Goal: Task Accomplishment & Management: Manage account settings

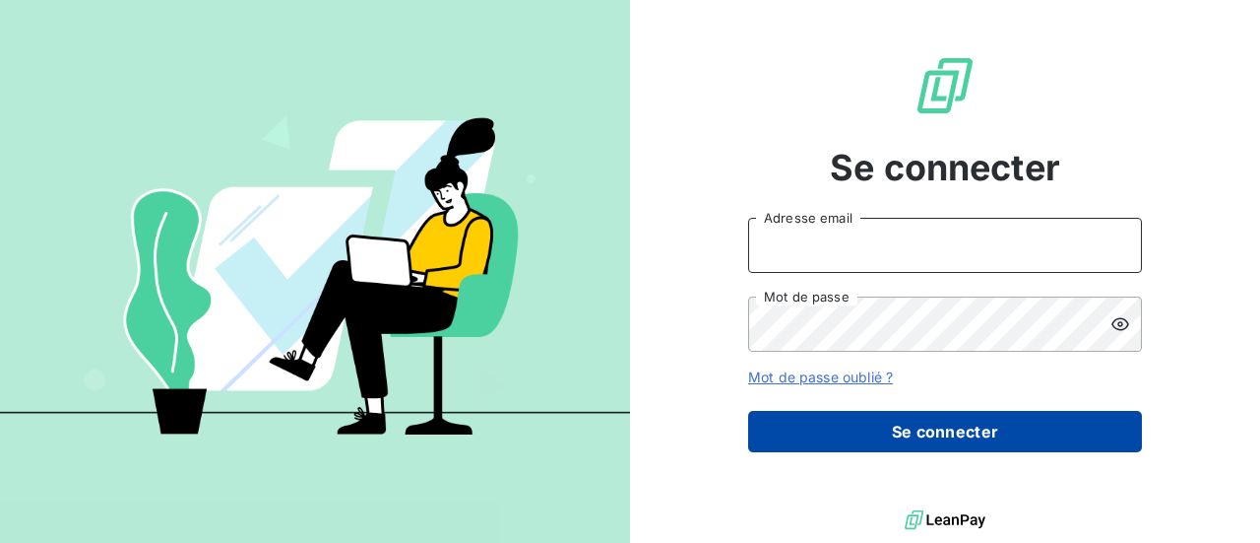
type input "[EMAIL_ADDRESS][DOMAIN_NAME]"
click at [968, 436] on button "Se connecter" at bounding box center [945, 431] width 394 height 41
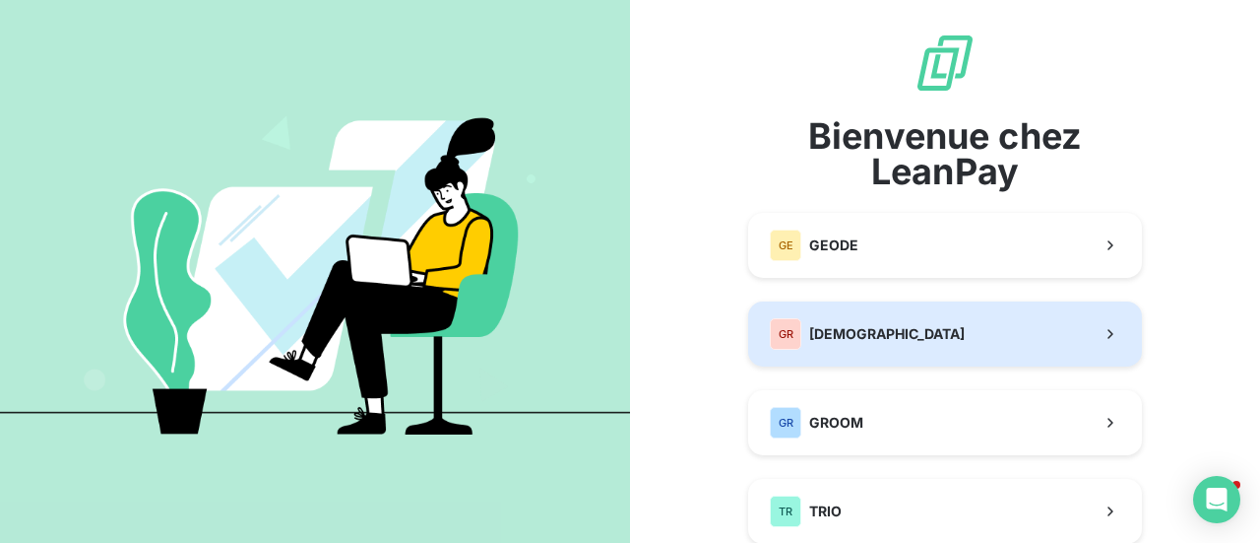
click at [832, 338] on span "[DEMOGRAPHIC_DATA]" at bounding box center [887, 334] width 156 height 20
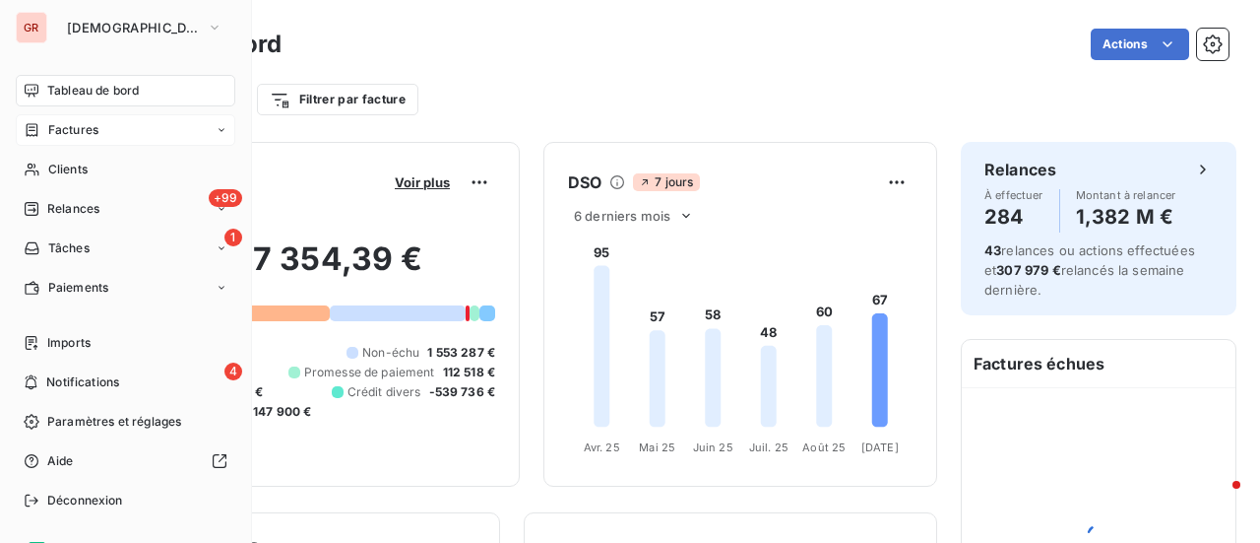
click at [75, 133] on span "Factures" at bounding box center [73, 130] width 50 height 18
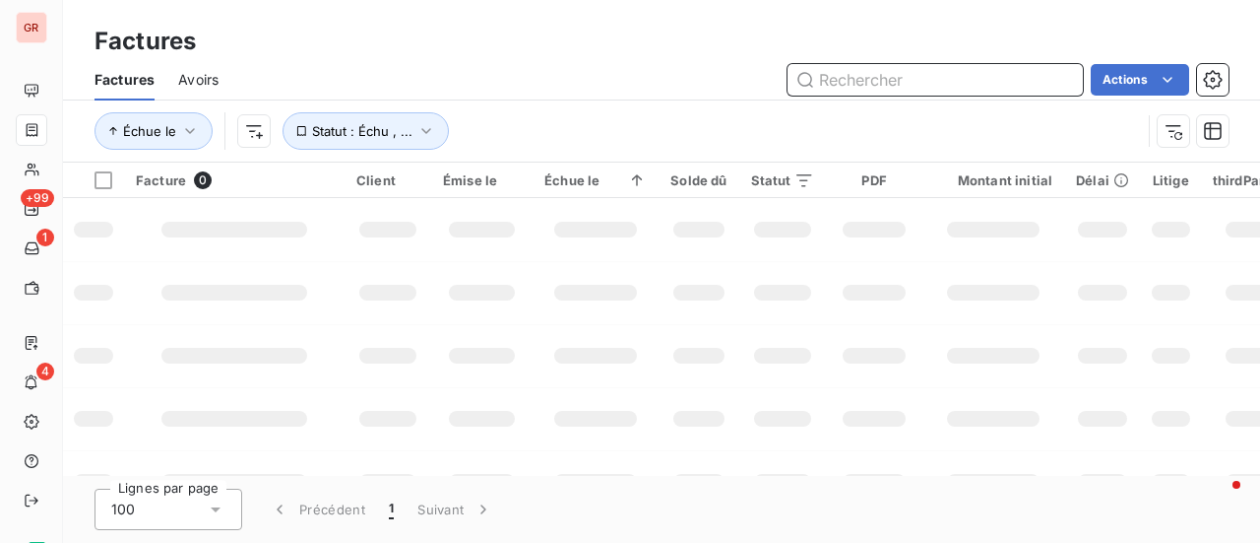
click at [853, 78] on input "text" at bounding box center [935, 80] width 295 height 32
paste input "202508423"
type input "202508423"
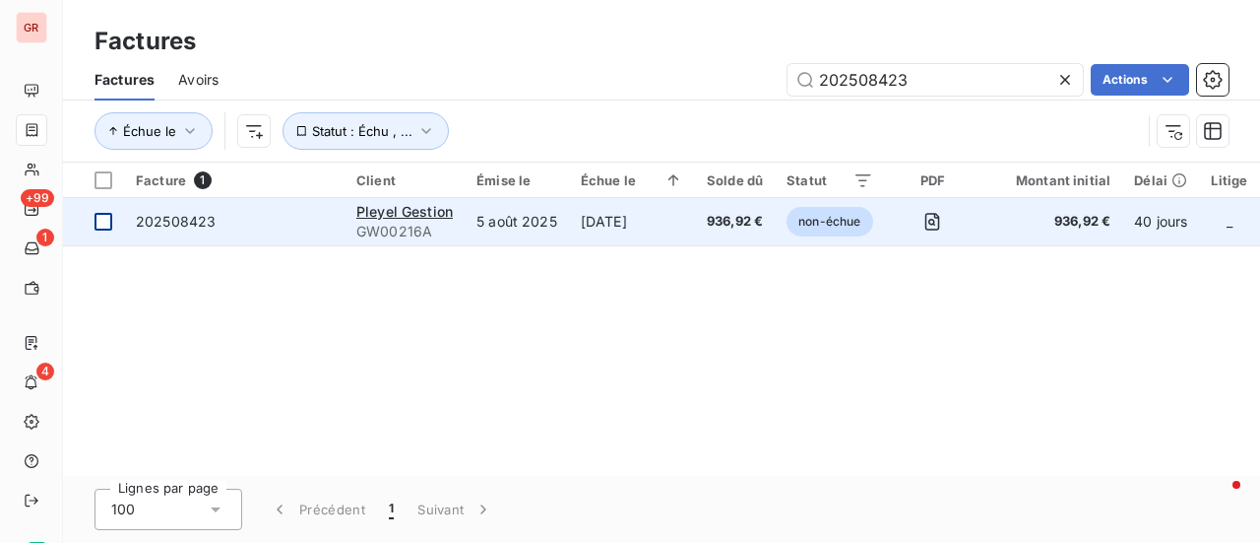
click at [105, 227] on div at bounding box center [104, 222] width 18 height 18
click at [184, 219] on span "202508423" at bounding box center [176, 221] width 80 height 17
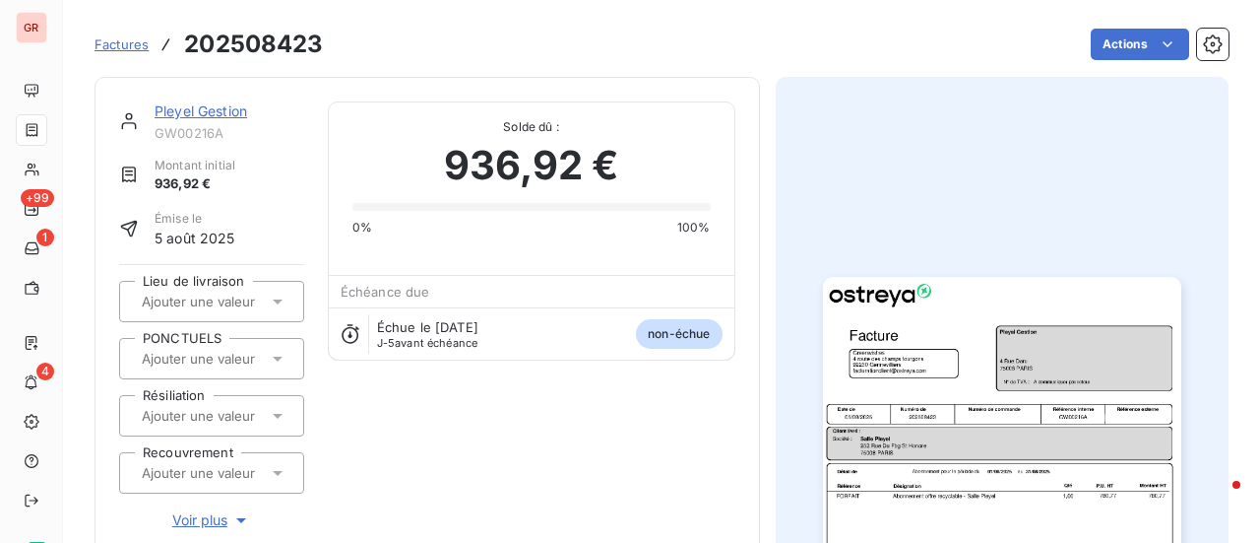
click at [232, 115] on link "Pleyel Gestion" at bounding box center [201, 110] width 93 height 17
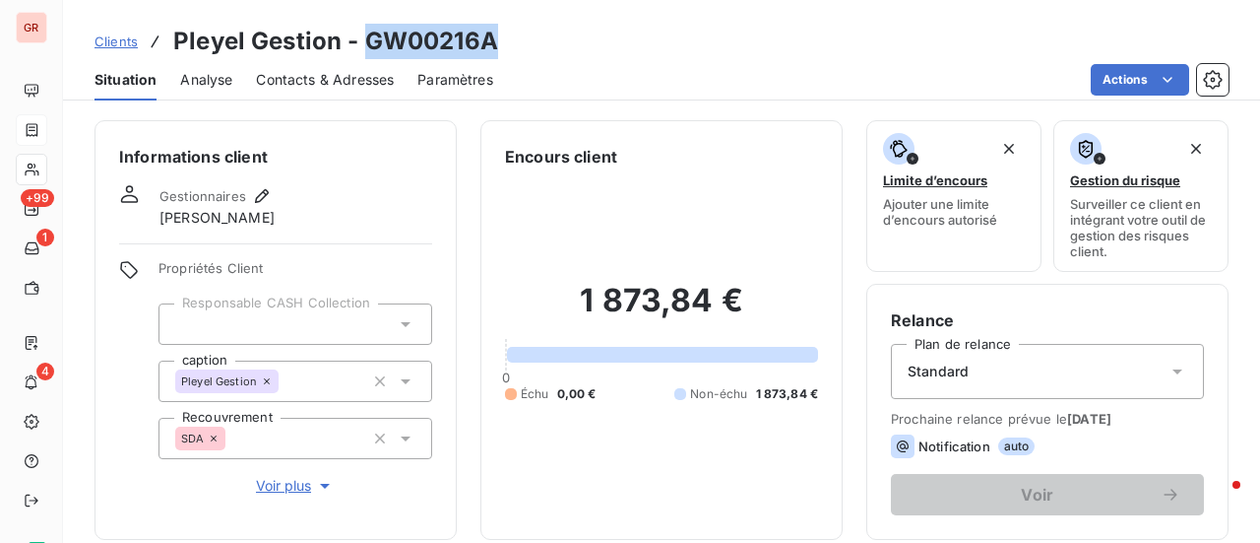
drag, startPoint x: 504, startPoint y: 38, endPoint x: 364, endPoint y: 41, distance: 139.9
click at [364, 41] on div "Clients Pleyel Gestion - GW00216A" at bounding box center [661, 41] width 1197 height 35
copy h3 "GW00216A"
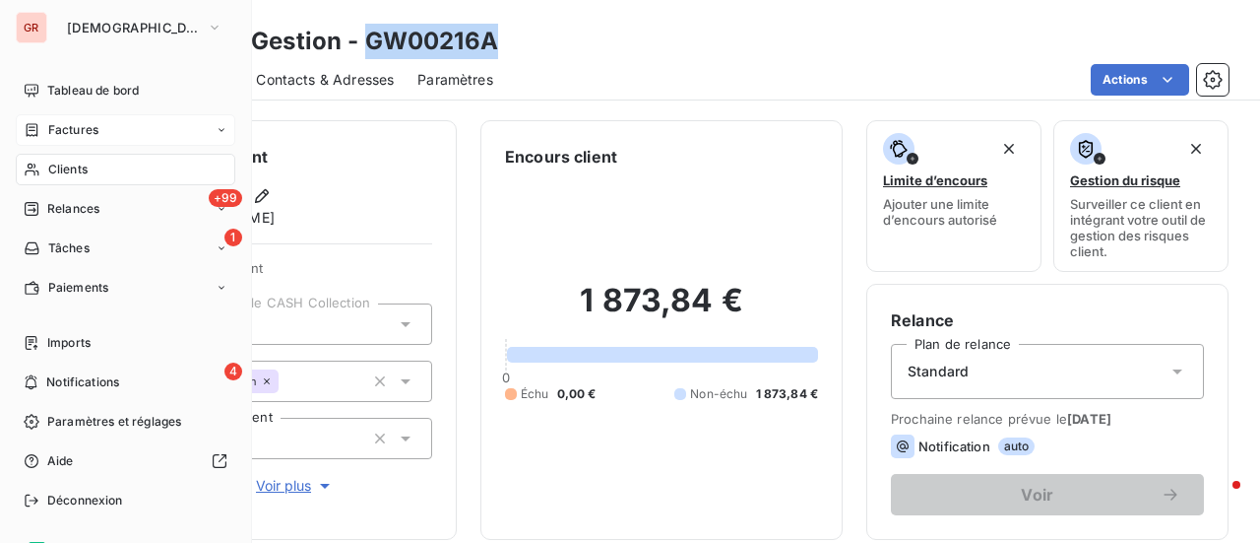
click at [77, 130] on span "Factures" at bounding box center [73, 130] width 50 height 18
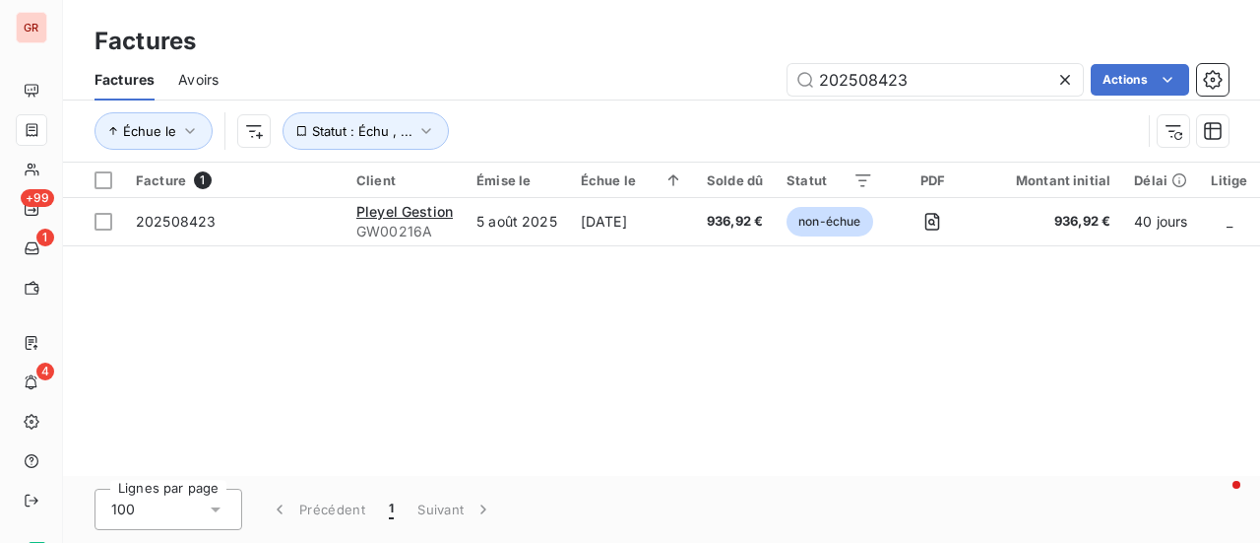
drag, startPoint x: 833, startPoint y: 96, endPoint x: 610, endPoint y: 103, distance: 222.6
click at [616, 99] on div "Factures Avoirs 202508423 Actions Échue le Statut : Échu , ..." at bounding box center [661, 110] width 1197 height 102
click at [969, 86] on input "202508423" at bounding box center [935, 80] width 295 height 32
drag, startPoint x: 943, startPoint y: 86, endPoint x: 585, endPoint y: 101, distance: 358.8
click at [587, 99] on div "Factures Avoirs 202508423 Actions Échue le Statut : Échu , ..." at bounding box center [661, 110] width 1197 height 102
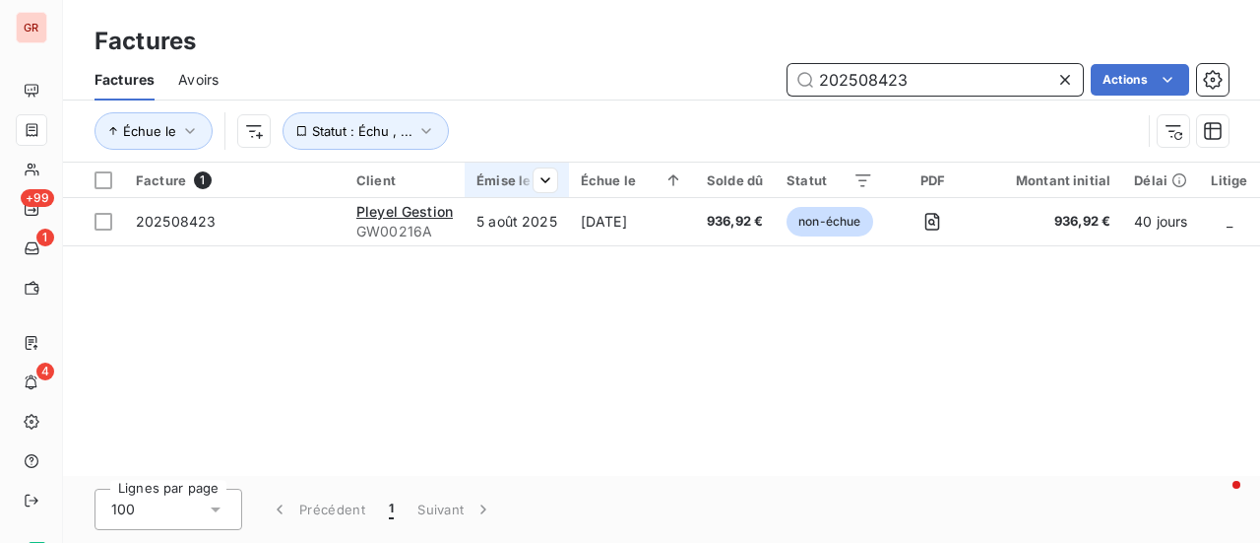
drag, startPoint x: 973, startPoint y: 77, endPoint x: 470, endPoint y: 190, distance: 515.7
click at [470, 190] on div "Factures Factures Avoirs 202508423 Actions Échue le Statut : Échu , ... Facture…" at bounding box center [661, 271] width 1197 height 543
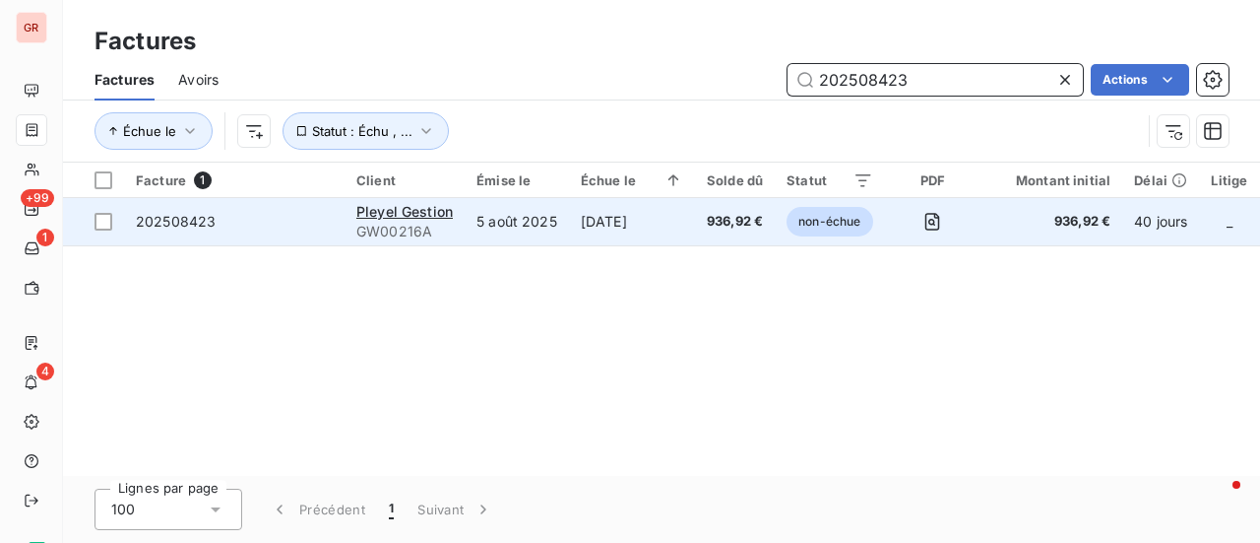
paste input "369"
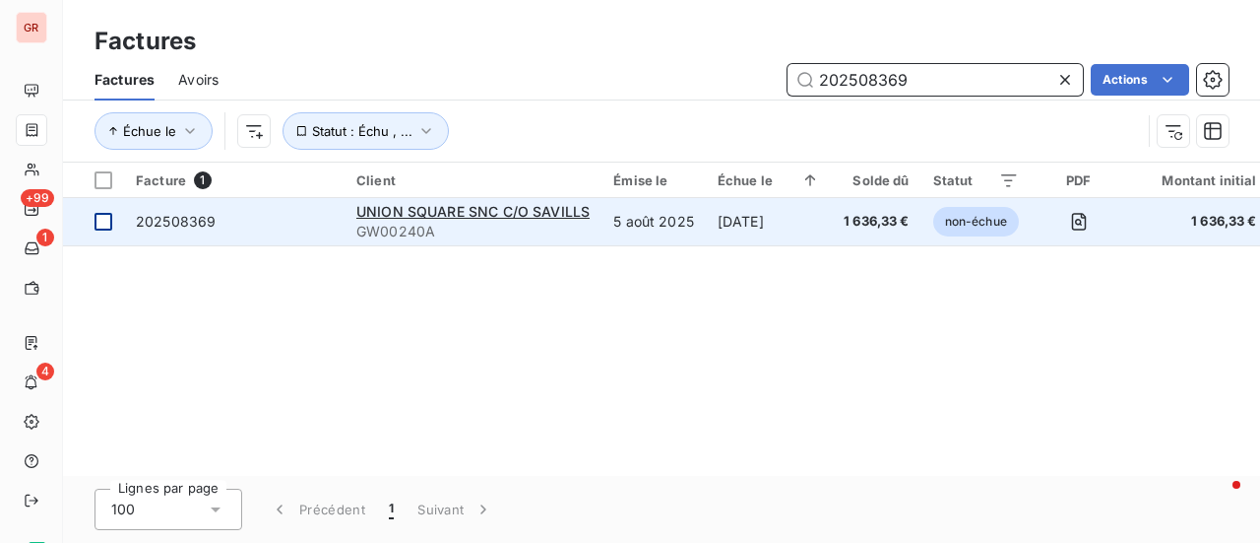
type input "202508369"
click at [106, 214] on div at bounding box center [104, 222] width 18 height 18
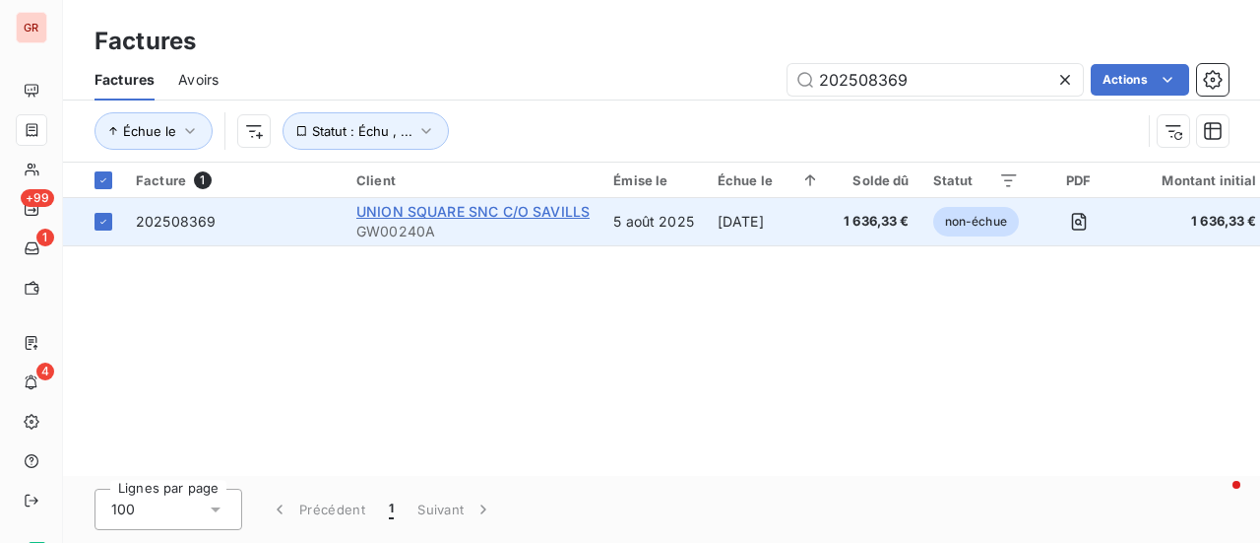
click at [425, 208] on span "UNION SQUARE SNC C/O SAVILLS" at bounding box center [472, 211] width 233 height 17
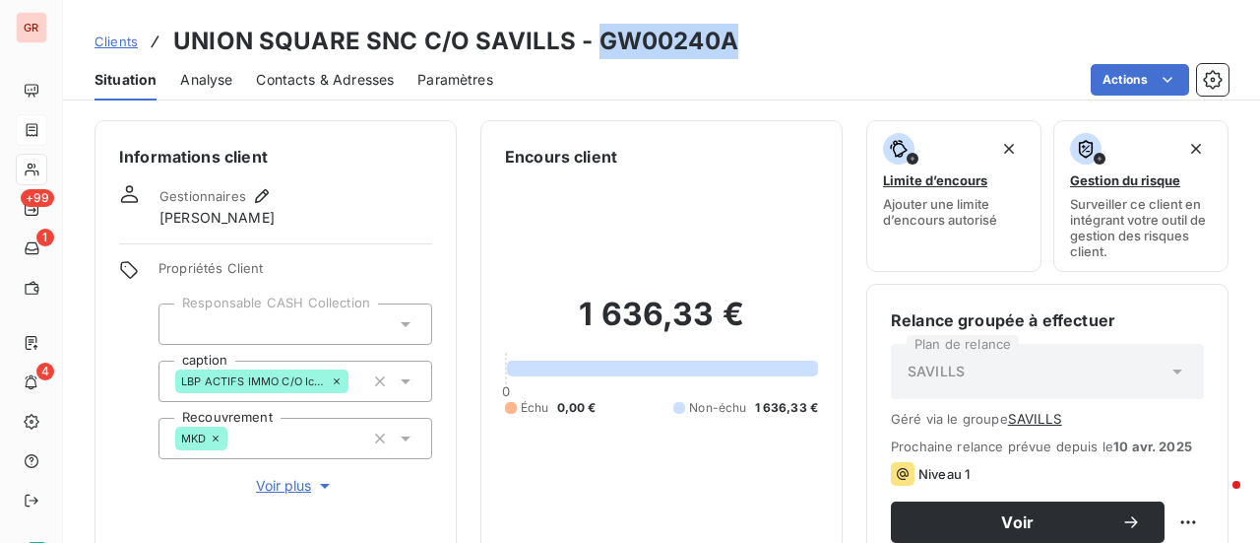
drag, startPoint x: 733, startPoint y: 36, endPoint x: 595, endPoint y: 39, distance: 137.9
click at [595, 39] on div "Clients UNION SQUARE SNC C/O SAVILLS - GW00240A" at bounding box center [661, 41] width 1197 height 35
copy h3 "GW00240A"
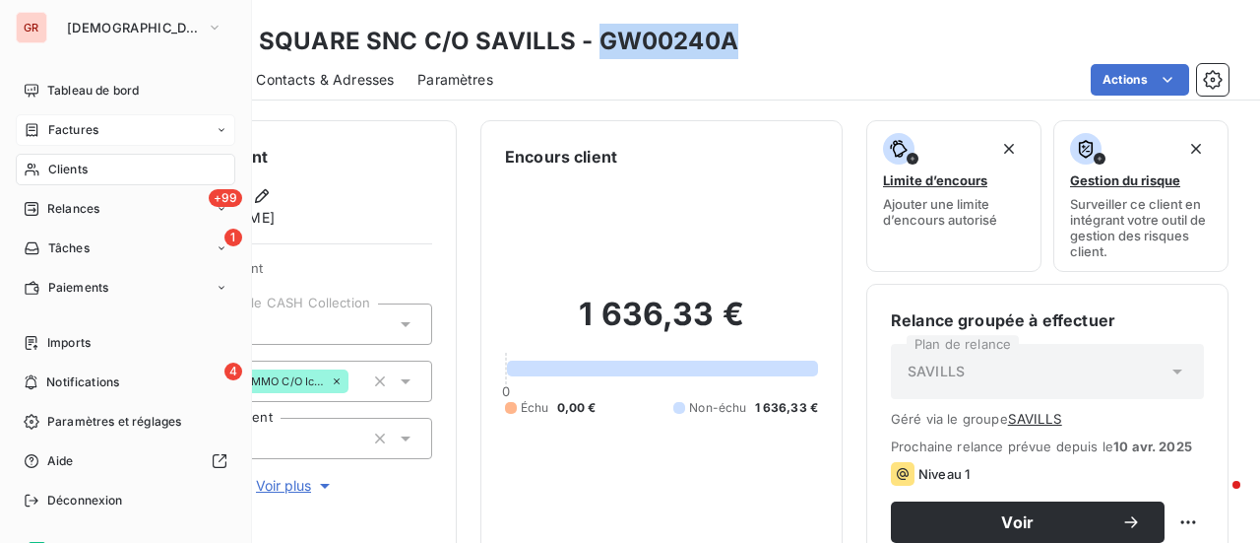
click at [83, 135] on span "Factures" at bounding box center [73, 130] width 50 height 18
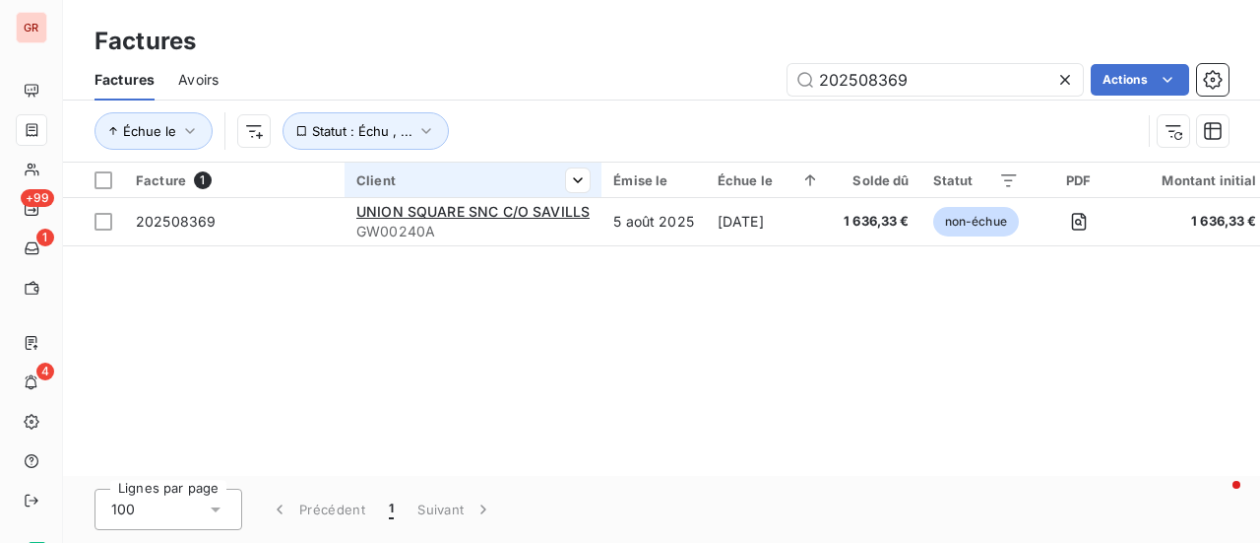
drag, startPoint x: 926, startPoint y: 86, endPoint x: 351, endPoint y: 192, distance: 584.8
click at [351, 192] on div "Factures Factures Avoirs 202508369 Actions Échue le Statut : Échu , ... Facture…" at bounding box center [661, 271] width 1197 height 543
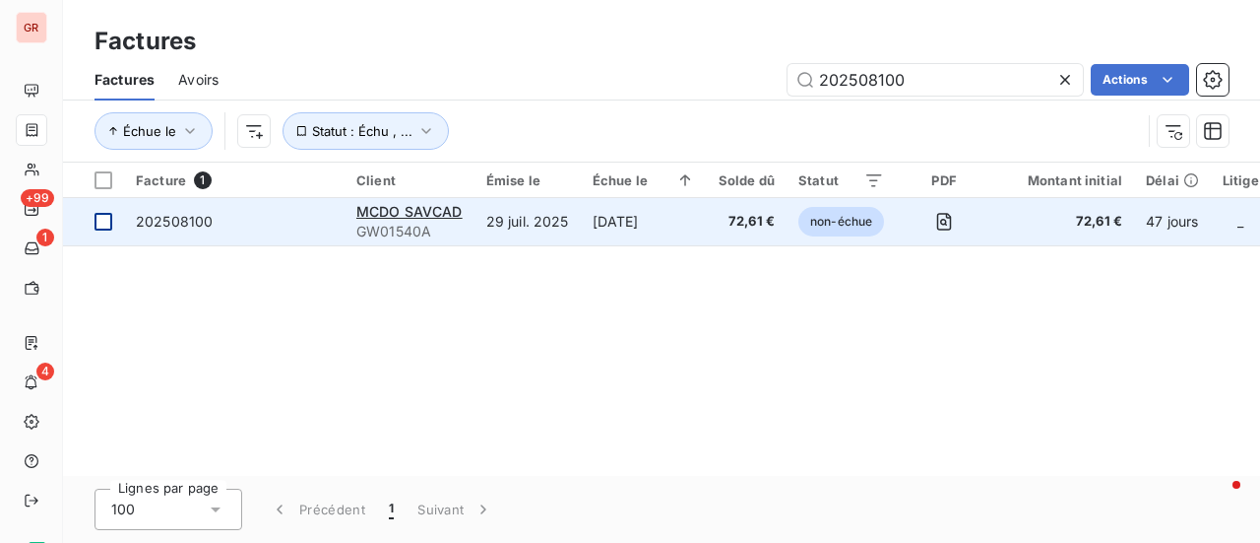
type input "202508100"
click at [98, 227] on div at bounding box center [104, 222] width 18 height 18
click at [420, 216] on span "MCDO SAVCAD" at bounding box center [409, 211] width 106 height 17
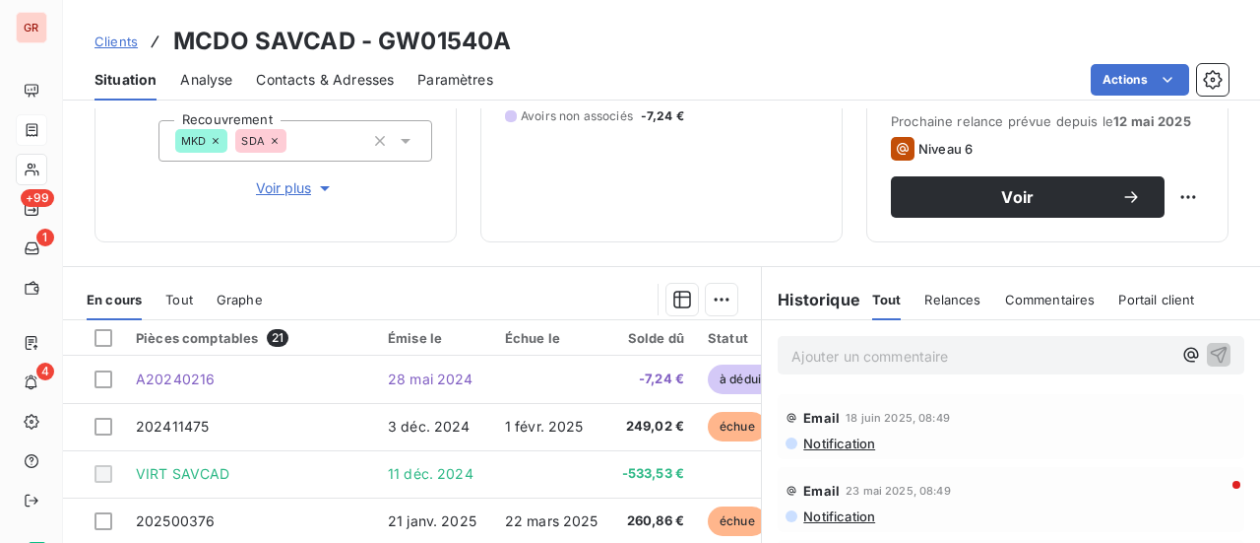
scroll to position [394, 0]
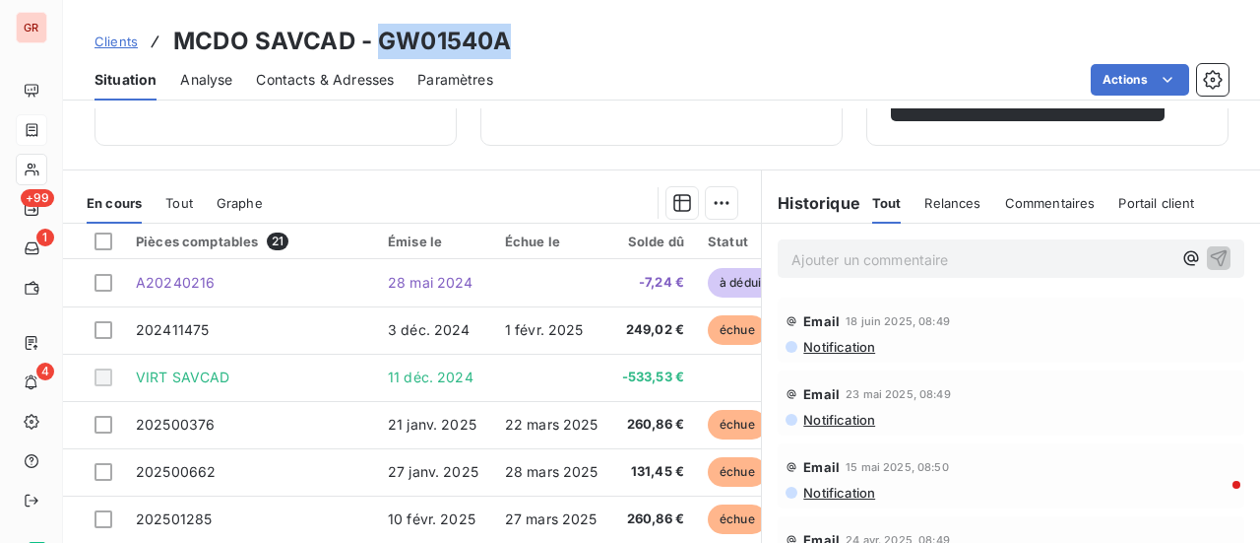
drag, startPoint x: 488, startPoint y: 44, endPoint x: 378, endPoint y: 44, distance: 110.3
click at [378, 44] on div "Clients MCDO SAVCAD - GW01540A" at bounding box center [661, 41] width 1197 height 35
copy h3 "GW01540A"
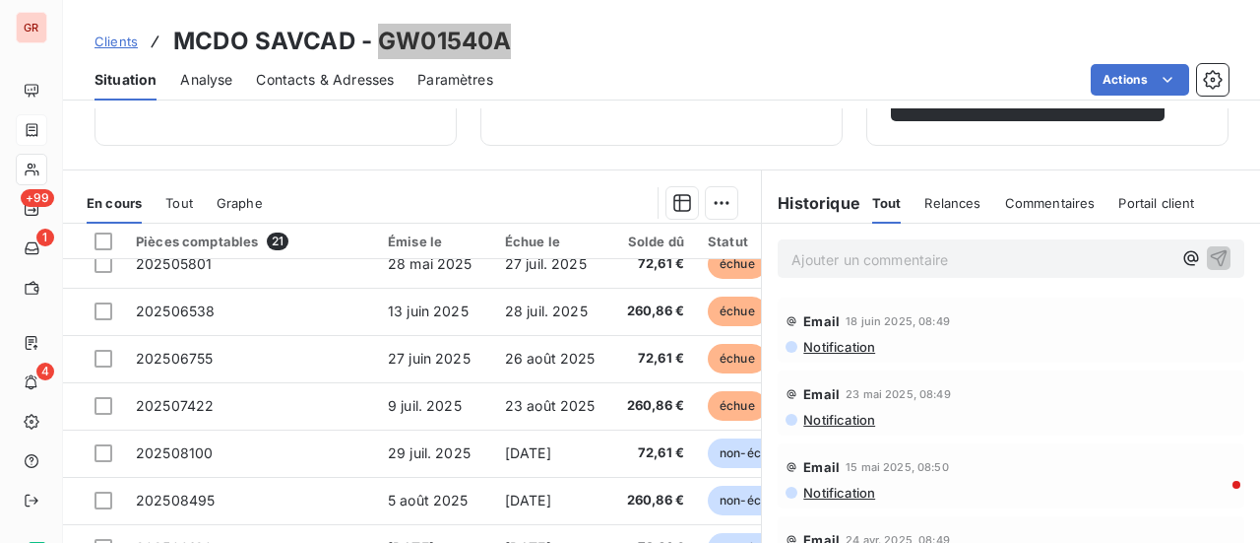
scroll to position [657, 0]
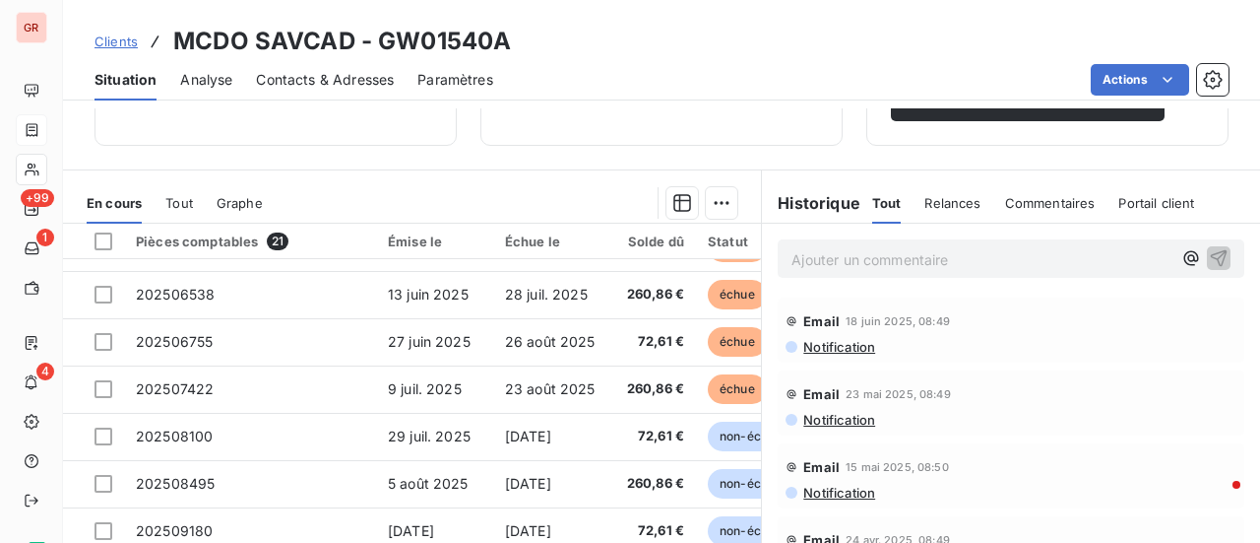
click at [852, 352] on span "Notification" at bounding box center [838, 347] width 74 height 16
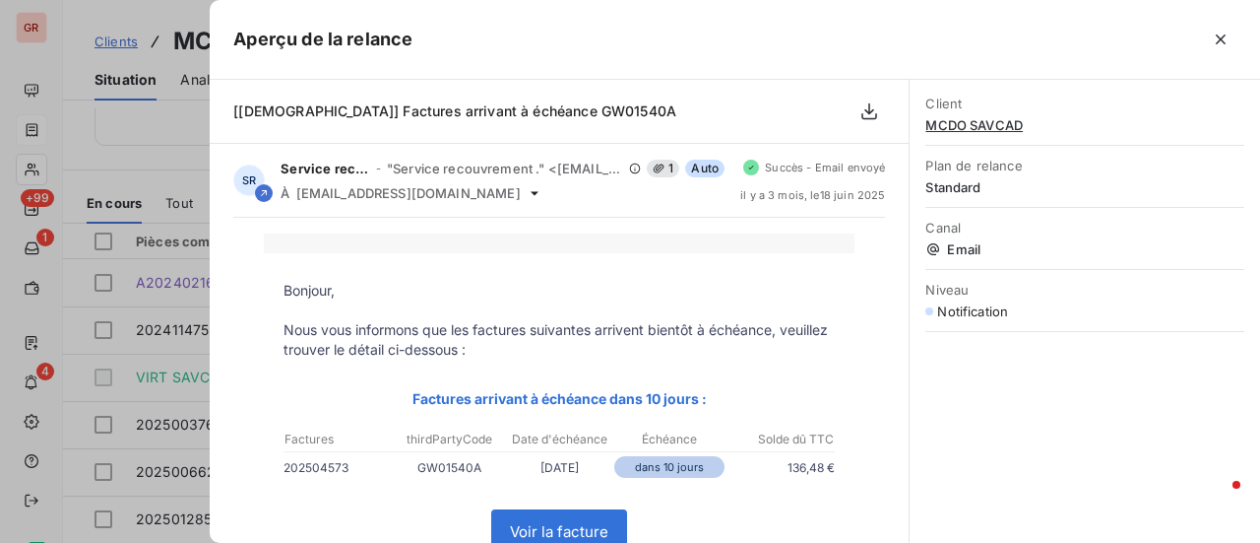
click at [144, 327] on div at bounding box center [630, 271] width 1260 height 543
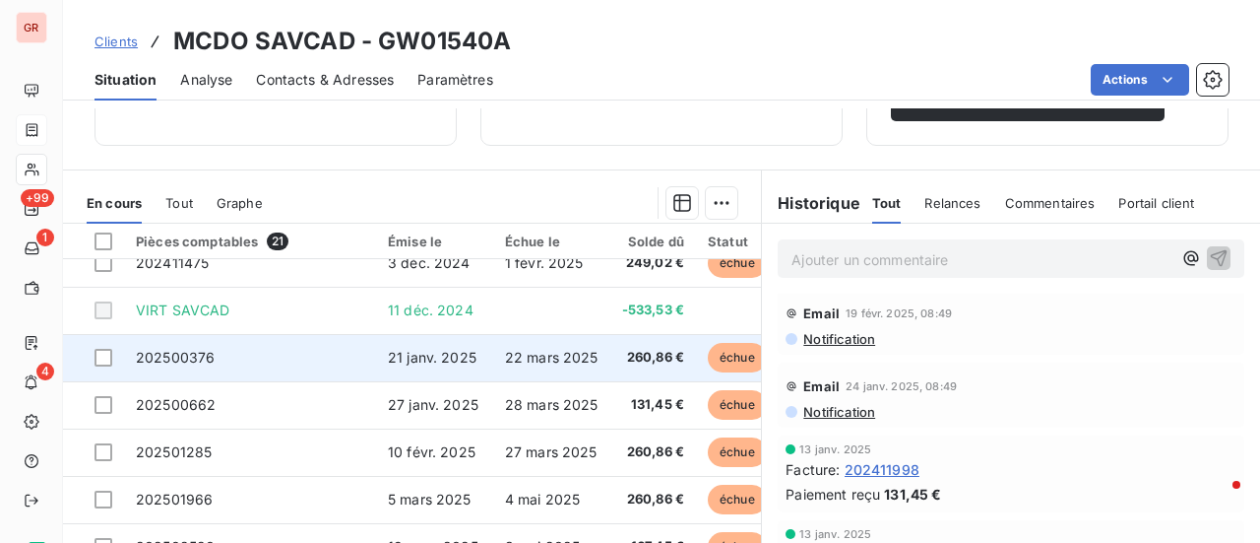
scroll to position [98, 0]
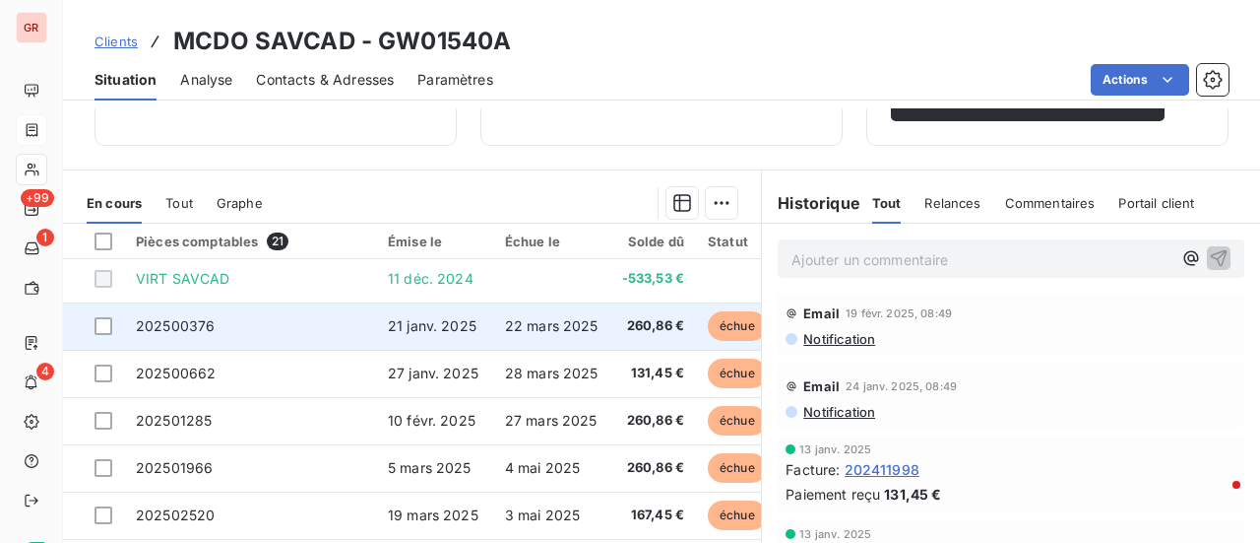
click at [433, 331] on span "21 janv. 2025" at bounding box center [432, 325] width 89 height 17
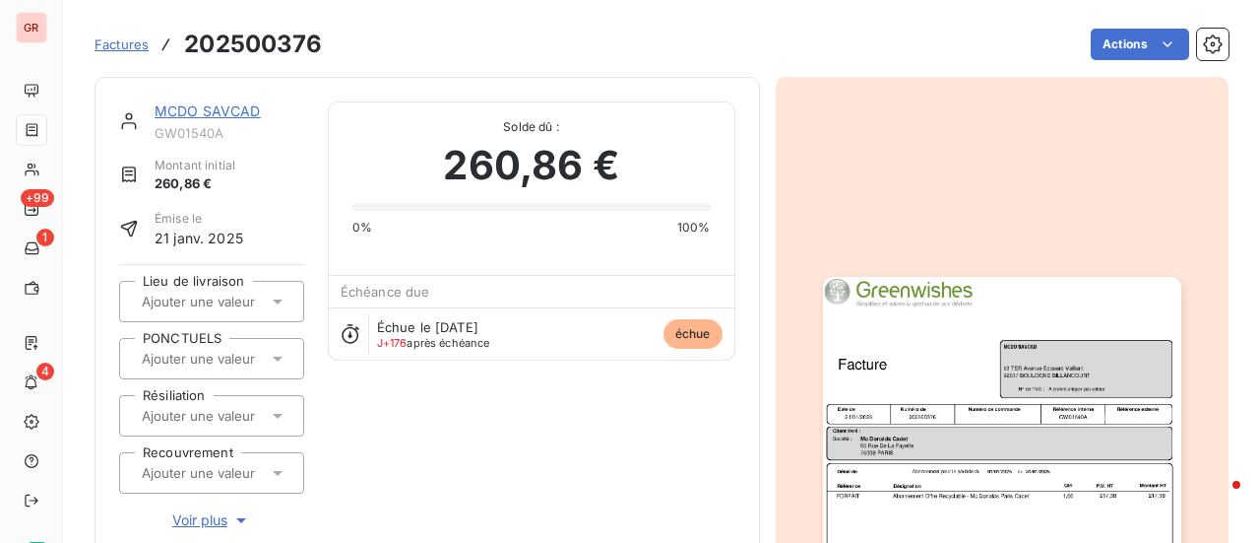
click at [210, 110] on link "MCDO SAVCAD" at bounding box center [208, 110] width 106 height 17
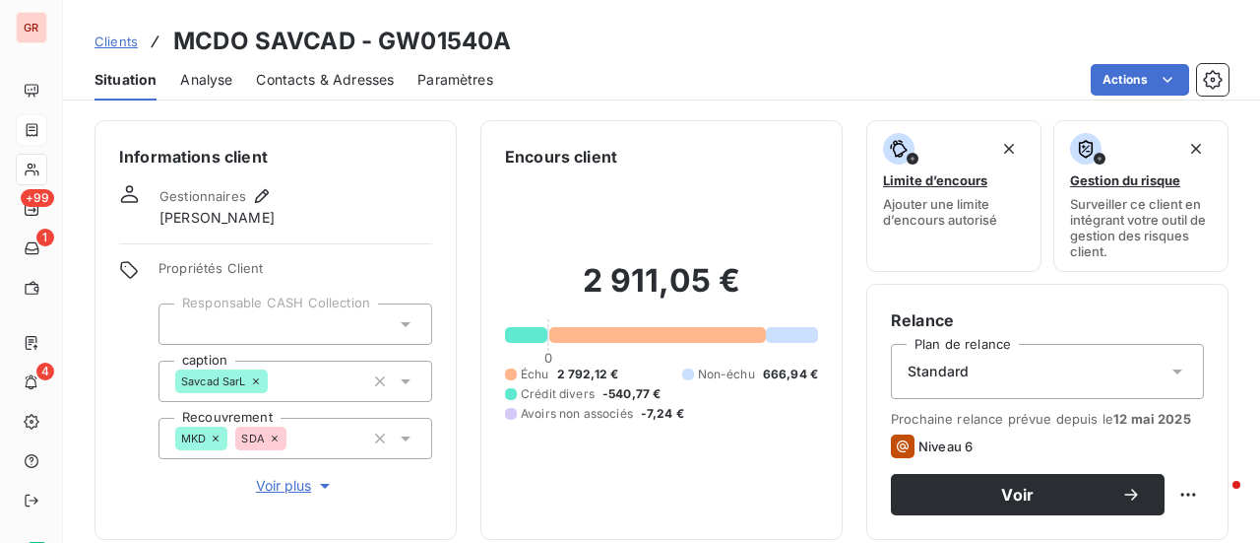
click at [314, 75] on span "Contacts & Adresses" at bounding box center [325, 80] width 138 height 20
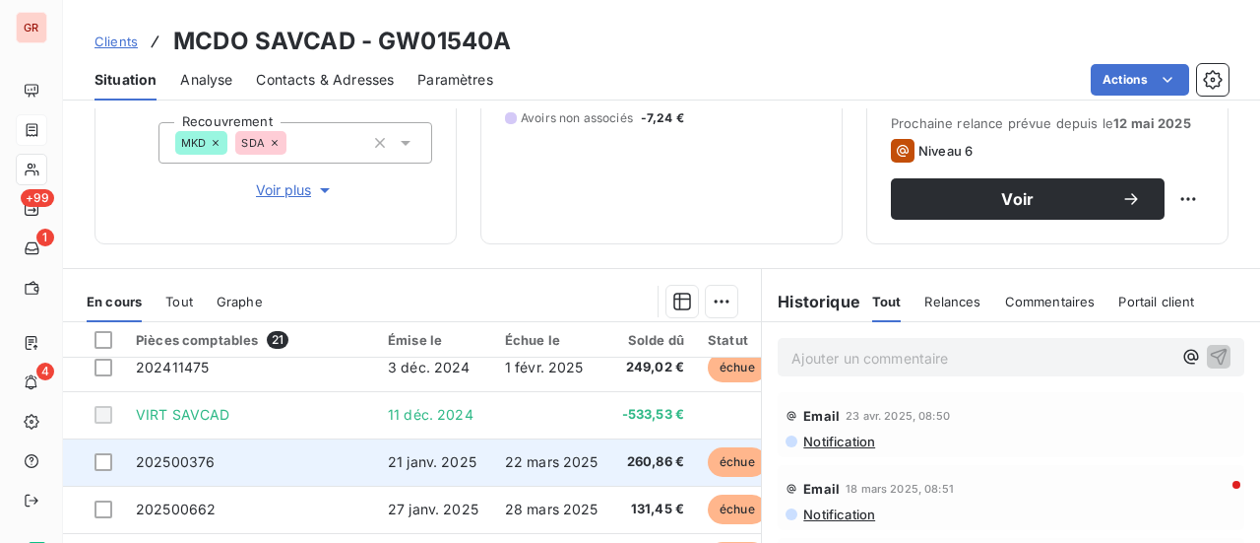
scroll to position [197, 0]
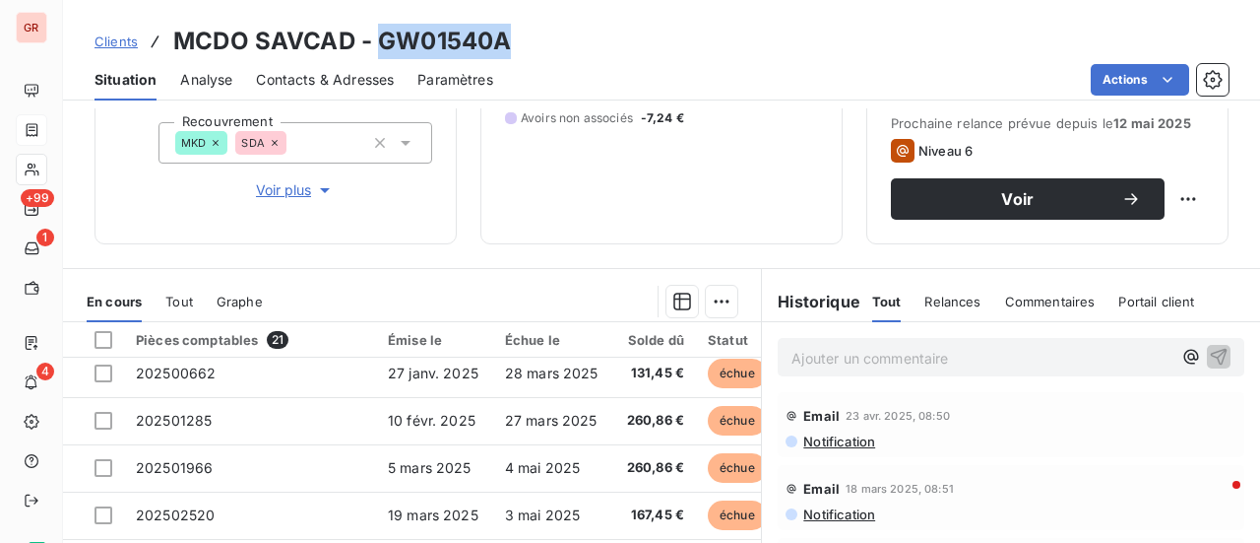
drag, startPoint x: 514, startPoint y: 38, endPoint x: 374, endPoint y: 42, distance: 139.9
click at [374, 42] on div "Clients MCDO SAVCAD - GW01540A" at bounding box center [661, 41] width 1197 height 35
copy h3 "GW01540A"
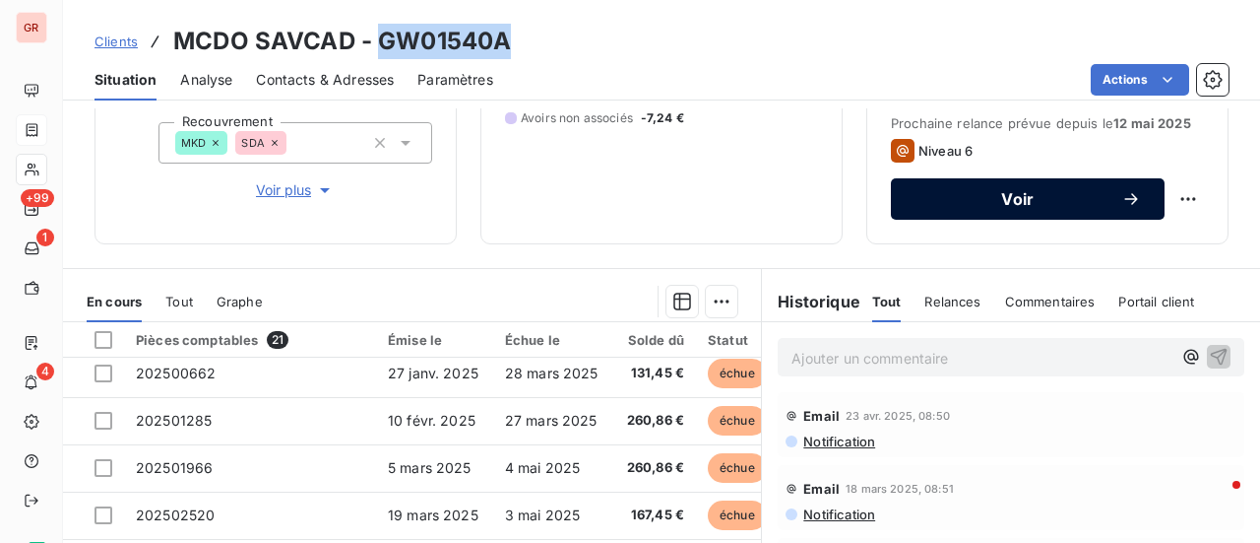
click at [1022, 199] on span "Voir" at bounding box center [1018, 199] width 207 height 16
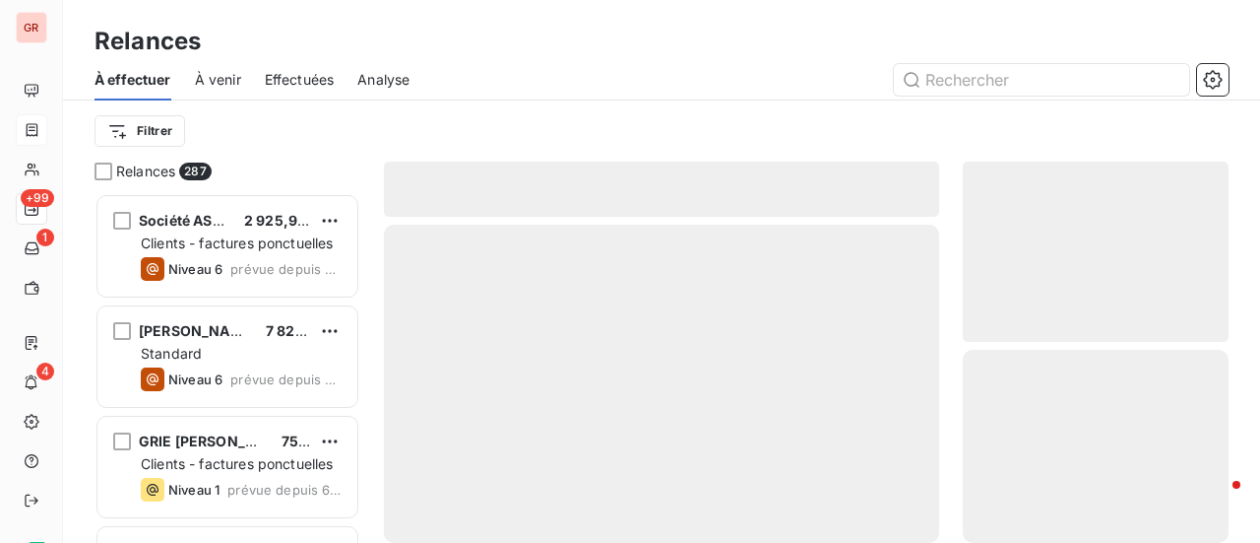
scroll to position [335, 250]
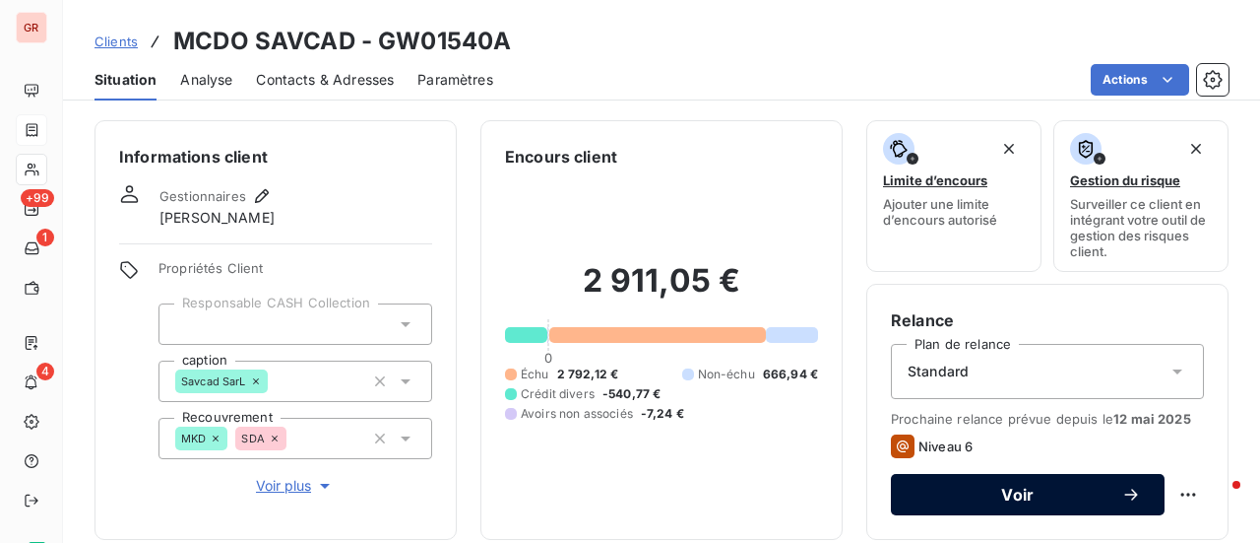
click at [1022, 491] on span "Voir" at bounding box center [1018, 494] width 207 height 16
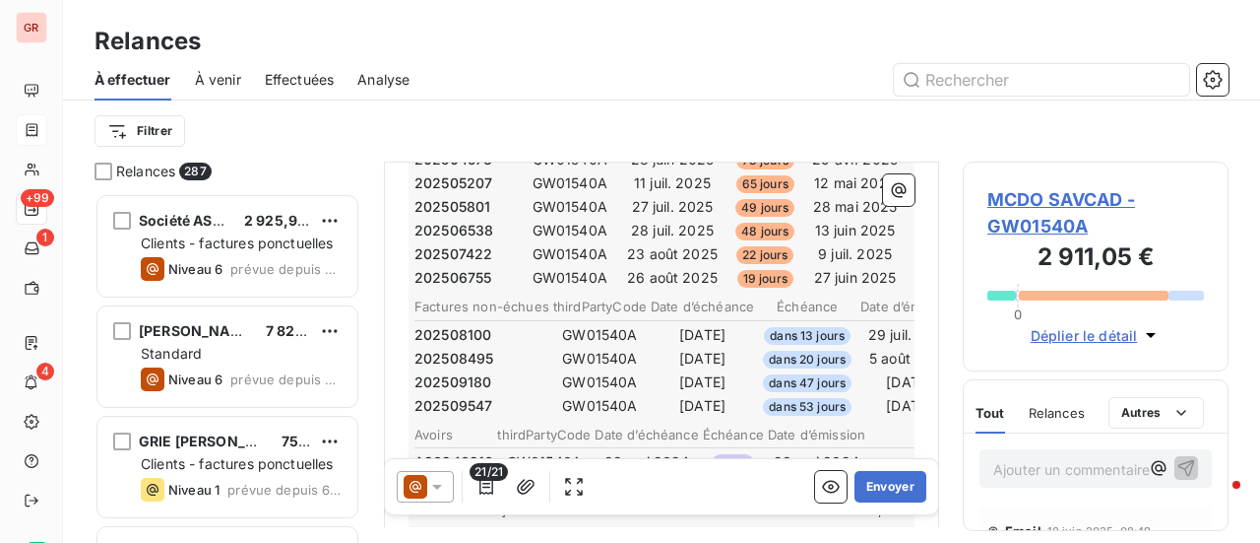
scroll to position [689, 0]
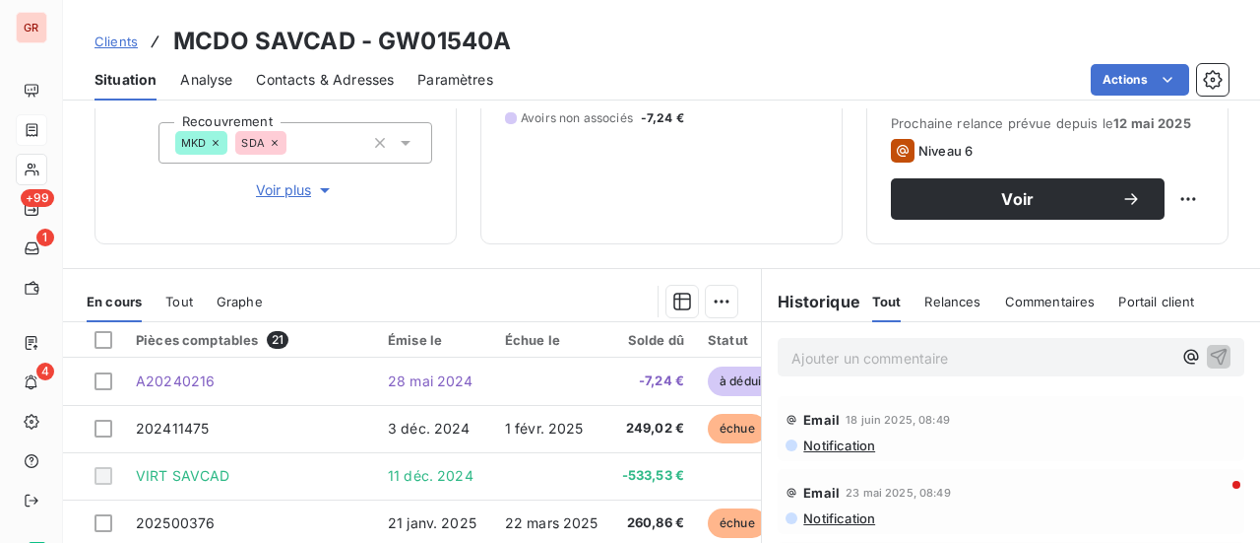
click at [447, 241] on html "GR +99 1 4 Clients MCDO SAVCAD - GW01540A Situation Analyse Contacts & Adresses…" at bounding box center [630, 271] width 1260 height 543
drag, startPoint x: 303, startPoint y: 44, endPoint x: 179, endPoint y: 43, distance: 124.1
click at [179, 43] on h3 "MCDO SAVCAD - GW01540A" at bounding box center [342, 41] width 338 height 35
copy h3 "MCDO SAVCAD"
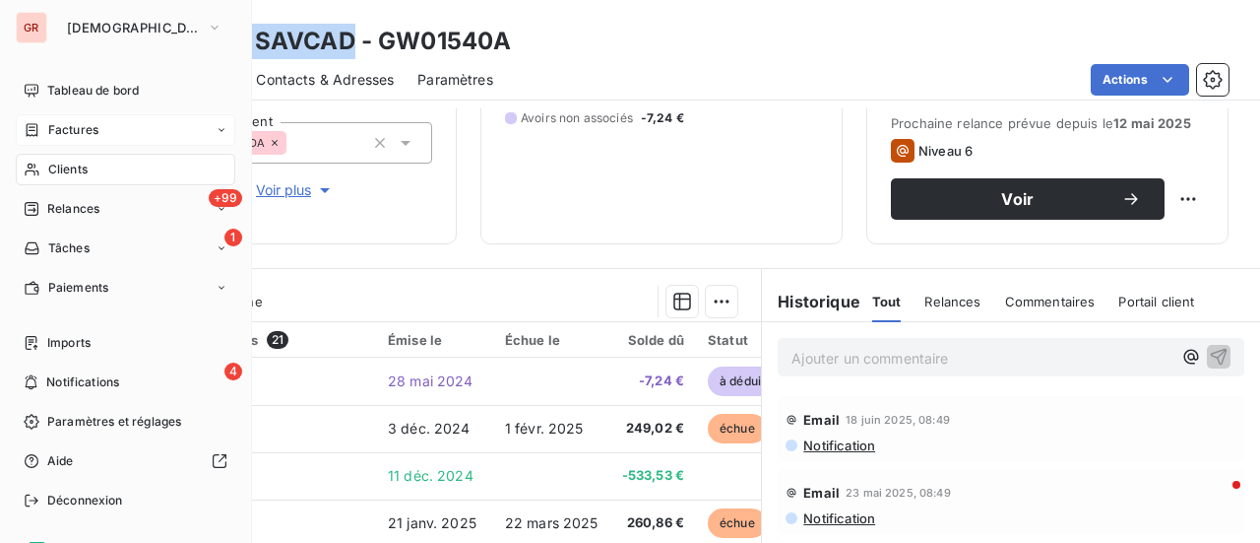
click at [59, 127] on span "Factures" at bounding box center [73, 130] width 50 height 18
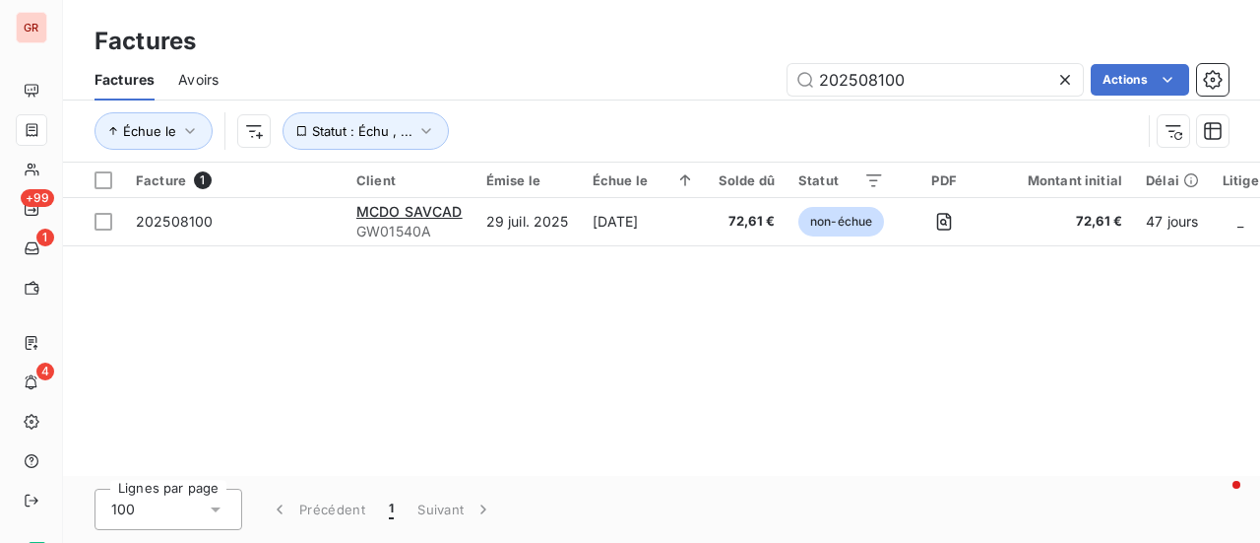
drag, startPoint x: 908, startPoint y: 88, endPoint x: 569, endPoint y: 105, distance: 339.2
click at [569, 105] on div "Factures Avoirs 202508100 Actions Échue le Statut : Échu , ..." at bounding box center [661, 110] width 1197 height 102
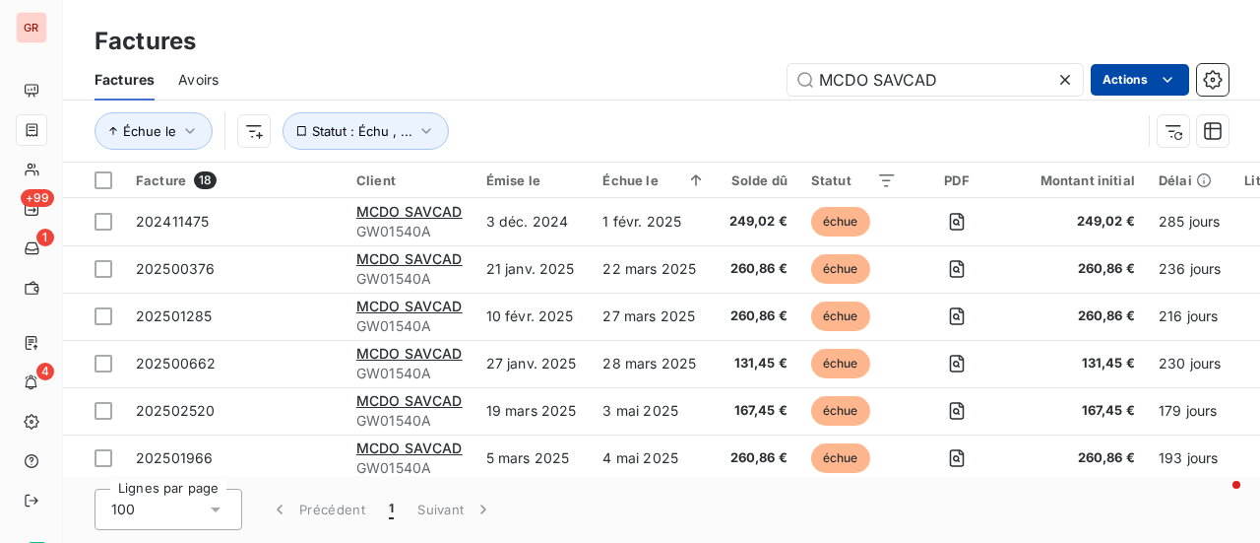
type input "MCDO SAVCAD"
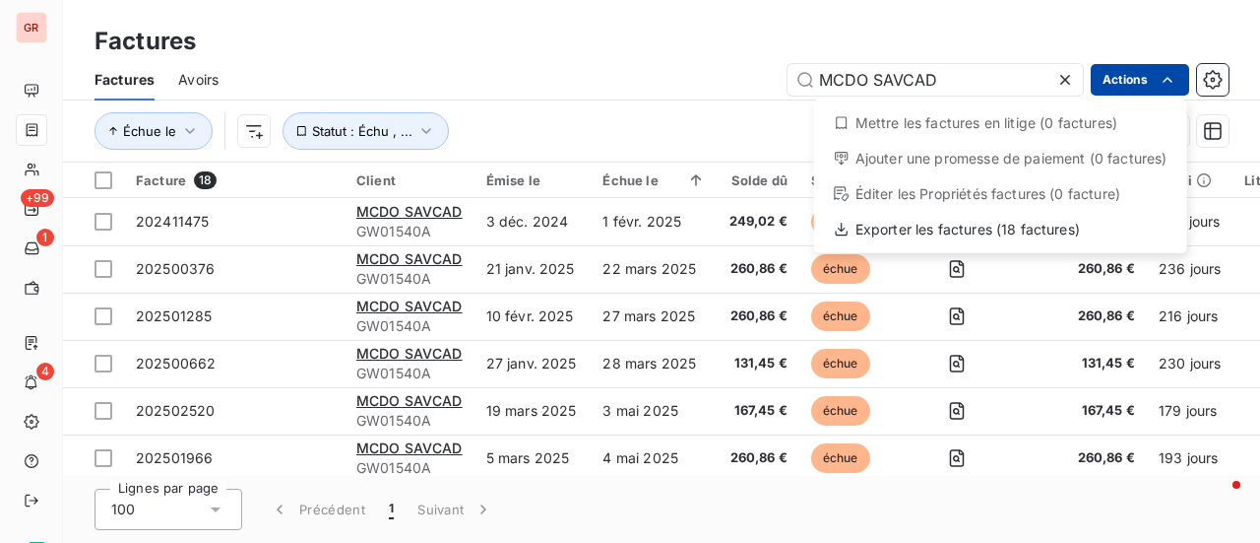
click at [611, 112] on html "GR +99 1 4 Factures Factures Avoirs MCDO SAVCAD Actions Mettre les factures en …" at bounding box center [630, 271] width 1260 height 543
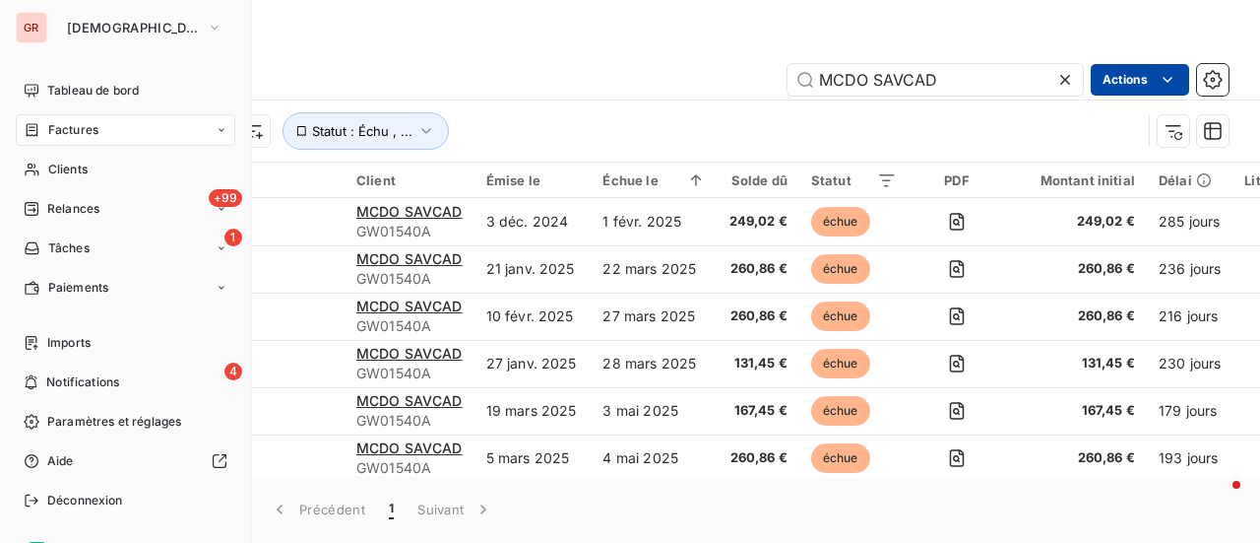
click at [69, 125] on span "Factures" at bounding box center [73, 130] width 50 height 18
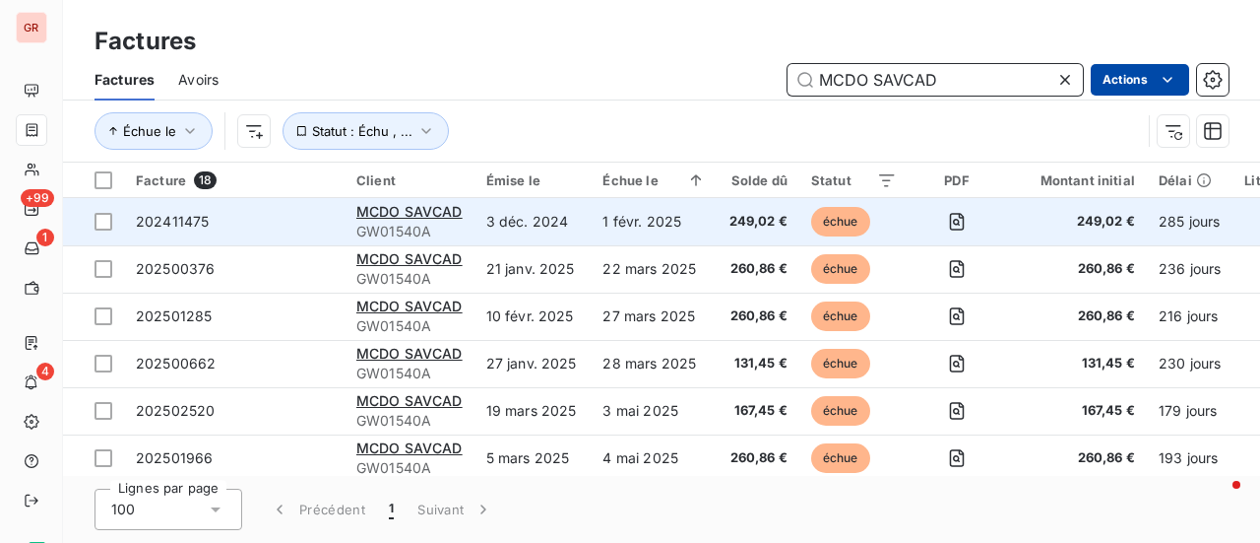
drag, startPoint x: 947, startPoint y: 83, endPoint x: 337, endPoint y: 218, distance: 625.2
click at [355, 217] on div "Factures Factures Avoirs MCDO SAVCAD Actions Échue le Statut : Échu , ... Factu…" at bounding box center [661, 271] width 1197 height 543
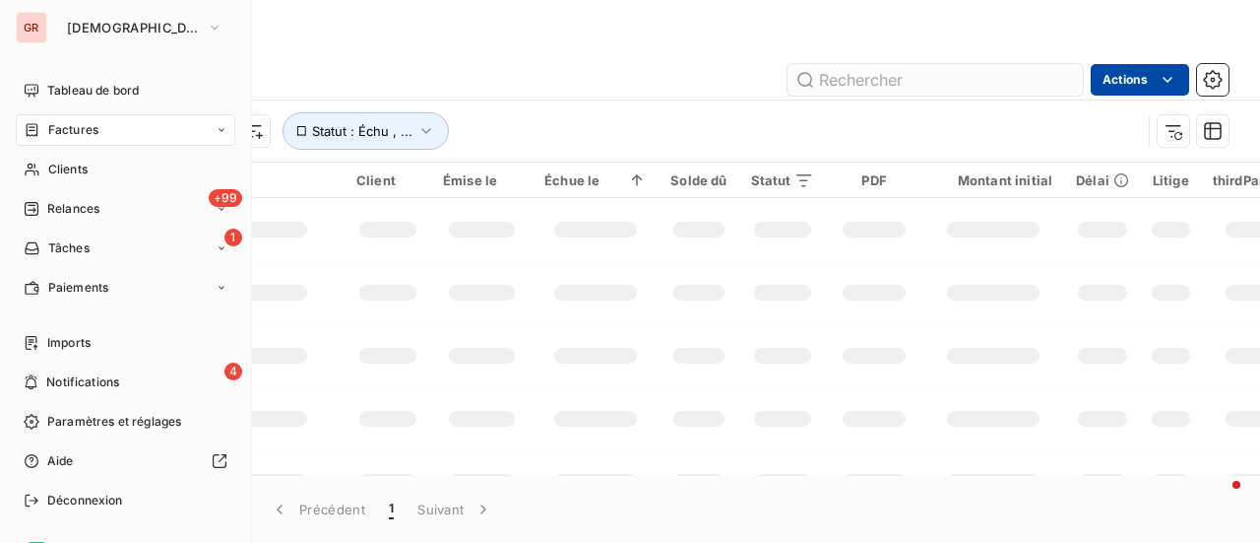
click at [81, 163] on span "Clients" at bounding box center [67, 169] width 39 height 18
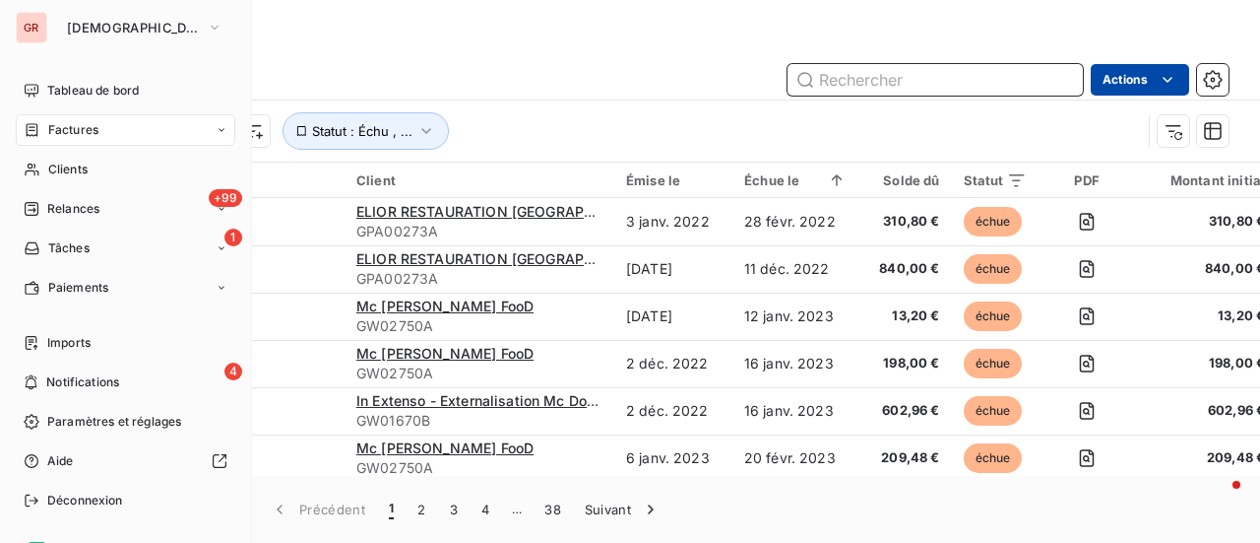
click at [886, 80] on input "text" at bounding box center [935, 80] width 295 height 32
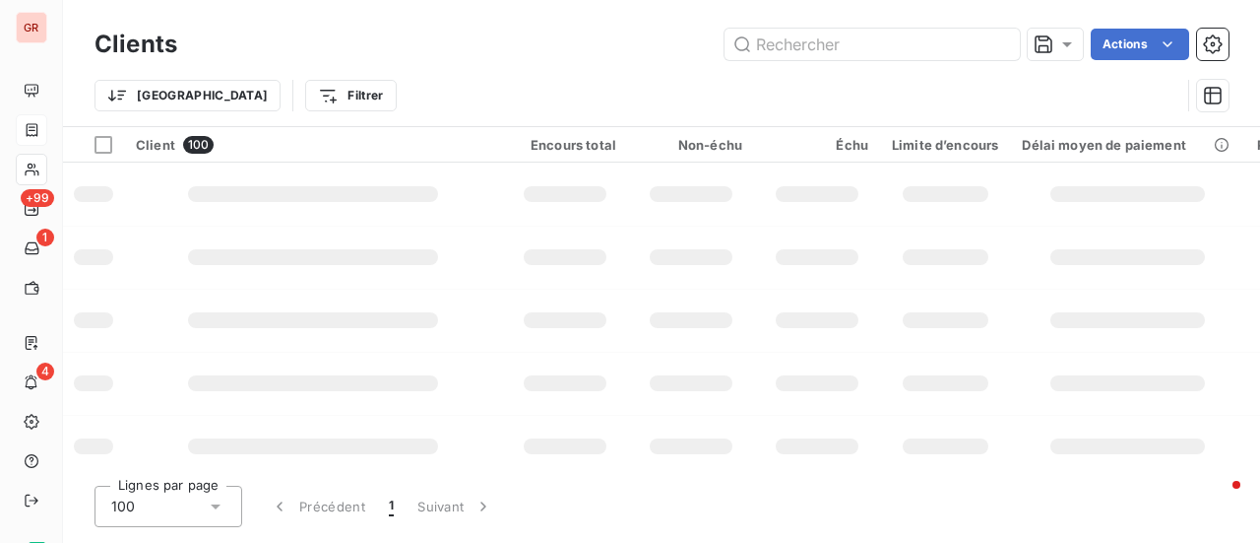
type input "MCDO SAVCAD"
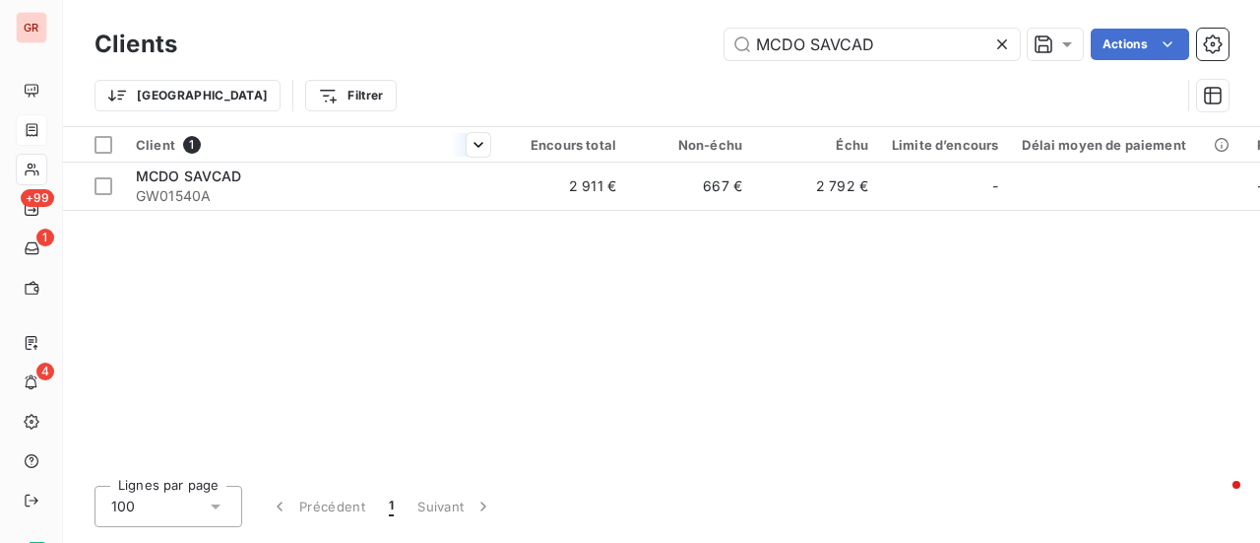
drag, startPoint x: 903, startPoint y: 39, endPoint x: 415, endPoint y: 151, distance: 500.9
click at [439, 144] on div "Clients MCDO SAVCAD Actions Trier Filtrer Client 1 Encours total Non-échu Échu …" at bounding box center [661, 271] width 1197 height 543
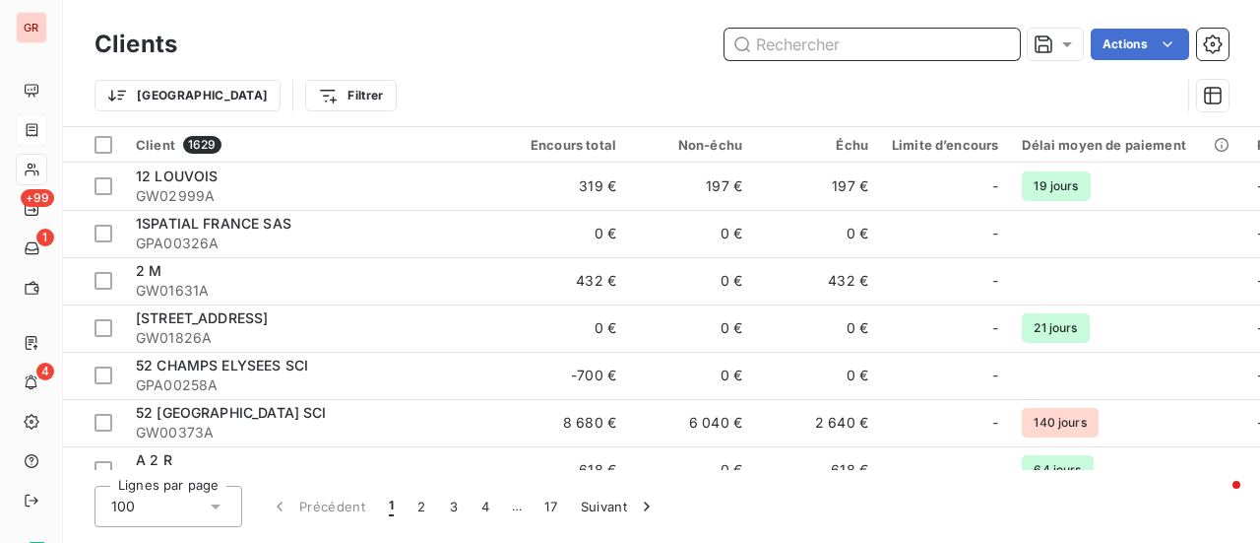
click at [784, 48] on input "text" at bounding box center [872, 45] width 295 height 32
paste input "GW01540A"
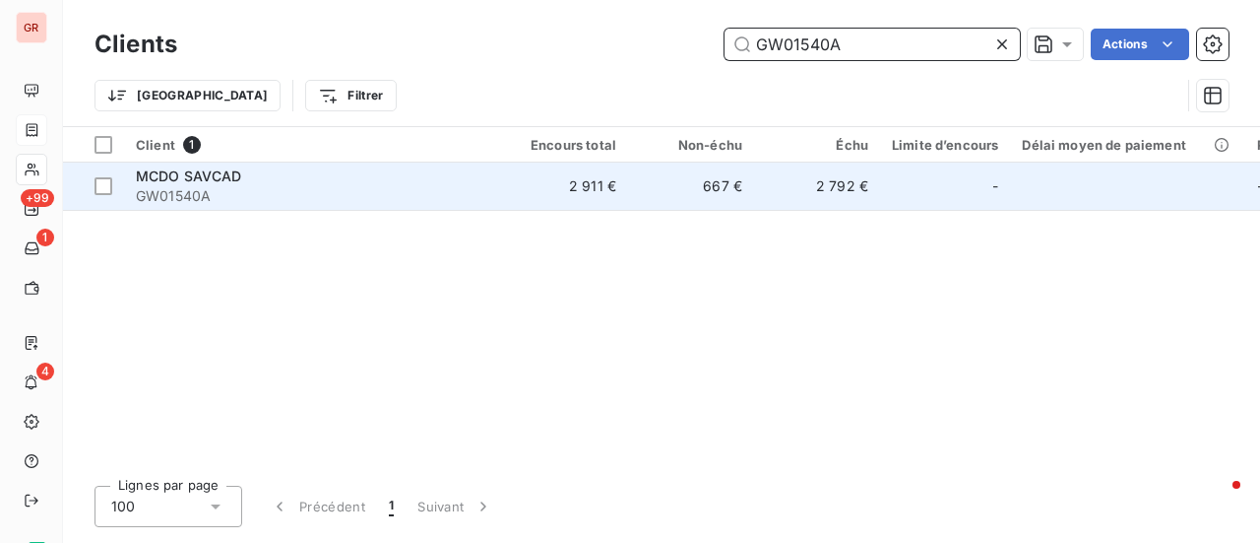
type input "GW01540A"
click at [190, 186] on span "GW01540A" at bounding box center [313, 196] width 354 height 20
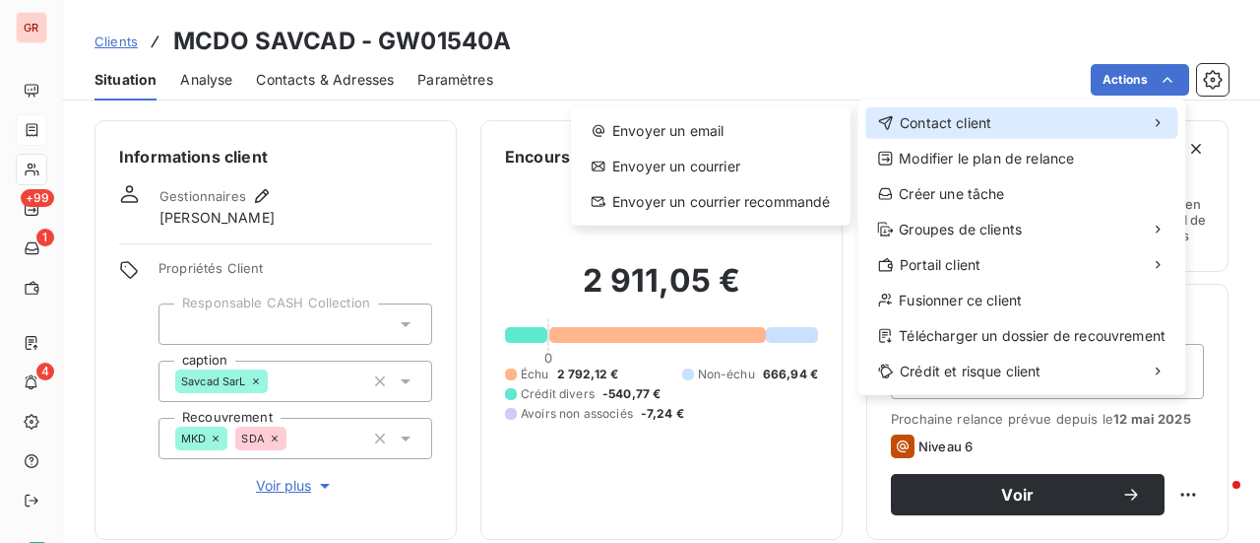
click at [950, 122] on span "Contact client" at bounding box center [946, 123] width 92 height 20
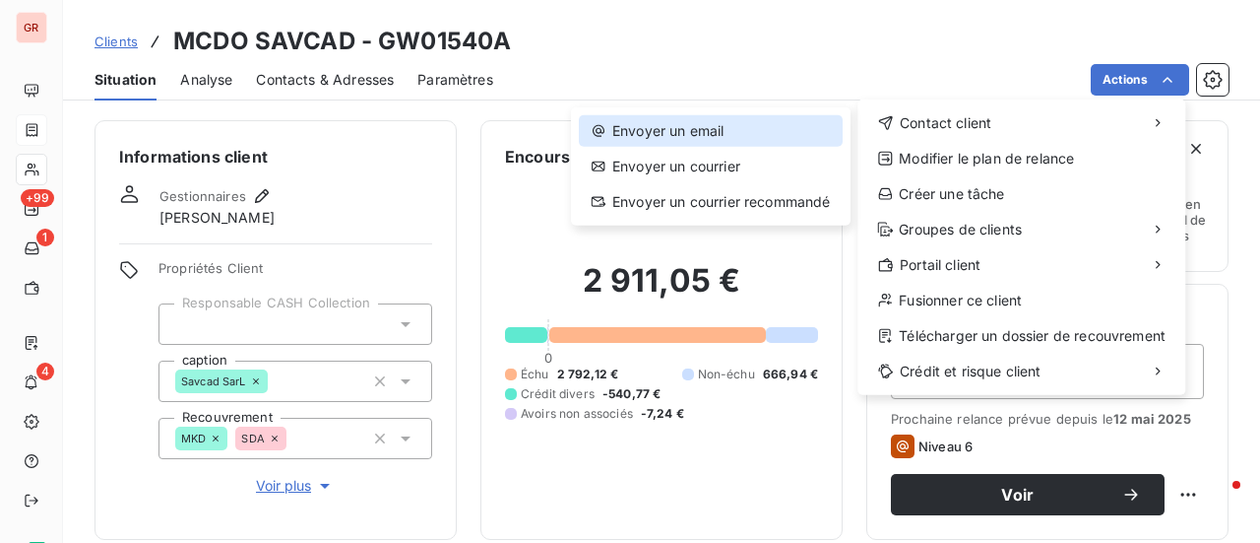
click at [717, 115] on div "Envoyer un email" at bounding box center [711, 131] width 264 height 32
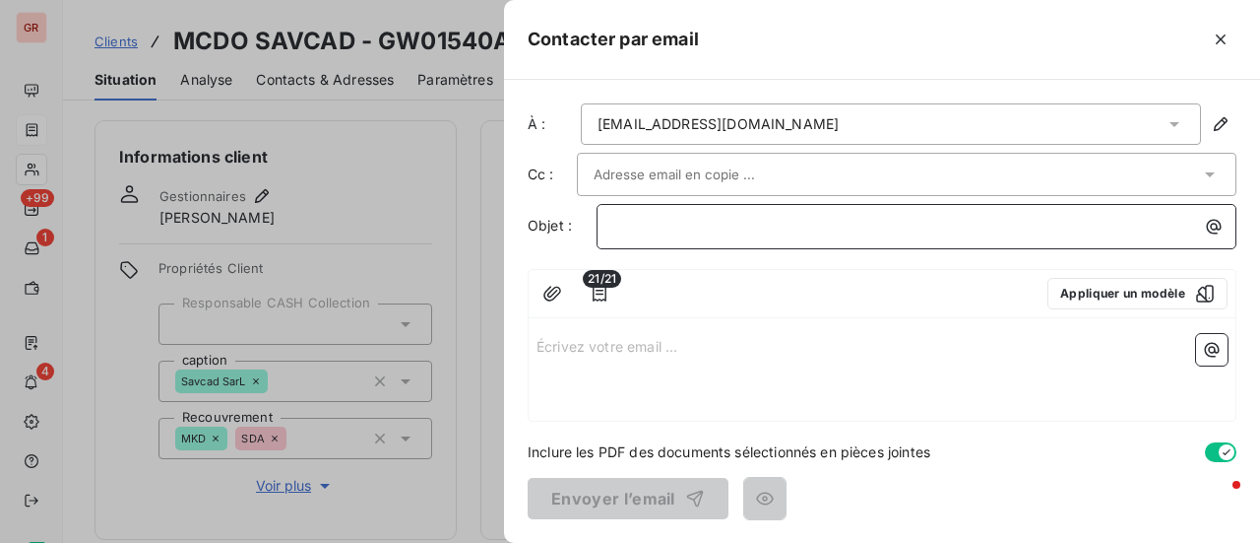
click at [752, 220] on p "﻿" at bounding box center [921, 226] width 616 height 23
click at [1206, 289] on icon "button" at bounding box center [1205, 294] width 18 height 18
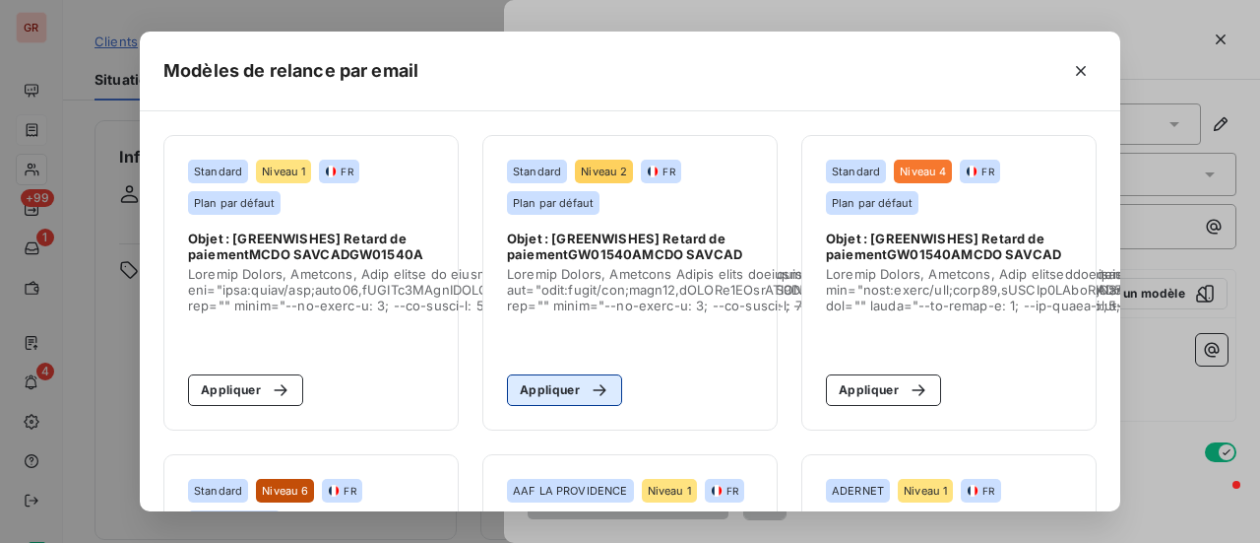
click at [554, 387] on button "Appliquer" at bounding box center [564, 390] width 115 height 32
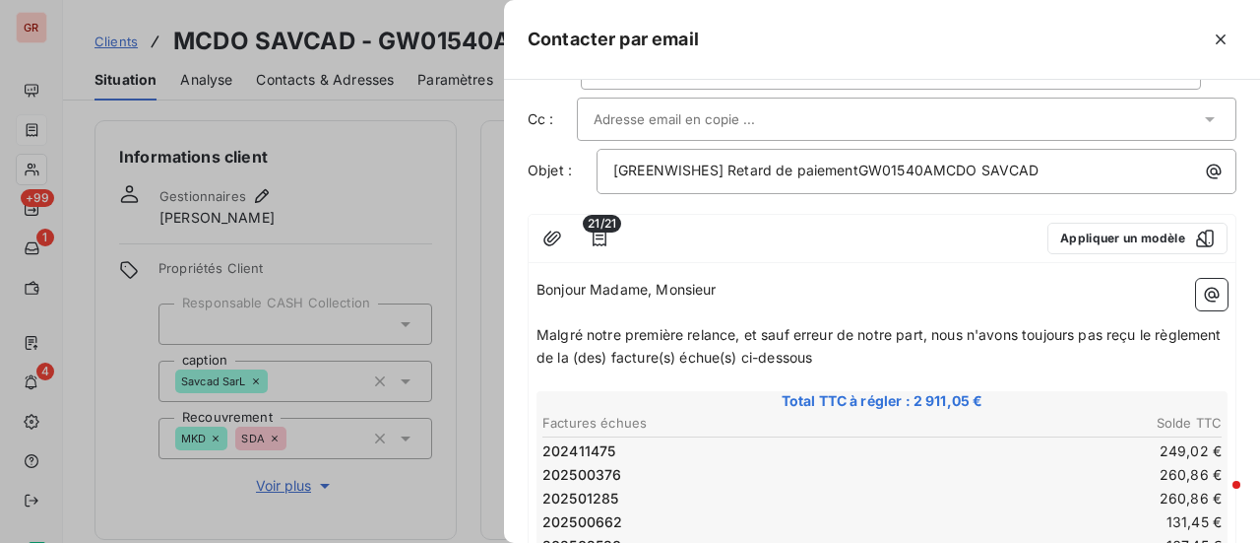
scroll to position [98, 0]
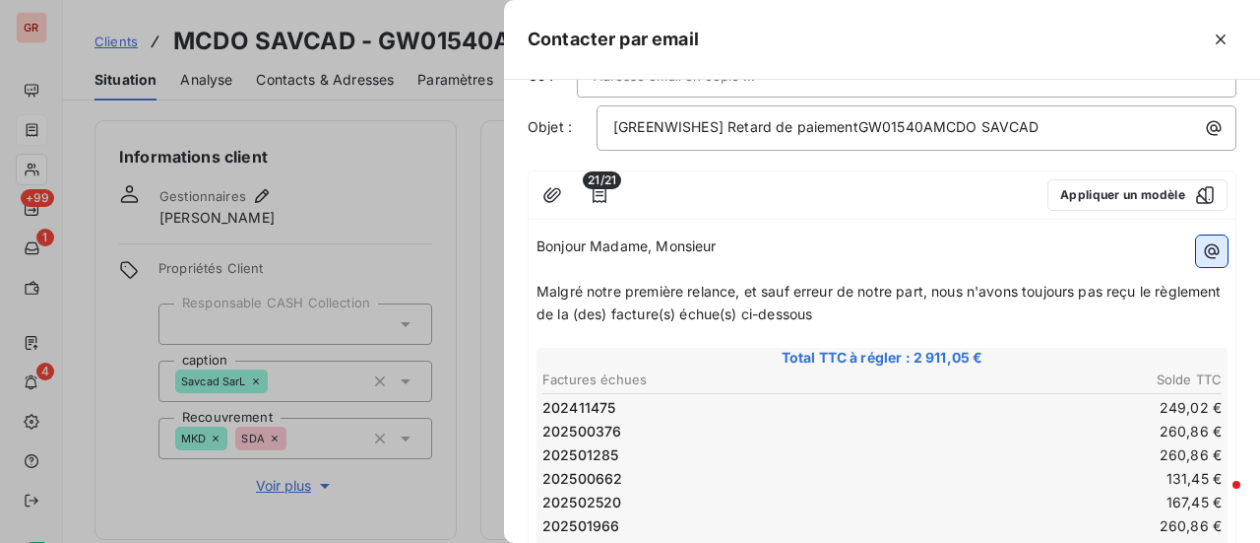
click at [1202, 247] on icon "button" at bounding box center [1212, 251] width 20 height 20
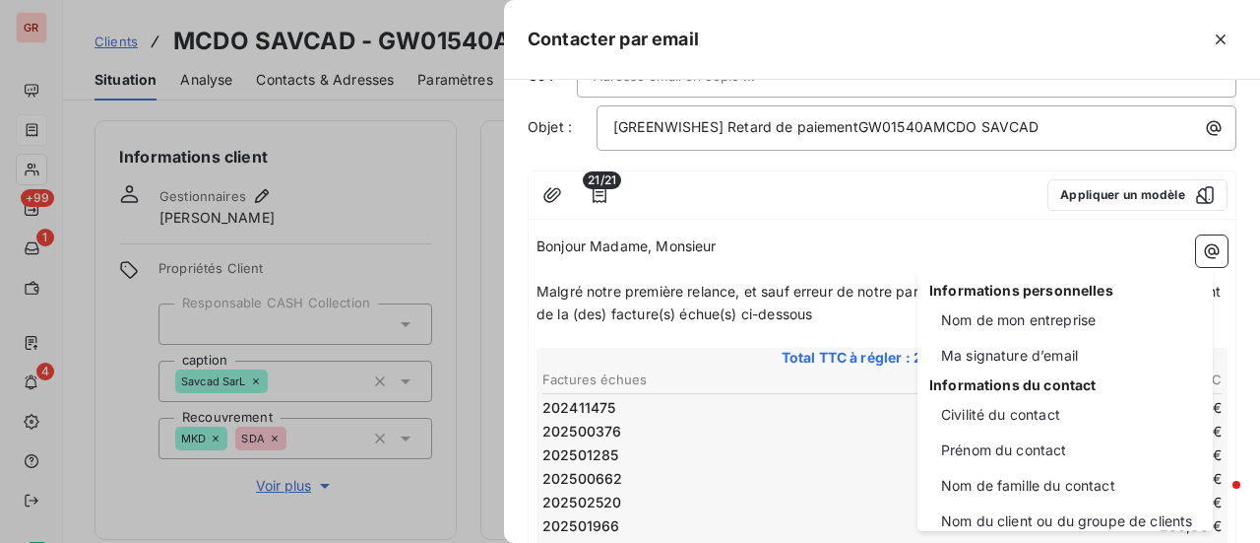
click at [1201, 185] on html "GR +99 1 4 Clients MCDO SAVCAD - GW01540A Situation Analyse Contacts & Adresses…" at bounding box center [630, 271] width 1260 height 543
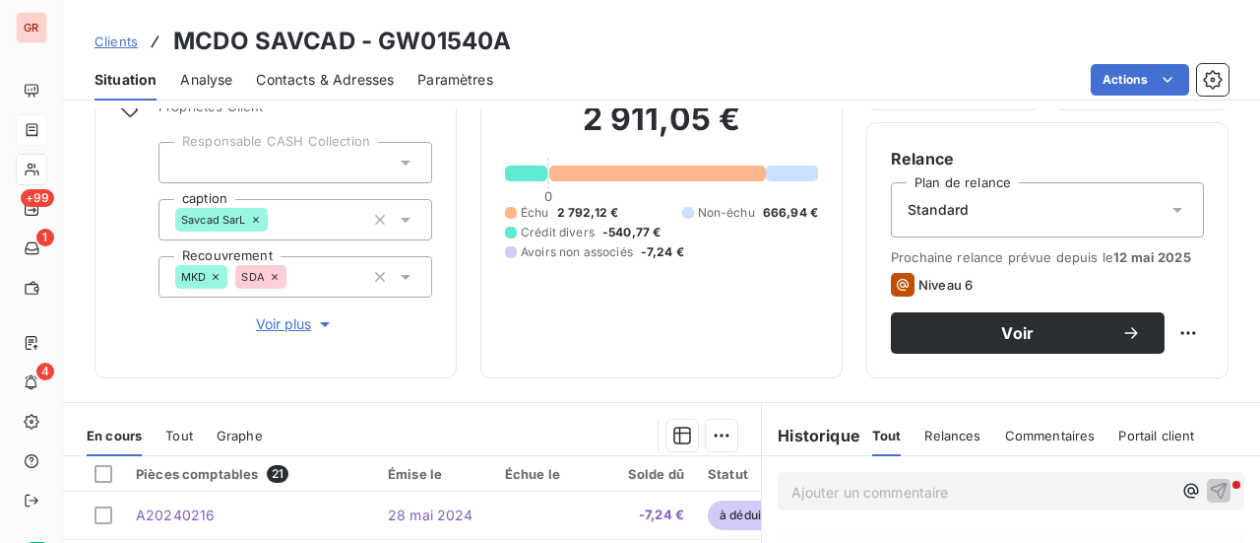
scroll to position [197, 0]
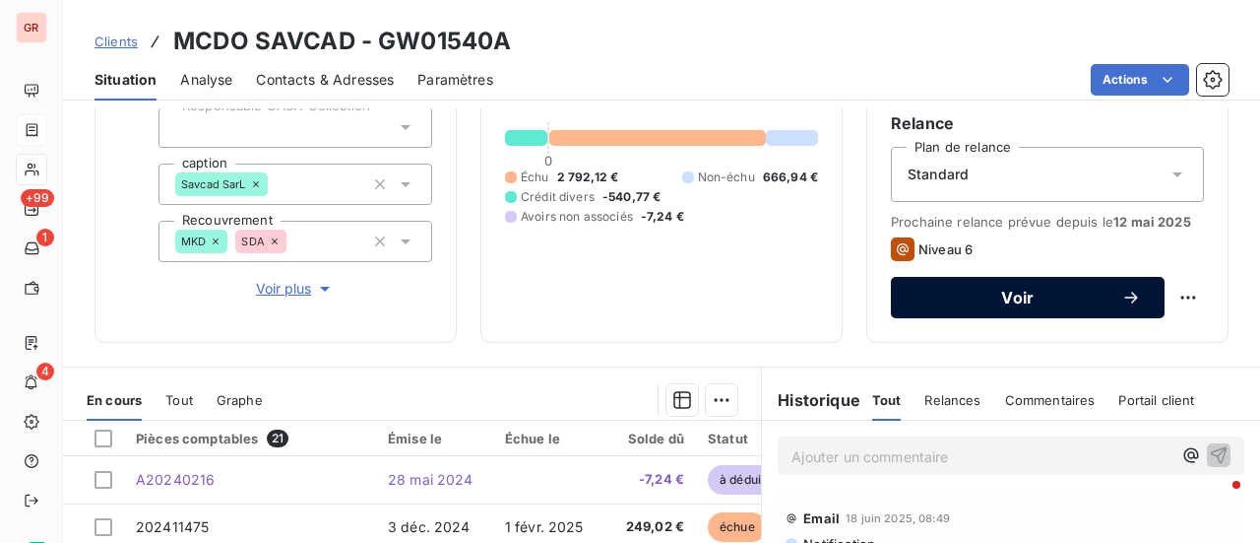
click at [1124, 296] on icon "button" at bounding box center [1130, 297] width 13 height 12
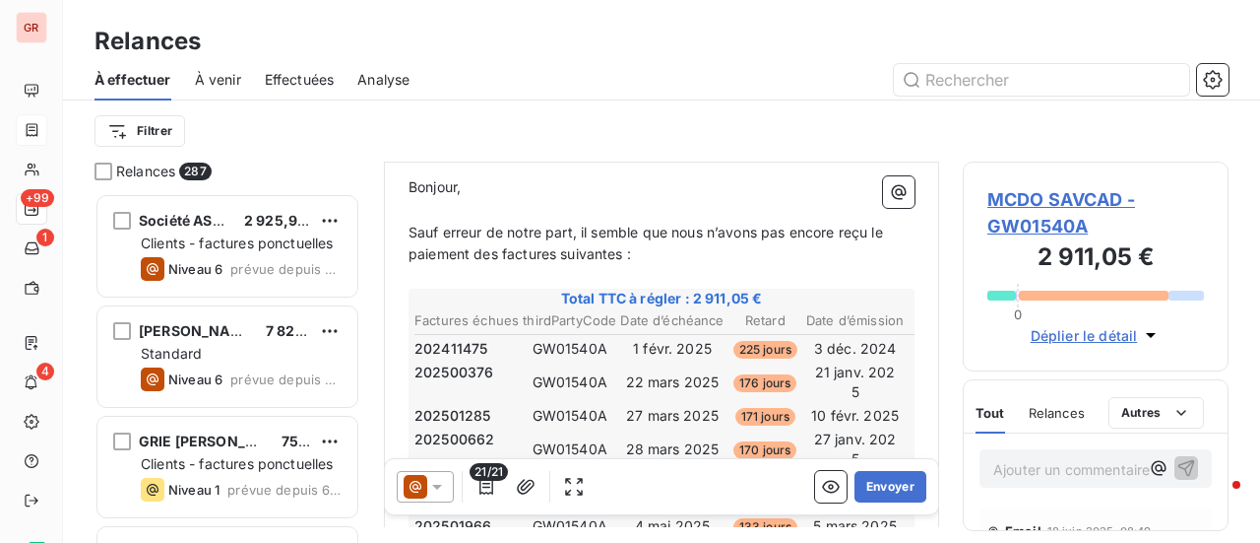
scroll to position [197, 0]
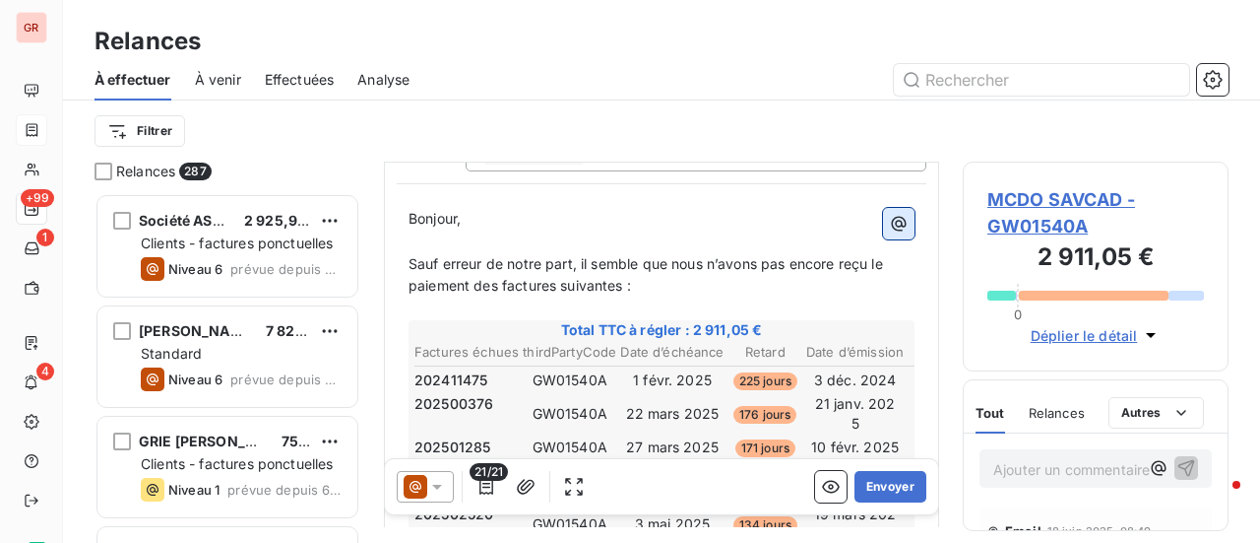
click at [889, 219] on icon "button" at bounding box center [899, 224] width 20 height 20
click at [642, 174] on html "GR +99 1 4 Relances À effectuer À venir Effectuées Analyse Filtrer Relances 287…" at bounding box center [630, 271] width 1260 height 543
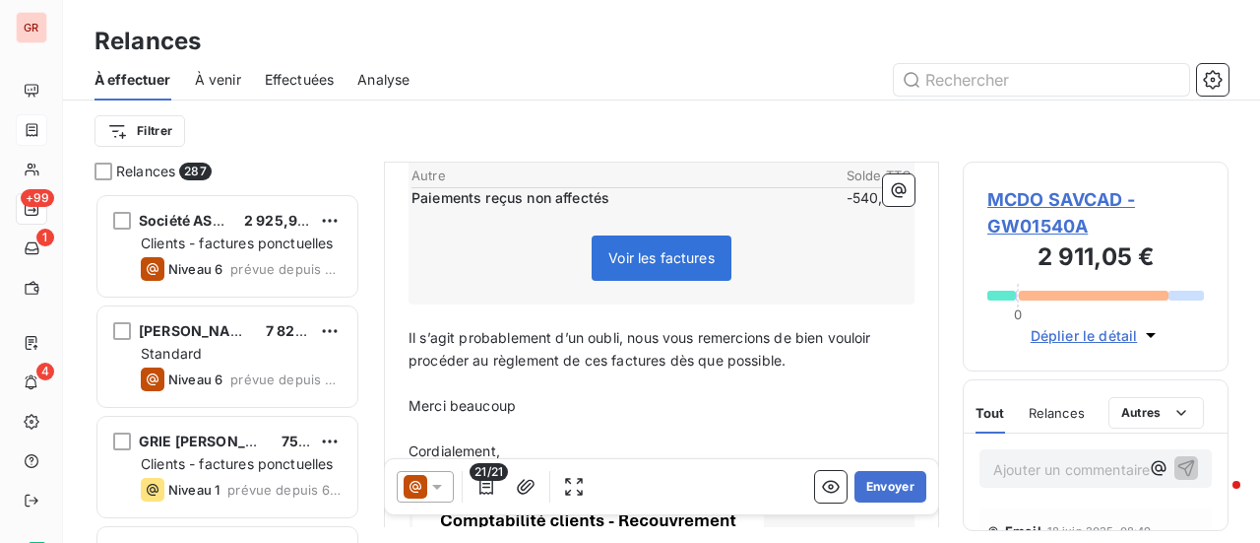
scroll to position [985, 0]
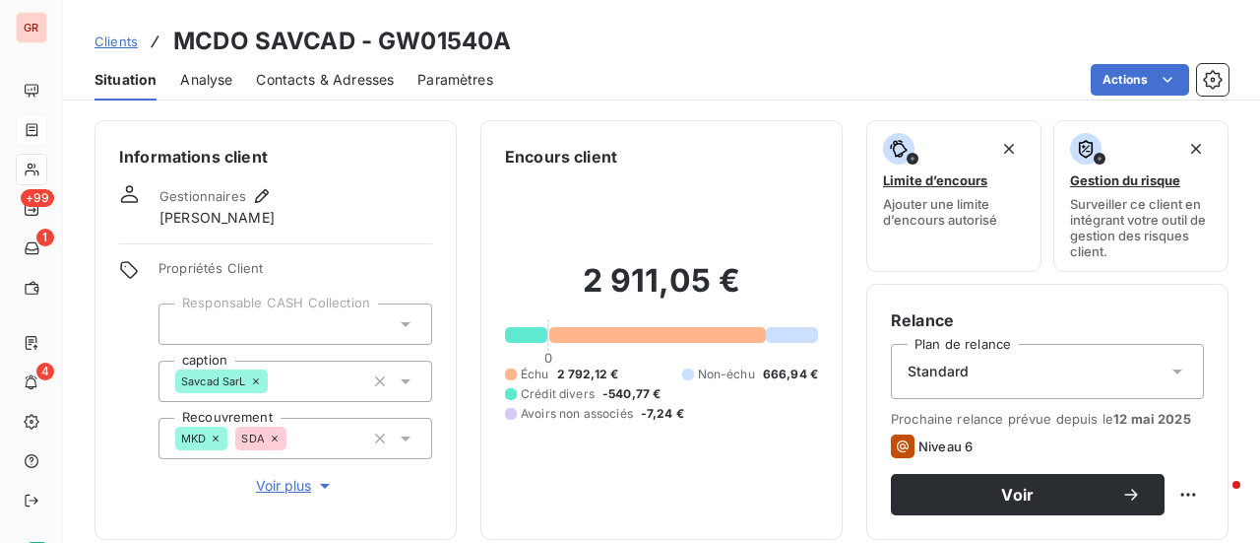
click at [1173, 369] on icon at bounding box center [1178, 371] width 10 height 5
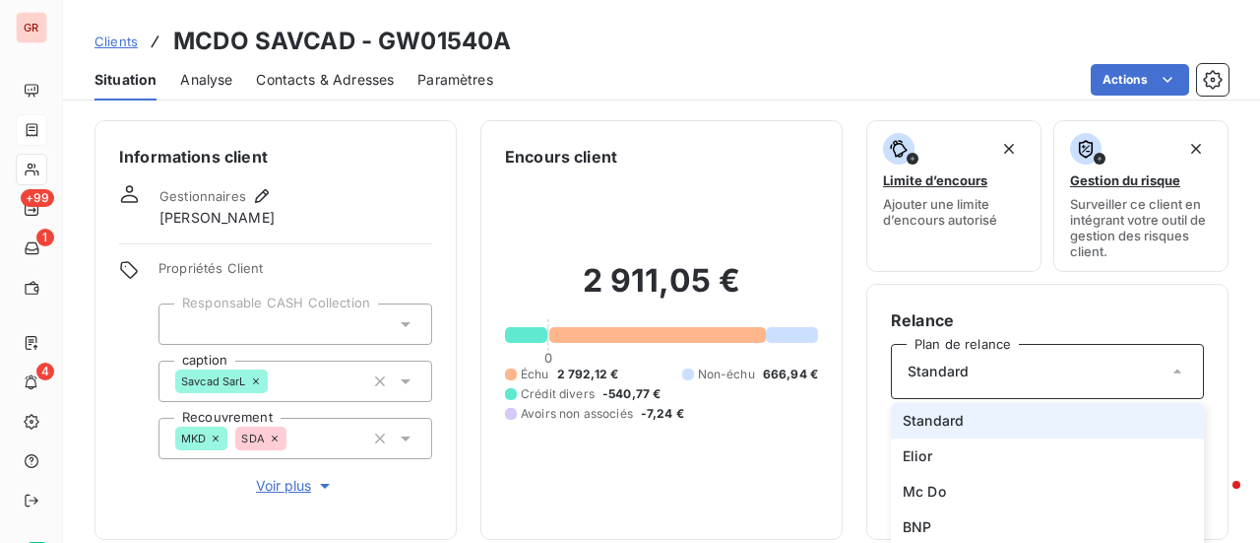
click at [949, 416] on span "Standard" at bounding box center [933, 421] width 61 height 20
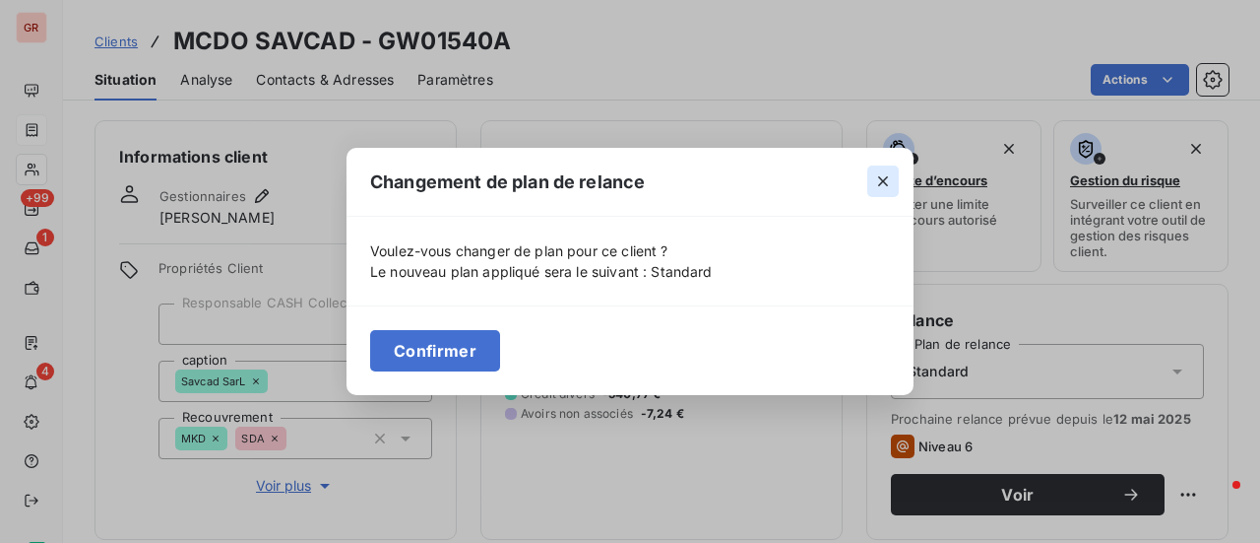
click at [880, 178] on icon "button" at bounding box center [883, 182] width 10 height 10
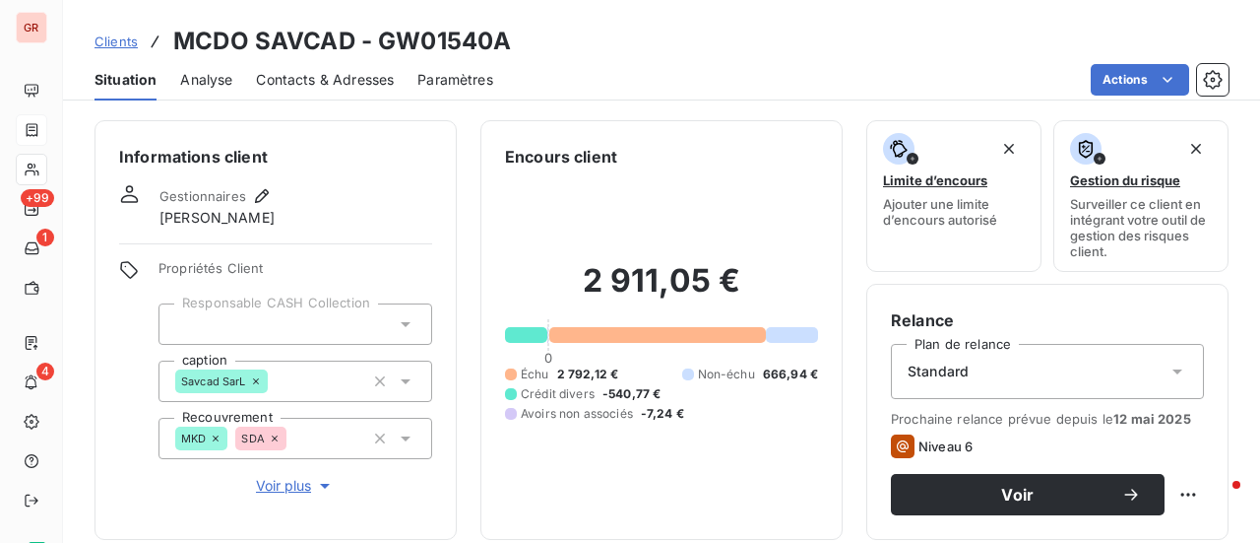
scroll to position [197, 0]
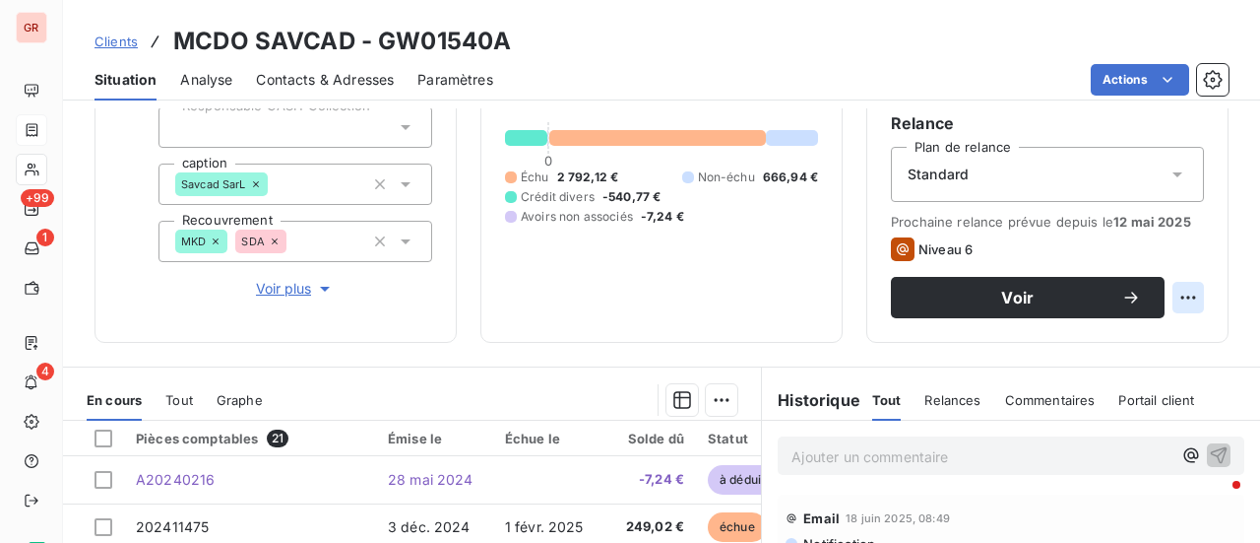
click at [1180, 300] on html "GR +99 1 4 Clients MCDO SAVCAD - GW01540A Situation Analyse Contacts & Adresses…" at bounding box center [630, 271] width 1260 height 543
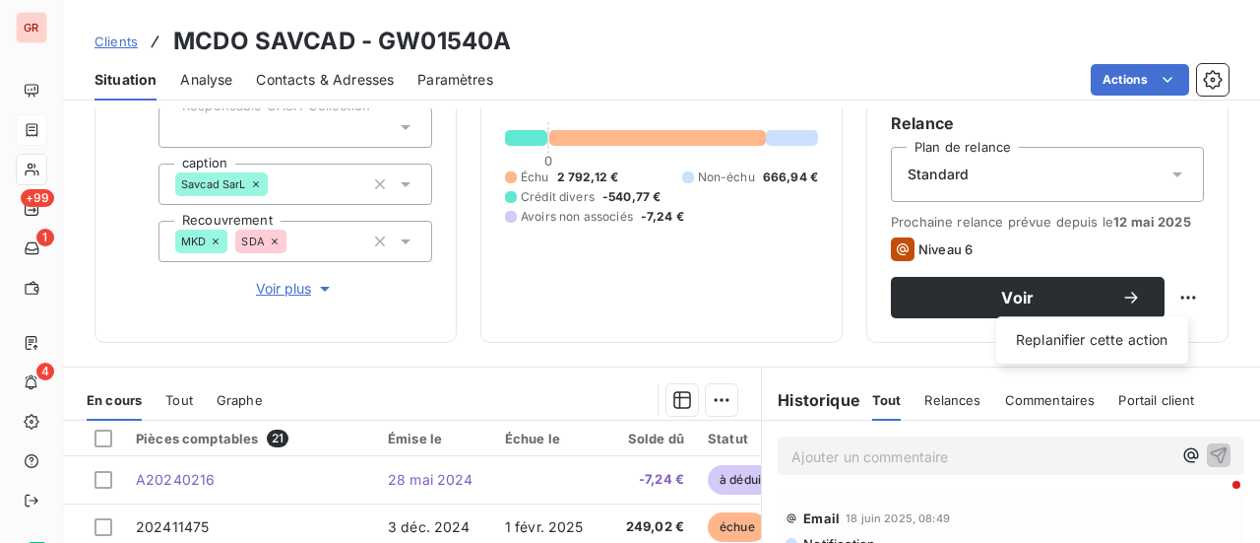
click at [1011, 296] on html "GR +99 1 4 Clients MCDO SAVCAD - GW01540A Situation Analyse Contacts & Adresses…" at bounding box center [630, 271] width 1260 height 543
click at [1011, 296] on span "Voir" at bounding box center [1018, 297] width 207 height 16
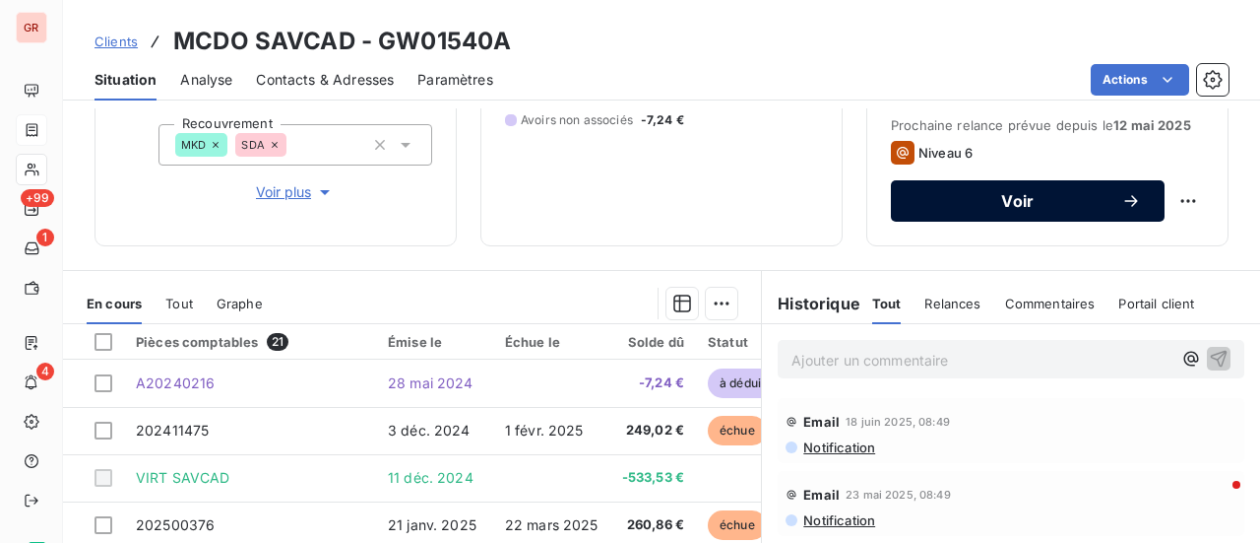
scroll to position [295, 0]
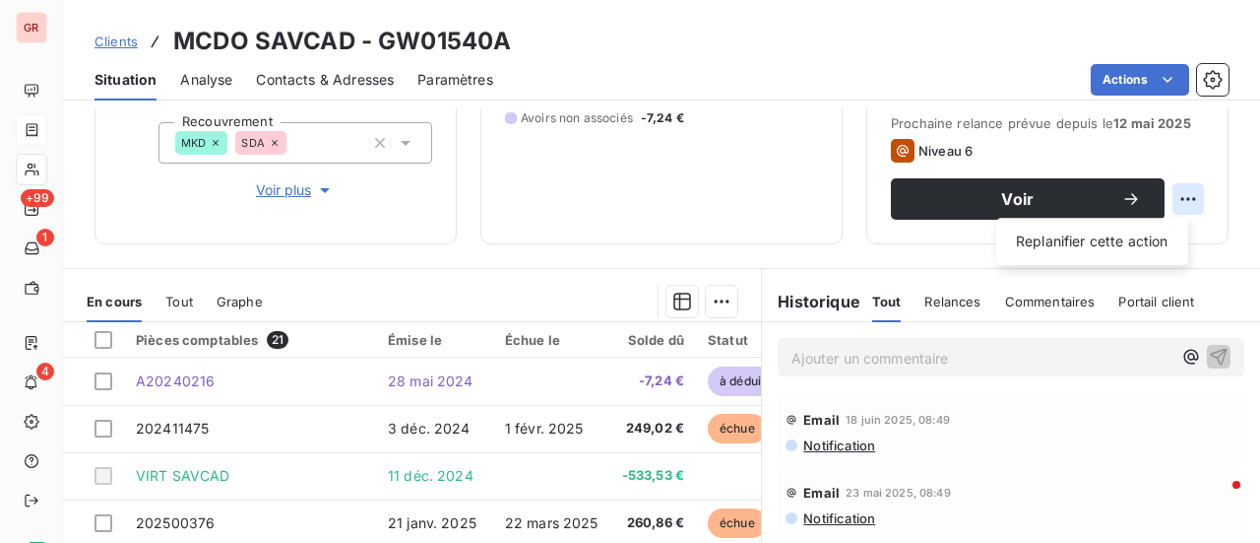
click at [1177, 201] on html "GR +99 1 4 Clients MCDO SAVCAD - GW01540A Situation Analyse Contacts & Adresses…" at bounding box center [630, 271] width 1260 height 543
click at [646, 216] on html "GR +99 1 4 Clients MCDO SAVCAD - GW01540A Situation Analyse Contacts & Adresses…" at bounding box center [630, 271] width 1260 height 543
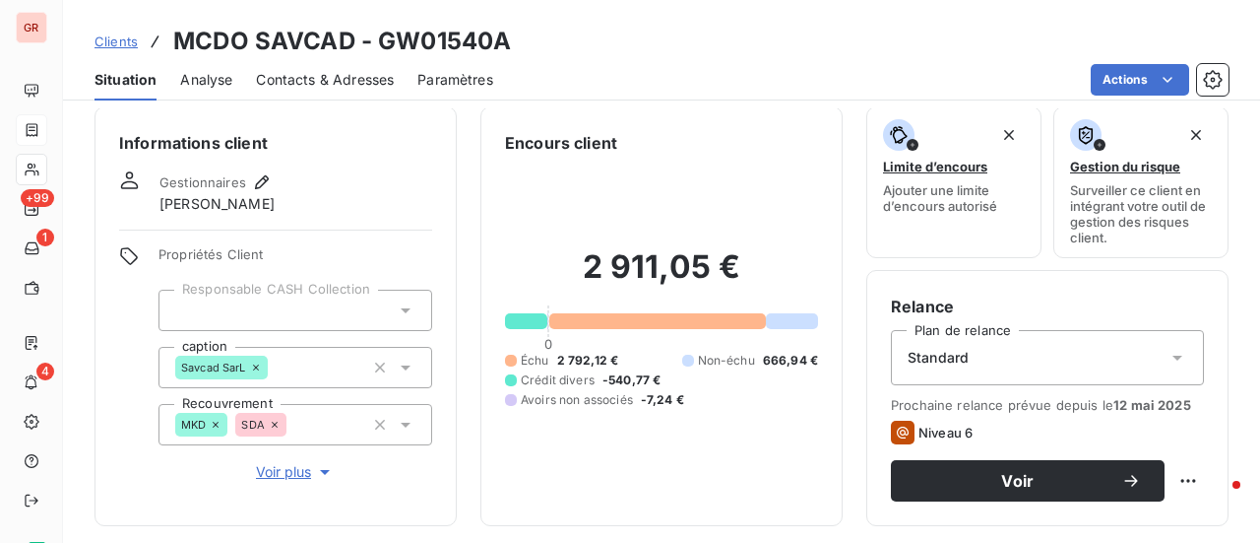
scroll to position [0, 0]
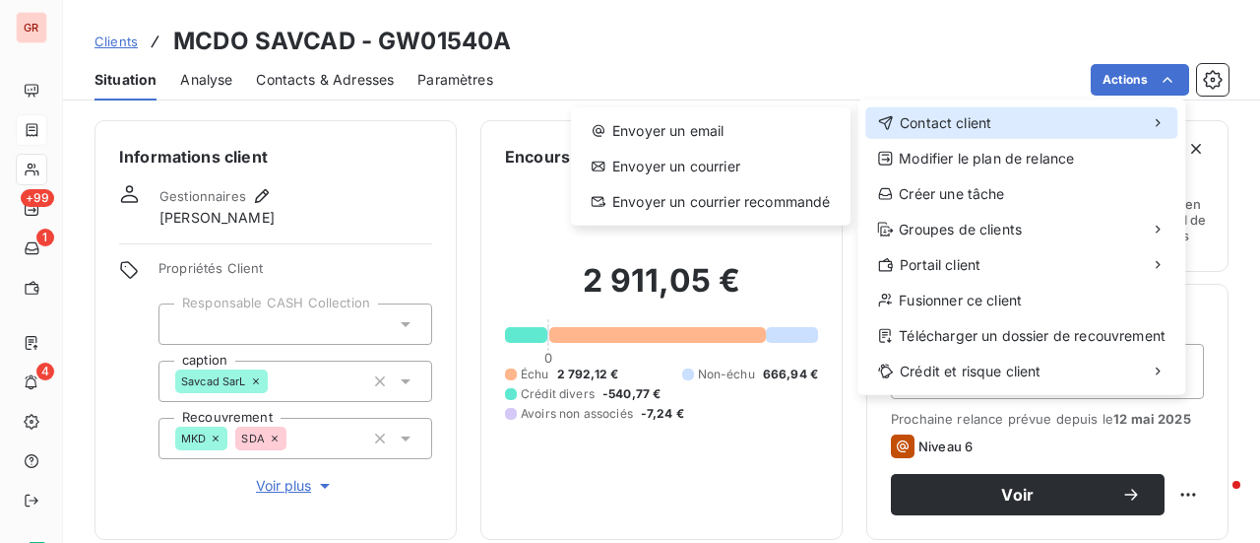
click at [972, 121] on span "Contact client" at bounding box center [946, 123] width 92 height 20
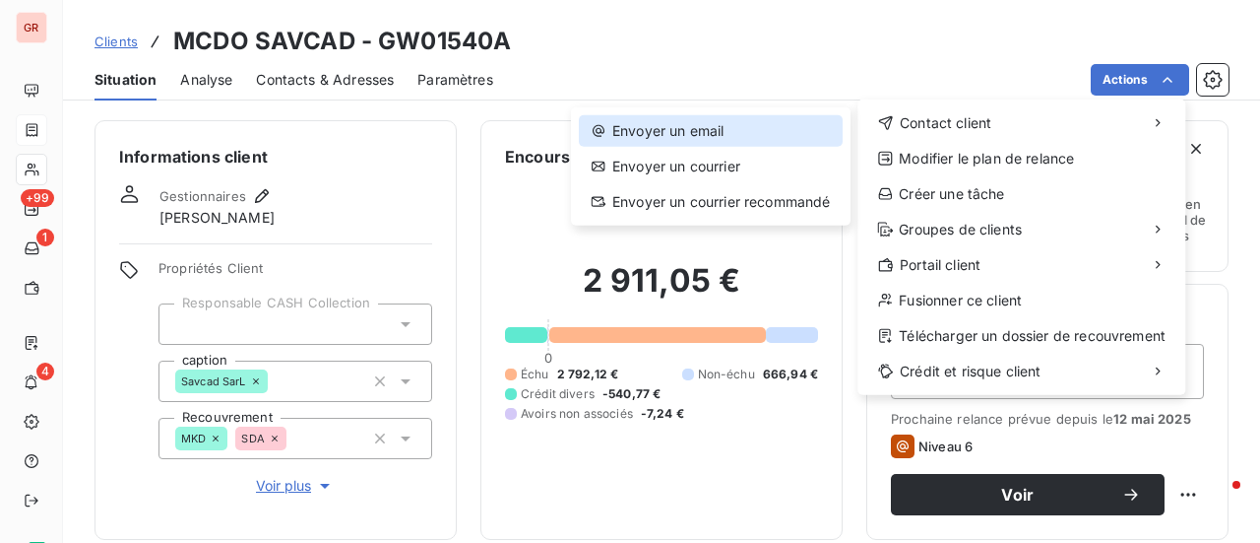
click at [692, 117] on div "Envoyer un email" at bounding box center [711, 131] width 264 height 32
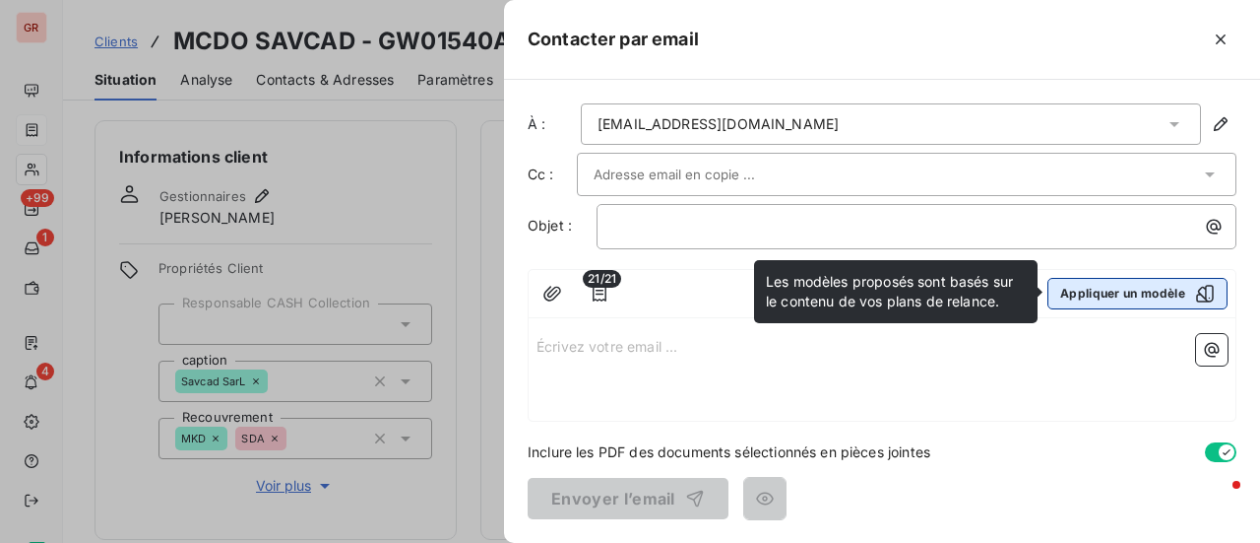
click at [1217, 287] on button "Appliquer un modèle" at bounding box center [1138, 294] width 180 height 32
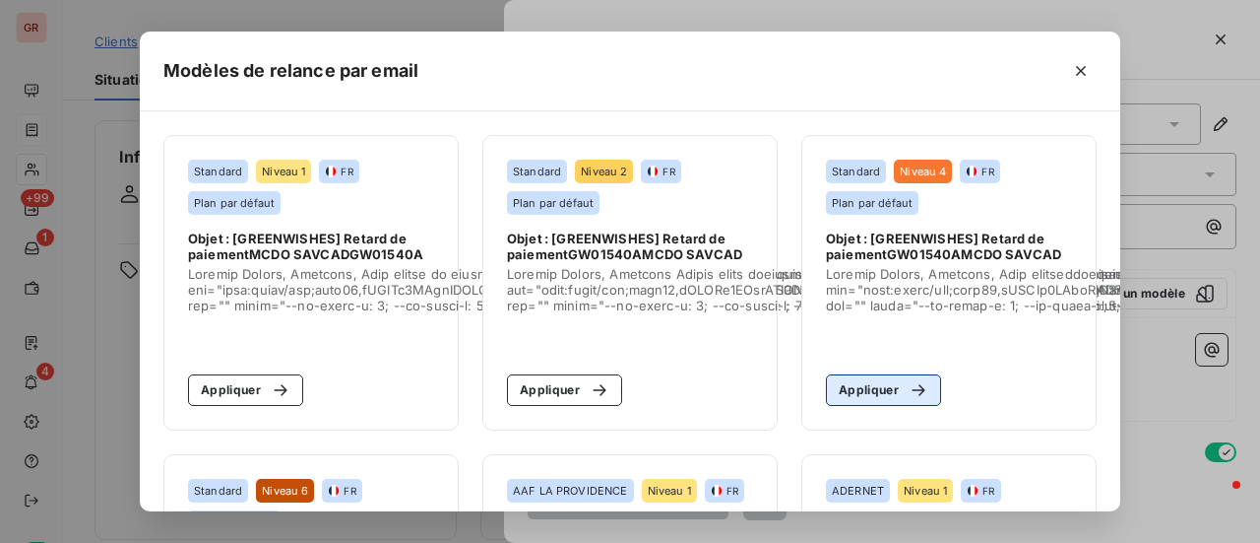
click at [878, 396] on button "Appliquer" at bounding box center [883, 390] width 115 height 32
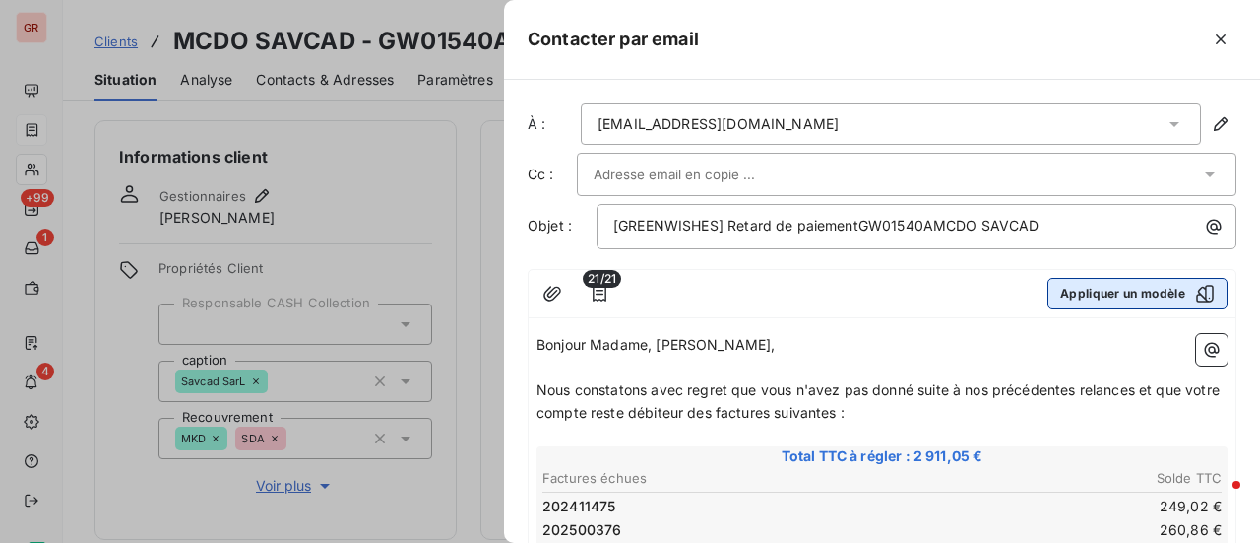
click at [1195, 284] on icon "button" at bounding box center [1205, 294] width 20 height 20
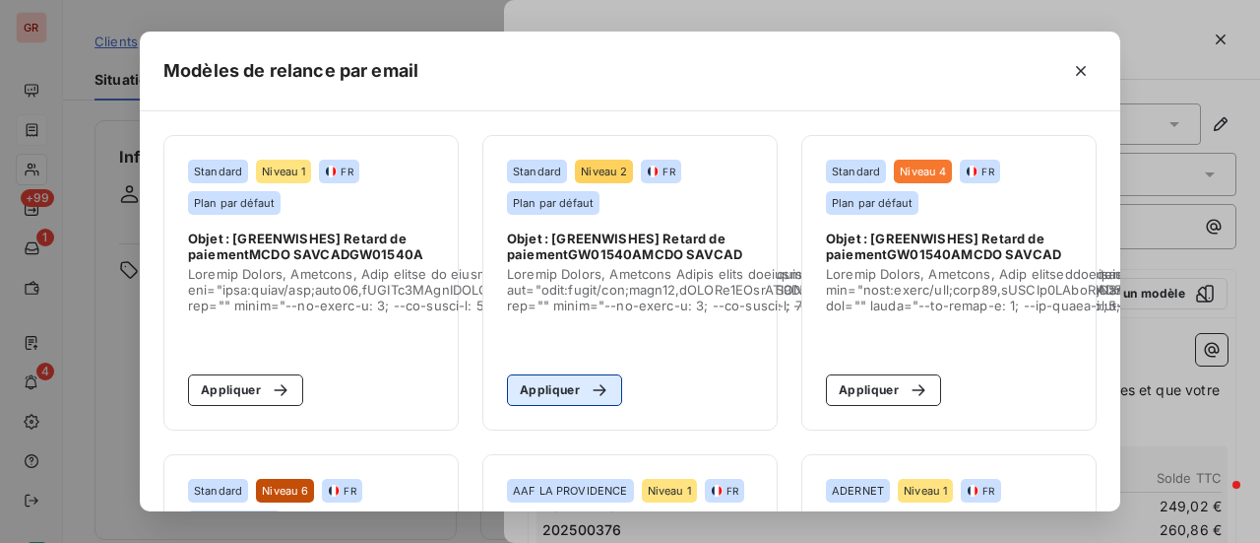
click at [563, 394] on button "Appliquer" at bounding box center [564, 390] width 115 height 32
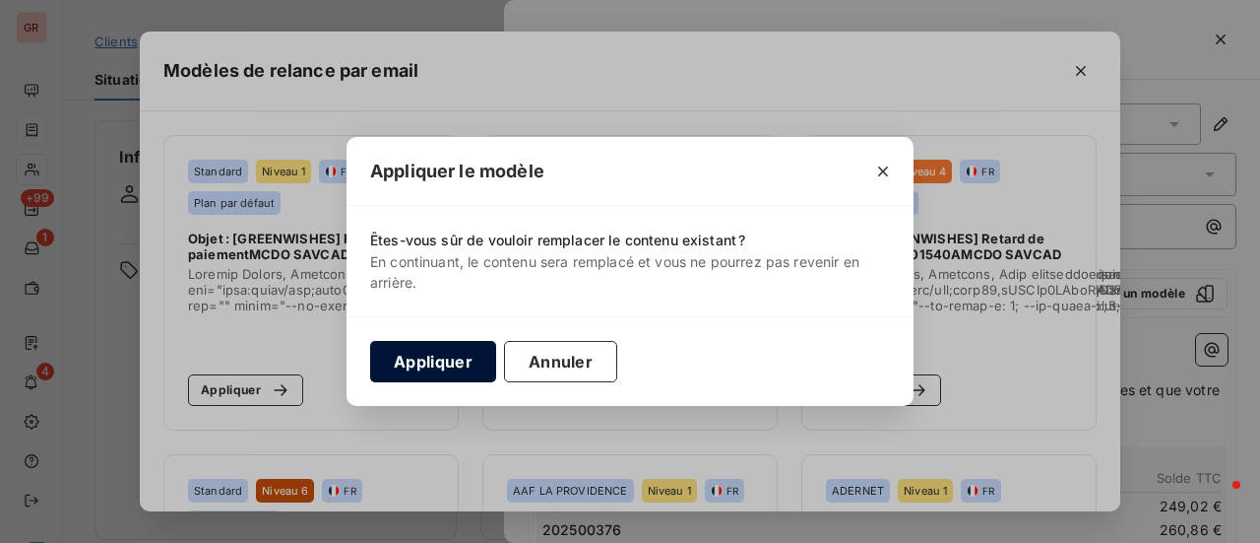
click at [436, 361] on button "Appliquer" at bounding box center [433, 361] width 126 height 41
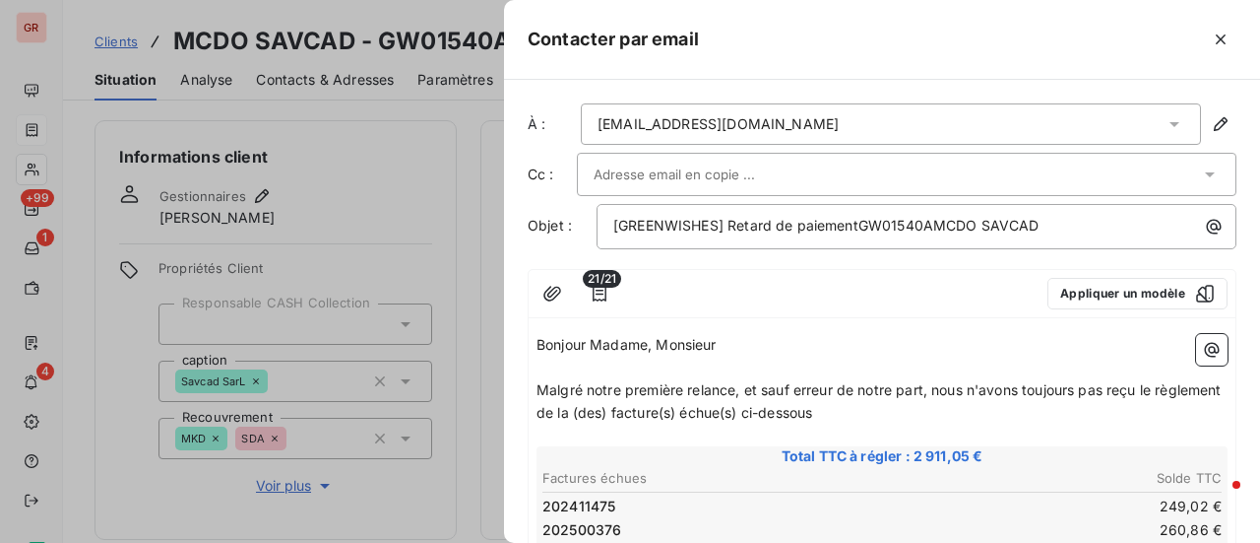
click at [857, 174] on div at bounding box center [897, 175] width 607 height 30
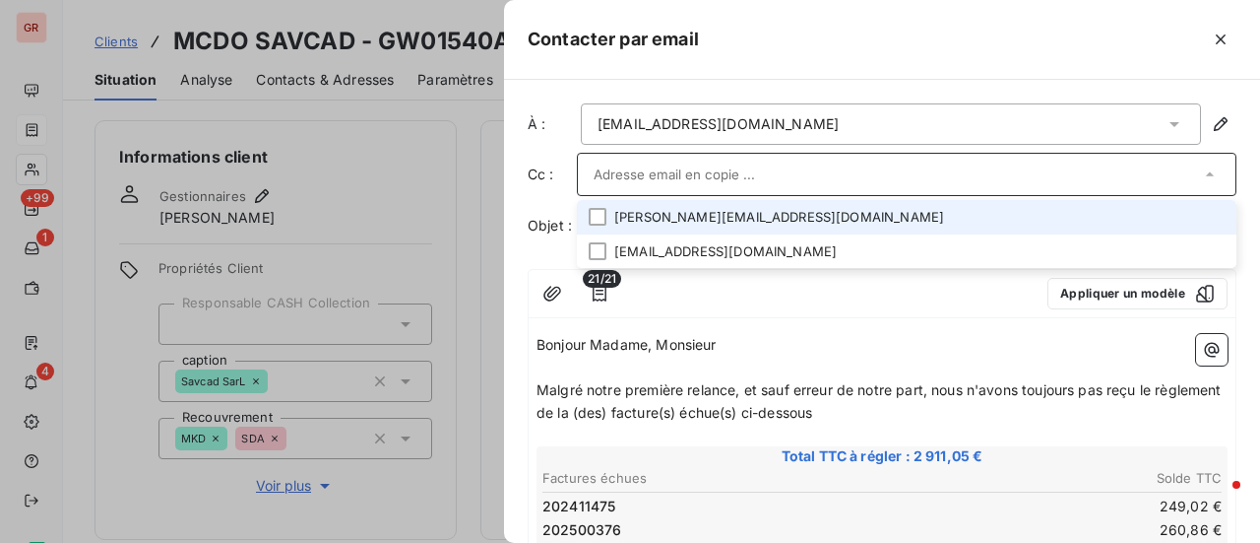
click at [713, 222] on li "thierry.mcd@orange.fr" at bounding box center [907, 217] width 660 height 34
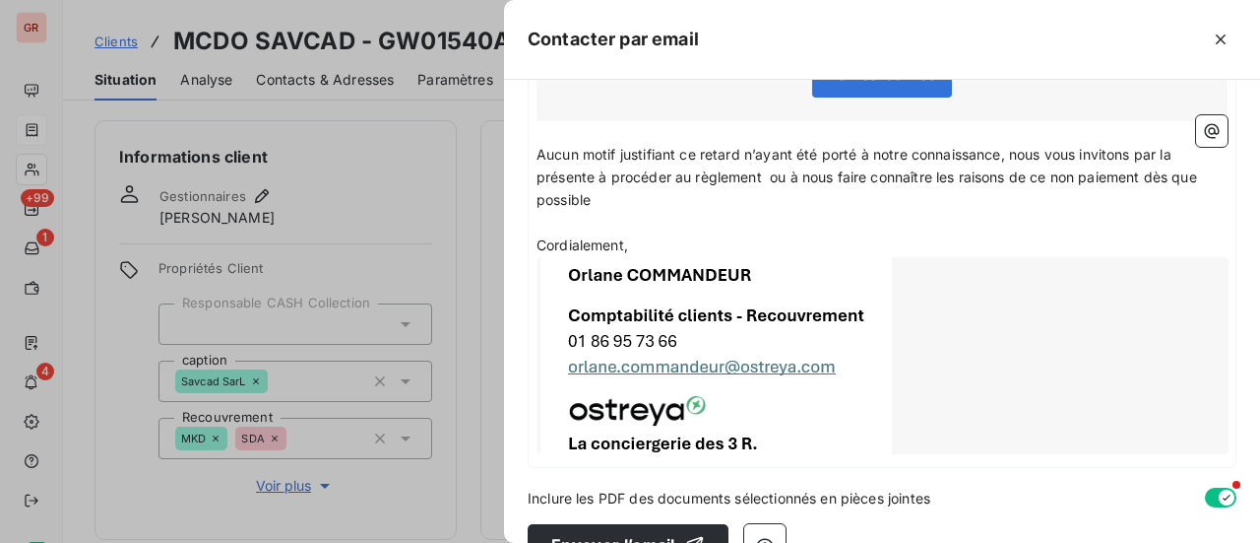
scroll to position [1075, 0]
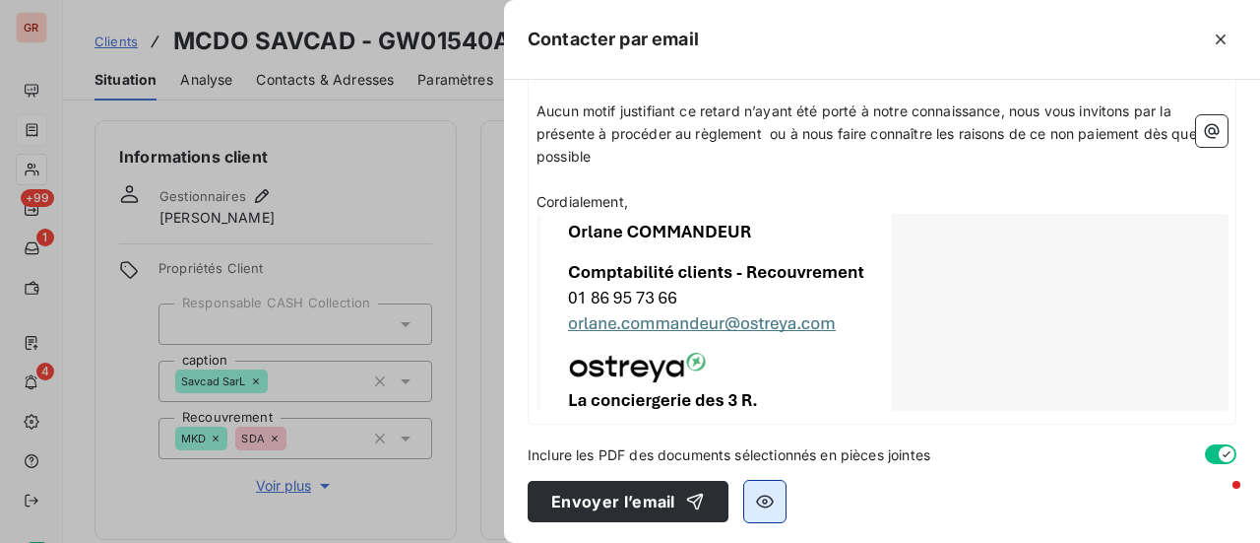
click at [761, 503] on icon "button" at bounding box center [765, 500] width 18 height 13
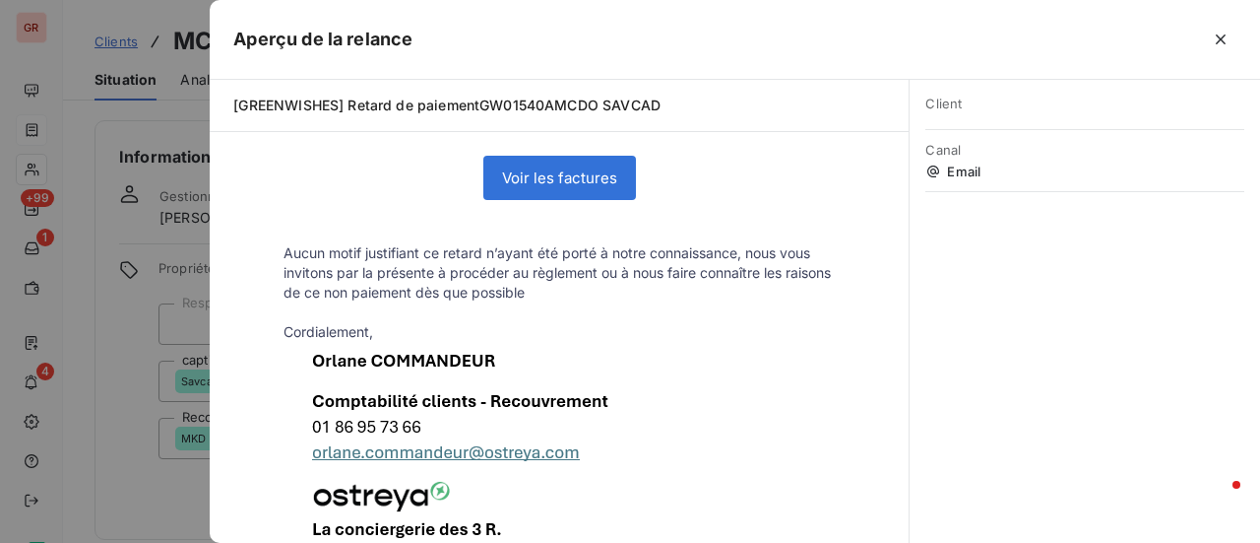
scroll to position [1111, 0]
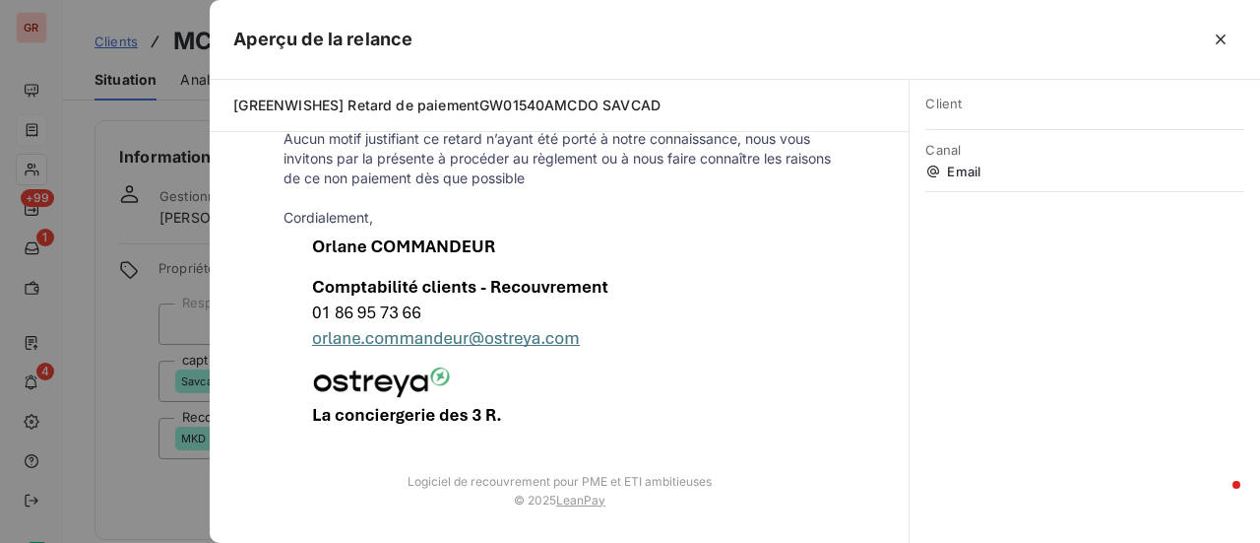
click at [139, 520] on div at bounding box center [630, 271] width 1260 height 543
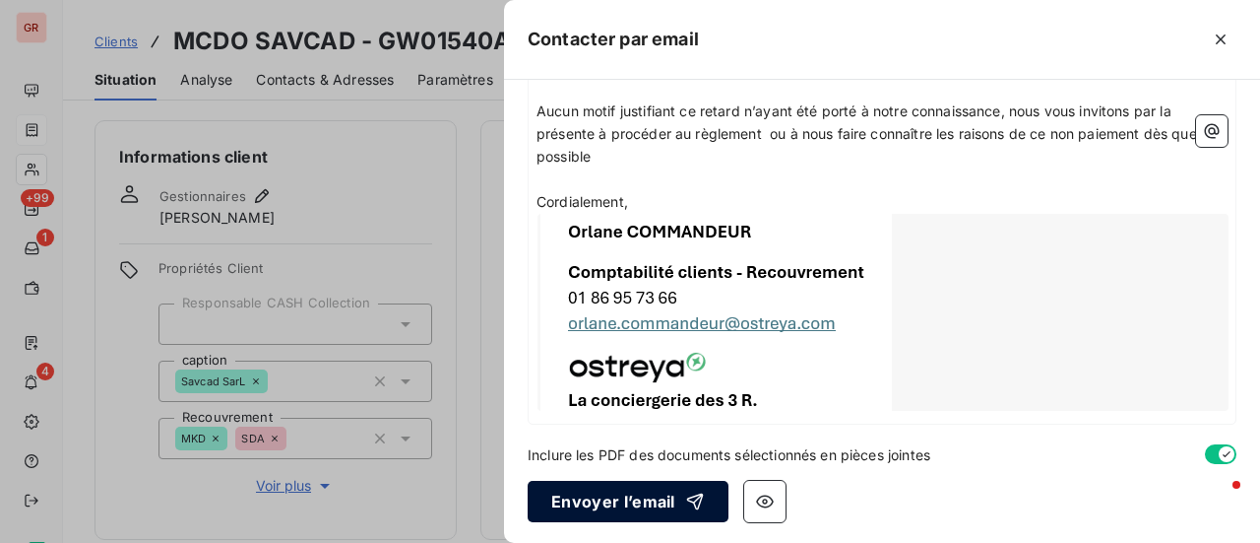
click at [668, 496] on button "Envoyer l’email" at bounding box center [628, 501] width 201 height 41
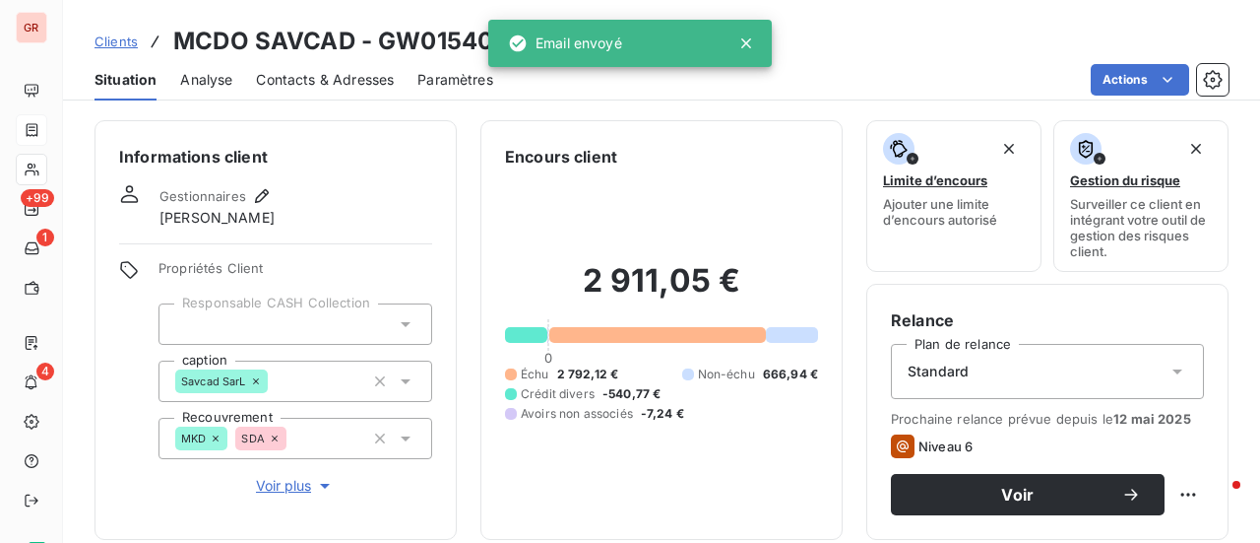
click at [362, 82] on span "Contacts & Adresses" at bounding box center [325, 80] width 138 height 20
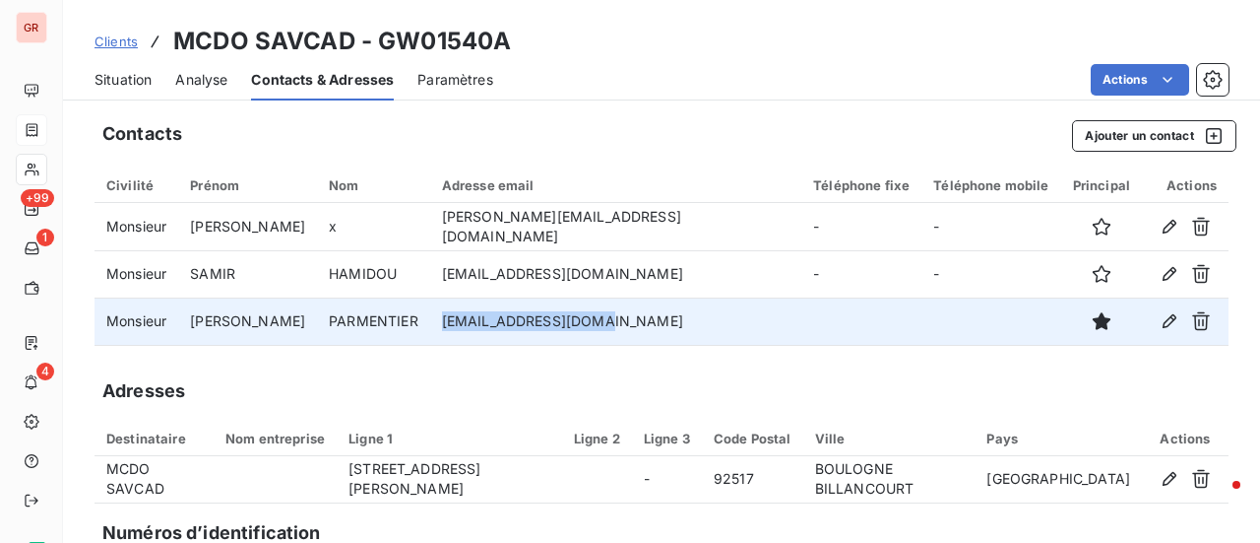
drag, startPoint x: 609, startPoint y: 327, endPoint x: 459, endPoint y: 333, distance: 149.8
click at [459, 333] on td "sa-la-tour@orange.fr" at bounding box center [615, 320] width 371 height 47
copy td "sa-la-tour@orange.fr"
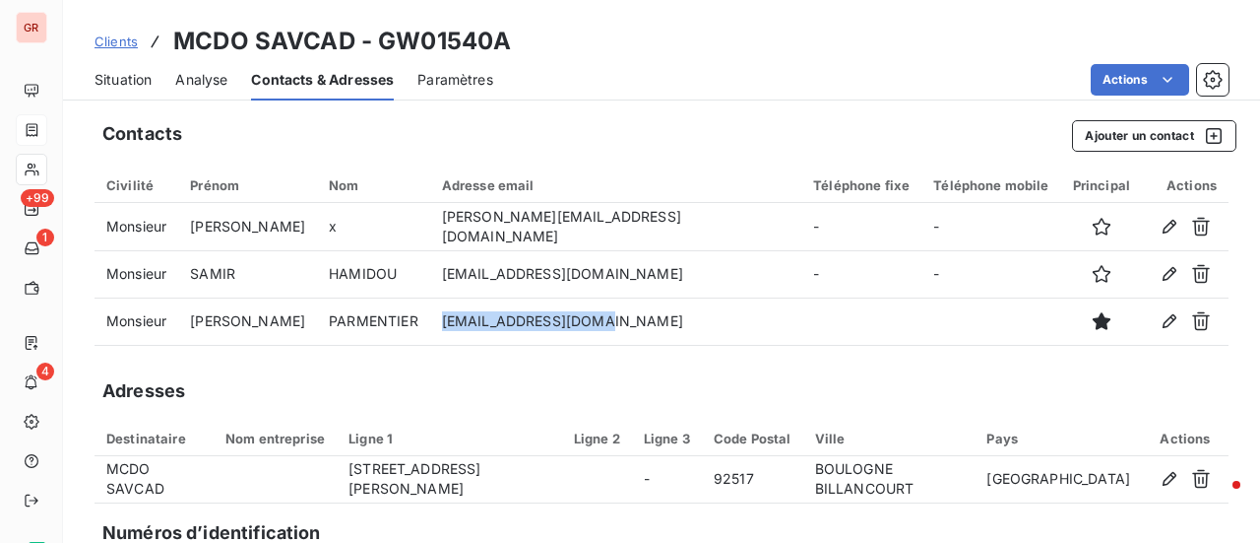
click at [122, 41] on span "Clients" at bounding box center [116, 41] width 43 height 16
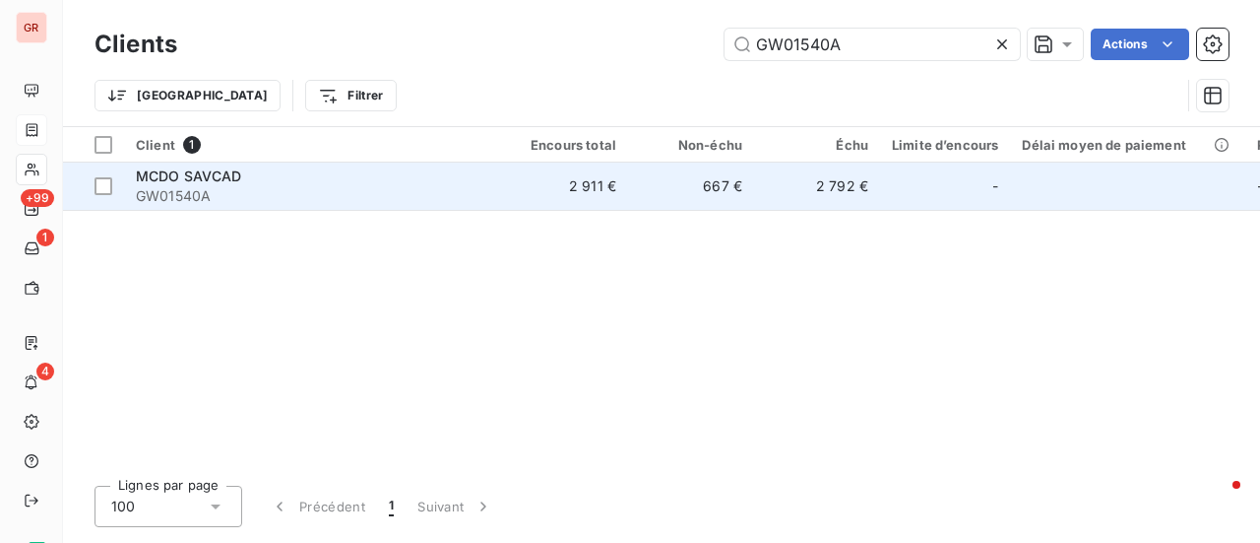
click at [175, 173] on span "MCDO SAVCAD" at bounding box center [189, 175] width 106 height 17
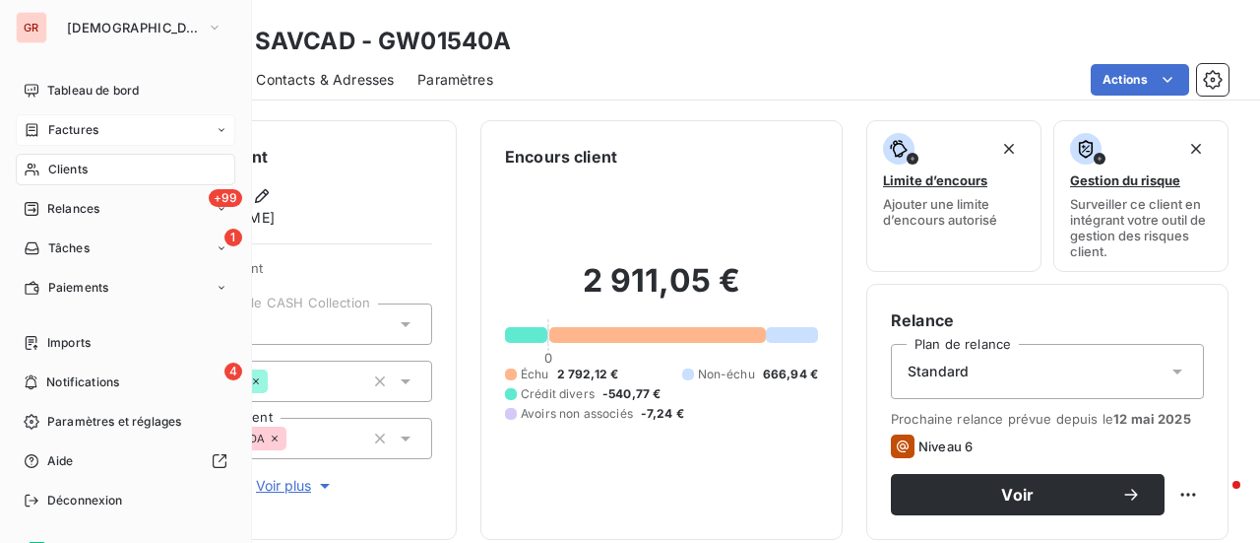
click at [87, 131] on span "Factures" at bounding box center [73, 130] width 50 height 18
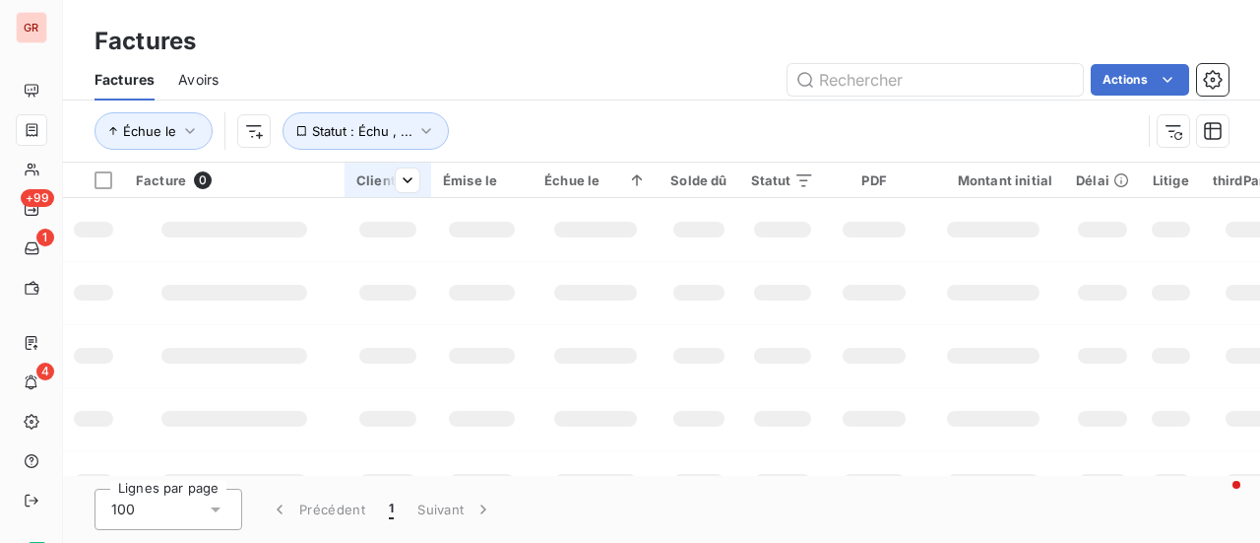
drag, startPoint x: 979, startPoint y: 80, endPoint x: 504, endPoint y: 190, distance: 487.2
click at [504, 190] on div "Factures Factures Avoirs Actions Échue le Statut : Échu , ... Facture 0 Client …" at bounding box center [661, 271] width 1197 height 543
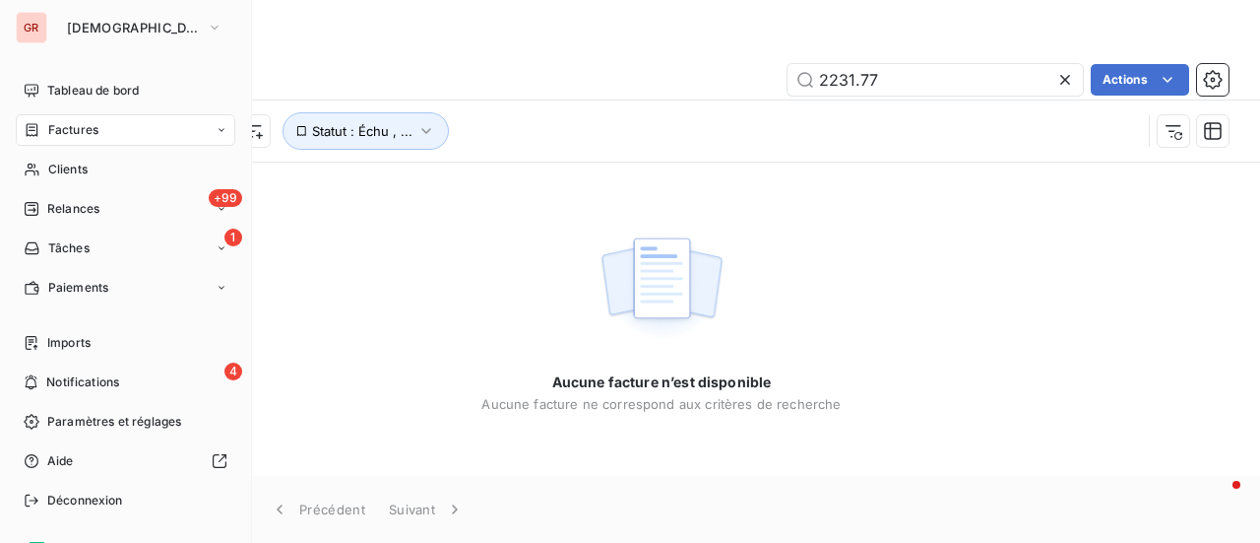
type input "2231.77"
click at [82, 134] on span "Factures" at bounding box center [73, 130] width 50 height 18
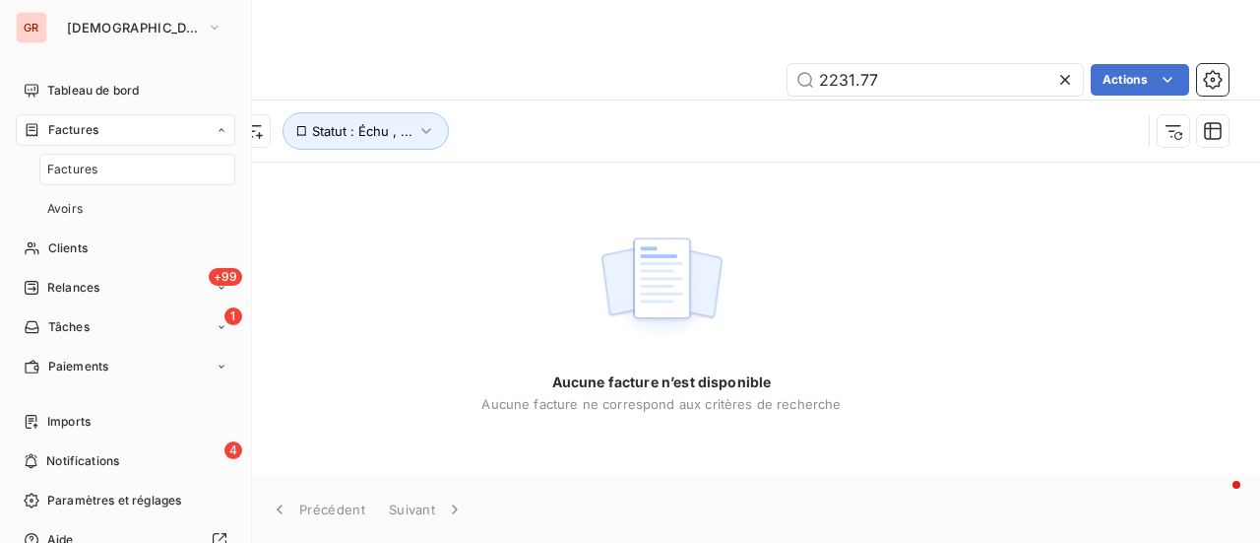
click at [92, 168] on span "Factures" at bounding box center [72, 169] width 50 height 18
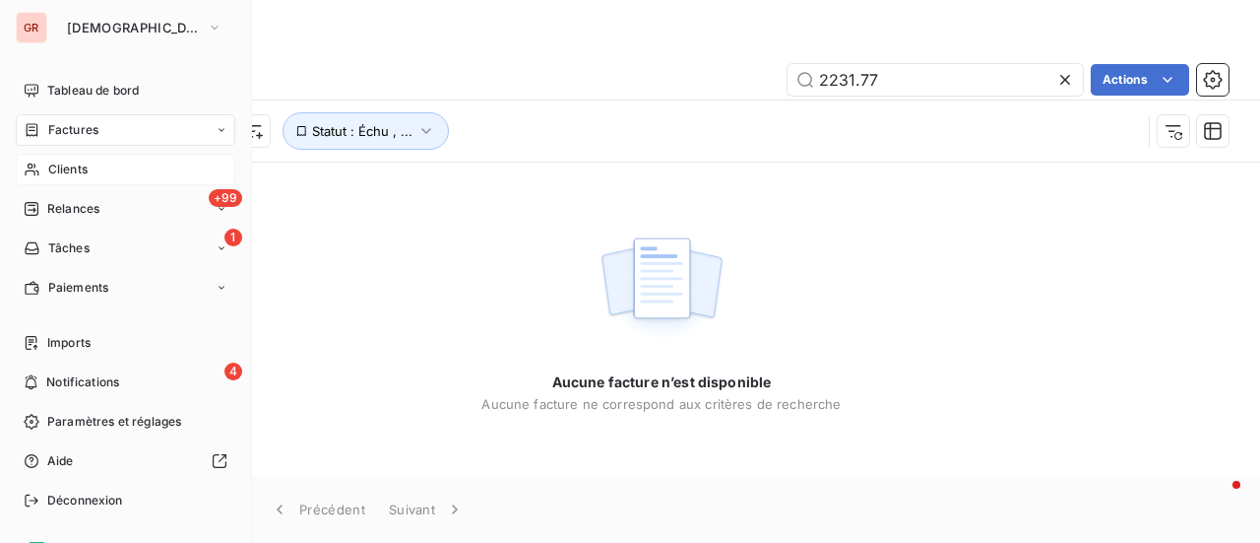
click at [71, 170] on span "Clients" at bounding box center [67, 169] width 39 height 18
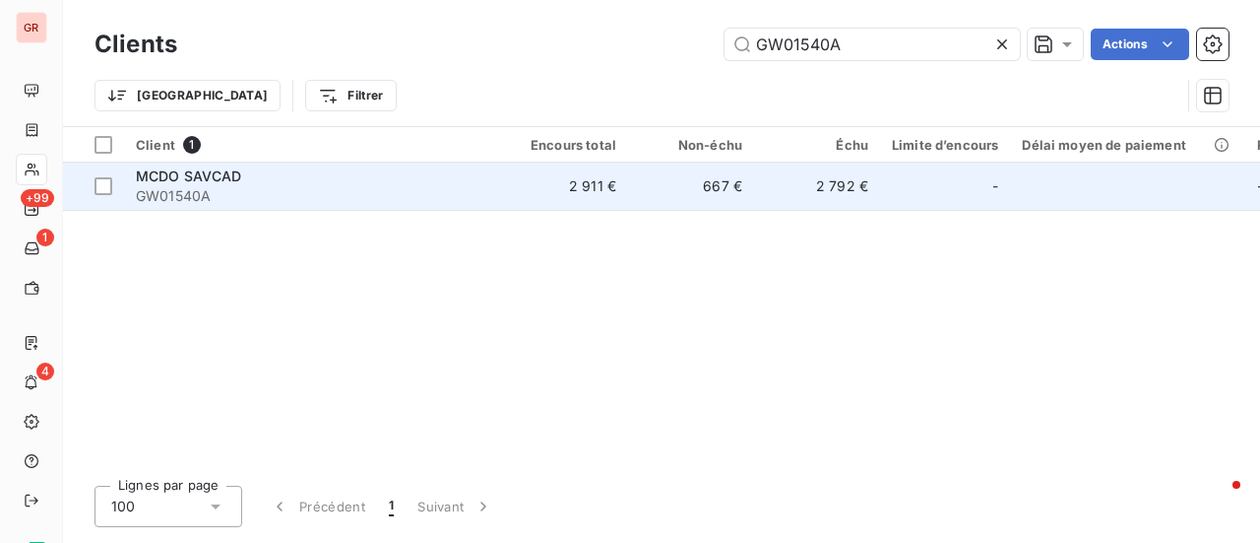
drag, startPoint x: 278, startPoint y: 186, endPoint x: 193, endPoint y: 209, distance: 87.7
click at [230, 198] on div "Clients GW01540A Actions Trier Filtrer Client 1 Encours total Non-échu Échu Lim…" at bounding box center [661, 271] width 1197 height 543
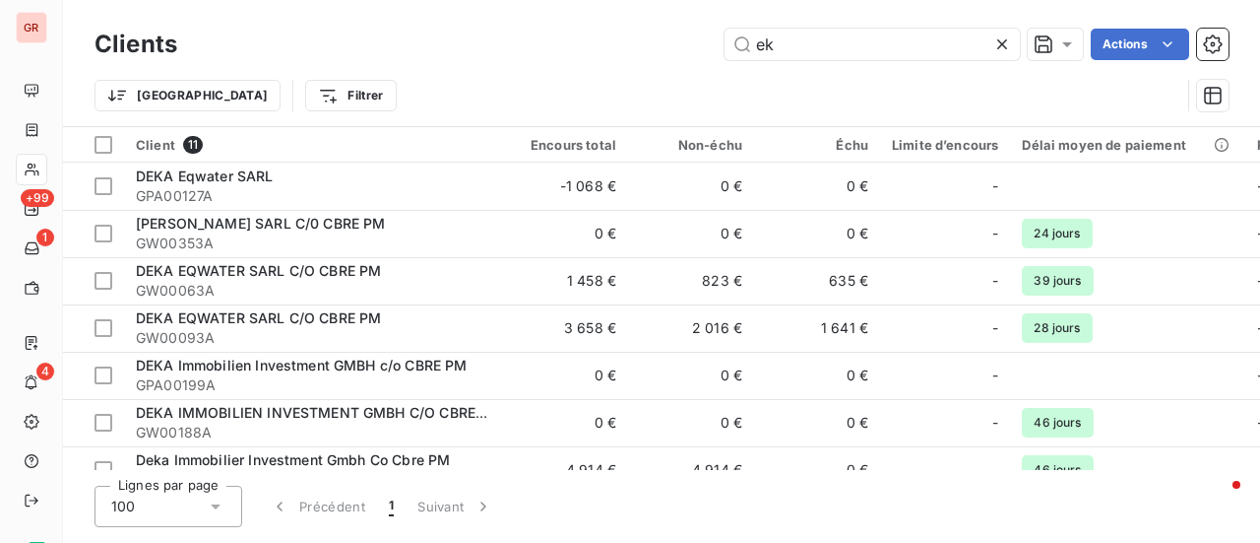
type input "e"
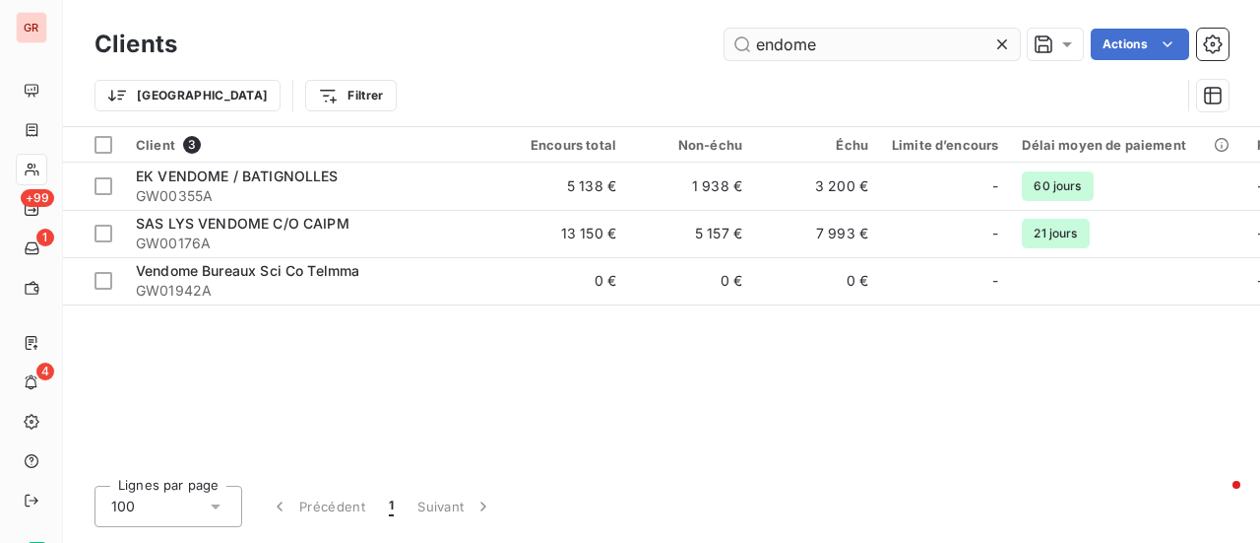
click at [759, 51] on input "endome" at bounding box center [872, 45] width 295 height 32
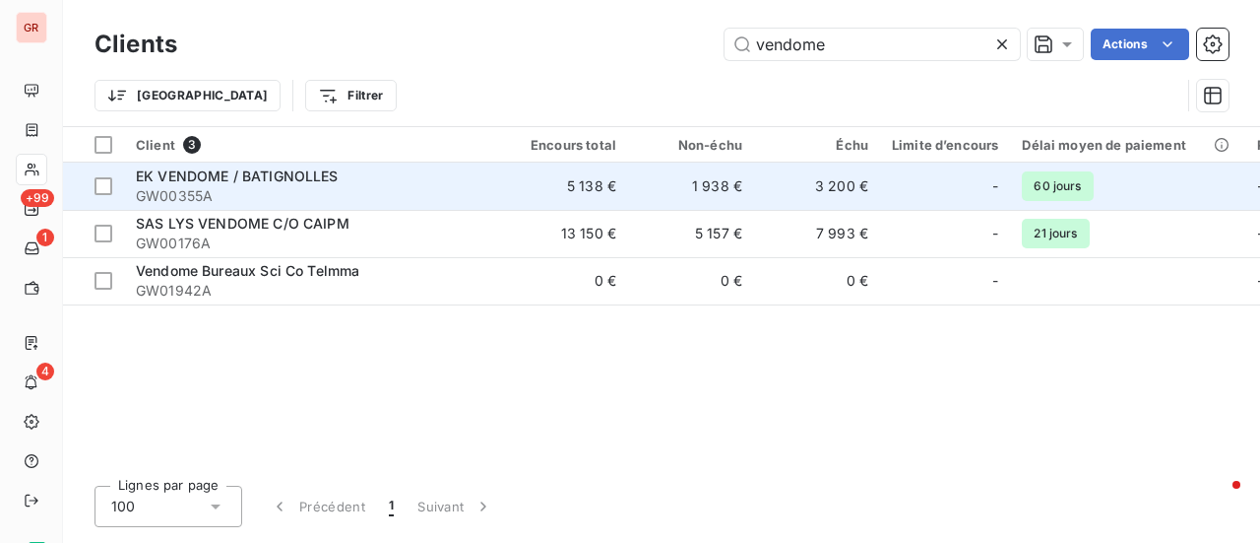
type input "vendome"
click at [309, 183] on span "EK VENDOME / BATIGNOLLES" at bounding box center [237, 175] width 203 height 17
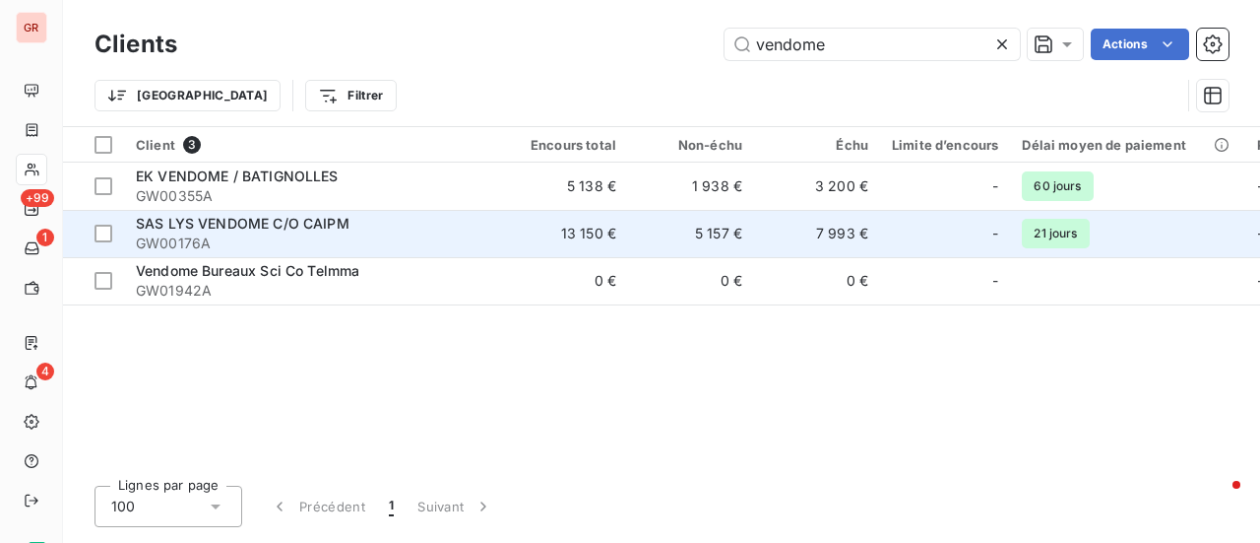
click at [266, 222] on span "SAS LYS VENDOME C/O CAIPM" at bounding box center [243, 223] width 214 height 17
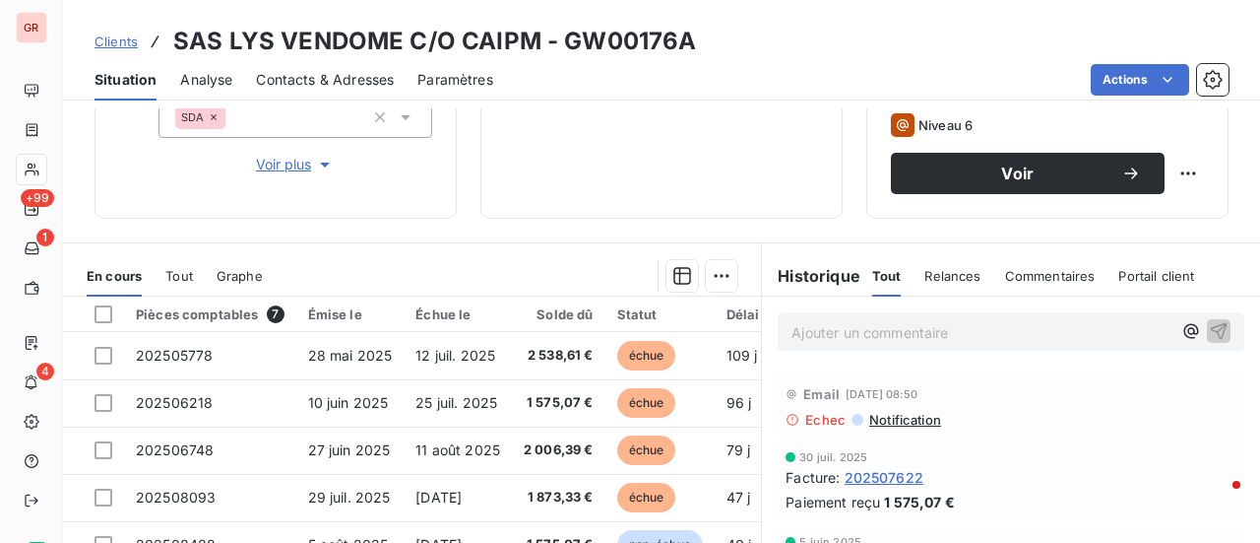
scroll to position [314, 0]
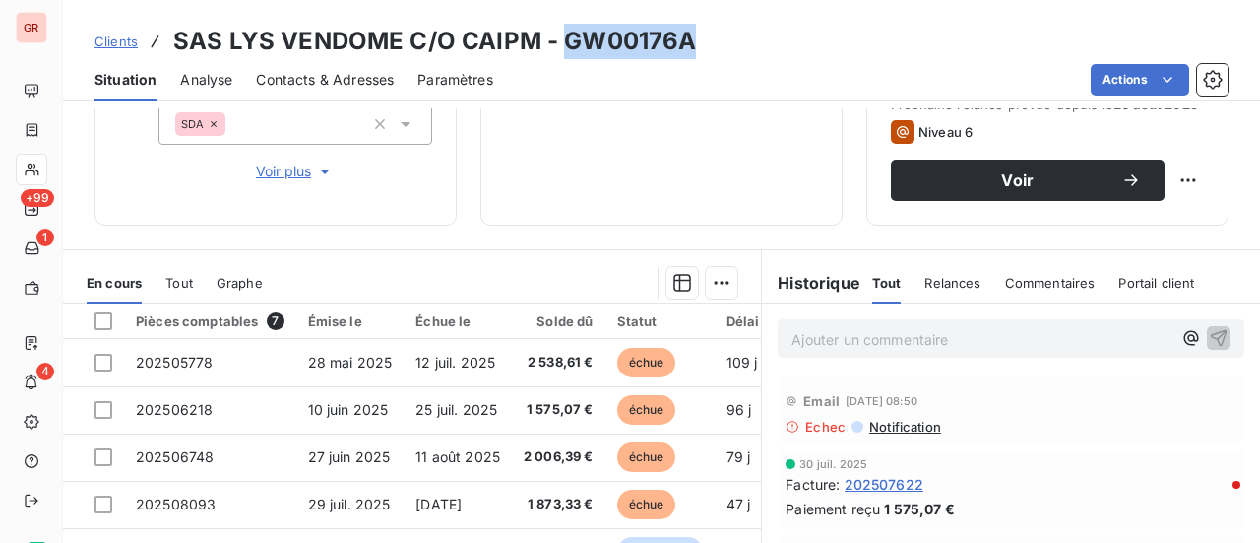
drag, startPoint x: 691, startPoint y: 50, endPoint x: 565, endPoint y: 49, distance: 126.0
click at [565, 49] on div "Clients SAS LYS VENDOME C/O CAIPM - GW00176A" at bounding box center [661, 41] width 1197 height 35
copy h3 "GW00176A"
click at [356, 77] on span "Contacts & Adresses" at bounding box center [325, 80] width 138 height 20
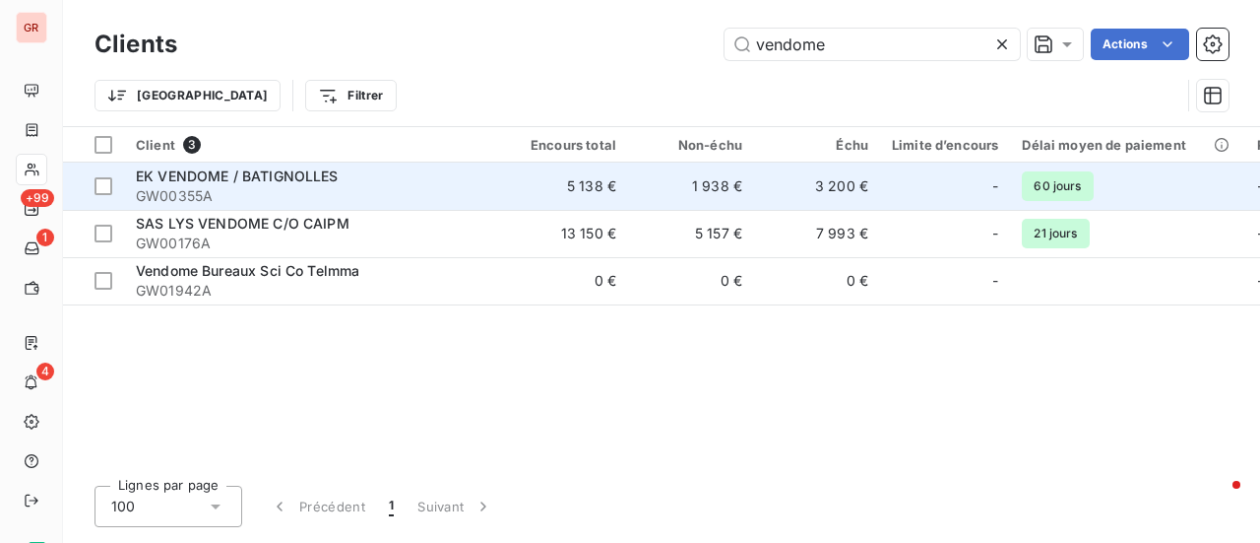
click at [295, 181] on span "EK VENDOME / BATIGNOLLES" at bounding box center [237, 175] width 203 height 17
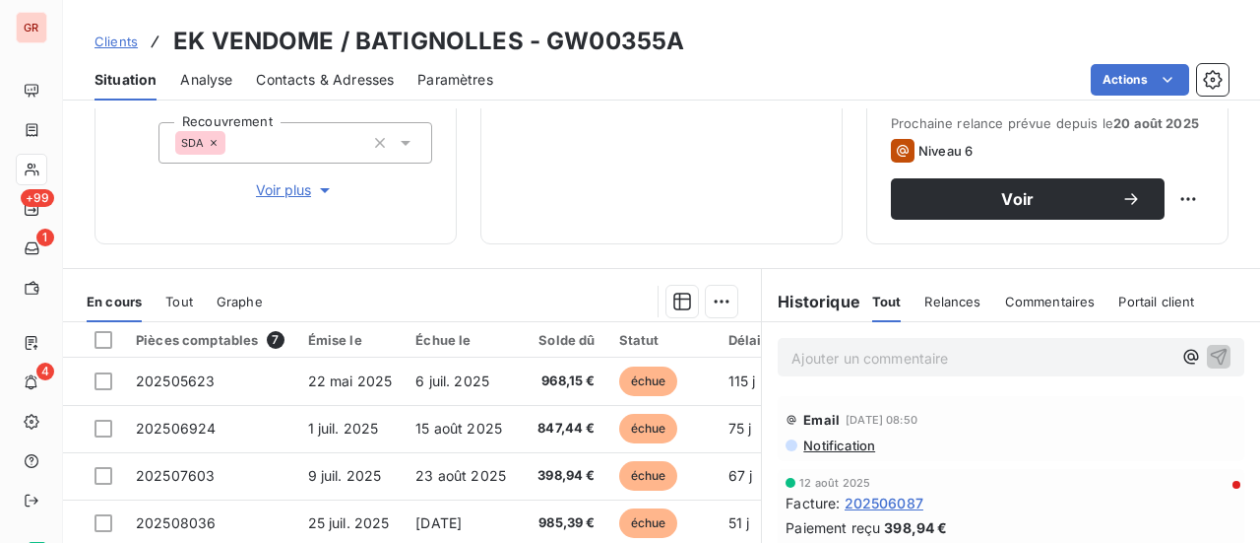
scroll to position [511, 0]
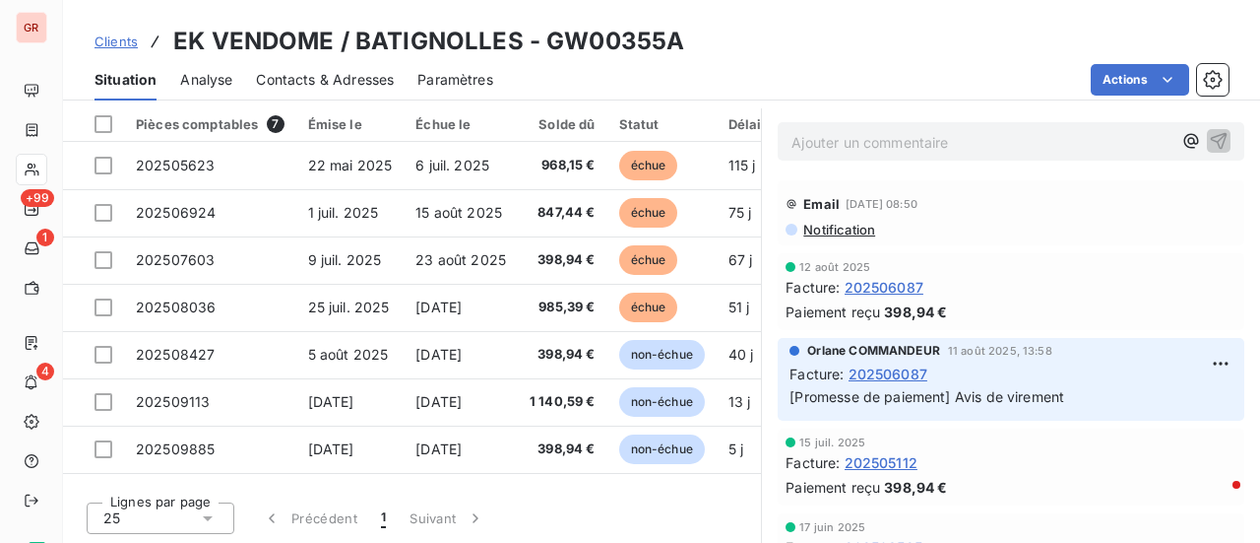
click at [844, 225] on span "Notification" at bounding box center [838, 230] width 74 height 16
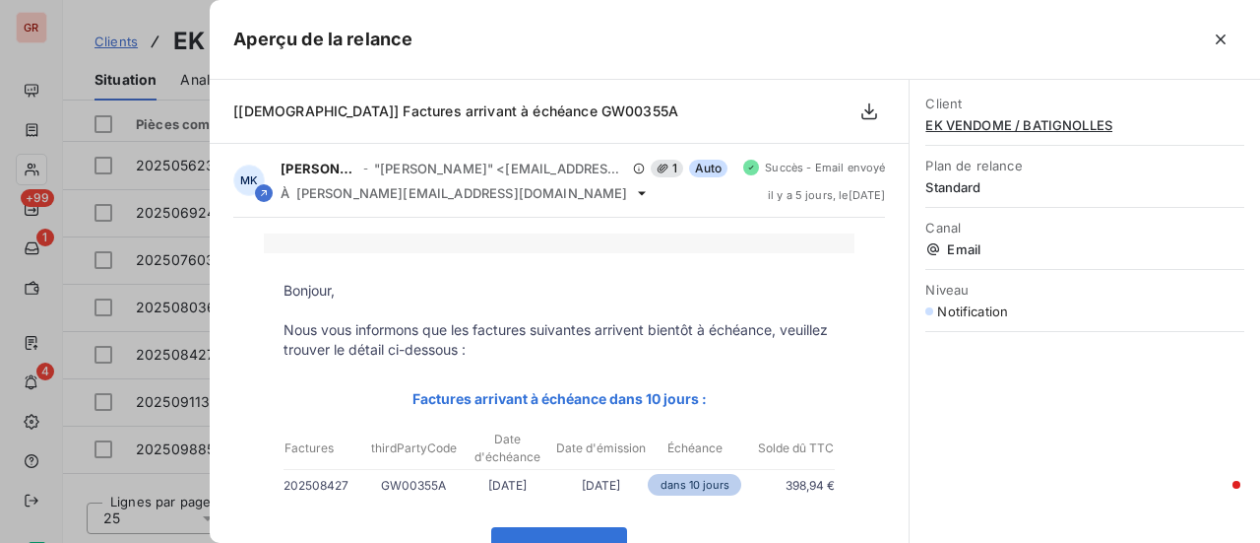
click at [157, 321] on div at bounding box center [630, 271] width 1260 height 543
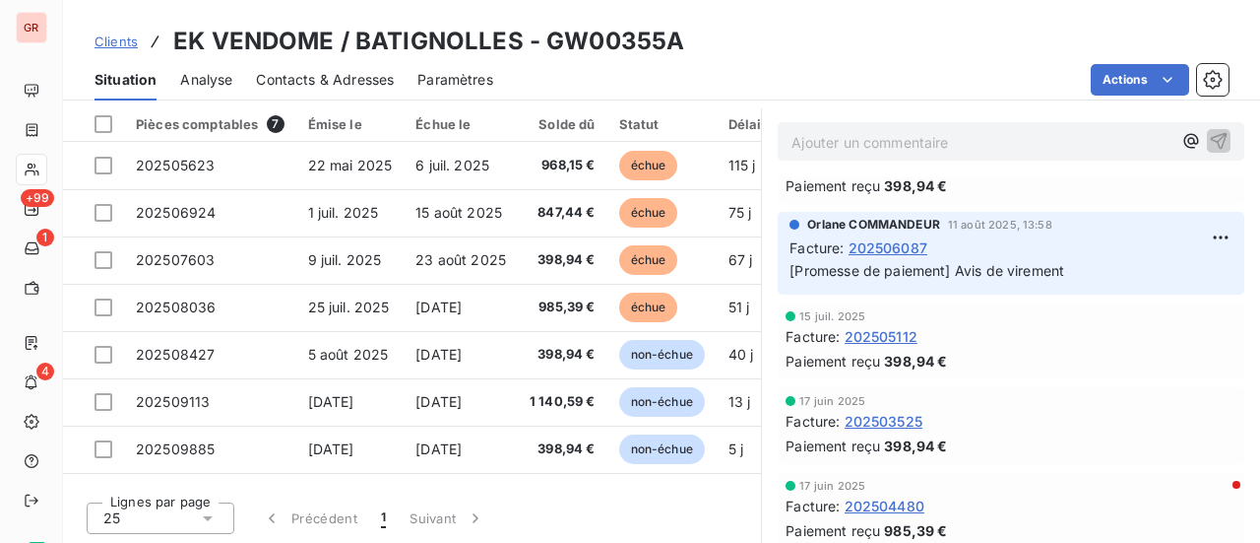
scroll to position [98, 0]
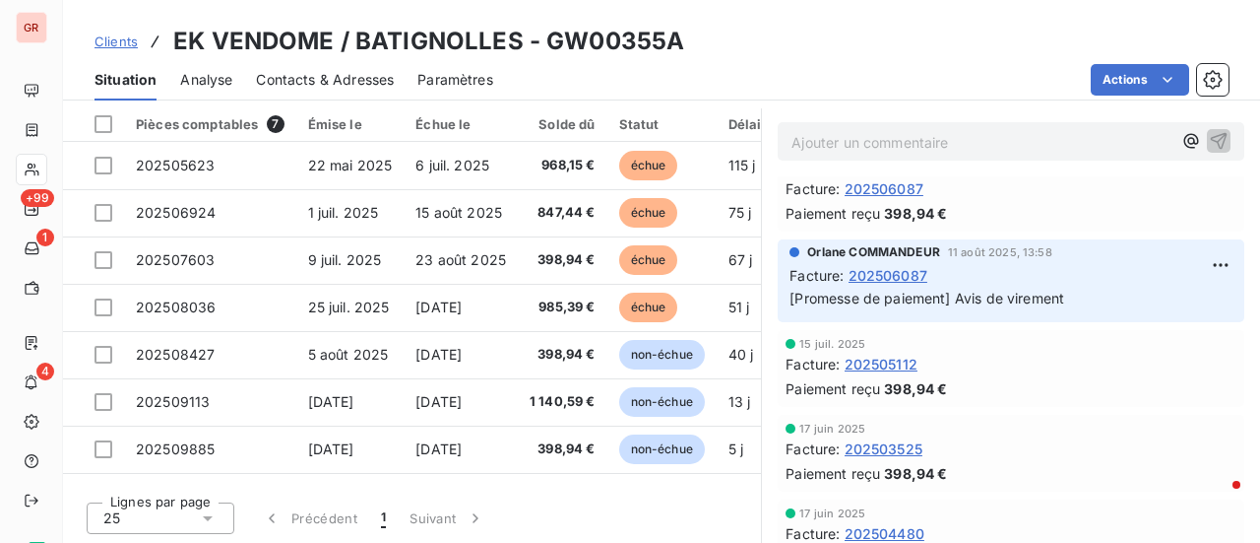
click at [882, 271] on span "202506087" at bounding box center [888, 275] width 79 height 21
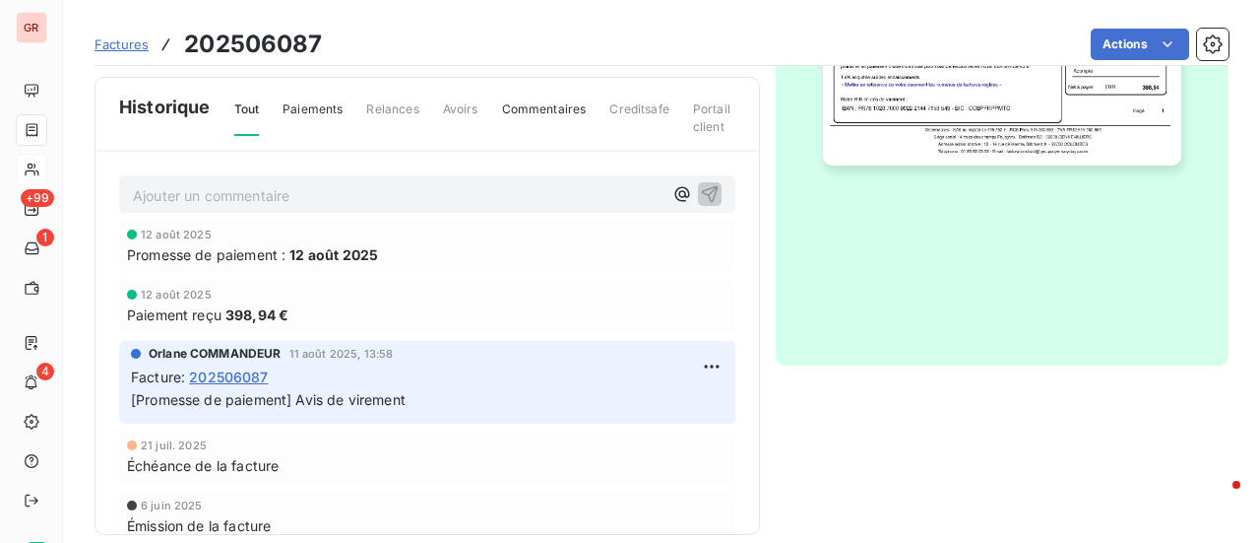
scroll to position [639, 0]
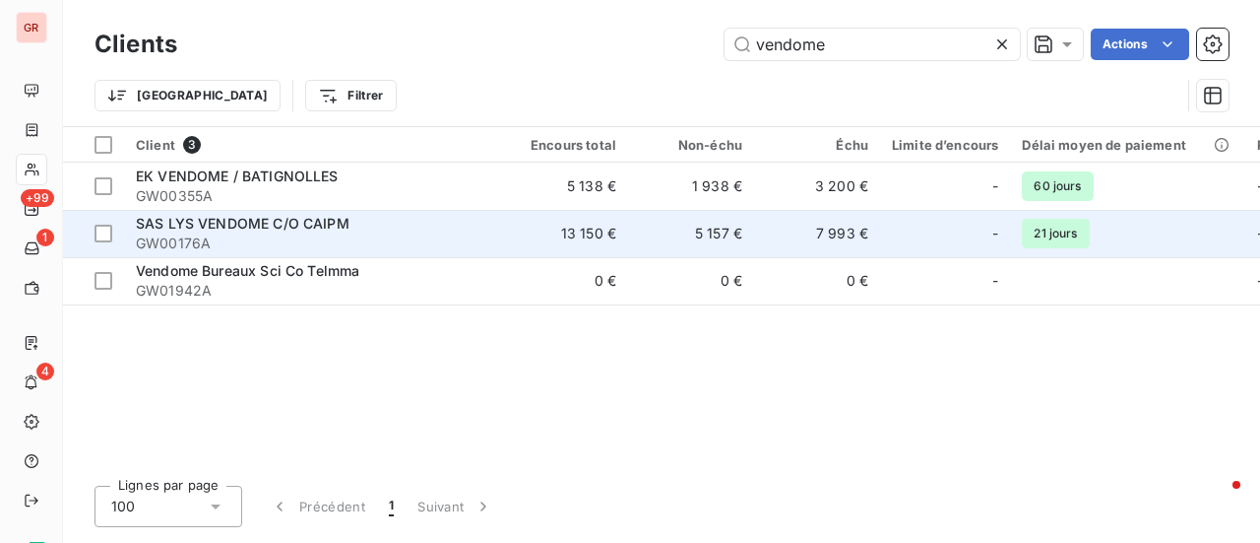
click at [338, 230] on span "SAS LYS VENDOME C/O CAIPM" at bounding box center [243, 223] width 214 height 17
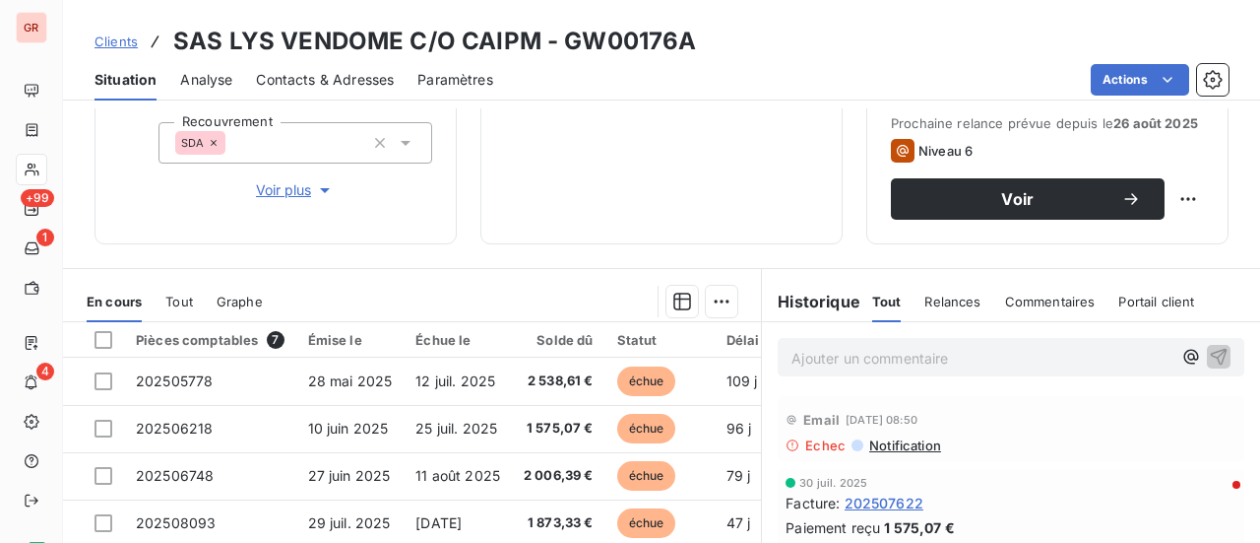
scroll to position [492, 0]
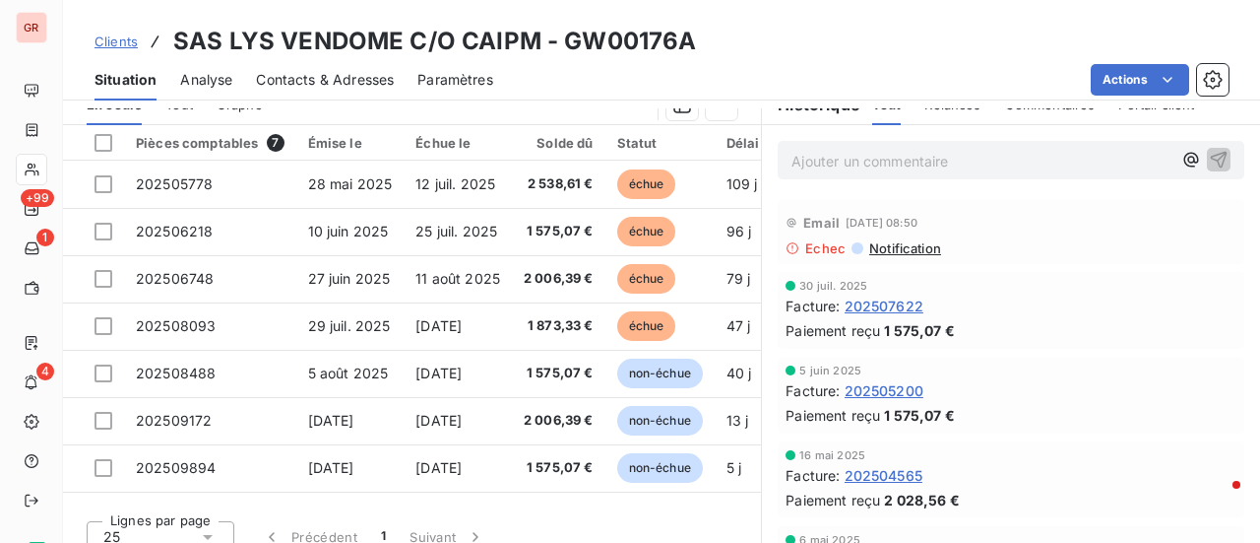
click at [912, 247] on span "Notification" at bounding box center [904, 248] width 74 height 16
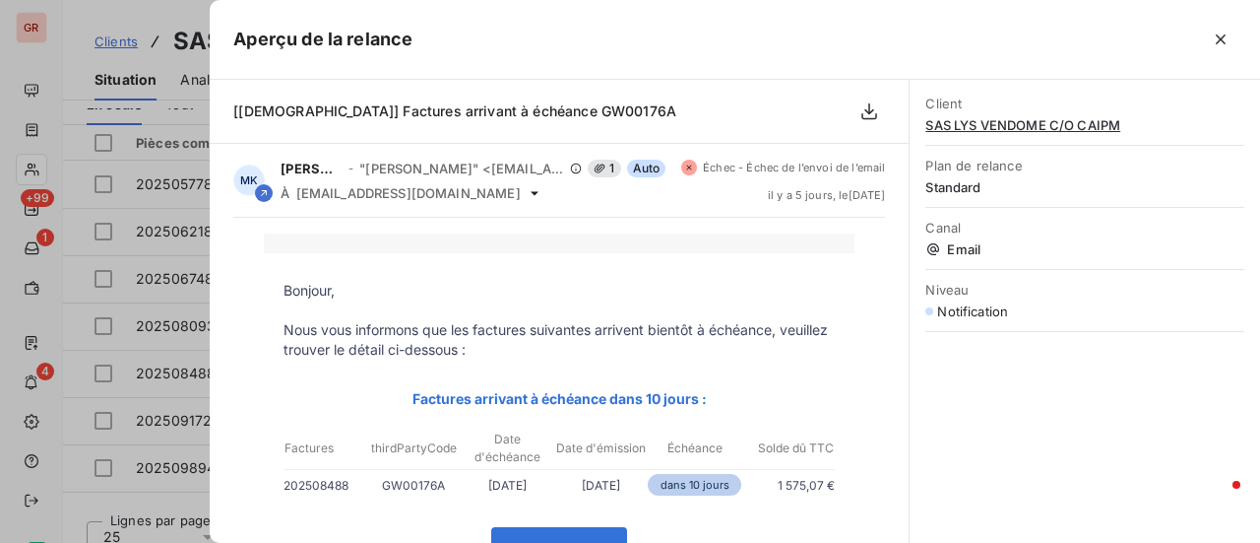
click at [197, 259] on div at bounding box center [630, 271] width 1260 height 543
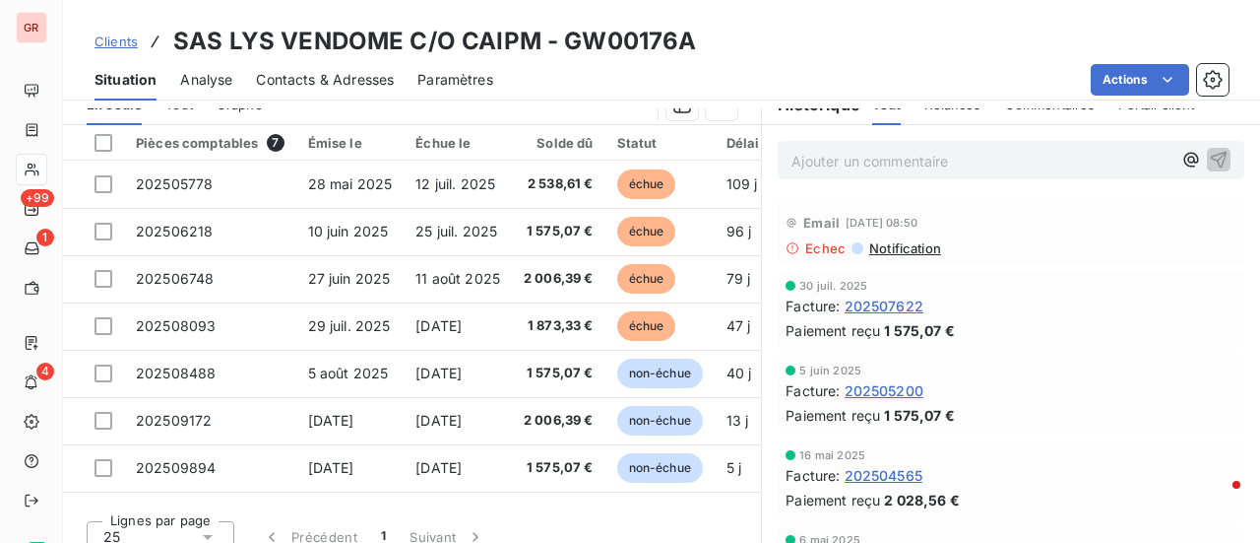
click at [323, 78] on span "Contacts & Adresses" at bounding box center [325, 80] width 138 height 20
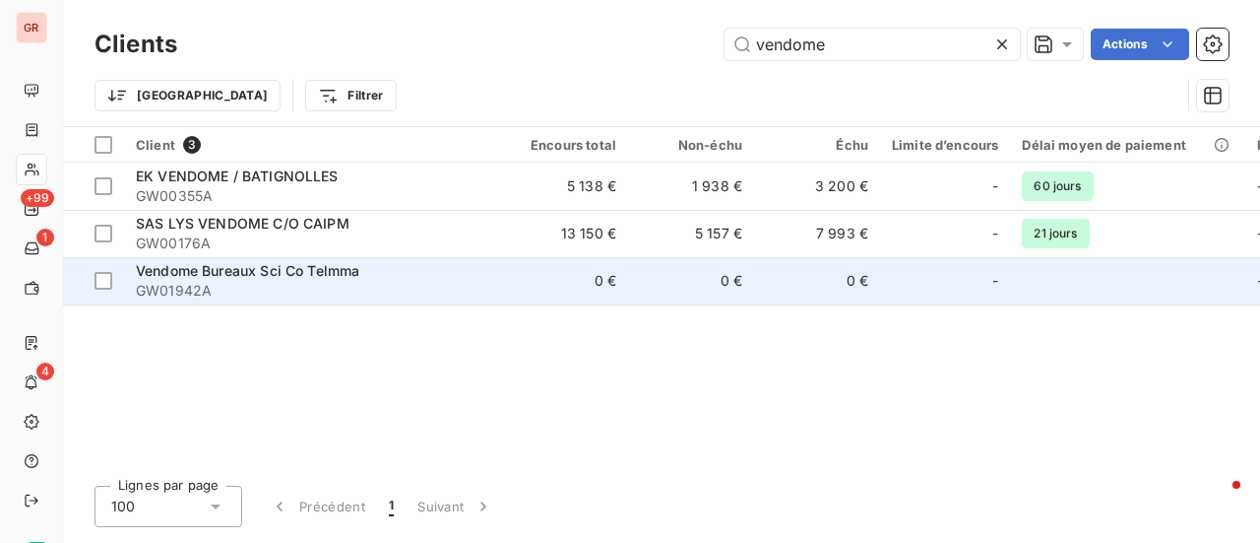
click at [258, 281] on span "GW01942A" at bounding box center [313, 291] width 354 height 20
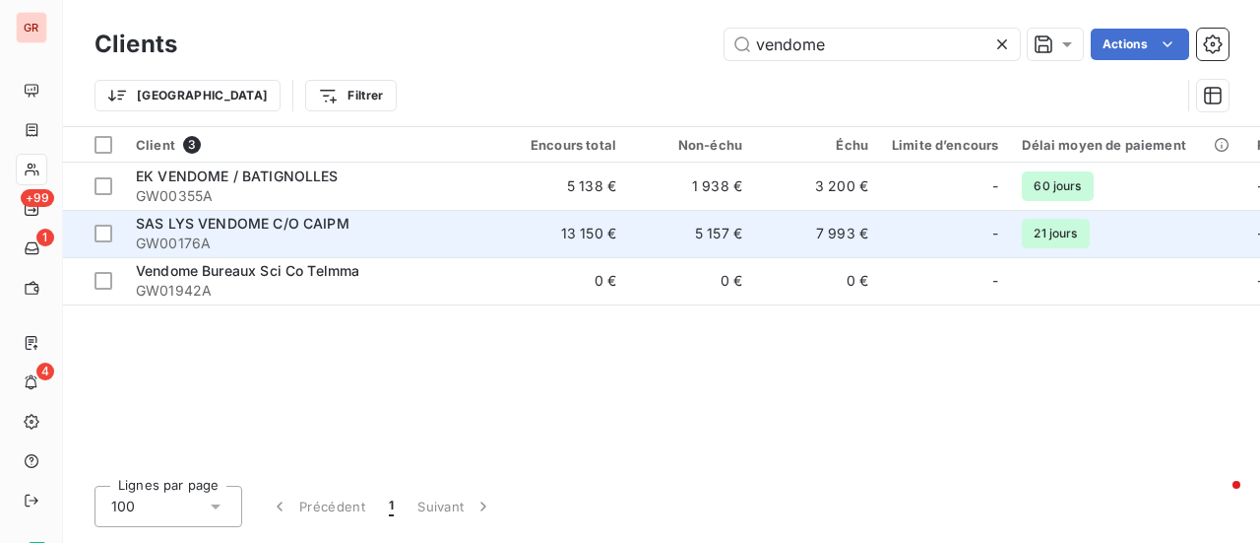
click at [342, 229] on span "SAS LYS VENDOME C/O CAIPM" at bounding box center [243, 223] width 214 height 17
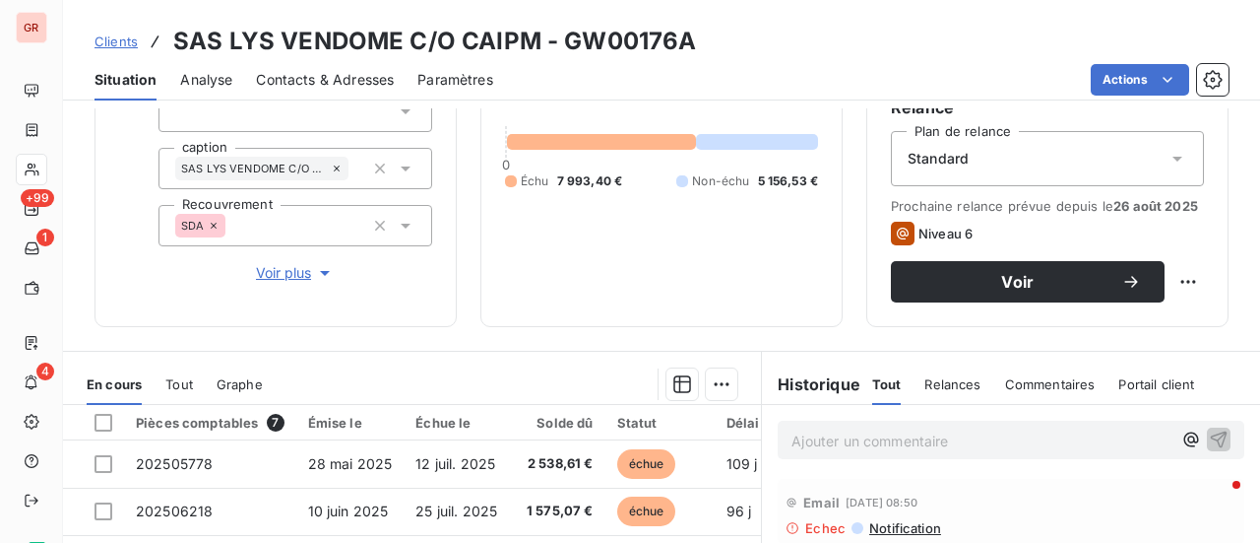
scroll to position [394, 0]
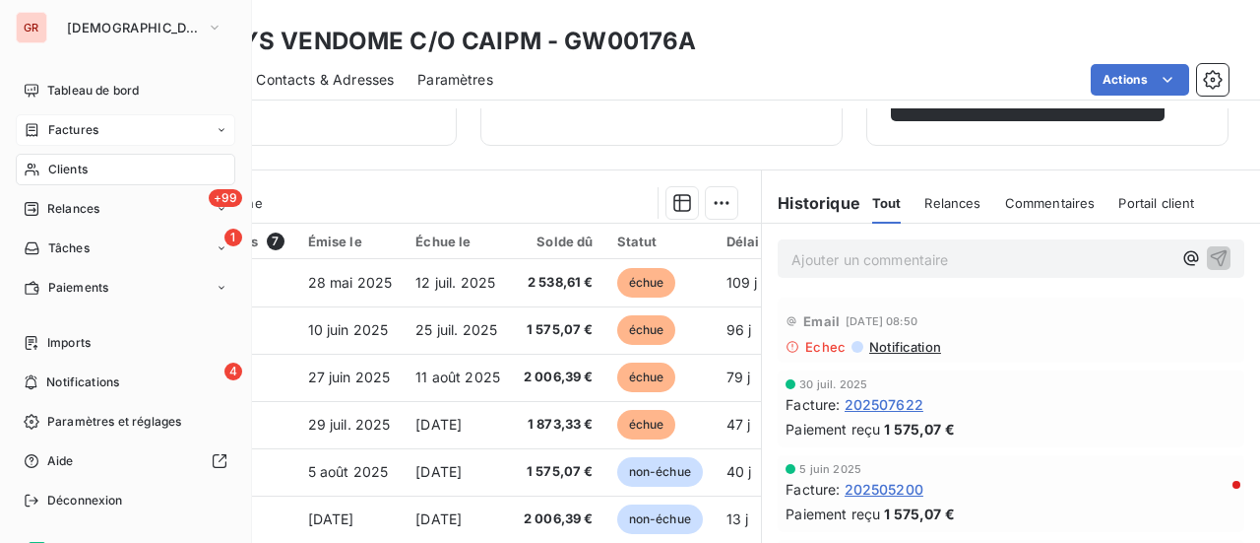
click at [72, 124] on span "Factures" at bounding box center [73, 130] width 50 height 18
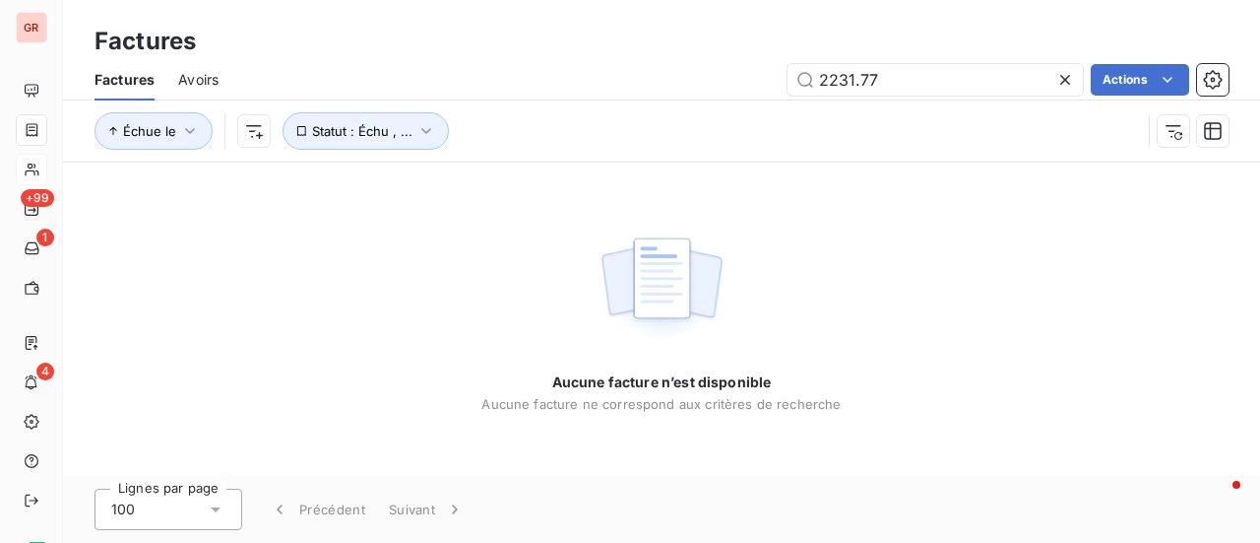
drag, startPoint x: 834, startPoint y: 97, endPoint x: 287, endPoint y: 218, distance: 560.5
click at [422, 196] on div "Factures Factures Avoirs 2231.77 Actions Échue le Statut : Échu , ... Aucune fa…" at bounding box center [661, 271] width 1197 height 543
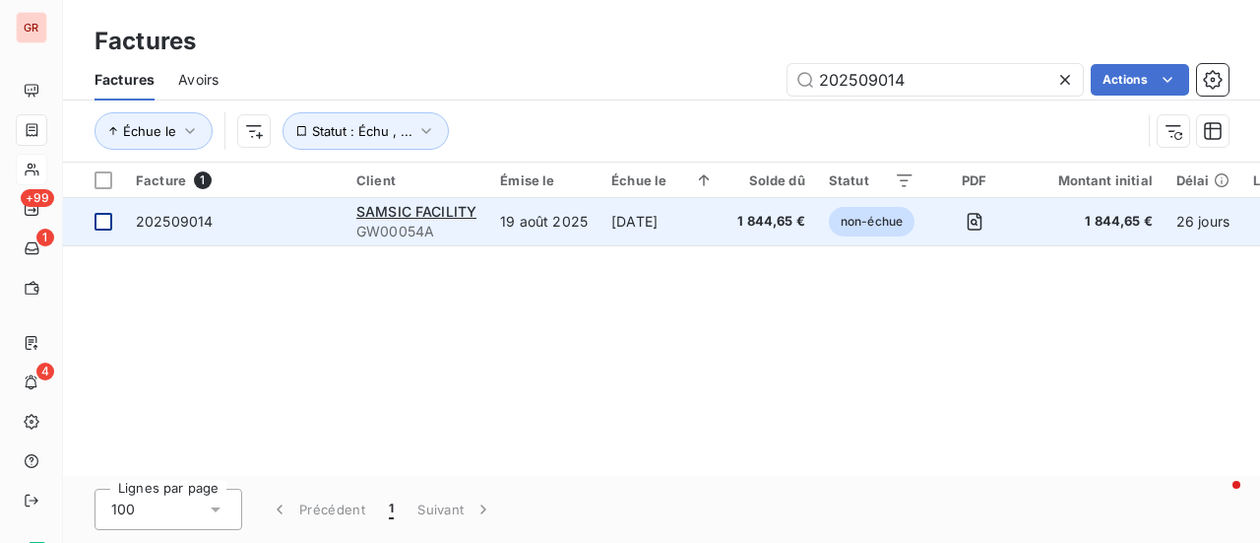
type input "202509014"
click at [104, 222] on div at bounding box center [104, 222] width 18 height 18
click at [413, 222] on span "GW00054A" at bounding box center [416, 232] width 120 height 20
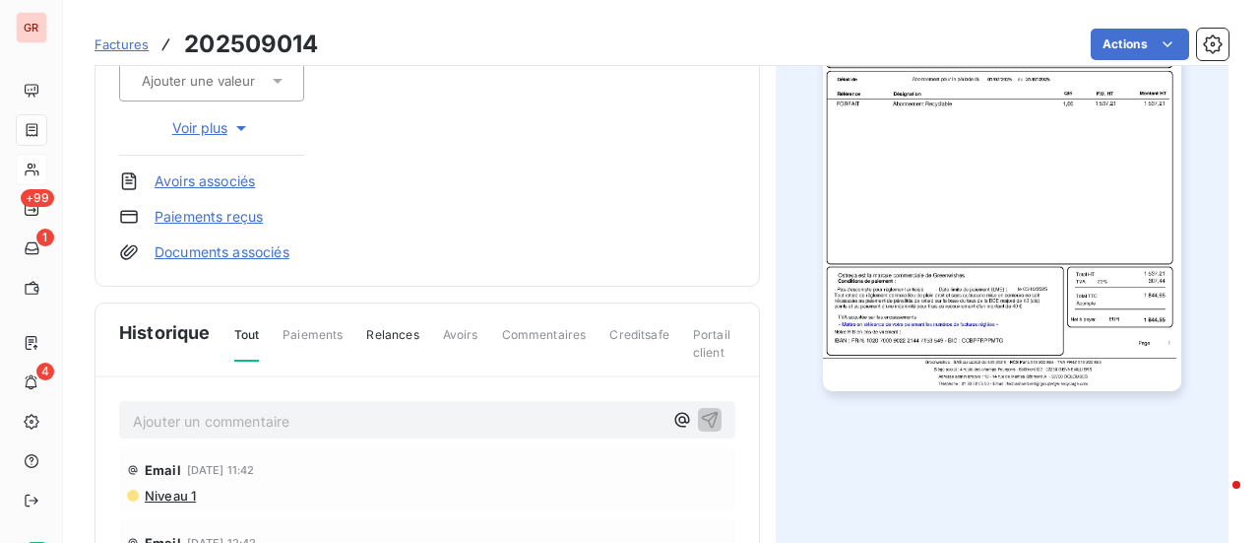
scroll to position [197, 0]
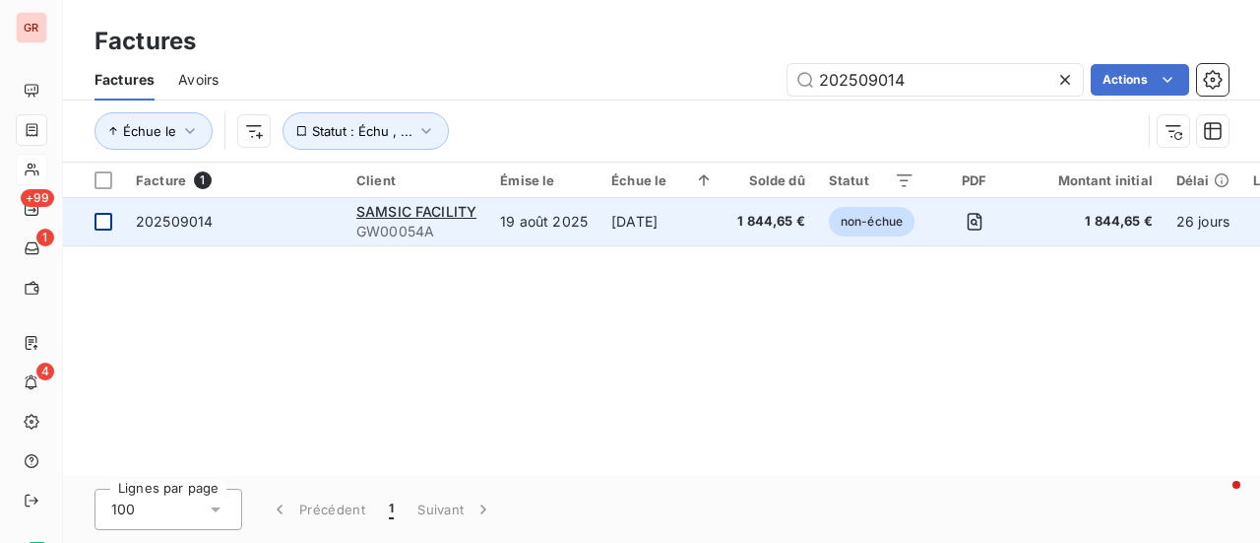
click at [110, 228] on div at bounding box center [104, 222] width 18 height 18
click at [415, 218] on span "SAMSIC FACILITY" at bounding box center [416, 211] width 120 height 17
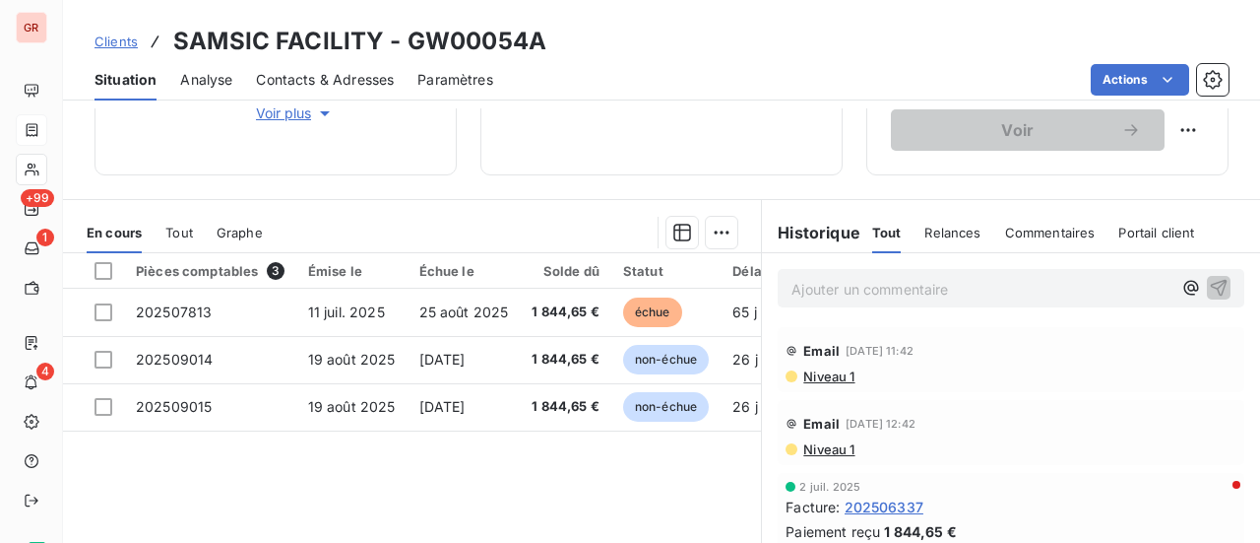
scroll to position [394, 0]
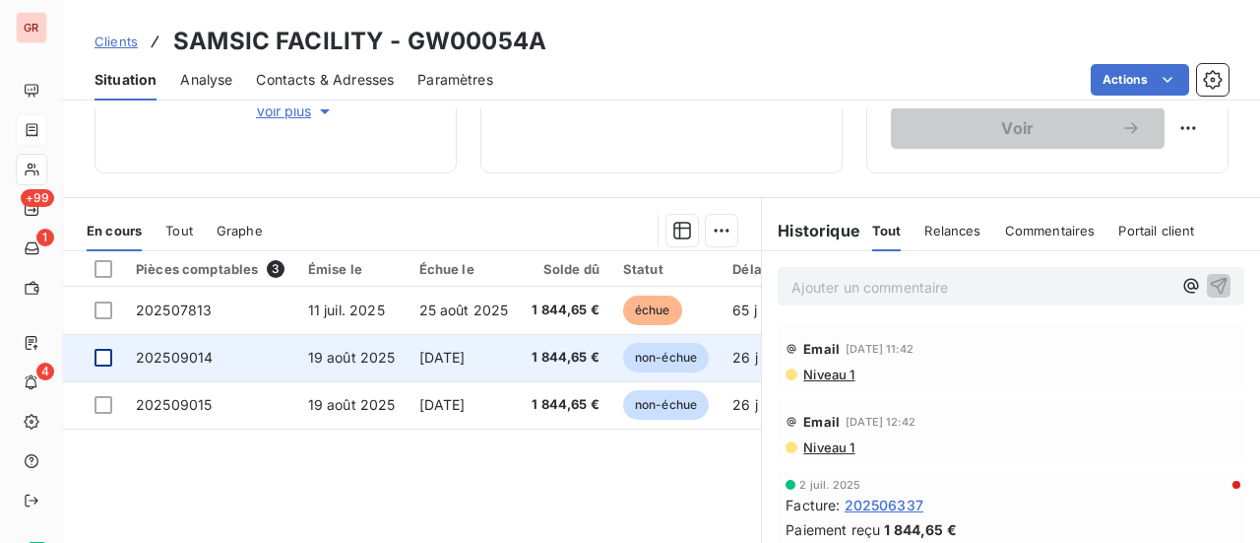
click at [102, 361] on div at bounding box center [104, 358] width 18 height 18
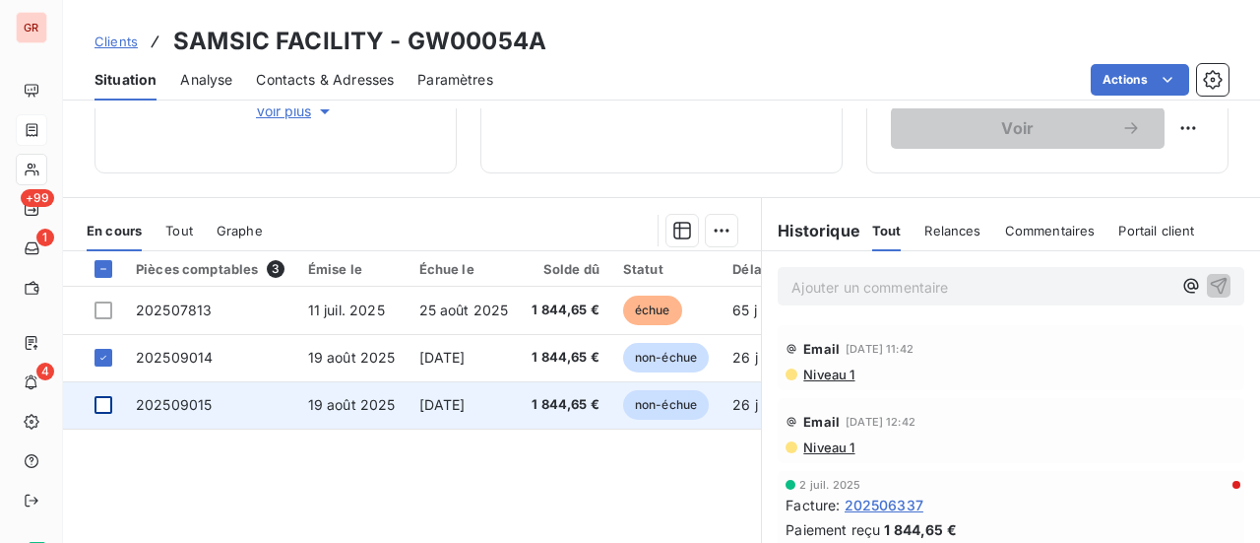
click at [105, 409] on div at bounding box center [104, 405] width 18 height 18
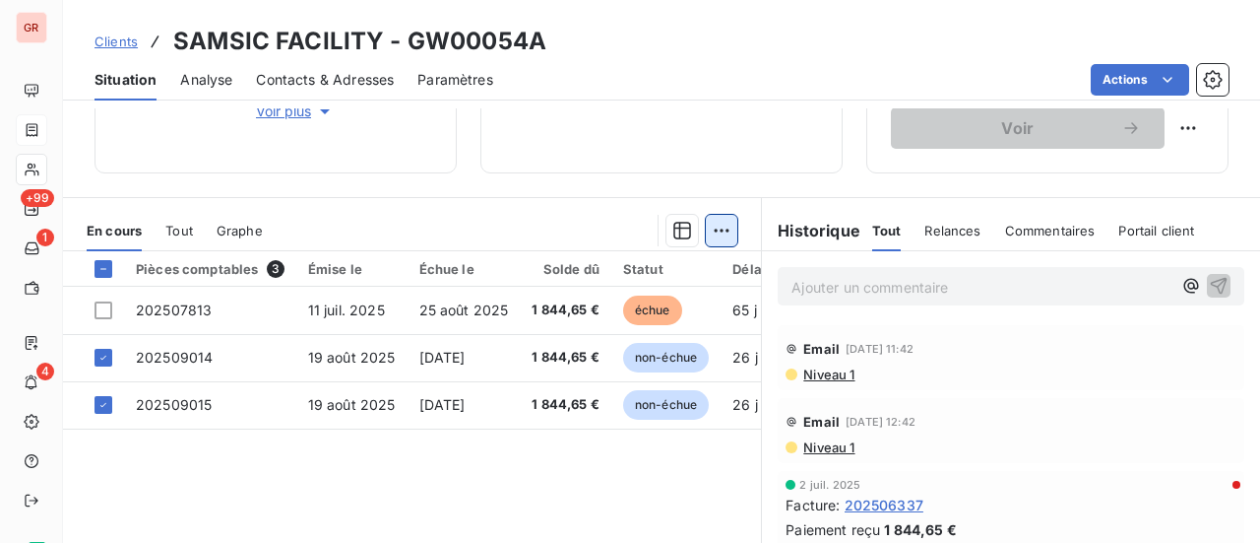
click at [719, 235] on html "GR +99 1 4 Clients SAMSIC FACILITY - GW00054A Situation Analyse Contacts & Adre…" at bounding box center [630, 271] width 1260 height 543
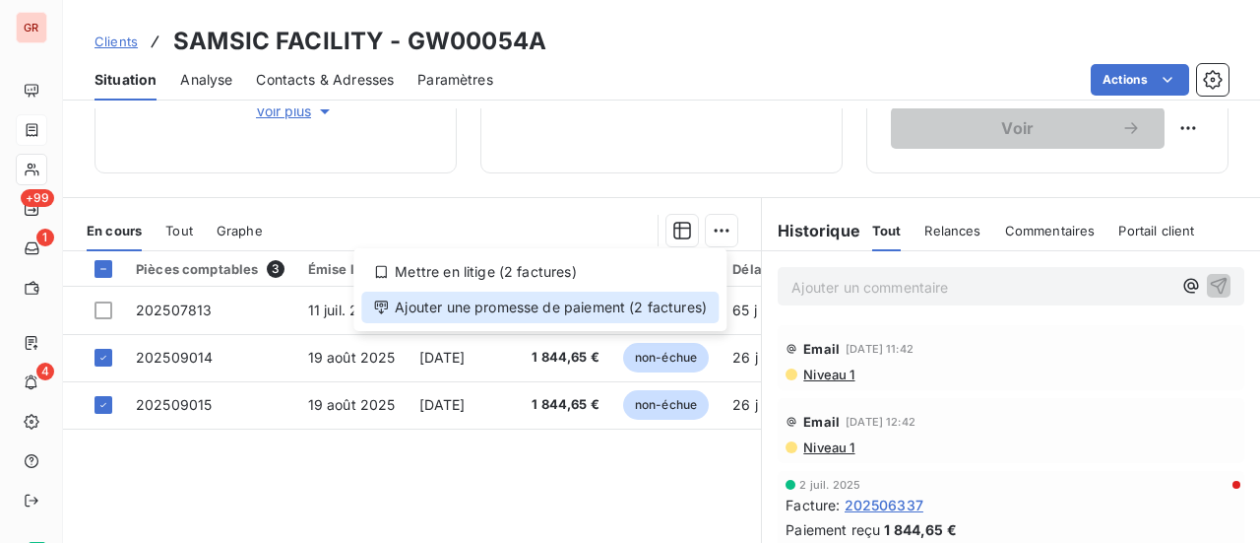
click at [486, 307] on div "Ajouter une promesse de paiement (2 factures)" at bounding box center [539, 307] width 357 height 32
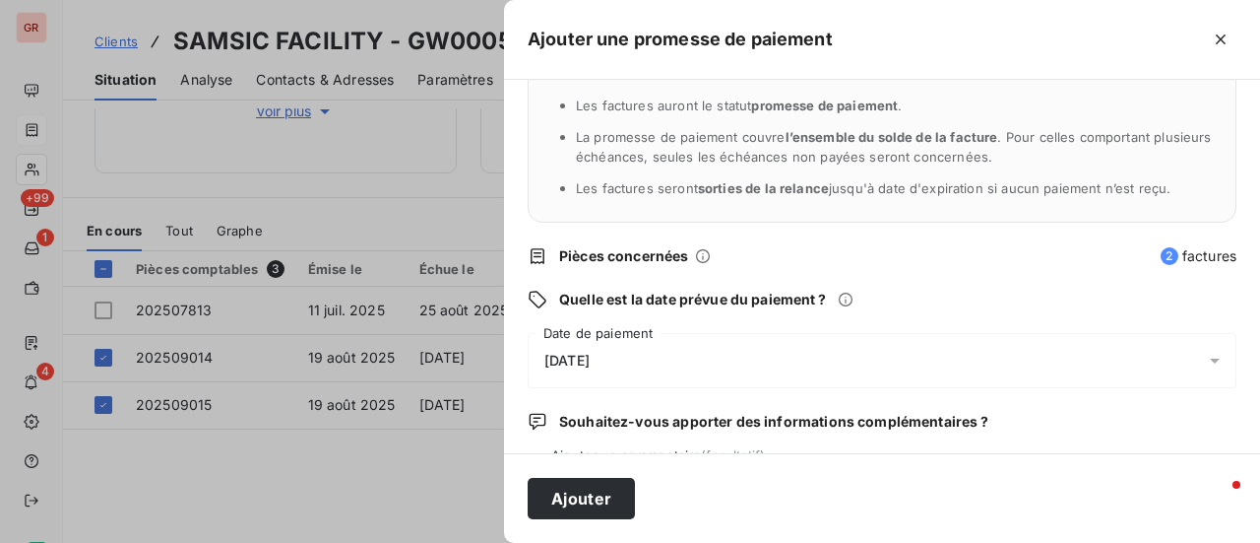
scroll to position [206, 0]
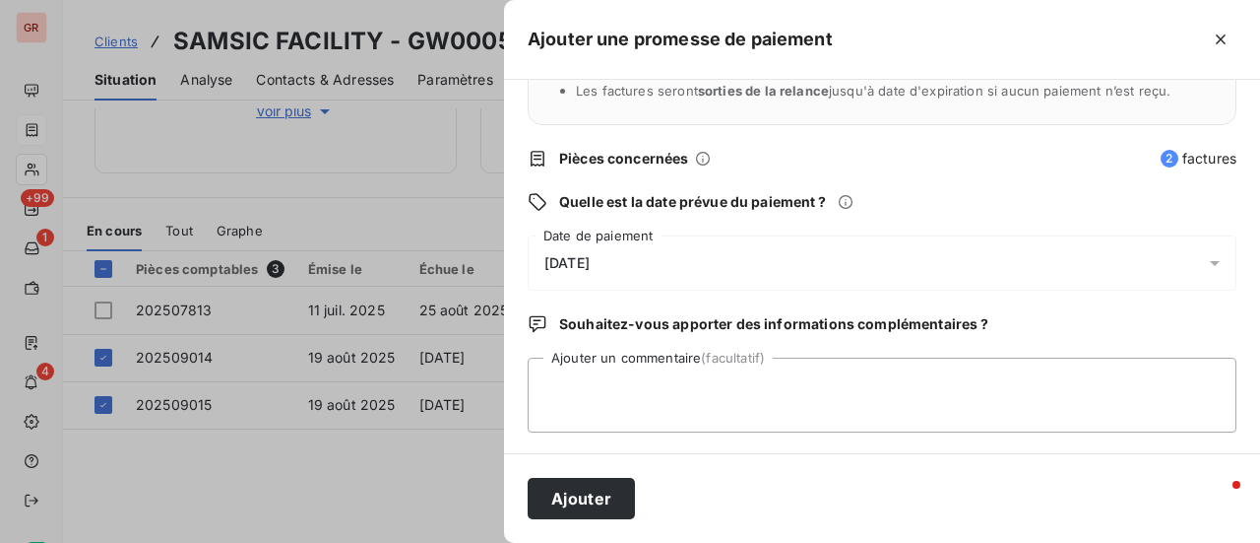
click at [1205, 265] on icon at bounding box center [1215, 263] width 20 height 20
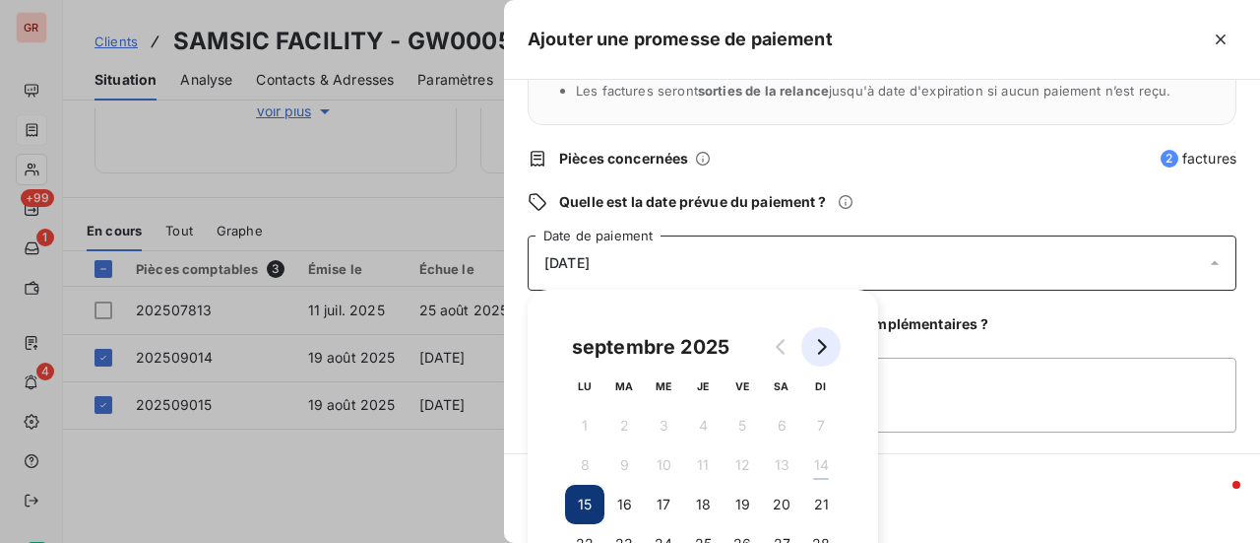
click at [832, 346] on button "Go to next month" at bounding box center [820, 346] width 39 height 39
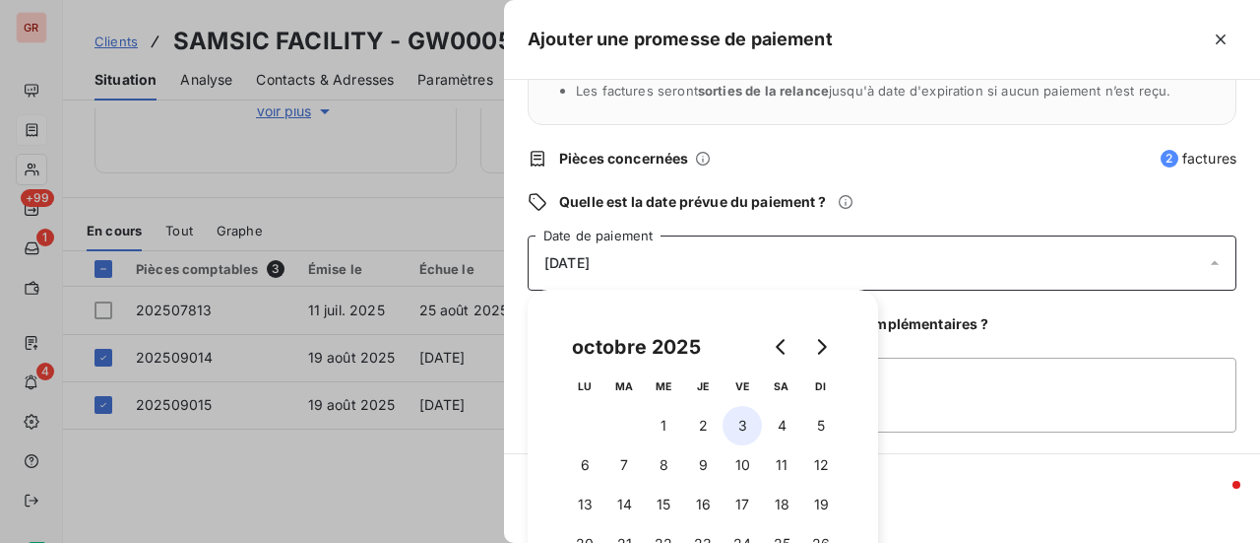
click at [745, 426] on button "3" at bounding box center [742, 425] width 39 height 39
click at [748, 468] on button "10" at bounding box center [742, 464] width 39 height 39
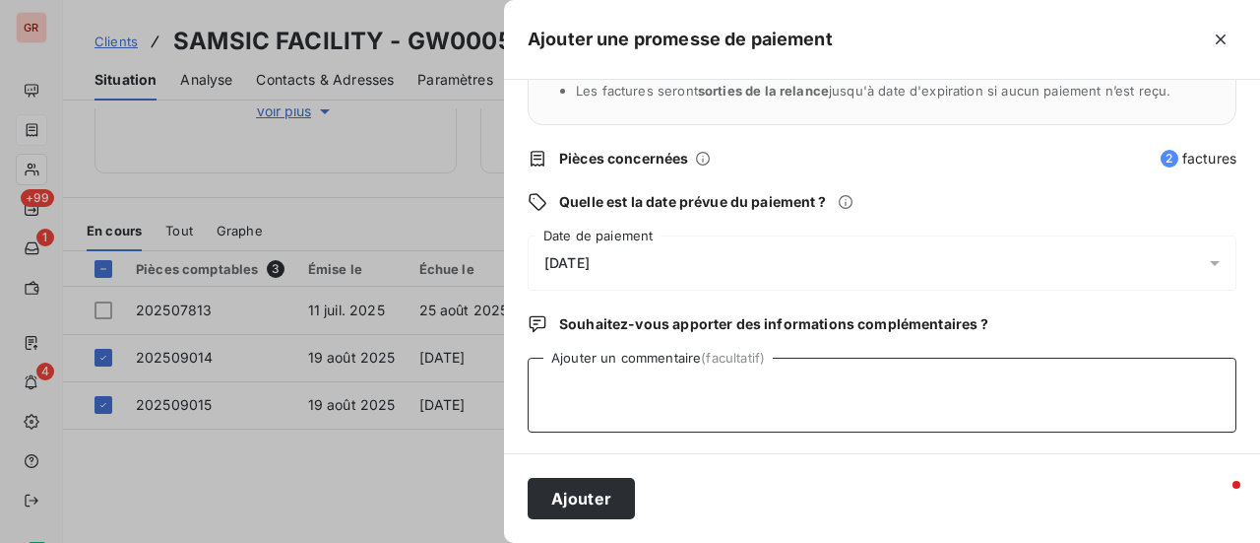
click at [1026, 403] on textarea "Ajouter un commentaire (facultatif)" at bounding box center [882, 394] width 709 height 75
click at [747, 385] on textarea "Avis de virement du 12/09/25 36989.30 €" at bounding box center [882, 394] width 709 height 75
click at [768, 385] on textarea "Avis de virement du 12/09/25 3 6989.30 €" at bounding box center [882, 394] width 709 height 75
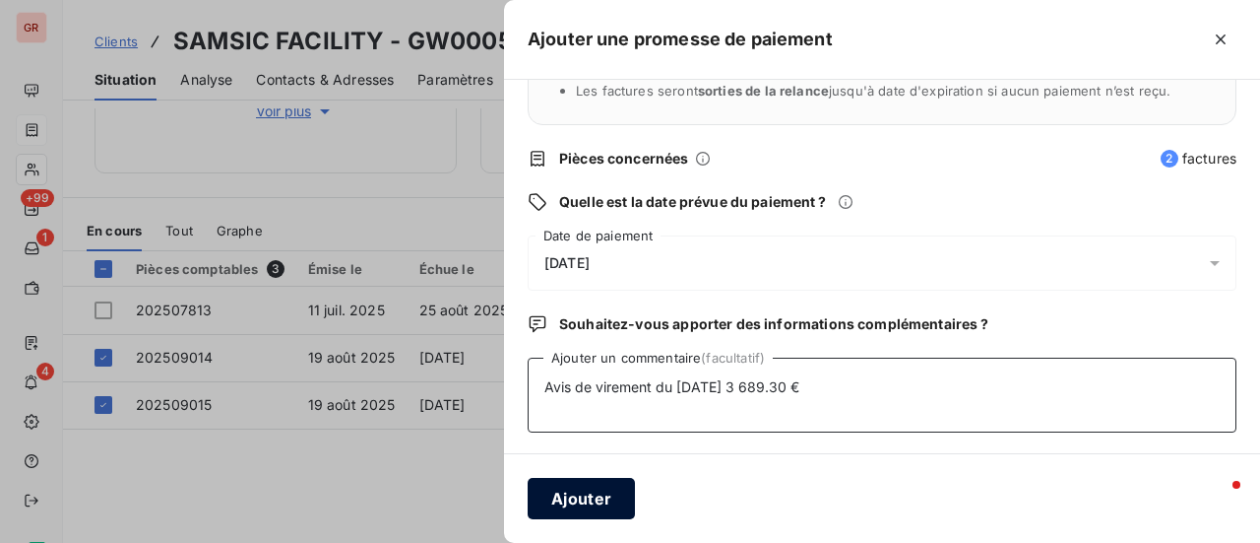
type textarea "Avis de virement du 12/09/25 3 689.30 €"
click at [590, 505] on button "Ajouter" at bounding box center [581, 498] width 107 height 41
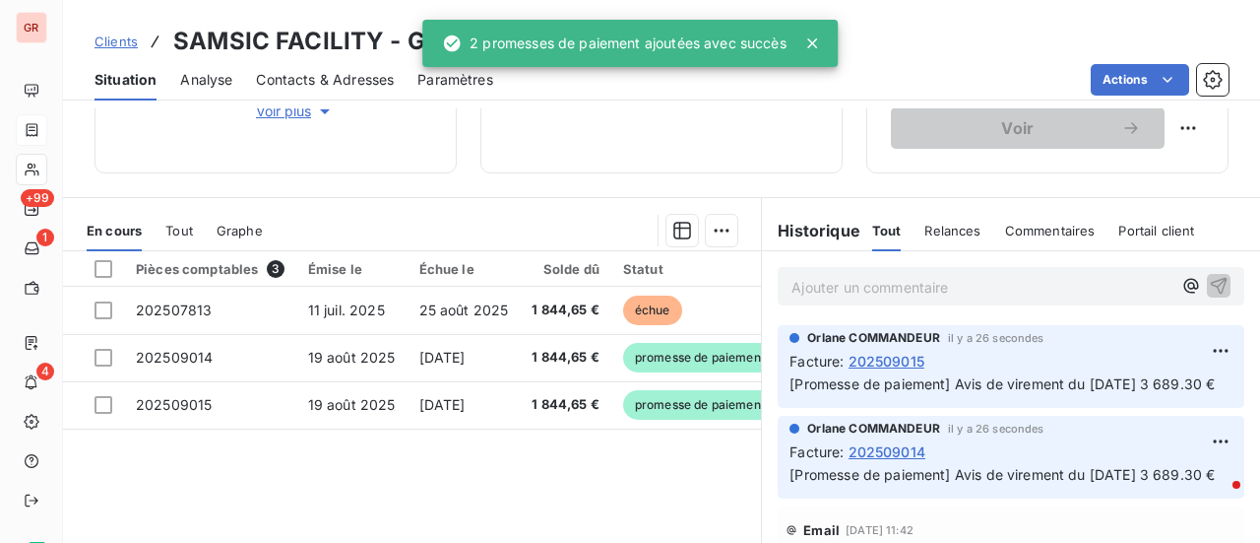
click at [817, 43] on icon at bounding box center [812, 43] width 20 height 20
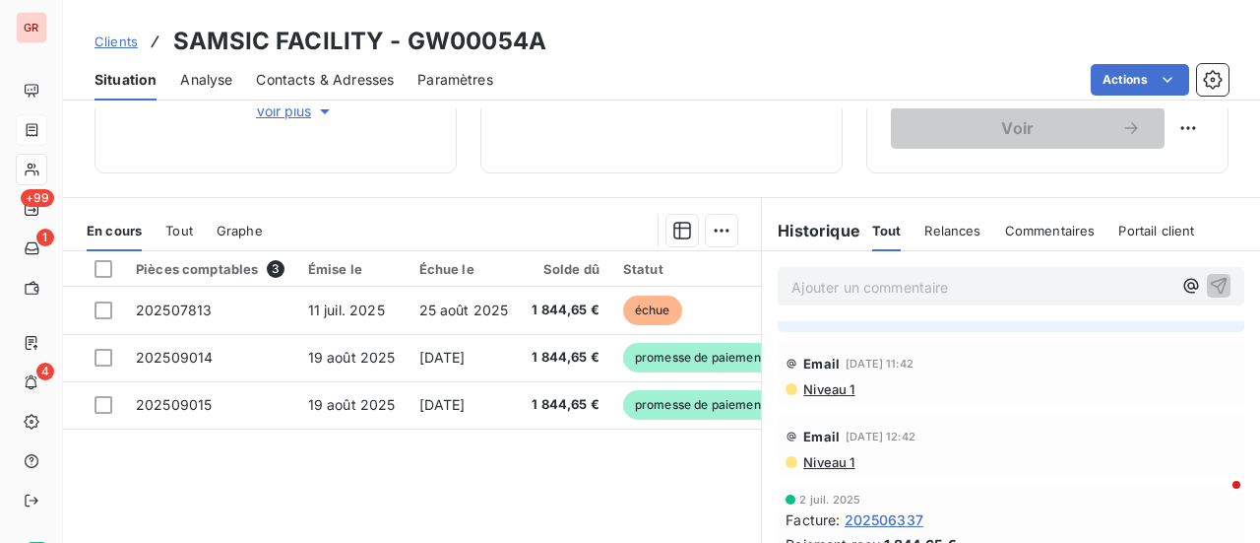
scroll to position [197, 0]
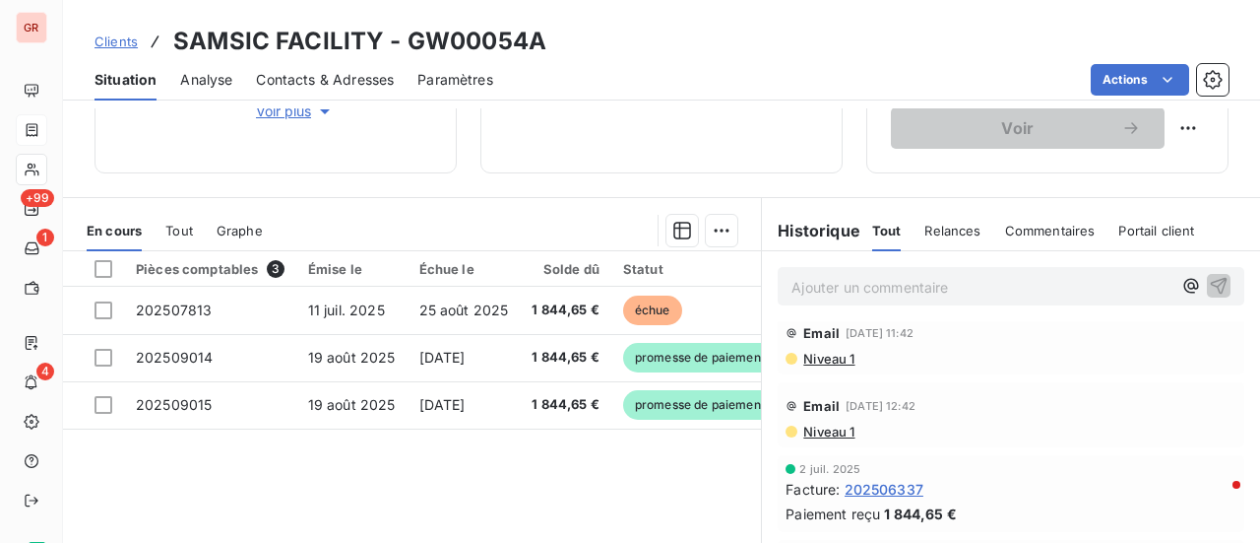
click at [824, 366] on span "Niveau 1" at bounding box center [827, 359] width 53 height 16
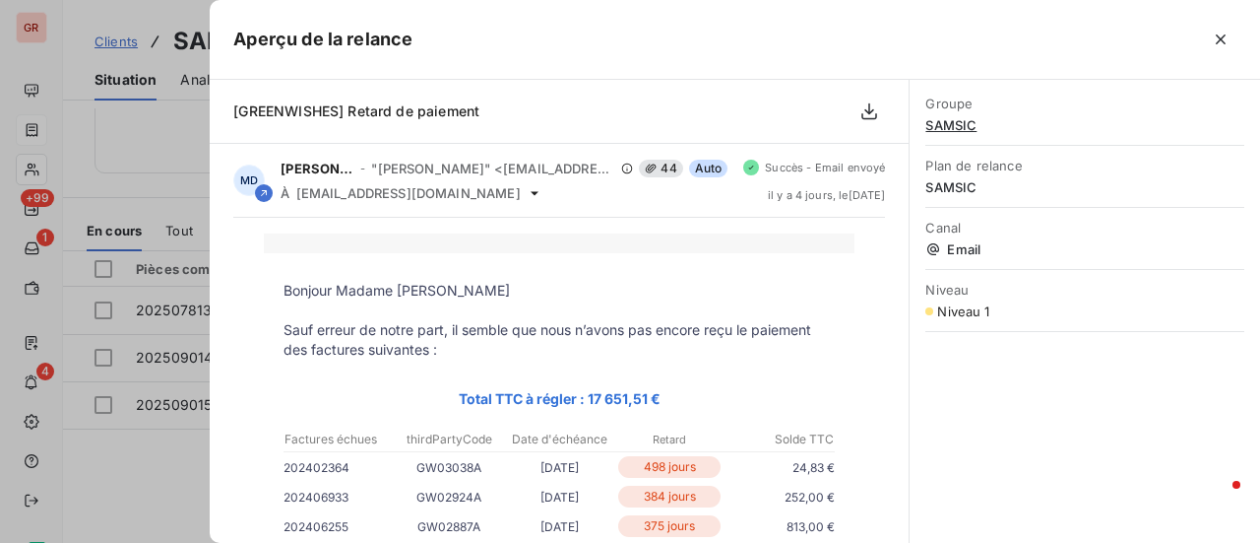
click at [176, 481] on div at bounding box center [630, 271] width 1260 height 543
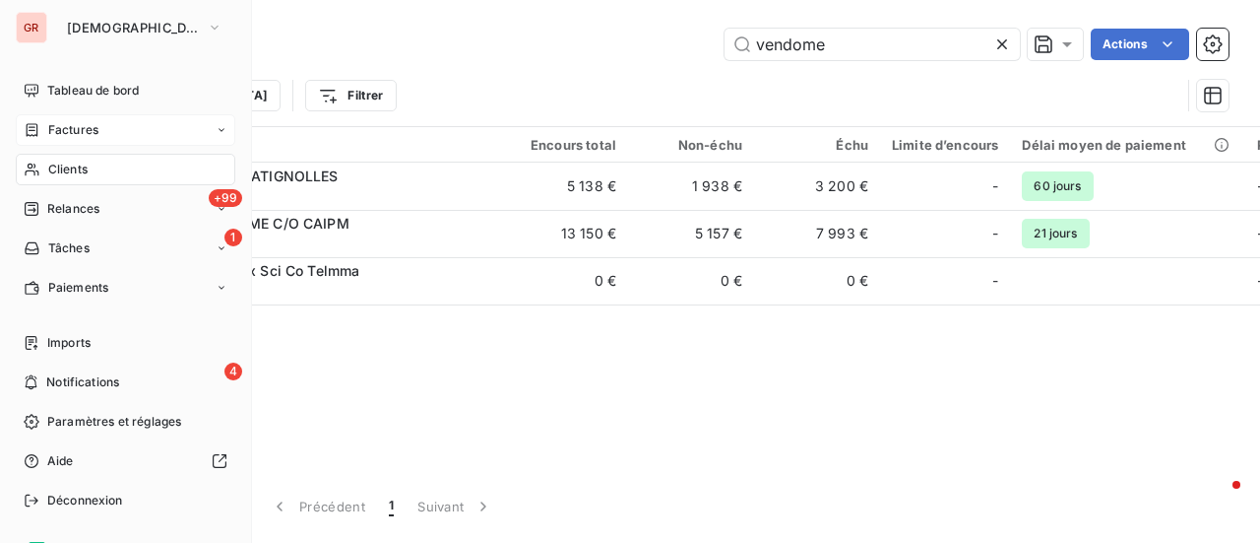
click at [94, 124] on span "Factures" at bounding box center [73, 130] width 50 height 18
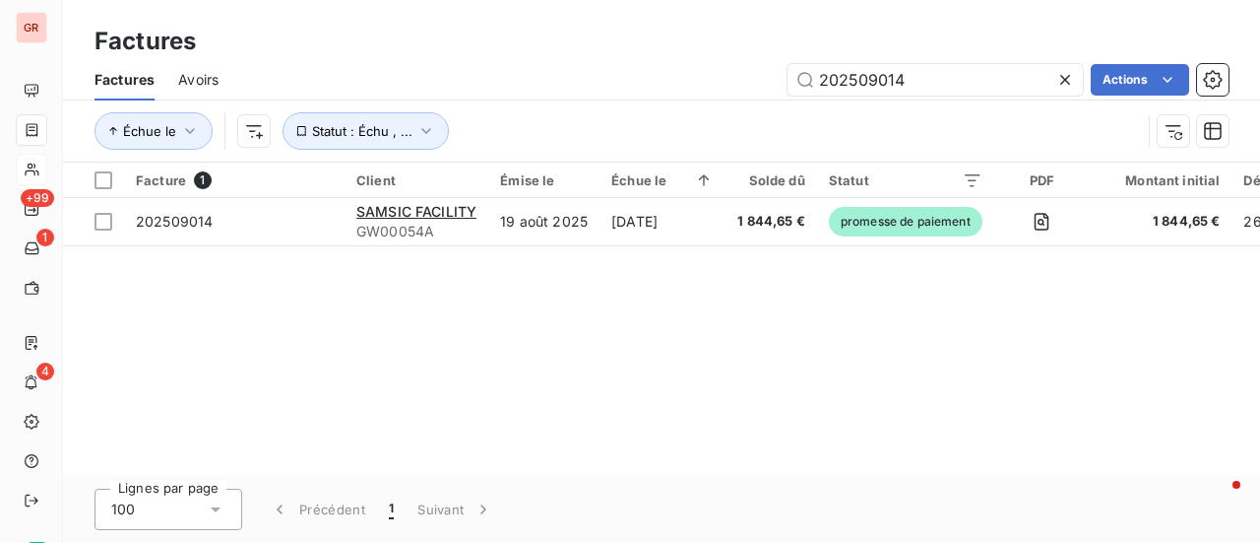
drag, startPoint x: 920, startPoint y: 82, endPoint x: 468, endPoint y: 157, distance: 458.1
click at [565, 155] on div "Factures Avoirs 202509014 Actions Échue le Statut : Échu , ..." at bounding box center [661, 110] width 1197 height 102
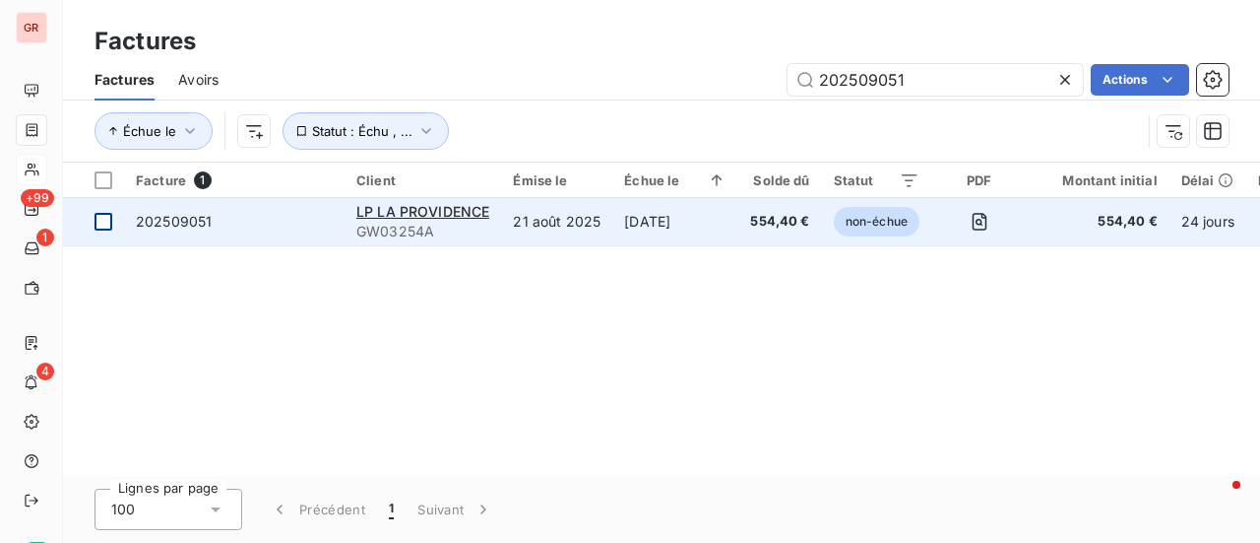
type input "202509051"
click at [110, 224] on div at bounding box center [104, 222] width 18 height 18
click at [429, 224] on span "GW03254A" at bounding box center [422, 232] width 133 height 20
click at [111, 222] on div at bounding box center [104, 222] width 18 height 18
click at [382, 224] on span "GW03254A" at bounding box center [422, 232] width 133 height 20
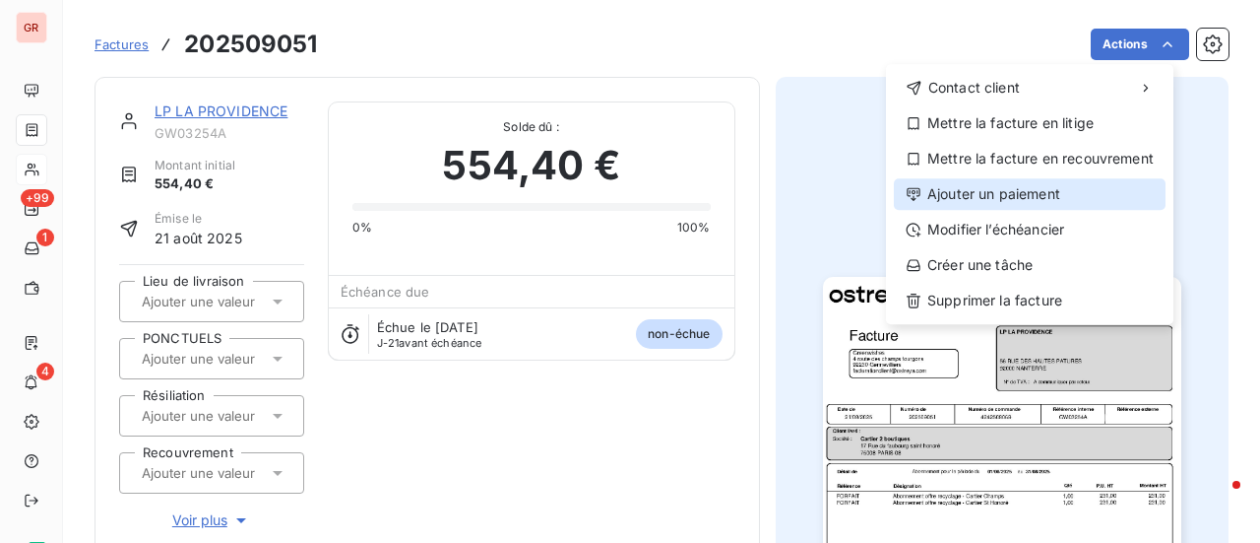
click at [1055, 193] on div "Ajouter un paiement" at bounding box center [1030, 194] width 272 height 32
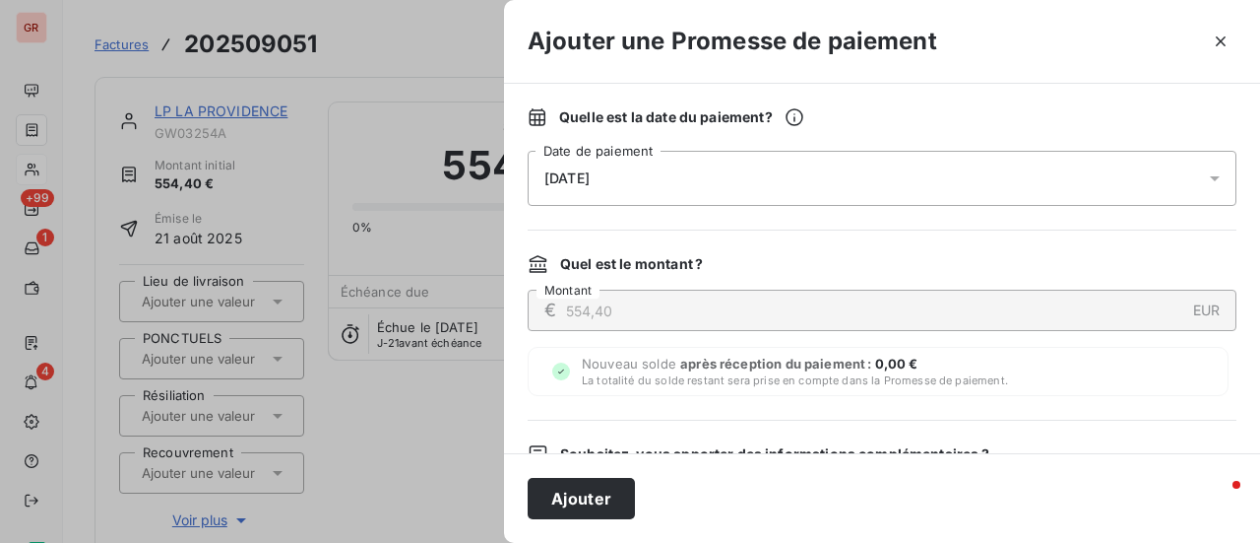
click at [1205, 174] on icon at bounding box center [1215, 178] width 20 height 20
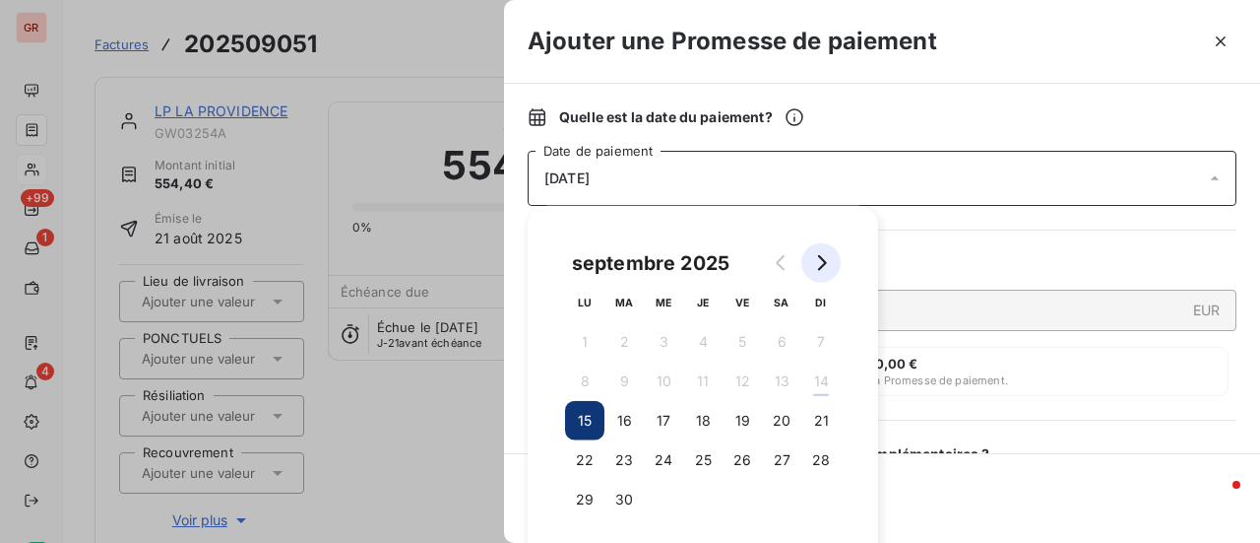
click at [819, 259] on icon "Go to next month" at bounding box center [821, 263] width 16 height 16
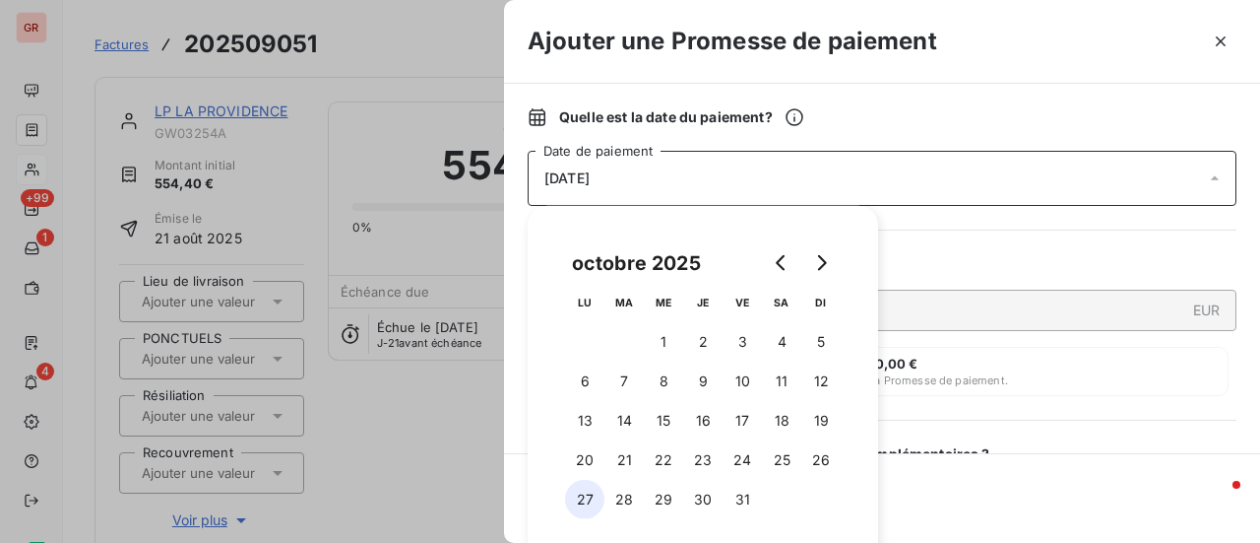
click at [585, 499] on button "27" at bounding box center [584, 499] width 39 height 39
click at [1067, 393] on div "Nouveau solde après réception du paiement : 0,00 € La totalité du solde restant…" at bounding box center [878, 371] width 701 height 49
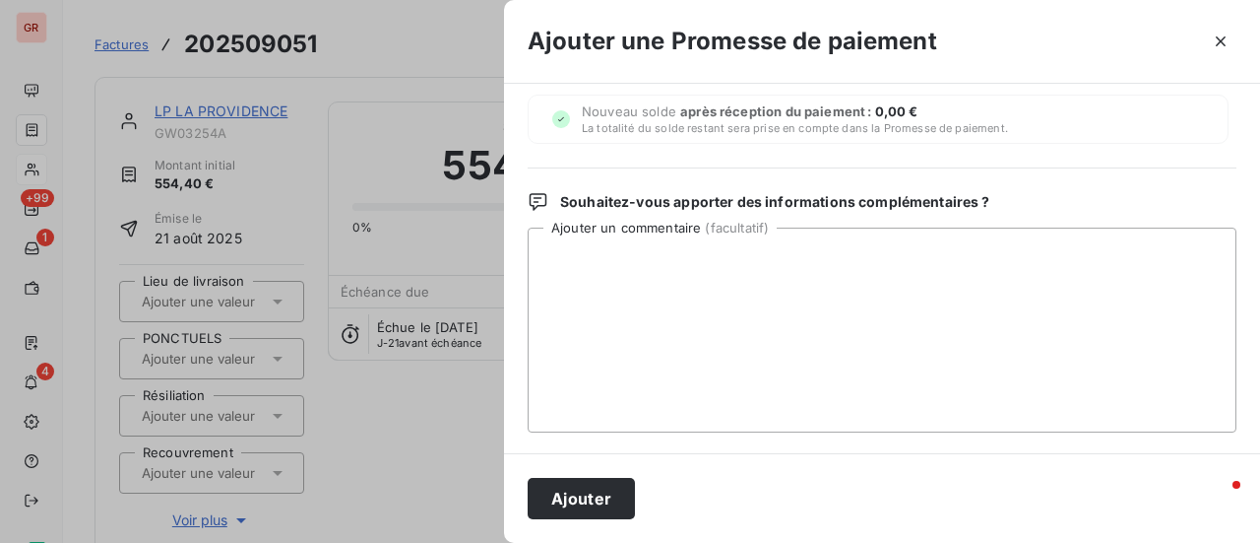
scroll to position [277, 0]
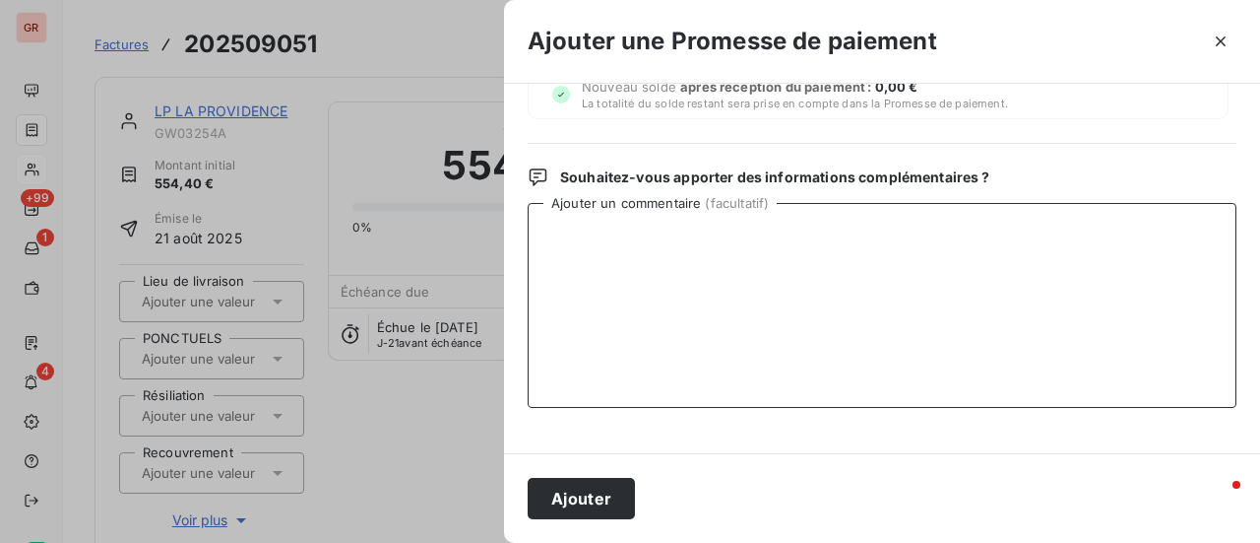
click at [699, 246] on textarea "Ajouter un commentaire ( facultatif )" at bounding box center [882, 305] width 709 height 205
type textarea "Avis de virement du 12/09/25 554.40 €"
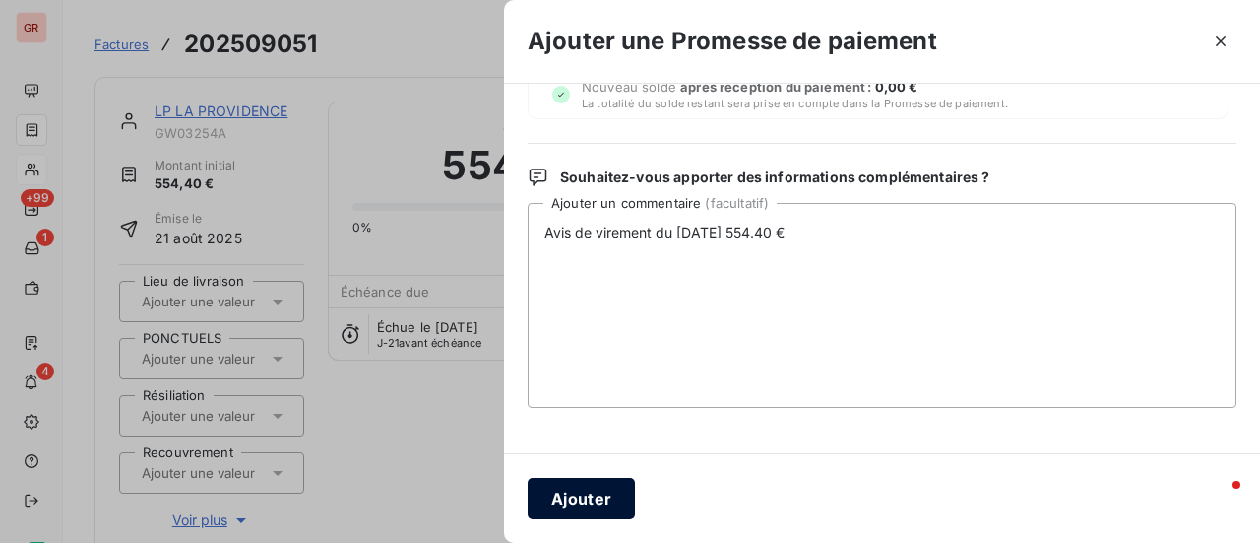
click at [579, 500] on button "Ajouter" at bounding box center [581, 498] width 107 height 41
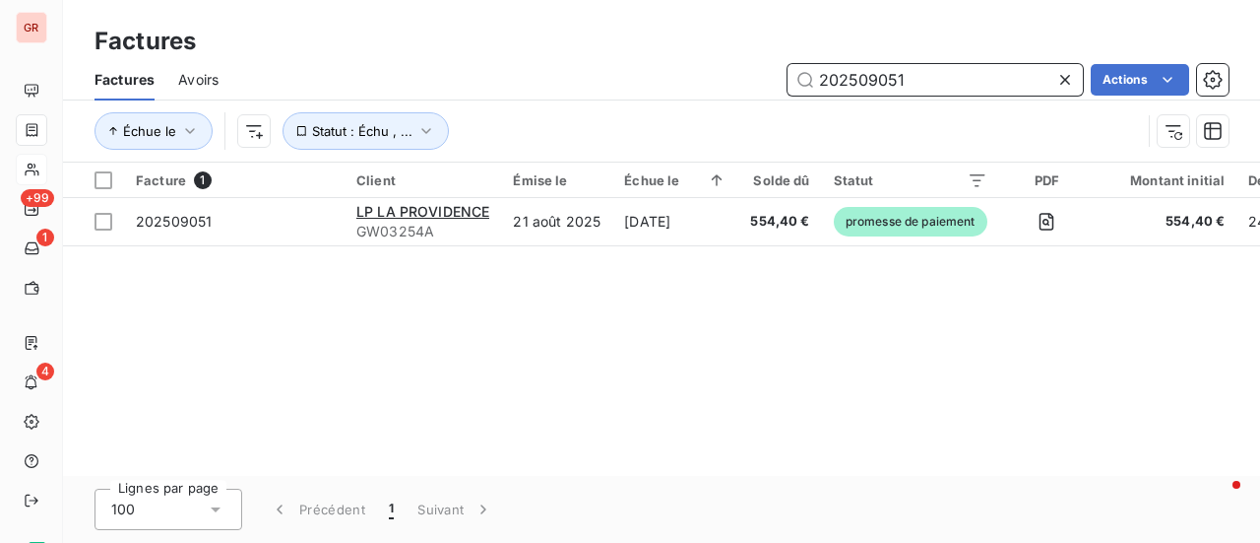
drag, startPoint x: 921, startPoint y: 84, endPoint x: 569, endPoint y: 109, distance: 352.4
click at [580, 106] on div "Factures Avoirs 202509051 Actions Échue le Statut : Échu , ..." at bounding box center [661, 110] width 1197 height 102
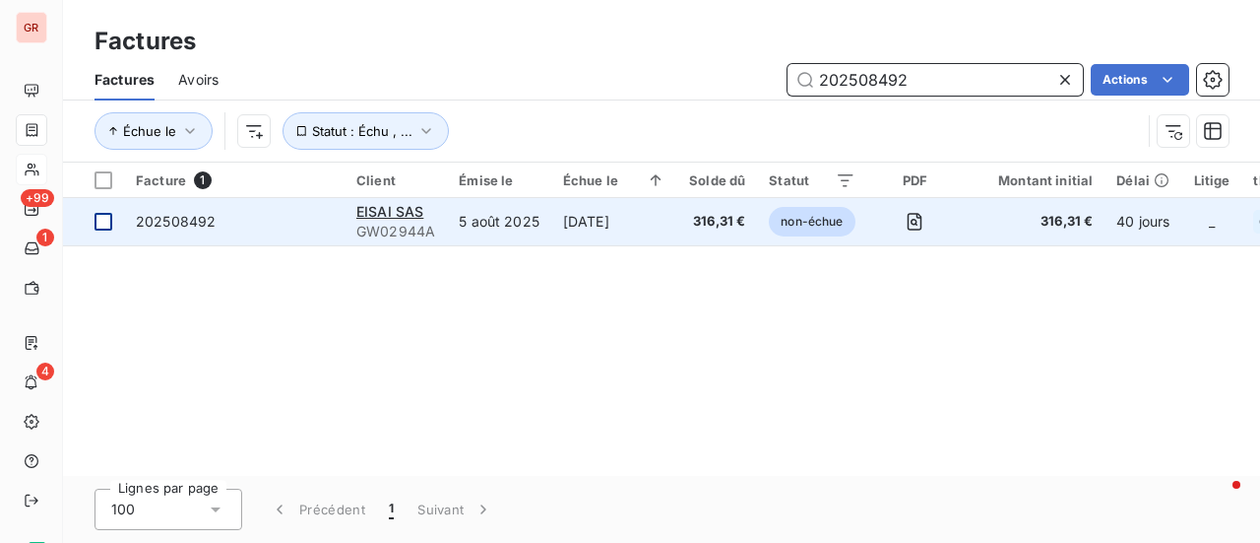
type input "202508492"
click at [105, 227] on div at bounding box center [104, 222] width 18 height 18
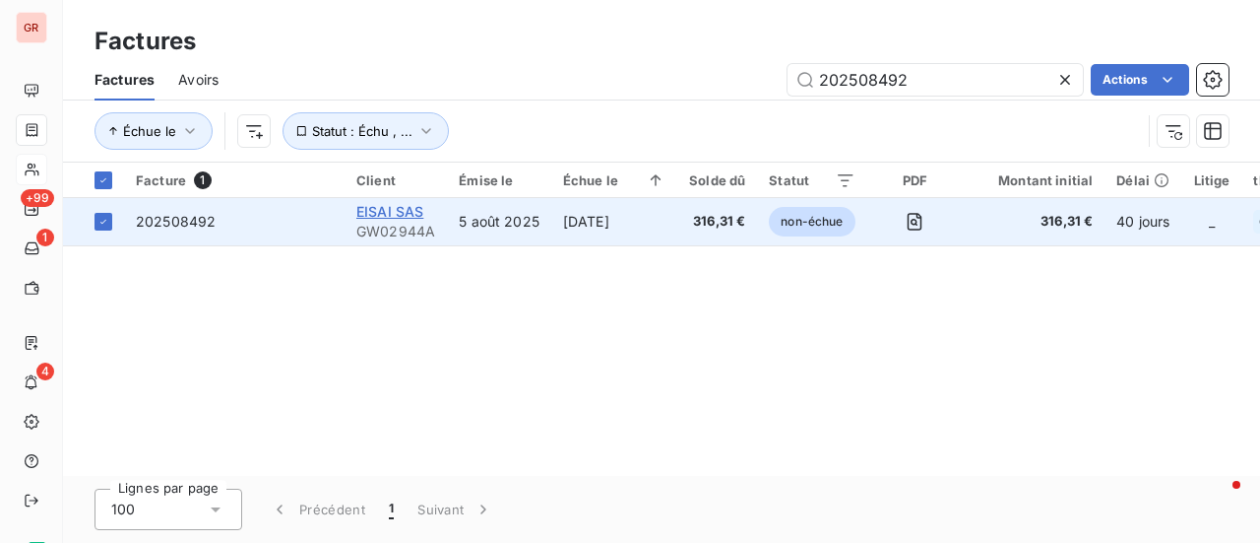
click at [389, 217] on span "EISAI SAS" at bounding box center [389, 211] width 67 height 17
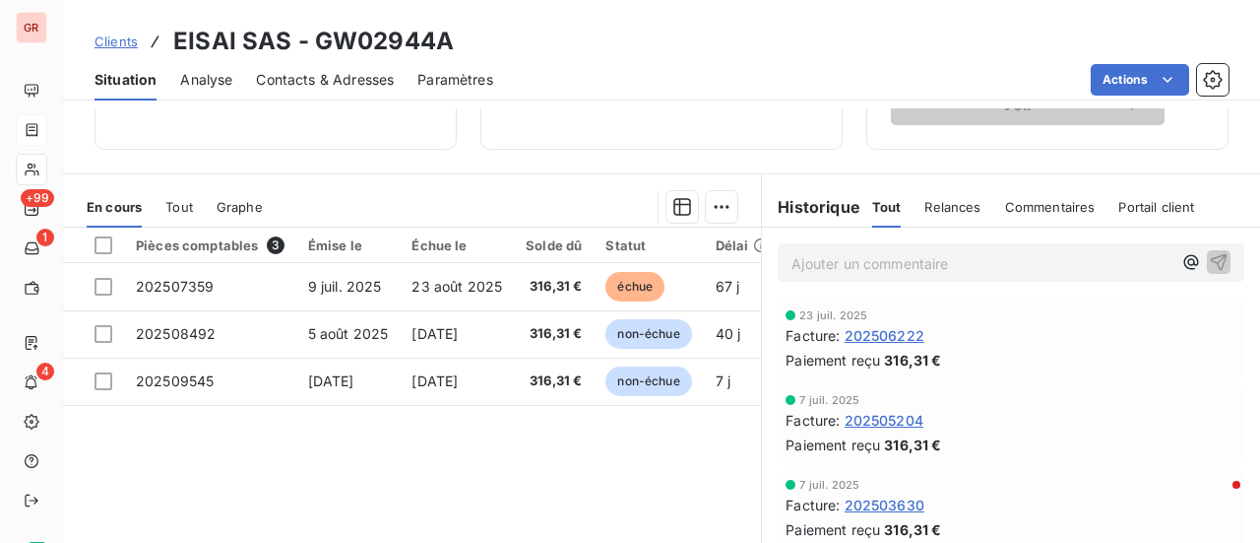
scroll to position [394, 0]
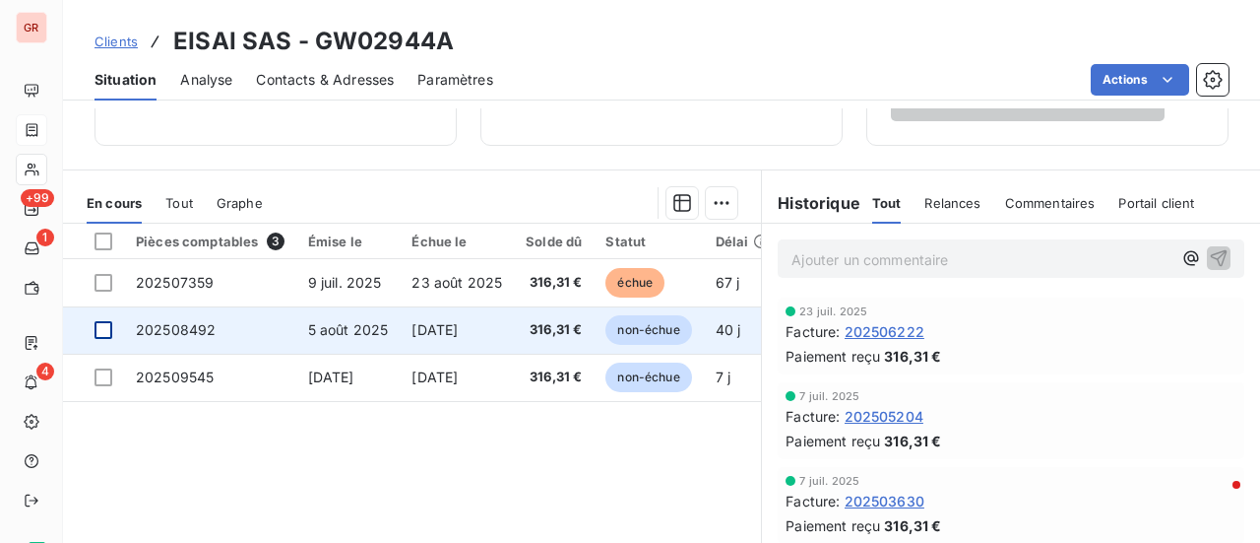
click at [103, 326] on div at bounding box center [104, 330] width 18 height 18
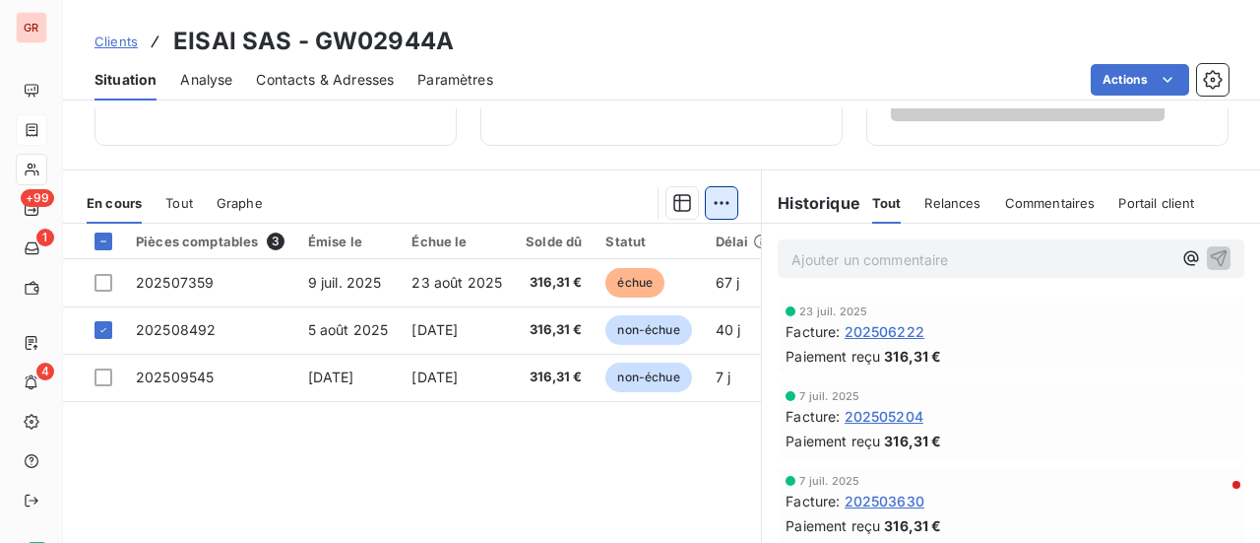
click at [717, 202] on html "GR +99 1 4 Clients EISAI SAS - GW02944A Situation Analyse Contacts & Adresses P…" at bounding box center [630, 271] width 1260 height 543
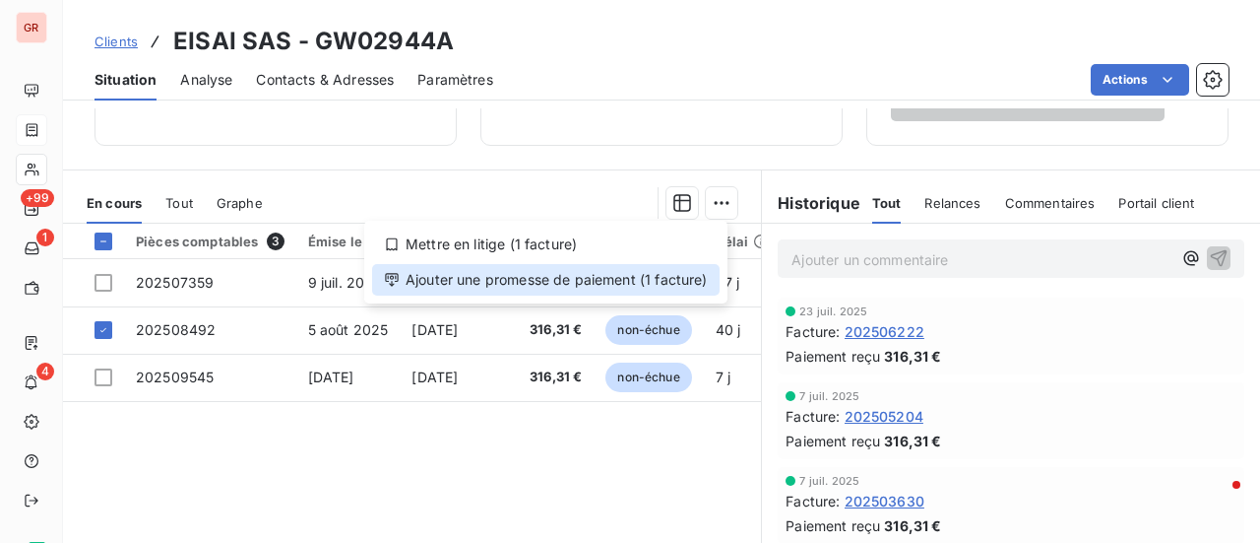
click at [509, 287] on div "Ajouter une promesse de paiement (1 facture)" at bounding box center [546, 280] width 348 height 32
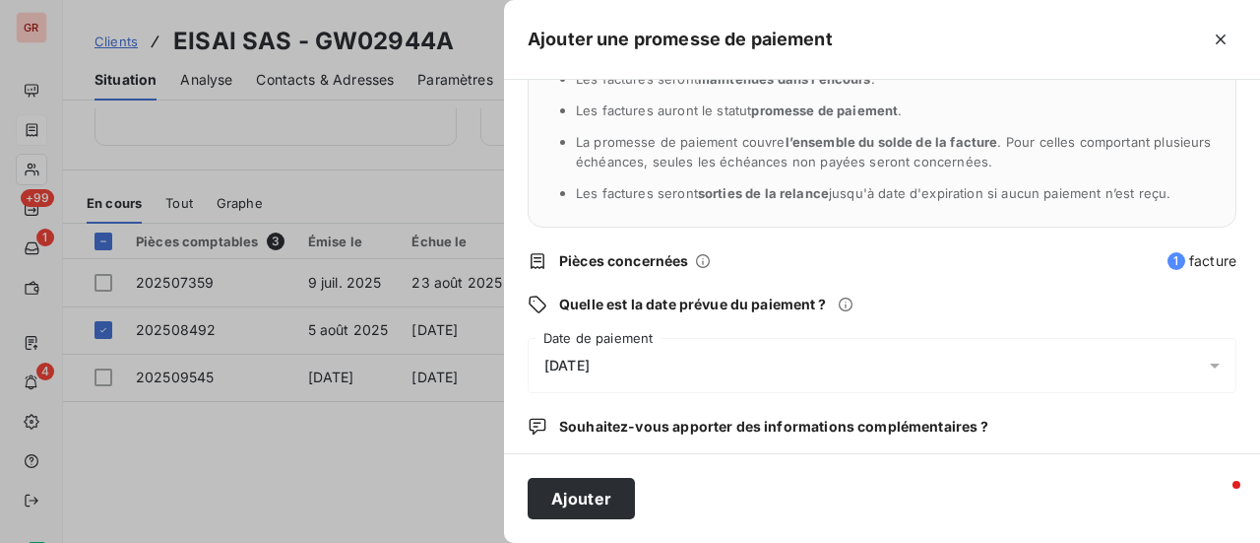
scroll to position [206, 0]
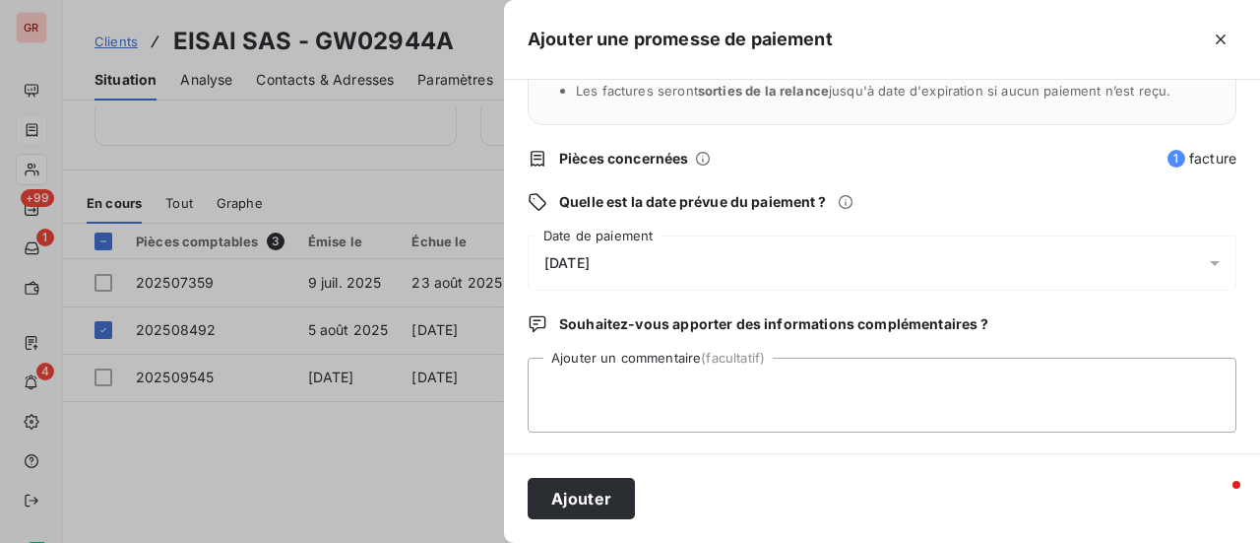
click at [1206, 257] on icon at bounding box center [1215, 263] width 20 height 20
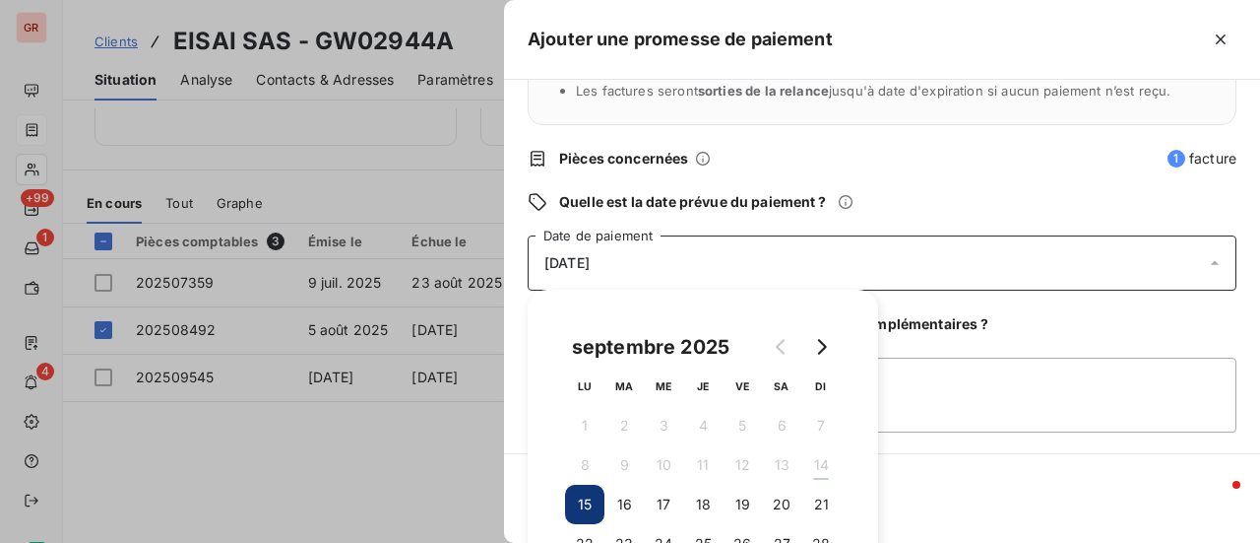
click at [1205, 264] on icon at bounding box center [1215, 263] width 20 height 20
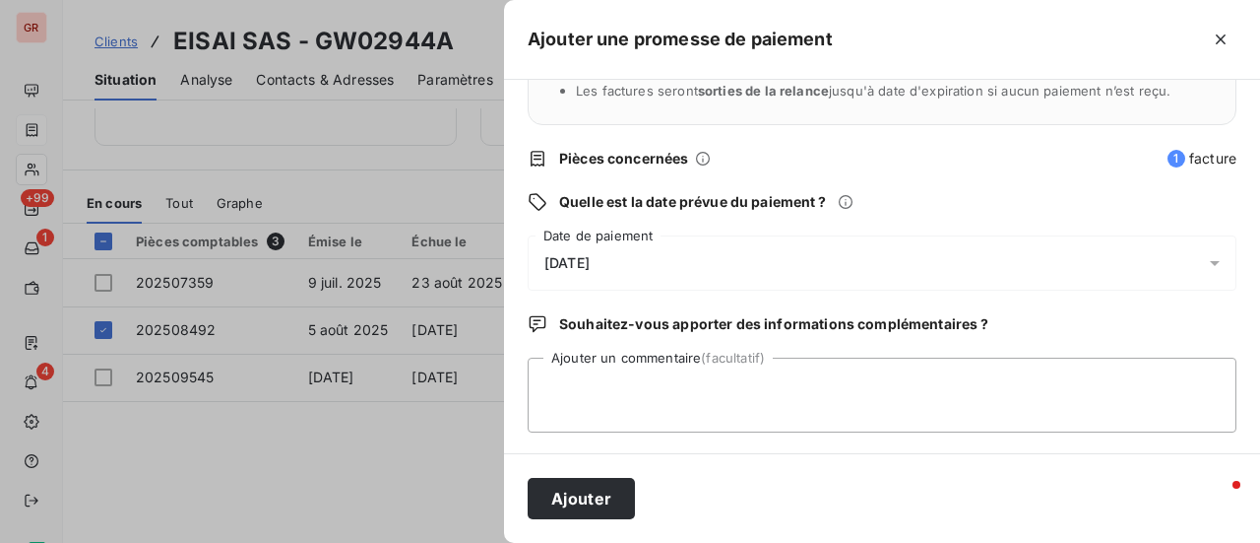
click at [1210, 264] on icon at bounding box center [1215, 263] width 10 height 5
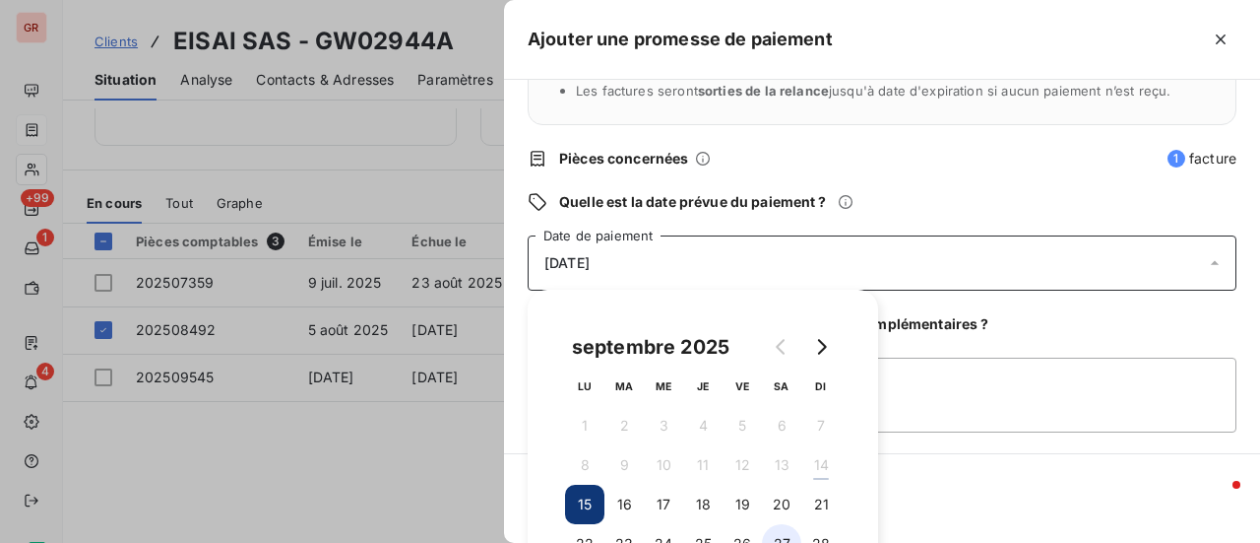
click at [778, 539] on button "27" at bounding box center [781, 543] width 39 height 39
click at [1002, 361] on textarea "Ajouter un commentaire (facultatif)" at bounding box center [882, 394] width 709 height 75
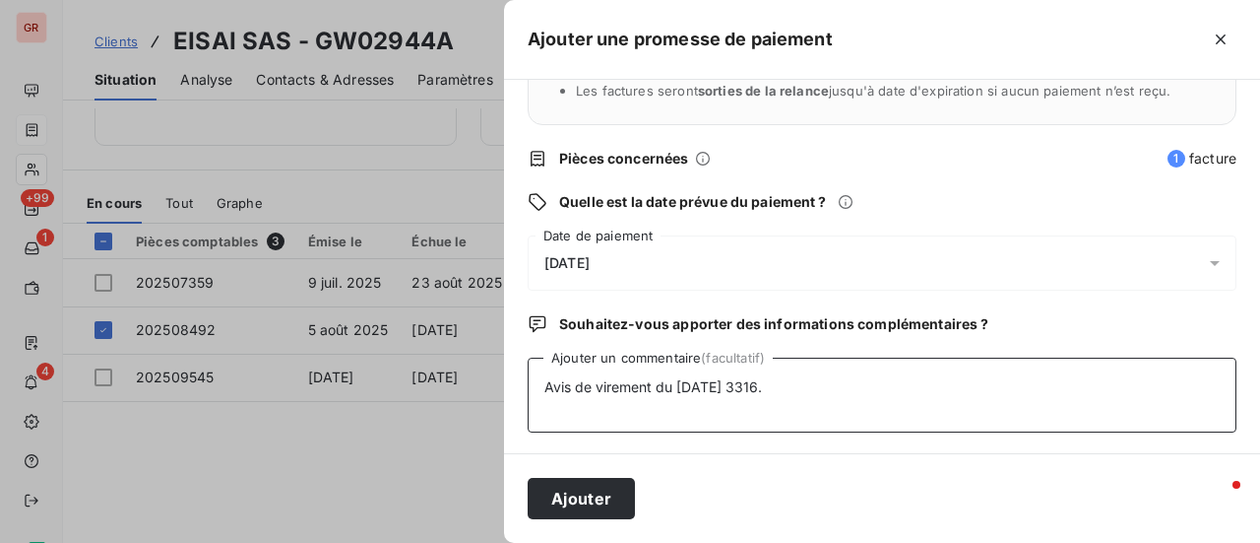
click at [744, 383] on textarea "Avis de virement du 12/09/25 3316." at bounding box center [882, 394] width 709 height 75
click at [800, 386] on textarea "Avis de virement du 12/09/25 316." at bounding box center [882, 394] width 709 height 75
type textarea "Avis de virement du 12/09/25 316.31€"
click at [603, 480] on button "Ajouter" at bounding box center [581, 498] width 107 height 41
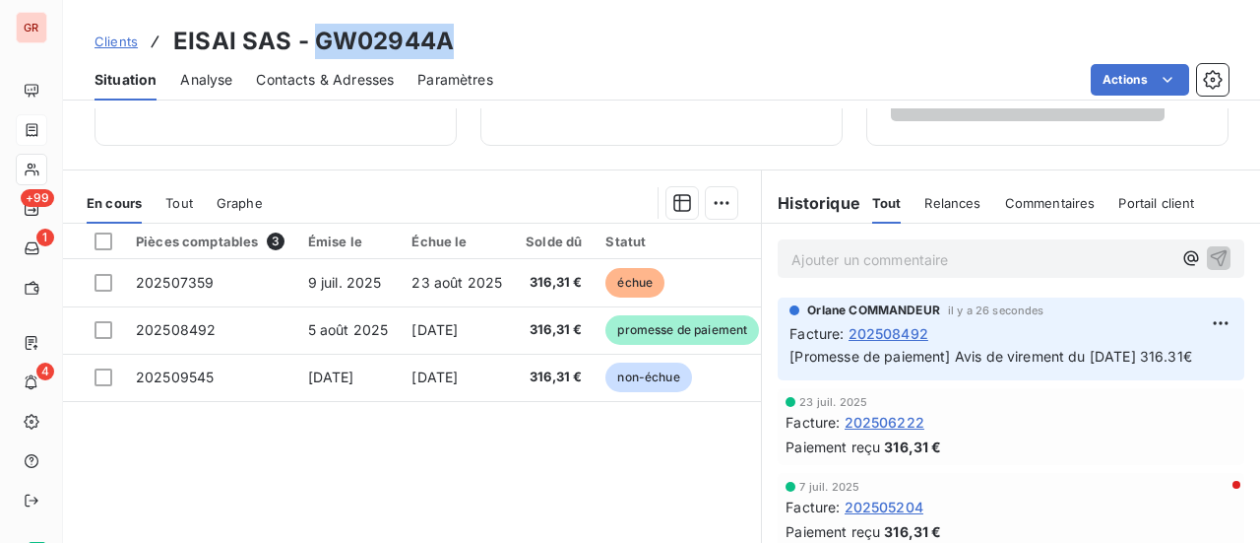
drag, startPoint x: 459, startPoint y: 38, endPoint x: 313, endPoint y: 49, distance: 146.1
click at [313, 49] on div "Clients EISAI SAS - GW02944A" at bounding box center [661, 41] width 1197 height 35
copy h3 "GW02944A"
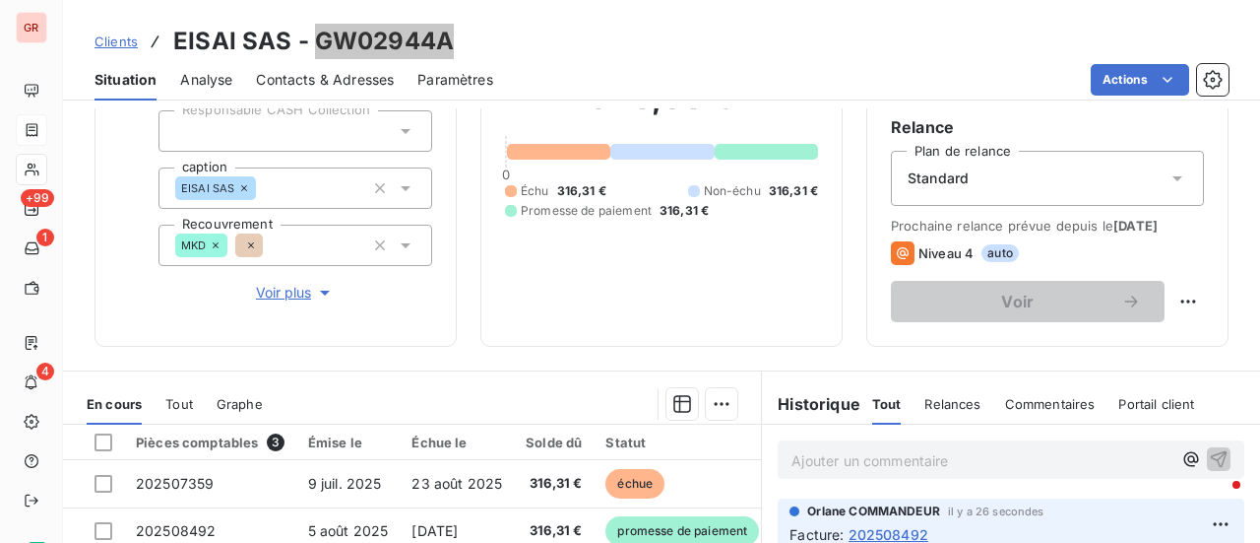
scroll to position [197, 0]
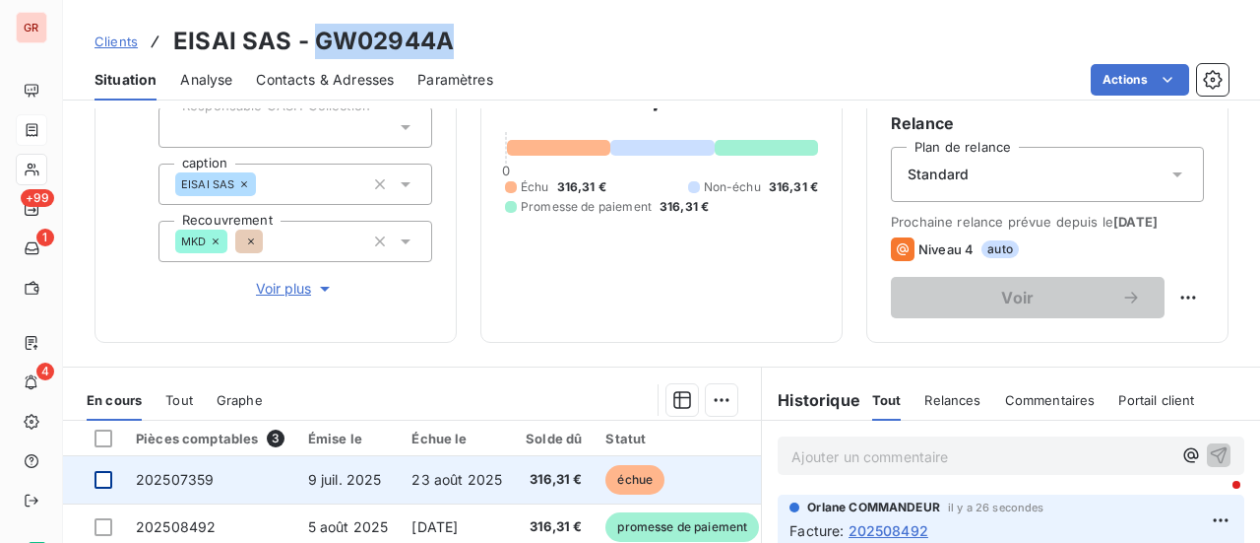
click at [103, 480] on div at bounding box center [104, 480] width 18 height 18
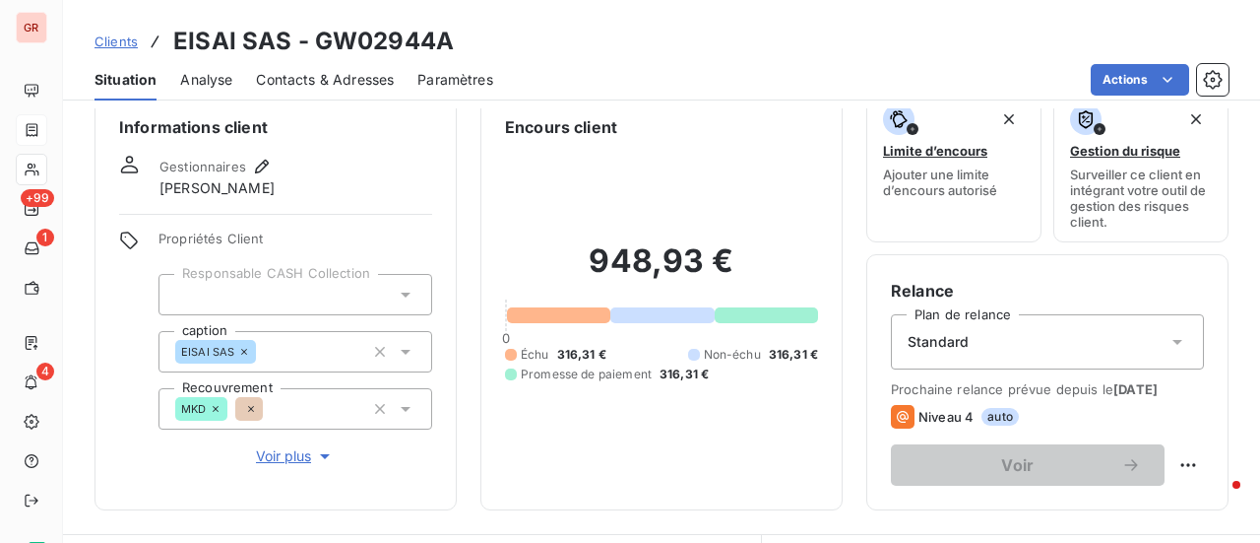
scroll to position [0, 0]
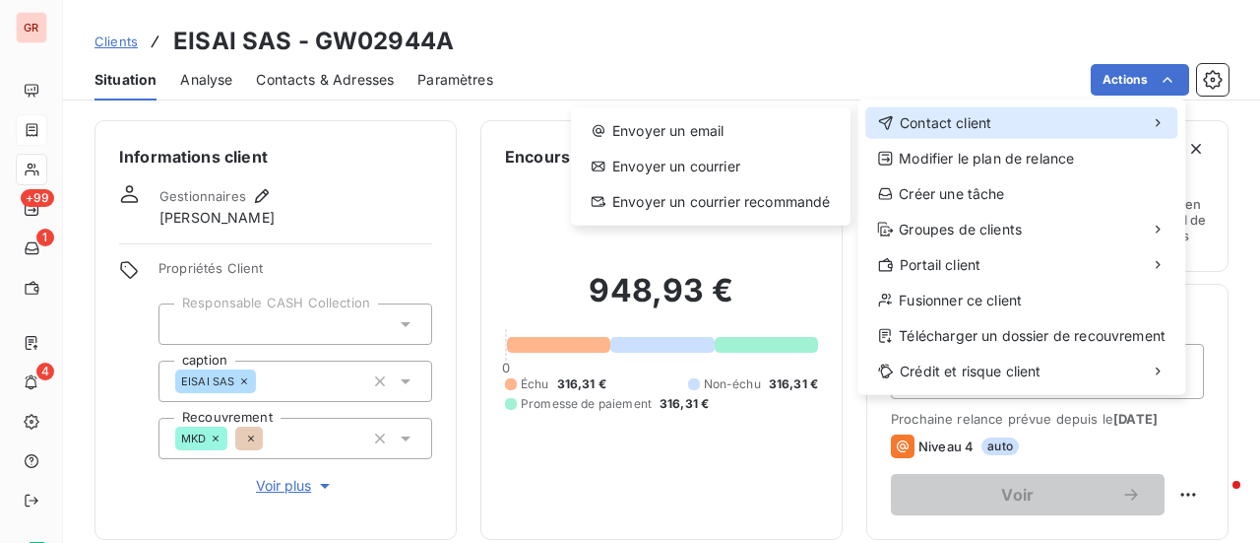
click at [938, 123] on span "Contact client" at bounding box center [946, 123] width 92 height 20
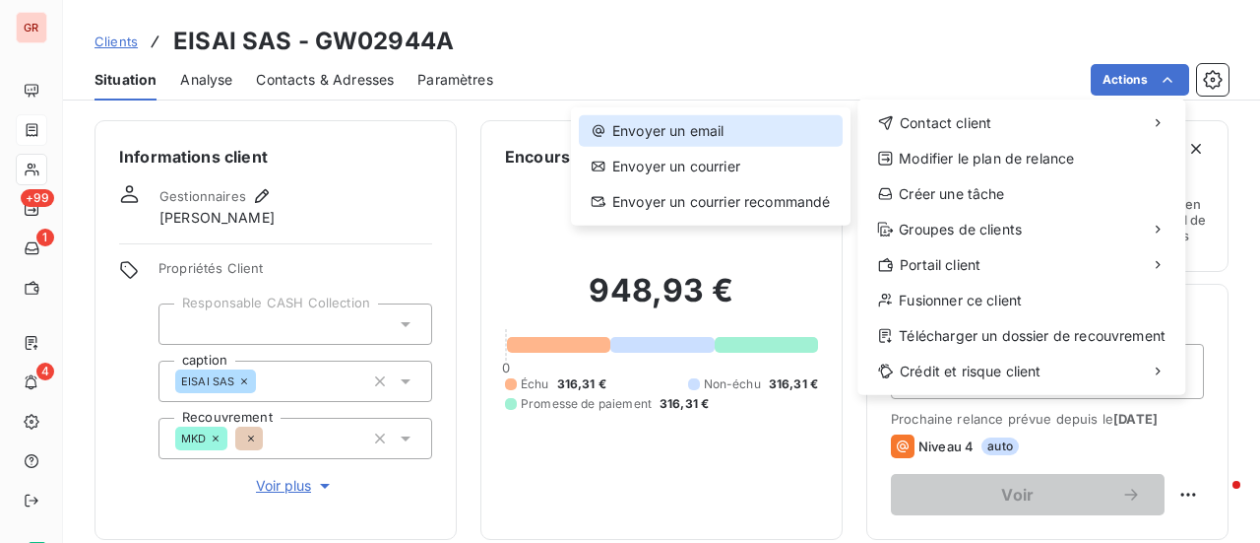
click at [688, 125] on div "Envoyer un email" at bounding box center [711, 131] width 264 height 32
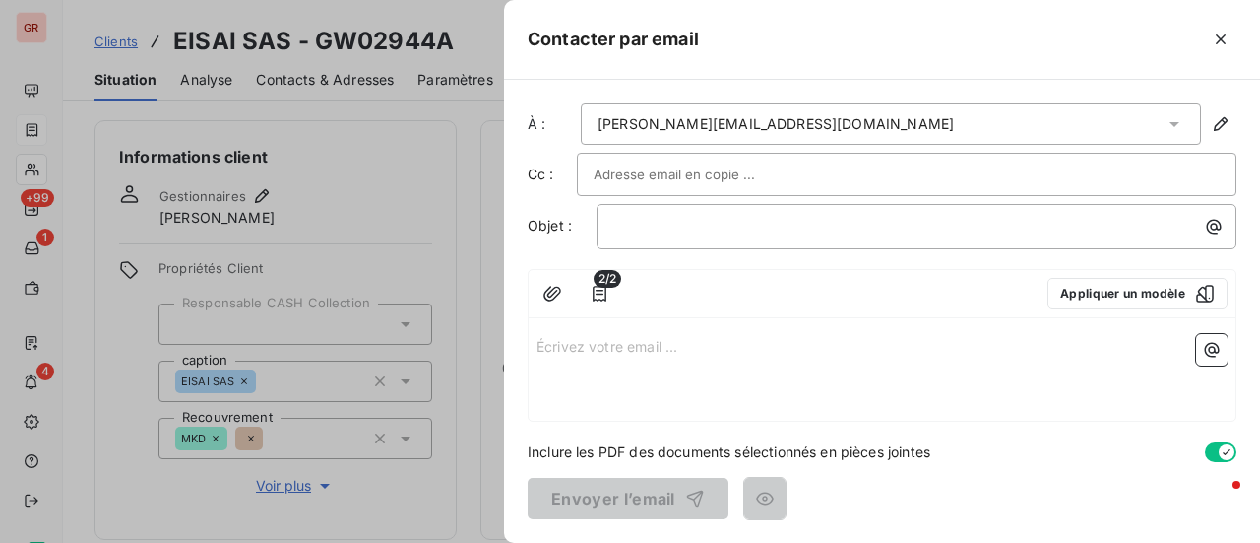
click at [742, 167] on input "text" at bounding box center [700, 175] width 212 height 30
click at [742, 167] on input "text" at bounding box center [907, 175] width 626 height 30
click at [742, 167] on input "text" at bounding box center [700, 175] width 212 height 30
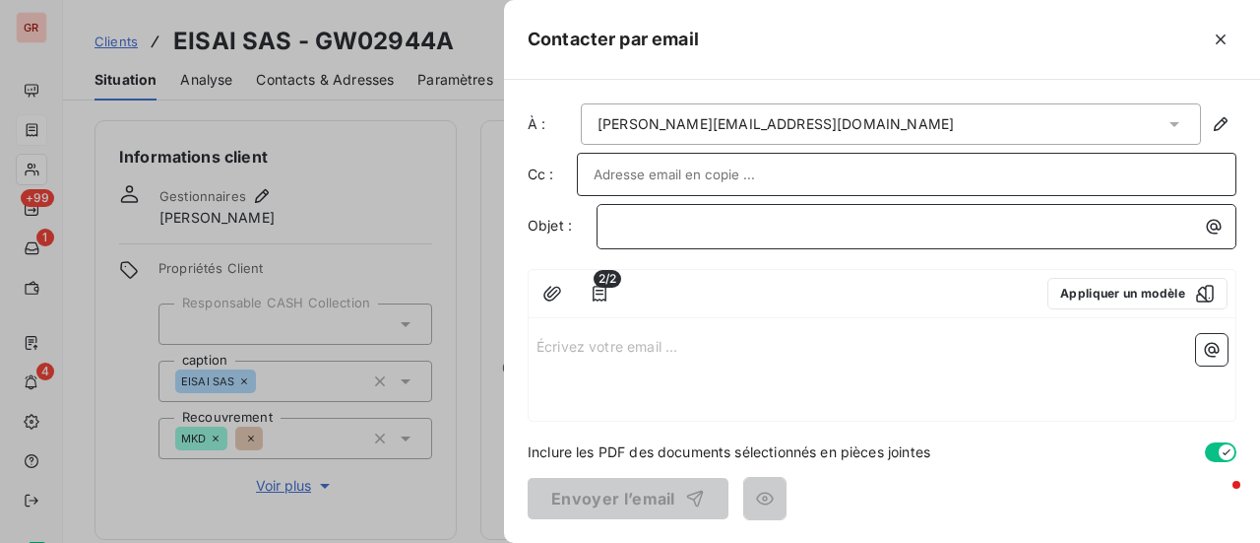
click at [1048, 224] on p "﻿" at bounding box center [921, 226] width 616 height 23
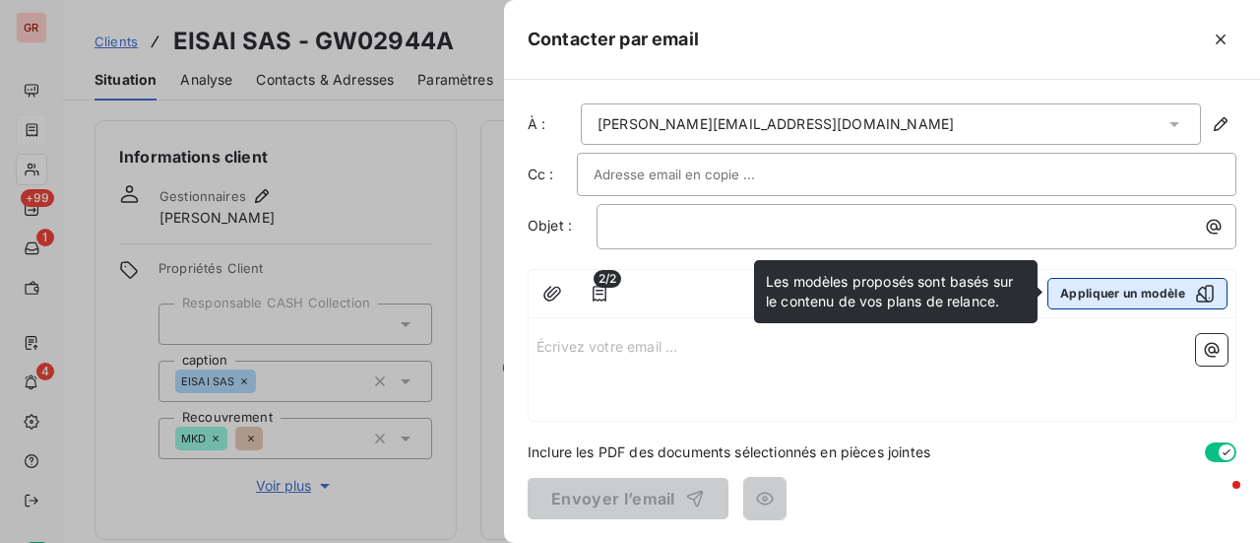
click at [1203, 296] on icon "button" at bounding box center [1205, 294] width 20 height 20
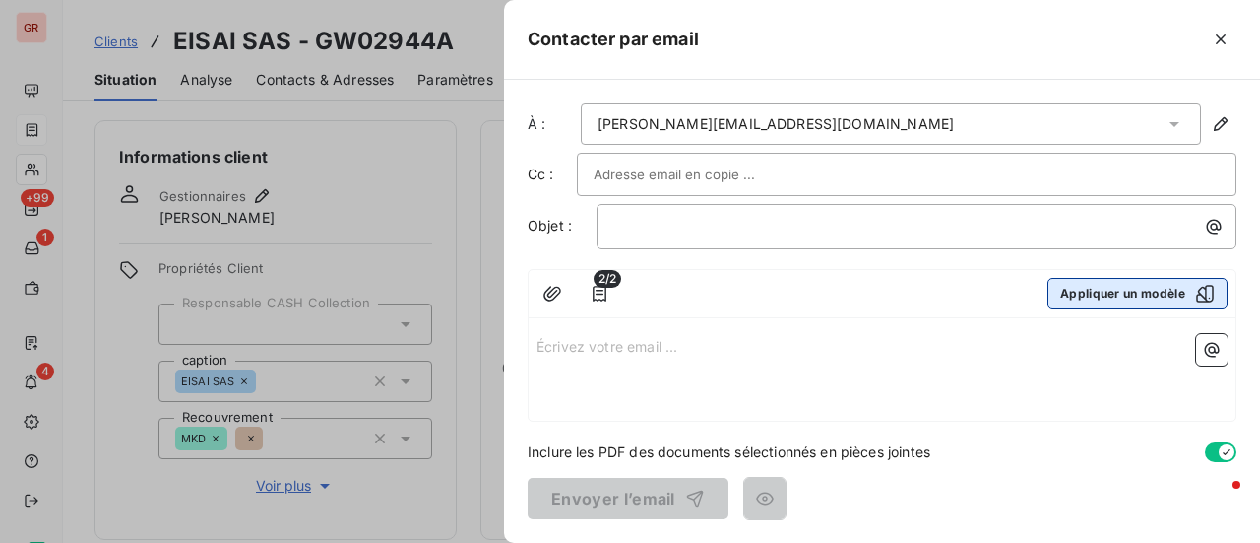
click at [1212, 296] on div "Modèles de relance par email Standard Niveau 1 FR Plan par défaut Objet : [GREE…" at bounding box center [630, 271] width 1260 height 543
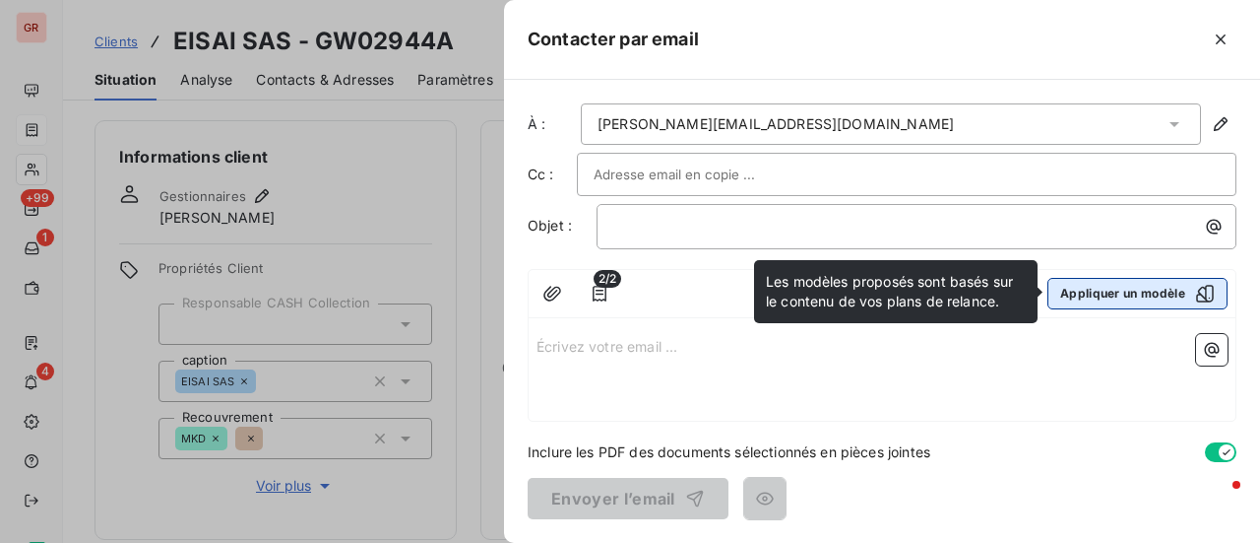
click at [1207, 295] on icon "button" at bounding box center [1205, 294] width 20 height 20
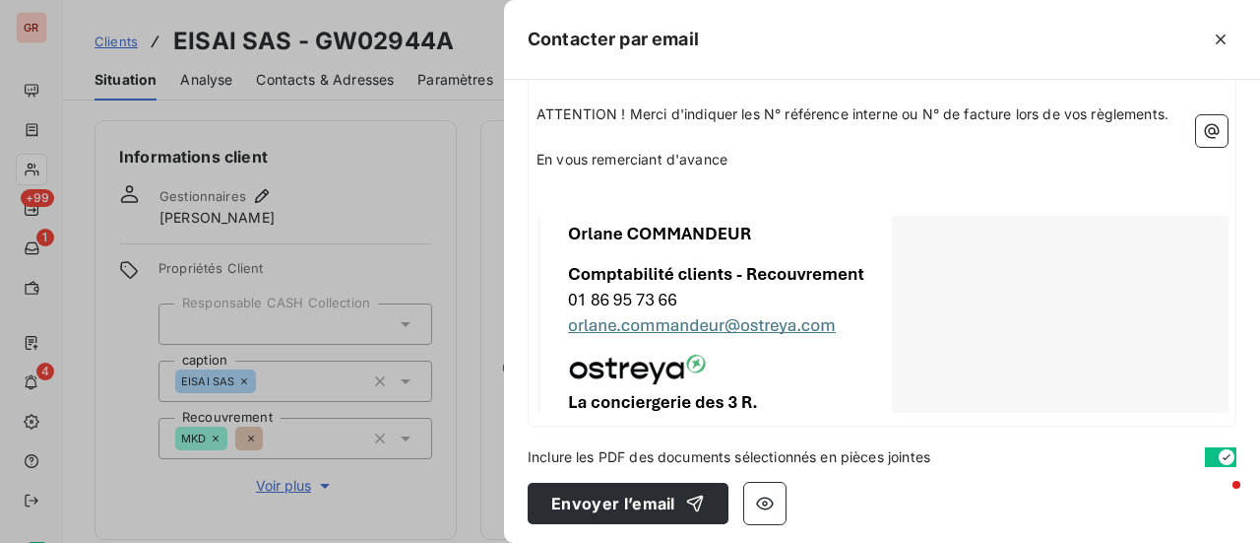
scroll to position [662, 0]
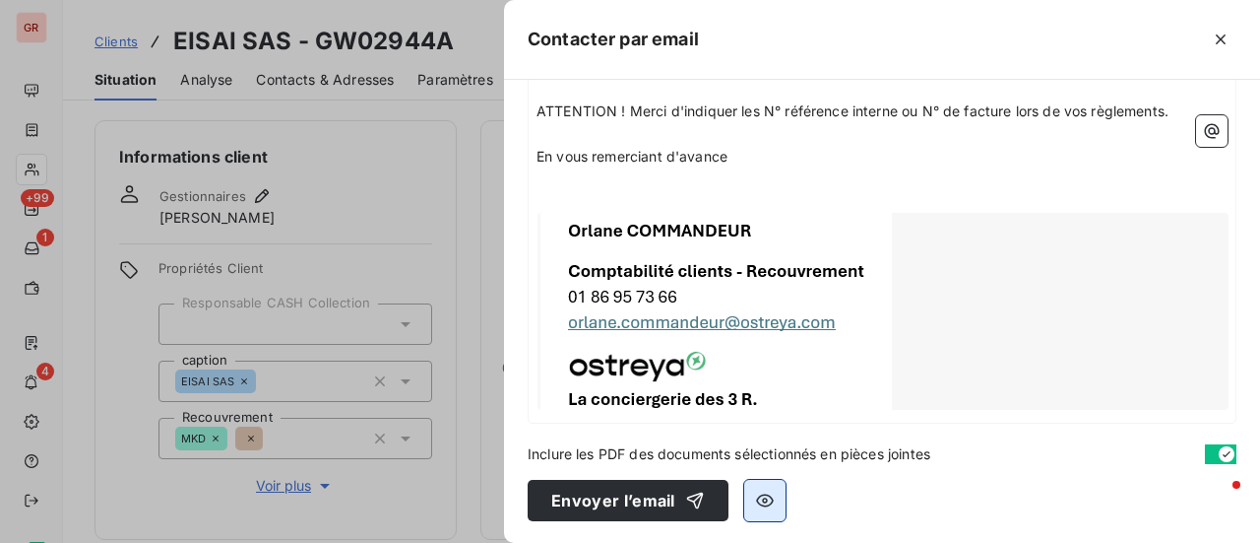
click at [763, 497] on icon "button" at bounding box center [765, 500] width 18 height 13
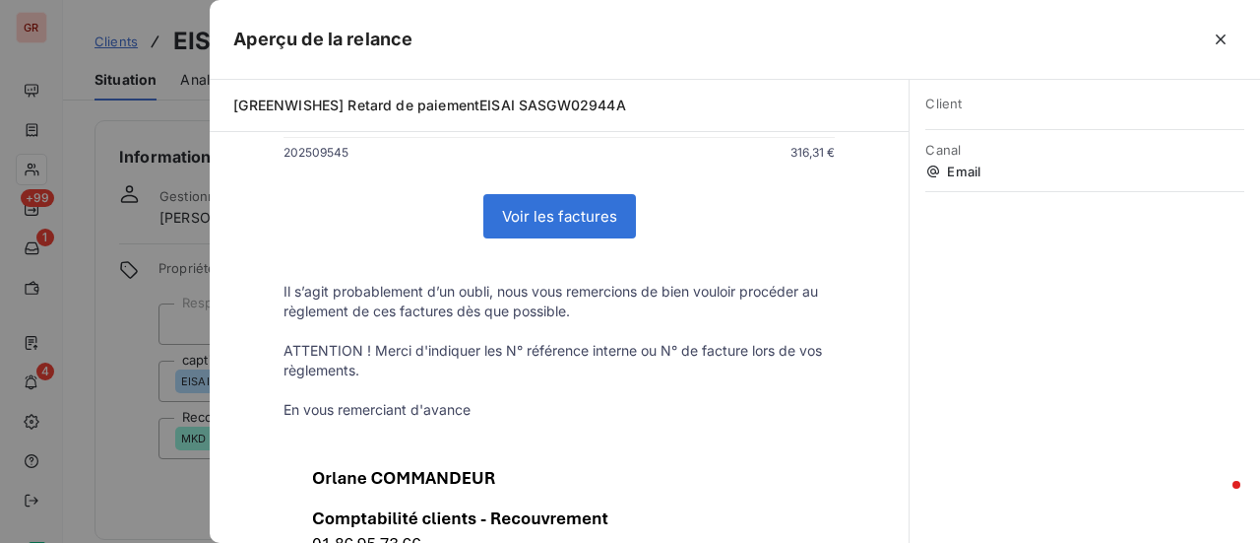
scroll to position [394, 0]
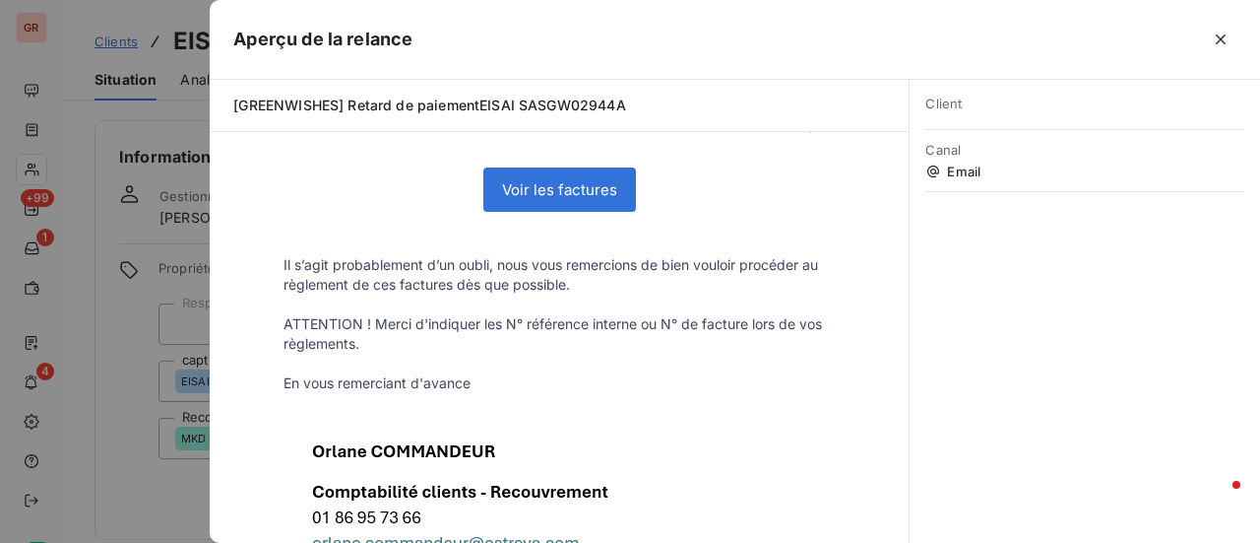
click at [611, 284] on p "Il s’agit probablement d’un oubli, nous vous remercions de bien vouloir procéde…" at bounding box center [559, 274] width 551 height 39
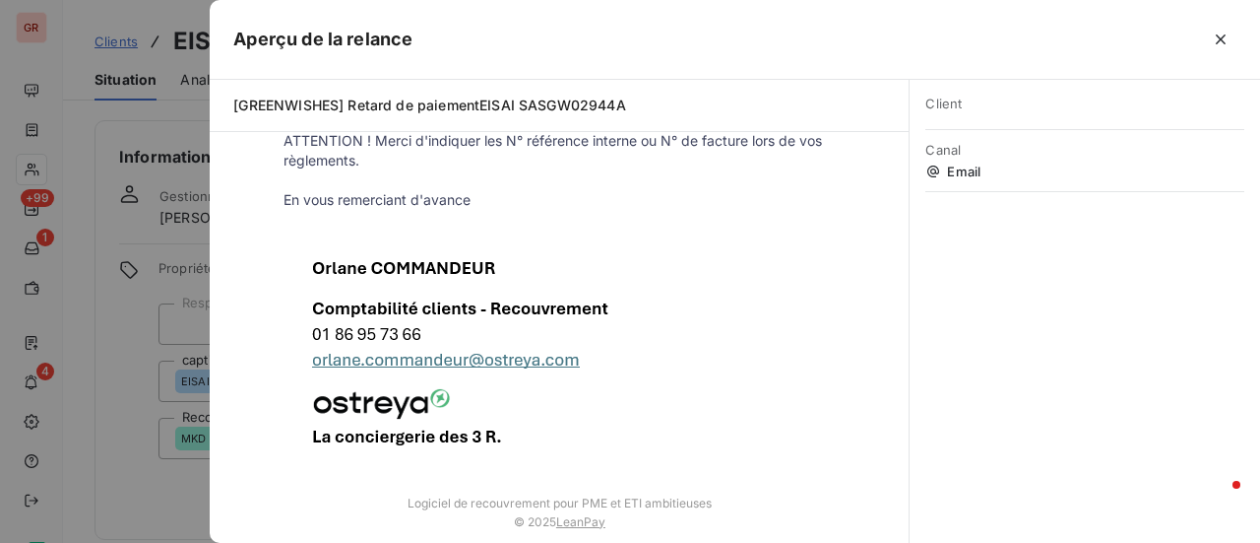
scroll to position [598, 0]
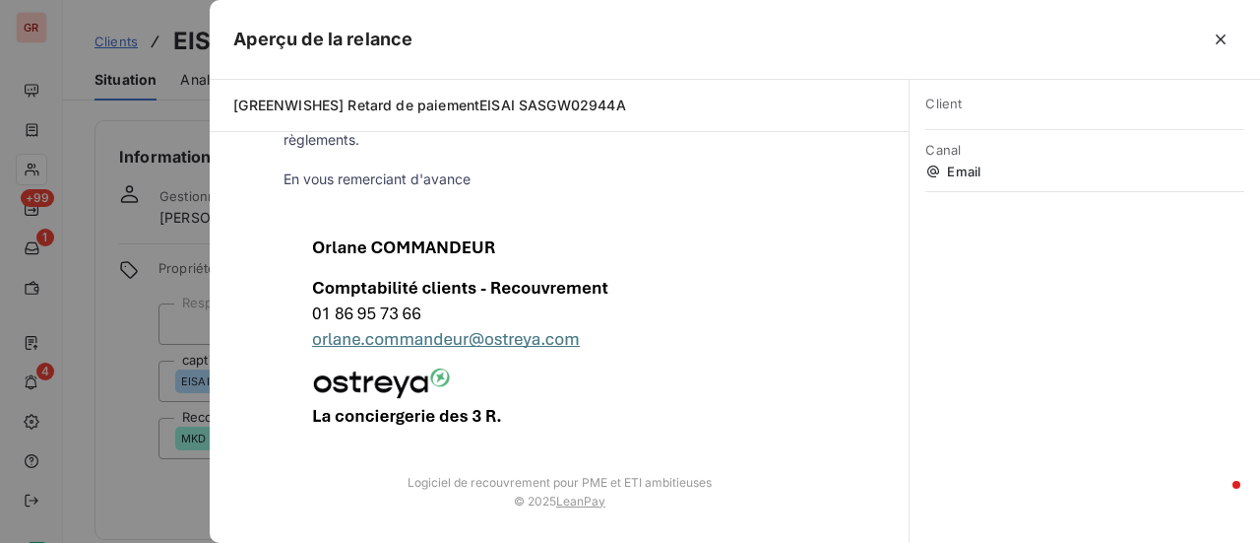
click at [193, 507] on div at bounding box center [630, 271] width 1260 height 543
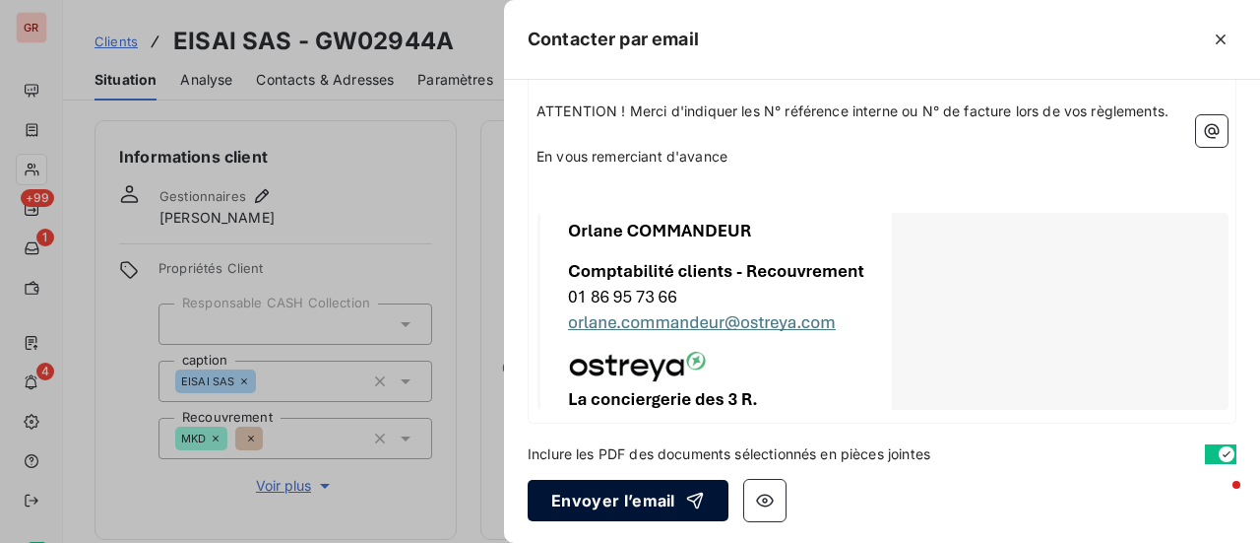
click at [638, 499] on button "Envoyer l’email" at bounding box center [628, 500] width 201 height 41
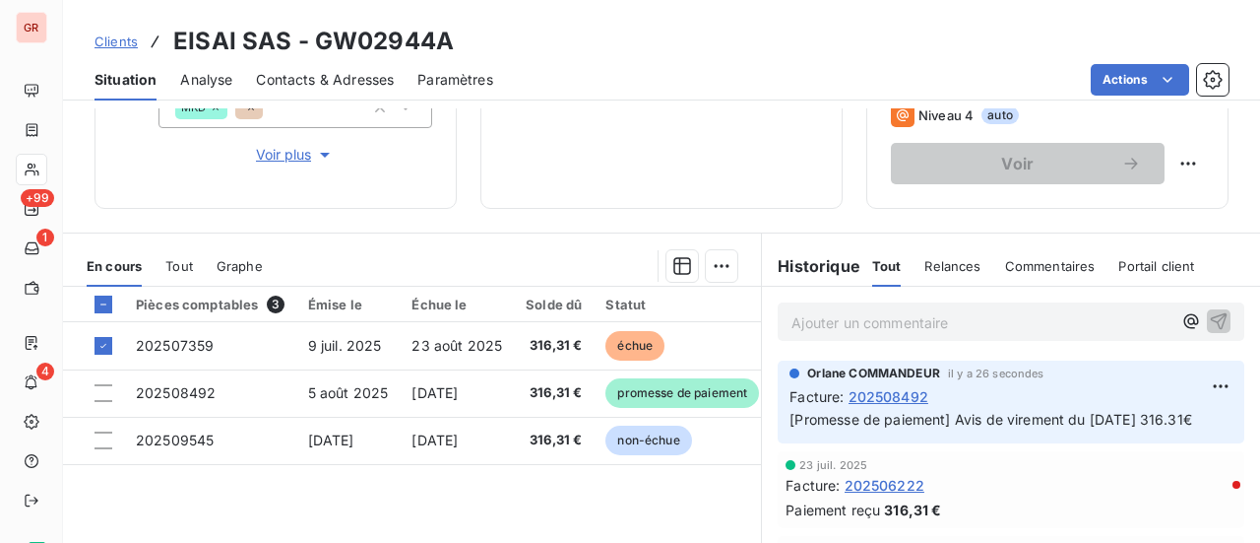
scroll to position [394, 0]
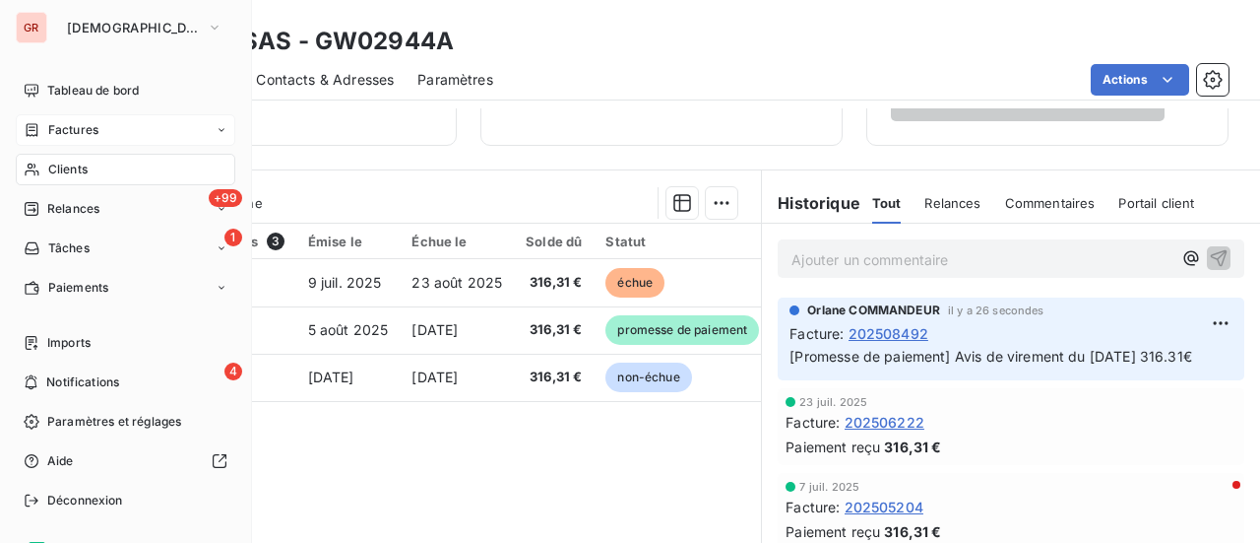
drag, startPoint x: 91, startPoint y: 126, endPoint x: 115, endPoint y: 132, distance: 25.3
click at [91, 126] on span "Factures" at bounding box center [73, 130] width 50 height 18
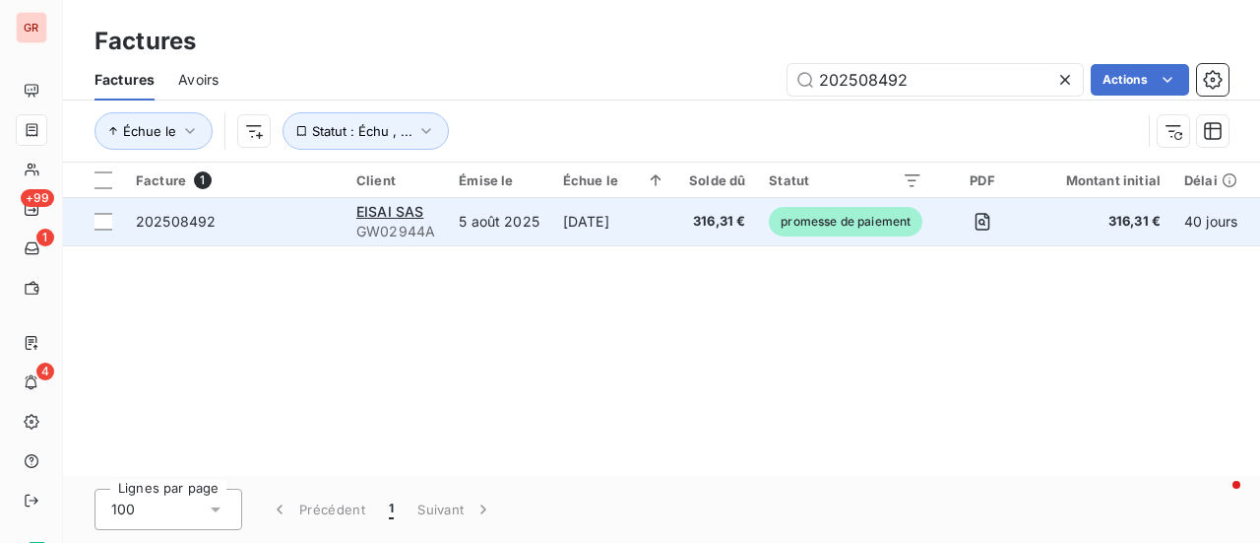
drag, startPoint x: 976, startPoint y: 86, endPoint x: 241, endPoint y: 220, distance: 746.6
click at [310, 214] on div "Factures Factures Avoirs 202508492 Actions Échue le Statut : Échu , ... Facture…" at bounding box center [661, 271] width 1197 height 543
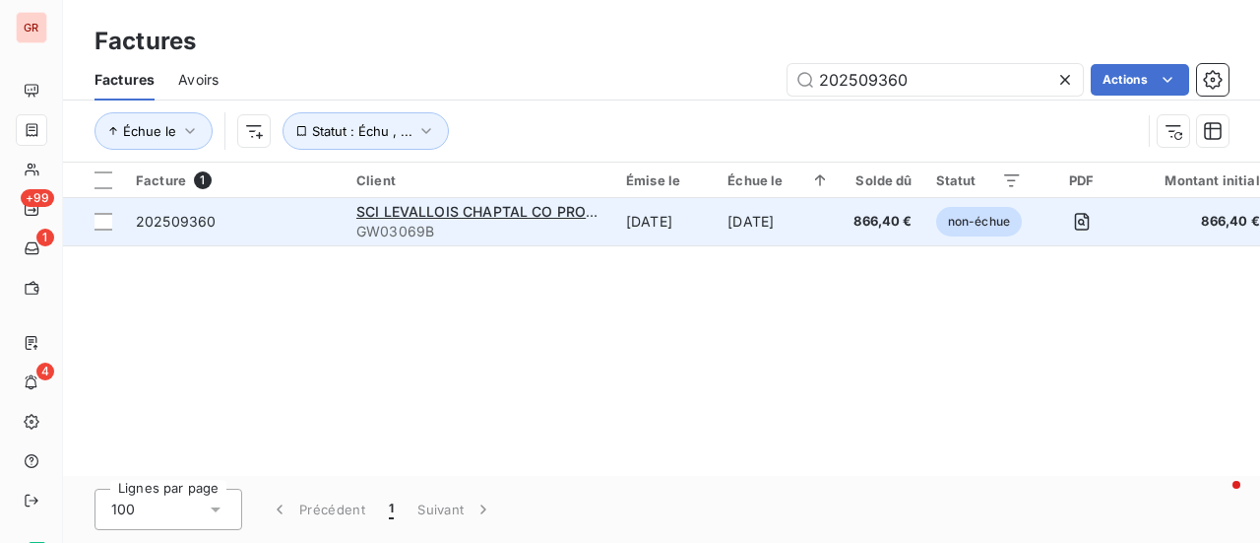
type input "202509360"
click at [476, 222] on span "GW03069B" at bounding box center [479, 232] width 246 height 20
click at [105, 220] on div at bounding box center [104, 222] width 18 height 18
click at [441, 214] on span "SCI LEVALLOIS CHAPTAL CO PROPERTY S2" at bounding box center [504, 211] width 296 height 17
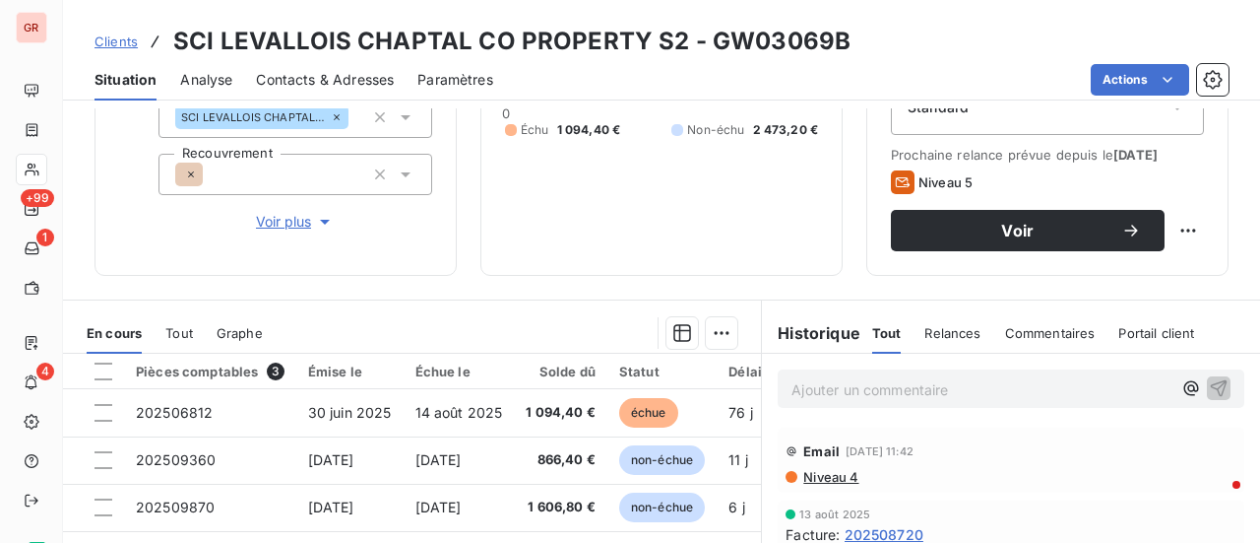
scroll to position [295, 0]
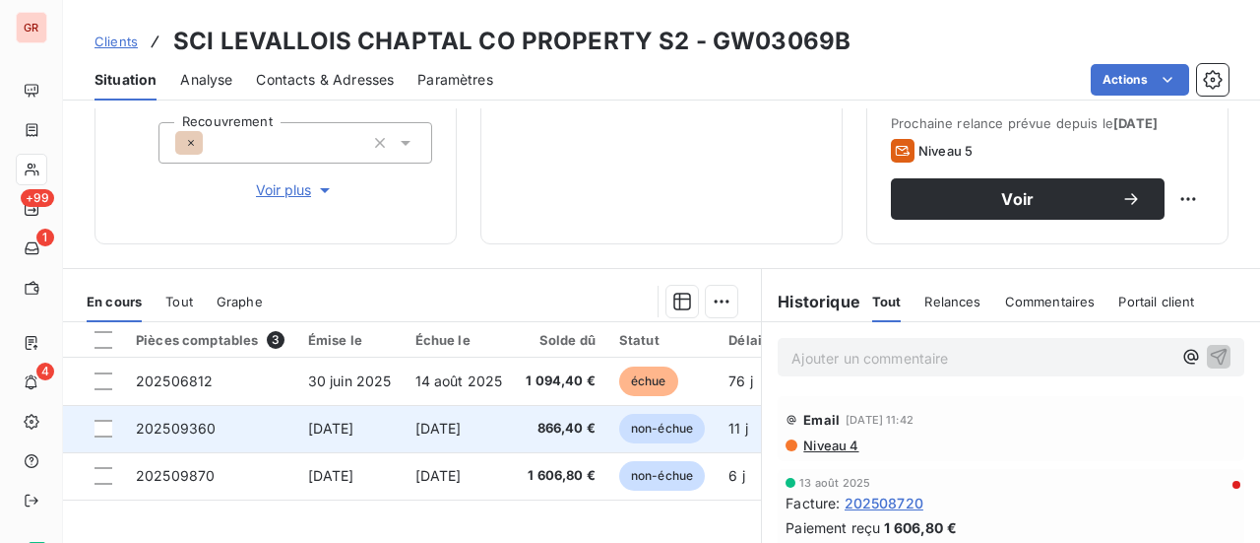
click at [112, 428] on td at bounding box center [93, 428] width 61 height 47
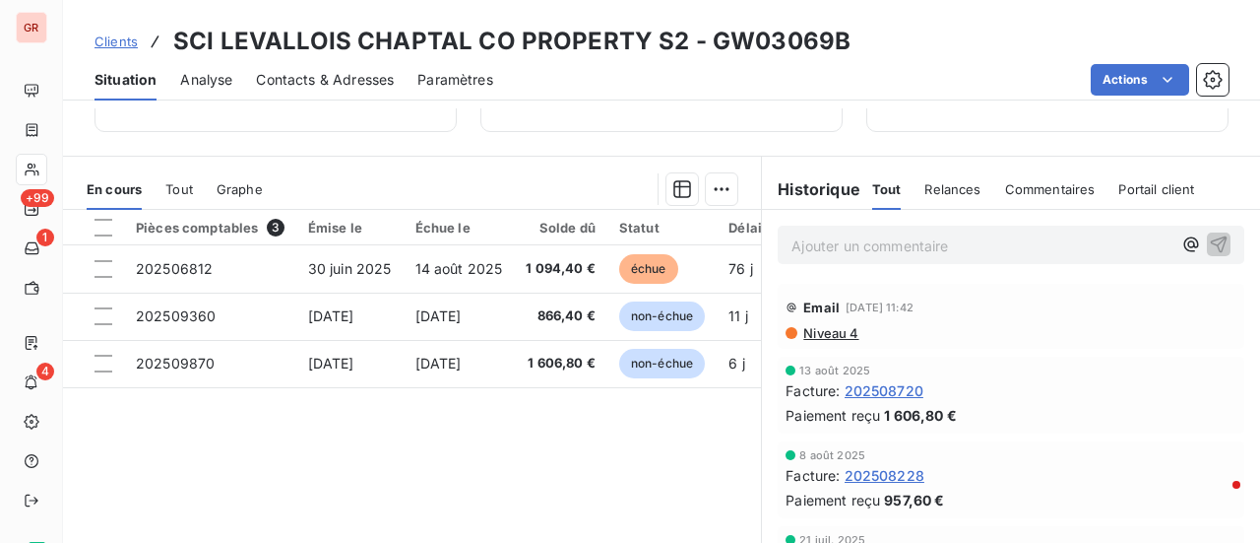
scroll to position [492, 0]
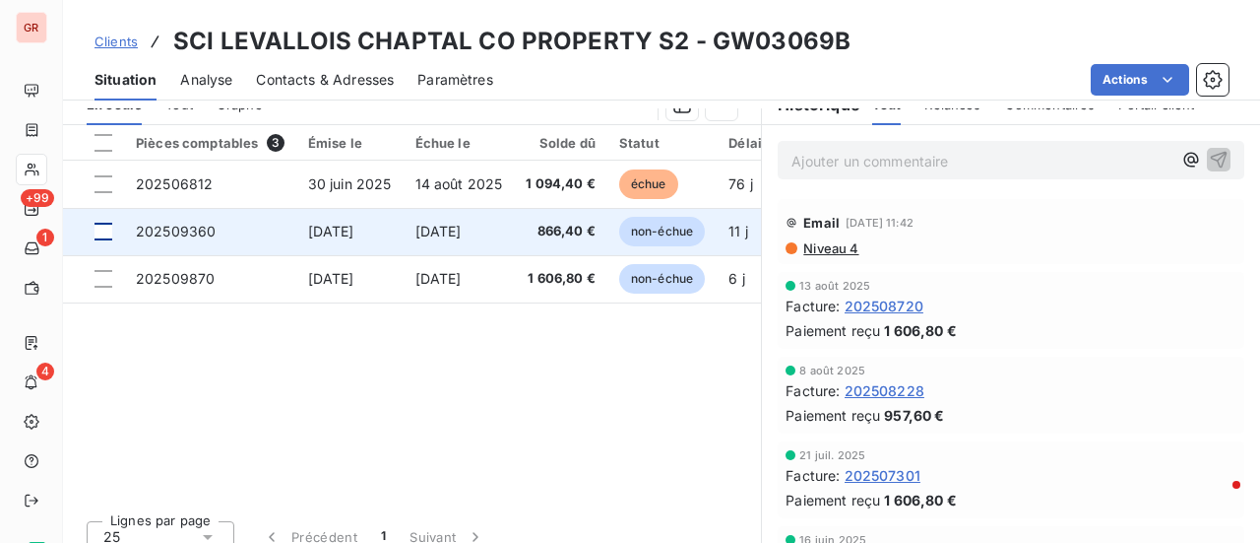
click at [98, 232] on div at bounding box center [104, 232] width 18 height 18
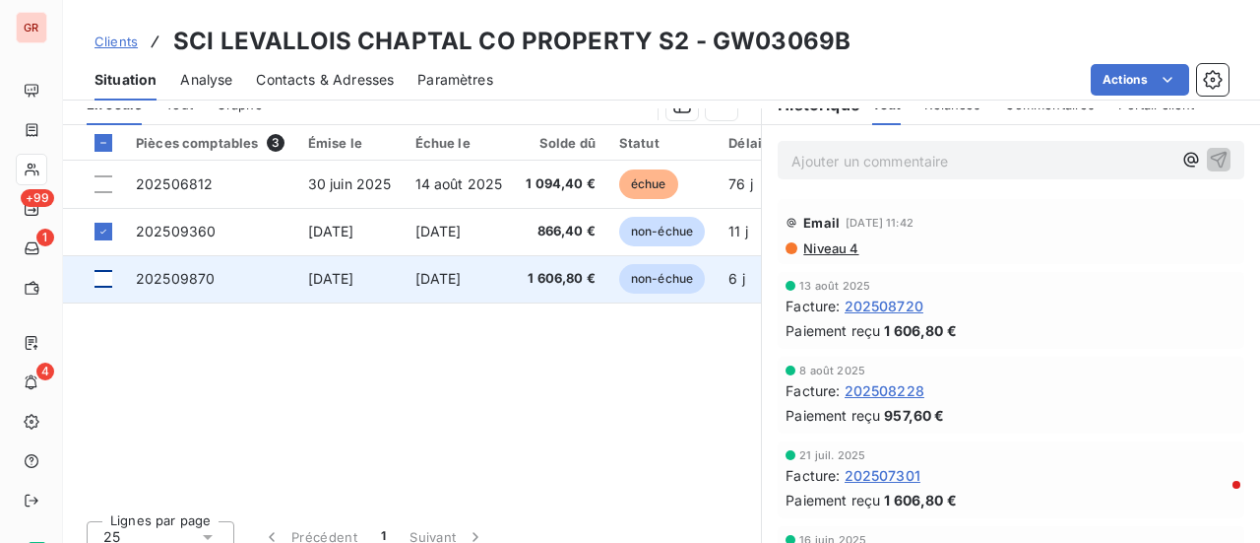
click at [102, 284] on div at bounding box center [104, 279] width 18 height 18
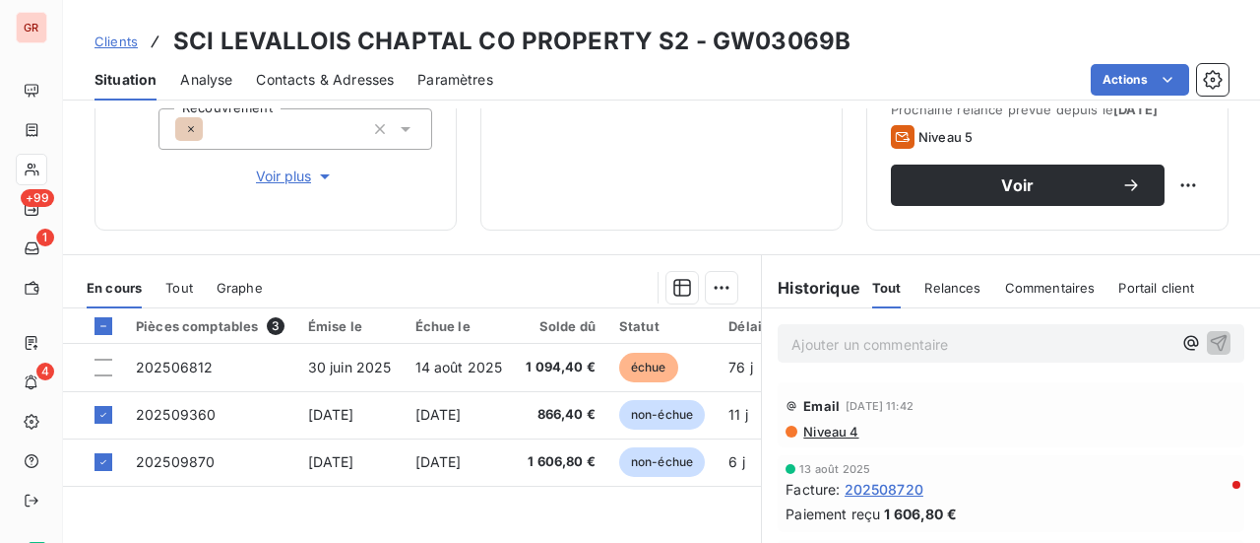
scroll to position [295, 0]
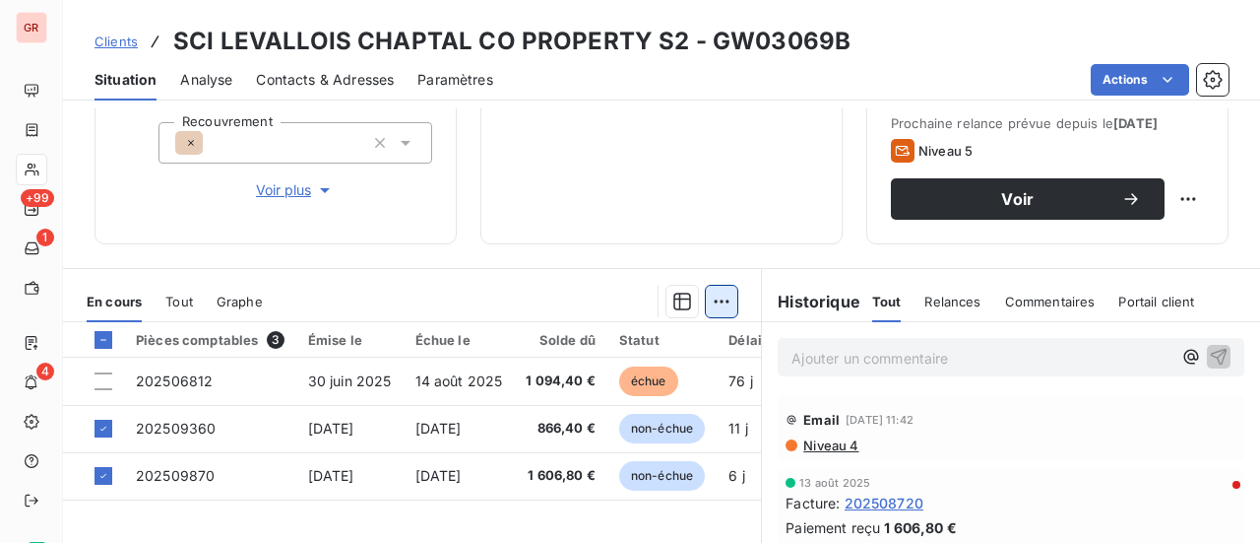
click at [719, 298] on html "GR +99 1 4 Clients SCI LEVALLOIS CHAPTAL CO PROPERTY S2 - GW03069B Situation An…" at bounding box center [630, 271] width 1260 height 543
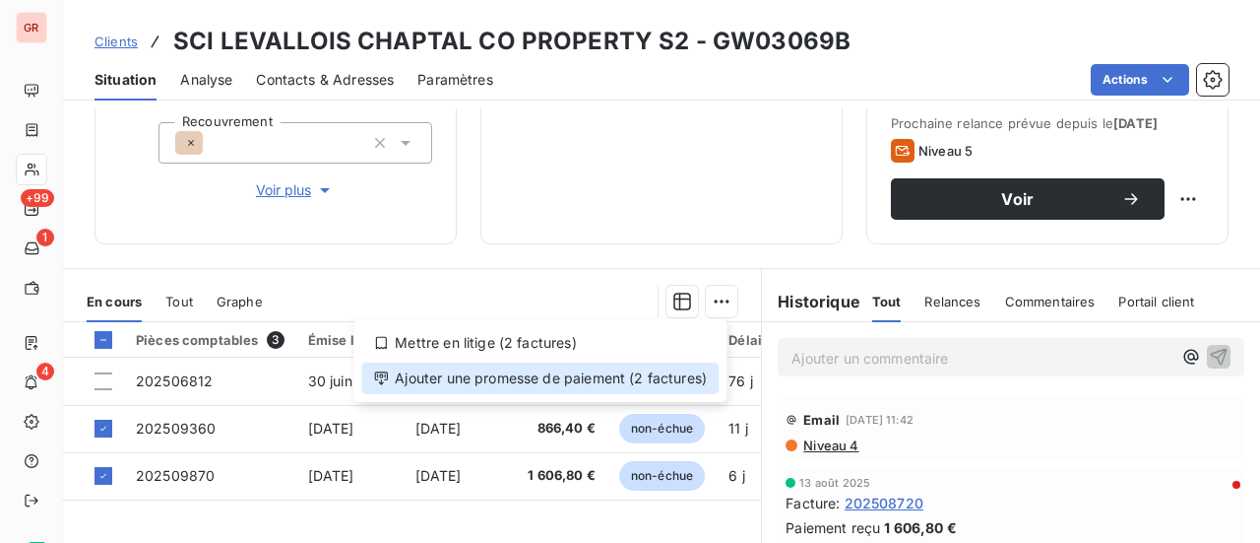
click at [562, 378] on div "Ajouter une promesse de paiement (2 factures)" at bounding box center [539, 378] width 357 height 32
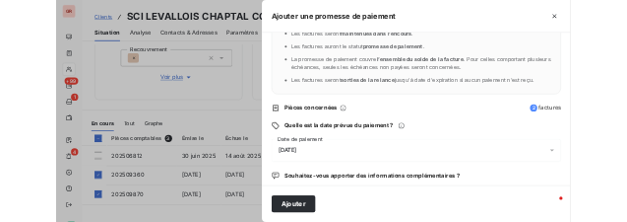
scroll to position [206, 0]
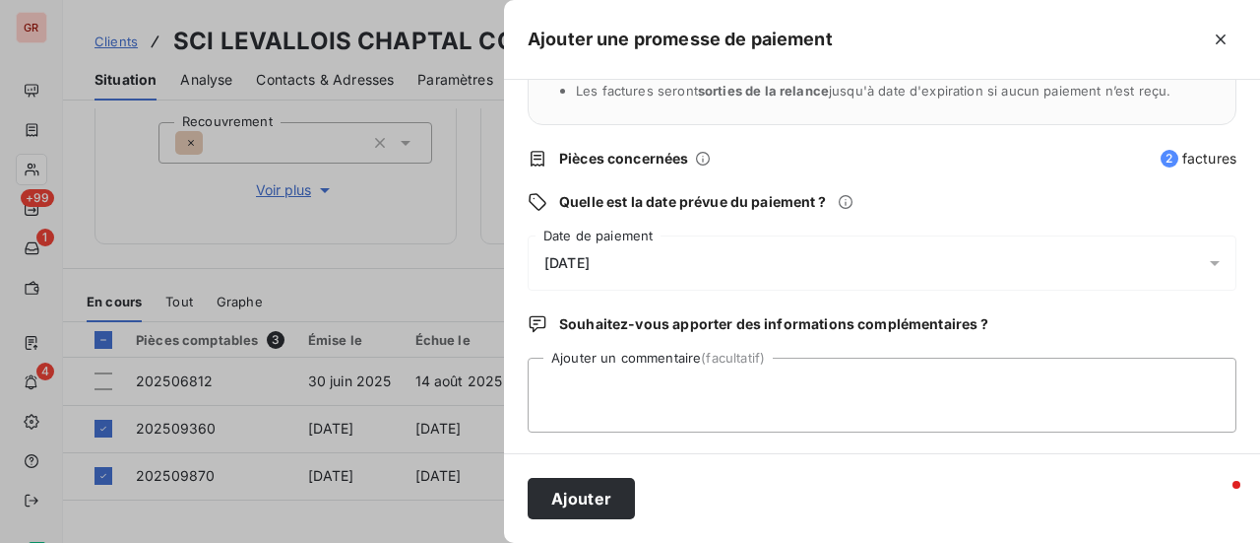
click at [1205, 265] on icon at bounding box center [1215, 263] width 20 height 20
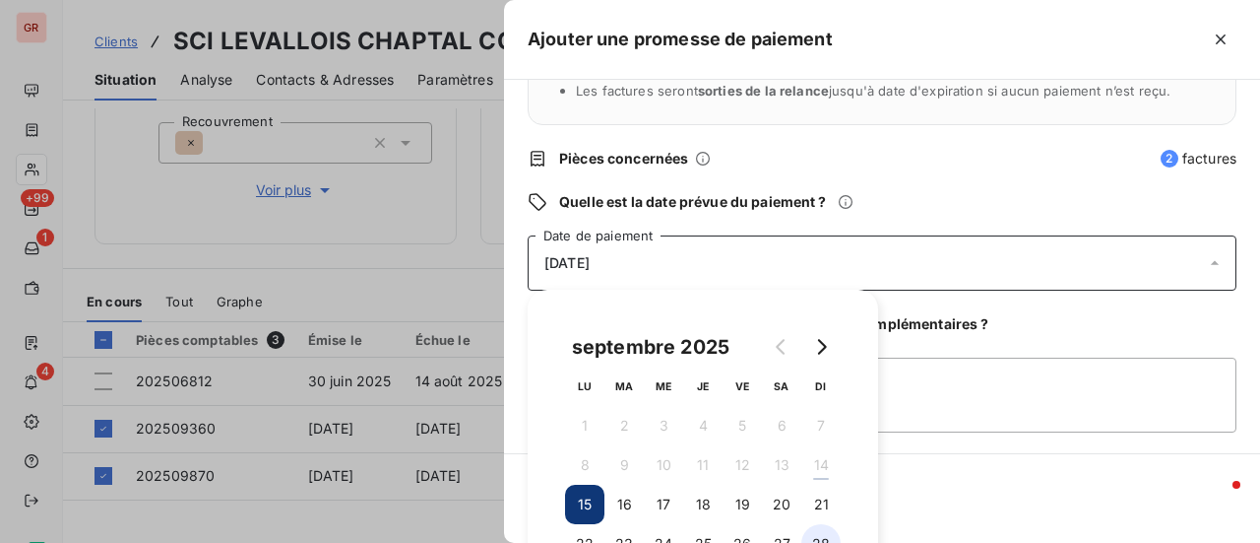
click at [823, 535] on button "28" at bounding box center [820, 543] width 39 height 39
click at [1038, 456] on div "Ajouter" at bounding box center [882, 498] width 756 height 90
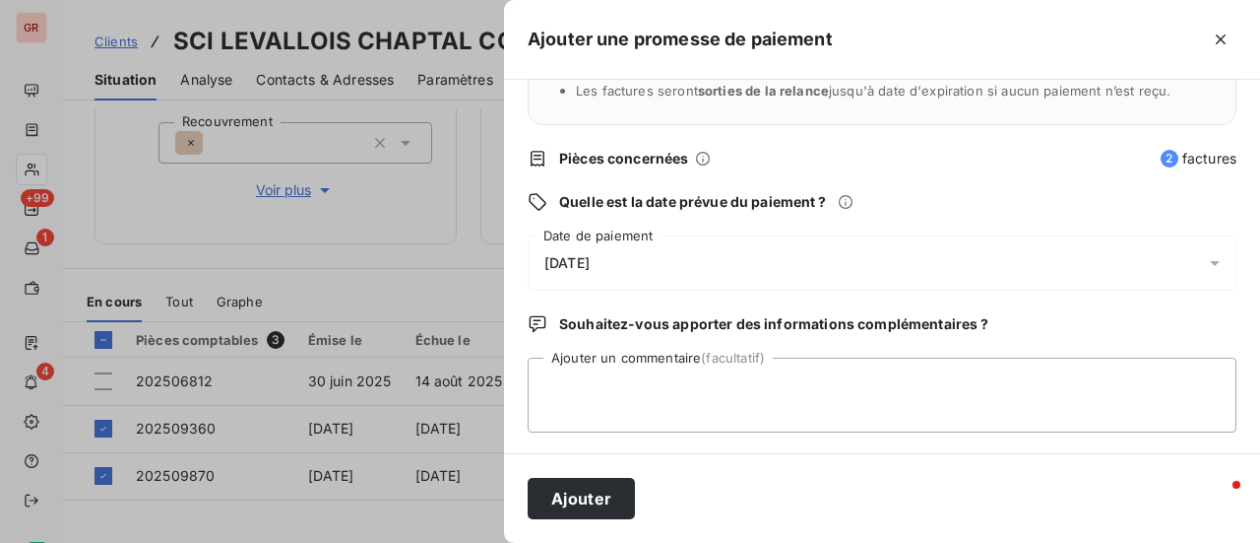
click at [874, 475] on div "Ajouter" at bounding box center [882, 498] width 756 height 90
click at [748, 383] on textarea "Ajouter un commentaire (facultatif)" at bounding box center [882, 394] width 709 height 75
click at [750, 383] on textarea "Avis de virement du 12/09/25 2473. €" at bounding box center [882, 394] width 709 height 75
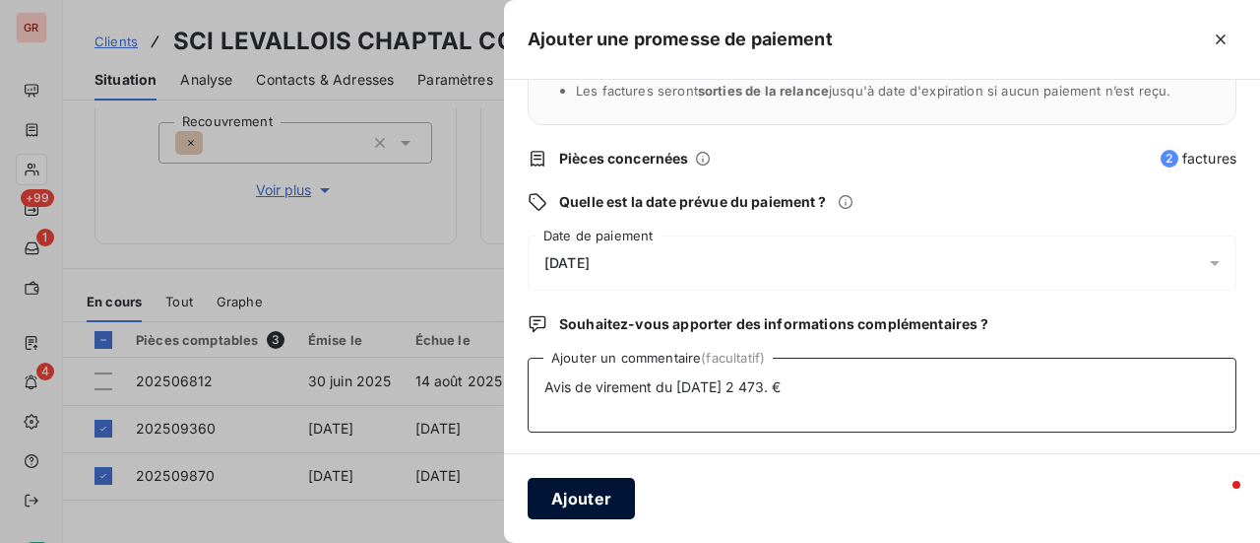
type textarea "Avis de virement du 12/09/25 2 473. €"
click at [599, 492] on button "Ajouter" at bounding box center [581, 498] width 107 height 41
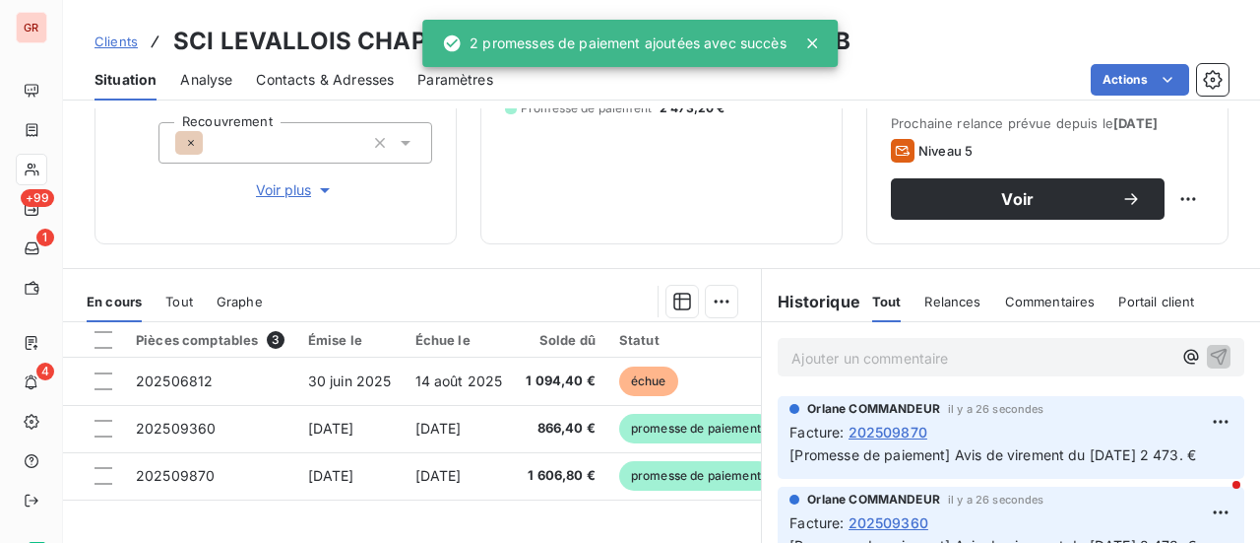
click at [874, 32] on div "Clients SCI LEVALLOIS CHAPTAL CO PROPERTY S2 - GW03069B" at bounding box center [661, 41] width 1197 height 35
click at [812, 38] on icon at bounding box center [812, 43] width 20 height 20
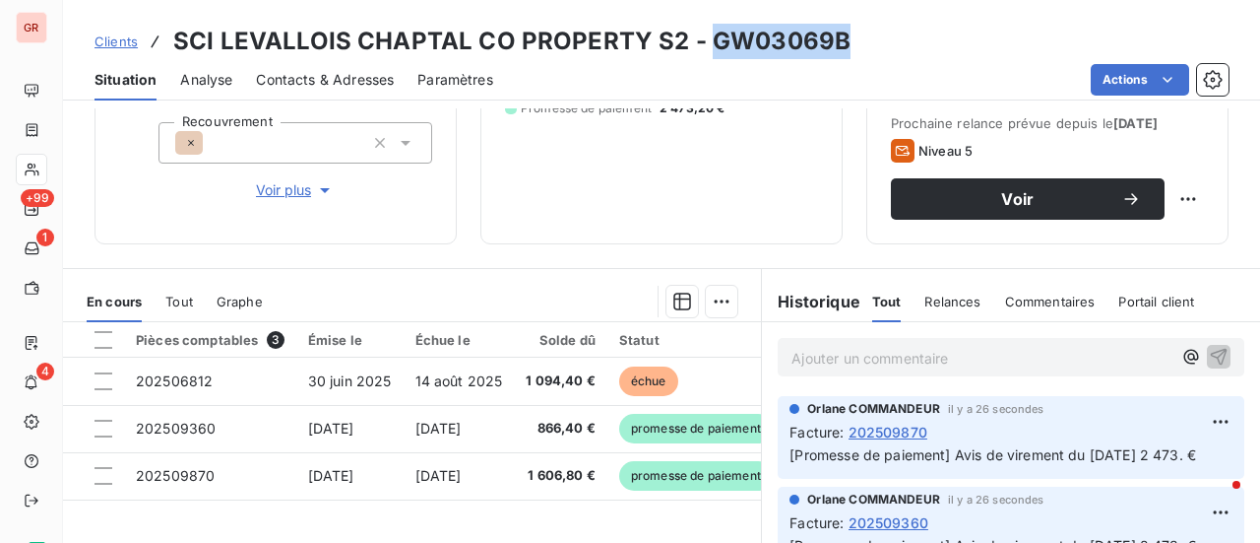
drag, startPoint x: 848, startPoint y: 40, endPoint x: 704, endPoint y: 40, distance: 143.8
click at [704, 40] on div "Clients SCI LEVALLOIS CHAPTAL CO PROPERTY S2 - GW03069B" at bounding box center [661, 41] width 1197 height 35
copy h3 "GW03069B"
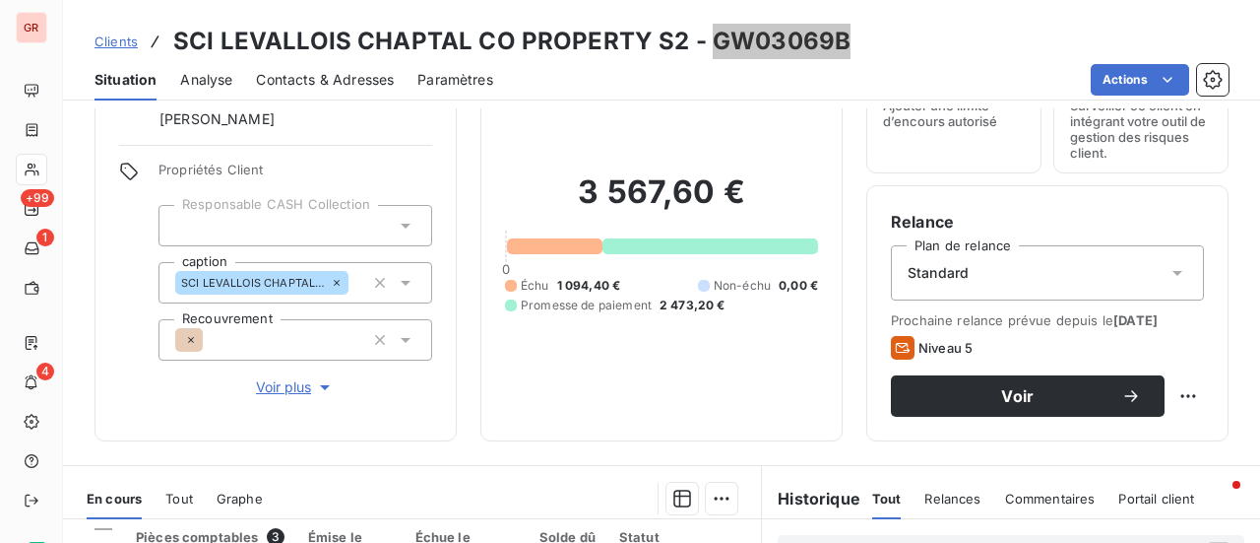
scroll to position [98, 0]
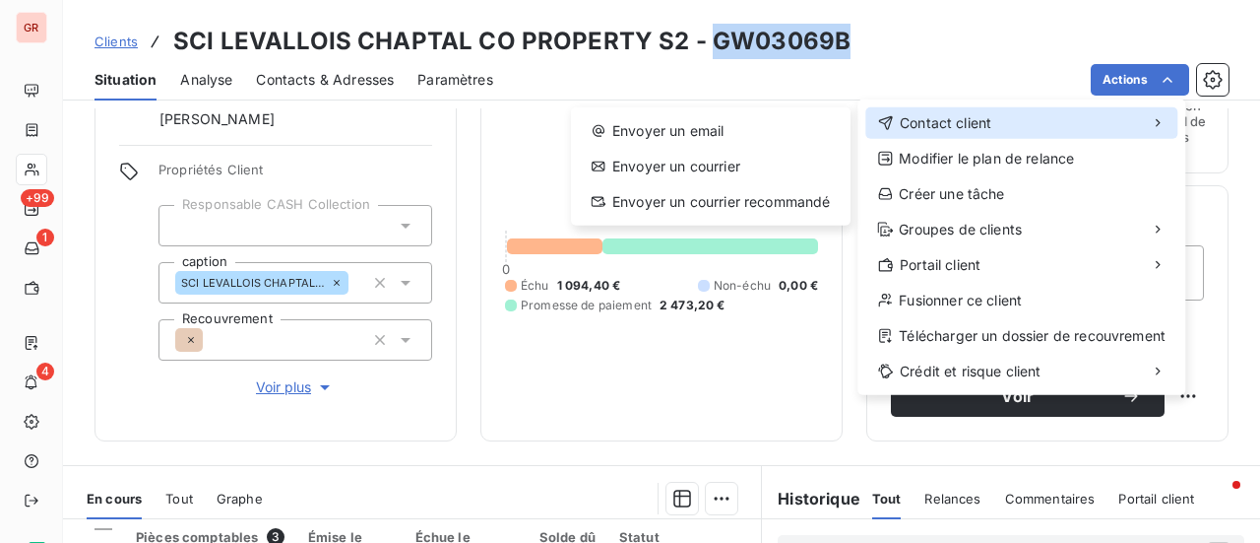
drag, startPoint x: 987, startPoint y: 122, endPoint x: 957, endPoint y: 120, distance: 29.6
click at [985, 122] on span "Contact client" at bounding box center [946, 123] width 92 height 20
click at [939, 127] on span "Contact client" at bounding box center [946, 123] width 92 height 20
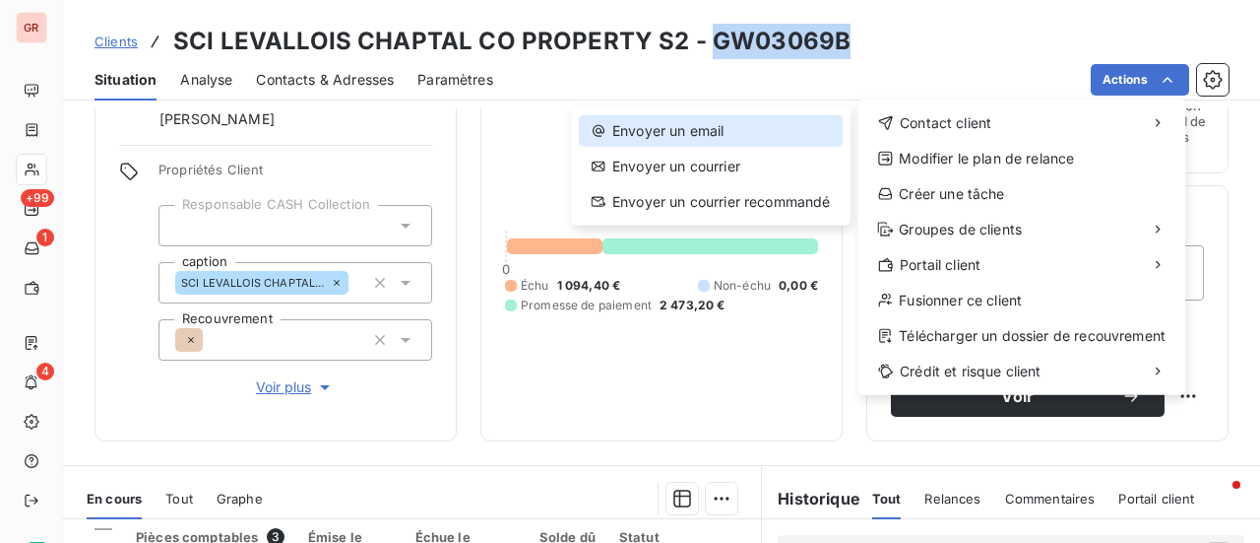
click at [700, 125] on div "Envoyer un email" at bounding box center [711, 131] width 264 height 32
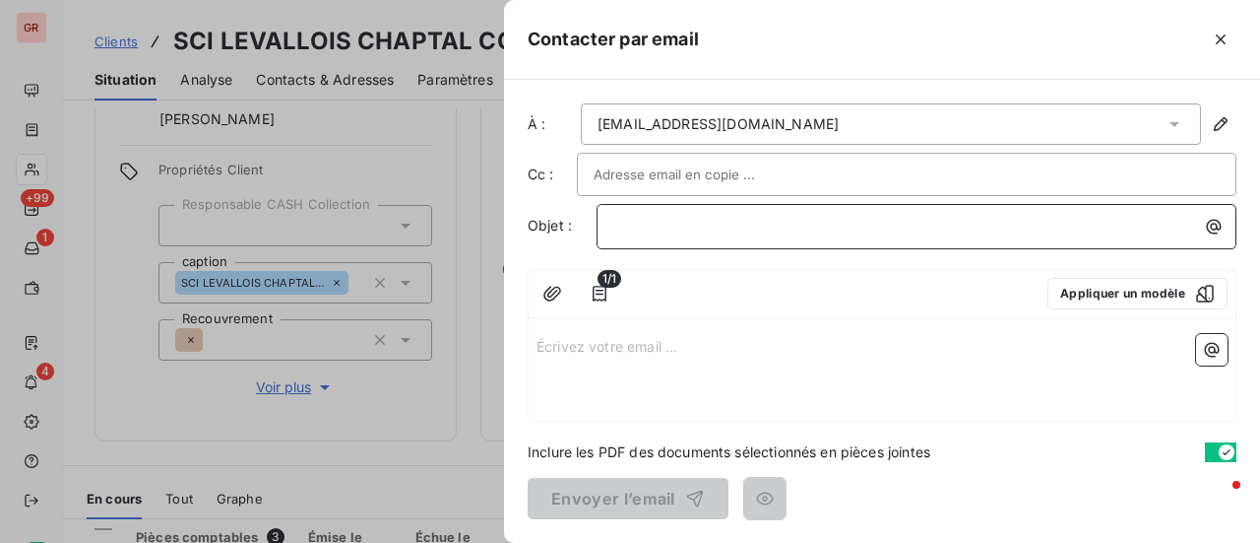
click at [736, 227] on p "﻿" at bounding box center [921, 226] width 616 height 23
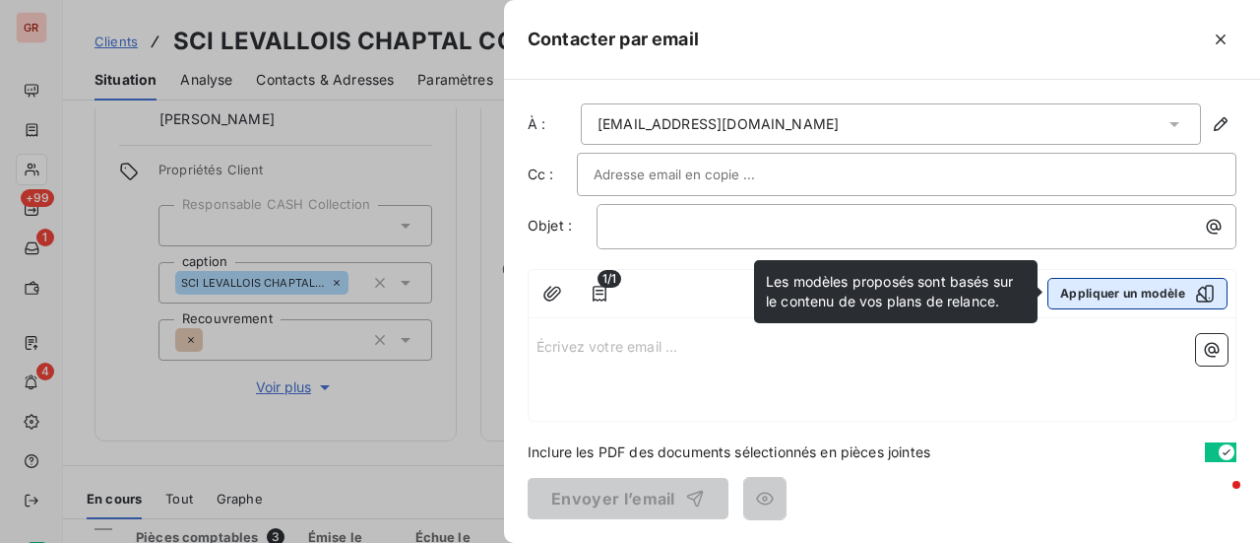
click at [1209, 285] on icon "button" at bounding box center [1205, 294] width 20 height 20
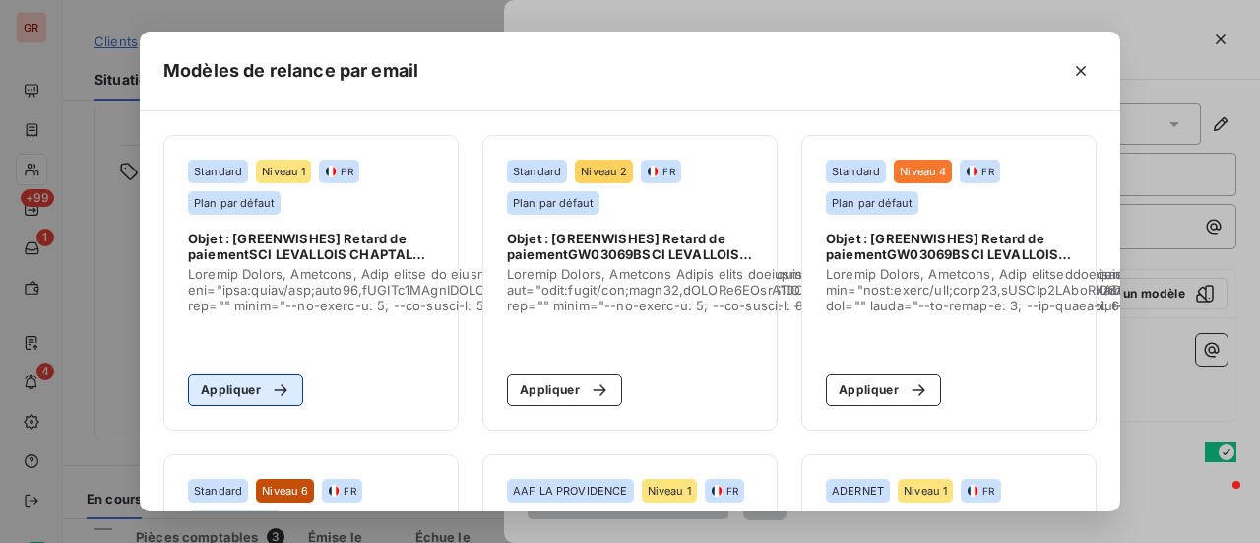
click at [240, 398] on button "Appliquer" at bounding box center [245, 390] width 115 height 32
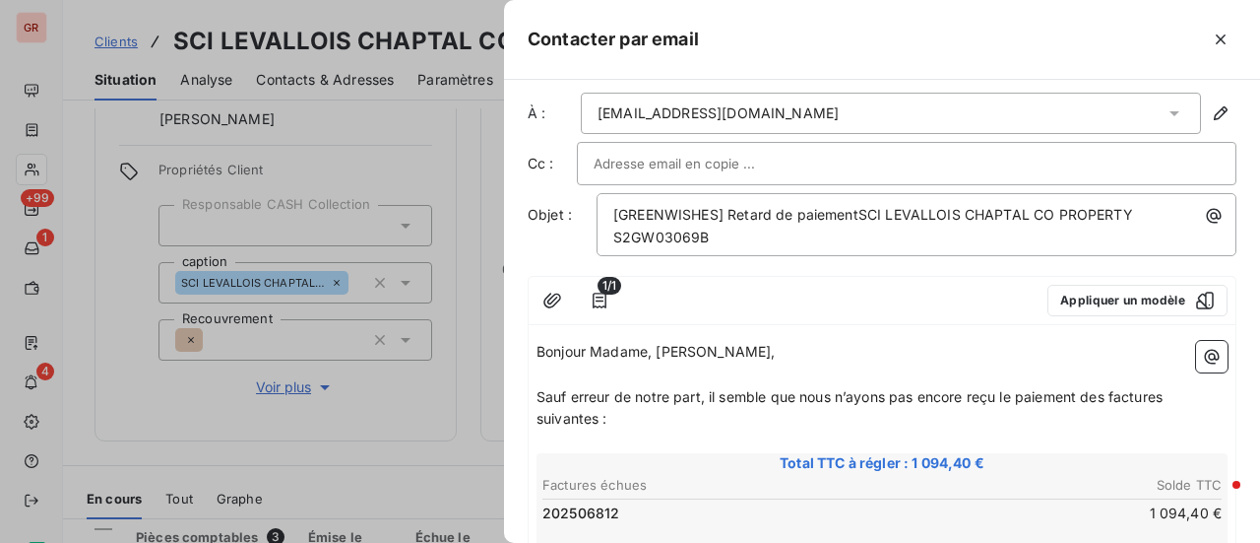
scroll to position [0, 0]
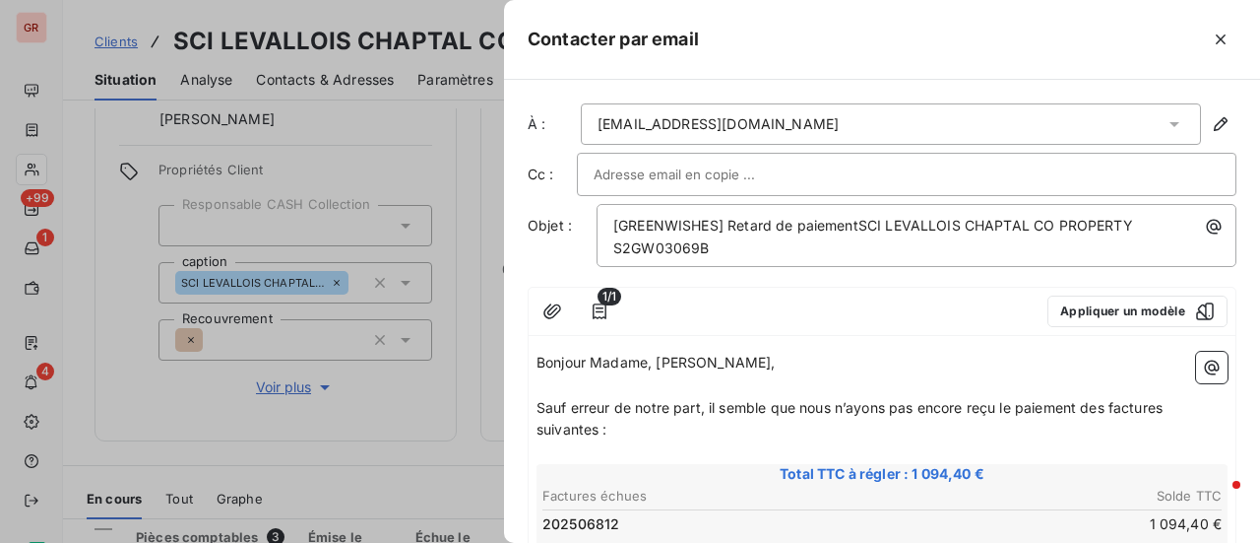
click at [733, 171] on input "text" at bounding box center [700, 175] width 212 height 30
click at [600, 304] on icon "button" at bounding box center [600, 311] width 20 height 20
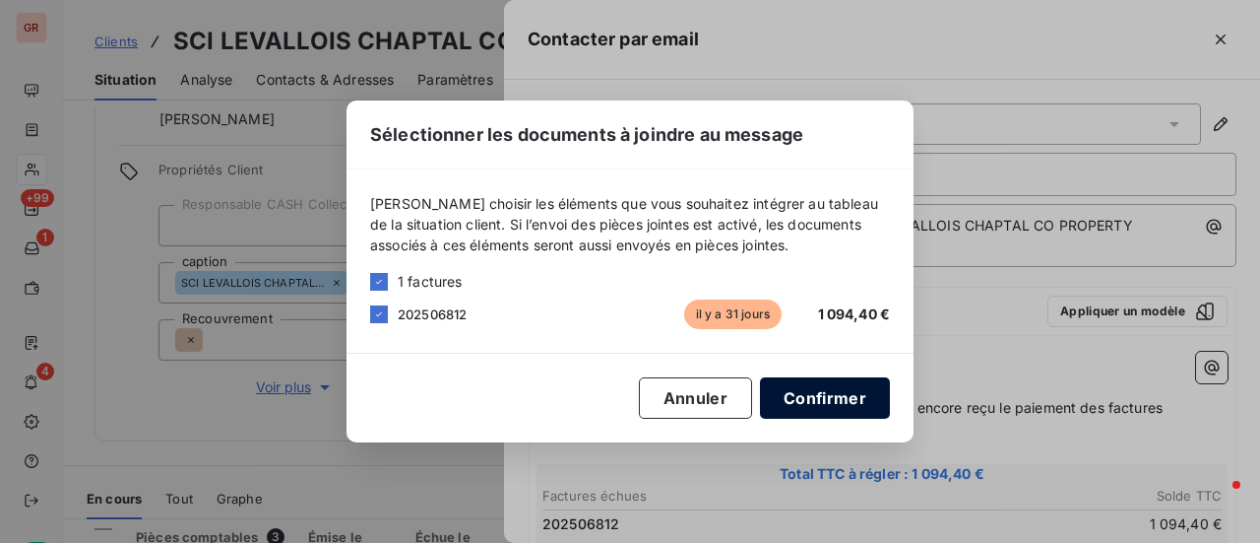
click at [797, 391] on button "Confirmer" at bounding box center [825, 397] width 130 height 41
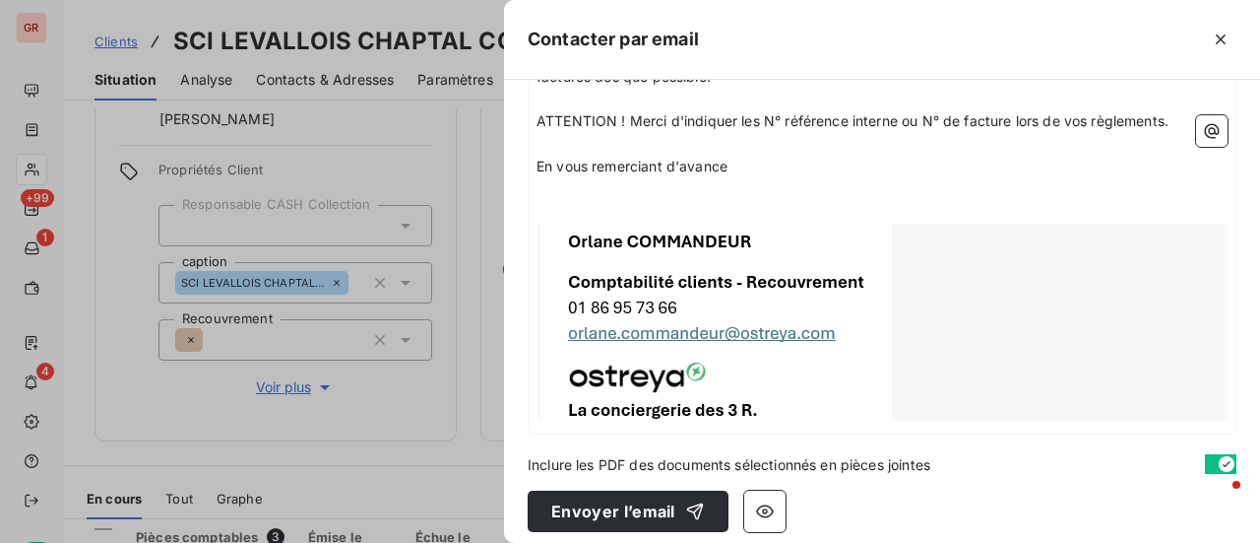
scroll to position [622, 0]
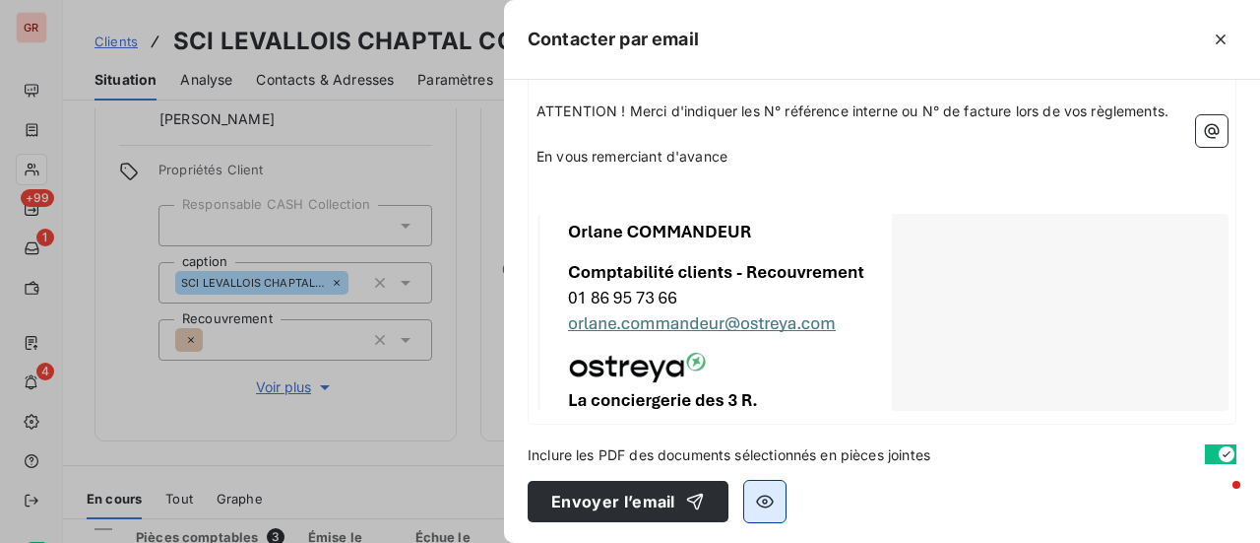
click at [760, 491] on icon "button" at bounding box center [765, 501] width 20 height 20
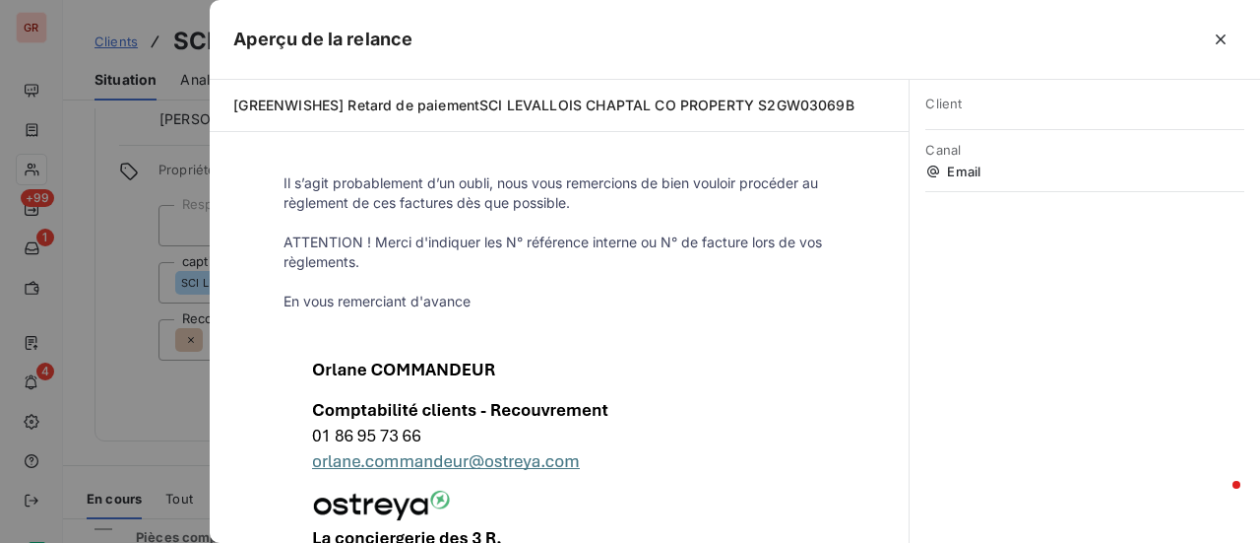
scroll to position [530, 0]
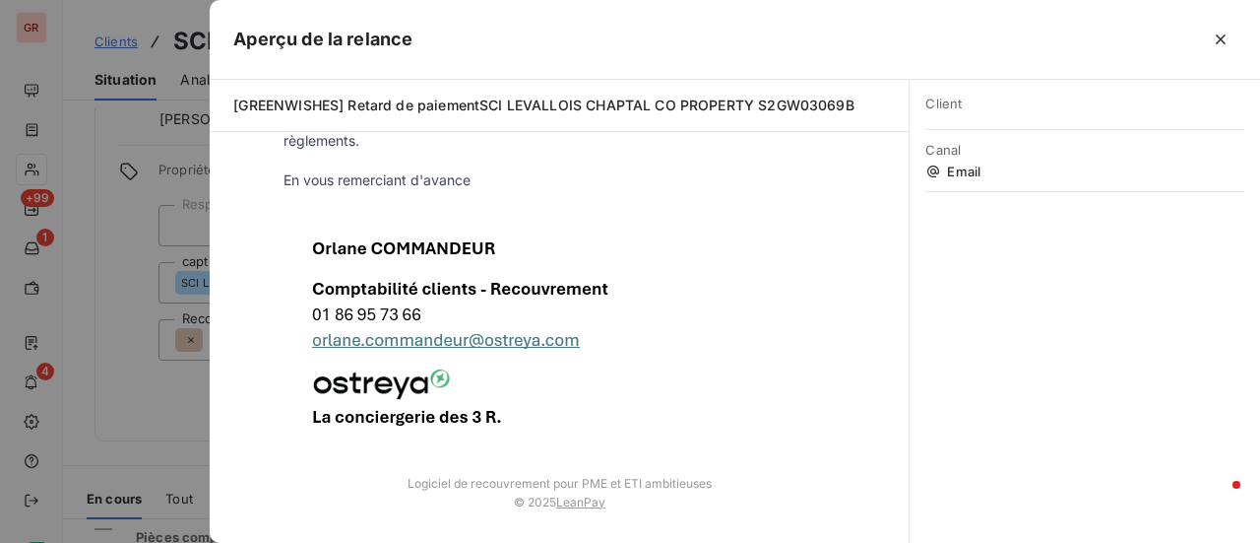
click at [131, 408] on div at bounding box center [630, 271] width 1260 height 543
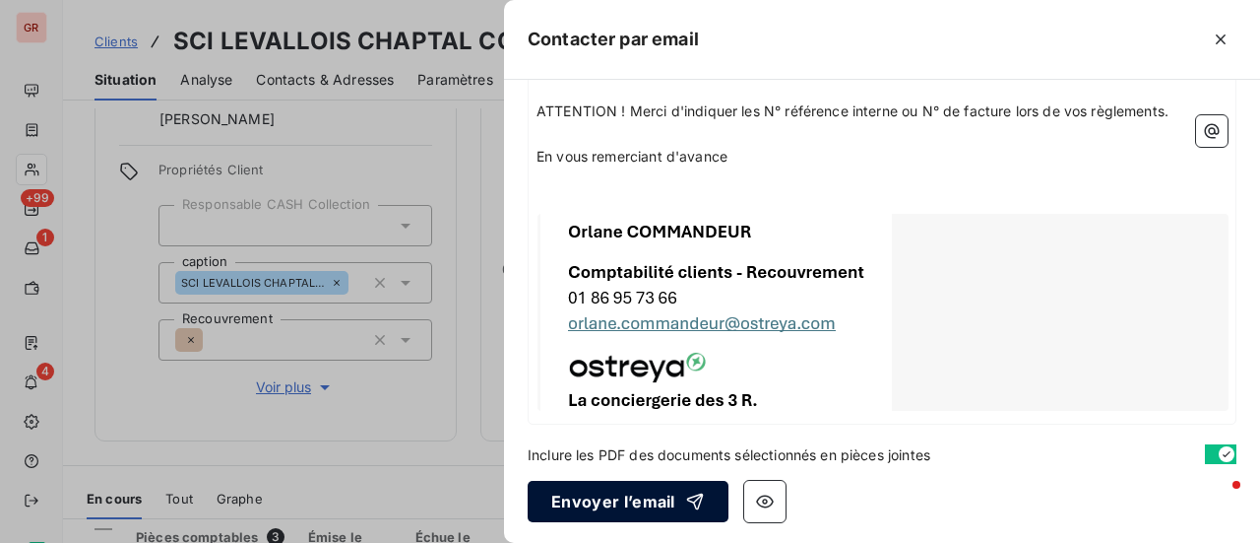
click at [653, 487] on button "Envoyer l’email" at bounding box center [628, 501] width 201 height 41
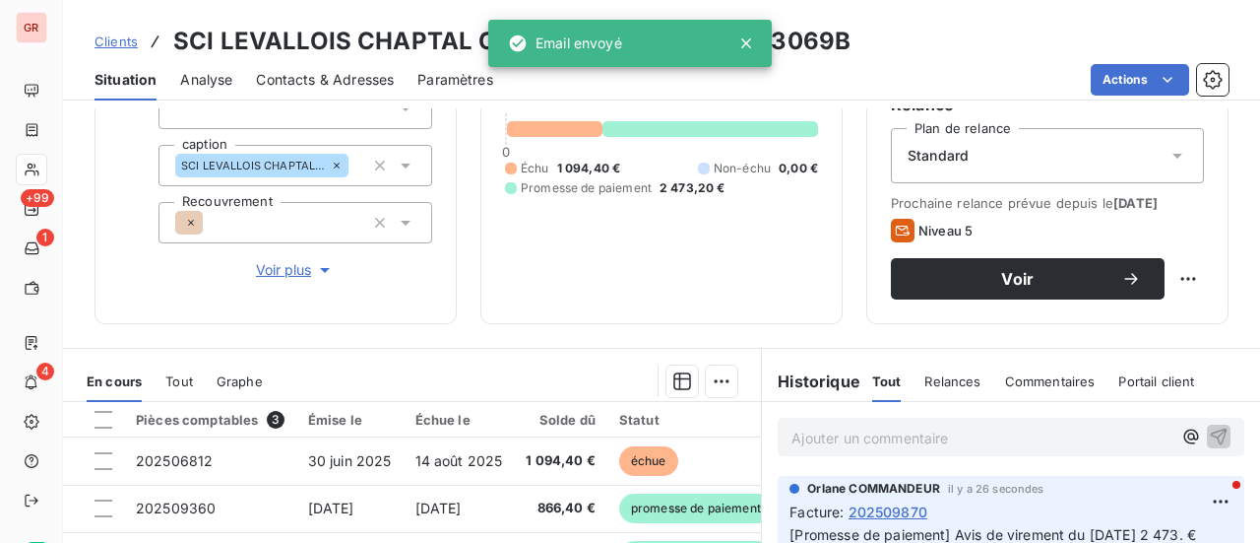
scroll to position [394, 0]
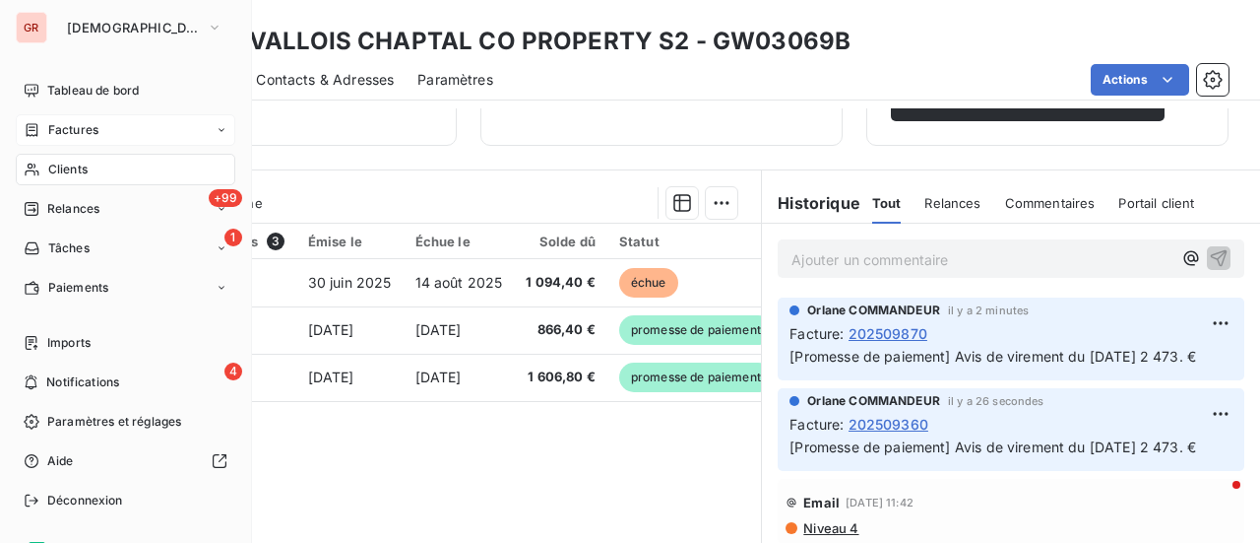
drag, startPoint x: 85, startPoint y: 131, endPoint x: 117, endPoint y: 131, distance: 32.5
click at [85, 131] on span "Factures" at bounding box center [73, 130] width 50 height 18
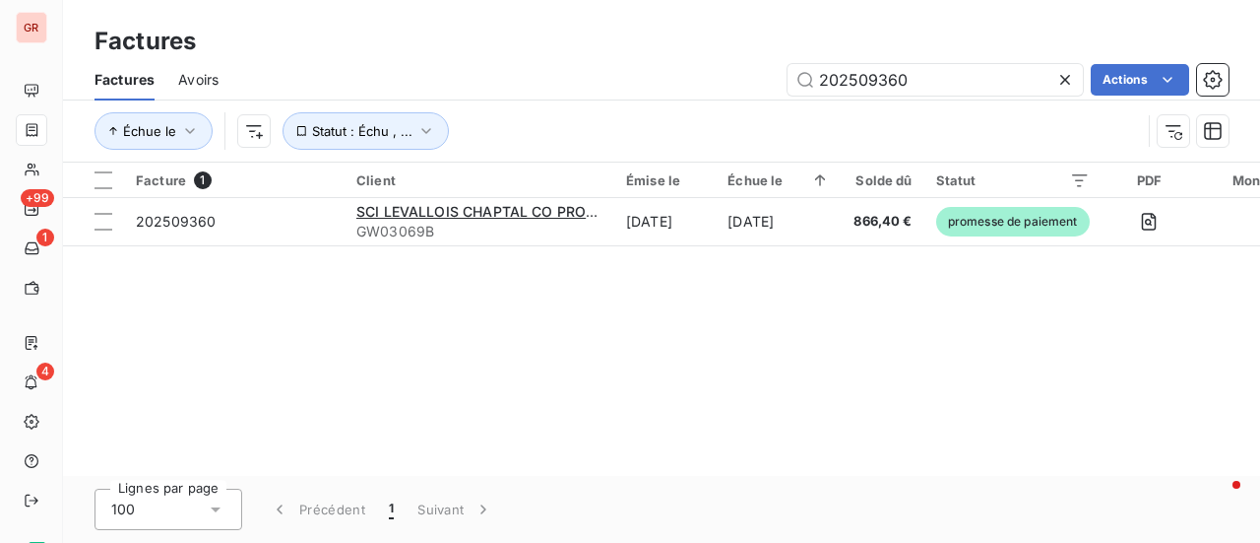
drag, startPoint x: 925, startPoint y: 76, endPoint x: 638, endPoint y: 125, distance: 290.7
click at [663, 124] on div "Factures Avoirs 202509360 Actions Échue le Statut : Échu , ..." at bounding box center [661, 110] width 1197 height 102
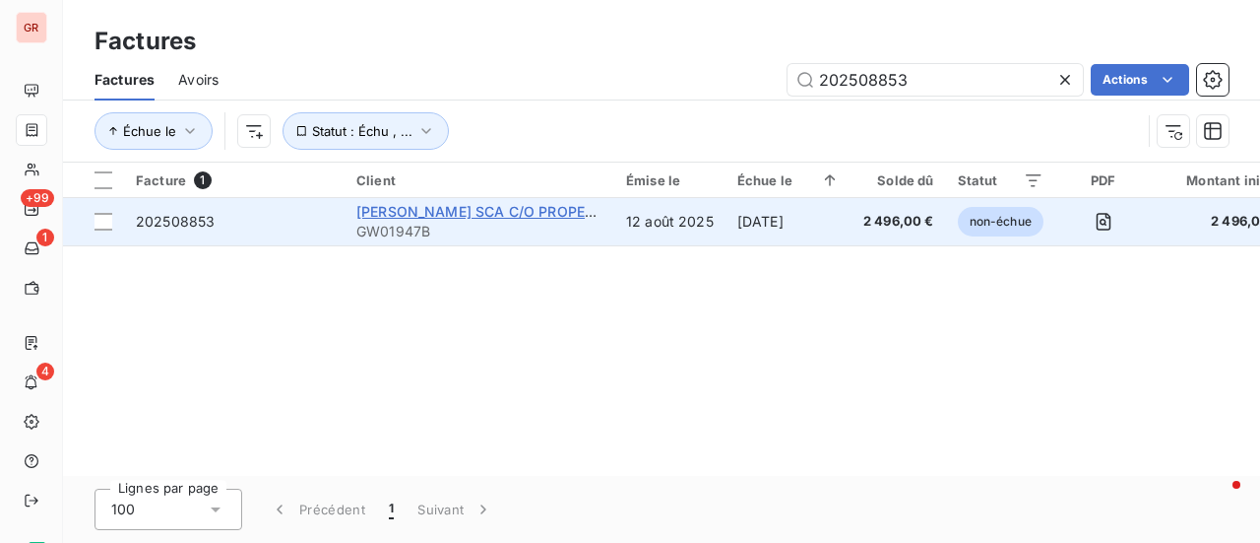
type input "202508853"
click at [504, 208] on span "BREWSTER SCA C/O PROPERTY S2" at bounding box center [495, 211] width 279 height 17
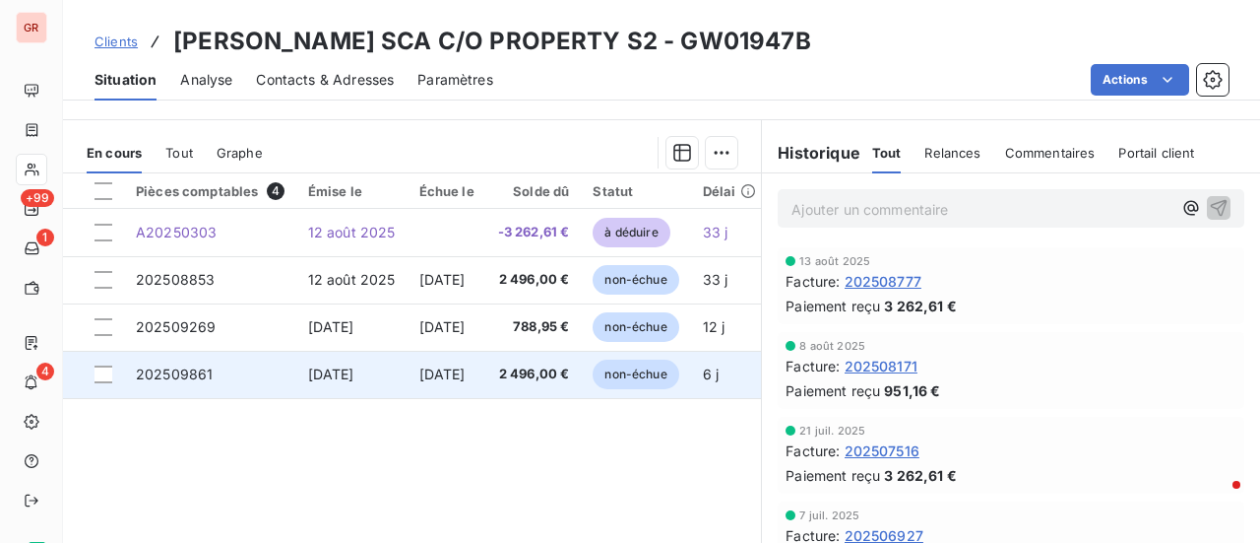
scroll to position [492, 0]
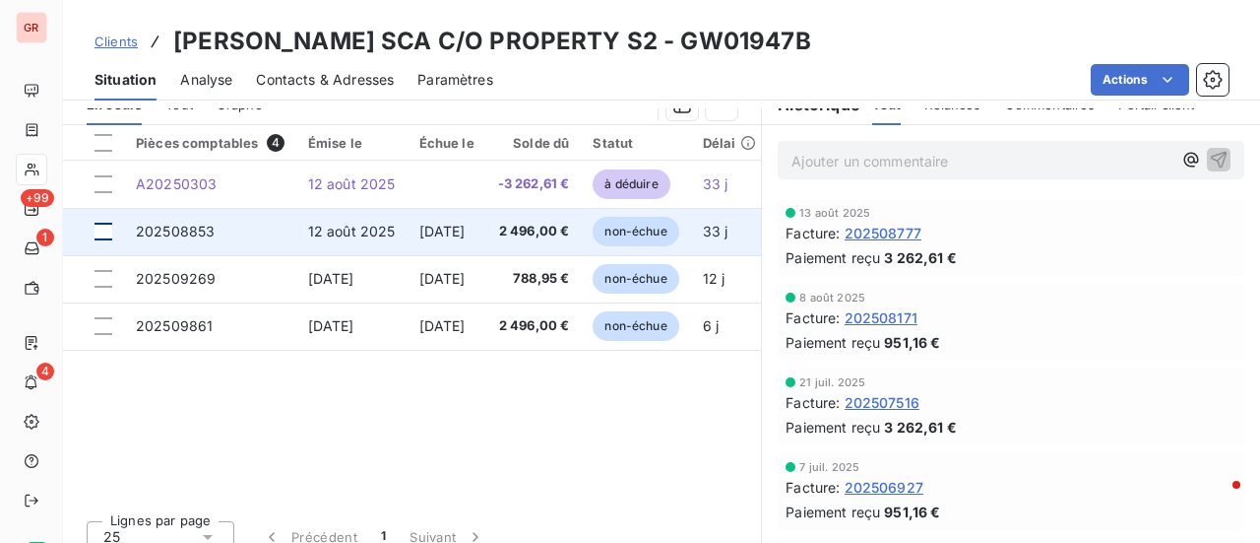
click at [102, 227] on div at bounding box center [104, 232] width 18 height 18
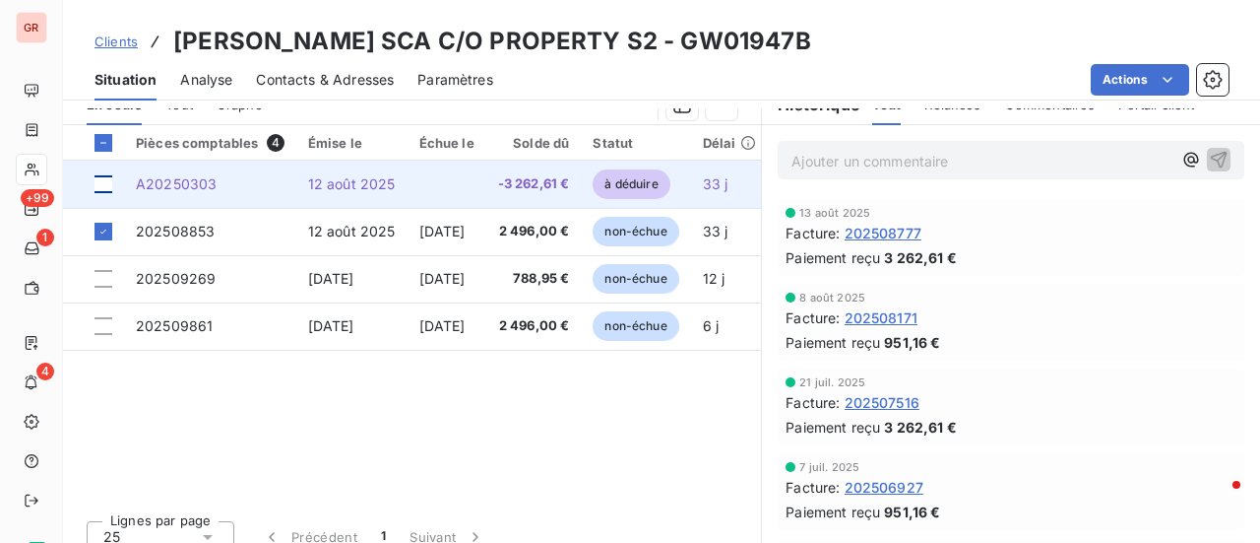
click at [108, 178] on div at bounding box center [104, 184] width 18 height 18
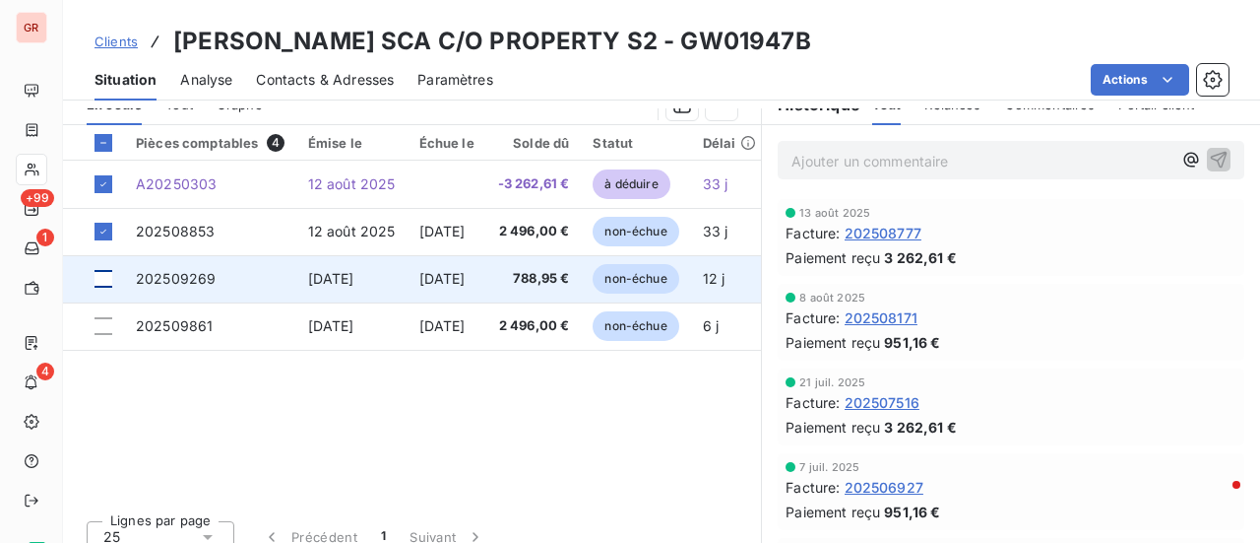
click at [105, 276] on div at bounding box center [104, 279] width 18 height 18
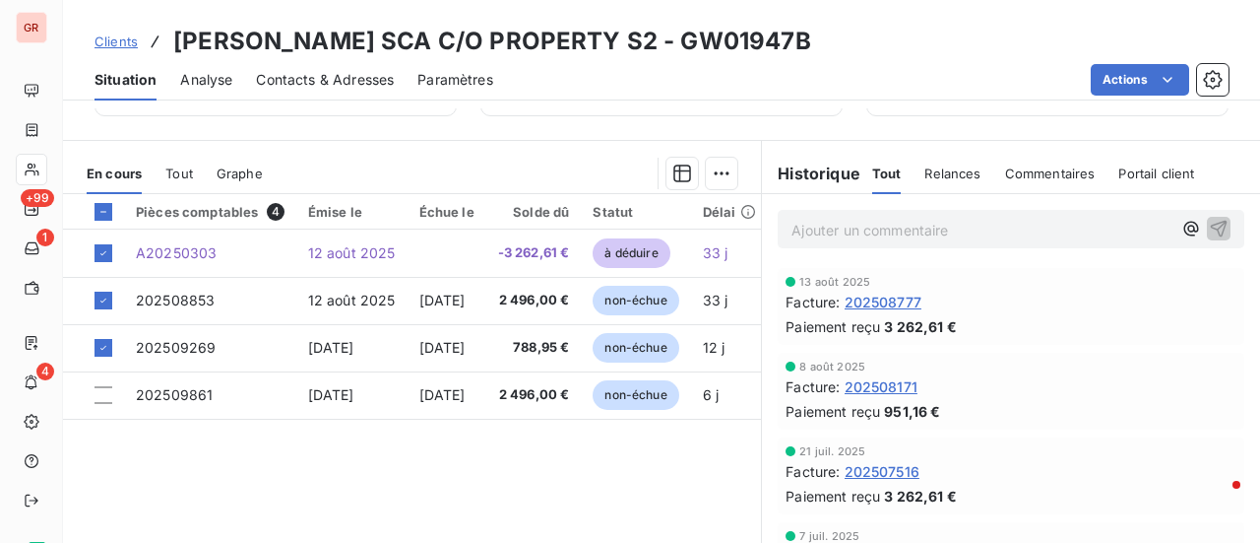
scroll to position [394, 0]
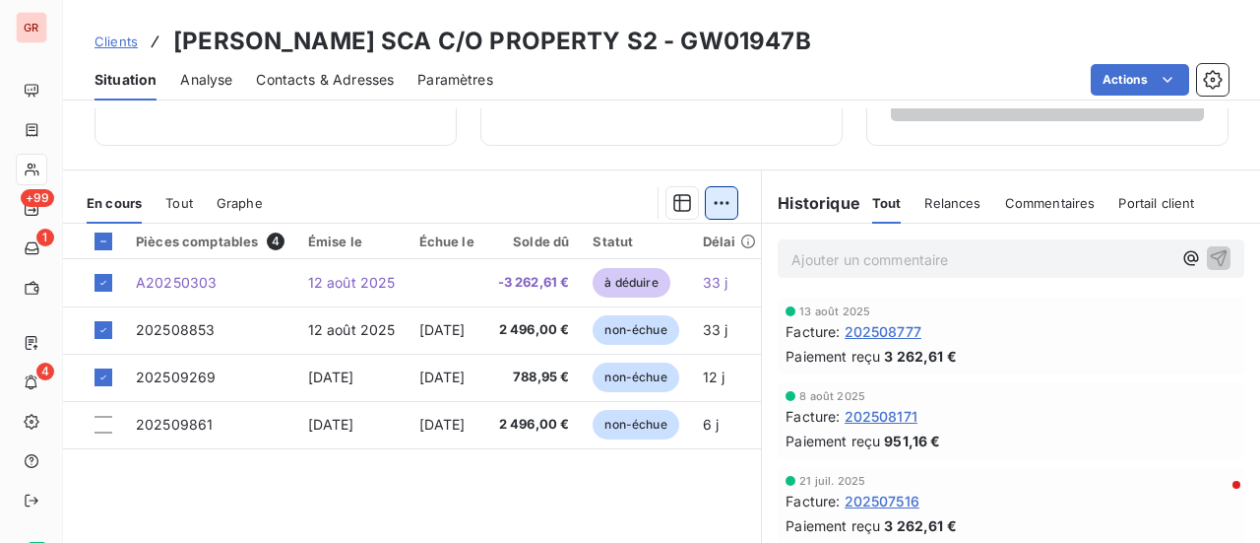
click at [718, 200] on html "GR +99 1 4 Clients BREWSTER SCA C/O PROPERTY S2 - GW01947B Situation Analyse Co…" at bounding box center [630, 271] width 1260 height 543
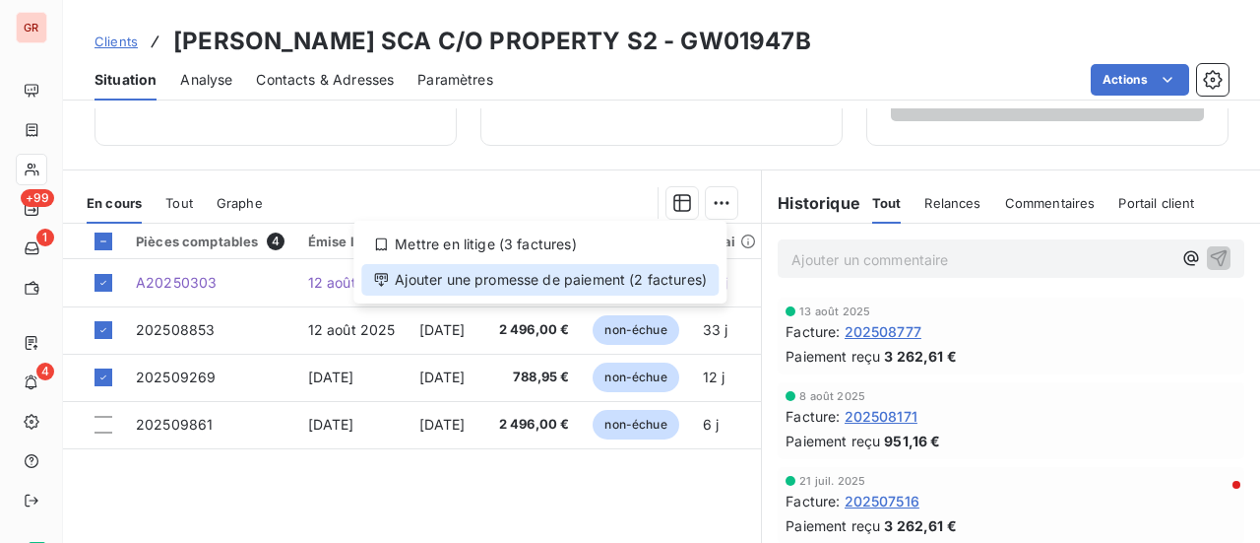
click at [538, 282] on div "Ajouter une promesse de paiement (2 factures)" at bounding box center [539, 280] width 357 height 32
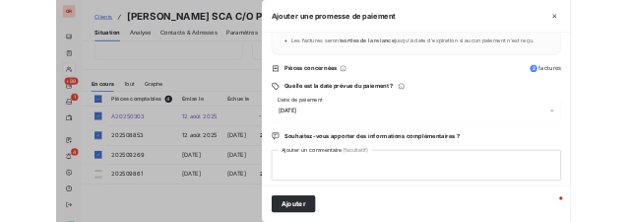
scroll to position [206, 0]
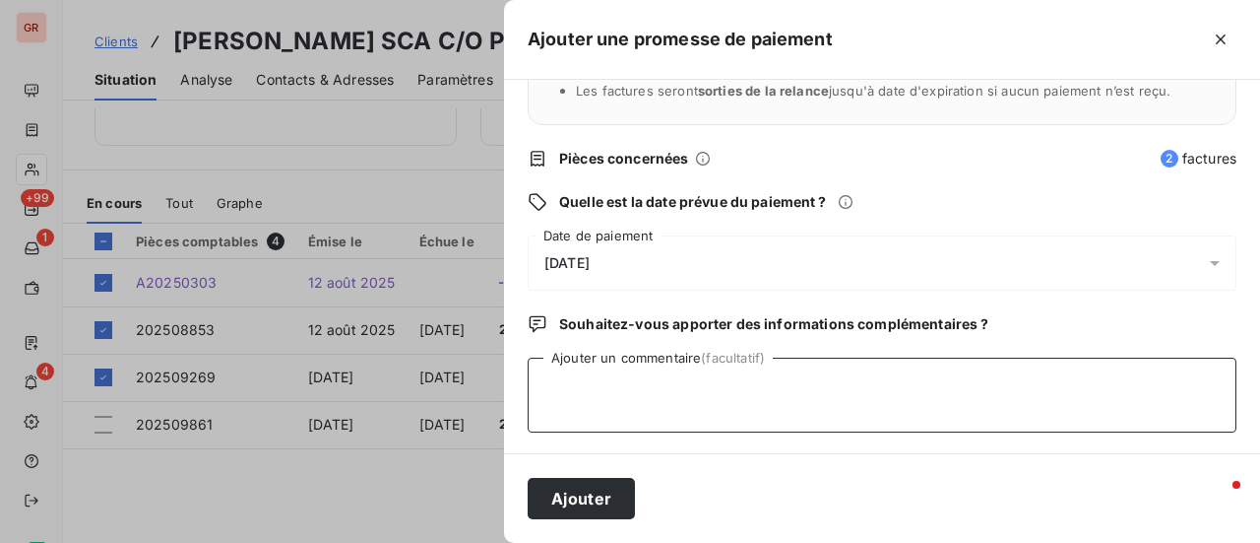
click at [589, 377] on textarea "Ajouter un commentaire (facultatif)" at bounding box center [882, 394] width 709 height 75
click at [1205, 266] on icon at bounding box center [1215, 263] width 20 height 20
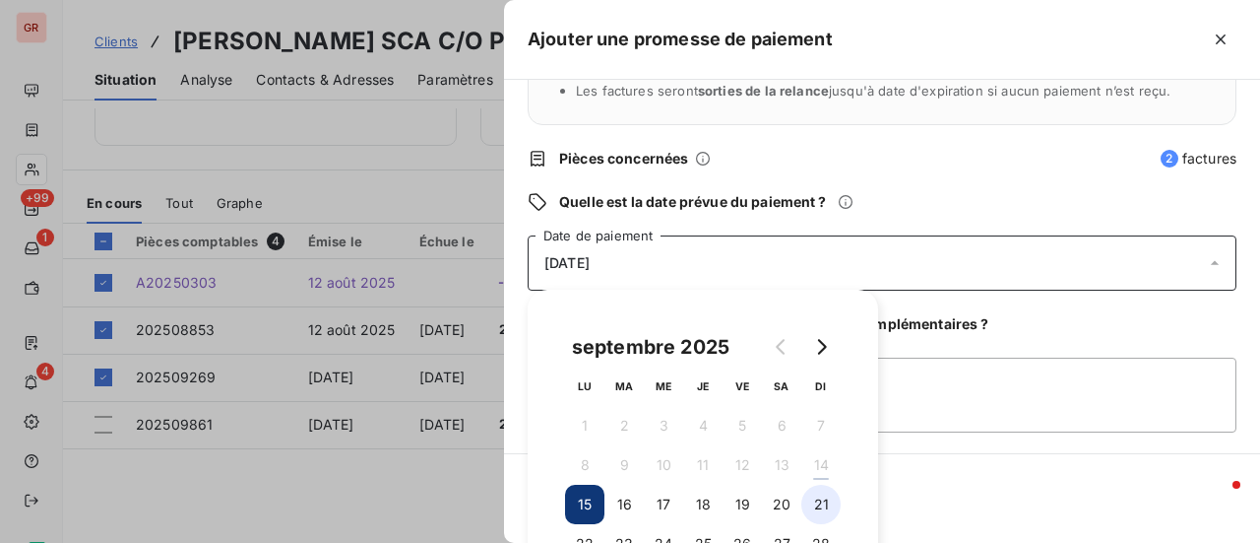
click at [822, 505] on button "21" at bounding box center [820, 503] width 39 height 39
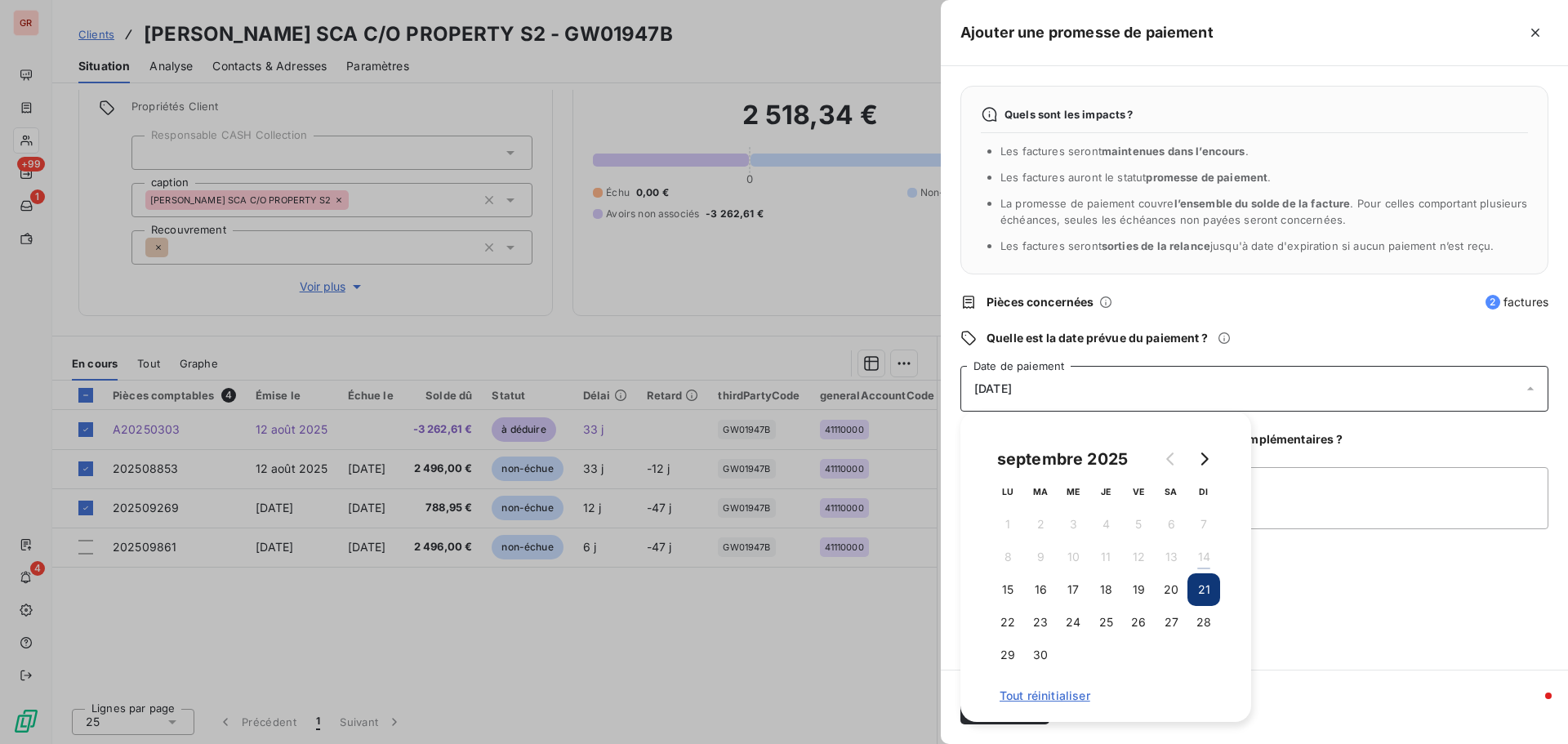
scroll to position [0, 0]
click at [1044, 450] on button "27" at bounding box center [1170, 622] width 32 height 32
click at [1044, 450] on textarea "Ajouter un commentaire (facultatif)" at bounding box center [1254, 498] width 588 height 62
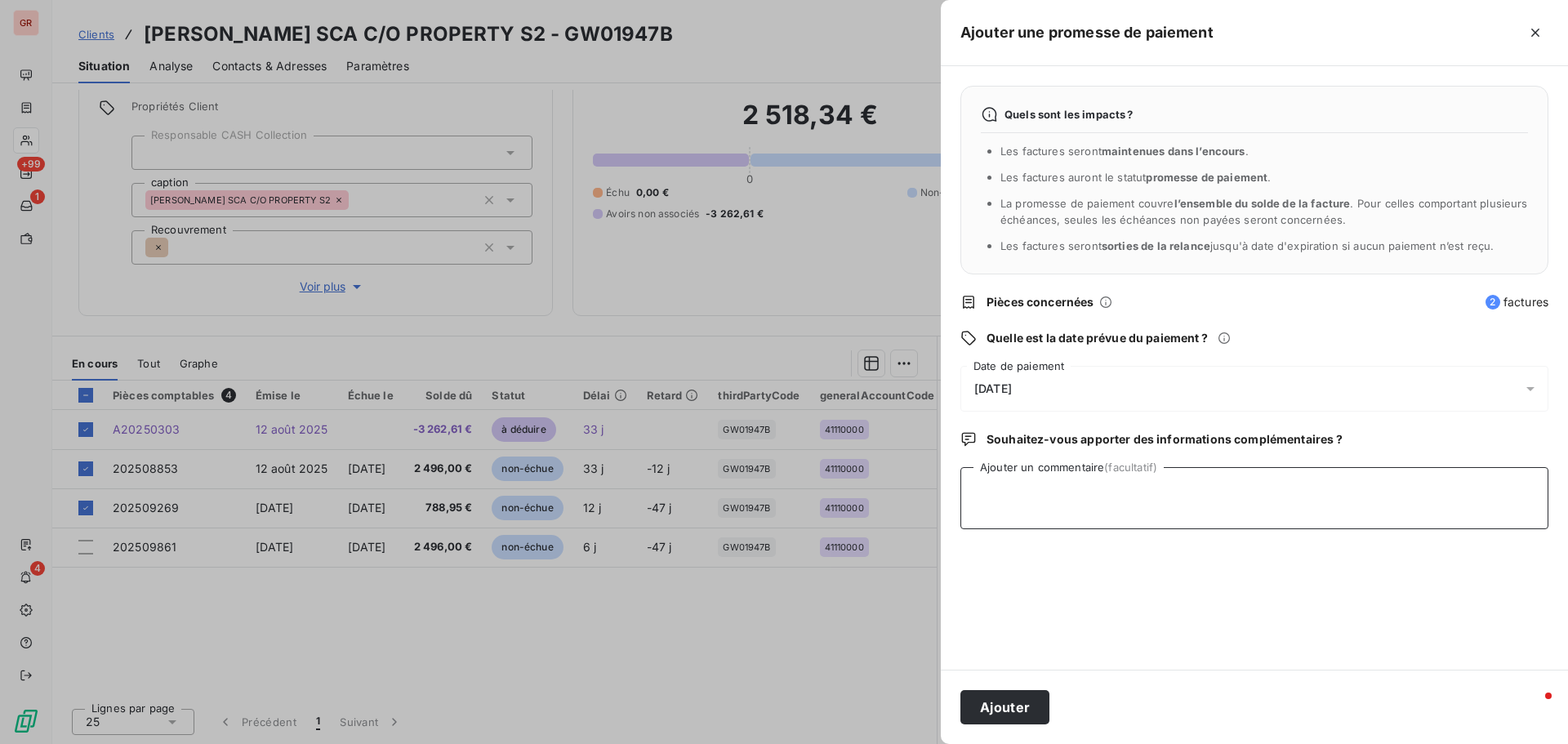
click at [1036, 450] on textarea "Ajouter un commentaire (facultatif)" at bounding box center [1254, 498] width 588 height 62
type textarea "Avis de virement du12/09/25 22.34 €"
click at [1012, 450] on button "Ajouter" at bounding box center [1004, 707] width 89 height 34
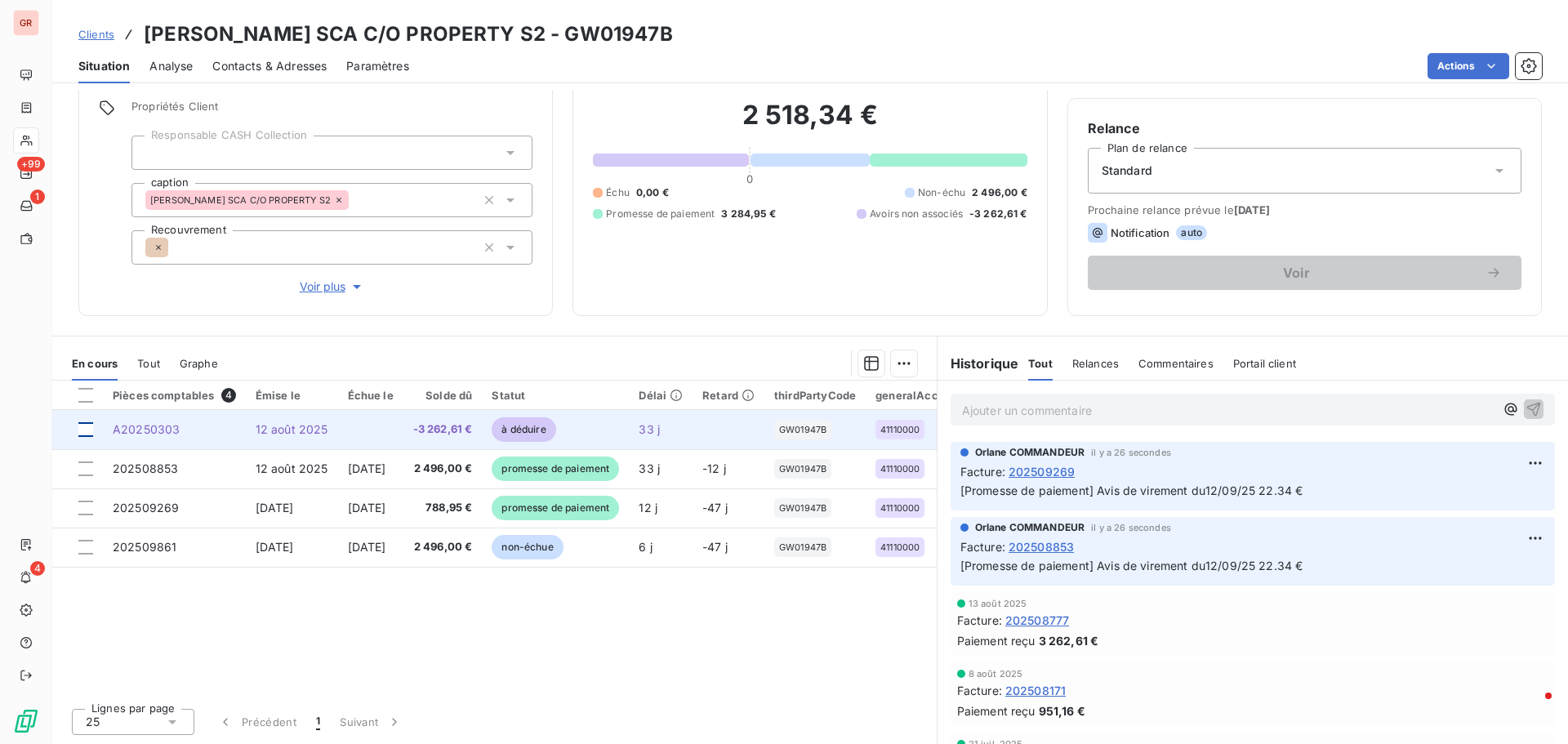
click at [92, 426] on div at bounding box center [86, 430] width 15 height 15
click at [179, 428] on td "A20250303" at bounding box center [174, 429] width 143 height 39
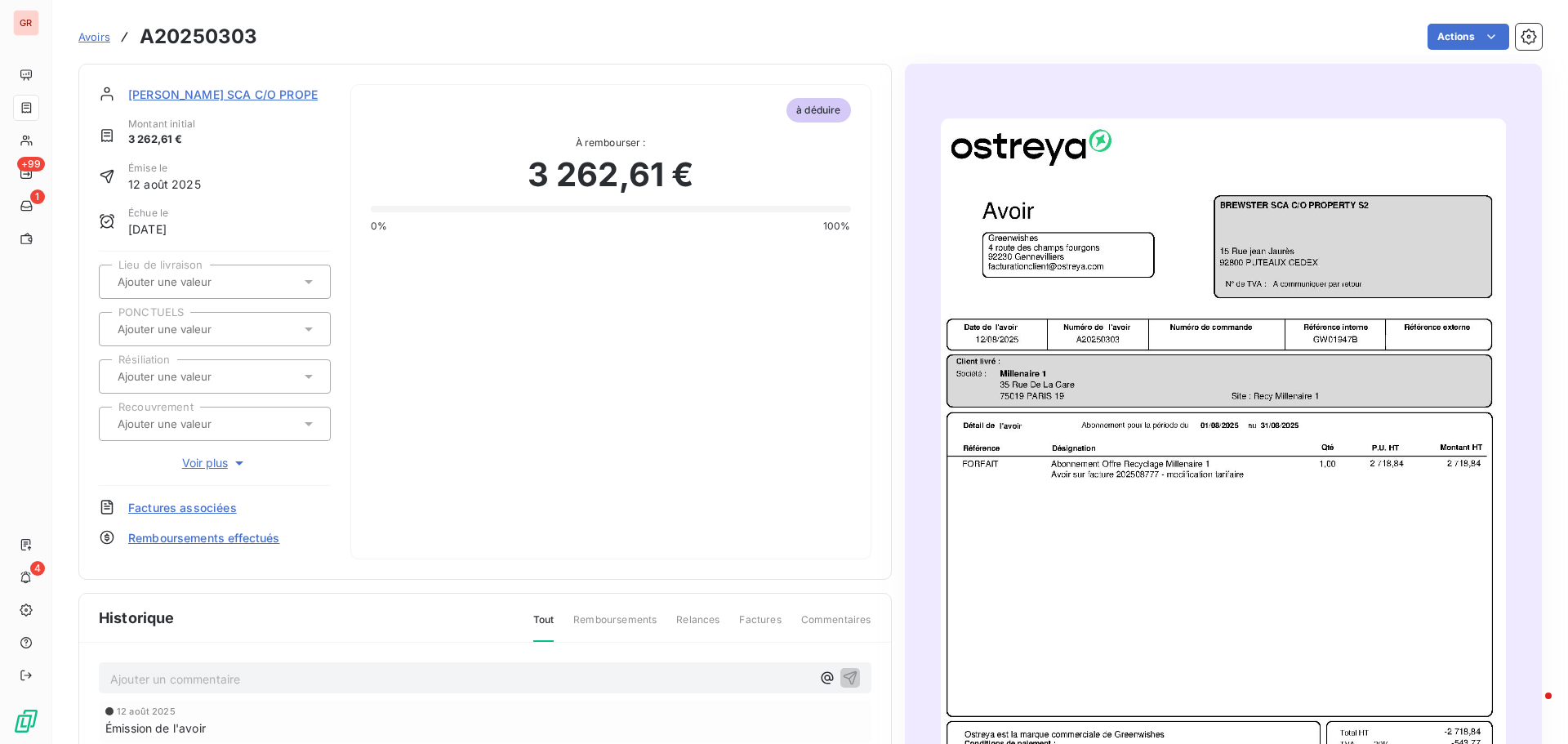
click at [1044, 450] on img "button" at bounding box center [1222, 518] width 565 height 799
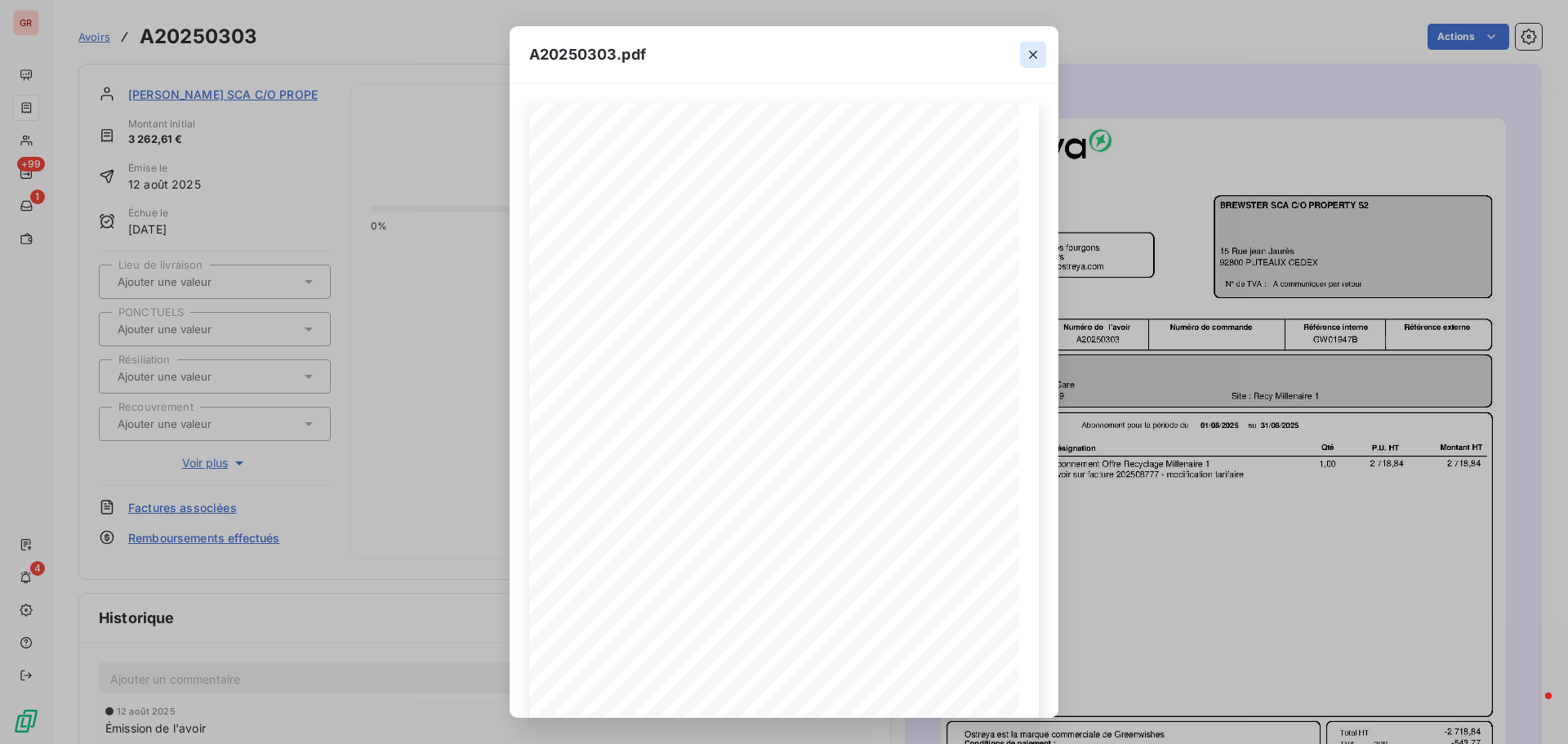
click at [1036, 59] on icon "button" at bounding box center [1033, 55] width 17 height 17
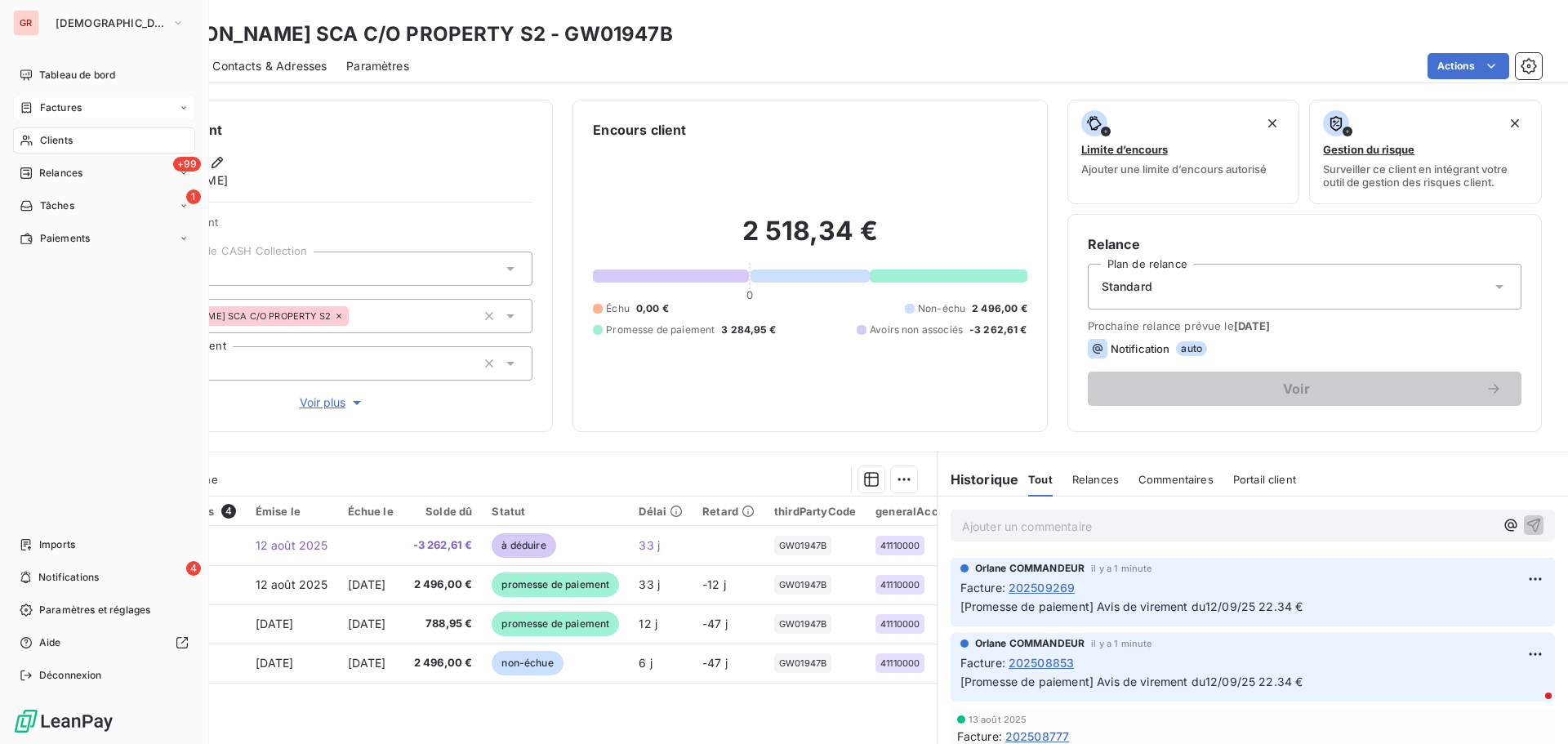
drag, startPoint x: 83, startPoint y: 106, endPoint x: 144, endPoint y: 111, distance: 61.2
click at [83, 106] on div "Factures" at bounding box center [104, 108] width 182 height 27
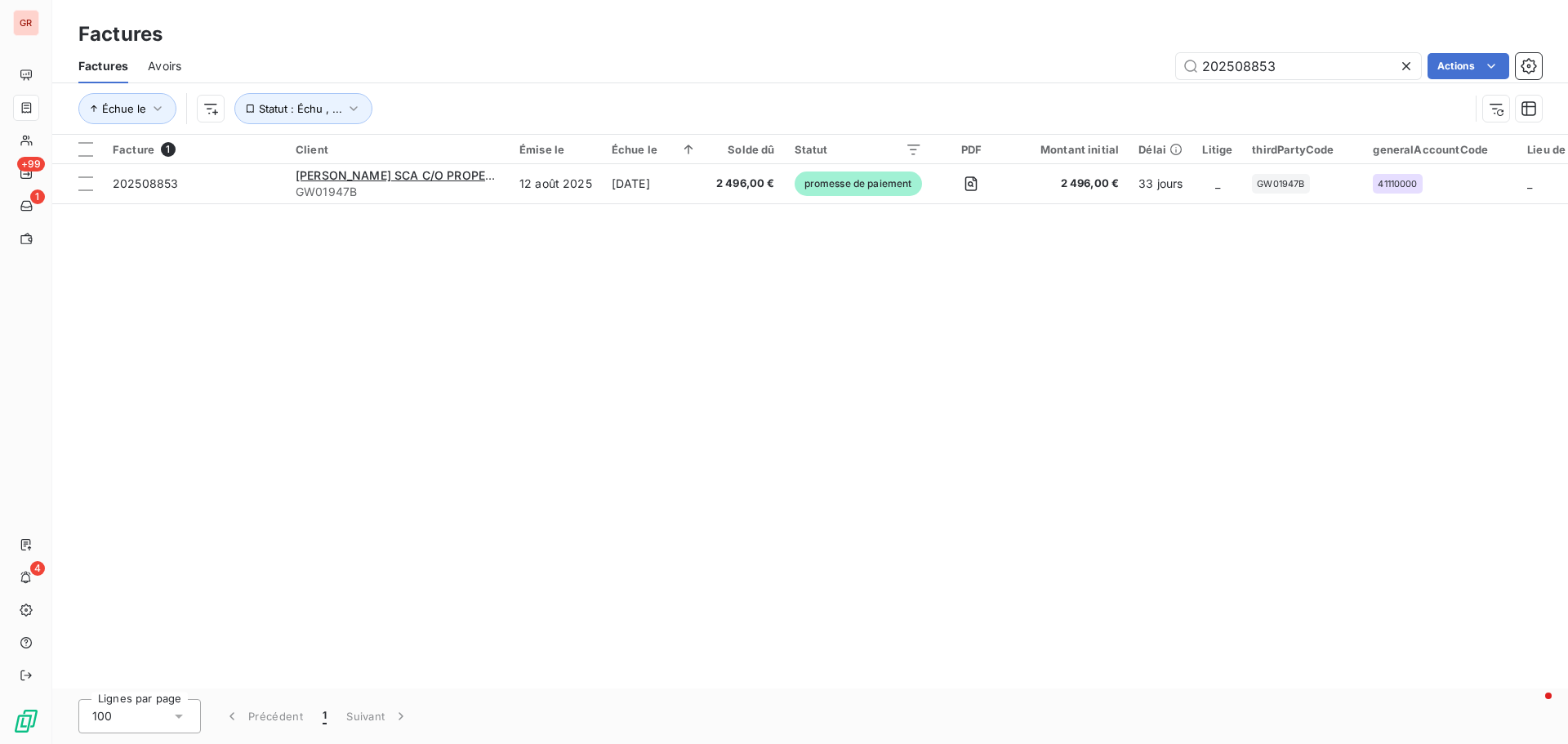
drag, startPoint x: 1305, startPoint y: 71, endPoint x: 862, endPoint y: 88, distance: 443.3
click at [929, 85] on div "Factures Avoirs 202508853 Actions Échue le Statut : Échu , ..." at bounding box center [809, 91] width 1515 height 85
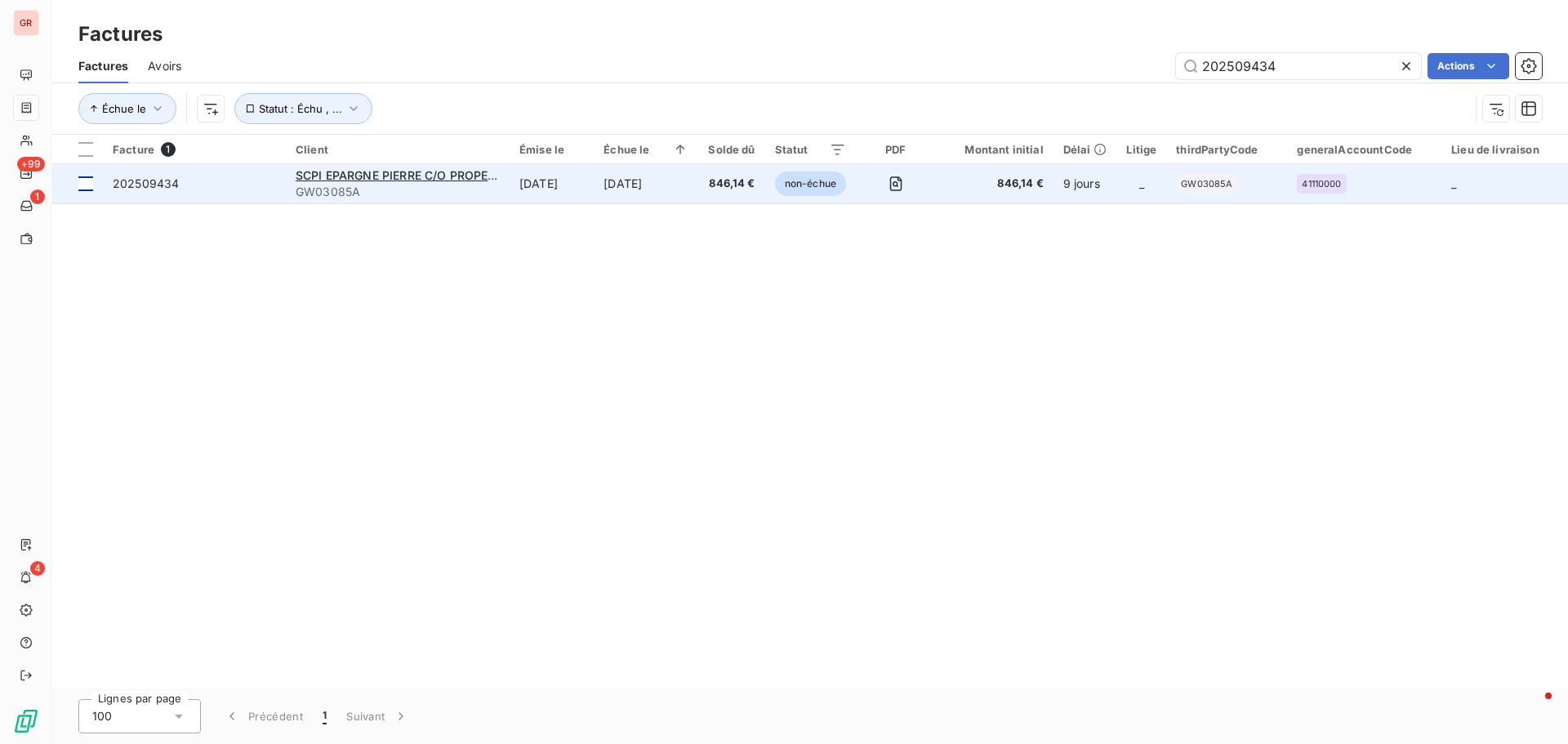
type input "202509434"
click at [90, 183] on div at bounding box center [86, 184] width 15 height 15
click at [413, 182] on span "SCPI EPARGNE PIERRE C/O PROPERTY S2" at bounding box center [412, 175] width 234 height 14
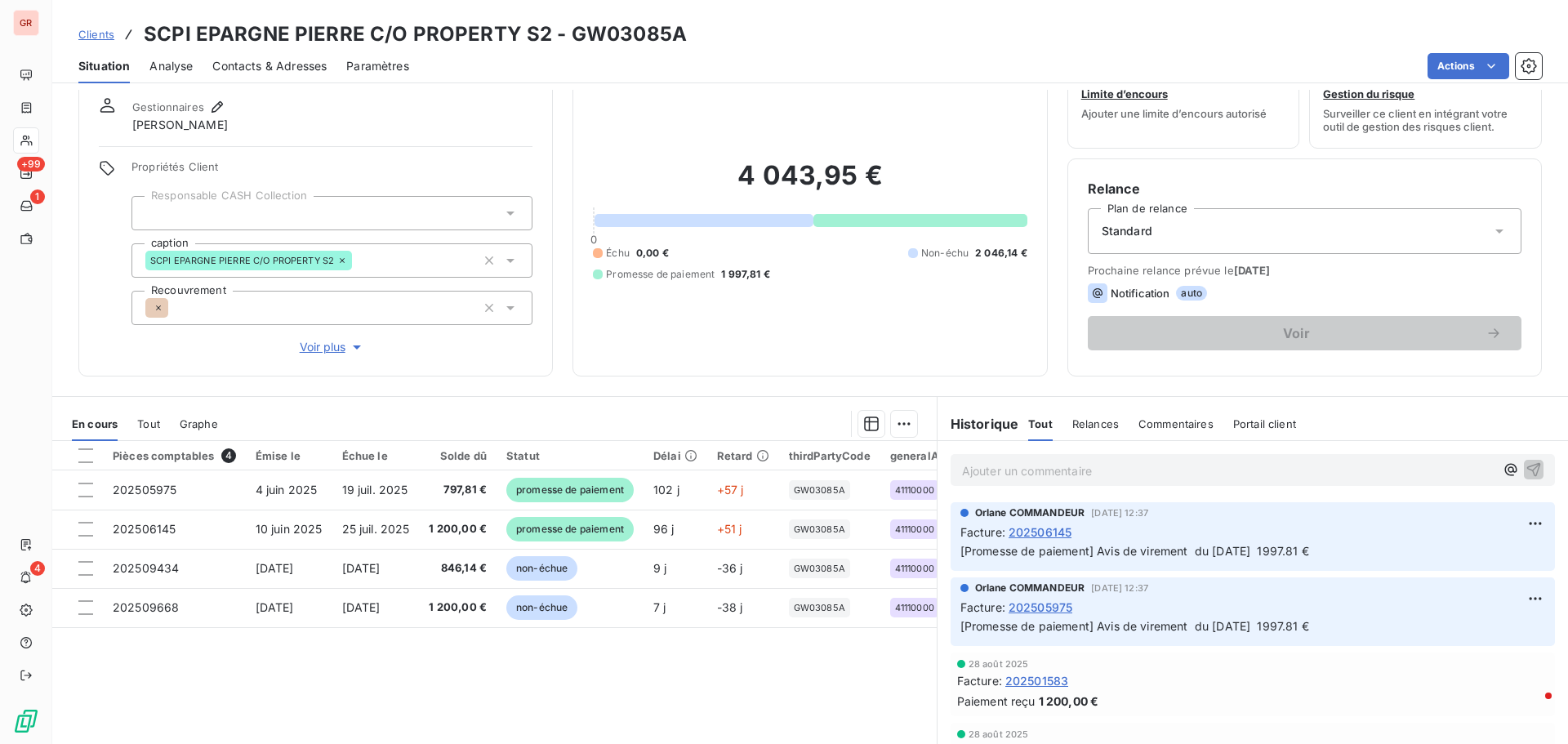
scroll to position [116, 0]
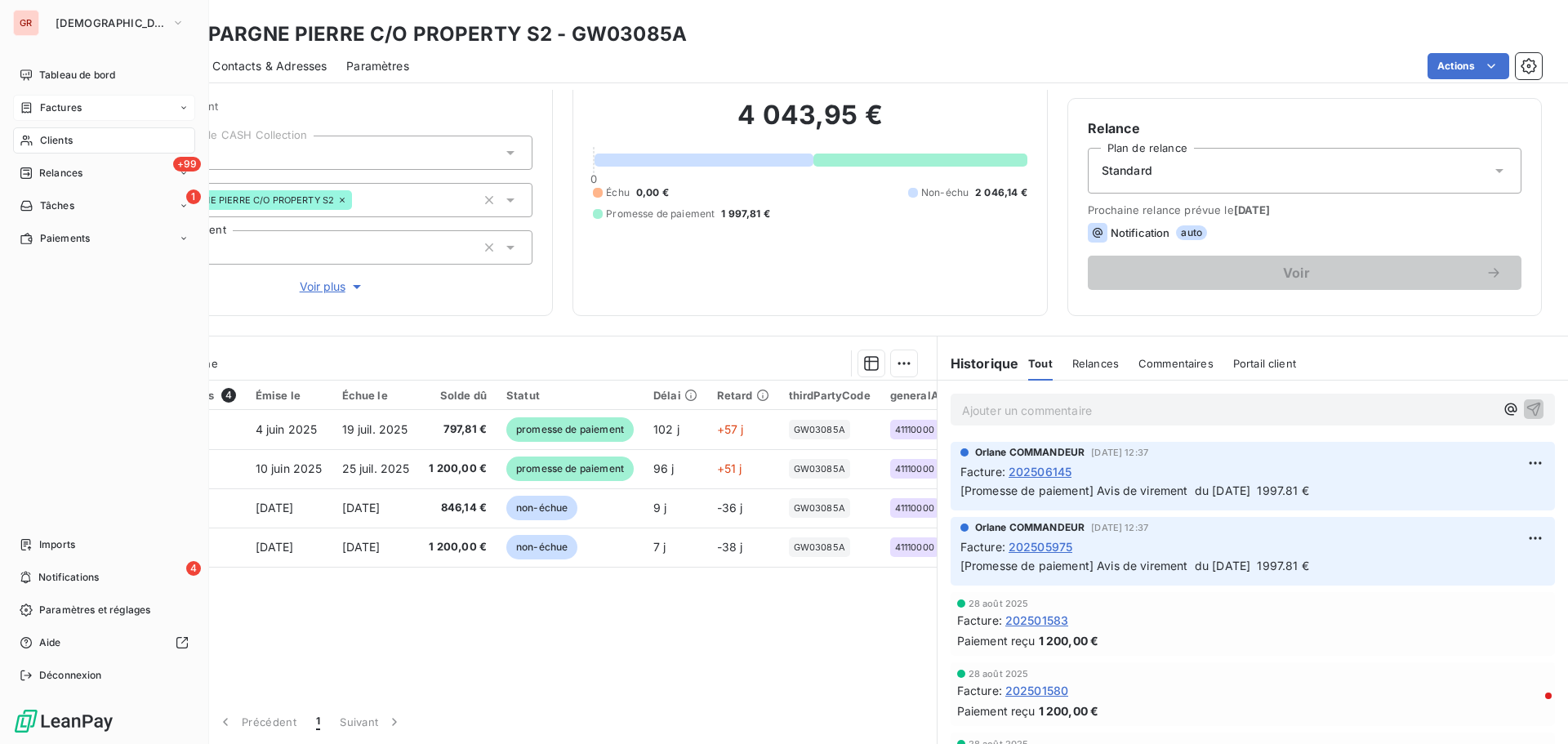
click at [65, 106] on span "Factures" at bounding box center [61, 108] width 41 height 15
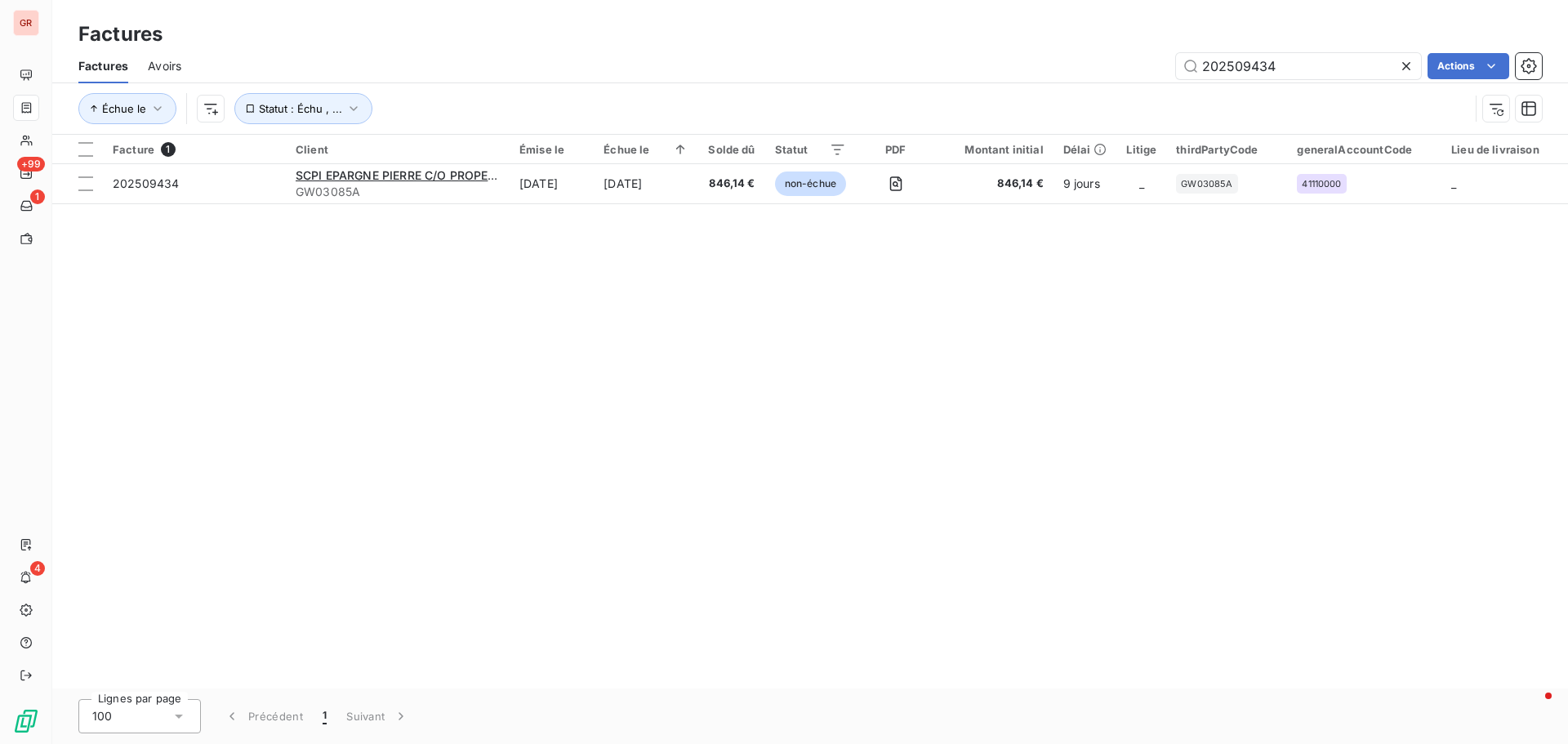
drag, startPoint x: 1246, startPoint y: 73, endPoint x: 1080, endPoint y: 80, distance: 166.1
click at [1044, 80] on div "Factures Avoirs 202509434 Actions" at bounding box center [809, 66] width 1515 height 34
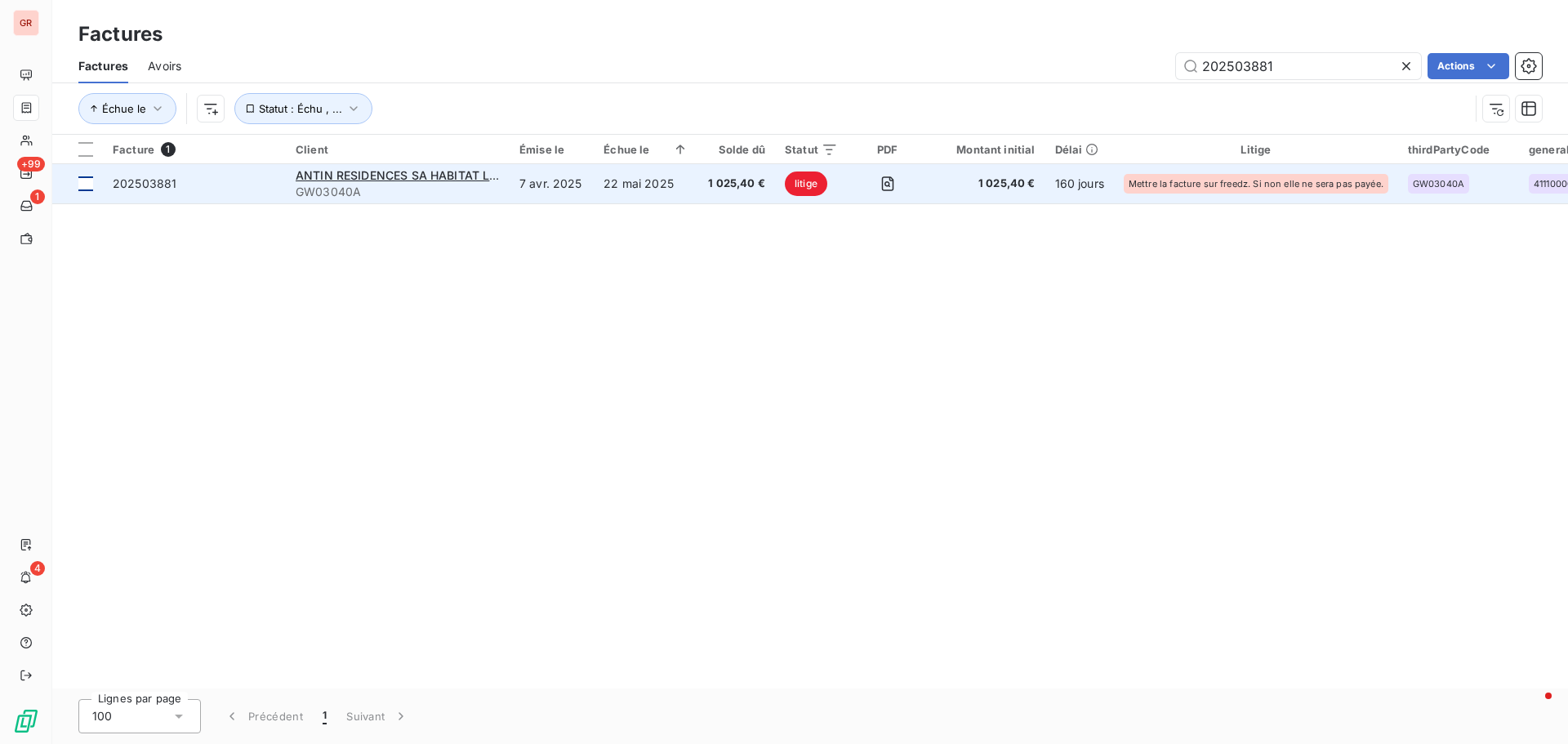
type input "202503881"
click at [83, 186] on div at bounding box center [86, 184] width 15 height 15
click at [417, 177] on span "ANTIN RESIDENCES SA HABITAT LOYER MODERE" at bounding box center [434, 175] width 277 height 14
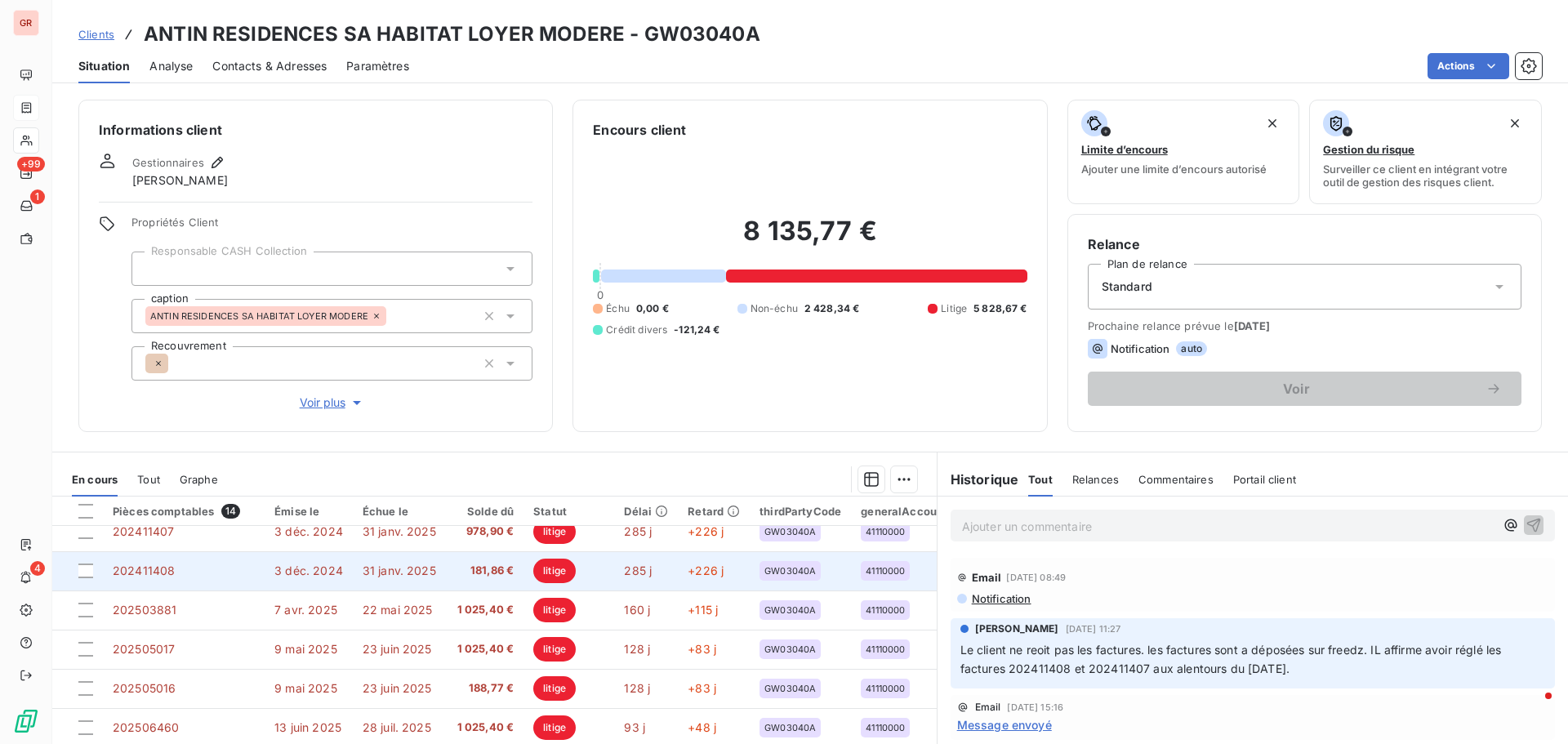
scroll to position [81, 0]
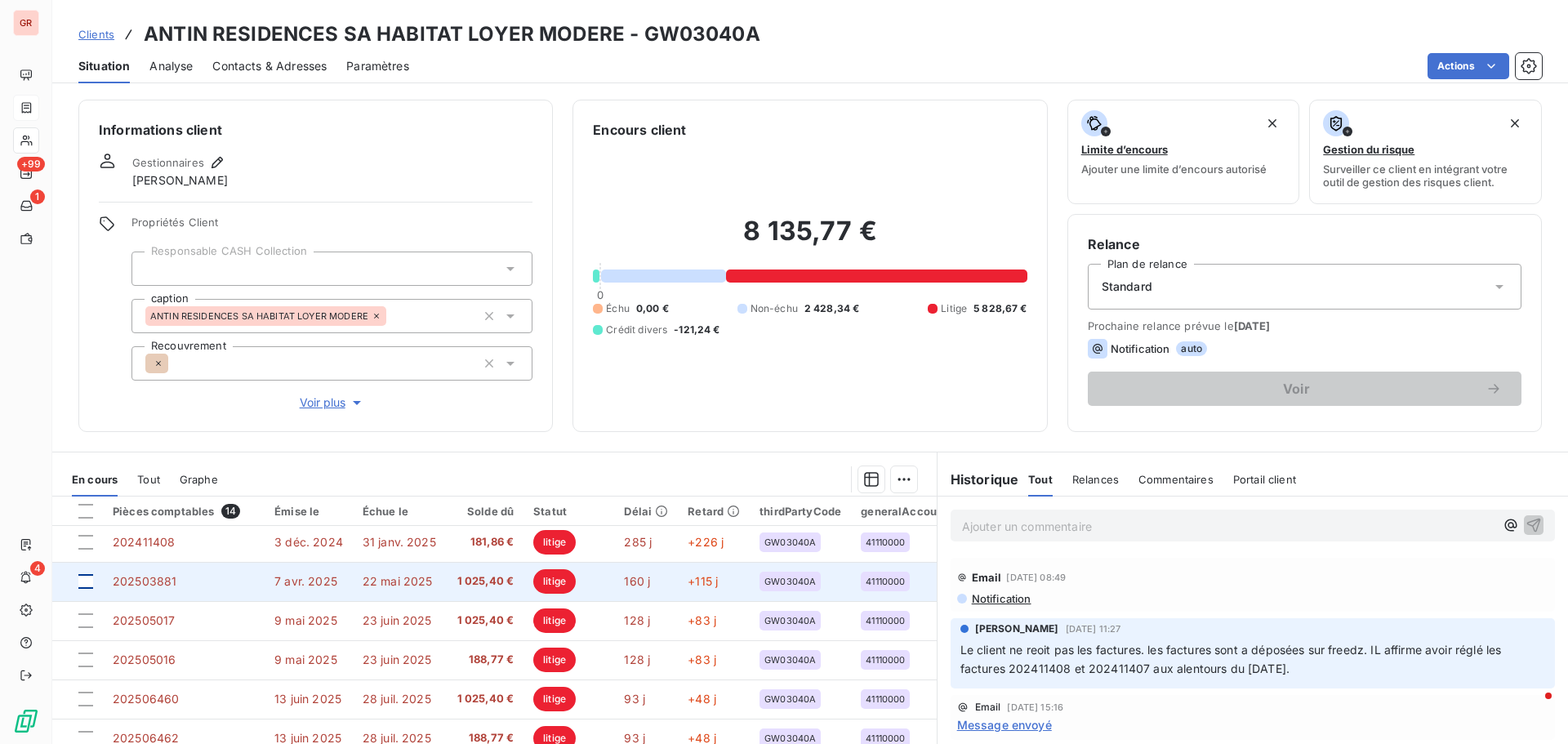
click at [85, 450] on div at bounding box center [86, 581] width 15 height 15
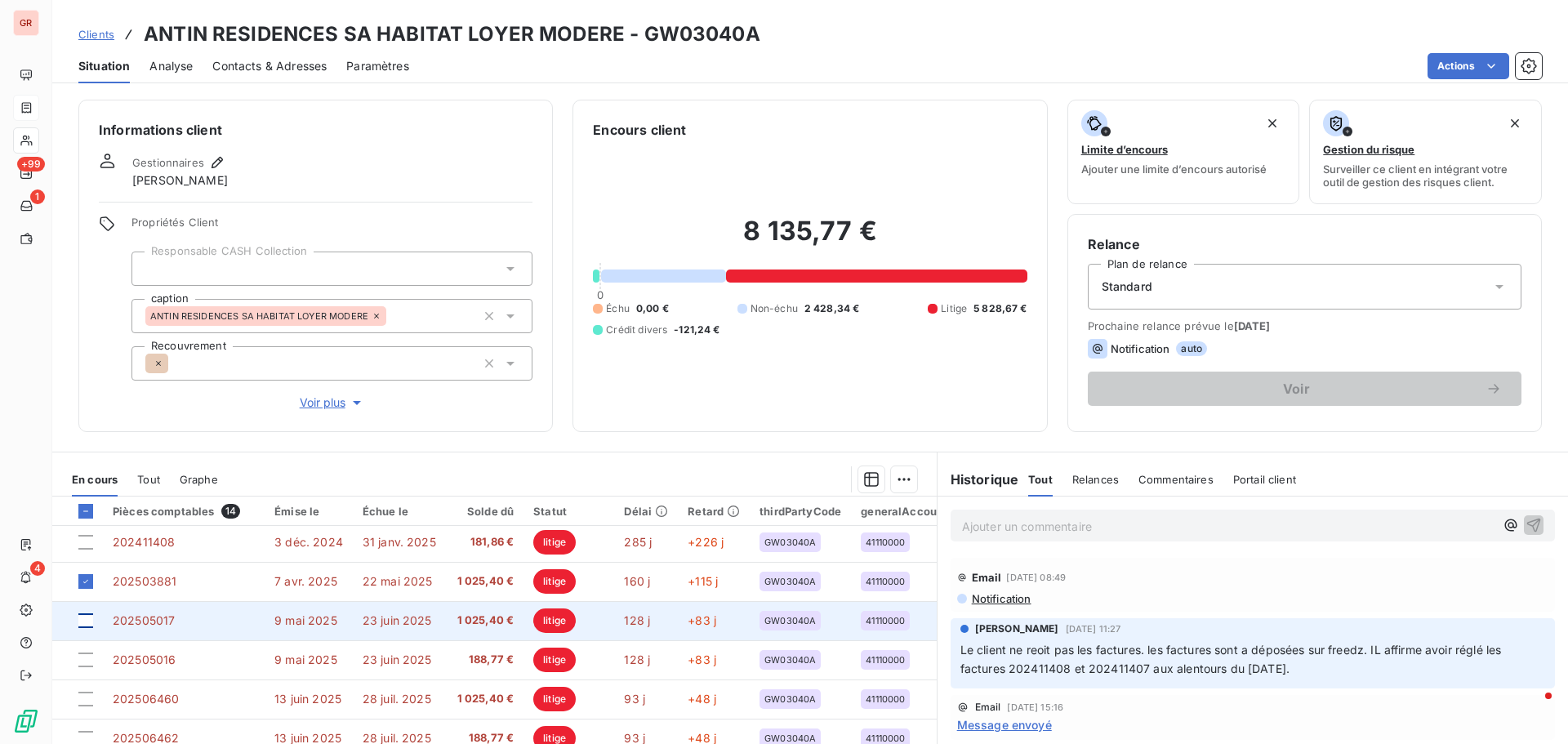
click at [87, 450] on div at bounding box center [86, 620] width 15 height 15
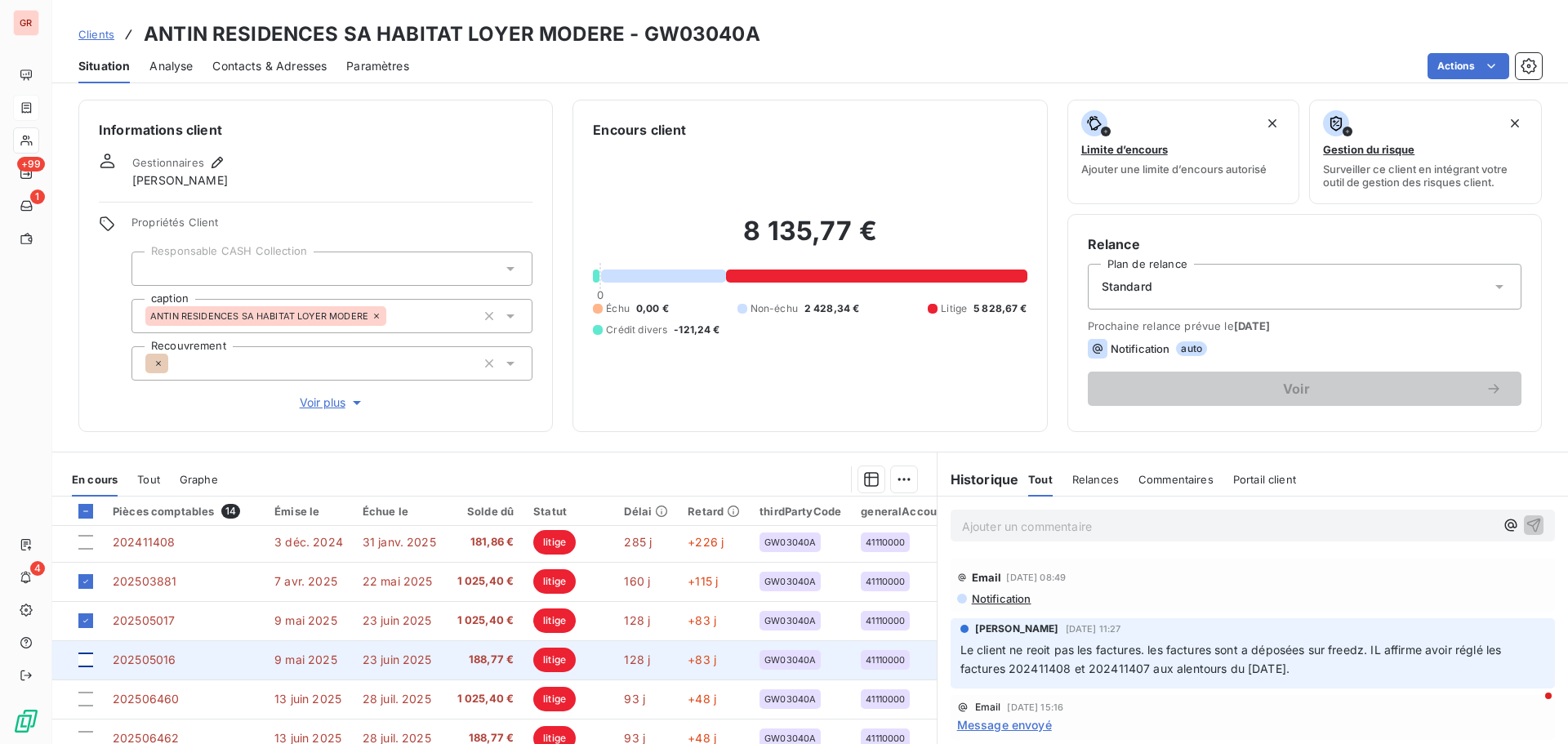
click at [87, 450] on div at bounding box center [86, 660] width 15 height 15
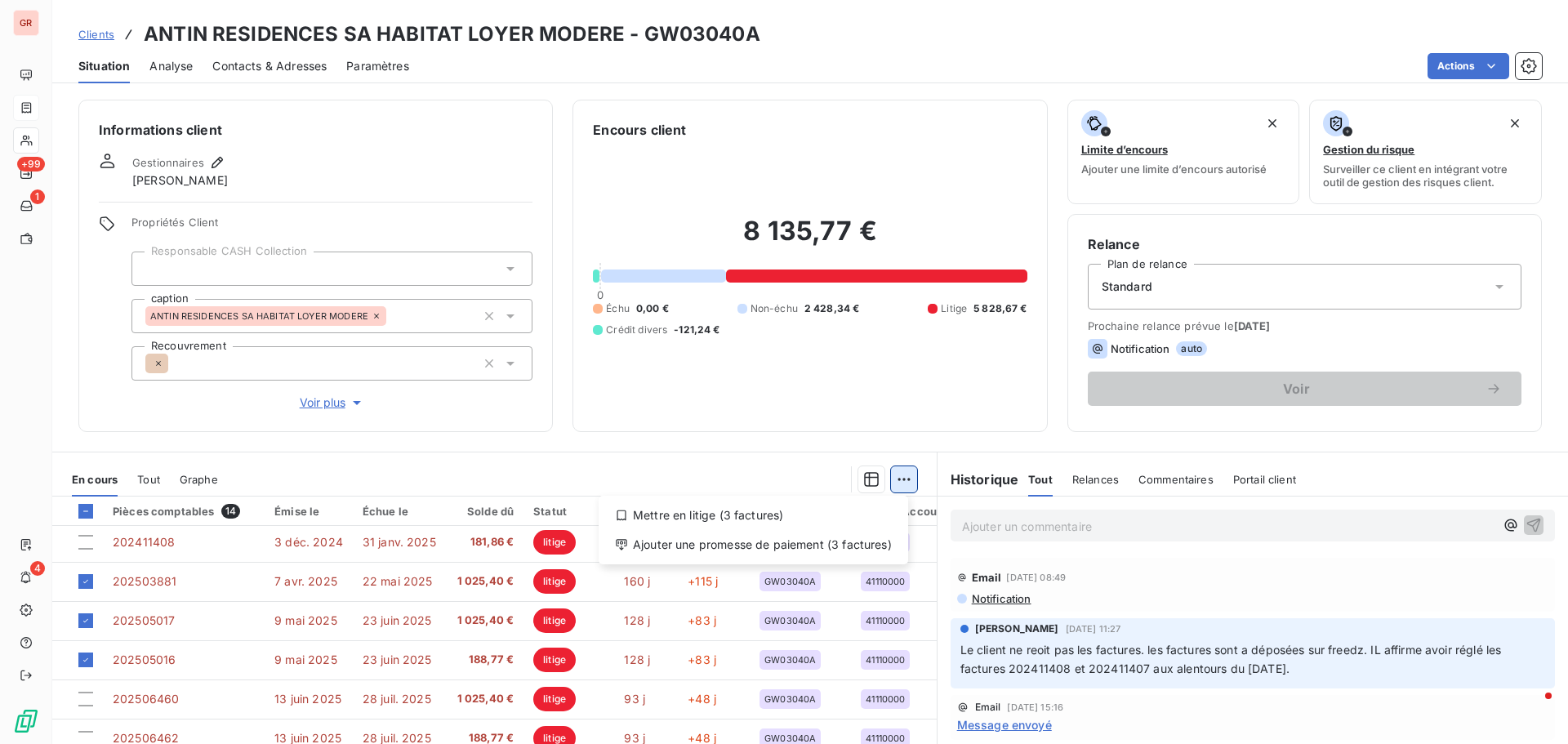
click at [894, 450] on html "GR +99 1 4 Clients ANTIN RESIDENCES SA HABITAT LOYER MODERE - GW03040A Situatio…" at bounding box center [784, 372] width 1568 height 744
click at [771, 450] on div "Ajouter une promesse de paiement (3 factures)" at bounding box center [753, 545] width 296 height 27
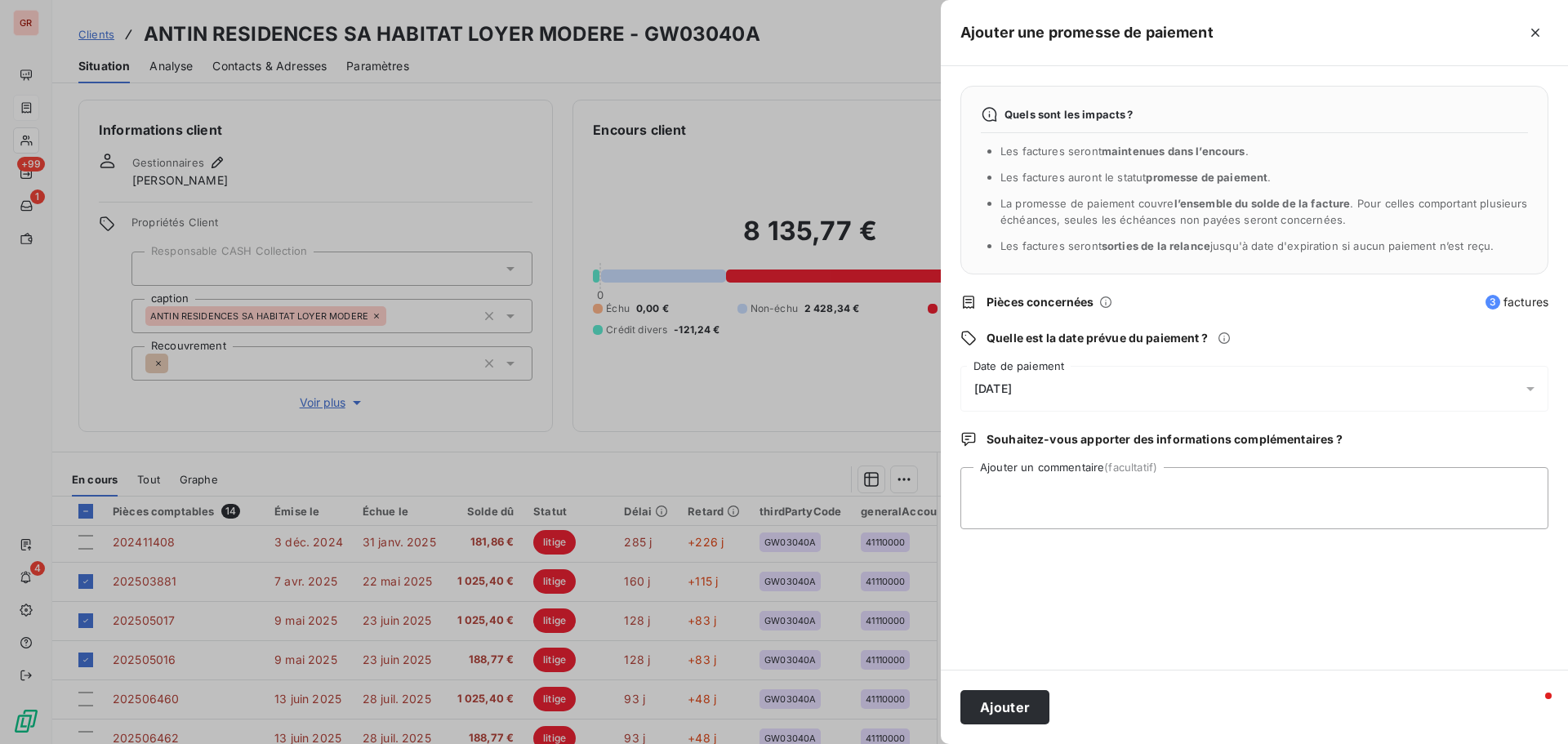
click at [1044, 395] on icon at bounding box center [1530, 389] width 17 height 17
click at [812, 387] on div at bounding box center [784, 372] width 1568 height 744
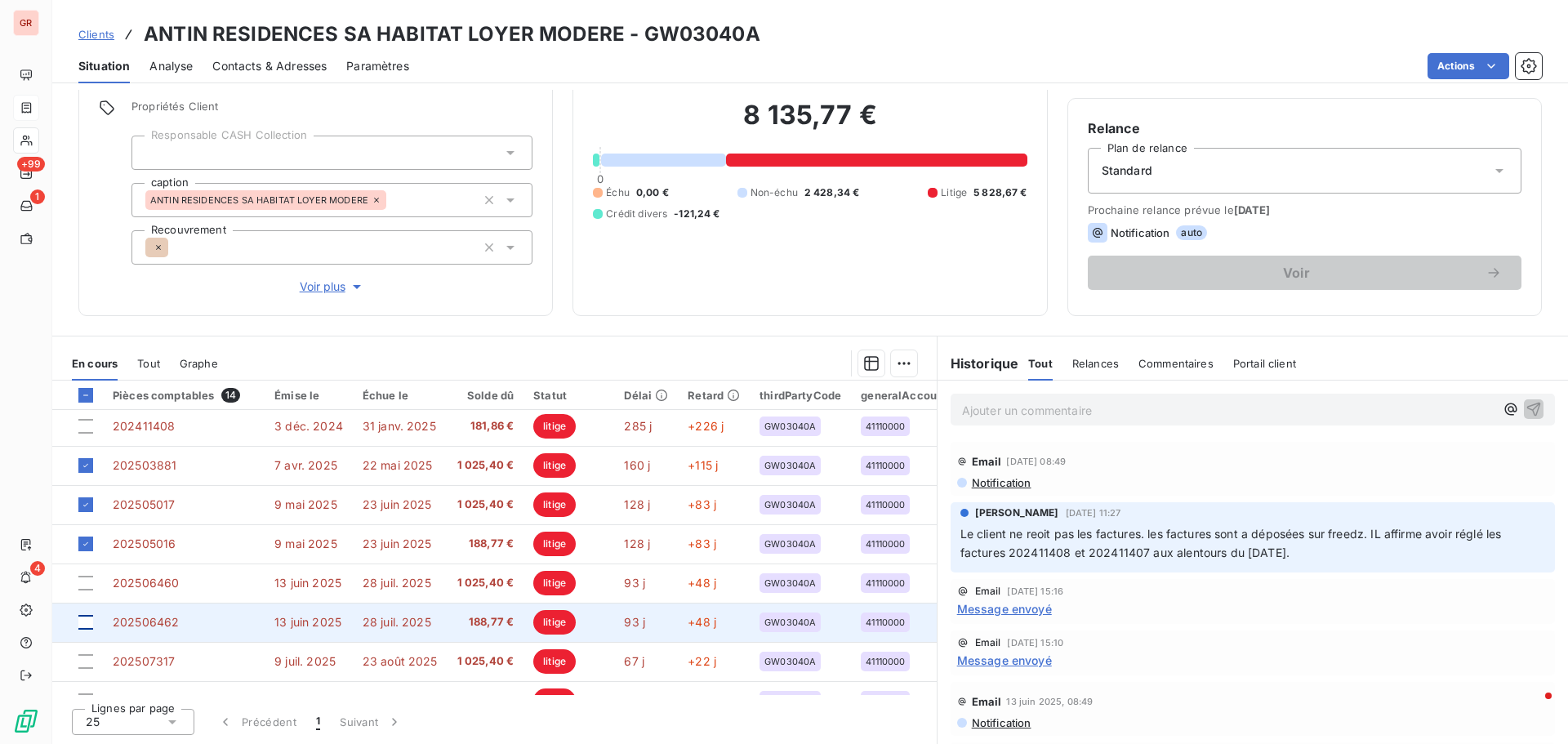
click at [84, 450] on div at bounding box center [86, 622] width 15 height 15
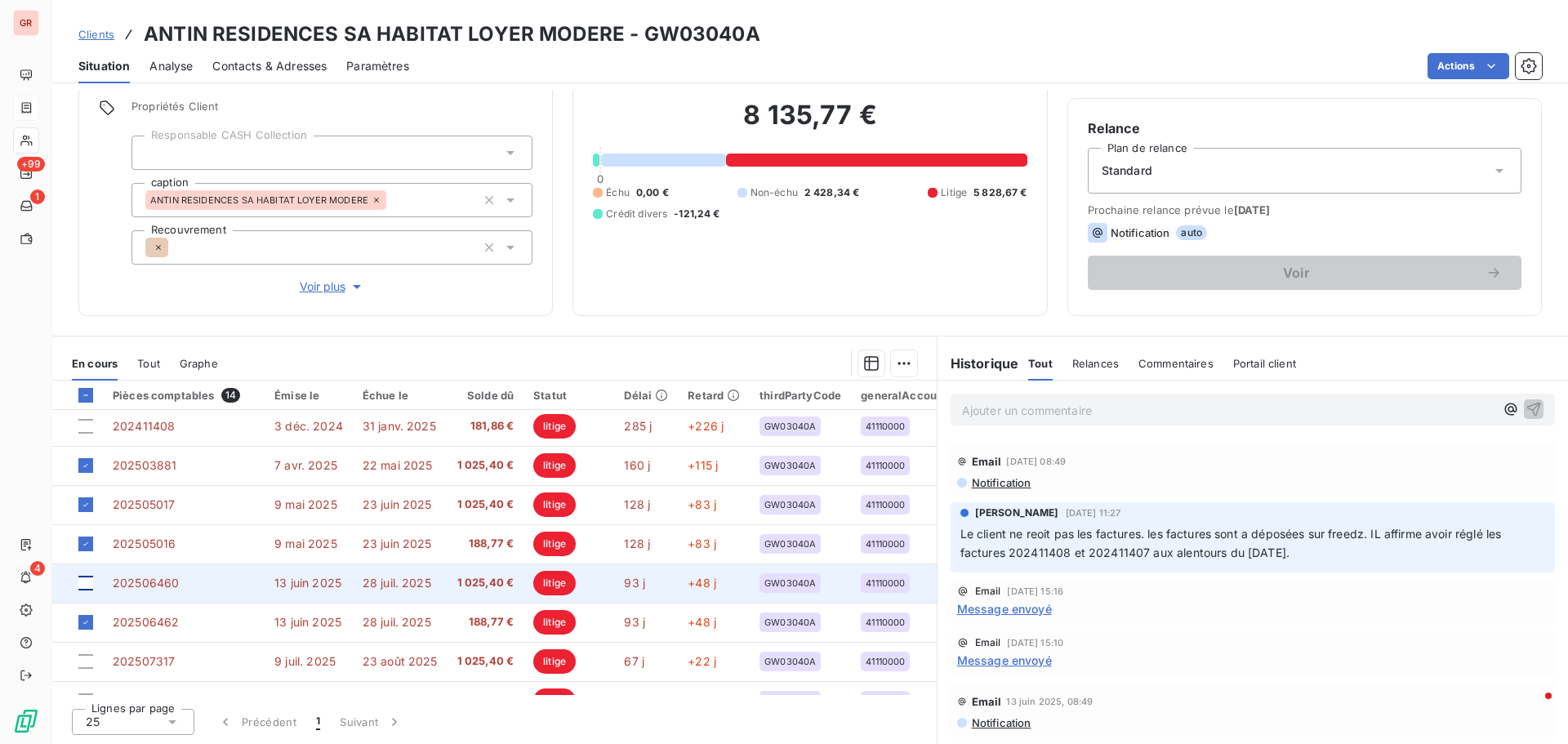
click at [85, 450] on div at bounding box center [86, 583] width 15 height 15
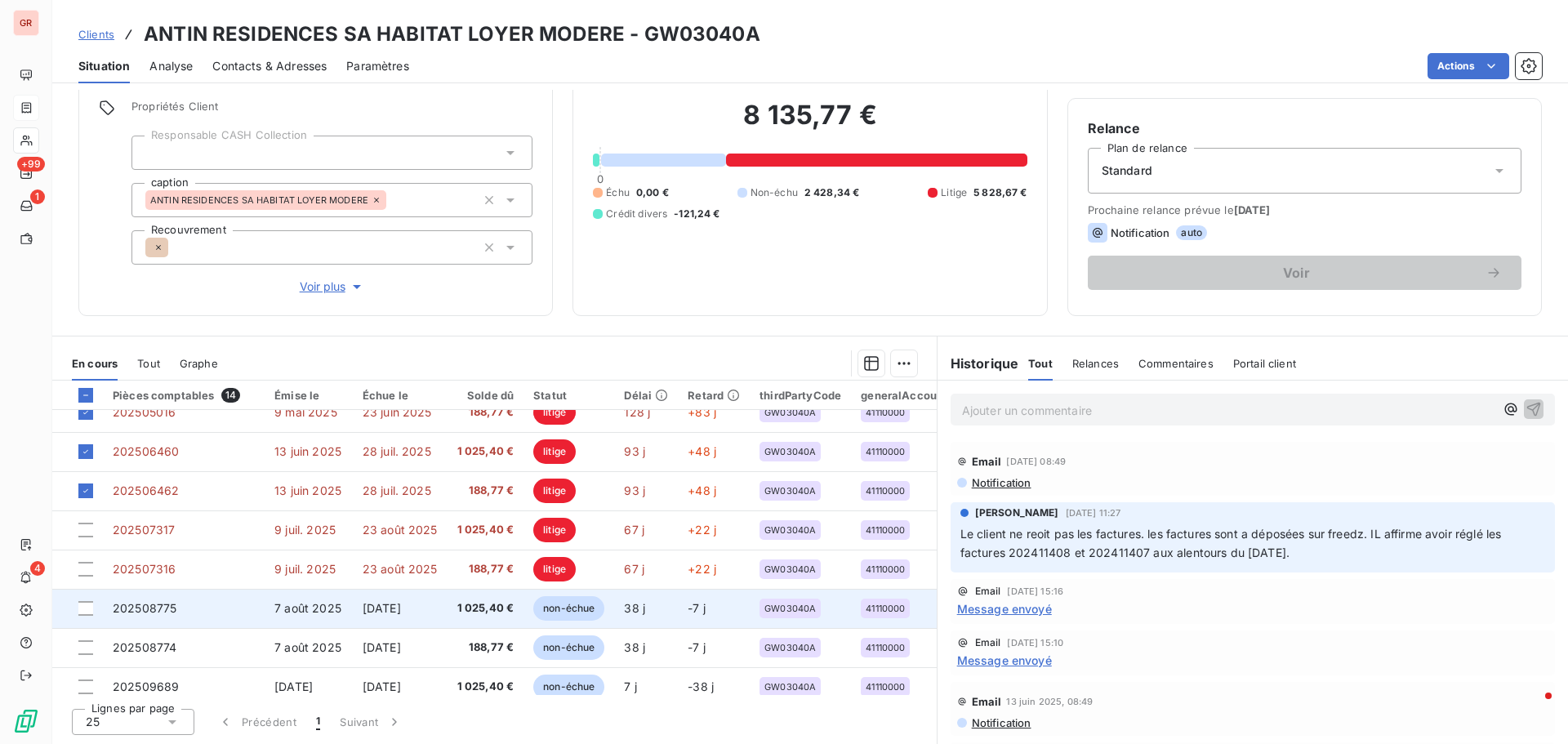
scroll to position [245, 0]
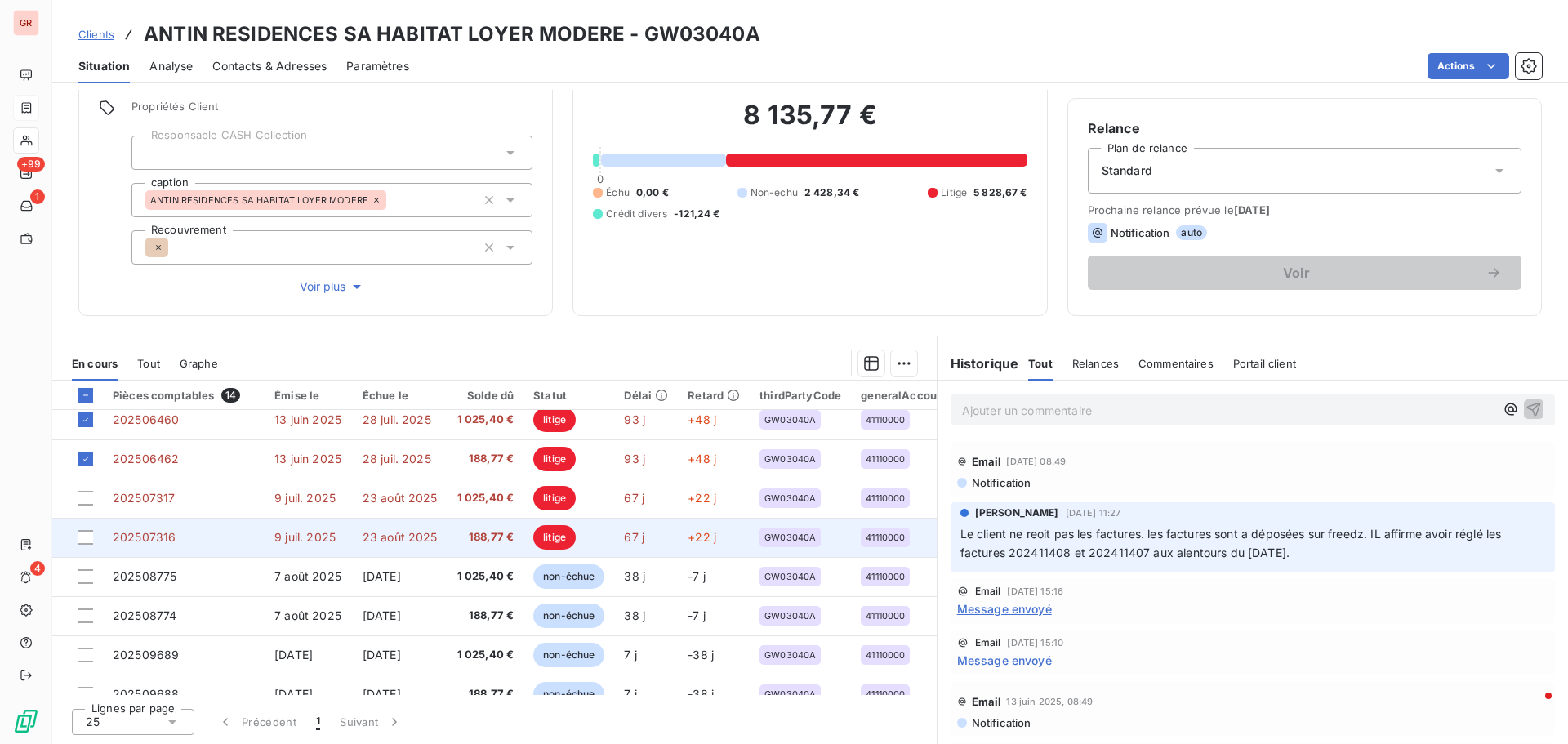
click at [96, 450] on td at bounding box center [77, 537] width 51 height 39
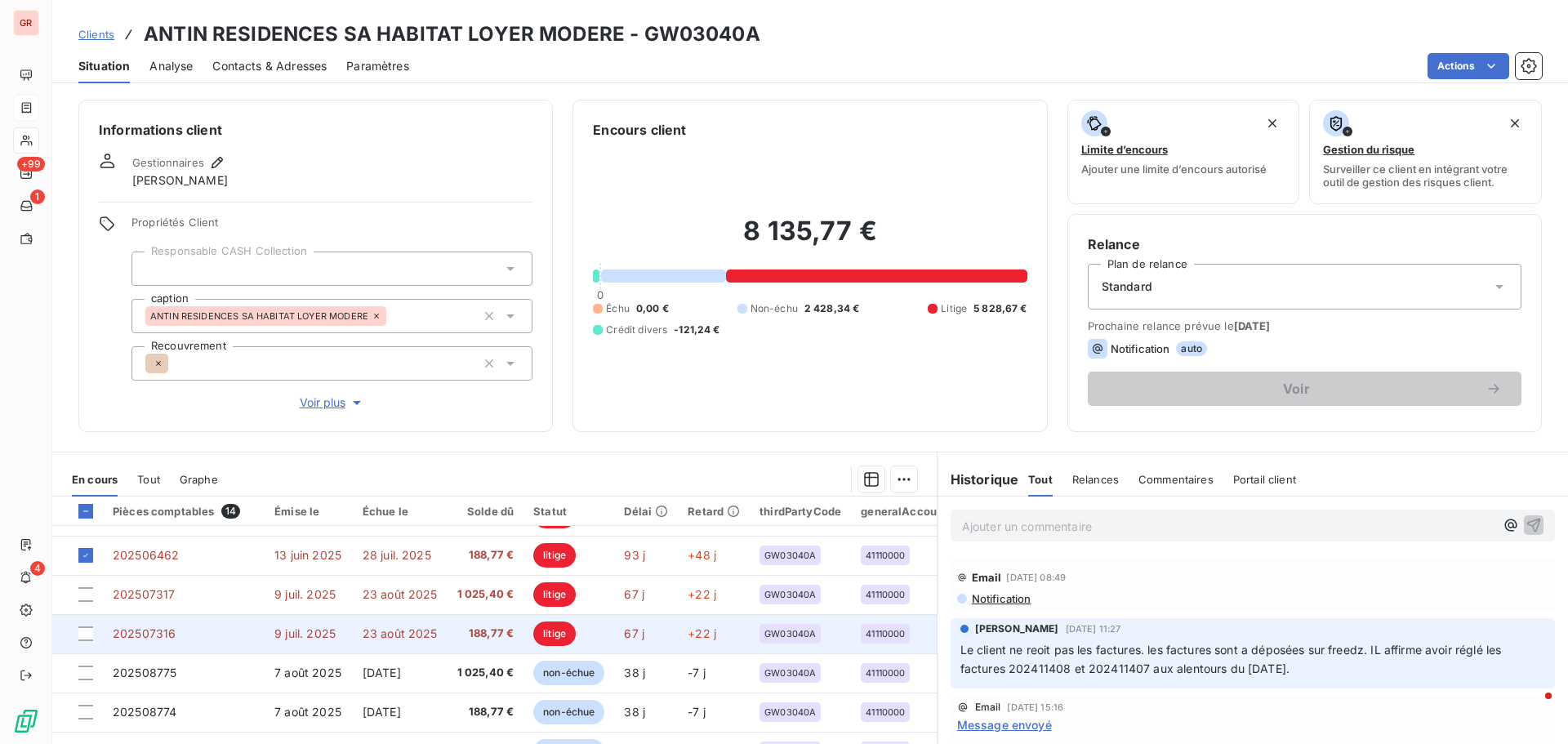
scroll to position [271, 0]
click at [86, 450] on div at bounding box center [86, 634] width 15 height 15
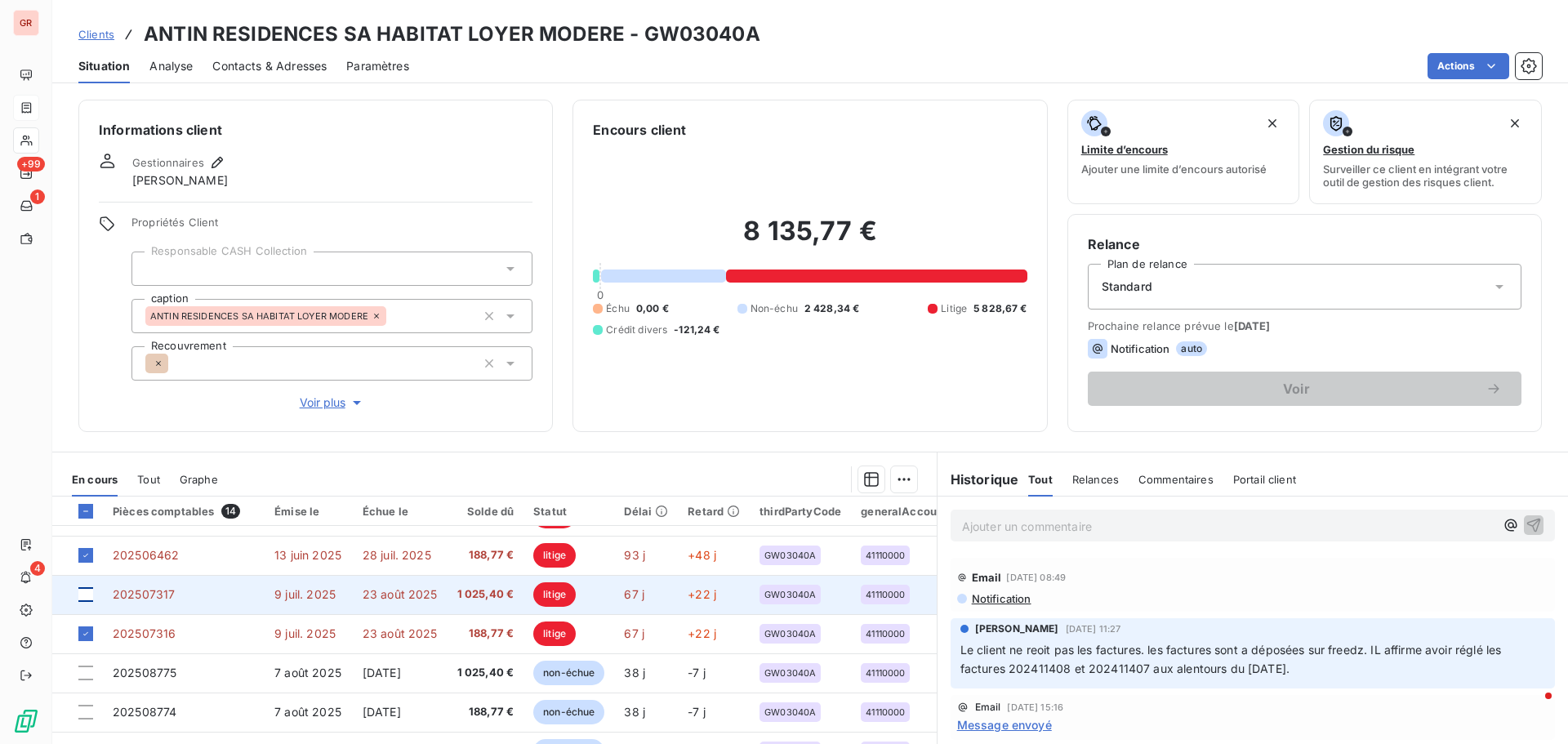
click at [89, 450] on div at bounding box center [86, 595] width 15 height 15
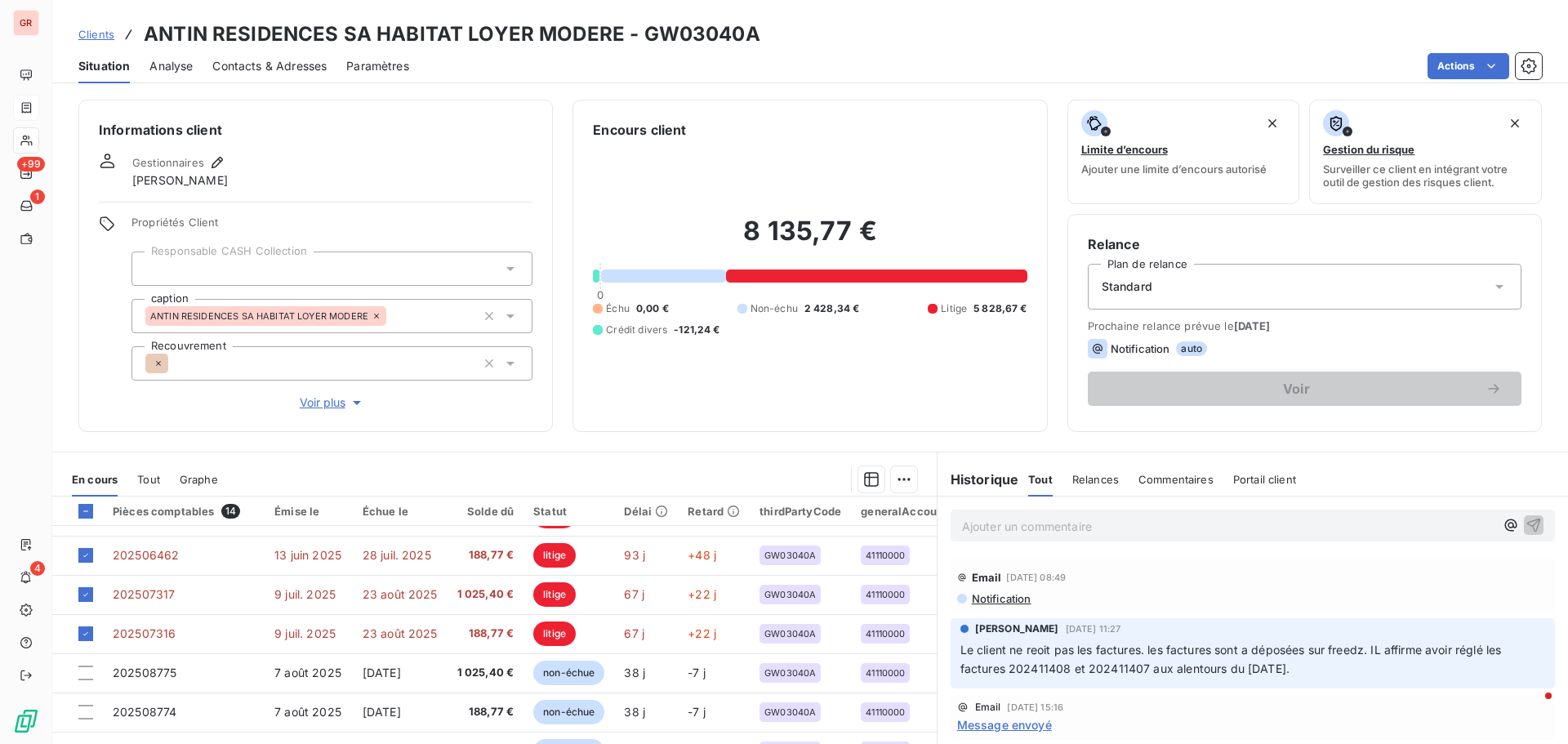
scroll to position [81, 0]
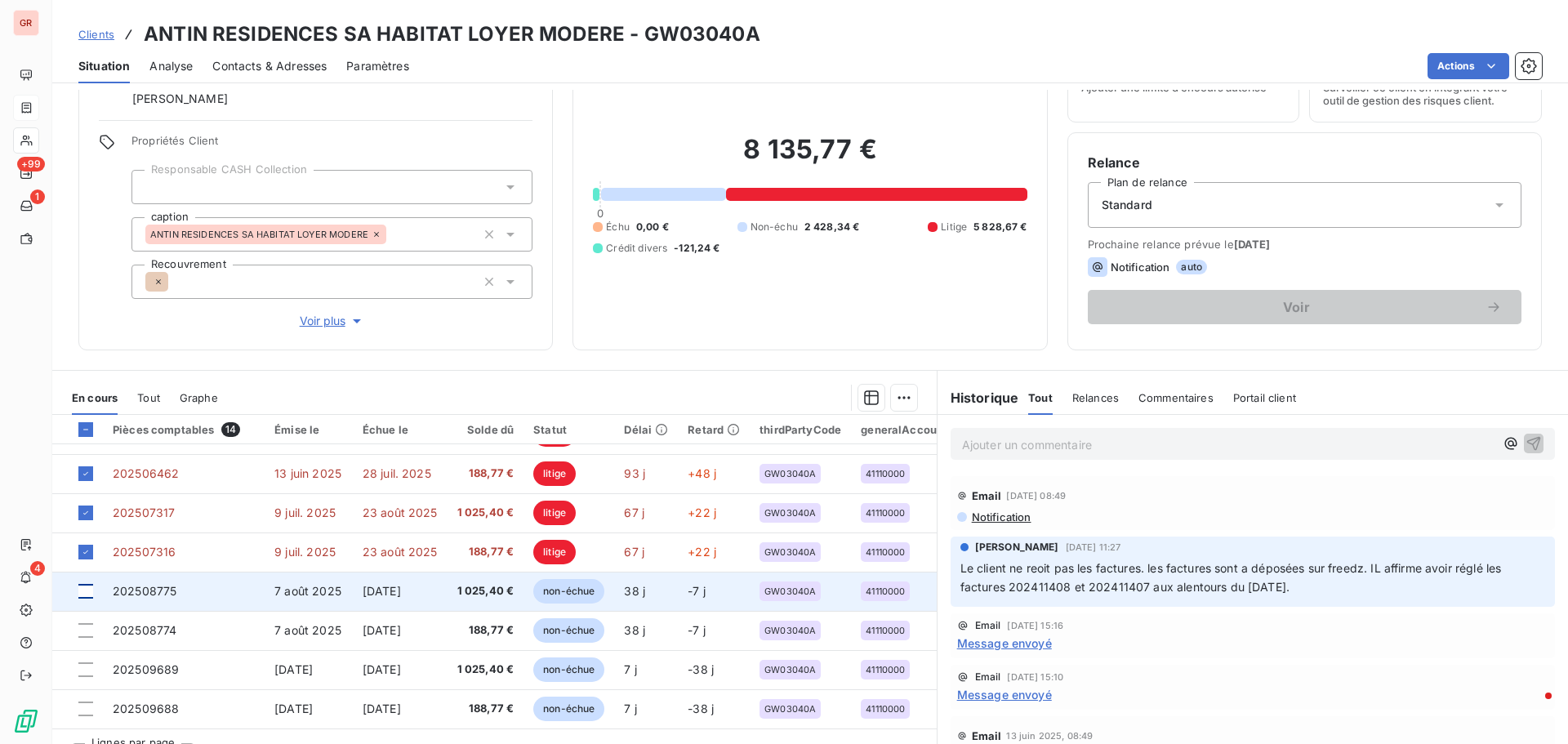
click at [89, 450] on div at bounding box center [86, 591] width 15 height 15
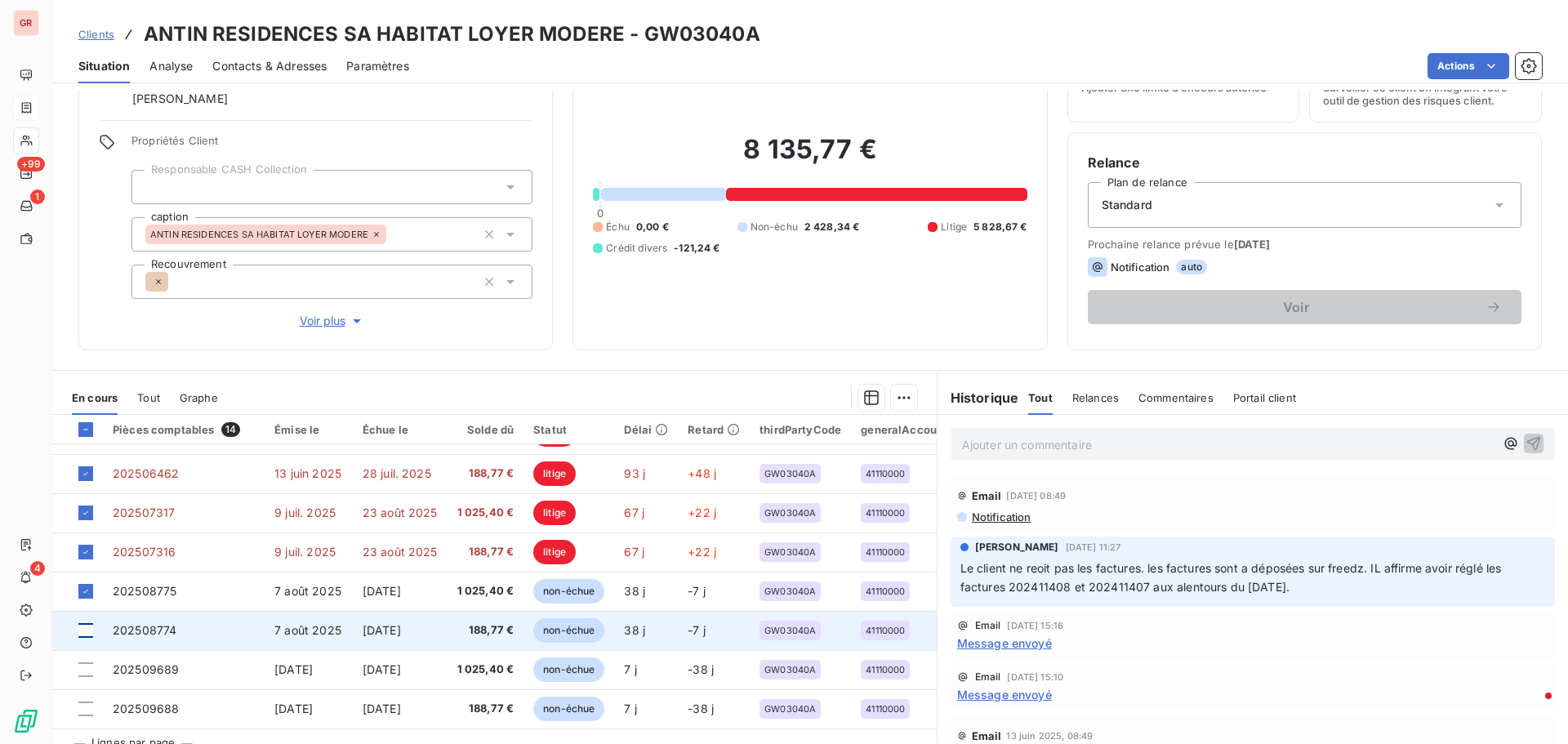
click at [85, 450] on div at bounding box center [86, 630] width 15 height 15
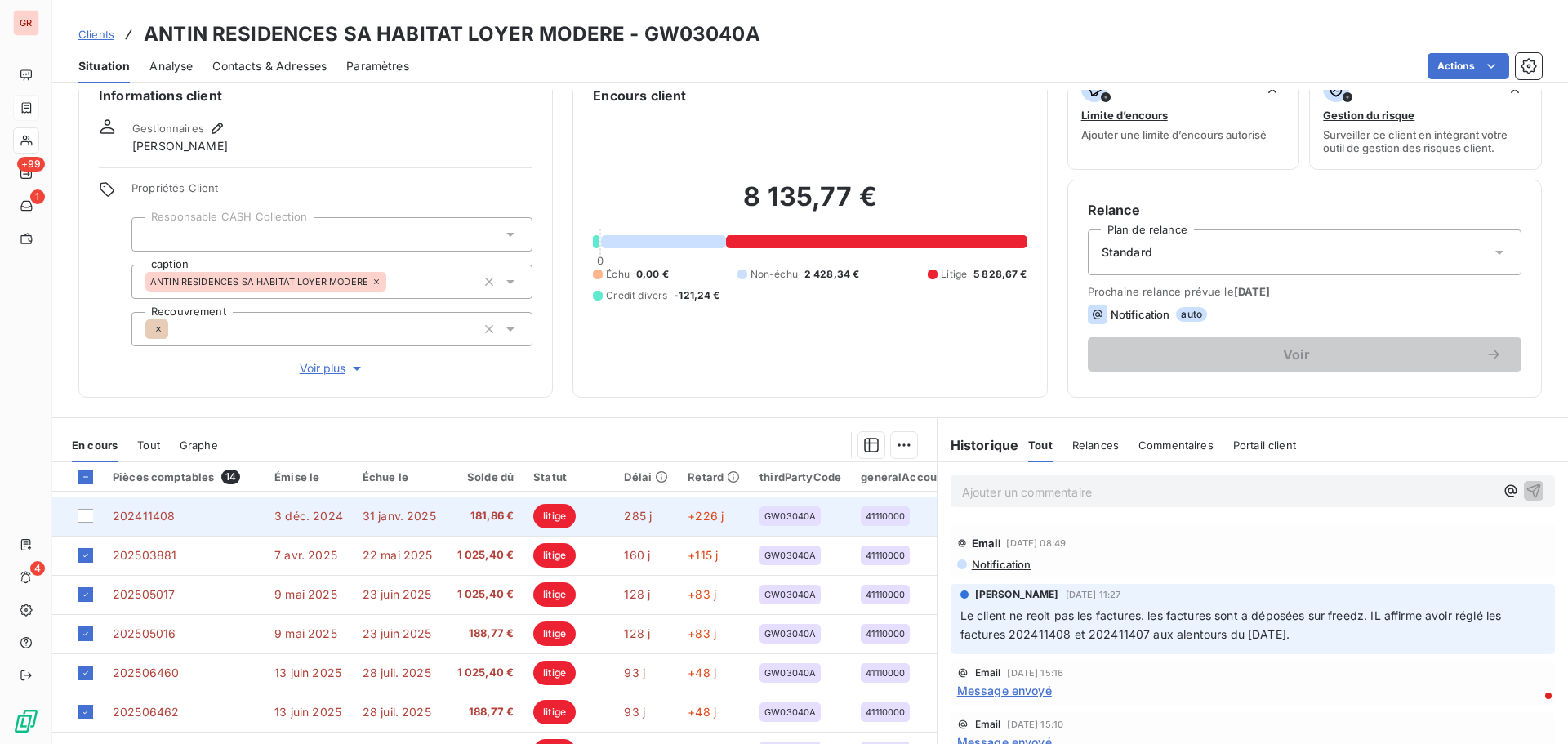
scroll to position [27, 0]
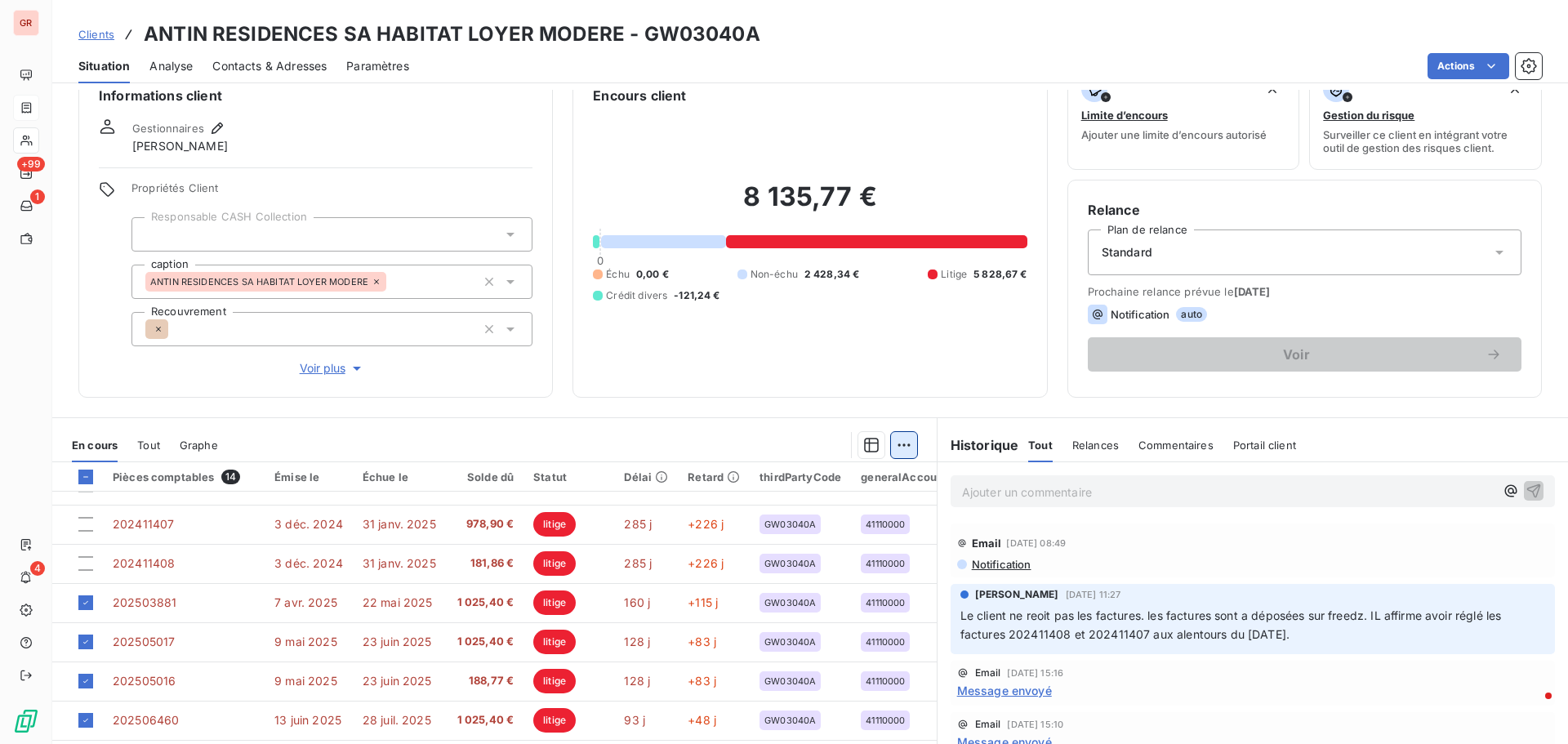
click at [893, 437] on html "GR +99 1 4 Clients ANTIN RESIDENCES SA HABITAT LOYER MODERE - GW03040A Situatio…" at bounding box center [784, 372] width 1568 height 744
click at [806, 450] on div "Ajouter une promesse de paiement (9 factures)" at bounding box center [753, 511] width 296 height 27
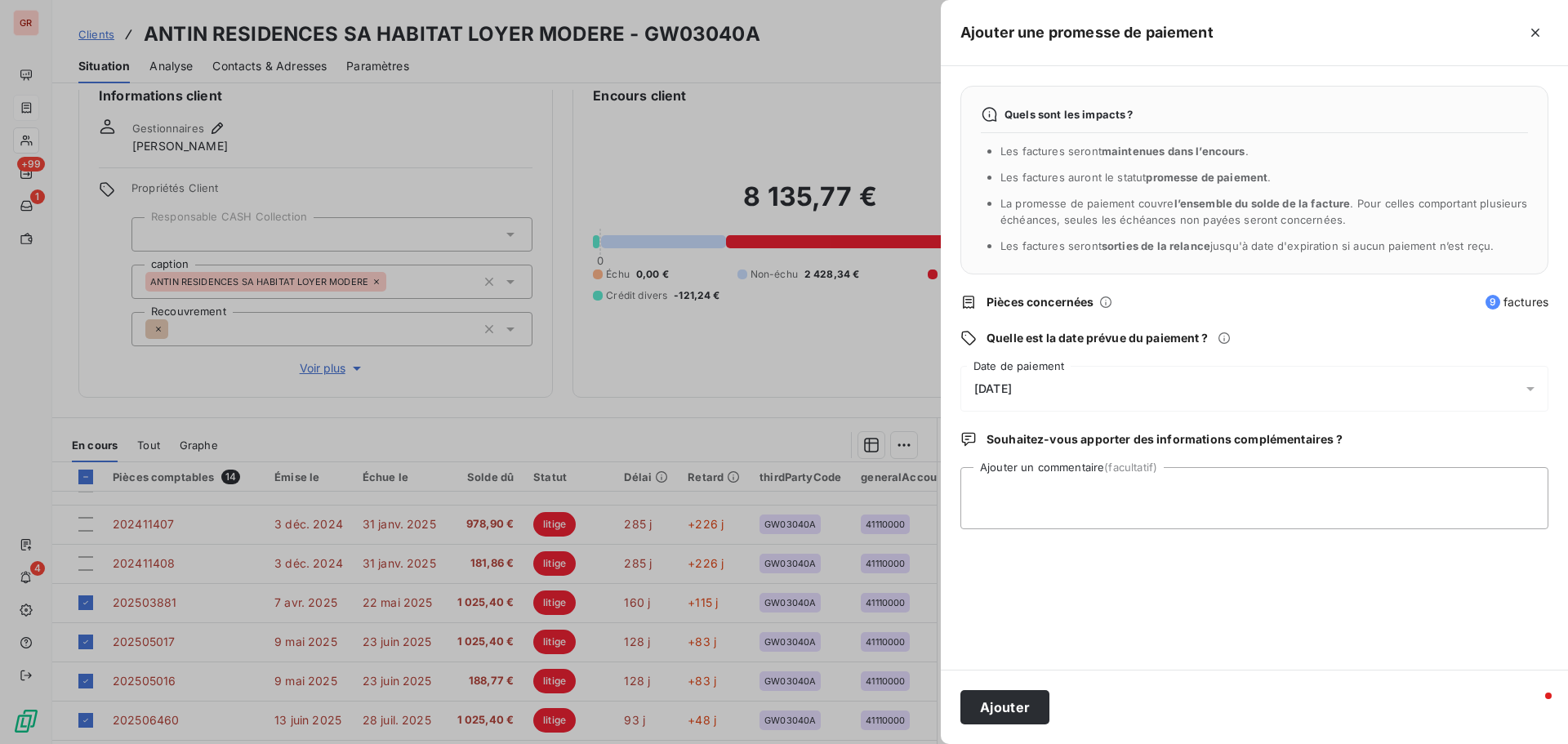
click at [1044, 391] on icon at bounding box center [1530, 389] width 17 height 17
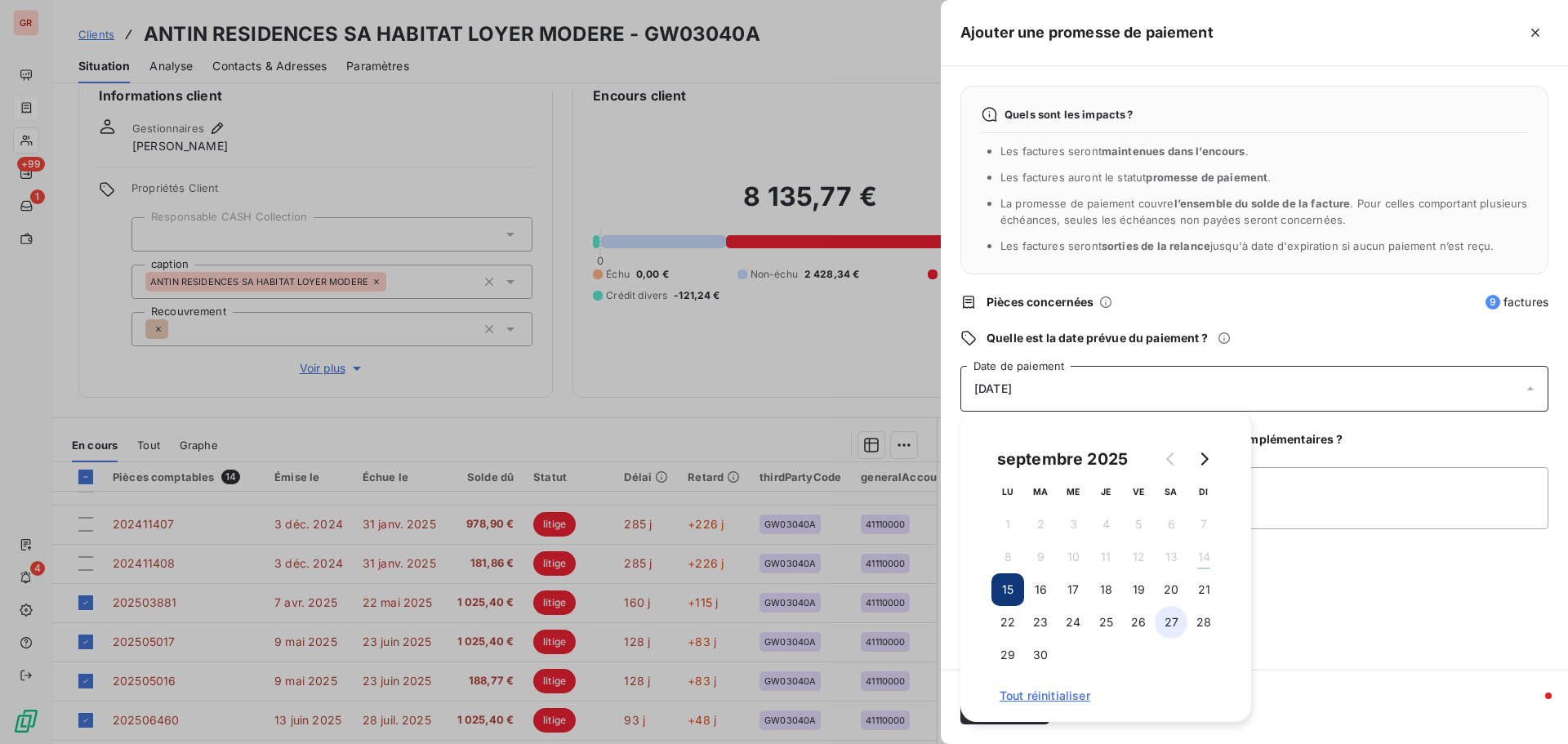
click at [1044, 450] on button "27" at bounding box center [1170, 622] width 32 height 32
click at [1044, 450] on div "Quels sont les impacts ? Les factures seront maintenues dans l’encours . Les fa…" at bounding box center [1254, 368] width 627 height 604
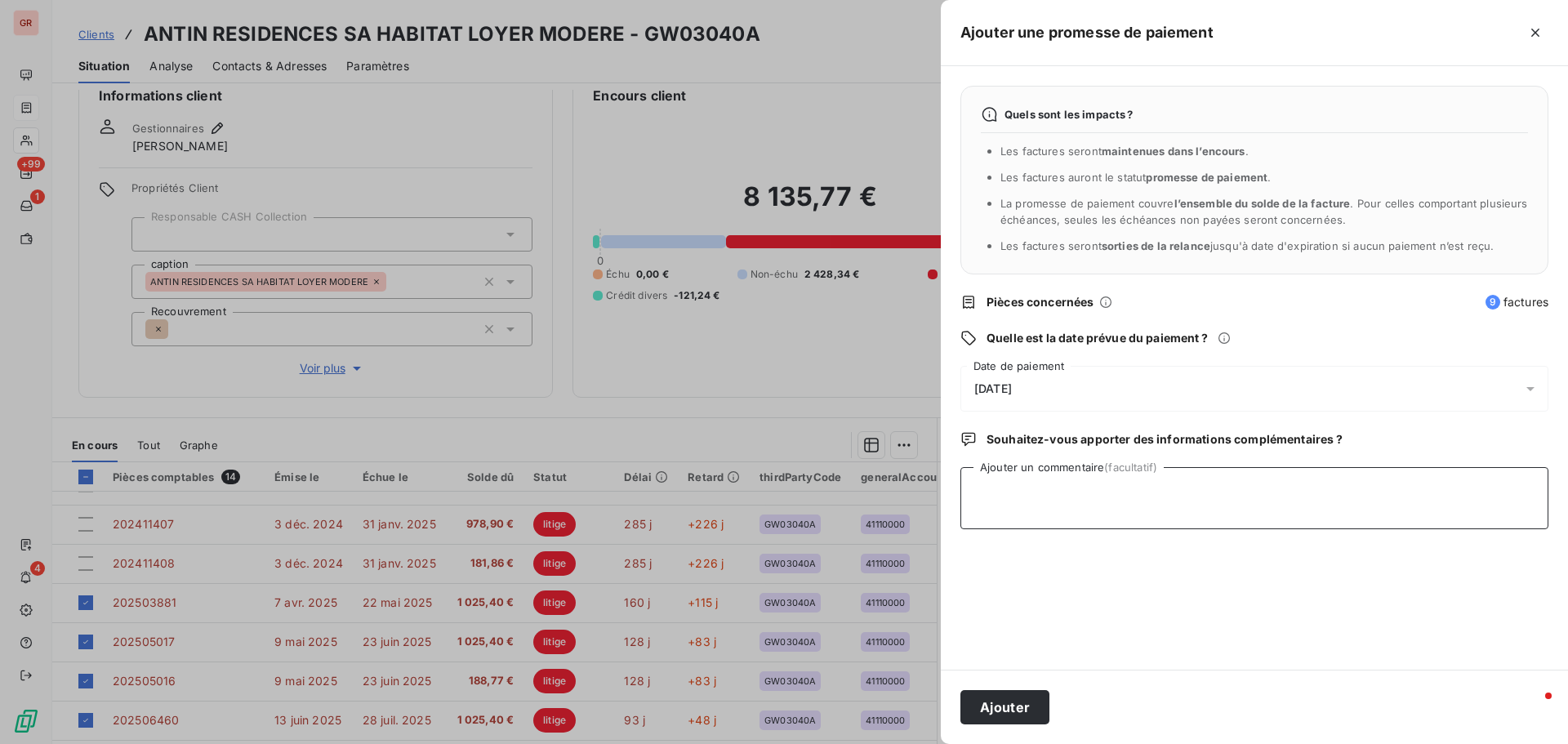
click at [1009, 450] on textarea "Ajouter un commentaire (facultatif)" at bounding box center [1254, 498] width 588 height 62
click at [1044, 450] on textarea "Avis de virement du 12/09/25 5882.08 €" at bounding box center [1254, 498] width 588 height 62
type textarea "Avis de virement du 12/09/25 5 882.08 €"
click at [1017, 450] on button "Ajouter" at bounding box center [1004, 707] width 89 height 34
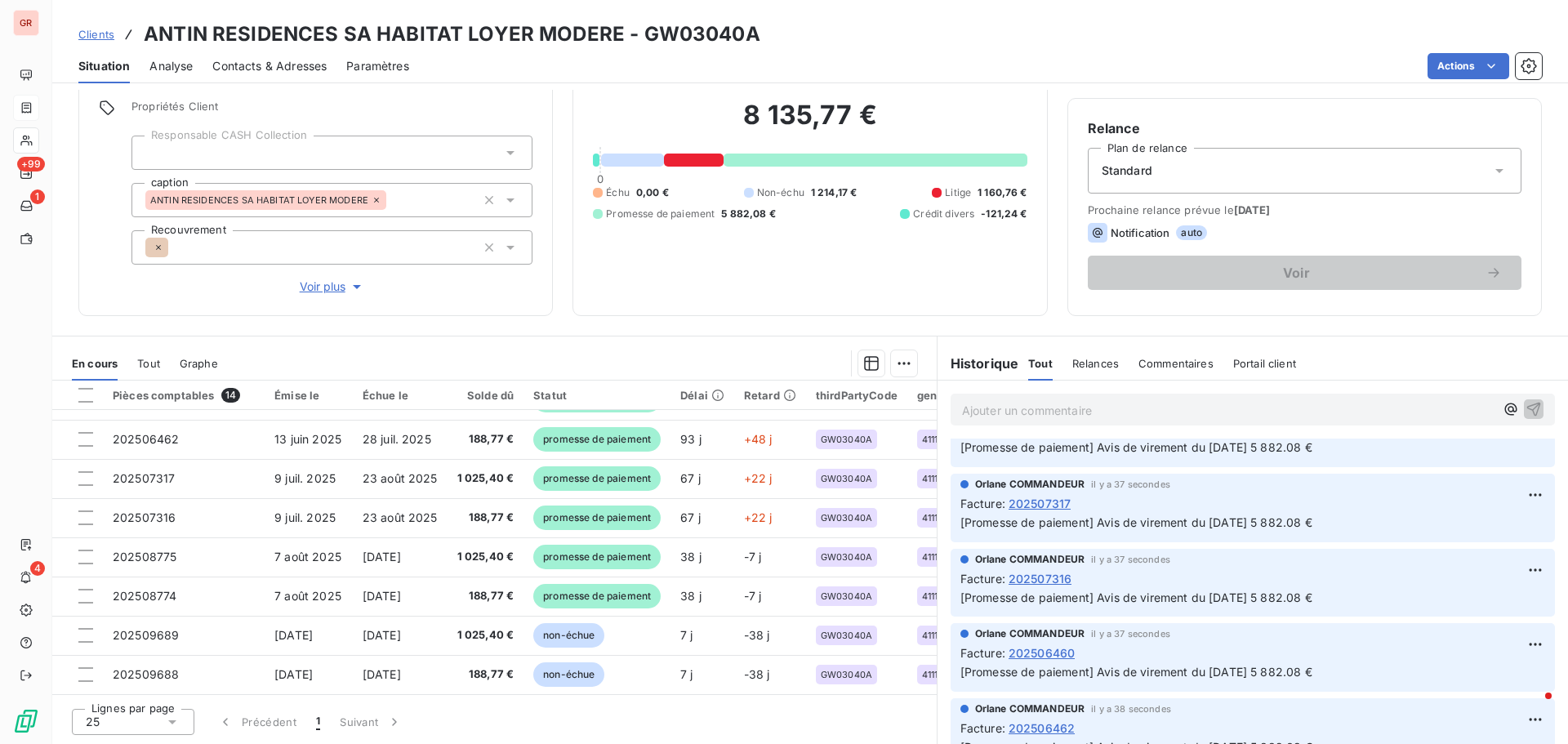
scroll to position [0, 0]
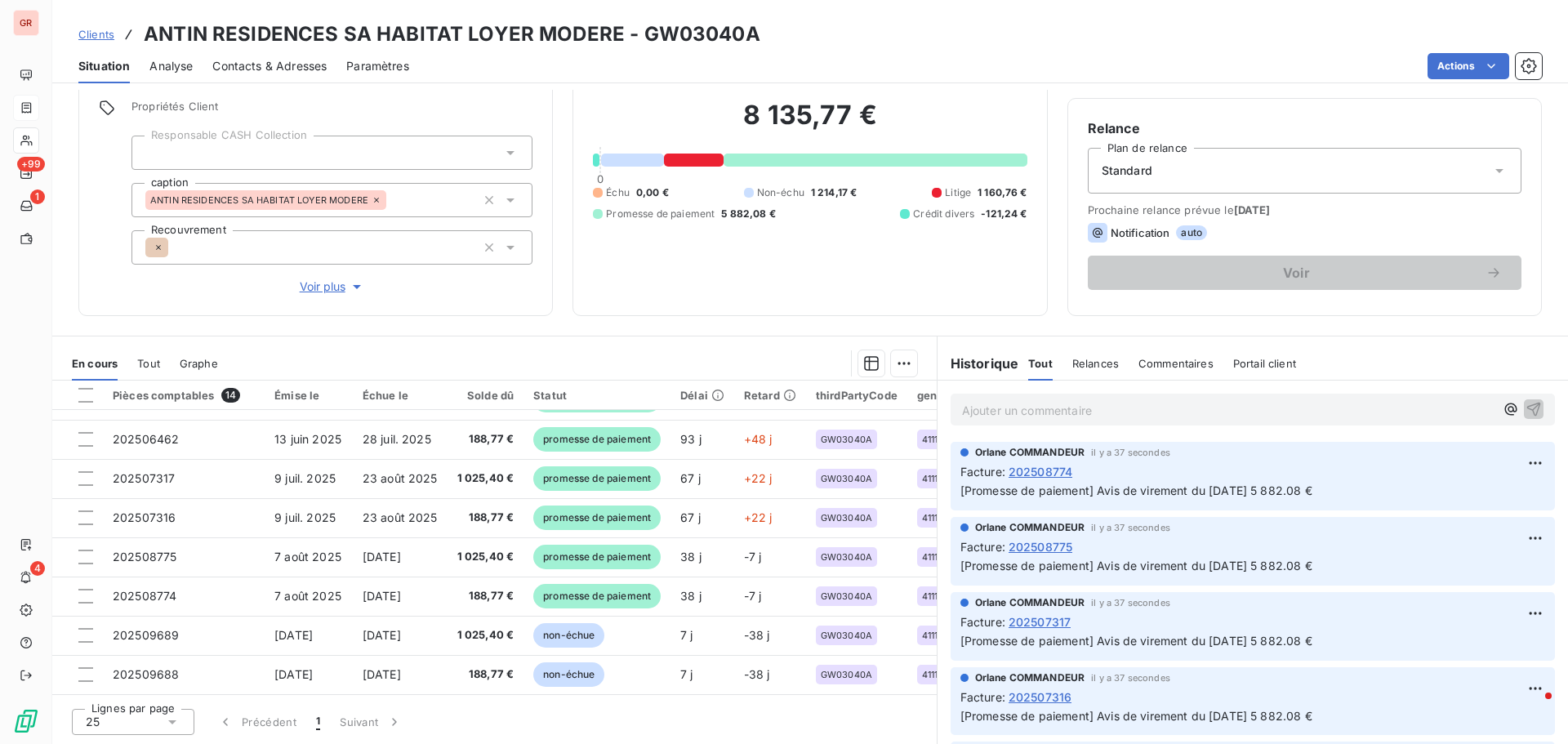
click at [995, 411] on p "Ajouter un commentaire ﻿" at bounding box center [1228, 410] width 532 height 21
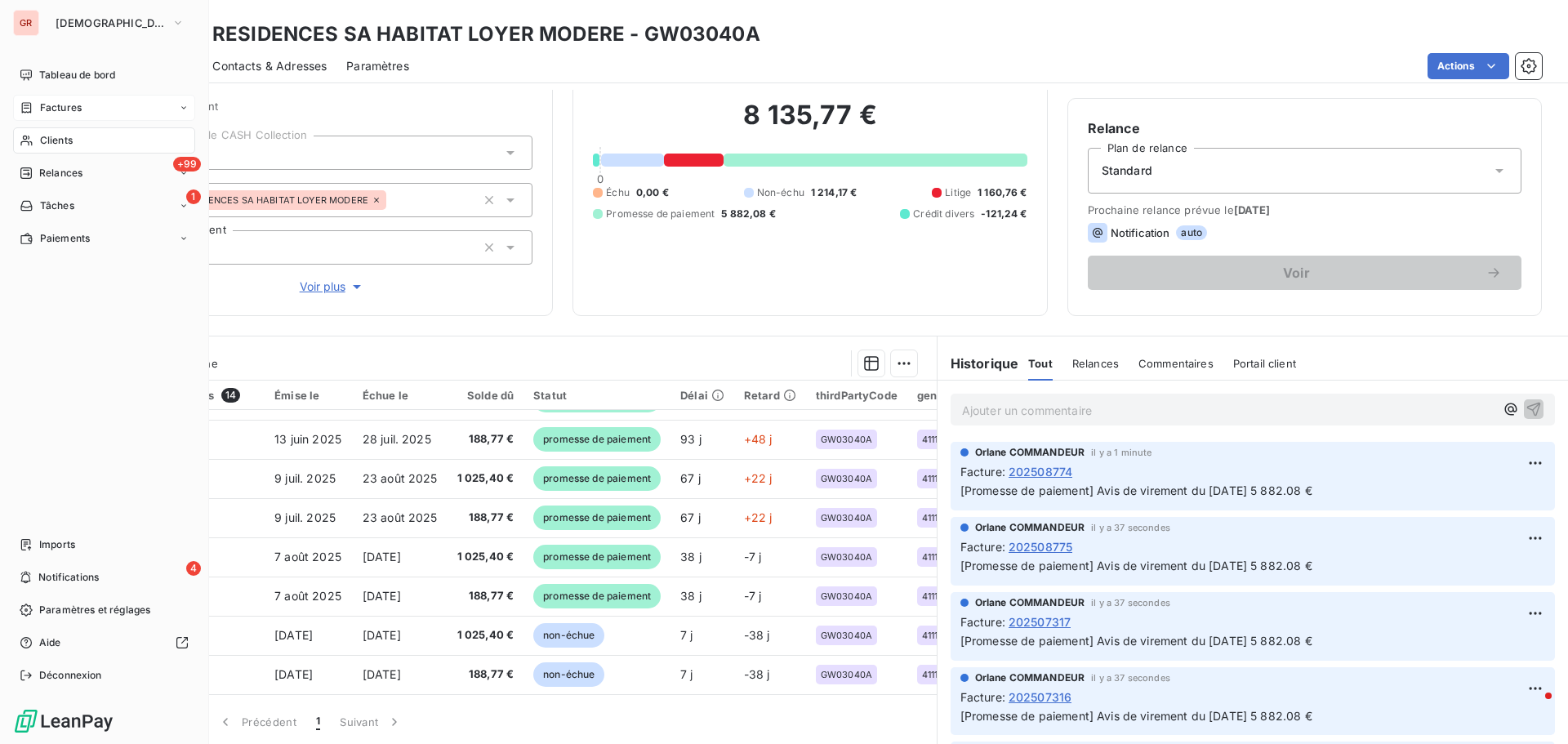
drag, startPoint x: 57, startPoint y: 107, endPoint x: 77, endPoint y: 109, distance: 20.1
click at [57, 107] on span "Factures" at bounding box center [61, 108] width 41 height 15
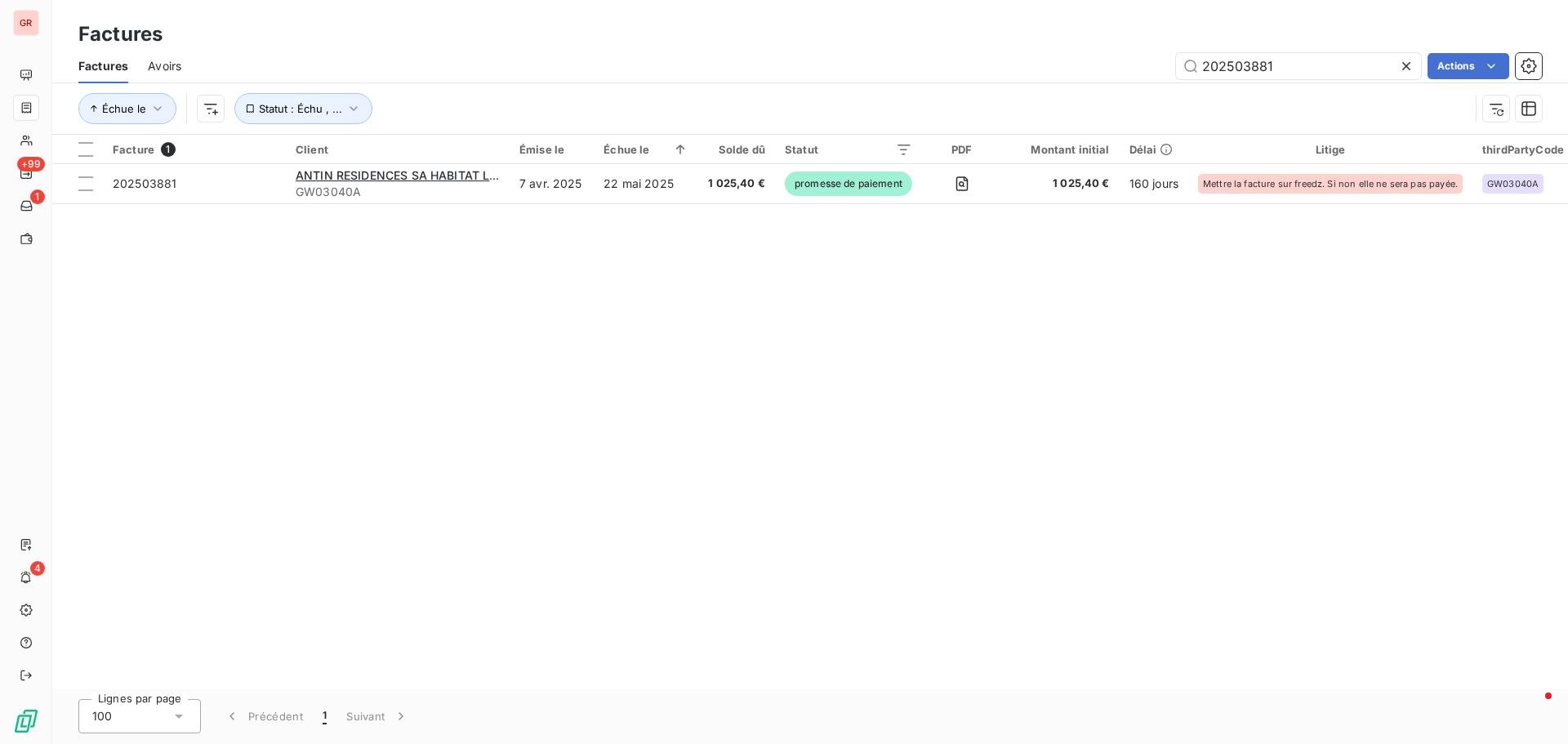
drag, startPoint x: 1344, startPoint y: 70, endPoint x: 347, endPoint y: 280, distance: 1018.9
click at [666, 181] on div "Factures Factures Avoirs 202503881 Actions Échue le Statut : Échu , ... Facture…" at bounding box center [809, 372] width 1515 height 744
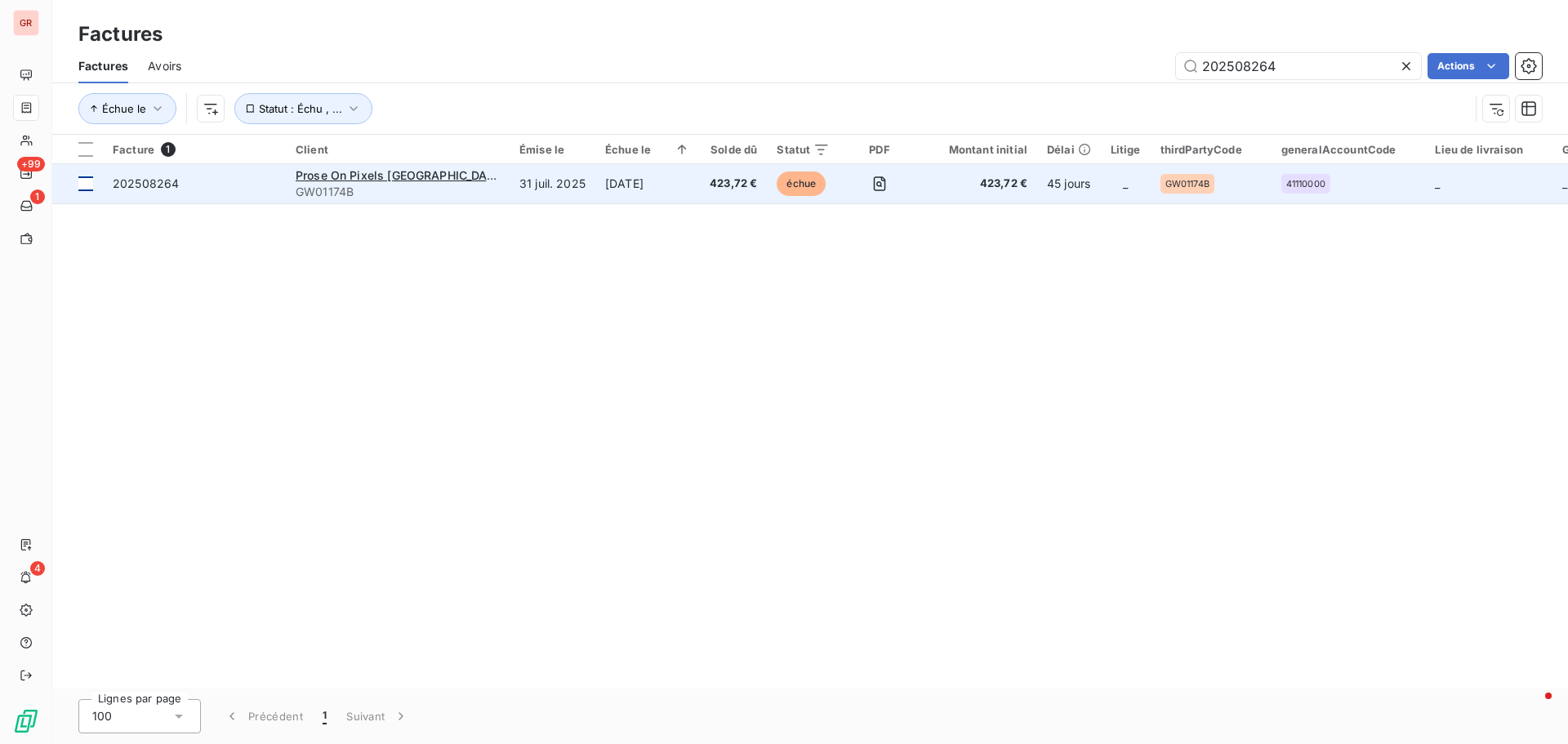
type input "202508264"
click at [87, 185] on div at bounding box center [86, 184] width 15 height 15
click at [373, 173] on span "Prose On Pixels France" at bounding box center [400, 175] width 210 height 14
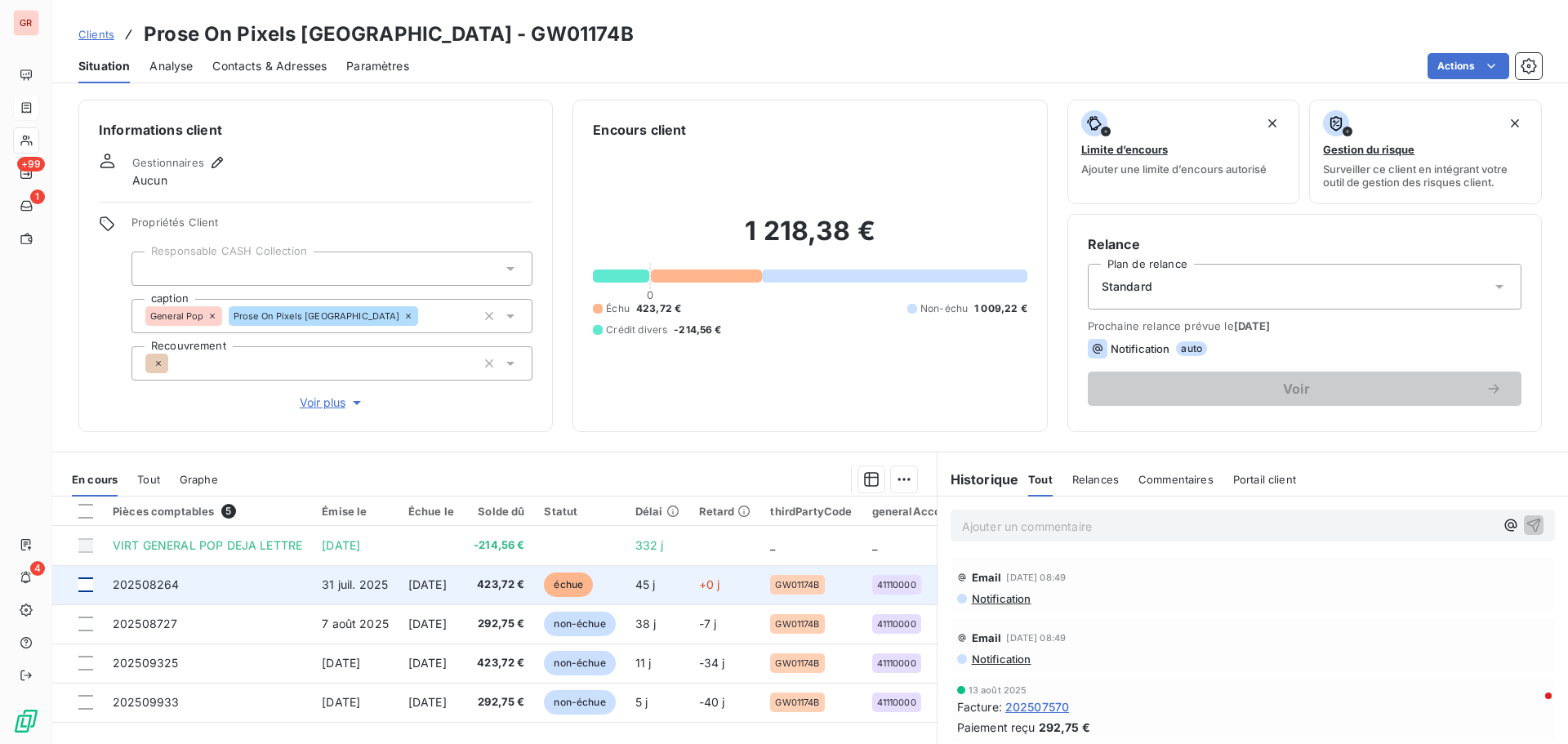
click at [91, 450] on div at bounding box center [86, 585] width 15 height 15
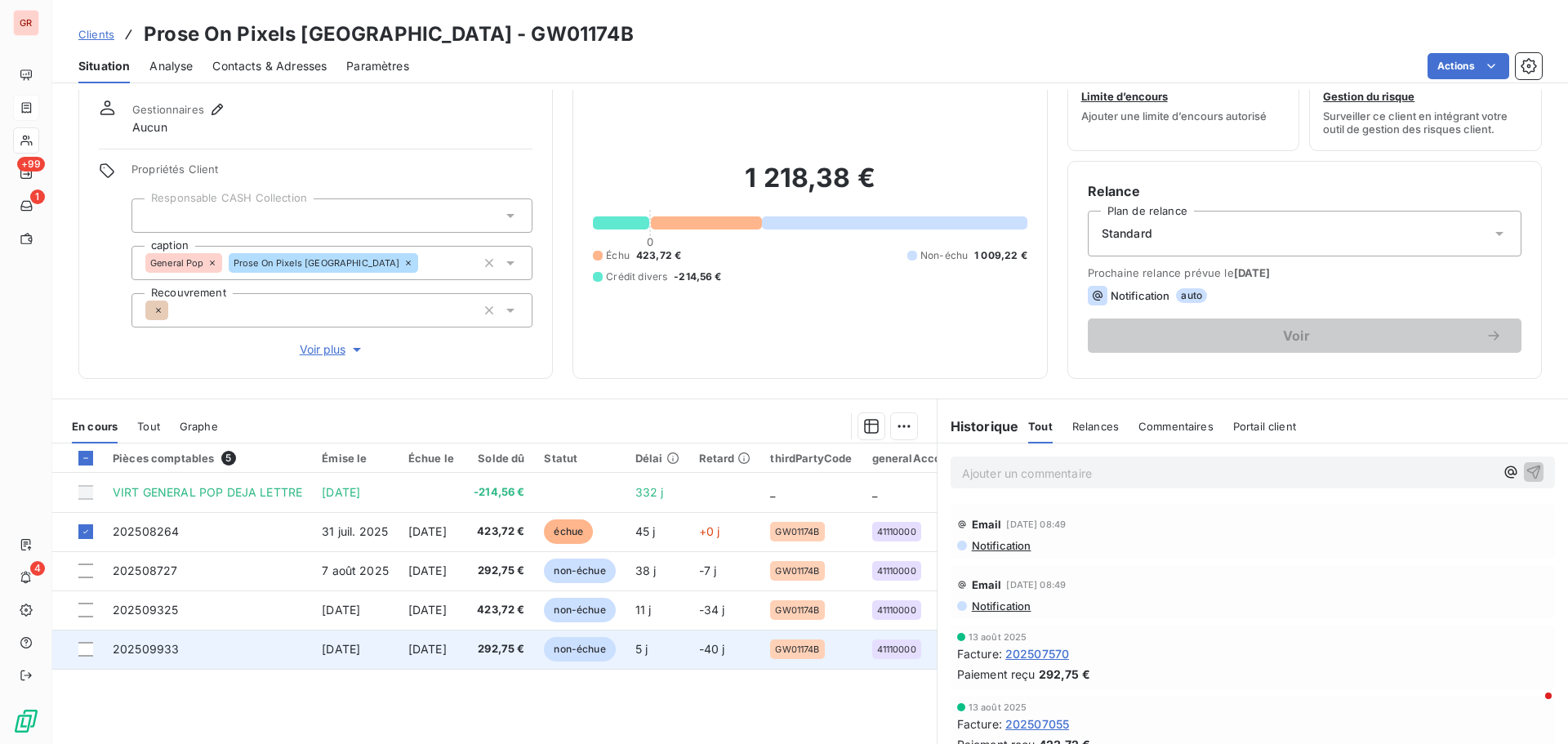
scroll to position [81, 0]
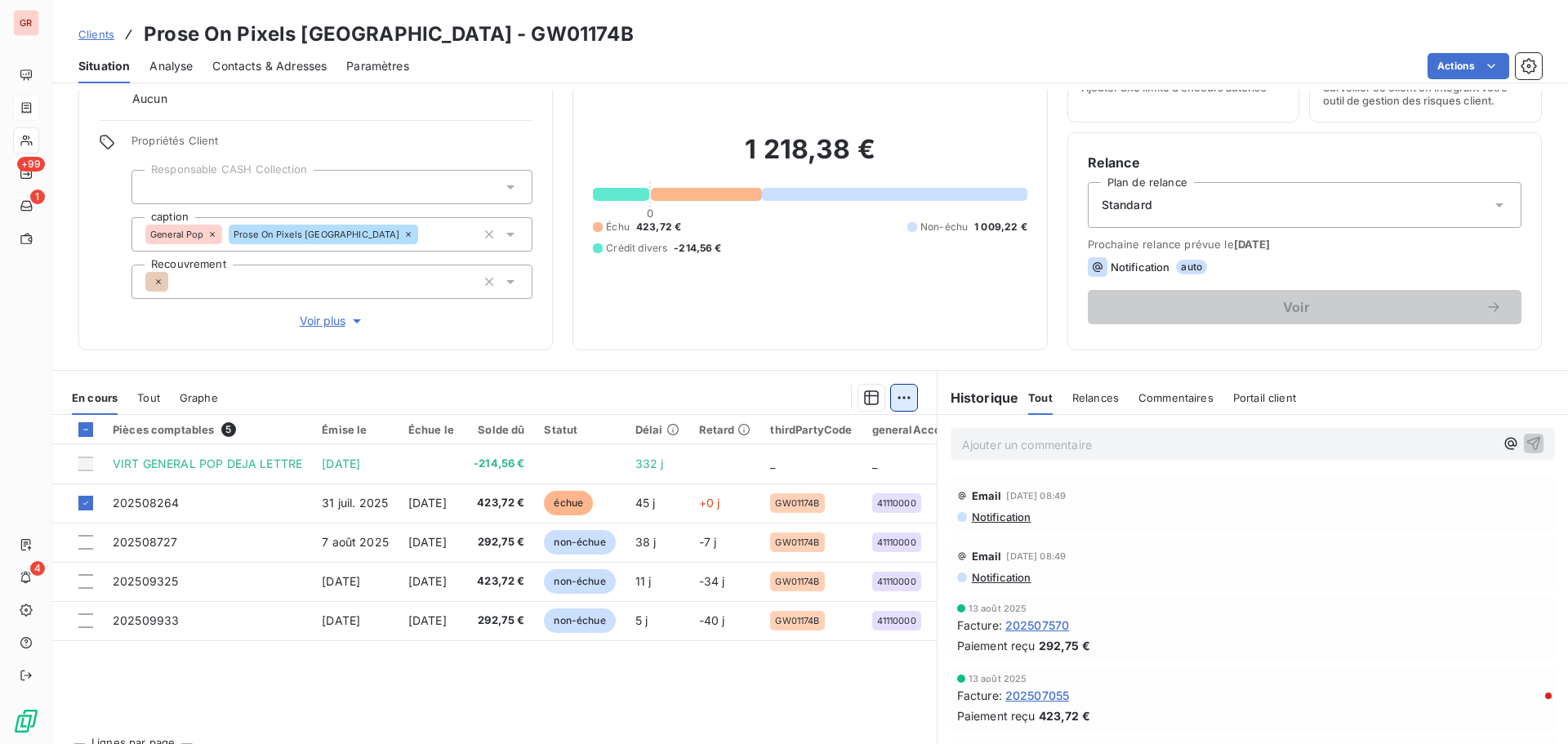
click at [898, 393] on html "GR +99 1 4 Clients Prose On Pixels France - GW01174B Situation Analyse Contacts…" at bounding box center [784, 372] width 1568 height 744
click at [715, 450] on div "Ajouter une promesse de paiement (1 facture)" at bounding box center [757, 464] width 289 height 27
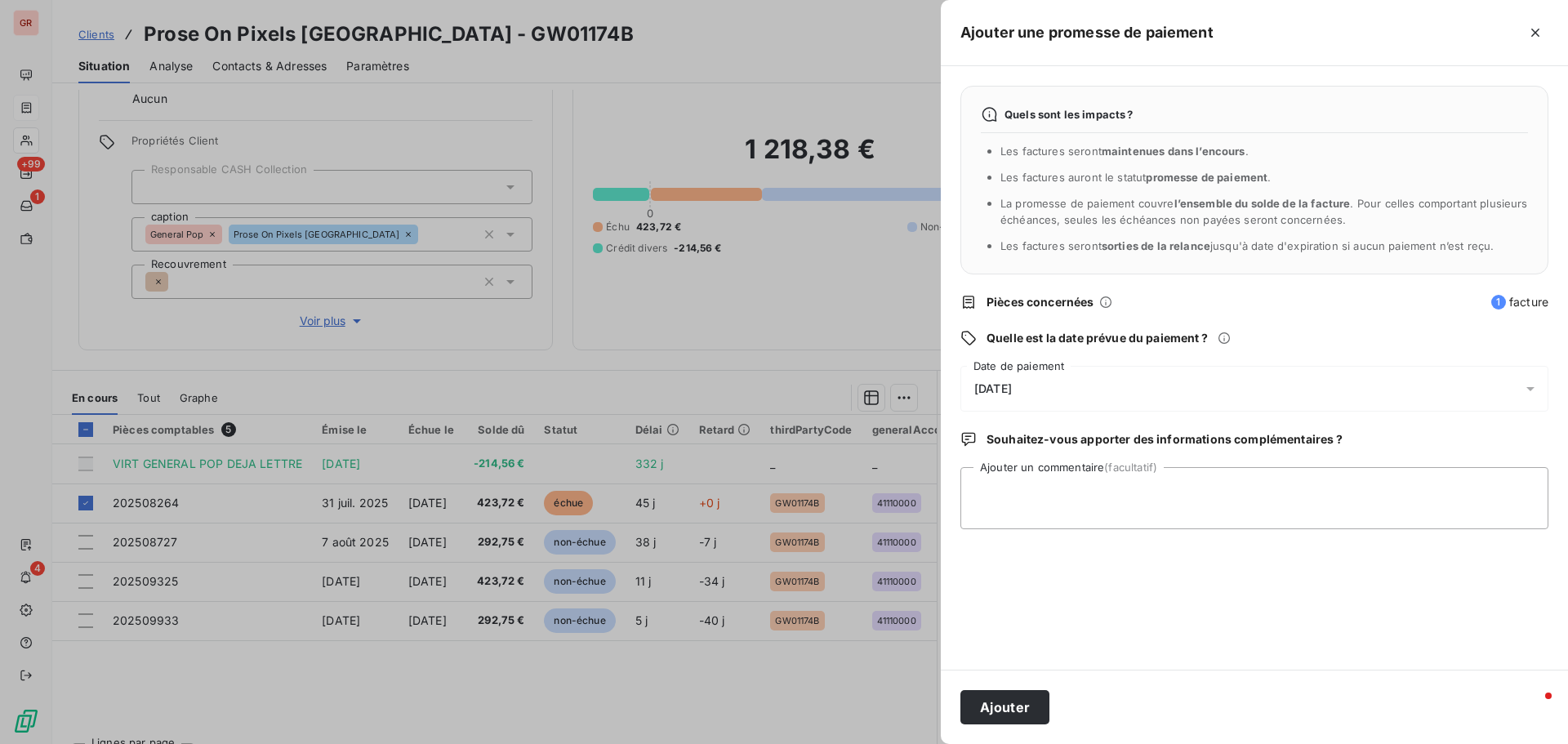
click at [1044, 391] on icon at bounding box center [1530, 389] width 17 height 17
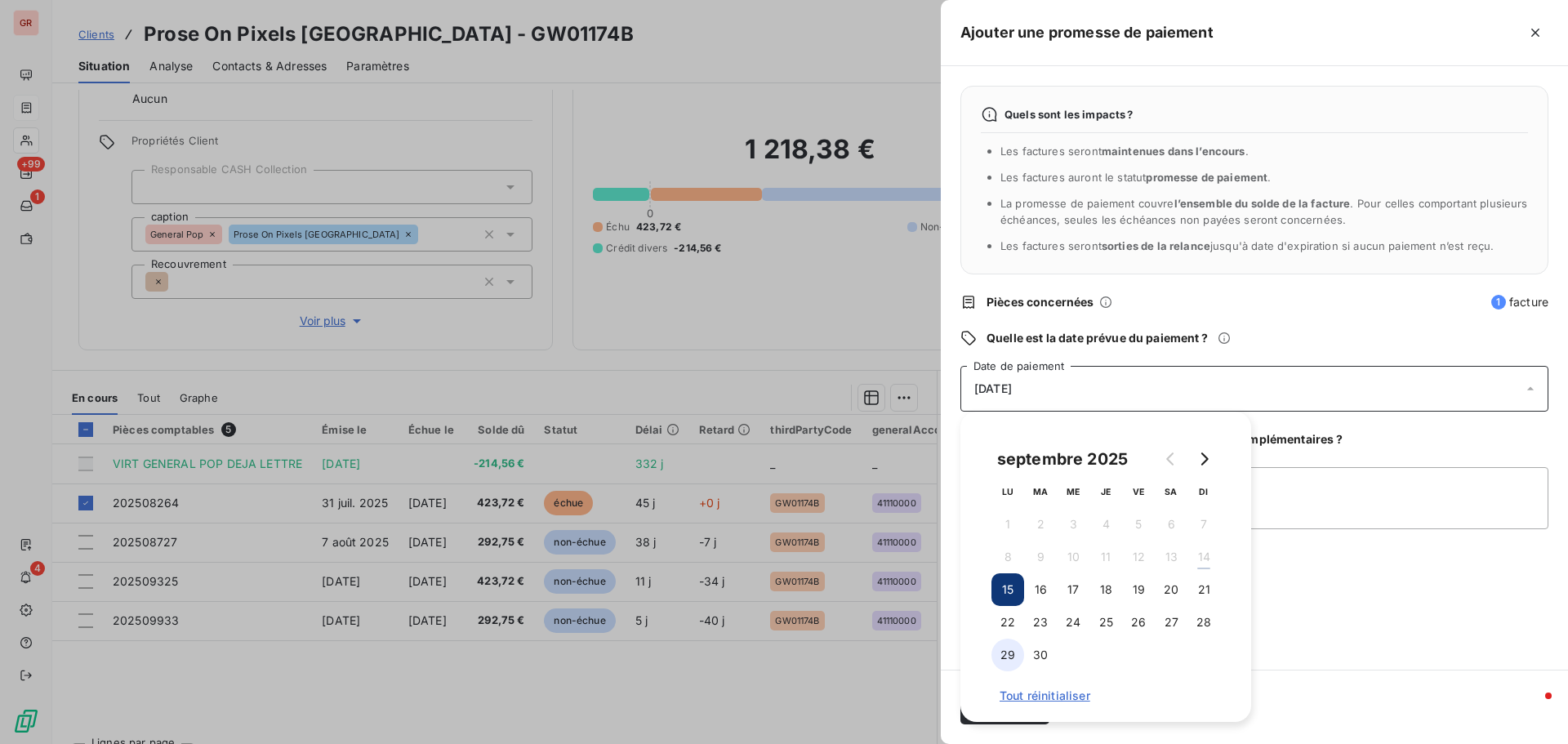
click at [1012, 450] on button "29" at bounding box center [1007, 654] width 32 height 32
click at [1044, 450] on div "Quels sont les impacts ? Les factures seront maintenues dans l’encours . Les fa…" at bounding box center [1254, 368] width 627 height 604
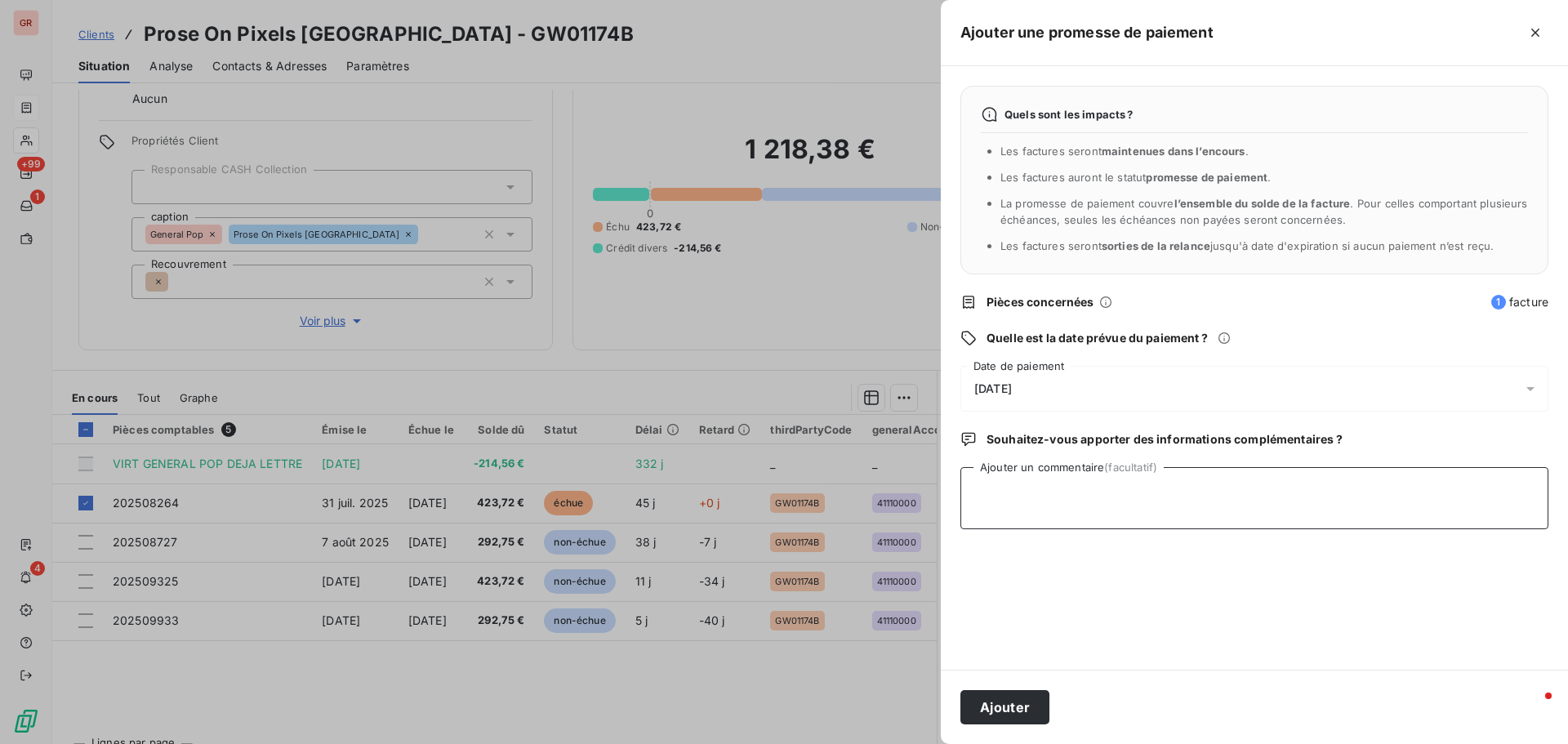
click at [1044, 450] on textarea "Ajouter un commentaire (facultatif)" at bounding box center [1254, 498] width 588 height 62
type textarea "Avis de virement du 12/09/25 4 617.28 €"
click at [1012, 450] on button "Ajouter" at bounding box center [1004, 707] width 89 height 34
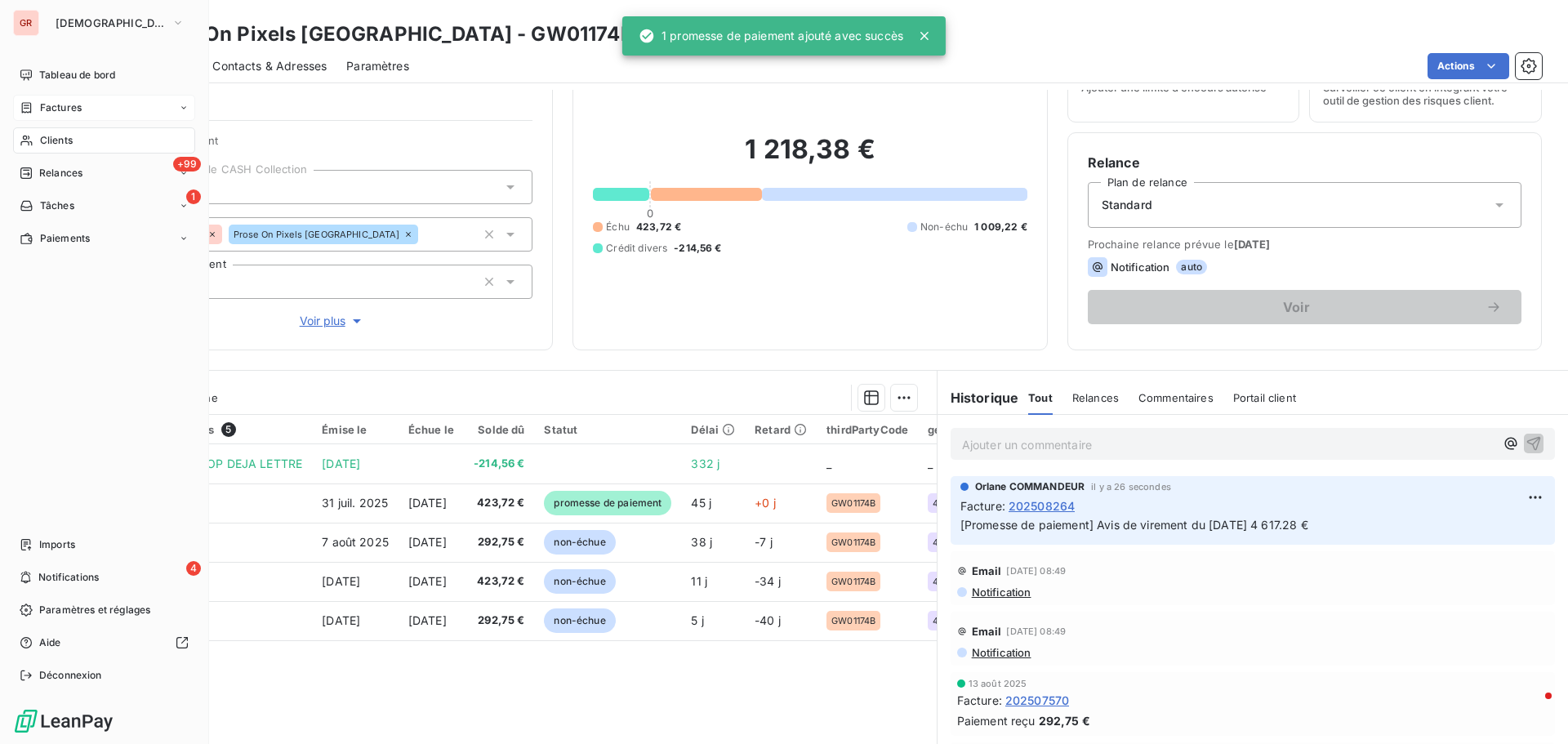
click at [62, 107] on span "Factures" at bounding box center [61, 108] width 41 height 15
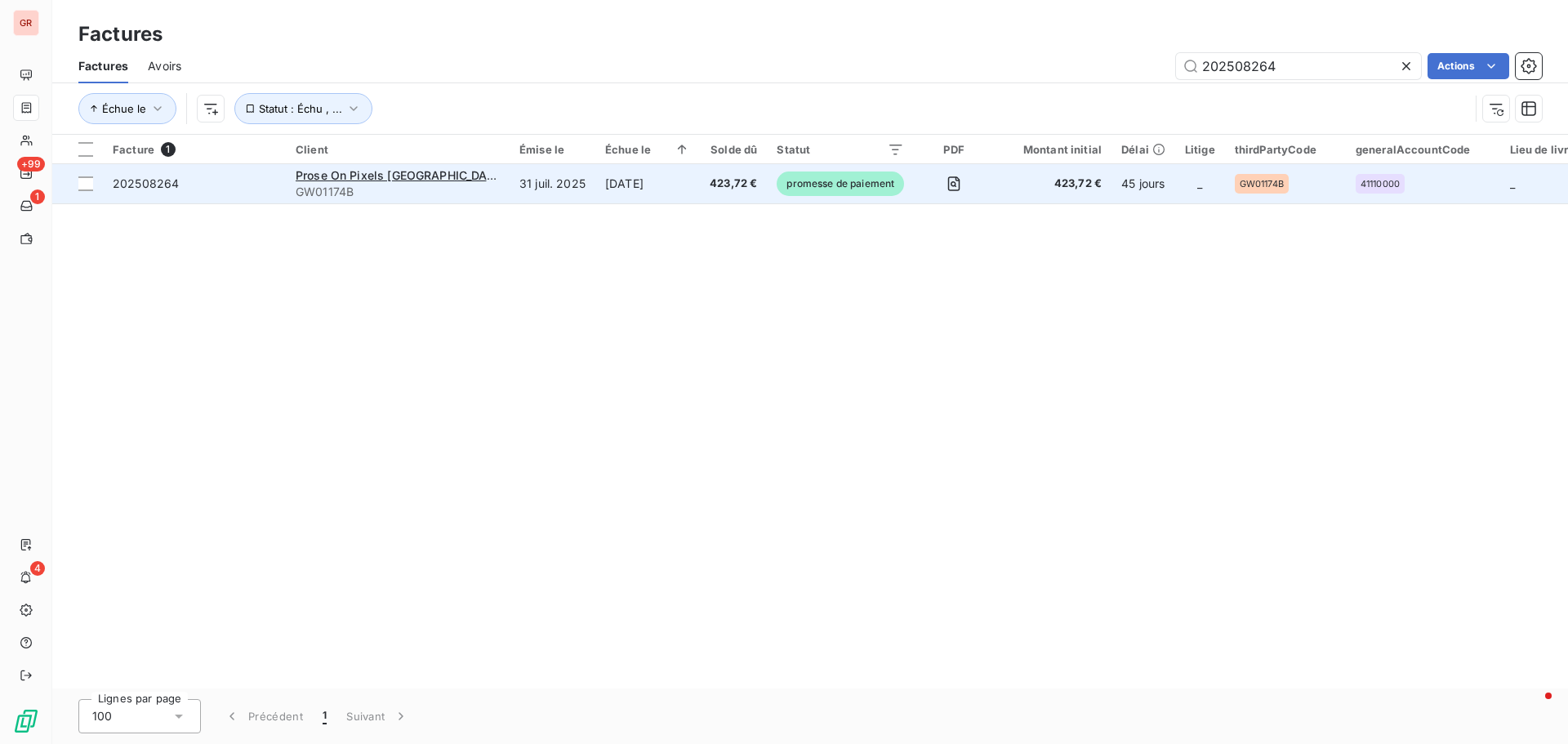
click at [725, 169] on div "Factures Factures Avoirs 202508264 Actions Échue le Statut : Échu , ... Facture…" at bounding box center [809, 372] width 1515 height 744
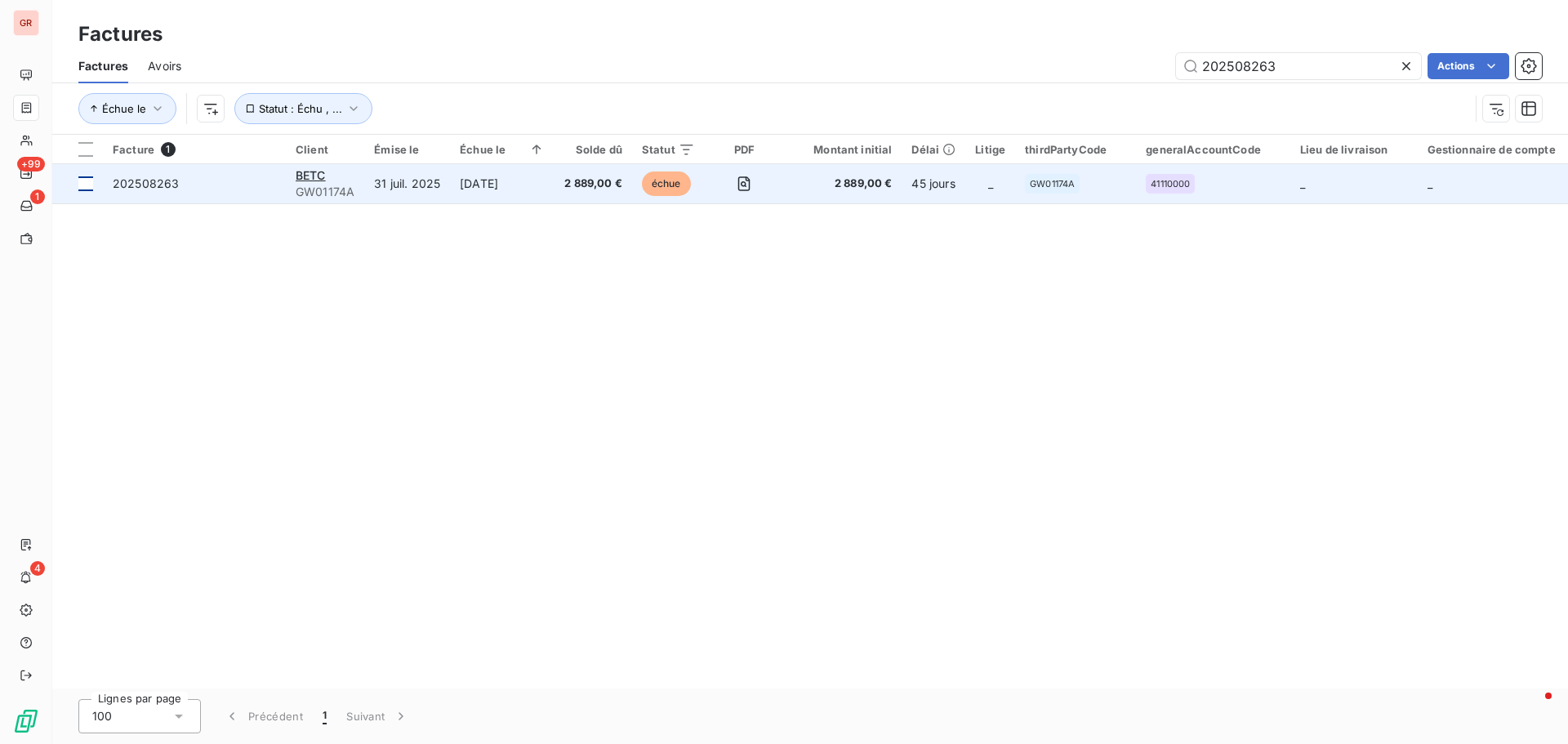
type input "202508263"
click at [90, 182] on div at bounding box center [86, 184] width 15 height 15
click at [318, 187] on span "GW01174A" at bounding box center [324, 192] width 59 height 17
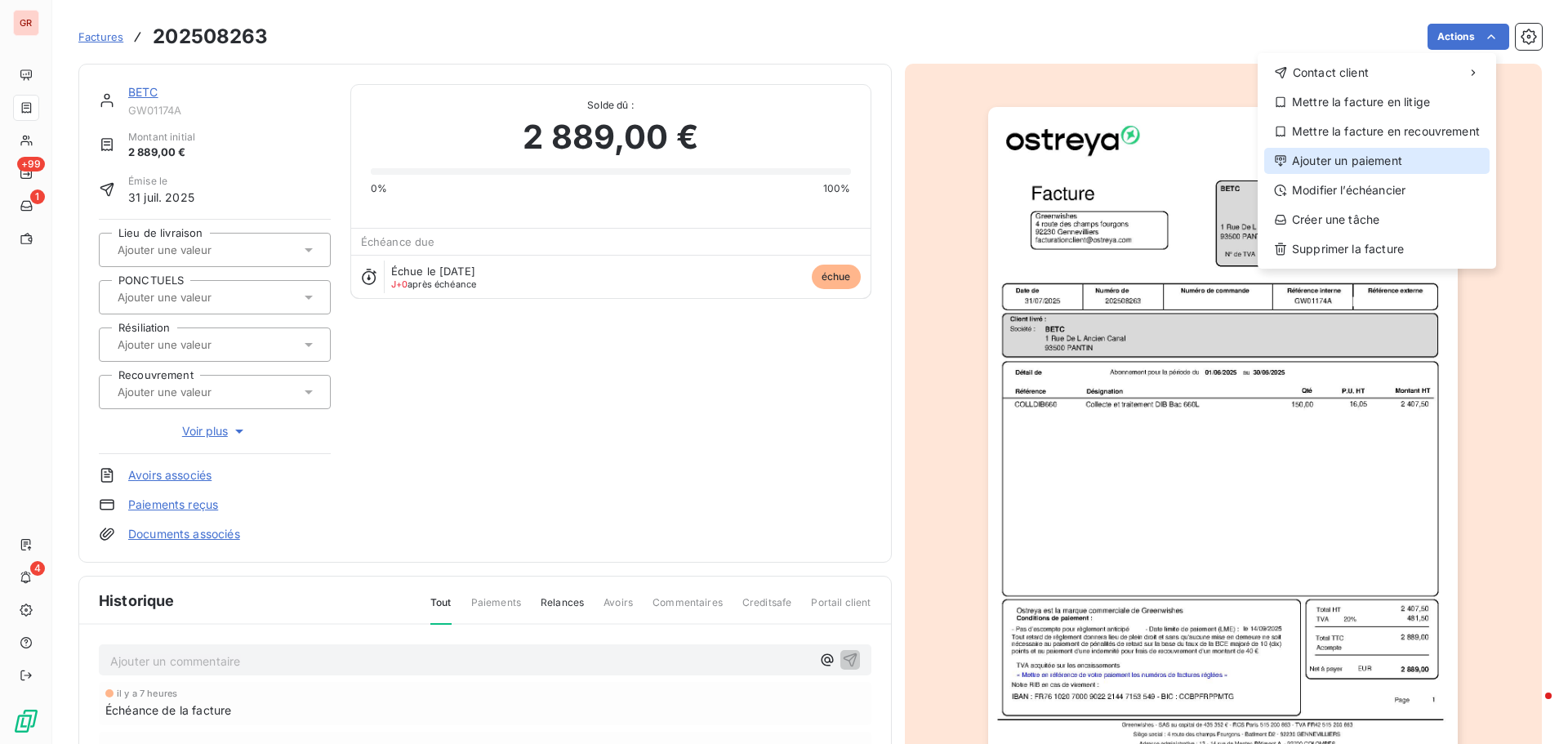
click at [1044, 157] on div "Ajouter un paiement" at bounding box center [1376, 161] width 226 height 27
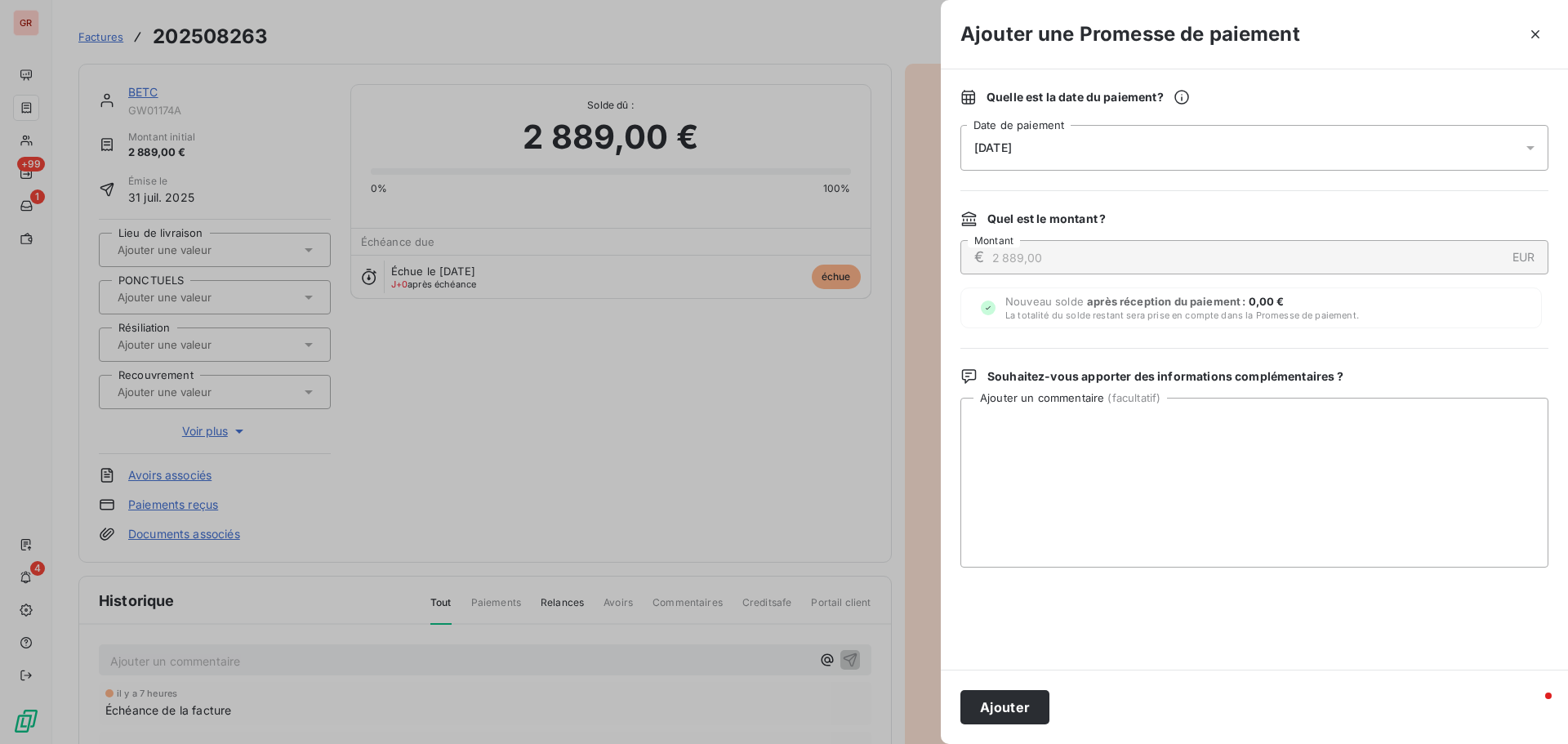
click at [1044, 150] on icon at bounding box center [1530, 148] width 17 height 17
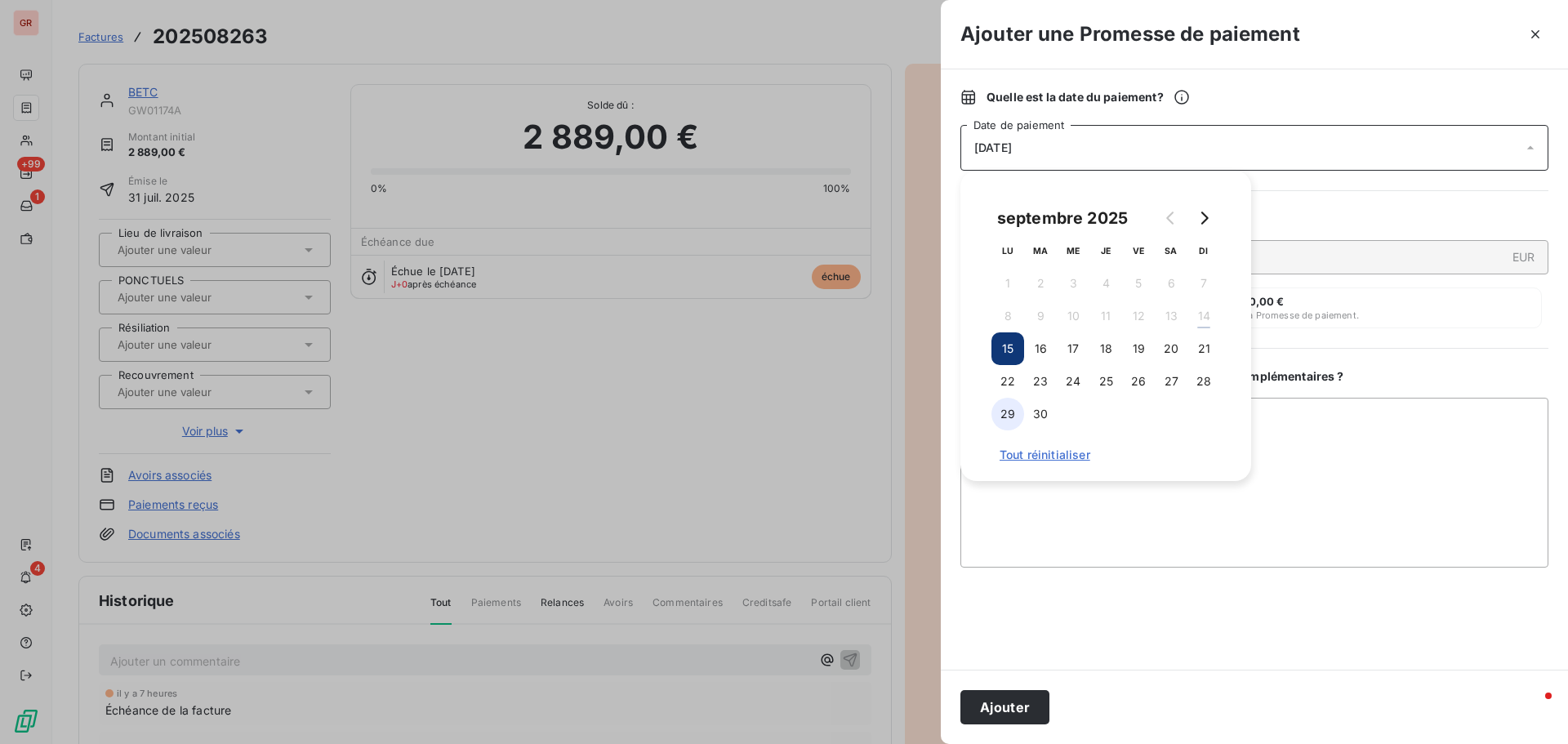
click at [1006, 414] on button "29" at bounding box center [1007, 414] width 32 height 32
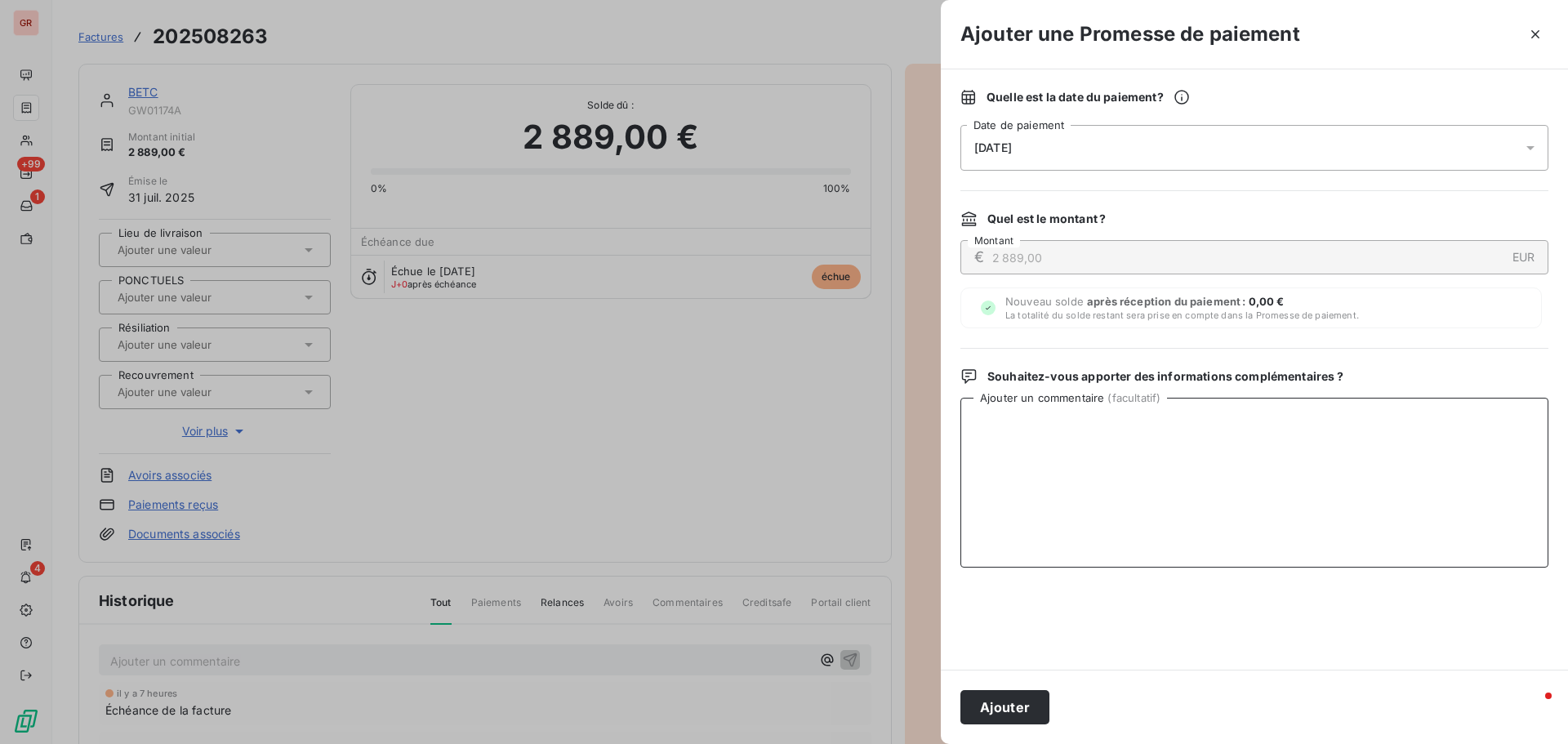
click at [1044, 412] on textarea "Ajouter un commentaire ( facultatif )" at bounding box center [1254, 483] width 588 height 170
type textarea "Avis de virement du 12/09/25 4 617.28 €"
click at [1017, 450] on button "Ajouter" at bounding box center [1004, 707] width 89 height 34
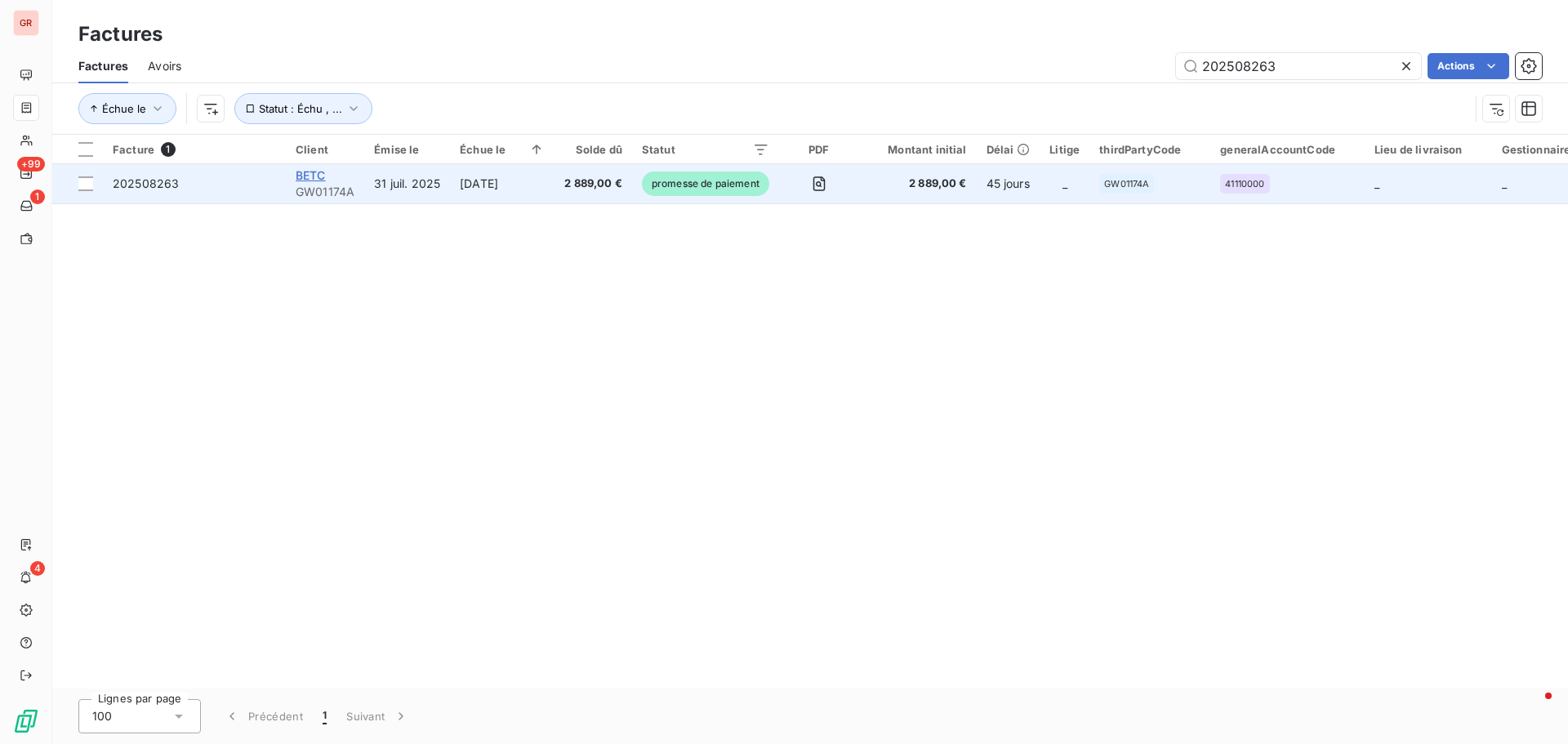
click at [320, 173] on span "BETC" at bounding box center [310, 175] width 30 height 14
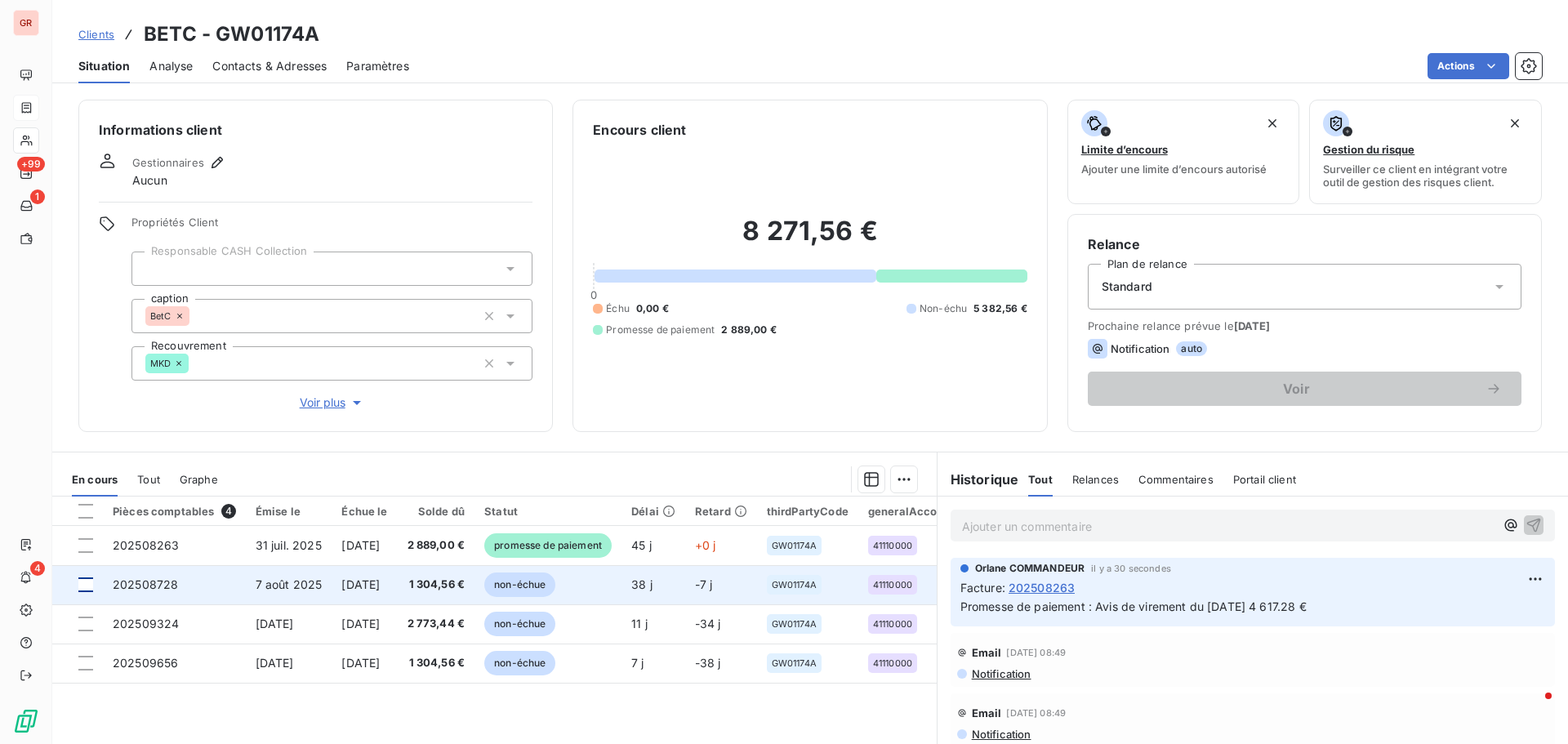
click at [86, 450] on div at bounding box center [86, 585] width 15 height 15
click at [287, 450] on span "7 août 2025" at bounding box center [289, 584] width 67 height 14
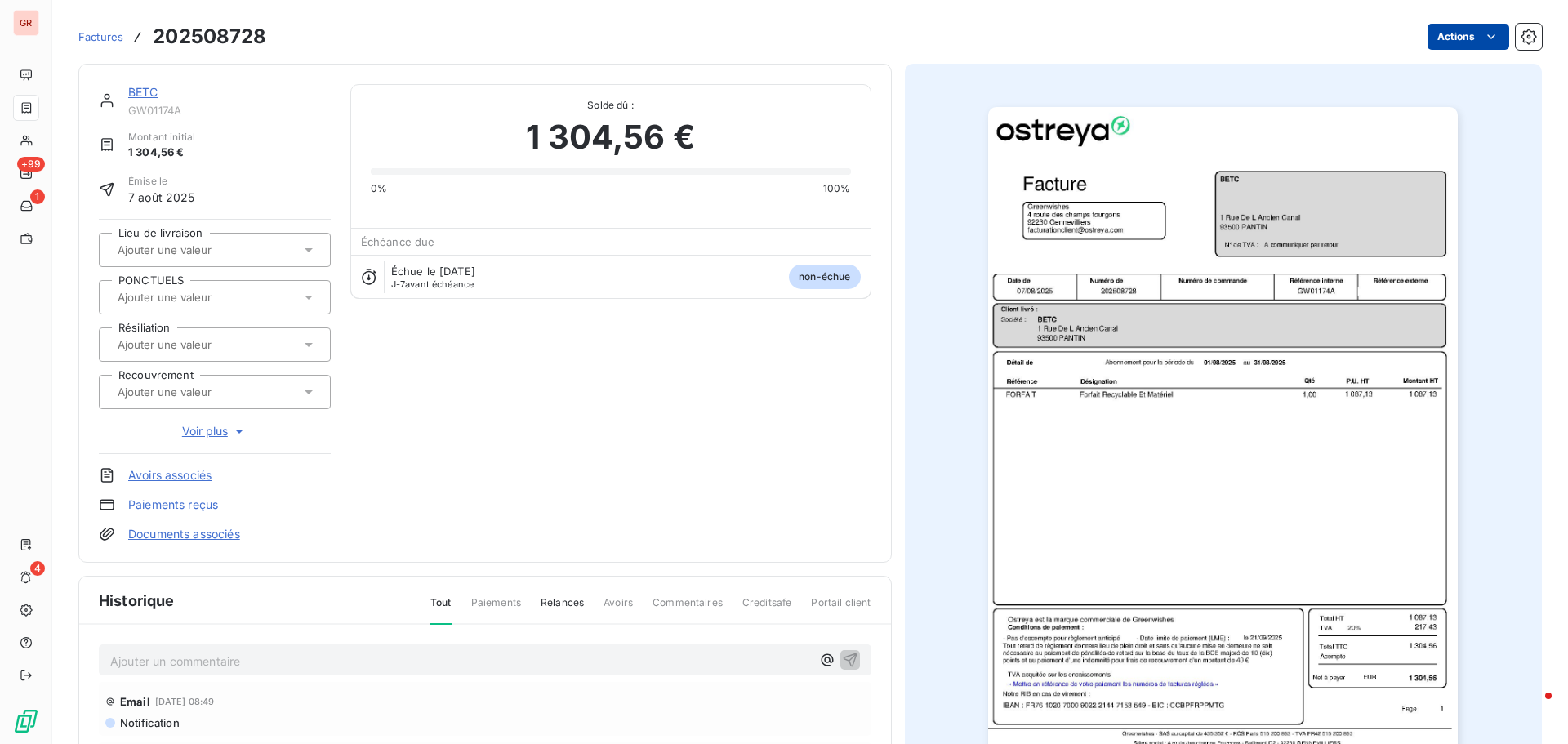
click at [1044, 27] on html "GR +99 1 4 Factures 202508728 Actions BETC GW01174A Montant initial 1 304,56 € …" at bounding box center [784, 372] width 1568 height 744
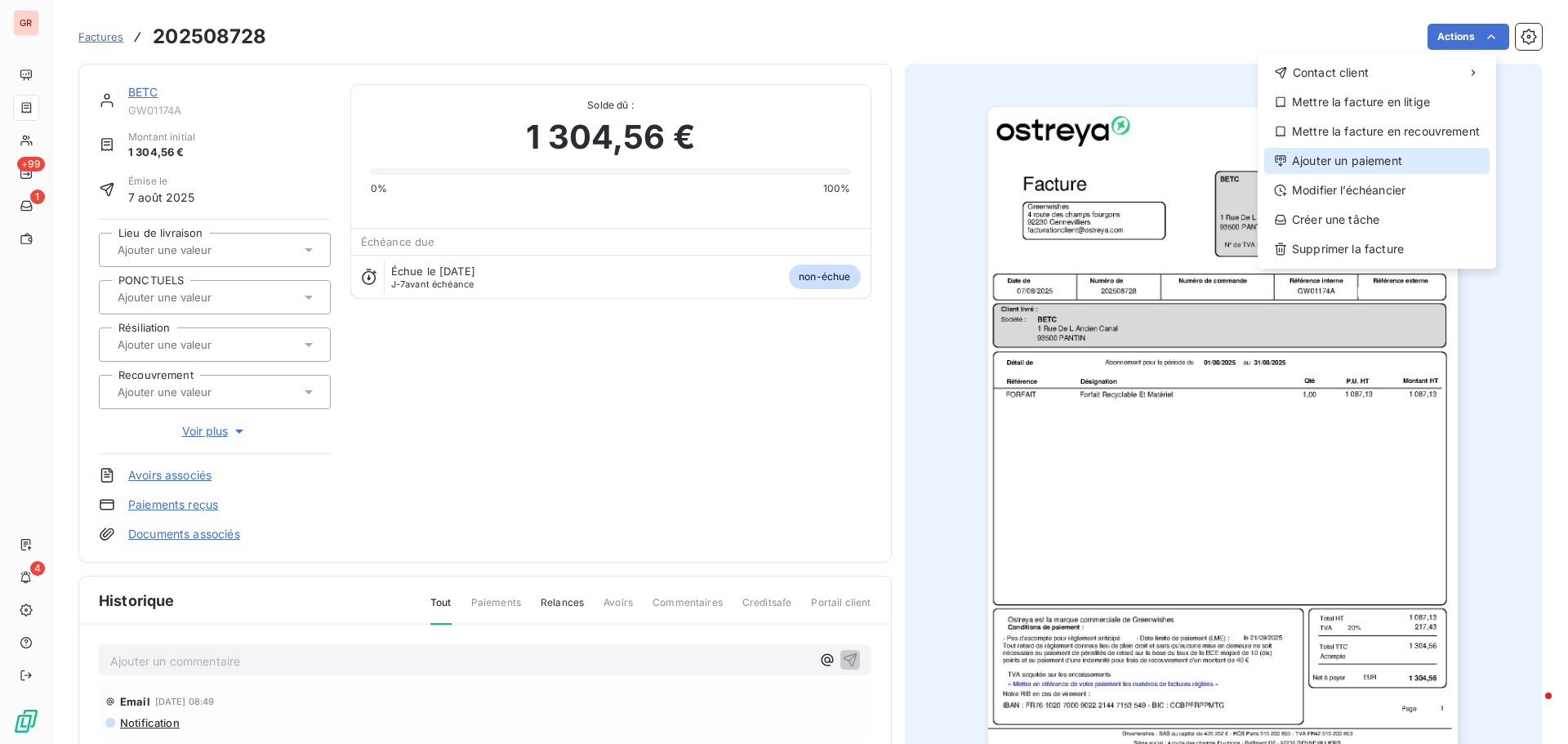
click at [1044, 161] on div "Ajouter un paiement" at bounding box center [1376, 161] width 226 height 27
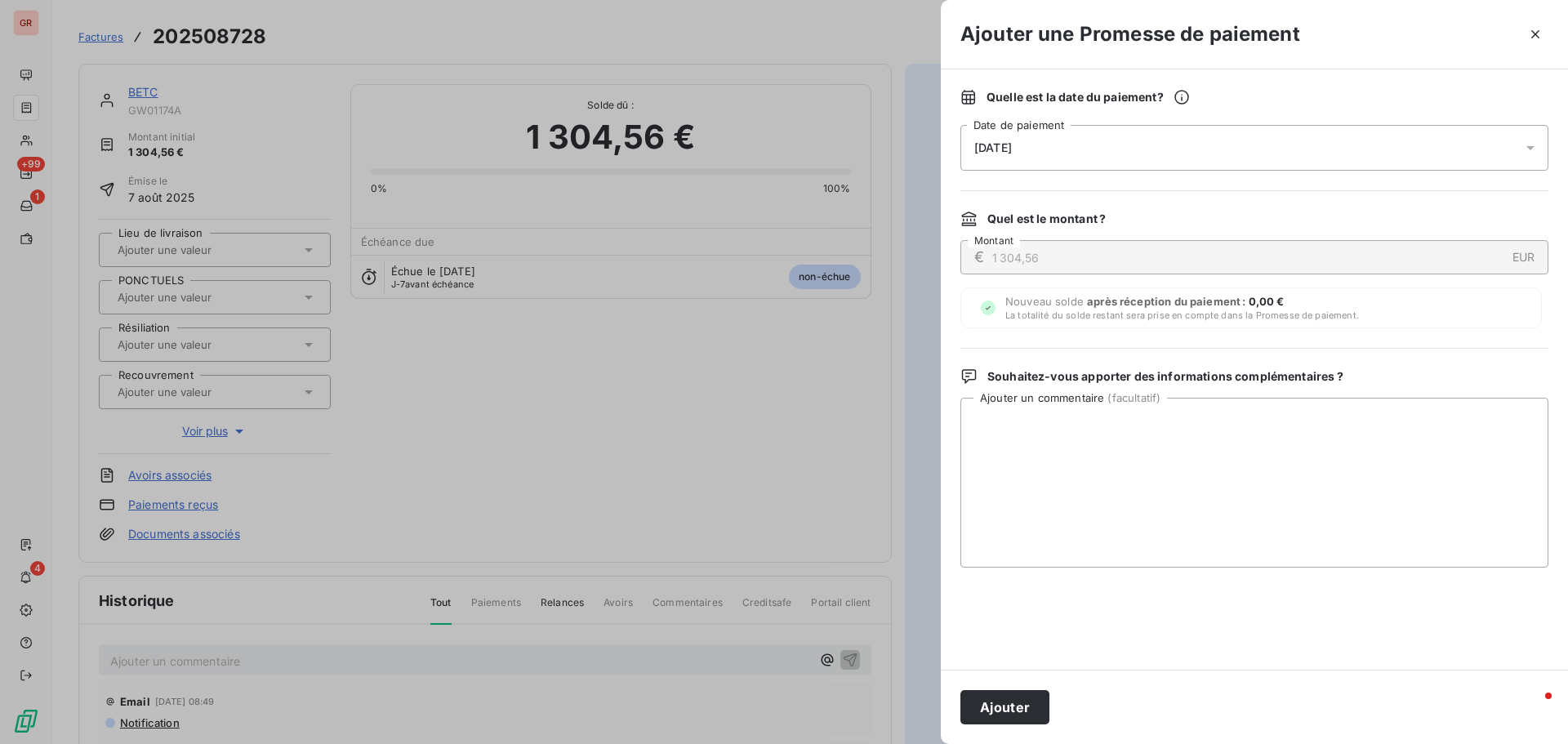
click at [1044, 146] on icon at bounding box center [1530, 148] width 8 height 4
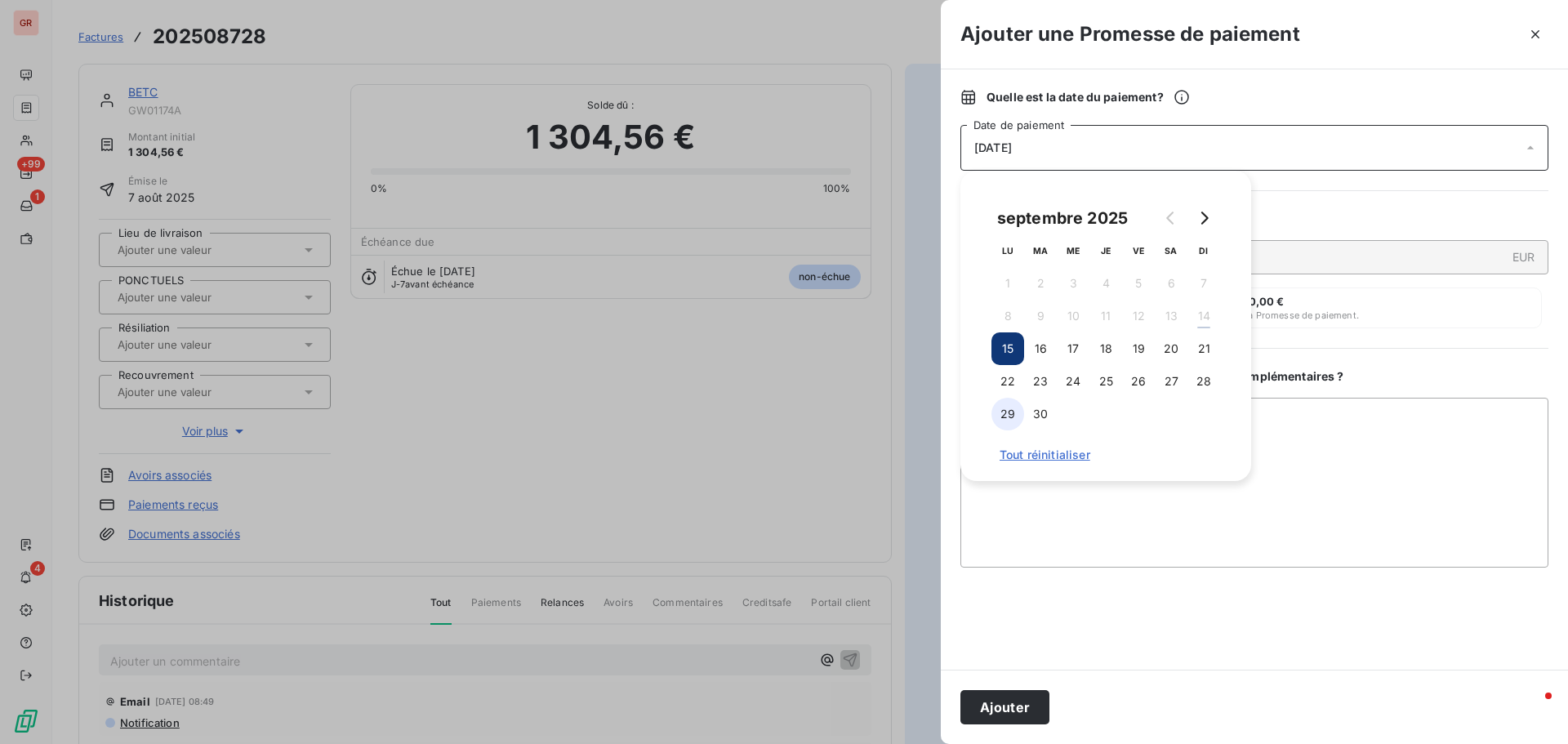
click at [1005, 416] on button "29" at bounding box center [1007, 414] width 32 height 32
click at [1044, 289] on div "Nouveau solde après réception du paiement : 0,00 € La totalité du solde restant…" at bounding box center [1250, 308] width 581 height 41
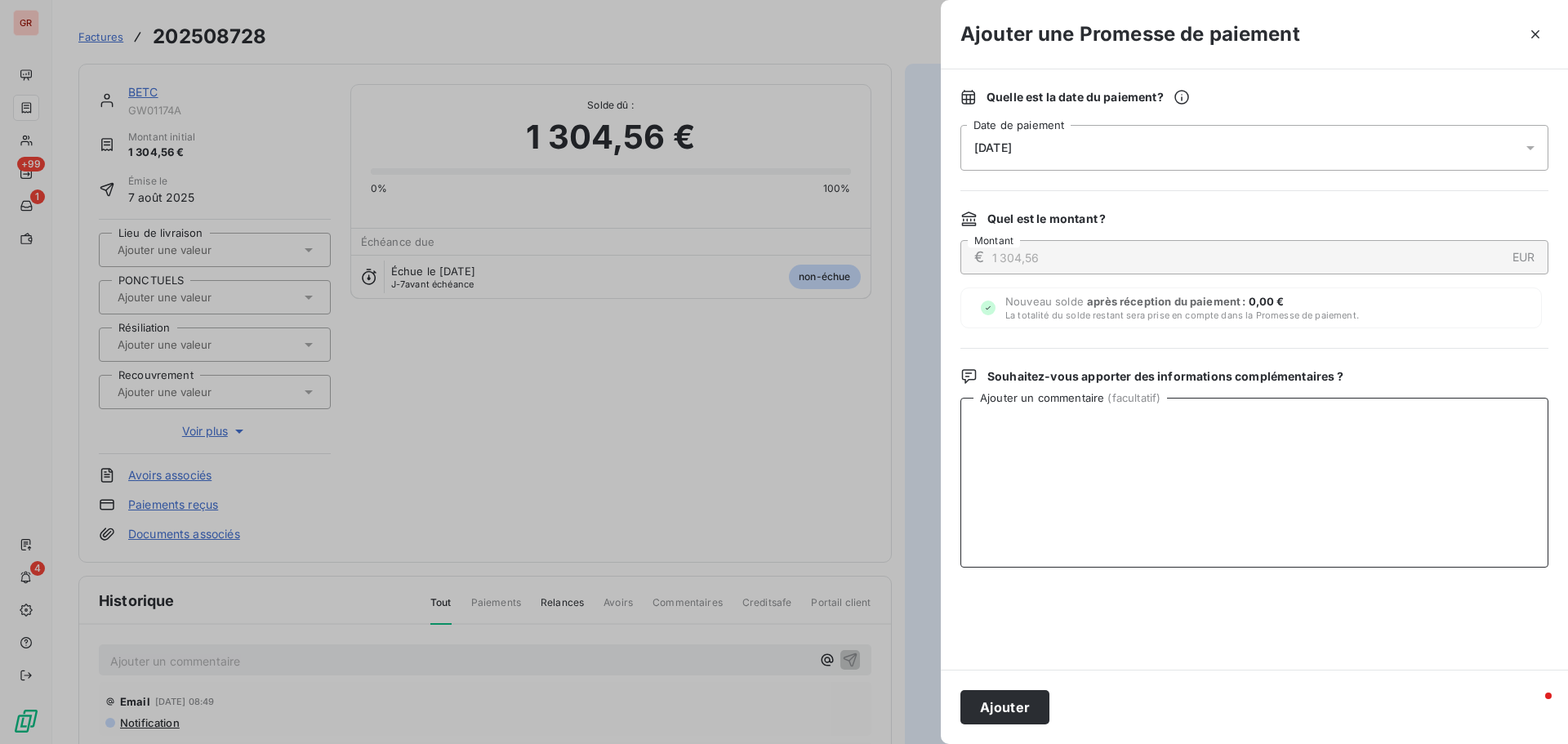
click at [998, 441] on textarea "Ajouter un commentaire ( facultatif )" at bounding box center [1254, 483] width 588 height 170
click at [1031, 421] on textarea "Avis de virment du 12/09/25" at bounding box center [1254, 483] width 588 height 170
click at [1044, 422] on textarea "Avis de virement du 12/09/25" at bounding box center [1254, 483] width 588 height 170
click at [1044, 421] on textarea "Avis de virement du 12/09/25 4617.56 €" at bounding box center [1254, 483] width 588 height 170
type textarea "Avis de virement du 12/09/25 4 617.56 €"
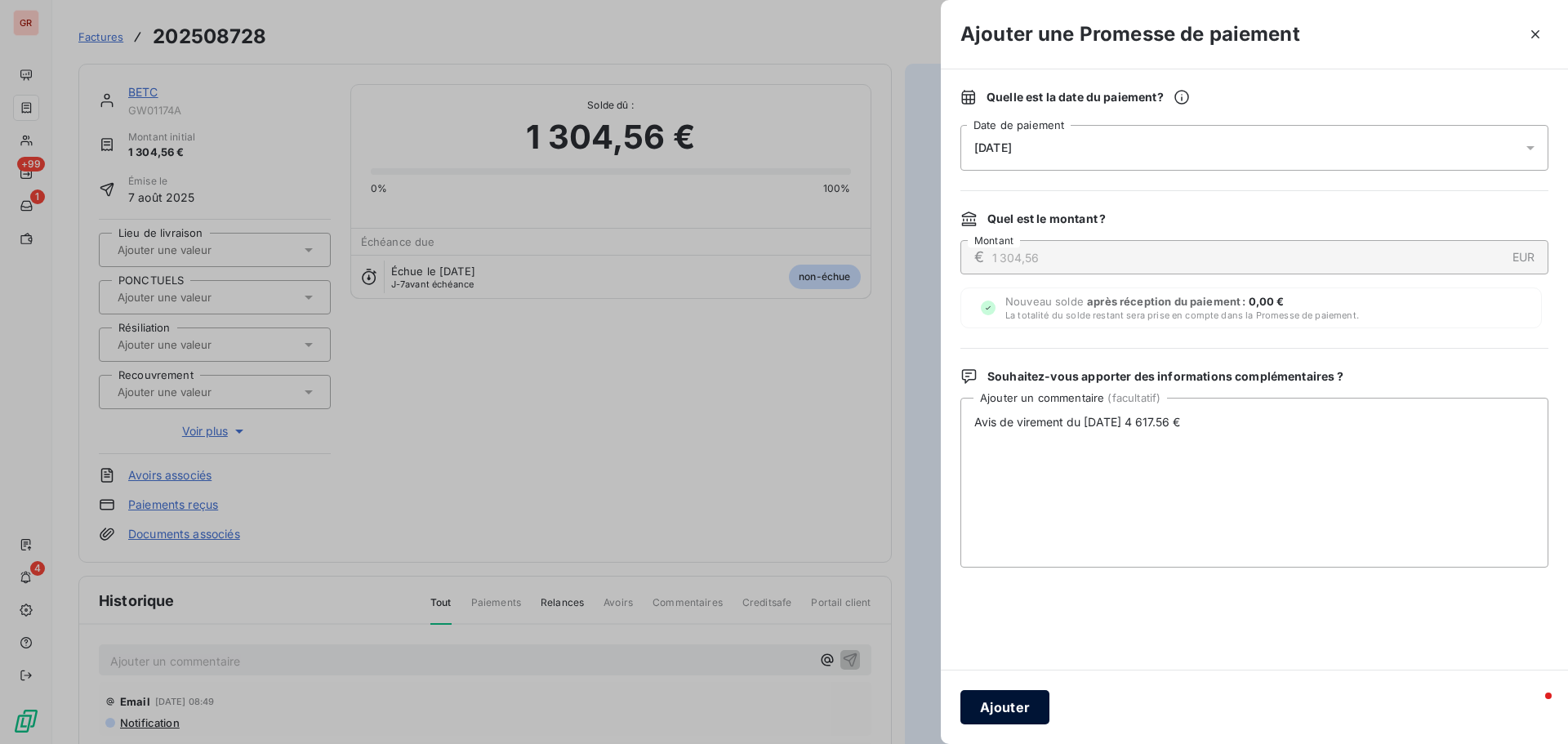
click at [1014, 450] on button "Ajouter" at bounding box center [1004, 707] width 89 height 34
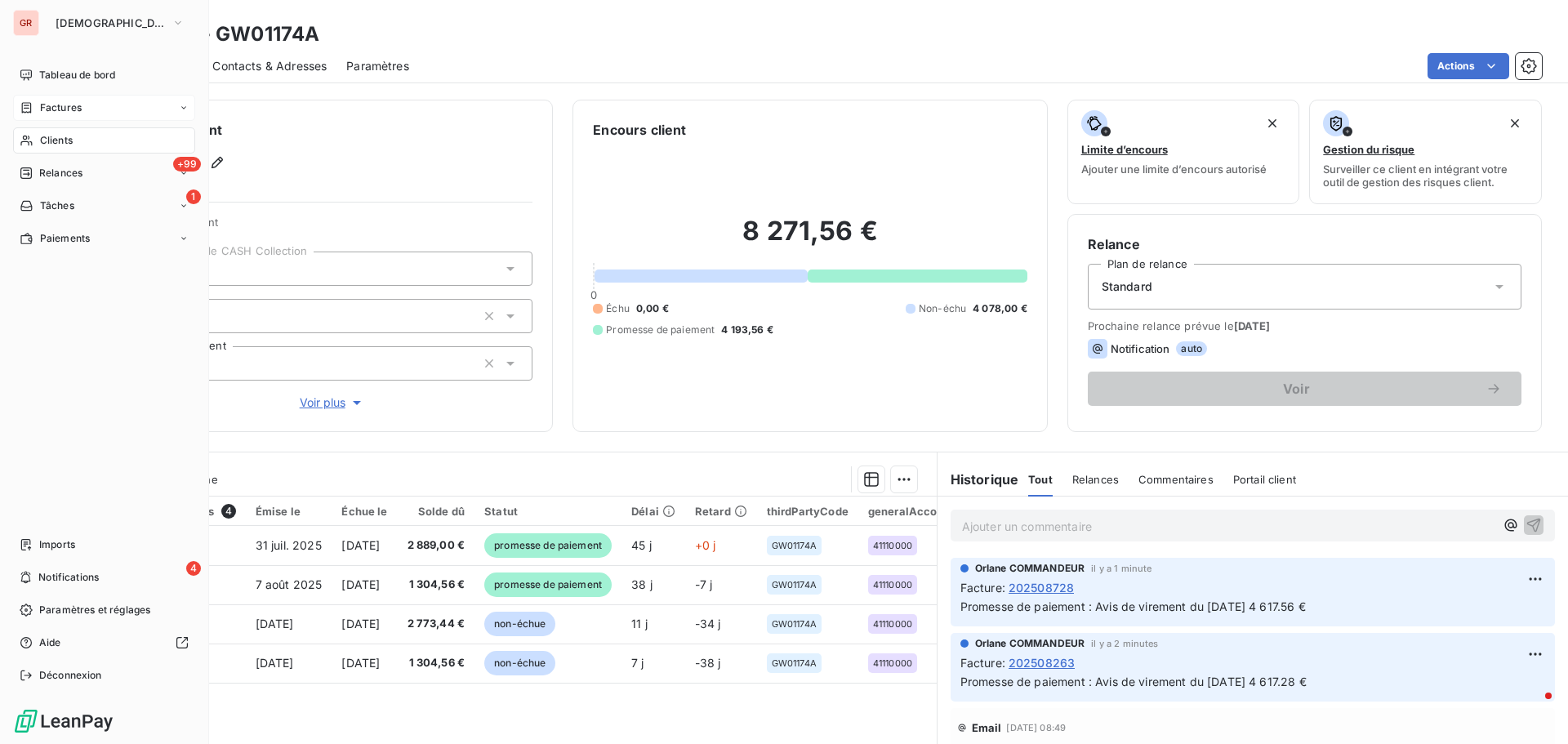
click at [57, 110] on span "Factures" at bounding box center [61, 108] width 41 height 15
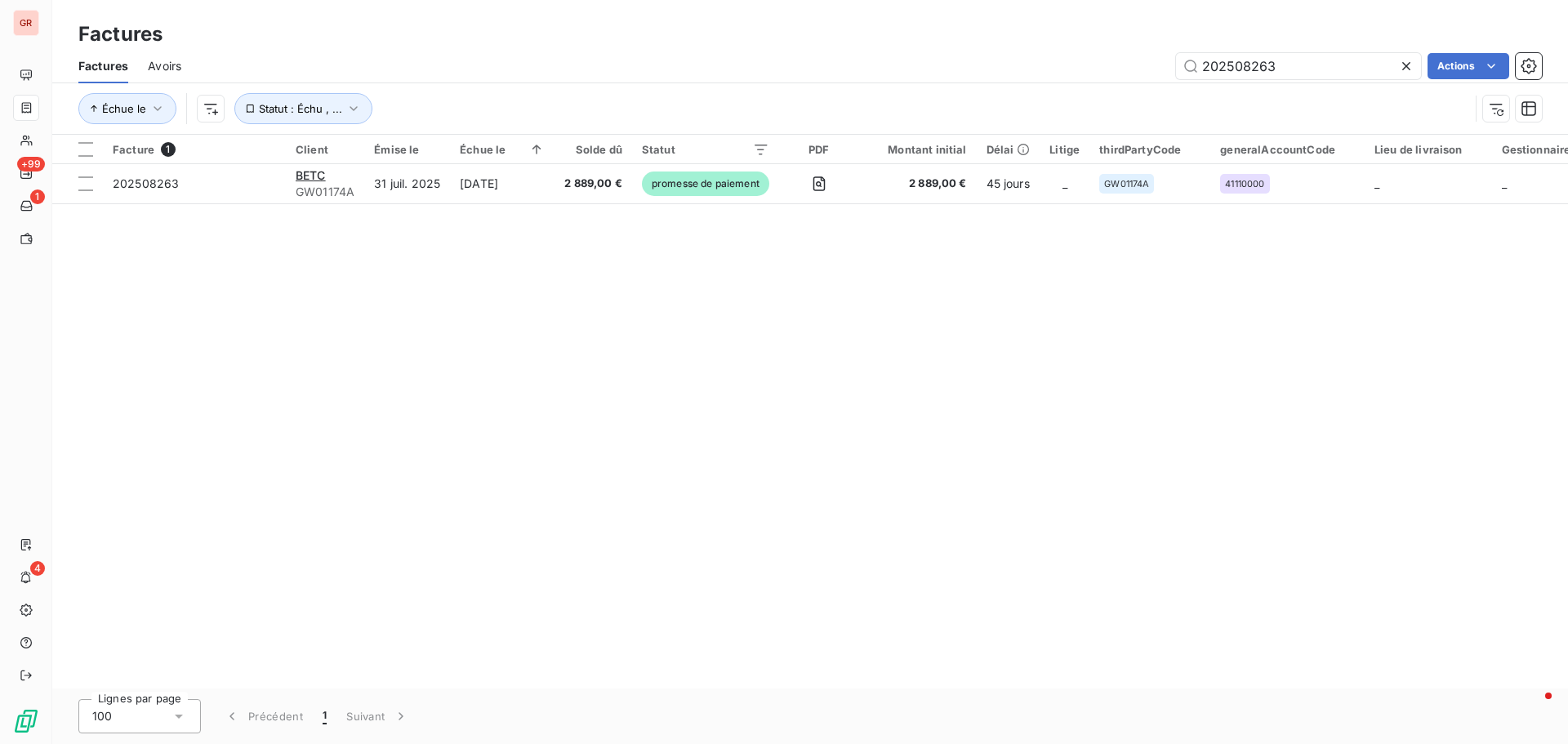
drag, startPoint x: 1310, startPoint y: 71, endPoint x: 974, endPoint y: 114, distance: 338.7
click at [977, 114] on div "Factures Avoirs 202508263 Actions Échue le Statut : Échu , ..." at bounding box center [809, 91] width 1515 height 85
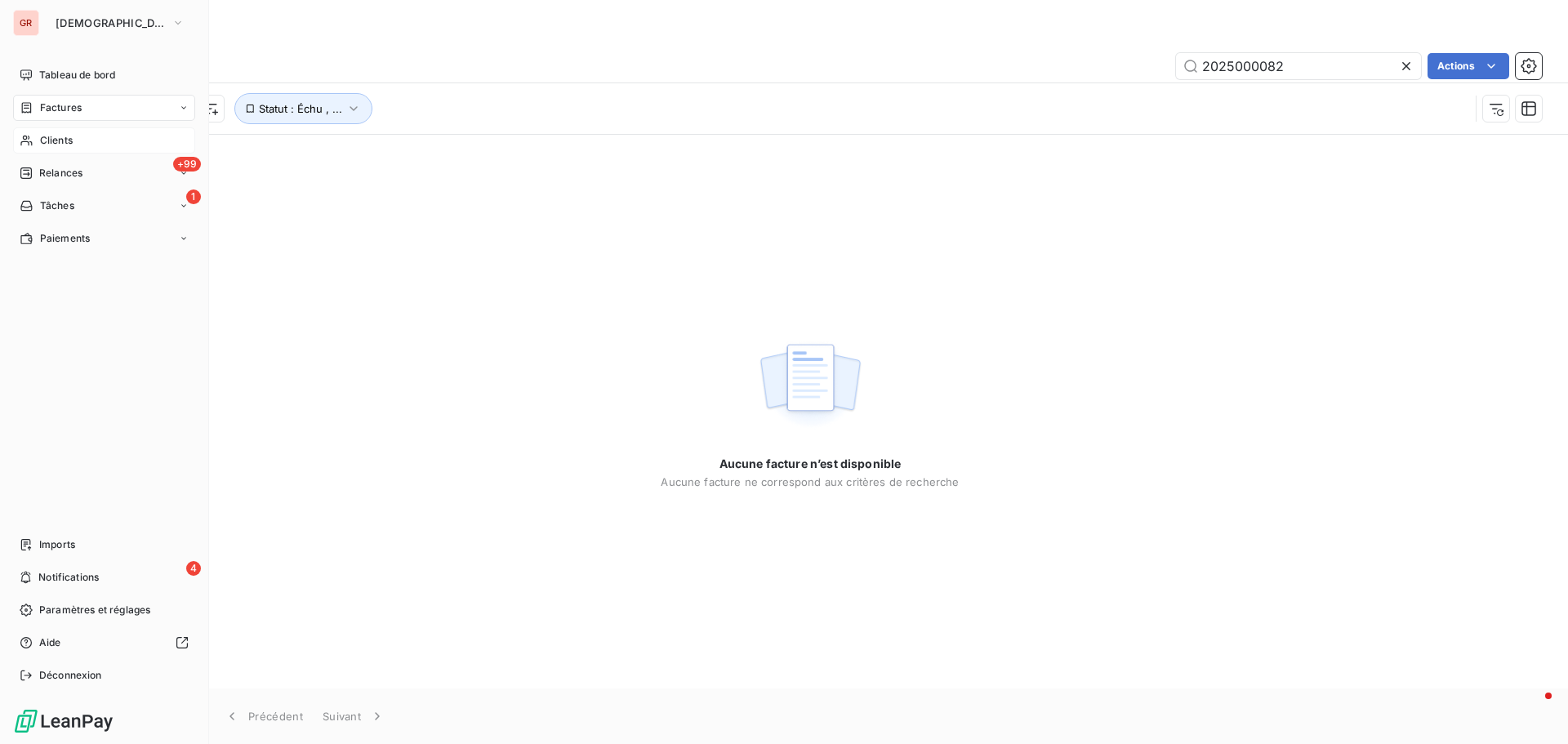
type input "2025000082"
click at [71, 142] on span "Clients" at bounding box center [56, 140] width 32 height 15
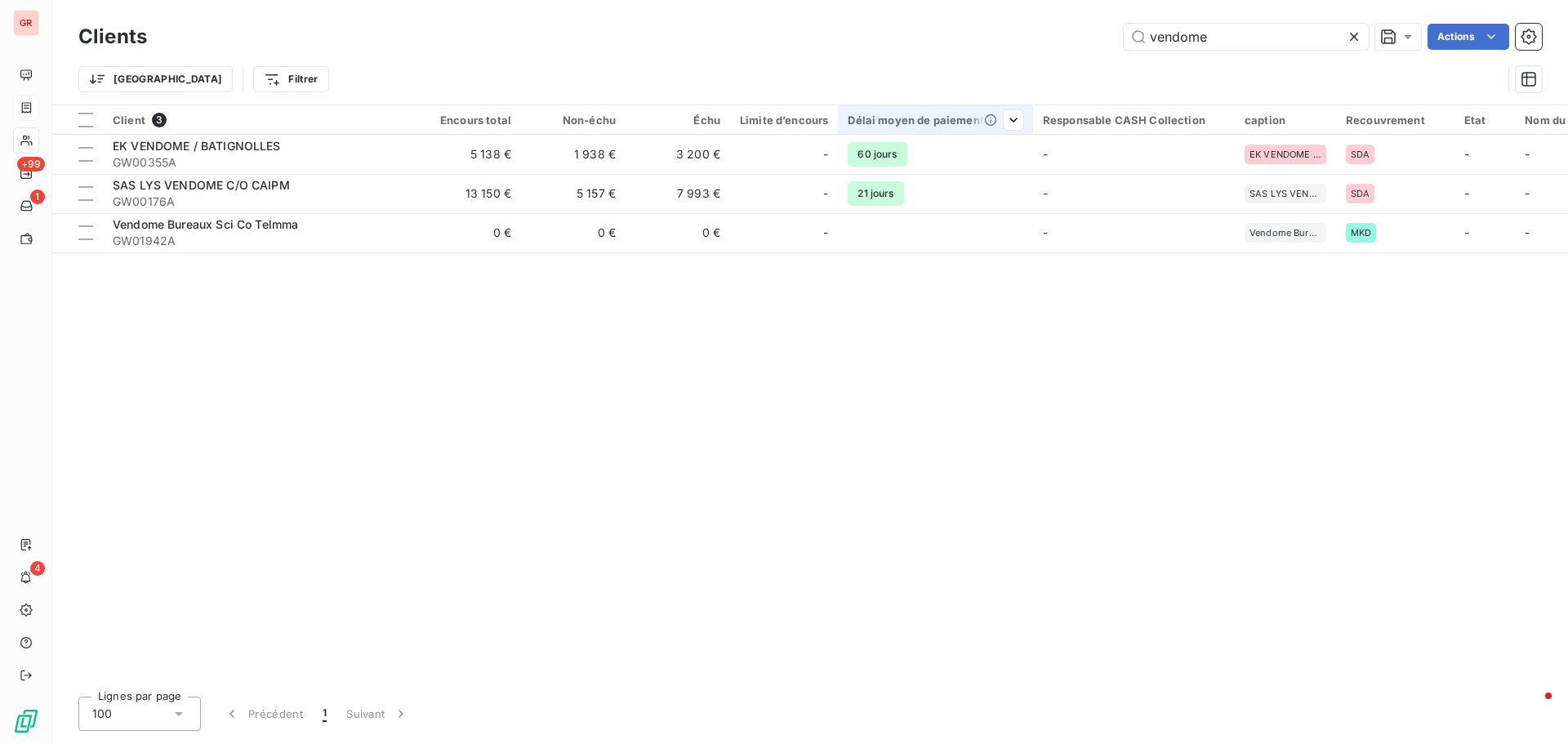
drag, startPoint x: 1085, startPoint y: 76, endPoint x: 866, endPoint y: 109, distance: 221.5
click at [885, 109] on div "Clients vendome Actions Trier Filtrer Client 3 Encours total Non-échu Échu Limi…" at bounding box center [809, 372] width 1515 height 744
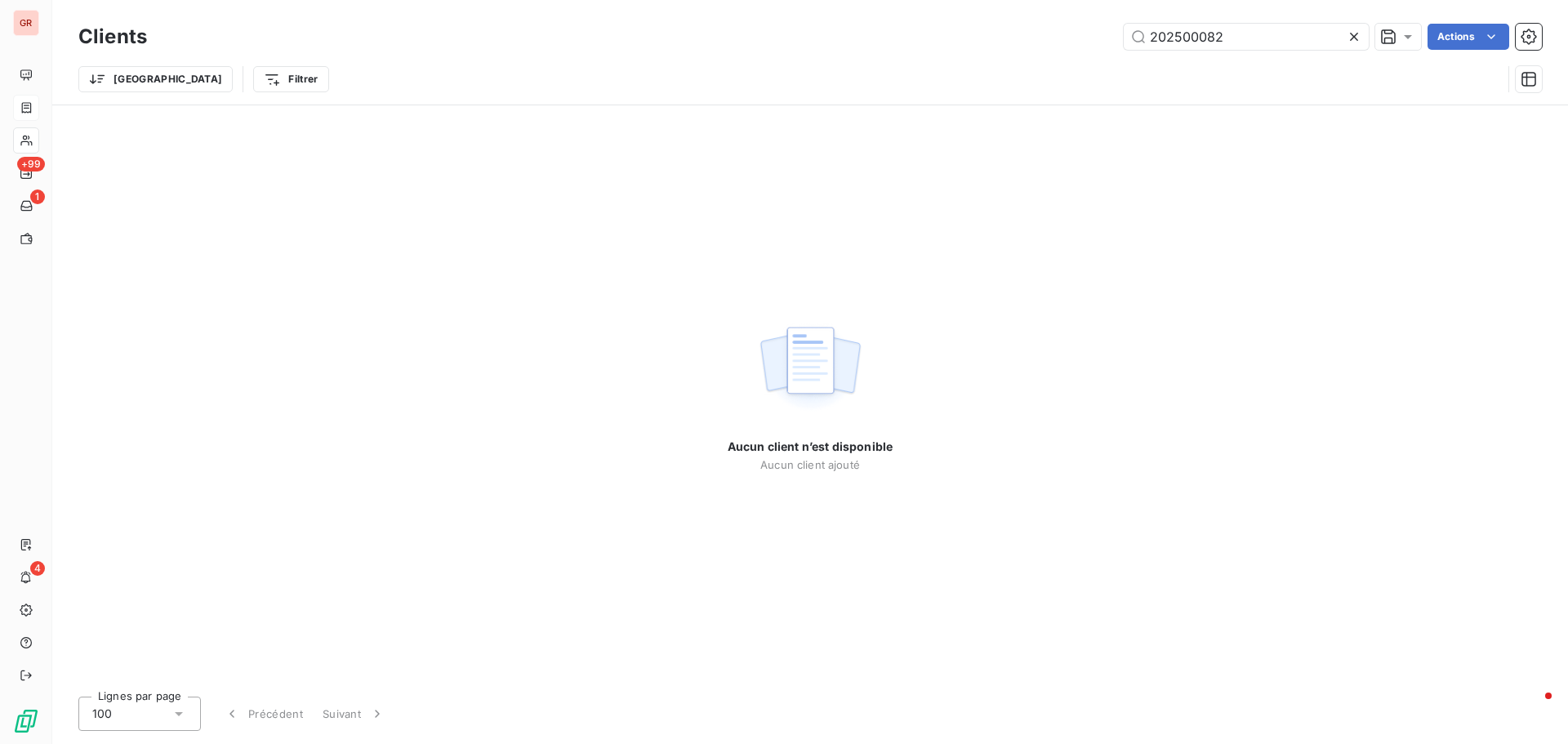
drag, startPoint x: 1178, startPoint y: 41, endPoint x: 104, endPoint y: 381, distance: 1126.5
click at [489, 265] on div "Clients 202500082 Actions Trier Filtrer Aucun client n’est disponible Aucun cli…" at bounding box center [809, 372] width 1515 height 744
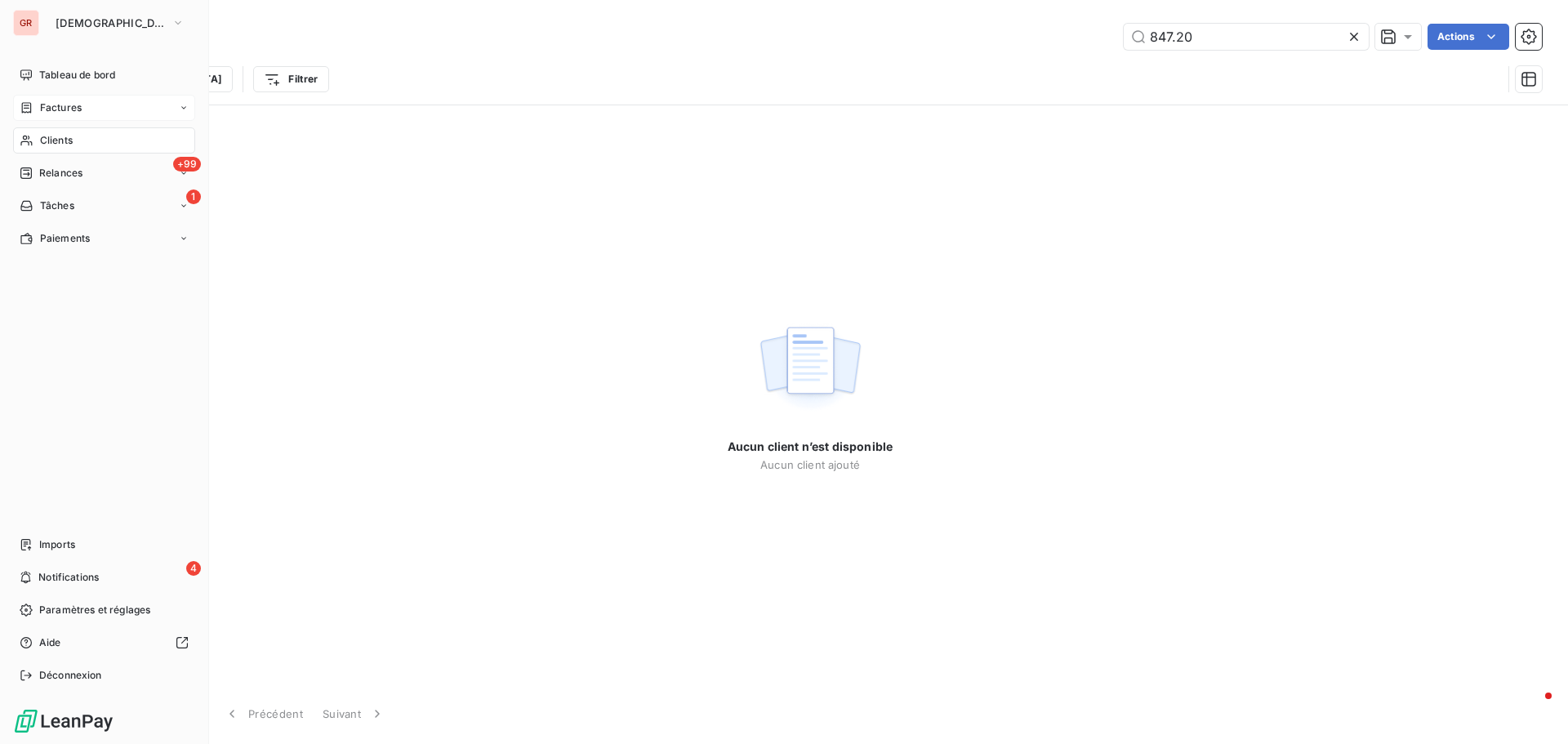
type input "847.20"
click at [82, 99] on div "Factures" at bounding box center [104, 108] width 182 height 27
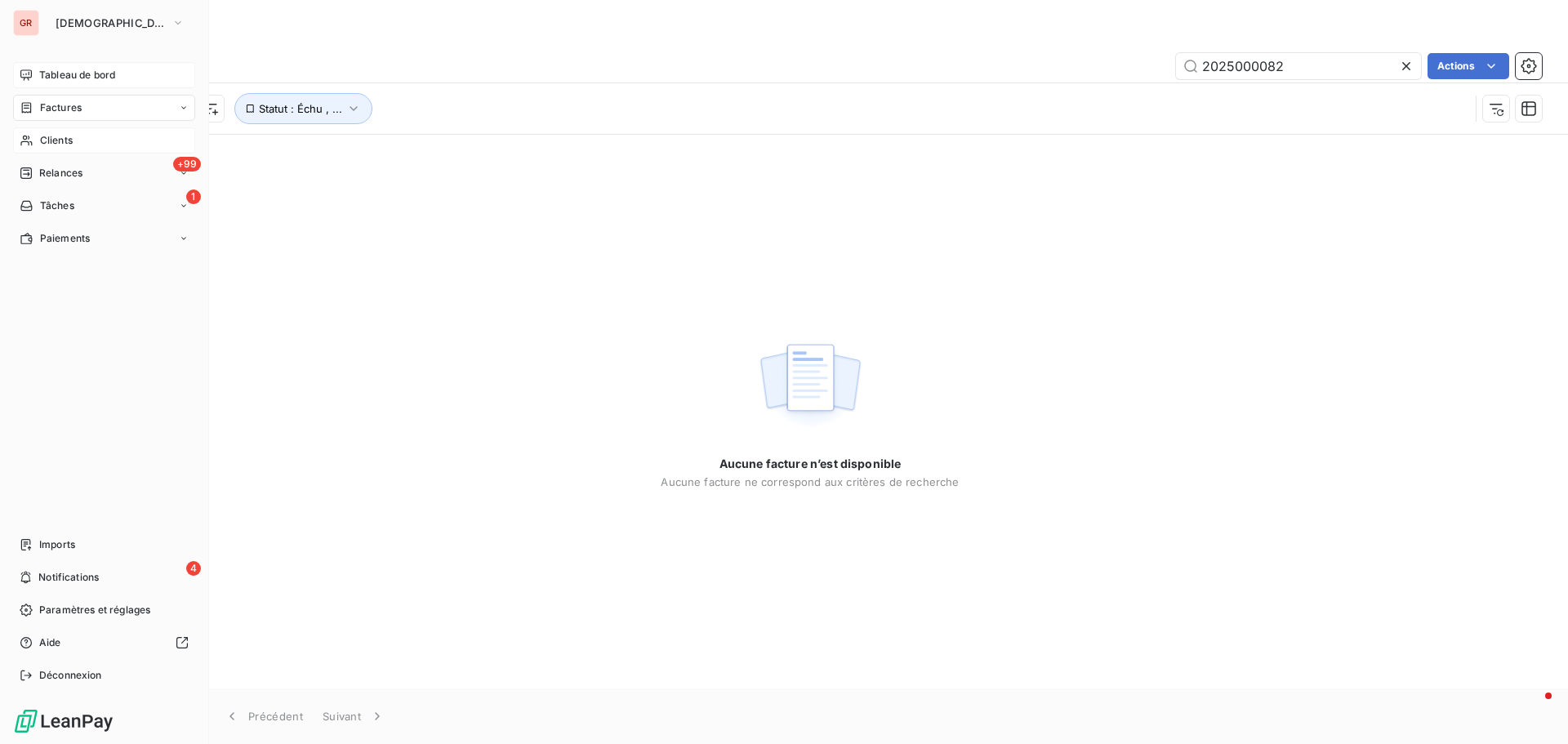
click at [72, 73] on span "Tableau de bord" at bounding box center [77, 75] width 76 height 15
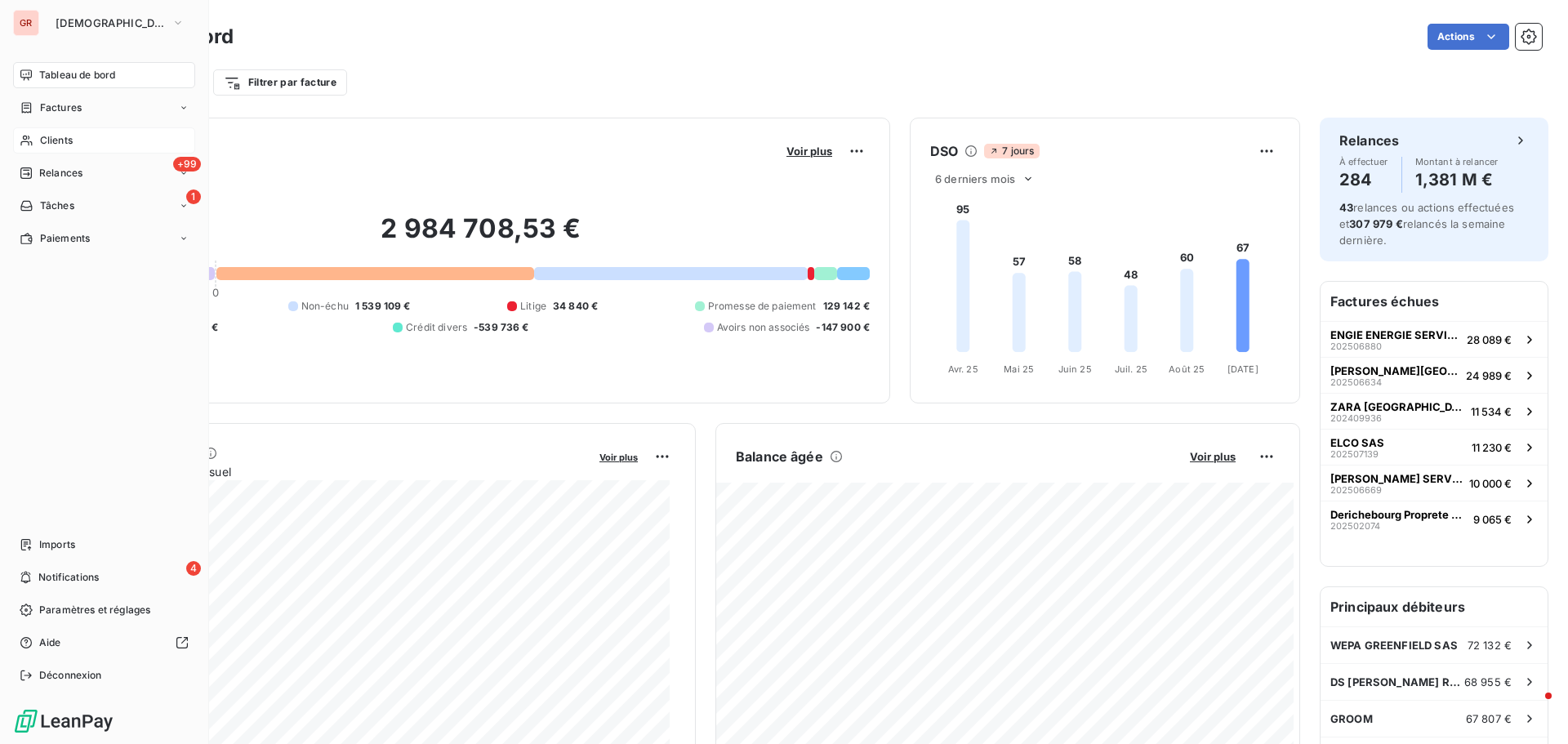
click at [78, 109] on span "Factures" at bounding box center [61, 108] width 41 height 15
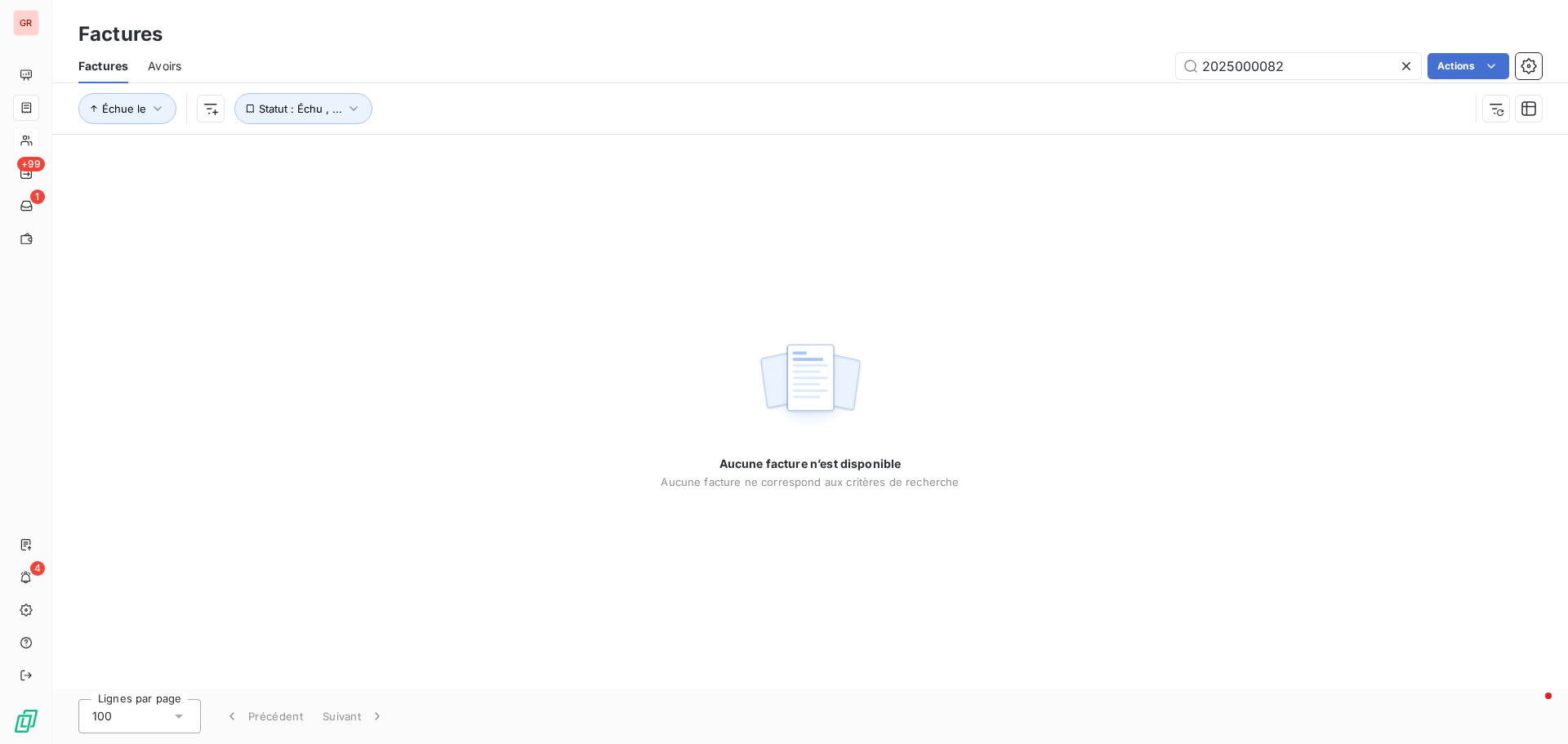
drag, startPoint x: 1351, startPoint y: 64, endPoint x: 668, endPoint y: 144, distance: 687.7
click at [732, 144] on div "Factures Factures Avoirs 2025000082 Actions Échue le Statut : Échu , ... Aucune…" at bounding box center [809, 372] width 1515 height 744
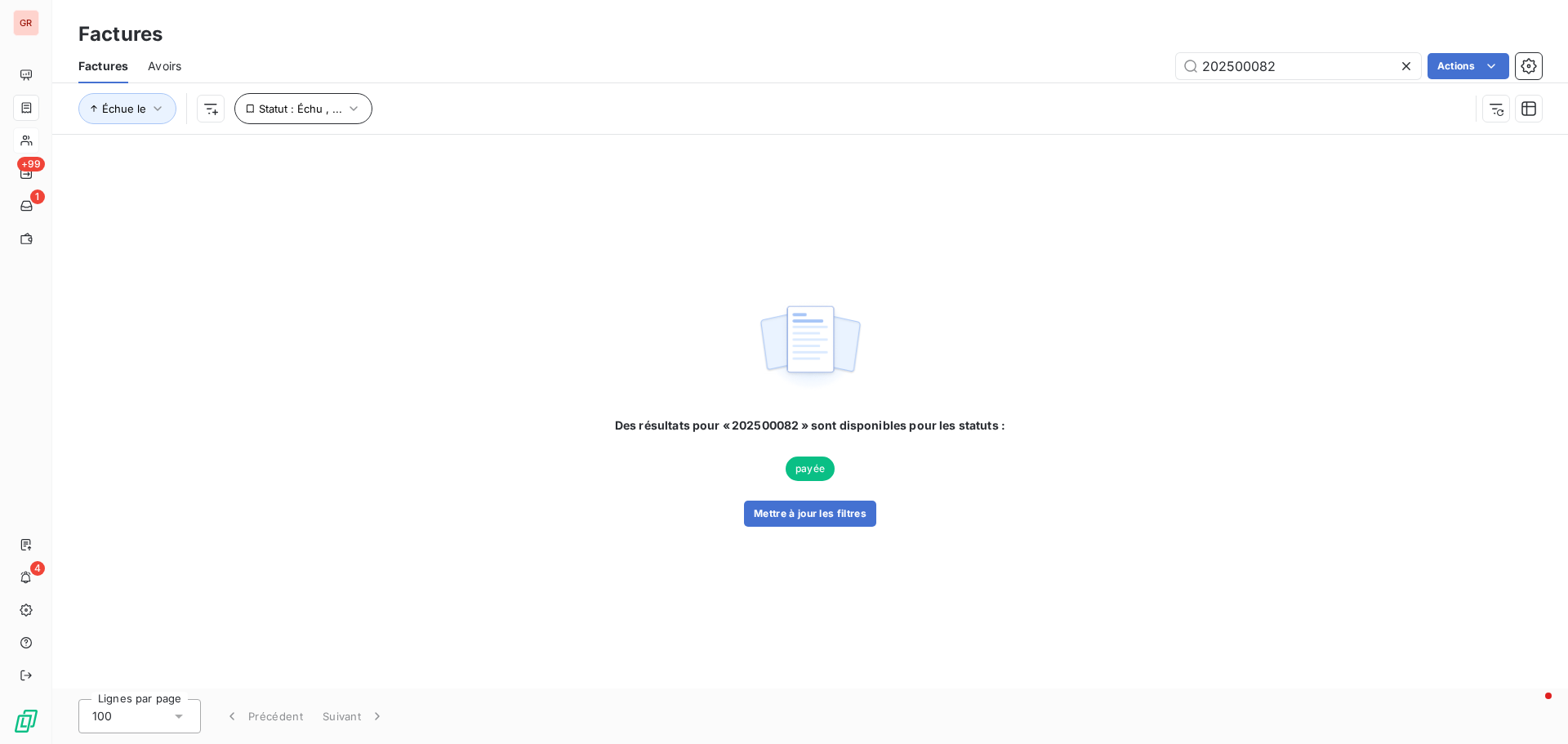
type input "202500082"
click at [352, 105] on icon "button" at bounding box center [354, 109] width 17 height 17
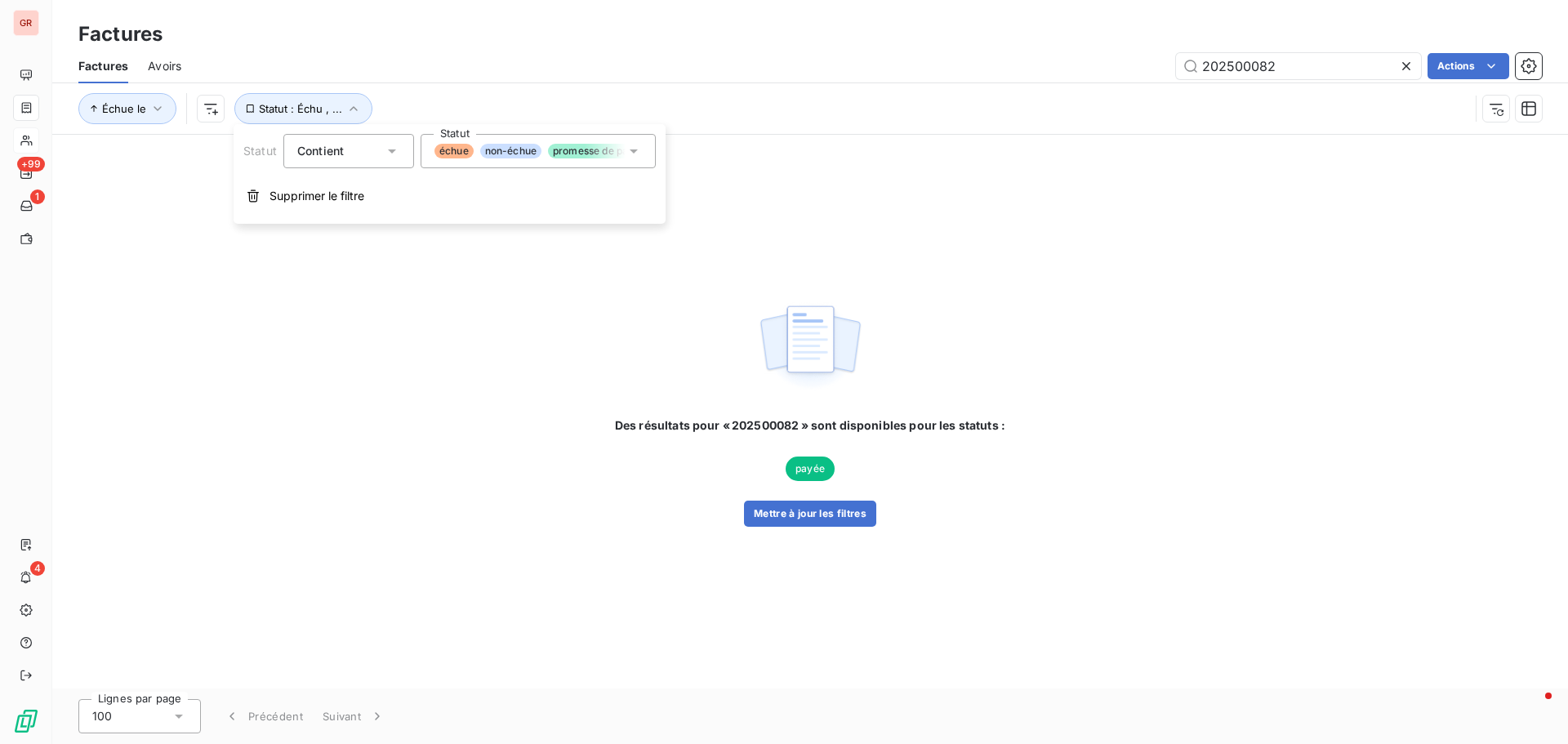
click at [633, 153] on icon at bounding box center [634, 151] width 8 height 4
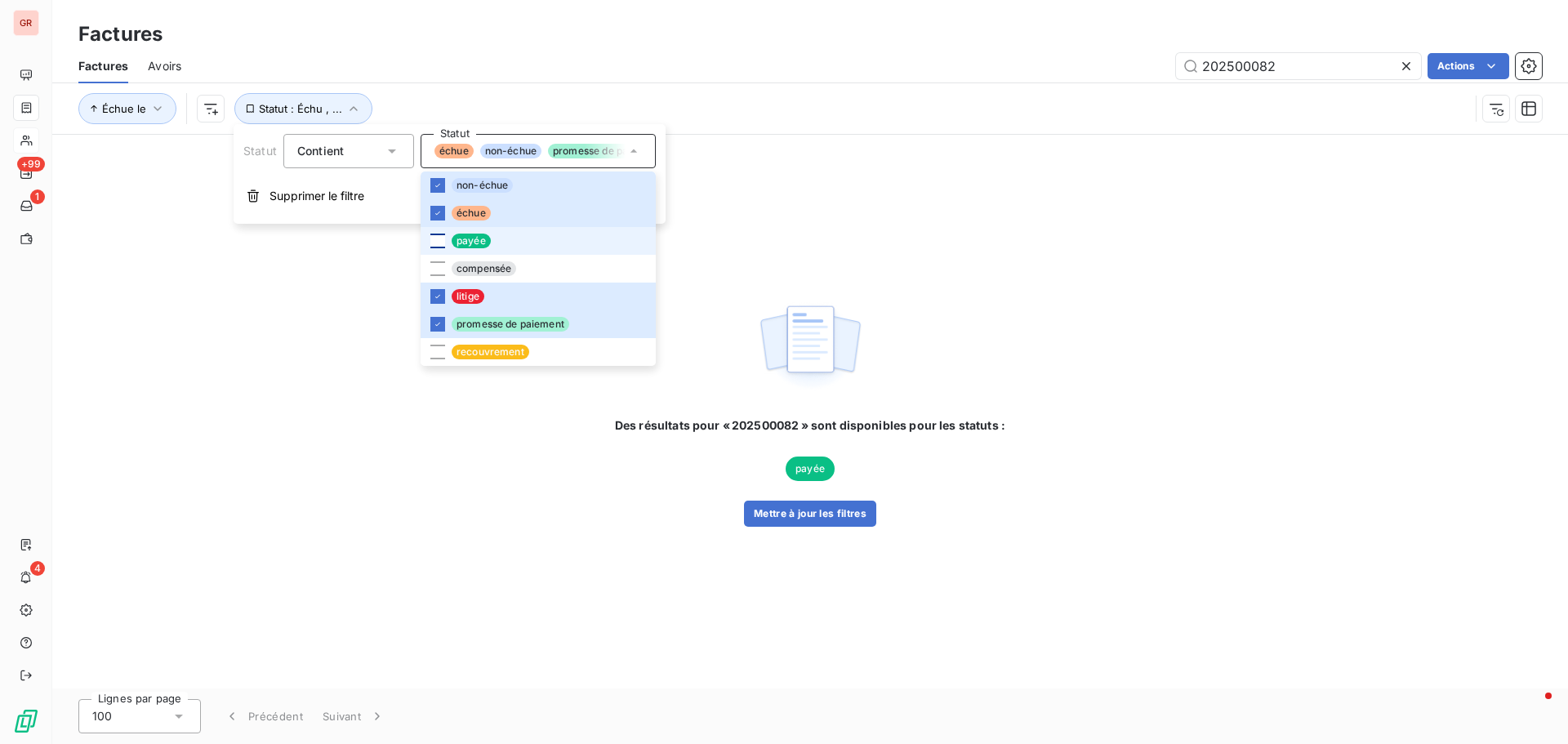
click at [436, 236] on div at bounding box center [438, 241] width 15 height 15
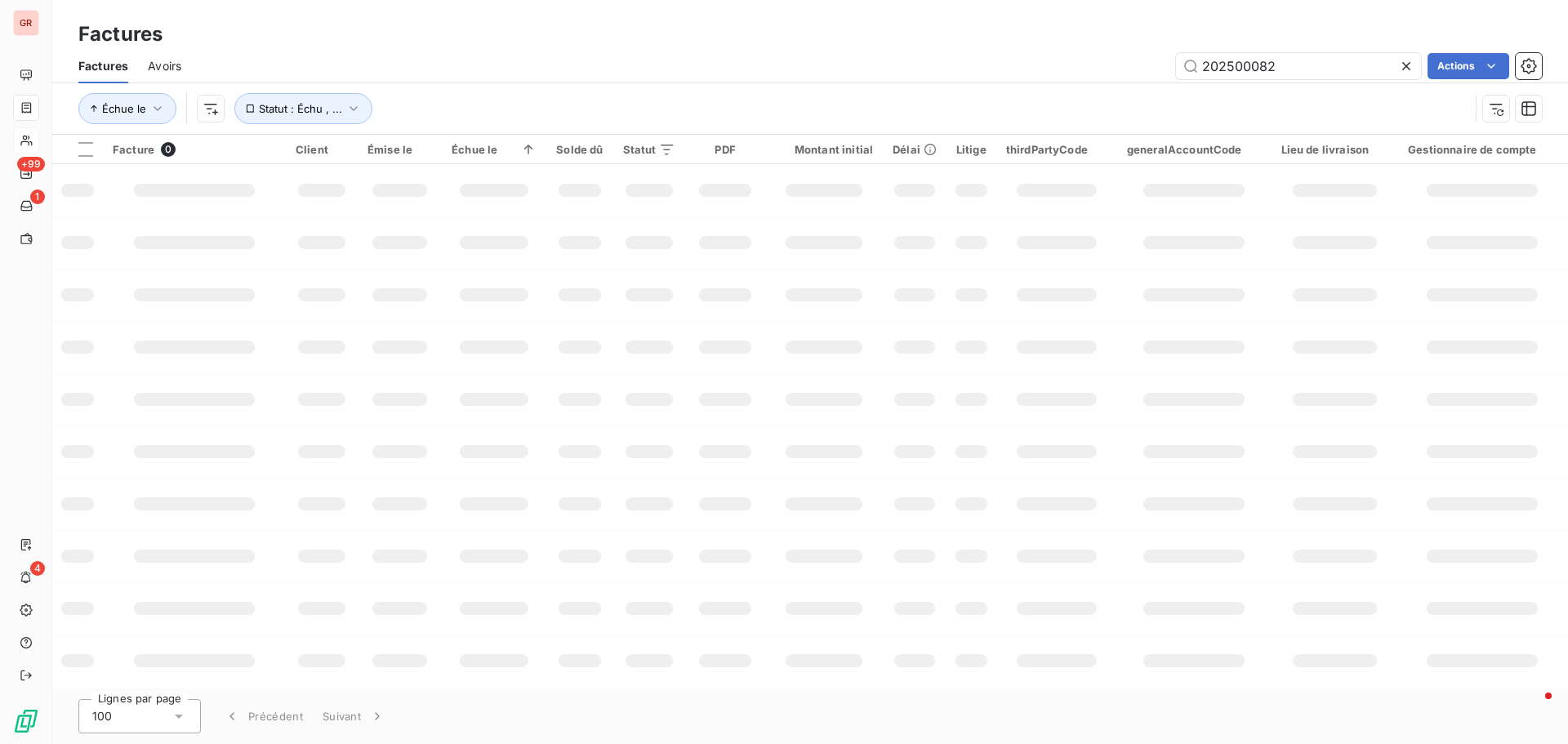
click at [823, 292] on div at bounding box center [824, 295] width 78 height 13
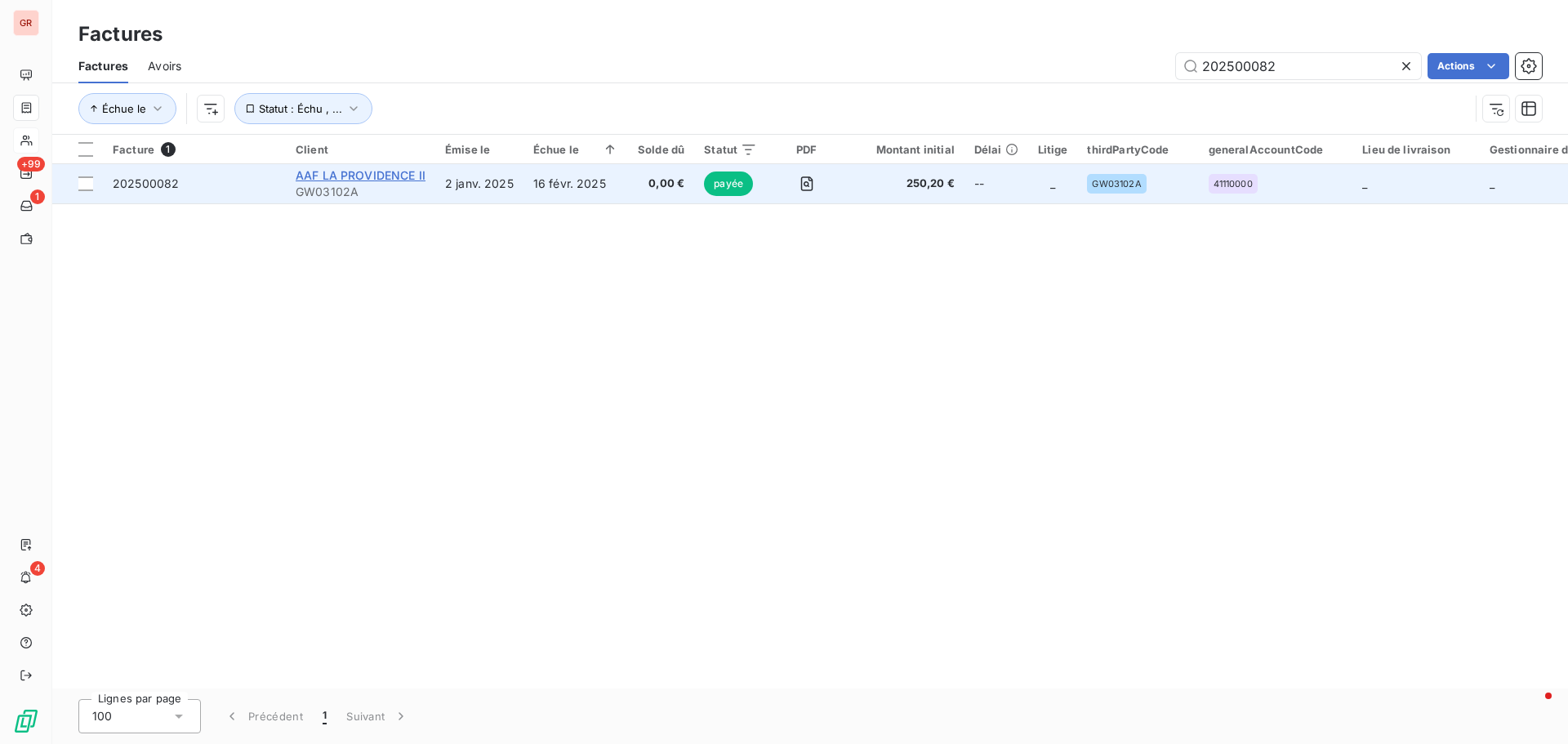
click at [325, 174] on span "AAF LA PROVIDENCE II" at bounding box center [360, 175] width 130 height 14
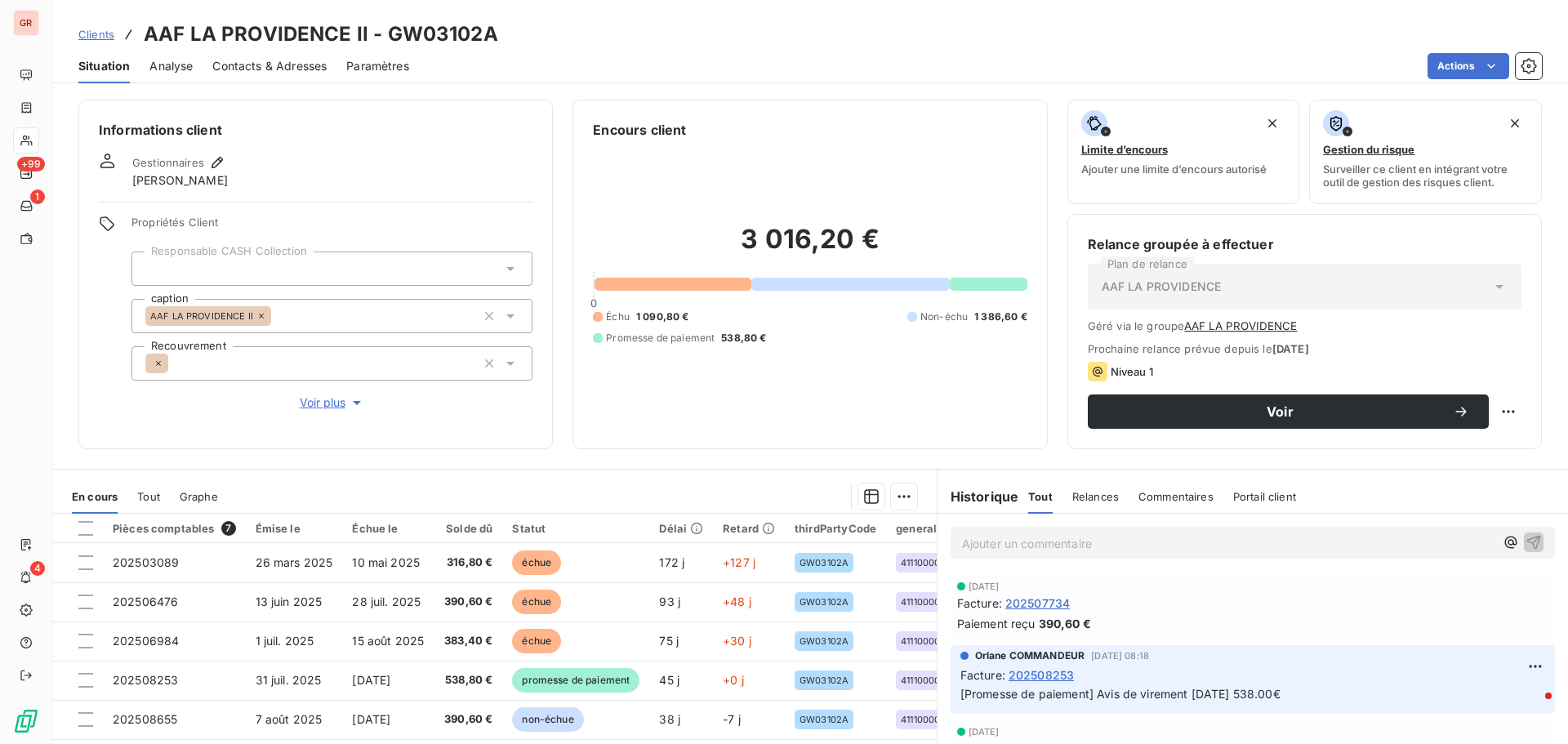
click at [272, 60] on span "Contacts & Adresses" at bounding box center [269, 66] width 114 height 17
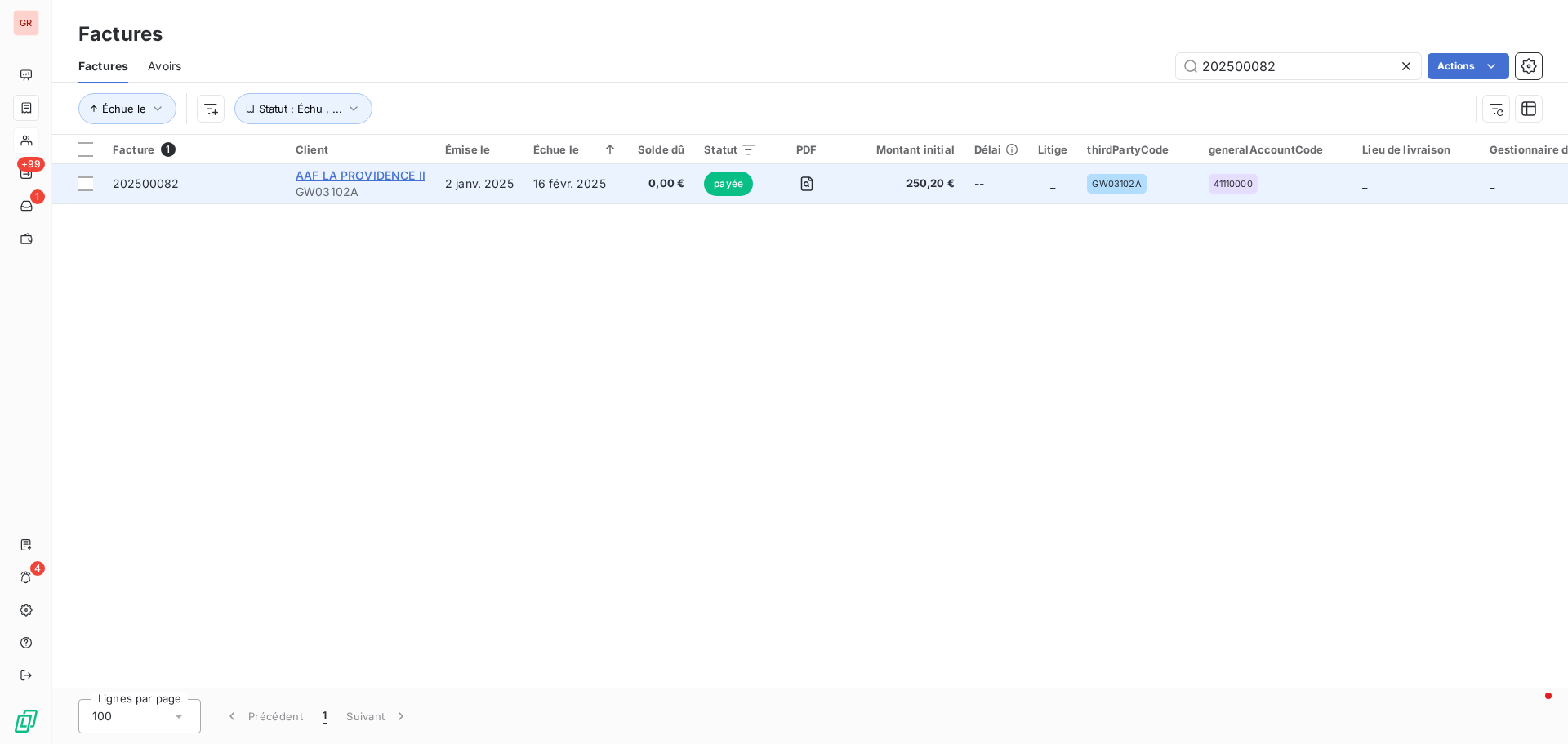
click at [371, 173] on span "AAF LA PROVIDENCE II" at bounding box center [360, 175] width 130 height 14
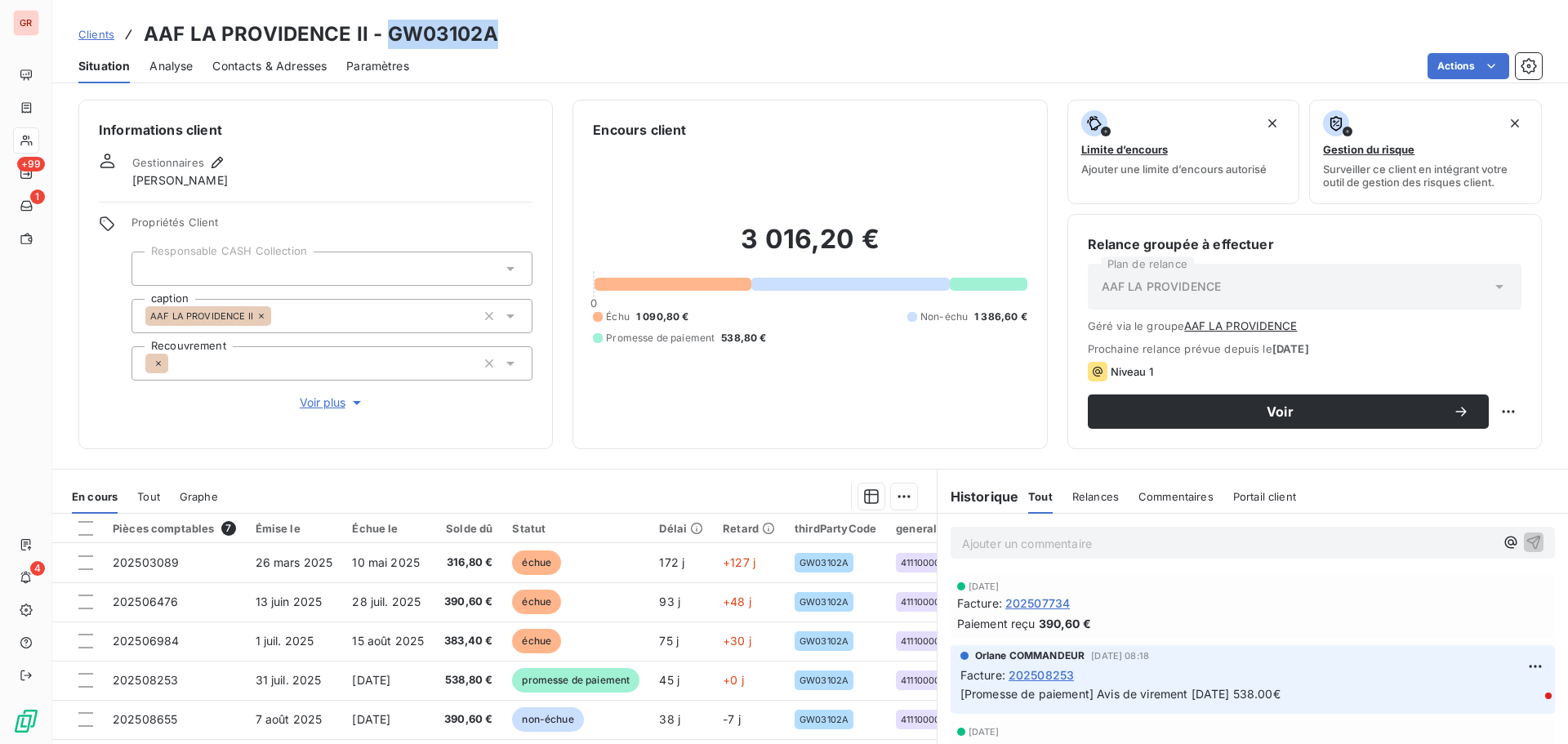
drag, startPoint x: 502, startPoint y: 36, endPoint x: 386, endPoint y: 36, distance: 116.0
click at [386, 36] on div "Clients AAF LA PROVIDENCE II - GW03102A" at bounding box center [809, 34] width 1515 height 29
copy h3 "GW03102A"
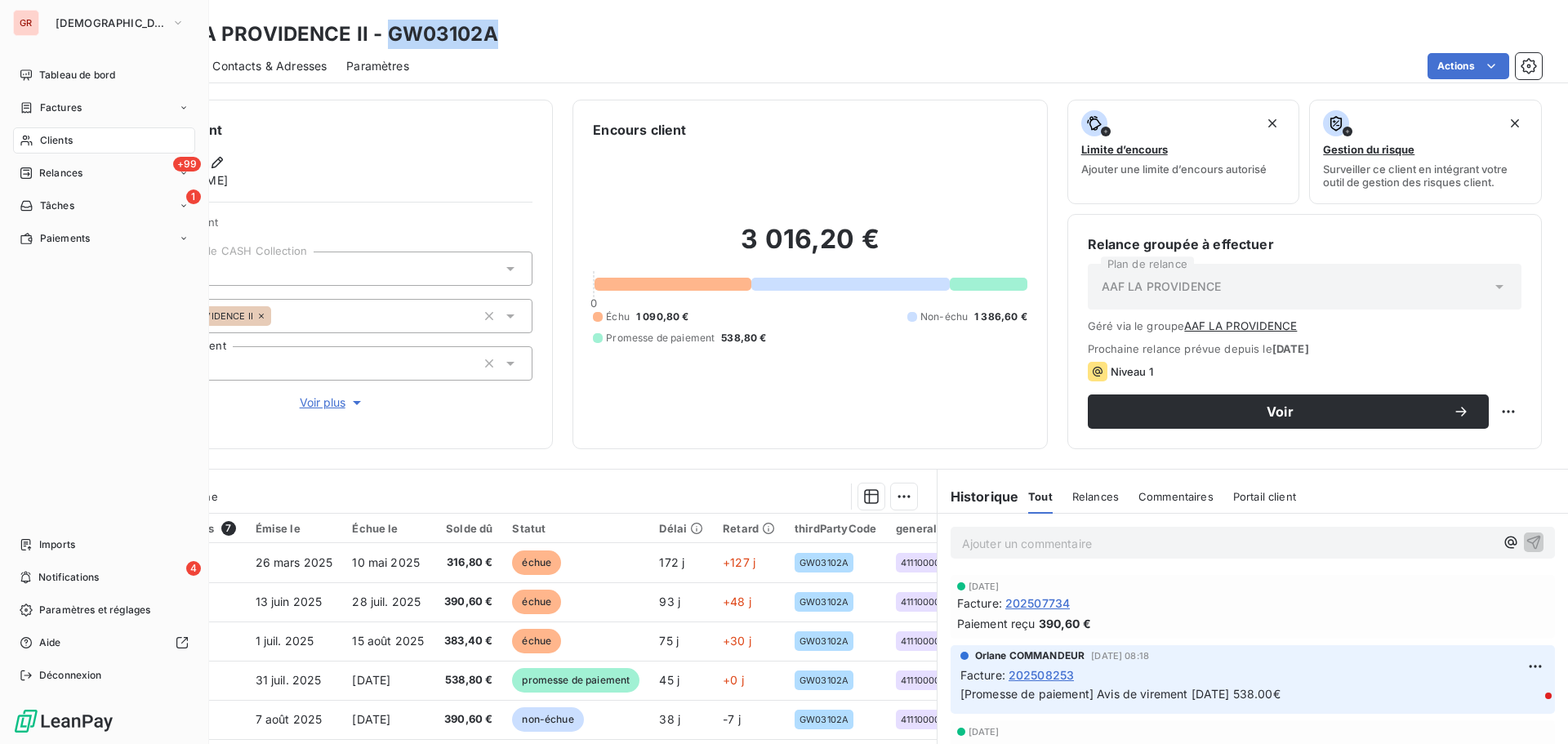
click at [76, 110] on span "Factures" at bounding box center [61, 108] width 41 height 15
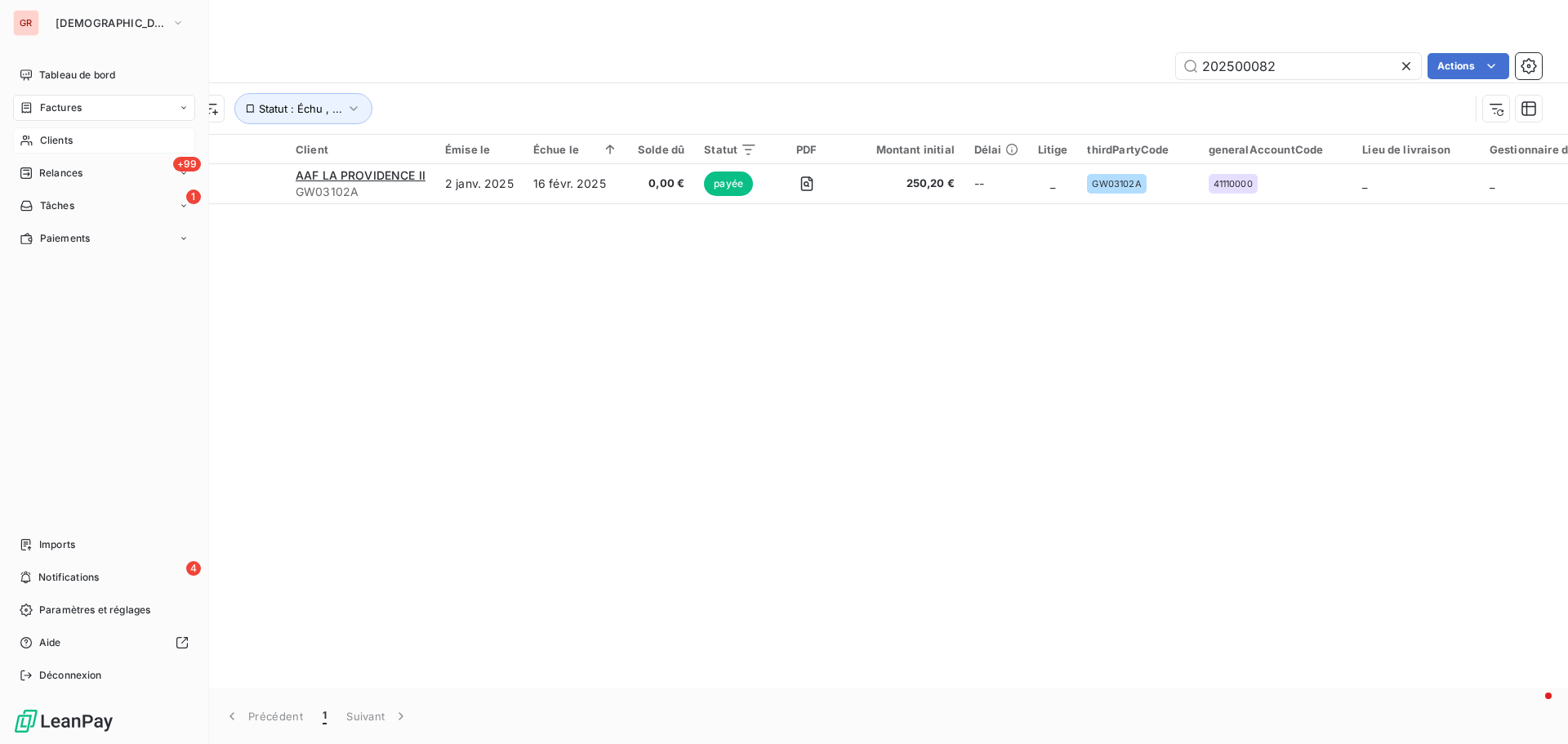
click at [69, 106] on span "Factures" at bounding box center [61, 108] width 41 height 15
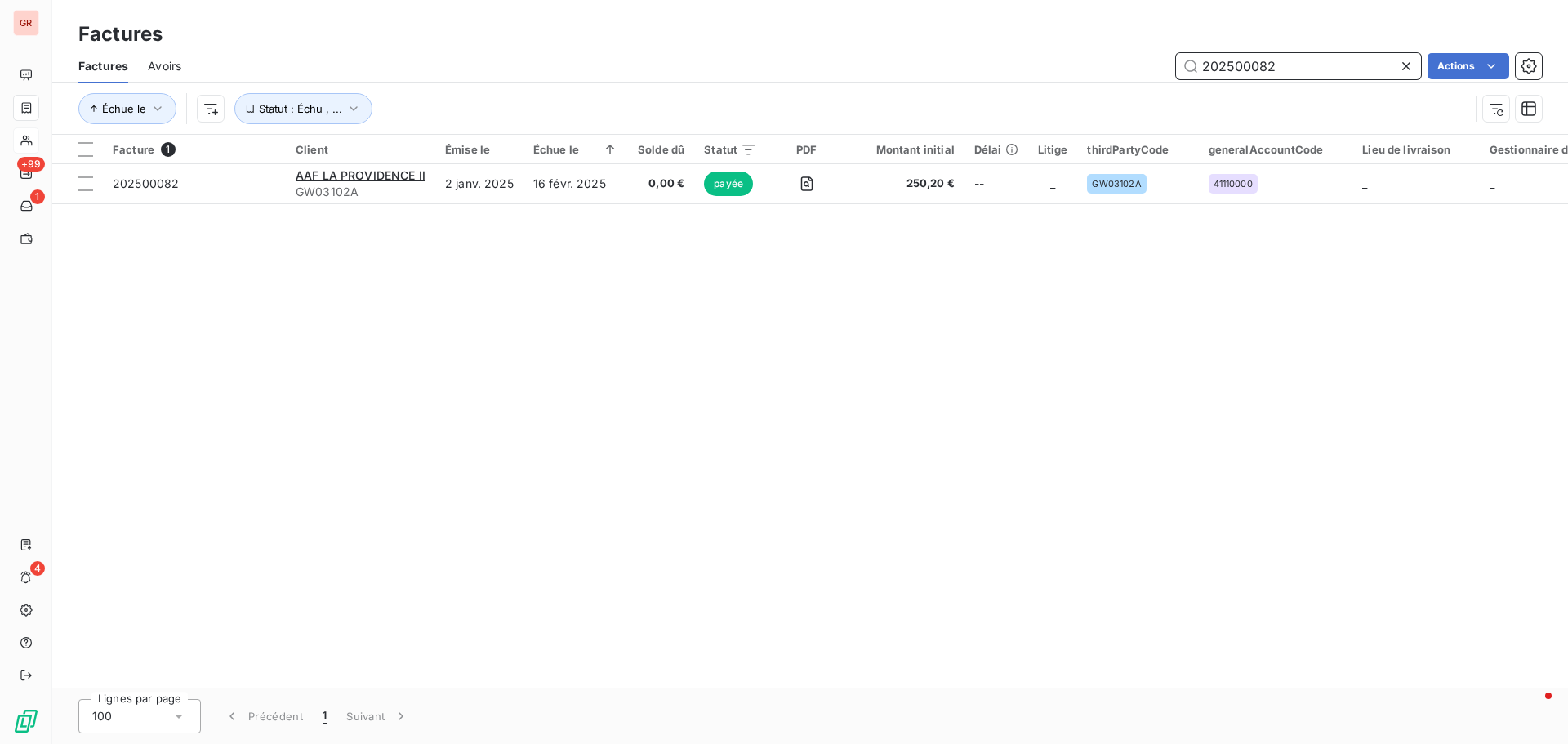
drag, startPoint x: 1267, startPoint y: 74, endPoint x: 797, endPoint y: 115, distance: 471.8
click at [797, 115] on div "Factures Avoirs 202500082 Actions Échue le Statut : Échu , ..." at bounding box center [809, 91] width 1515 height 85
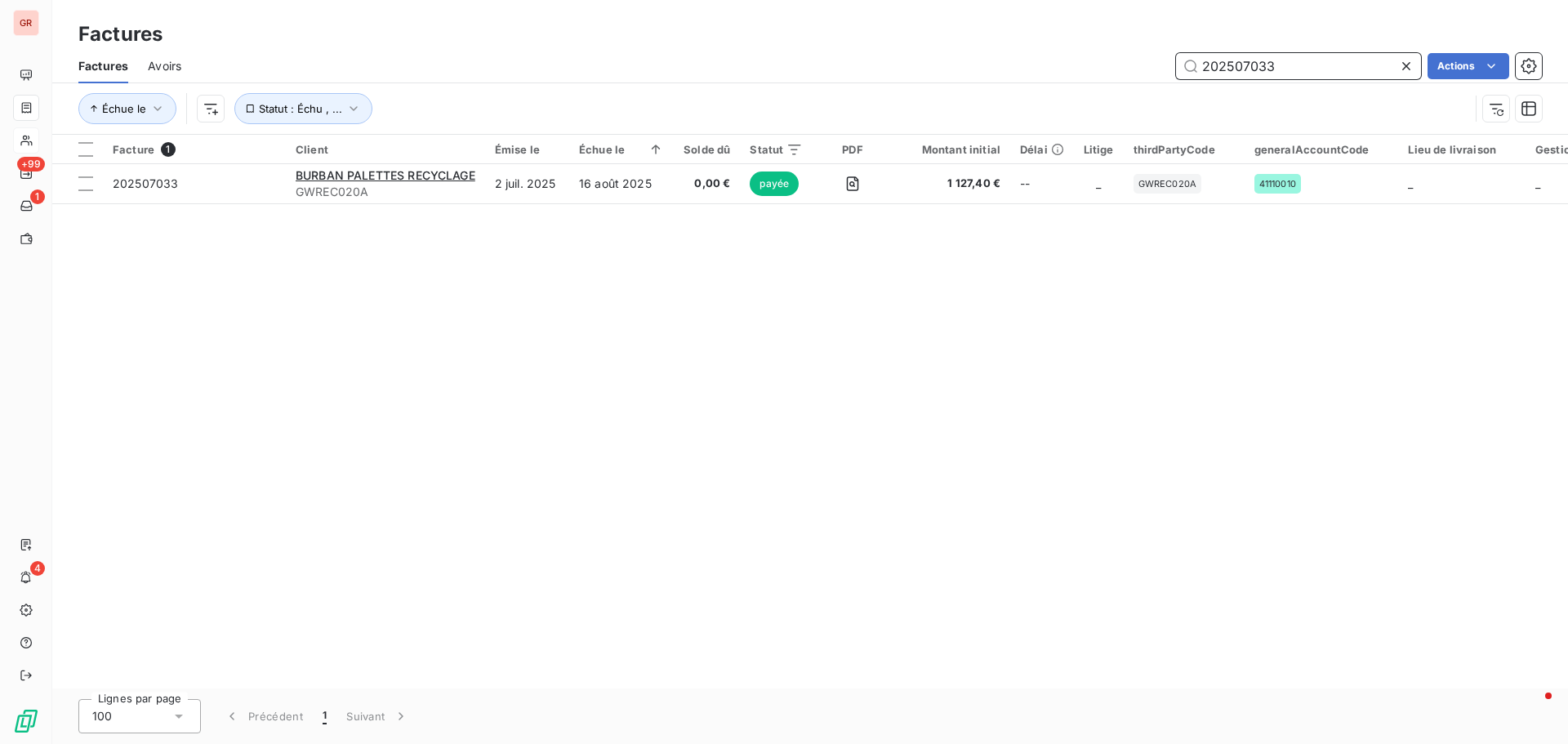
type input "202507033"
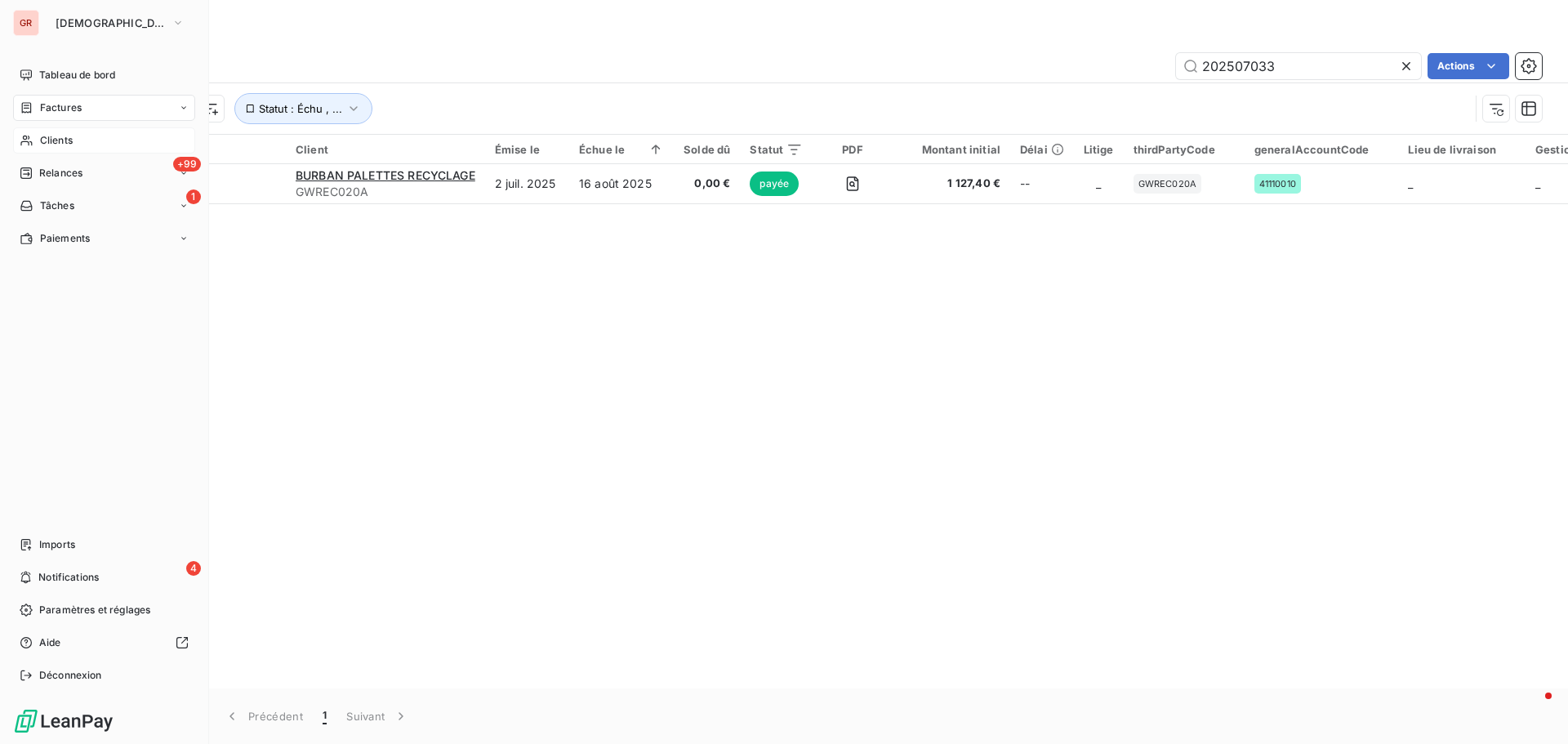
drag, startPoint x: 61, startPoint y: 133, endPoint x: 124, endPoint y: 138, distance: 63.2
click at [61, 133] on span "Clients" at bounding box center [56, 140] width 32 height 15
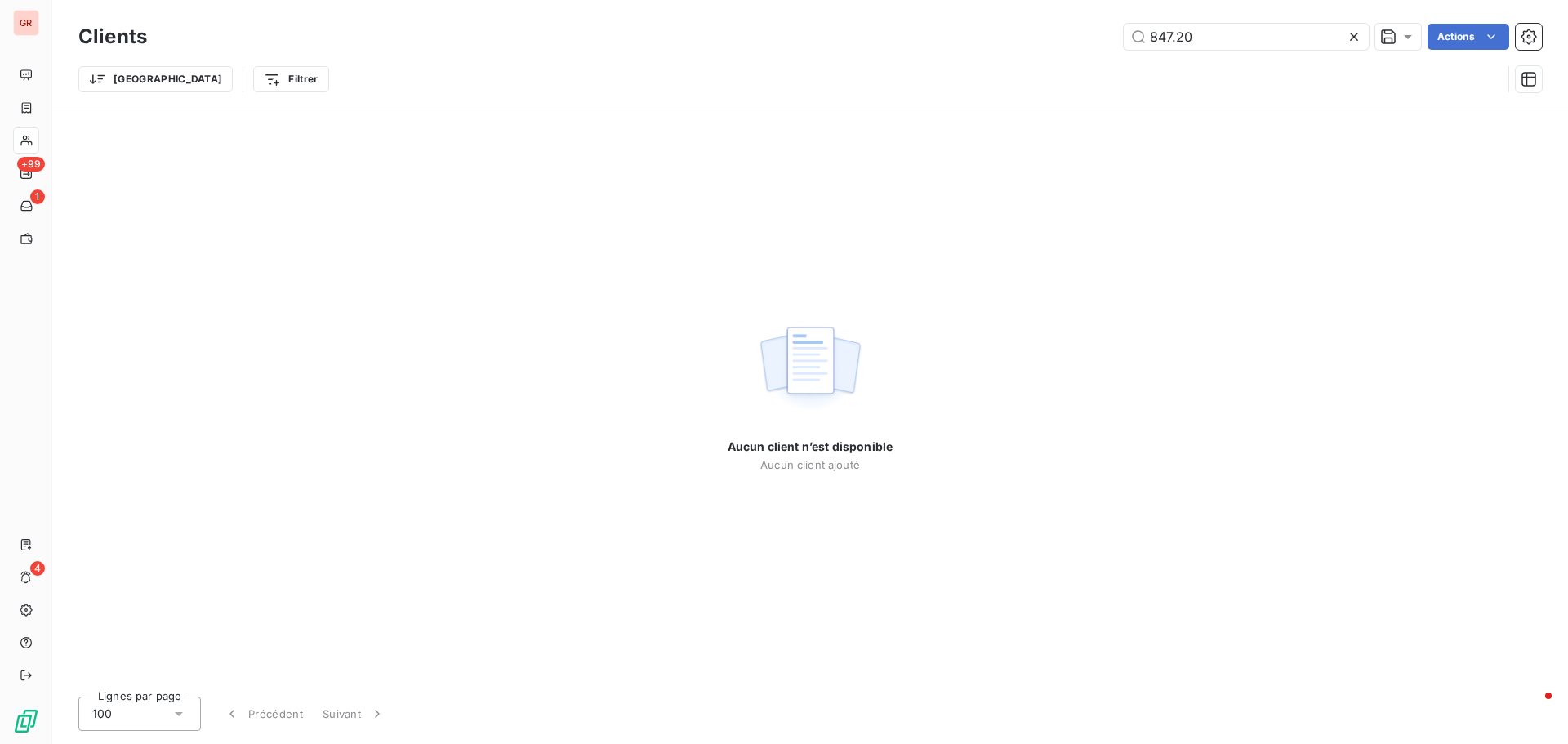
drag, startPoint x: 1219, startPoint y: 34, endPoint x: 789, endPoint y: 133, distance: 441.2
click at [915, 103] on div "Clients 847.20 Actions Trier Filtrer" at bounding box center [810, 62] width 1463 height 85
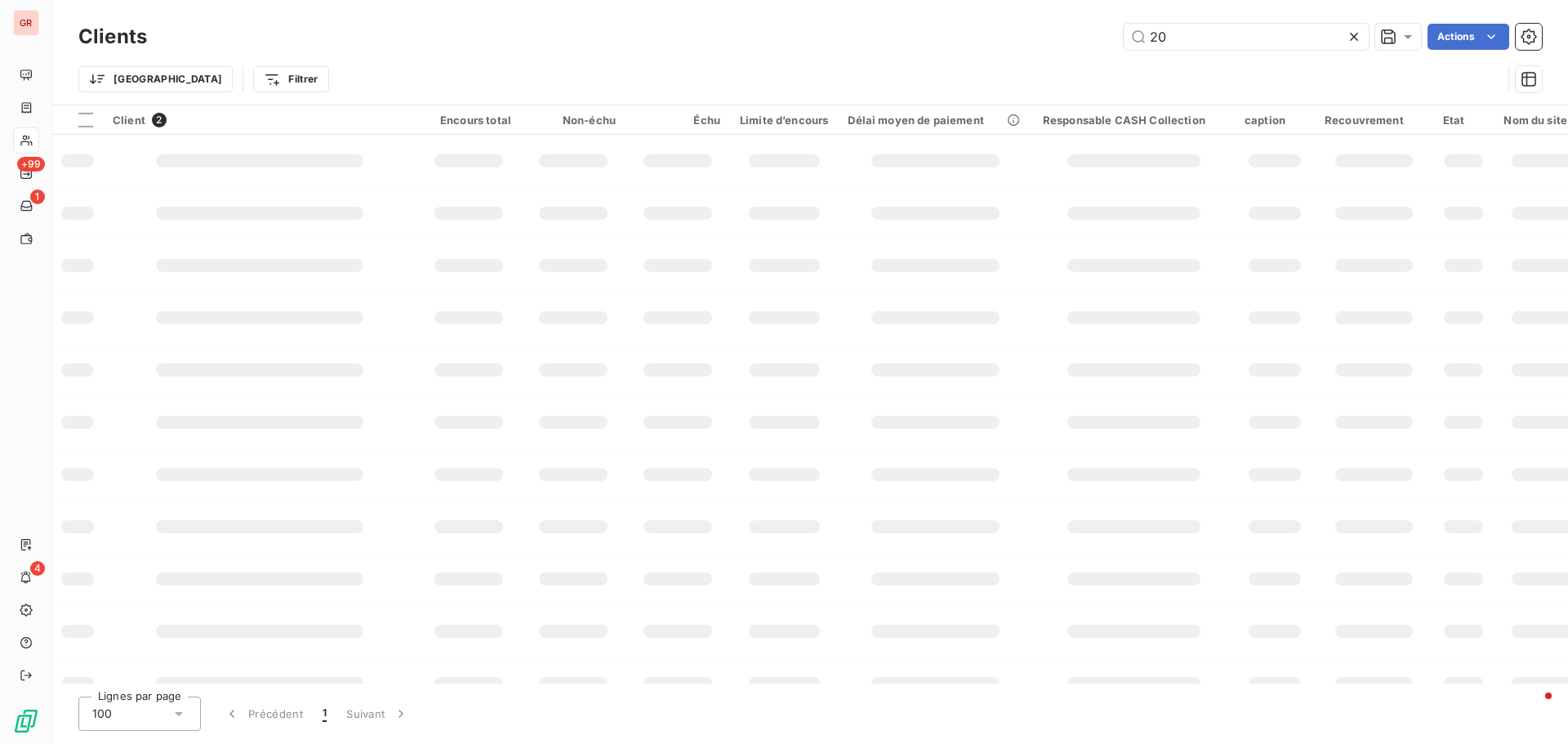
type input "2"
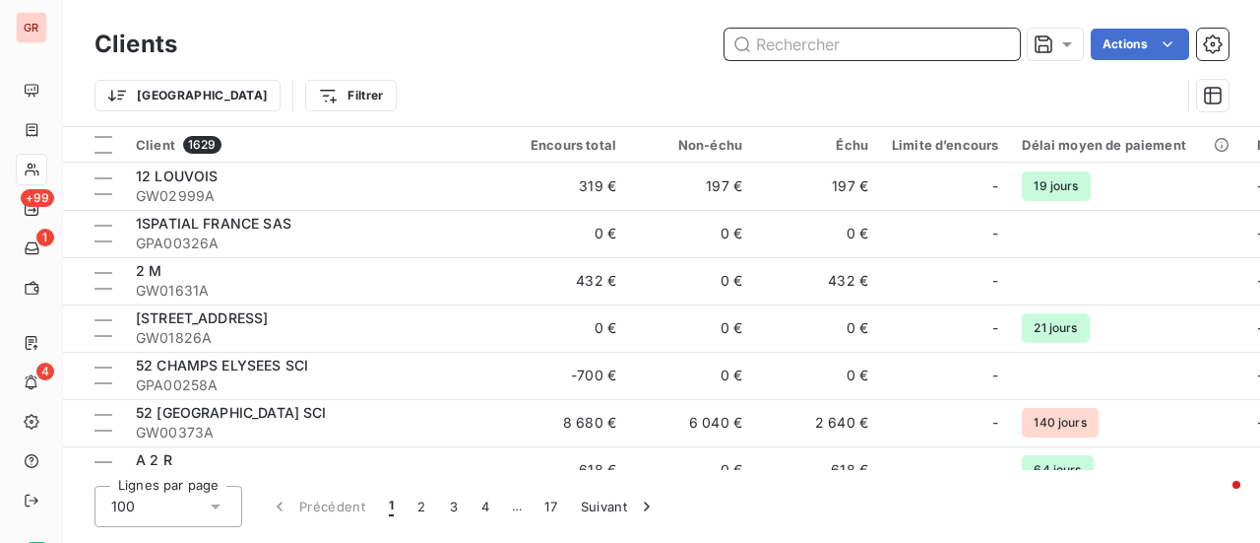
click at [866, 51] on input "text" at bounding box center [872, 45] width 295 height 32
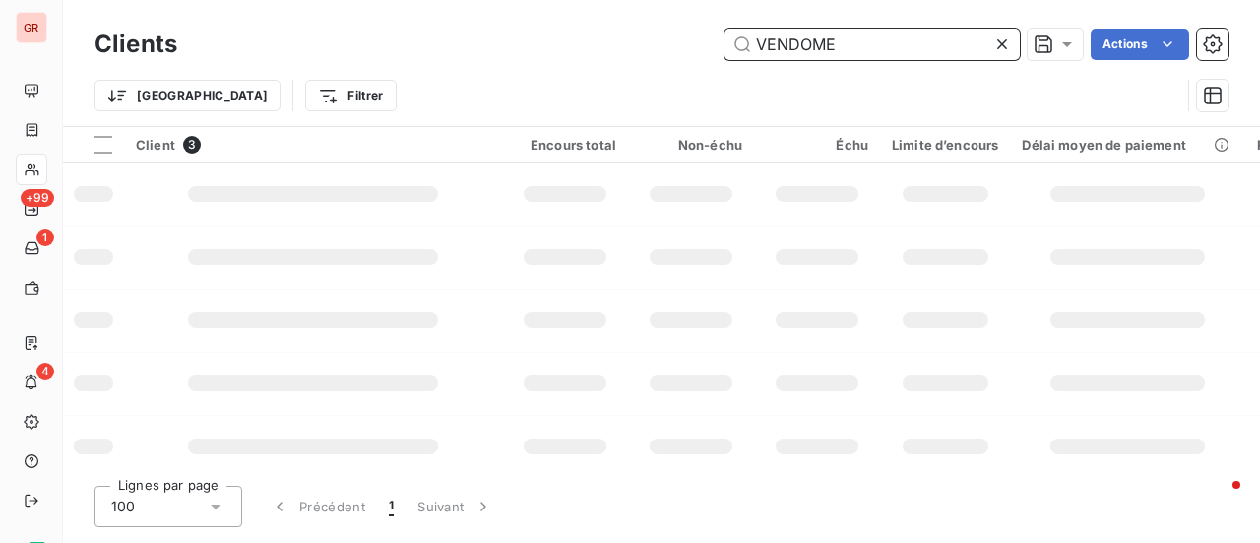
type input "VENDOME"
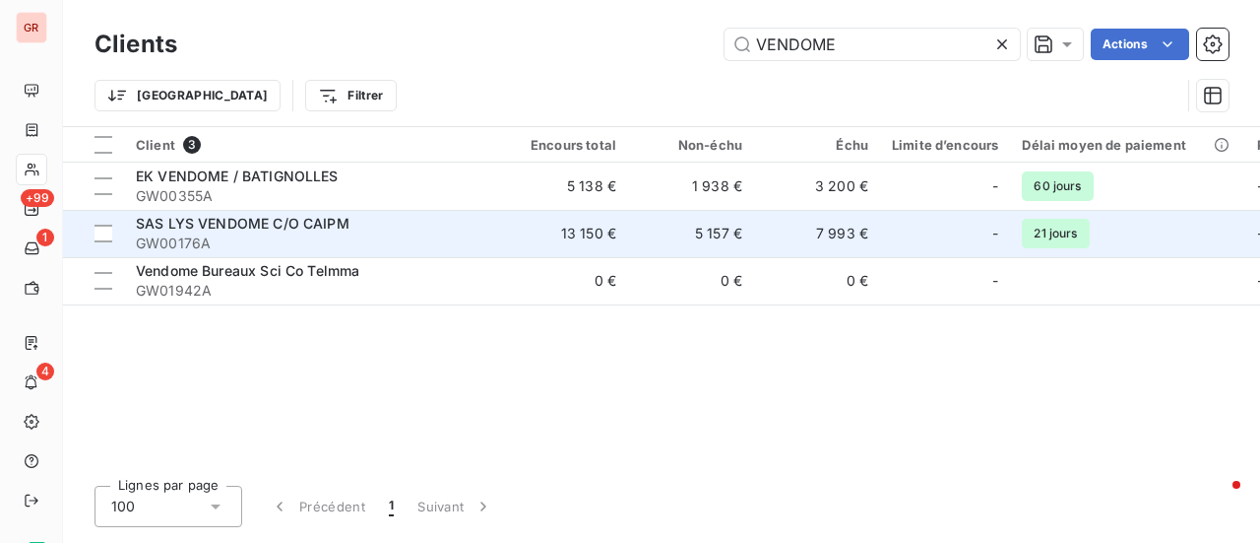
click at [340, 224] on span "SAS LYS VENDOME C/O CAIPM" at bounding box center [243, 223] width 214 height 17
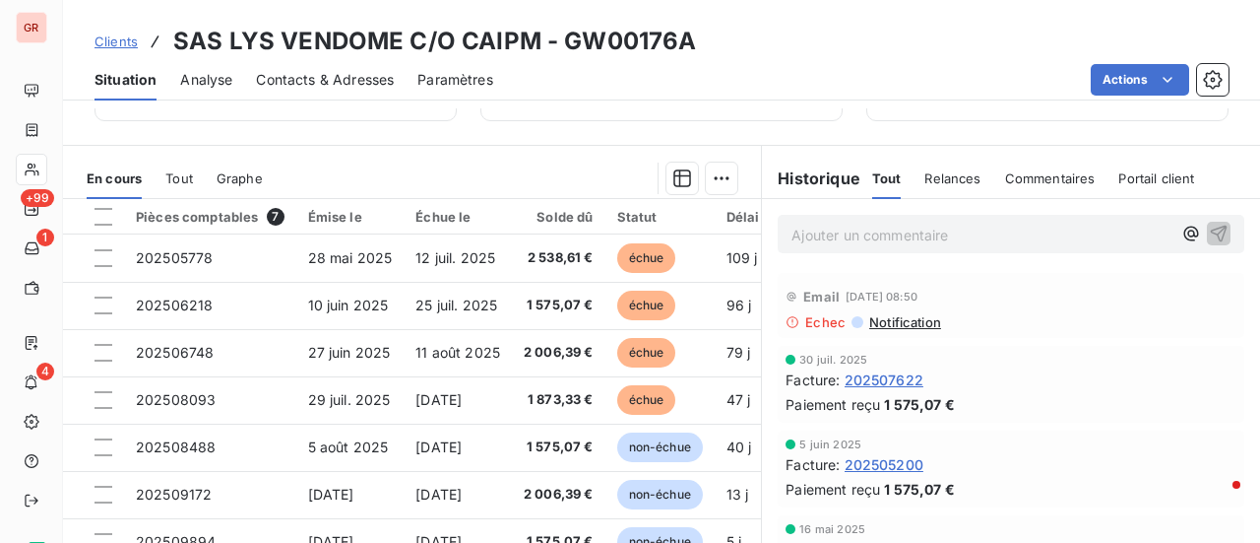
scroll to position [295, 0]
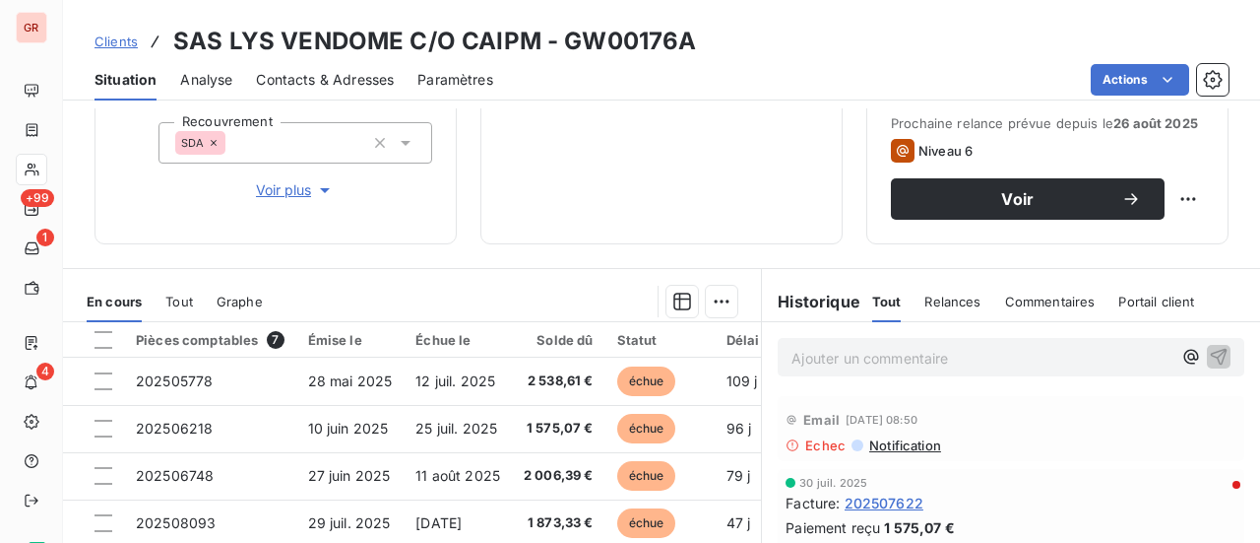
click at [368, 86] on span "Contacts & Adresses" at bounding box center [325, 80] width 138 height 20
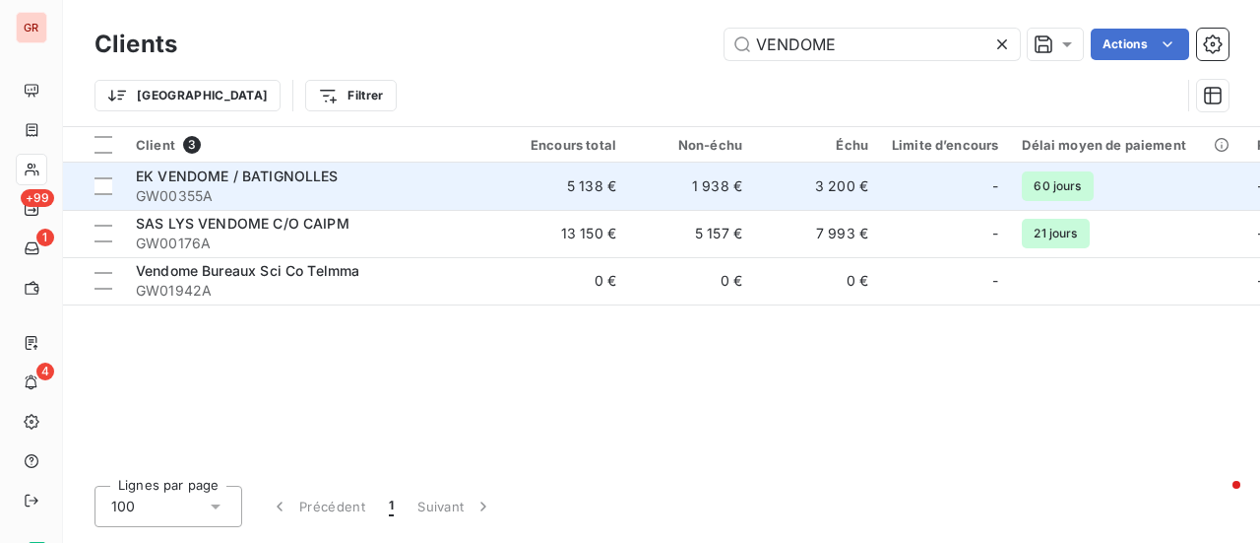
click at [300, 168] on span "EK VENDOME / BATIGNOLLES" at bounding box center [237, 175] width 203 height 17
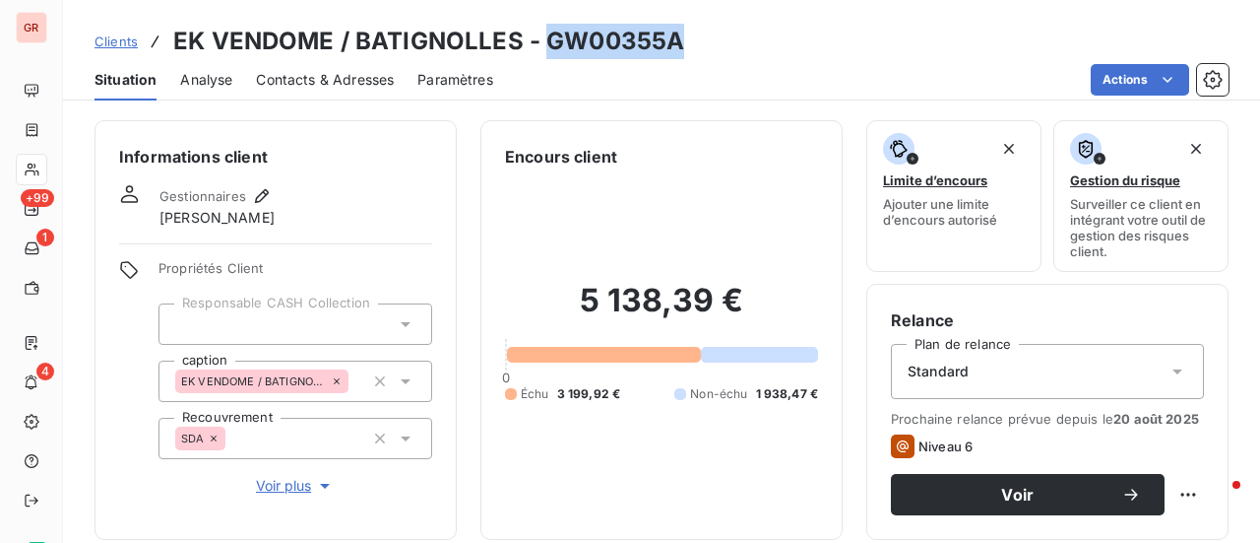
drag, startPoint x: 673, startPoint y: 42, endPoint x: 544, endPoint y: 44, distance: 129.0
click at [544, 44] on h3 "EK VENDOME / BATIGNOLLES - GW00355A" at bounding box center [428, 41] width 511 height 35
copy h3 "GW00355A"
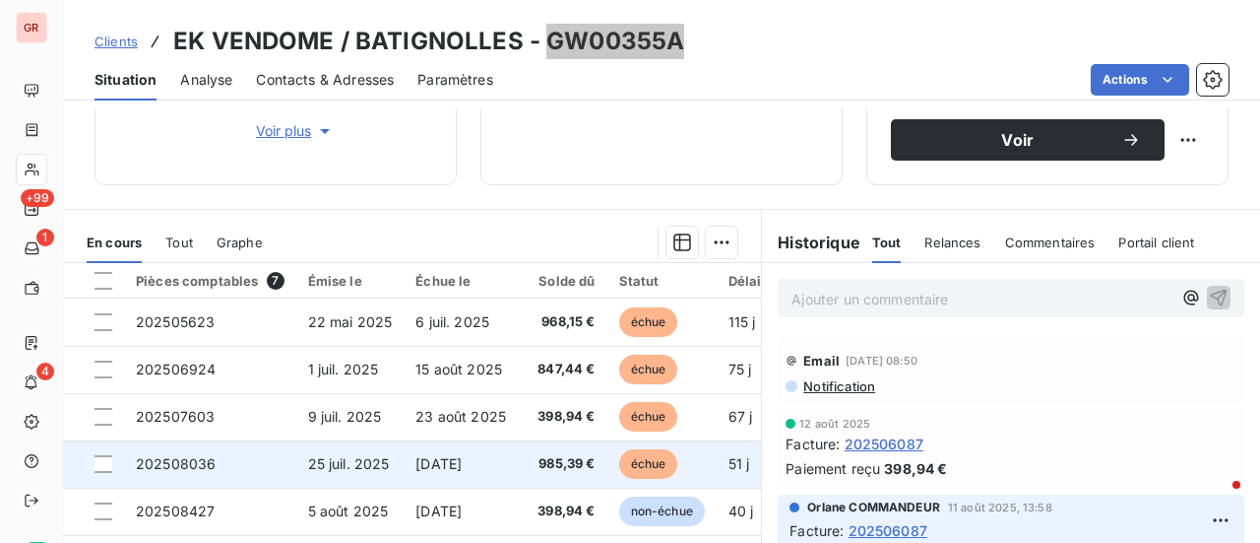
scroll to position [492, 0]
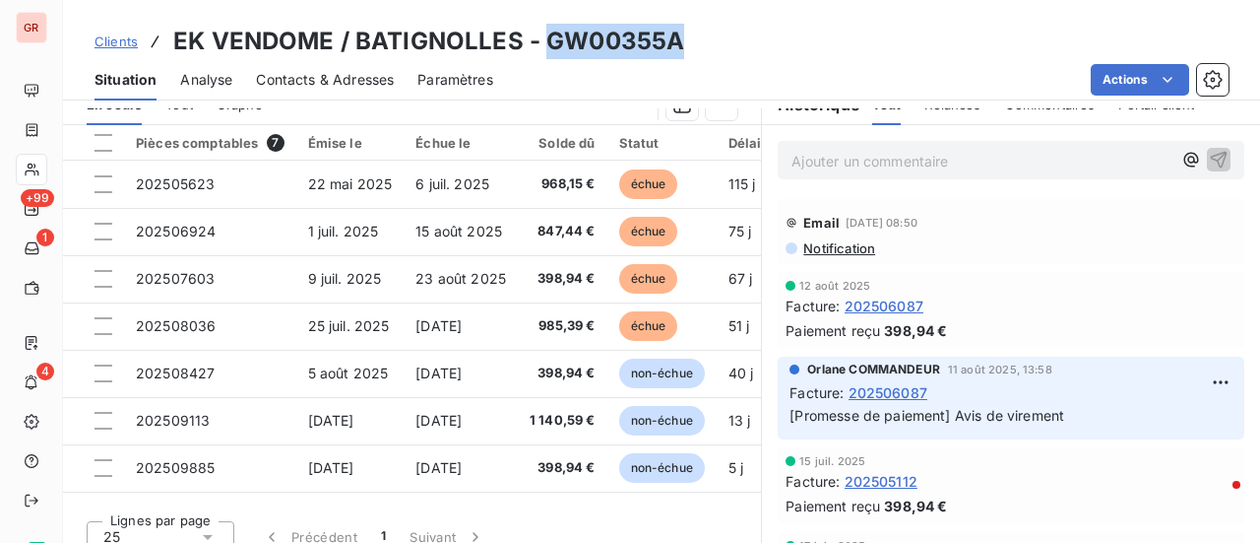
click at [345, 80] on span "Contacts & Adresses" at bounding box center [325, 80] width 138 height 20
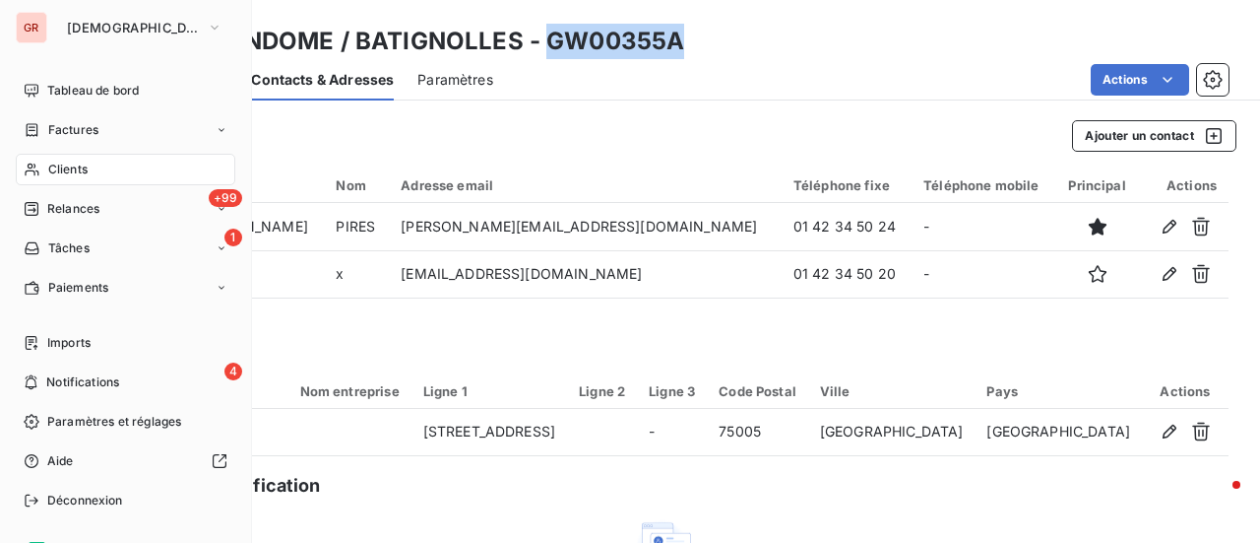
click at [77, 165] on span "Clients" at bounding box center [67, 169] width 39 height 18
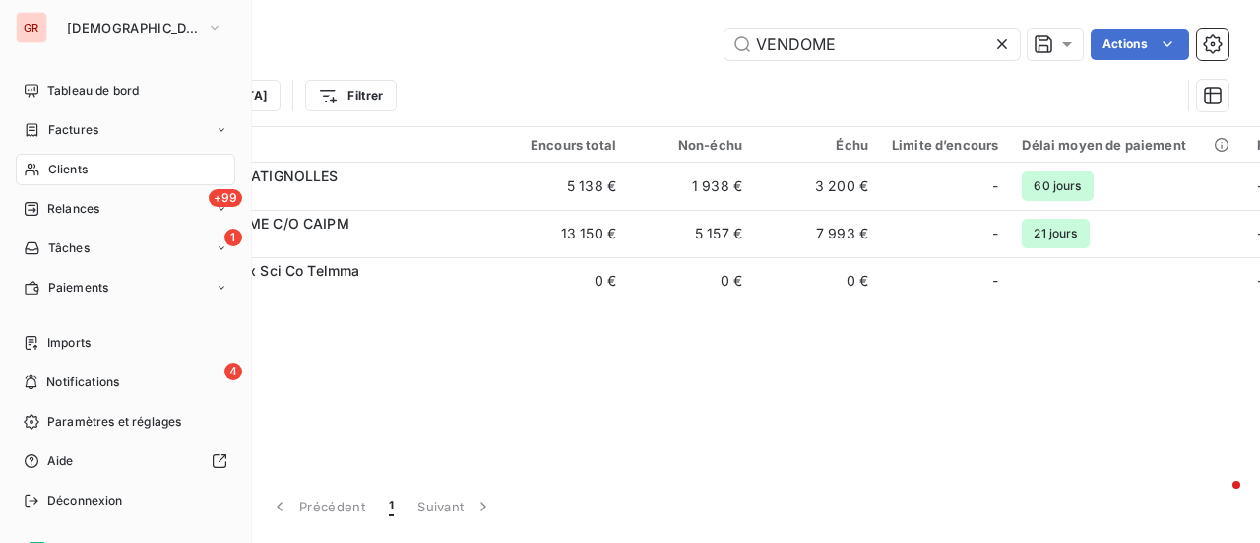
click at [87, 135] on span "Factures" at bounding box center [73, 130] width 50 height 18
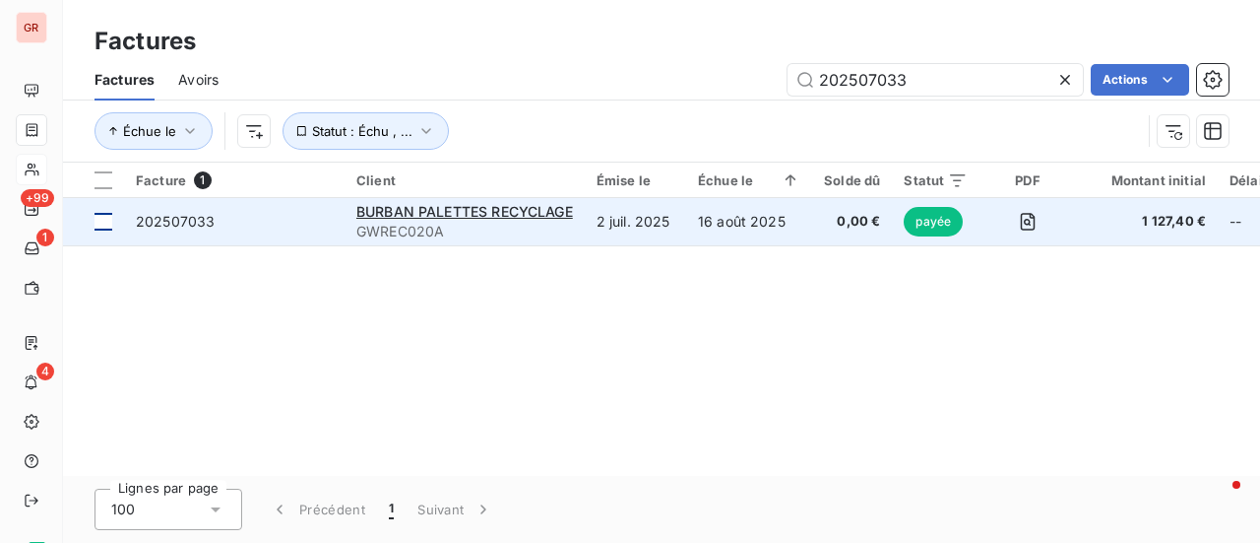
drag, startPoint x: 856, startPoint y: 90, endPoint x: 110, endPoint y: 238, distance: 760.1
click at [258, 209] on div "Factures Factures Avoirs 202507033 Actions Échue le Statut : Échu , ... Facture…" at bounding box center [661, 271] width 1197 height 543
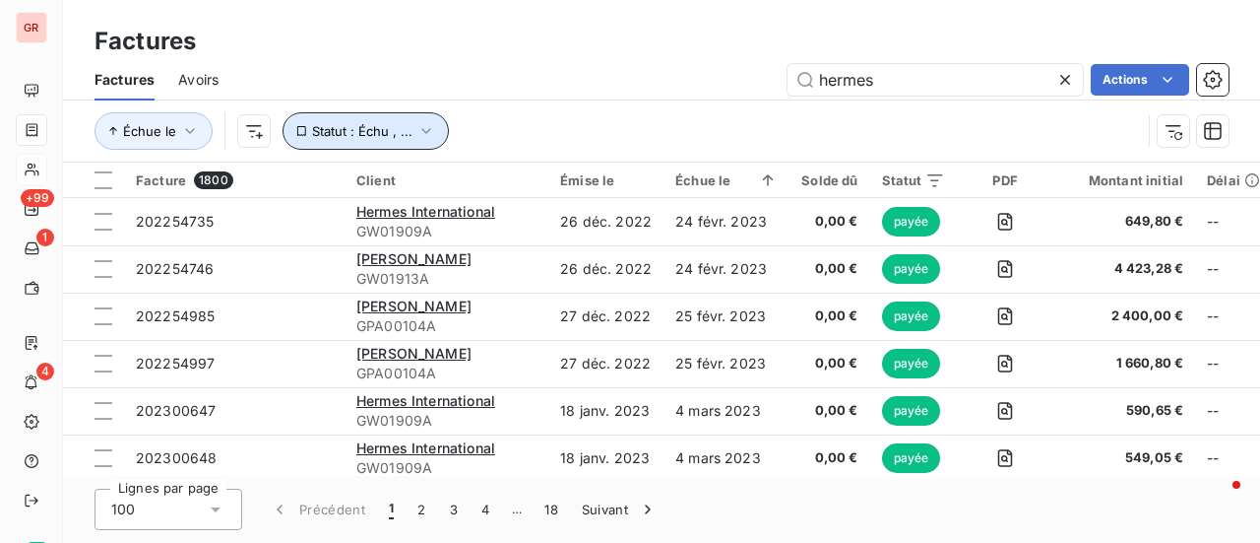
click at [425, 129] on icon "button" at bounding box center [426, 131] width 10 height 6
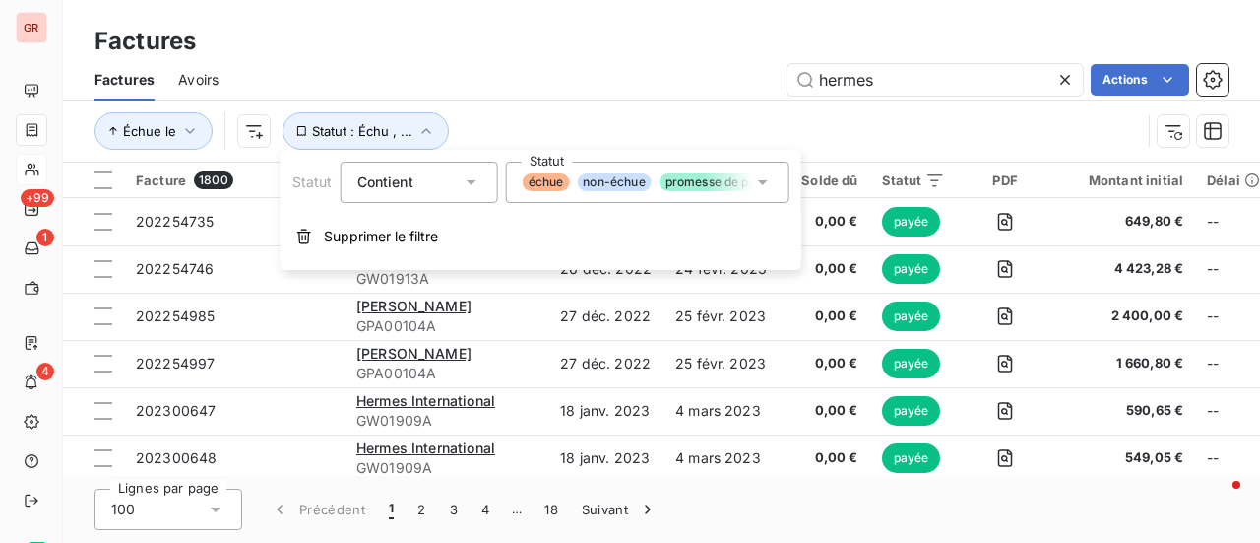
click at [771, 174] on icon at bounding box center [763, 182] width 20 height 20
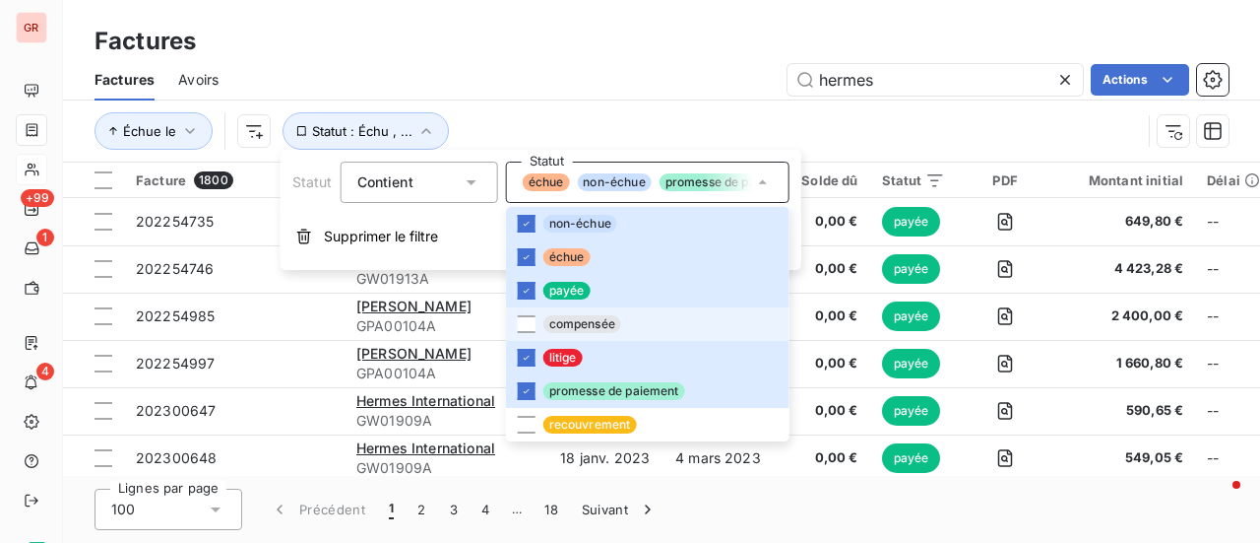
click at [536, 318] on li "compensée" at bounding box center [648, 323] width 284 height 33
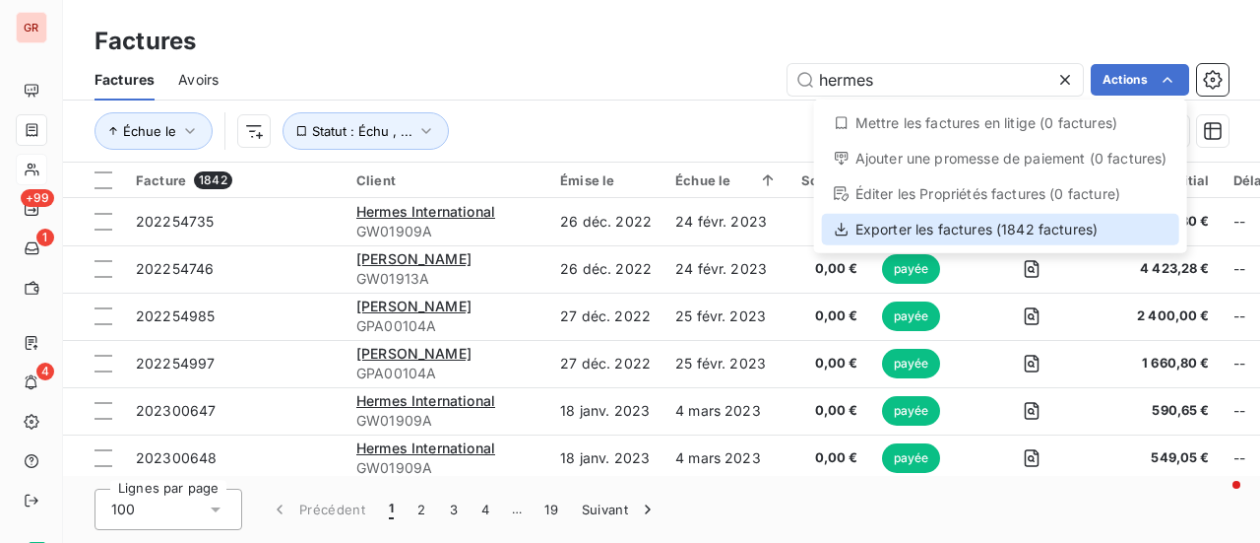
click at [956, 239] on div "Exporter les factures (1842 factures)" at bounding box center [1000, 230] width 357 height 32
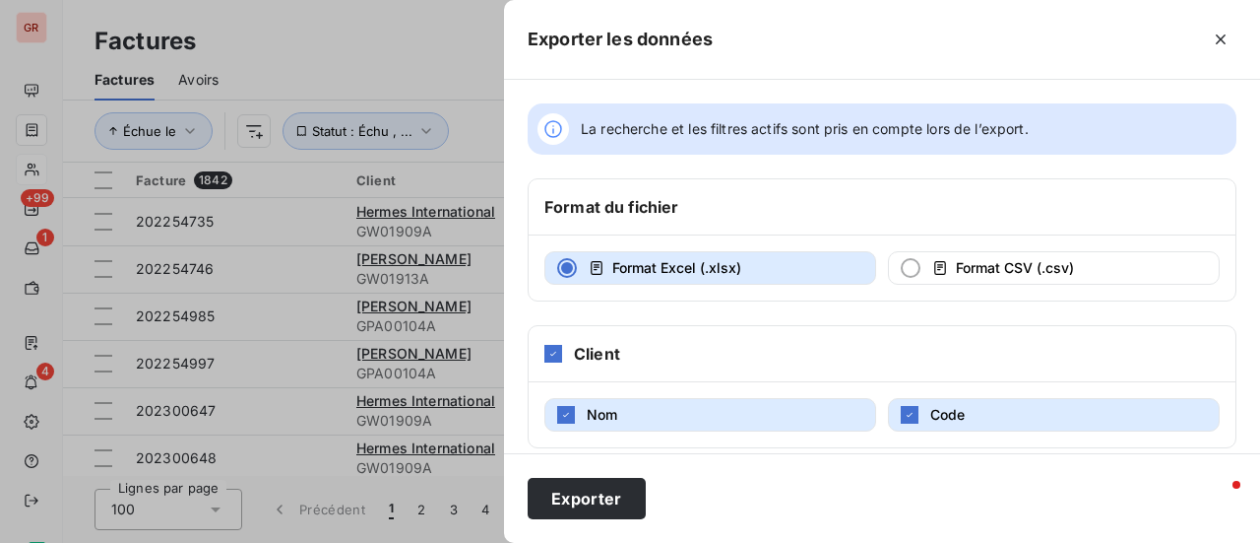
click at [411, 29] on div at bounding box center [630, 271] width 1260 height 543
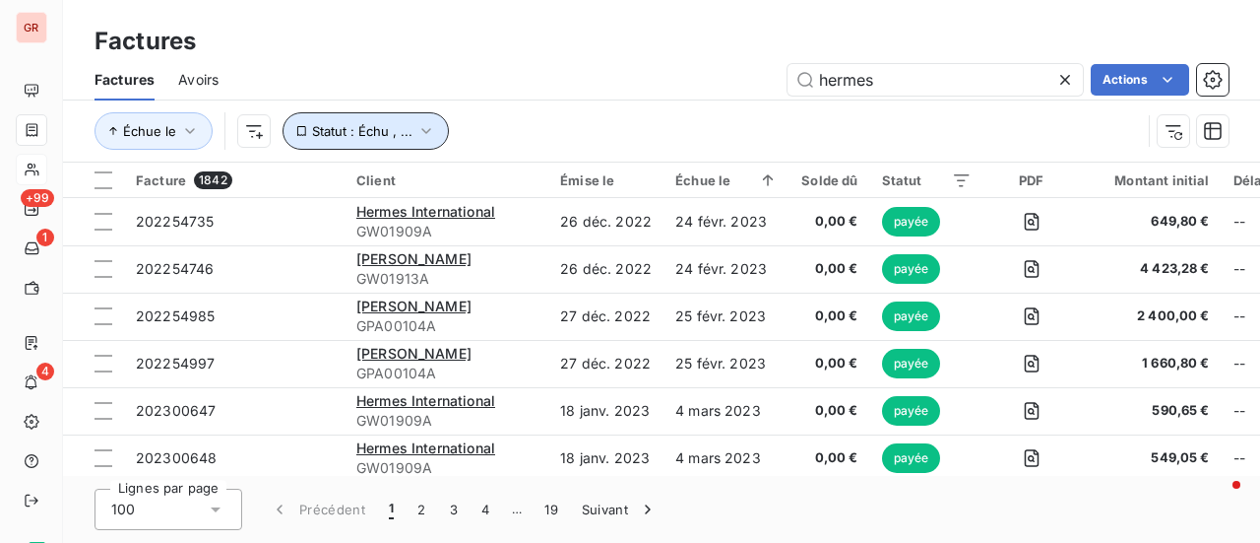
click at [431, 131] on button "Statut : Échu , ..." at bounding box center [366, 130] width 166 height 37
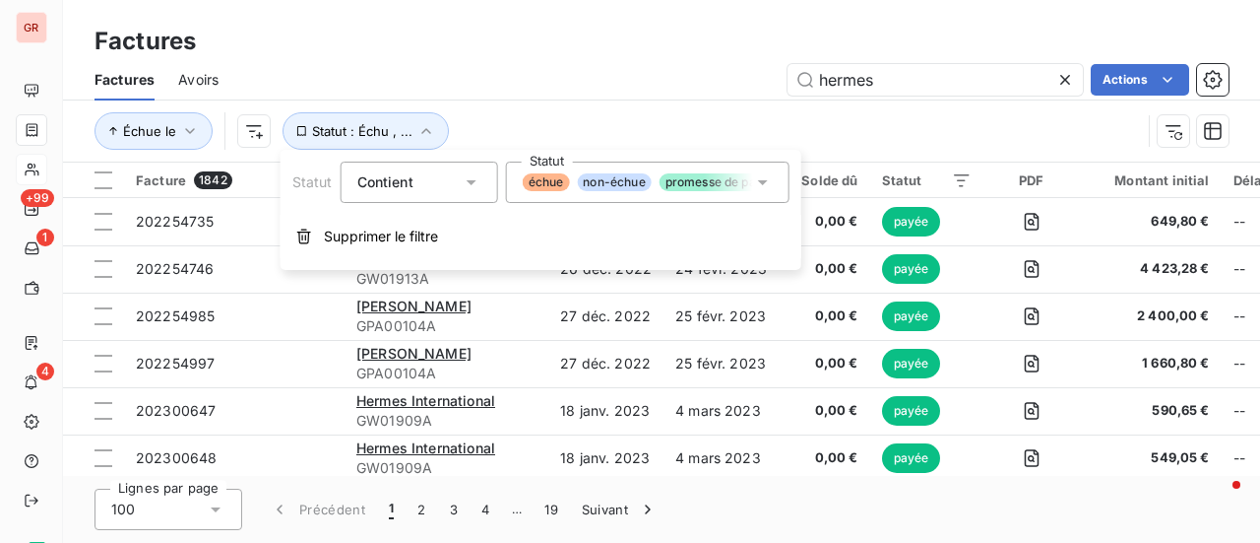
click at [770, 178] on icon at bounding box center [763, 182] width 20 height 20
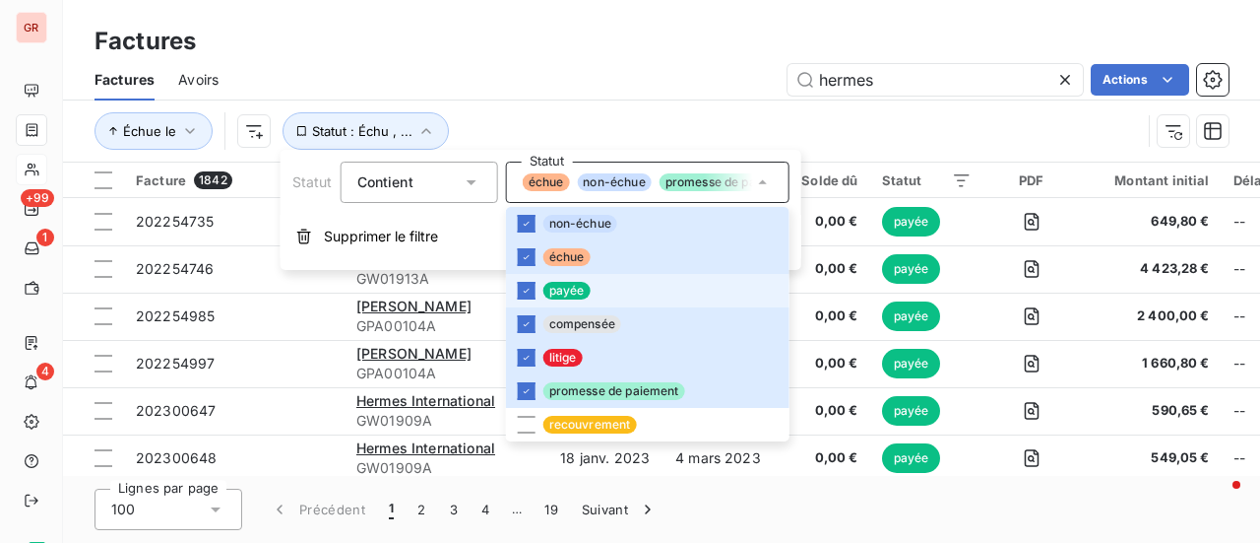
click at [524, 299] on li "payée" at bounding box center [648, 290] width 284 height 33
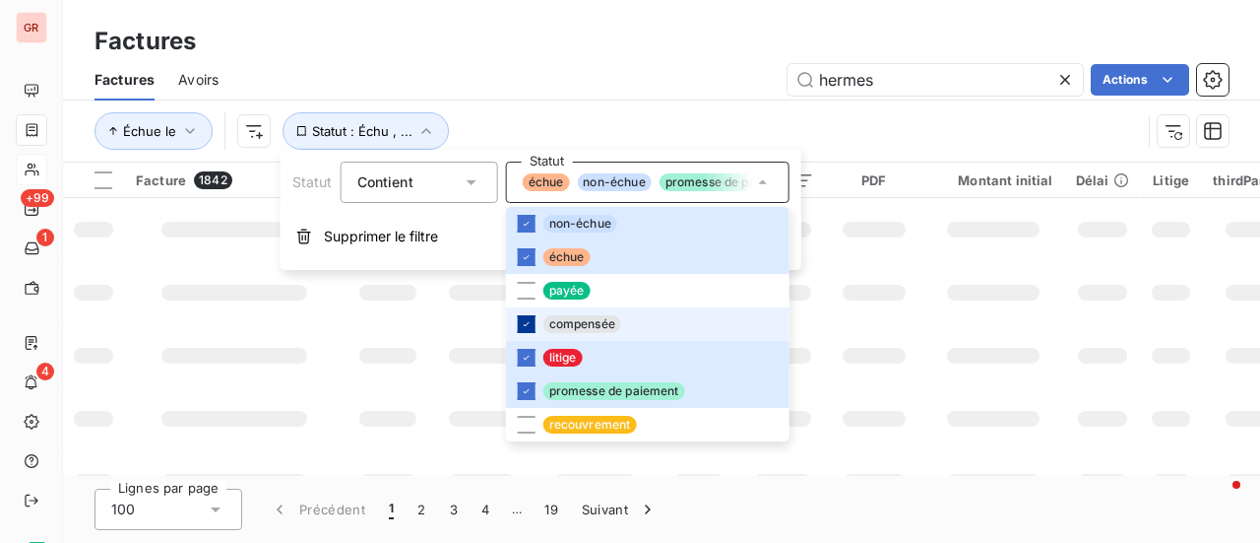
click at [524, 323] on icon at bounding box center [527, 324] width 12 height 12
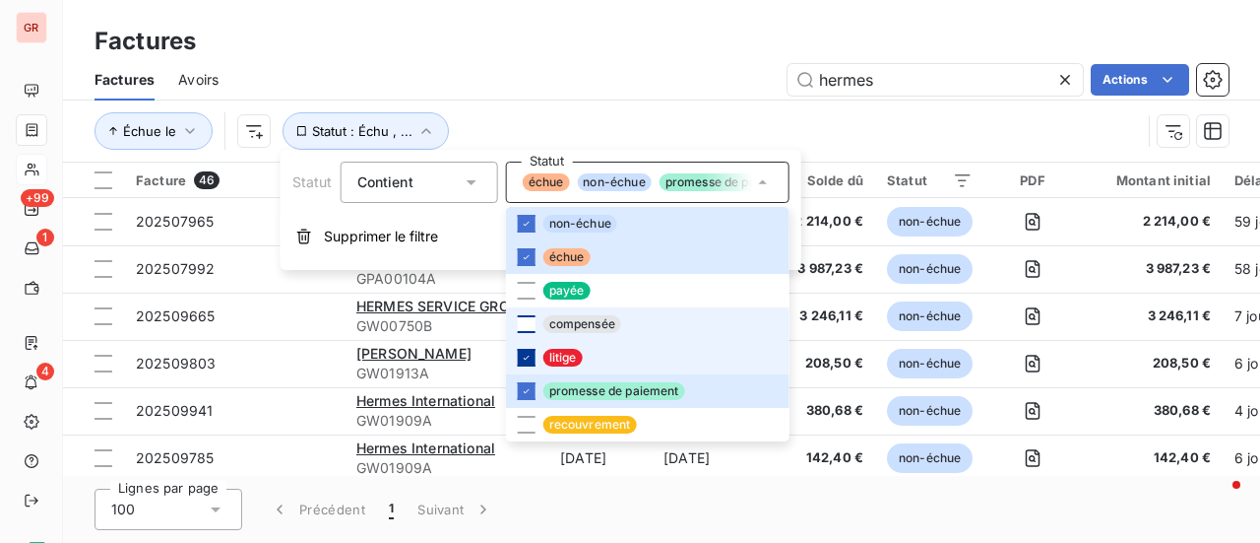
click at [521, 354] on icon at bounding box center [527, 358] width 12 height 12
click at [886, 137] on div "Échue le Statut : Échu , ..." at bounding box center [618, 130] width 1047 height 37
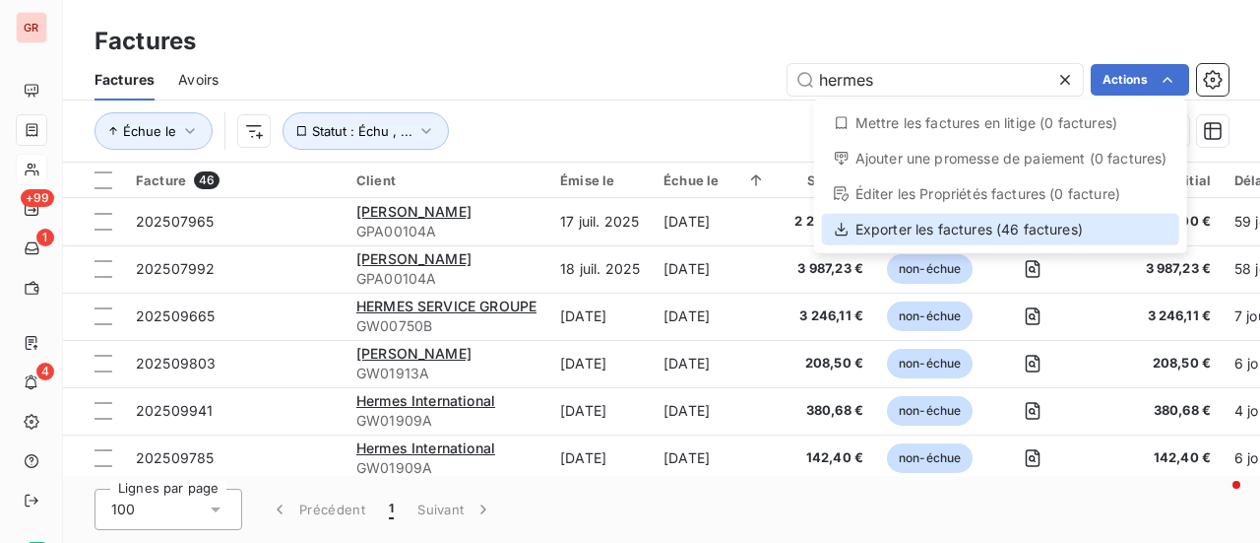
click at [954, 231] on div "Exporter les factures (46 factures)" at bounding box center [1000, 230] width 357 height 32
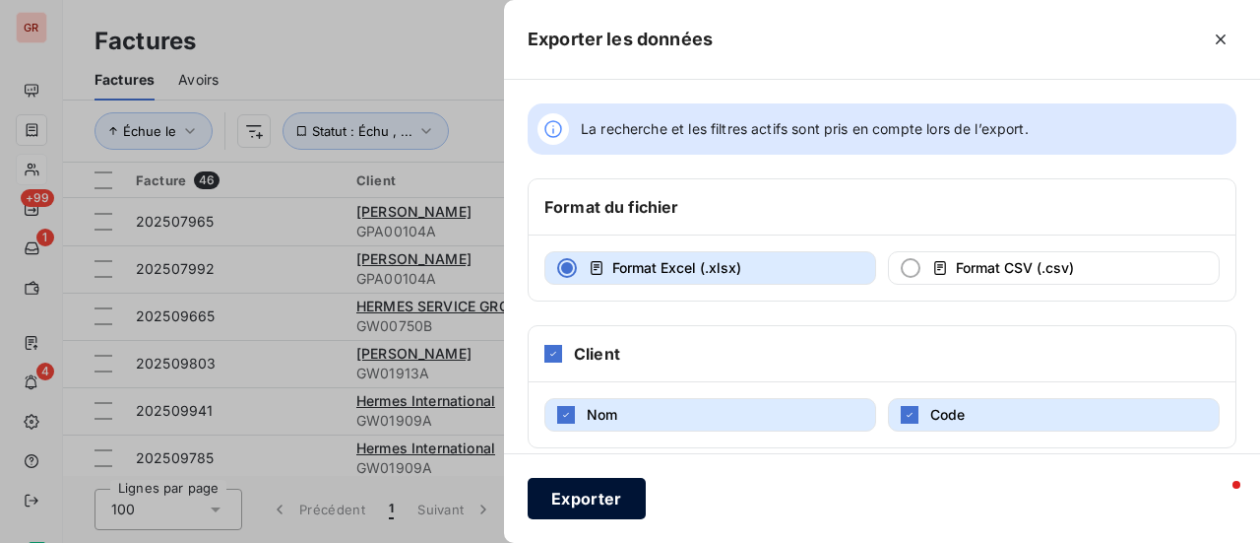
click at [586, 514] on button "Exporter" at bounding box center [587, 498] width 118 height 41
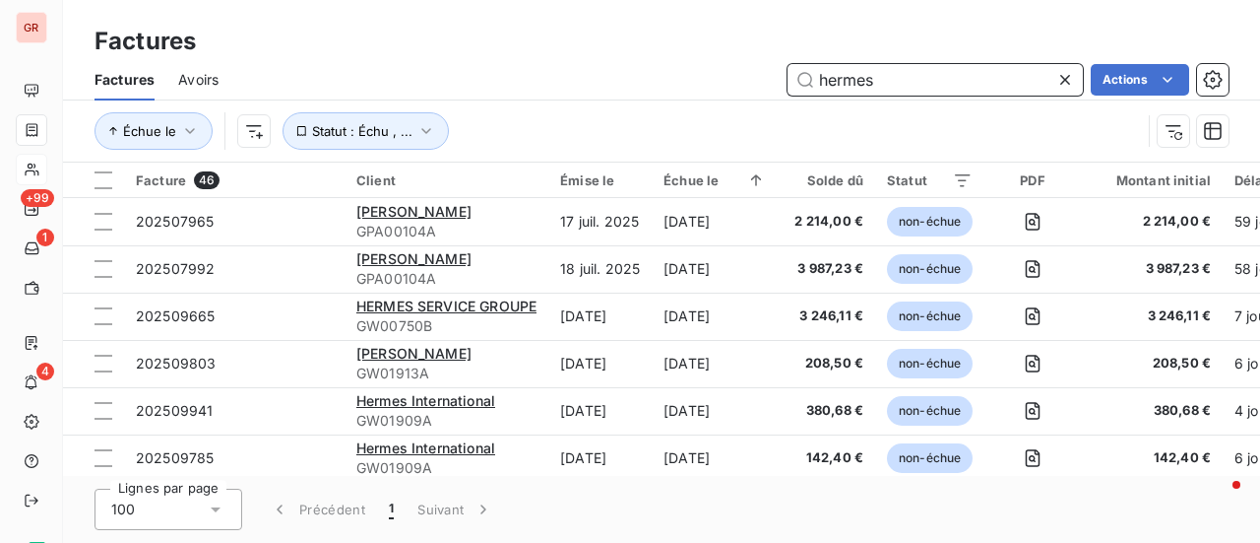
drag, startPoint x: 935, startPoint y: 72, endPoint x: 599, endPoint y: 86, distance: 337.0
click at [609, 84] on div "hermes Actions" at bounding box center [735, 80] width 987 height 32
paste input "202506472"
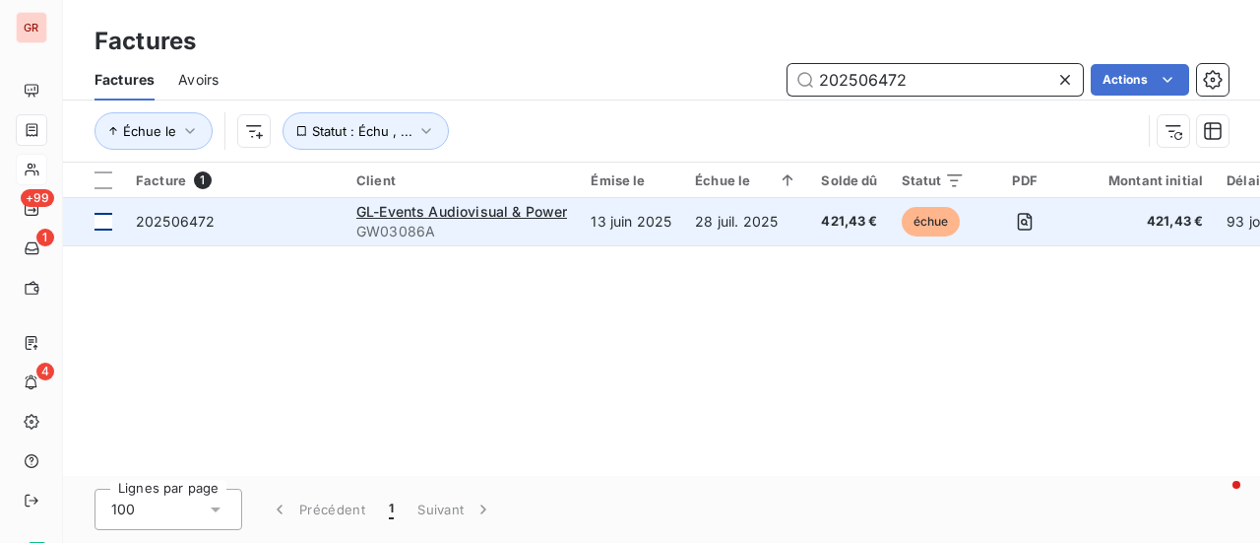
type input "202506472"
drag, startPoint x: 103, startPoint y: 221, endPoint x: 225, endPoint y: 217, distance: 122.2
click at [104, 221] on div at bounding box center [104, 222] width 18 height 18
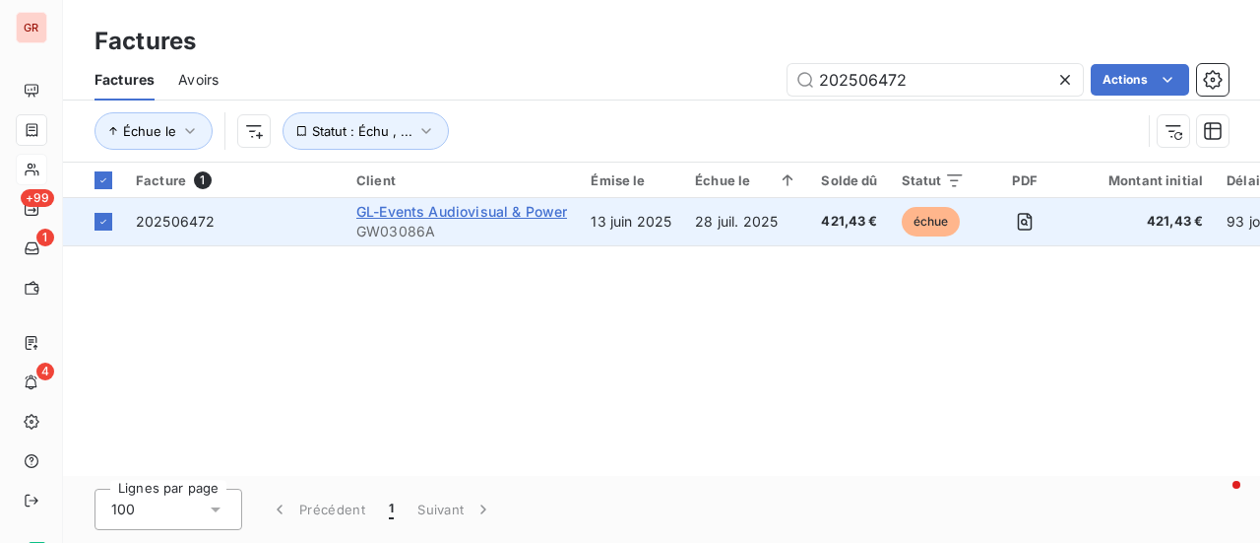
click at [401, 216] on span "GL-Events Audiovisual & Power" at bounding box center [461, 211] width 211 height 17
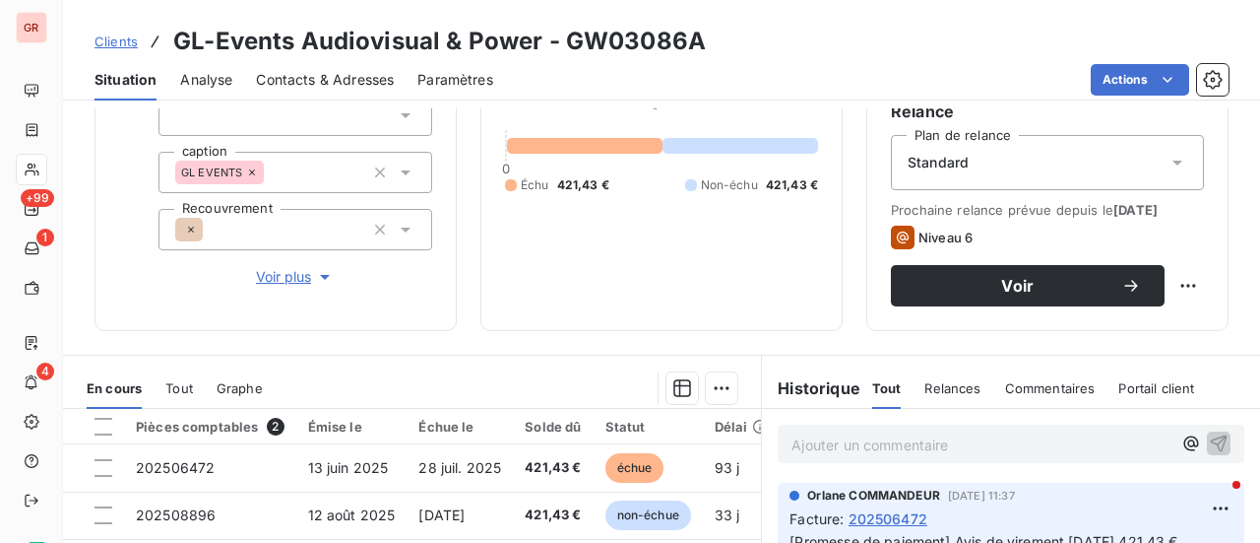
scroll to position [98, 0]
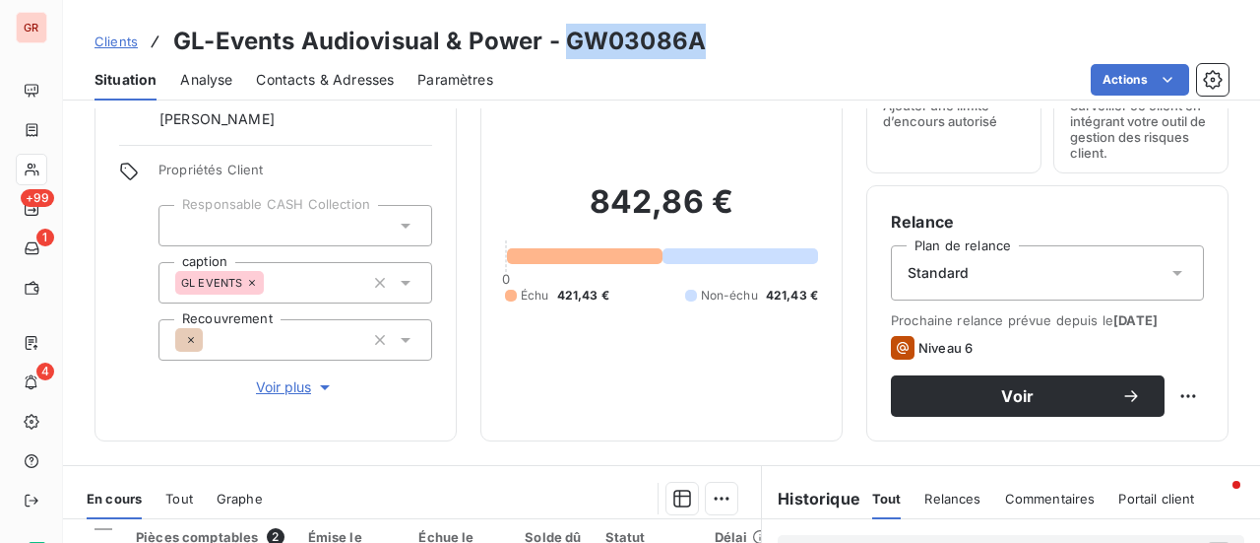
drag, startPoint x: 709, startPoint y: 37, endPoint x: 566, endPoint y: 55, distance: 143.9
click at [566, 55] on div "Clients GL-Events Audiovisual & Power - GW03086A" at bounding box center [661, 41] width 1197 height 35
copy h3 "GW03086A"
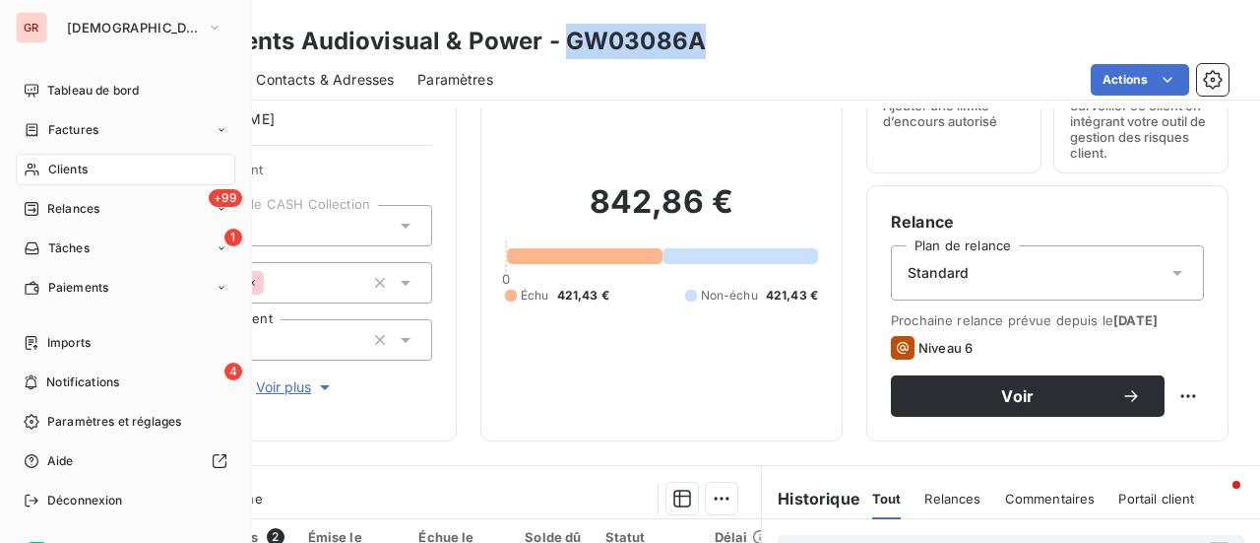
click at [77, 164] on span "Clients" at bounding box center [67, 169] width 39 height 18
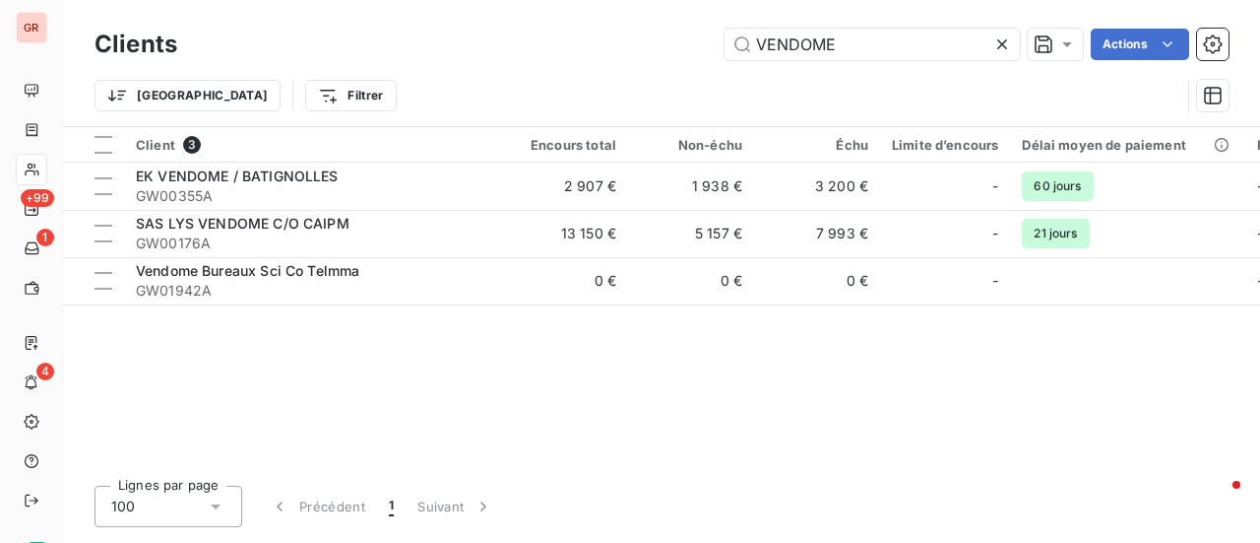
drag, startPoint x: 859, startPoint y: 48, endPoint x: 495, endPoint y: 87, distance: 365.4
click at [495, 87] on div "Clients VENDOME Actions Trier Filtrer" at bounding box center [662, 75] width 1134 height 102
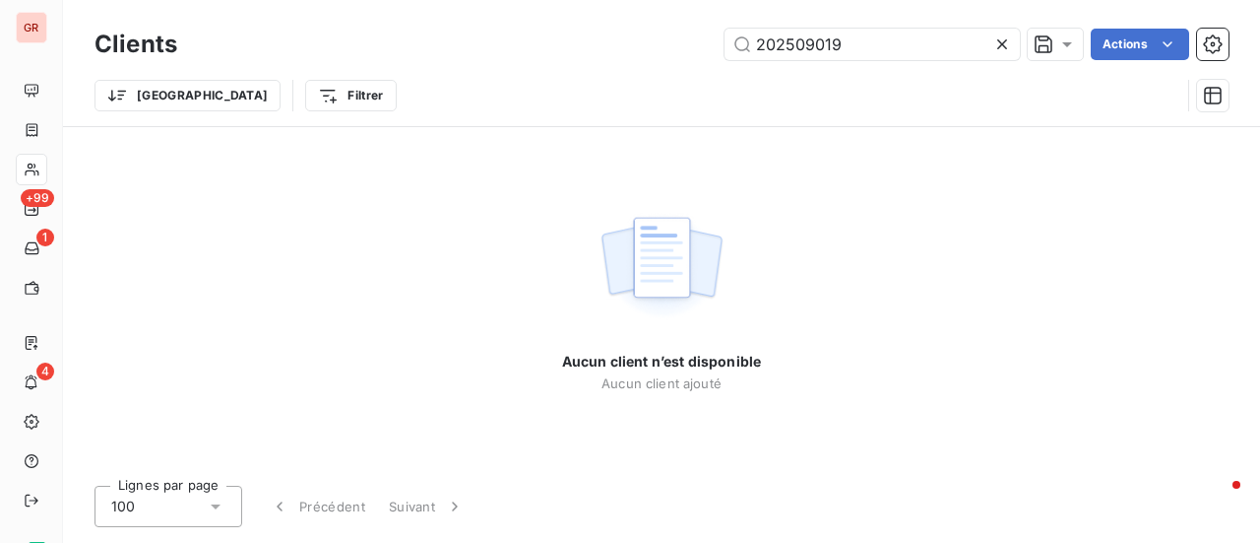
type input "202509019"
click at [863, 54] on input "202509019" at bounding box center [872, 45] width 295 height 32
drag, startPoint x: 741, startPoint y: 59, endPoint x: 147, endPoint y: 186, distance: 608.1
click at [167, 182] on div "Clients 202509019 Actions Trier Filtrer Aucun client n’est disponible Aucun cli…" at bounding box center [661, 271] width 1197 height 543
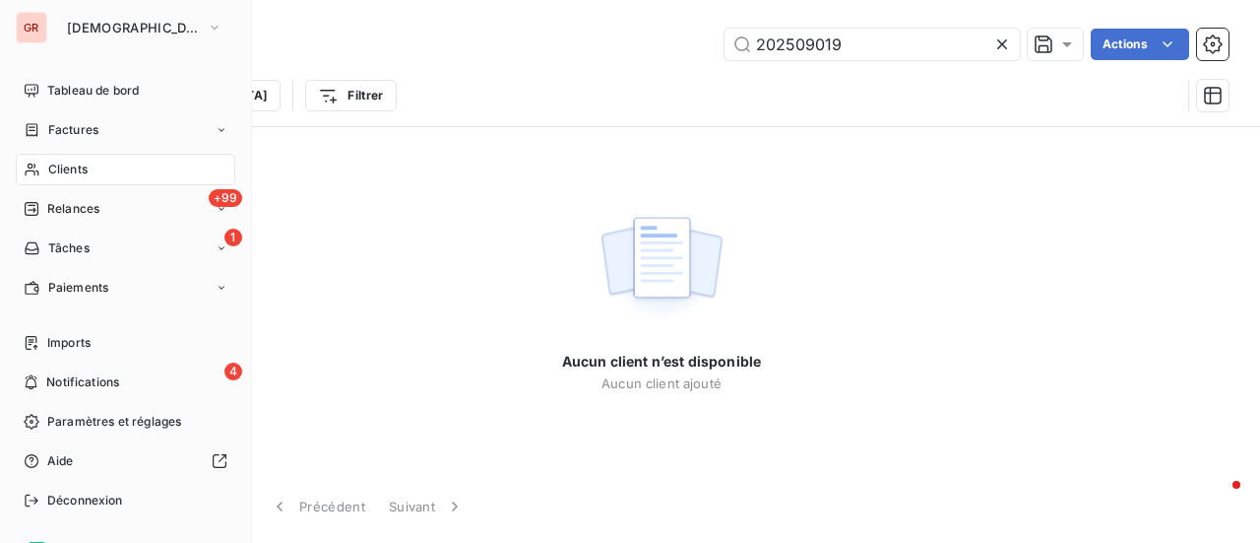
click at [89, 124] on span "Factures" at bounding box center [73, 130] width 50 height 18
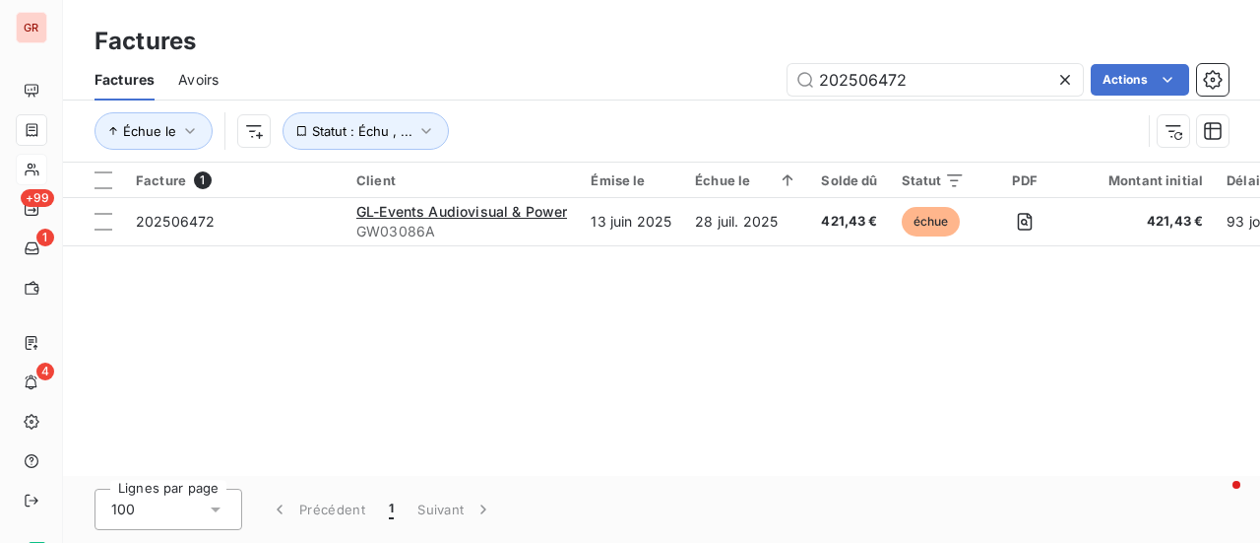
drag, startPoint x: 923, startPoint y: 83, endPoint x: 731, endPoint y: 88, distance: 192.1
click at [740, 88] on div "202506472 Actions" at bounding box center [735, 80] width 987 height 32
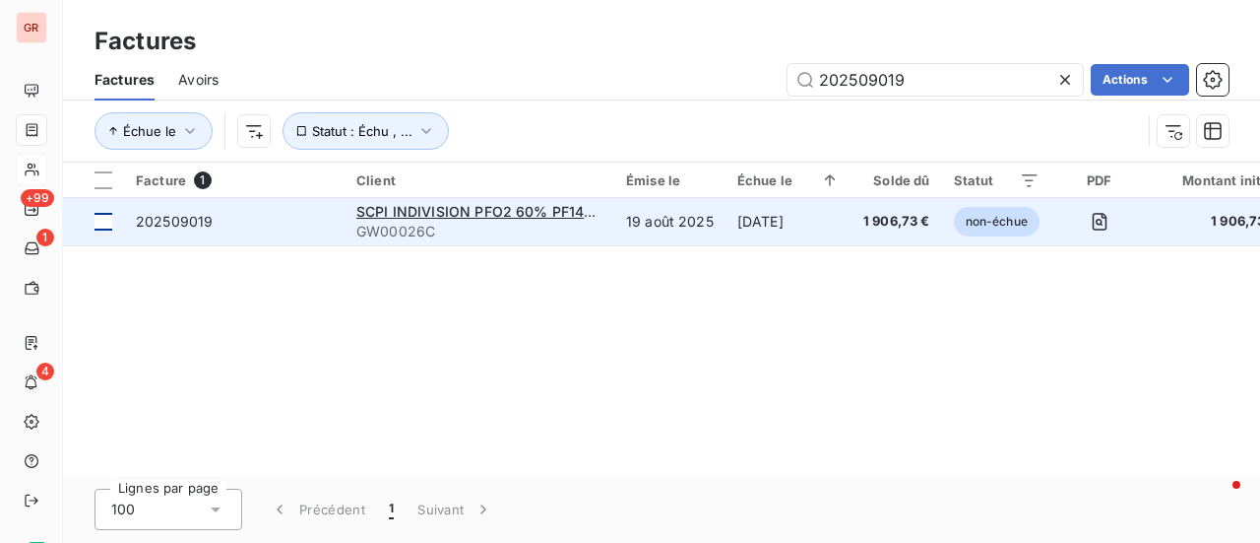
type input "202509019"
click at [114, 224] on td at bounding box center [93, 221] width 61 height 47
click at [445, 212] on span "SCPI INDIVISION PFO2 60% PF140% UG0778 CO CONSTRUCTA ASSET MANAGEMENT" at bounding box center [651, 211] width 590 height 17
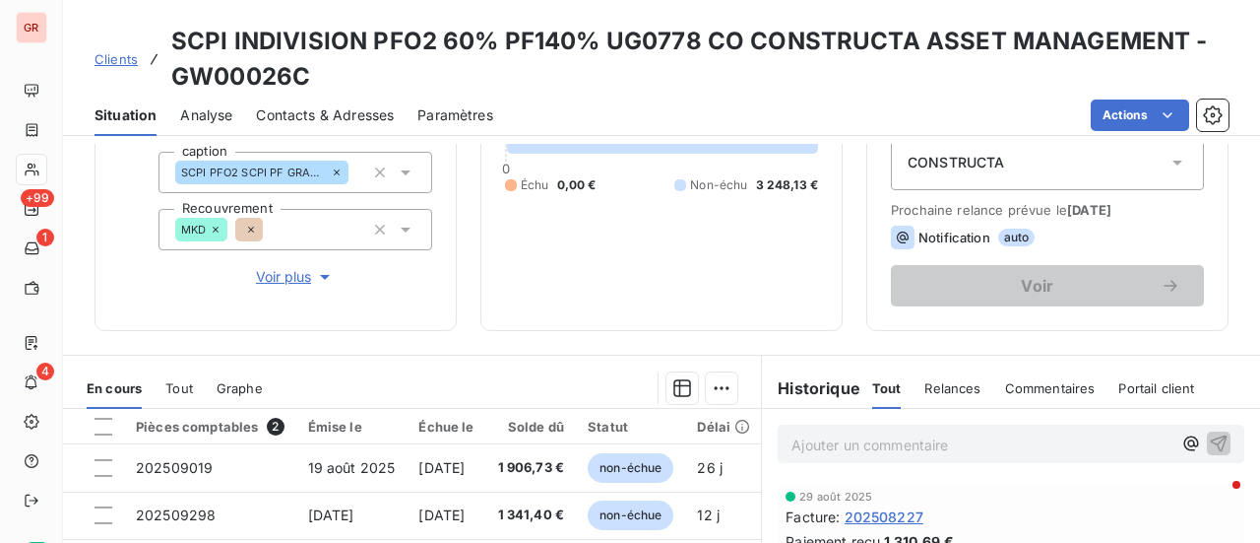
scroll to position [295, 0]
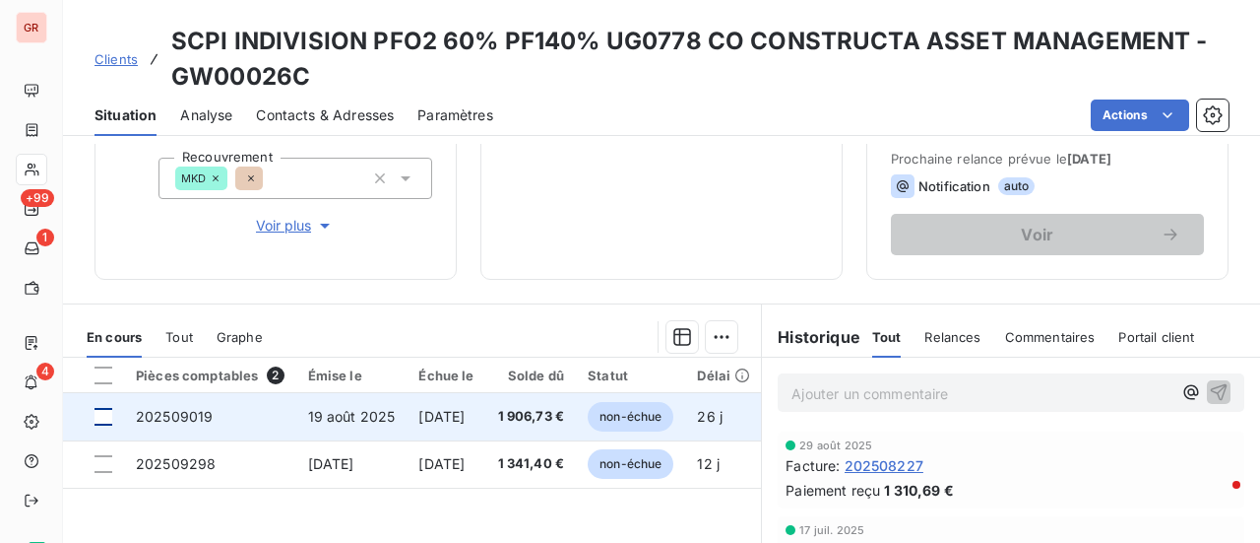
click at [106, 418] on div at bounding box center [104, 417] width 18 height 18
click at [189, 410] on span "202509019" at bounding box center [174, 416] width 77 height 17
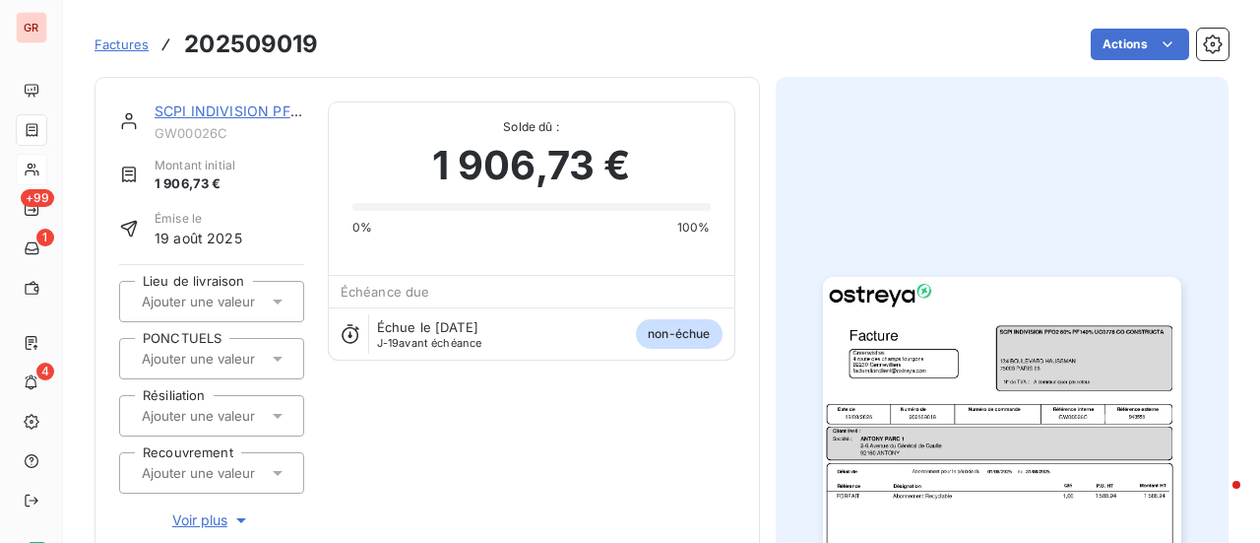
click at [255, 119] on div "SCPI INDIVISION PFO2 60% PF140% UG0778 CO CONSTRUCTA ASSET MANAGEMENT" at bounding box center [230, 111] width 150 height 20
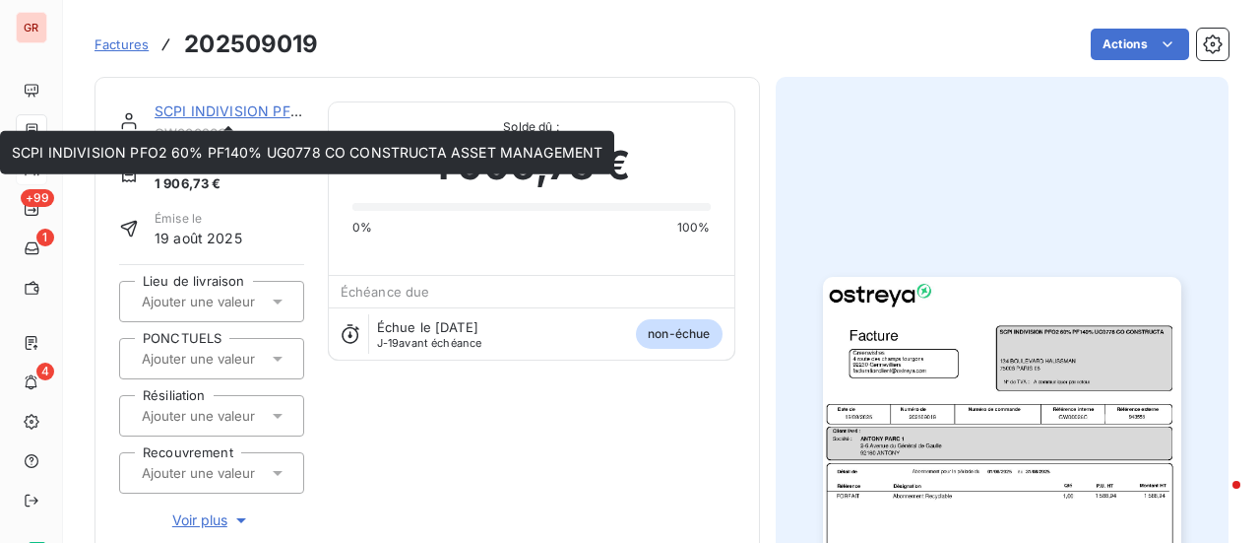
click at [234, 115] on link "SCPI INDIVISION PFO2 60% PF140% UG0778 CO CONSTRUCTA ASSET MANAGEMENT" at bounding box center [450, 110] width 591 height 17
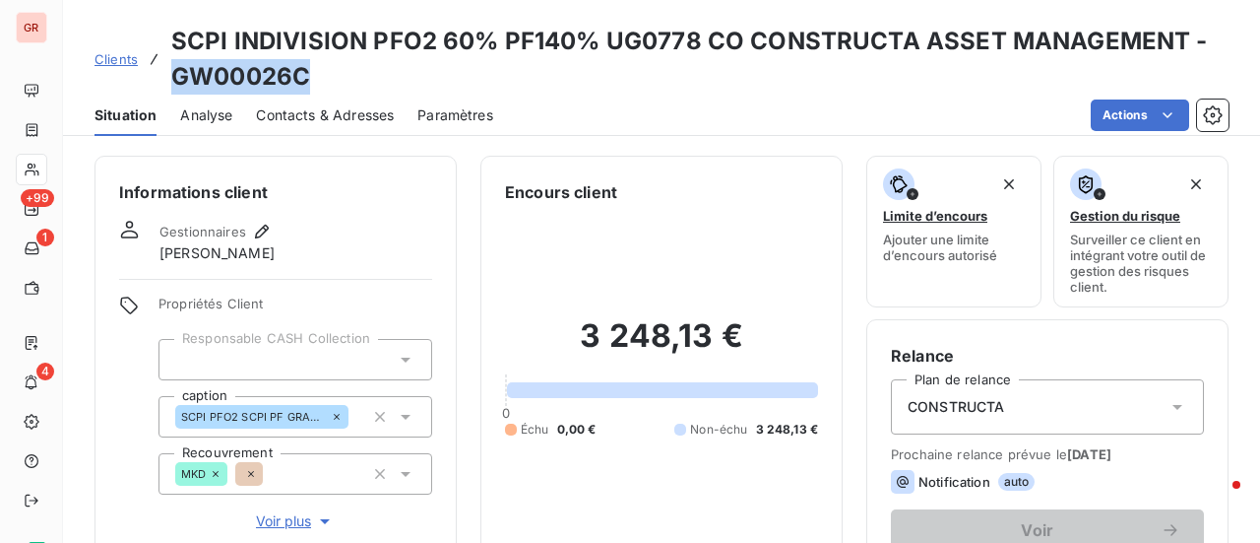
drag, startPoint x: 305, startPoint y: 78, endPoint x: 162, endPoint y: 80, distance: 142.8
click at [162, 80] on div "Clients SCPI INDIVISION PFO2 60% PF140% UG0778 CO CONSTRUCTA ASSET MANAGEMENT -…" at bounding box center [662, 59] width 1134 height 71
copy h3 "GW00026C"
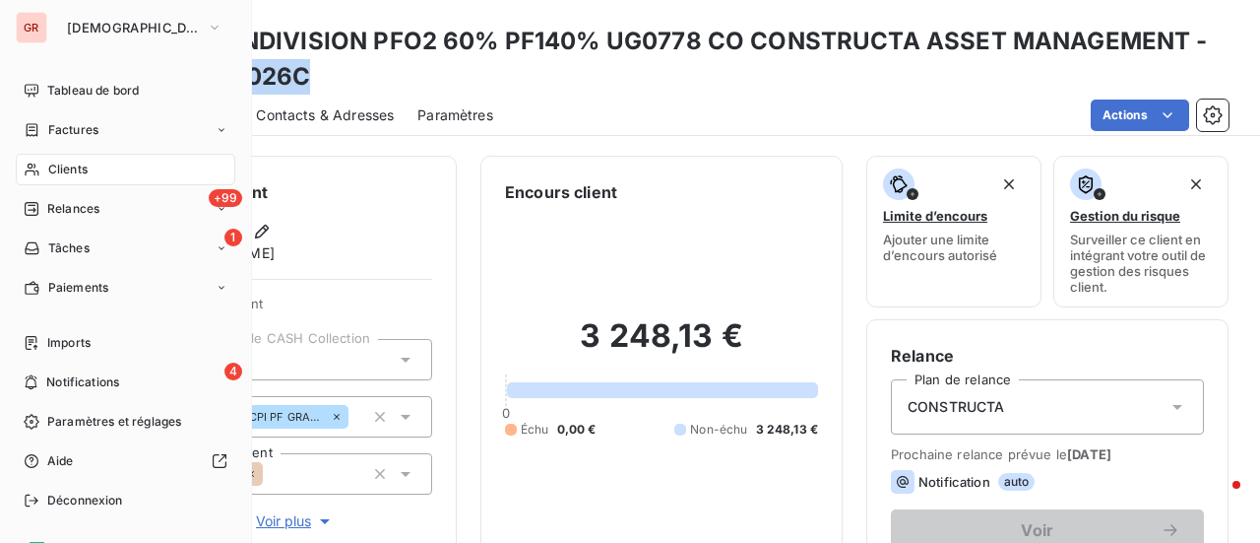
click at [76, 130] on span "Factures" at bounding box center [73, 130] width 50 height 18
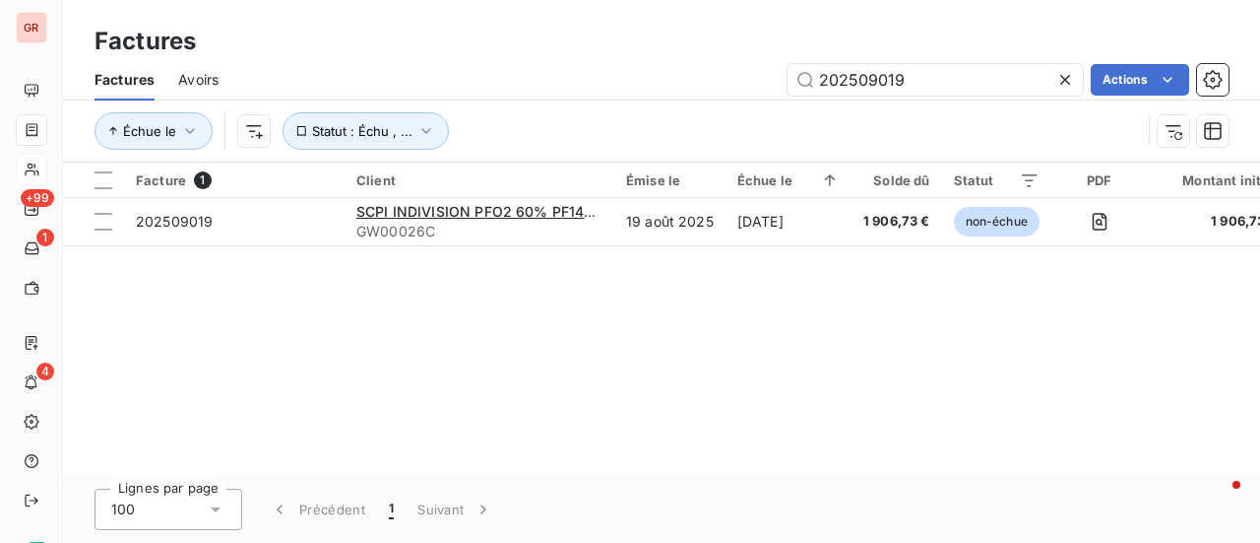
drag, startPoint x: 892, startPoint y: 89, endPoint x: 470, endPoint y: 96, distance: 422.5
click at [479, 94] on div "202509019 Actions" at bounding box center [735, 80] width 987 height 32
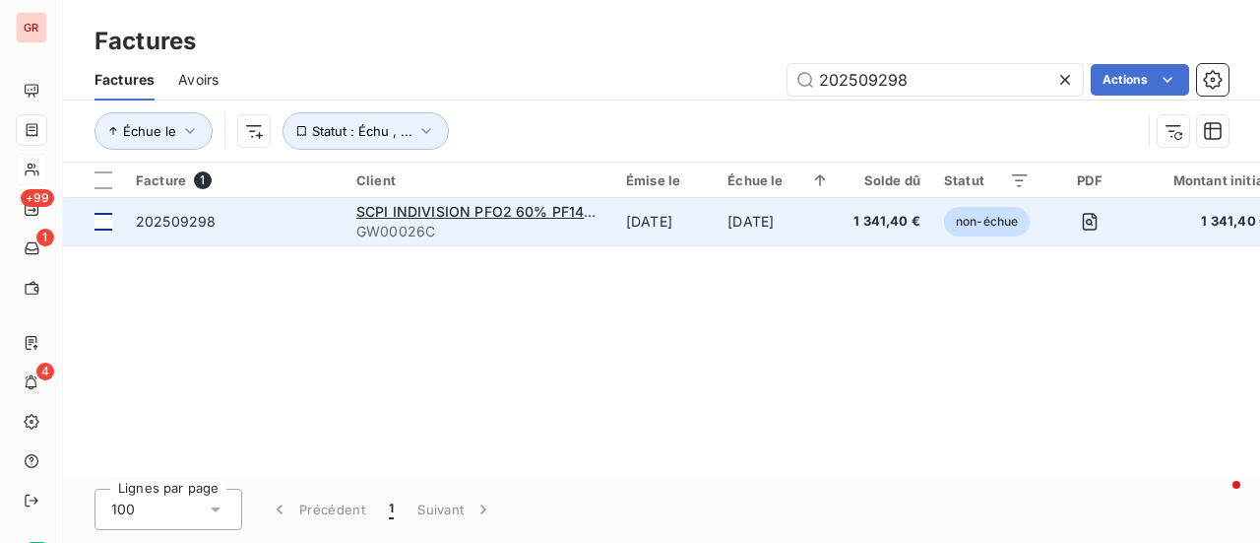
type input "202509298"
click at [106, 224] on div at bounding box center [104, 222] width 18 height 18
click at [420, 218] on span "SCPI INDIVISION PFO2 60% PF140% UG0778 CO CONSTRUCTA ASSET MANAGEMENT" at bounding box center [651, 211] width 590 height 17
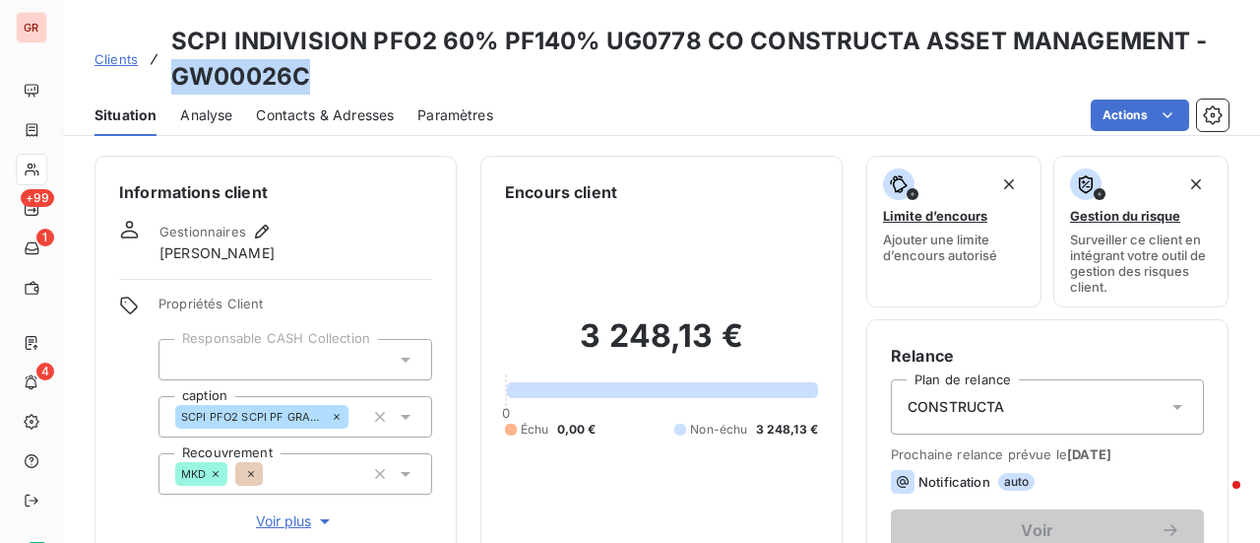
drag, startPoint x: 307, startPoint y: 79, endPoint x: 177, endPoint y: 81, distance: 130.0
click at [177, 81] on h3 "SCPI INDIVISION PFO2 60% PF140% UG0778 CO CONSTRUCTA ASSET MANAGEMENT - GW00026C" at bounding box center [700, 59] width 1058 height 71
copy h3 "GW00026C"
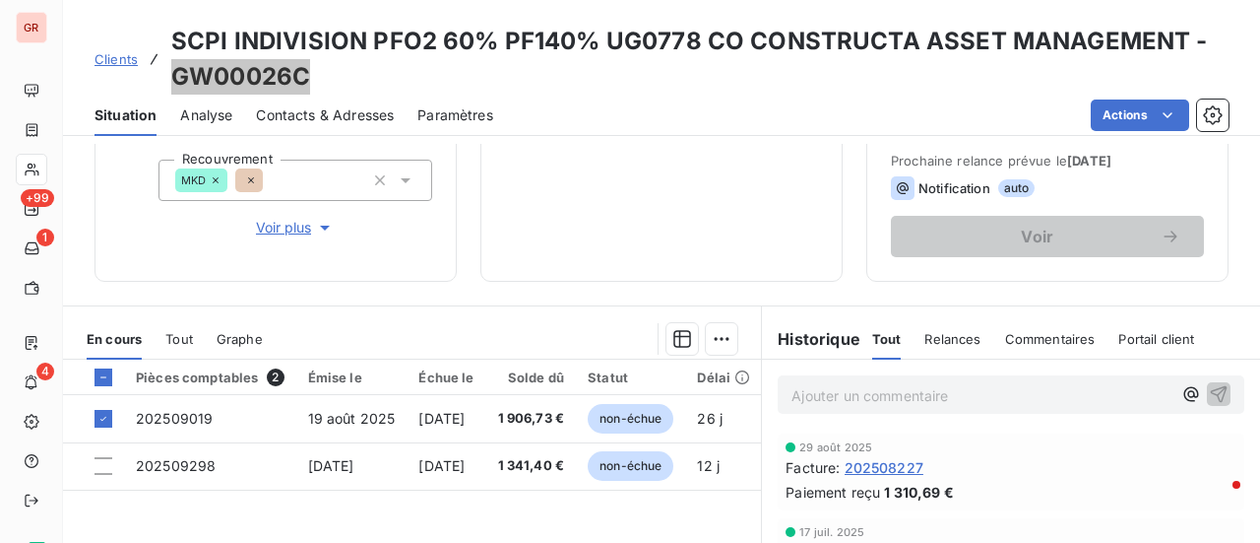
scroll to position [295, 0]
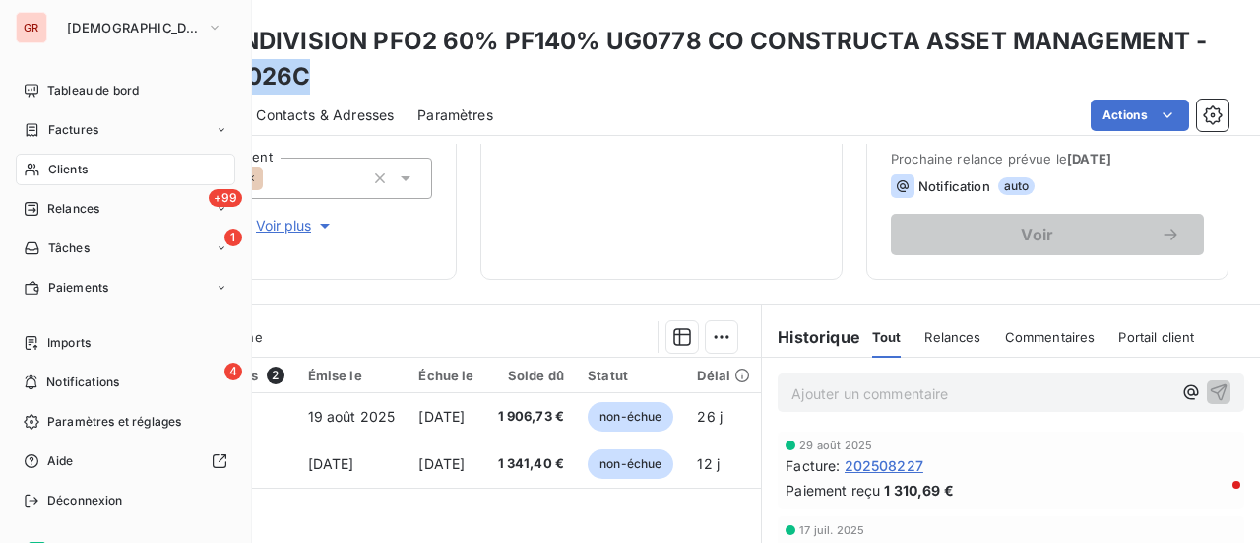
drag, startPoint x: 95, startPoint y: 126, endPoint x: 105, endPoint y: 129, distance: 11.2
click at [95, 126] on span "Factures" at bounding box center [73, 130] width 50 height 18
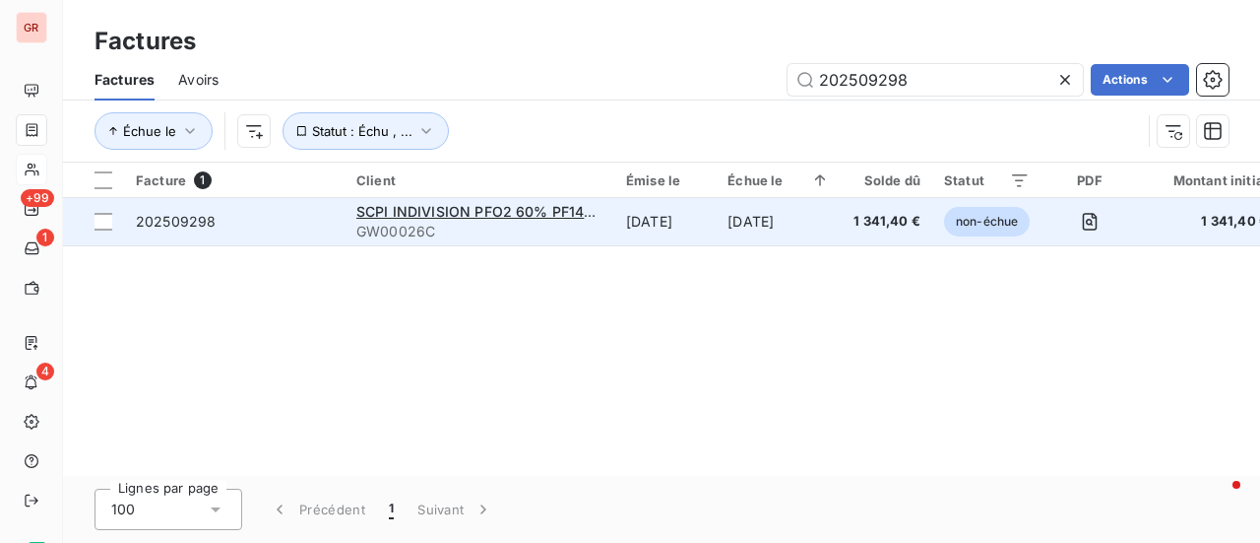
drag, startPoint x: 913, startPoint y: 88, endPoint x: 438, endPoint y: 200, distance: 487.7
click at [445, 198] on div "Factures Factures Avoirs 202509298 Actions Échue le Statut : Échu , ... Facture…" at bounding box center [661, 271] width 1197 height 543
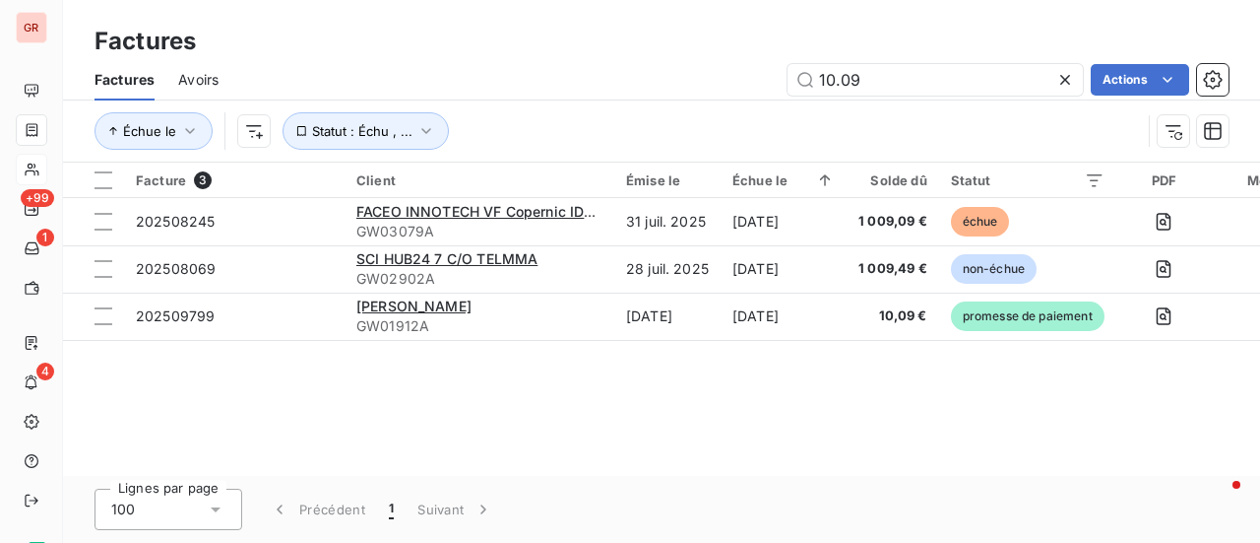
type input "10.09"
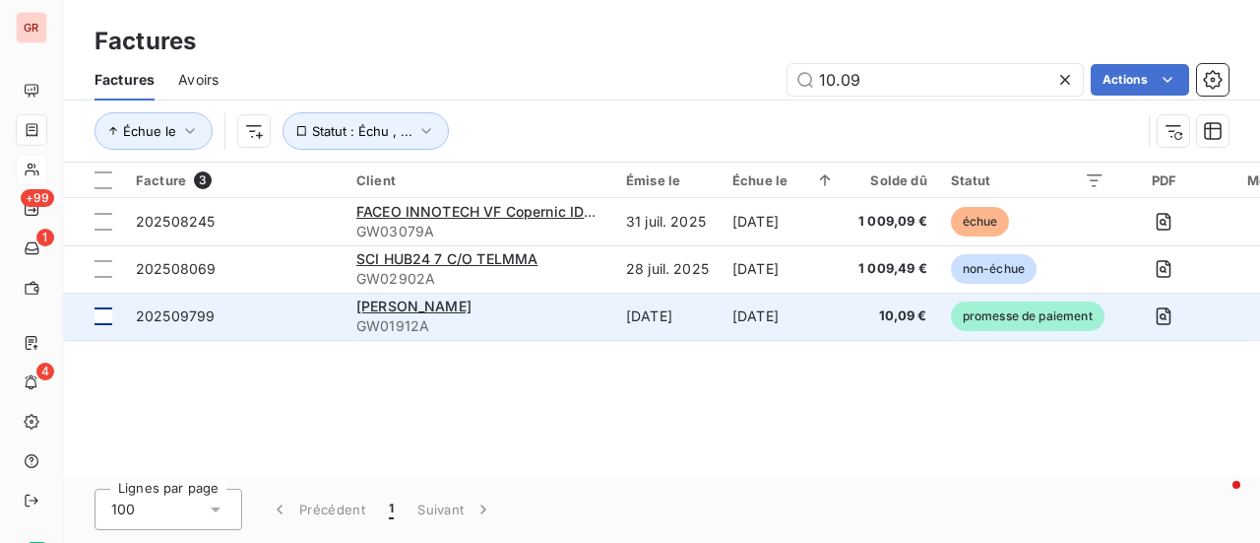
click at [106, 318] on div at bounding box center [104, 316] width 18 height 18
click at [166, 315] on span "202509799" at bounding box center [175, 315] width 79 height 17
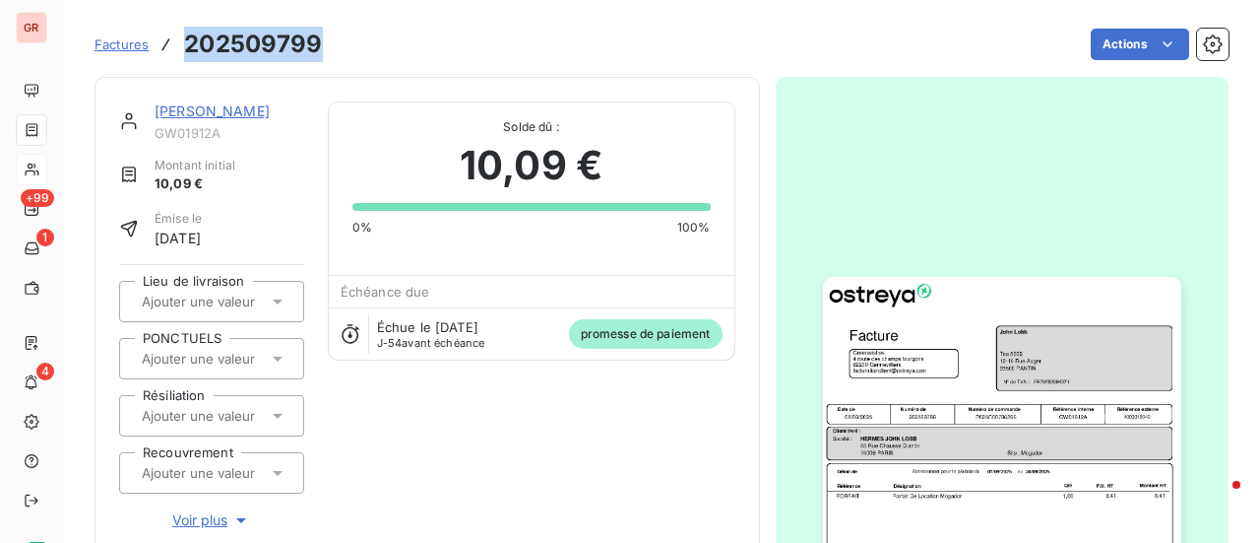
drag, startPoint x: 322, startPoint y: 47, endPoint x: 175, endPoint y: 51, distance: 146.8
click at [175, 51] on div "Factures 202509799 Actions" at bounding box center [662, 44] width 1134 height 41
copy h3 "202509799"
click at [199, 113] on link "John Lobb" at bounding box center [212, 110] width 115 height 17
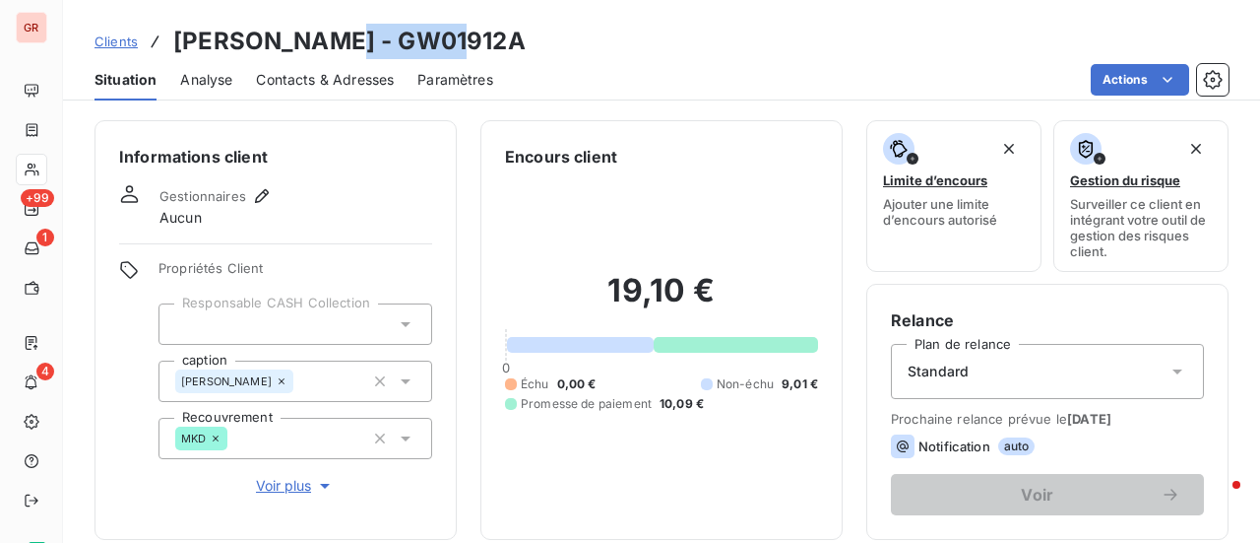
drag, startPoint x: 453, startPoint y: 43, endPoint x: 315, endPoint y: 50, distance: 138.0
click at [315, 50] on div "Clients John Lobb - GW01912A" at bounding box center [661, 41] width 1197 height 35
copy h3 "GW01912A"
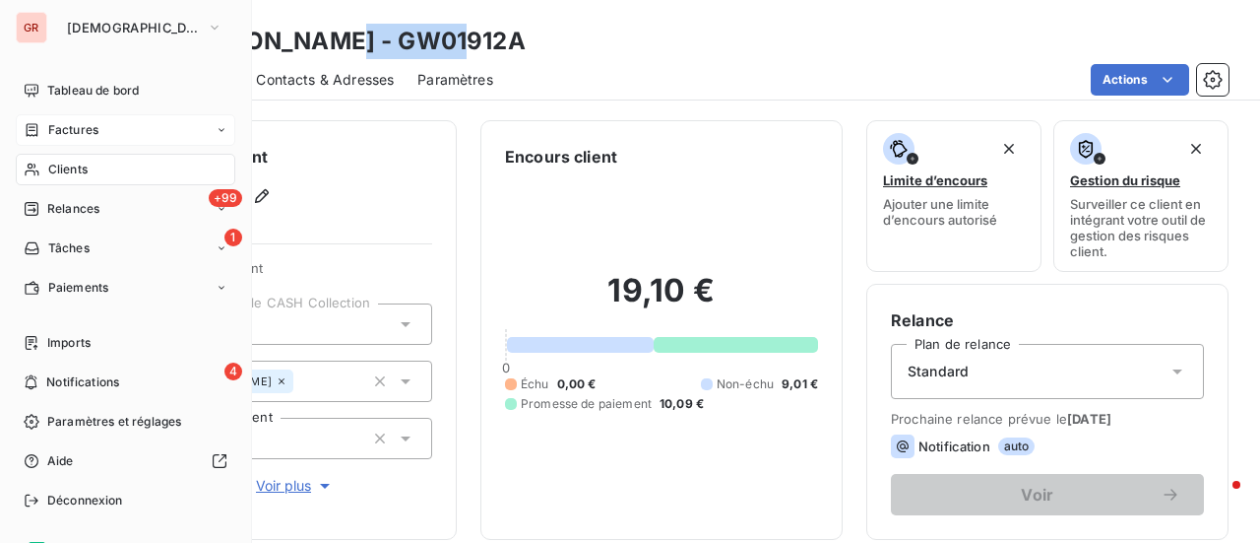
drag, startPoint x: 106, startPoint y: 121, endPoint x: 126, endPoint y: 121, distance: 19.7
click at [106, 121] on div "Factures" at bounding box center [126, 130] width 220 height 32
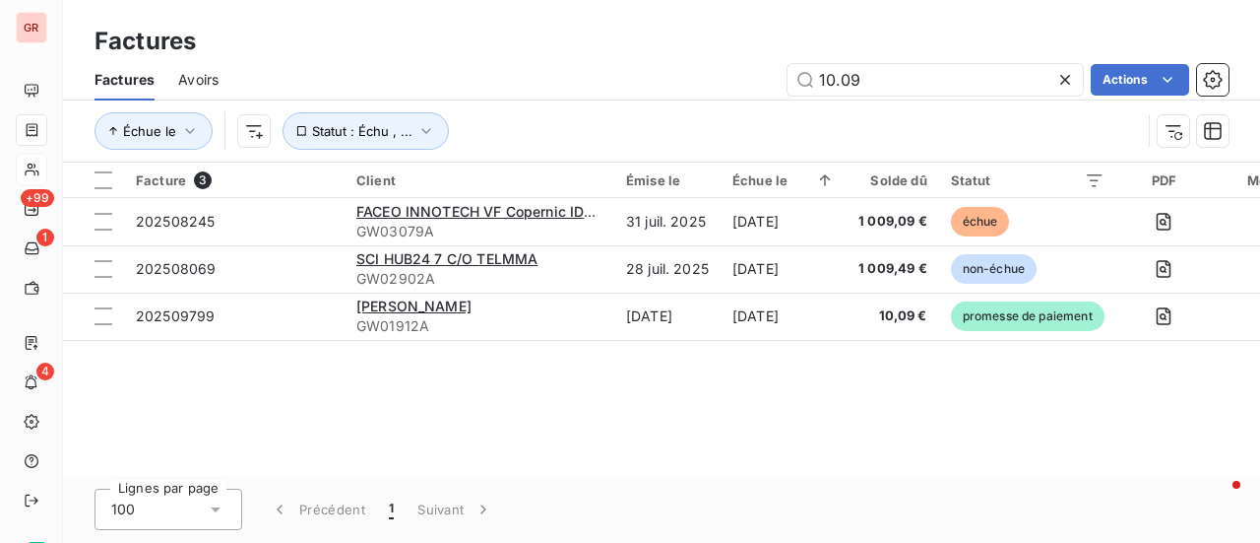
drag, startPoint x: 538, startPoint y: 178, endPoint x: 0, endPoint y: 278, distance: 546.7
click at [0, 278] on div "GR +99 1 4 Factures Factures Avoirs 10.09 Actions Échue le Statut : Échu , ... …" at bounding box center [630, 271] width 1260 height 543
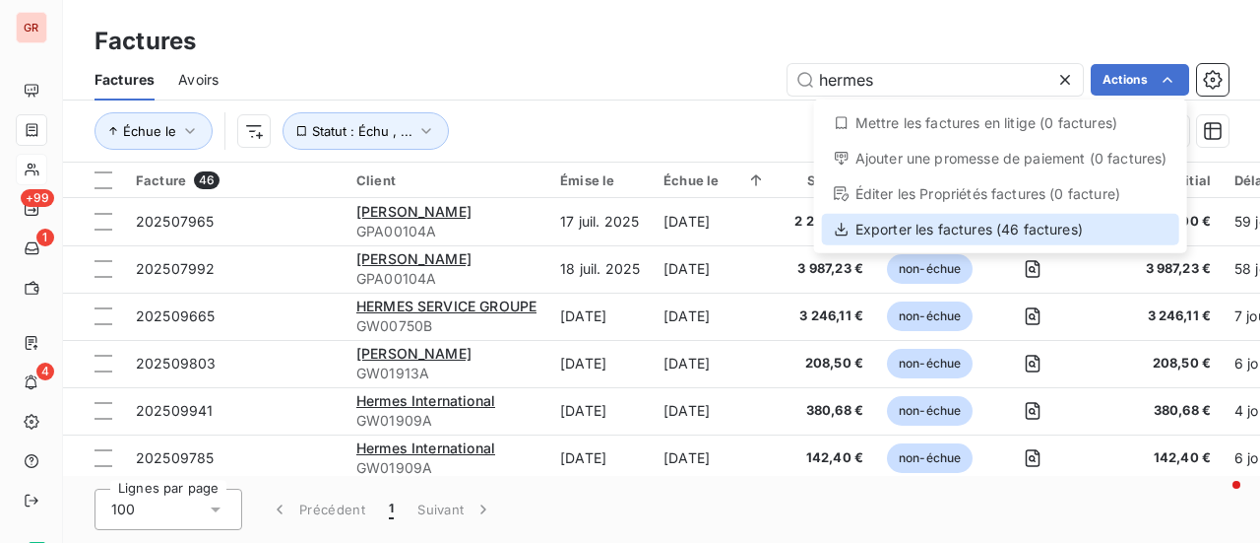
click at [965, 231] on div "Exporter les factures (46 factures)" at bounding box center [1000, 230] width 357 height 32
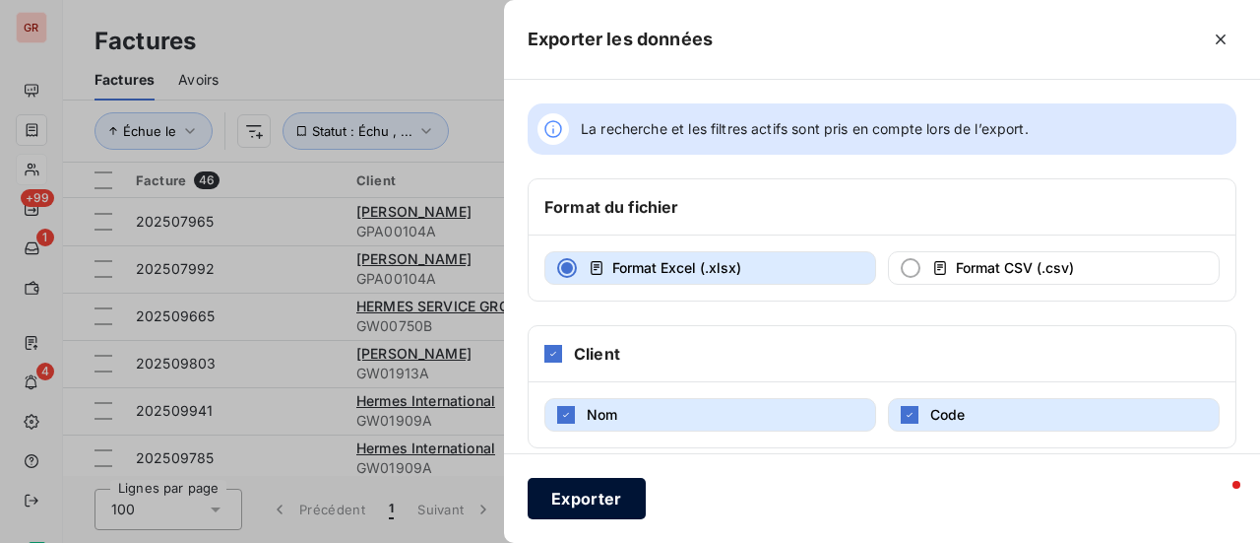
click at [586, 494] on button "Exporter" at bounding box center [587, 498] width 118 height 41
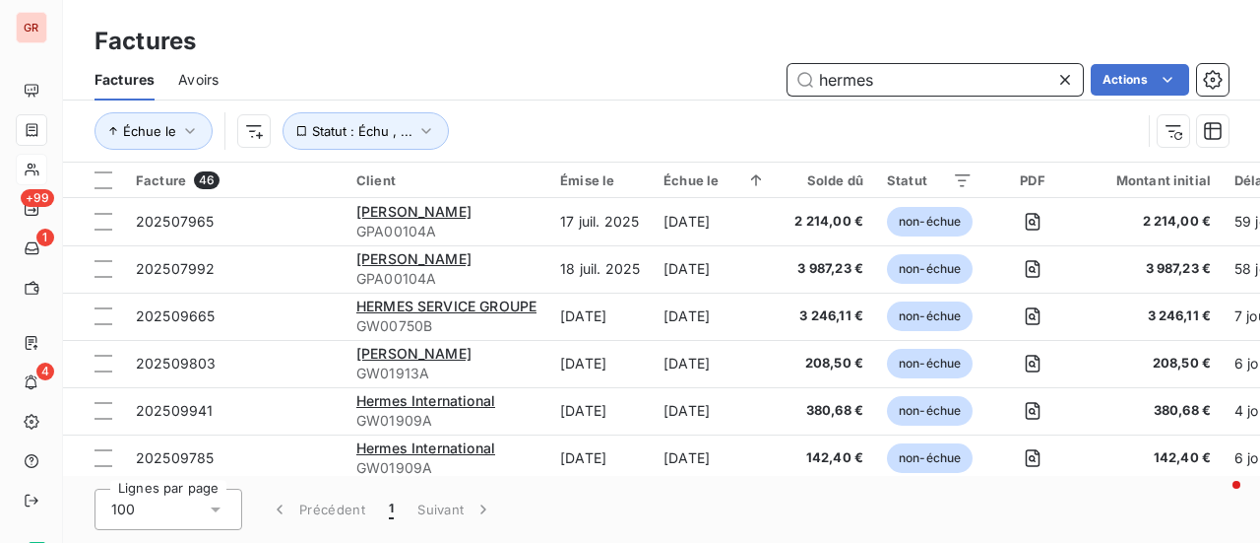
drag, startPoint x: 898, startPoint y: 82, endPoint x: 528, endPoint y: 109, distance: 371.3
click at [534, 94] on div "hermes Actions" at bounding box center [735, 80] width 987 height 32
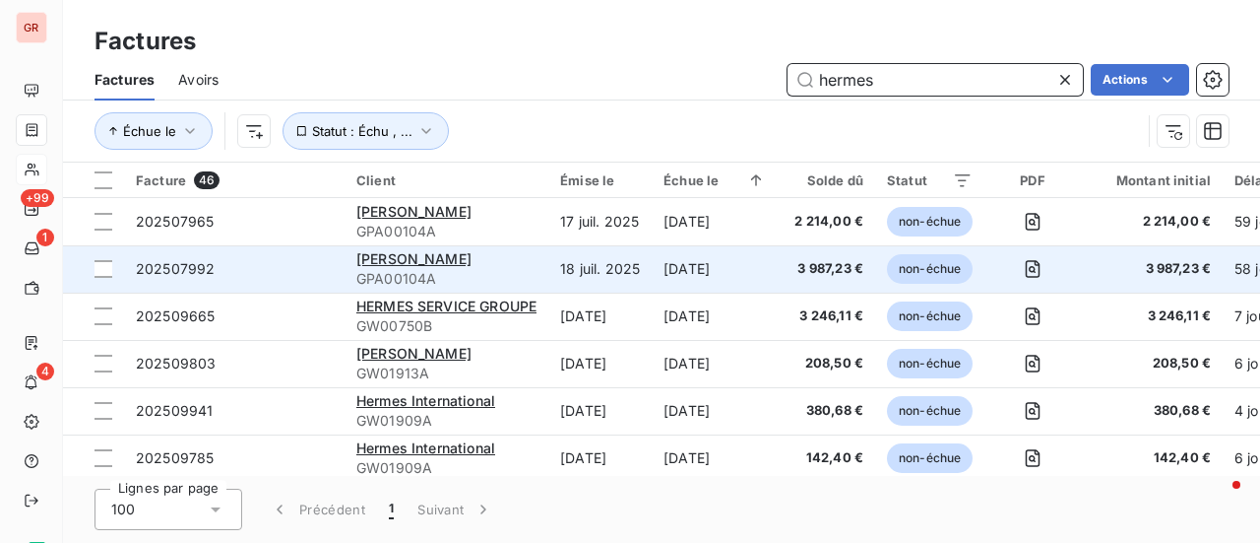
paste input "202508086"
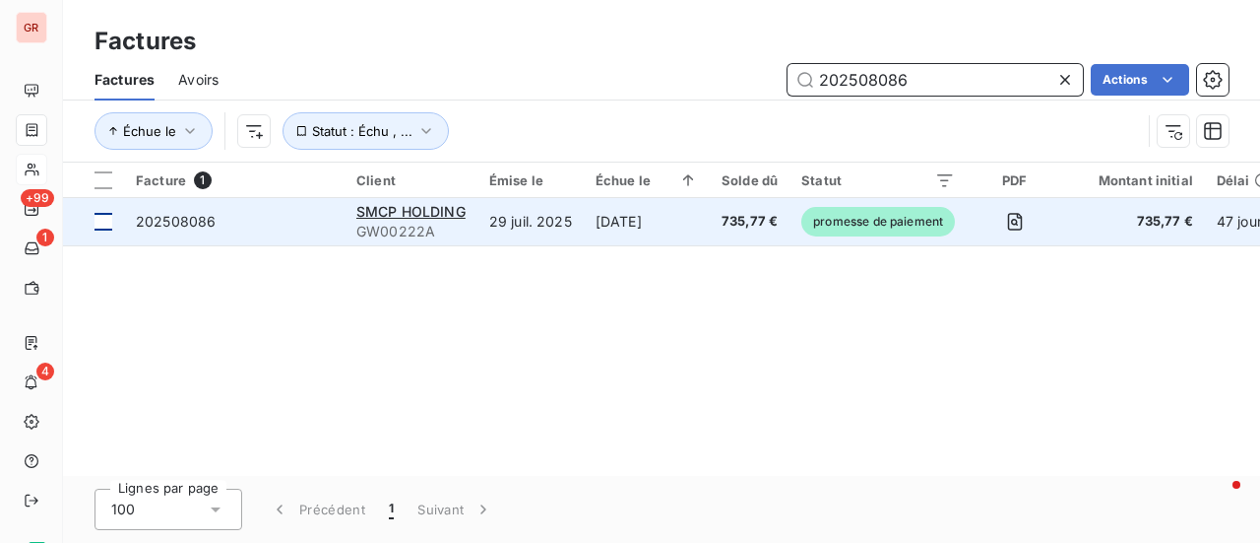
type input "202508086"
click at [104, 229] on td at bounding box center [93, 221] width 61 height 47
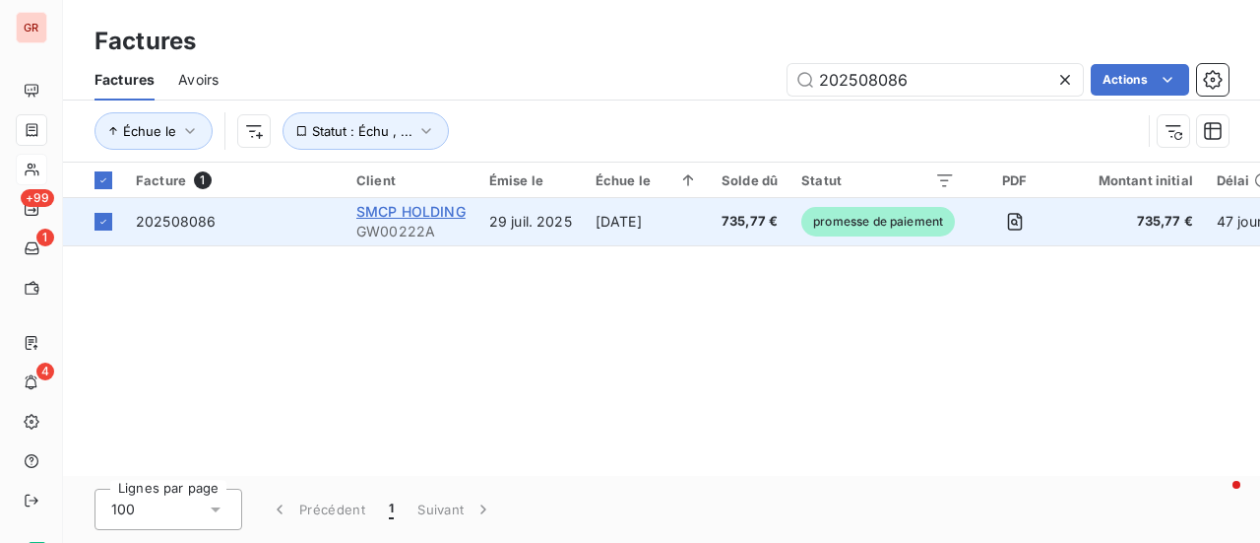
click at [395, 219] on span "SMCP HOLDING" at bounding box center [410, 211] width 109 height 17
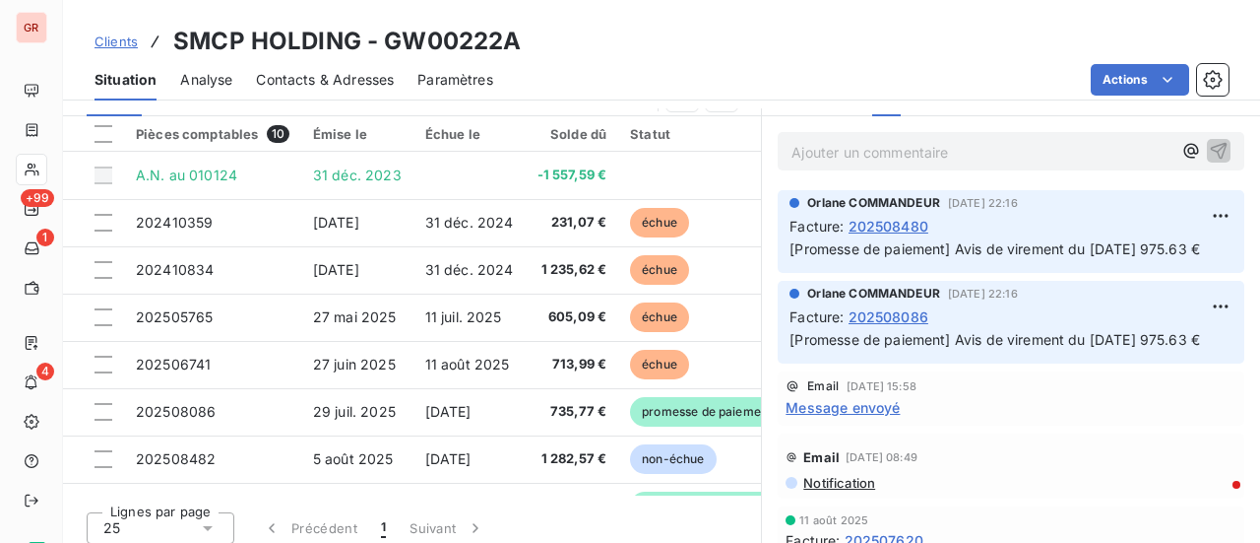
scroll to position [511, 0]
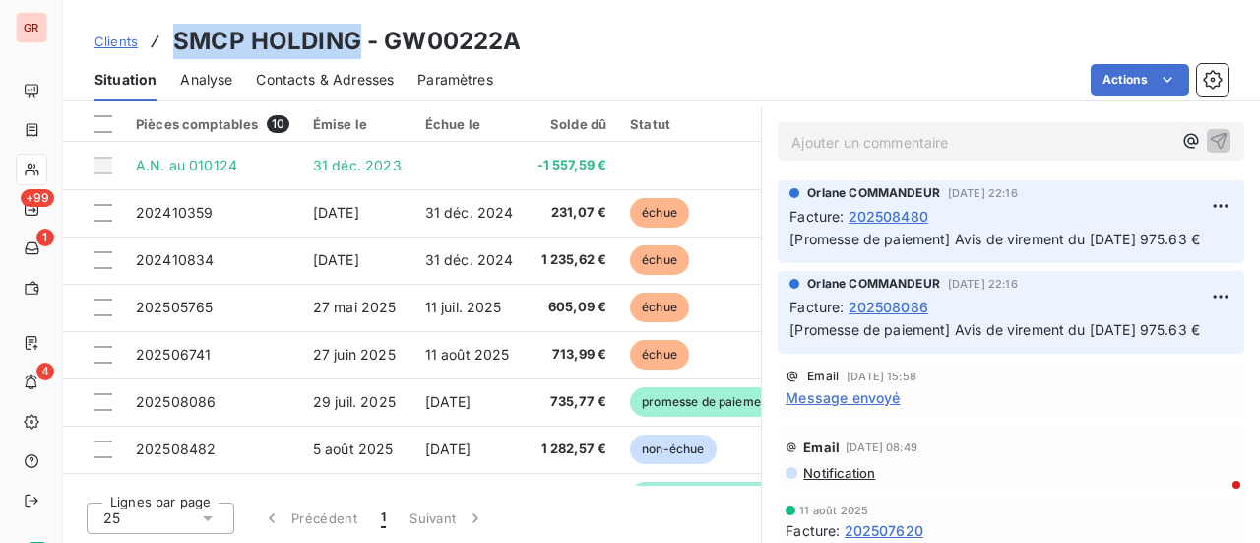
drag, startPoint x: 354, startPoint y: 46, endPoint x: 177, endPoint y: 38, distance: 177.4
click at [177, 38] on h3 "SMCP HOLDING - GW00222A" at bounding box center [347, 41] width 348 height 35
copy h3 "SMCP HOLDING"
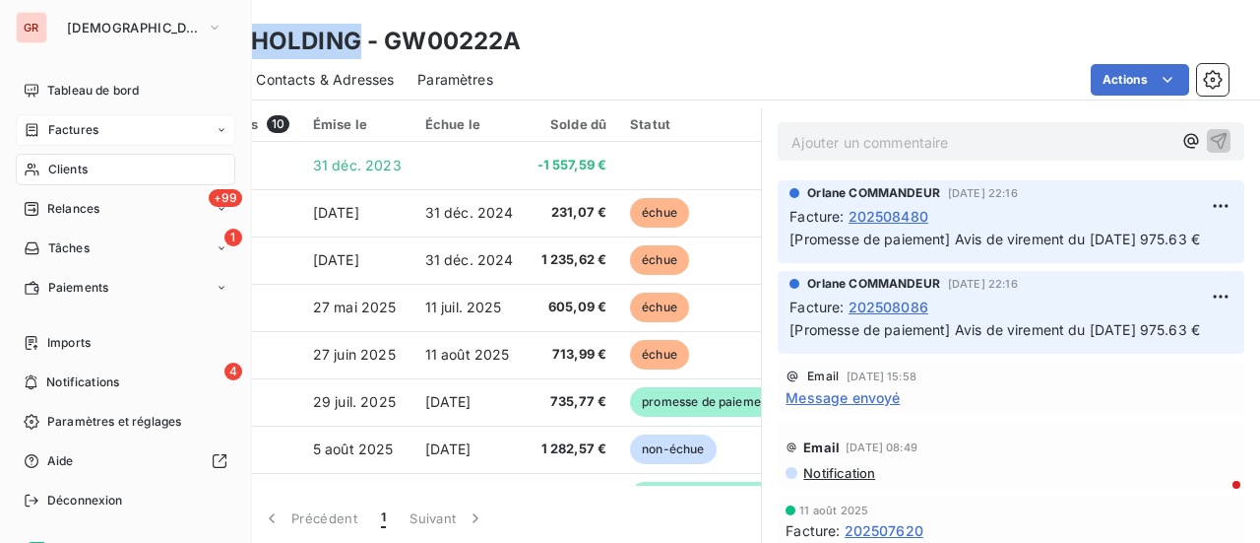
click at [82, 127] on span "Factures" at bounding box center [73, 130] width 50 height 18
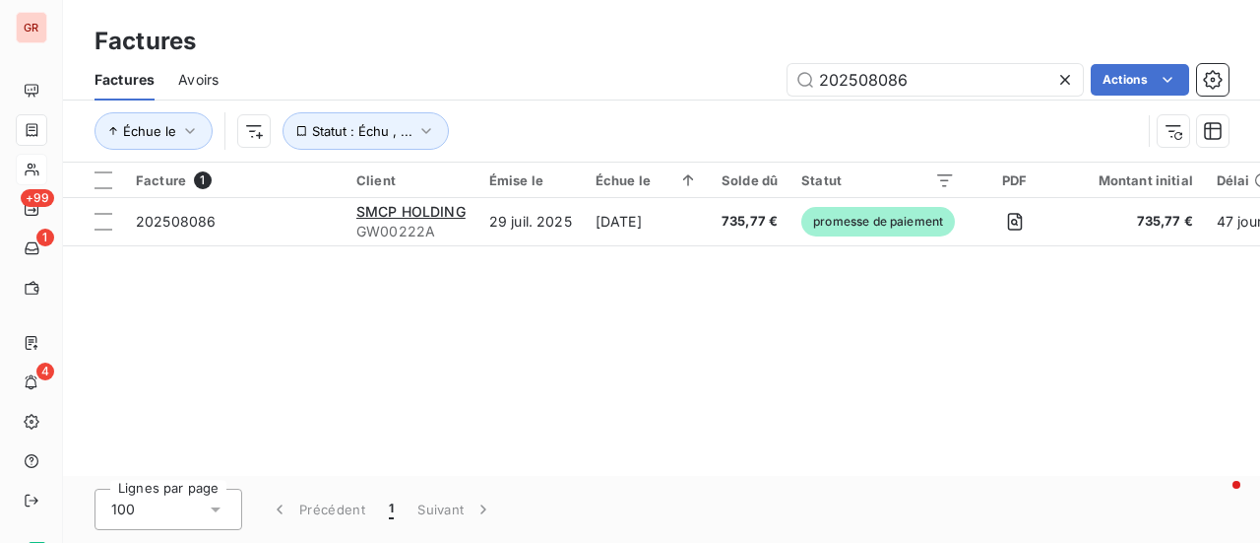
drag, startPoint x: 947, startPoint y: 80, endPoint x: 557, endPoint y: 149, distance: 396.0
click at [595, 148] on div "Factures Avoirs 202508086 Actions Échue le Statut : Échu , ..." at bounding box center [661, 110] width 1197 height 102
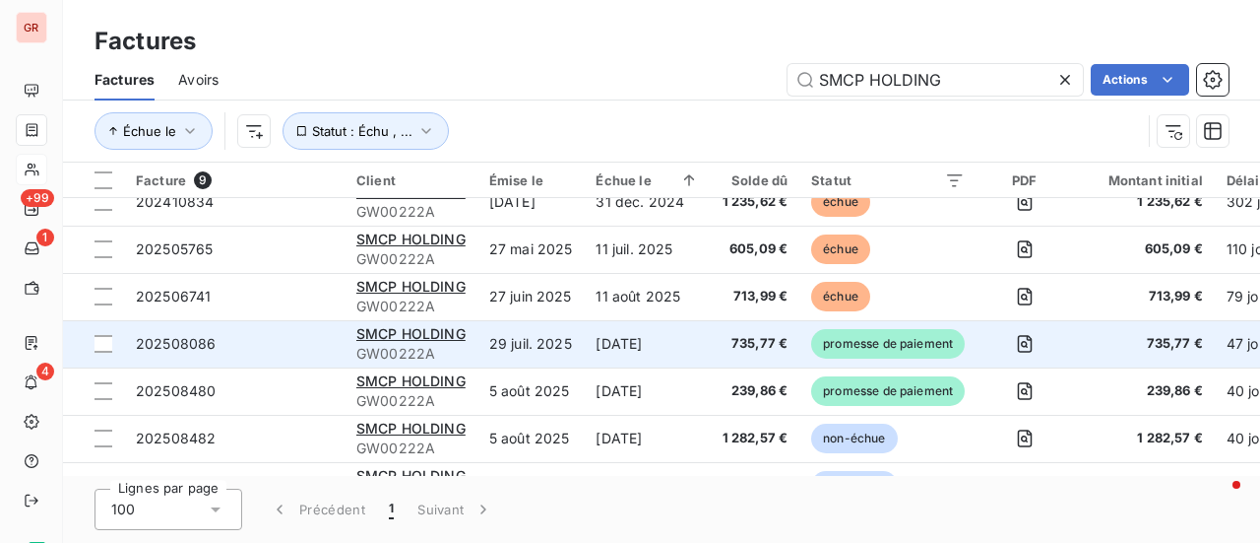
scroll to position [98, 0]
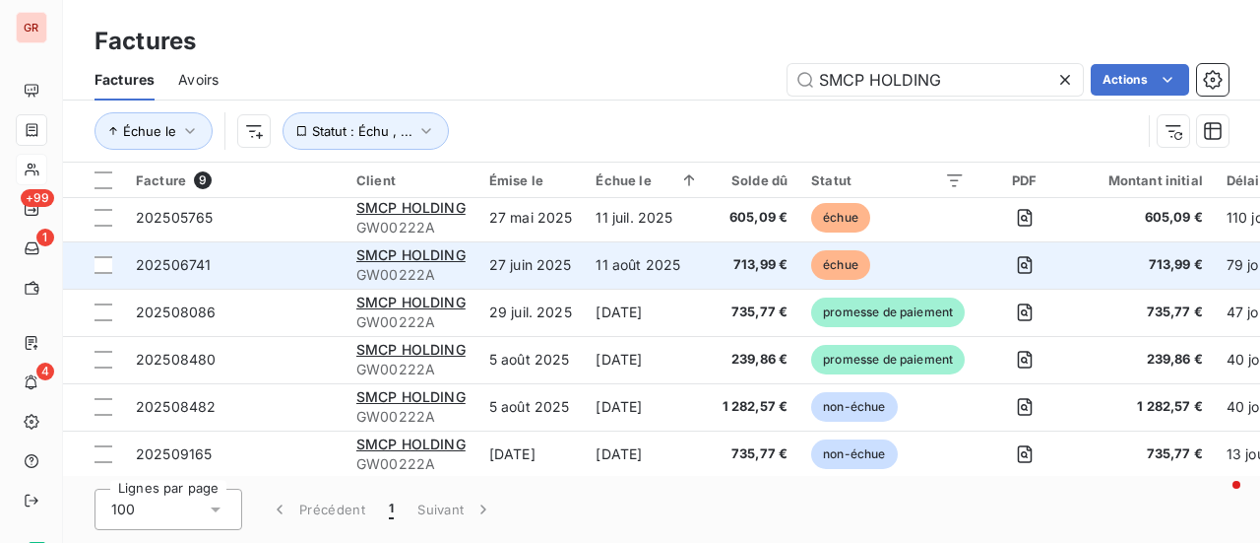
type input "SMCP HOLDING"
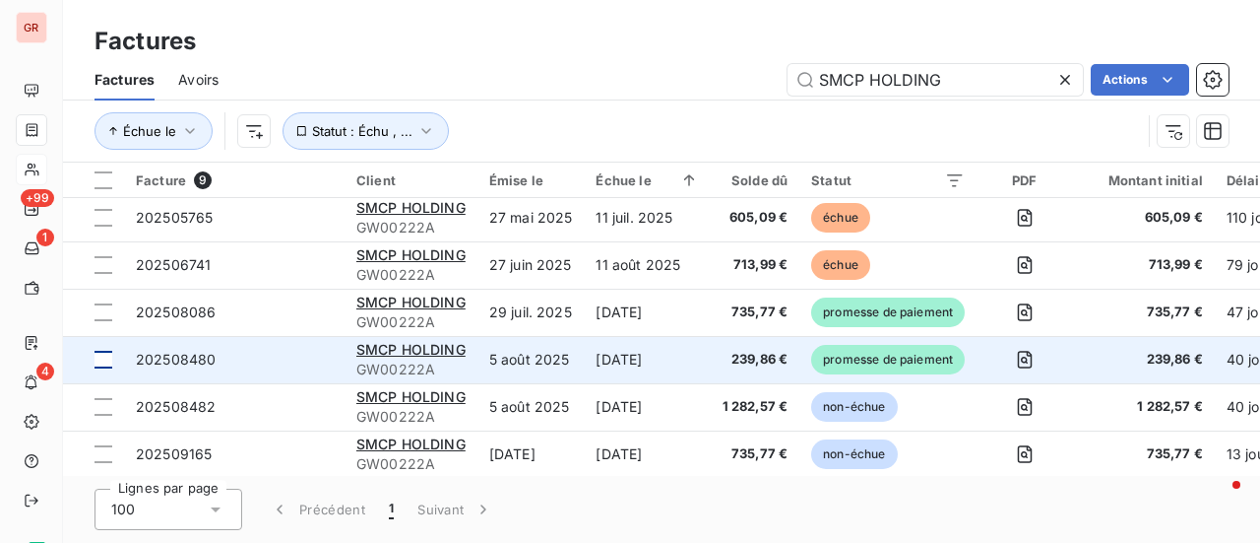
click at [104, 361] on div at bounding box center [104, 360] width 18 height 18
click at [173, 358] on span "202508480" at bounding box center [176, 359] width 80 height 17
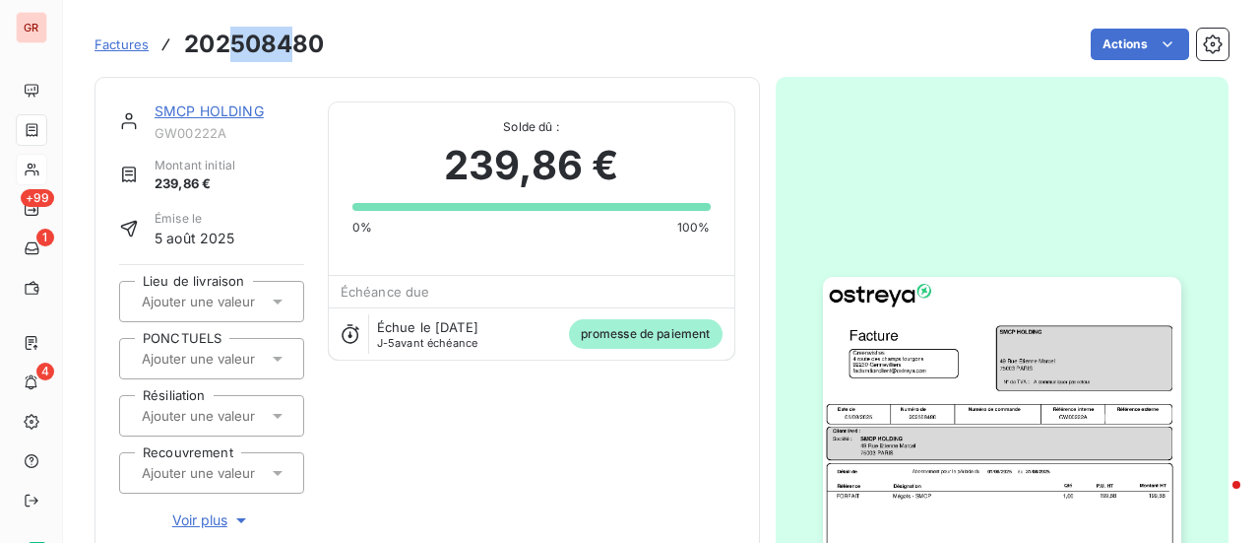
drag, startPoint x: 289, startPoint y: 54, endPoint x: 230, endPoint y: 56, distance: 58.1
click at [221, 55] on h3 "202508480" at bounding box center [254, 44] width 140 height 35
drag, startPoint x: 332, startPoint y: 47, endPoint x: 187, endPoint y: 44, distance: 144.8
click at [187, 44] on div "Factures 202508480 Actions" at bounding box center [662, 44] width 1134 height 41
copy section "202508480 Actions"
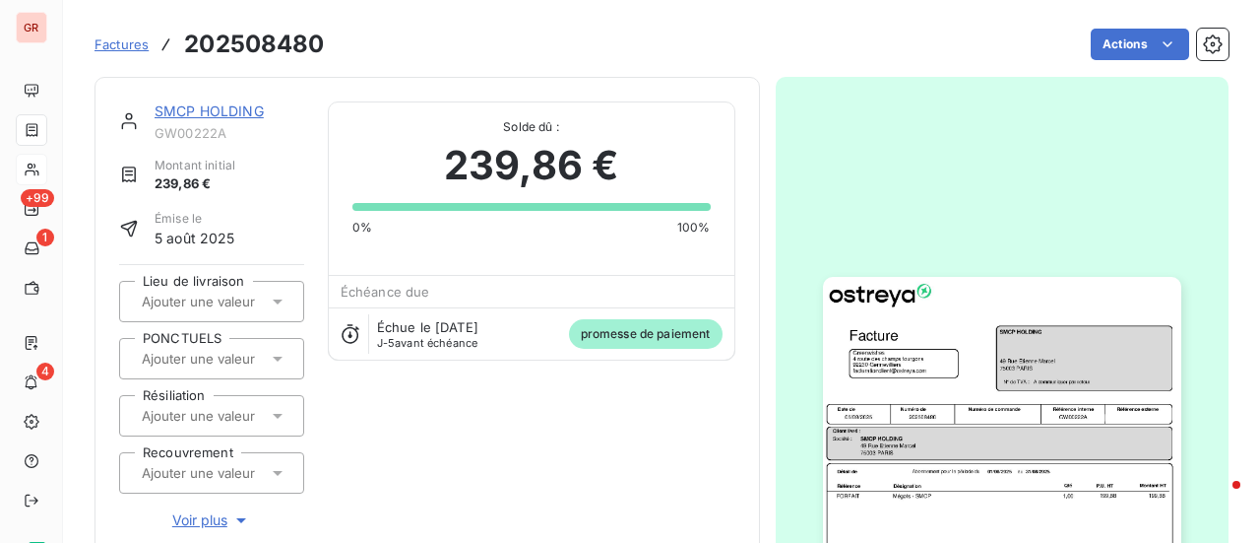
click at [240, 117] on link "SMCP HOLDING" at bounding box center [209, 110] width 109 height 17
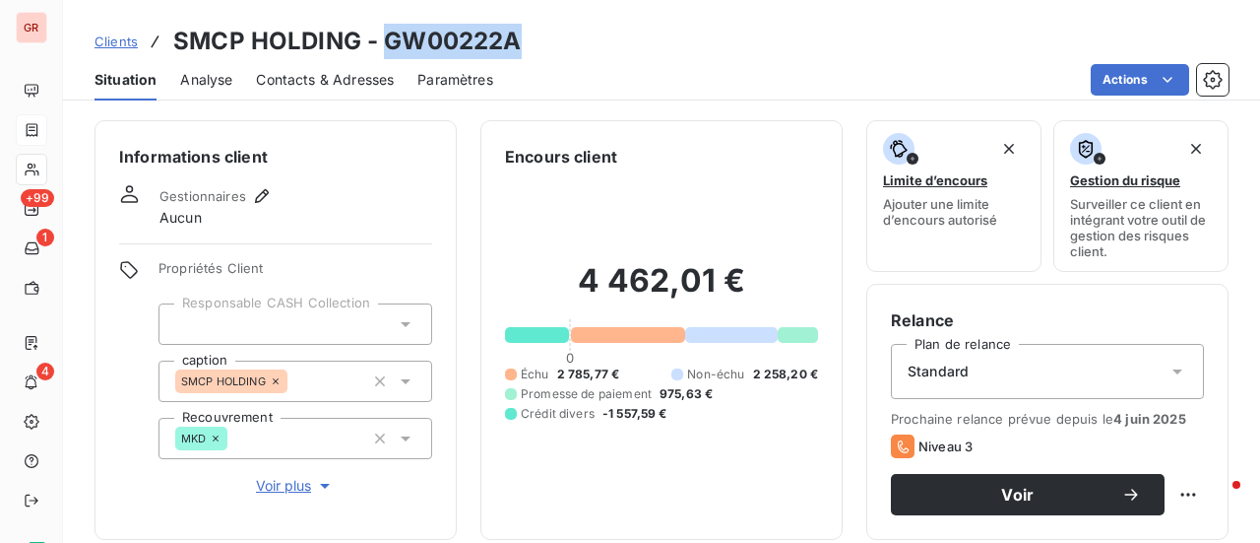
drag, startPoint x: 516, startPoint y: 38, endPoint x: 387, endPoint y: 41, distance: 129.0
click at [387, 41] on h3 "SMCP HOLDING - GW00222A" at bounding box center [347, 41] width 348 height 35
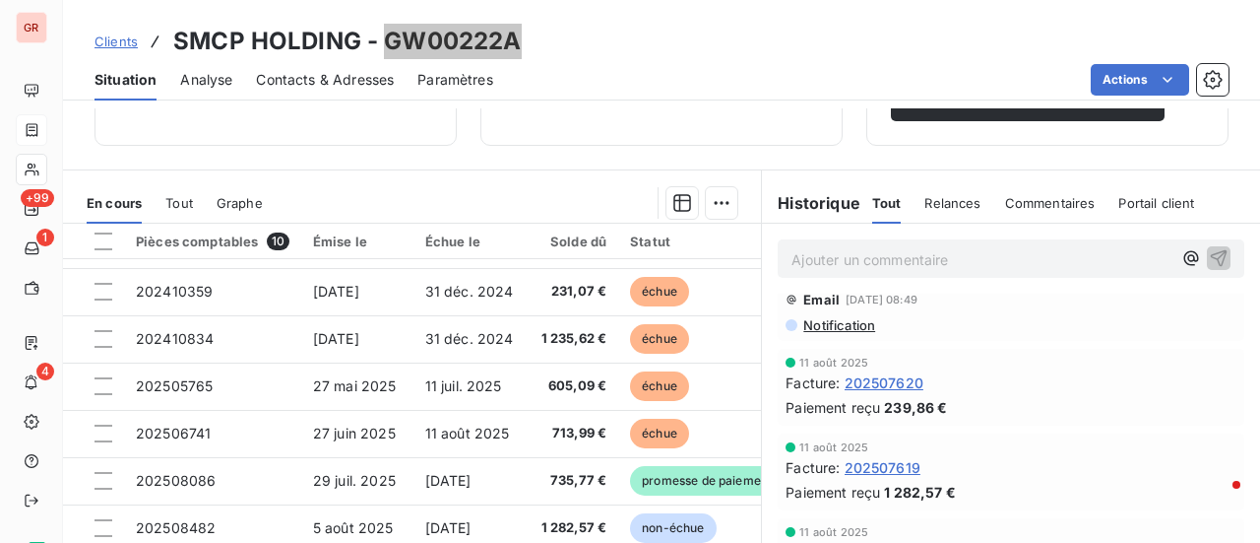
scroll to position [295, 0]
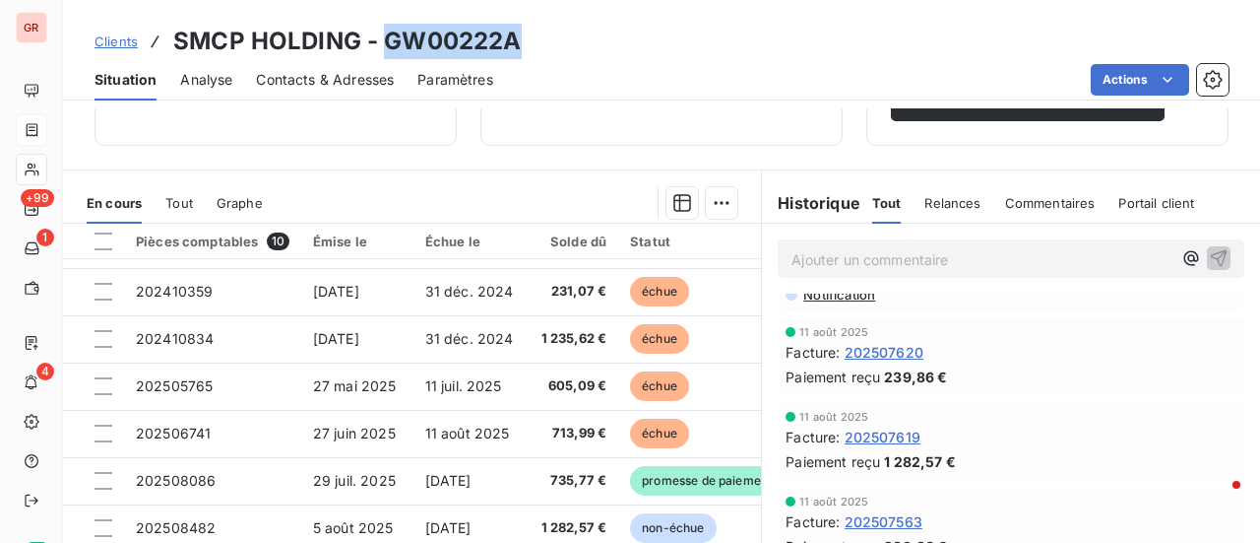
click at [539, 43] on div "Clients SMCP HOLDING - GW00222A" at bounding box center [661, 41] width 1197 height 35
drag, startPoint x: 516, startPoint y: 41, endPoint x: 383, endPoint y: 40, distance: 132.9
click at [383, 40] on h3 "SMCP HOLDING - GW00222A" at bounding box center [347, 41] width 348 height 35
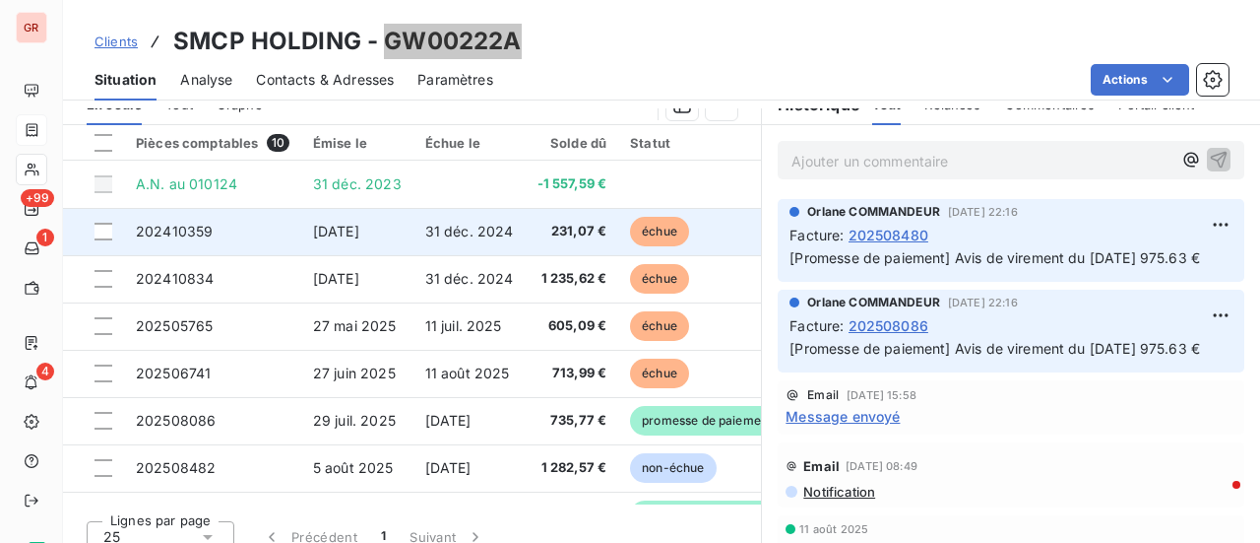
scroll to position [0, 0]
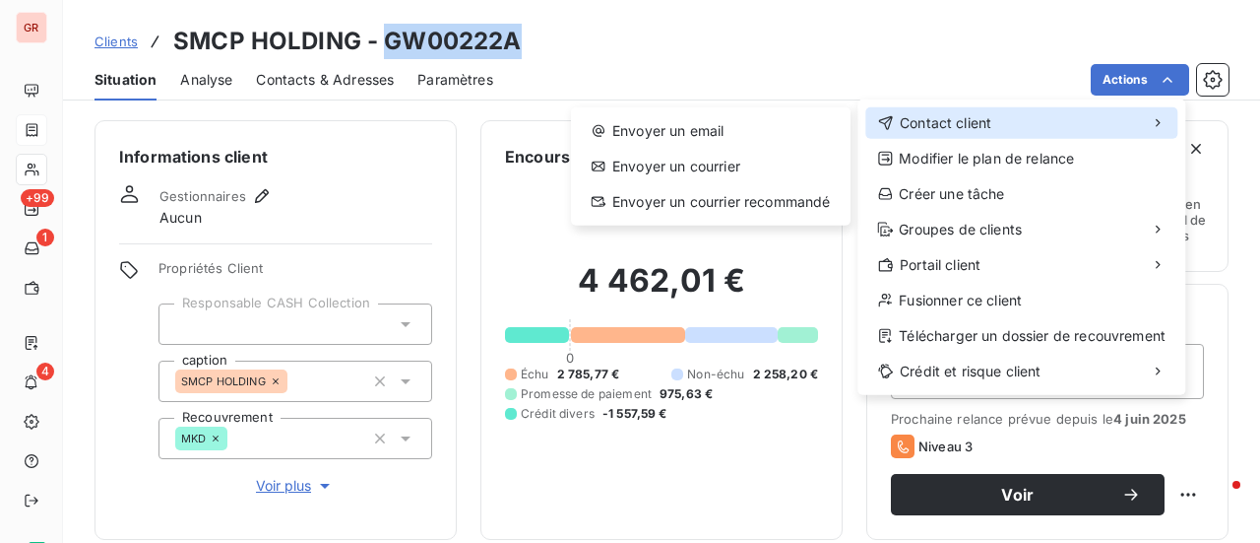
click at [985, 119] on span "Contact client" at bounding box center [946, 123] width 92 height 20
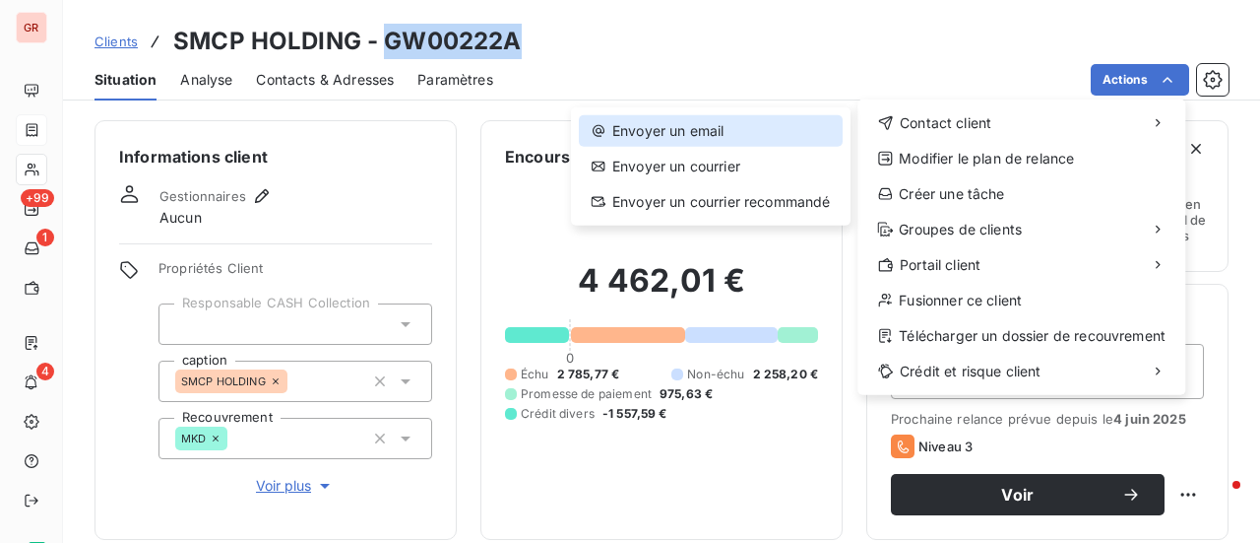
click at [725, 126] on div "Envoyer un email" at bounding box center [711, 131] width 264 height 32
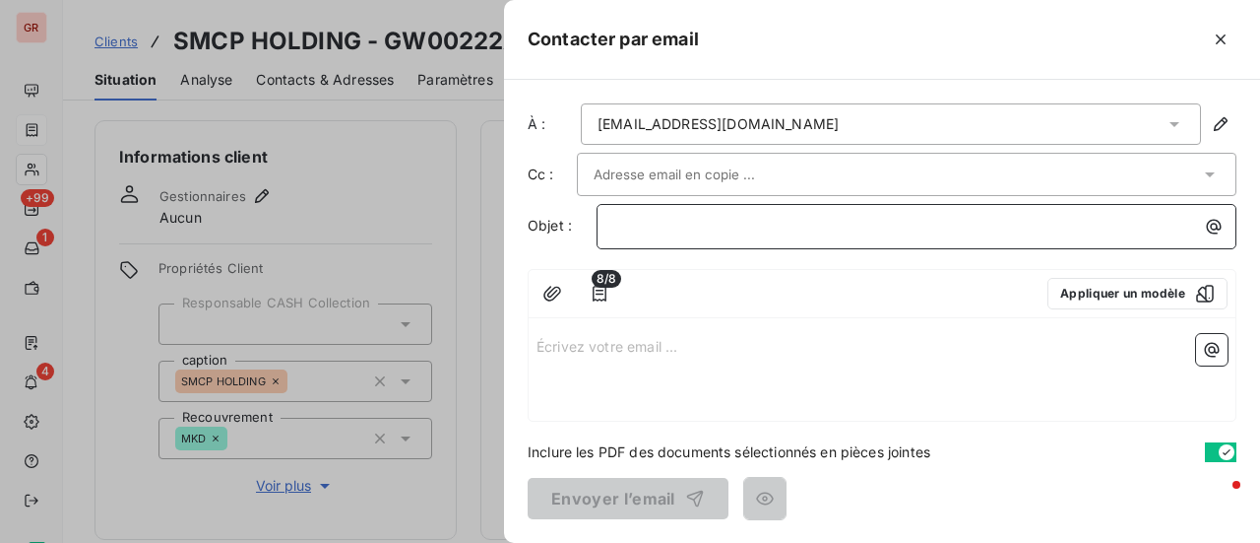
click at [710, 230] on p "﻿" at bounding box center [921, 226] width 616 height 23
click at [536, 348] on div "Écrivez votre email ... ﻿" at bounding box center [882, 373] width 707 height 95
click at [545, 344] on p "Écrivez votre email ... ﻿" at bounding box center [882, 345] width 691 height 23
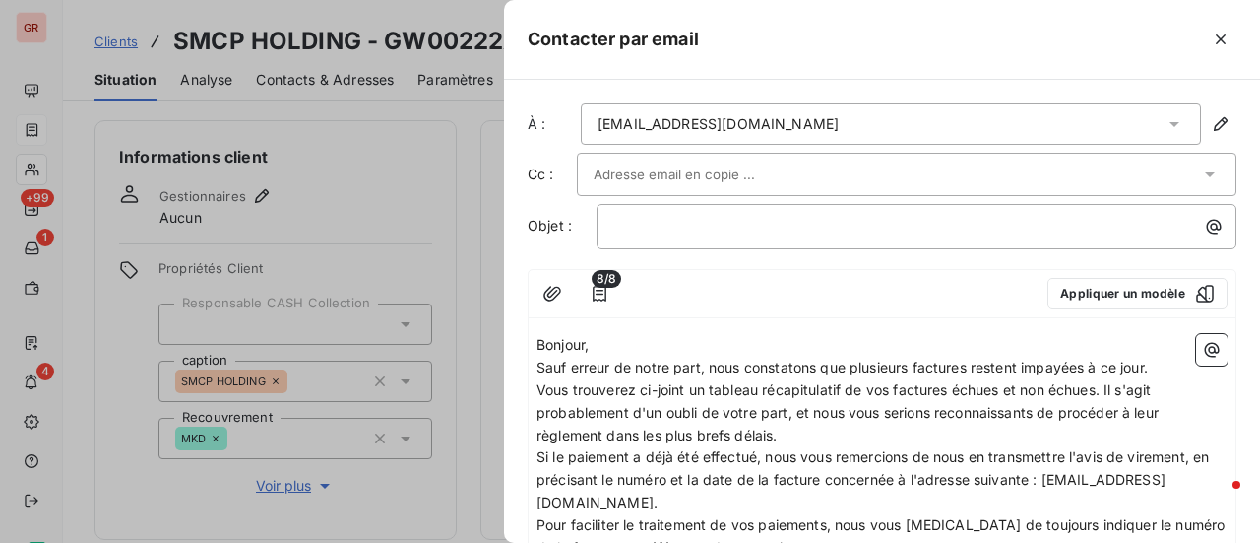
click at [1108, 384] on span "Vous trouverez ci-joint un tableau récapitulatif de vos factures échues et non …" at bounding box center [850, 412] width 626 height 62
click at [1202, 346] on icon "button" at bounding box center [1212, 350] width 20 height 20
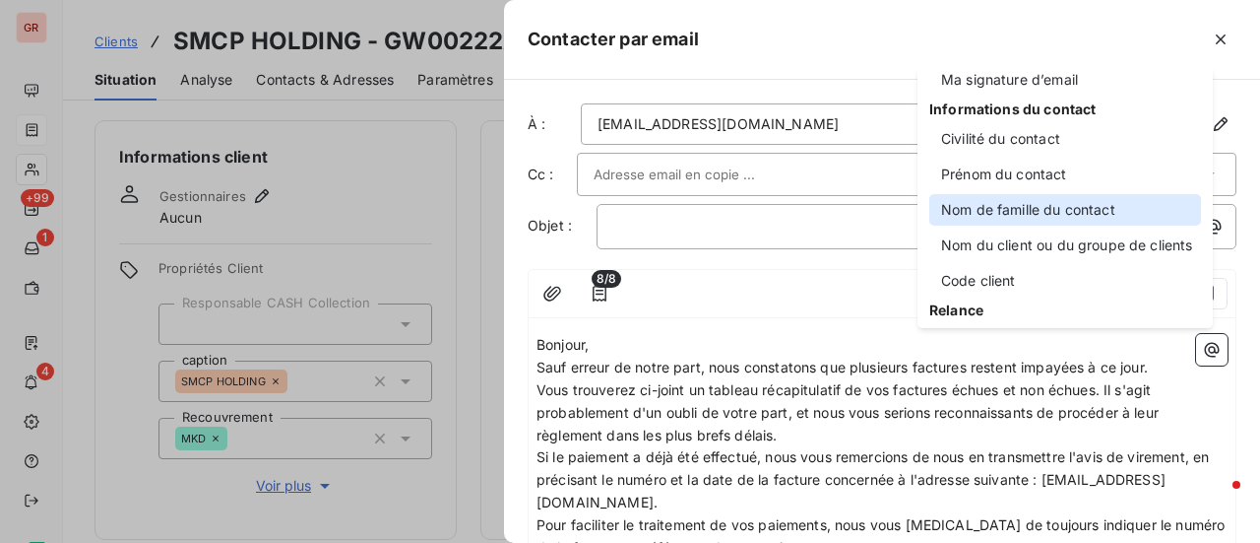
scroll to position [98, 0]
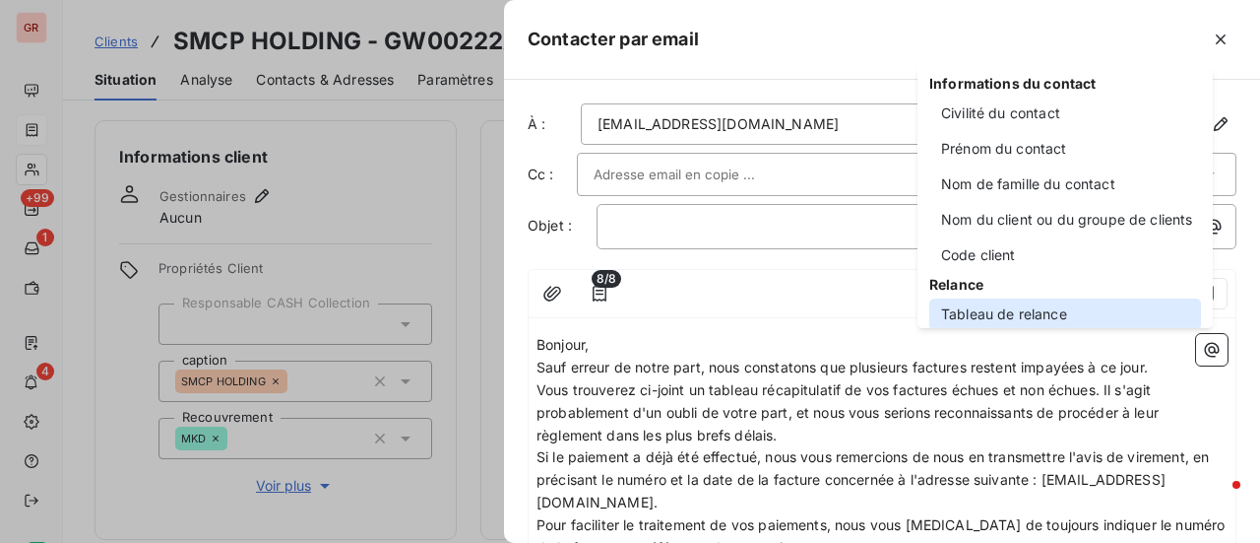
click at [1040, 310] on div "Tableau de relance" at bounding box center [1066, 314] width 272 height 32
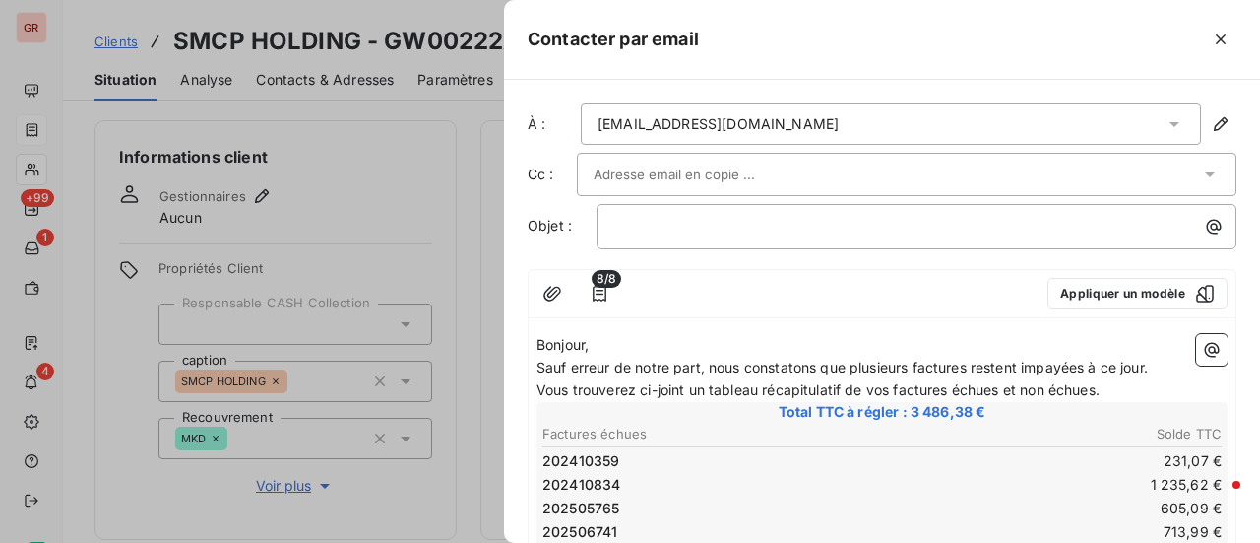
click at [1123, 383] on p "Vous trouverez ci-joint un tableau récapitulatif de vos factures échues et non …" at bounding box center [882, 390] width 691 height 23
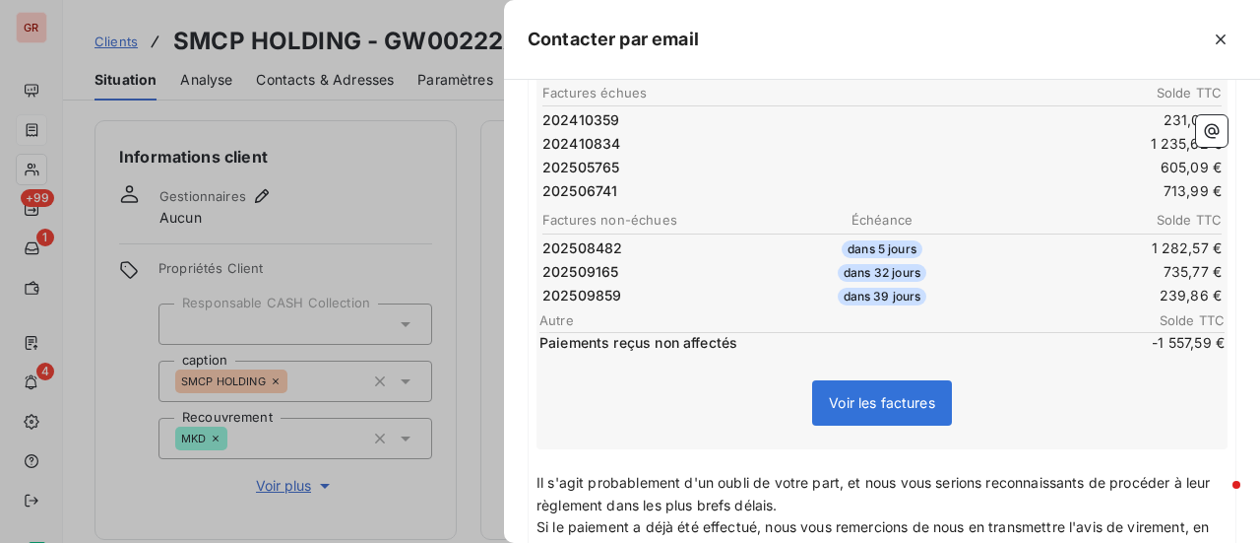
scroll to position [394, 0]
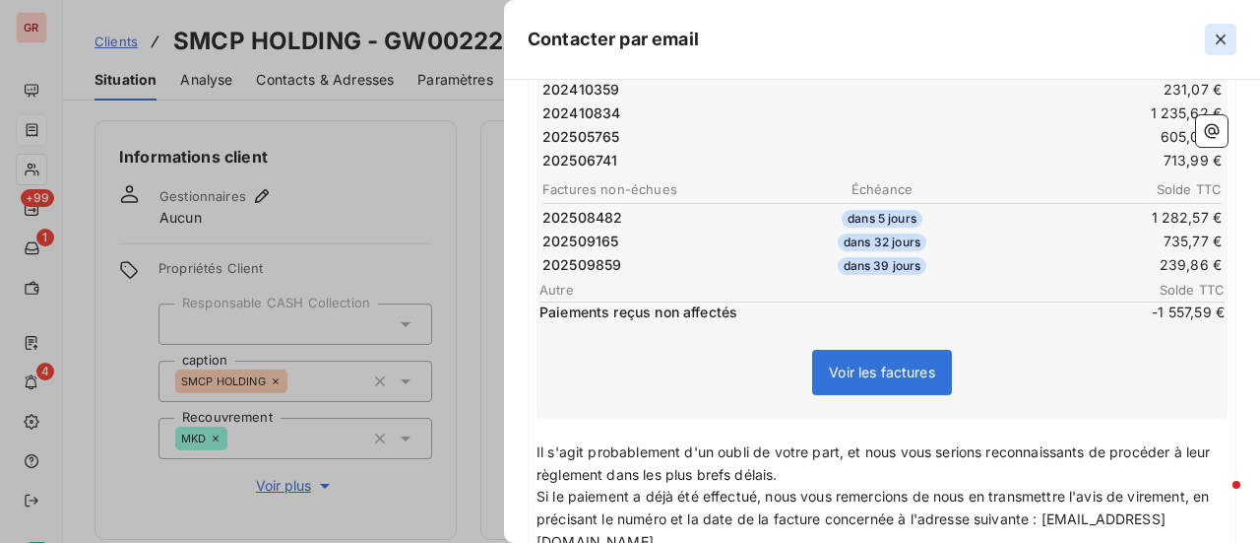
click at [1221, 34] on icon "button" at bounding box center [1221, 40] width 20 height 20
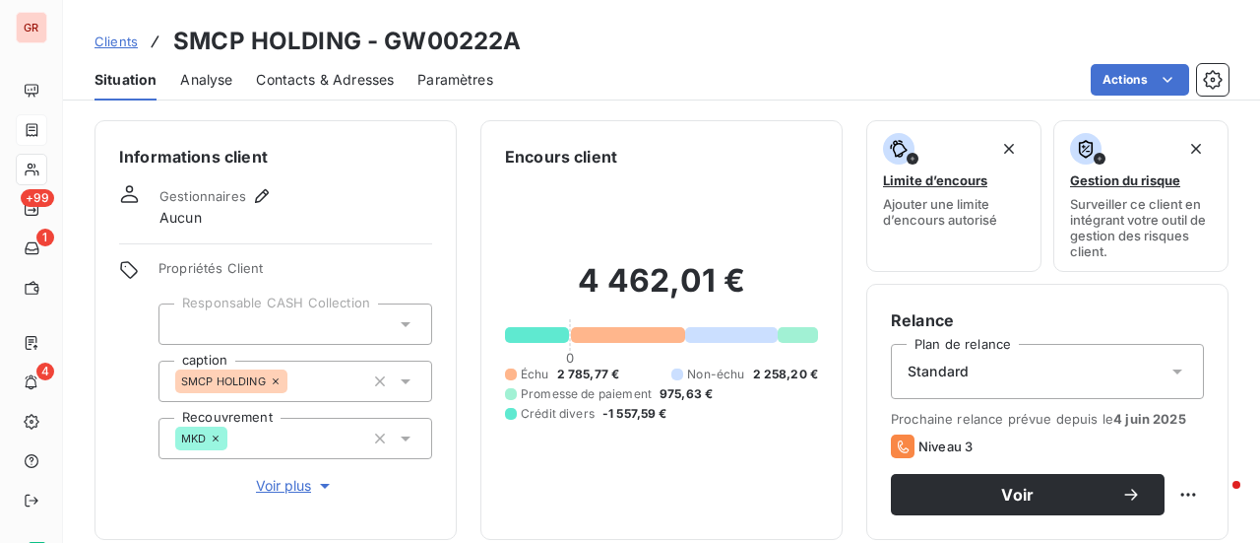
scroll to position [295, 0]
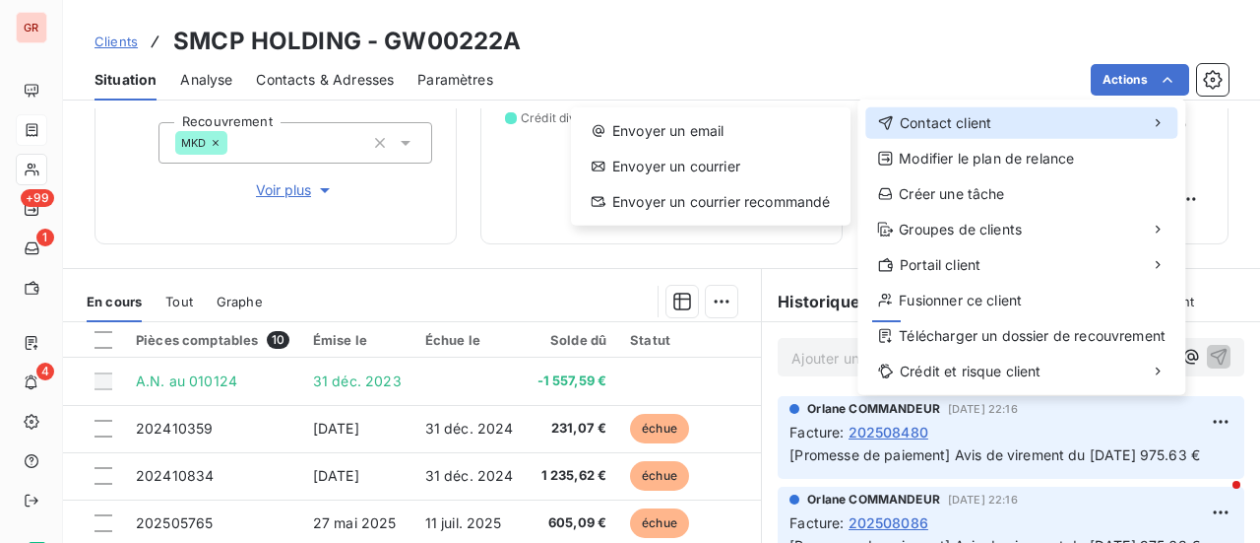
click at [974, 113] on span "Contact client" at bounding box center [946, 123] width 92 height 20
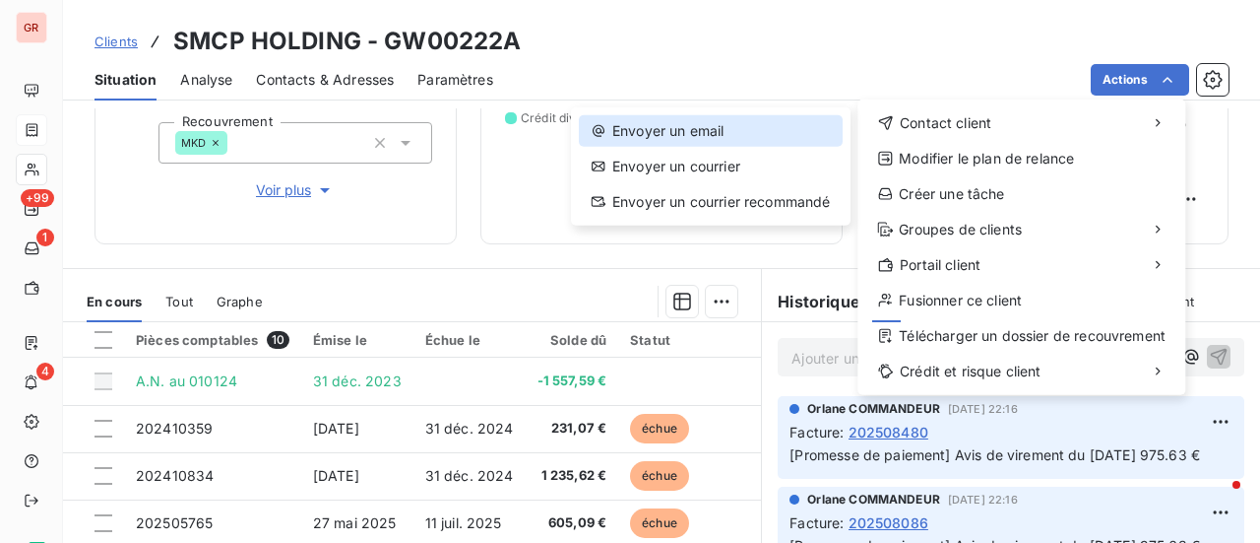
click at [691, 129] on div "Envoyer un email" at bounding box center [711, 131] width 264 height 32
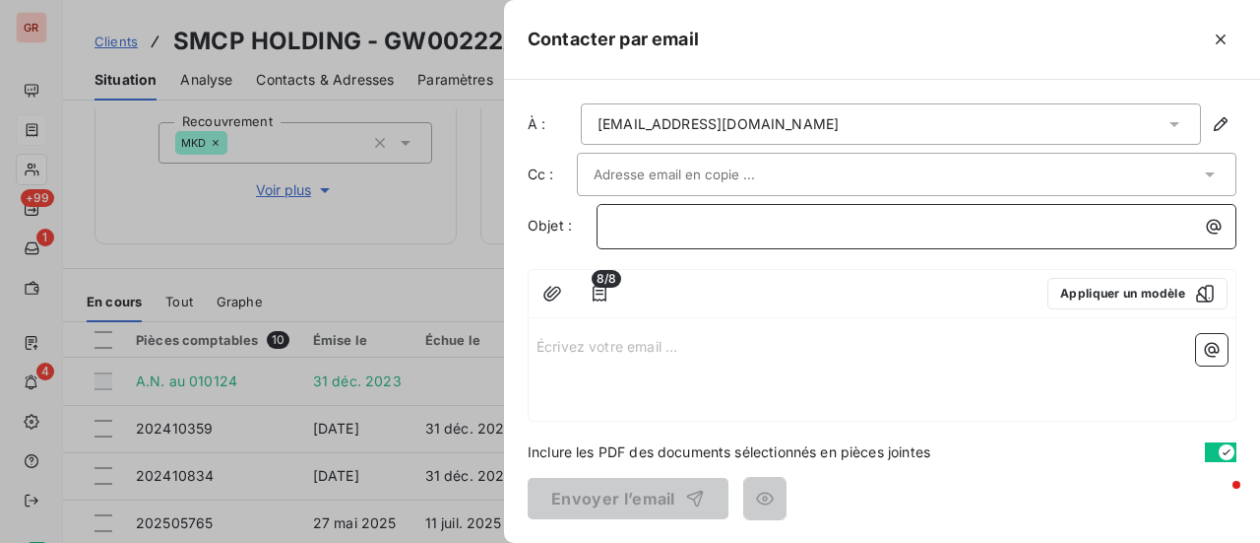
click at [742, 223] on p "﻿" at bounding box center [921, 226] width 616 height 23
click at [770, 227] on span "FACTURES NON REGL2ES" at bounding box center [700, 225] width 174 height 17
click at [800, 224] on p "FACTURES NON REGLEES" at bounding box center [921, 226] width 616 height 23
click at [601, 349] on p "Écrivez votre email ... ﻿" at bounding box center [882, 345] width 691 height 23
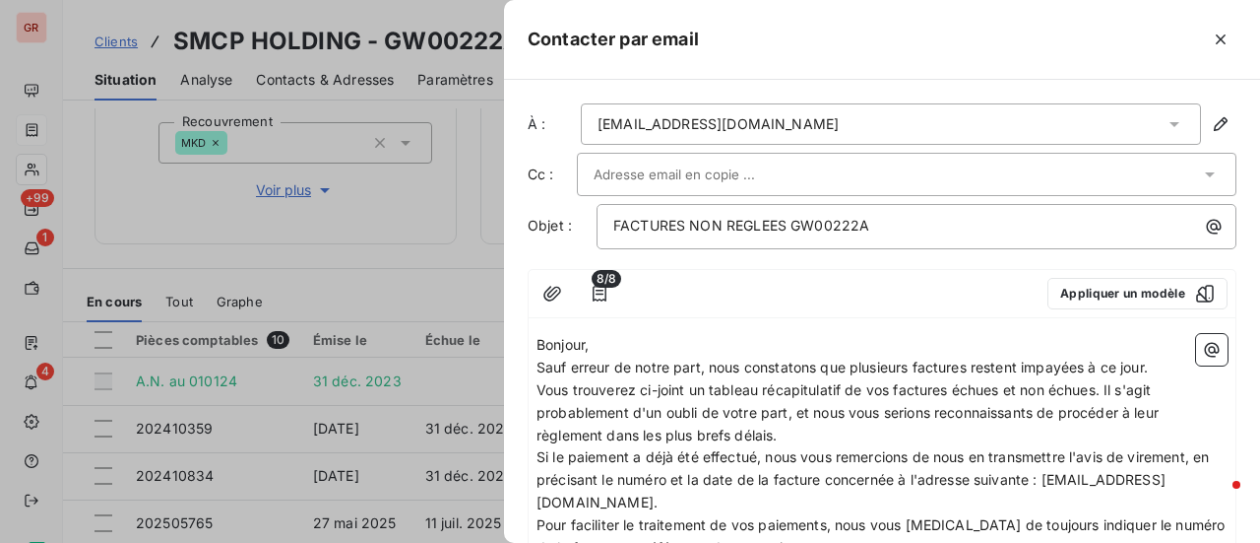
click at [1110, 391] on span "Vous trouverez ci-joint un tableau récapitulatif de vos factures échues et non …" at bounding box center [850, 412] width 626 height 62
click at [1202, 346] on icon "button" at bounding box center [1212, 350] width 20 height 20
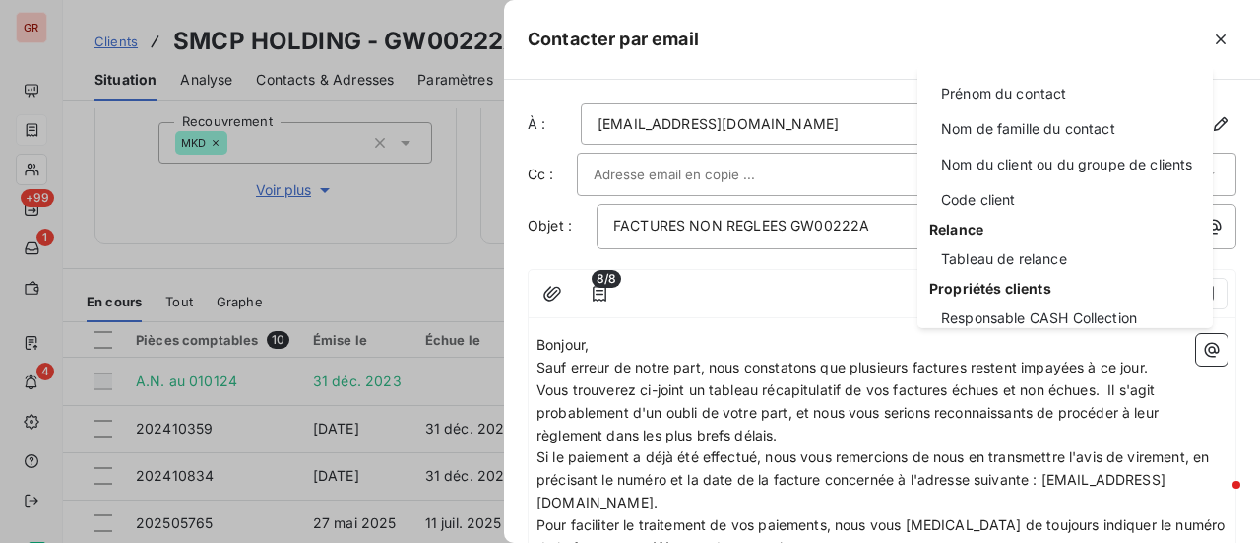
scroll to position [197, 0]
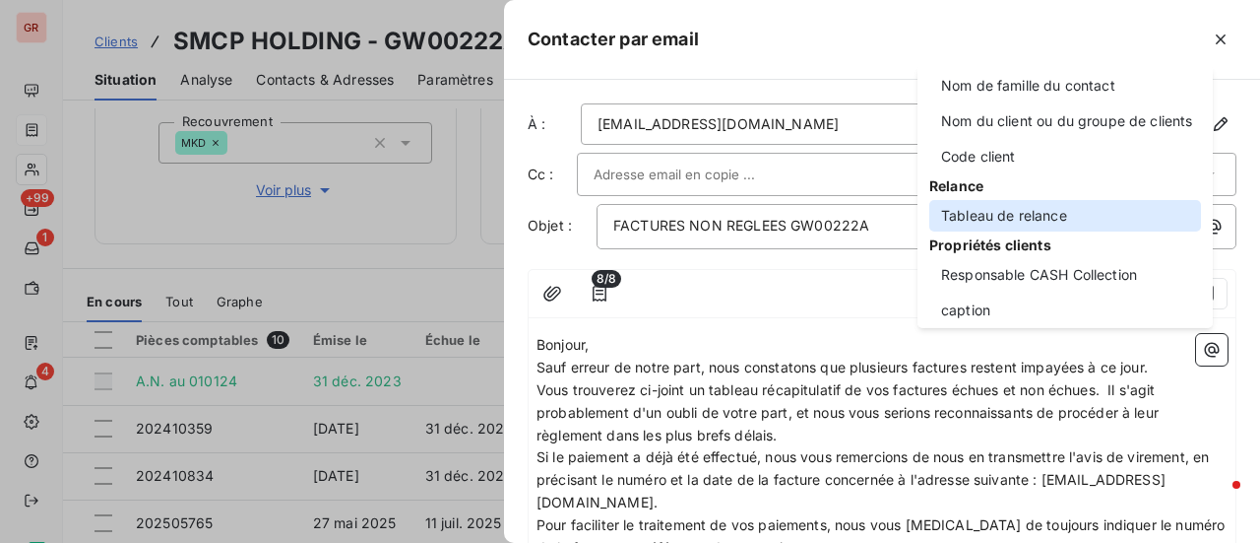
click at [1036, 216] on div "Tableau de relance" at bounding box center [1066, 216] width 272 height 32
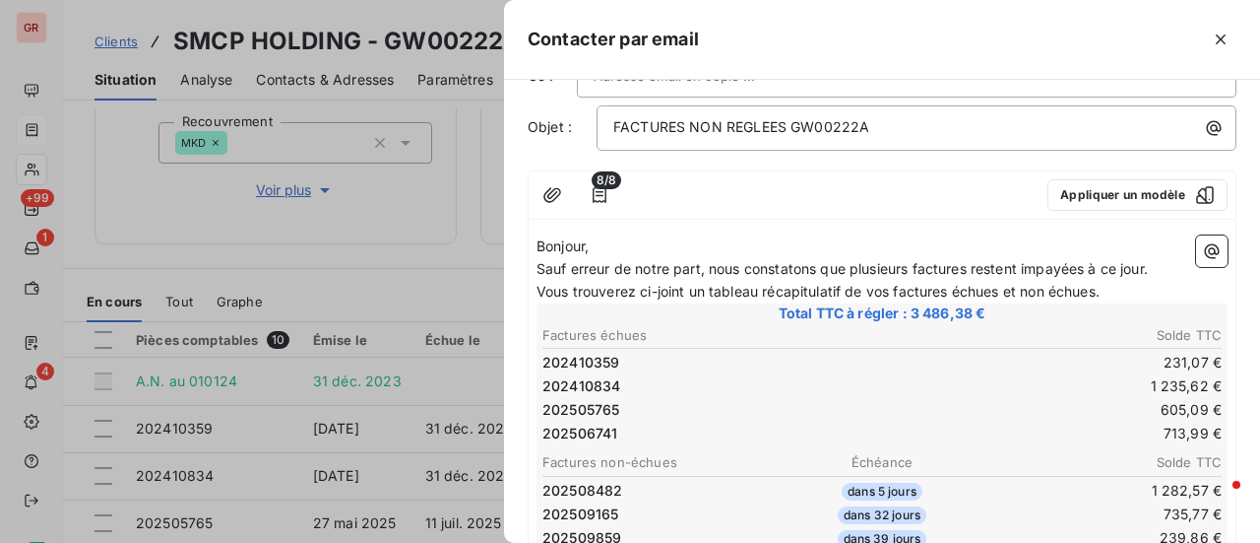
scroll to position [0, 0]
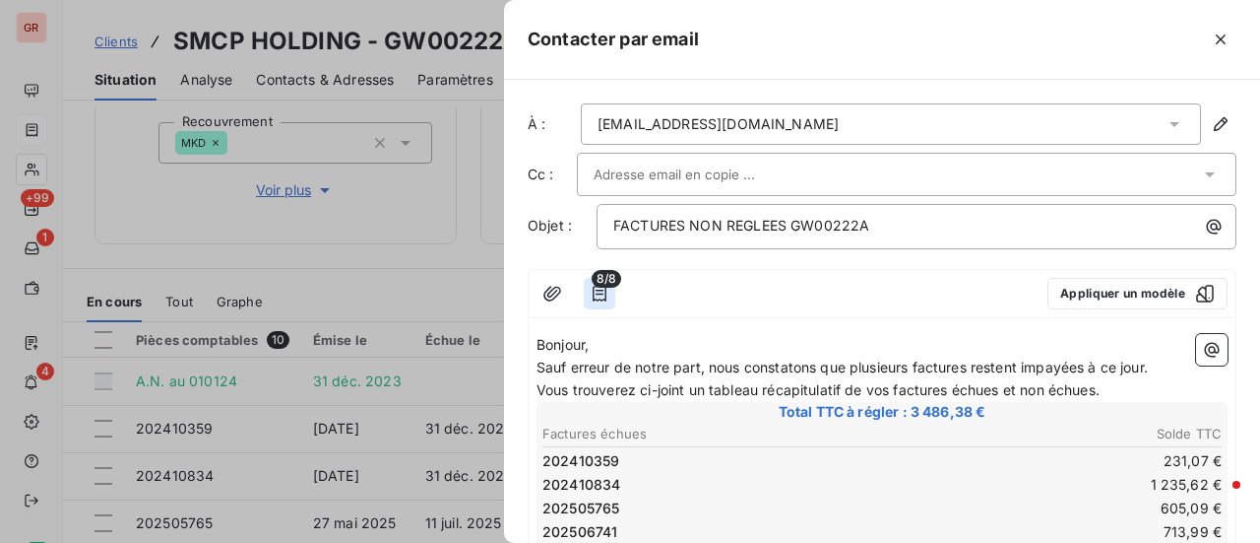
click at [597, 292] on icon "button" at bounding box center [600, 294] width 14 height 16
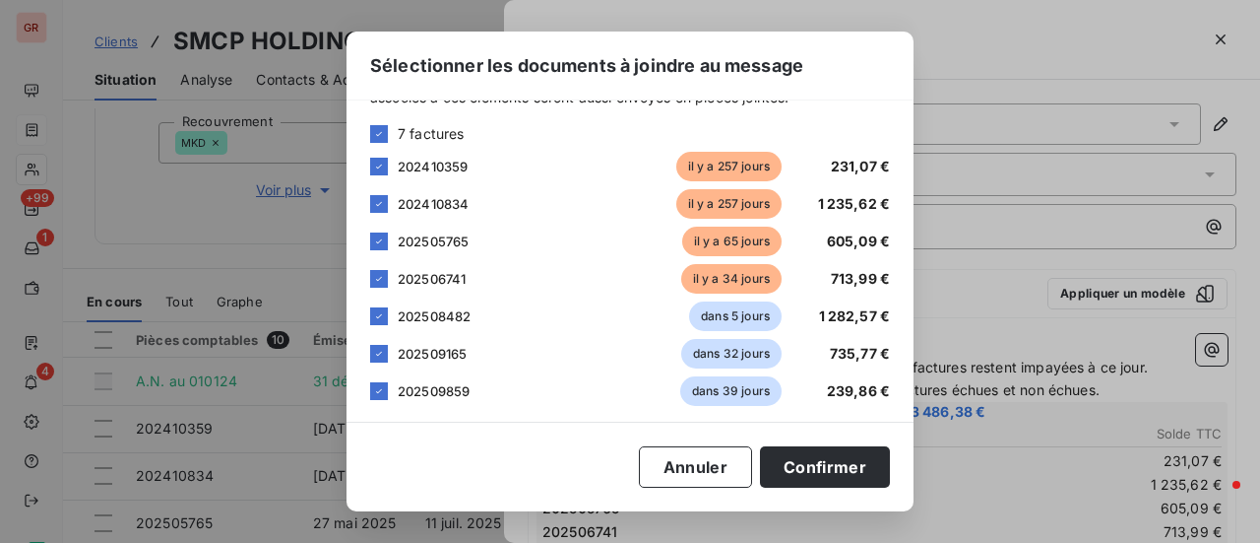
scroll to position [176, 0]
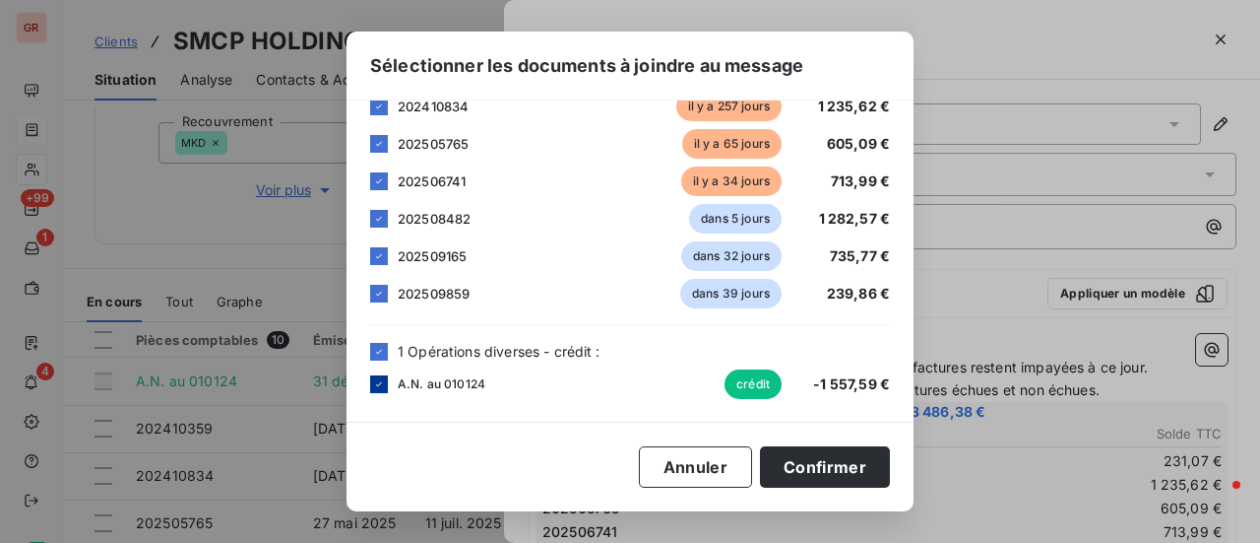
click at [376, 387] on icon at bounding box center [379, 384] width 12 height 12
click at [850, 472] on button "Confirmer" at bounding box center [825, 466] width 130 height 41
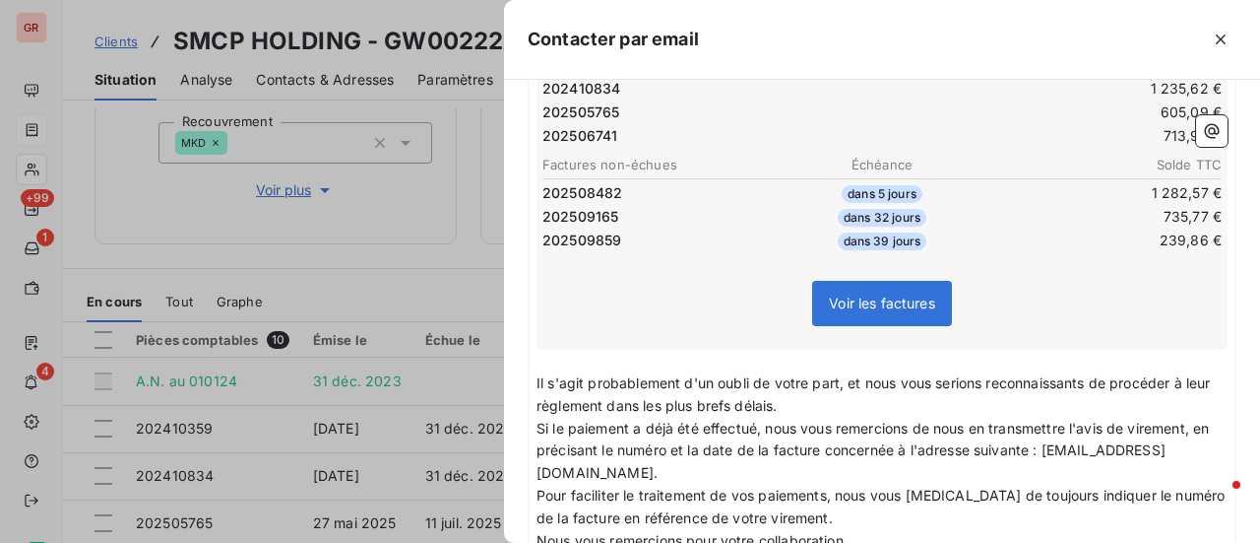
scroll to position [492, 0]
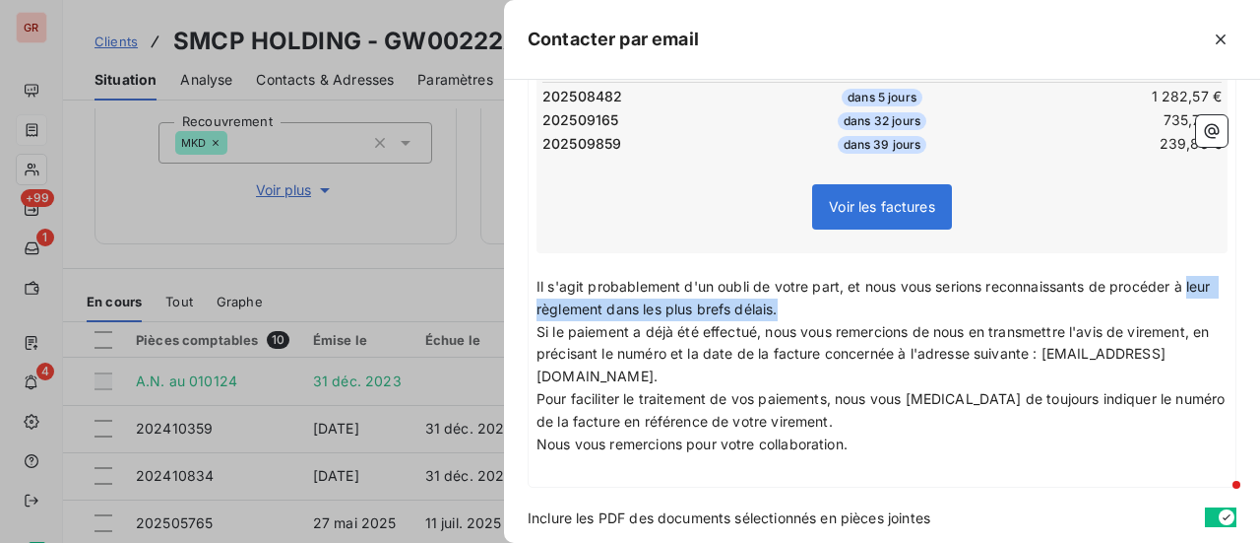
drag, startPoint x: 804, startPoint y: 310, endPoint x: 532, endPoint y: 307, distance: 272.8
click at [532, 307] on div "Bonjour, Sauf erreur de notre part, nous constatons que plusieurs factures rest…" at bounding box center [882, 160] width 707 height 653
click at [812, 311] on p "Il s'agit probablement d'un oubli de votre part, et nous vous serions reconnais…" at bounding box center [882, 298] width 691 height 45
drag, startPoint x: 813, startPoint y: 309, endPoint x: 636, endPoint y: 305, distance: 177.3
click at [636, 305] on p "Il s'agit probablement d'un oubli de votre part, et nous vous serions reconnais…" at bounding box center [882, 298] width 691 height 45
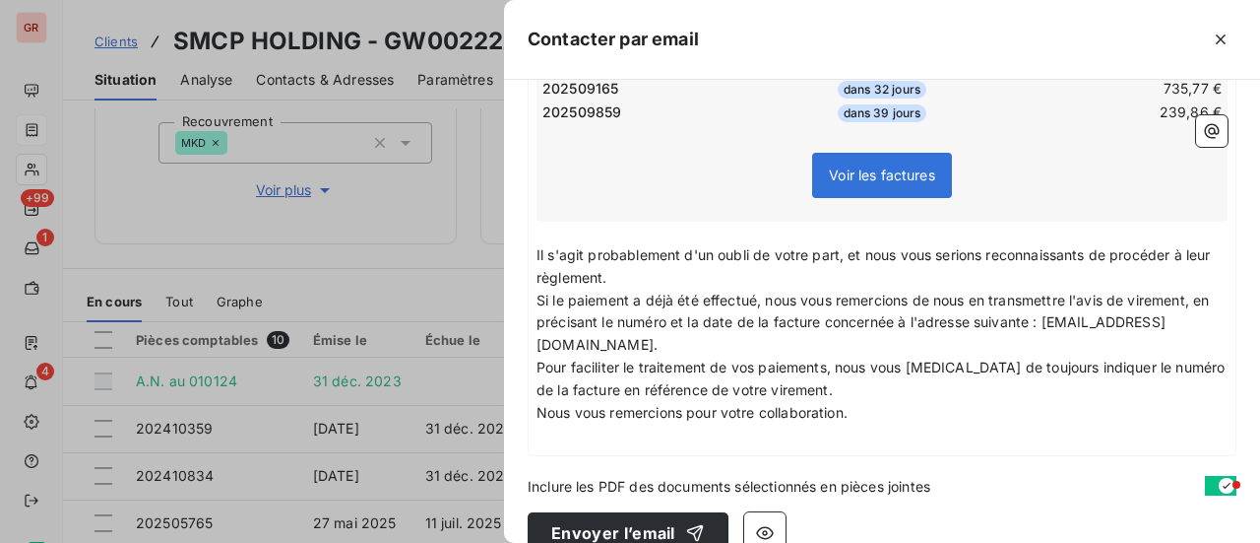
scroll to position [554, 0]
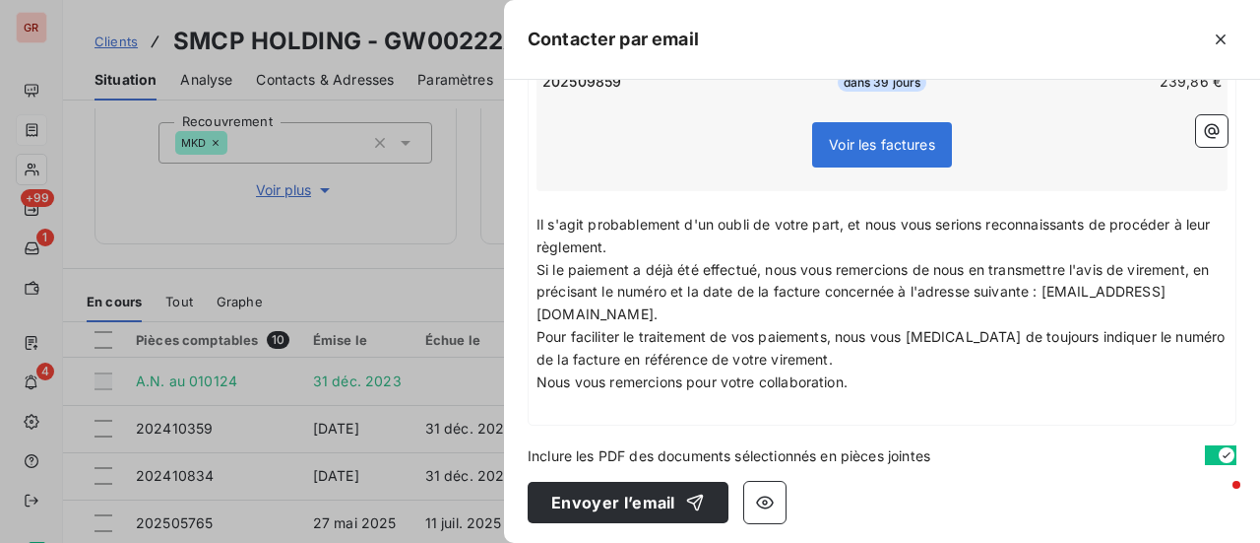
click at [1202, 122] on icon "button" at bounding box center [1212, 131] width 20 height 20
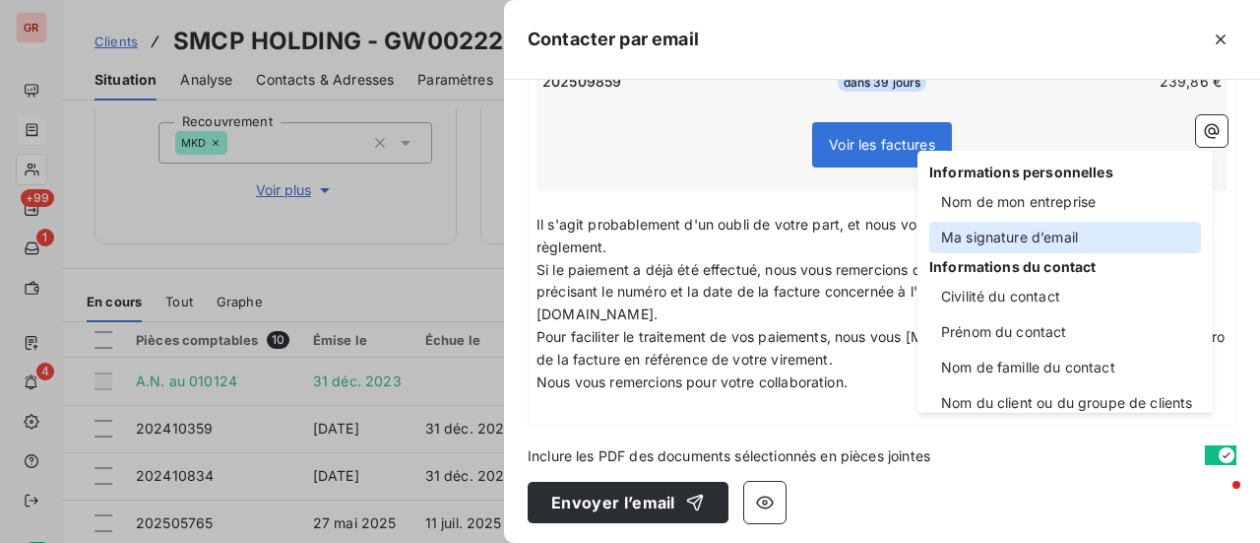
click at [1036, 227] on div "Ma signature d’email" at bounding box center [1066, 238] width 272 height 32
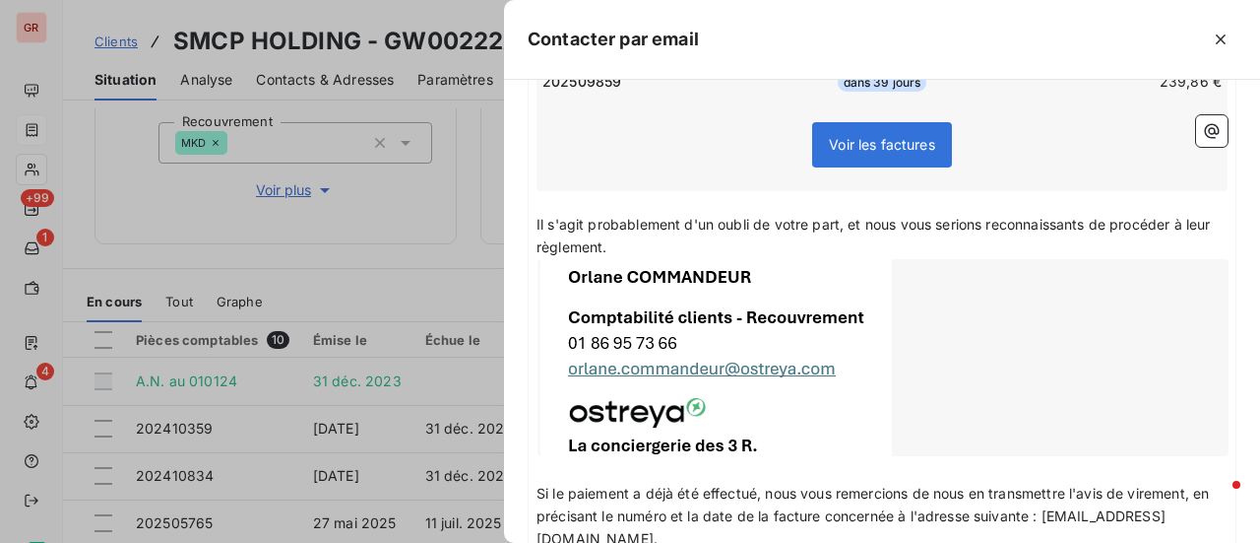
click at [786, 305] on div at bounding box center [883, 357] width 691 height 197
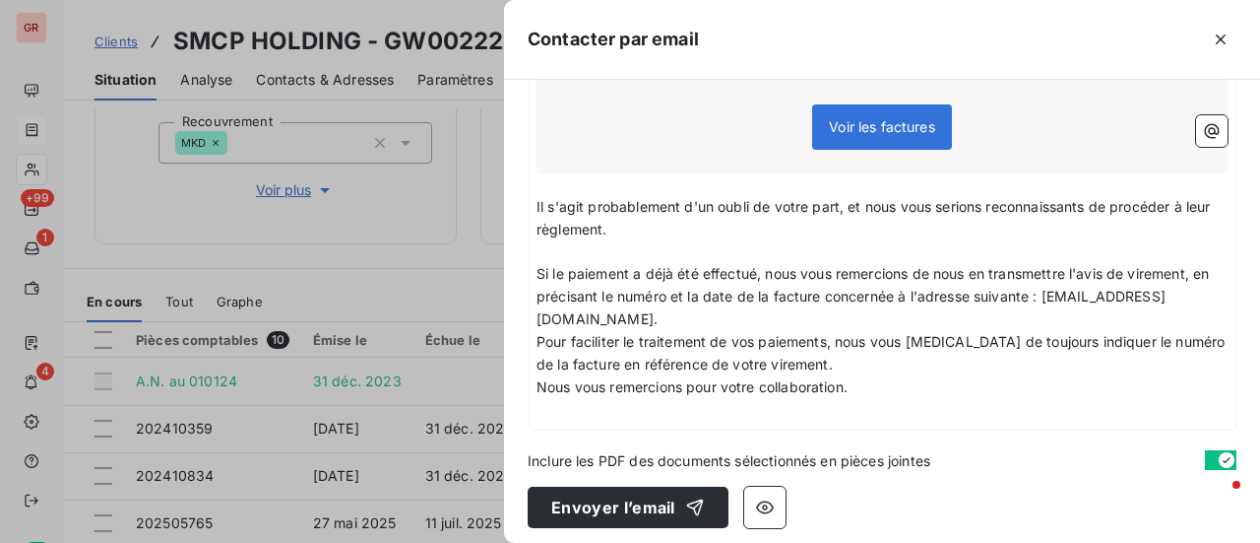
scroll to position [577, 0]
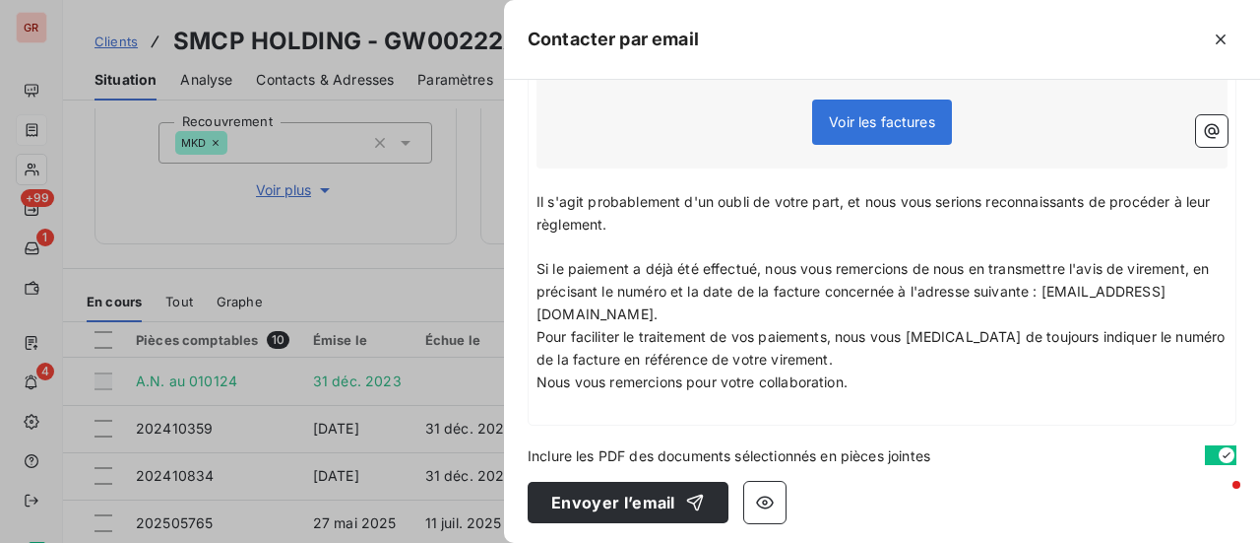
click at [882, 394] on p "﻿" at bounding box center [882, 405] width 691 height 23
click at [1202, 127] on icon "button" at bounding box center [1212, 131] width 20 height 20
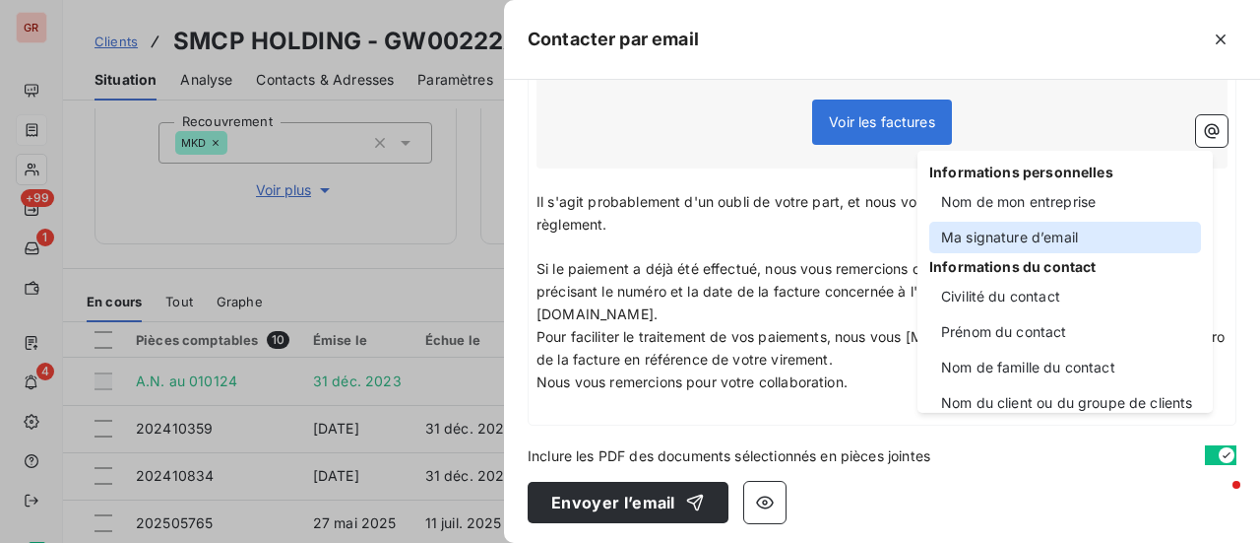
click at [1061, 229] on div "Ma signature d’email" at bounding box center [1066, 238] width 272 height 32
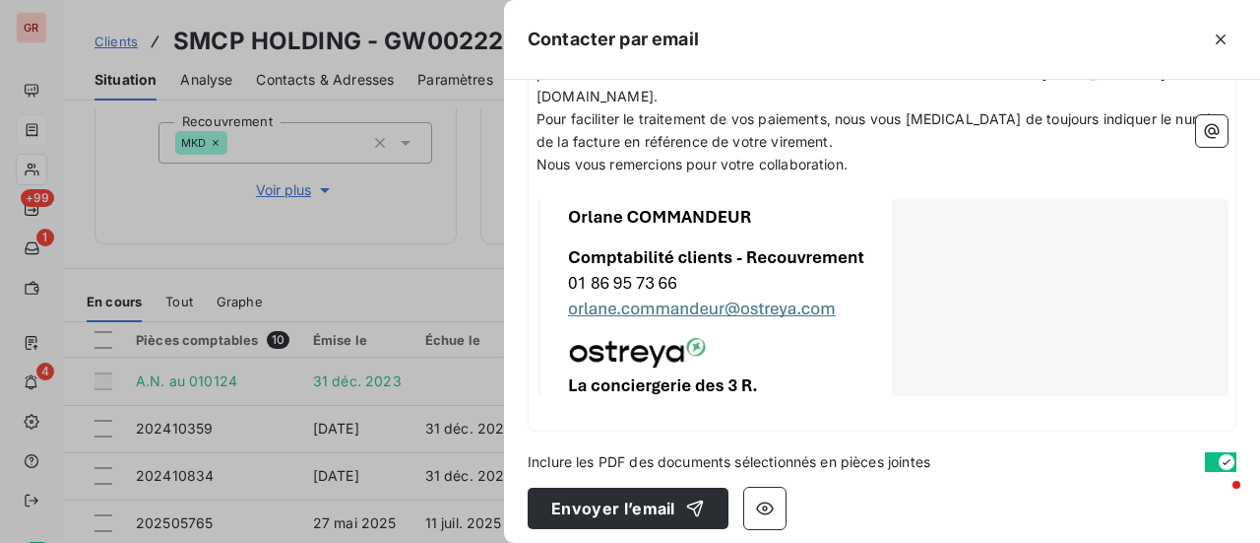
scroll to position [801, 0]
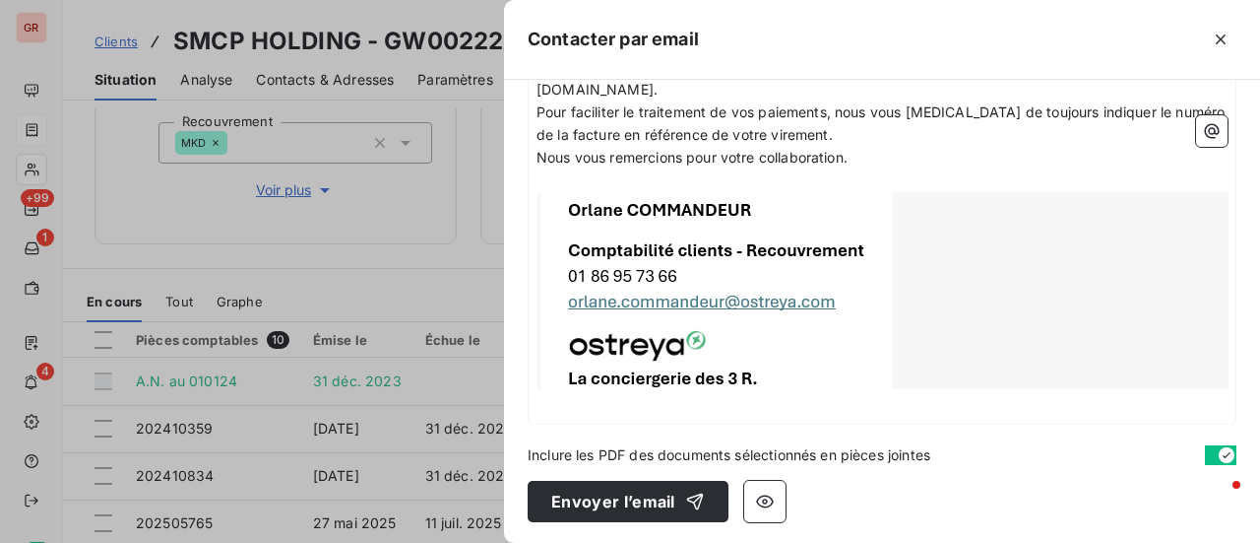
click at [868, 157] on p "Nous vous remercions pour votre collaboration." at bounding box center [882, 158] width 691 height 23
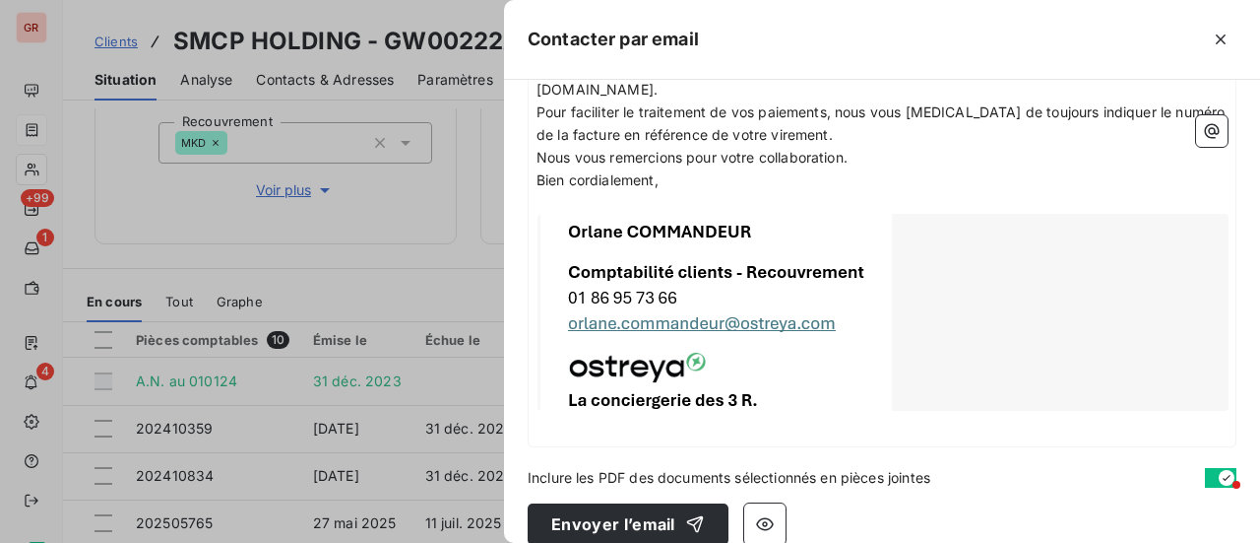
scroll to position [824, 0]
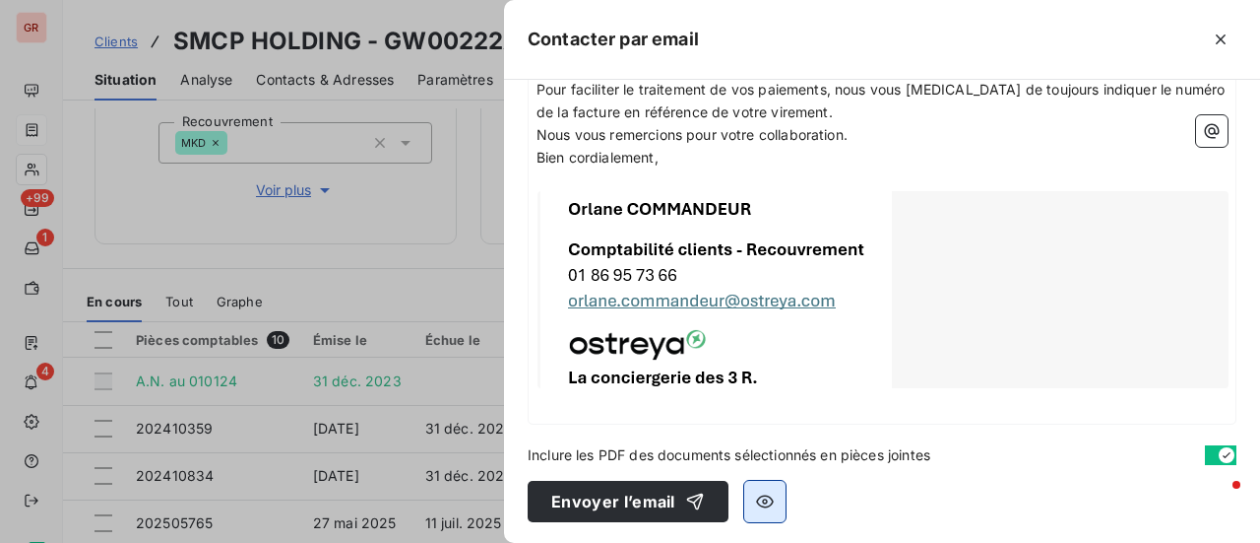
click at [775, 493] on button "button" at bounding box center [764, 501] width 41 height 41
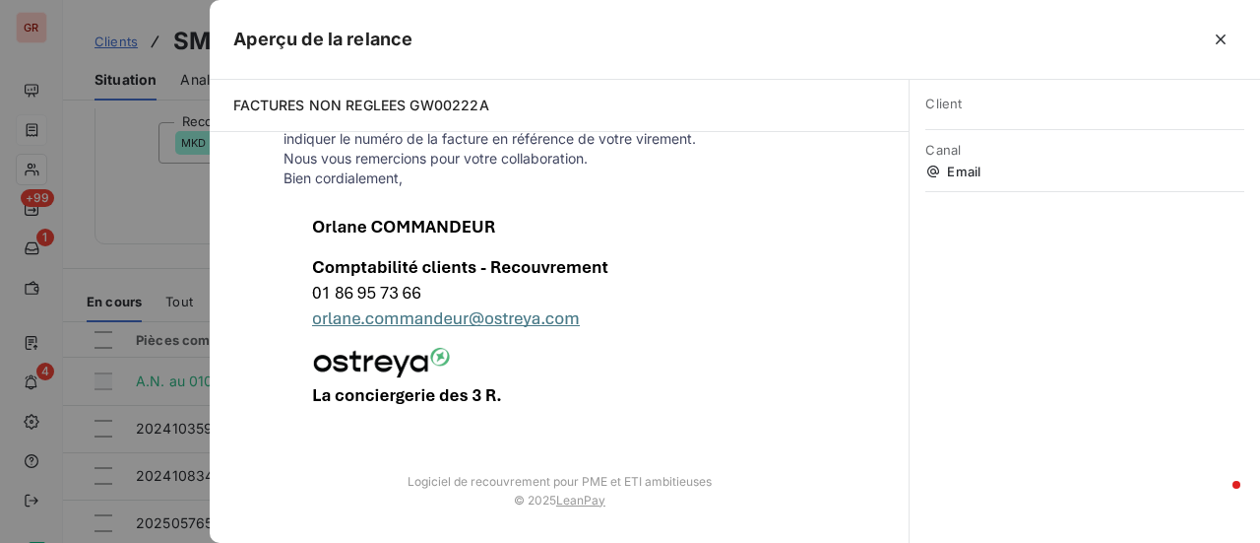
scroll to position [800, 0]
click at [148, 195] on div at bounding box center [630, 271] width 1260 height 543
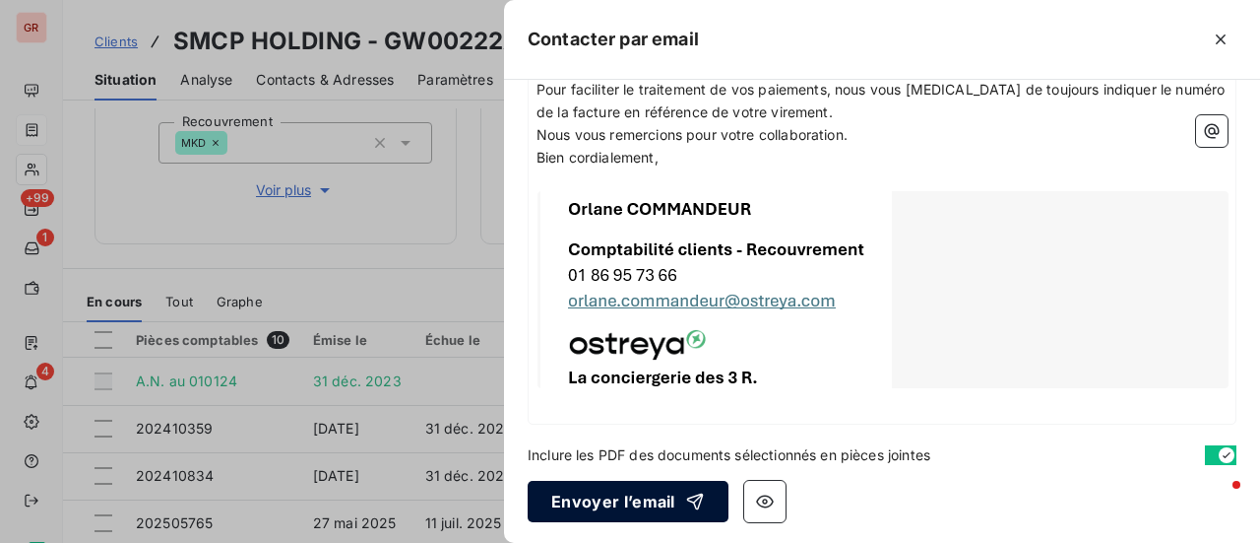
click at [607, 489] on button "Envoyer l’email" at bounding box center [628, 501] width 201 height 41
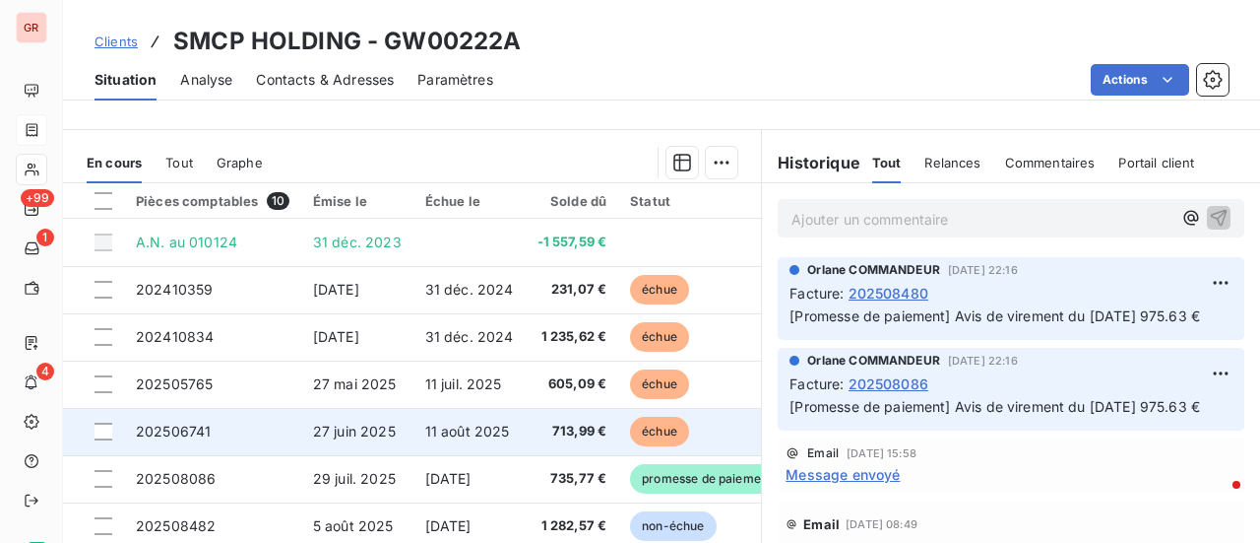
scroll to position [394, 0]
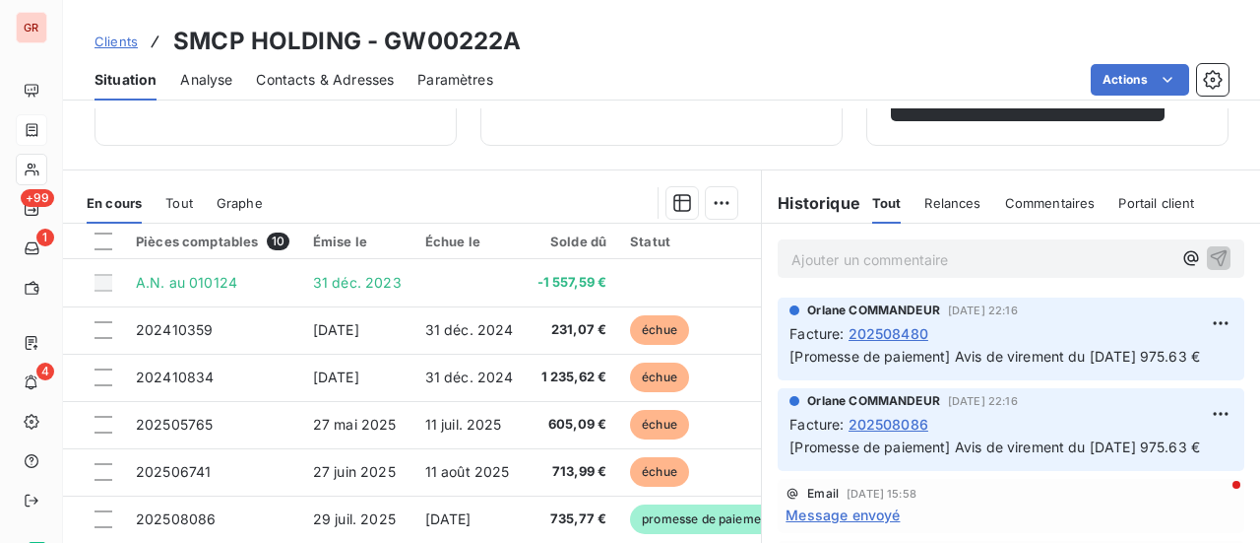
click at [368, 76] on span "Contacts & Adresses" at bounding box center [325, 80] width 138 height 20
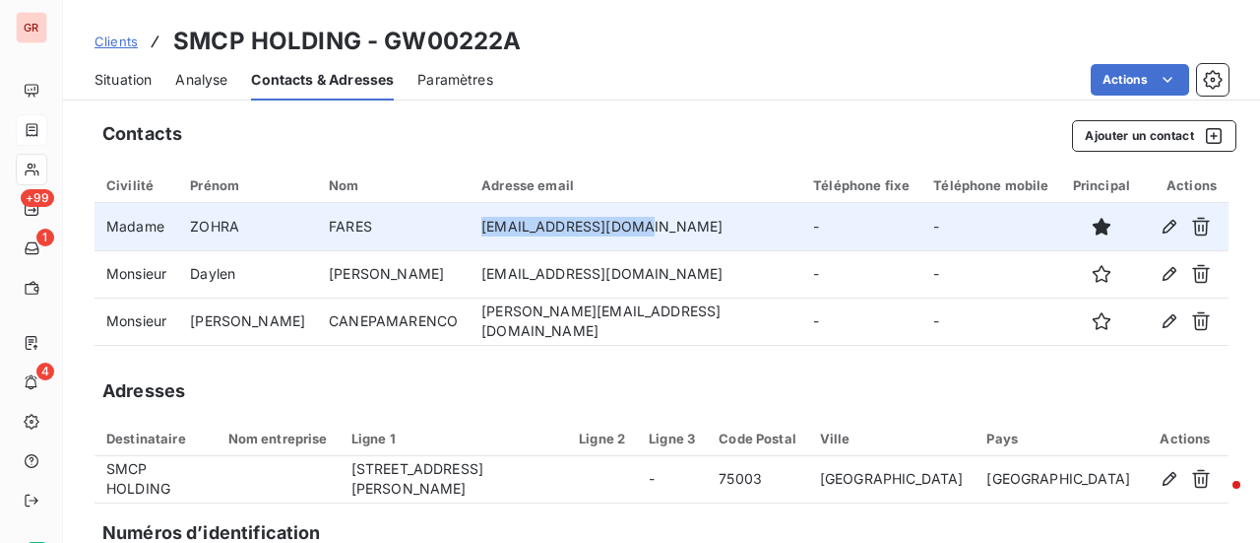
drag, startPoint x: 614, startPoint y: 229, endPoint x: 452, endPoint y: 234, distance: 162.5
click at [470, 234] on td "zohra.fares@smcp.com" at bounding box center [636, 226] width 332 height 47
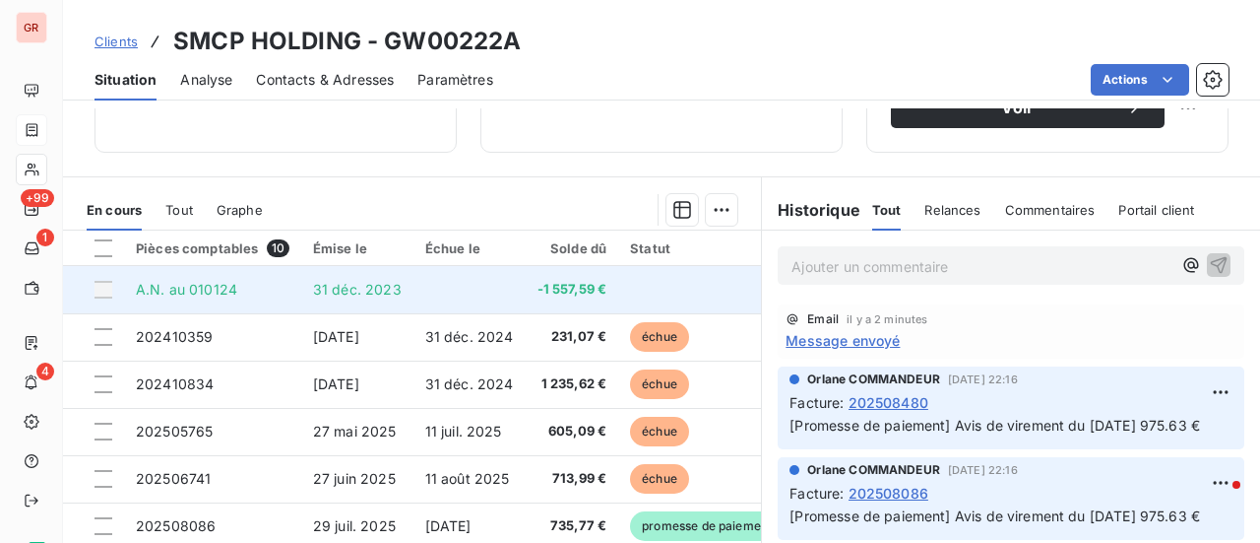
scroll to position [394, 0]
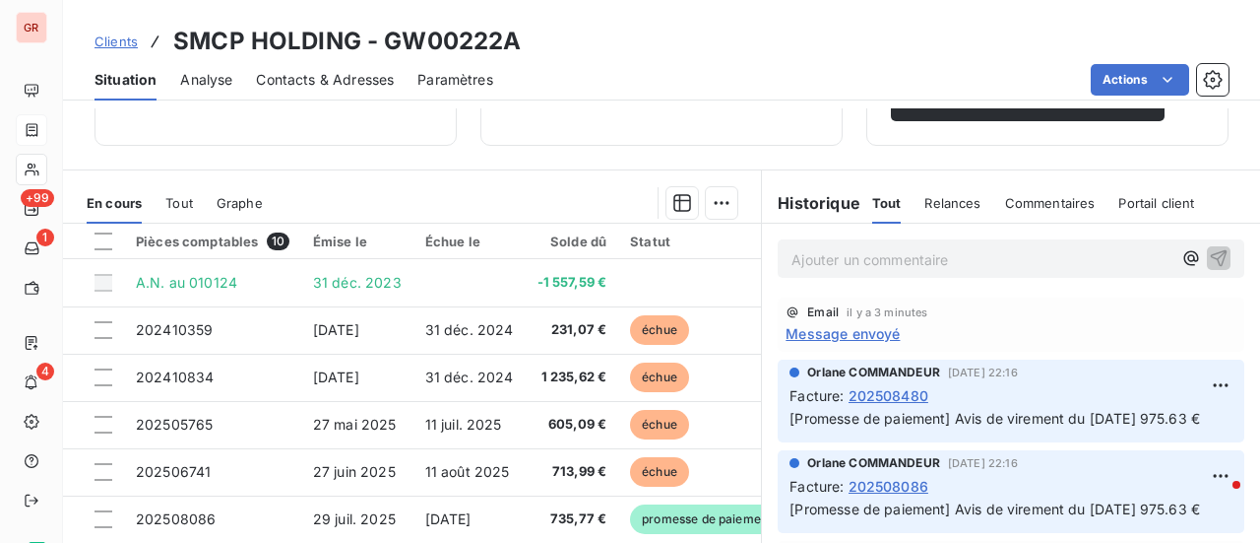
click at [857, 336] on span "Message envoyé" at bounding box center [843, 333] width 114 height 21
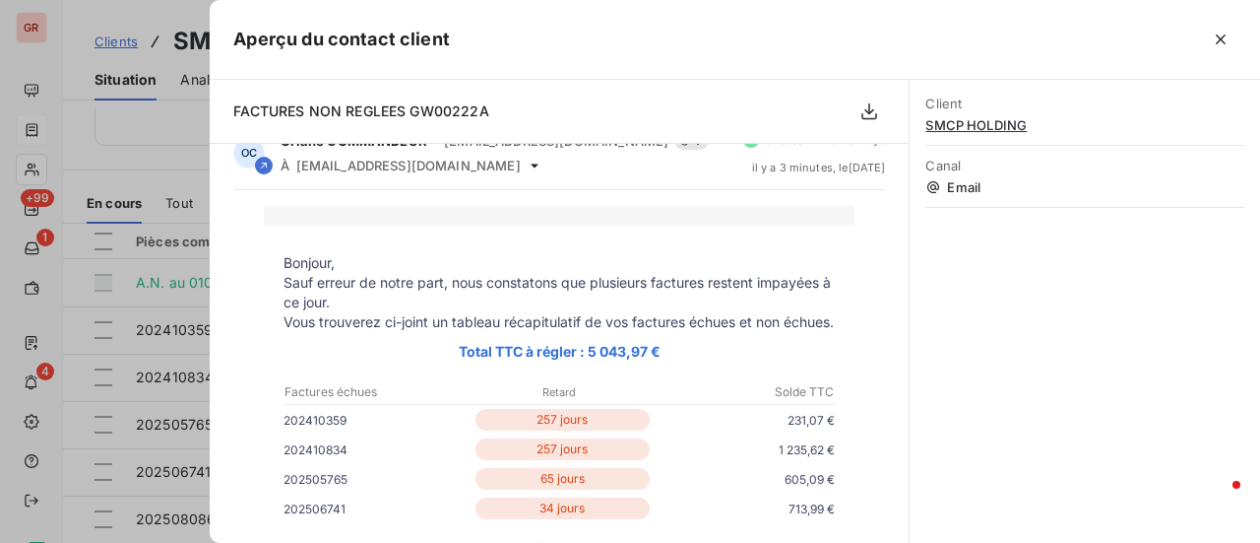
scroll to position [0, 0]
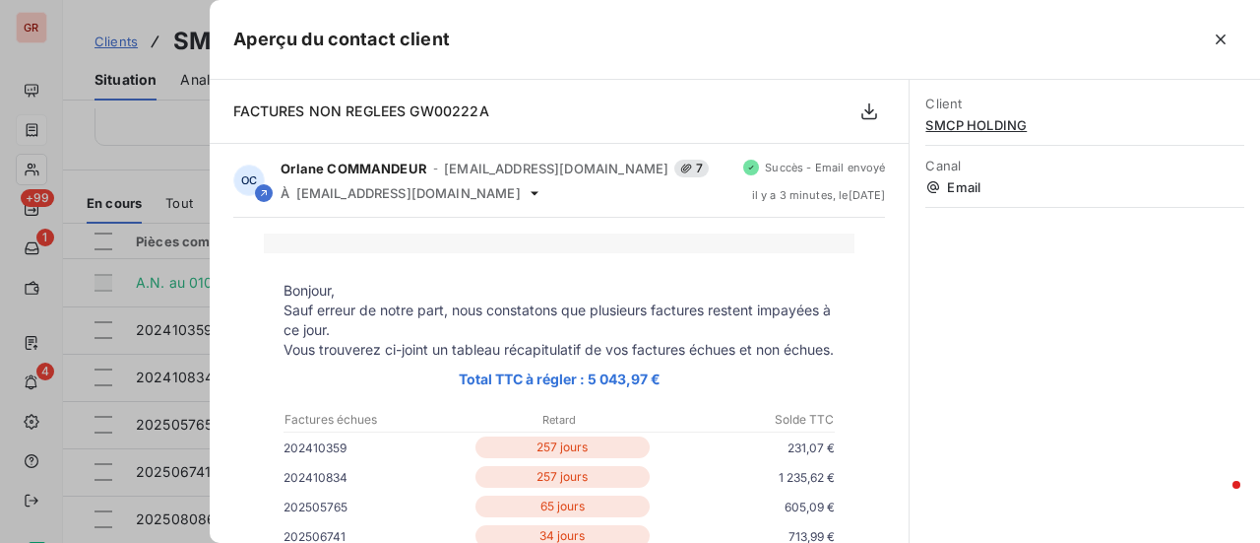
click at [153, 150] on div at bounding box center [630, 271] width 1260 height 543
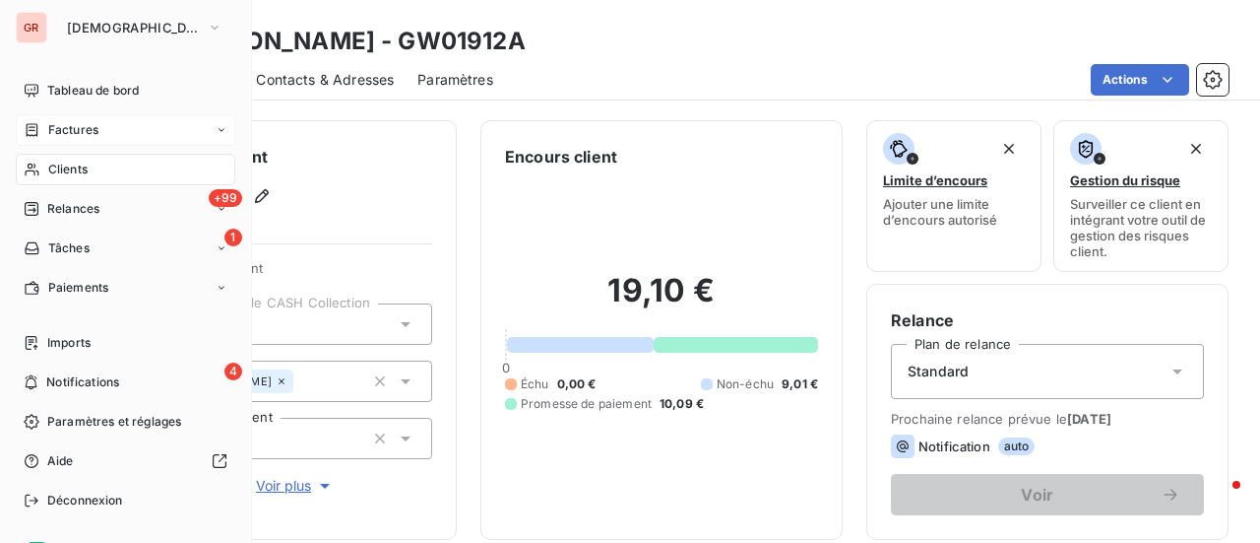
click at [91, 129] on span "Factures" at bounding box center [73, 130] width 50 height 18
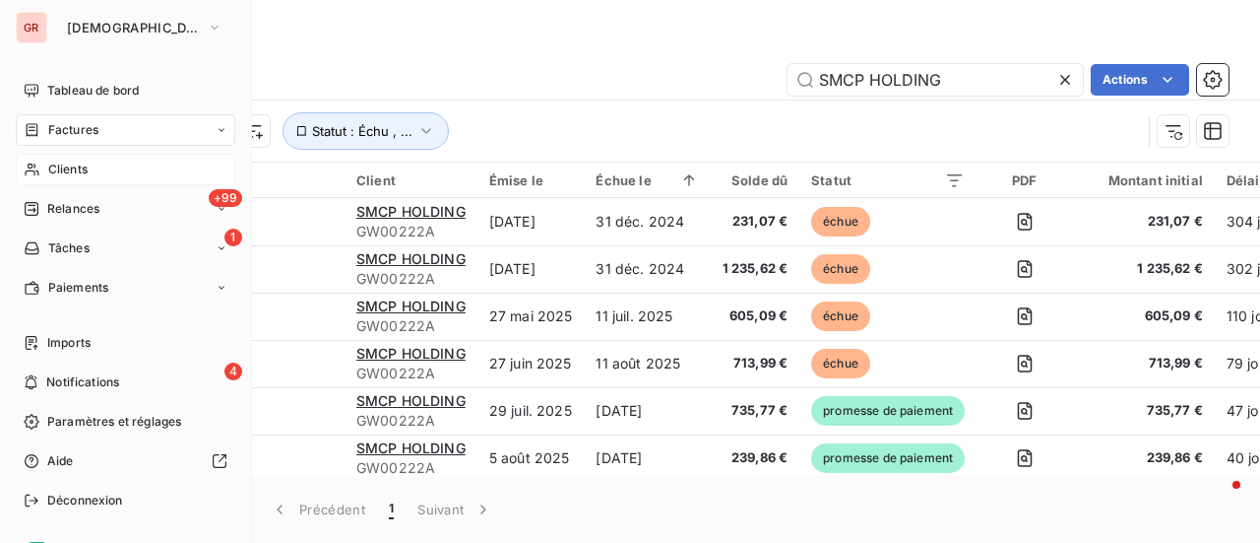
drag, startPoint x: 83, startPoint y: 131, endPoint x: 104, endPoint y: 131, distance: 21.7
click at [83, 131] on span "Factures" at bounding box center [73, 130] width 50 height 18
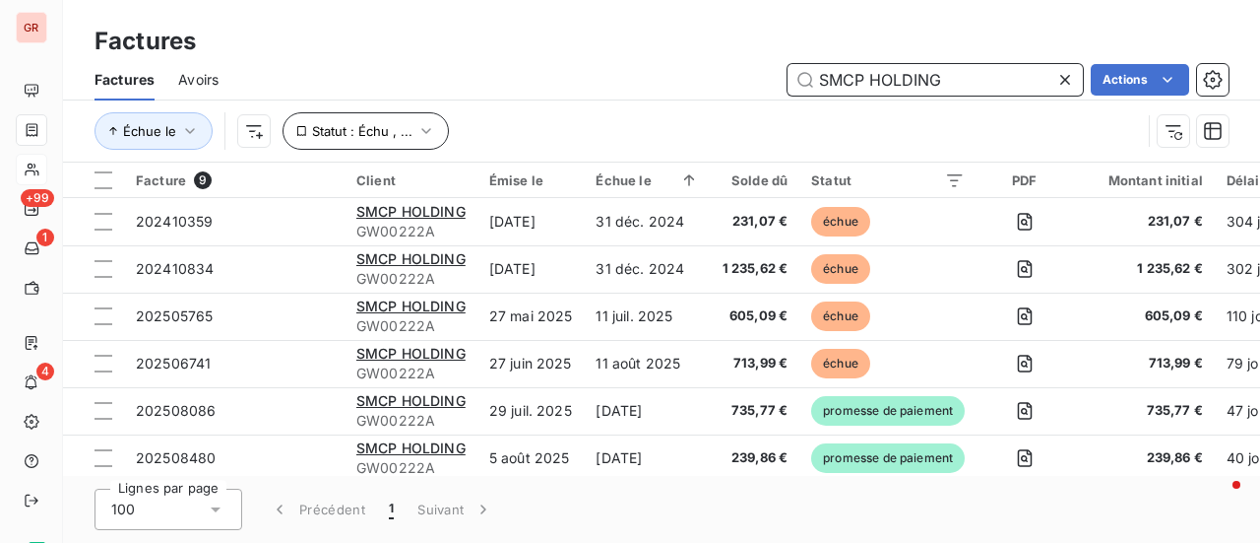
drag, startPoint x: 955, startPoint y: 88, endPoint x: 381, endPoint y: 133, distance: 575.8
click at [388, 129] on div "Factures Avoirs SMCP HOLDING Actions Échue le Statut : Échu , ..." at bounding box center [661, 110] width 1197 height 102
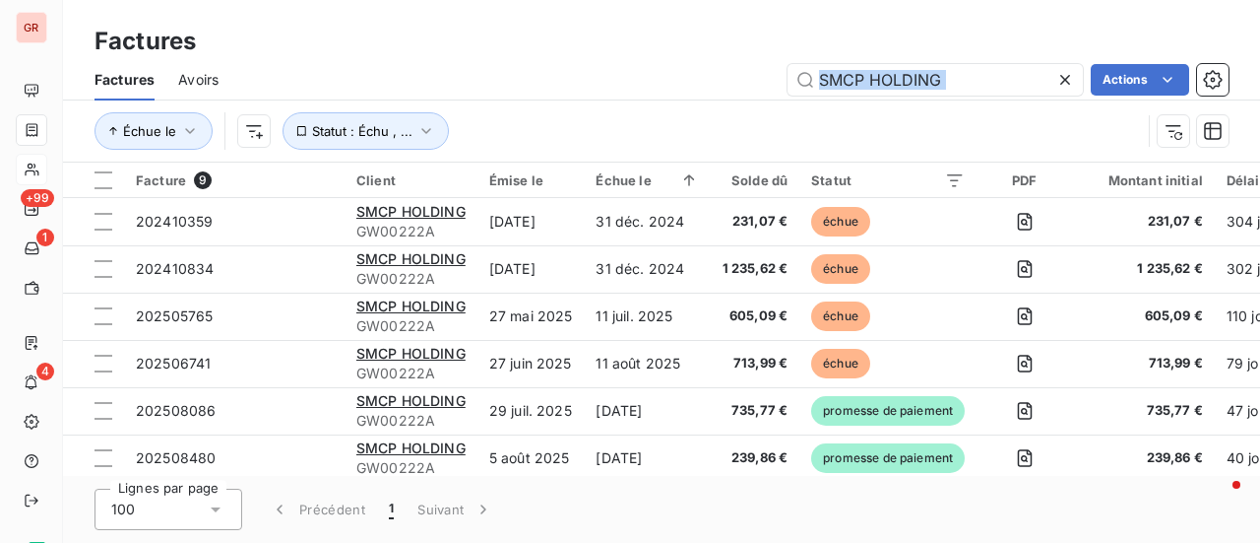
drag, startPoint x: 980, startPoint y: 63, endPoint x: 713, endPoint y: 107, distance: 270.5
click at [713, 107] on div "Factures Avoirs SMCP HOLDING Actions Échue le Statut : Échu , ..." at bounding box center [661, 110] width 1197 height 102
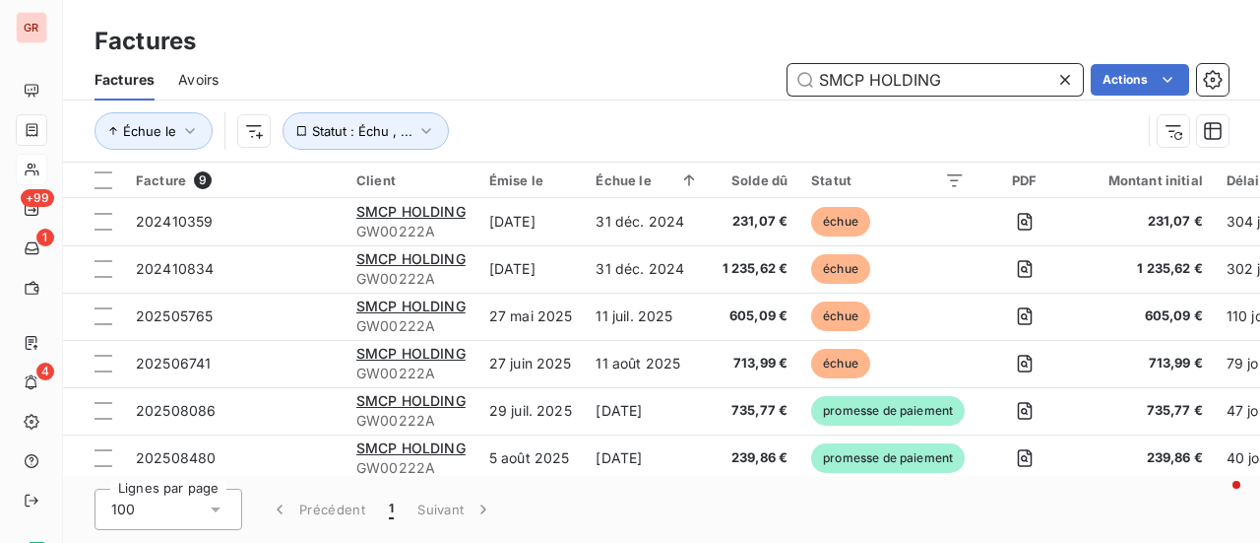
drag, startPoint x: 981, startPoint y: 86, endPoint x: 703, endPoint y: 92, distance: 277.7
click at [713, 90] on div "SMCP HOLDING Actions" at bounding box center [735, 80] width 987 height 32
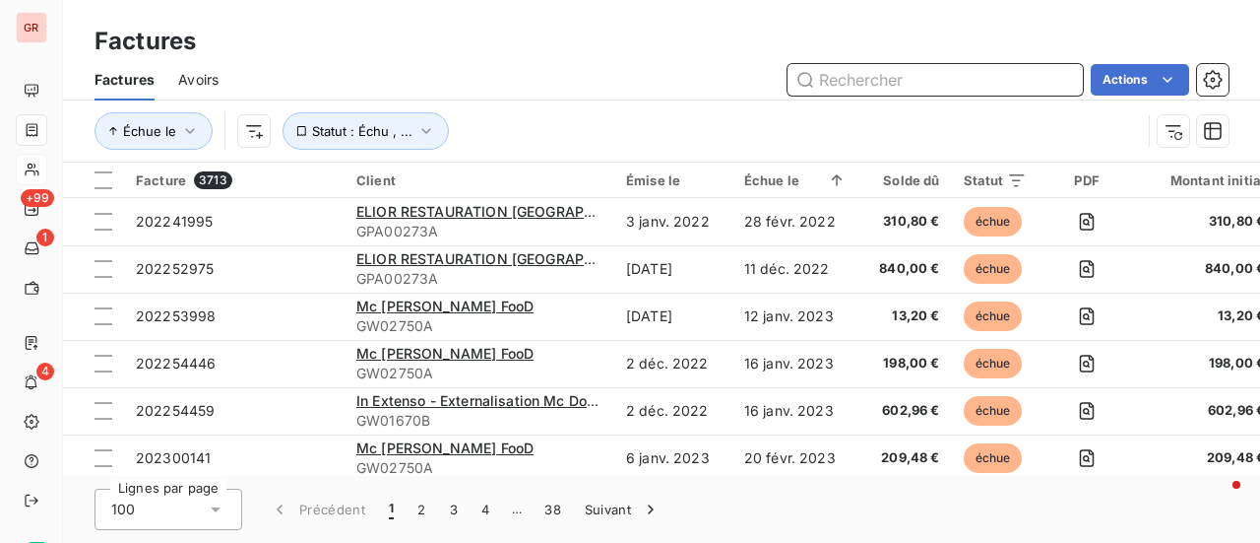
click at [839, 88] on input "text" at bounding box center [935, 80] width 295 height 32
paste input "202508558"
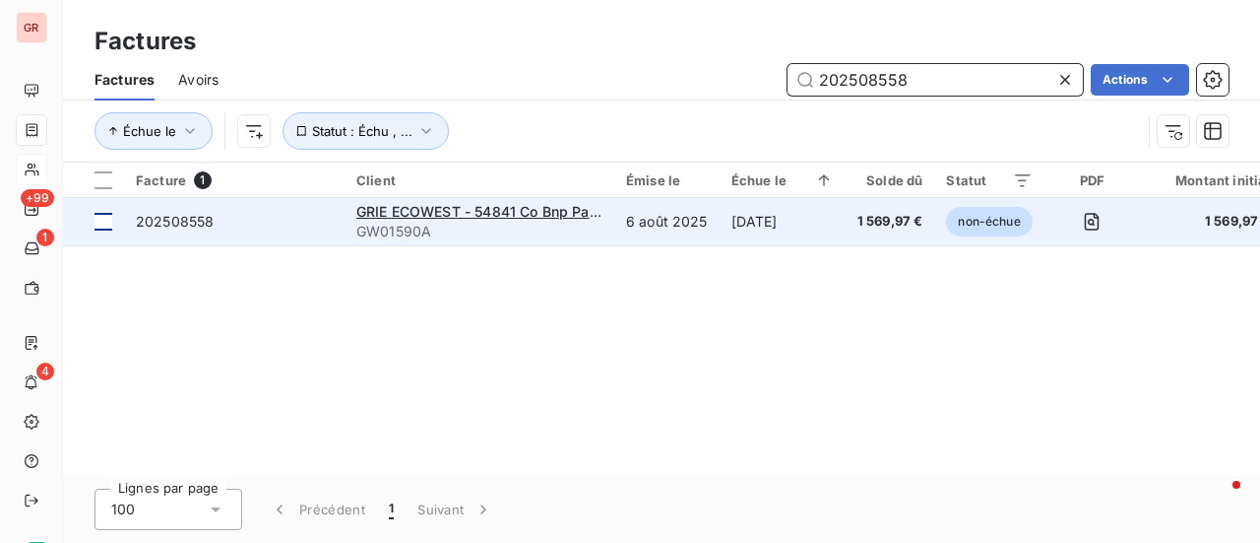
type input "202508558"
click at [103, 222] on div at bounding box center [104, 222] width 18 height 18
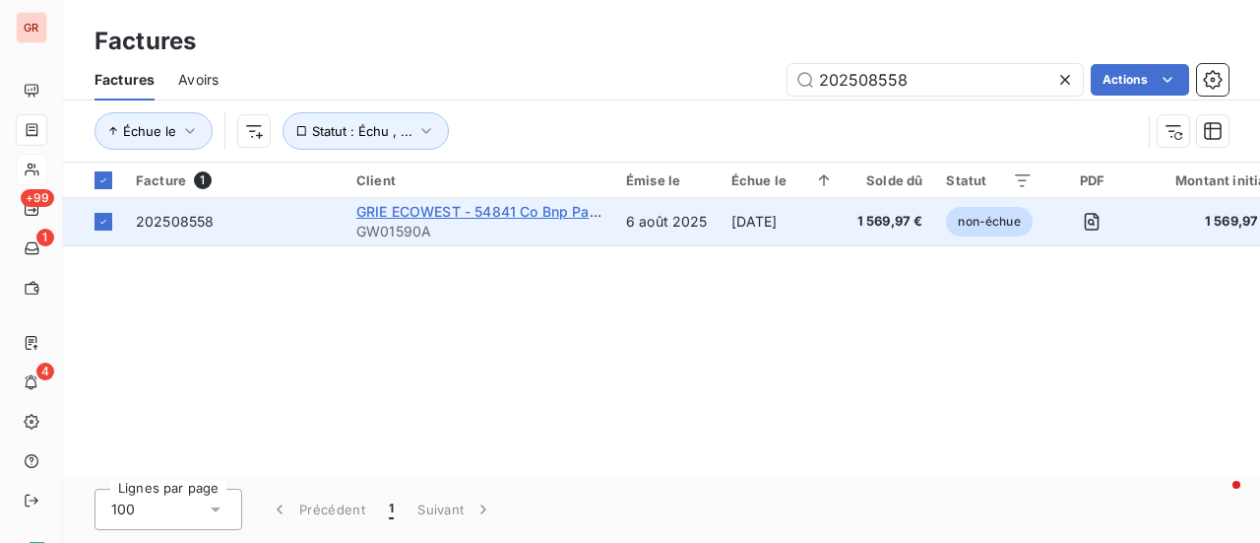
click at [487, 209] on span "GRIE ECOWEST - 54841 Co Bnp Paribas RepM" at bounding box center [511, 211] width 310 height 17
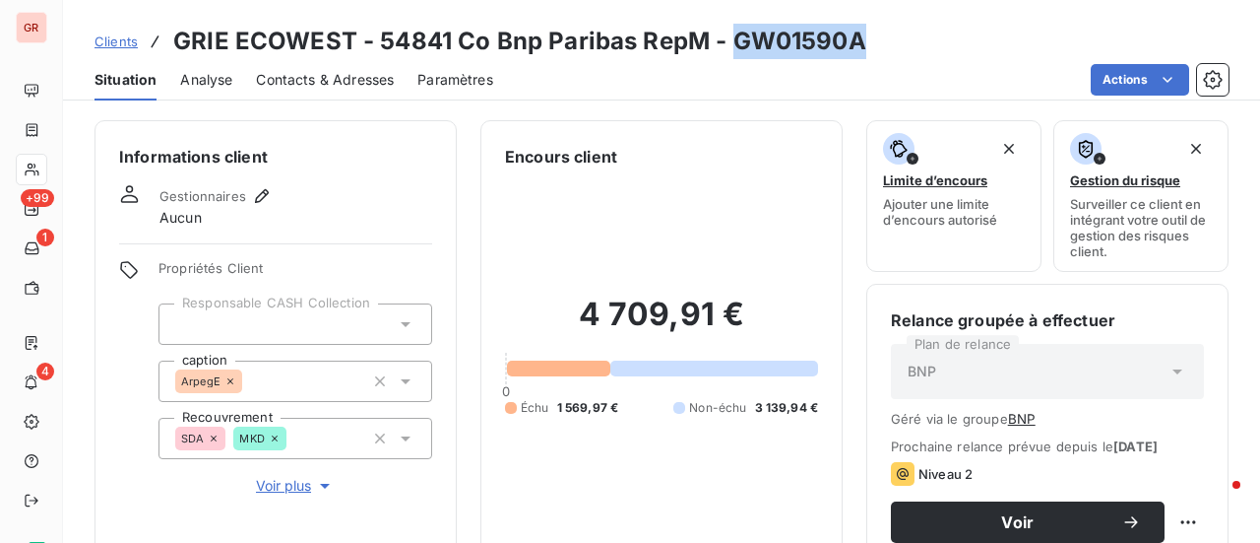
drag, startPoint x: 854, startPoint y: 43, endPoint x: 731, endPoint y: 46, distance: 123.1
click at [731, 46] on h3 "GRIE ECOWEST - 54841 Co Bnp Paribas RepM - GW01590A" at bounding box center [519, 41] width 693 height 35
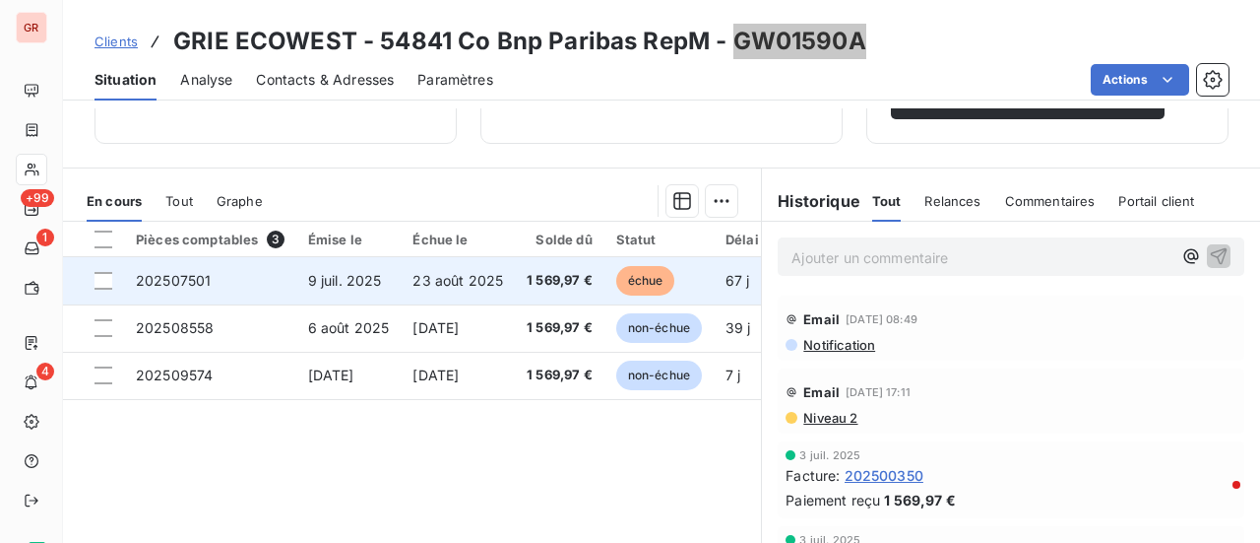
scroll to position [394, 0]
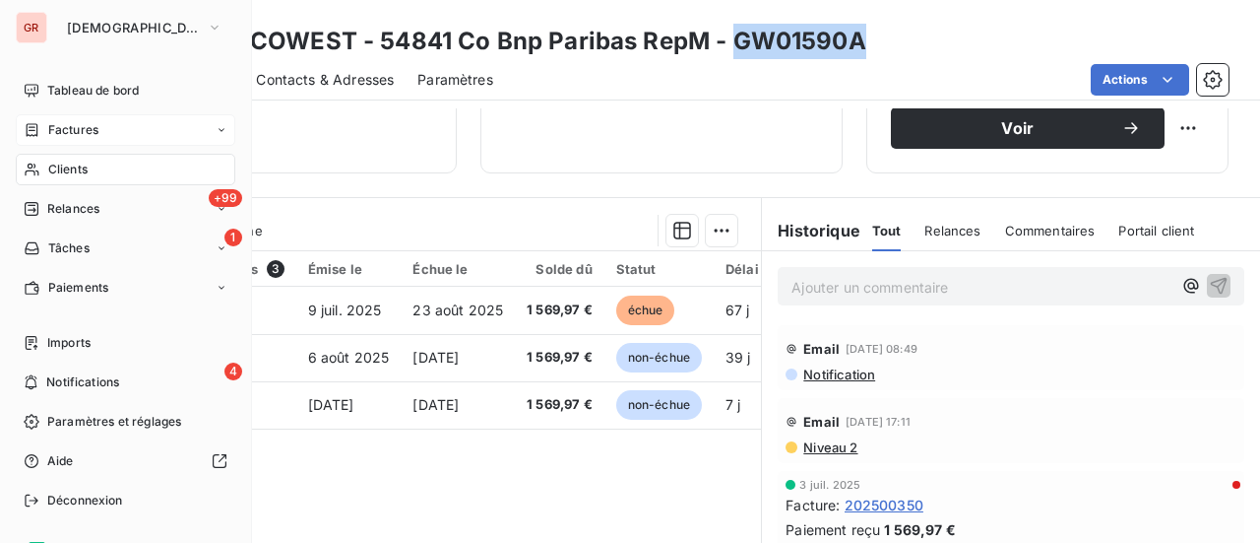
click at [67, 127] on span "Factures" at bounding box center [73, 130] width 50 height 18
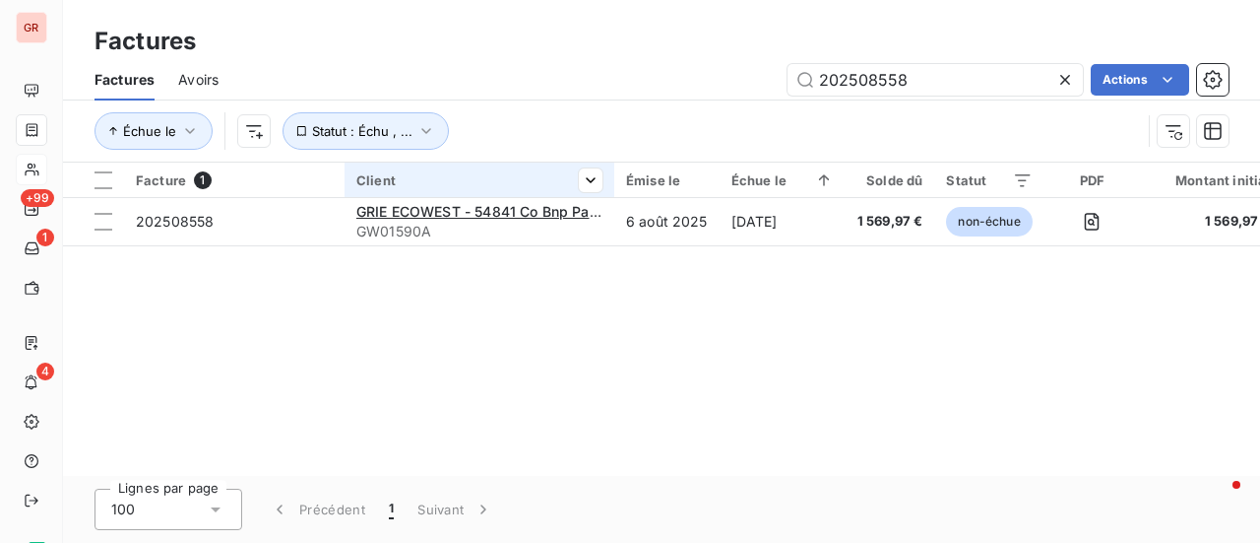
drag, startPoint x: 937, startPoint y: 81, endPoint x: 528, endPoint y: 166, distance: 418.5
click at [549, 160] on div "Factures Avoirs 202508558 Actions Échue le Statut : Échu , ..." at bounding box center [661, 110] width 1197 height 102
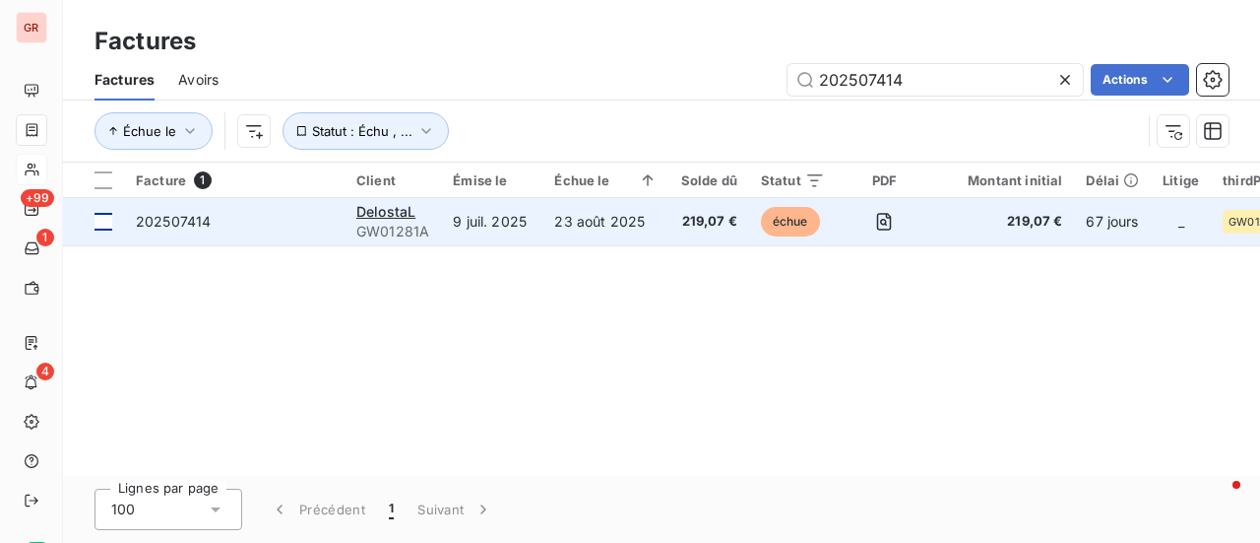
type input "202507414"
click at [108, 220] on div at bounding box center [104, 222] width 18 height 18
click at [402, 208] on span "DelostaL" at bounding box center [385, 211] width 59 height 17
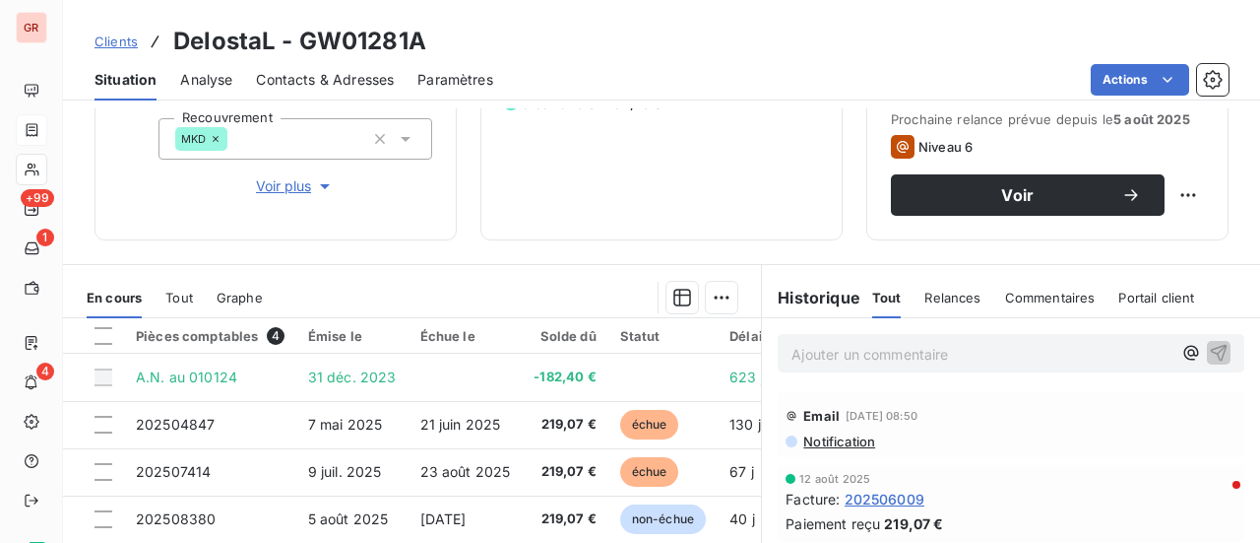
scroll to position [394, 0]
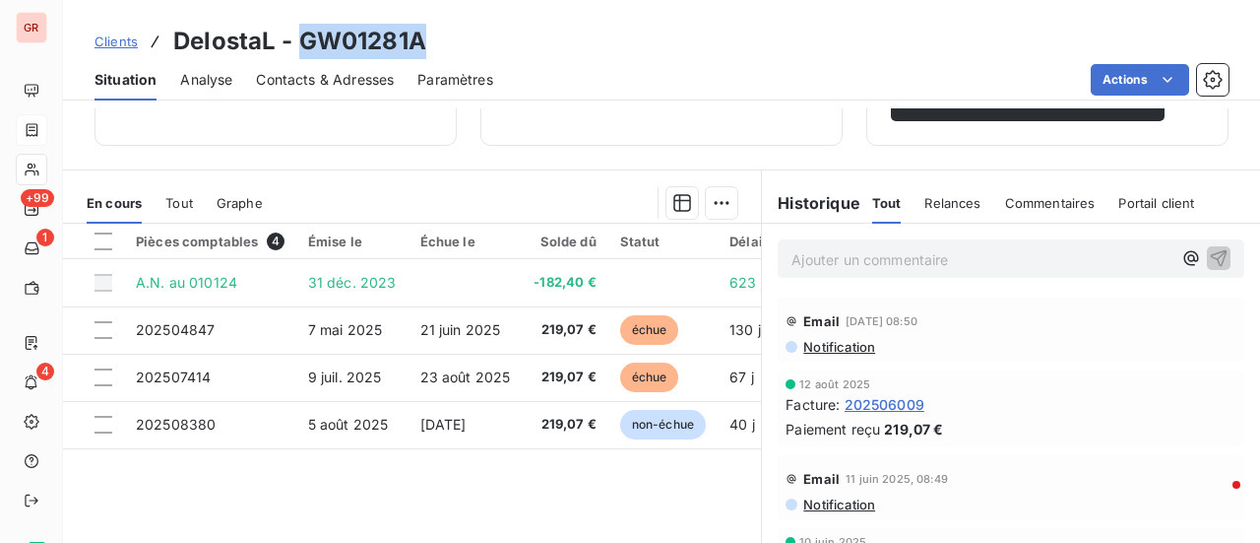
drag, startPoint x: 423, startPoint y: 45, endPoint x: 299, endPoint y: 41, distance: 124.1
click at [299, 41] on h3 "DelostaL - GW01281A" at bounding box center [299, 41] width 253 height 35
click at [317, 85] on html "GR +99 1 4 Clients DelostaL - GW01281A Situation Analyse Contacts & Adresses Pa…" at bounding box center [630, 271] width 1260 height 543
click at [317, 78] on span "Contacts & Adresses" at bounding box center [325, 80] width 138 height 20
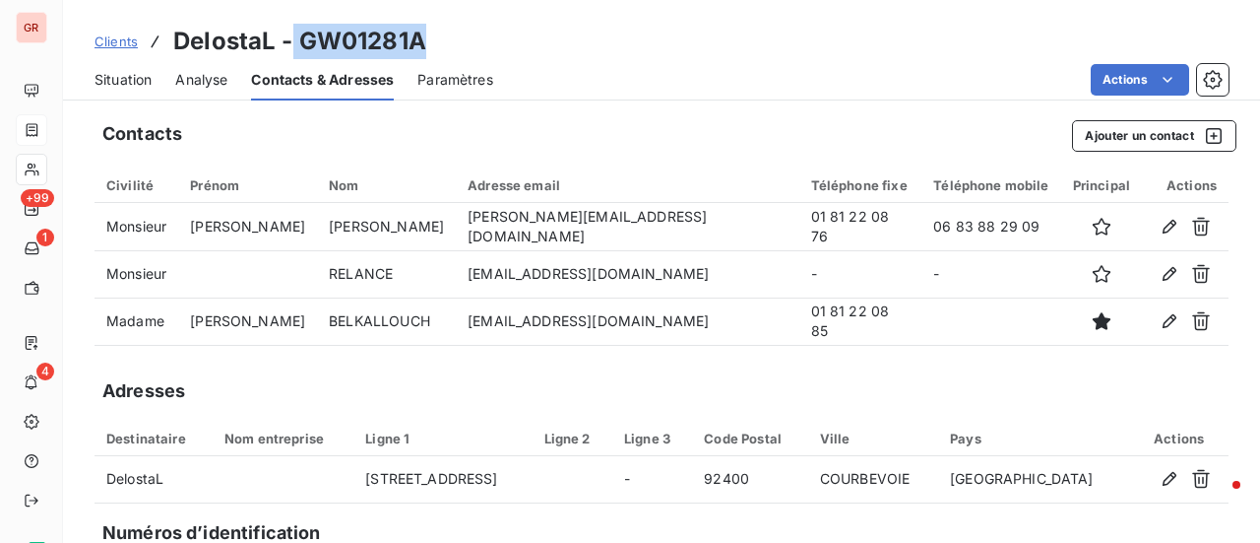
drag, startPoint x: 446, startPoint y: 43, endPoint x: 289, endPoint y: 40, distance: 156.6
click at [289, 40] on div "Clients DelostaL - GW01281A" at bounding box center [661, 41] width 1197 height 35
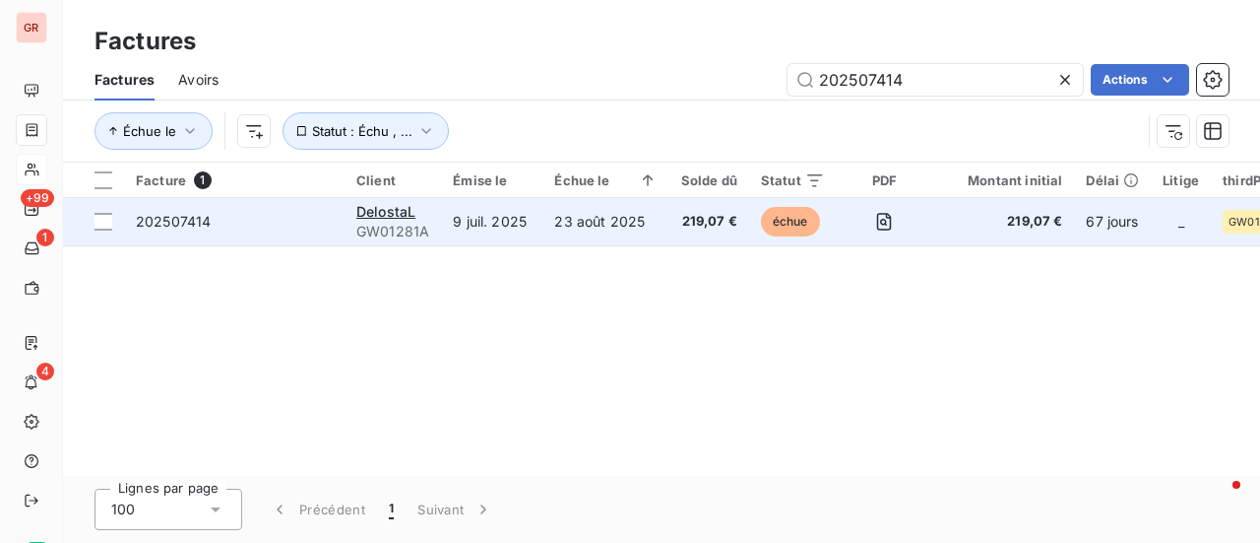
click at [401, 227] on span "GW01281A" at bounding box center [392, 232] width 73 height 20
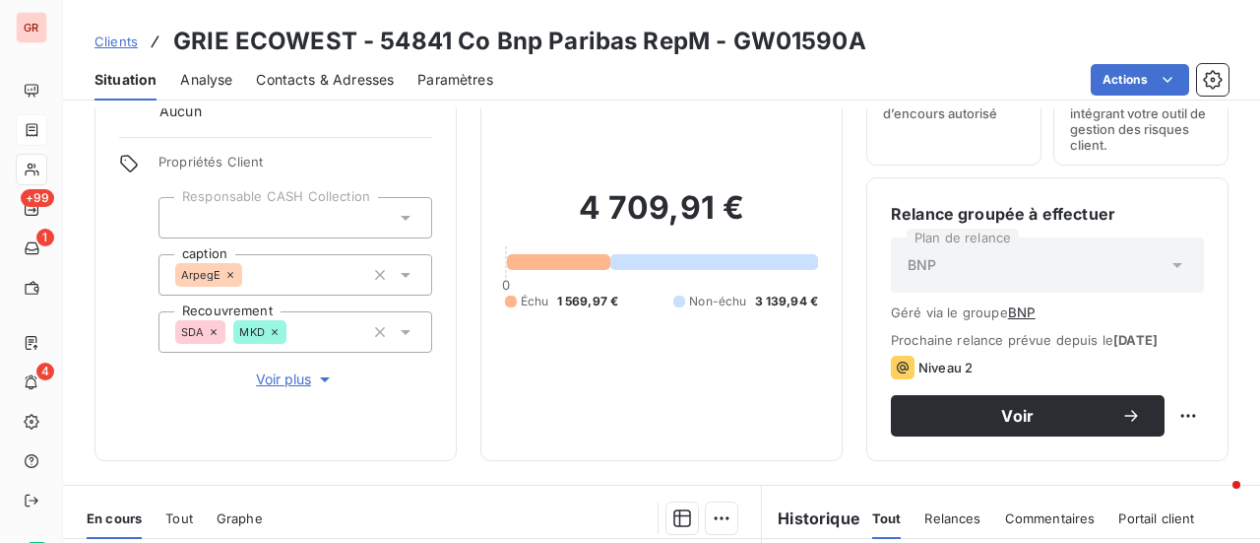
scroll to position [295, 0]
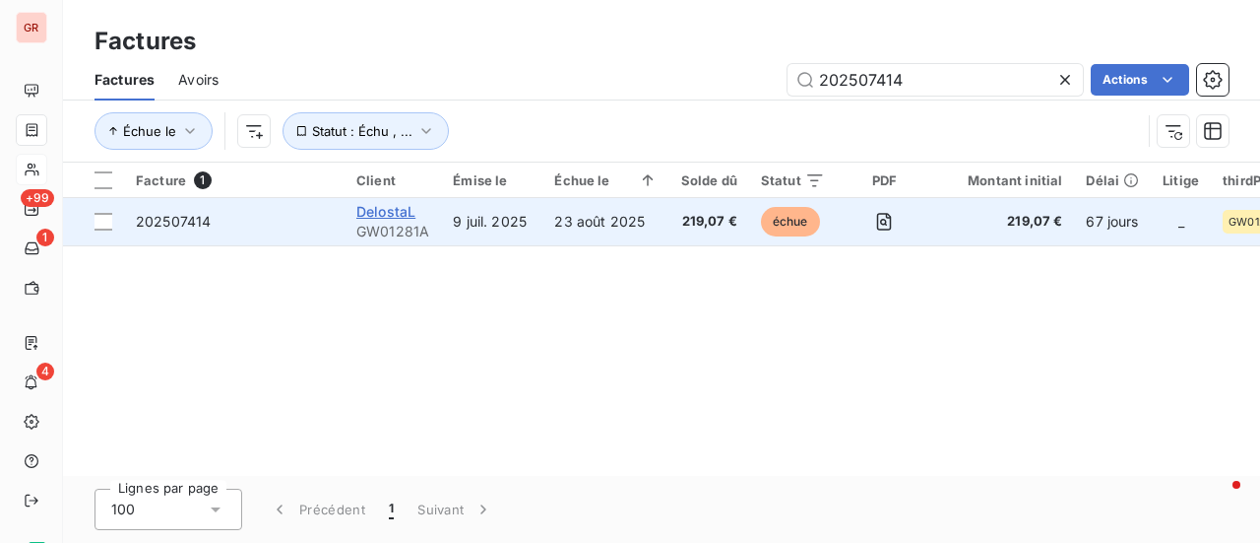
click at [389, 218] on span "DelostaL" at bounding box center [385, 211] width 59 height 17
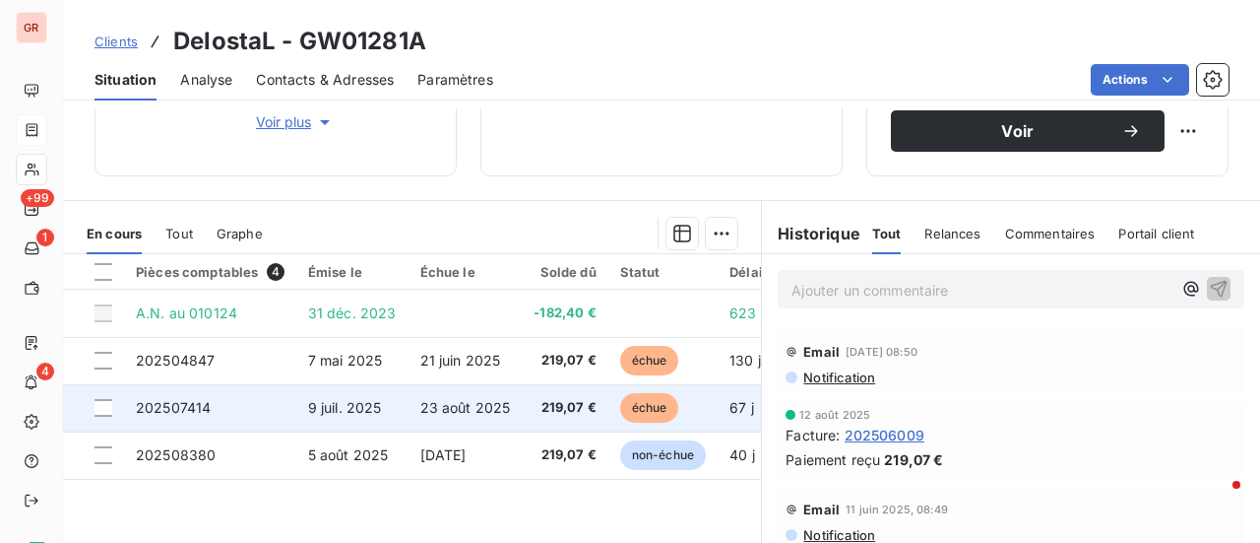
scroll to position [394, 0]
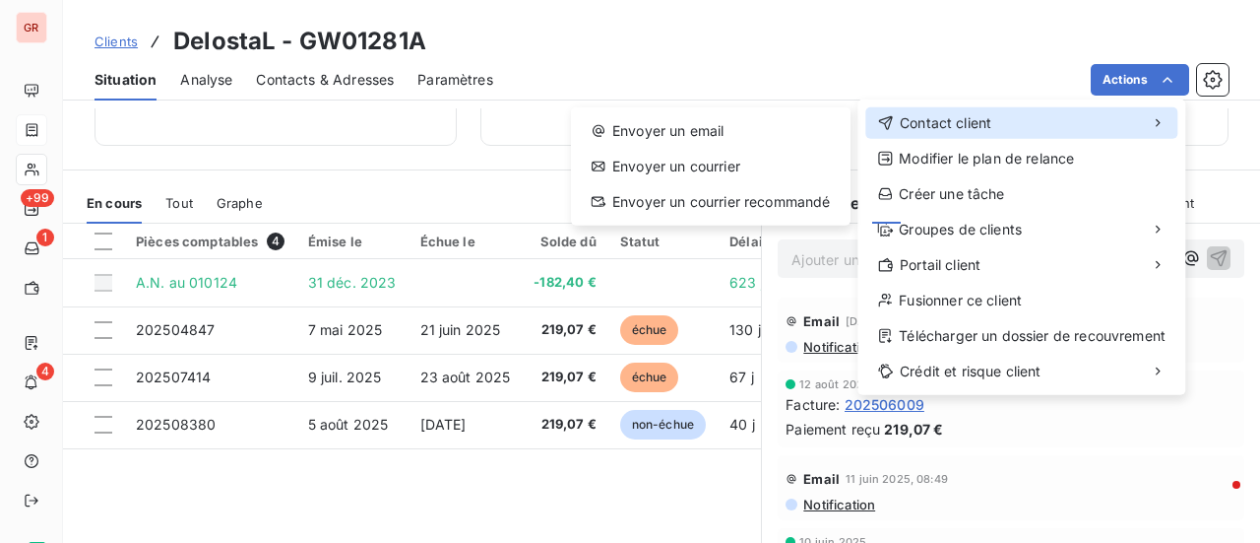
click at [1008, 113] on div "Contact client" at bounding box center [1022, 123] width 312 height 32
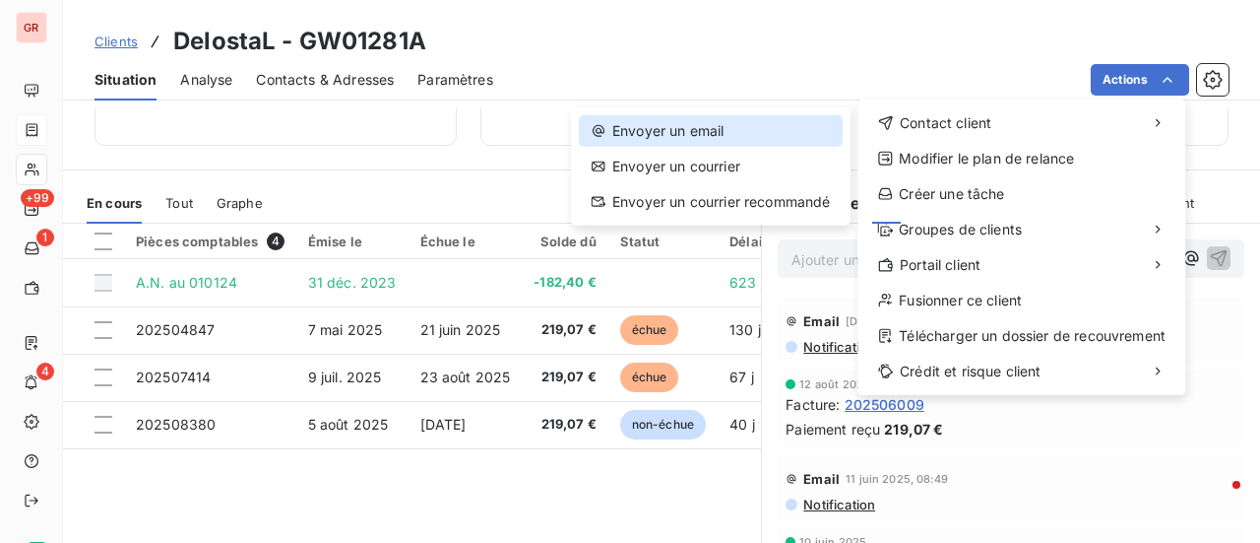
click at [723, 128] on div "Envoyer un email" at bounding box center [711, 131] width 264 height 32
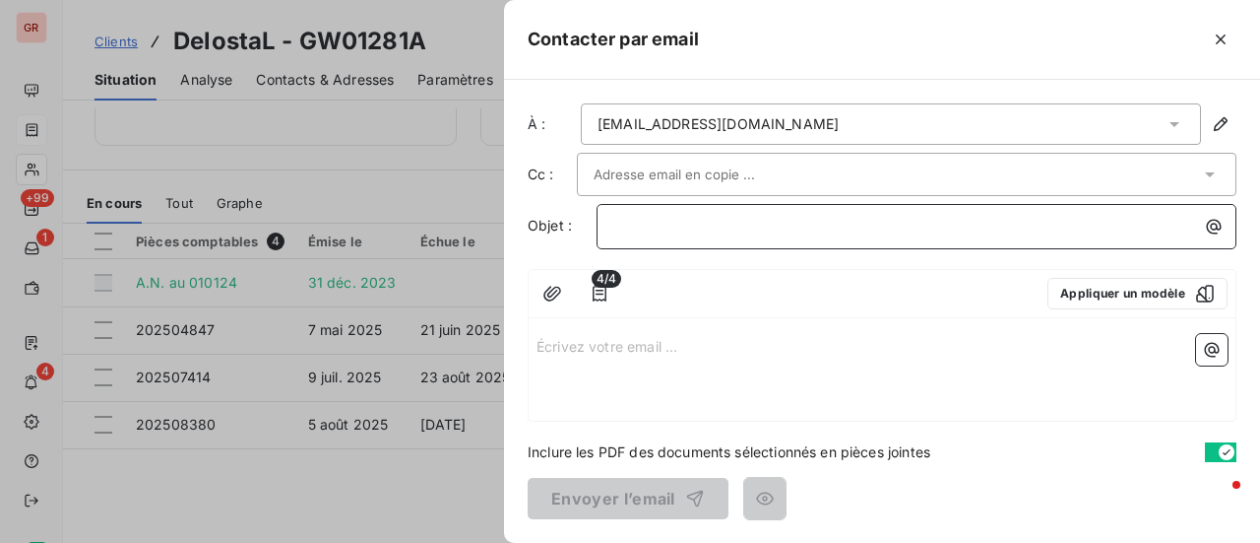
click at [826, 215] on p "﻿" at bounding box center [921, 226] width 616 height 23
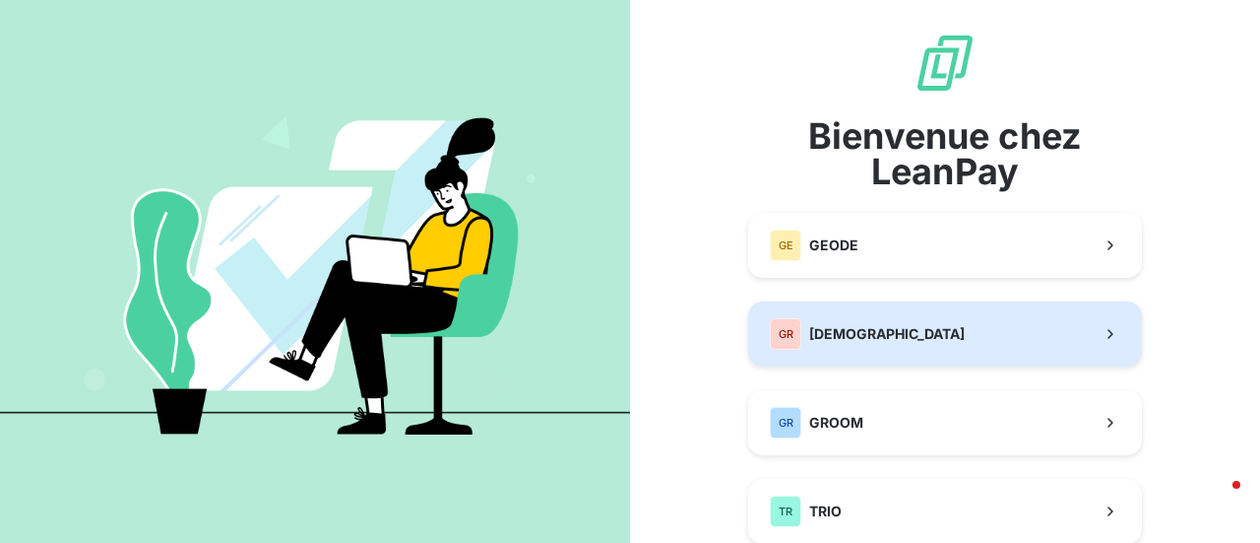
click at [846, 341] on span "[DEMOGRAPHIC_DATA]" at bounding box center [887, 334] width 156 height 20
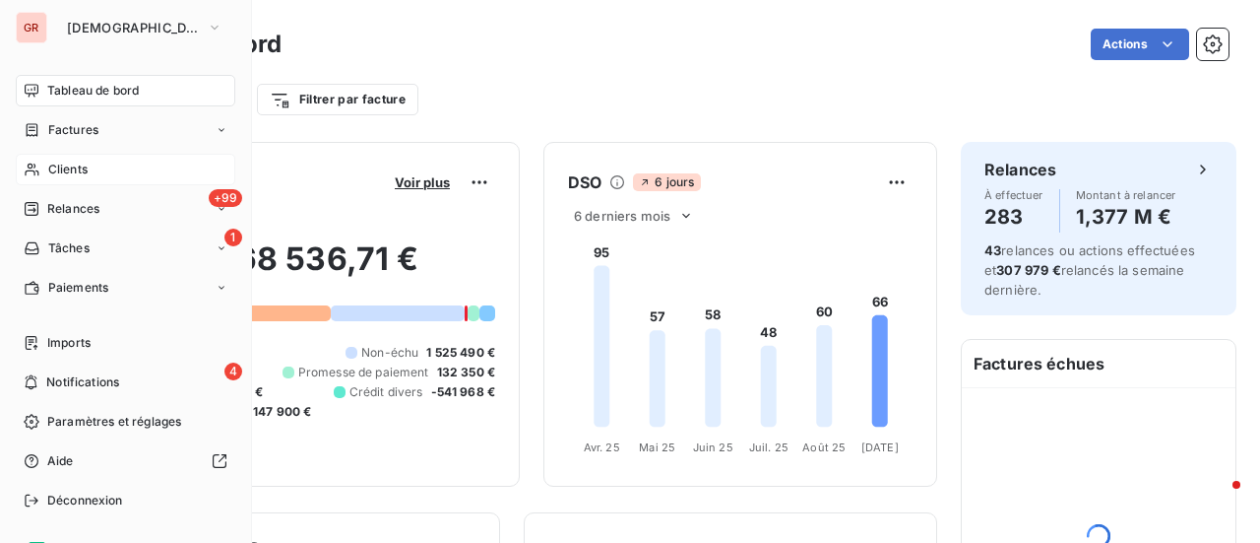
click at [77, 172] on span "Clients" at bounding box center [67, 169] width 39 height 18
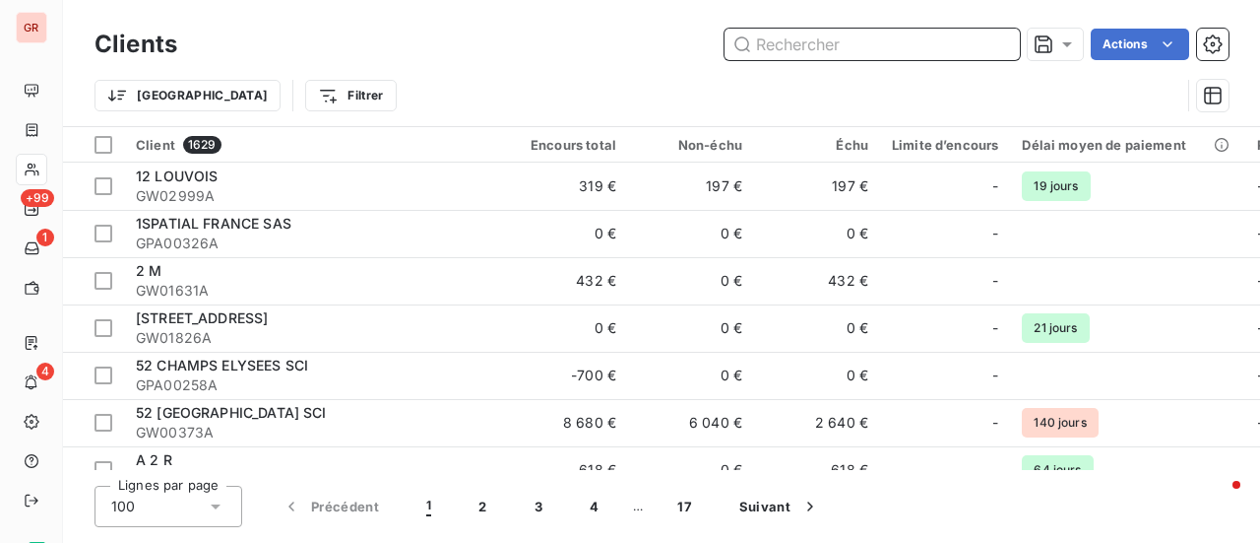
click at [890, 38] on input "text" at bounding box center [872, 45] width 295 height 32
paste input "202507414"
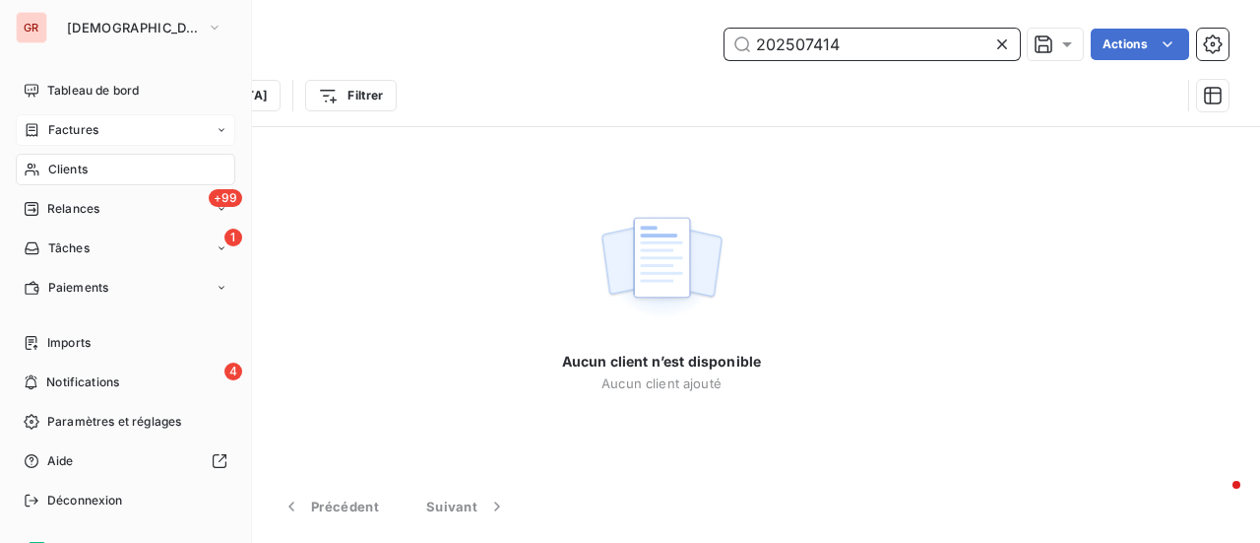
type input "202507414"
click at [75, 130] on span "Factures" at bounding box center [73, 130] width 50 height 18
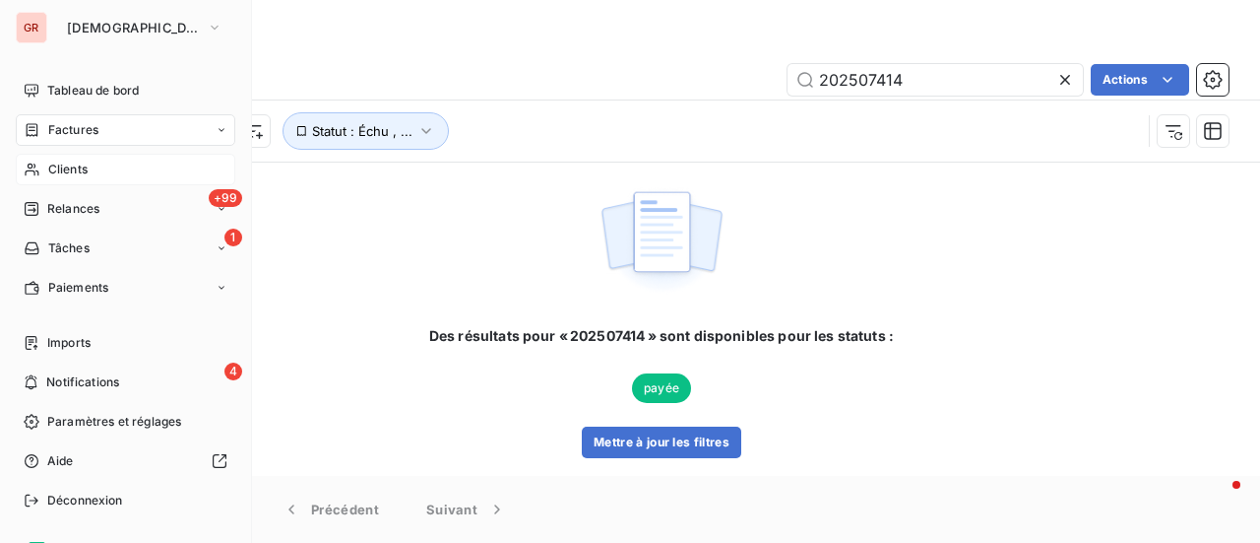
click at [65, 171] on span "Clients" at bounding box center [67, 169] width 39 height 18
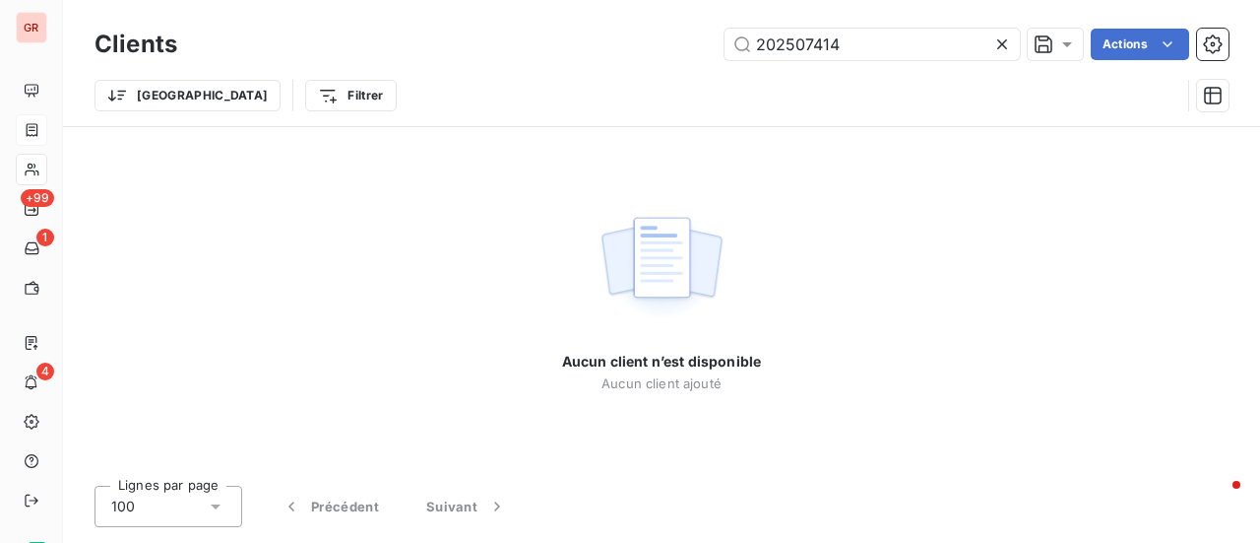
drag, startPoint x: 876, startPoint y: 42, endPoint x: 431, endPoint y: 53, distance: 445.2
click at [435, 53] on div "202507414 Actions" at bounding box center [715, 45] width 1028 height 32
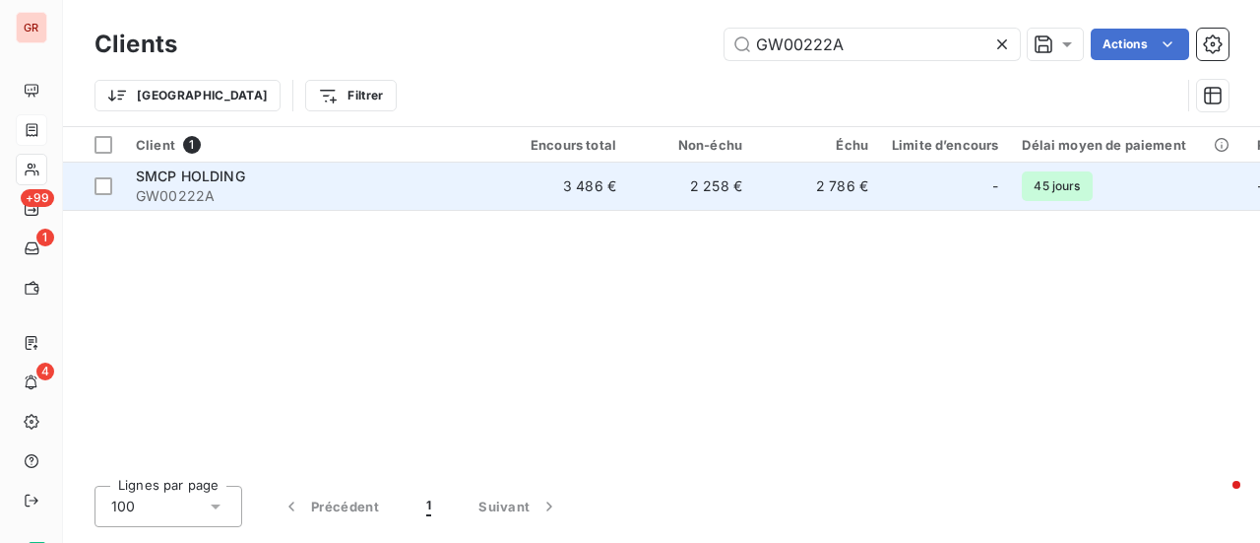
type input "GW00222A"
click at [212, 179] on span "SMCP HOLDING" at bounding box center [190, 175] width 109 height 17
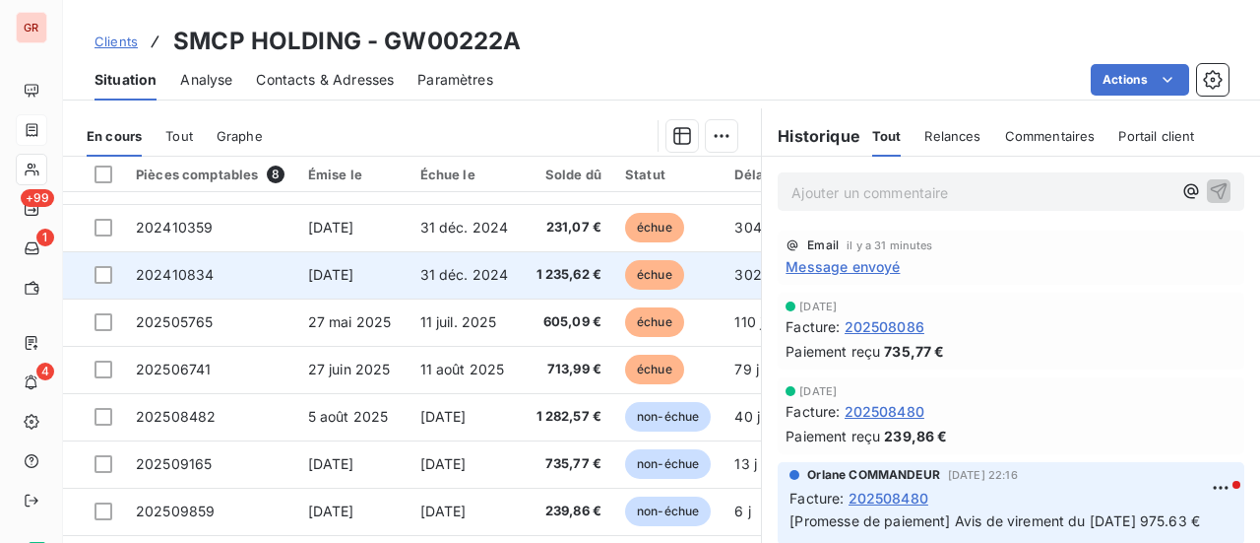
scroll to position [492, 0]
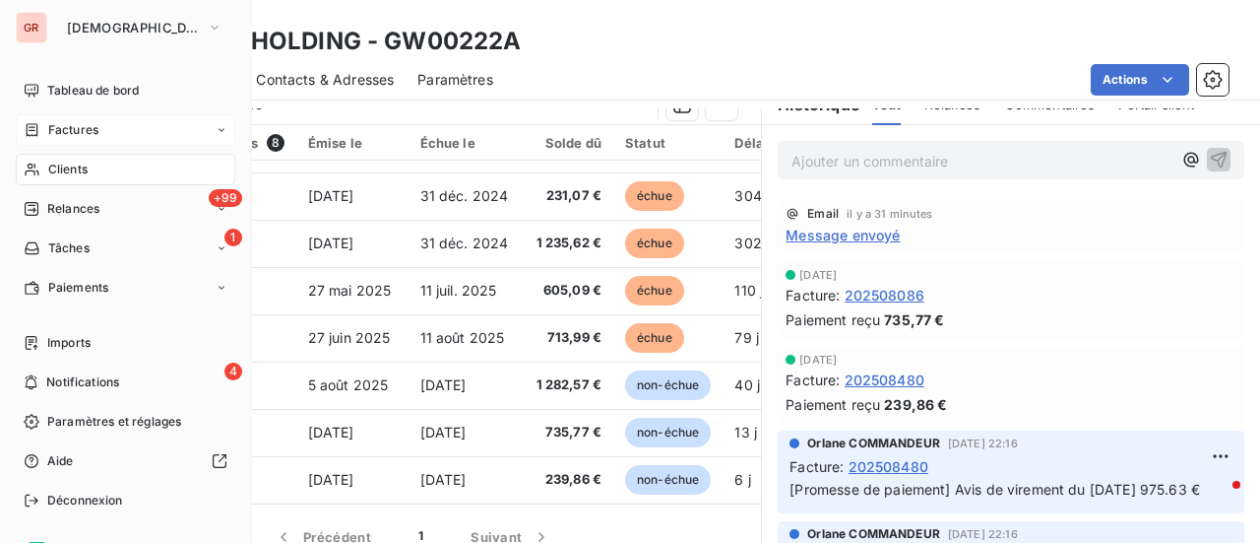
click at [69, 168] on span "Clients" at bounding box center [67, 169] width 39 height 18
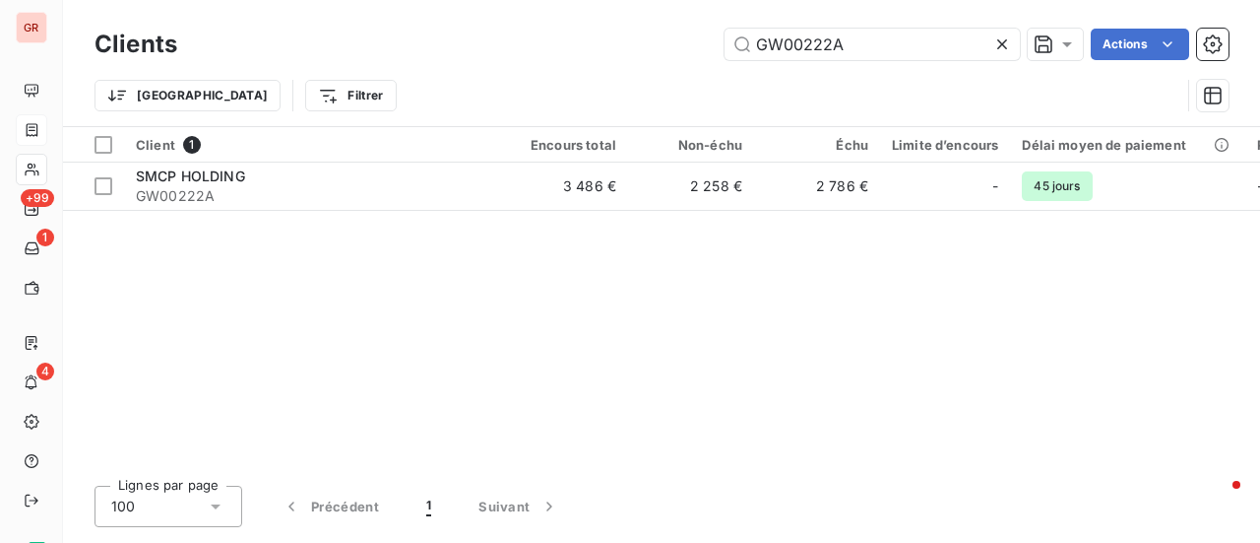
drag, startPoint x: 855, startPoint y: 54, endPoint x: 481, endPoint y: 68, distance: 374.4
click at [481, 68] on div "Clients GW00222A Actions Trier Filtrer" at bounding box center [662, 75] width 1134 height 102
click at [860, 48] on input "GW00222A" at bounding box center [872, 45] width 295 height 32
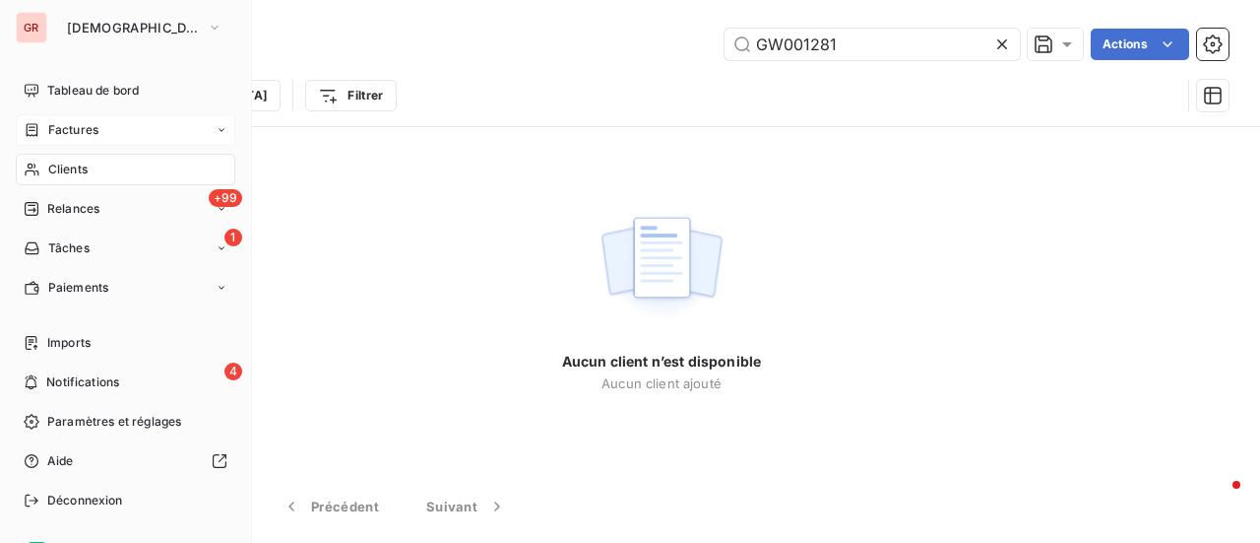
drag, startPoint x: 77, startPoint y: 173, endPoint x: 129, endPoint y: 168, distance: 52.4
click at [77, 173] on span "Clients" at bounding box center [67, 169] width 39 height 18
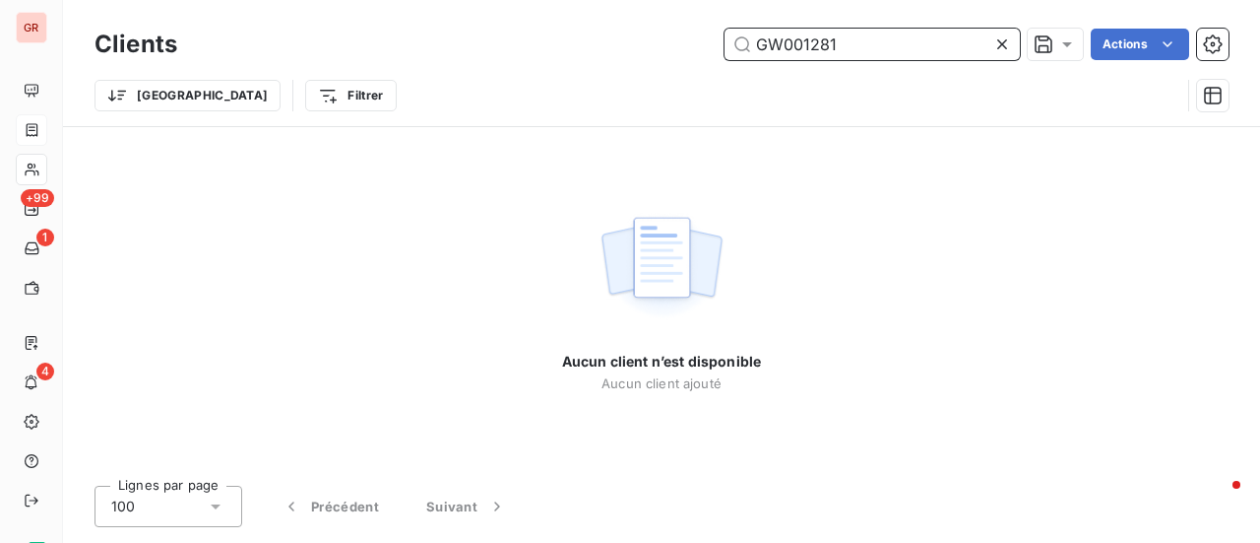
drag, startPoint x: 874, startPoint y: 45, endPoint x: 650, endPoint y: 56, distance: 224.8
click at [650, 56] on div "GW001281 Actions" at bounding box center [715, 45] width 1028 height 32
paste input "[PERSON_NAME] ET [PERSON_NAME]"
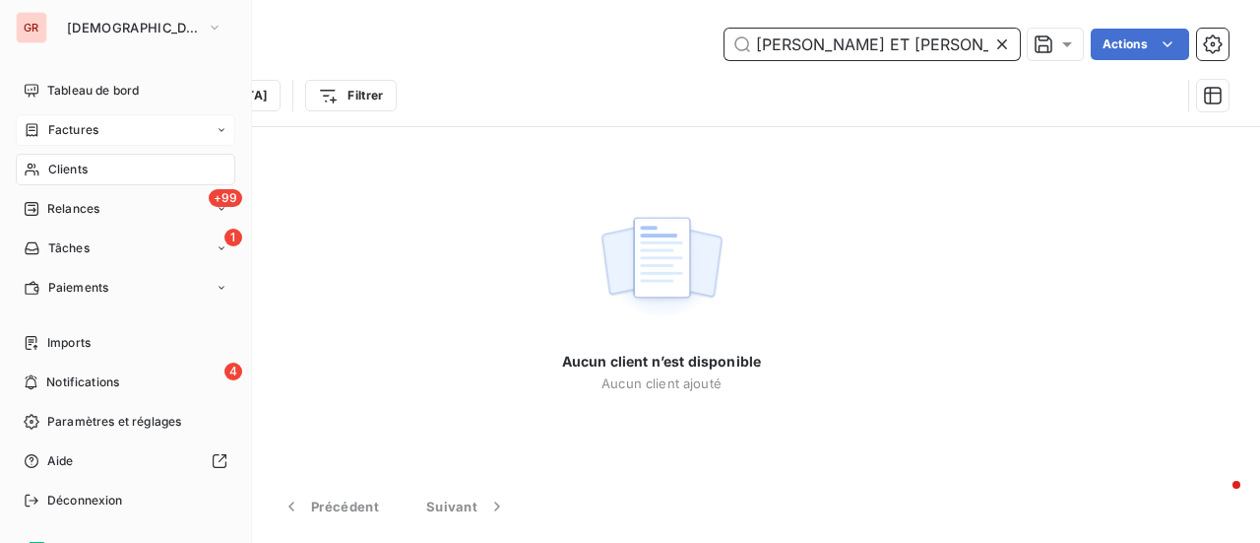
type input "[PERSON_NAME] ET [PERSON_NAME]"
click at [83, 123] on span "Factures" at bounding box center [73, 130] width 50 height 18
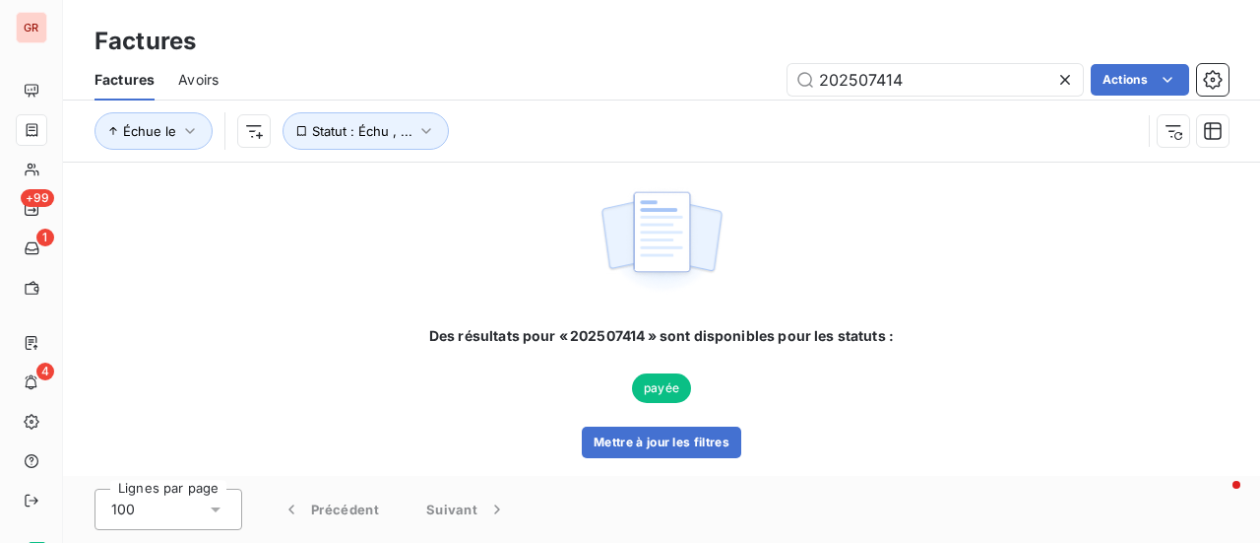
drag, startPoint x: 919, startPoint y: 66, endPoint x: 455, endPoint y: 176, distance: 476.7
click at [565, 137] on div "Factures Avoirs 202507414 Actions Échue le Statut : Échu , ..." at bounding box center [661, 110] width 1197 height 102
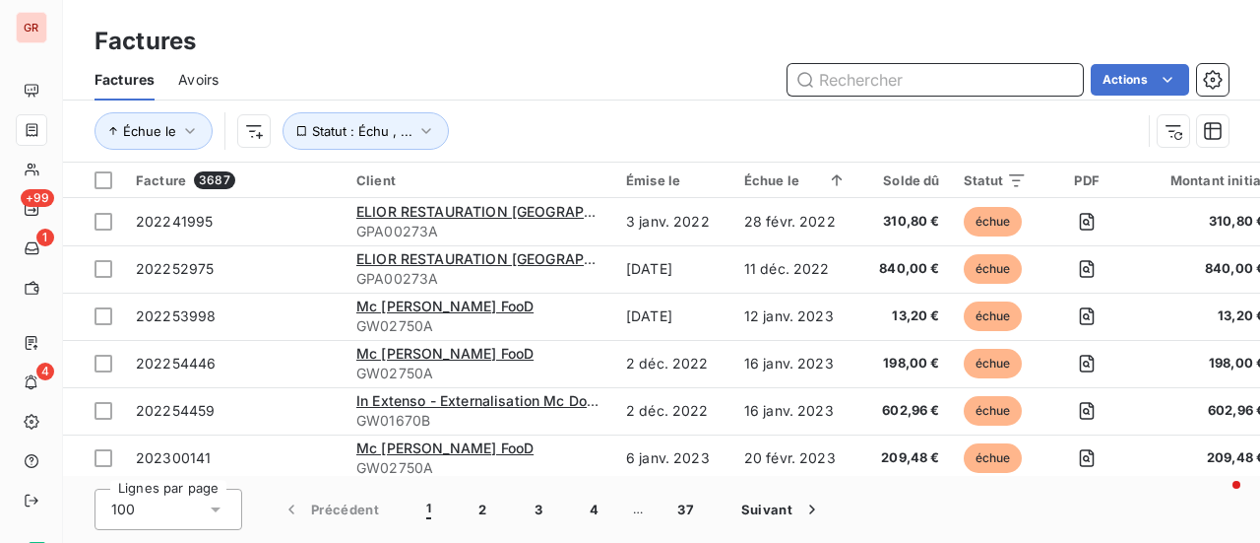
click at [972, 80] on input "text" at bounding box center [935, 80] width 295 height 32
paste input "202507501"
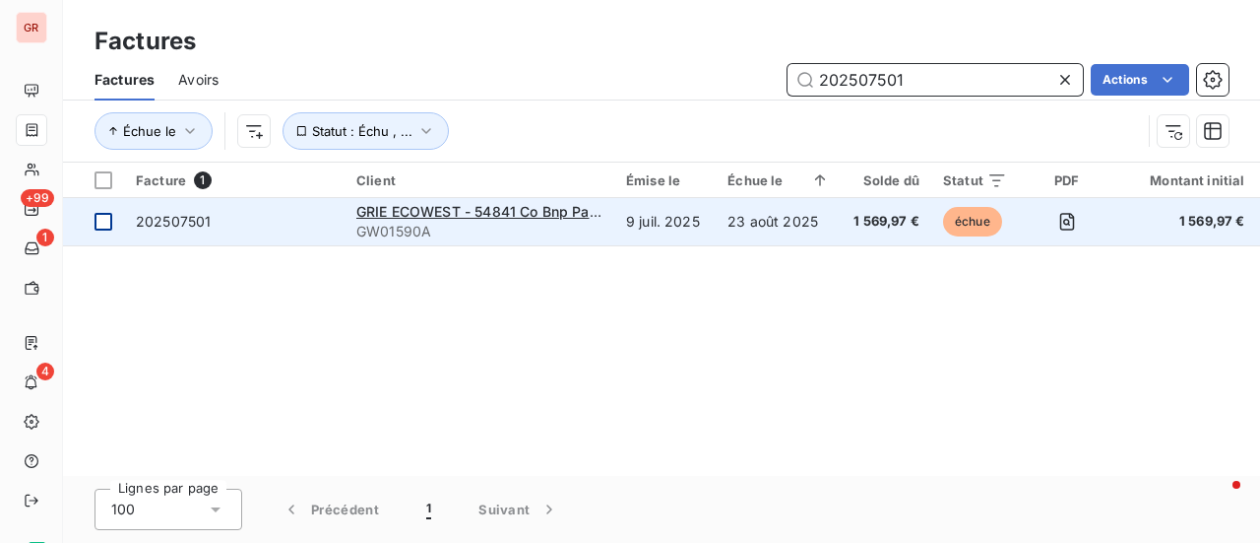
type input "202507501"
click at [118, 213] on td at bounding box center [93, 221] width 61 height 47
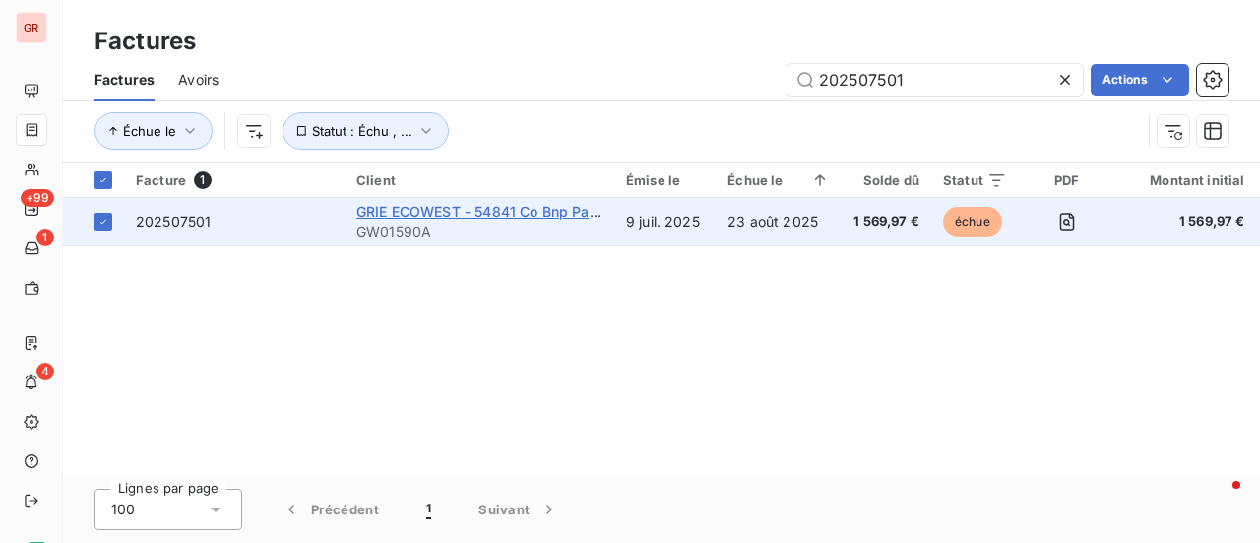
click at [425, 208] on span "GRIE ECOWEST - 54841 Co Bnp Paribas RepM" at bounding box center [511, 211] width 310 height 17
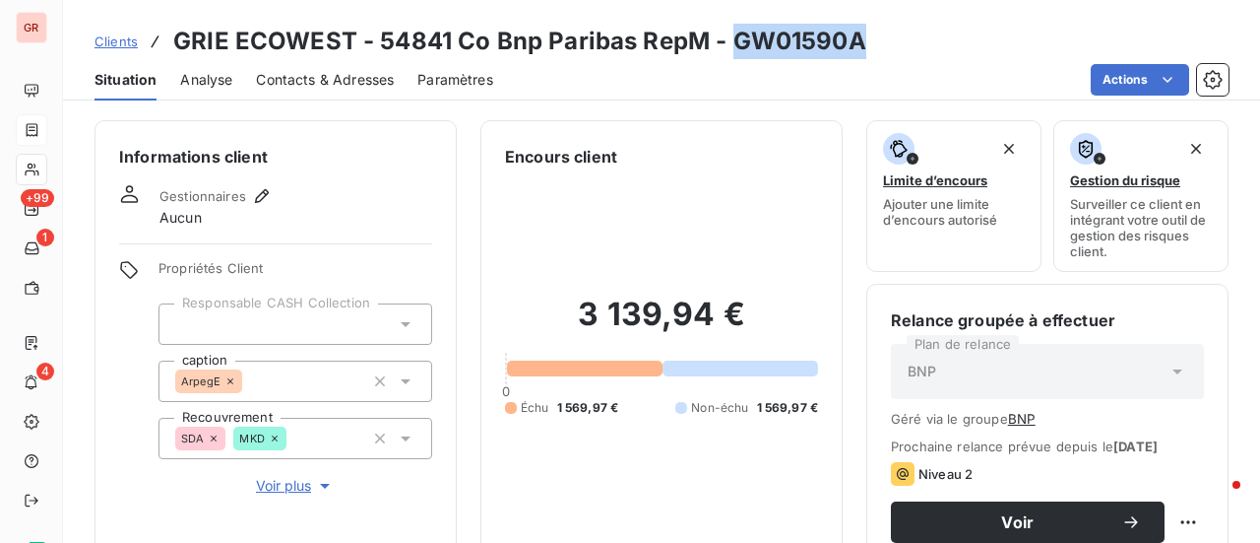
drag, startPoint x: 874, startPoint y: 42, endPoint x: 731, endPoint y: 41, distance: 143.8
click at [731, 41] on div "Clients GRIE ECOWEST - 54841 Co Bnp Paribas RepM - GW01590A" at bounding box center [661, 41] width 1197 height 35
copy h3 "GW01590A"
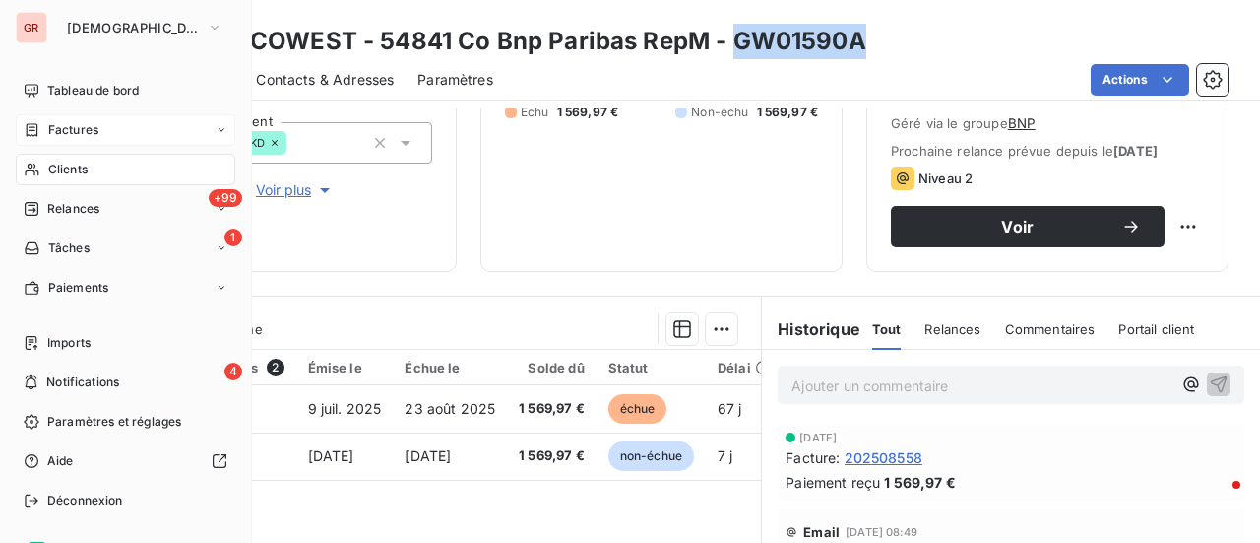
click at [96, 131] on span "Factures" at bounding box center [73, 130] width 50 height 18
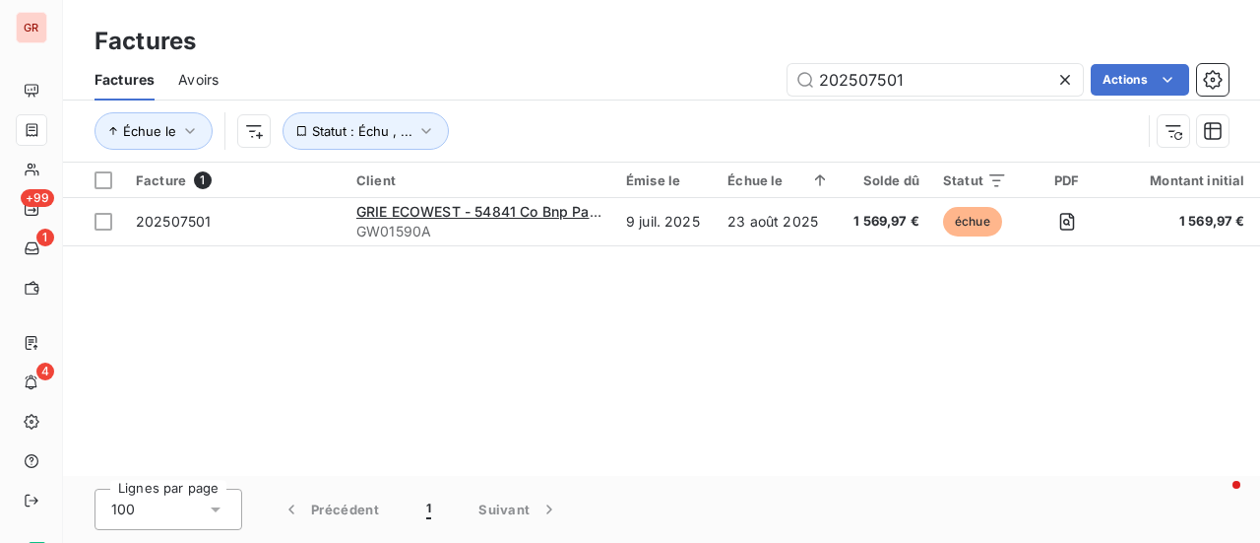
drag, startPoint x: 394, startPoint y: 84, endPoint x: 281, endPoint y: 99, distance: 114.3
click at [284, 98] on div "Factures Avoirs 202507501 Actions" at bounding box center [661, 79] width 1197 height 41
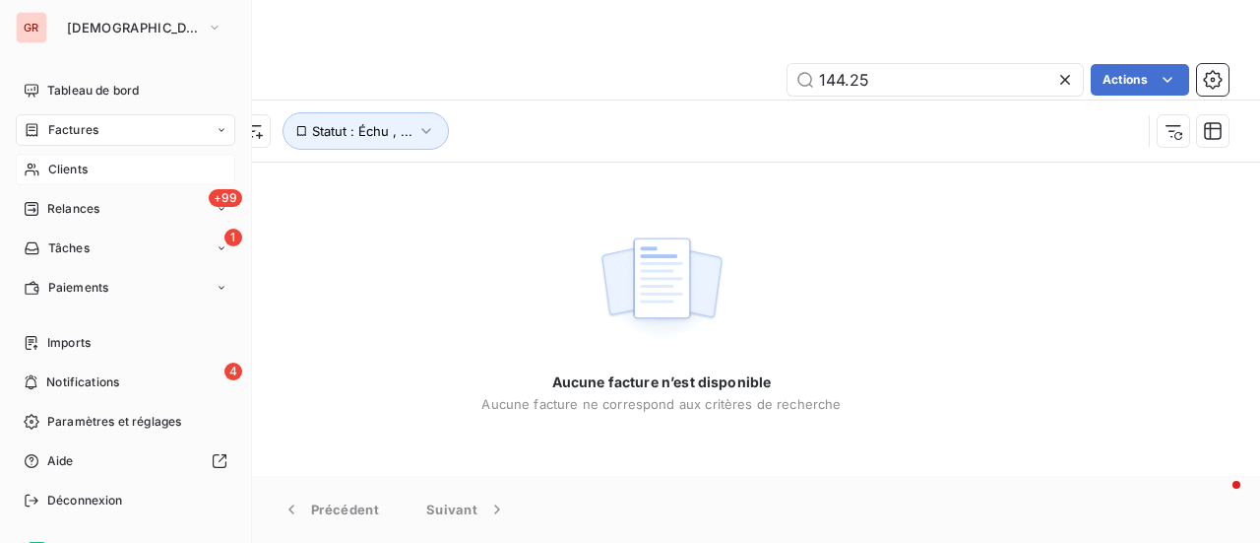
type input "144.25"
click at [78, 163] on span "Clients" at bounding box center [67, 169] width 39 height 18
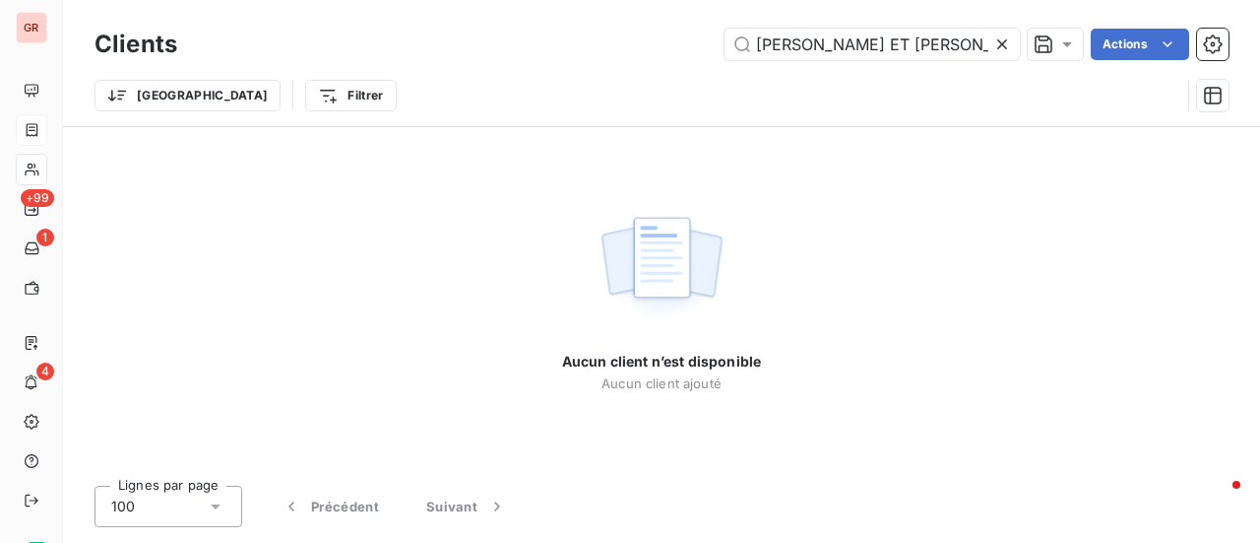
drag, startPoint x: 945, startPoint y: 53, endPoint x: 0, endPoint y: 19, distance: 945.9
click at [108, 68] on div "Clients DELOSTAL ET THIBAULT Actions Trier Filtrer" at bounding box center [662, 75] width 1134 height 102
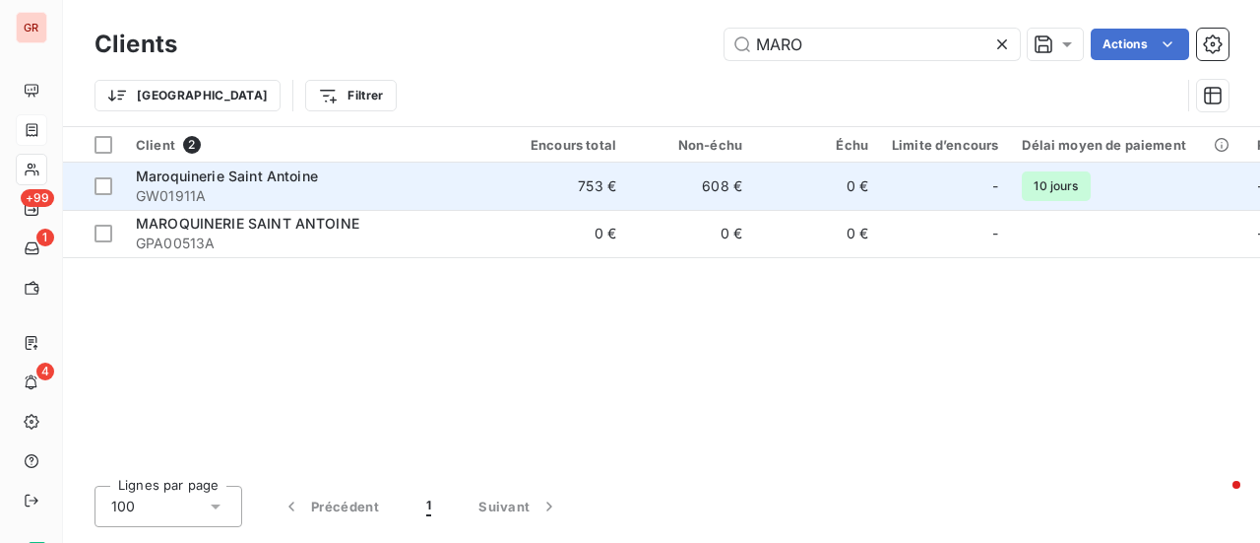
type input "MARO"
click at [262, 184] on div "Maroquinerie Saint Antoine" at bounding box center [313, 176] width 354 height 20
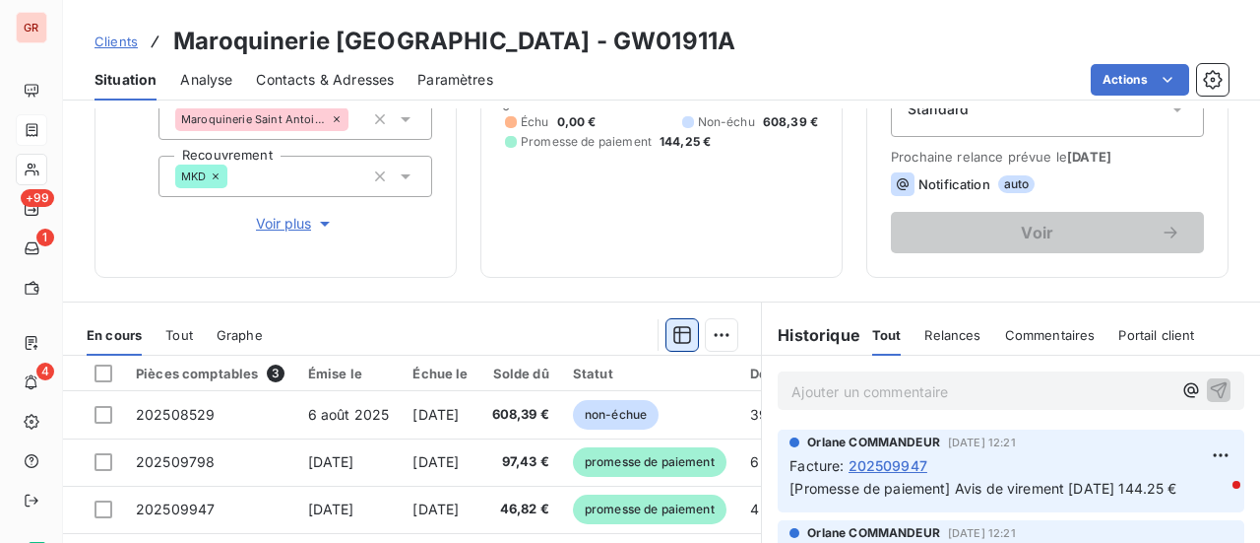
scroll to position [295, 0]
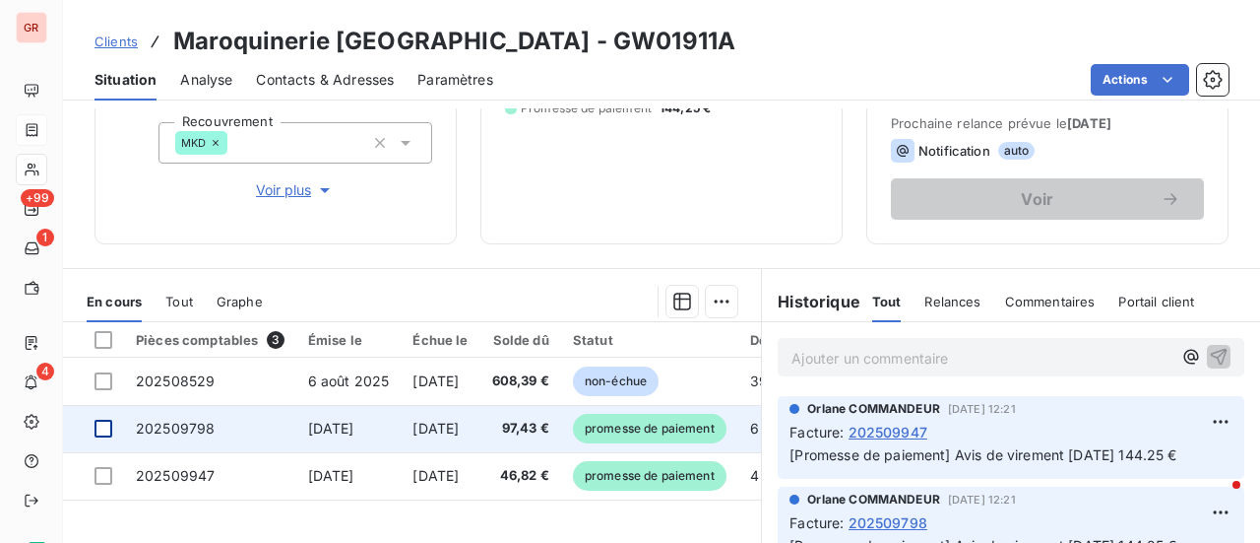
click at [109, 422] on div at bounding box center [104, 428] width 18 height 18
click at [158, 427] on span "202509798" at bounding box center [175, 427] width 79 height 17
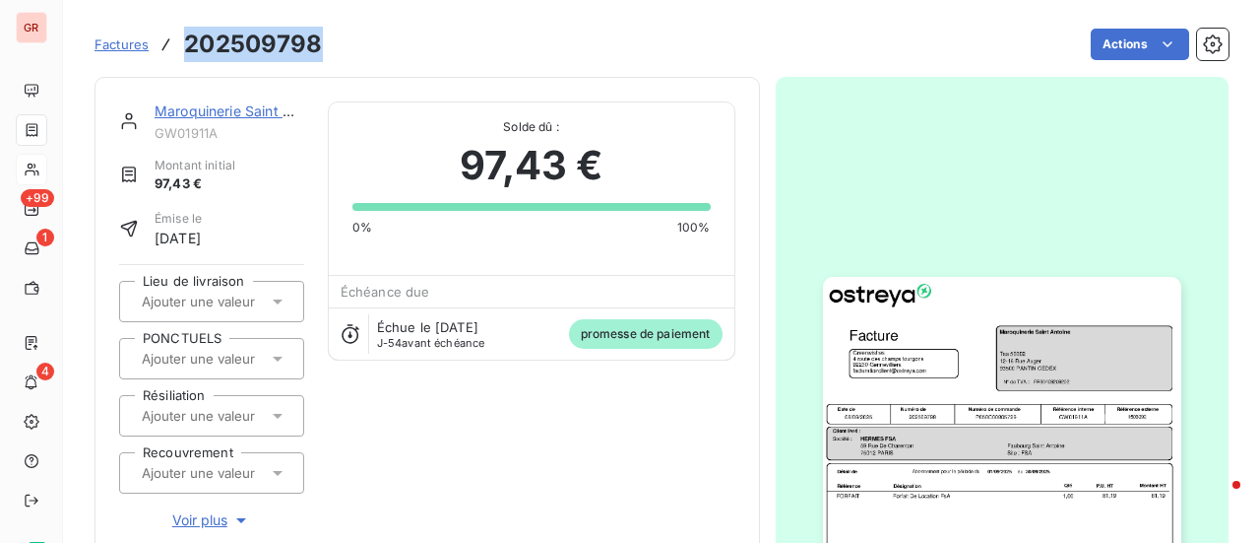
drag, startPoint x: 329, startPoint y: 42, endPoint x: 174, endPoint y: 46, distance: 154.6
click at [174, 46] on div "Factures 202509798 Actions" at bounding box center [662, 44] width 1134 height 41
copy h3 "202509798"
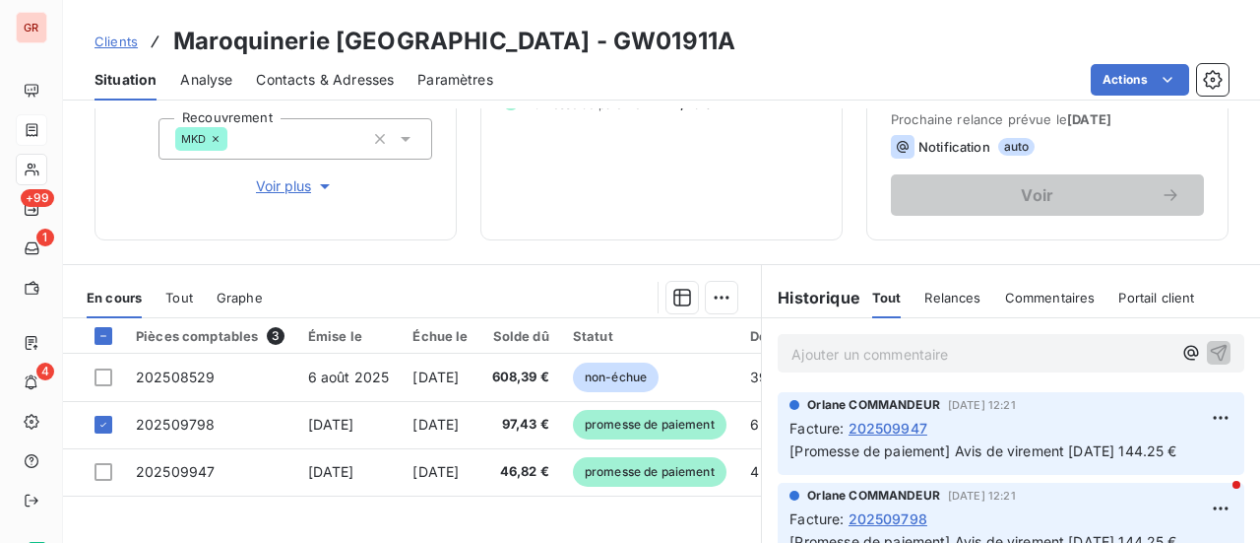
scroll to position [394, 0]
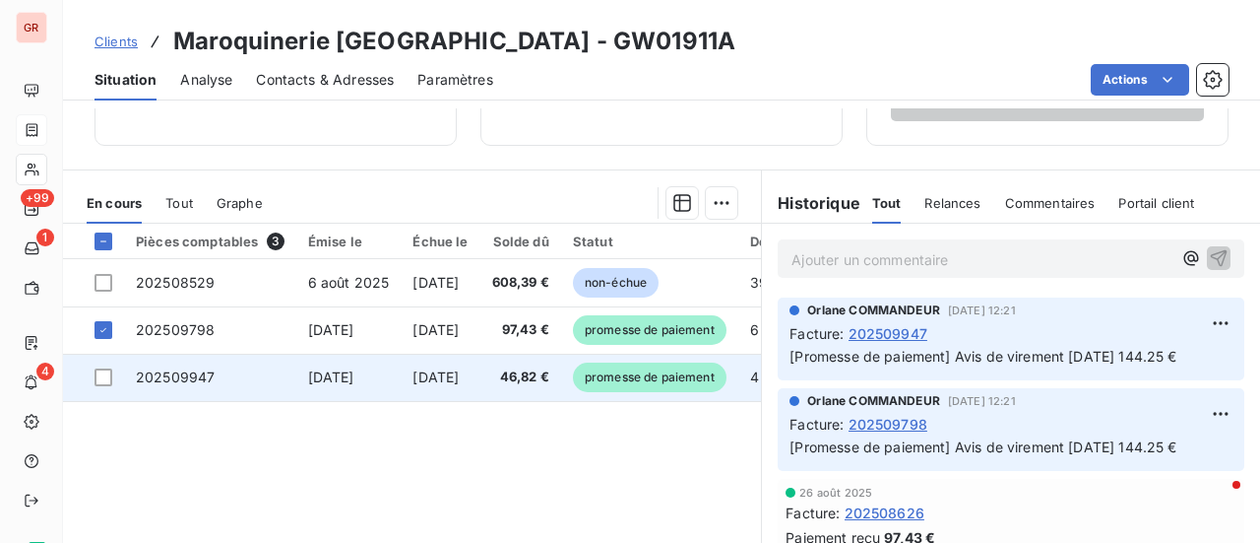
drag, startPoint x: 102, startPoint y: 383, endPoint x: 155, endPoint y: 383, distance: 52.2
click at [102, 383] on div at bounding box center [104, 377] width 18 height 18
click at [184, 379] on span "202509947" at bounding box center [175, 376] width 79 height 17
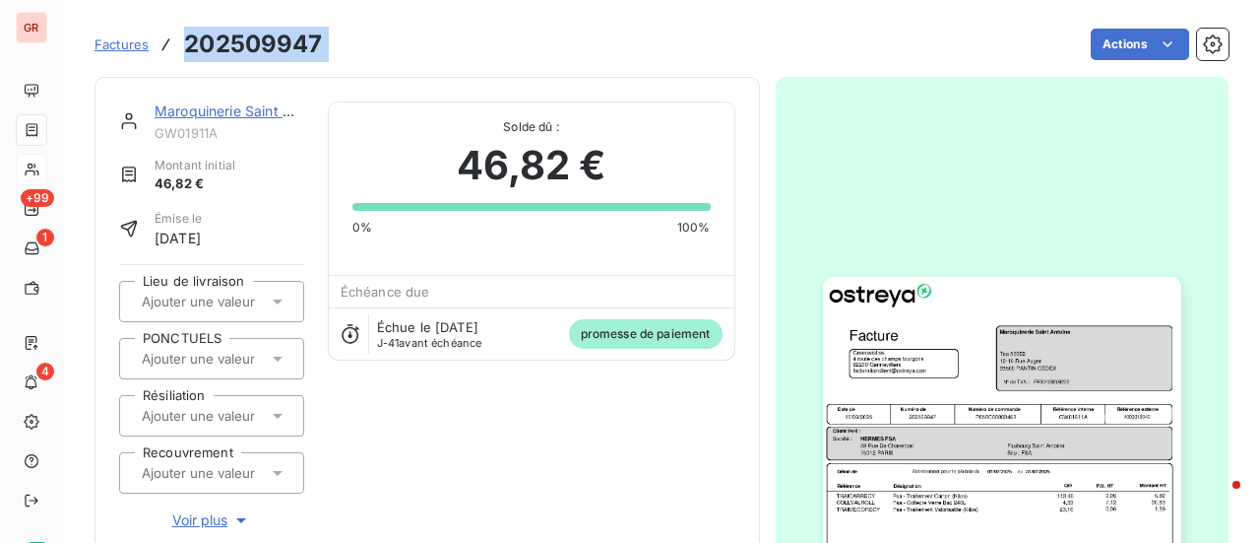
drag, startPoint x: 339, startPoint y: 57, endPoint x: 187, endPoint y: 36, distance: 153.0
click at [187, 36] on div "Factures 202509947 Actions" at bounding box center [662, 44] width 1134 height 41
copy section "202509947 Actions"
click at [238, 113] on link "Maroquinerie Saint Antoine" at bounding box center [244, 110] width 178 height 17
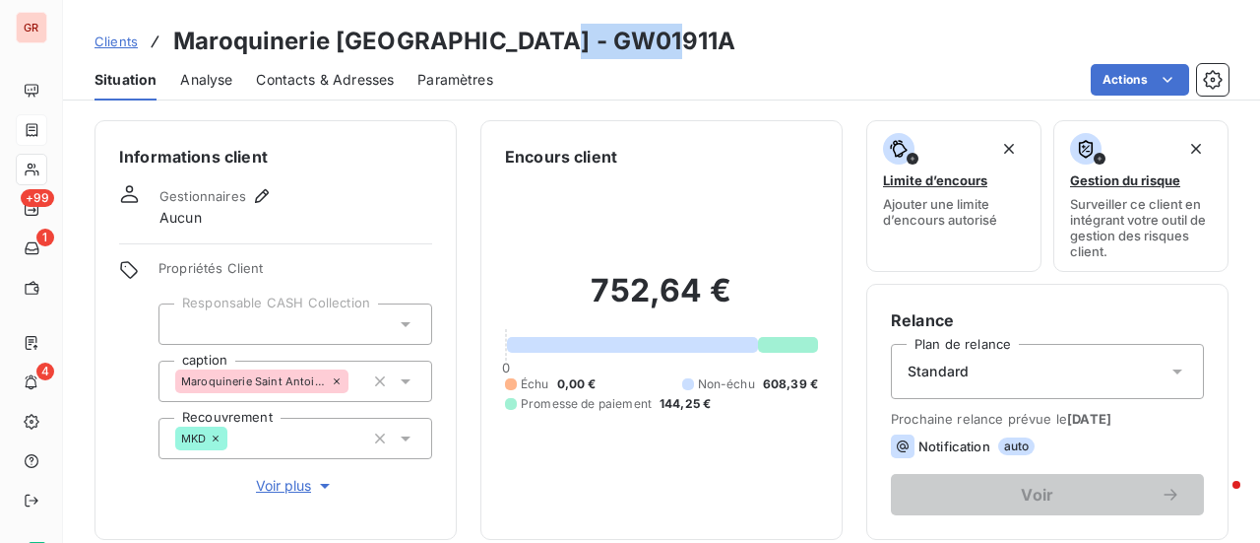
drag, startPoint x: 643, startPoint y: 40, endPoint x: 517, endPoint y: 42, distance: 126.0
click at [517, 42] on div "Clients Maroquinerie Saint Antoine - GW01911A" at bounding box center [661, 41] width 1197 height 35
copy h3 "GW01911A"
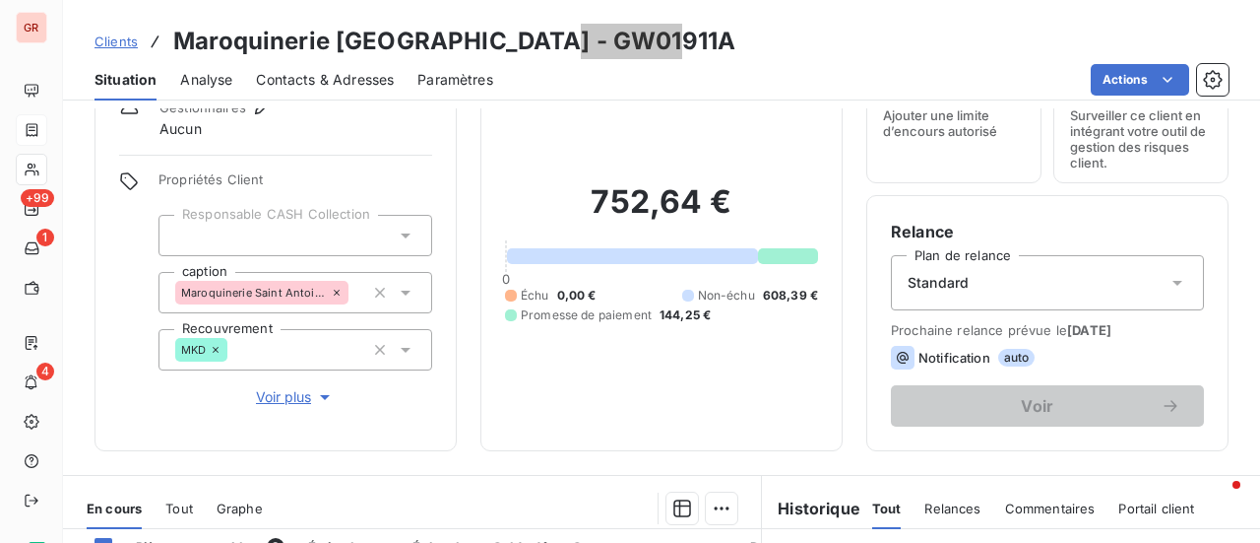
scroll to position [295, 0]
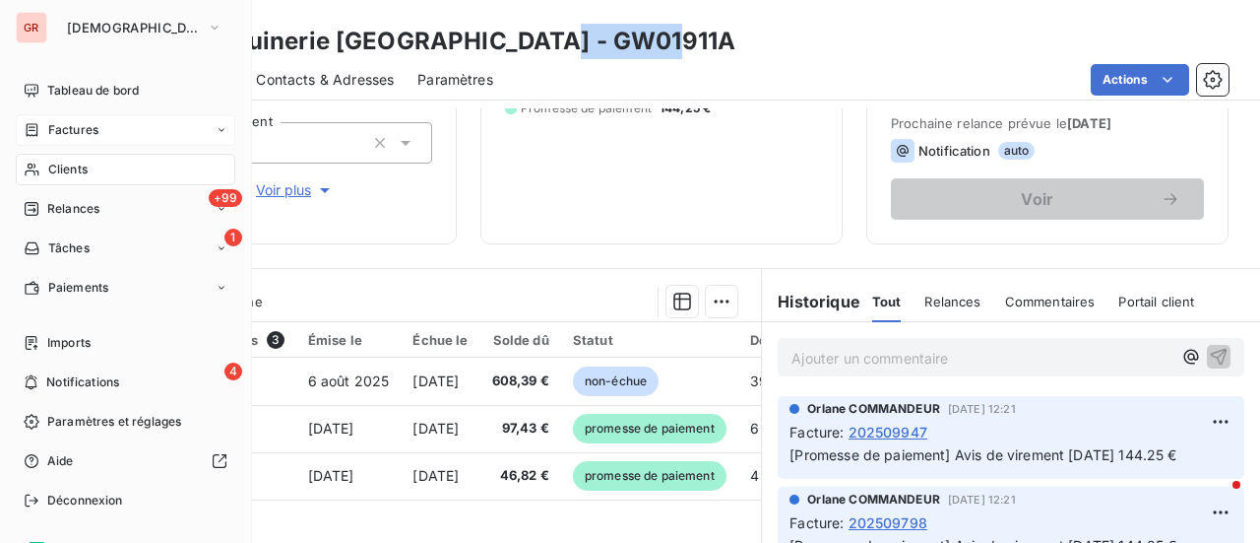
drag, startPoint x: 76, startPoint y: 123, endPoint x: 96, endPoint y: 123, distance: 19.7
click at [76, 123] on span "Factures" at bounding box center [73, 130] width 50 height 18
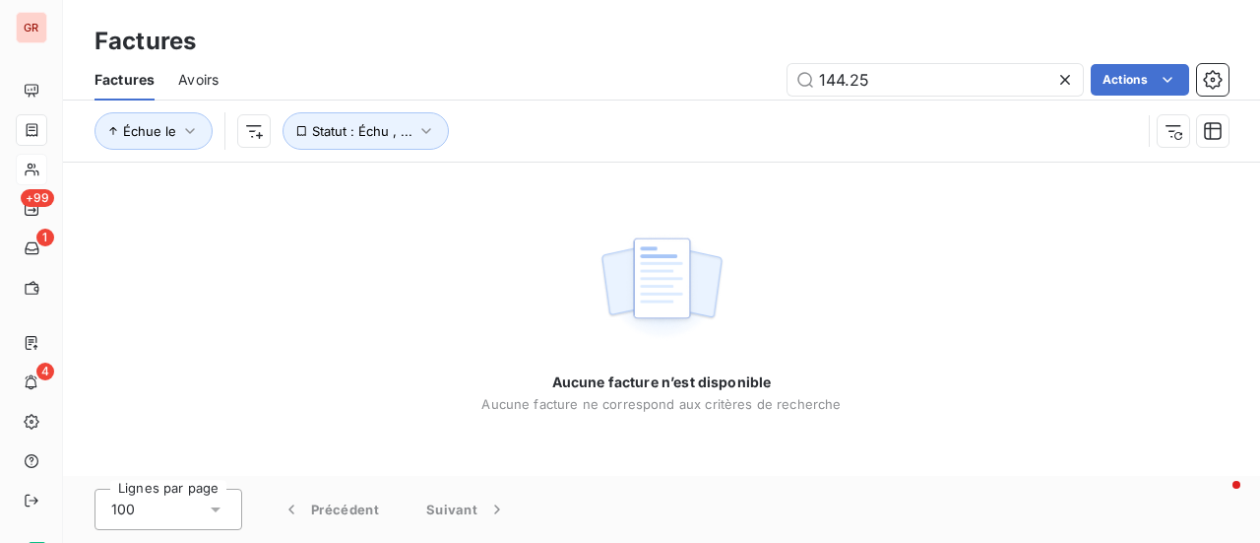
drag, startPoint x: 868, startPoint y: 78, endPoint x: 611, endPoint y: 88, distance: 257.2
click at [630, 87] on div "144.25 Actions" at bounding box center [735, 80] width 987 height 32
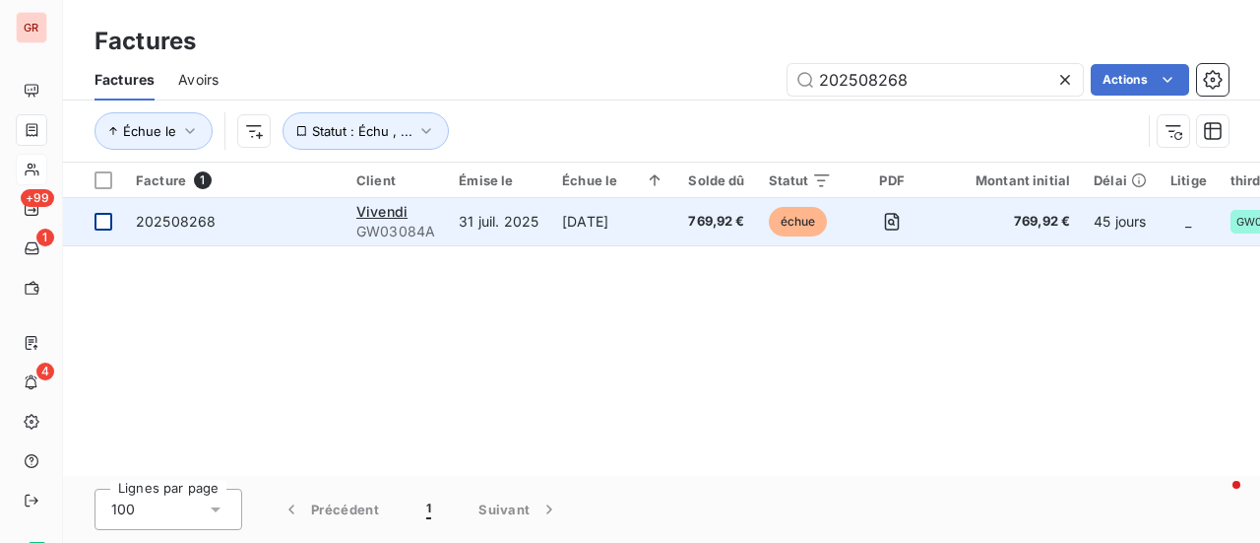
type input "202508268"
click at [108, 221] on div at bounding box center [104, 222] width 18 height 18
click at [392, 227] on span "GW03084A" at bounding box center [395, 232] width 79 height 20
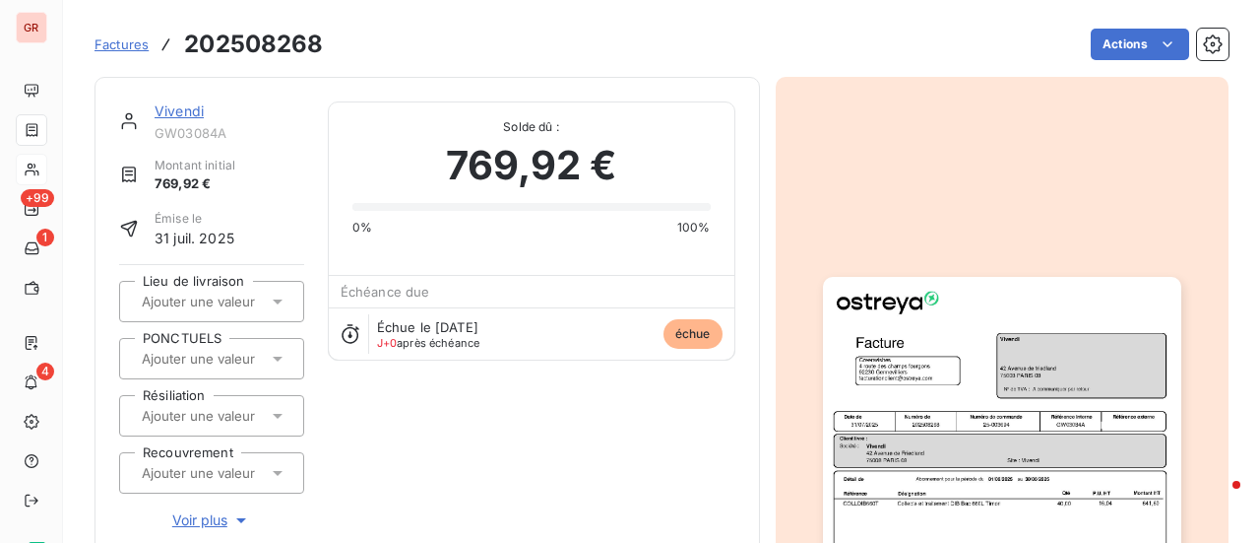
click at [187, 113] on link "Vivendi" at bounding box center [179, 110] width 49 height 17
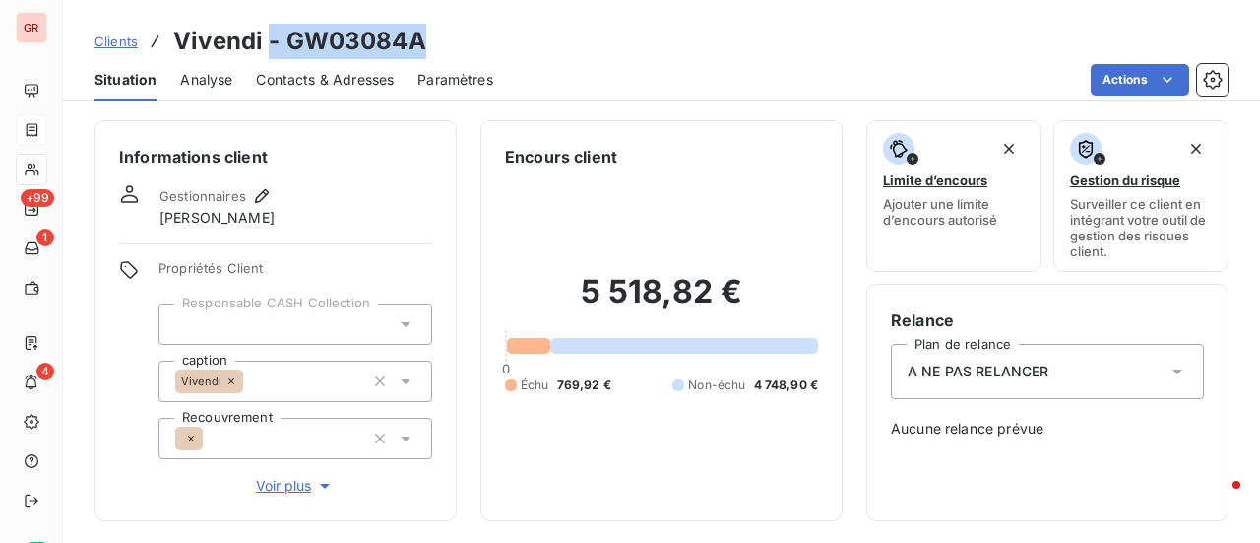
drag, startPoint x: 423, startPoint y: 40, endPoint x: 285, endPoint y: 39, distance: 138.8
click at [271, 39] on div "Clients Vivendi - GW03084A" at bounding box center [661, 41] width 1197 height 35
drag, startPoint x: 478, startPoint y: 44, endPoint x: 441, endPoint y: 44, distance: 36.4
click at [477, 44] on div "Clients Vivendi - GW03084A" at bounding box center [661, 41] width 1197 height 35
click at [434, 44] on div "Clients Vivendi - GW03084A" at bounding box center [661, 41] width 1197 height 35
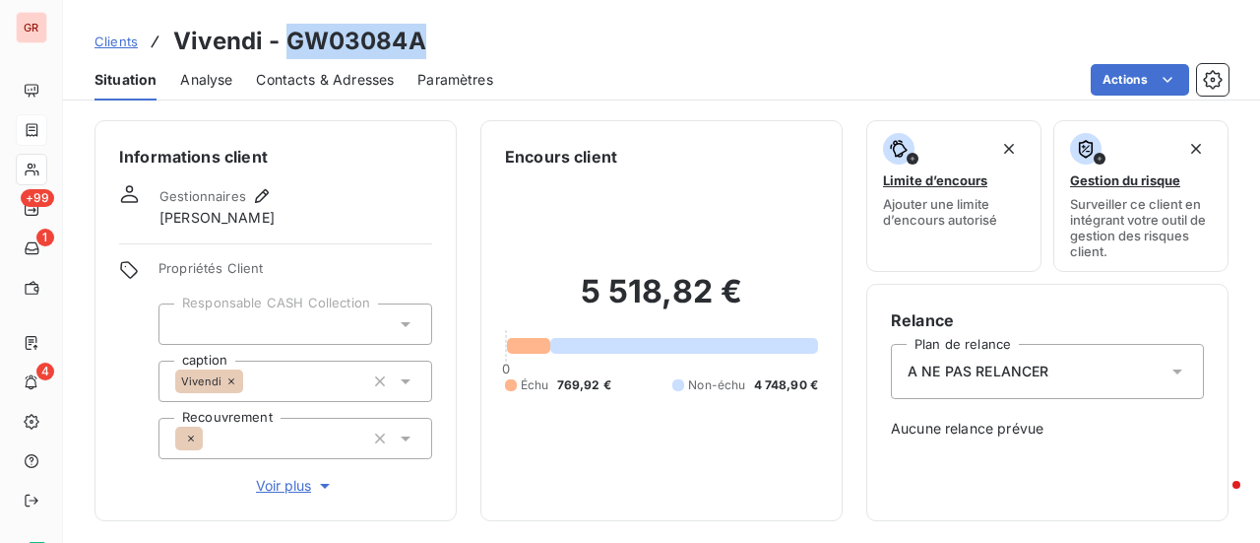
drag, startPoint x: 416, startPoint y: 45, endPoint x: 289, endPoint y: 52, distance: 126.2
click at [289, 52] on div "Clients Vivendi - GW03084A" at bounding box center [661, 41] width 1197 height 35
copy h3 "GW03084A"
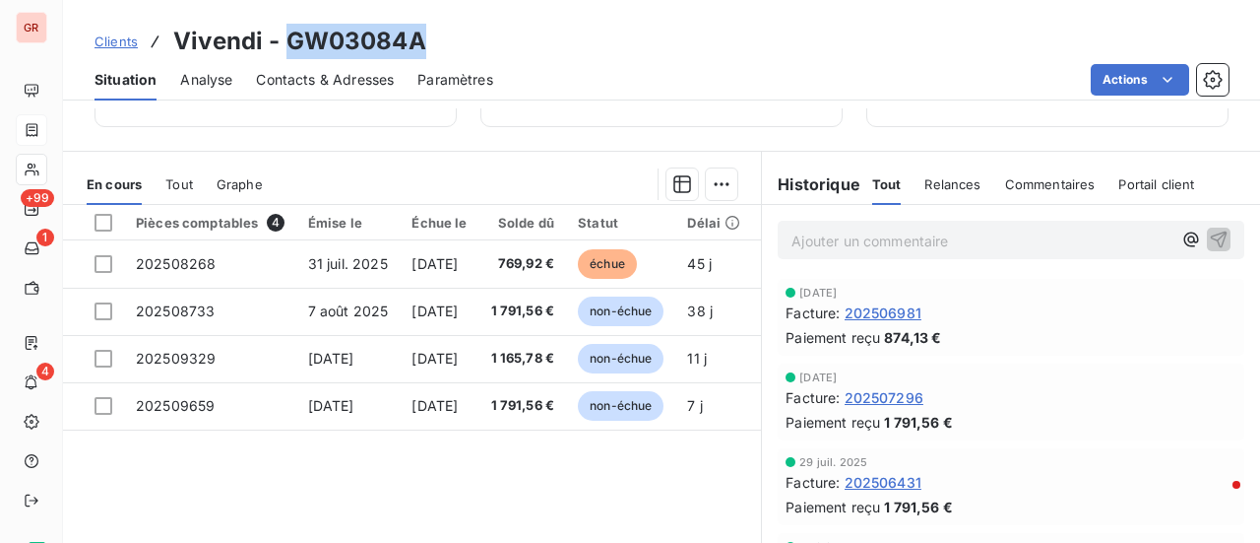
click at [339, 76] on span "Contacts & Adresses" at bounding box center [325, 80] width 138 height 20
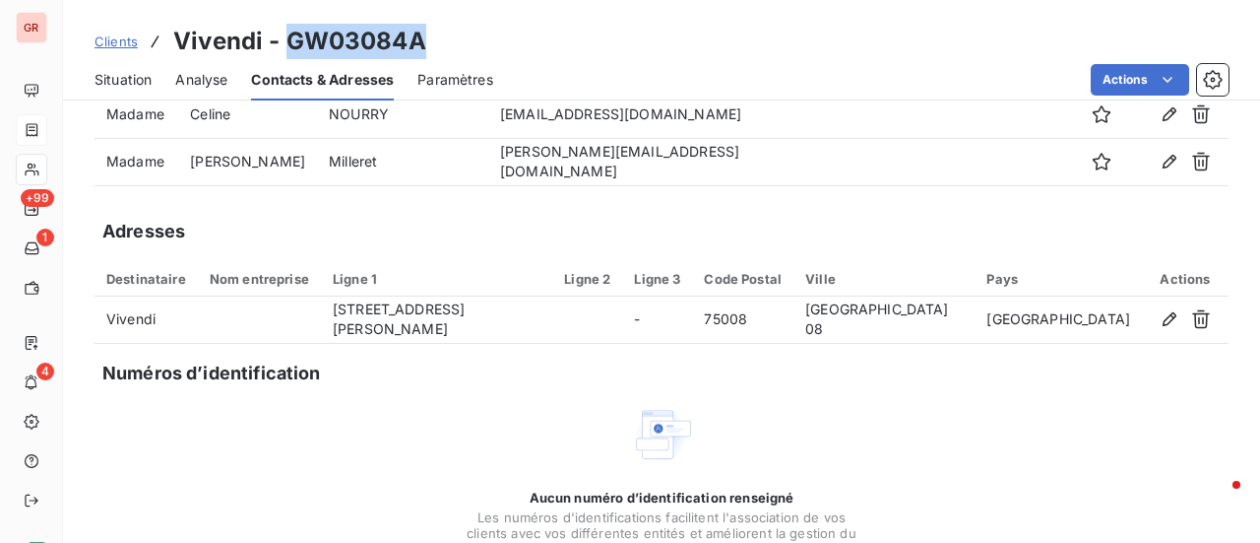
scroll to position [197, 0]
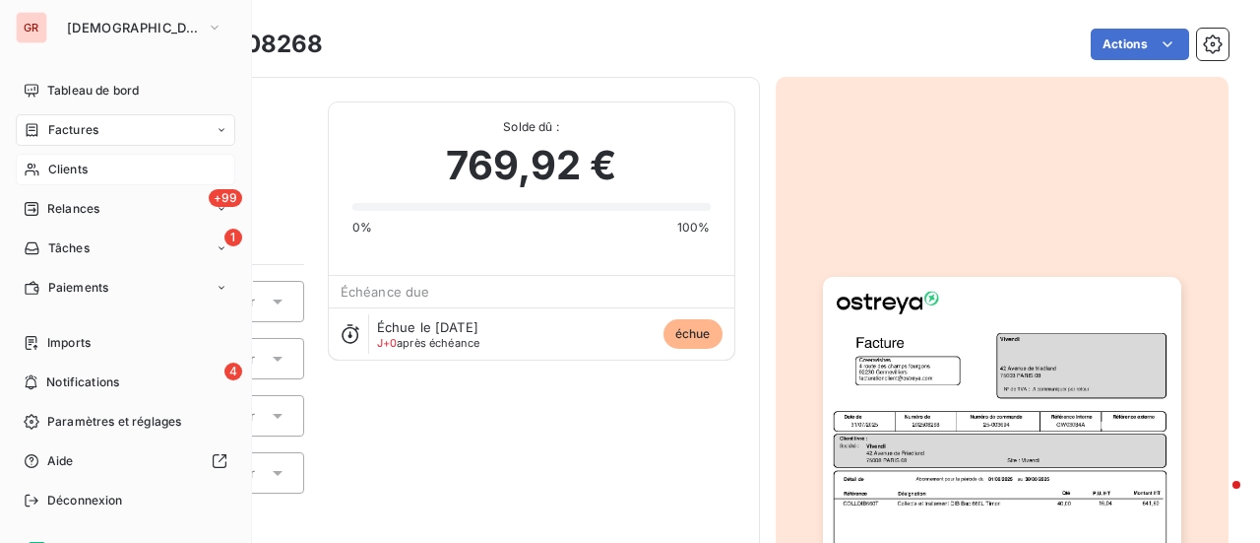
click at [72, 139] on div "Factures" at bounding box center [126, 130] width 220 height 32
click at [71, 127] on span "Factures" at bounding box center [73, 130] width 50 height 18
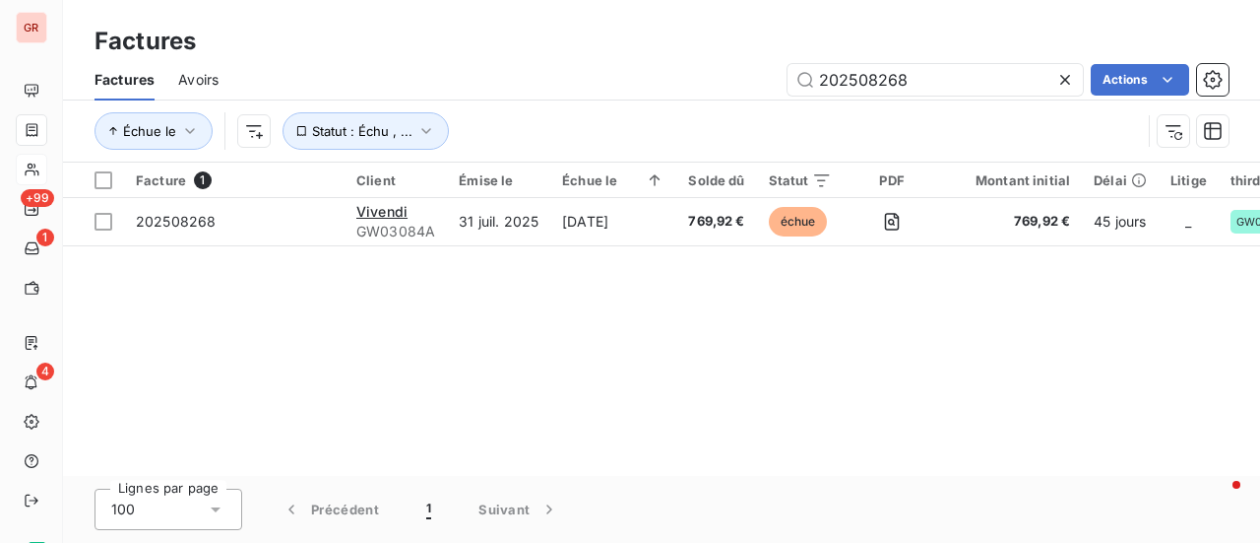
drag, startPoint x: 918, startPoint y: 84, endPoint x: 657, endPoint y: 80, distance: 261.0
click at [657, 80] on div "202508268 Actions" at bounding box center [735, 80] width 987 height 32
click at [937, 74] on input "202508268" at bounding box center [935, 80] width 295 height 32
drag, startPoint x: 889, startPoint y: 74, endPoint x: 662, endPoint y: 99, distance: 228.9
click at [662, 98] on div "Factures Avoirs 202508268 Actions" at bounding box center [661, 79] width 1197 height 41
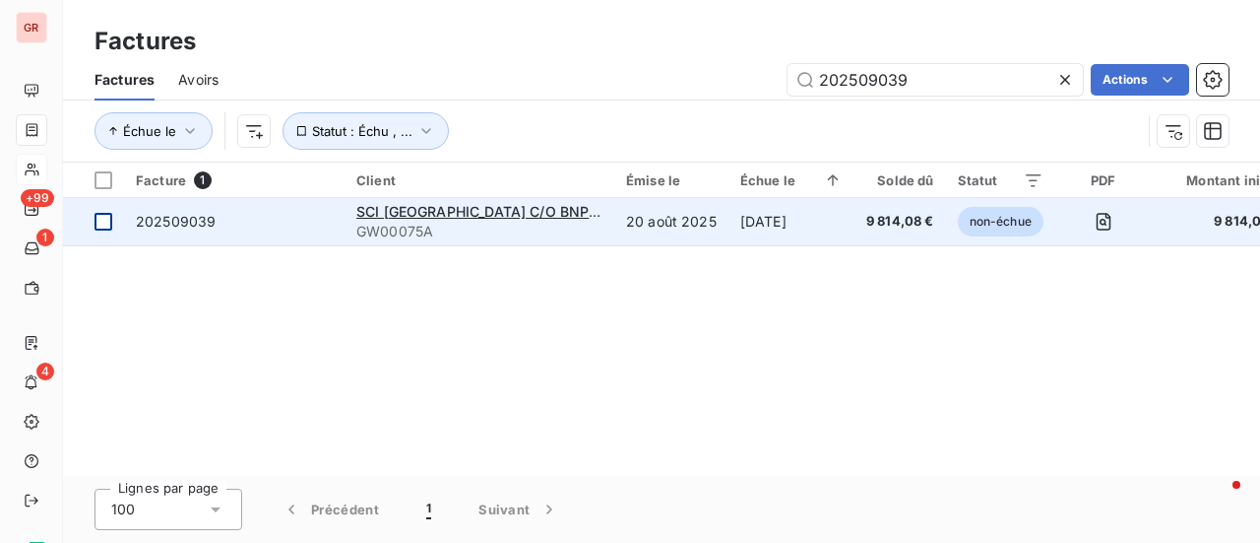
type input "202509039"
click at [116, 218] on td at bounding box center [93, 221] width 61 height 47
click at [484, 220] on div "SCI NEUILLY CRYSTAL PARK C/O BNPP REPM 54061" at bounding box center [479, 212] width 246 height 20
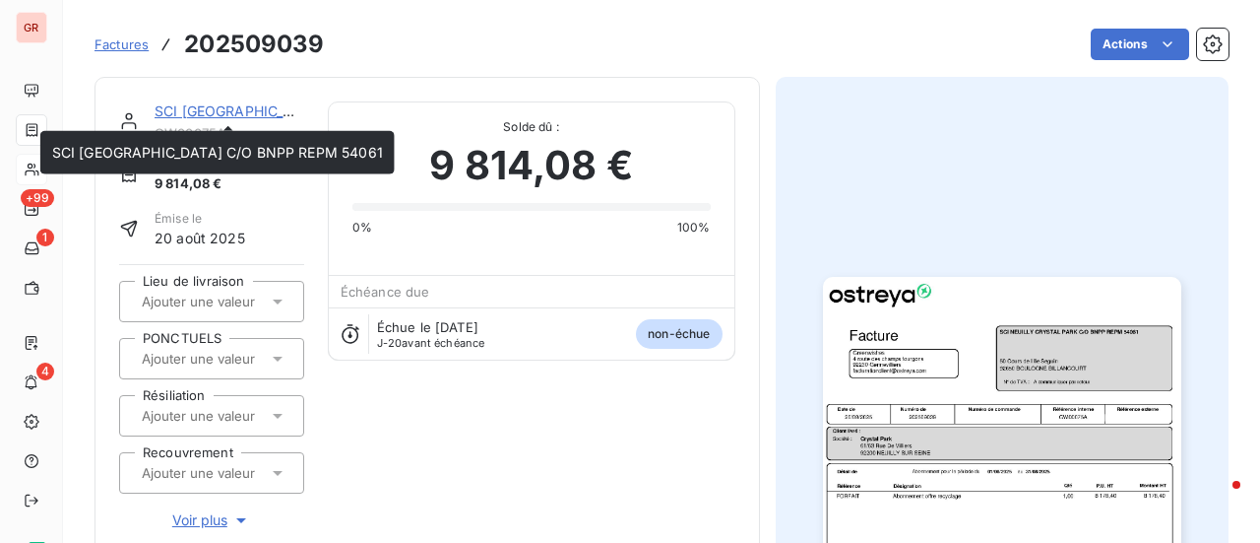
drag, startPoint x: 226, startPoint y: 108, endPoint x: 267, endPoint y: 110, distance: 40.4
click at [226, 108] on link "SCI NEUILLY CRYSTAL PARK C/O BNPP REPM 54061" at bounding box center [320, 110] width 331 height 17
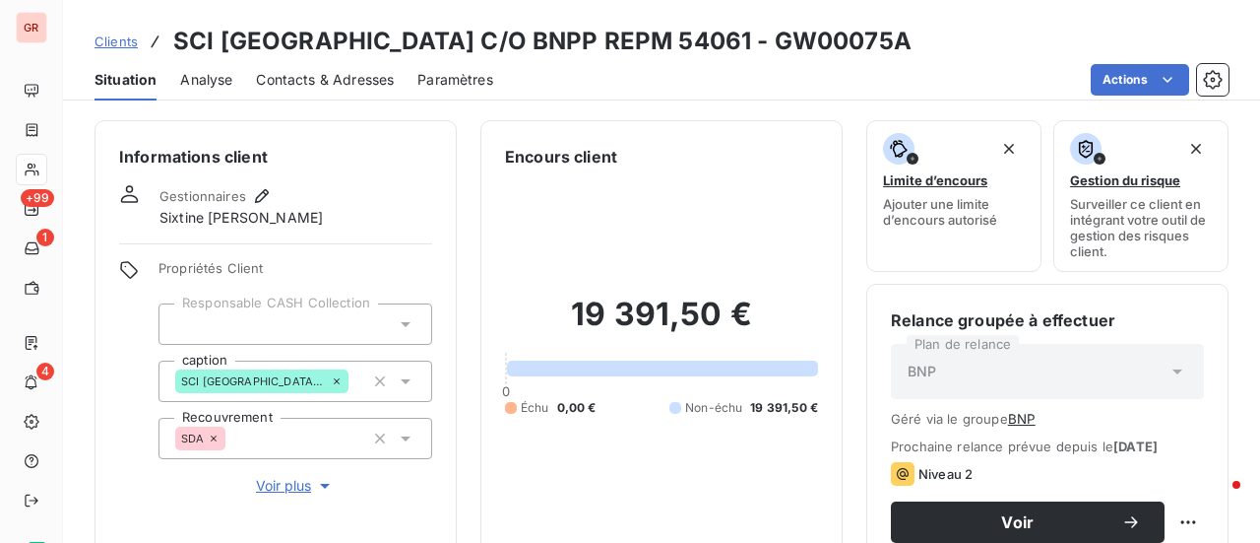
drag, startPoint x: 944, startPoint y: 43, endPoint x: 805, endPoint y: 42, distance: 138.8
click at [805, 42] on div "Clients SCI NEUILLY CRYSTAL PARK C/O BNPP REPM 54061 - GW00075A" at bounding box center [661, 41] width 1197 height 35
copy h3 "GW00075A"
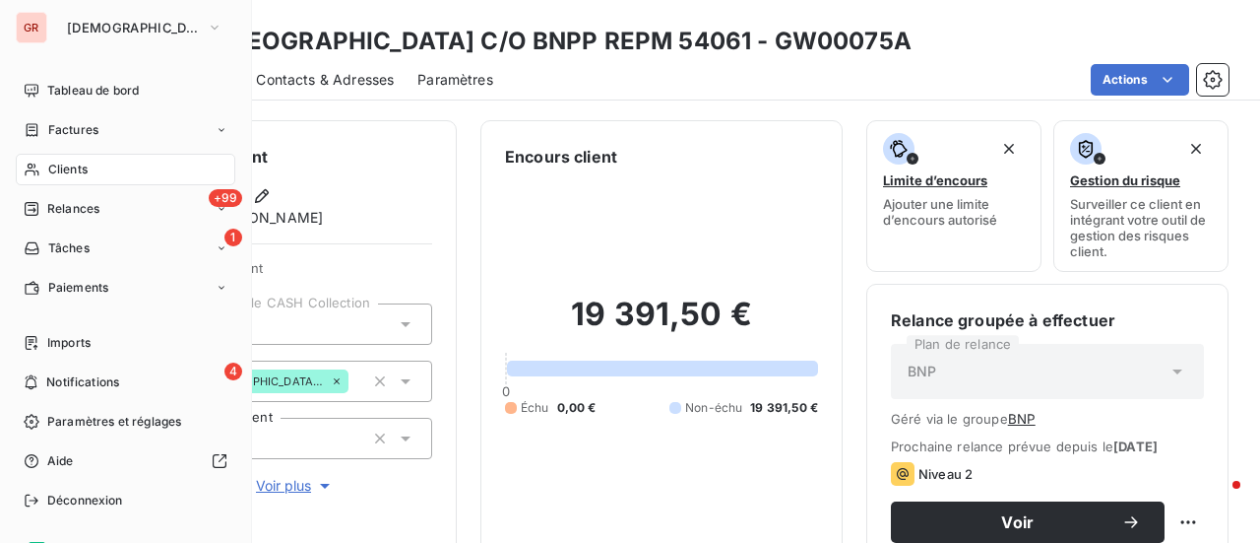
click at [92, 133] on span "Factures" at bounding box center [73, 130] width 50 height 18
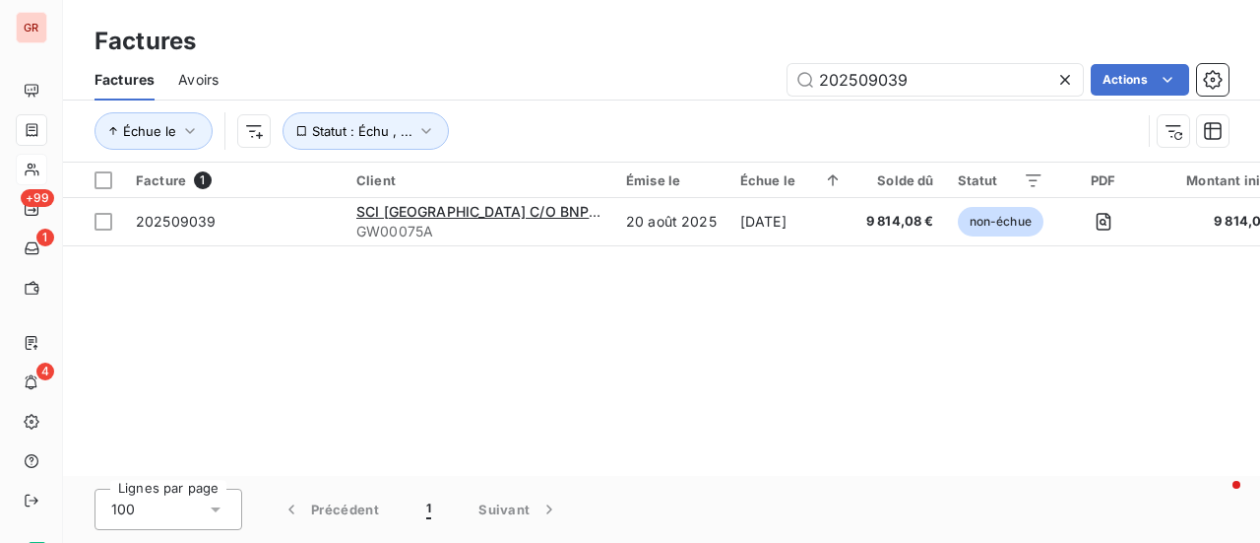
drag, startPoint x: 935, startPoint y: 84, endPoint x: 0, endPoint y: 233, distance: 947.3
click at [279, 216] on div "Factures Factures Avoirs 202509039 Actions Échue le Statut : Échu , ... Facture…" at bounding box center [661, 271] width 1197 height 543
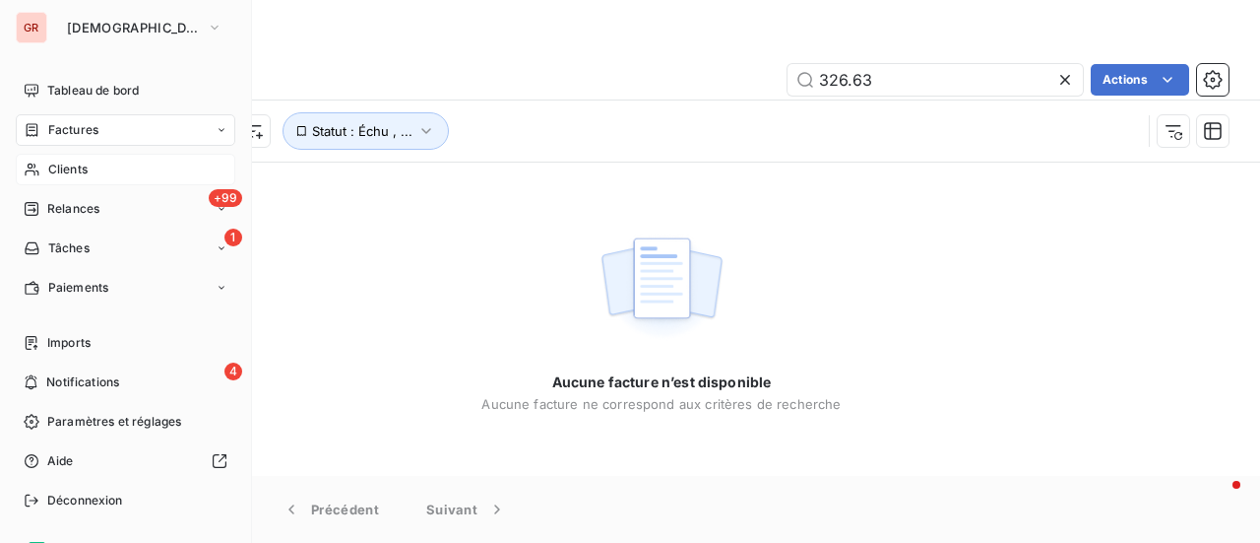
type input "326.63"
click at [73, 176] on span "Clients" at bounding box center [67, 169] width 39 height 18
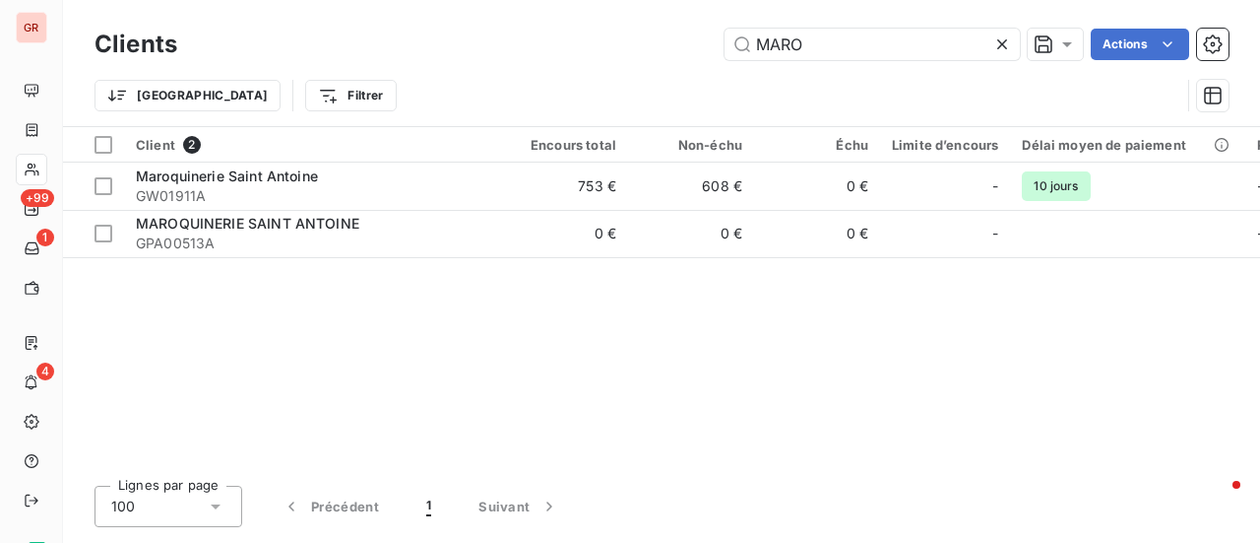
drag, startPoint x: 699, startPoint y: 50, endPoint x: 583, endPoint y: 60, distance: 116.6
click at [585, 60] on div "Clients MARO Actions" at bounding box center [662, 44] width 1134 height 41
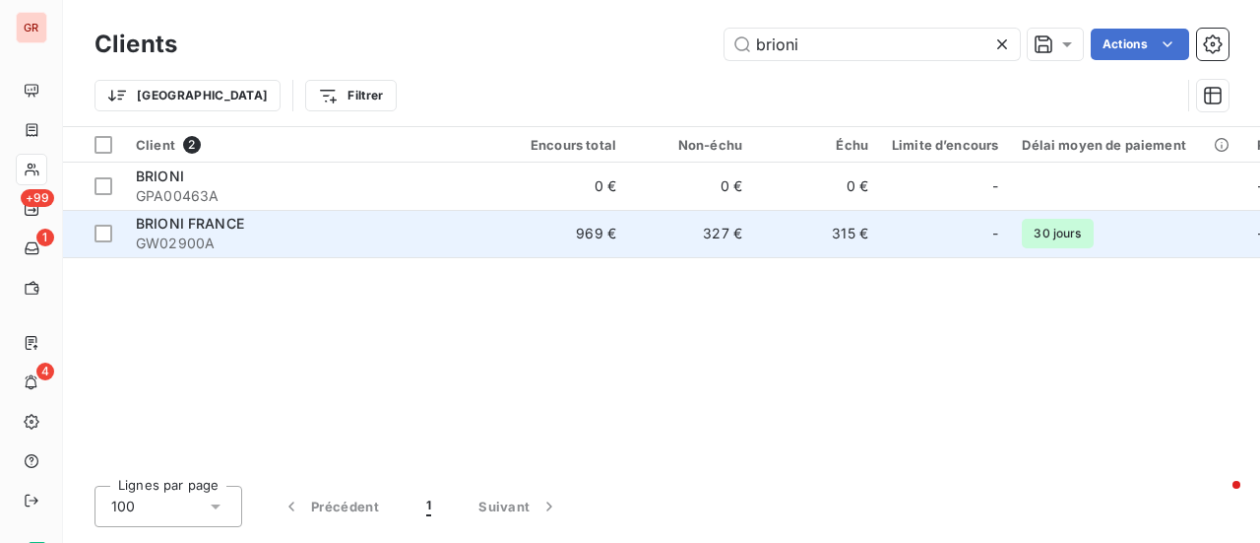
type input "brioni"
click at [218, 233] on span "GW02900A" at bounding box center [313, 243] width 354 height 20
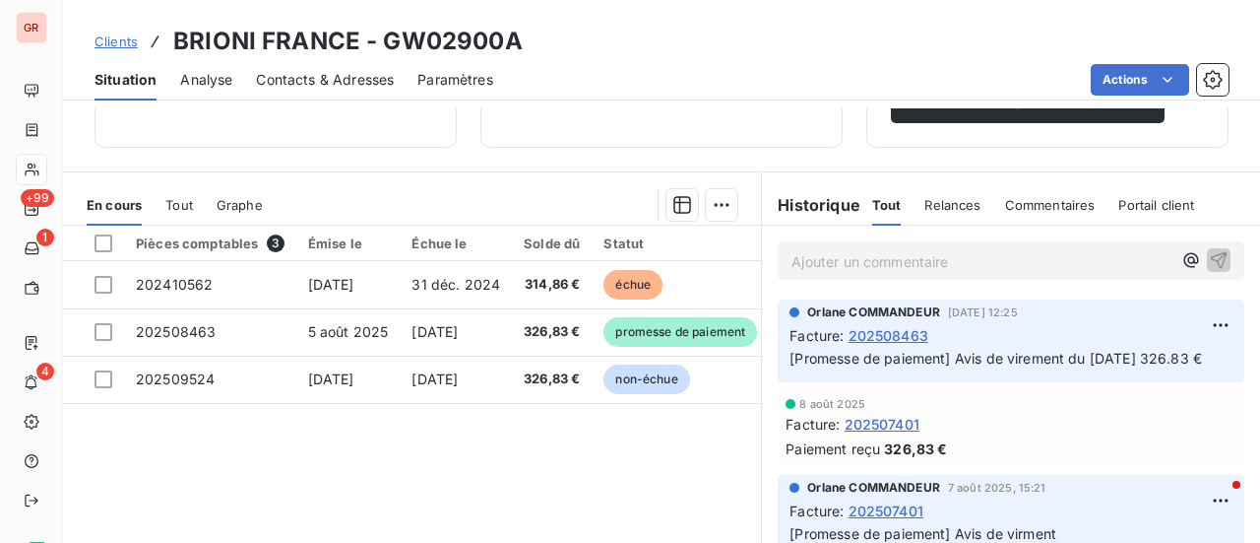
scroll to position [394, 0]
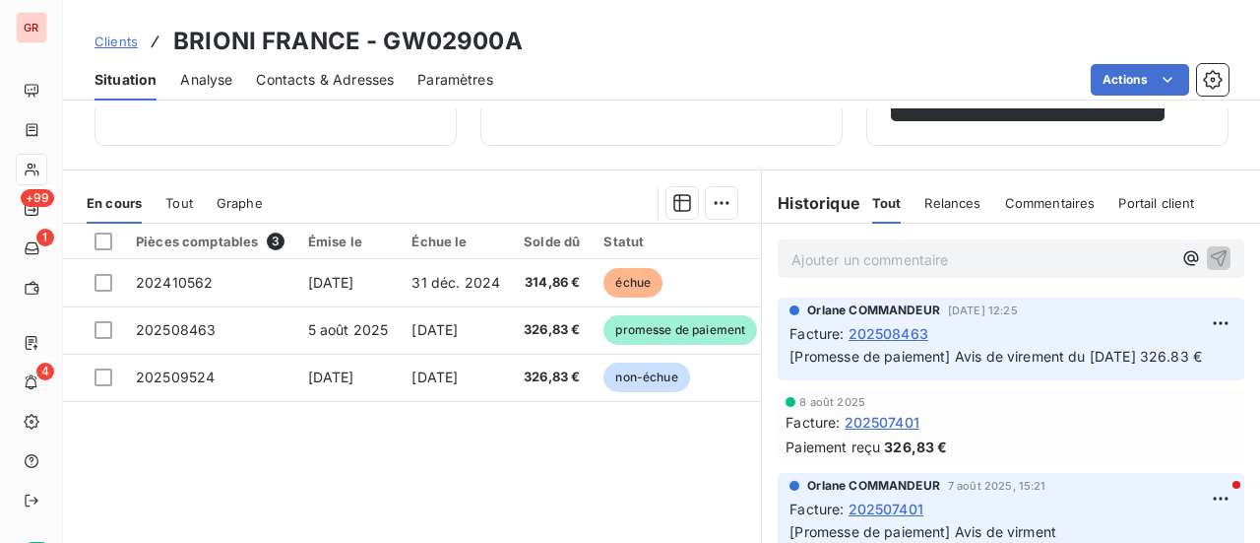
click at [307, 85] on span "Contacts & Adresses" at bounding box center [325, 80] width 138 height 20
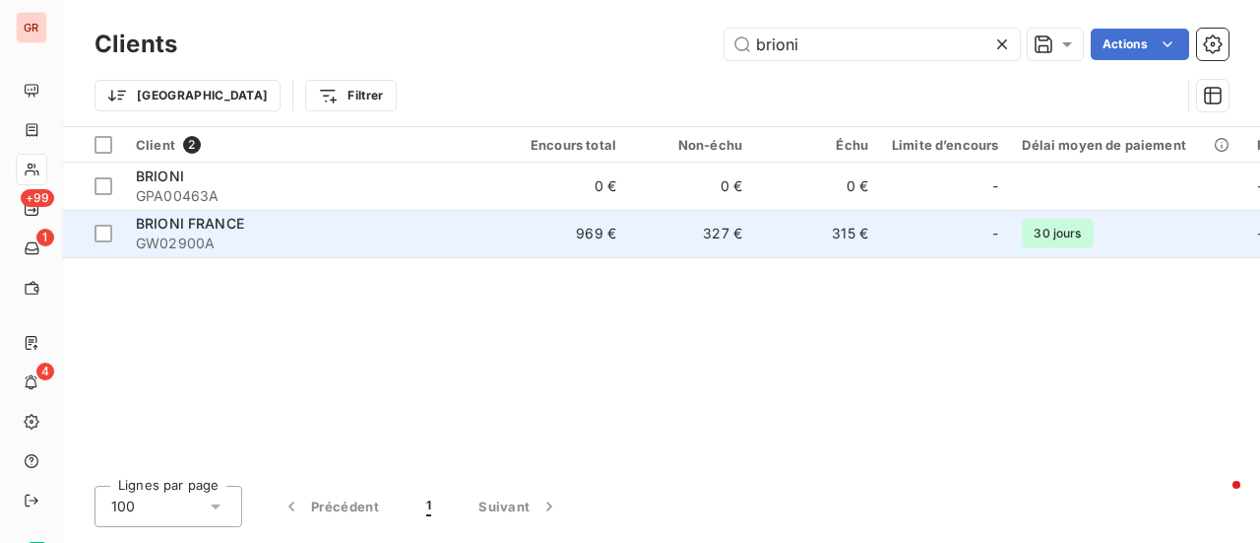
click at [191, 231] on div "BRIONI FRANCE" at bounding box center [313, 224] width 354 height 20
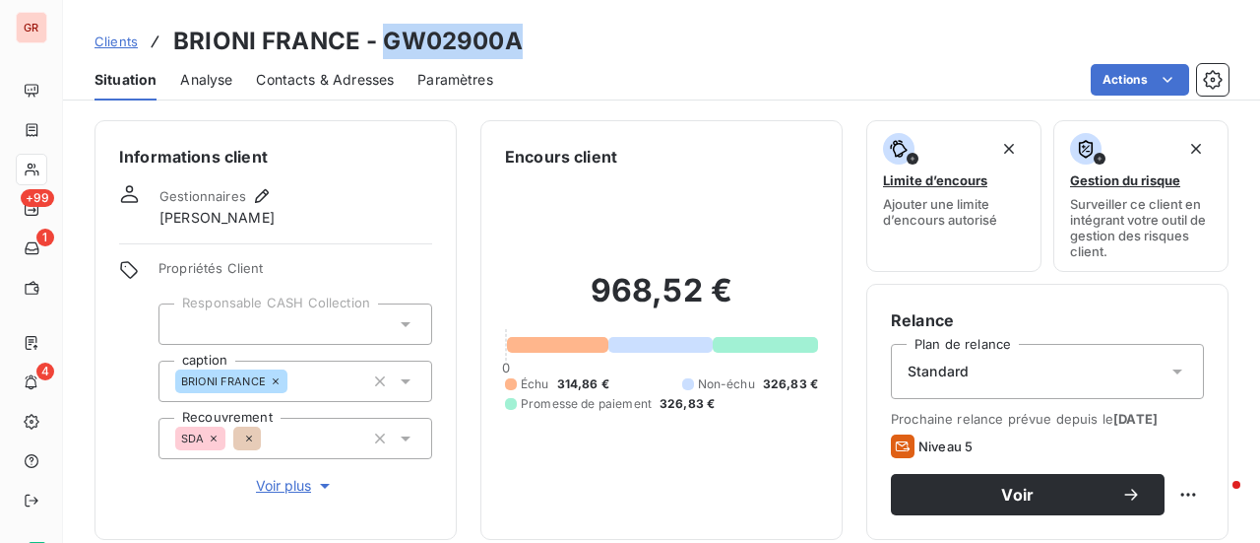
drag, startPoint x: 464, startPoint y: 32, endPoint x: 378, endPoint y: 32, distance: 85.7
click at [378, 32] on div "Clients BRIONI FRANCE - GW02900A" at bounding box center [661, 41] width 1197 height 35
copy h3 "GW02900A"
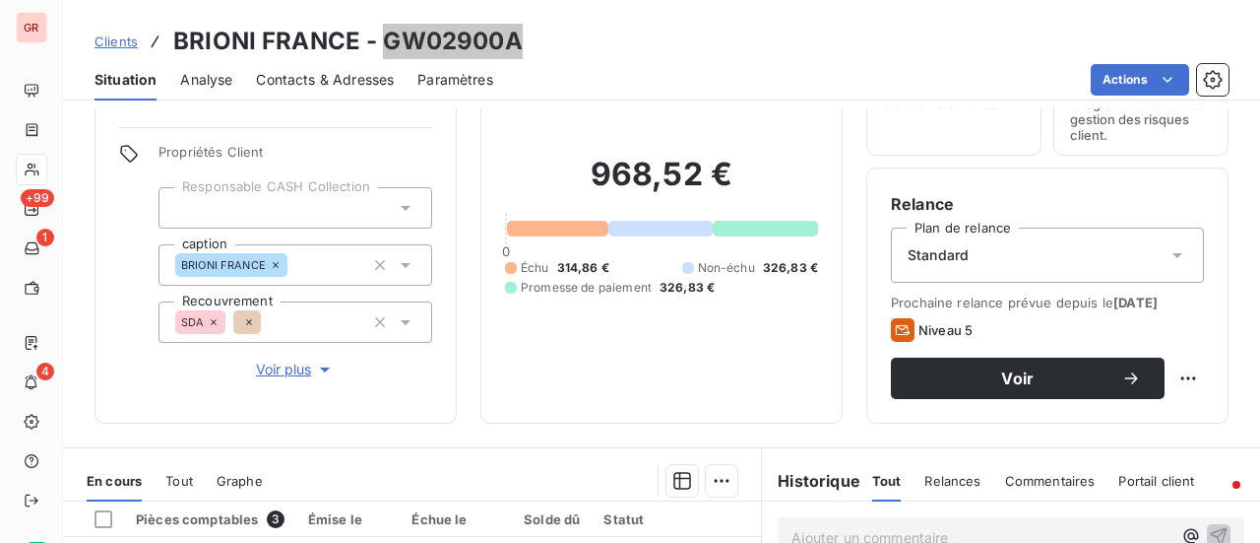
scroll to position [98, 0]
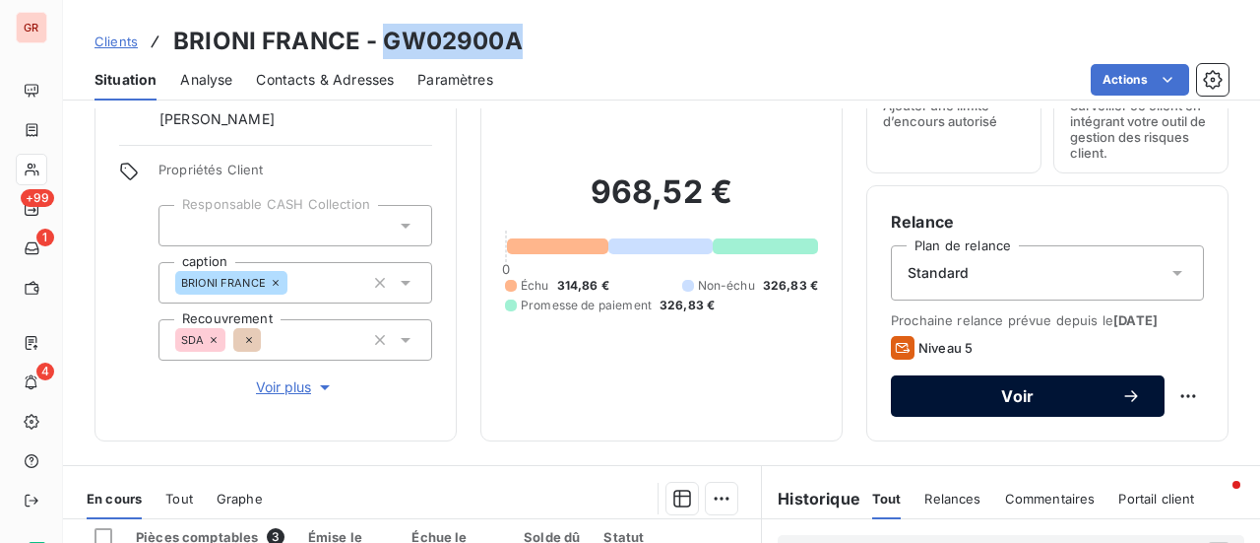
click at [1016, 393] on span "Voir" at bounding box center [1018, 396] width 207 height 16
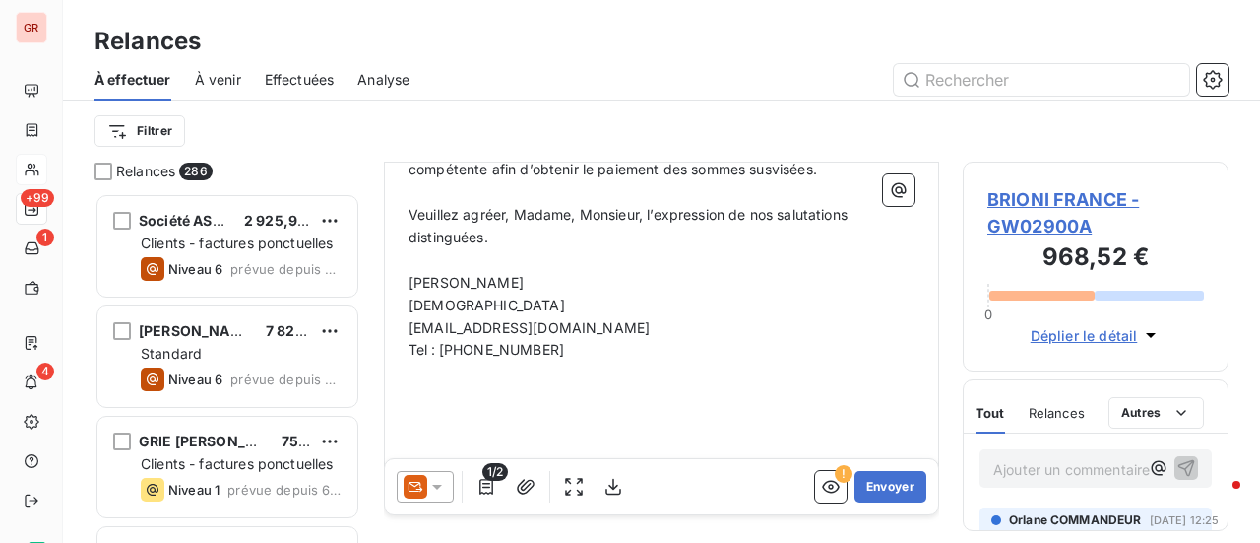
scroll to position [675, 0]
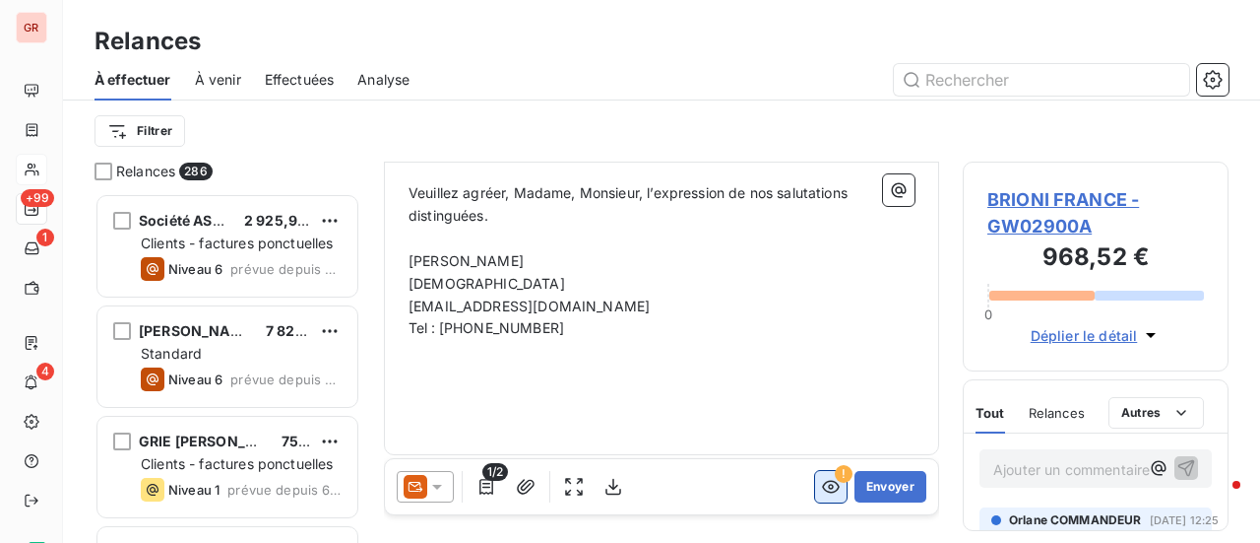
click at [821, 485] on icon "button" at bounding box center [831, 487] width 20 height 20
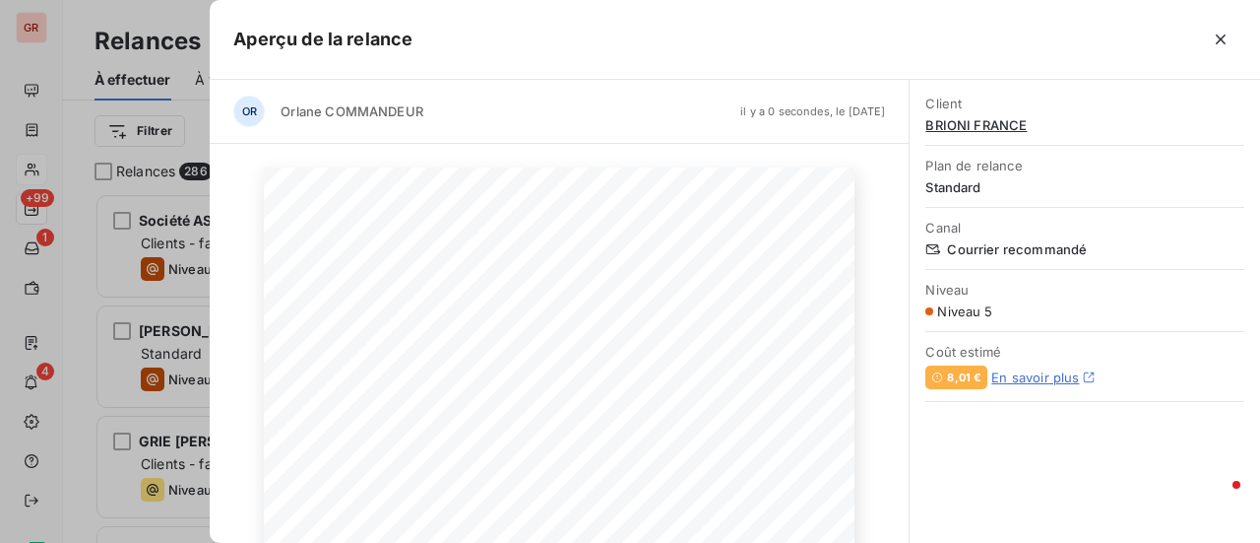
click at [91, 9] on div at bounding box center [630, 271] width 1260 height 543
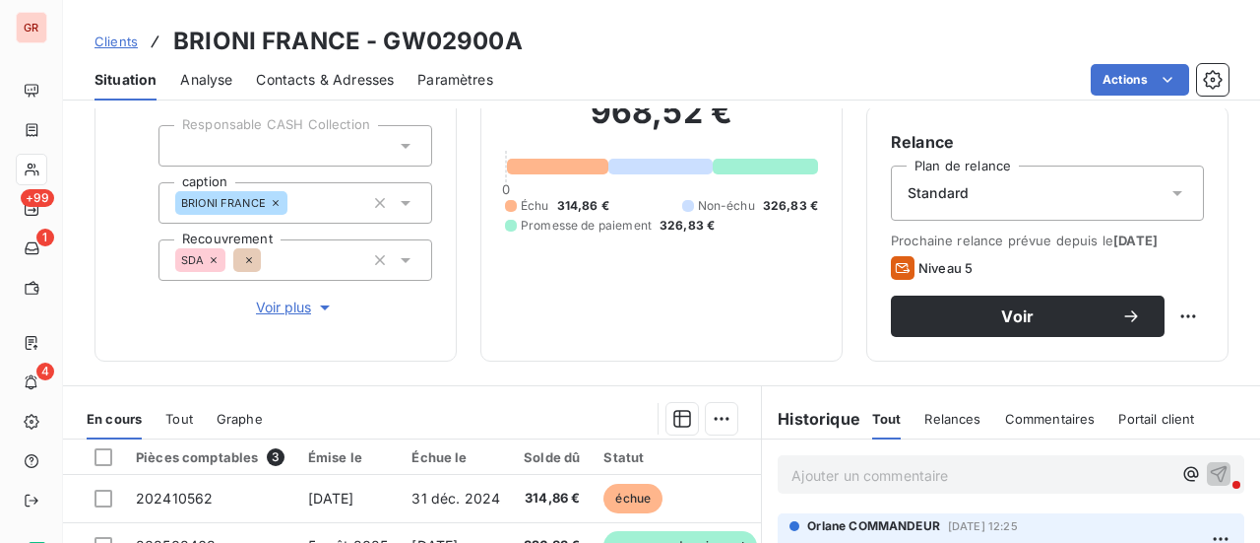
scroll to position [197, 0]
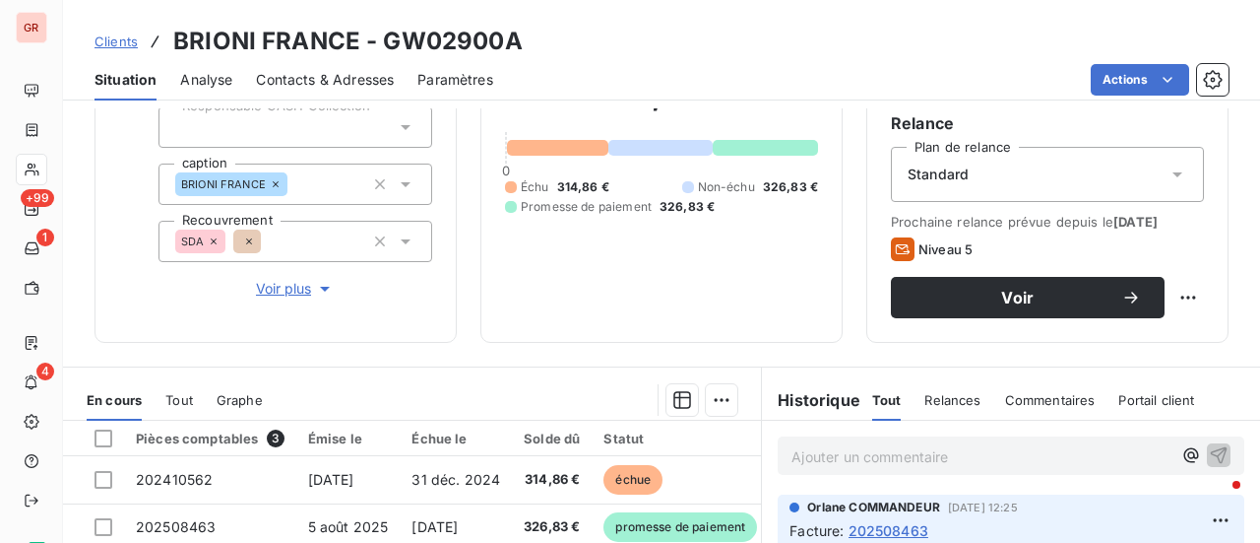
drag, startPoint x: 1180, startPoint y: 302, endPoint x: 762, endPoint y: 294, distance: 417.6
click at [729, 293] on div "968,52 € 0 Échu 314,86 € Non-échu 326,83 € Promesse de paiement 326,83 €" at bounding box center [661, 144] width 313 height 347
drag, startPoint x: 894, startPoint y: 246, endPoint x: 759, endPoint y: 295, distance: 143.6
click at [736, 298] on div "968,52 € 0 Échu 314,86 € Non-échu 326,83 € Promesse de paiement 326,83 €" at bounding box center [661, 144] width 313 height 347
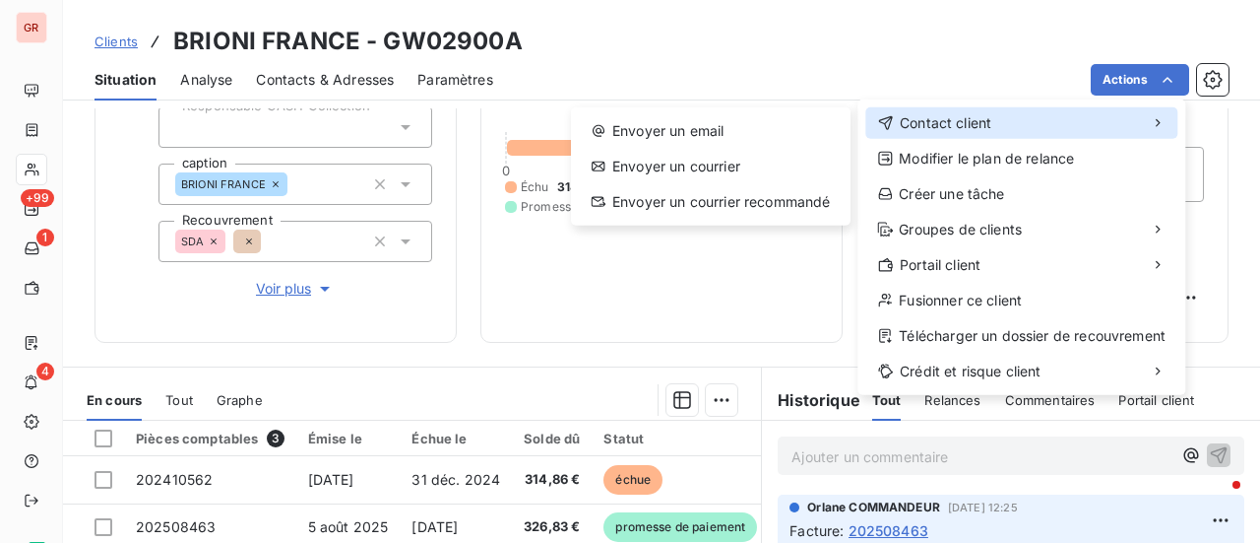
click at [1010, 121] on div "Contact client" at bounding box center [1022, 123] width 312 height 32
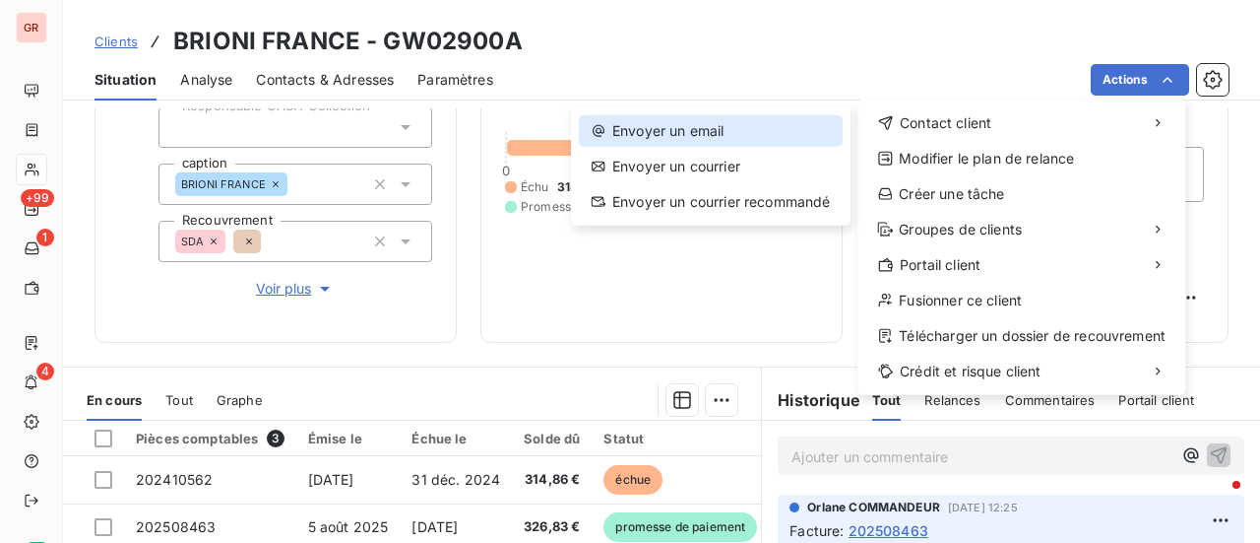
click at [737, 121] on div "Envoyer un email" at bounding box center [711, 131] width 264 height 32
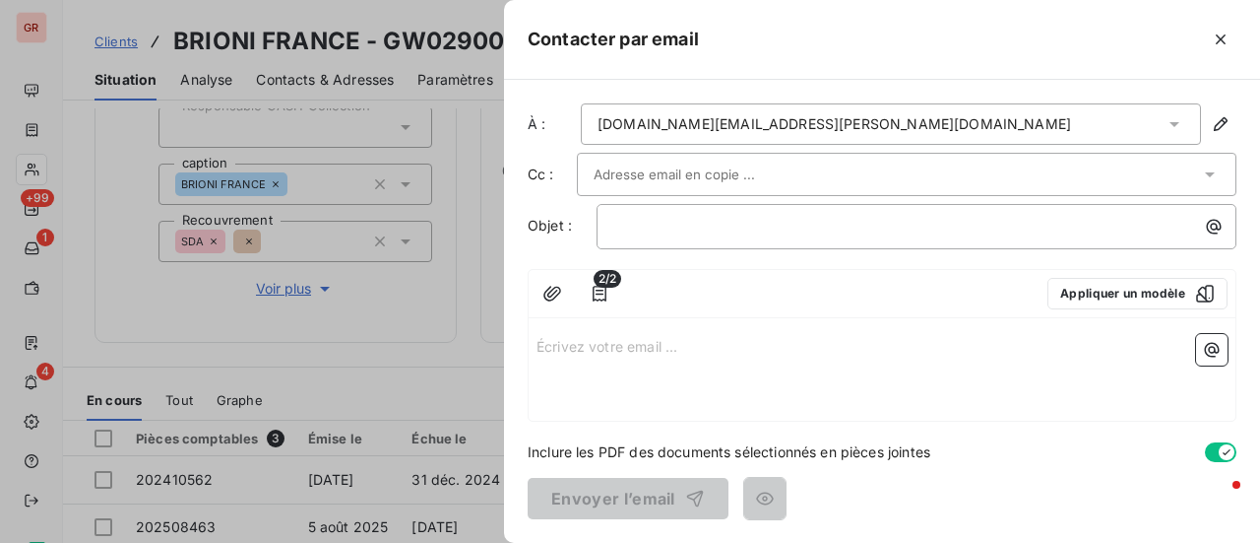
click at [745, 188] on div at bounding box center [907, 174] width 660 height 43
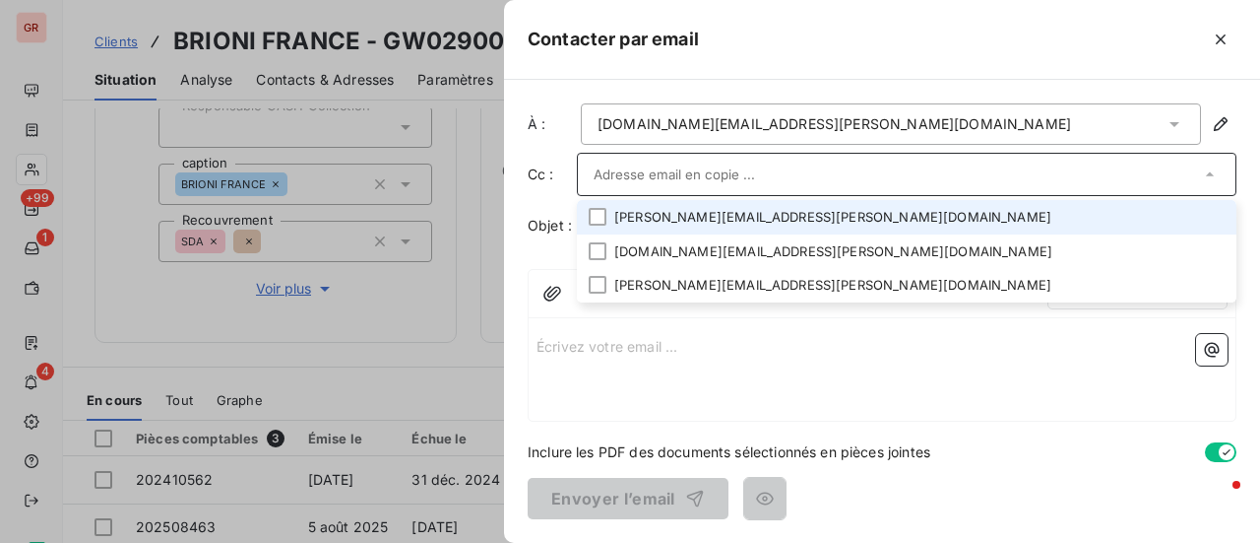
click at [459, 389] on div at bounding box center [630, 271] width 1260 height 543
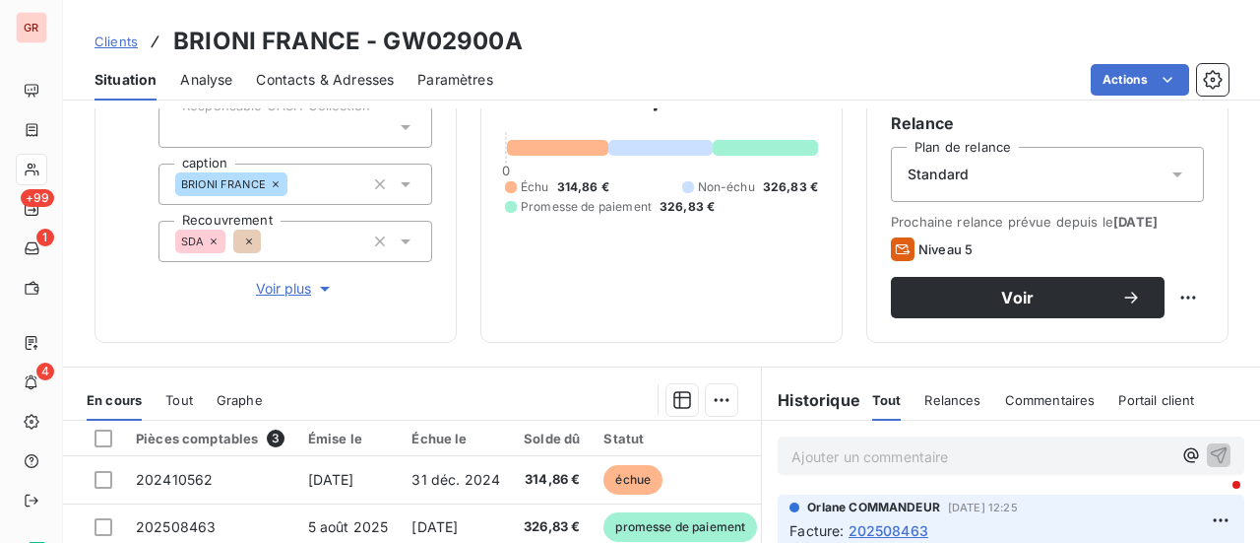
click at [1170, 172] on icon at bounding box center [1178, 174] width 20 height 20
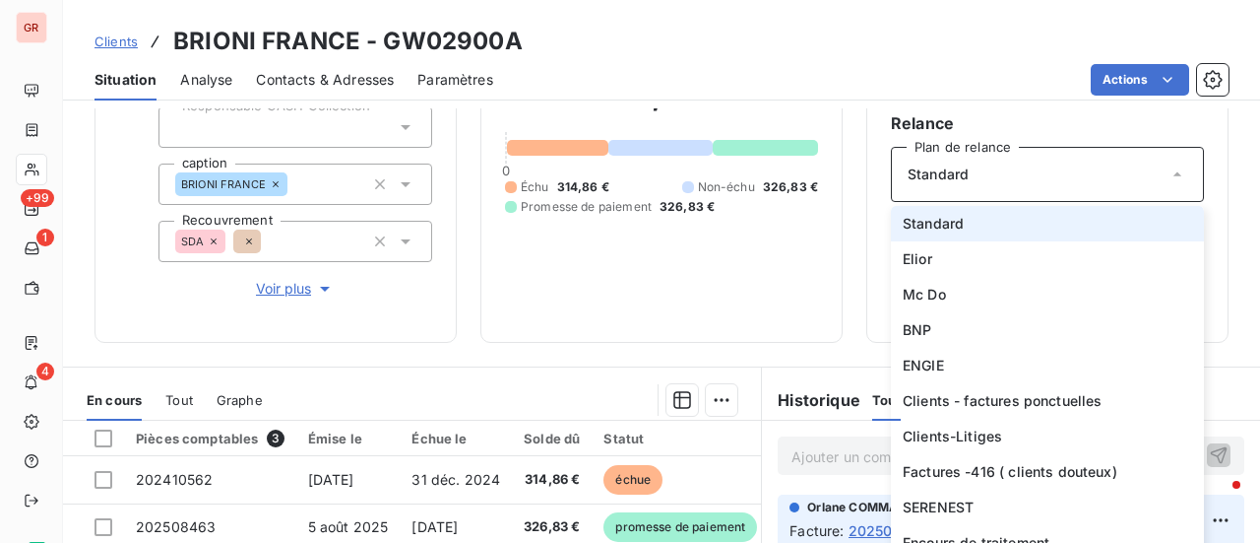
click at [1170, 172] on icon at bounding box center [1178, 174] width 20 height 20
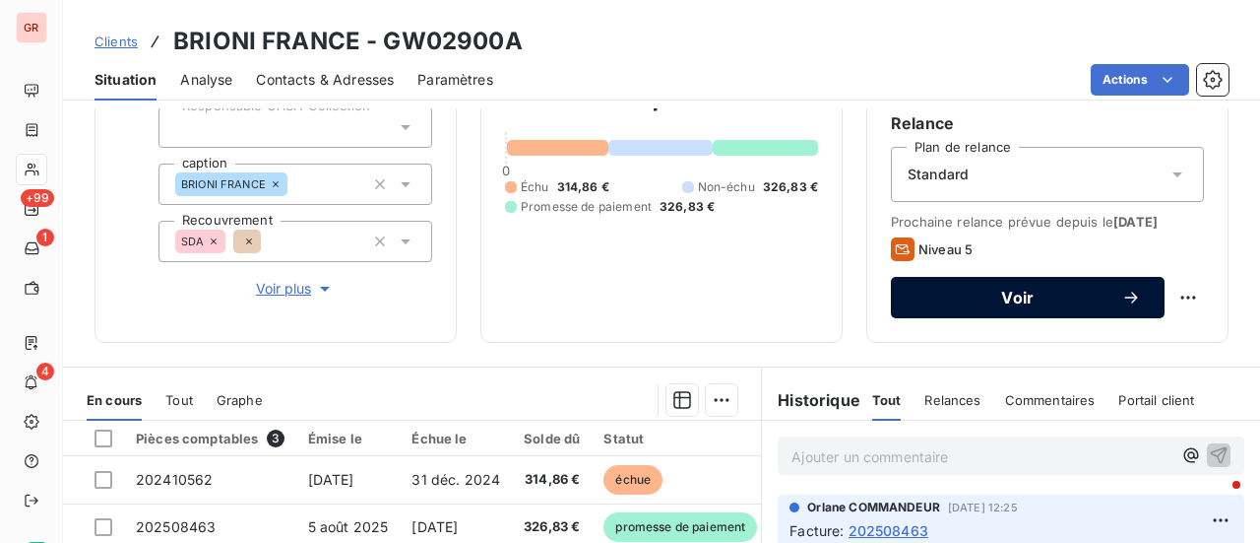
click at [1002, 296] on span "Voir" at bounding box center [1018, 297] width 207 height 16
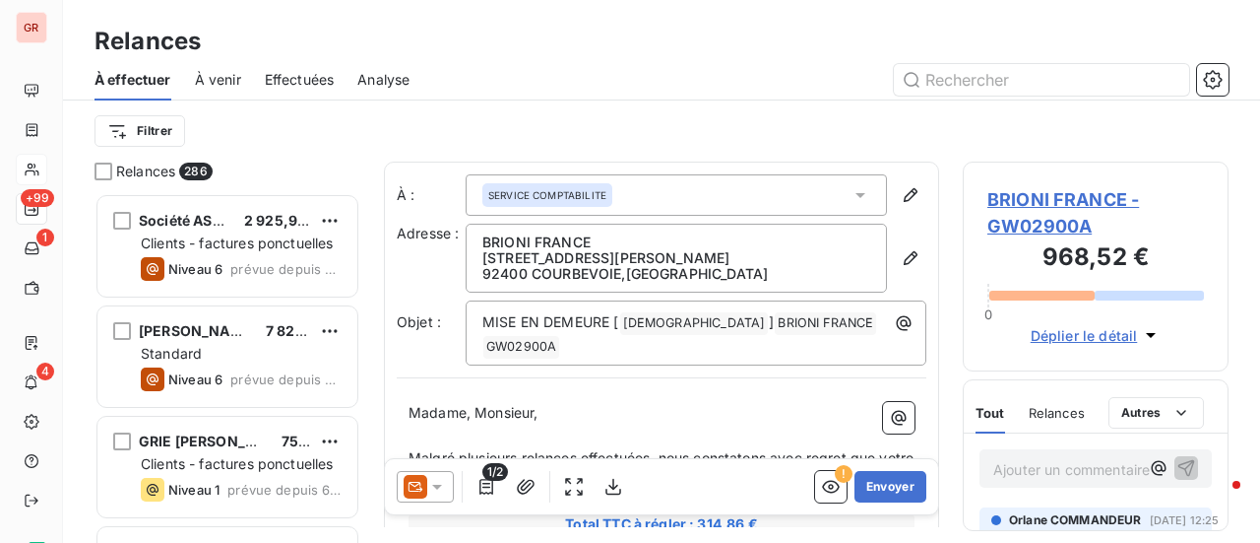
scroll to position [335, 250]
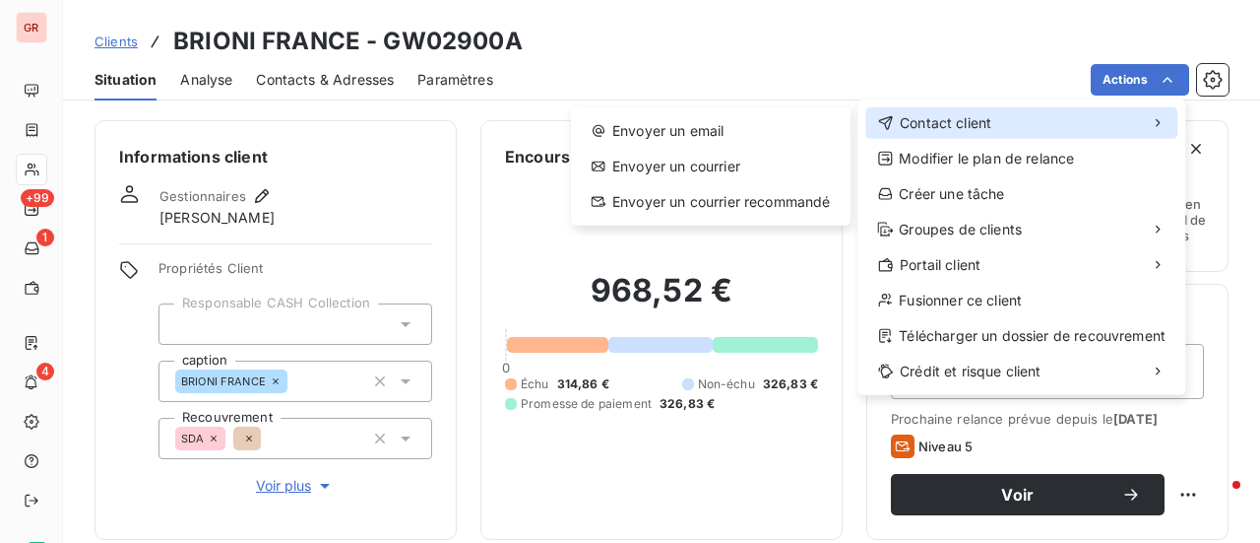
click at [978, 125] on span "Contact client" at bounding box center [946, 123] width 92 height 20
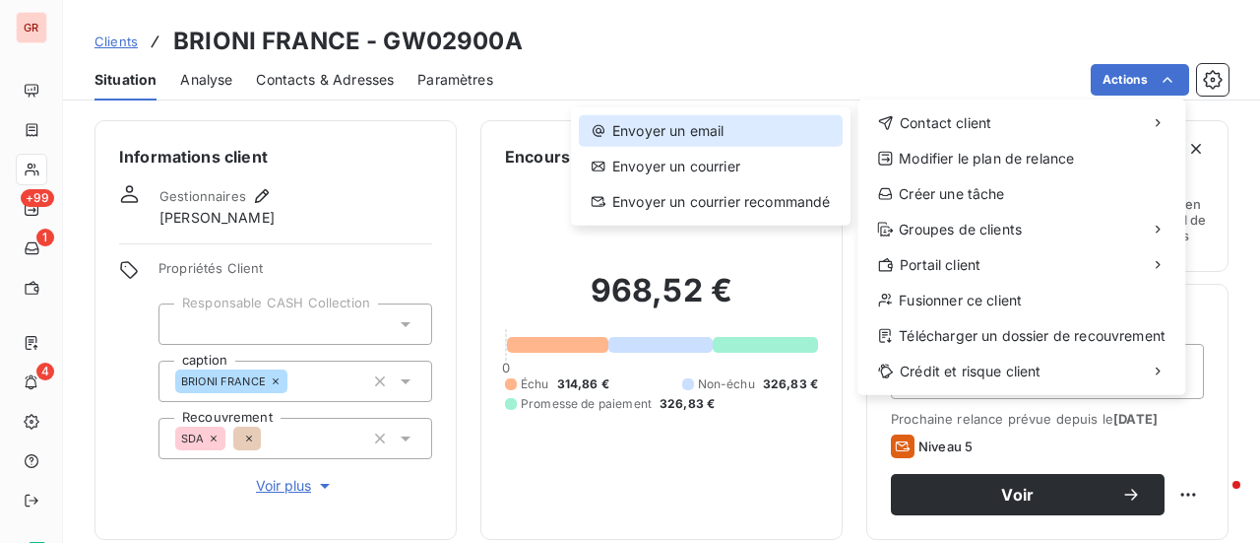
click at [725, 132] on div "Envoyer un email" at bounding box center [711, 131] width 264 height 32
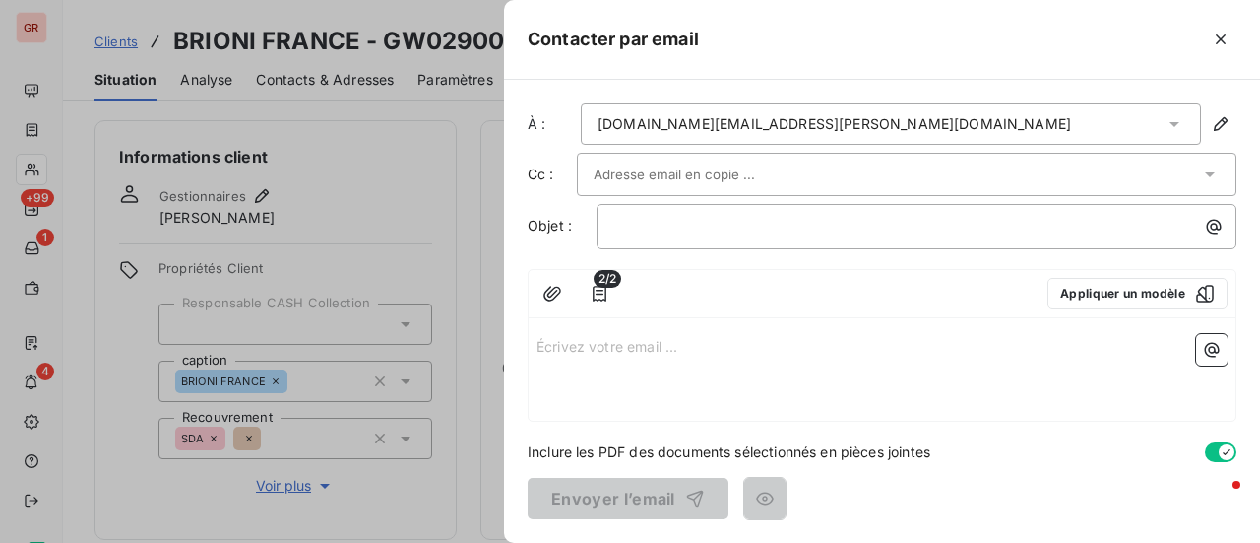
click at [597, 328] on div "Écrivez votre email ... ﻿" at bounding box center [882, 373] width 707 height 95
click at [595, 334] on p "Écrivez votre email ... ﻿" at bounding box center [882, 345] width 691 height 23
click at [1219, 217] on icon "button" at bounding box center [1214, 227] width 20 height 20
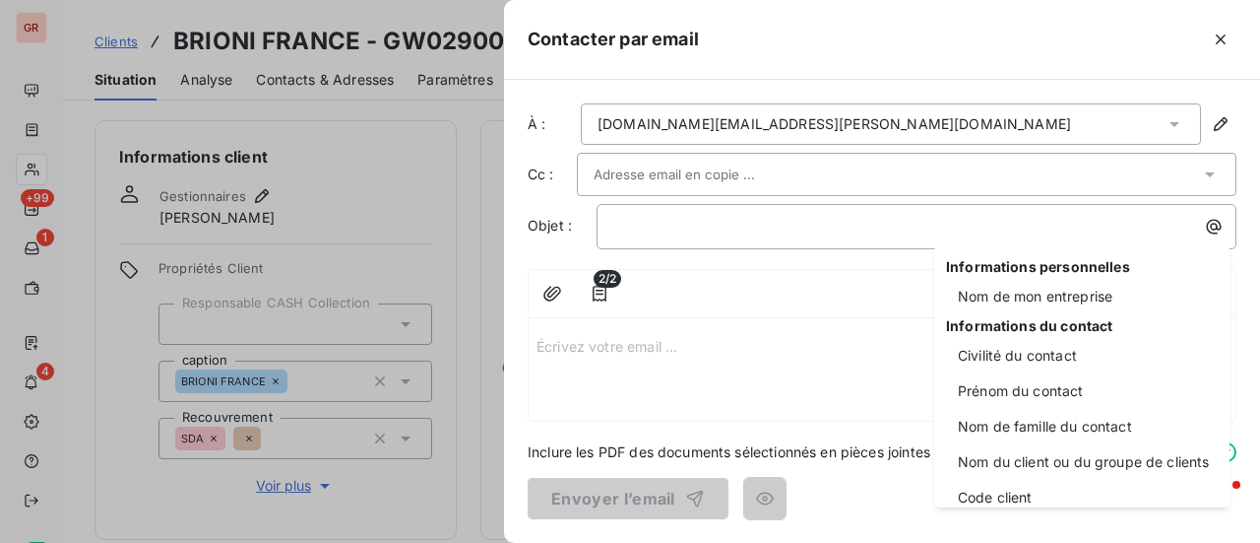
click at [679, 198] on html "GR +99 1 4 Clients BRIONI FRANCE - GW02900A Situation Analyse Contacts & Adress…" at bounding box center [630, 271] width 1260 height 543
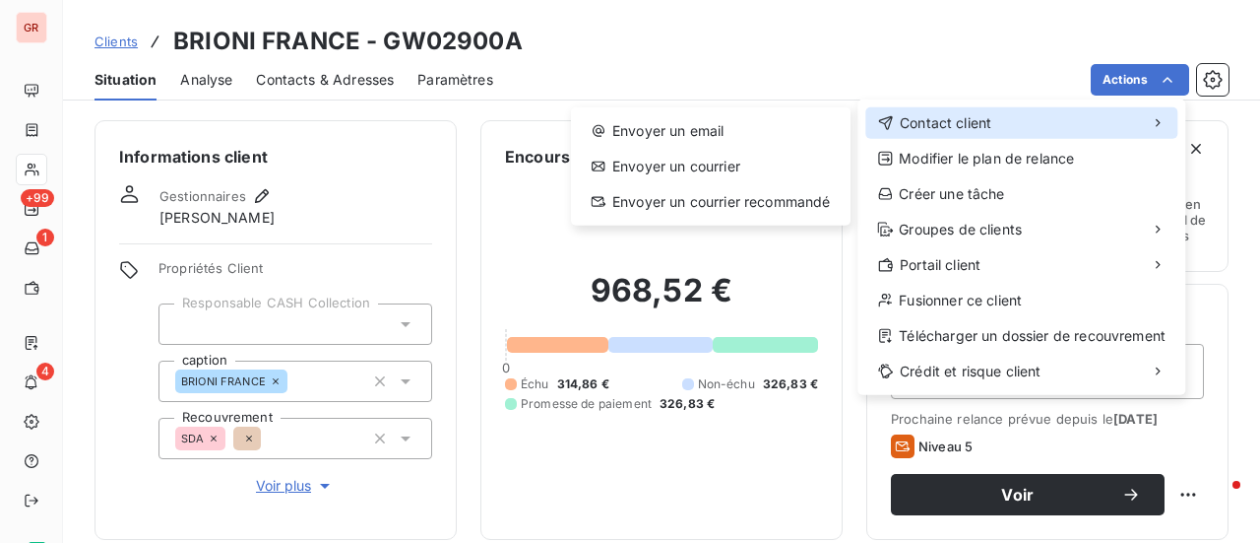
click at [1018, 117] on div "Contact client" at bounding box center [1022, 123] width 312 height 32
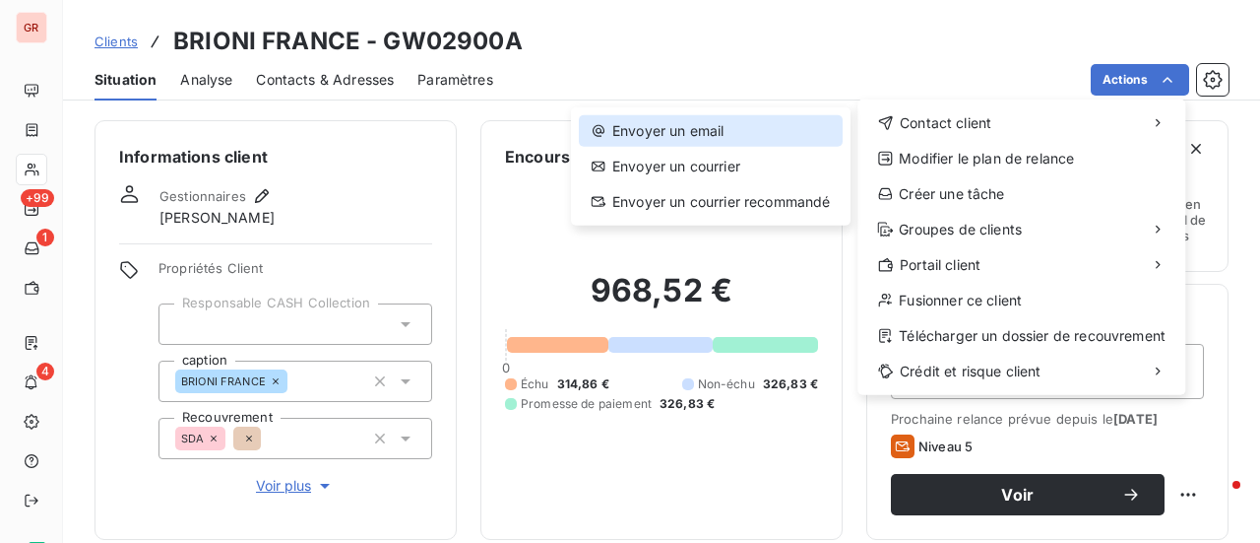
click at [704, 135] on div "Envoyer un email" at bounding box center [711, 131] width 264 height 32
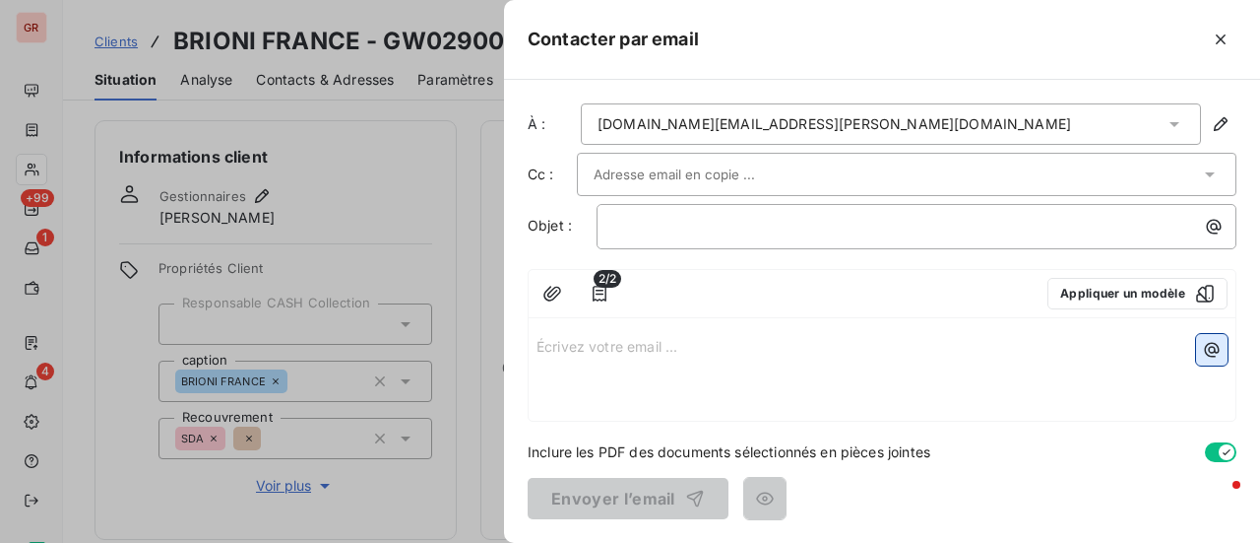
click at [1220, 349] on icon "button" at bounding box center [1212, 350] width 20 height 20
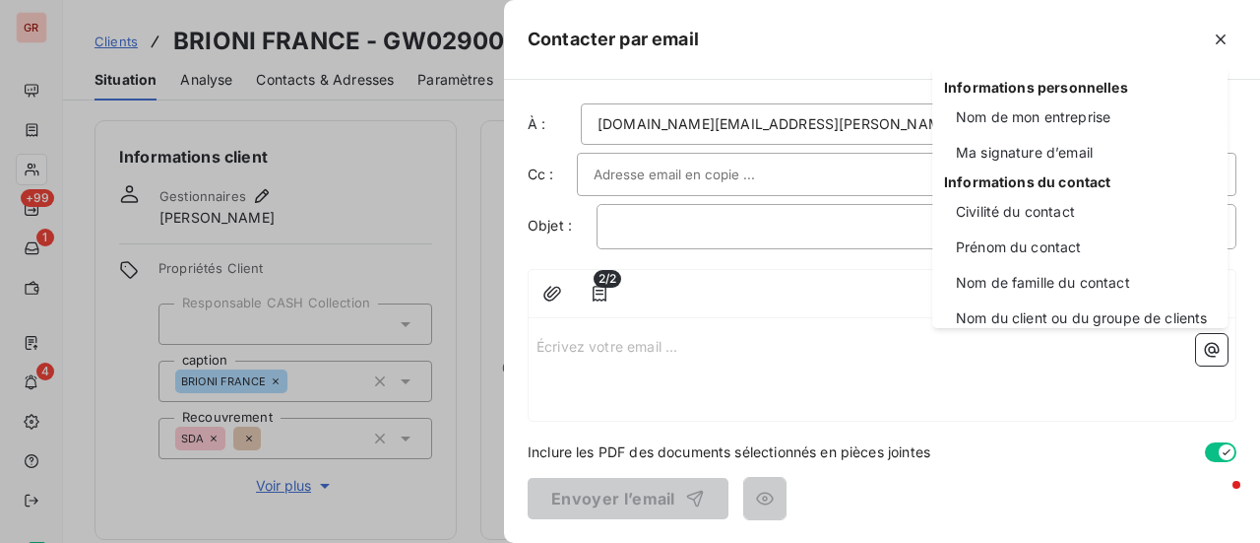
click at [1025, 425] on html "GR +99 1 4 Clients BRIONI FRANCE - GW02900A Situation Analyse Contacts & Adress…" at bounding box center [630, 271] width 1260 height 543
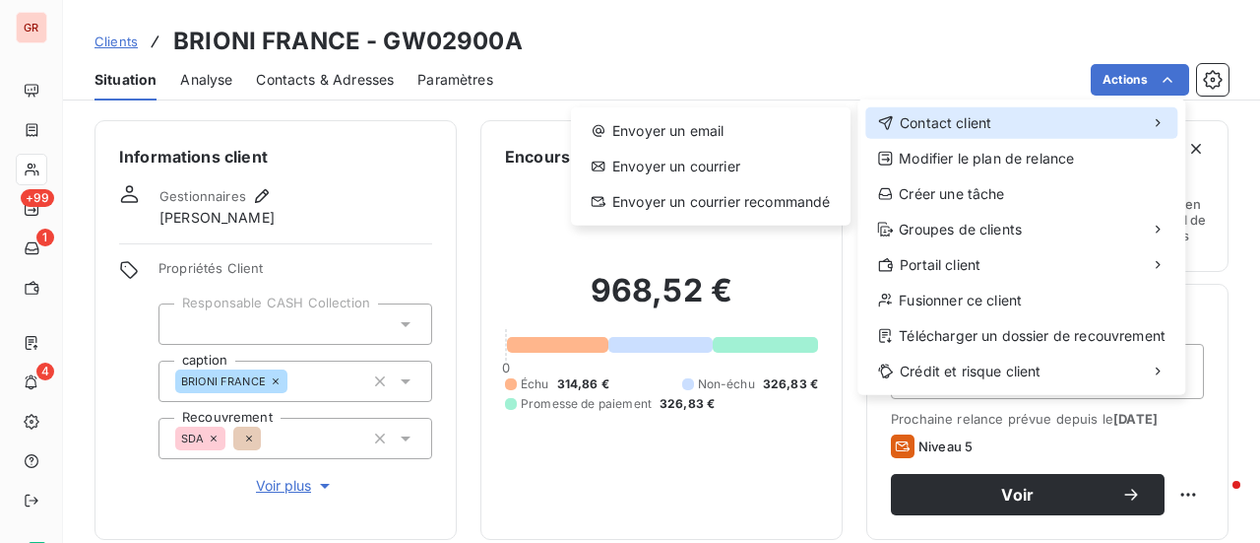
click at [946, 117] on span "Contact client" at bounding box center [946, 123] width 92 height 20
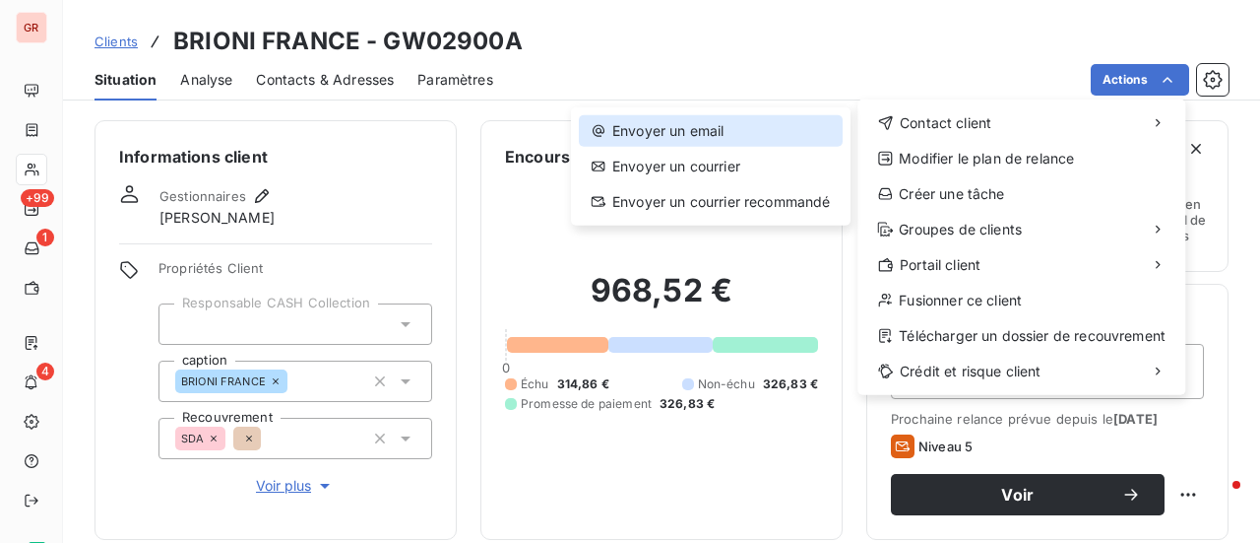
click at [689, 135] on div "Envoyer un email" at bounding box center [711, 131] width 264 height 32
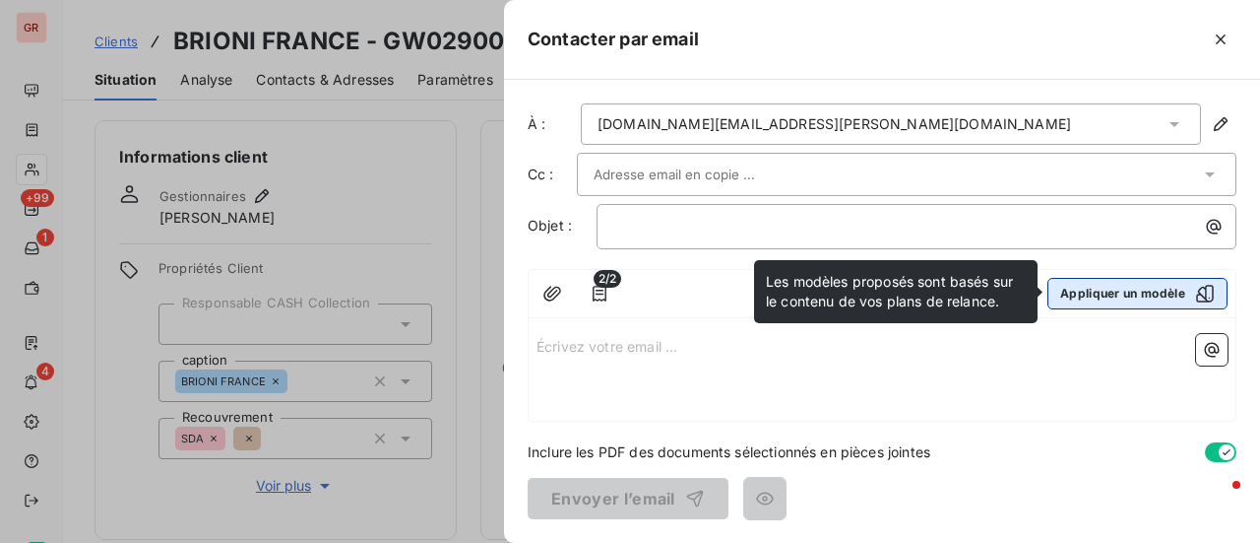
click at [1209, 291] on icon "button" at bounding box center [1205, 294] width 20 height 20
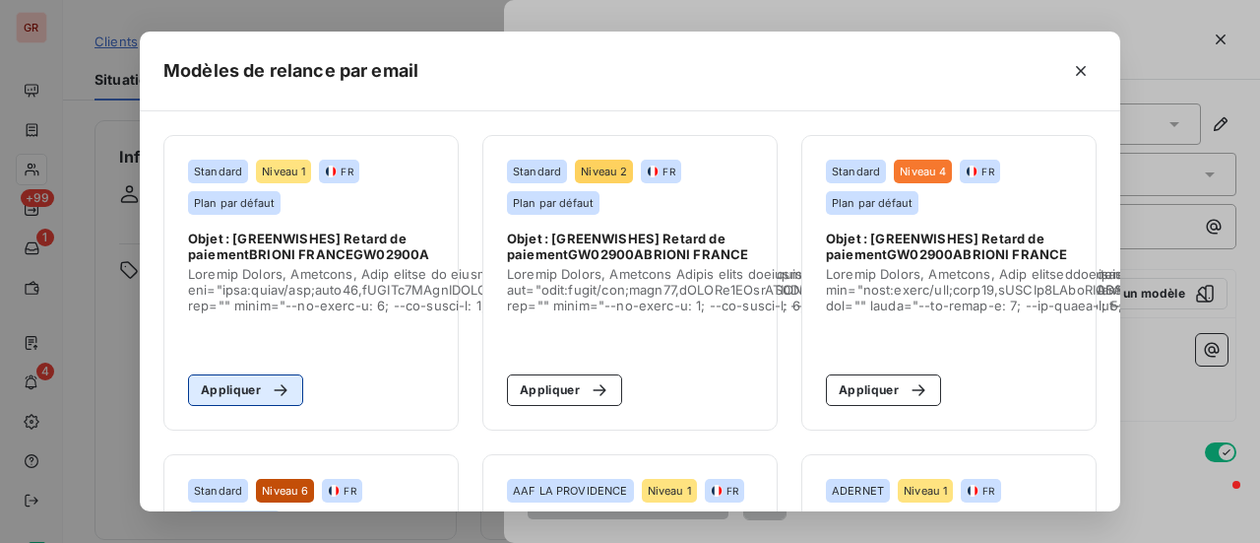
click at [243, 394] on button "Appliquer" at bounding box center [245, 390] width 115 height 32
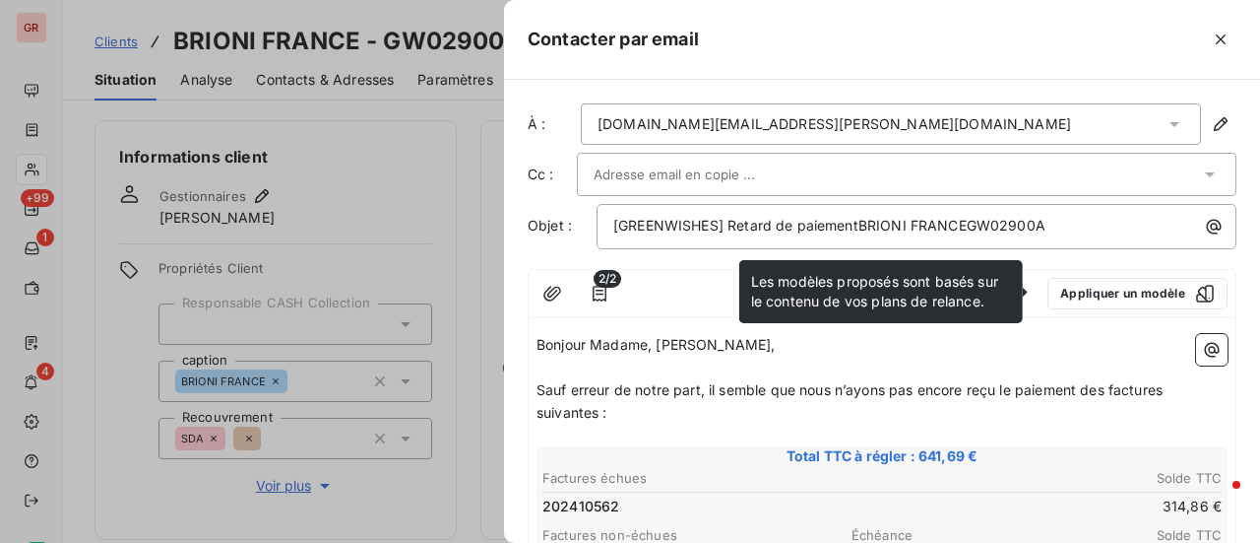
click at [1060, 368] on p "﻿" at bounding box center [882, 367] width 691 height 23
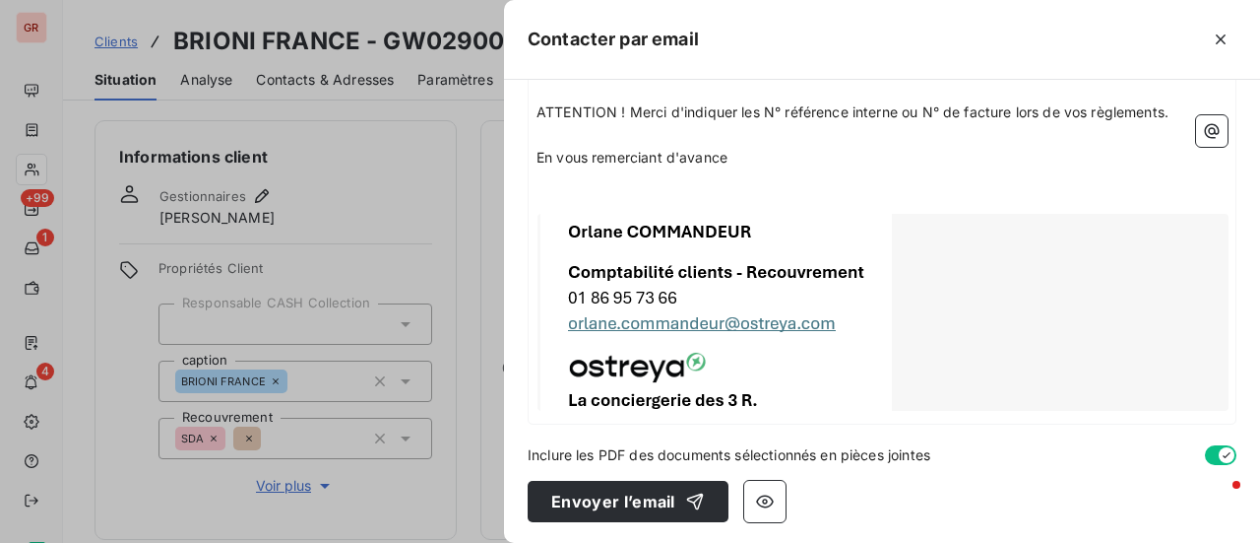
scroll to position [662, 0]
click at [764, 499] on icon "button" at bounding box center [765, 500] width 20 height 20
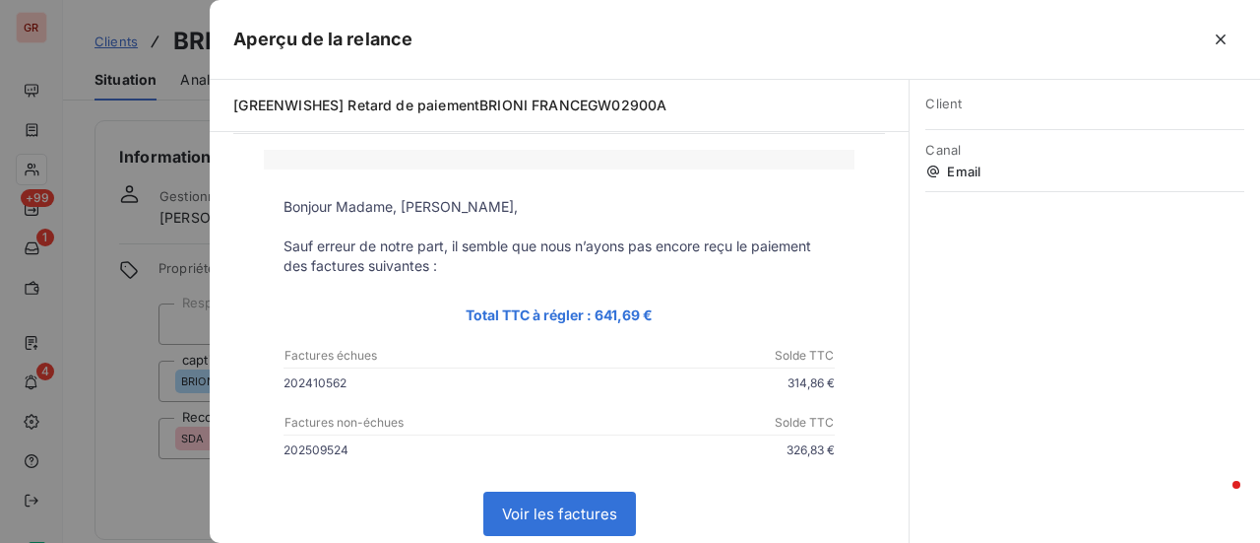
scroll to position [98, 0]
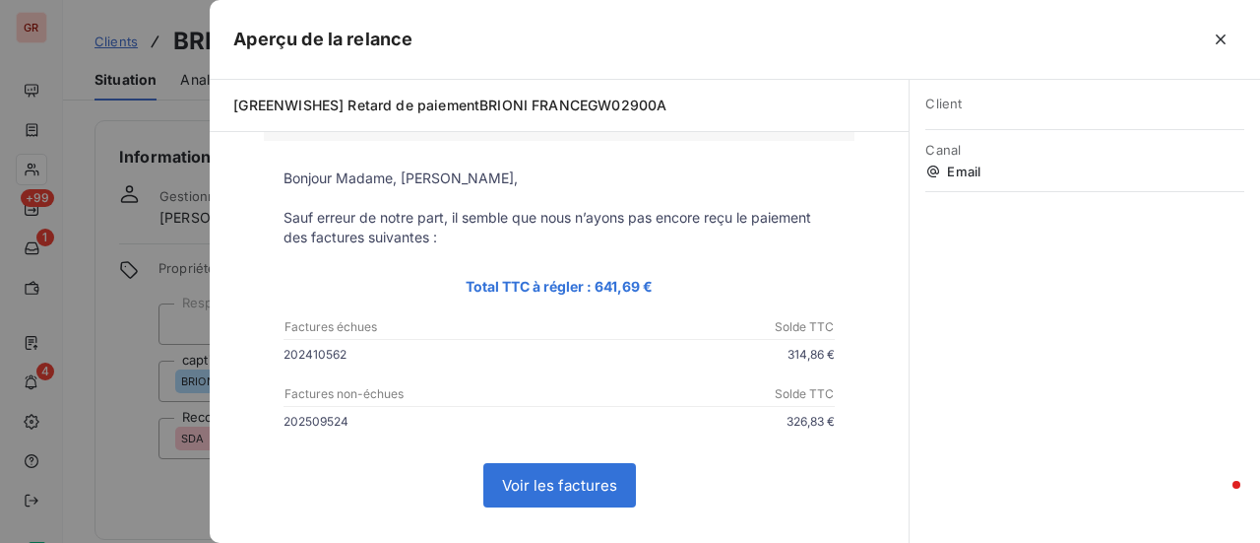
click at [177, 330] on div at bounding box center [630, 271] width 1260 height 543
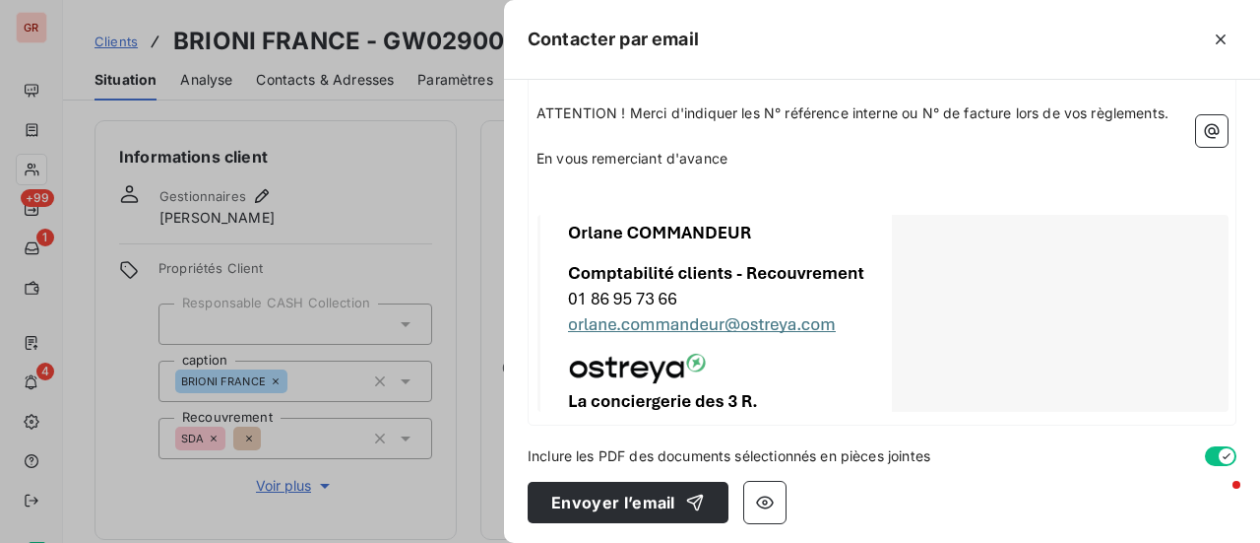
scroll to position [662, 0]
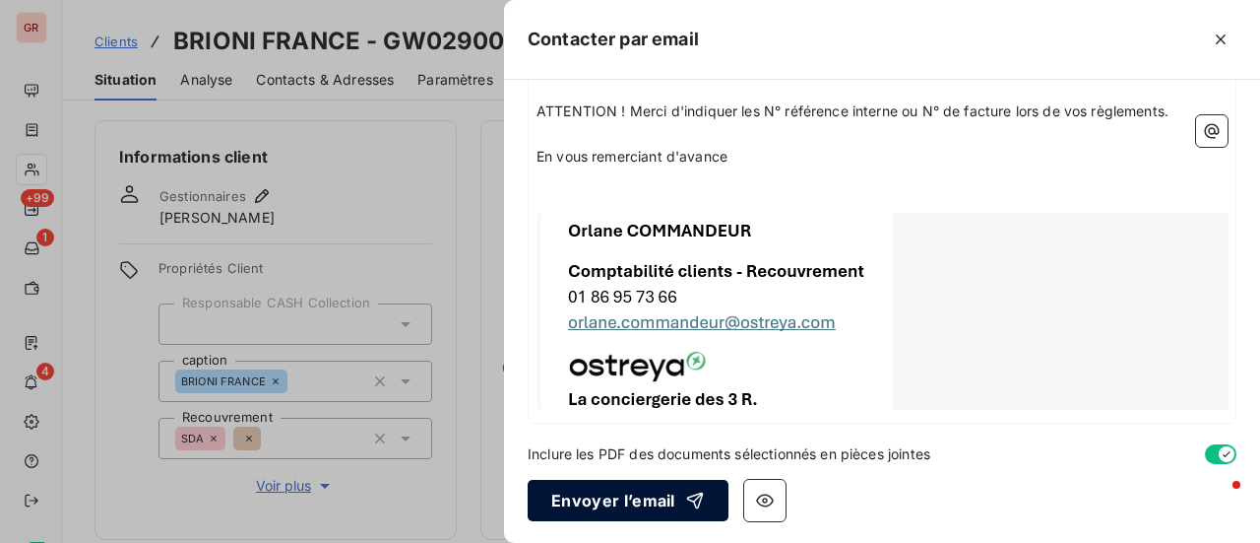
click at [662, 493] on button "Envoyer l’email" at bounding box center [628, 500] width 201 height 41
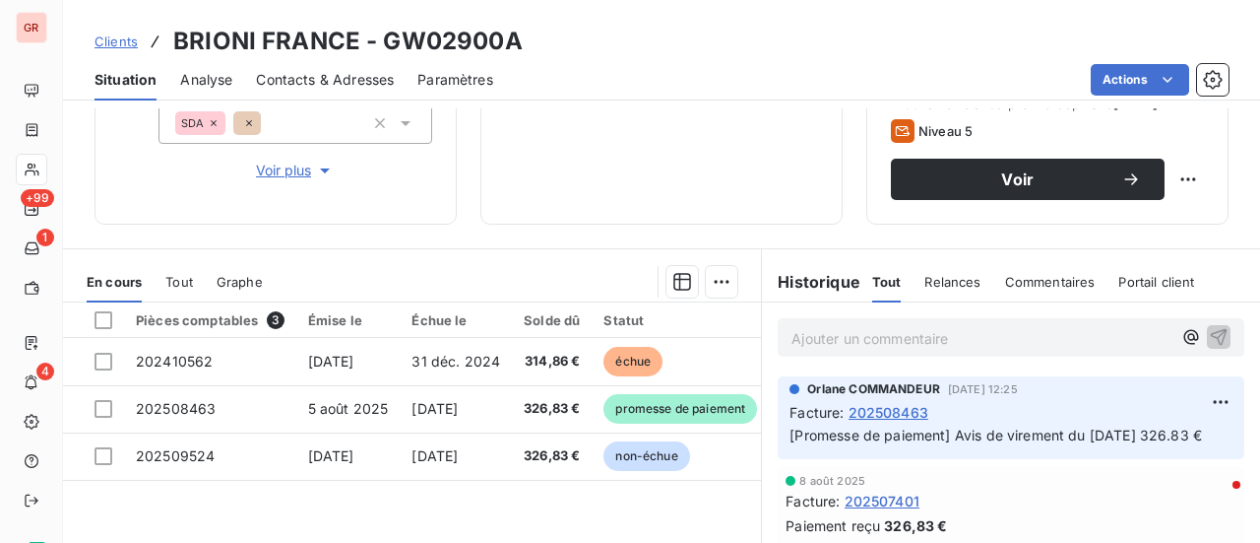
scroll to position [314, 0]
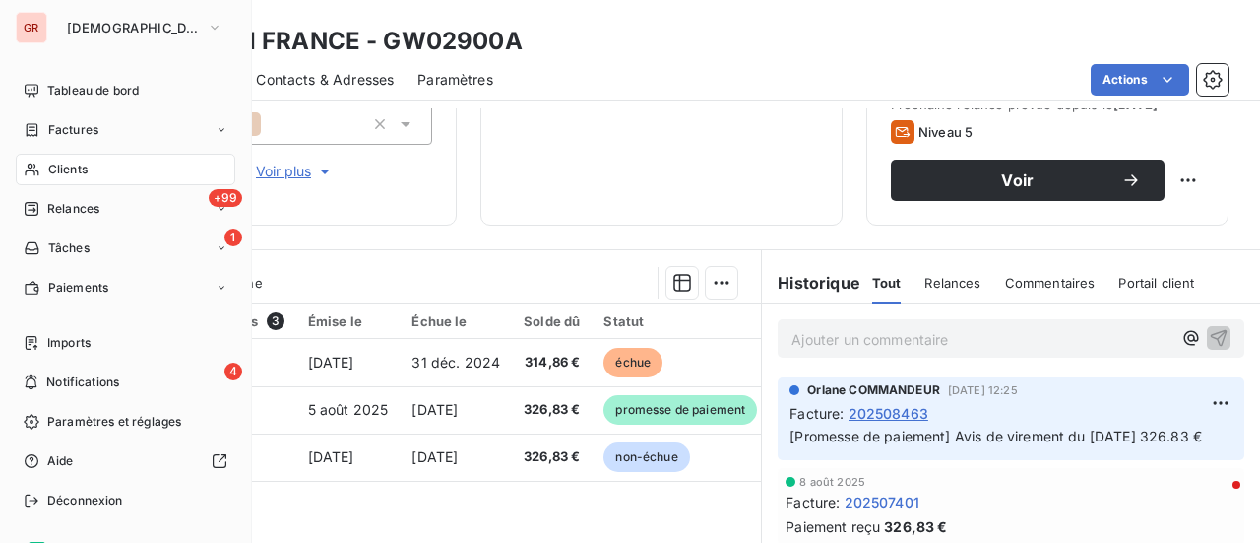
click at [89, 126] on span "Factures" at bounding box center [73, 130] width 50 height 18
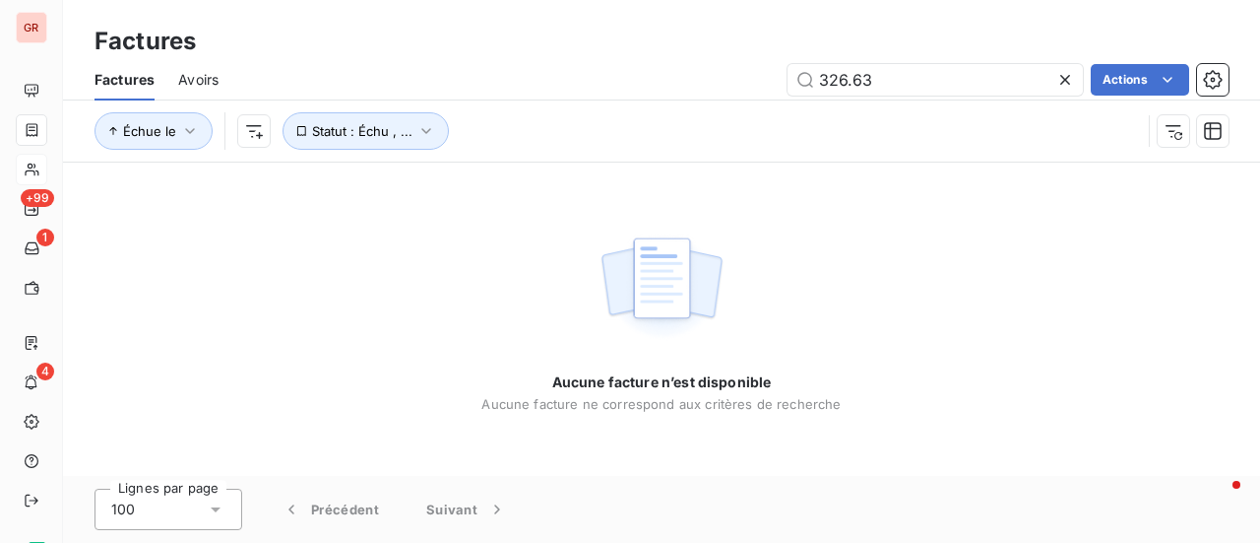
drag, startPoint x: 902, startPoint y: 77, endPoint x: 604, endPoint y: 88, distance: 298.5
click at [631, 87] on div "326.63 Actions" at bounding box center [735, 80] width 987 height 32
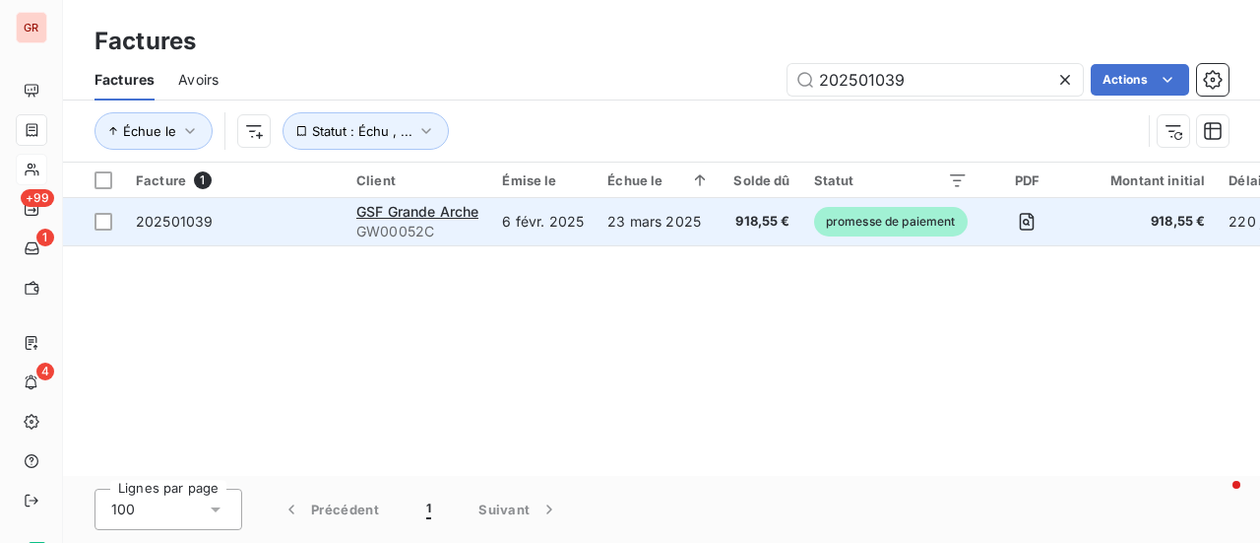
type input "202501039"
click at [126, 219] on td "202501039" at bounding box center [234, 221] width 221 height 47
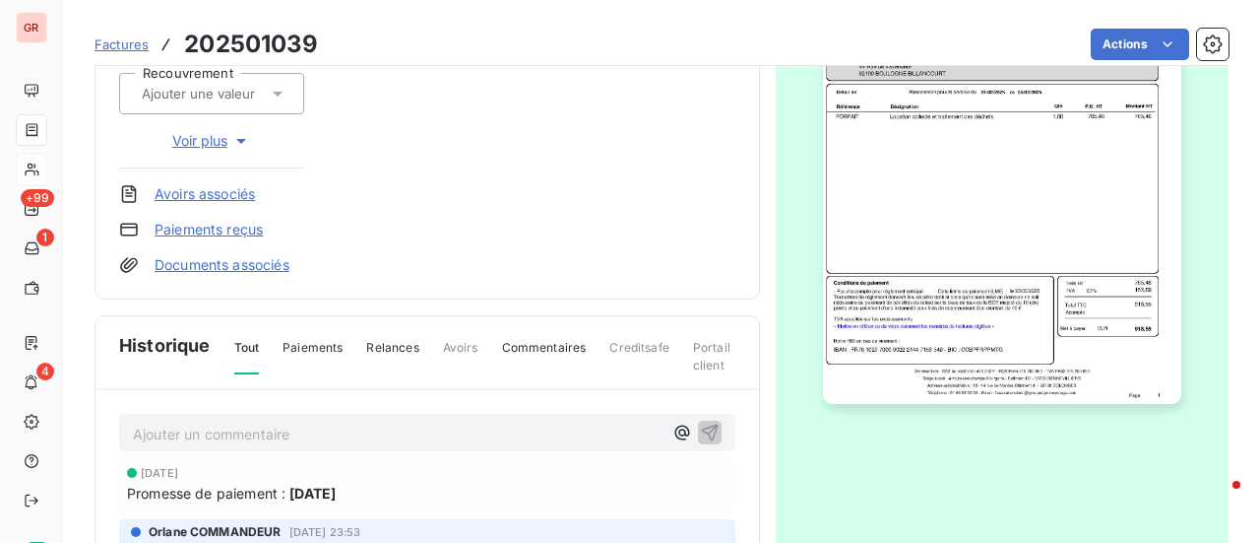
scroll to position [344, 0]
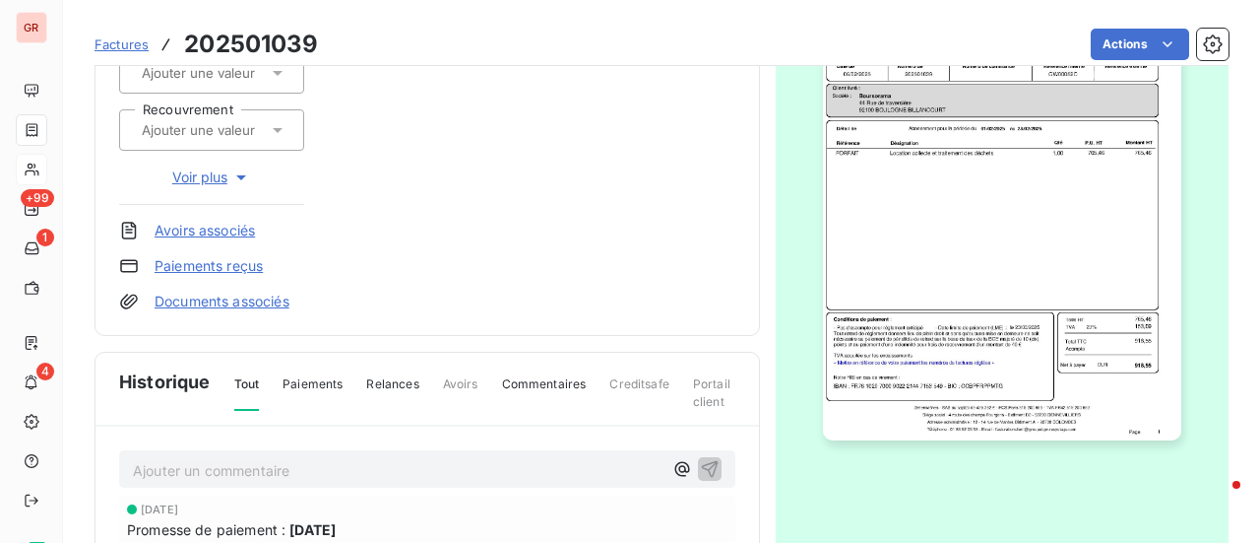
click at [965, 200] on img "button" at bounding box center [1002, 187] width 358 height 506
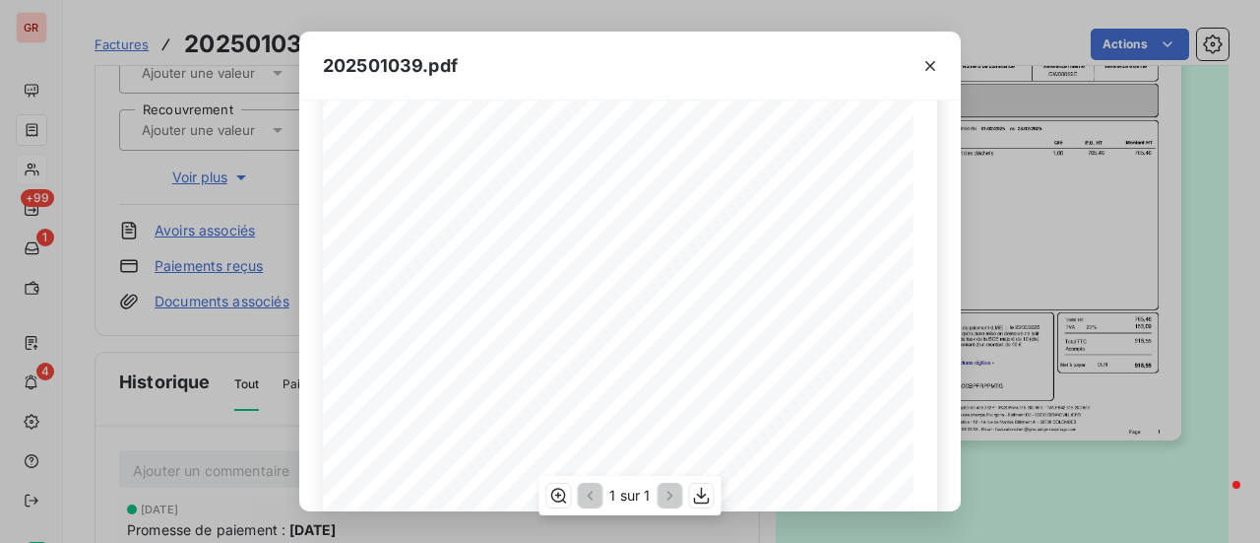
scroll to position [471, 0]
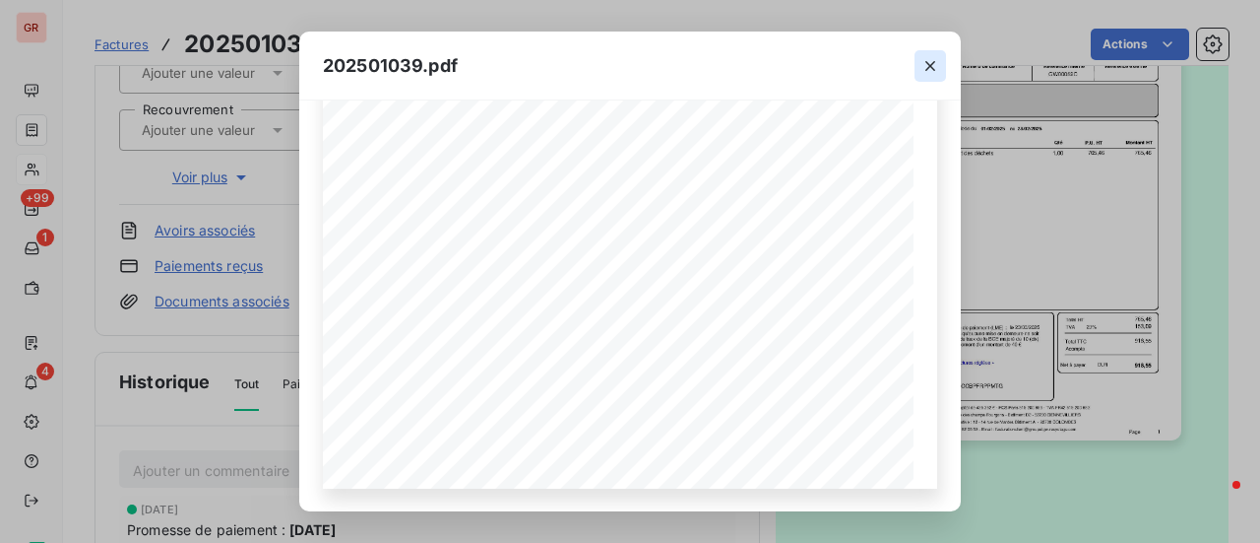
click at [931, 64] on icon "button" at bounding box center [931, 66] width 10 height 10
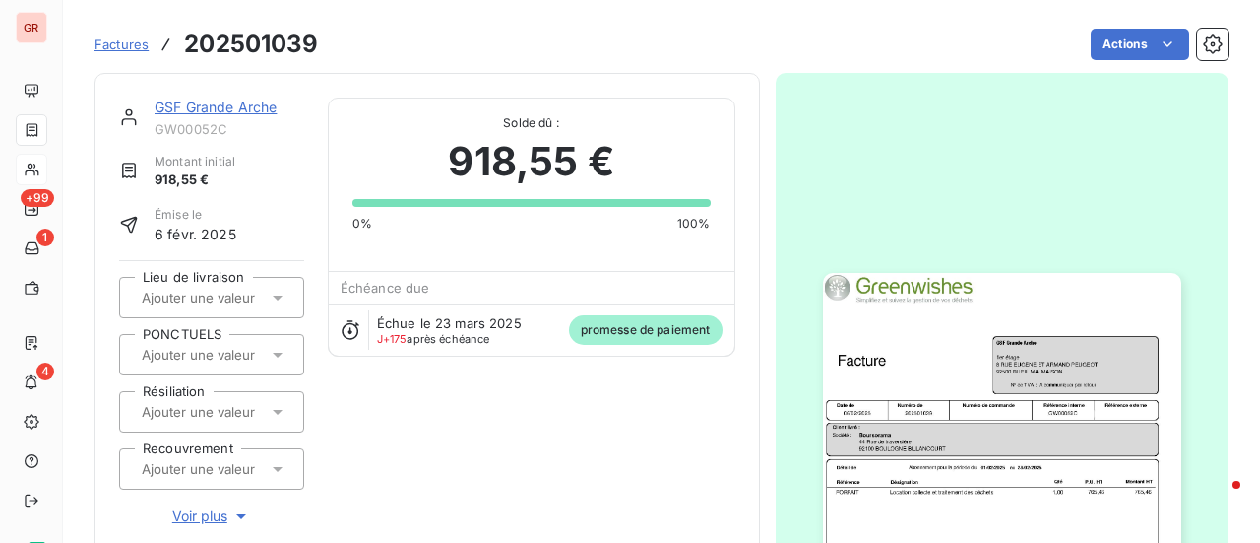
scroll to position [0, 0]
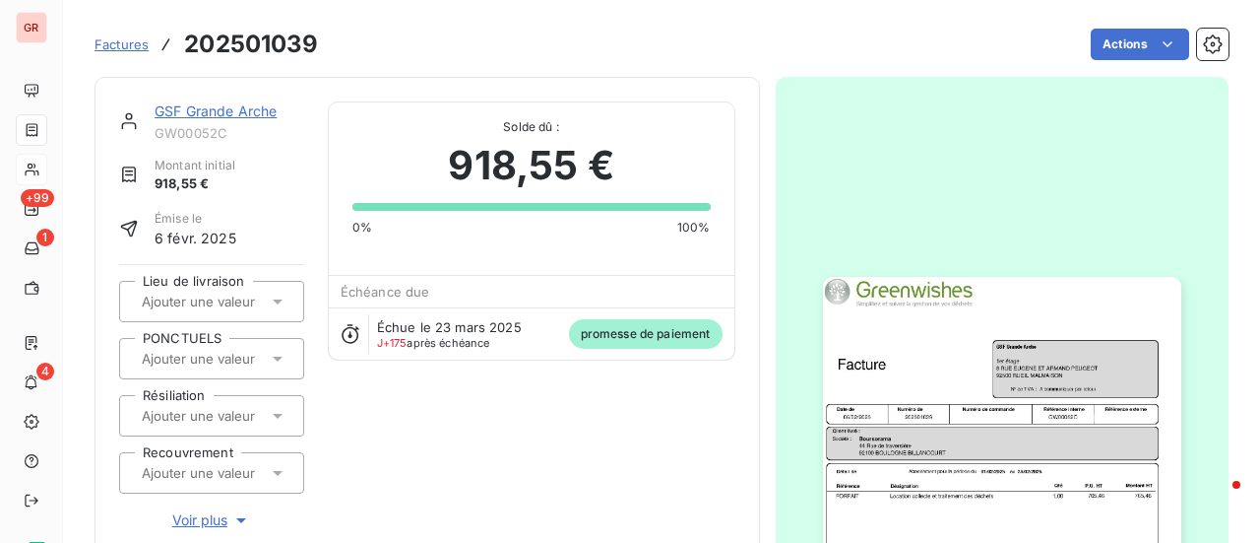
click at [256, 105] on link "GSF Grande Arche" at bounding box center [216, 110] width 122 height 17
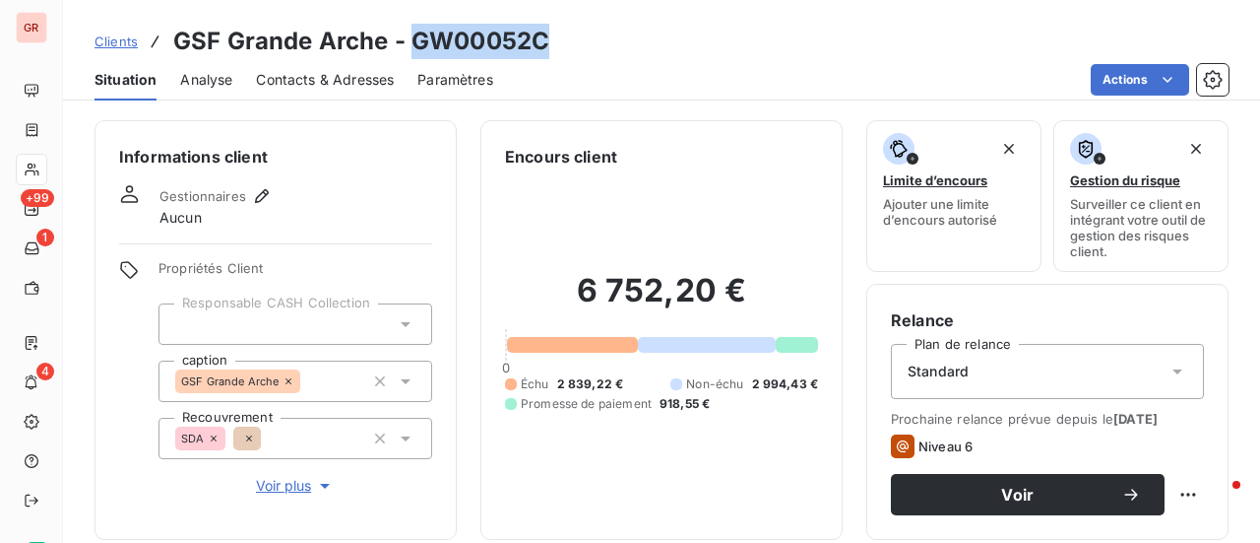
drag, startPoint x: 536, startPoint y: 44, endPoint x: 417, endPoint y: 35, distance: 118.5
click at [417, 35] on h3 "GSF Grande Arche - GW00052C" at bounding box center [361, 41] width 376 height 35
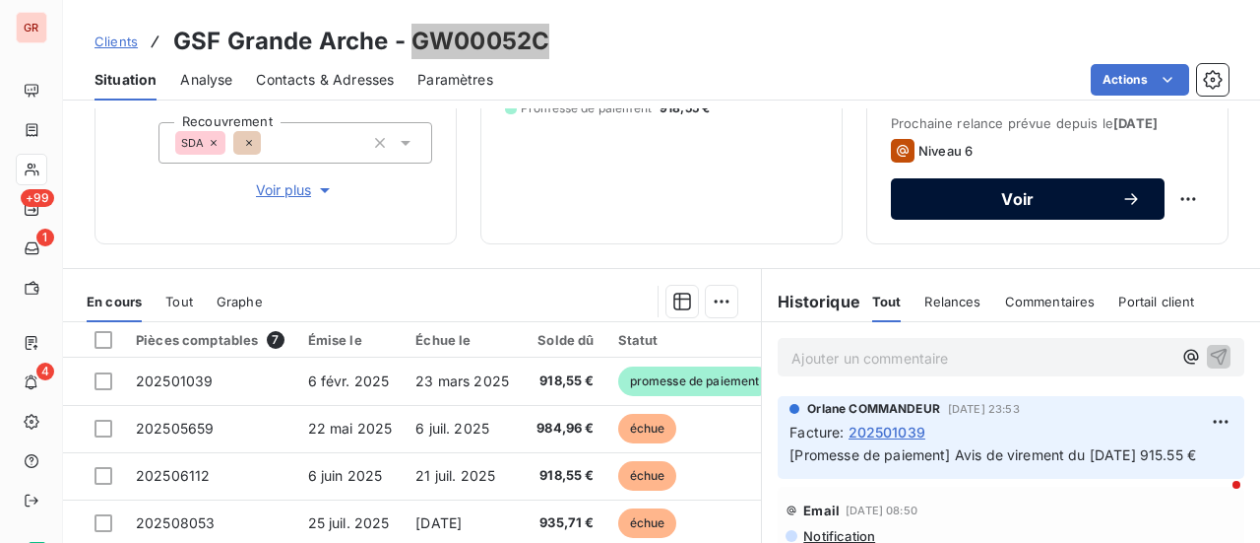
scroll to position [295, 0]
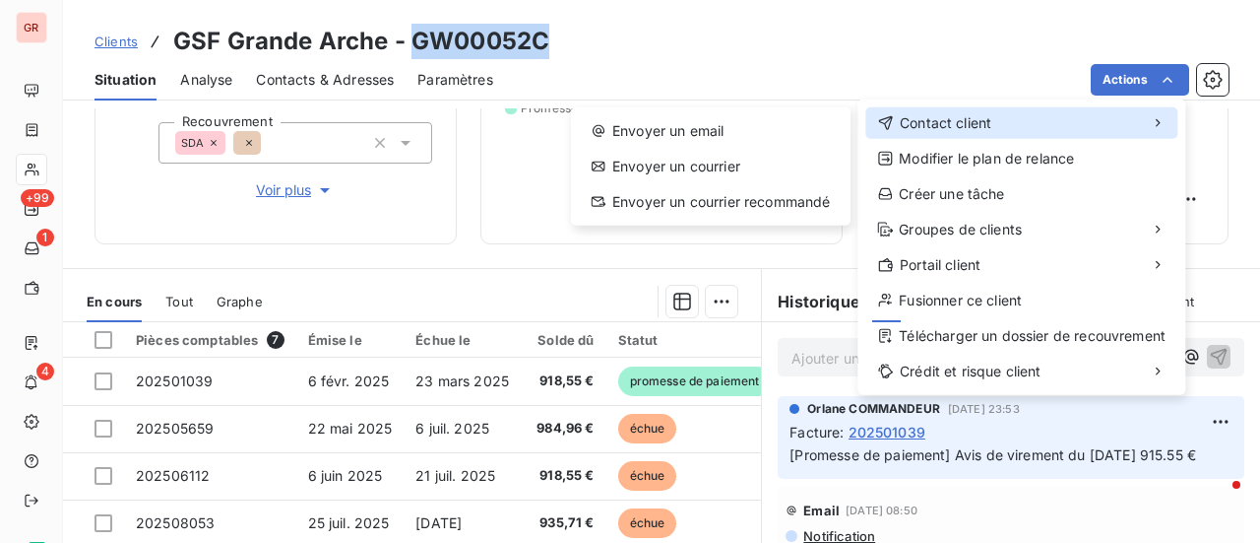
click at [962, 128] on span "Contact client" at bounding box center [946, 123] width 92 height 20
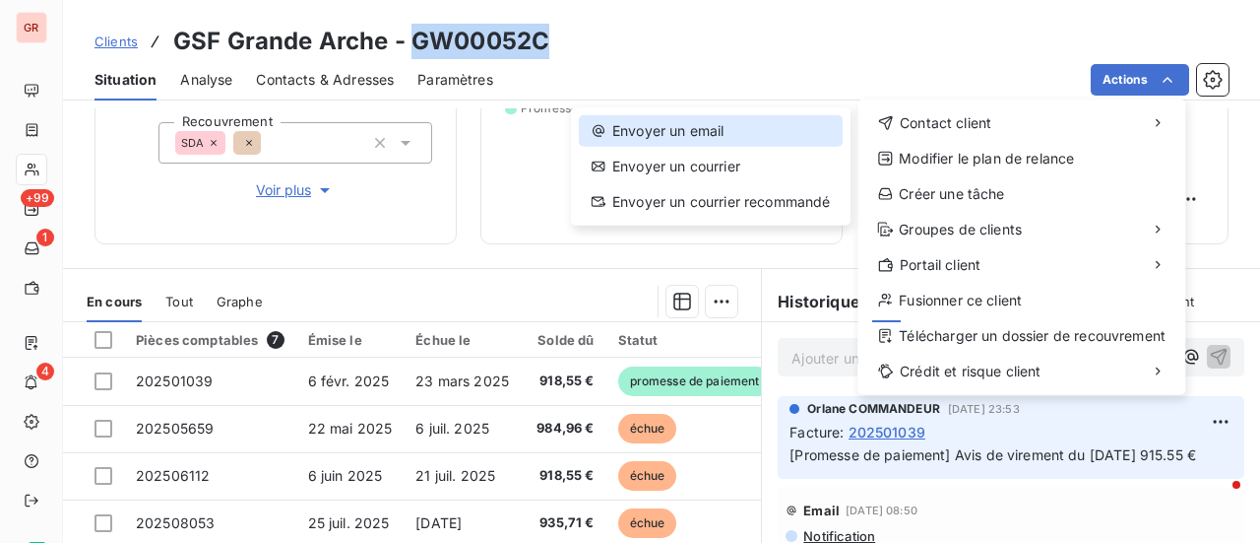
click at [717, 129] on div "Envoyer un email" at bounding box center [711, 131] width 264 height 32
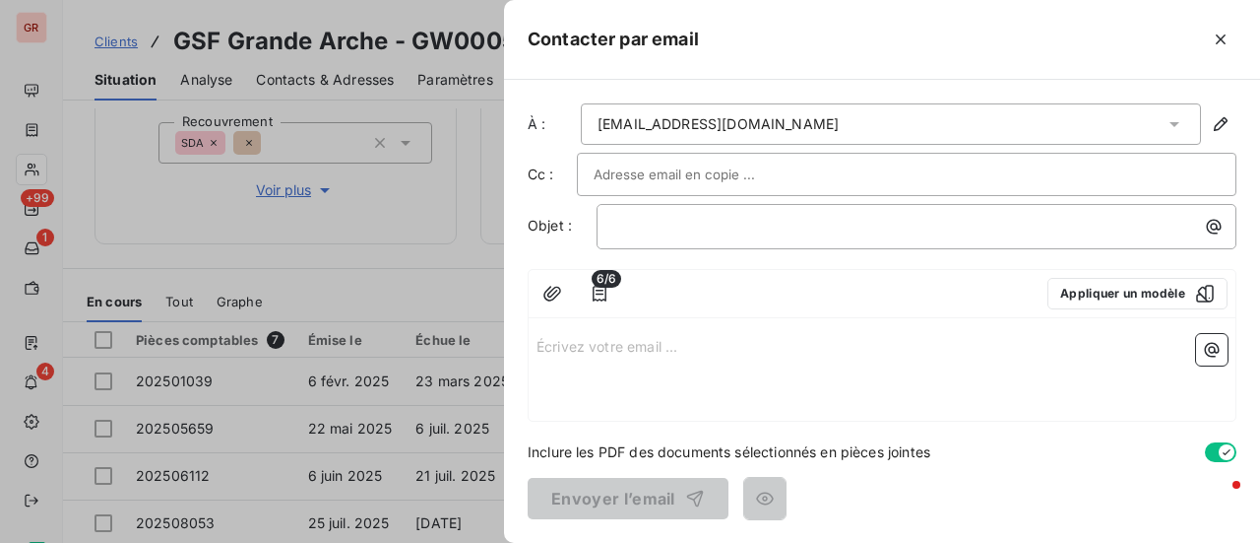
click at [714, 175] on input "text" at bounding box center [700, 175] width 212 height 30
click at [721, 215] on p "﻿" at bounding box center [921, 226] width 616 height 23
click at [583, 338] on p "Écrivez votre email ... ﻿" at bounding box center [882, 345] width 691 height 23
click at [453, 542] on div "Contacter par email À : helbache@gsf.fr Cc : Objet : FACTURES NON REGLEES 6/6 A…" at bounding box center [630, 543] width 1260 height 0
click at [894, 226] on p "Rappel de factures impayées- GW000" at bounding box center [921, 226] width 616 height 23
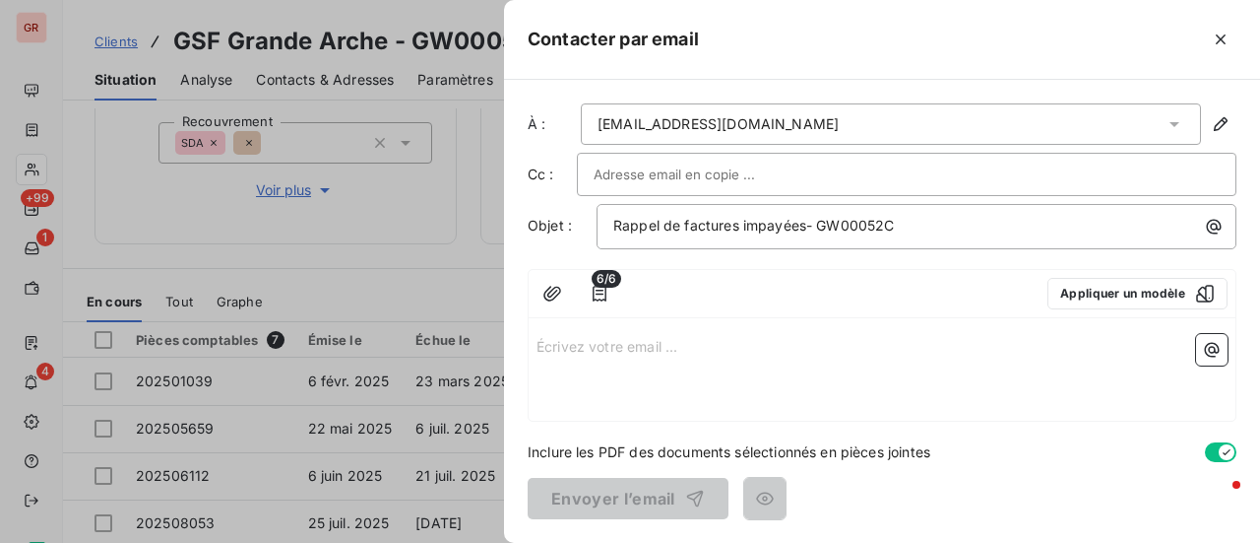
click at [704, 353] on p "Écrivez votre email ... ﻿" at bounding box center [882, 345] width 691 height 23
click at [545, 346] on p "Écrivez votre email ... ﻿" at bounding box center [882, 345] width 691 height 23
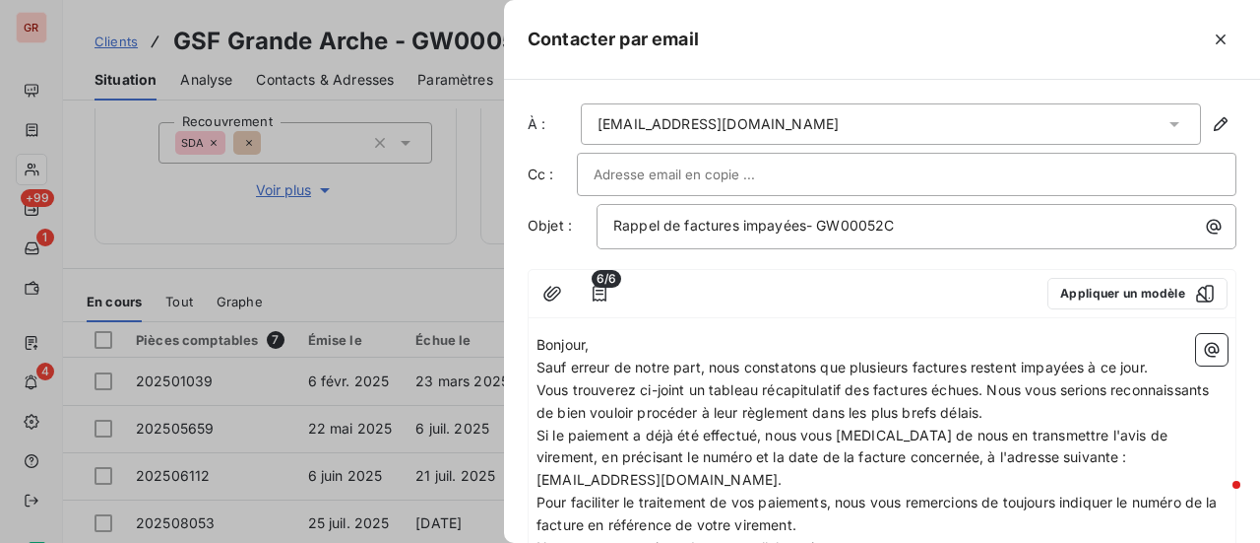
click at [987, 385] on span "Vous trouverez ci-joint un tableau récapitulatif des factures échues. Nous vous…" at bounding box center [875, 400] width 676 height 39
click at [543, 411] on span "Nous vous serions reconnaissants de bien vouloir procéder à leur règlement dans…" at bounding box center [873, 412] width 673 height 17
click at [1000, 385] on p "Vous trouverez ci-joint un tableau récapitulatif des factures échues." at bounding box center [882, 390] width 691 height 23
click at [1205, 345] on icon "button" at bounding box center [1212, 350] width 15 height 15
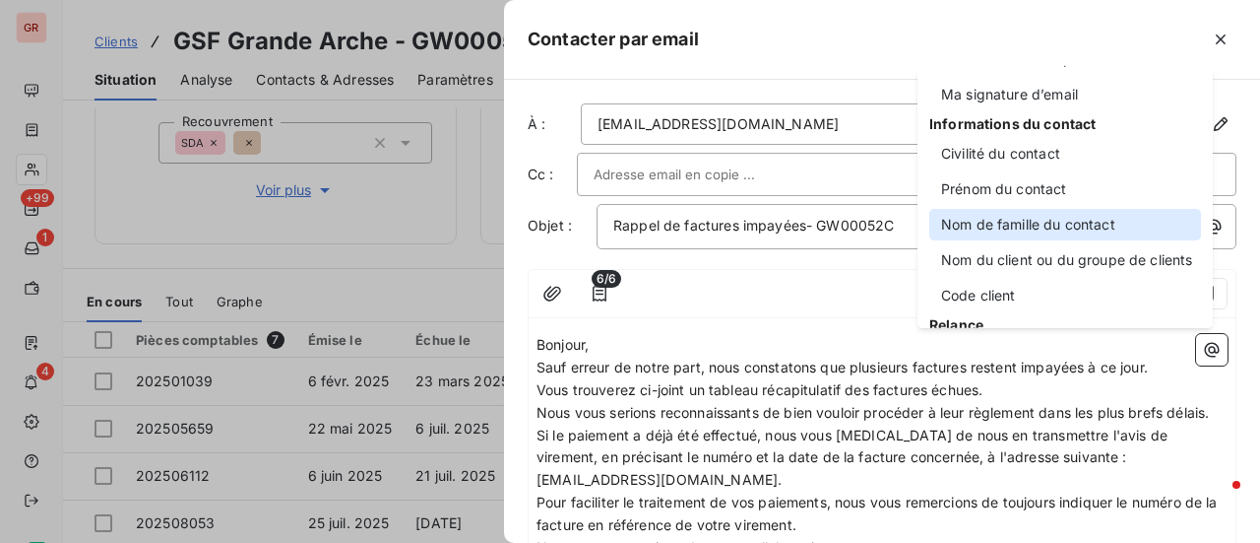
scroll to position [98, 0]
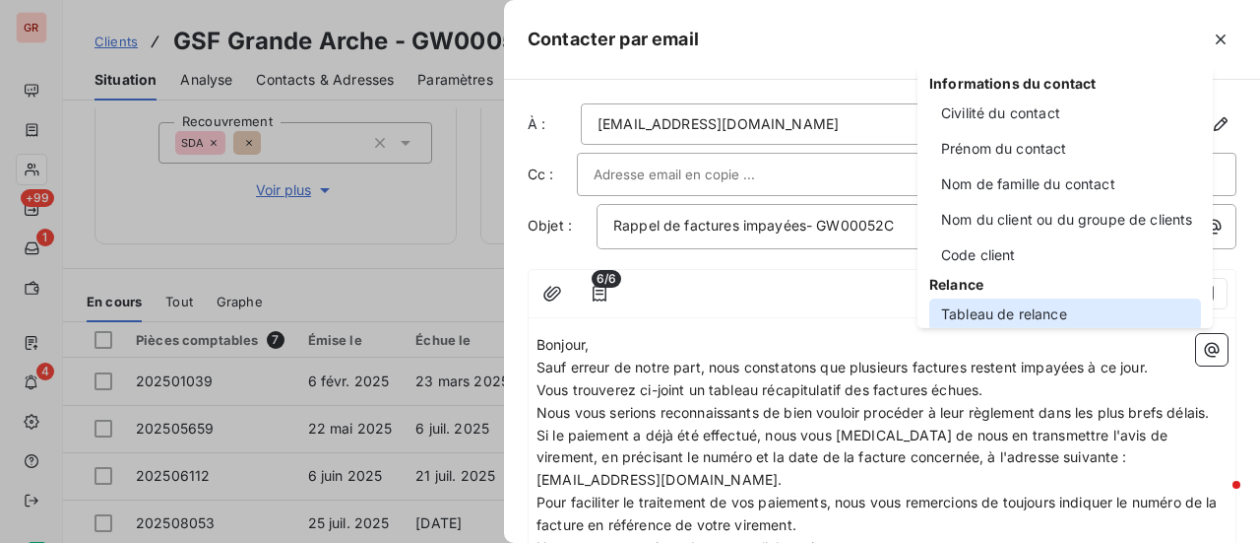
click at [1020, 313] on div "Tableau de relance" at bounding box center [1066, 314] width 272 height 32
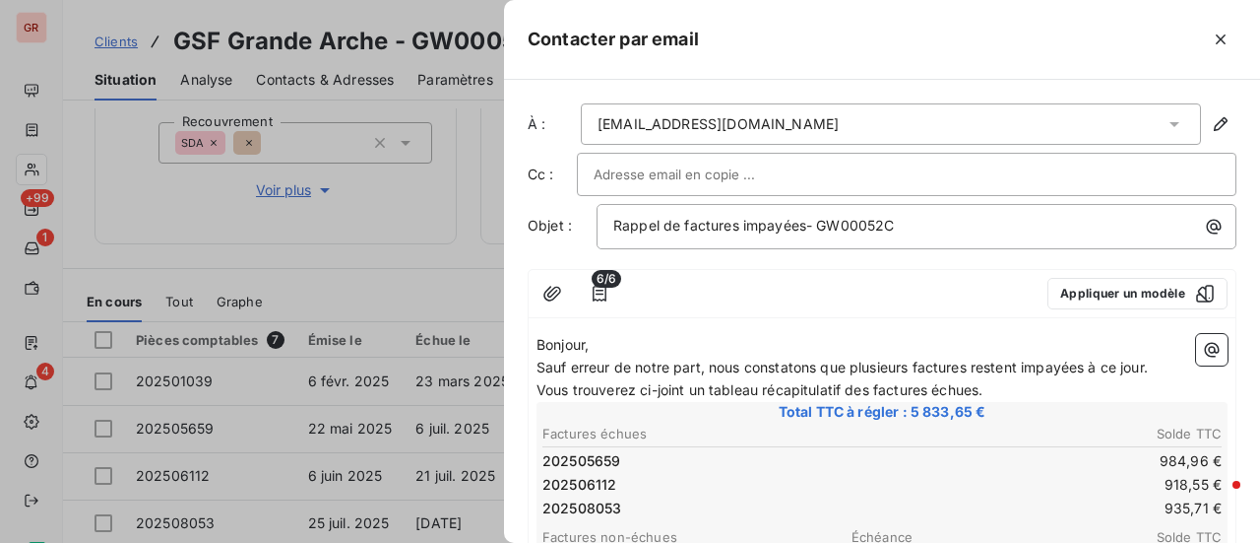
click at [1002, 379] on p "Vous trouverez ci-joint un tableau récapitulatif des factures échues." at bounding box center [882, 390] width 691 height 23
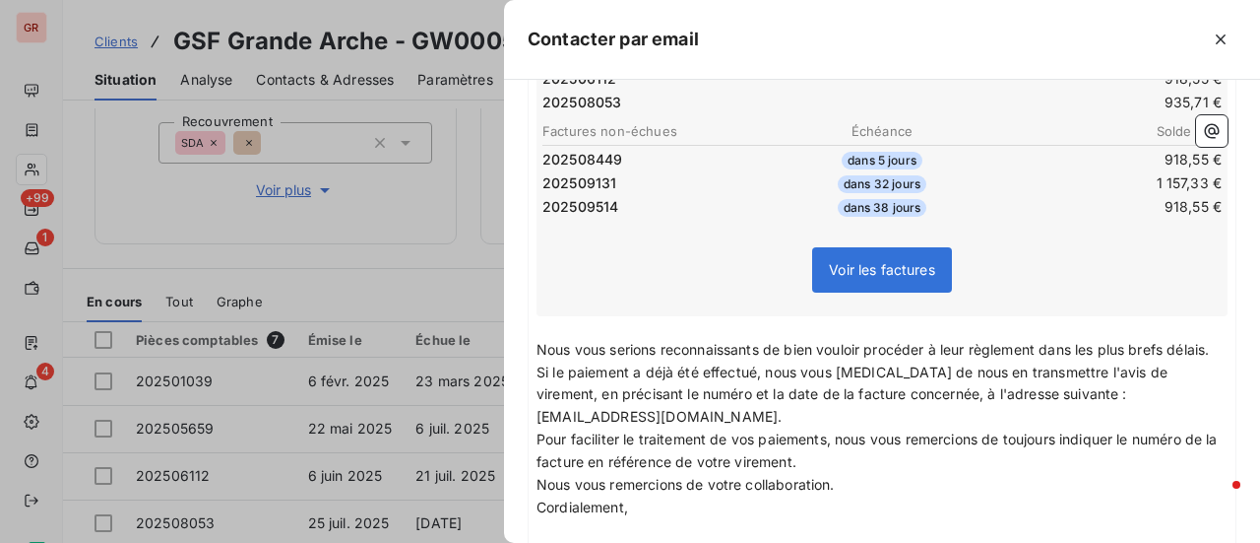
scroll to position [492, 0]
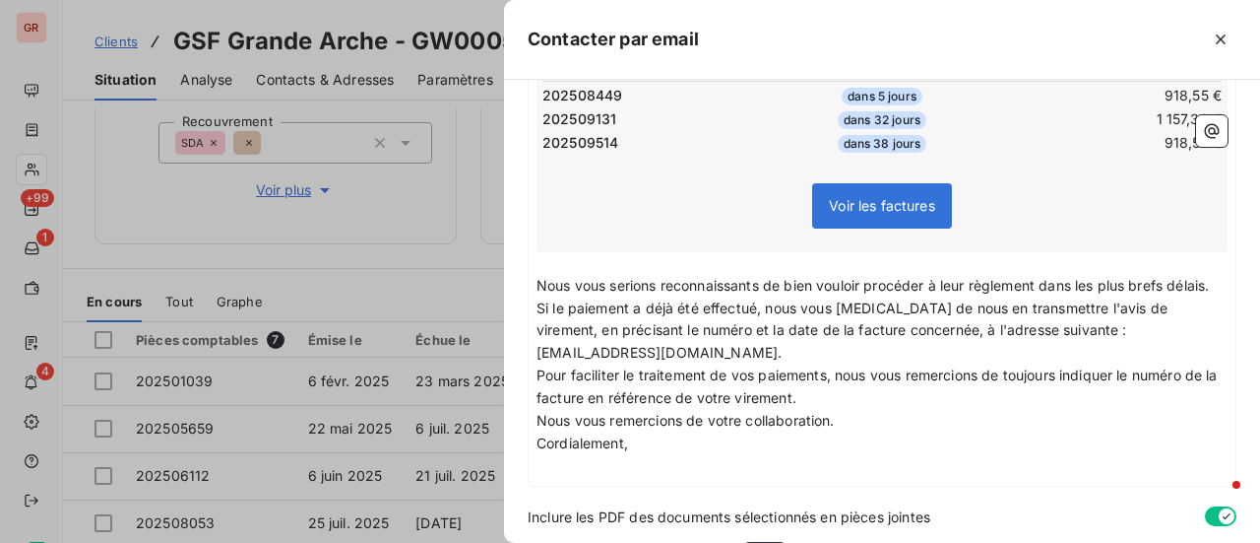
click at [1044, 280] on span "Nous vous serions reconnaissants de bien vouloir procéder à leur règlement dans…" at bounding box center [873, 285] width 673 height 17
drag, startPoint x: 1054, startPoint y: 286, endPoint x: 1178, endPoint y: 299, distance: 124.8
click at [1178, 297] on p "Nous vous serions reconnaissants de bien vouloir procéder à leur règlement. dan…" at bounding box center [882, 286] width 691 height 23
click at [536, 470] on div "Bonjour, Sauf erreur de notre part, nous constatons que plusieurs factures rest…" at bounding box center [882, 160] width 707 height 652
click at [542, 470] on p "﻿" at bounding box center [882, 466] width 691 height 23
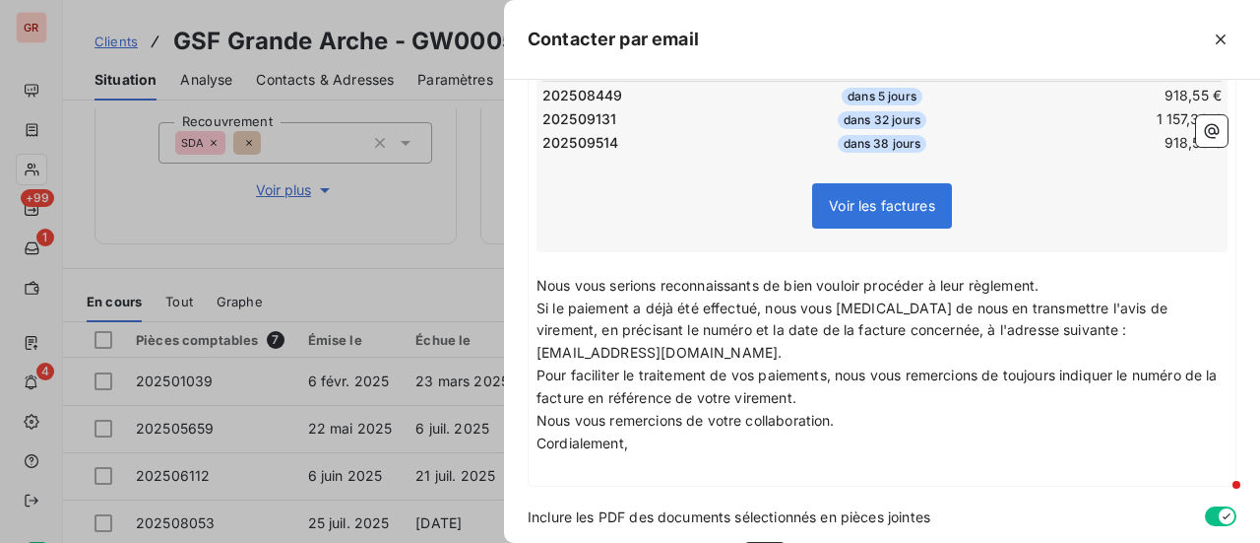
click at [1198, 117] on button "button" at bounding box center [1212, 131] width 32 height 32
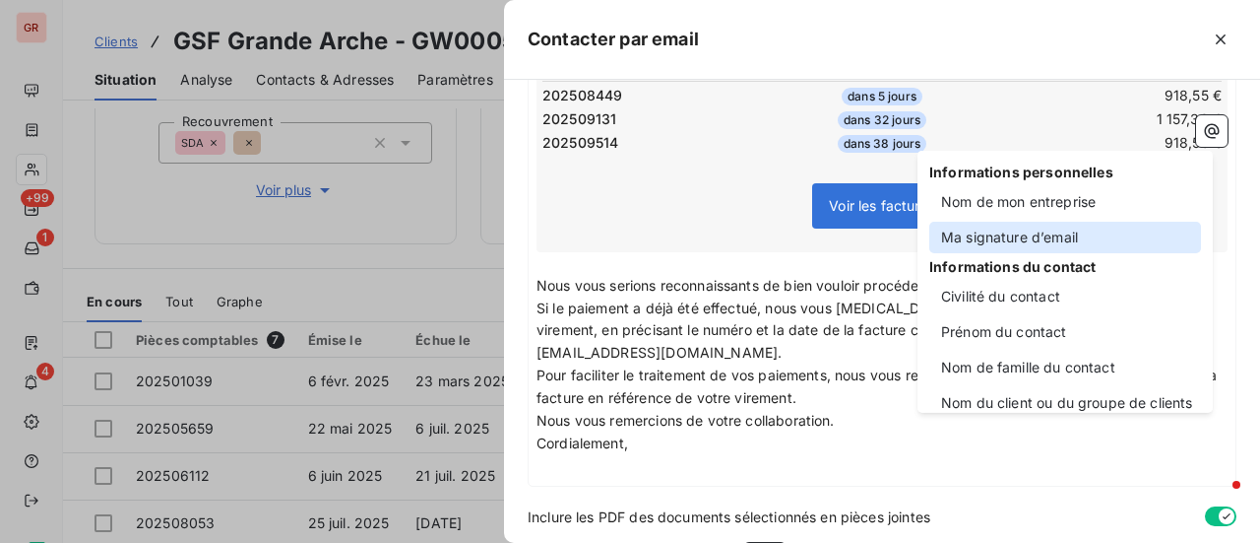
click at [1012, 244] on div "Ma signature d’email" at bounding box center [1066, 238] width 272 height 32
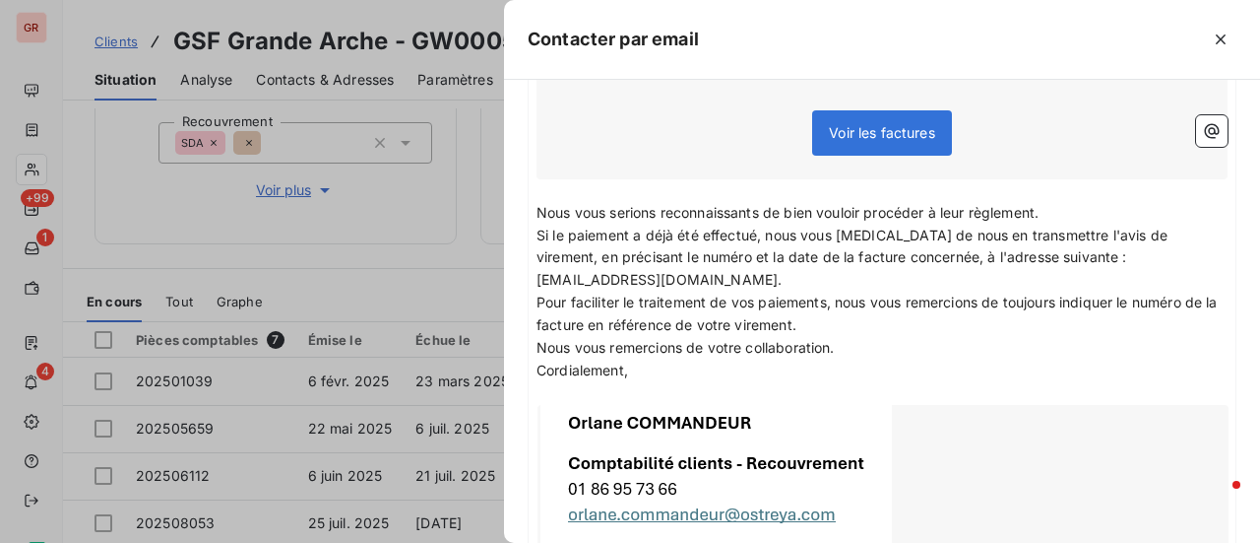
scroll to position [778, 0]
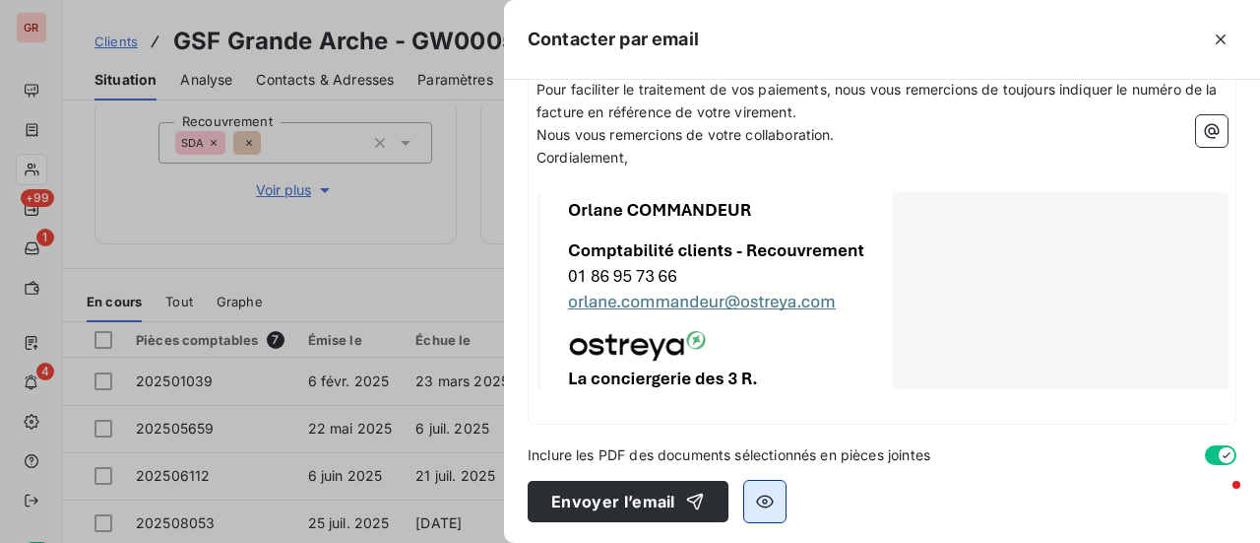
click at [767, 493] on icon "button" at bounding box center [765, 501] width 20 height 20
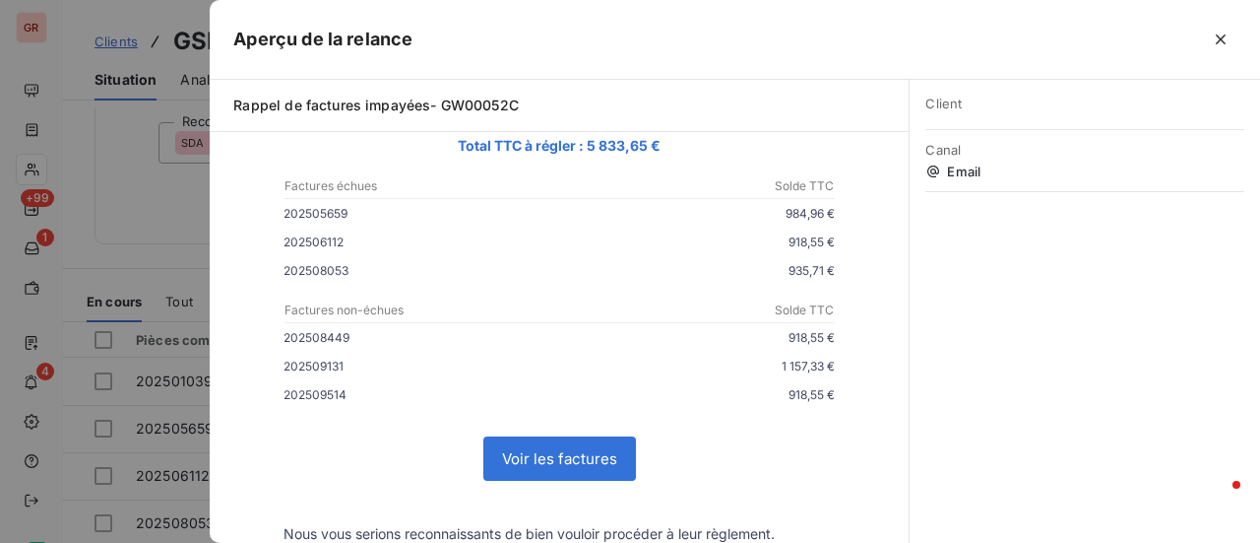
scroll to position [0, 0]
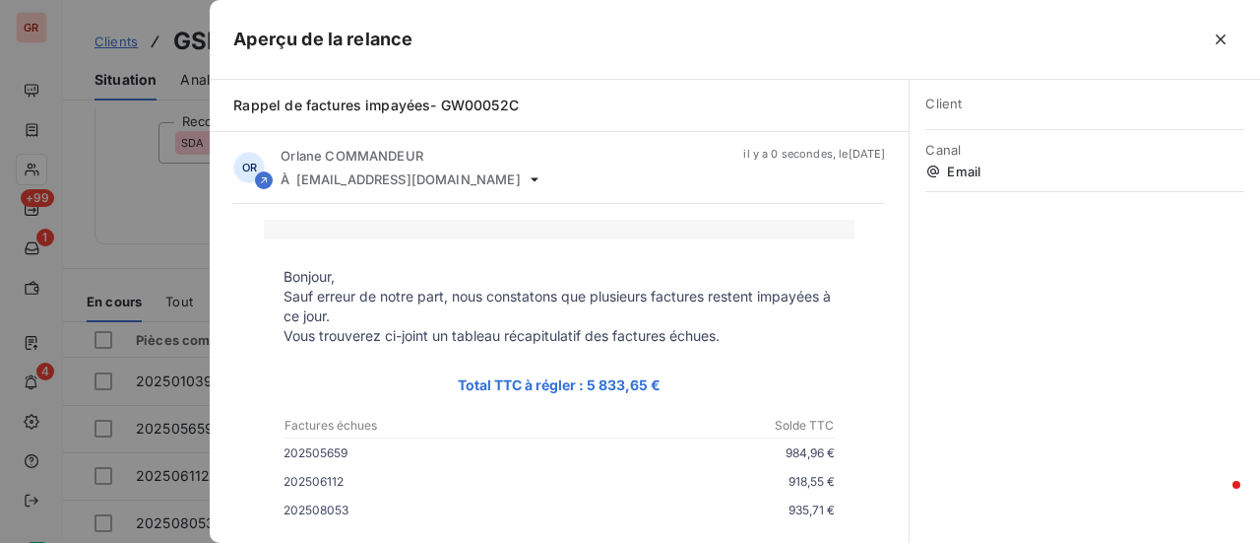
click at [188, 202] on div at bounding box center [630, 271] width 1260 height 543
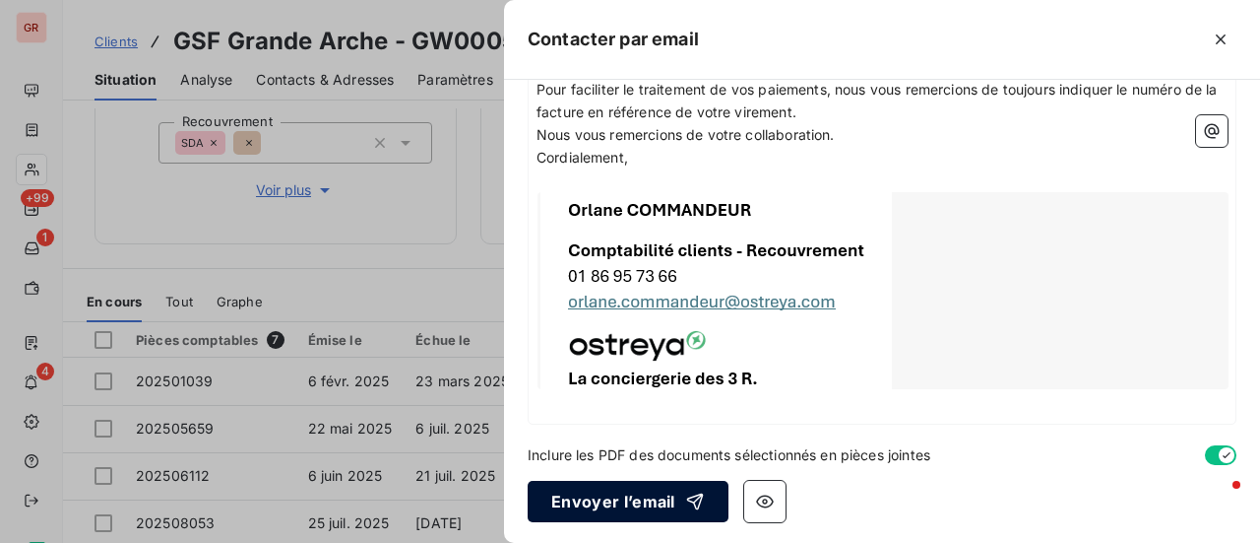
click at [676, 487] on button "Envoyer l’email" at bounding box center [628, 501] width 201 height 41
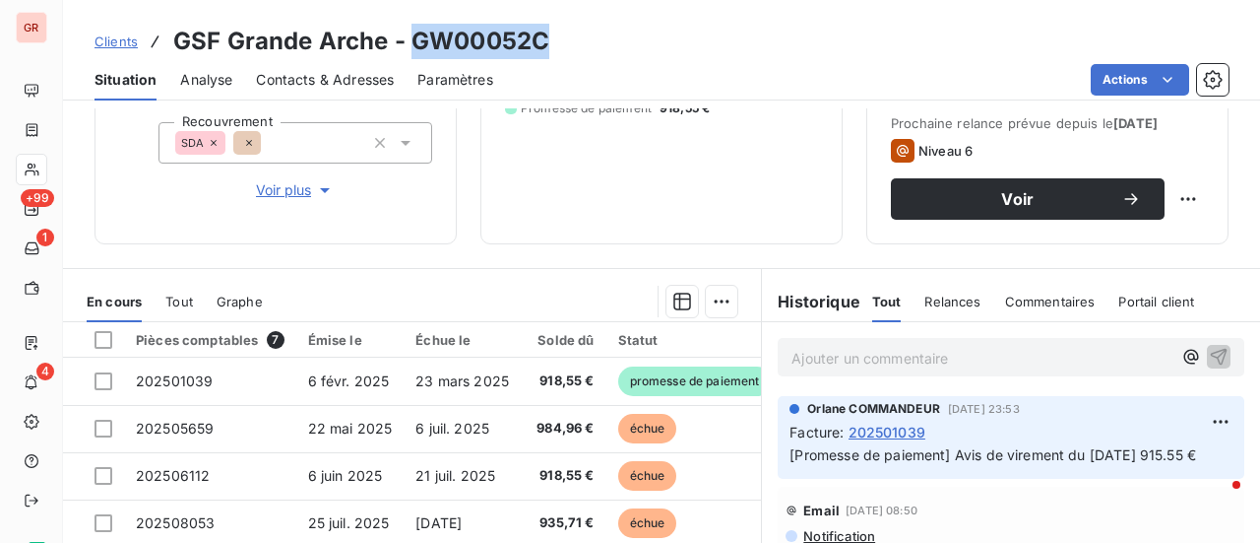
drag, startPoint x: 556, startPoint y: 34, endPoint x: 414, endPoint y: 47, distance: 143.3
click at [414, 47] on div "Clients GSF Grande Arche - GW00052C" at bounding box center [661, 41] width 1197 height 35
copy h3 "GW00052C"
click at [537, 72] on div "Actions" at bounding box center [873, 80] width 712 height 32
drag, startPoint x: 553, startPoint y: 43, endPoint x: 403, endPoint y: 43, distance: 150.7
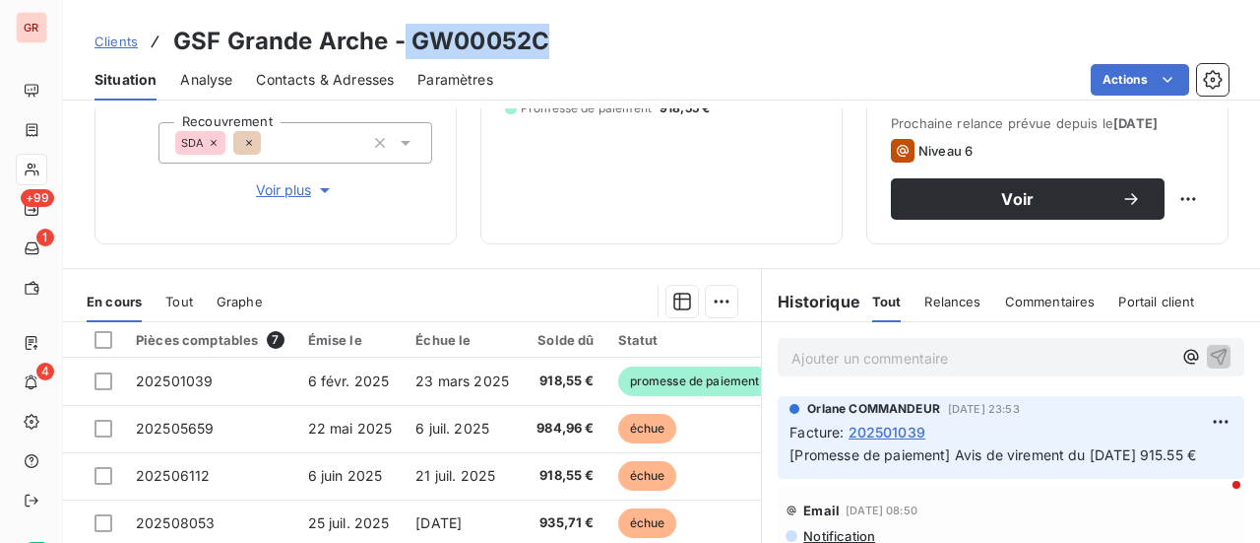
click at [403, 43] on div "Clients GSF Grande Arche - GW00052C" at bounding box center [661, 41] width 1197 height 35
copy h3 "GW00052C"
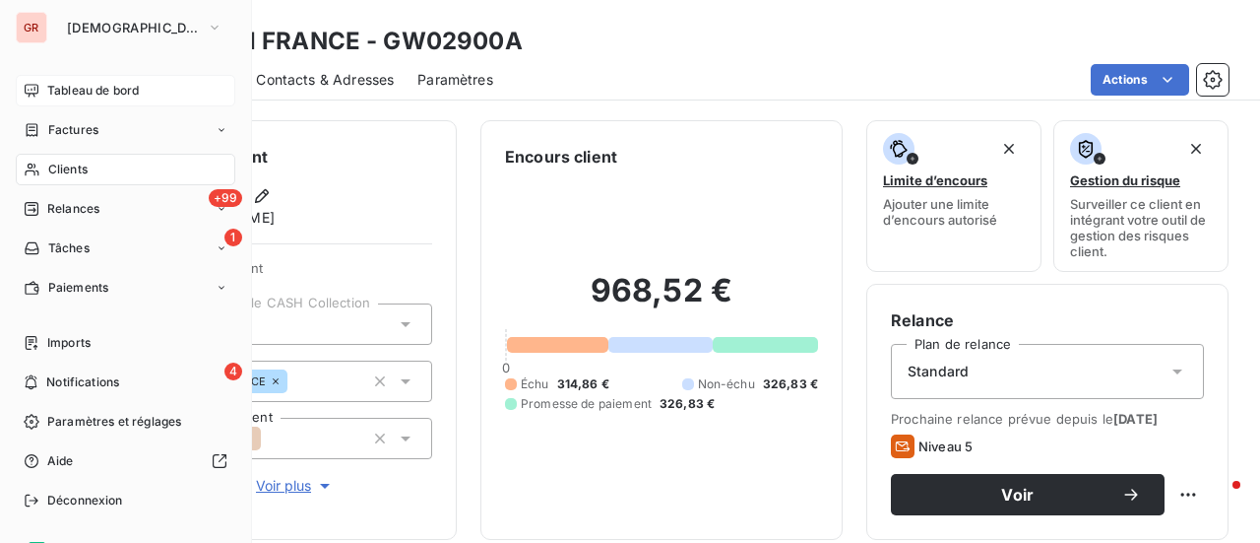
click at [98, 84] on span "Tableau de bord" at bounding box center [93, 91] width 92 height 18
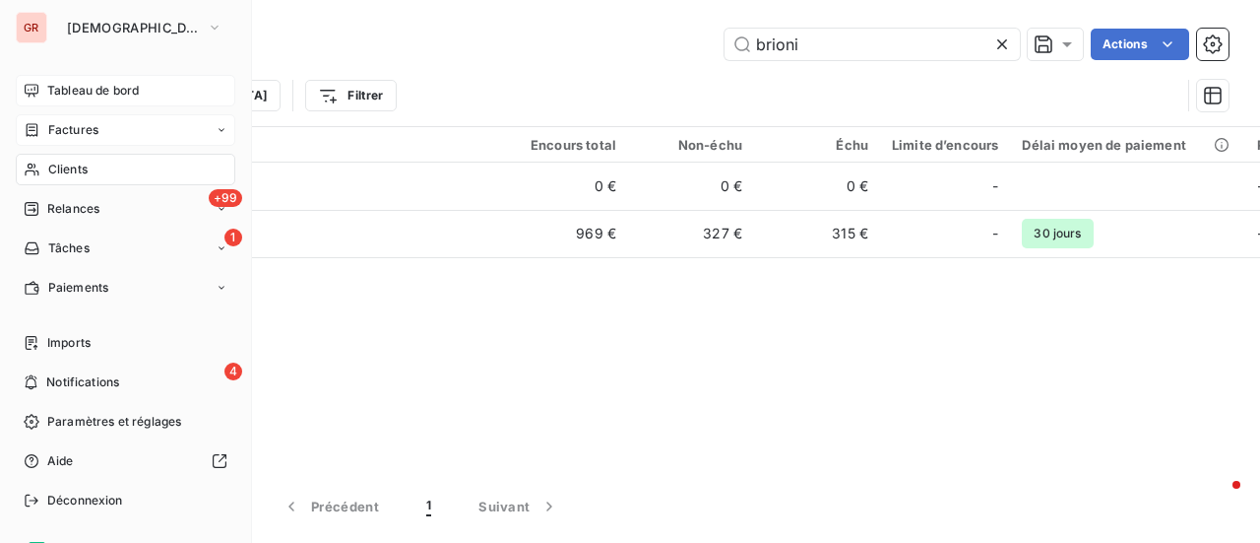
click at [99, 124] on div "Factures" at bounding box center [126, 130] width 220 height 32
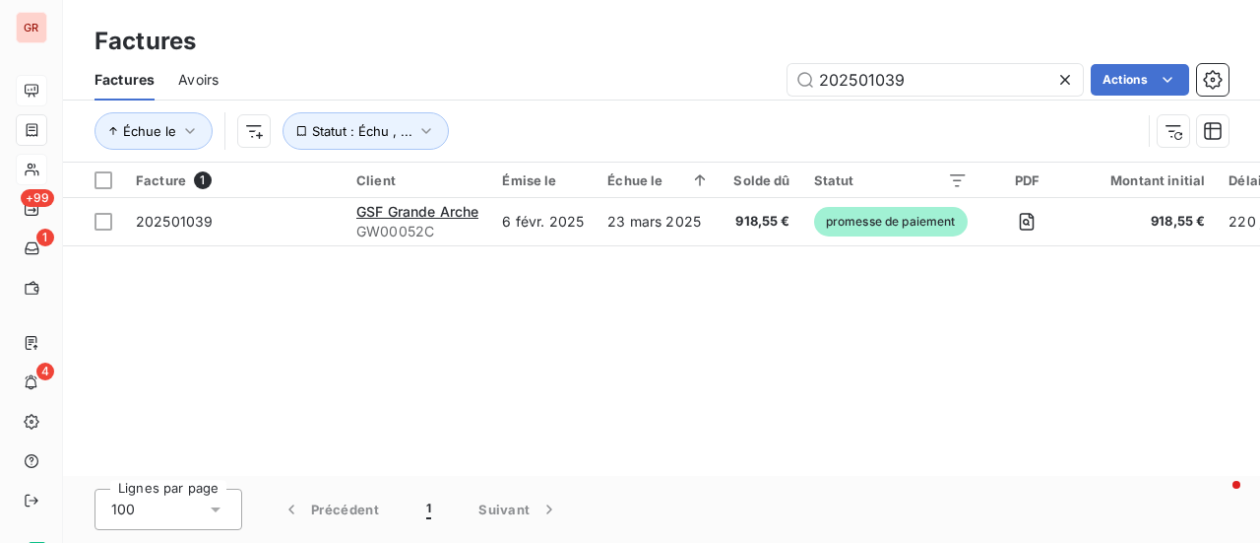
drag, startPoint x: 939, startPoint y: 75, endPoint x: 591, endPoint y: 129, distance: 352.7
click at [591, 129] on div "Factures Avoirs 202501039 Actions Échue le Statut : Échu , ..." at bounding box center [661, 110] width 1197 height 102
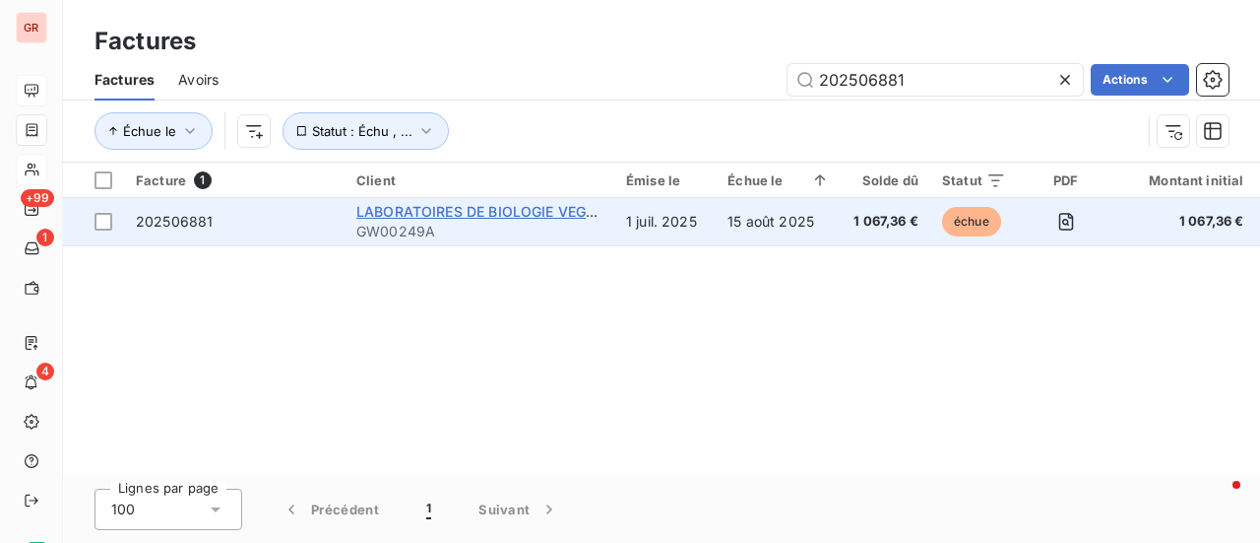
type input "202506881"
click at [404, 210] on span "LABORATOIRES DE BIOLOGIE VEGETAL YVES ROCHER" at bounding box center [547, 211] width 383 height 17
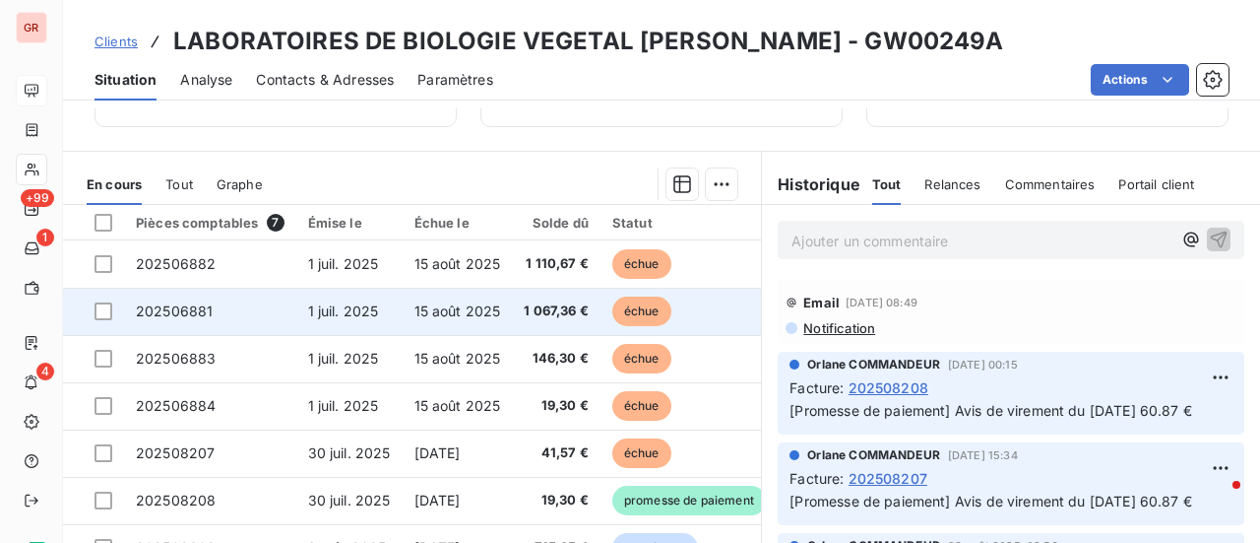
scroll to position [511, 0]
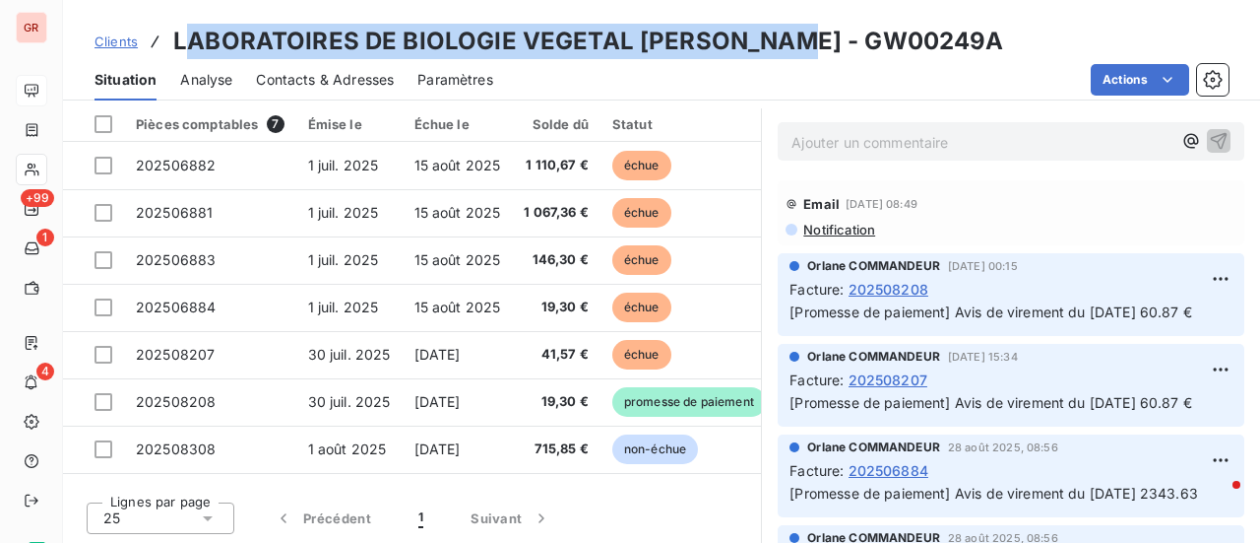
drag, startPoint x: 800, startPoint y: 41, endPoint x: 183, endPoint y: 43, distance: 616.4
click at [183, 43] on h3 "LABORATOIRES DE BIOLOGIE VEGETAL YVES ROCHER - GW00249A" at bounding box center [588, 41] width 831 height 35
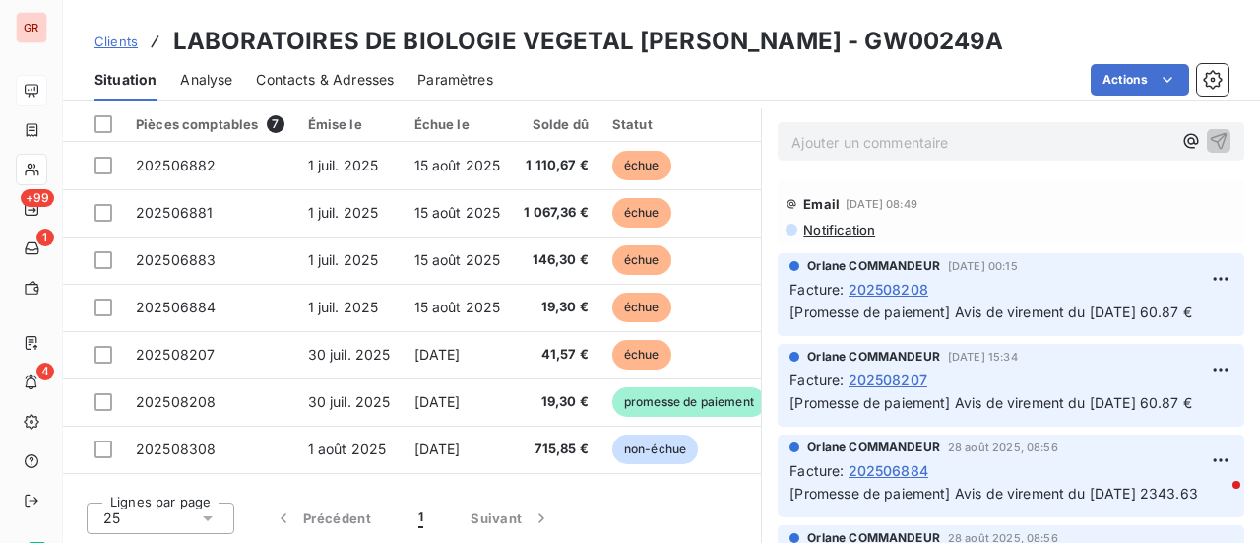
click at [818, 68] on div "Actions" at bounding box center [873, 80] width 712 height 32
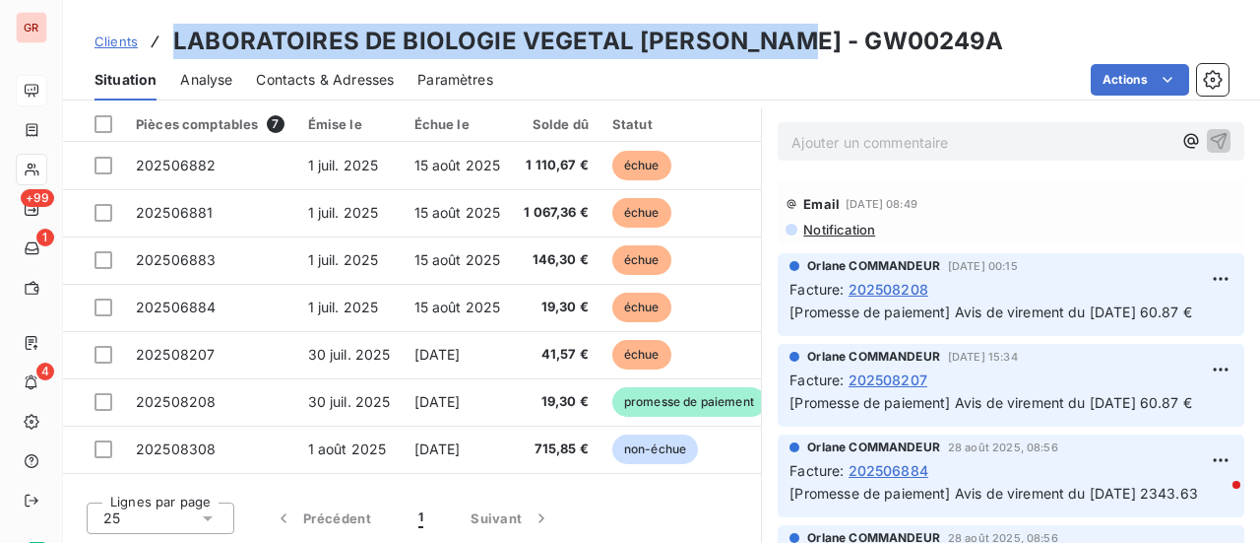
drag, startPoint x: 800, startPoint y: 35, endPoint x: 167, endPoint y: 36, distance: 632.1
click at [167, 36] on div "Clients LABORATOIRES DE BIOLOGIE VEGETAL YVES ROCHER - GW00249A" at bounding box center [550, 41] width 910 height 35
copy h3 "LABORATOIRES DE BIOLOGIE VEGETAL YVES ROCHER"
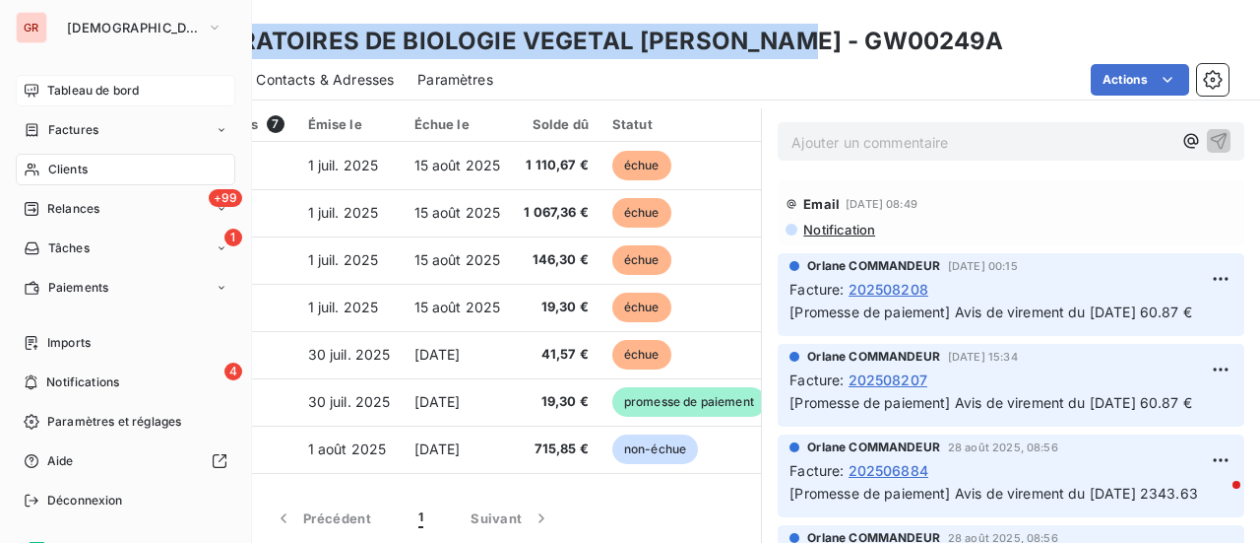
click at [87, 133] on span "Factures" at bounding box center [73, 130] width 50 height 18
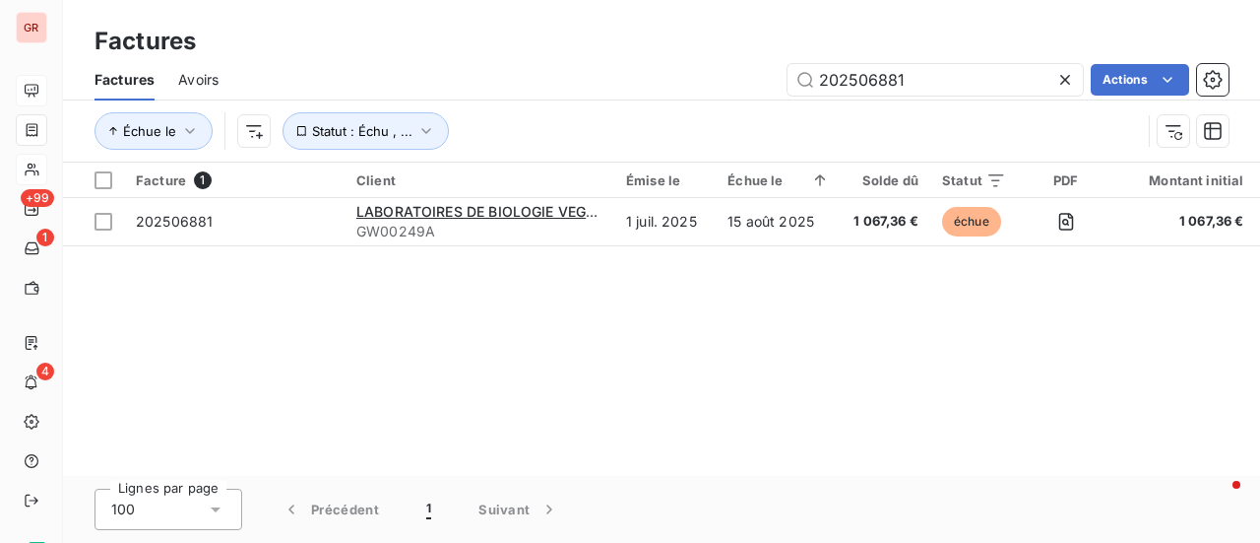
drag, startPoint x: 928, startPoint y: 80, endPoint x: 377, endPoint y: 106, distance: 551.1
click at [510, 96] on div "Factures Avoirs 202506881 Actions" at bounding box center [661, 79] width 1197 height 41
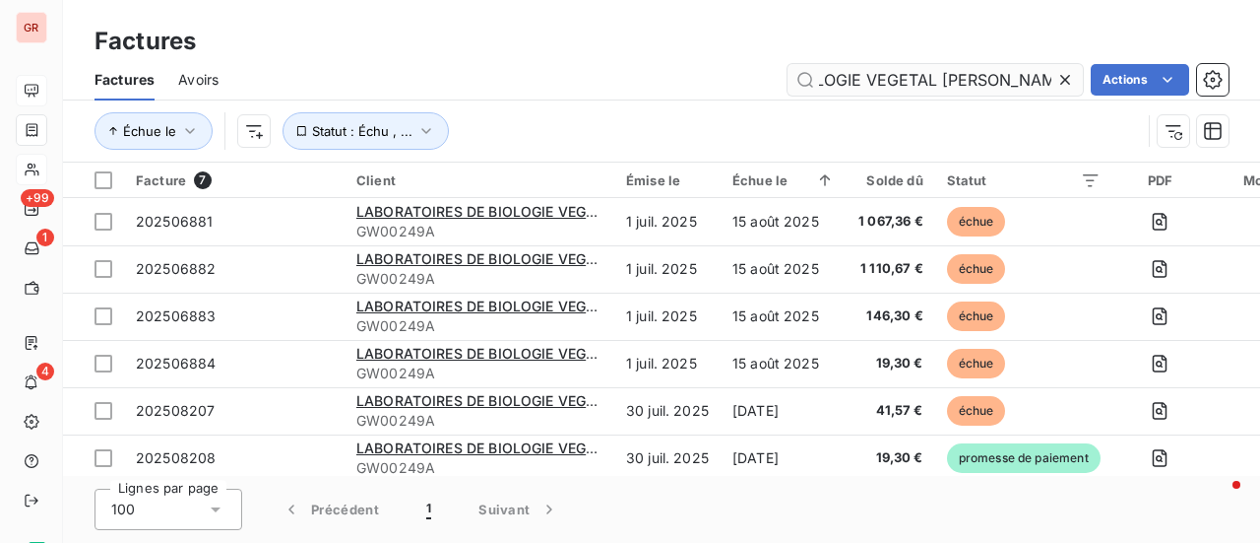
click at [827, 82] on input "LABORATOIRES DE BIOLOGIE VEGETAL YVES ROCHER" at bounding box center [935, 80] width 295 height 32
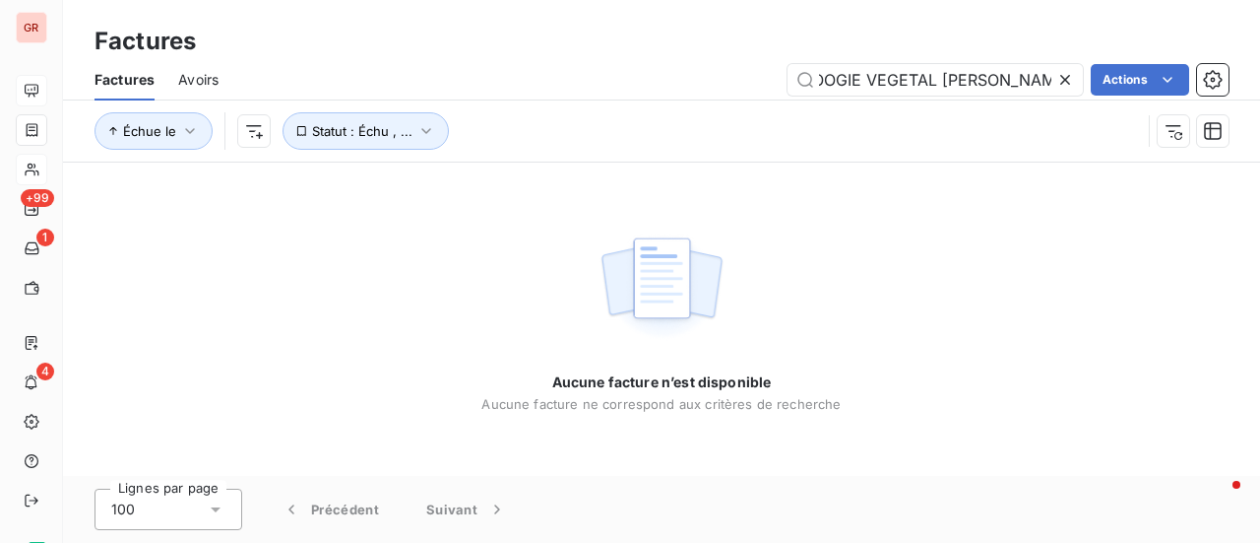
type input "LABORATOIRES DE BIOOGIE VEGETAL YVES ROCHER"
click at [1063, 78] on icon at bounding box center [1065, 80] width 10 height 10
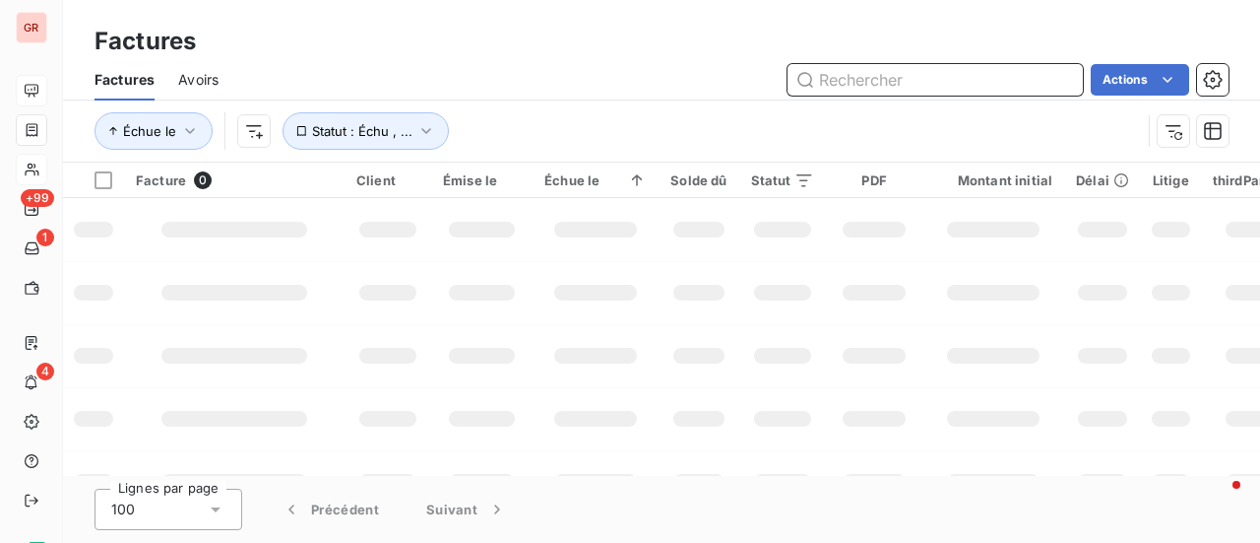
drag, startPoint x: 1005, startPoint y: 84, endPoint x: 712, endPoint y: 123, distance: 296.1
click at [712, 123] on div "Factures Avoirs Actions Échue le Statut : Échu , ..." at bounding box center [661, 110] width 1197 height 102
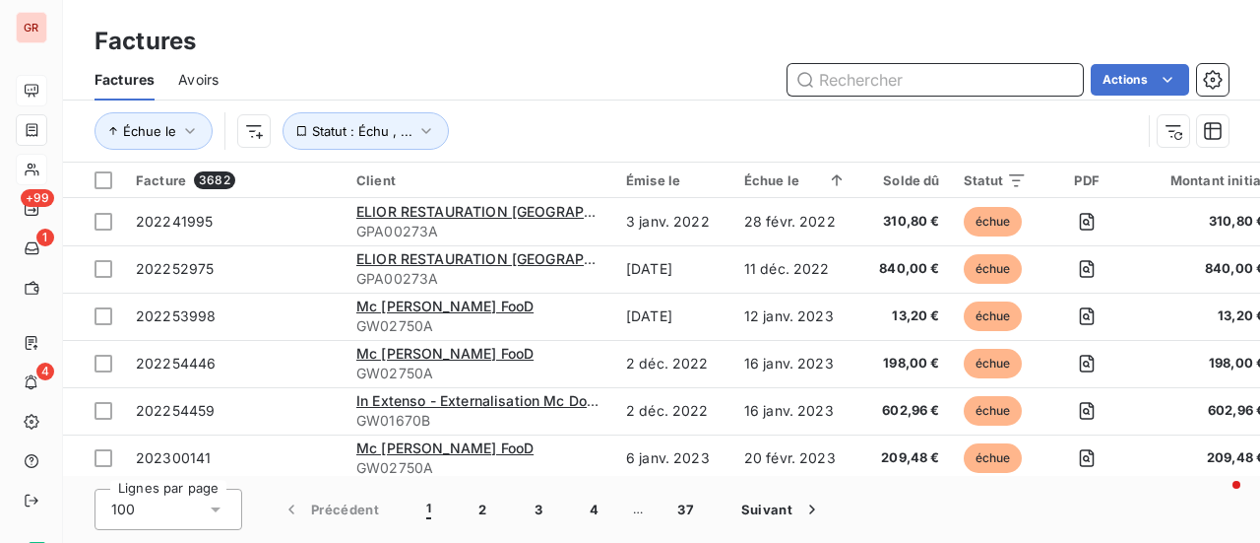
paste input "LABORATOIRES DE BIOLOGIE VEGETAL YVES ROCHER"
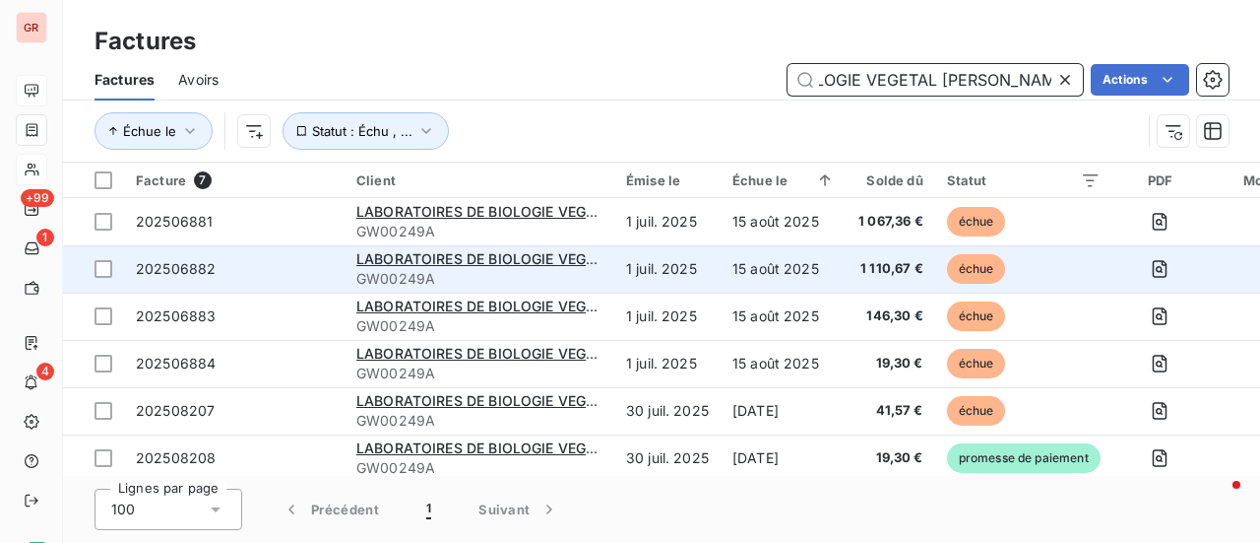
type input "LABORATOIRES DE BIOLOGIE VEGETAL YVES ROCHER"
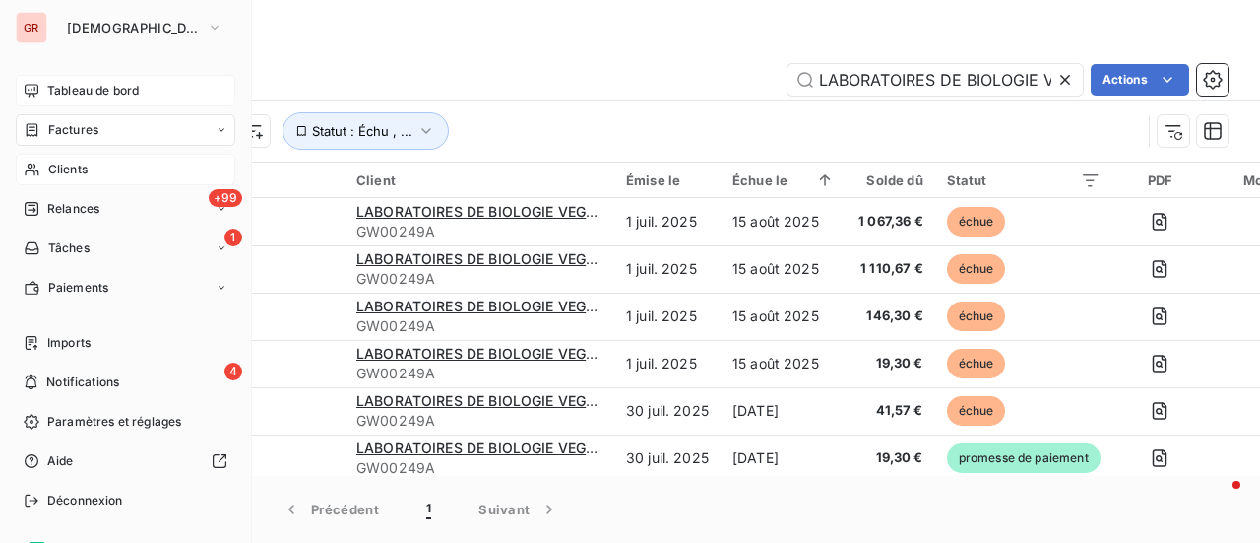
click at [76, 125] on span "Factures" at bounding box center [73, 130] width 50 height 18
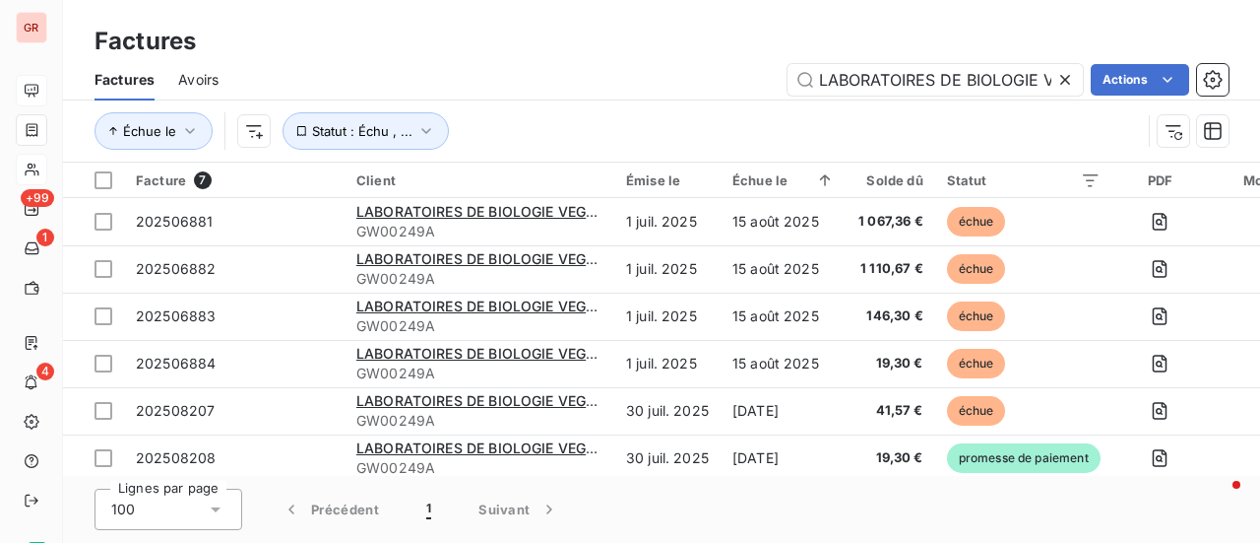
click at [1064, 88] on icon at bounding box center [1066, 80] width 20 height 20
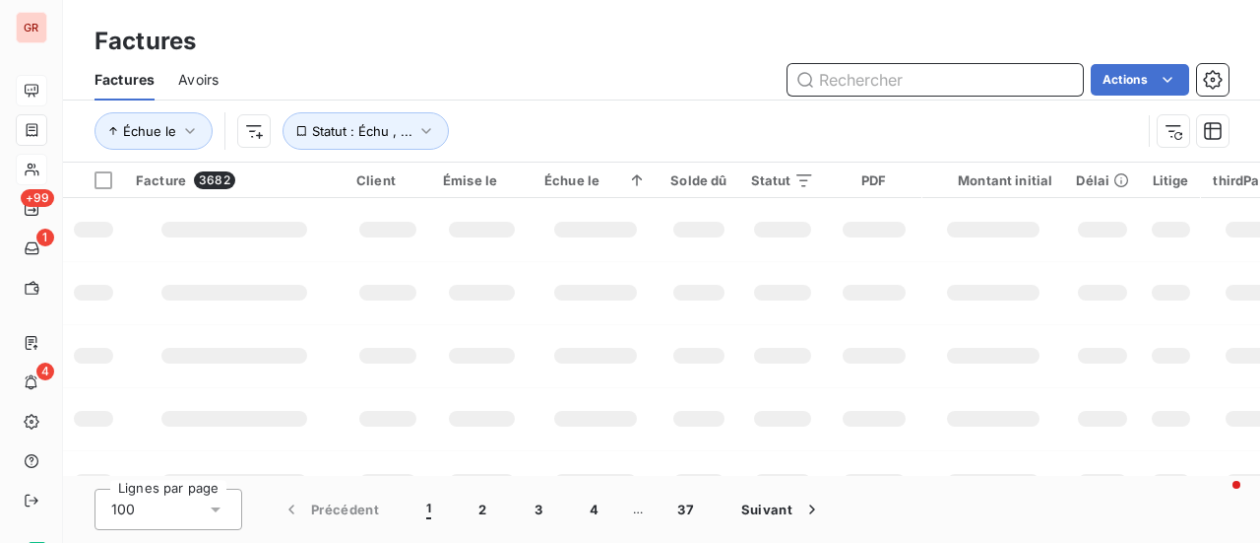
drag, startPoint x: 1002, startPoint y: 81, endPoint x: 879, endPoint y: 82, distance: 123.1
click at [898, 82] on input "text" at bounding box center [935, 80] width 295 height 32
paste input "202506884"
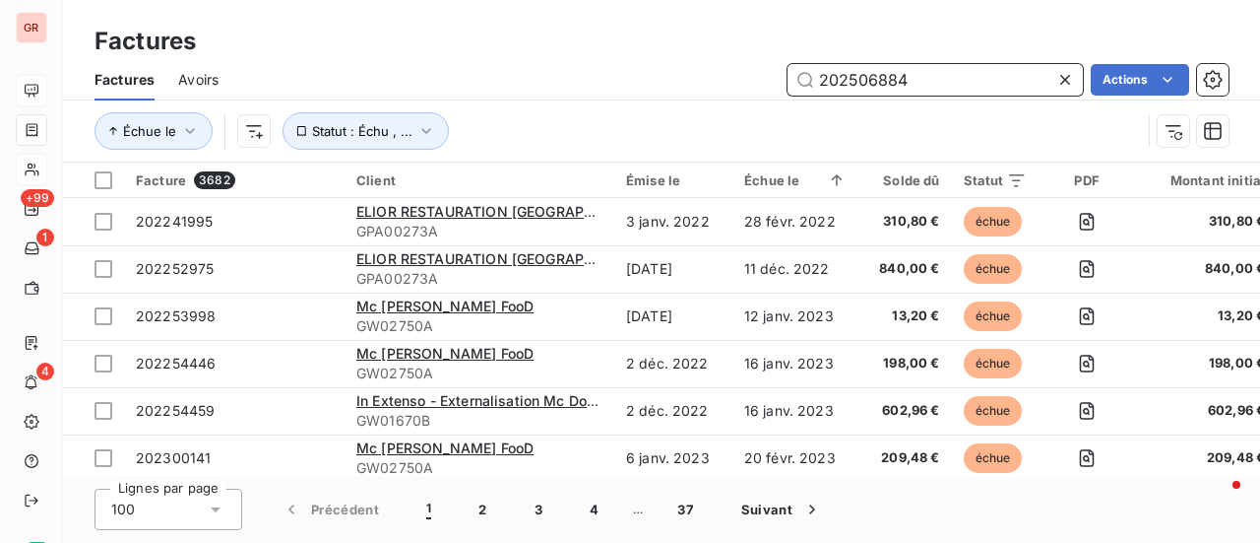
click at [914, 80] on input "202506884" at bounding box center [935, 80] width 295 height 32
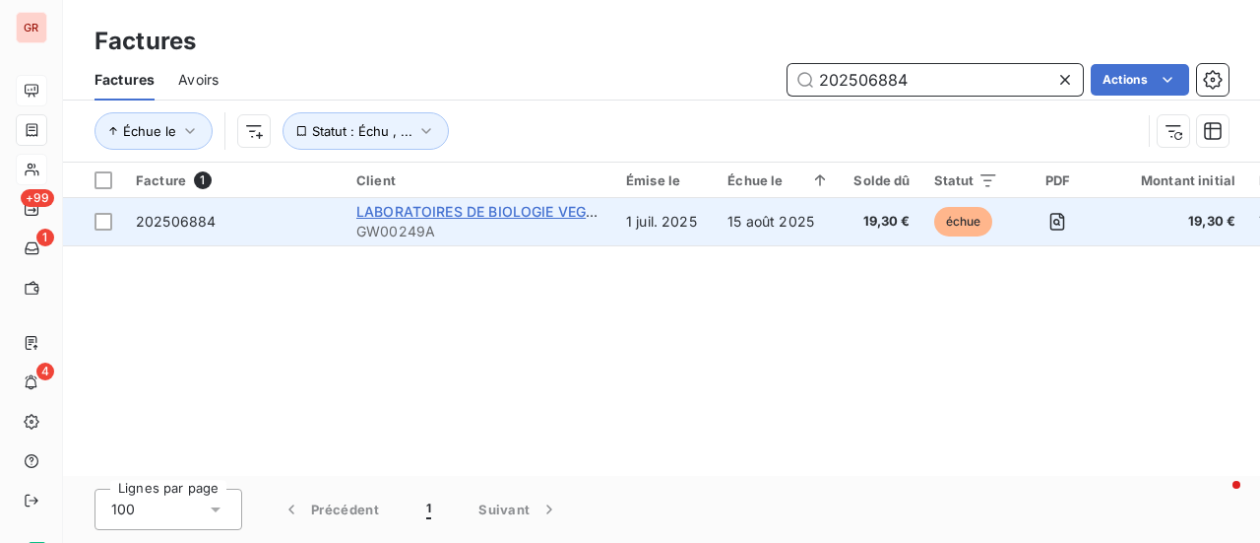
type input "202506884"
click at [458, 214] on span "LABORATOIRES DE BIOLOGIE VEGETAL YVES ROCHER" at bounding box center [547, 211] width 383 height 17
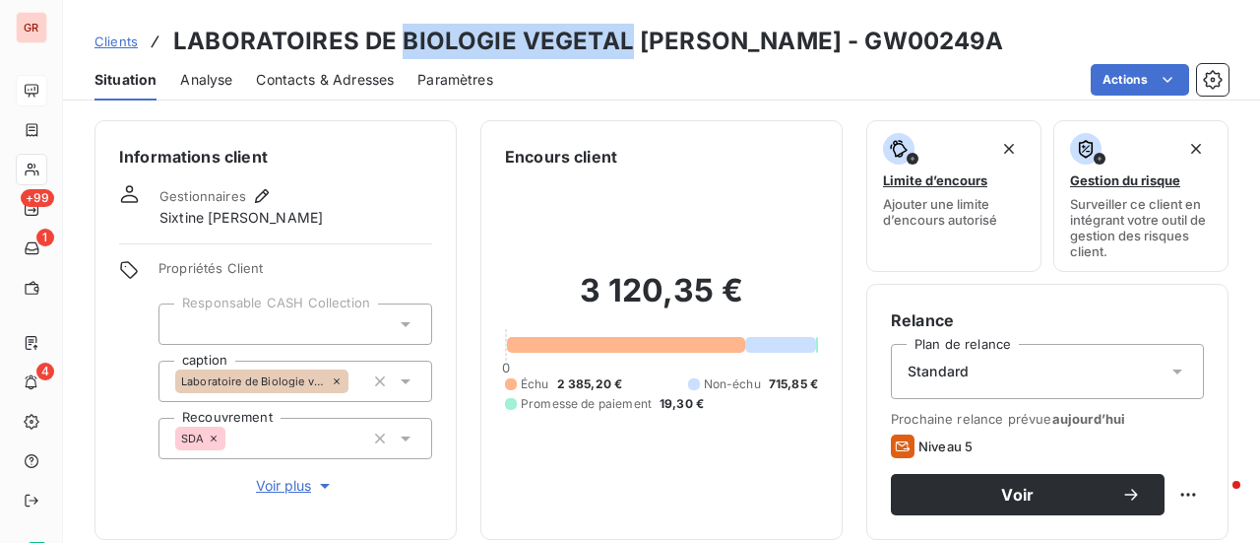
drag, startPoint x: 607, startPoint y: 46, endPoint x: 396, endPoint y: 41, distance: 210.8
click at [396, 41] on h3 "LABORATOIRES DE BIOLOGIE VEGETAL YVES ROCHER - GW00249A" at bounding box center [588, 41] width 831 height 35
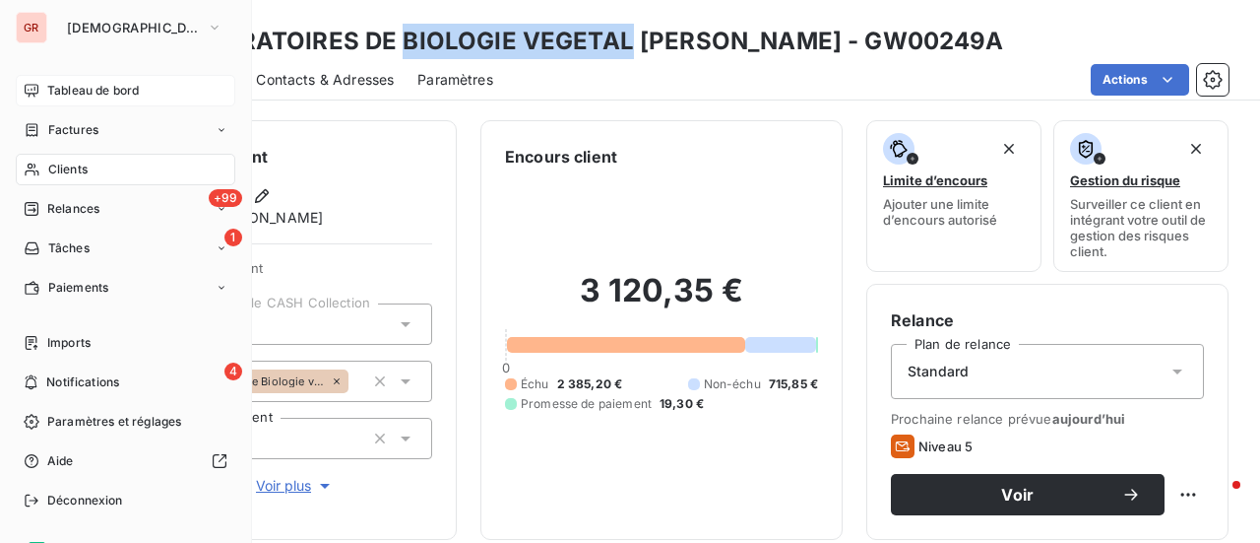
click at [90, 128] on span "Factures" at bounding box center [73, 130] width 50 height 18
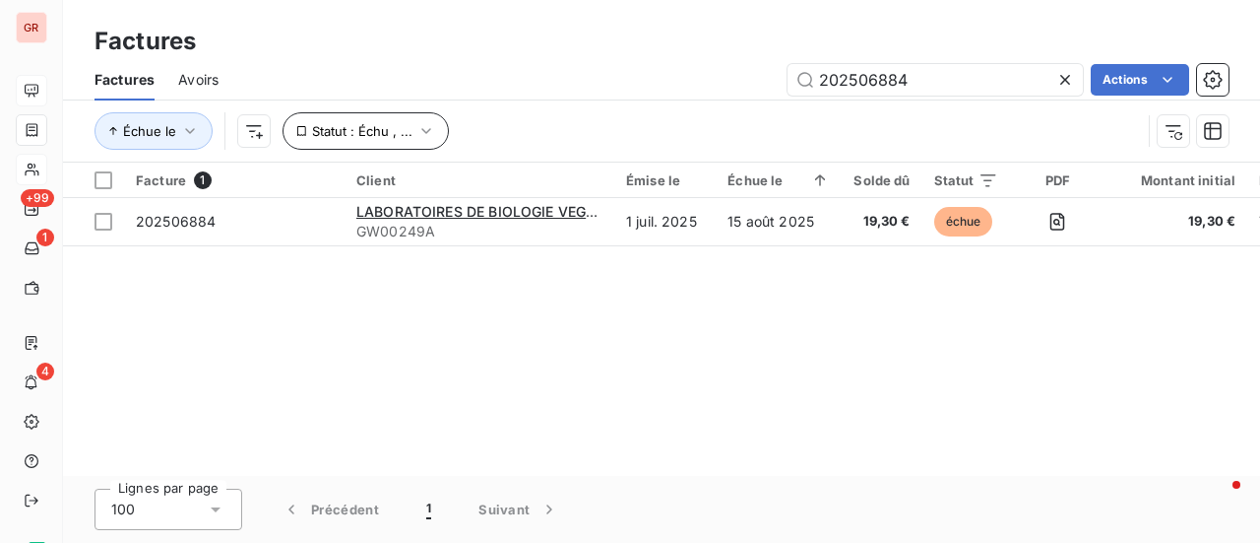
drag, startPoint x: 927, startPoint y: 78, endPoint x: 402, endPoint y: 136, distance: 528.0
click at [402, 136] on div "Factures Avoirs 202506884 Actions Échue le Statut : Échu , ..." at bounding box center [661, 110] width 1197 height 102
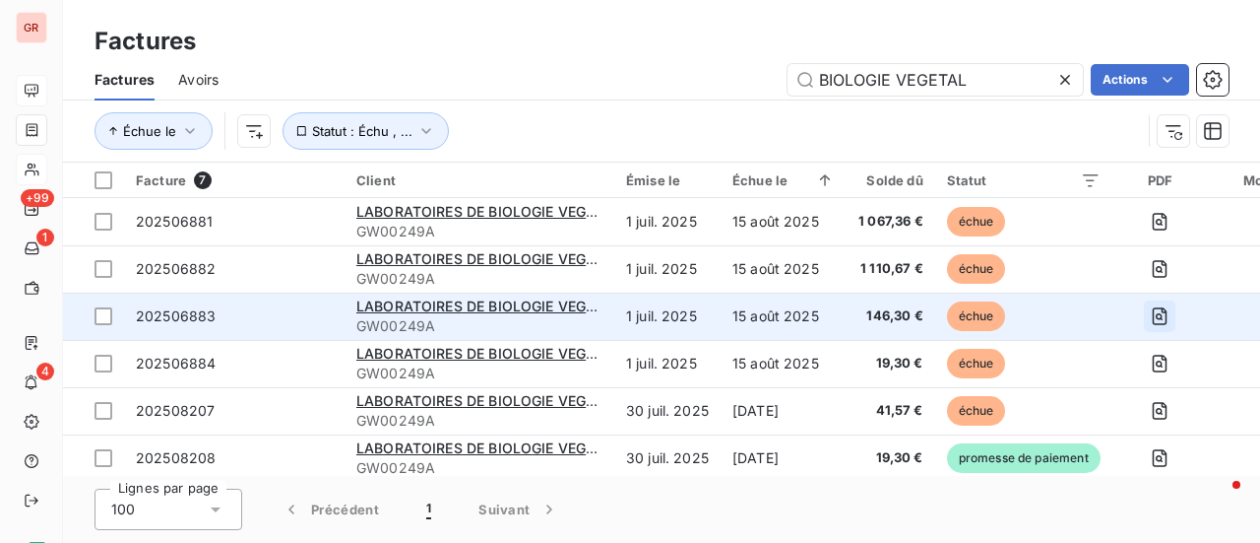
type input "BIOLOGIE VEGETAL"
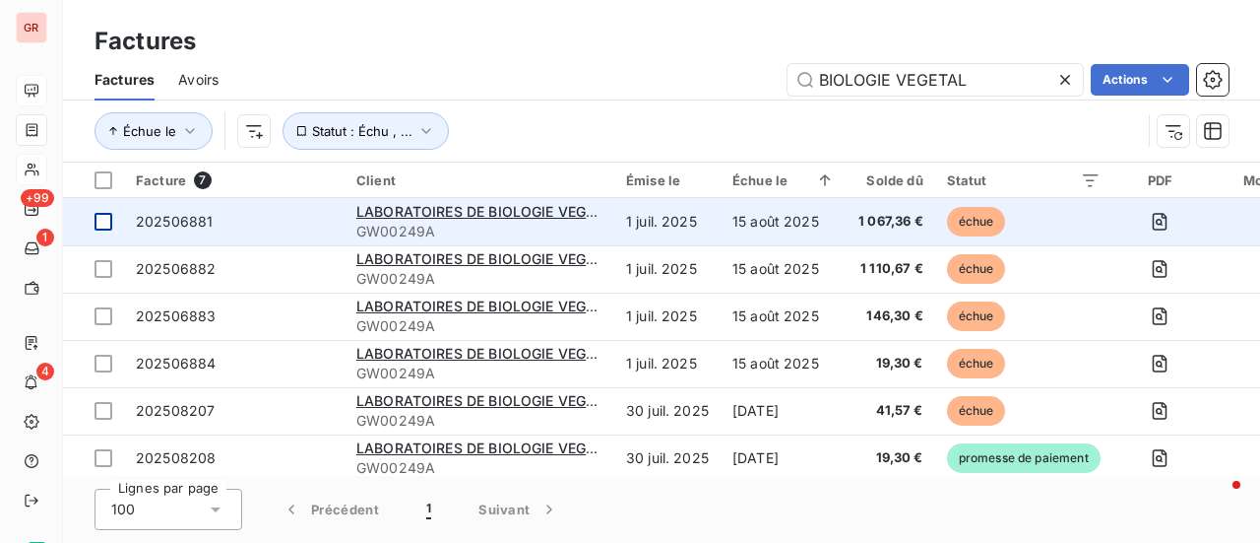
click at [104, 224] on div at bounding box center [104, 222] width 18 height 18
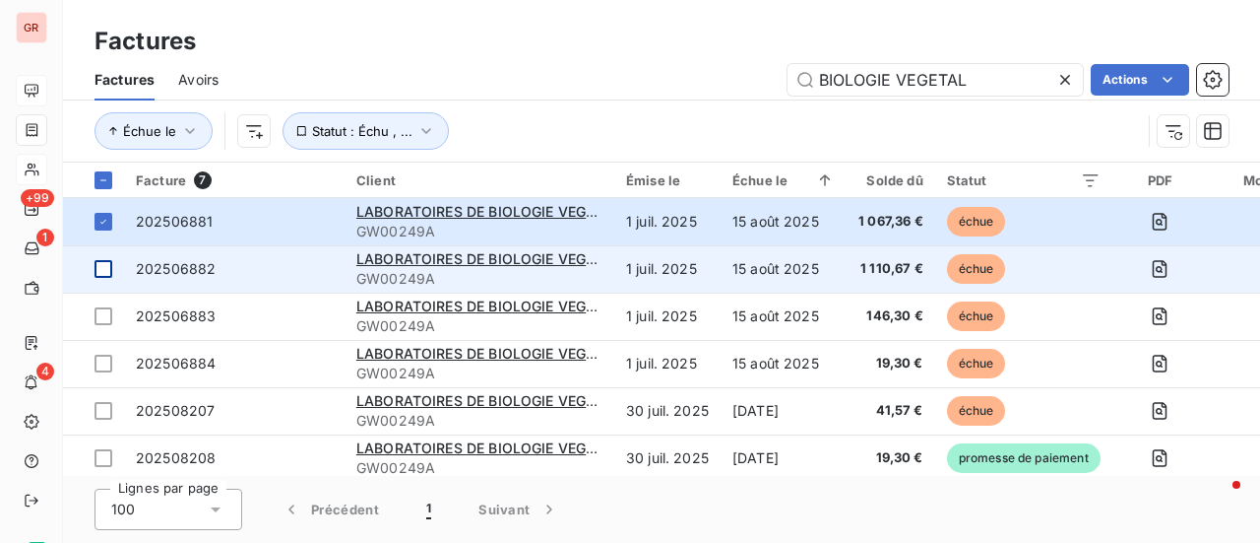
click at [108, 270] on div at bounding box center [104, 269] width 18 height 18
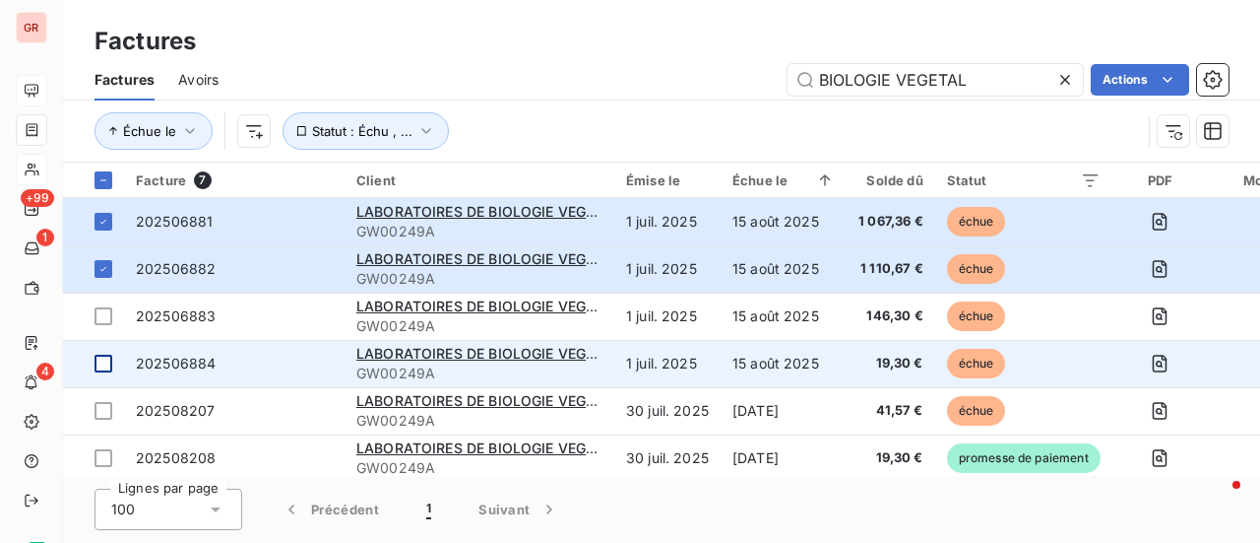
click at [106, 371] on div at bounding box center [104, 363] width 18 height 18
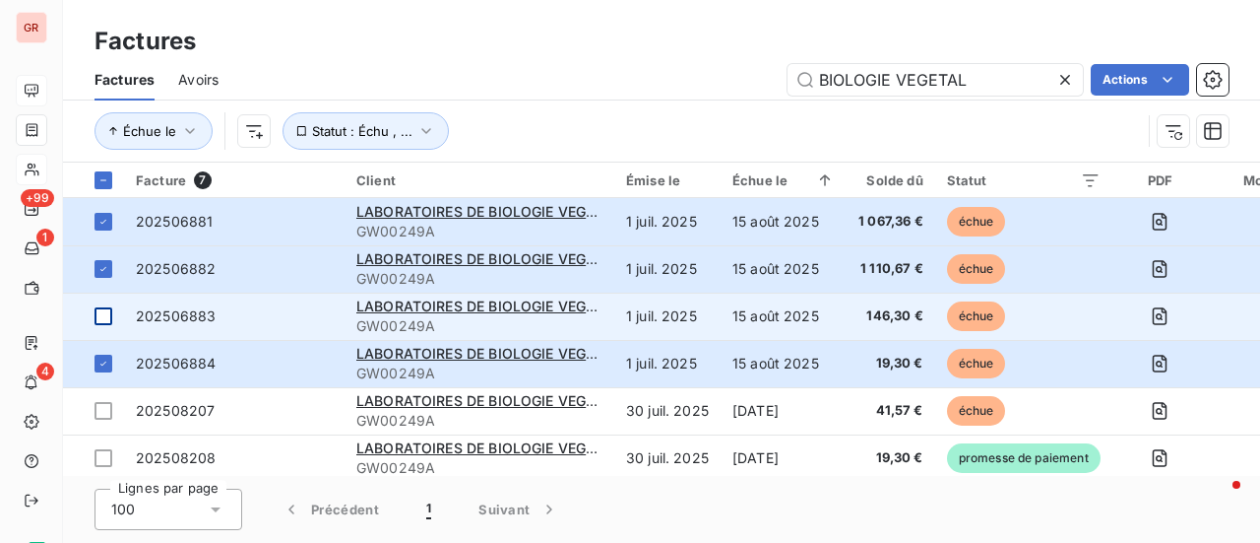
click at [91, 321] on td at bounding box center [93, 315] width 61 height 47
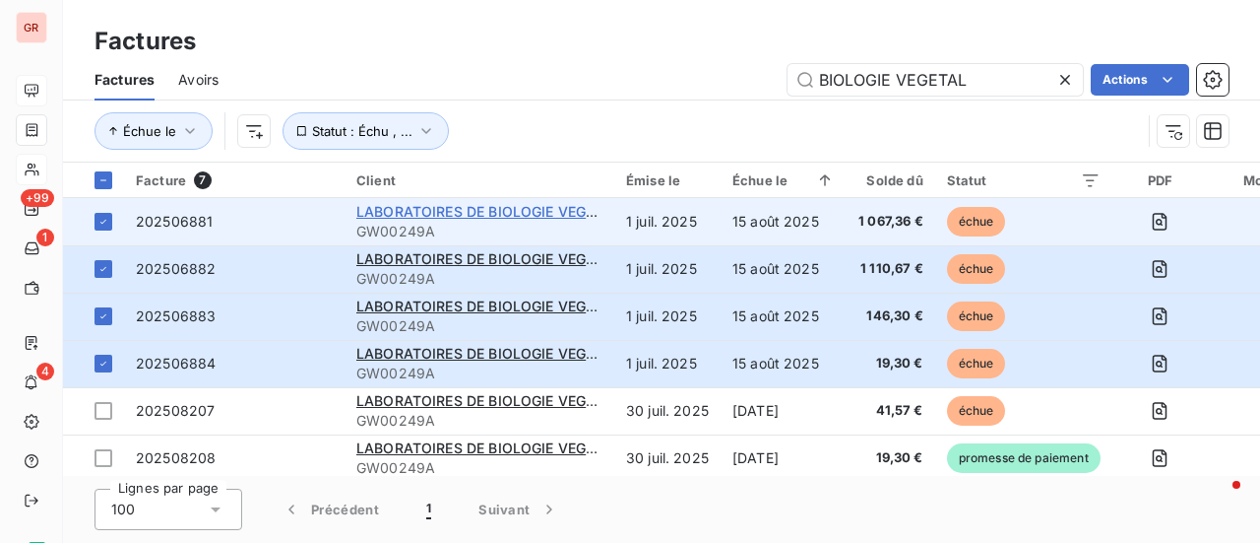
click at [496, 210] on span "LABORATOIRES DE BIOLOGIE VEGETAL YVES ROCHER" at bounding box center [547, 211] width 383 height 17
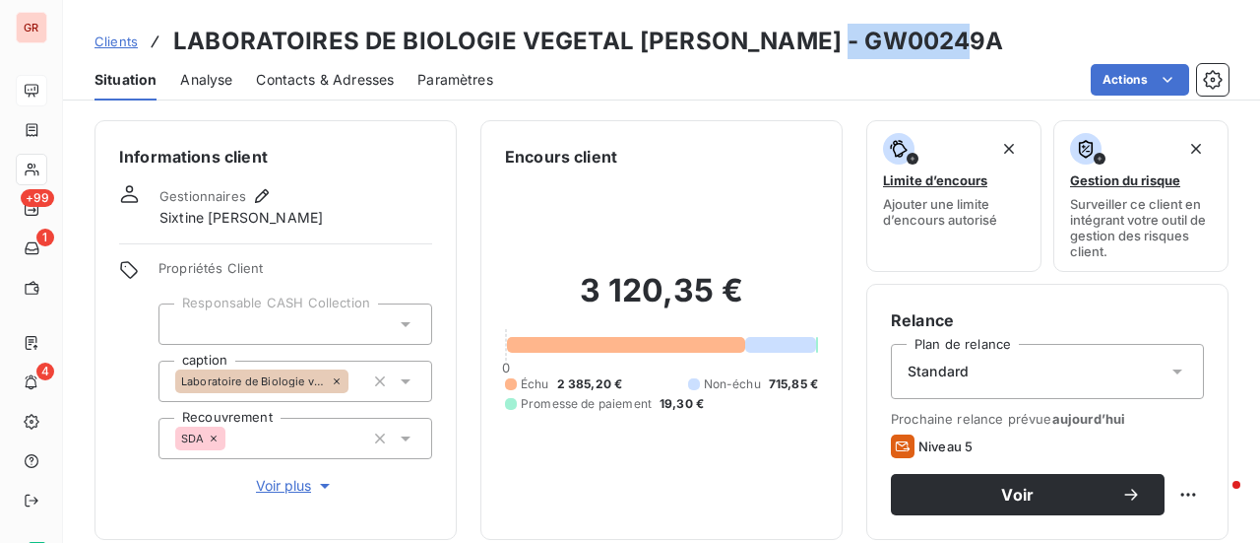
drag, startPoint x: 931, startPoint y: 47, endPoint x: 828, endPoint y: 45, distance: 103.4
click at [828, 45] on h3 "LABORATOIRES DE BIOLOGIE VEGETAL YVES ROCHER - GW00249A" at bounding box center [588, 41] width 831 height 35
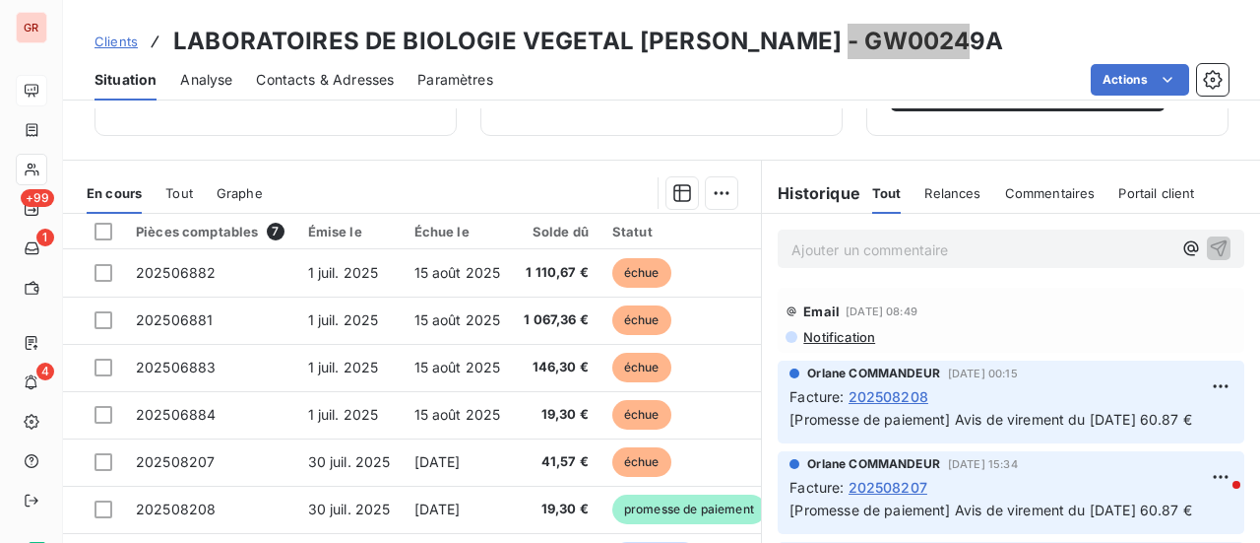
scroll to position [511, 0]
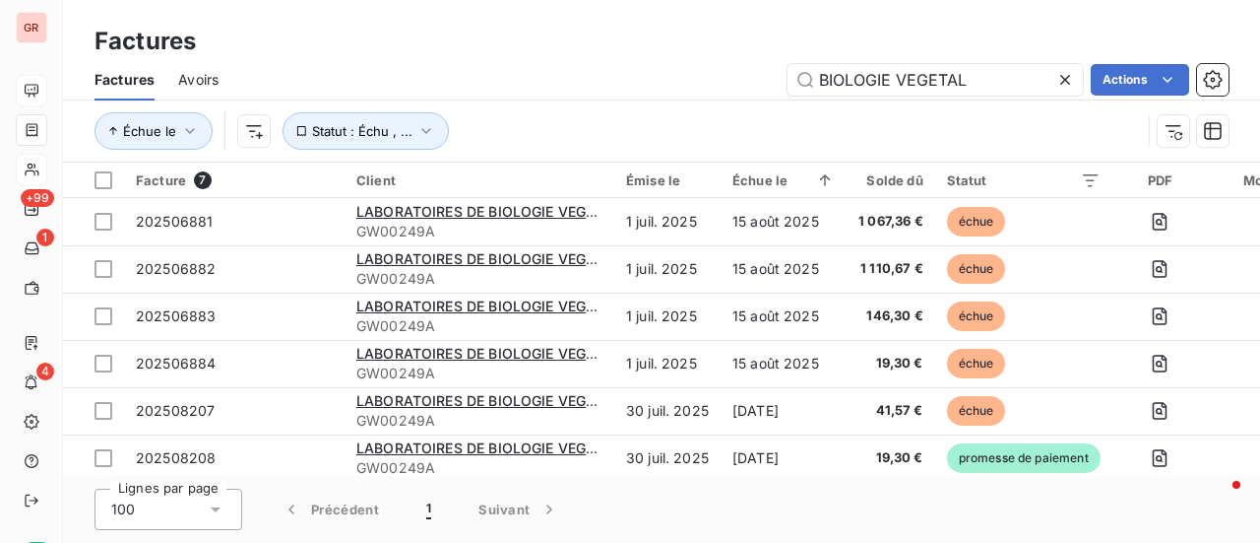
drag, startPoint x: 990, startPoint y: 88, endPoint x: 306, endPoint y: 87, distance: 683.3
click at [309, 88] on div "BIOLOGIE VEGETAL Actions" at bounding box center [735, 80] width 987 height 32
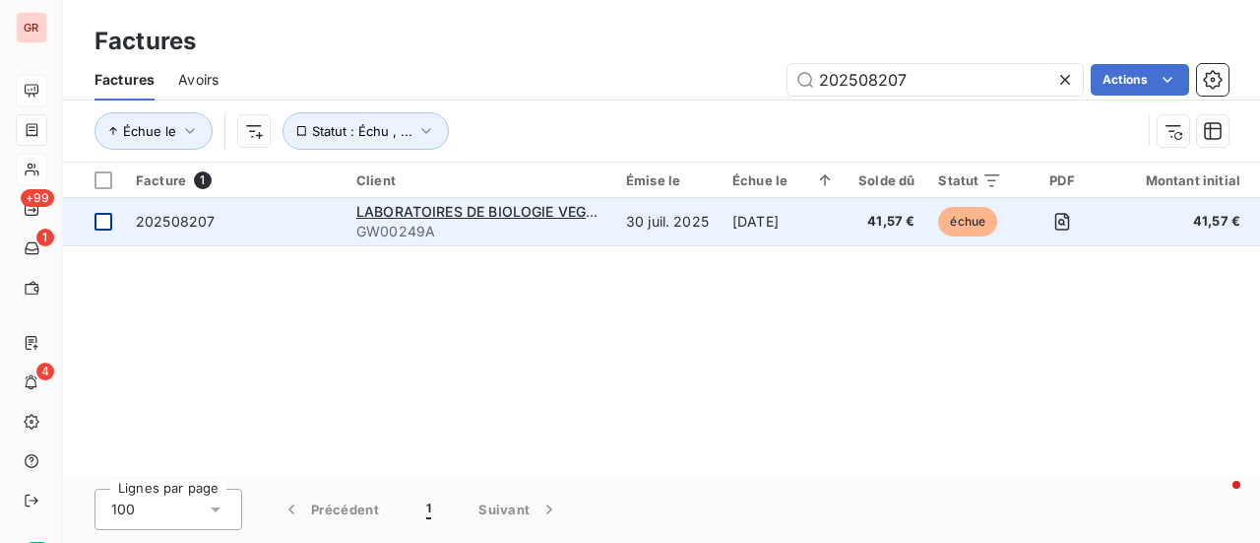
type input "202508207"
click at [100, 220] on div at bounding box center [104, 222] width 18 height 18
click at [475, 208] on span "LABORATOIRES DE BIOLOGIE VEGETAL YVES ROCHER" at bounding box center [547, 211] width 383 height 17
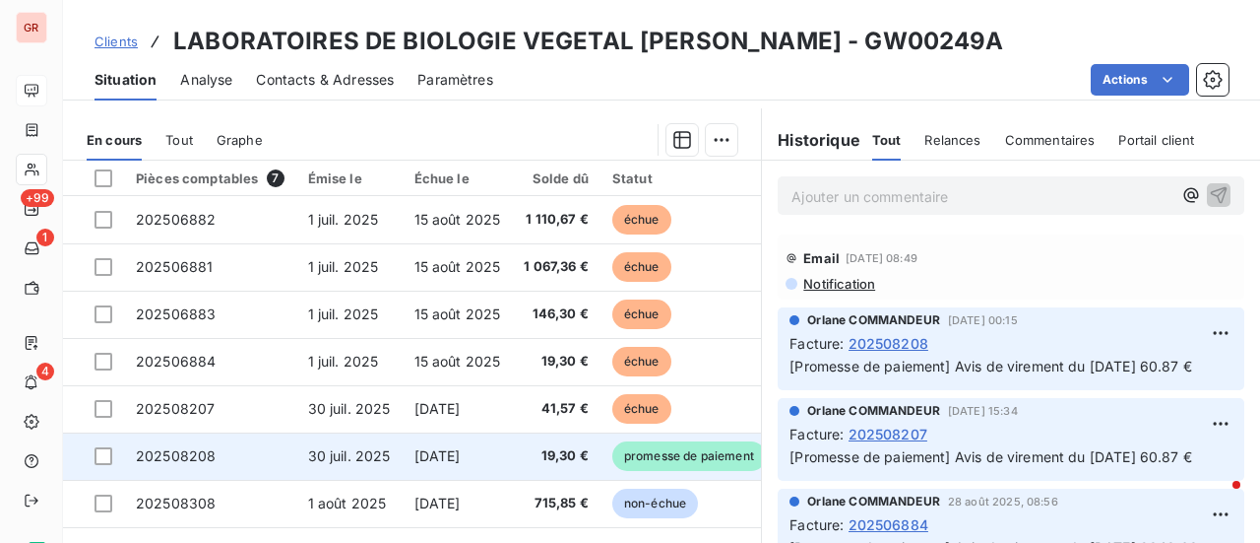
scroll to position [511, 0]
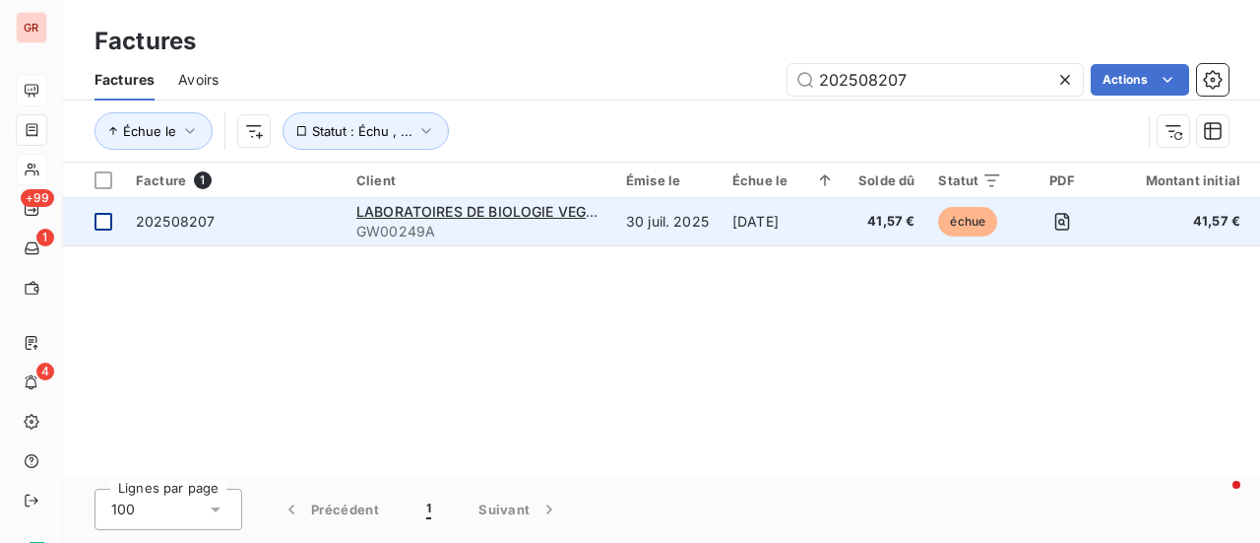
click at [103, 226] on div at bounding box center [104, 222] width 18 height 18
click at [391, 215] on span "LABORATOIRES DE BIOLOGIE VEGETAL YVES ROCHER" at bounding box center [547, 211] width 383 height 17
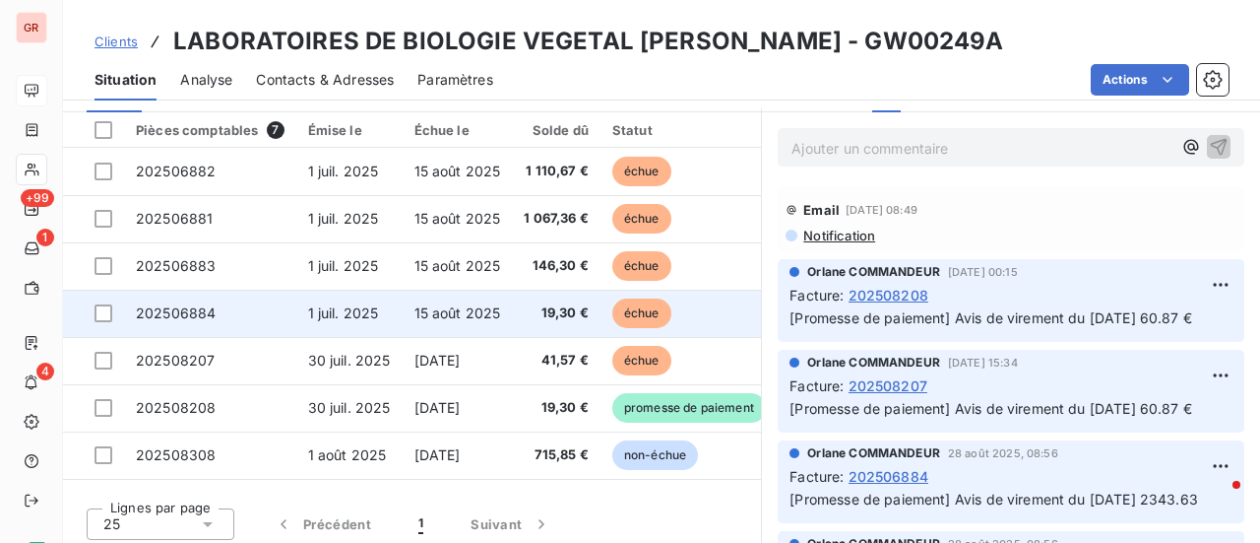
scroll to position [511, 0]
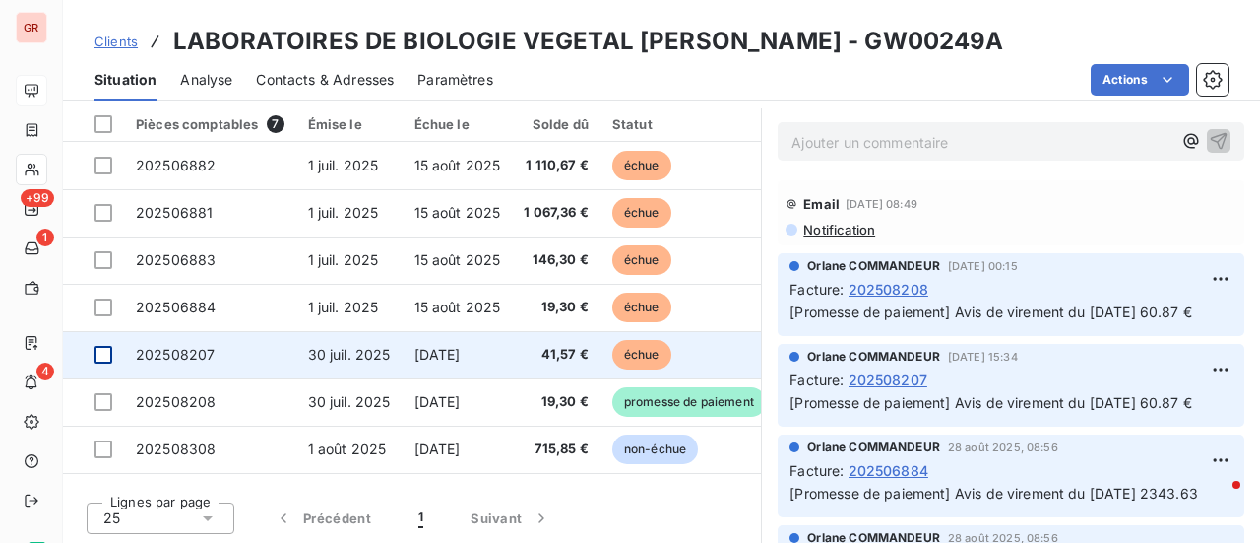
click at [102, 354] on div at bounding box center [104, 355] width 18 height 18
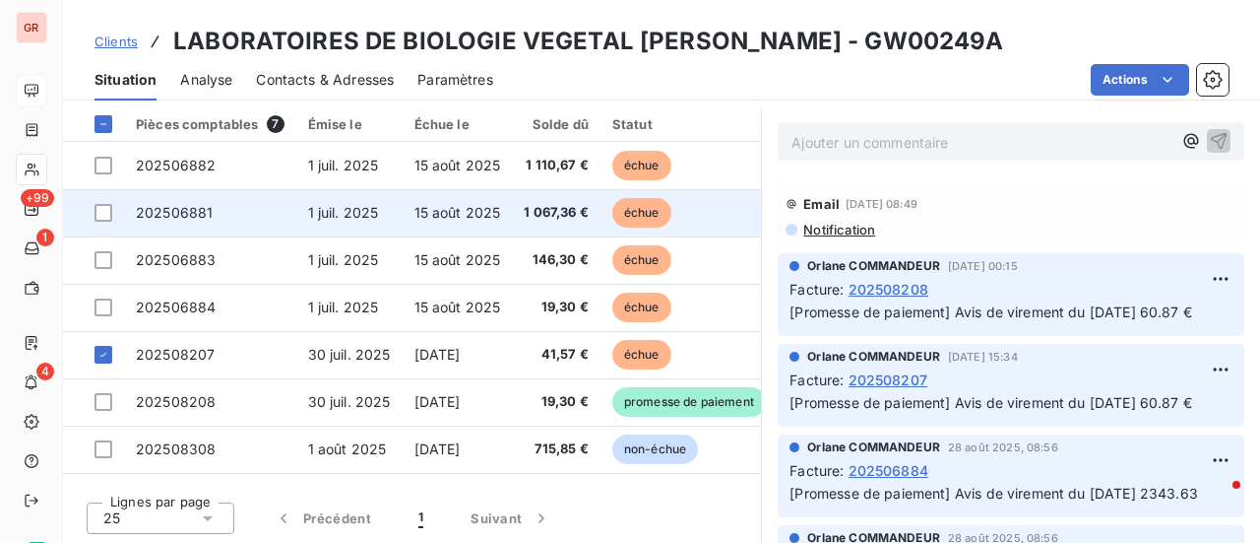
scroll to position [413, 0]
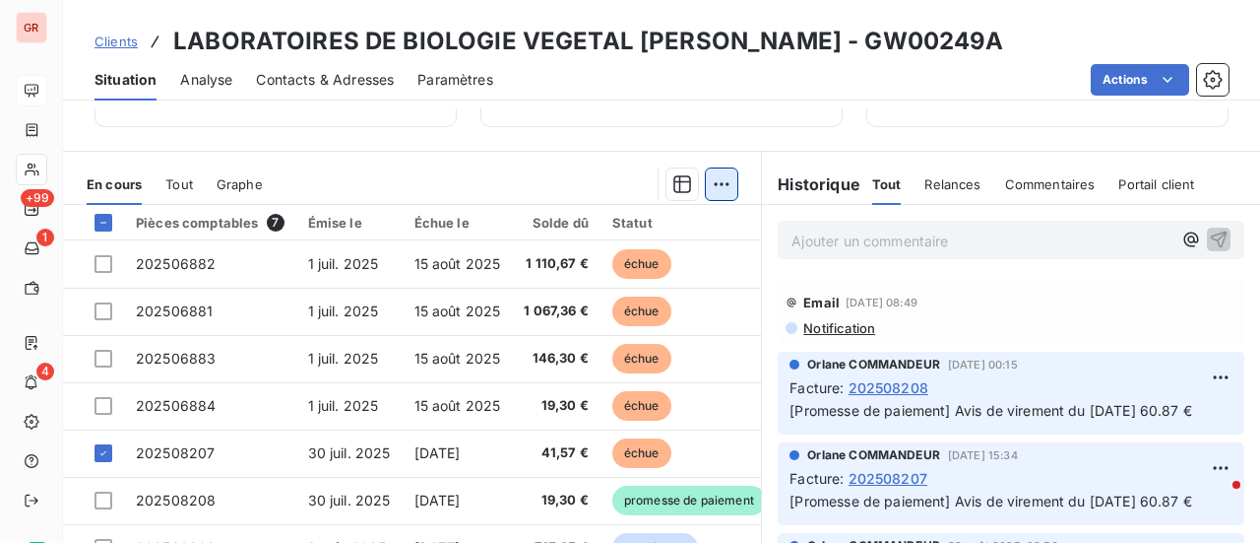
click at [713, 184] on html "GR +99 1 4 Clients LABORATOIRES DE BIOLOGIE VEGETAL YVES ROCHER - GW00249A Situ…" at bounding box center [630, 271] width 1260 height 543
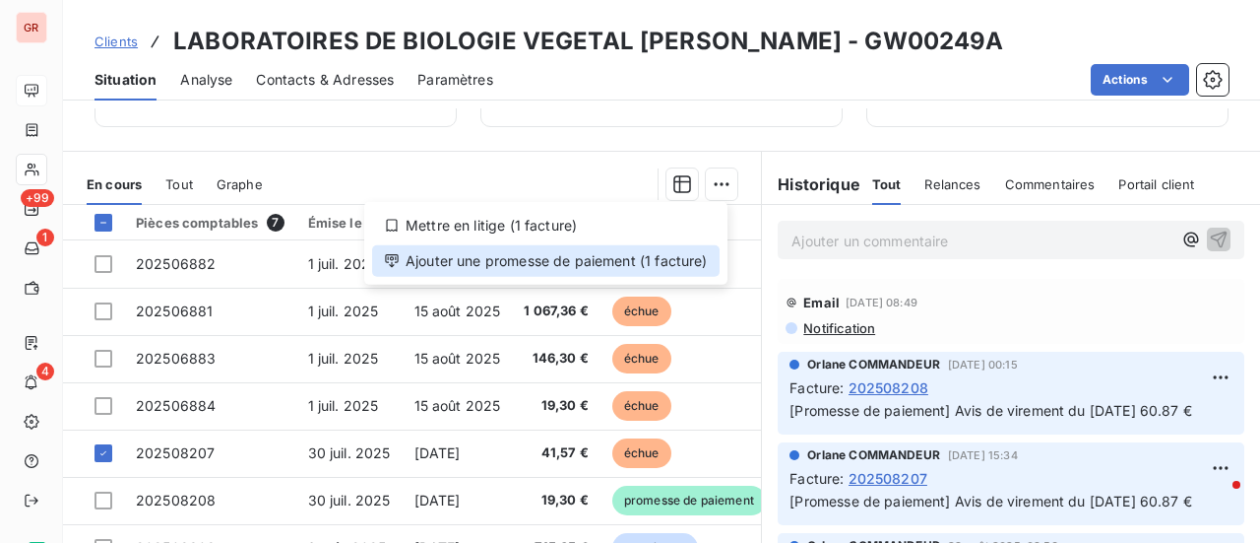
click at [581, 257] on div "Ajouter une promesse de paiement (1 facture)" at bounding box center [546, 261] width 348 height 32
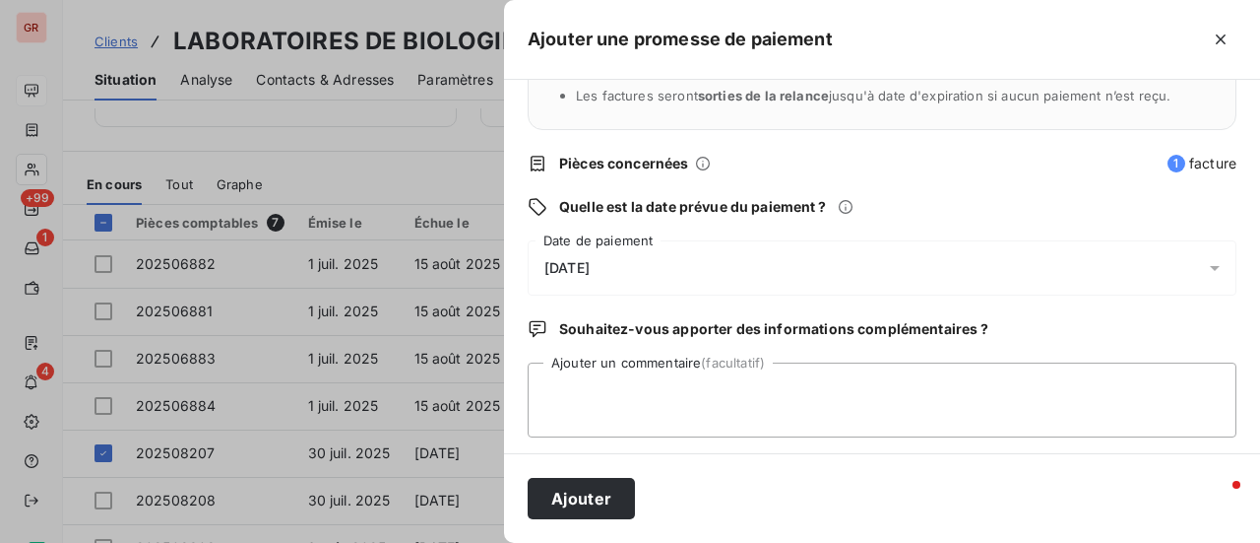
scroll to position [206, 0]
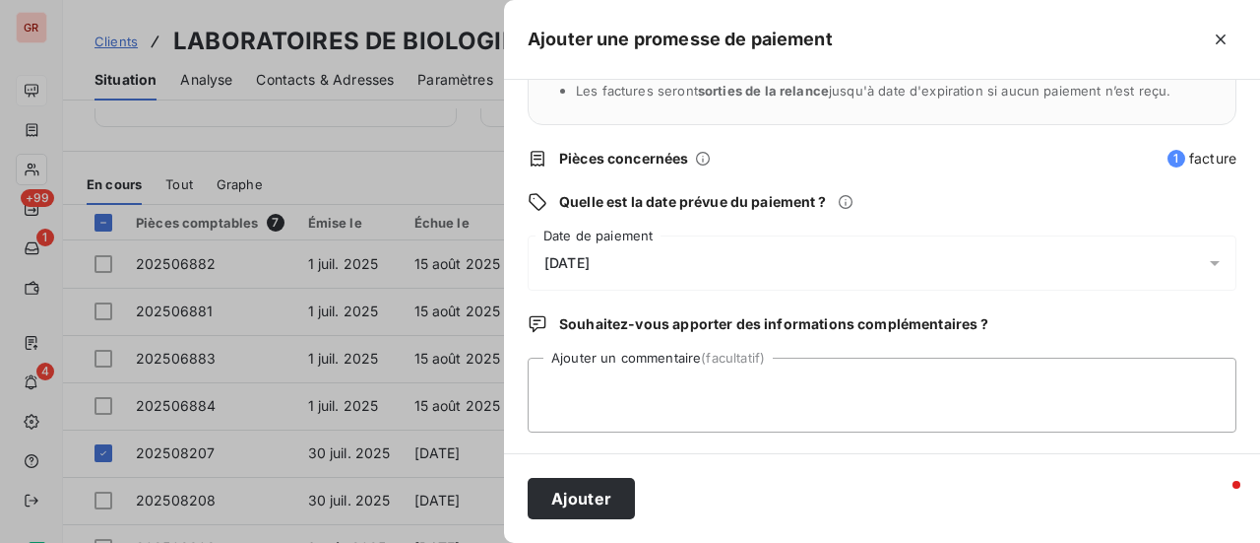
click at [1205, 266] on icon at bounding box center [1215, 263] width 20 height 20
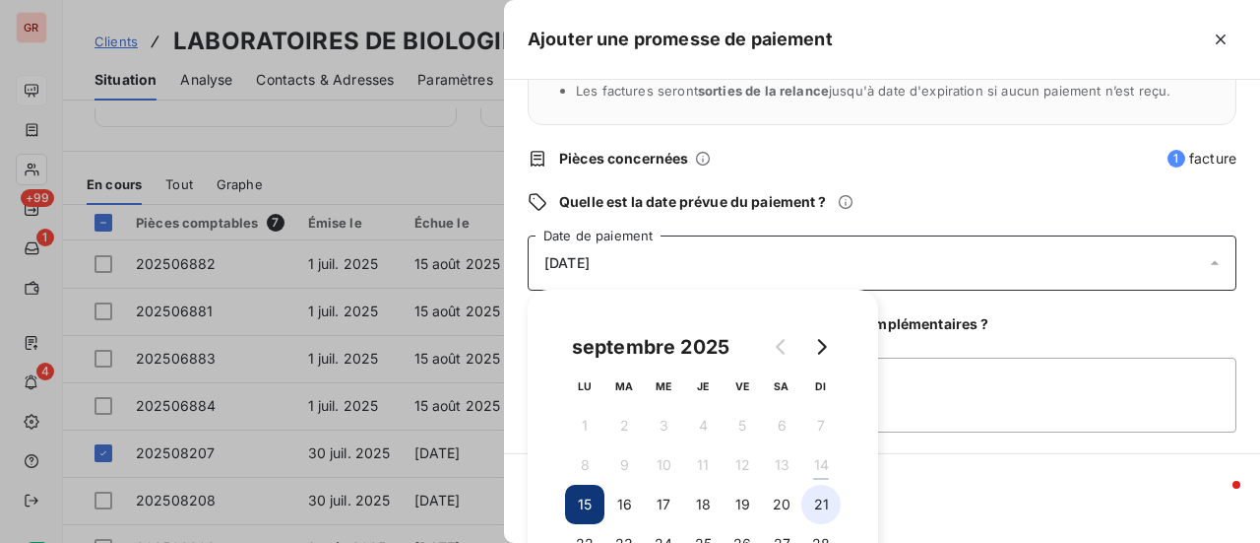
click at [819, 508] on button "21" at bounding box center [820, 503] width 39 height 39
click at [1048, 384] on textarea "Ajouter un commentaire (facultatif)" at bounding box center [882, 394] width 709 height 75
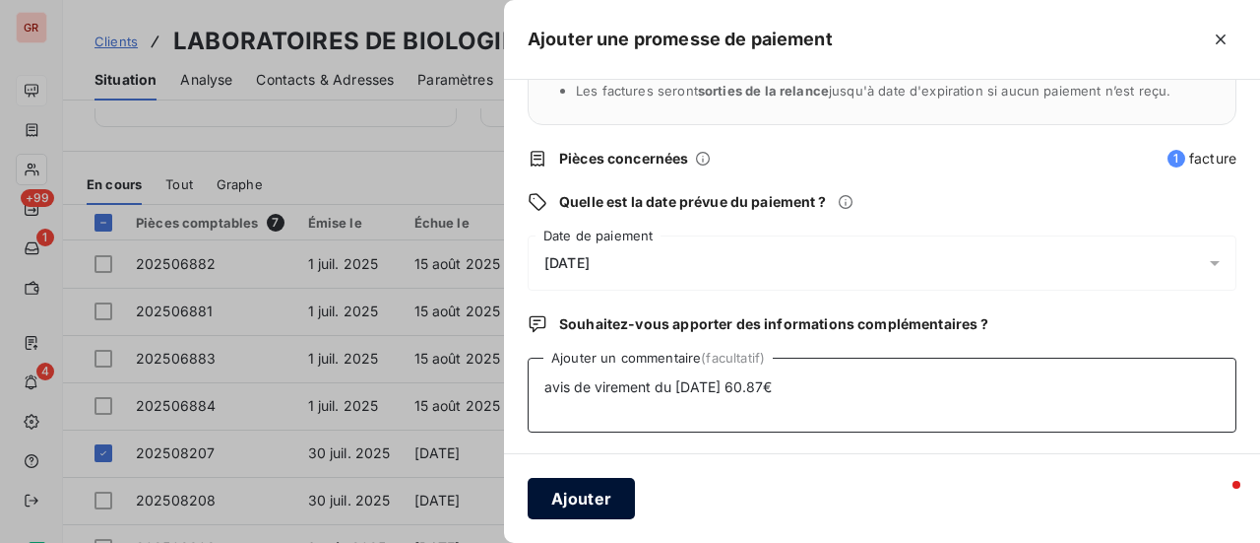
type textarea "avis de virement du 02/09/25 60.87€"
click at [581, 486] on button "Ajouter" at bounding box center [581, 498] width 107 height 41
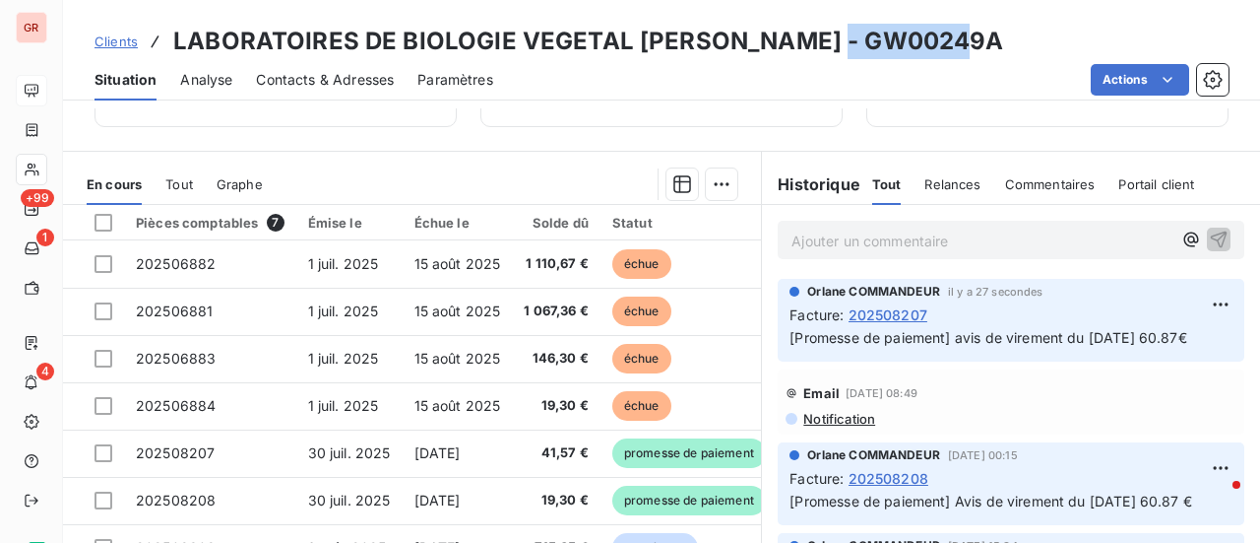
drag, startPoint x: 957, startPoint y: 48, endPoint x: 828, endPoint y: 46, distance: 129.0
click at [828, 46] on h3 "LABORATOIRES DE BIOLOGIE VEGETAL YVES ROCHER - GW00249A" at bounding box center [588, 41] width 831 height 35
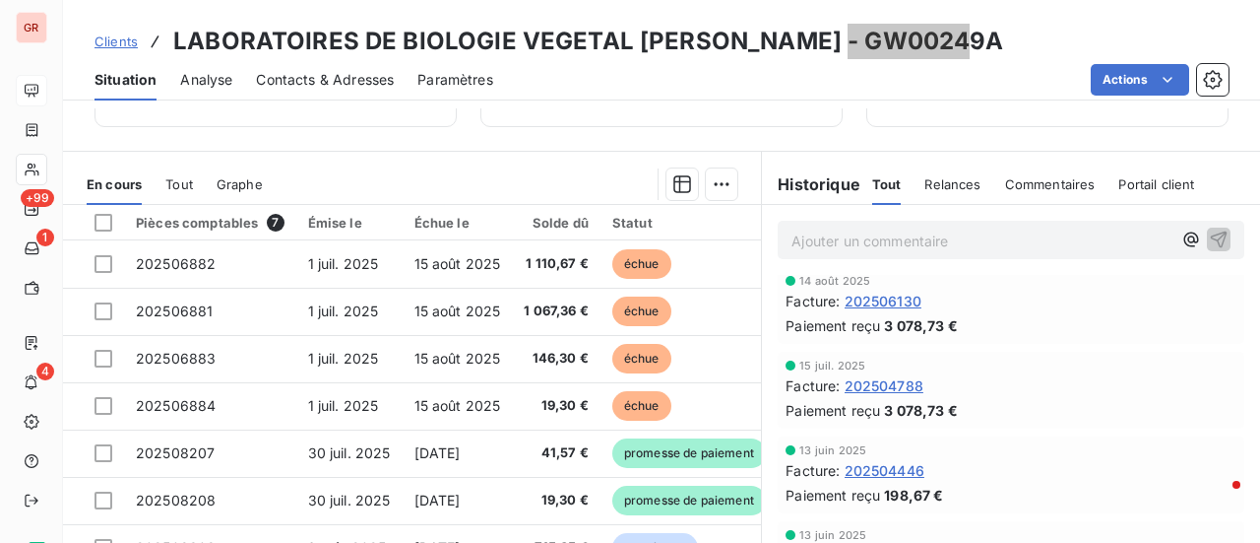
scroll to position [591, 0]
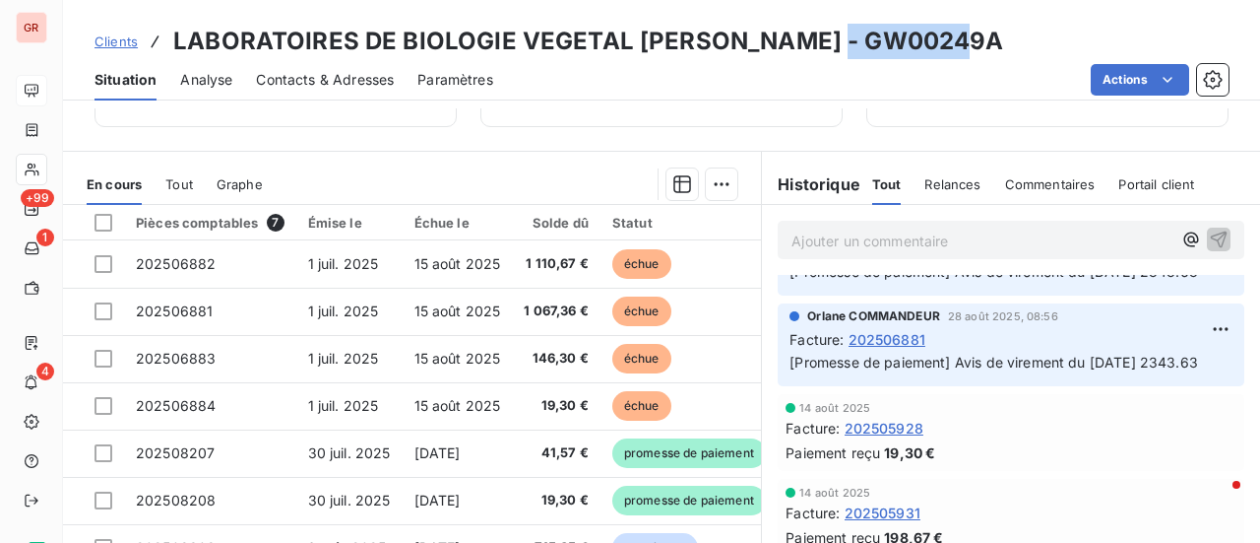
click at [306, 80] on span "Contacts & Adresses" at bounding box center [325, 80] width 138 height 20
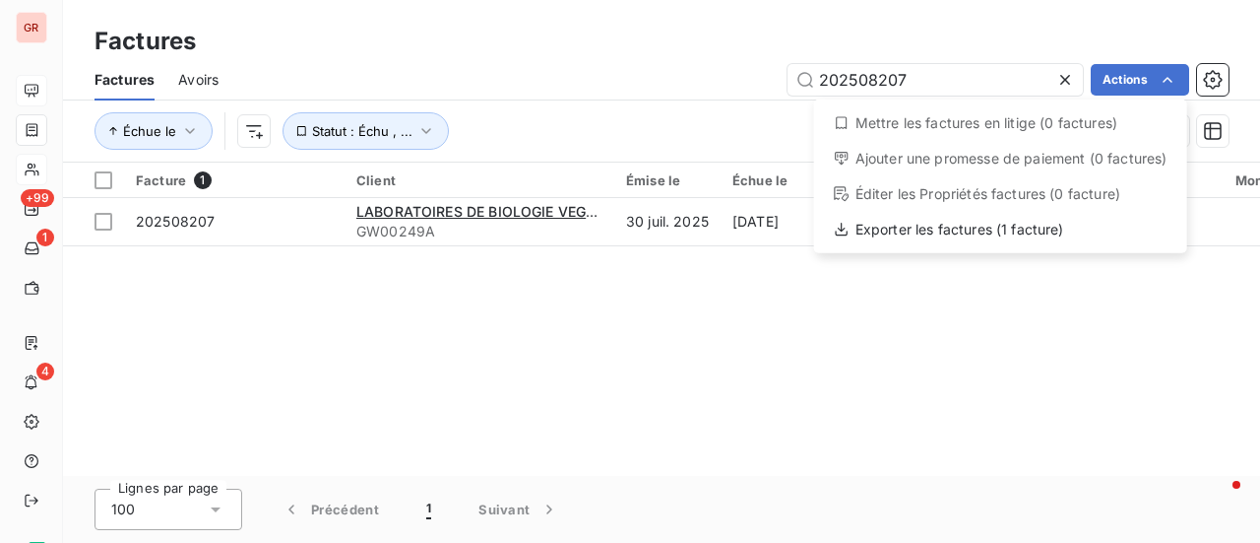
click at [1023, 29] on html "GR +99 1 4 Factures Factures Avoirs 202508207 Actions Mettre les factures en li…" at bounding box center [630, 271] width 1260 height 543
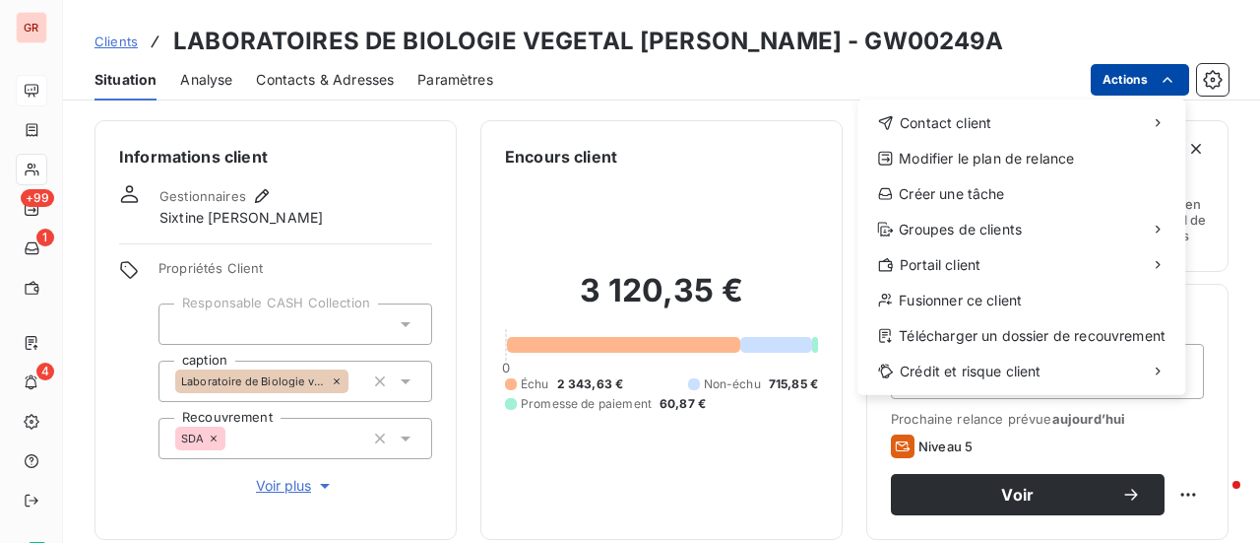
click at [1178, 82] on html "GR +99 1 4 Clients LABORATOIRES DE BIOLOGIE VEGETAL YVES ROCHER - GW00249A Situ…" at bounding box center [630, 271] width 1260 height 543
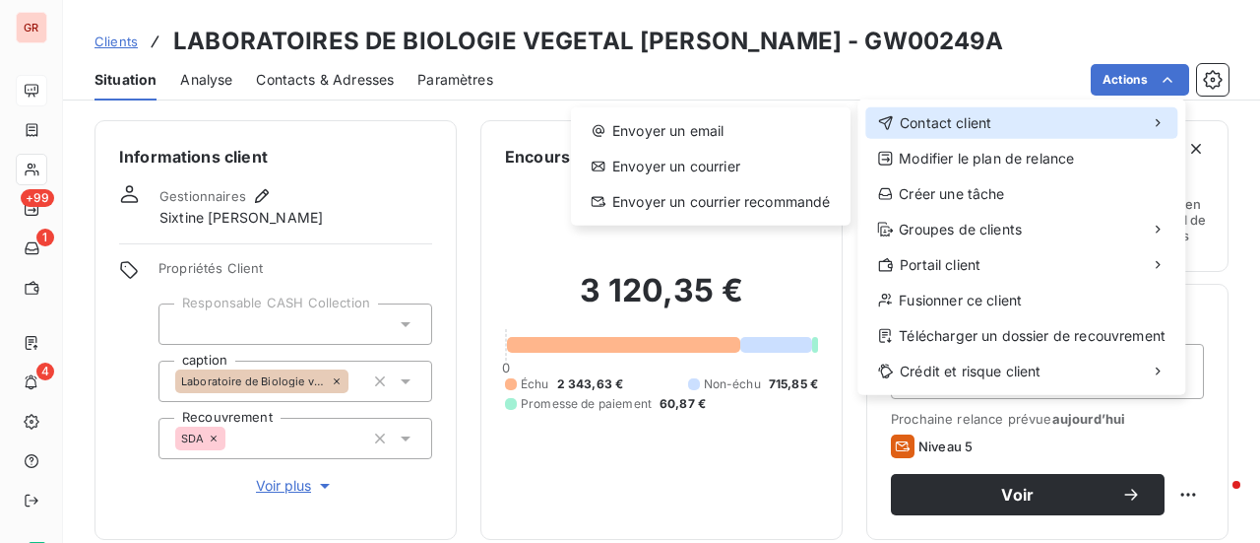
click at [961, 123] on span "Contact client" at bounding box center [946, 123] width 92 height 20
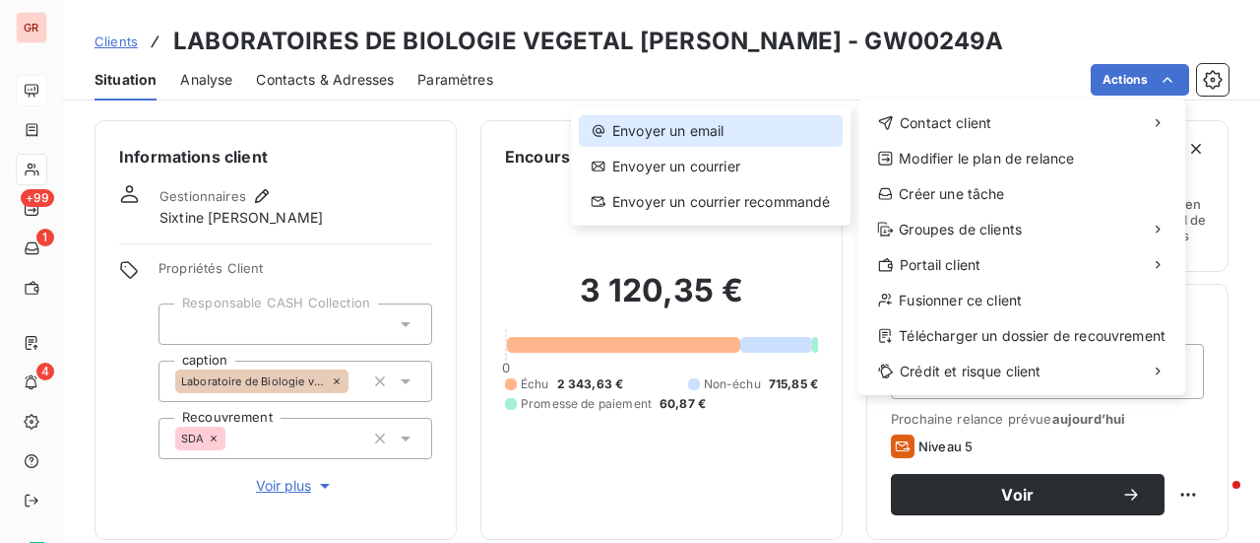
click at [709, 133] on div "Envoyer un email" at bounding box center [711, 131] width 264 height 32
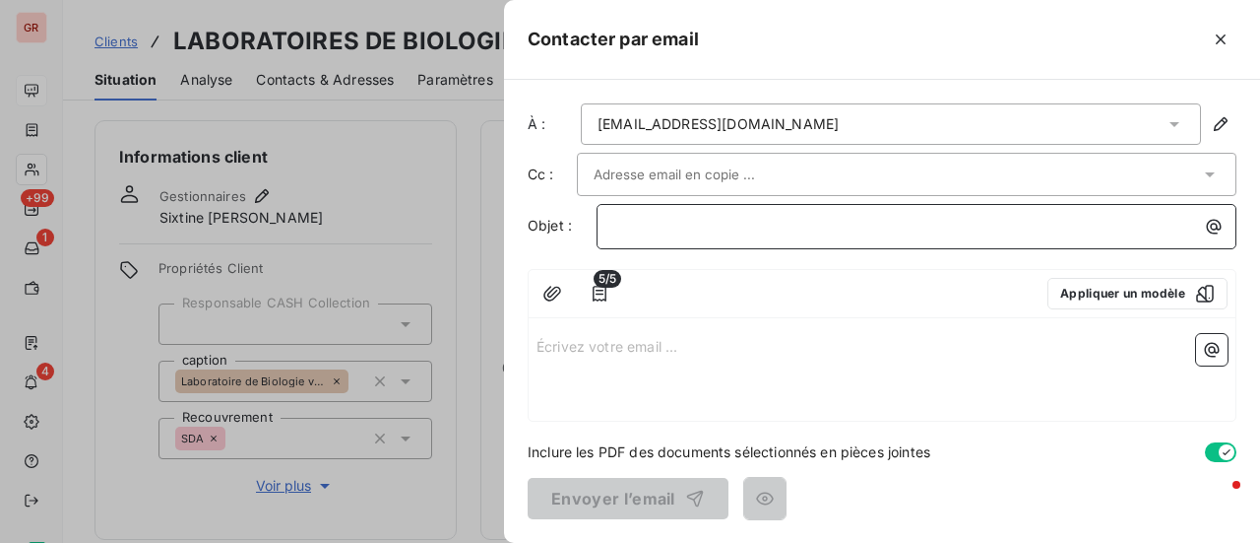
click at [752, 224] on p "﻿" at bounding box center [921, 226] width 616 height 23
click at [626, 340] on p "Écrivez votre email ... ﻿" at bounding box center [882, 345] width 691 height 23
click at [456, 217] on div at bounding box center [630, 271] width 1260 height 543
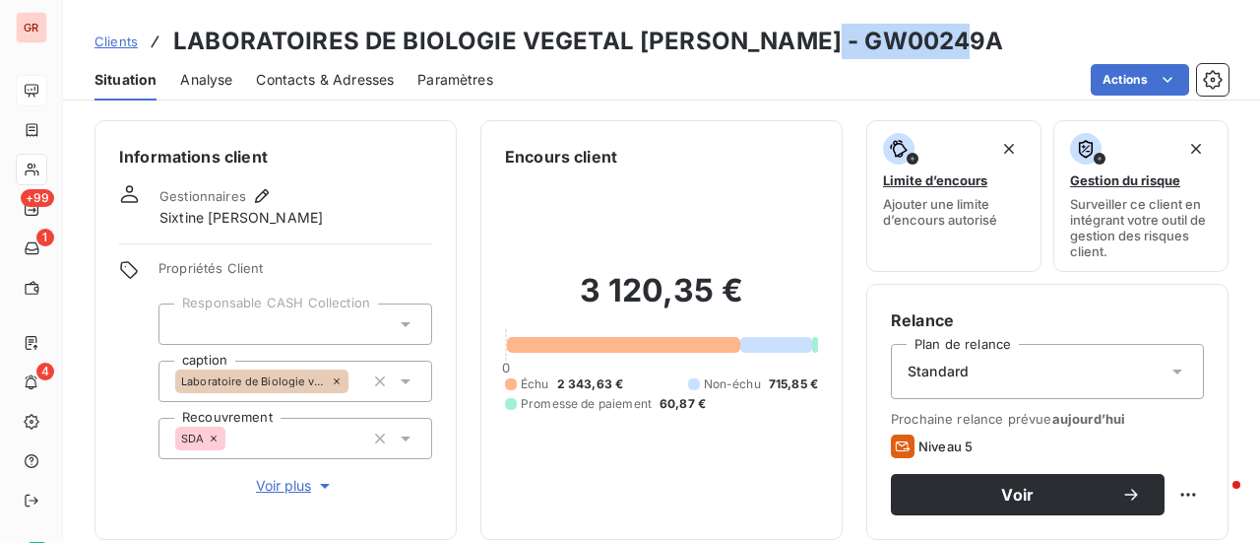
drag, startPoint x: 963, startPoint y: 48, endPoint x: 814, endPoint y: 41, distance: 148.8
click at [814, 41] on div "Clients LABORATOIRES DE BIOLOGIE VEGETAL YVES ROCHER - GW00249A" at bounding box center [661, 41] width 1197 height 35
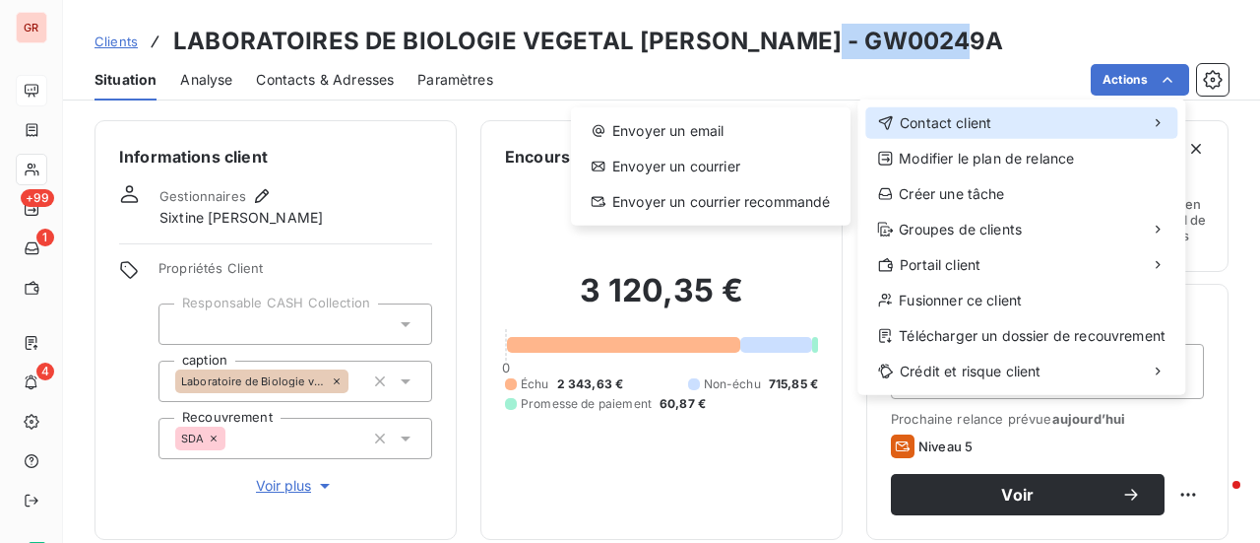
click at [993, 123] on div "Contact client" at bounding box center [1022, 123] width 312 height 32
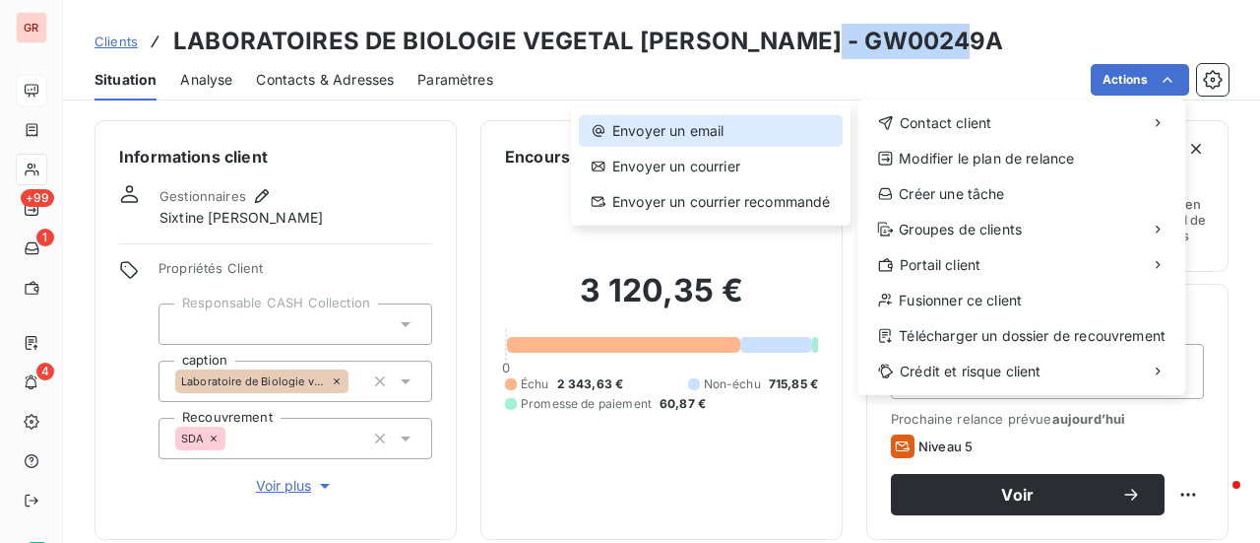
click at [700, 123] on div "Envoyer un email" at bounding box center [711, 131] width 264 height 32
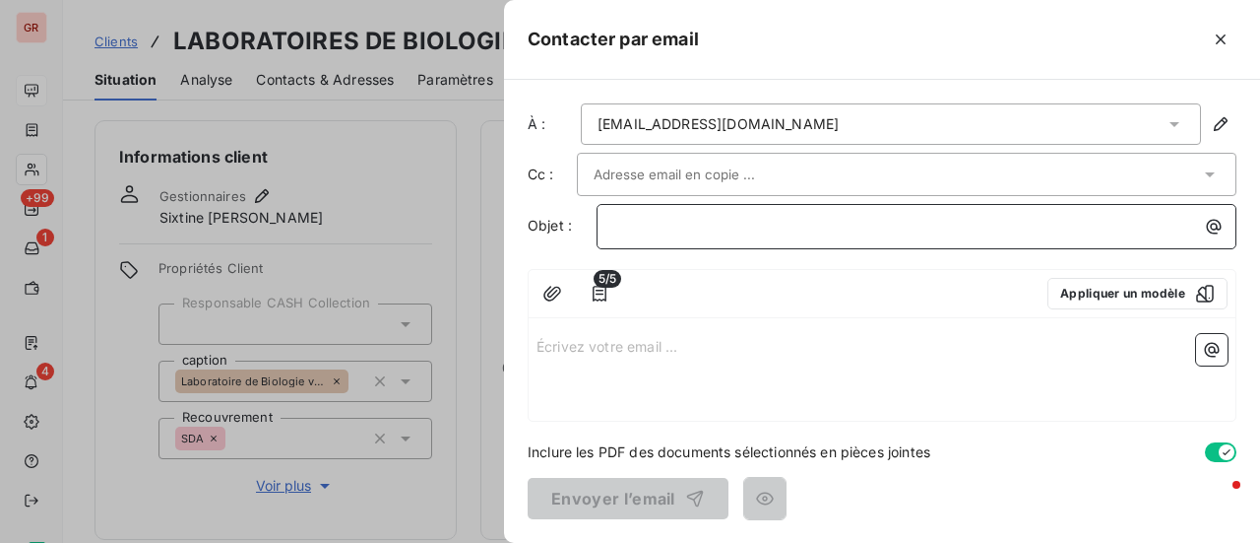
click at [649, 231] on p "﻿" at bounding box center [921, 226] width 616 height 23
click at [616, 224] on span "GW00249A" at bounding box center [652, 225] width 79 height 17
click at [609, 227] on div "GW00249A" at bounding box center [917, 224] width 626 height 27
click at [611, 214] on div "Rappel de factures impayées GW00249A" at bounding box center [917, 224] width 626 height 27
click at [597, 352] on p "Écrivez votre email ... ﻿" at bounding box center [882, 345] width 691 height 23
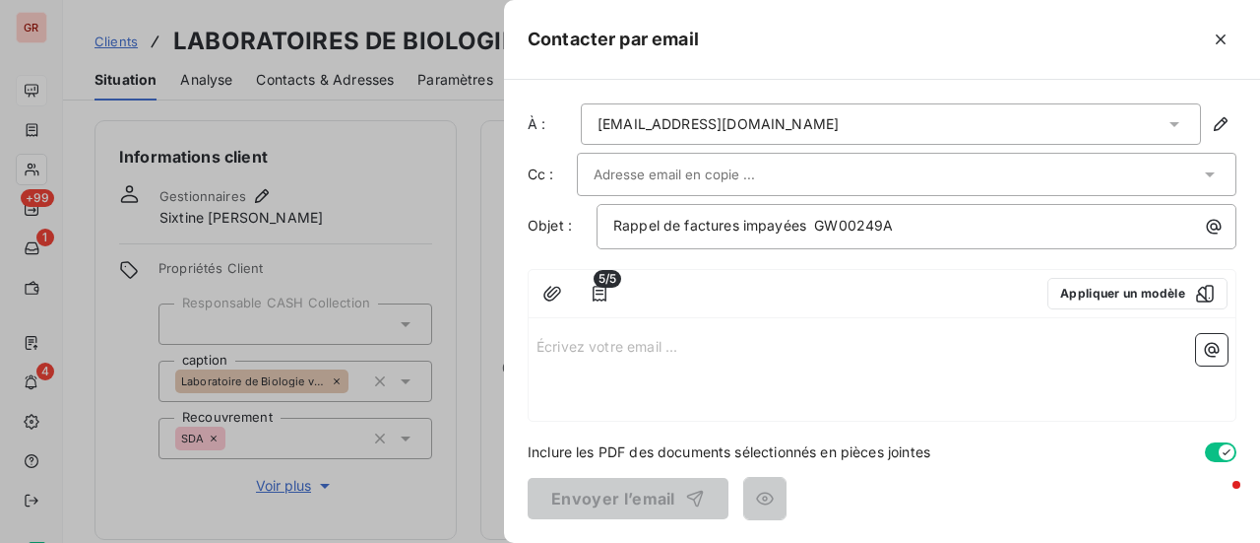
click at [545, 341] on p "Écrivez votre email ... ﻿" at bounding box center [882, 345] width 691 height 23
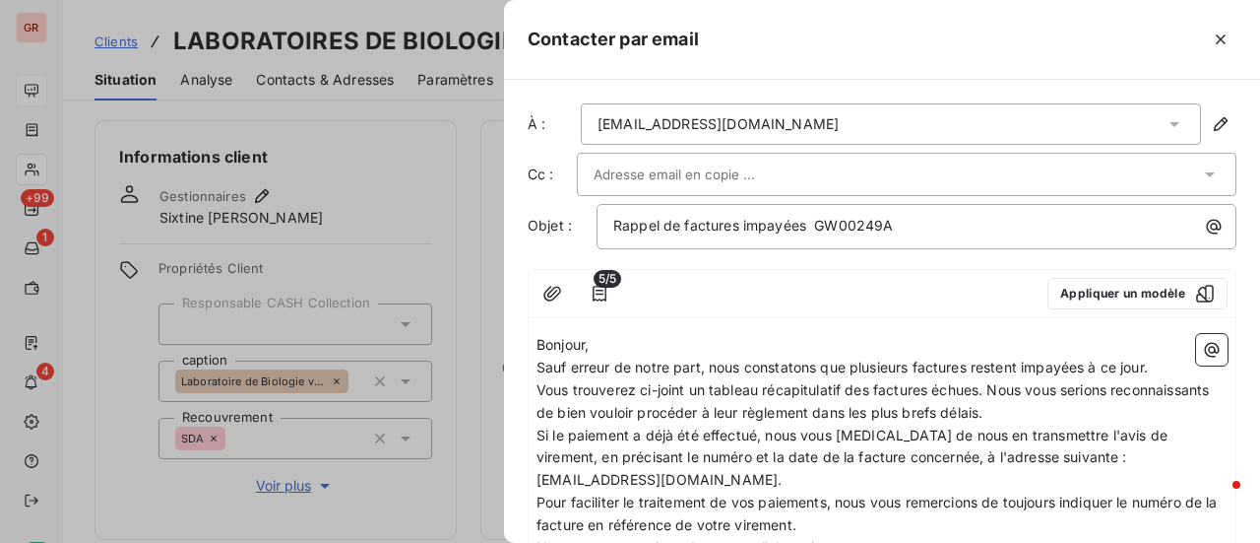
click at [987, 388] on span "Vous trouverez ci-joint un tableau récapitulatif des factures échues. Nous vous…" at bounding box center [875, 400] width 676 height 39
click at [1205, 343] on icon "button" at bounding box center [1212, 350] width 15 height 15
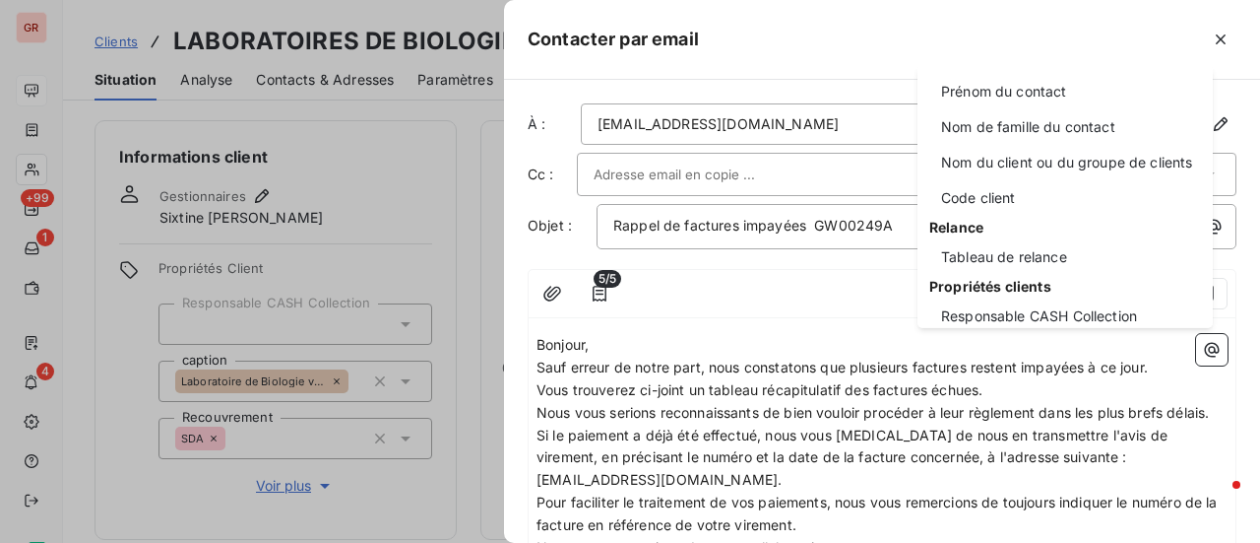
scroll to position [197, 0]
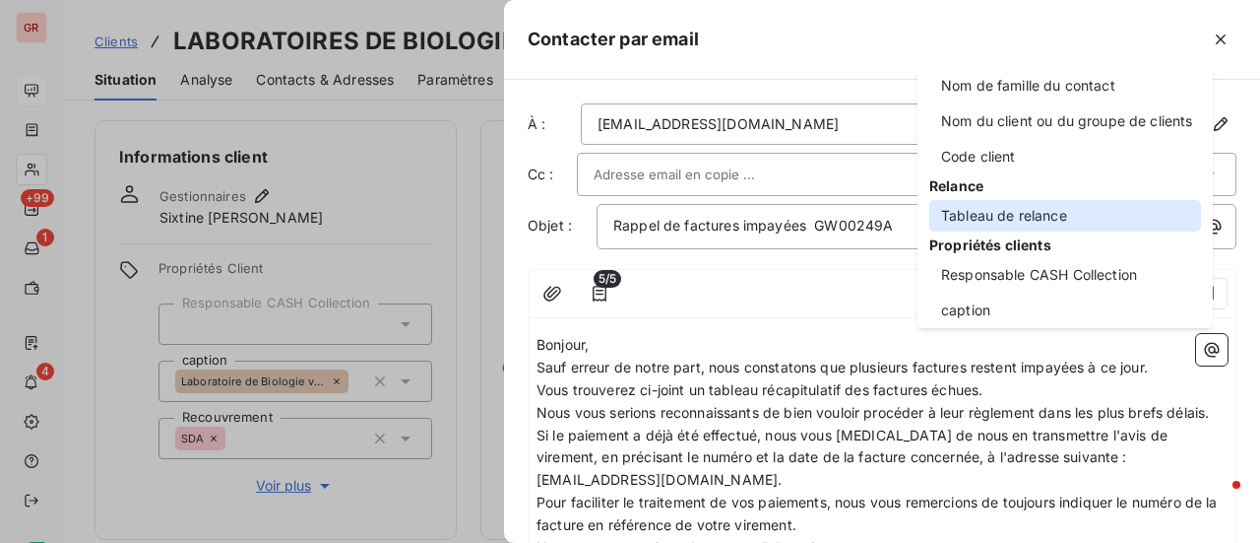
click at [1031, 214] on div "Tableau de relance" at bounding box center [1066, 216] width 272 height 32
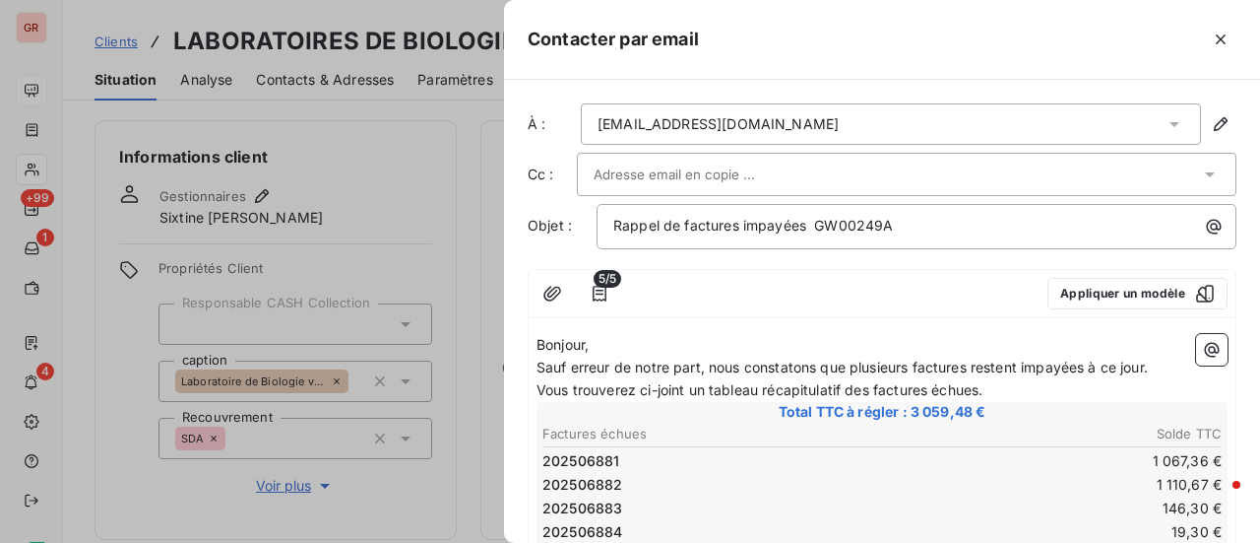
click at [1015, 385] on p "Vous trouverez ci-joint un tableau récapitulatif des factures échues." at bounding box center [882, 390] width 691 height 23
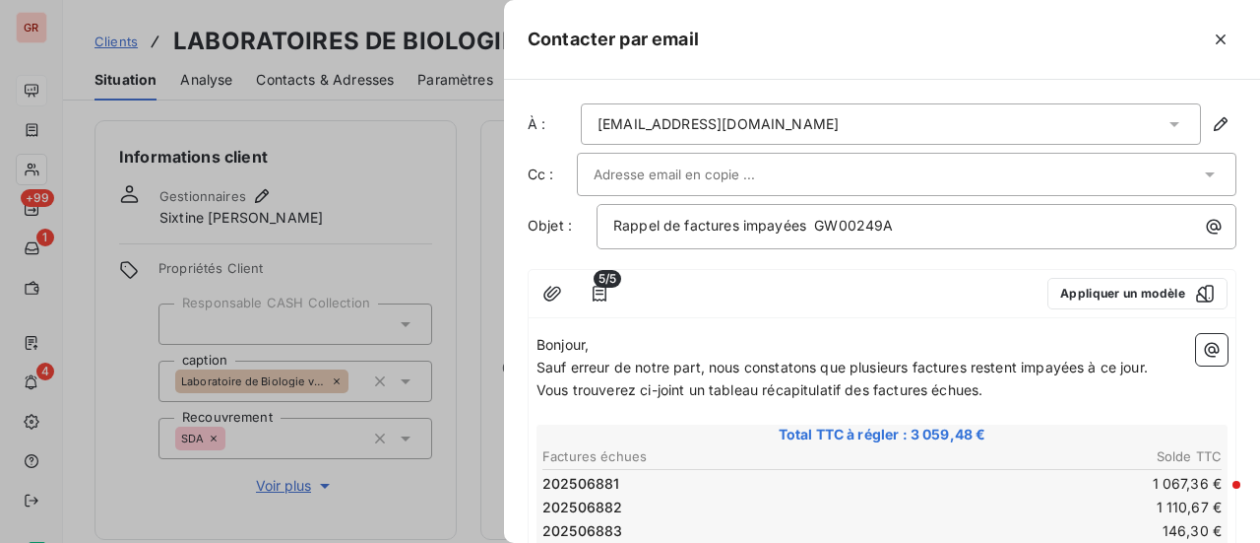
click at [983, 391] on span "Vous trouverez ci-joint un tableau récapitulatif des factures échues." at bounding box center [760, 389] width 446 height 17
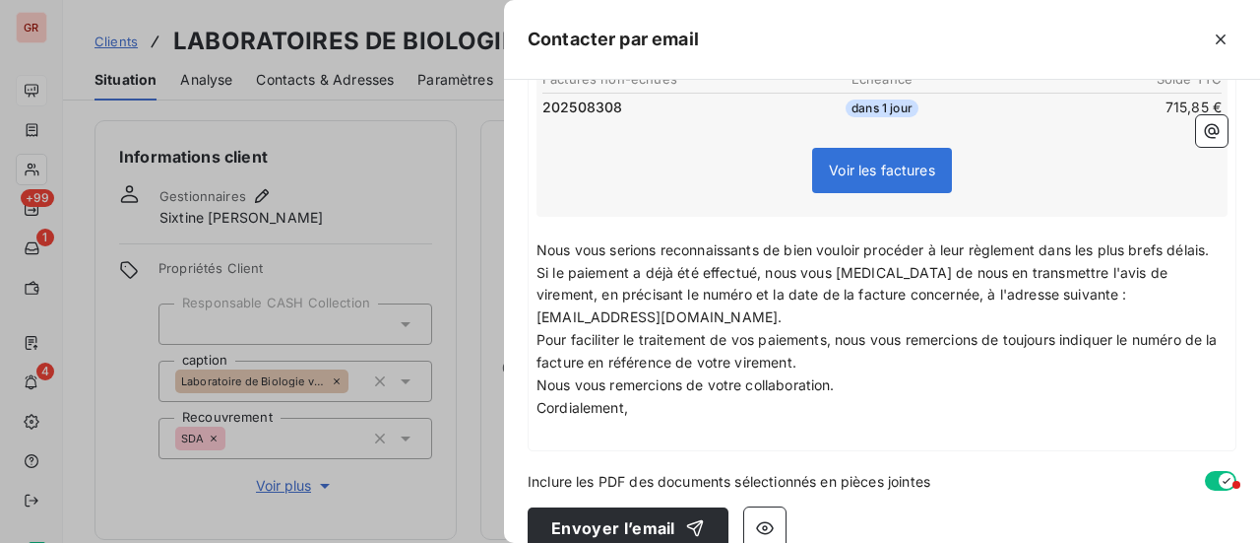
scroll to position [552, 0]
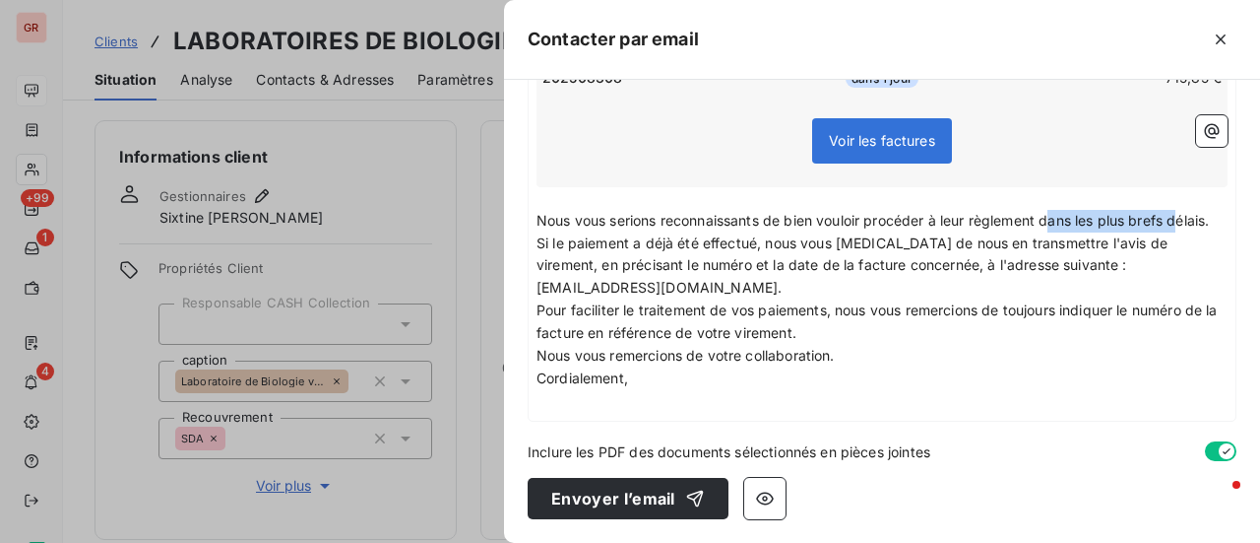
drag, startPoint x: 1050, startPoint y: 196, endPoint x: 1189, endPoint y: 200, distance: 139.9
click at [1186, 210] on p "Nous vous serions reconnaissants de bien vouloir procéder à leur règlement dans…" at bounding box center [882, 221] width 691 height 23
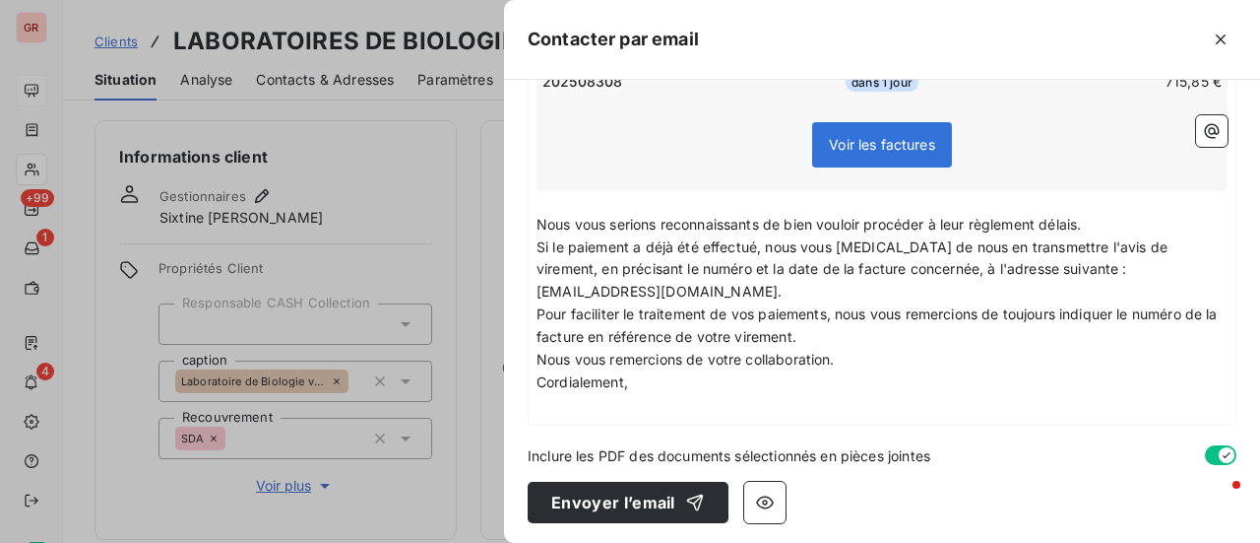
drag, startPoint x: 1048, startPoint y: 224, endPoint x: 1099, endPoint y: 216, distance: 52.0
click at [1099, 216] on p "Nous vous serions reconnaissants de bien vouloir procéder à leur règlement déla…" at bounding box center [882, 225] width 691 height 23
click at [543, 411] on p "﻿" at bounding box center [882, 405] width 691 height 23
click at [1202, 121] on icon "button" at bounding box center [1212, 131] width 20 height 20
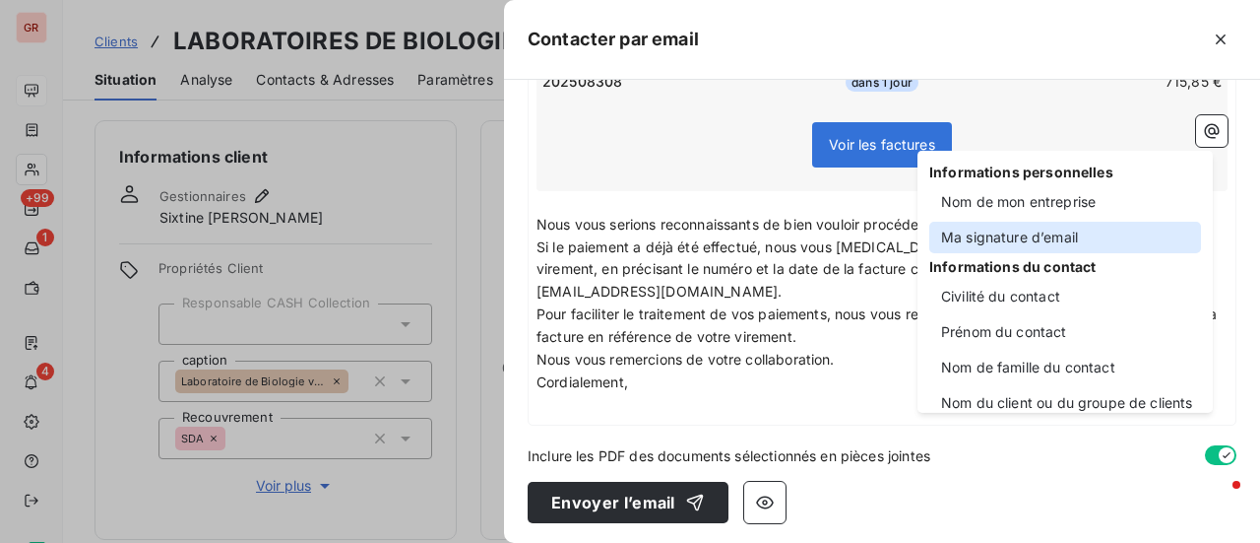
click at [1006, 237] on div "Ma signature d’email" at bounding box center [1066, 238] width 272 height 32
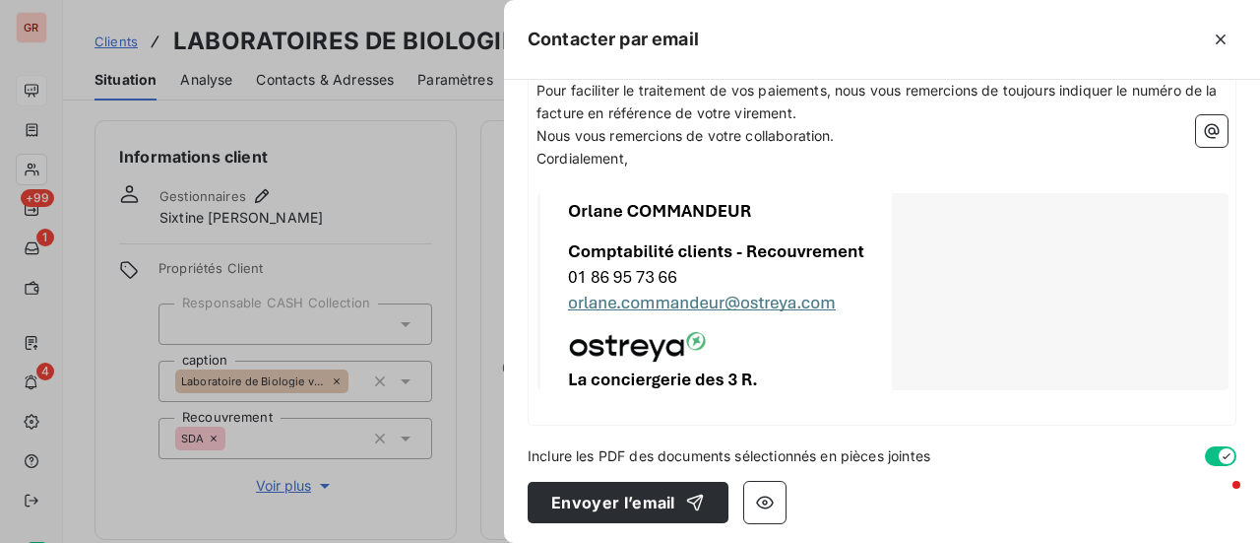
scroll to position [754, 0]
click at [765, 501] on icon "button" at bounding box center [765, 501] width 20 height 20
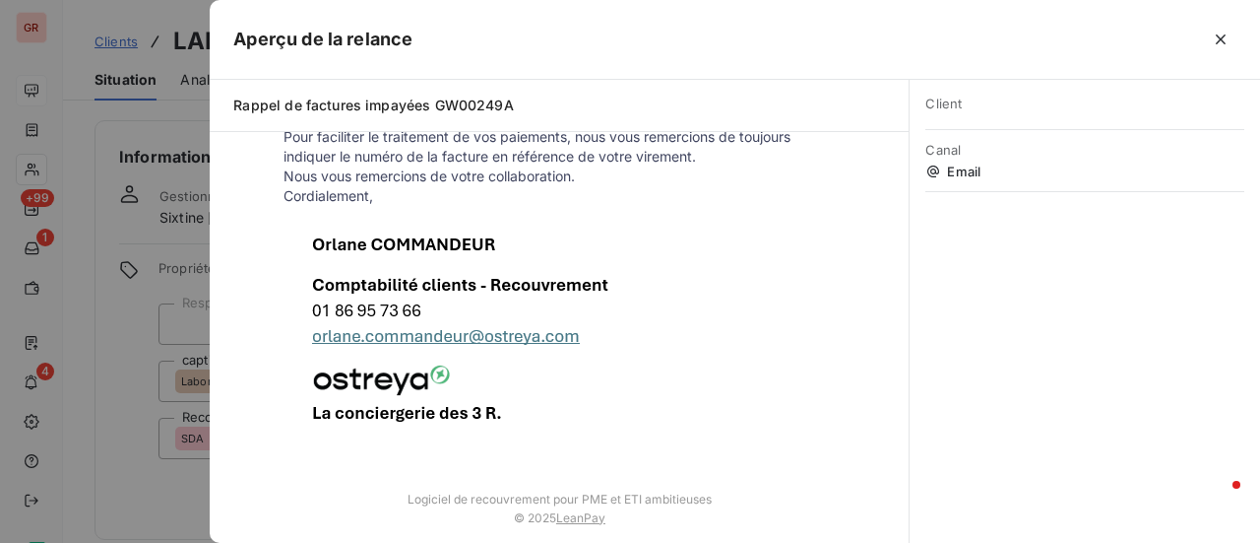
scroll to position [689, 0]
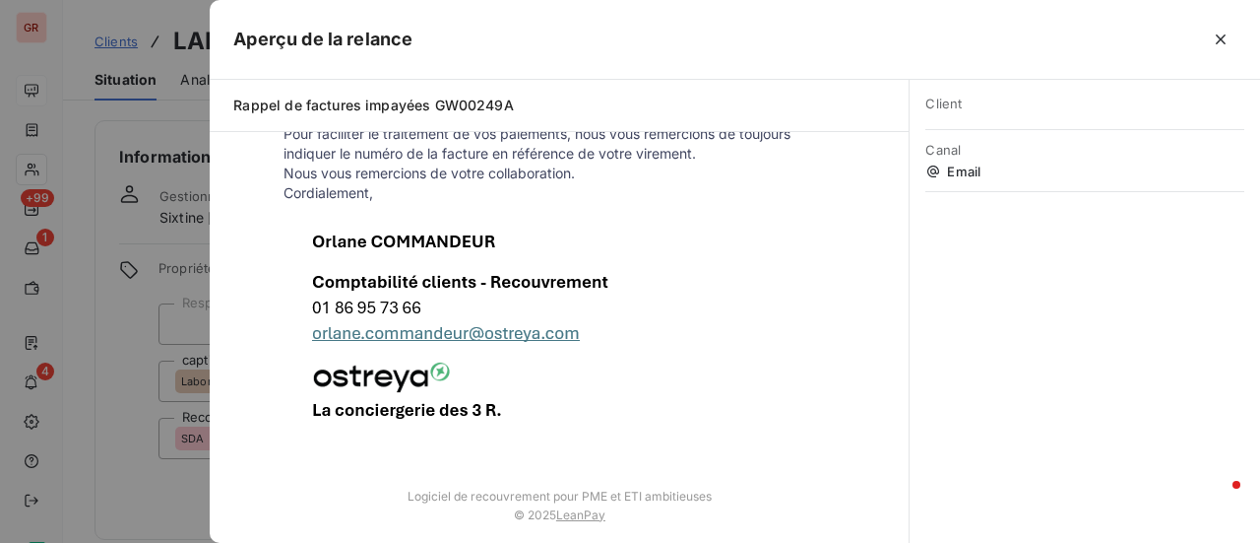
drag, startPoint x: 108, startPoint y: 155, endPoint x: 175, endPoint y: 161, distance: 67.3
click at [110, 155] on div at bounding box center [630, 271] width 1260 height 543
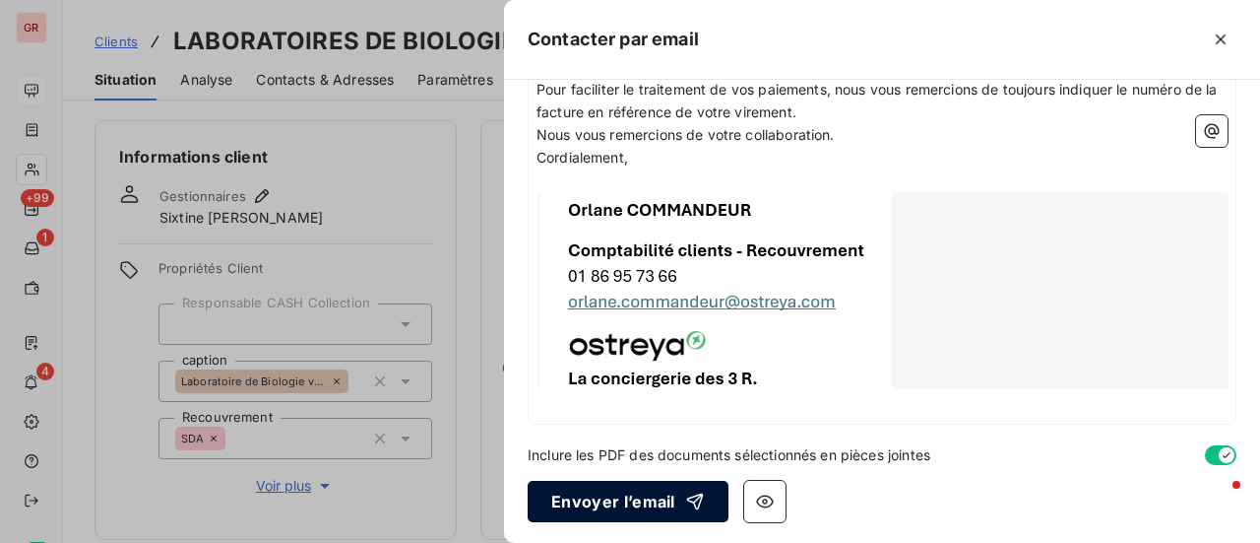
click at [636, 507] on button "Envoyer l’email" at bounding box center [628, 501] width 201 height 41
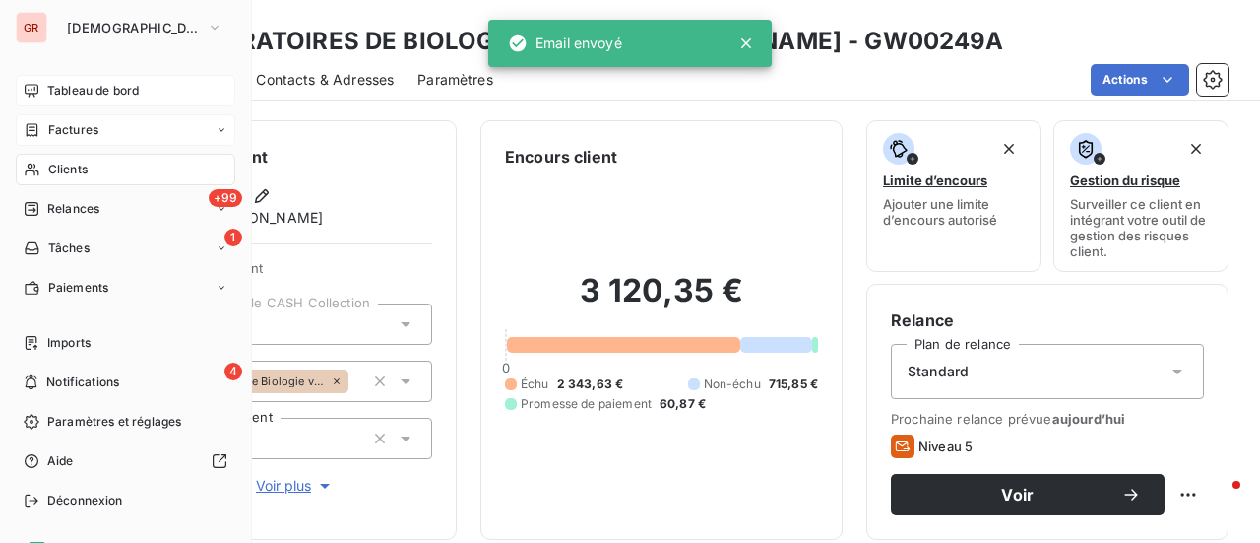
click at [99, 132] on div "Factures" at bounding box center [126, 130] width 220 height 32
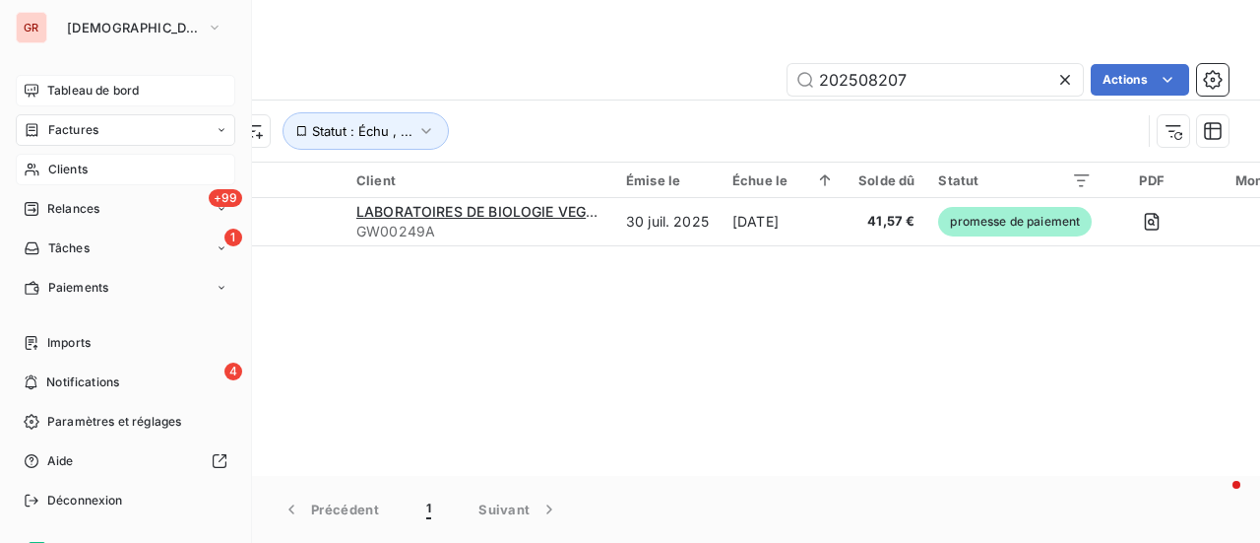
drag, startPoint x: 82, startPoint y: 174, endPoint x: 178, endPoint y: 176, distance: 96.5
click at [82, 174] on span "Clients" at bounding box center [67, 169] width 39 height 18
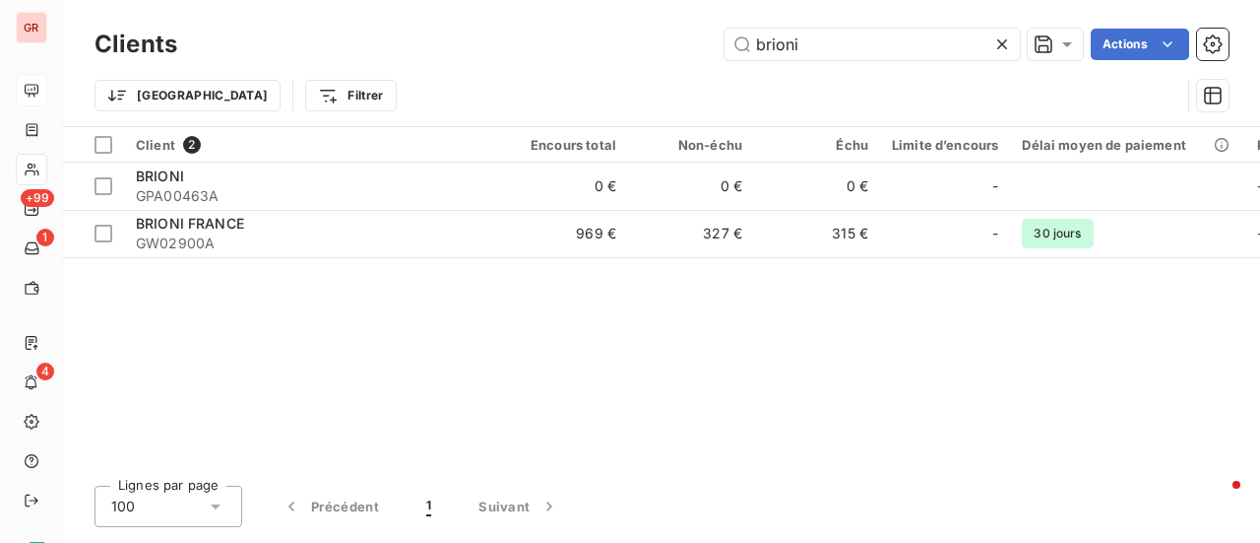
drag, startPoint x: 626, startPoint y: 47, endPoint x: 507, endPoint y: 44, distance: 119.2
click at [508, 44] on div "brioni Actions" at bounding box center [715, 45] width 1028 height 32
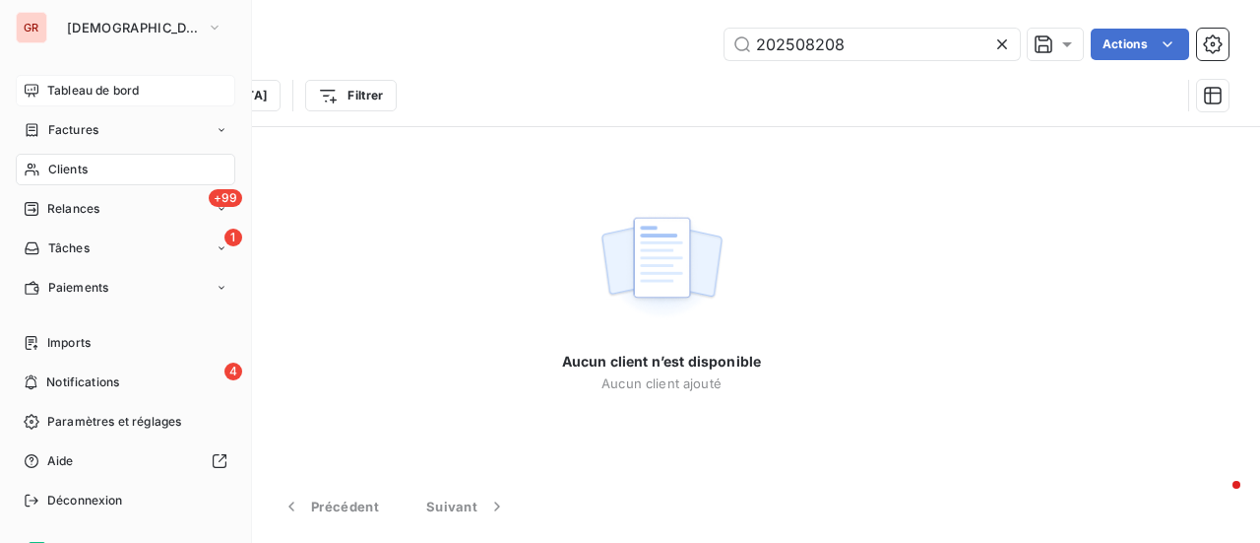
type input "202508208"
click at [94, 129] on span "Factures" at bounding box center [73, 130] width 50 height 18
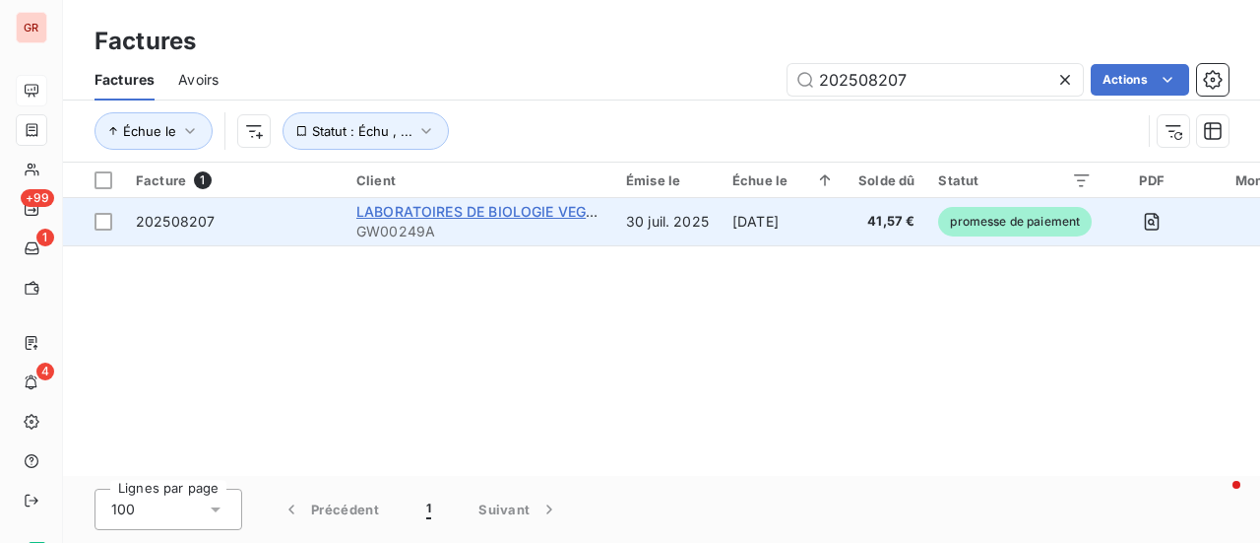
click at [447, 218] on span "LABORATOIRES DE BIOLOGIE VEGETAL YVES ROCHER" at bounding box center [547, 211] width 383 height 17
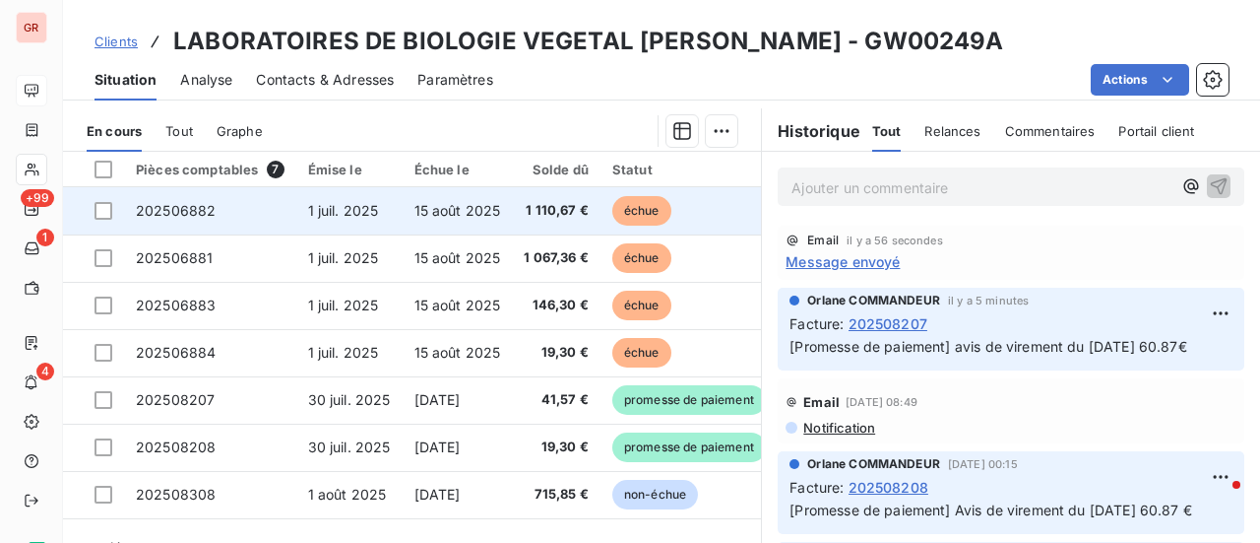
scroll to position [511, 0]
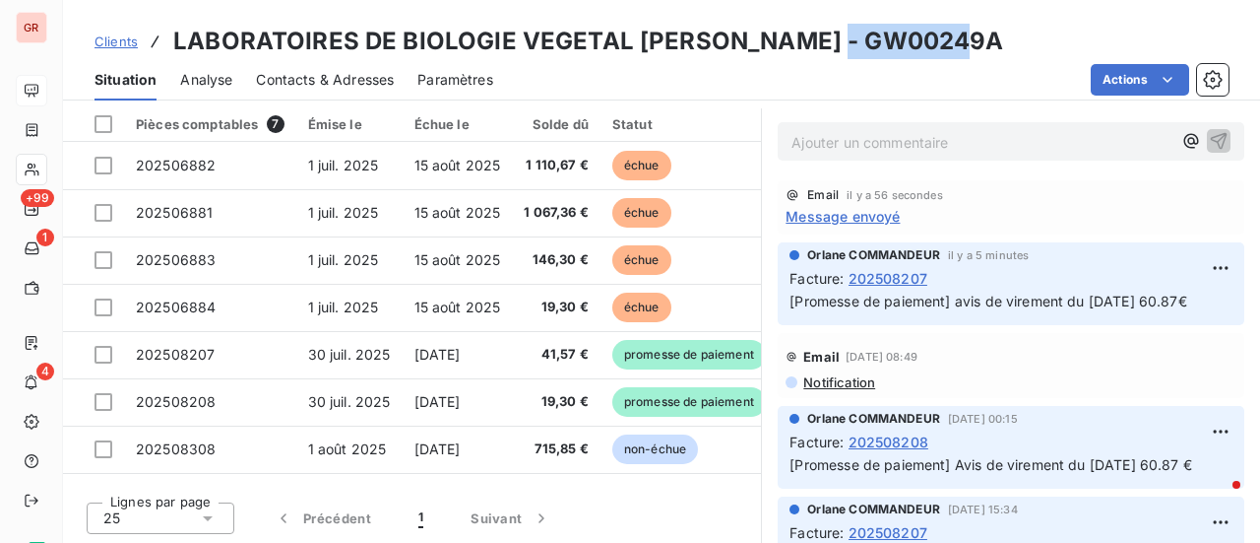
drag, startPoint x: 965, startPoint y: 36, endPoint x: 828, endPoint y: 49, distance: 137.5
click at [828, 49] on div "Clients LABORATOIRES DE BIOLOGIE VEGETAL YVES ROCHER - GW00249A" at bounding box center [661, 41] width 1197 height 35
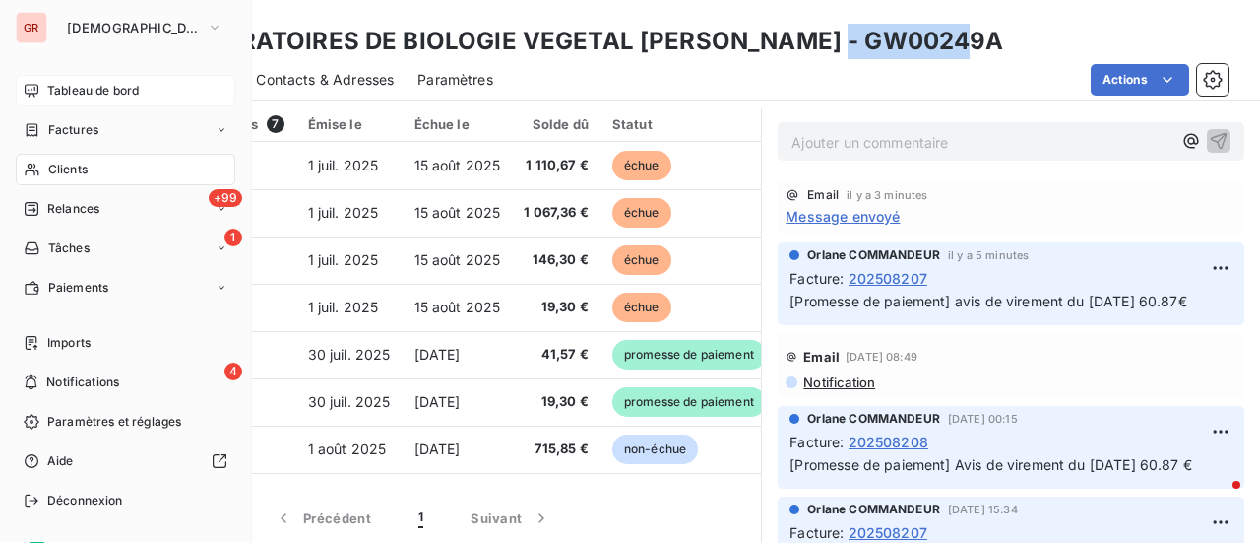
click at [78, 134] on span "Factures" at bounding box center [73, 130] width 50 height 18
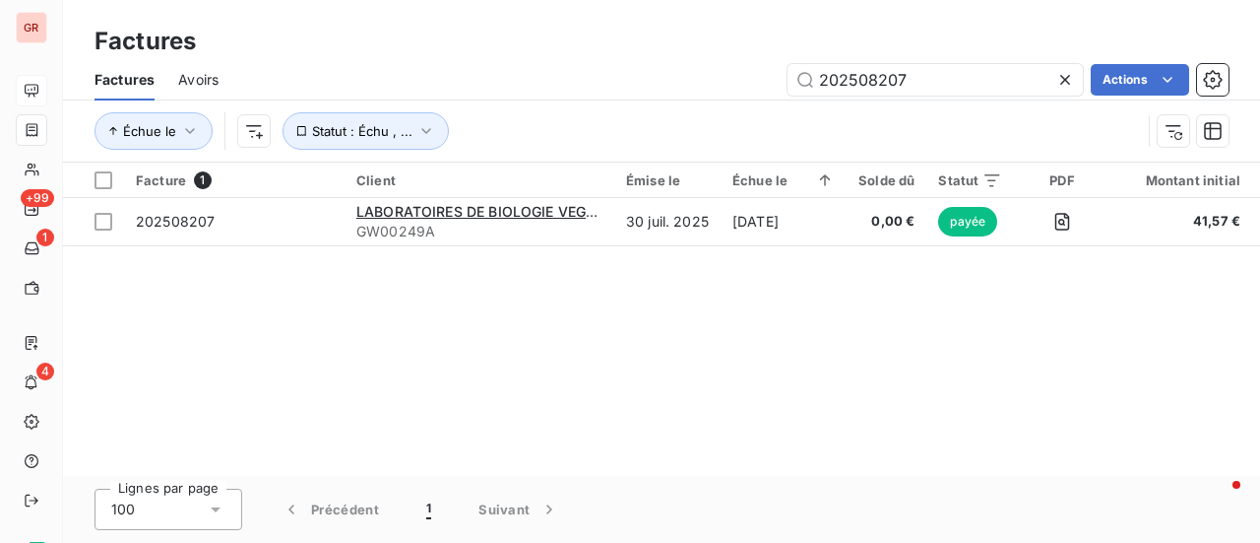
click at [452, 68] on div "202508207 Actions" at bounding box center [735, 80] width 987 height 32
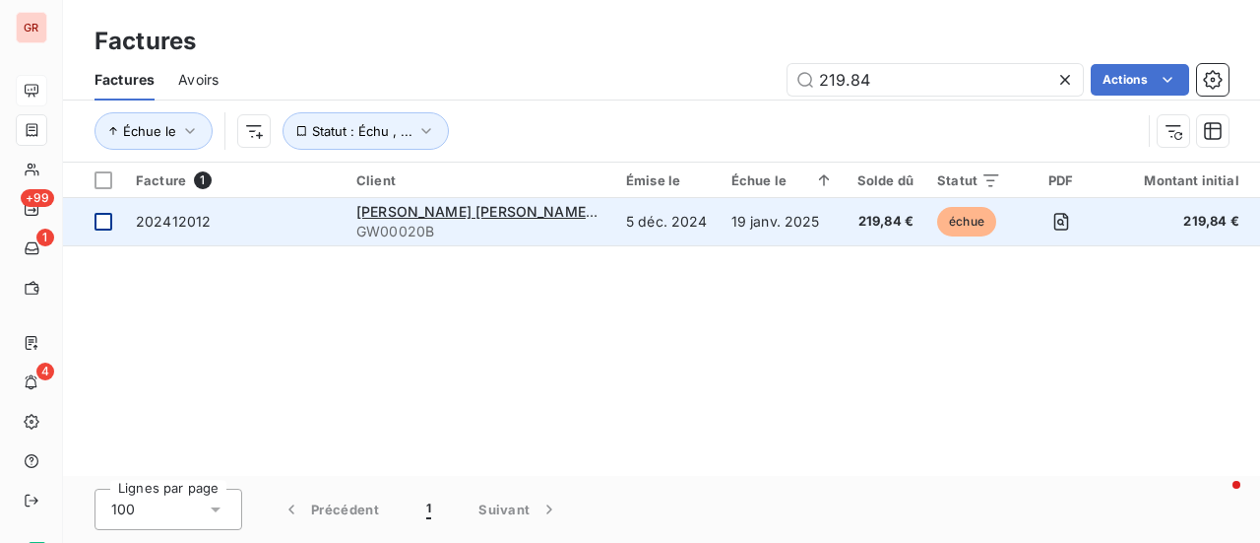
type input "219.84"
click at [101, 225] on div at bounding box center [104, 222] width 18 height 18
click at [414, 220] on div "Jones Lang LaSalle Services GW00020B" at bounding box center [479, 221] width 246 height 39
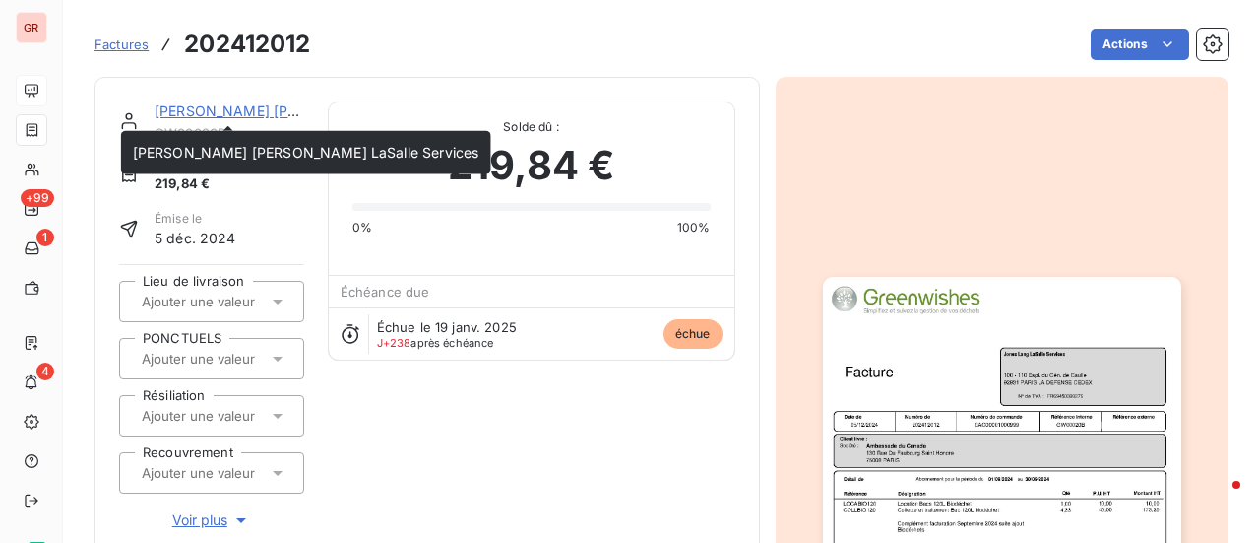
click at [224, 105] on link "Jones Lang LaSalle Services" at bounding box center [328, 110] width 347 height 17
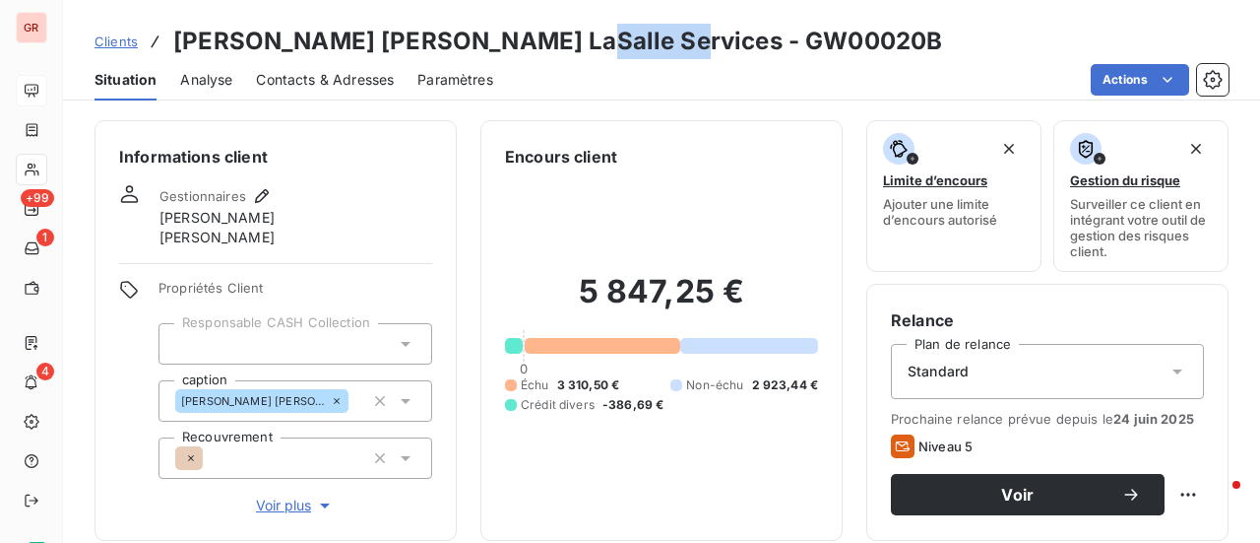
drag, startPoint x: 680, startPoint y: 47, endPoint x: 530, endPoint y: 41, distance: 150.8
click at [530, 41] on div "Clients Jones Lang LaSalle Services - GW00020B" at bounding box center [661, 41] width 1197 height 35
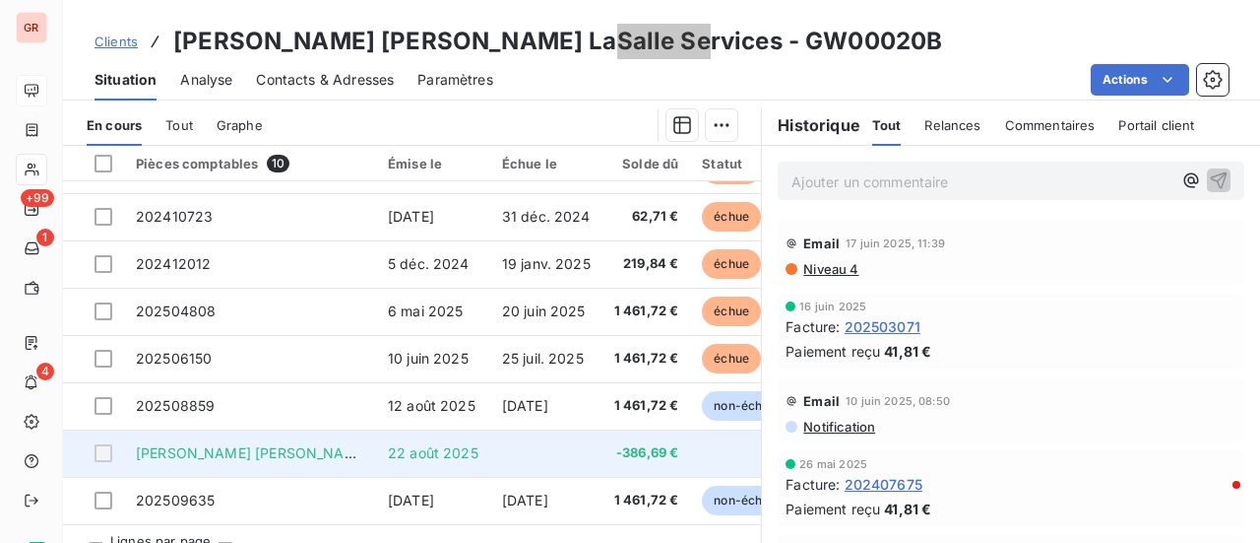
scroll to position [513, 0]
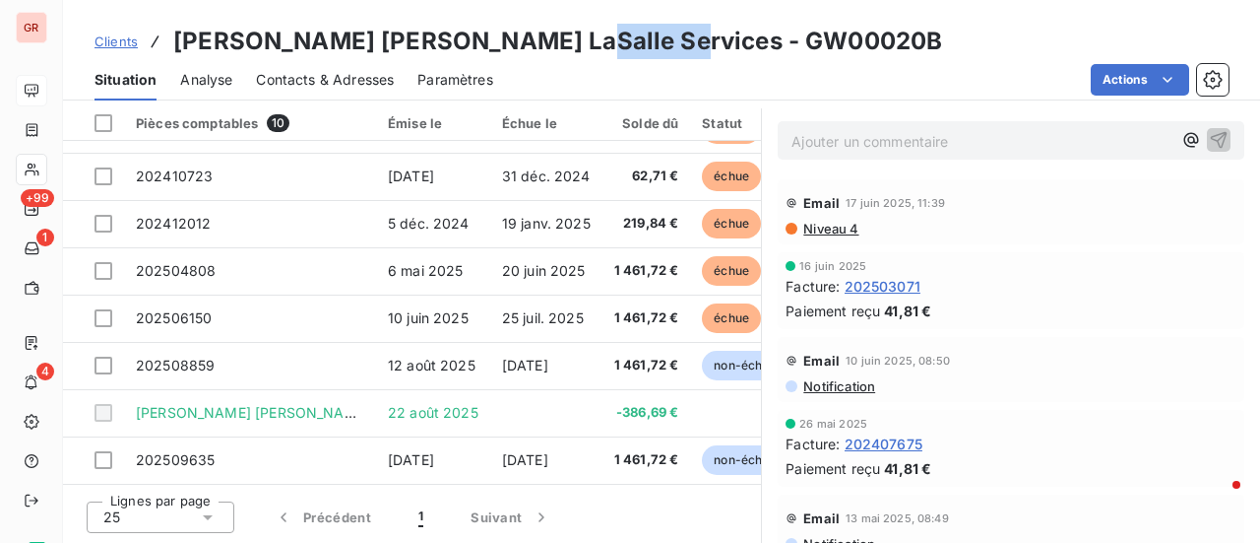
click at [334, 76] on span "Contacts & Adresses" at bounding box center [325, 80] width 138 height 20
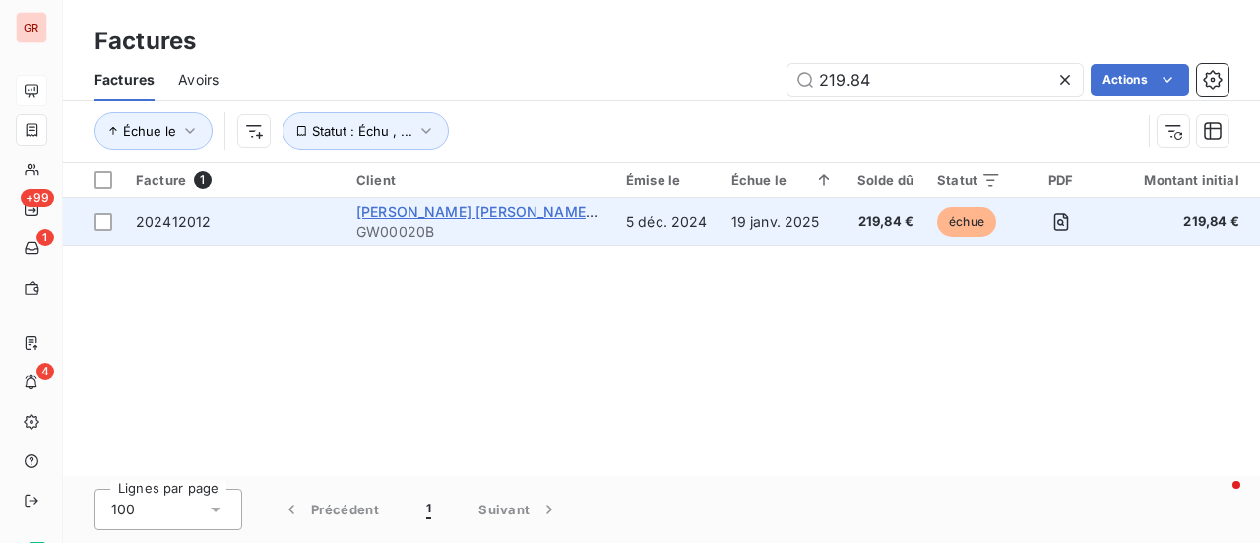
click at [454, 214] on span "Jones Lang LaSalle Services" at bounding box center [531, 211] width 351 height 17
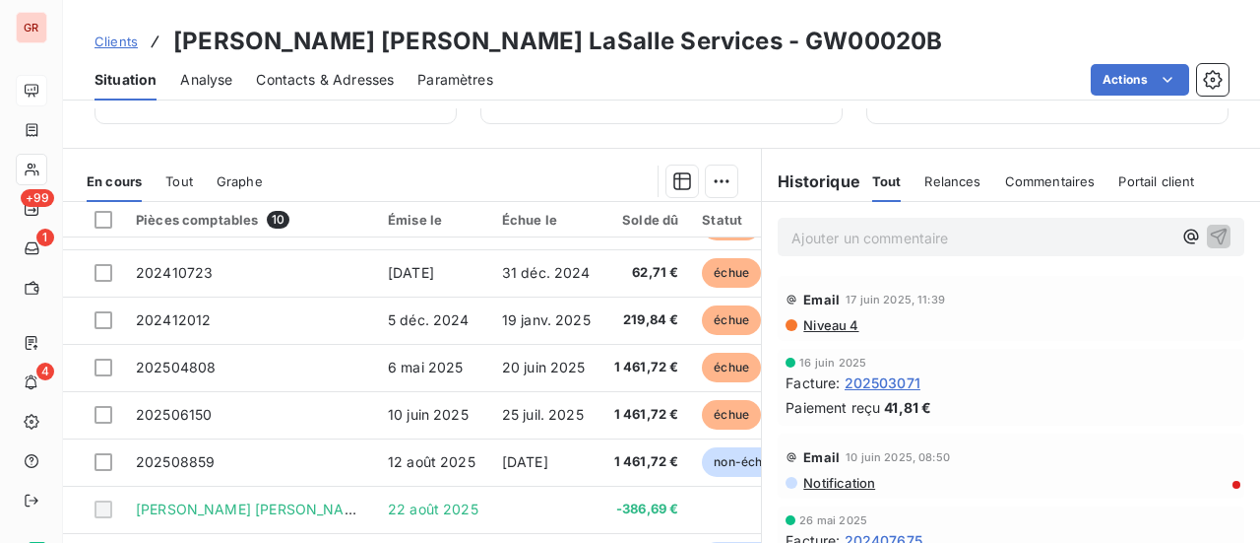
scroll to position [513, 0]
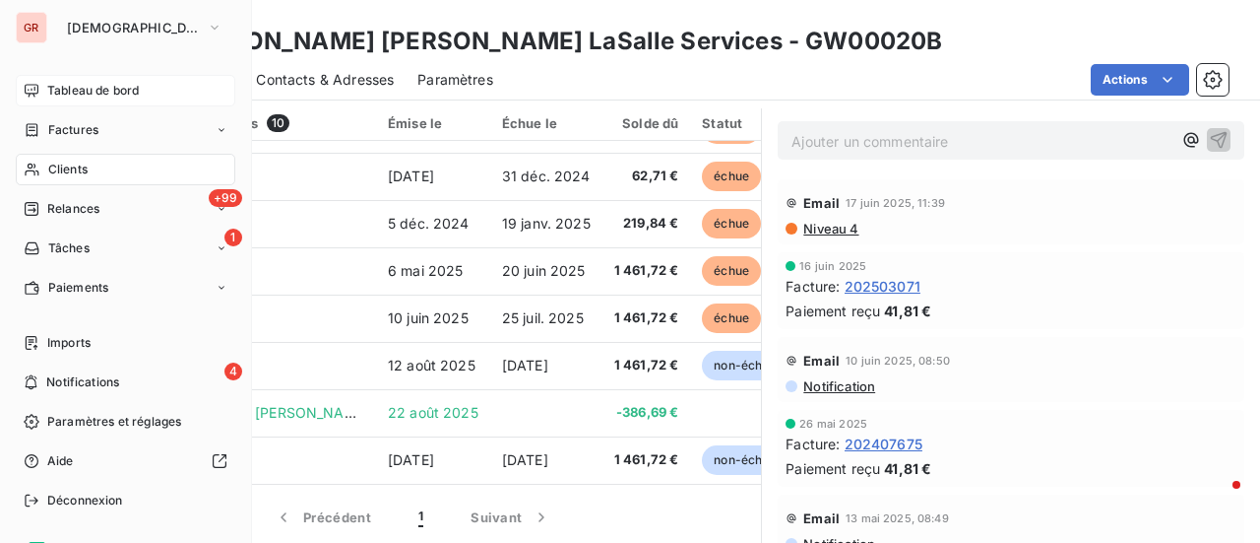
click at [82, 131] on span "Factures" at bounding box center [73, 130] width 50 height 18
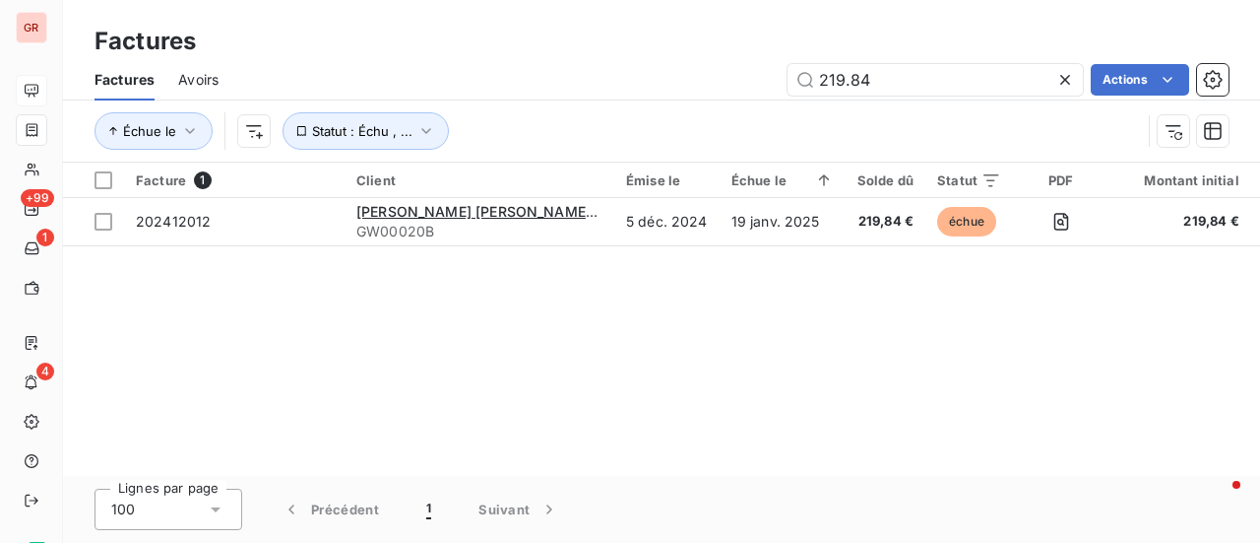
drag, startPoint x: 894, startPoint y: 83, endPoint x: 634, endPoint y: 82, distance: 259.9
click at [659, 82] on div "219.84 Actions" at bounding box center [735, 80] width 987 height 32
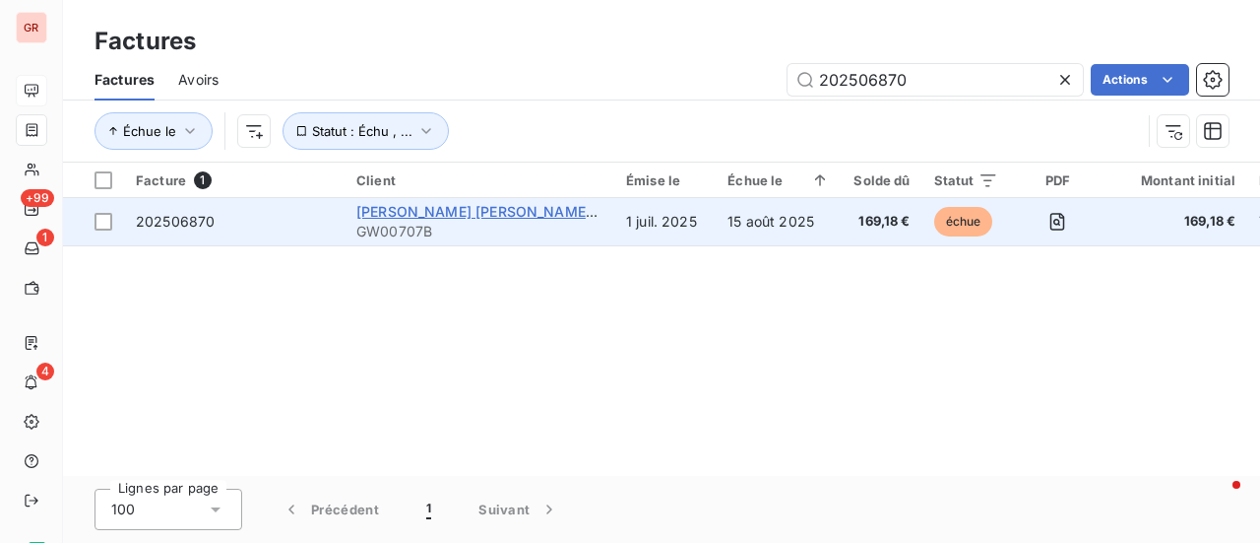
type input "202506870"
click at [415, 210] on span "Jones Lang Lasalle Services SaS" at bounding box center [545, 211] width 379 height 17
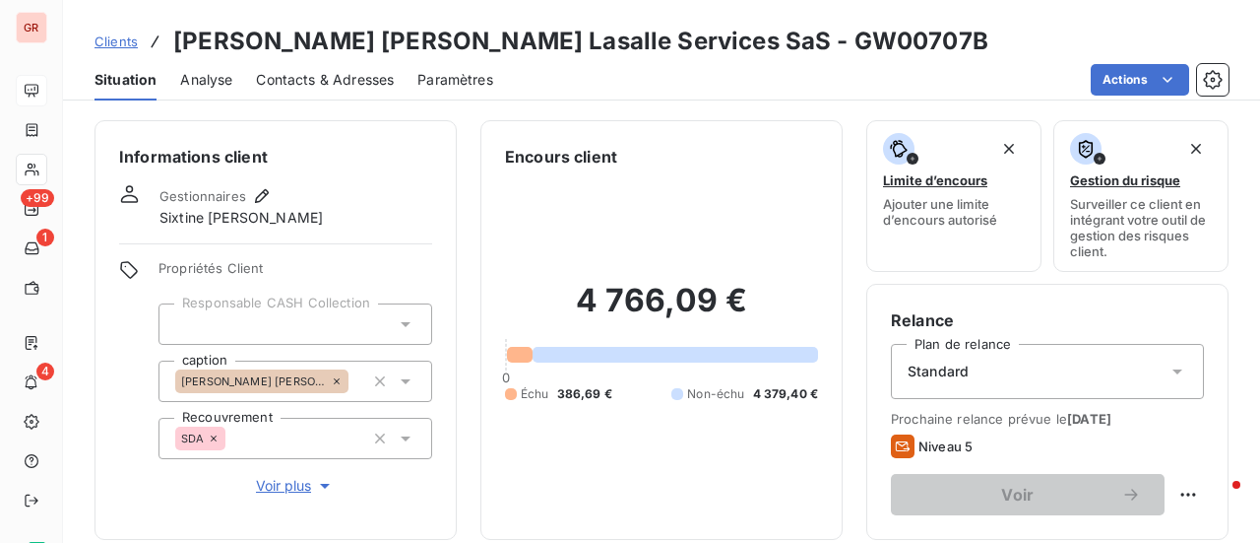
scroll to position [295, 0]
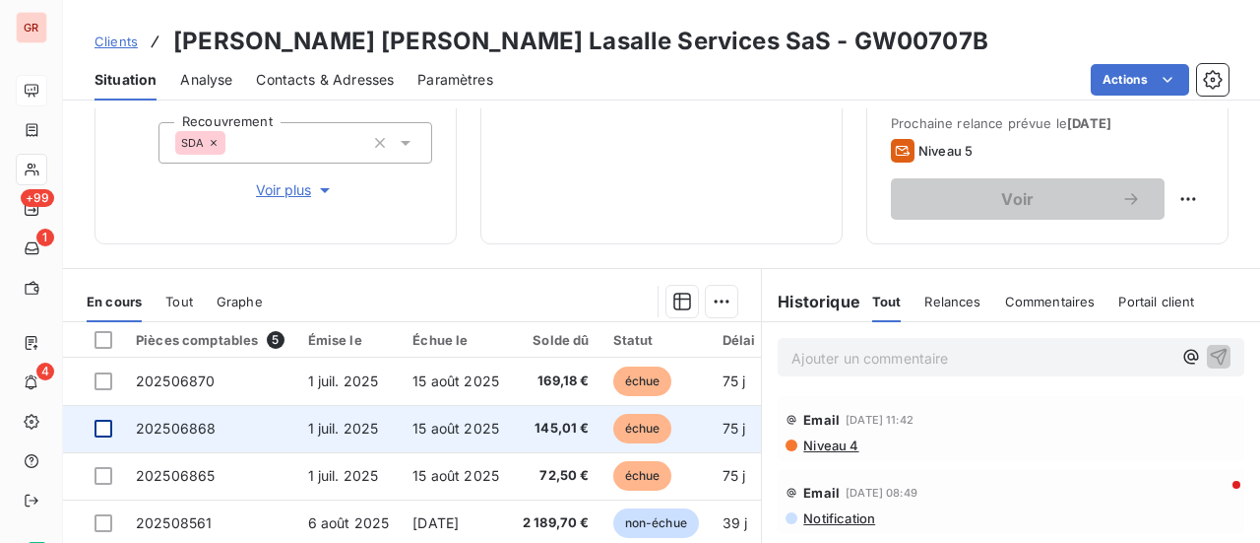
click at [102, 430] on div at bounding box center [104, 428] width 18 height 18
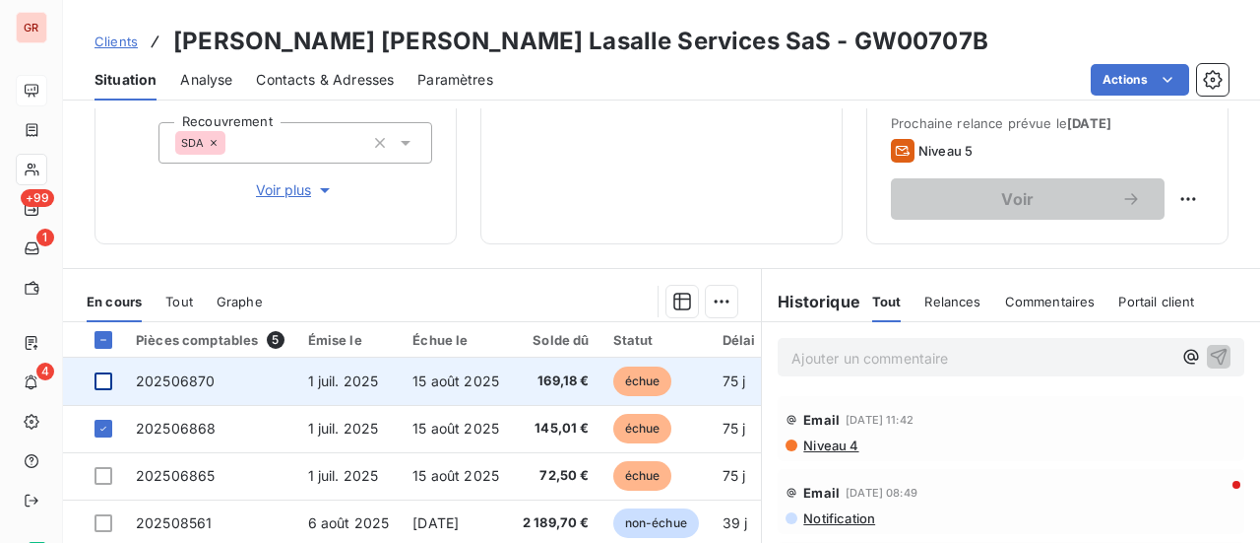
click at [109, 381] on div at bounding box center [104, 381] width 18 height 18
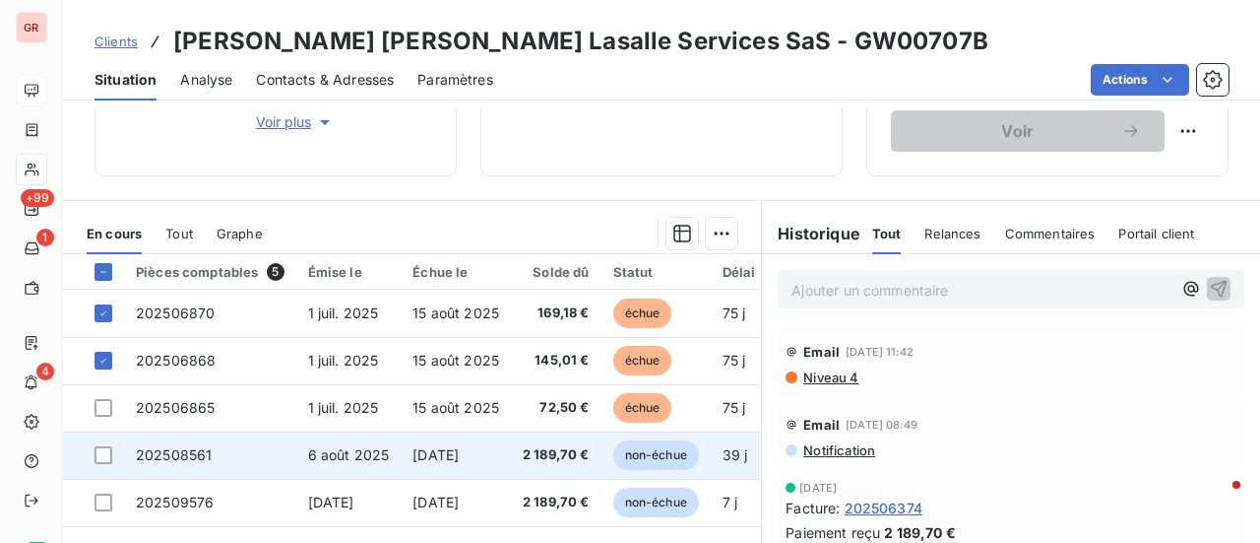
scroll to position [492, 0]
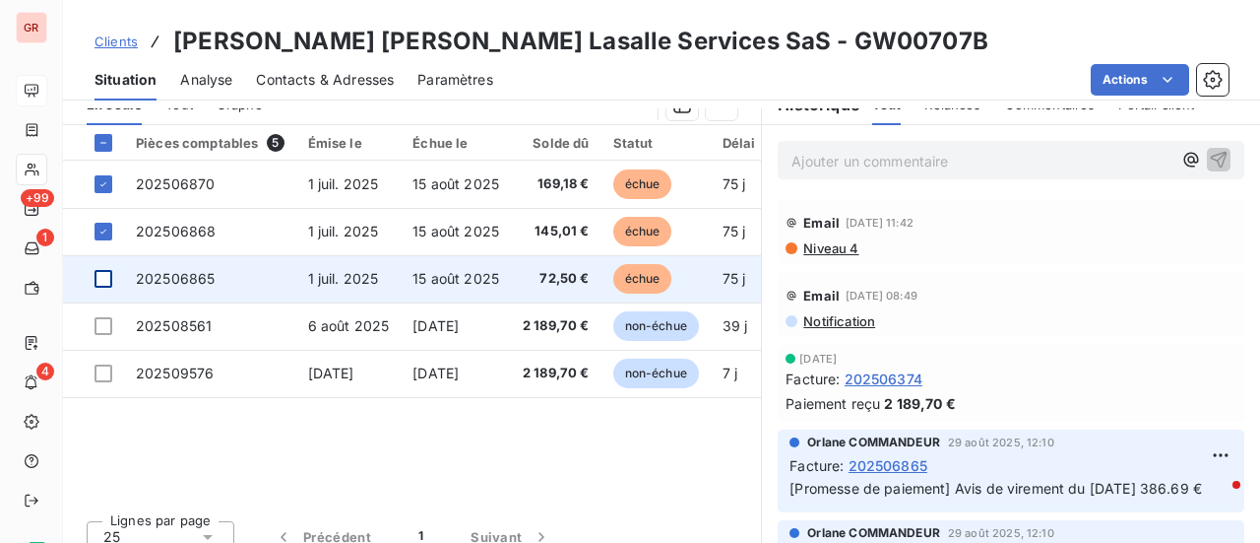
click at [105, 280] on div at bounding box center [104, 279] width 18 height 18
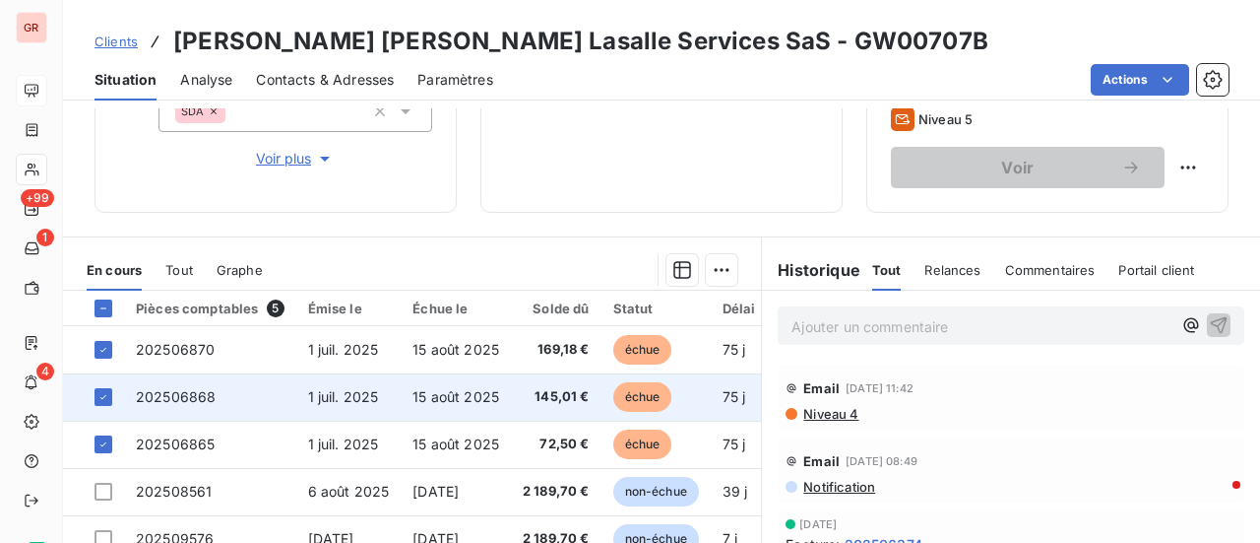
scroll to position [413, 0]
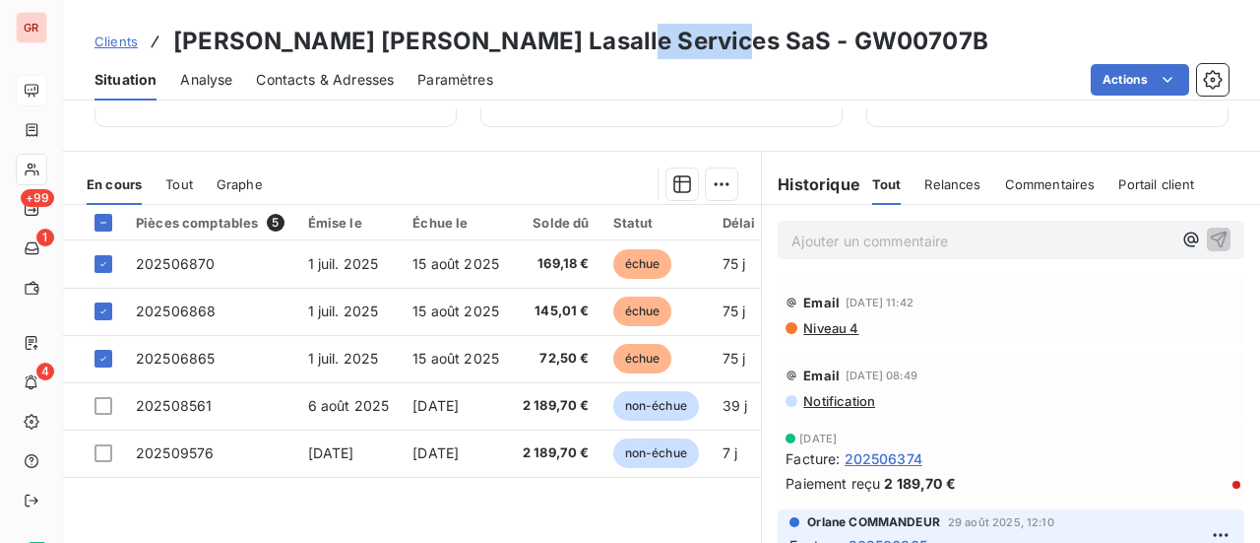
drag, startPoint x: 722, startPoint y: 40, endPoint x: 577, endPoint y: 40, distance: 144.7
click at [577, 40] on div "Clients Jones Lang Lasalle Services SaS - GW00707B" at bounding box center [661, 41] width 1197 height 35
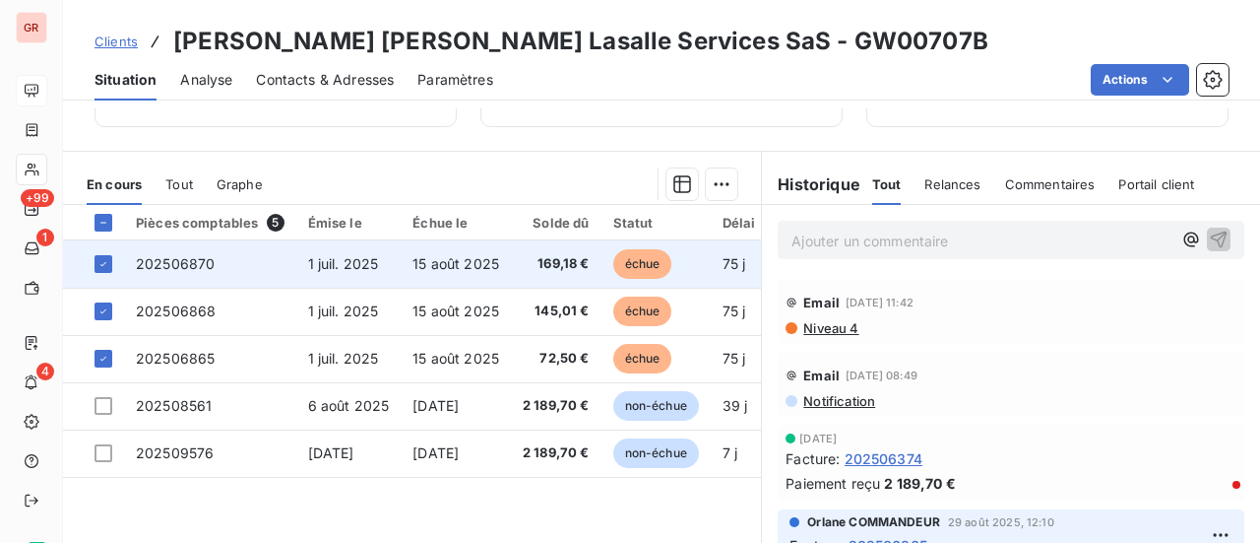
click at [208, 258] on span "202506870" at bounding box center [175, 263] width 79 height 17
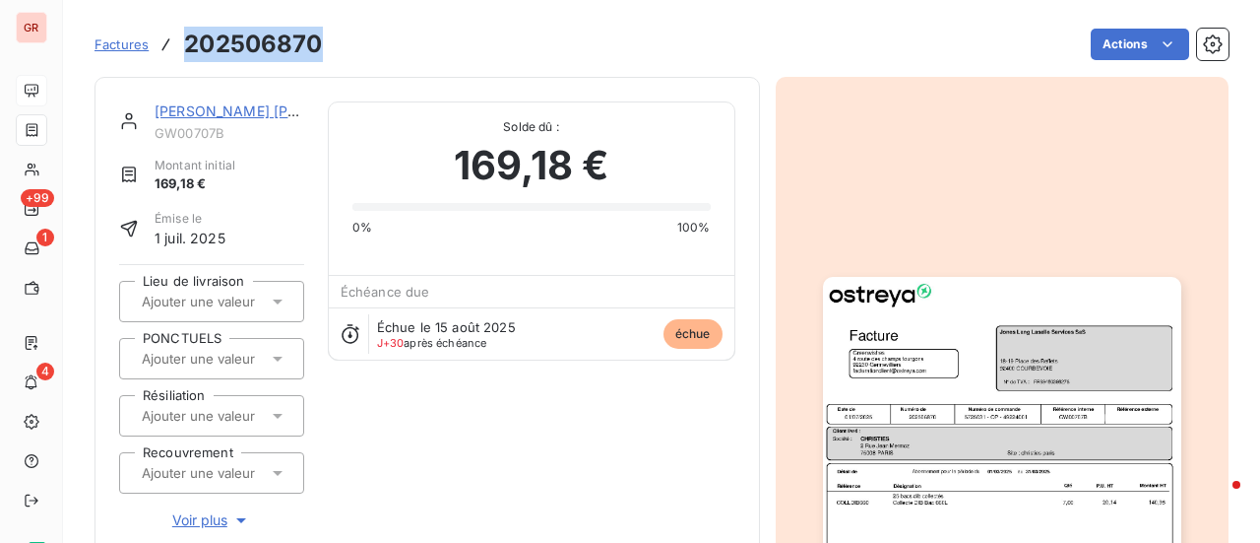
drag, startPoint x: 308, startPoint y: 50, endPoint x: 178, endPoint y: 54, distance: 130.0
click at [178, 54] on div "Factures 202506870" at bounding box center [209, 44] width 228 height 35
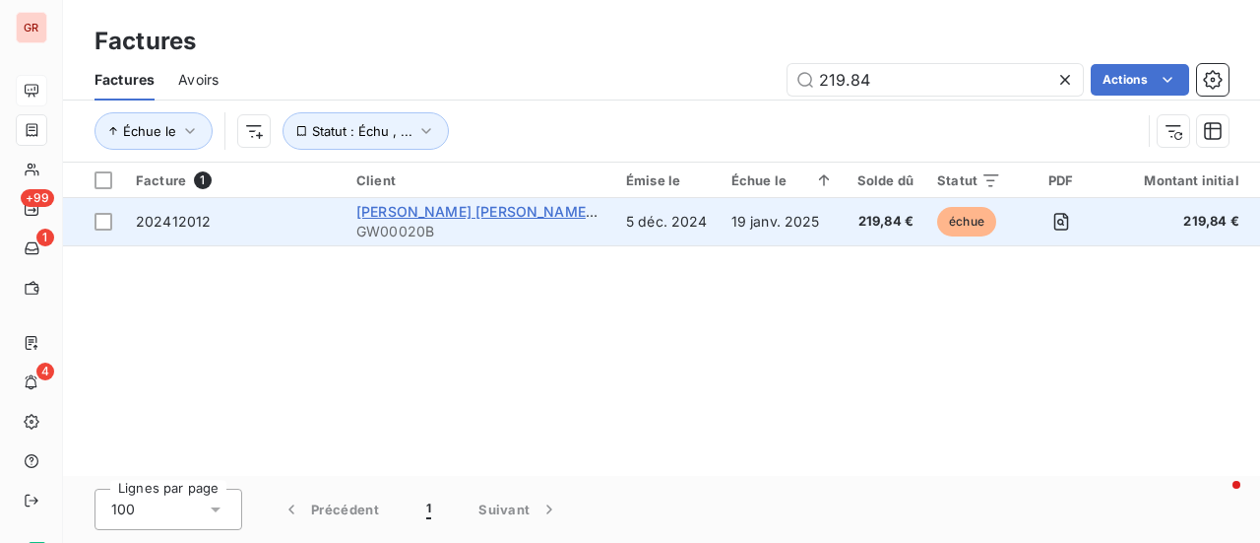
click at [446, 214] on span "Jones Lang LaSalle Services" at bounding box center [531, 211] width 351 height 17
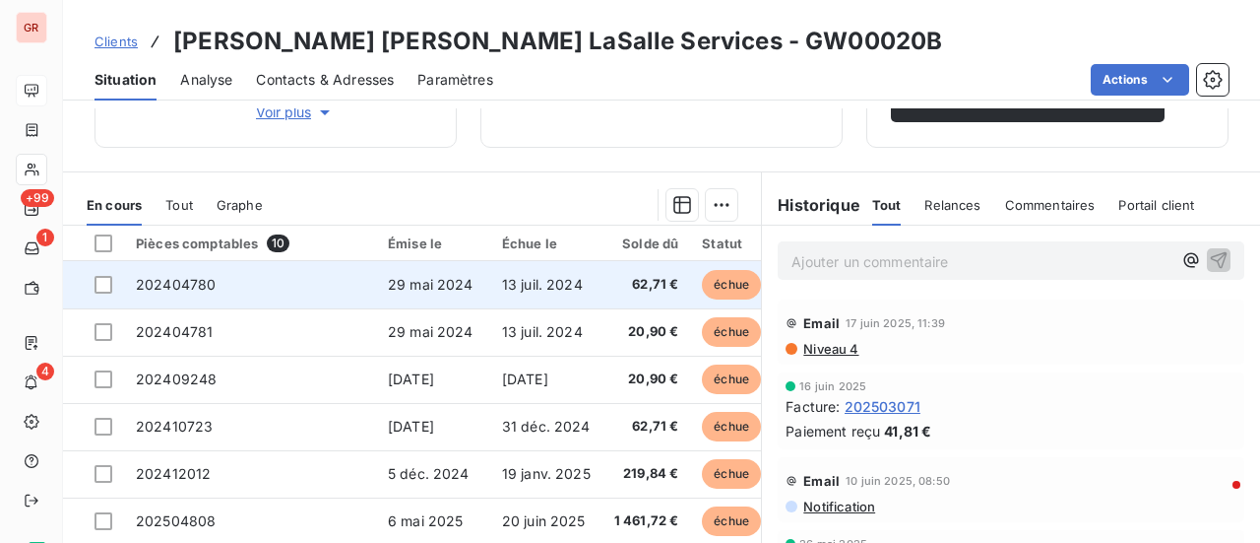
scroll to position [394, 0]
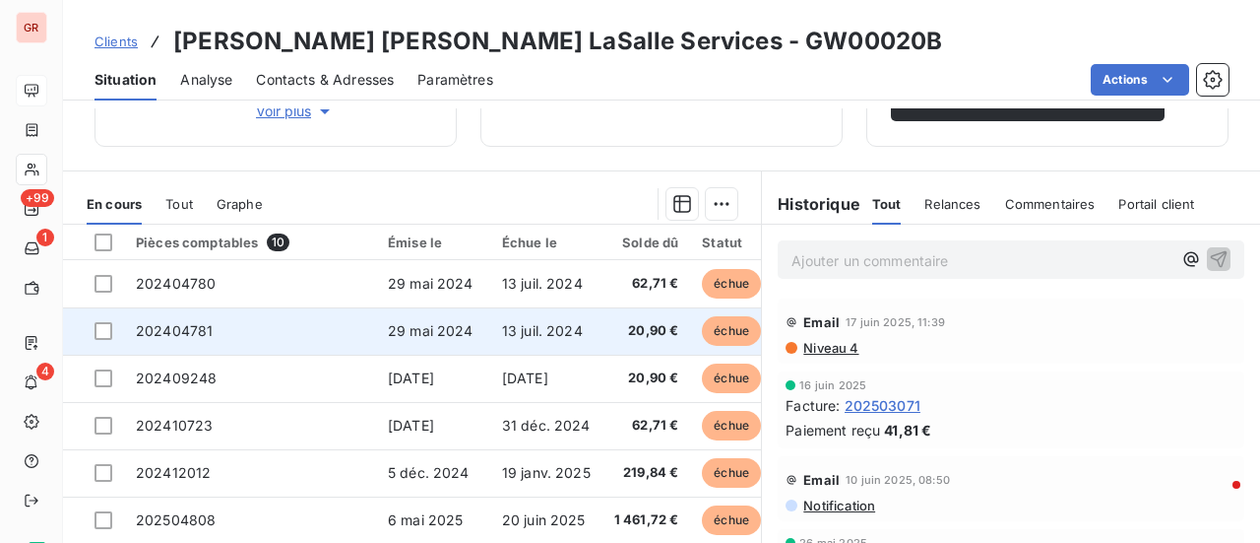
click at [189, 334] on span "202404781" at bounding box center [174, 330] width 77 height 17
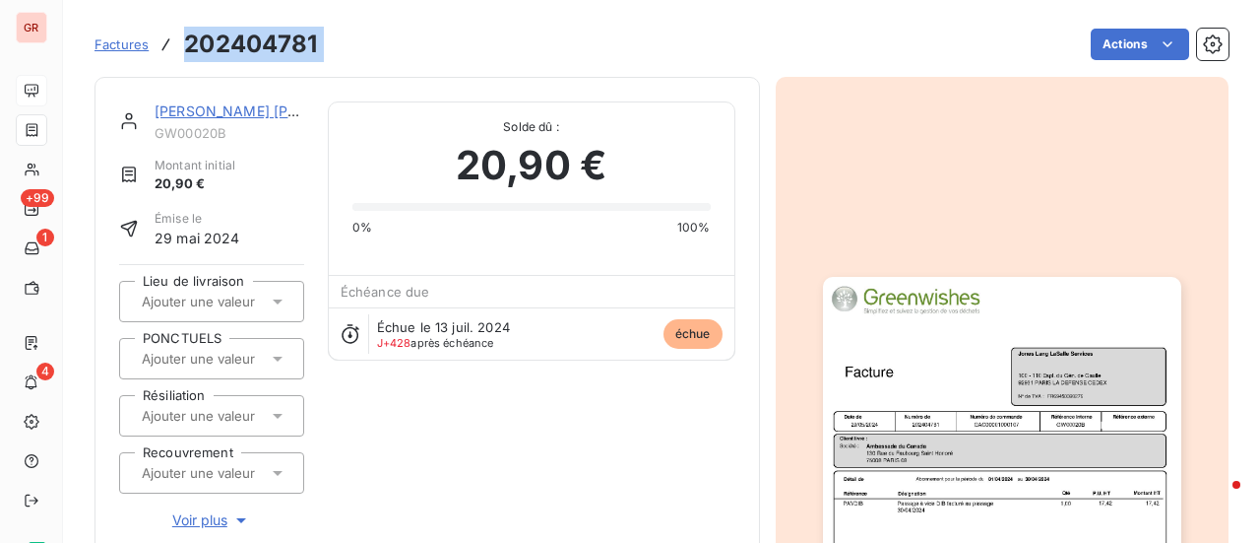
drag, startPoint x: 330, startPoint y: 32, endPoint x: 173, endPoint y: 36, distance: 156.6
click at [173, 36] on div "Factures 202404781 Actions" at bounding box center [662, 44] width 1134 height 41
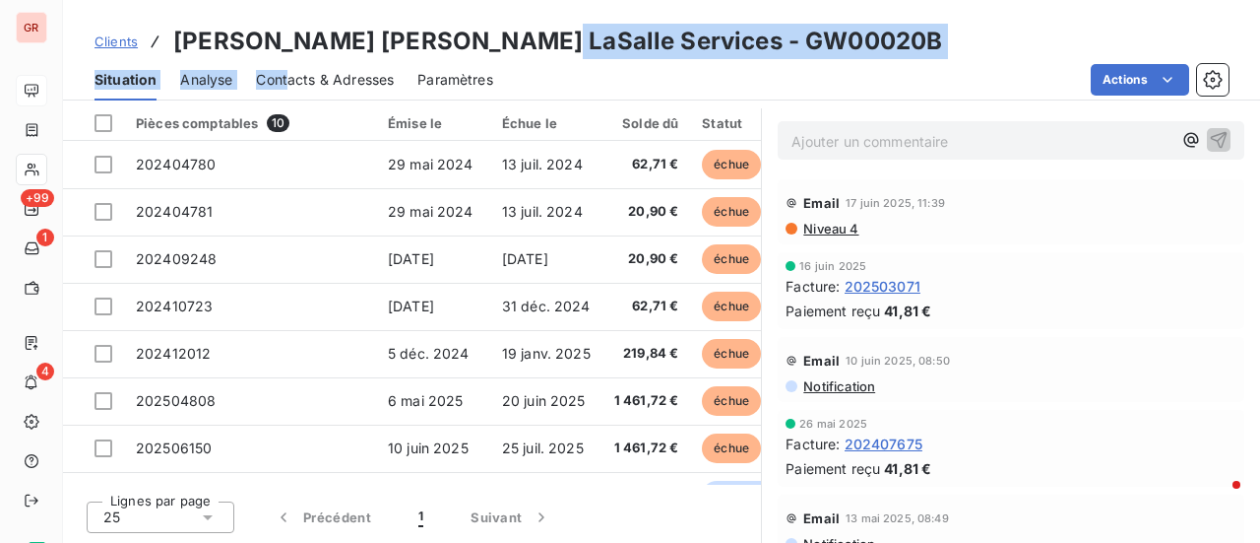
drag, startPoint x: 498, startPoint y: 46, endPoint x: 288, endPoint y: 62, distance: 211.3
click at [288, 62] on div "Clients Jones Lang LaSalle Services - GW00020B Situation Analyse Contacts & Adr…" at bounding box center [661, 50] width 1197 height 100
drag, startPoint x: 775, startPoint y: 33, endPoint x: 744, endPoint y: 34, distance: 30.5
click at [775, 34] on div "Clients Jones Lang LaSalle Services - GW00020B" at bounding box center [661, 41] width 1197 height 35
click at [505, 33] on h3 "Jones Lang LaSalle Services - GW00020B" at bounding box center [557, 41] width 769 height 35
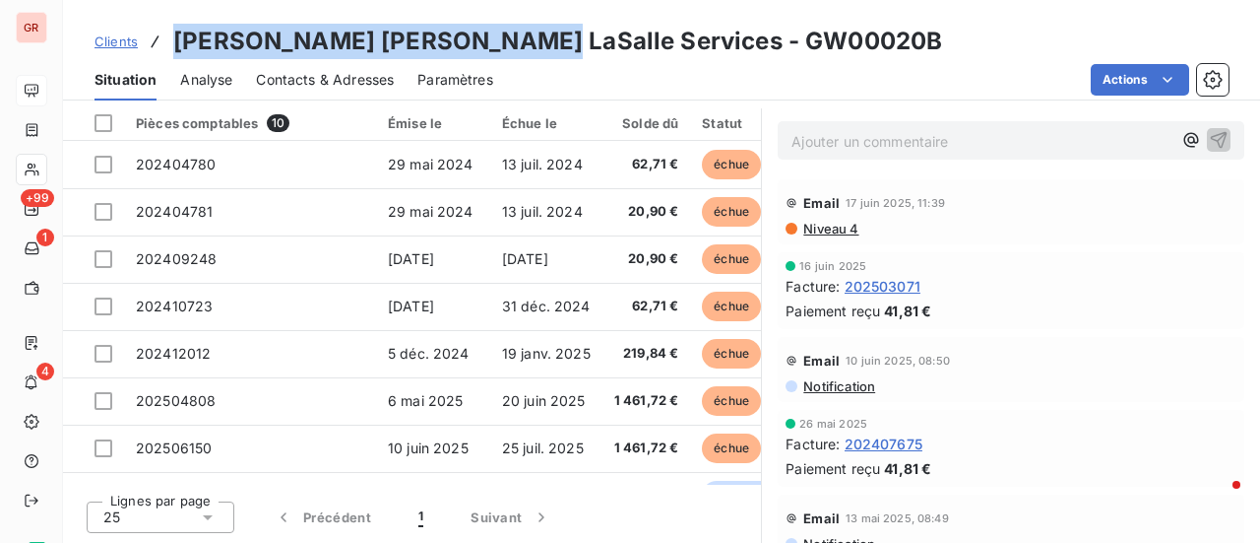
drag, startPoint x: 453, startPoint y: 48, endPoint x: 173, endPoint y: 38, distance: 279.8
click at [173, 38] on h3 "Jones Lang LaSalle Services - GW00020B" at bounding box center [557, 41] width 769 height 35
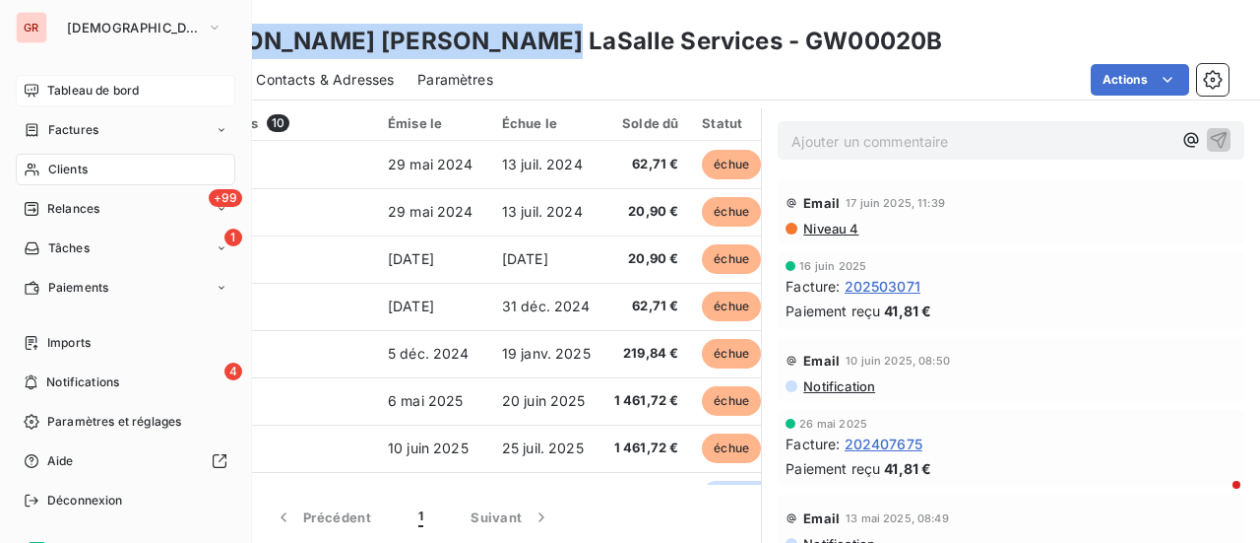
click at [81, 131] on span "Factures" at bounding box center [73, 130] width 50 height 18
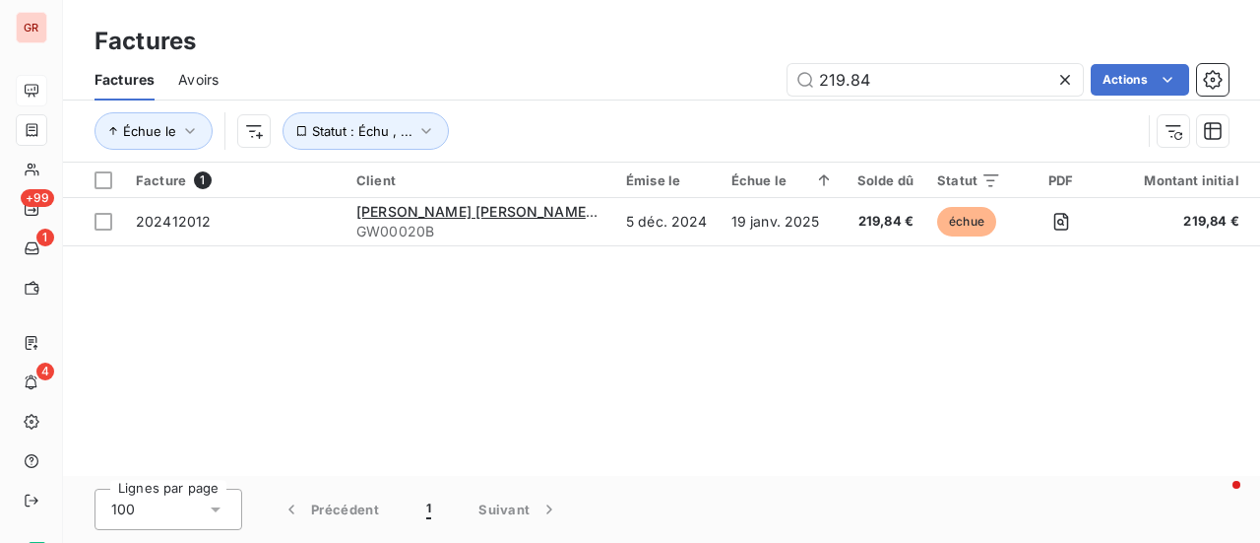
drag, startPoint x: 911, startPoint y: 66, endPoint x: 693, endPoint y: 79, distance: 218.0
click at [694, 77] on div "219.84 Actions" at bounding box center [735, 80] width 987 height 32
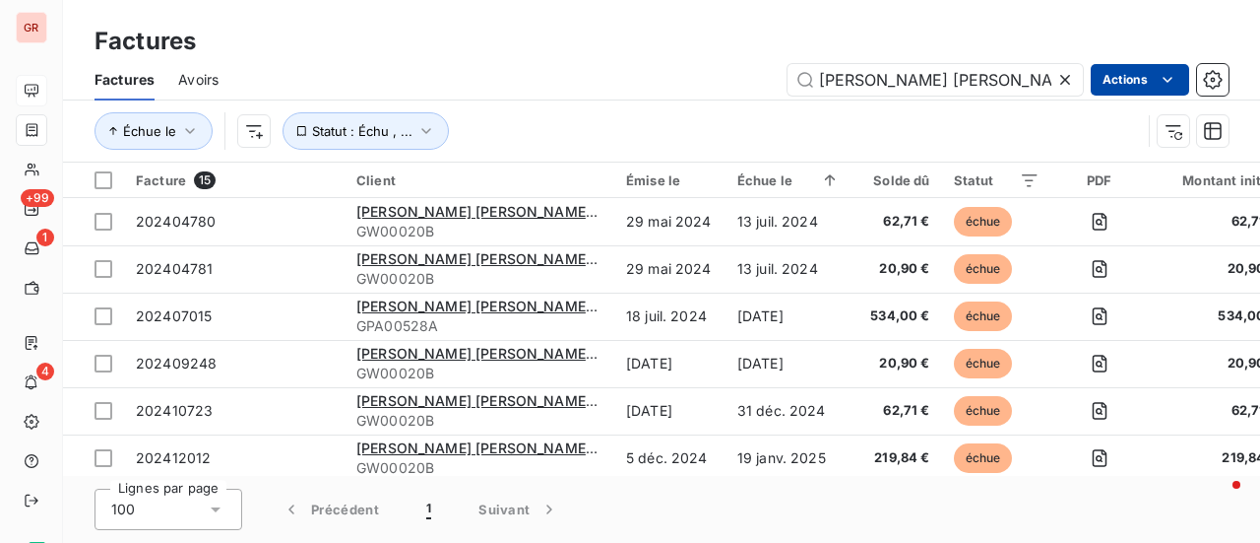
type input "Jones Lang LaSalle Services"
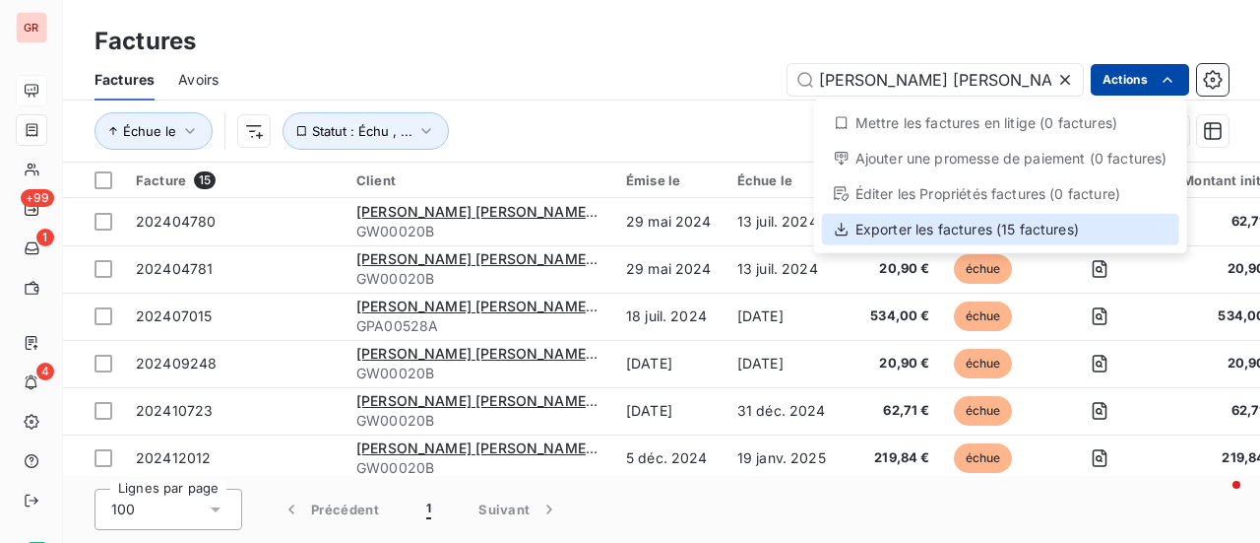
click at [948, 224] on div "Exporter les factures (15 factures)" at bounding box center [1000, 230] width 357 height 32
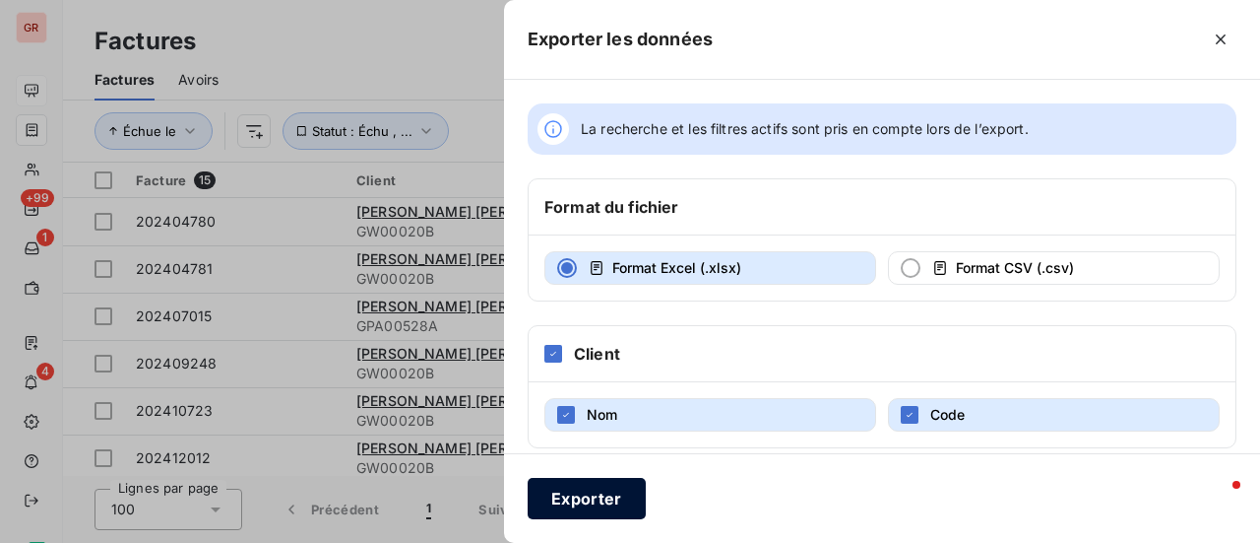
click at [592, 497] on button "Exporter" at bounding box center [587, 498] width 118 height 41
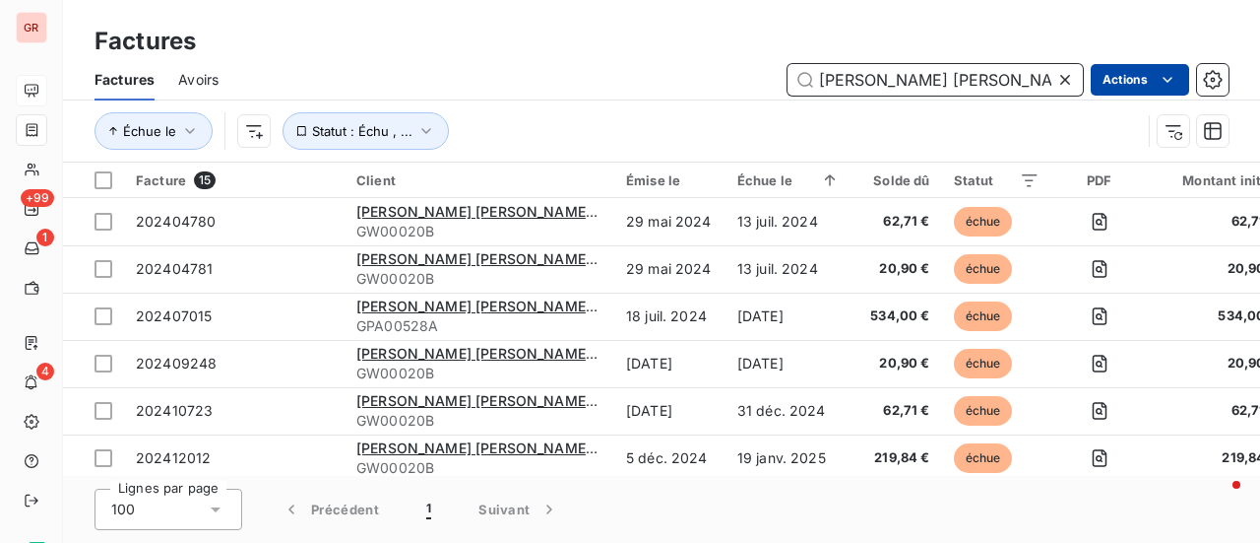
drag, startPoint x: 1040, startPoint y: 84, endPoint x: 638, endPoint y: 96, distance: 401.9
click at [640, 96] on div "Factures Avoirs Jones Lang LaSalle Services Actions" at bounding box center [661, 79] width 1197 height 41
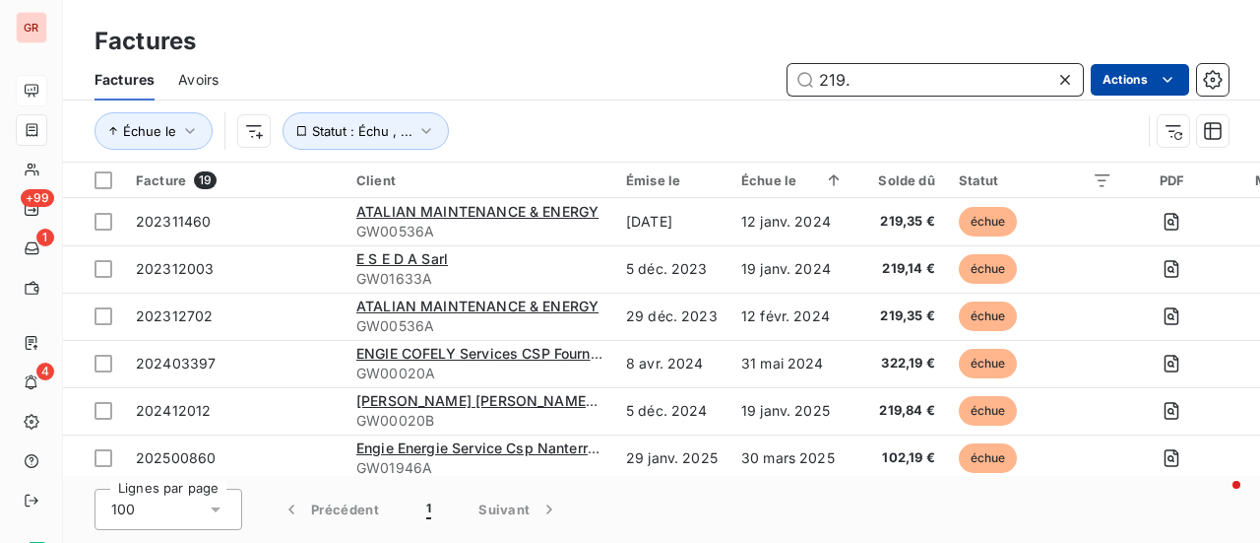
click at [866, 84] on input "219." at bounding box center [935, 80] width 295 height 32
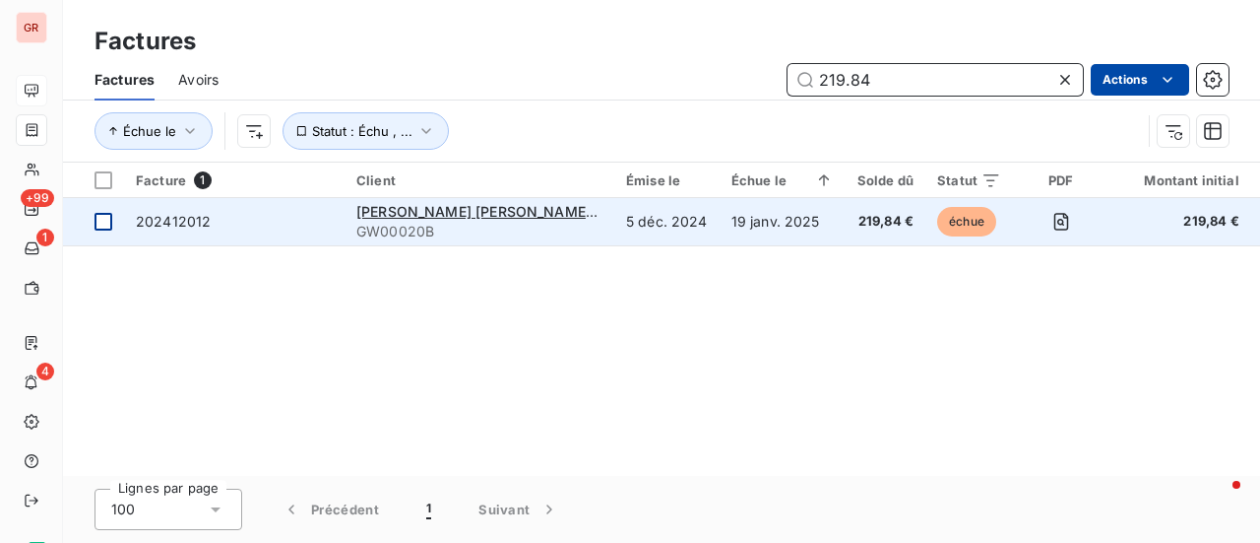
type input "219.84"
click at [103, 221] on div at bounding box center [104, 222] width 18 height 18
click at [406, 227] on span "GW00020B" at bounding box center [479, 232] width 246 height 20
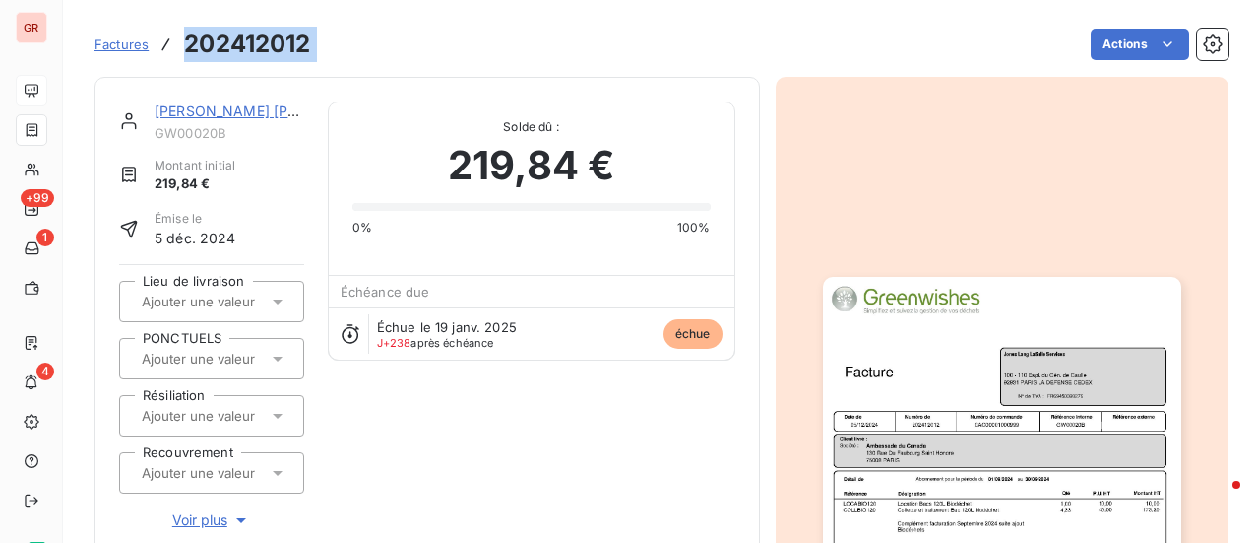
drag, startPoint x: 329, startPoint y: 40, endPoint x: 177, endPoint y: 35, distance: 151.7
click at [177, 35] on div "Factures 202412012 Actions" at bounding box center [662, 44] width 1134 height 41
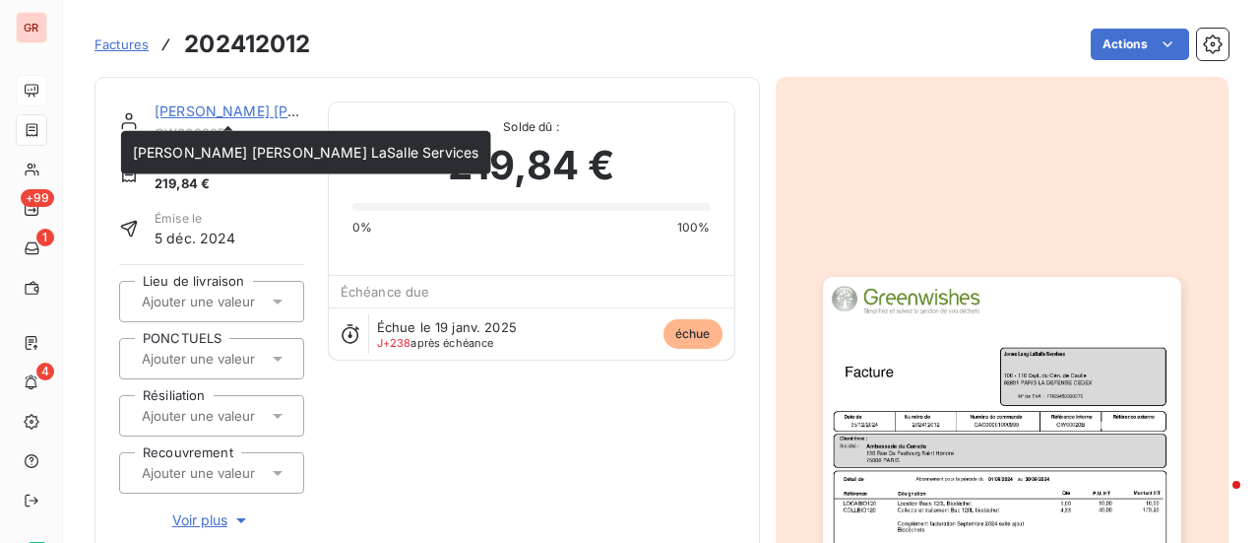
click at [265, 107] on link "Jones Lang LaSalle Services" at bounding box center [328, 110] width 347 height 17
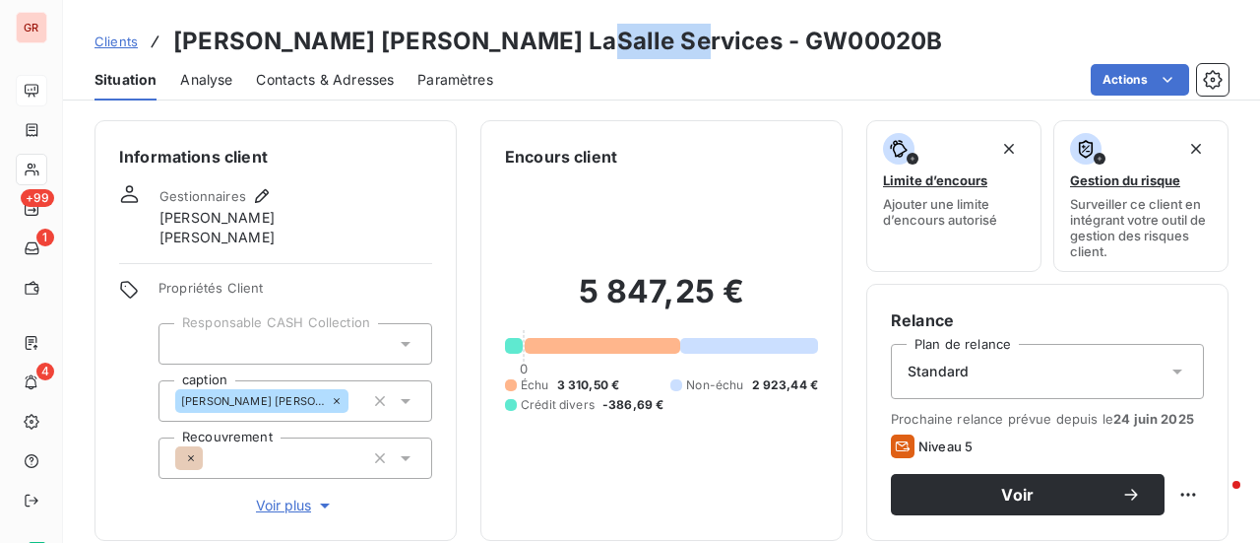
drag, startPoint x: 670, startPoint y: 42, endPoint x: 526, endPoint y: 48, distance: 143.9
click at [526, 48] on div "Clients Jones Lang LaSalle Services - GW00020B" at bounding box center [661, 41] width 1197 height 35
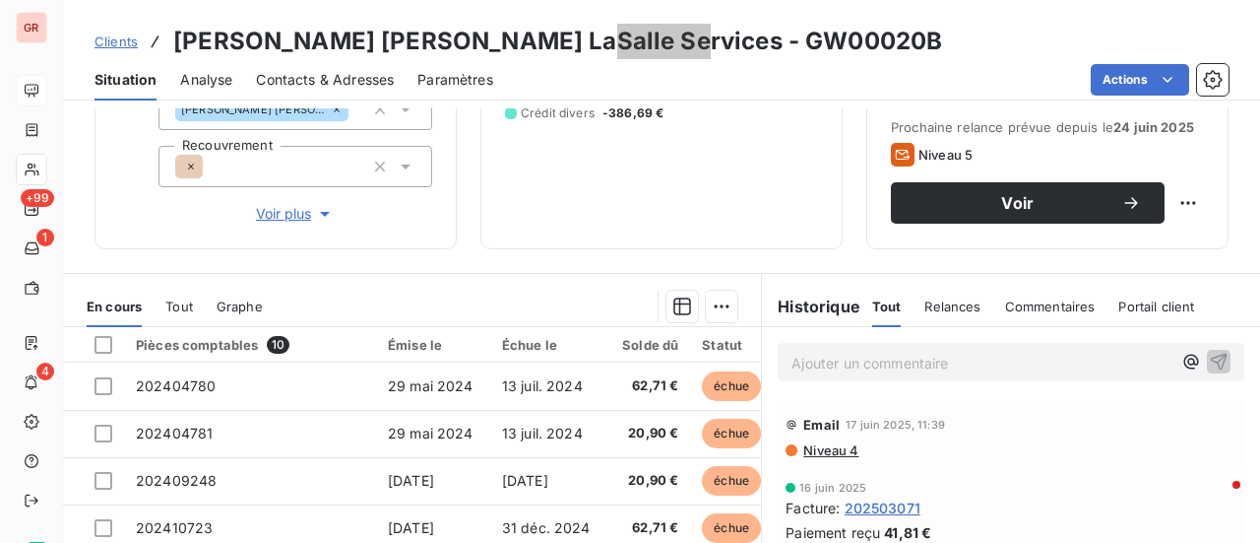
scroll to position [316, 0]
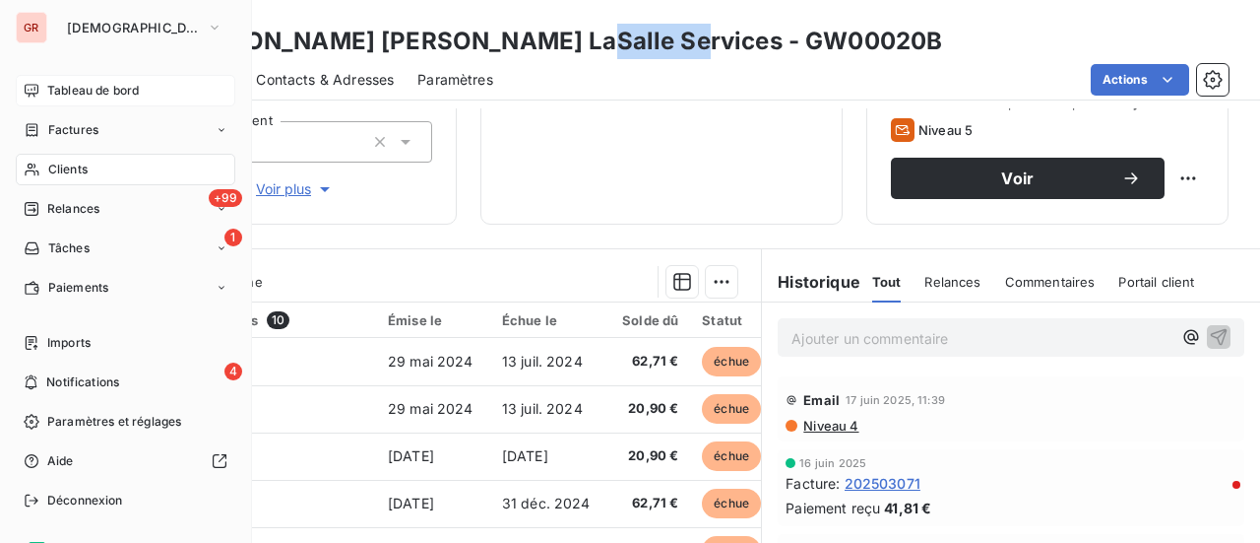
click at [92, 131] on span "Factures" at bounding box center [73, 130] width 50 height 18
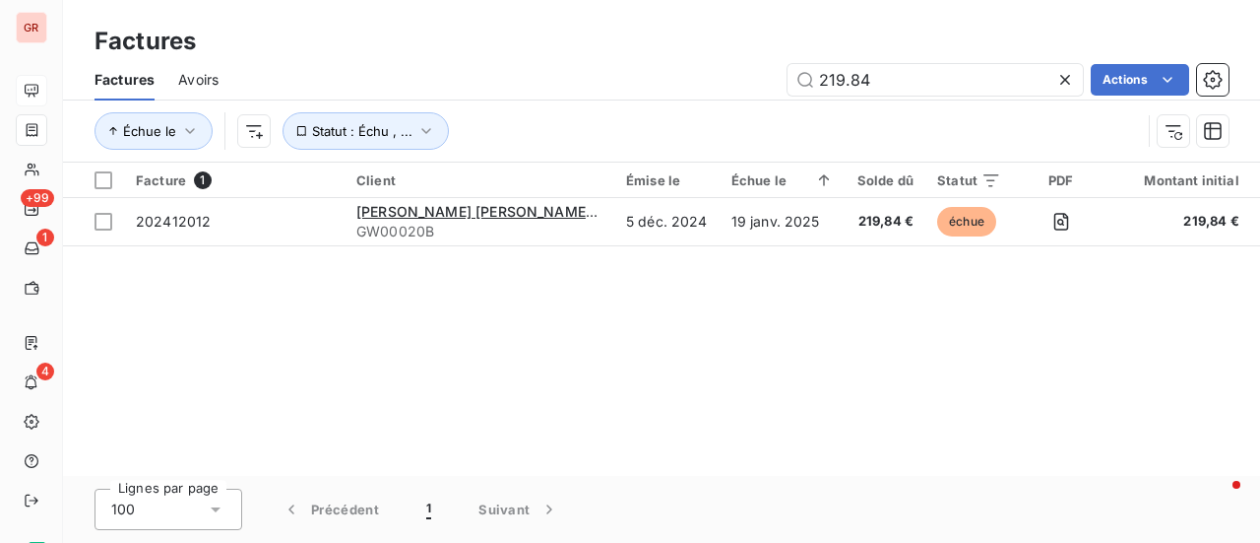
drag, startPoint x: 884, startPoint y: 85, endPoint x: 584, endPoint y: 61, distance: 301.2
click at [584, 61] on div "Factures Avoirs 219.84 Actions" at bounding box center [661, 79] width 1197 height 41
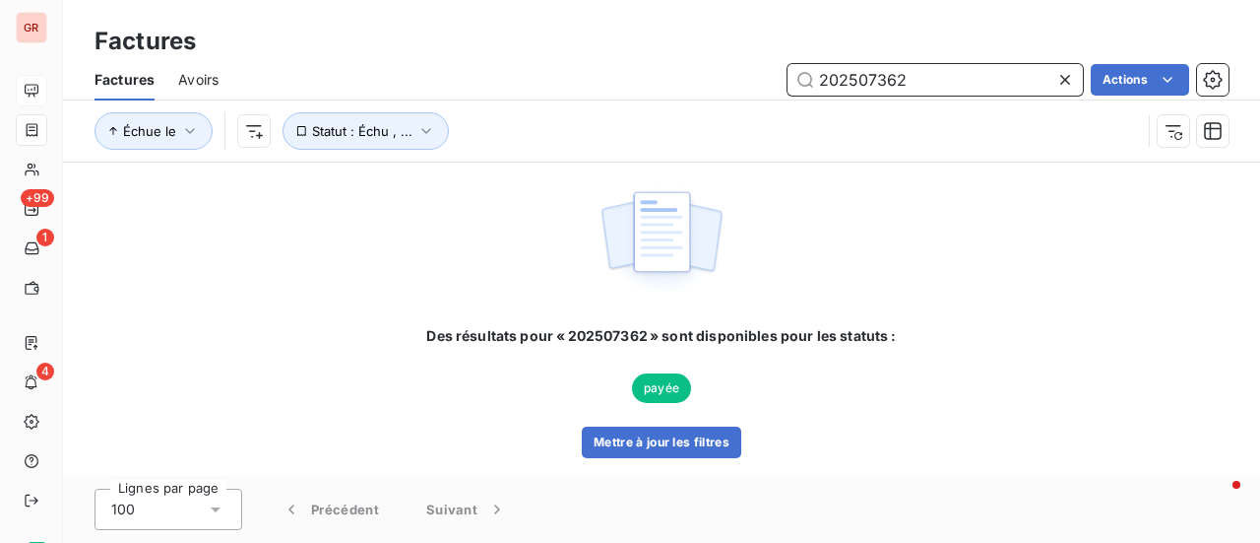
drag, startPoint x: 946, startPoint y: 76, endPoint x: 622, endPoint y: 114, distance: 326.2
click at [640, 109] on div "Factures Avoirs 202507362 Actions Échue le Statut : Échu , ..." at bounding box center [661, 110] width 1197 height 102
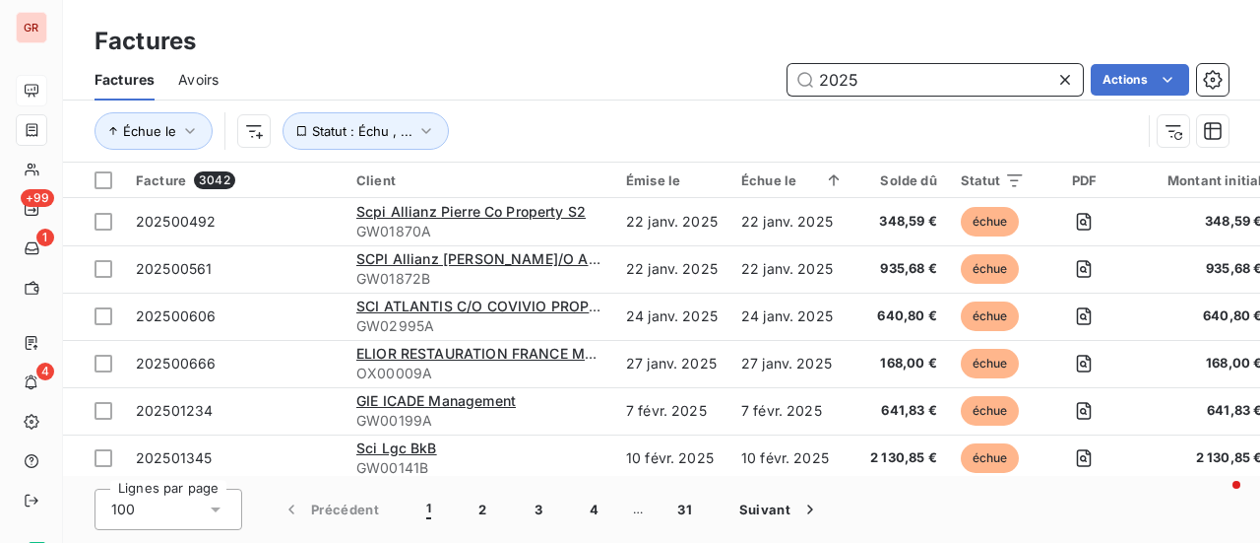
drag, startPoint x: 886, startPoint y: 82, endPoint x: 693, endPoint y: 67, distance: 193.6
click at [693, 67] on div "2025 Actions" at bounding box center [735, 80] width 987 height 32
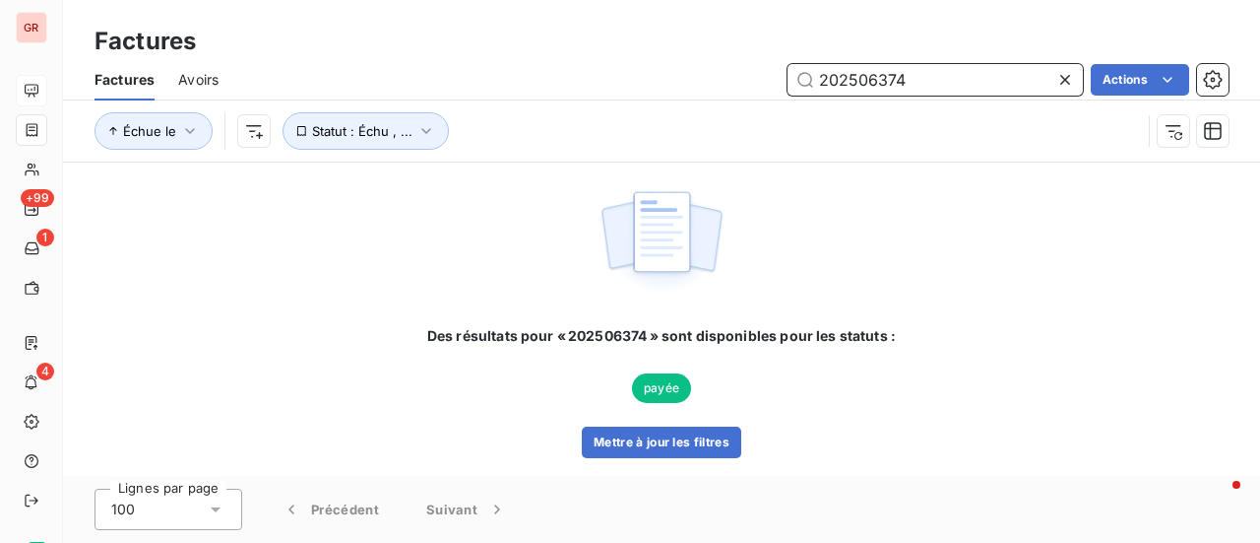
type input "202506374"
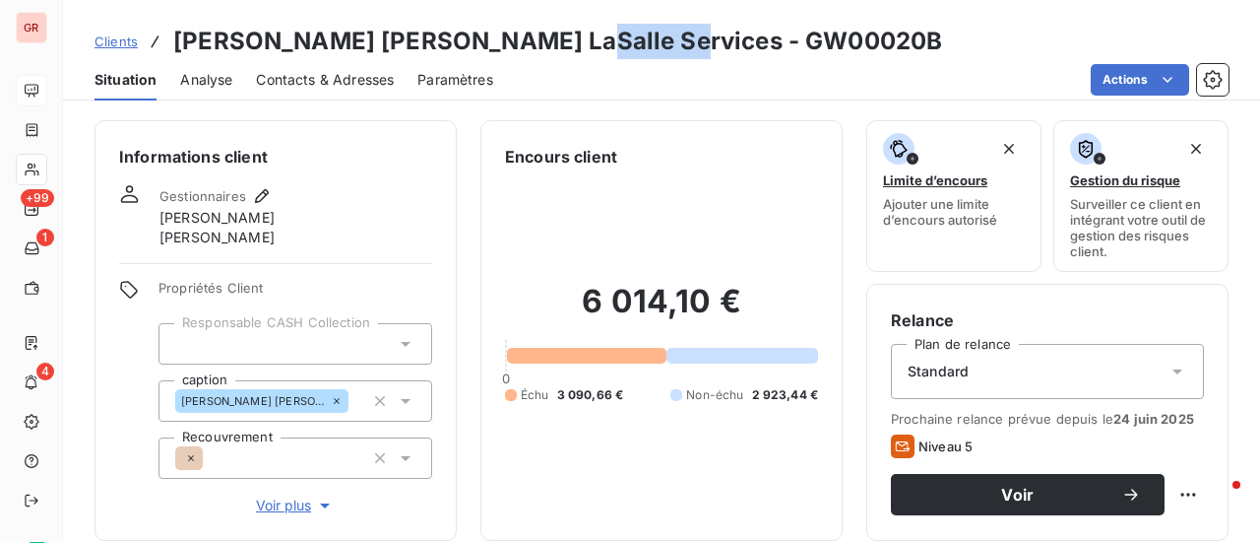
drag, startPoint x: 668, startPoint y: 36, endPoint x: 528, endPoint y: 42, distance: 139.9
click at [528, 42] on div "Clients Jones Lang LaSalle Services - GW00020B" at bounding box center [661, 41] width 1197 height 35
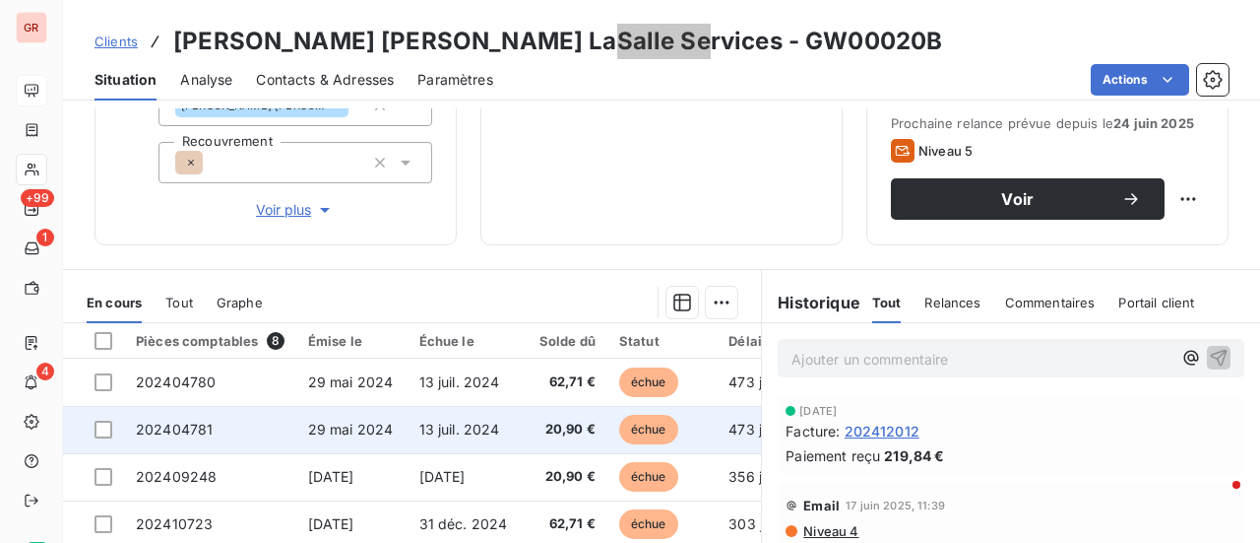
scroll to position [98, 0]
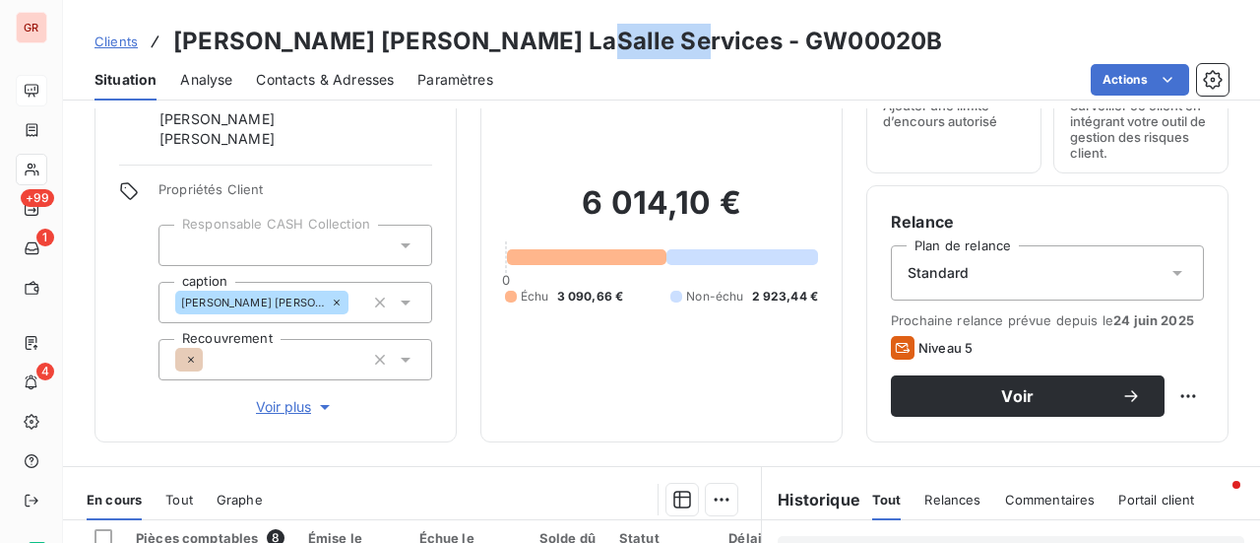
click at [311, 78] on span "Contacts & Adresses" at bounding box center [325, 80] width 138 height 20
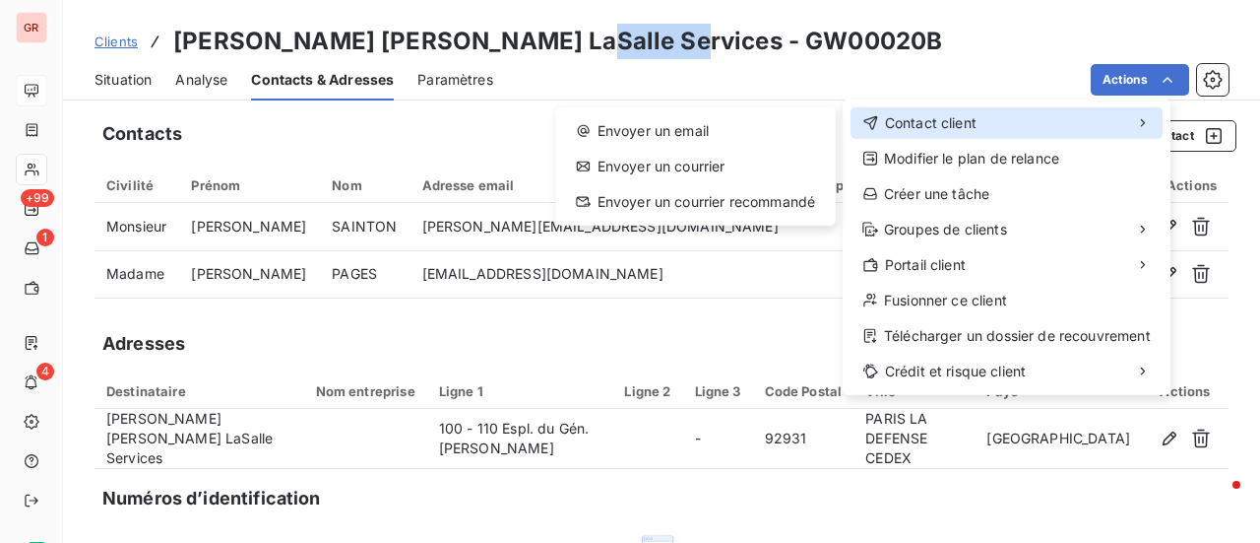
click at [978, 121] on div "Contact client" at bounding box center [1007, 123] width 312 height 32
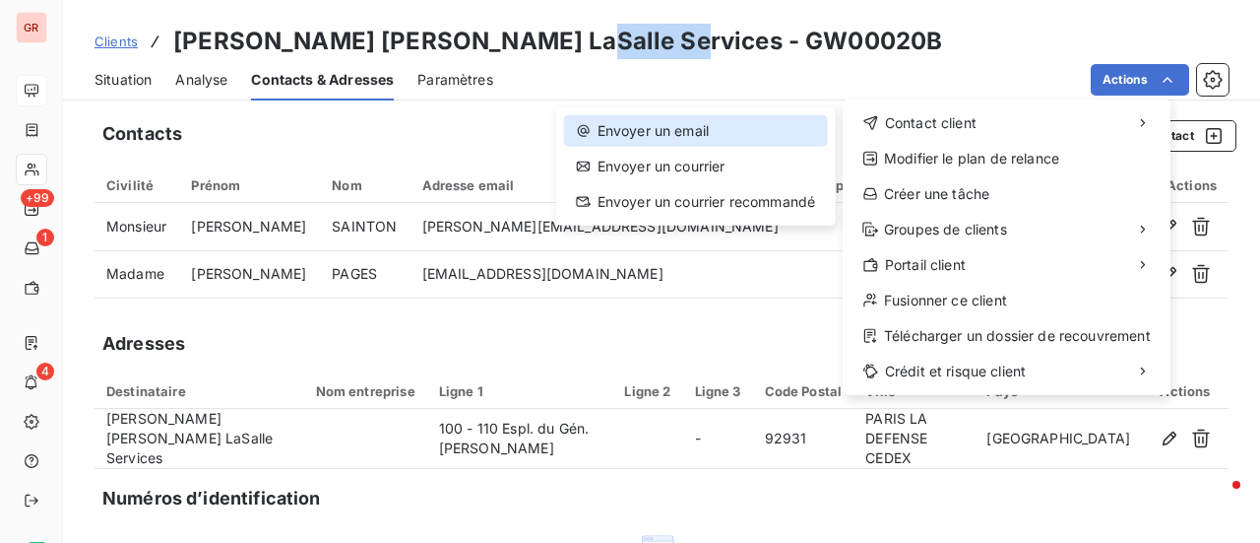
click at [717, 131] on div "Envoyer un email" at bounding box center [696, 131] width 264 height 32
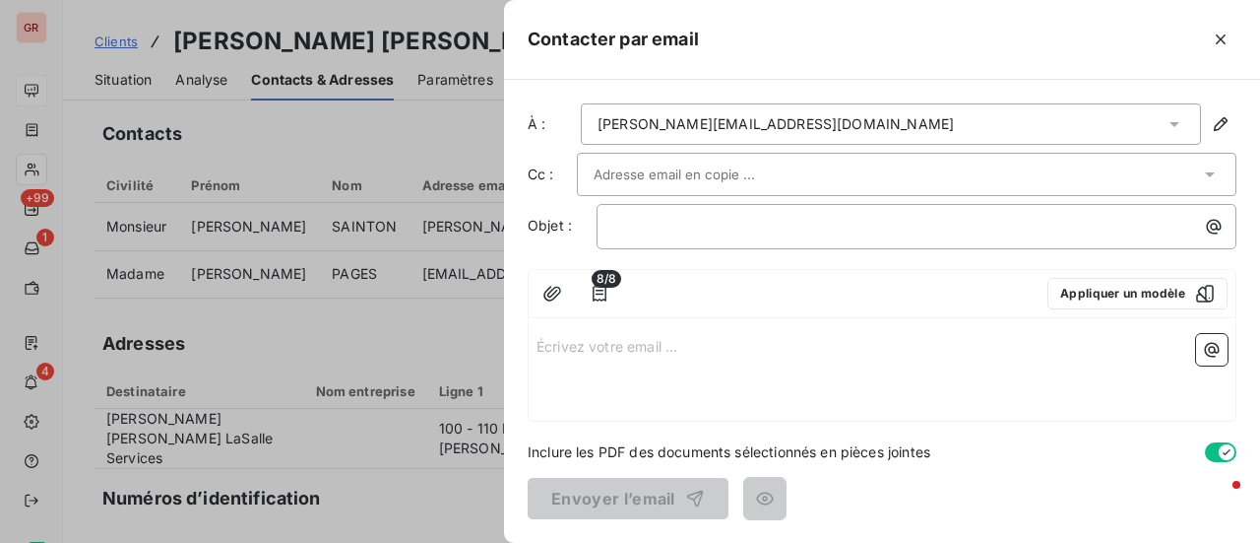
click at [804, 160] on div at bounding box center [897, 175] width 607 height 30
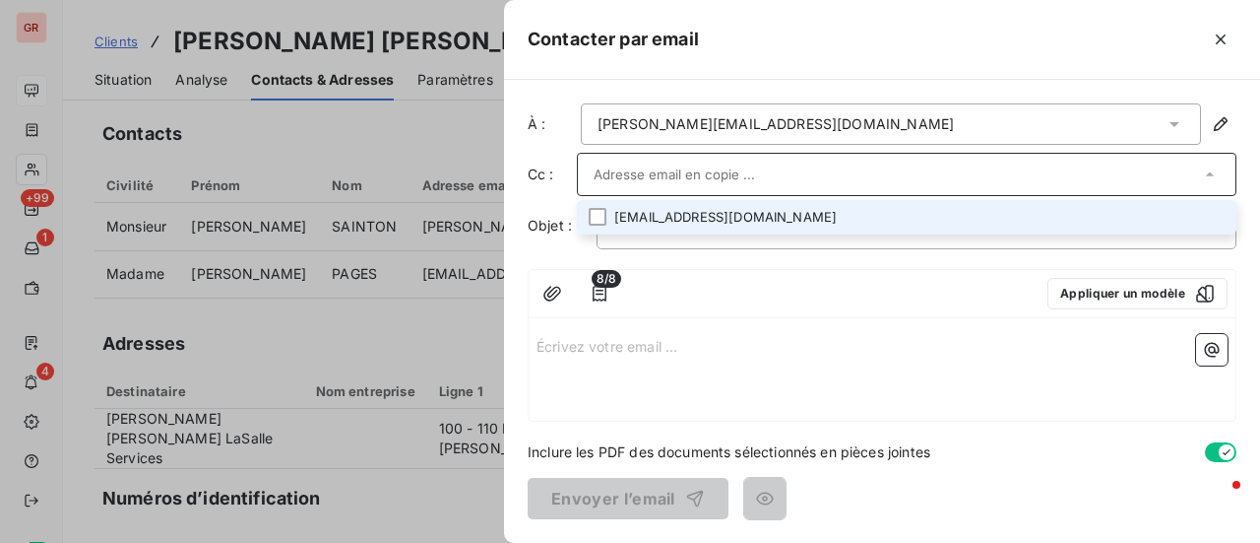
click at [748, 209] on li "aurelie.pages@jll.com" at bounding box center [907, 217] width 660 height 34
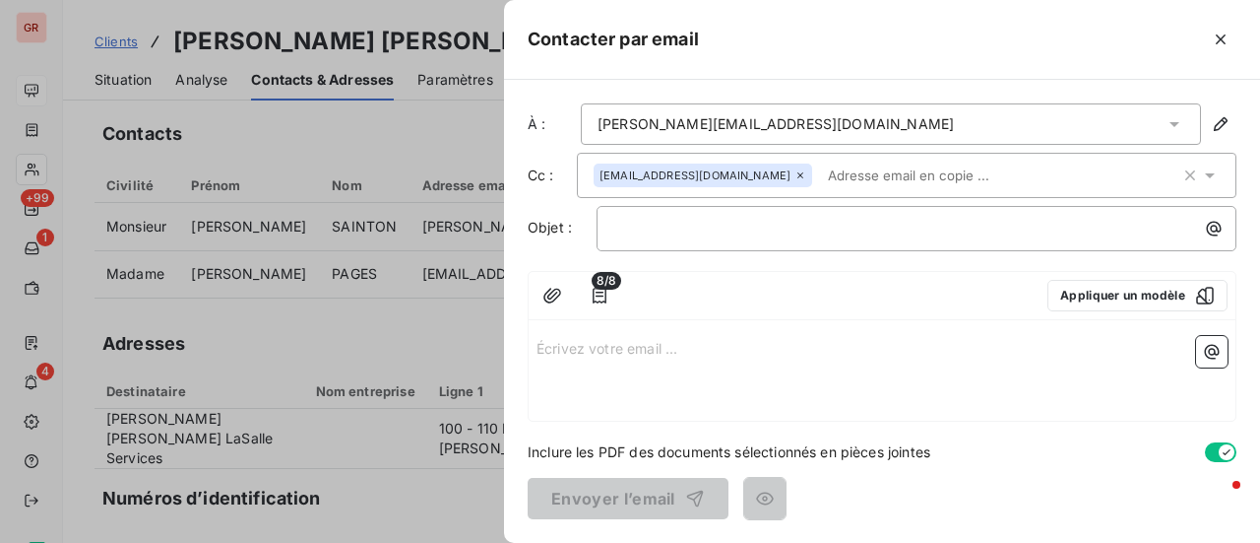
click at [591, 348] on p "Écrivez votre email ... ﻿" at bounding box center [882, 347] width 691 height 23
click at [685, 225] on p "﻿" at bounding box center [921, 228] width 616 height 23
click at [741, 222] on span "Rappel de factures impayées" at bounding box center [709, 227] width 193 height 17
click at [830, 224] on p "Rappel de factures impayées" at bounding box center [921, 228] width 616 height 23
click at [870, 229] on p "Rappel de factures impayées" at bounding box center [921, 228] width 616 height 23
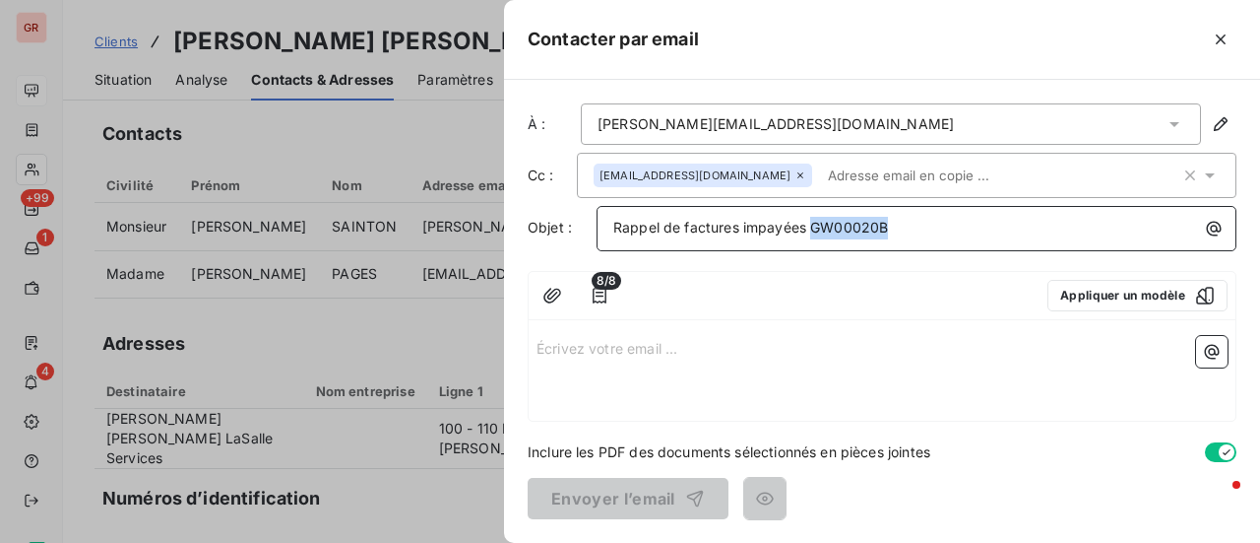
drag, startPoint x: 891, startPoint y: 231, endPoint x: 812, endPoint y: 237, distance: 79.0
click at [812, 237] on div "Rappel de factures impayées GW00020B" at bounding box center [917, 228] width 640 height 45
click at [989, 226] on p "Rappel de factures impayées GW00020B" at bounding box center [921, 228] width 616 height 23
click at [567, 353] on p "Écrivez votre email ... ﻿" at bounding box center [882, 347] width 691 height 23
click at [586, 342] on p "Écrivez votre email ... ﻿" at bounding box center [882, 347] width 691 height 23
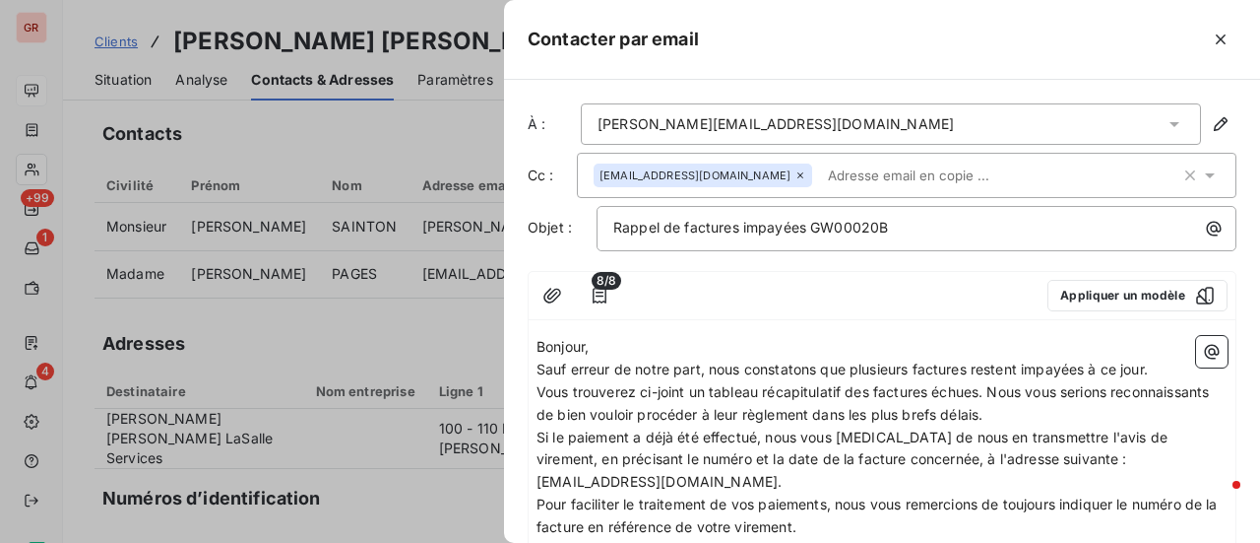
click at [981, 389] on span "Vous trouverez ci-joint un tableau récapitulatif des factures échues. Nous vous…" at bounding box center [875, 402] width 676 height 39
click at [1043, 396] on span "Vous trouverez ci-joint un tableau récapitulatif des factures échues et non ech…" at bounding box center [872, 402] width 671 height 39
click at [1083, 391] on span "Vous trouverez ci-joint un tableau récapitulatif des factures échues et non éch…" at bounding box center [872, 402] width 671 height 39
click at [1089, 390] on span "Vous trouverez ci-joint un tableau récapitulatif des factures échues et non éch…" at bounding box center [872, 402] width 671 height 39
click at [1122, 391] on p "Vous trouverez ci-joint un tableau récapitulatif des factures échues et non éch…" at bounding box center [882, 392] width 691 height 23
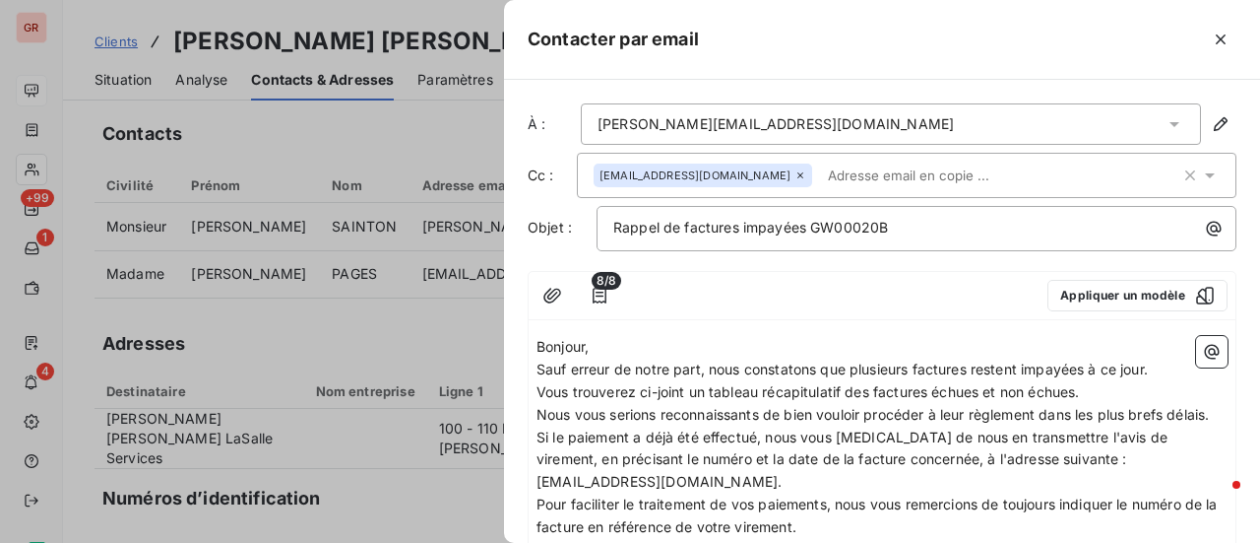
click at [1205, 352] on icon "button" at bounding box center [1212, 352] width 15 height 15
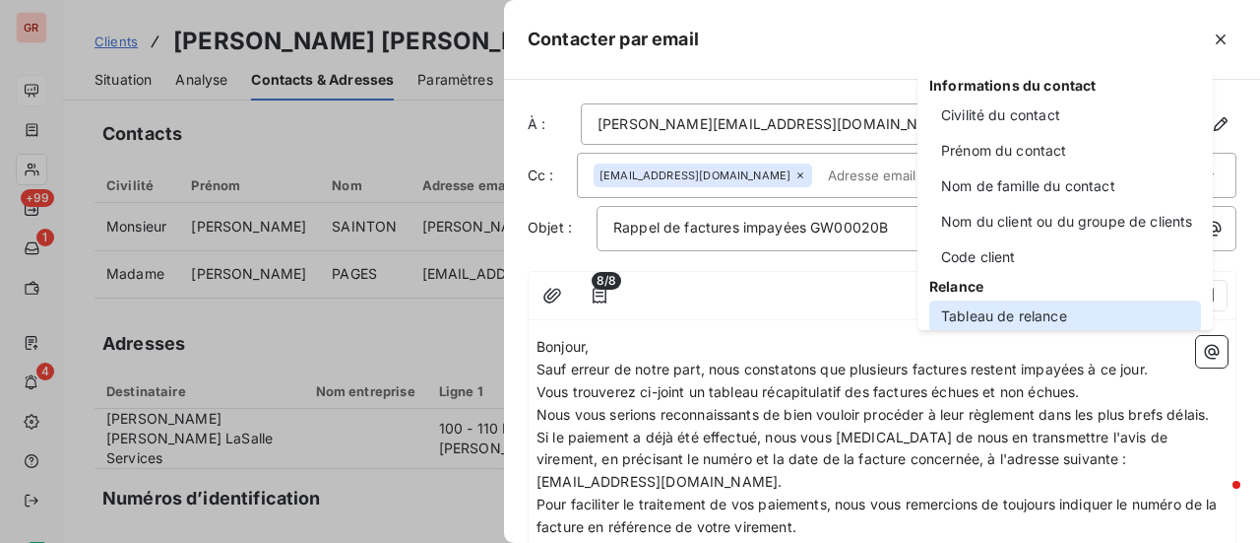
click at [1033, 308] on div "Tableau de relance" at bounding box center [1066, 316] width 272 height 32
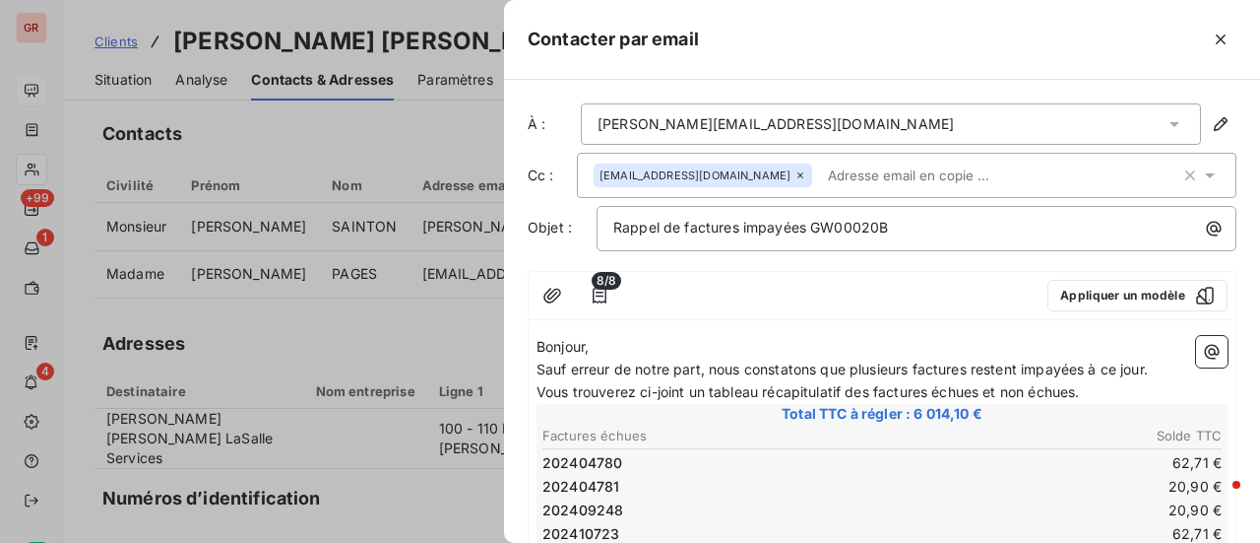
click at [1117, 384] on p "Vous trouverez ci-joint un tableau récapitulatif des factures échues et non éch…" at bounding box center [882, 392] width 691 height 23
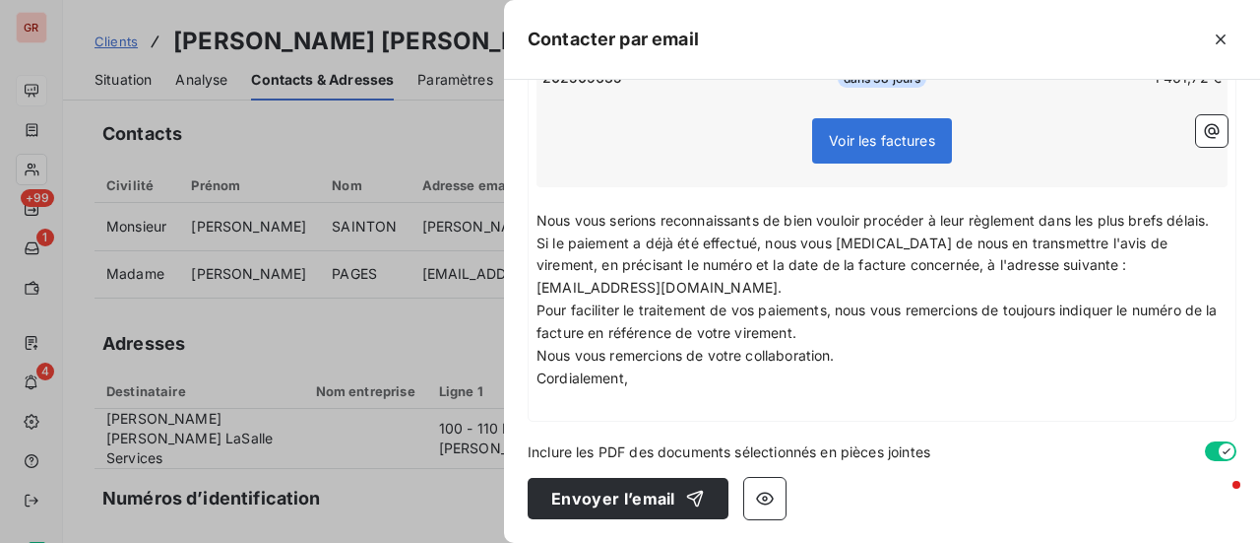
scroll to position [625, 0]
click at [585, 415] on div "Bonjour, Sauf erreur de notre part, nous constatons que plusieurs factures rest…" at bounding box center [882, 70] width 707 height 699
click at [535, 403] on div "Bonjour, Sauf erreur de notre part, nous constatons que plusieurs factures rest…" at bounding box center [882, 70] width 707 height 699
click at [549, 403] on p "﻿" at bounding box center [882, 401] width 691 height 23
click at [1202, 121] on icon "button" at bounding box center [1212, 131] width 20 height 20
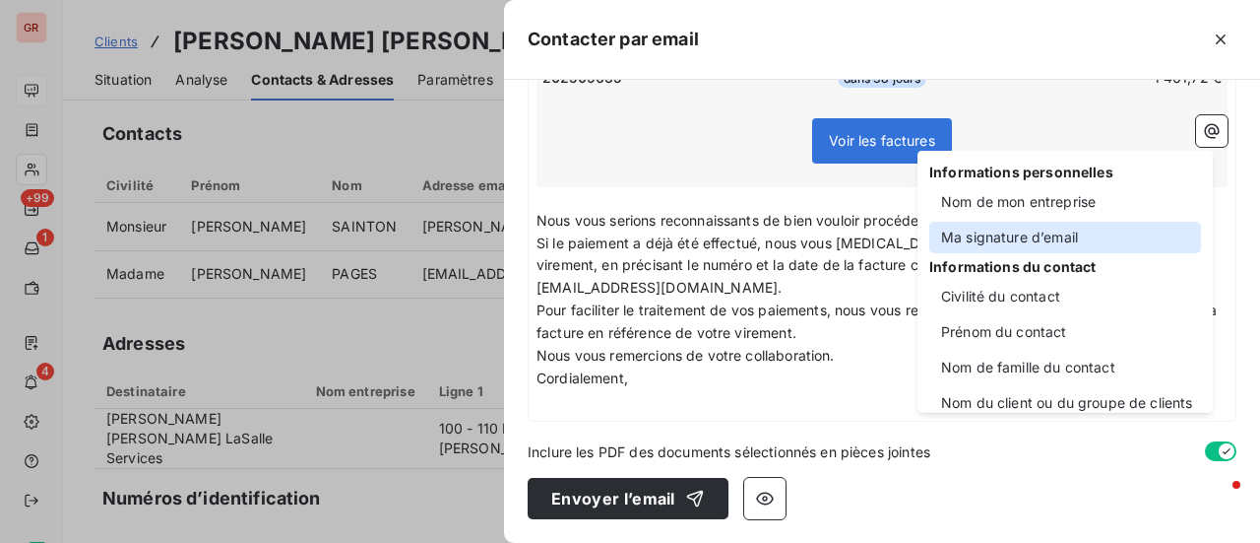
click at [1056, 233] on div "Ma signature d’email" at bounding box center [1066, 238] width 272 height 32
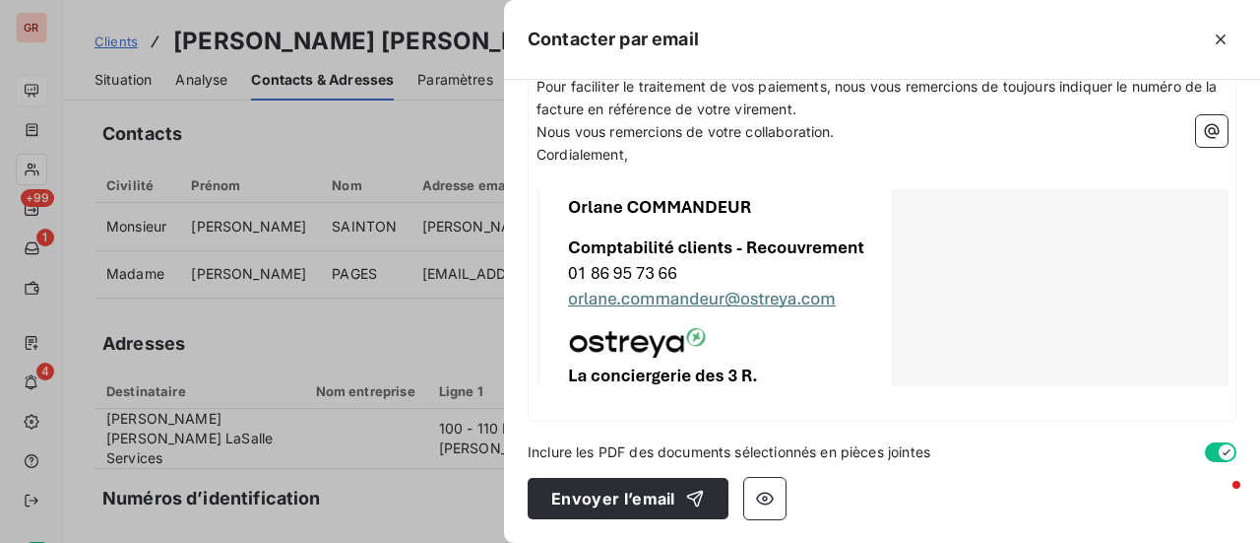
scroll to position [850, 0]
click at [768, 495] on icon "button" at bounding box center [765, 498] width 18 height 13
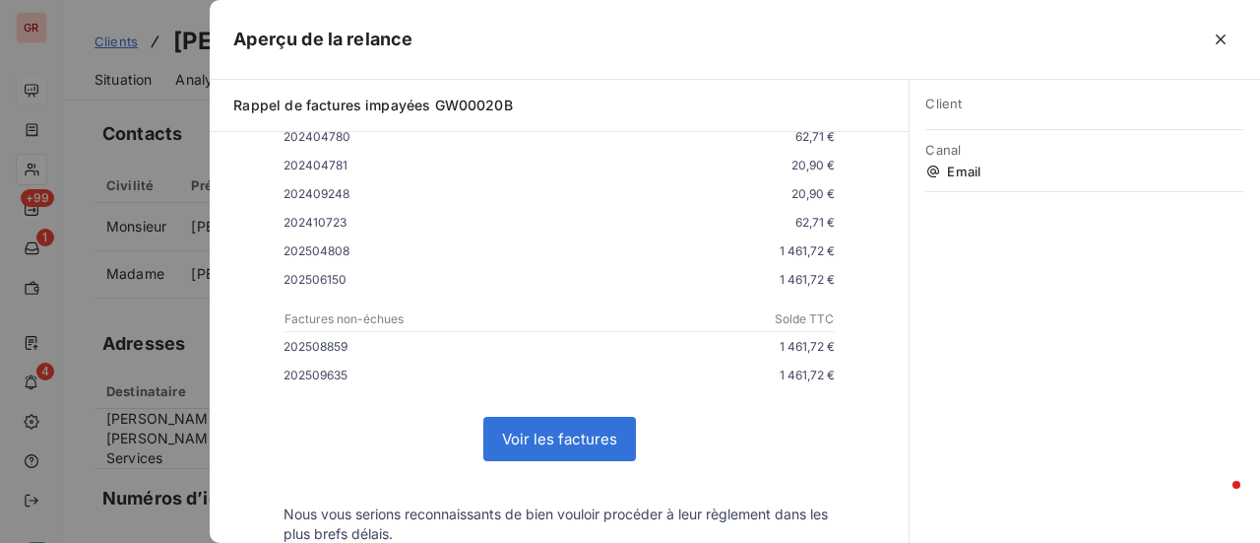
scroll to position [0, 0]
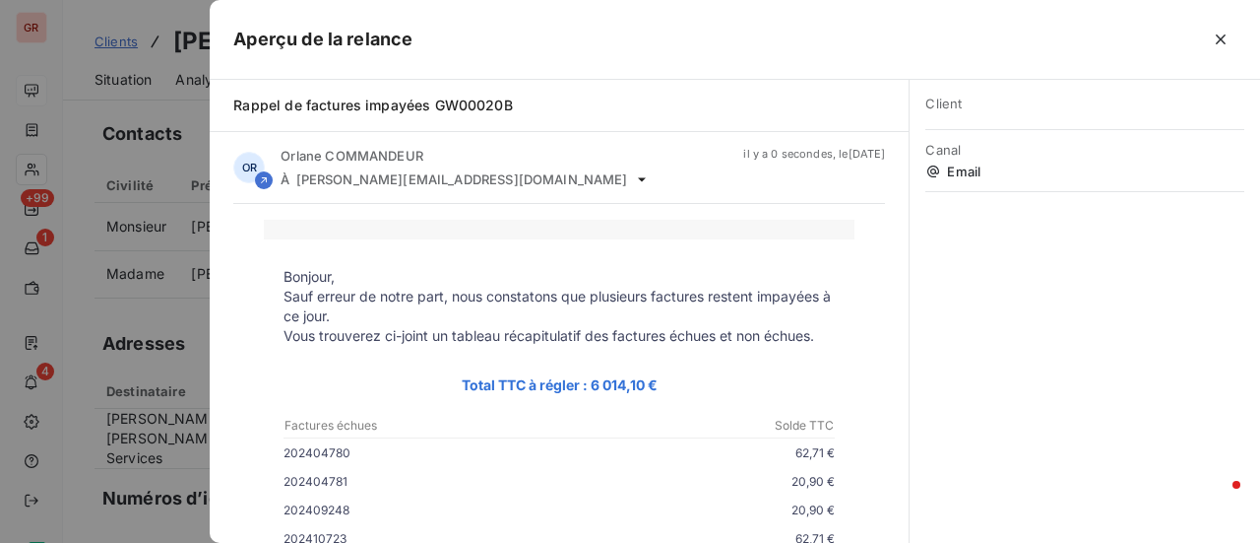
click at [150, 343] on div at bounding box center [630, 271] width 1260 height 543
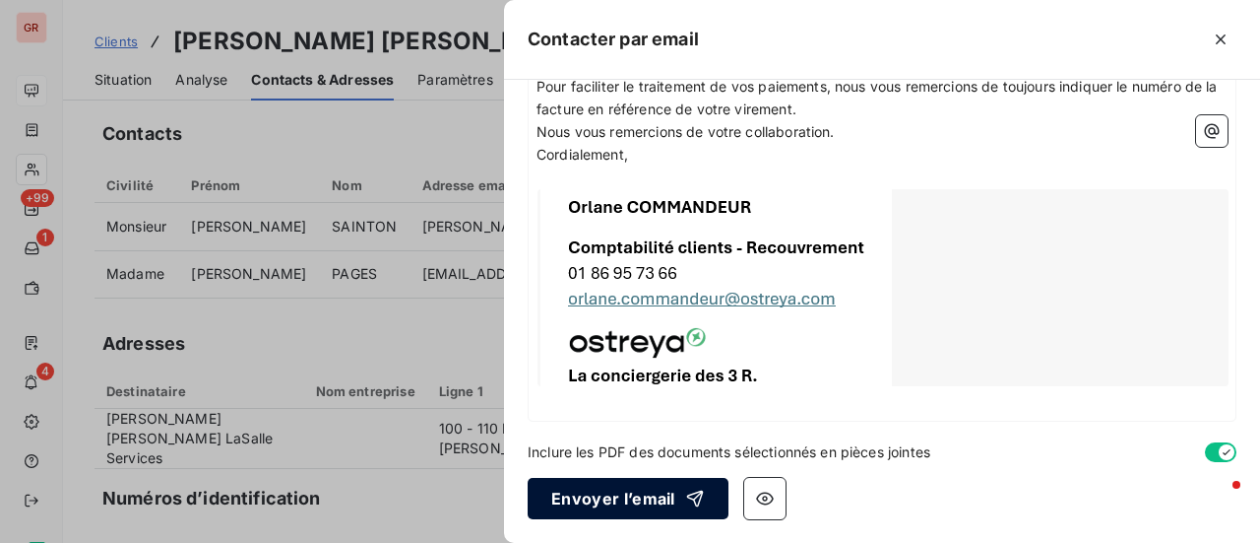
click at [596, 493] on button "Envoyer l’email" at bounding box center [628, 498] width 201 height 41
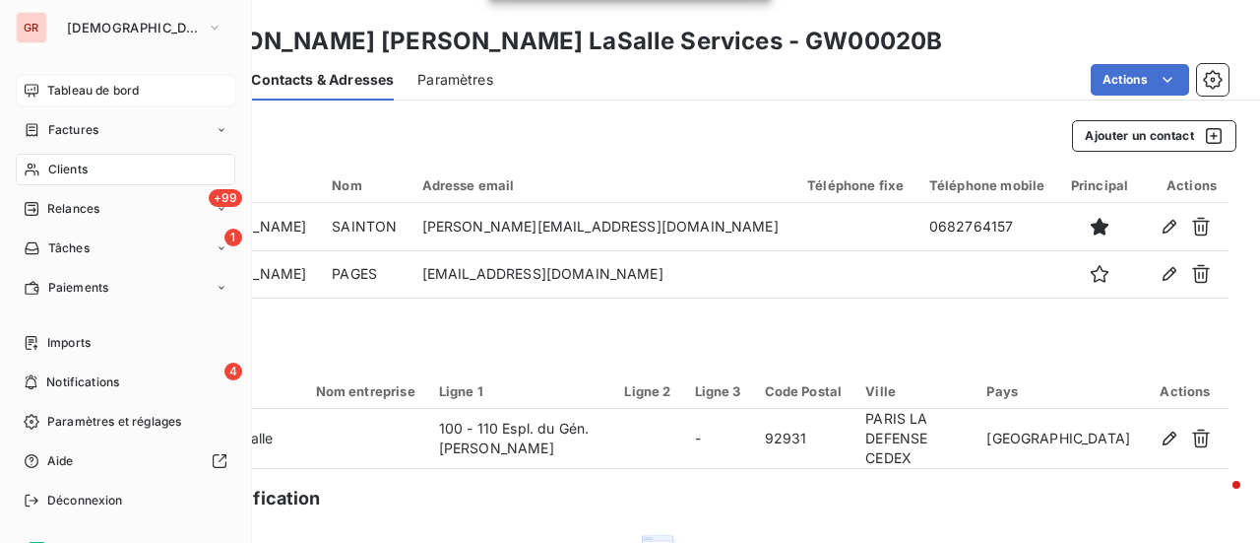
click at [61, 136] on span "Factures" at bounding box center [73, 130] width 50 height 18
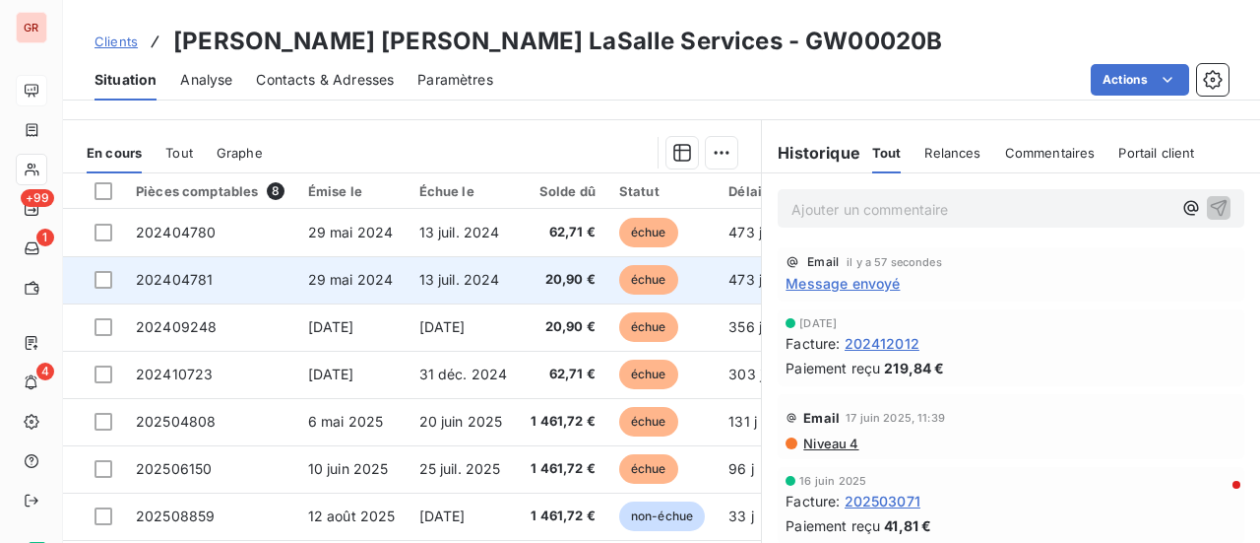
scroll to position [492, 0]
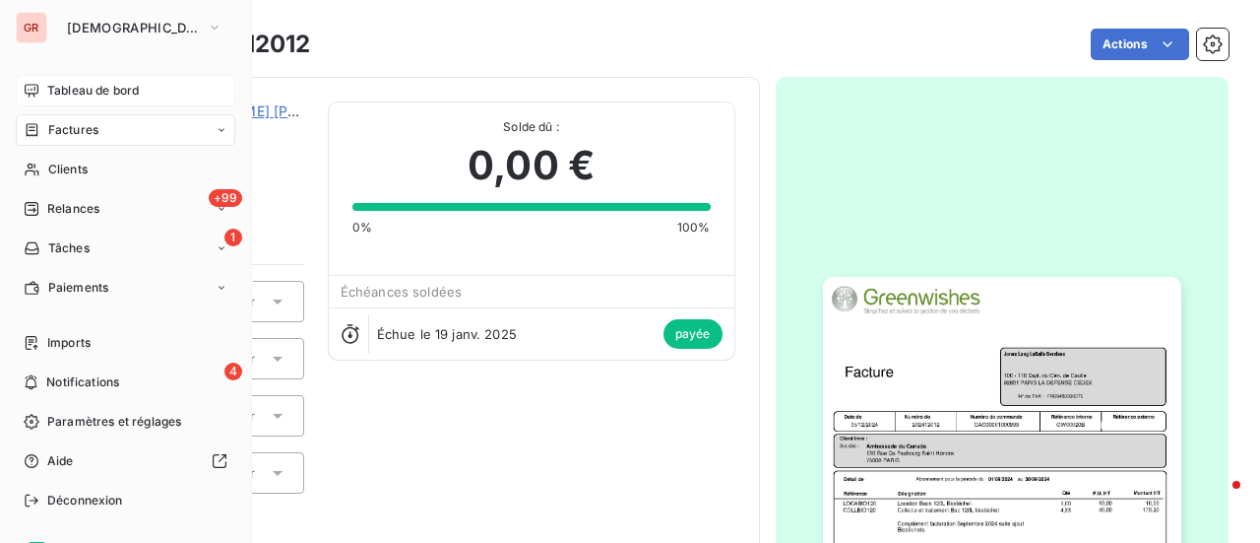
drag, startPoint x: 107, startPoint y: 127, endPoint x: 163, endPoint y: 131, distance: 56.3
click at [108, 128] on div "Factures" at bounding box center [126, 130] width 220 height 32
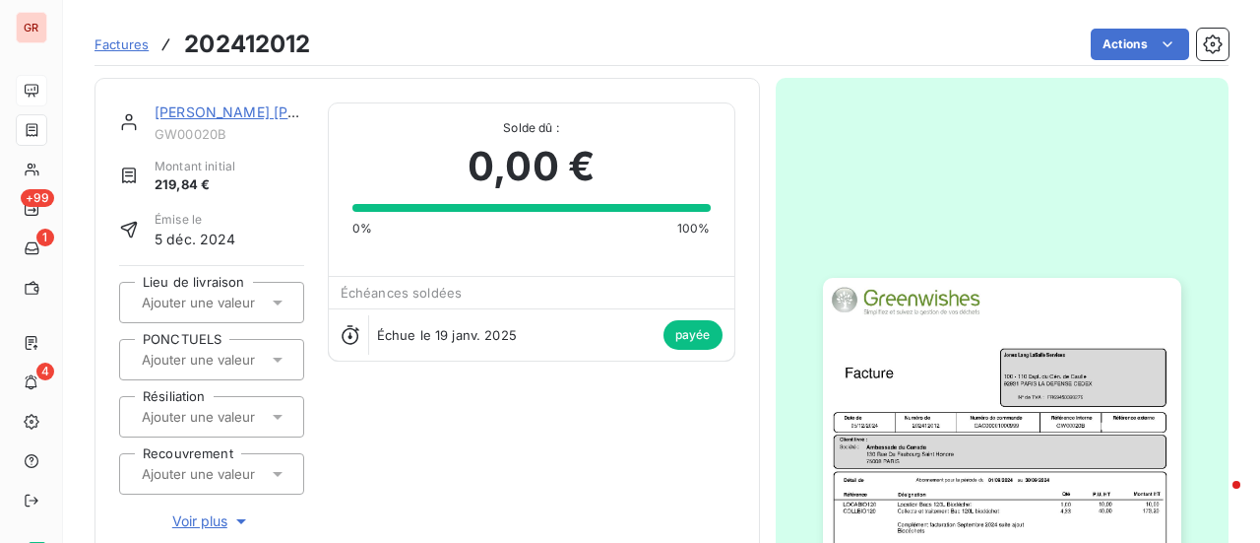
scroll to position [197, 0]
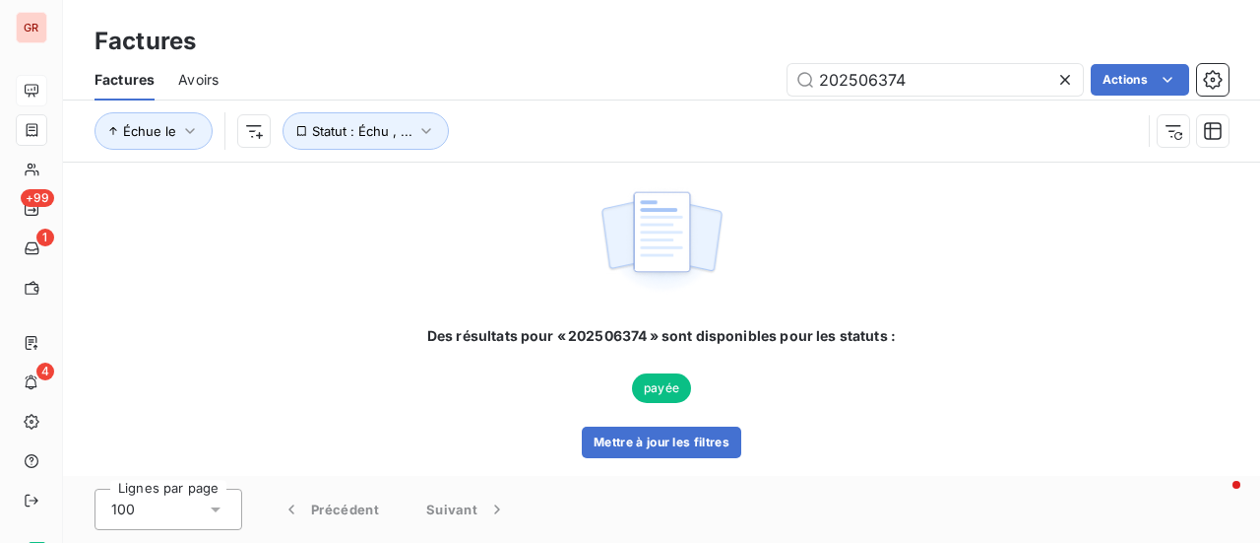
drag, startPoint x: 1247, startPoint y: 21, endPoint x: 1108, endPoint y: 20, distance: 138.8
click at [1247, 21] on div "Factures Factures Avoirs 202506374 Actions Échue le Statut : Échu , ..." at bounding box center [661, 81] width 1197 height 162
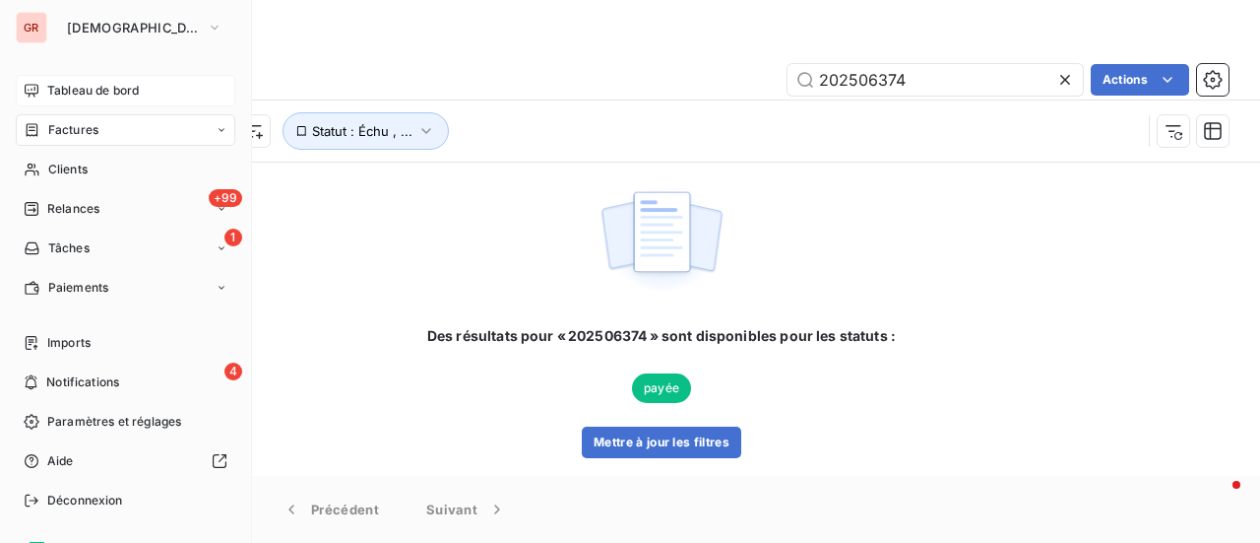
click at [81, 127] on span "Factures" at bounding box center [73, 130] width 50 height 18
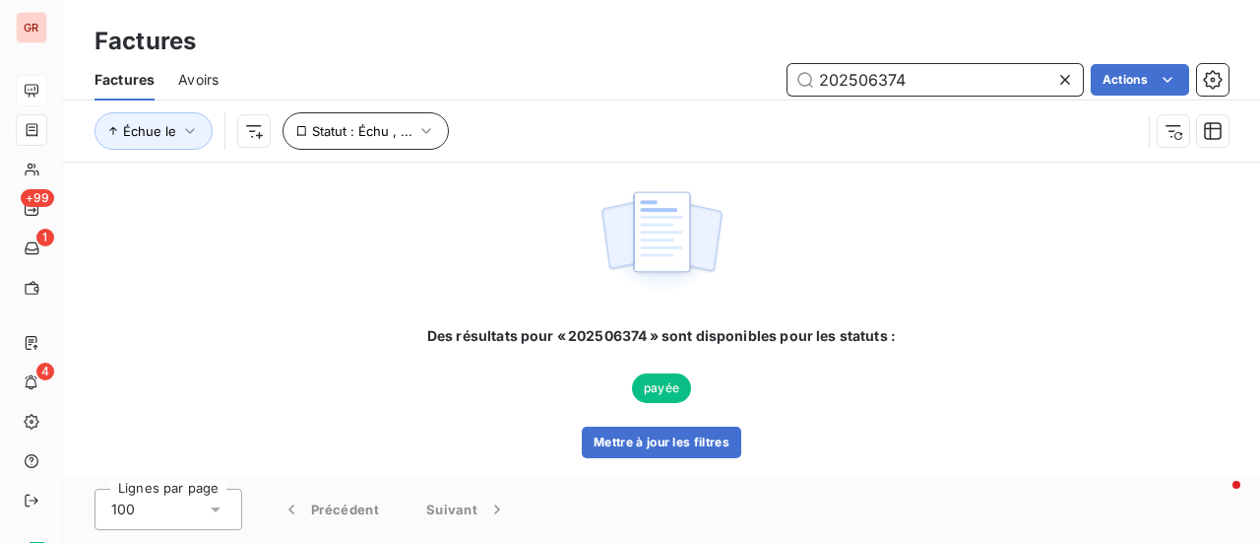
drag, startPoint x: 918, startPoint y: 86, endPoint x: 358, endPoint y: 115, distance: 560.1
click at [358, 115] on div "Factures Avoirs 202506374 Actions Échue le Statut : Échu , ..." at bounding box center [661, 110] width 1197 height 102
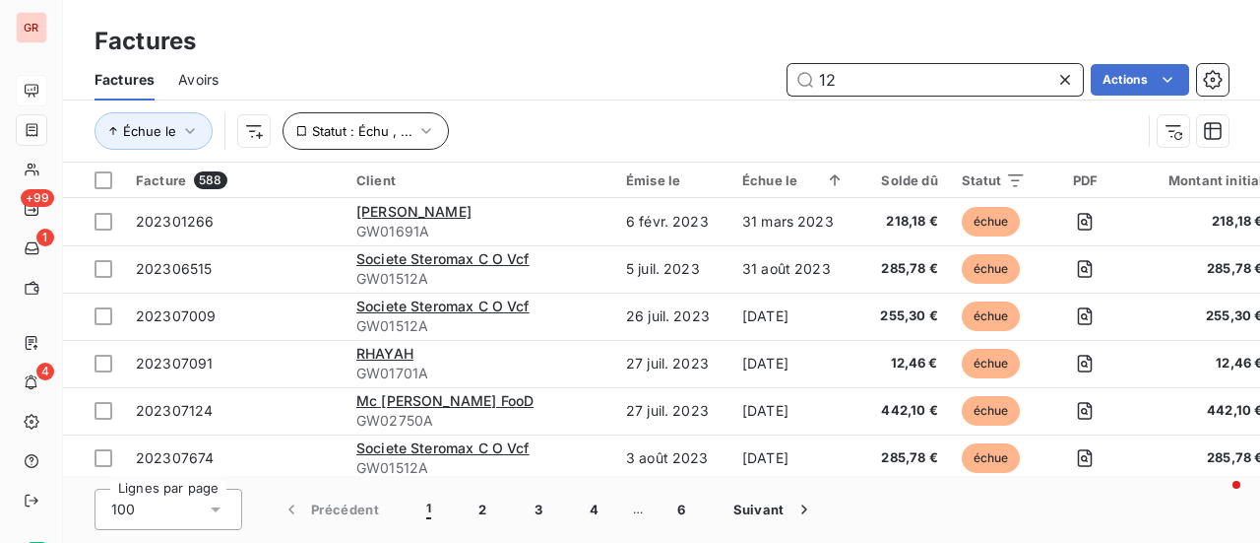
type input "1"
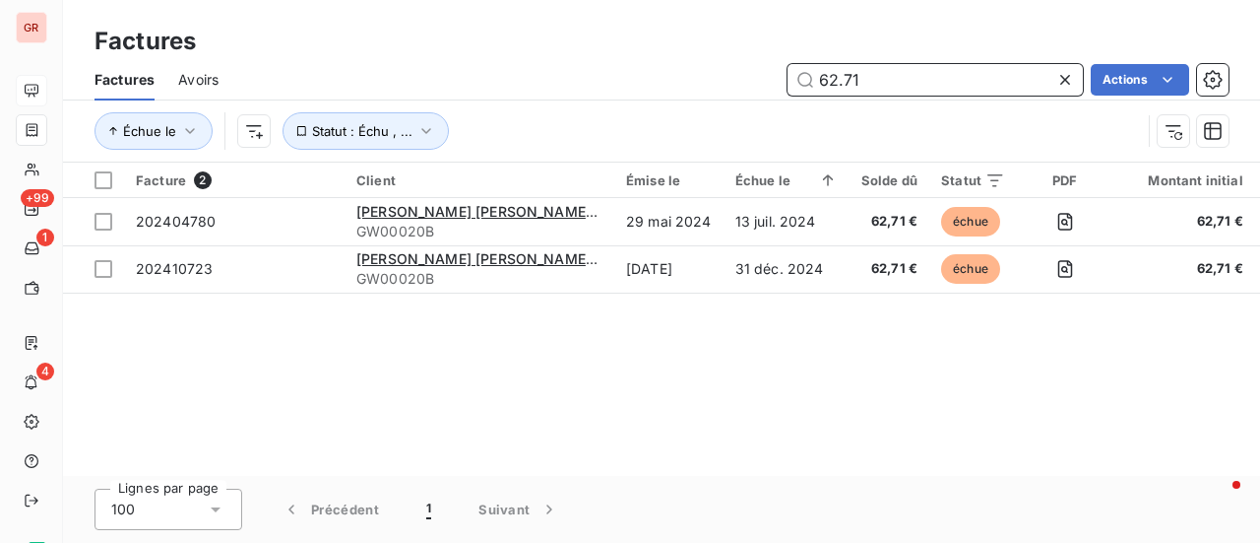
type input "62.71"
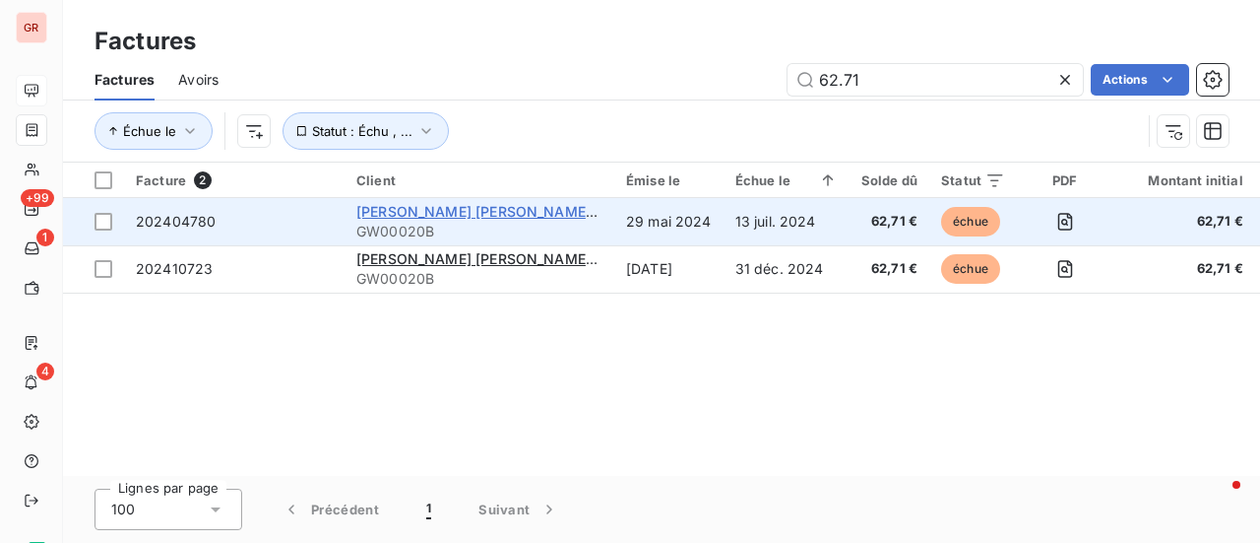
click at [481, 212] on span "Jones Lang LaSalle Services" at bounding box center [531, 211] width 351 height 17
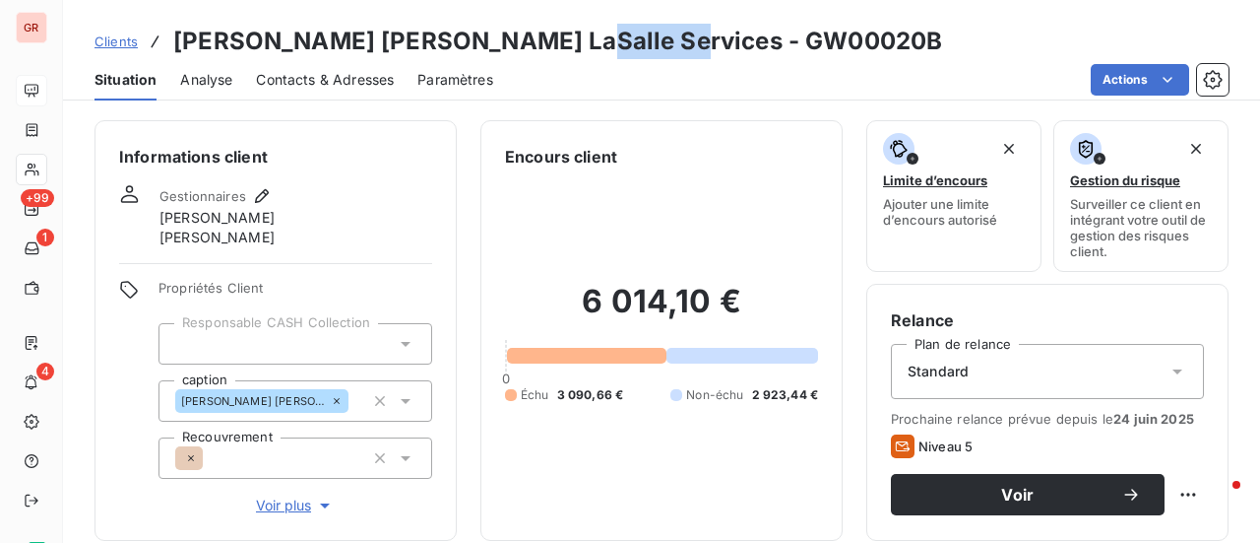
drag, startPoint x: 664, startPoint y: 47, endPoint x: 534, endPoint y: 46, distance: 130.0
click at [534, 46] on h3 "Jones Lang LaSalle Services - GW00020B" at bounding box center [557, 41] width 769 height 35
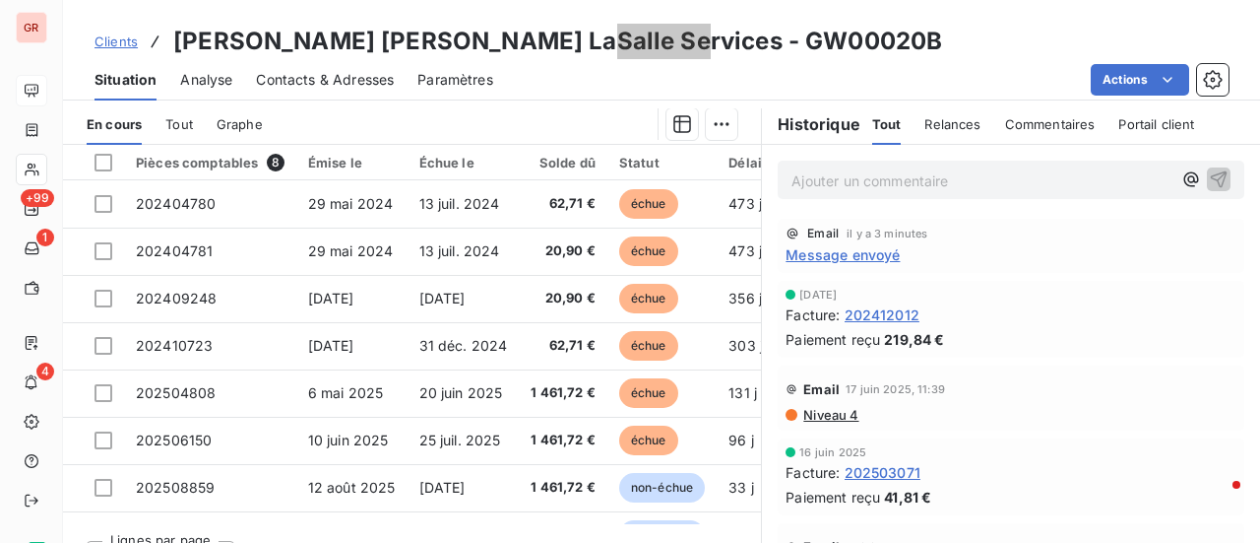
scroll to position [492, 0]
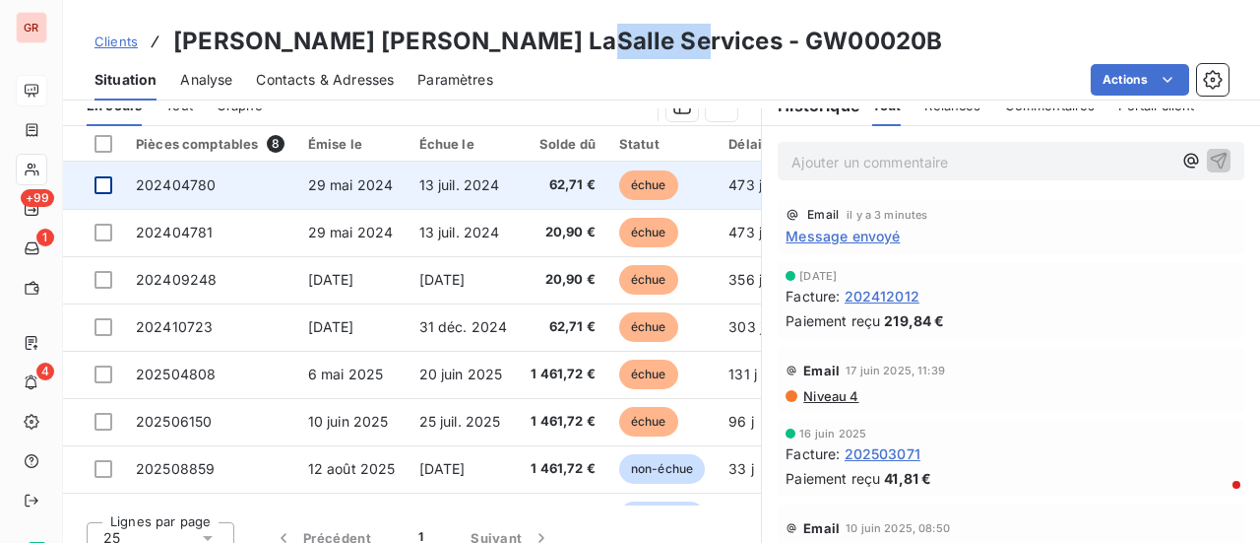
click at [107, 186] on div at bounding box center [104, 185] width 18 height 18
click at [181, 180] on span "202404780" at bounding box center [176, 184] width 80 height 17
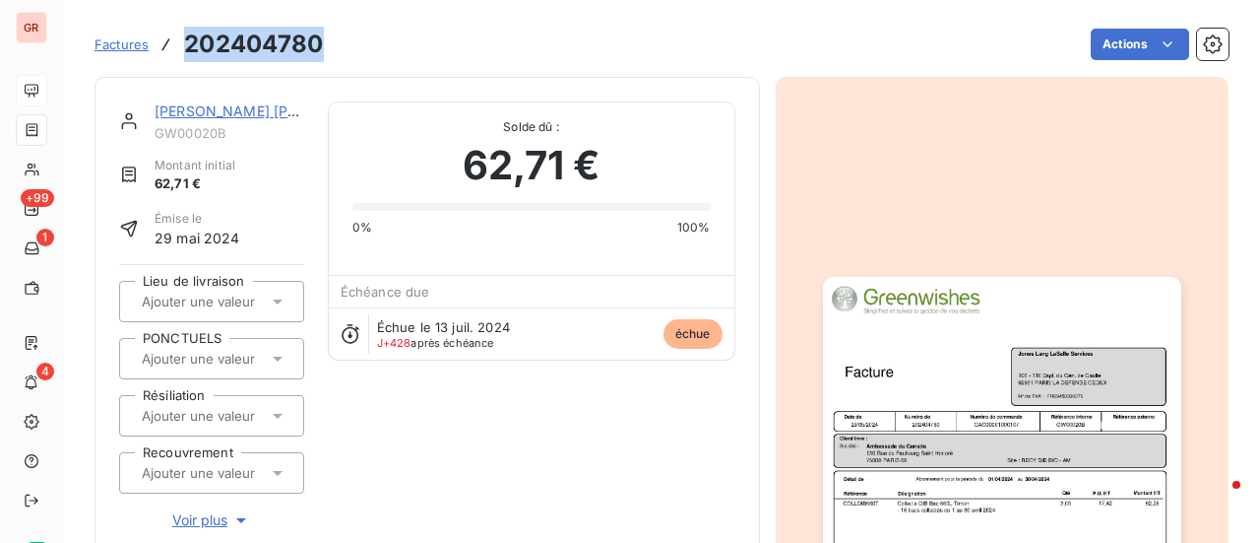
drag, startPoint x: 331, startPoint y: 44, endPoint x: 187, endPoint y: 37, distance: 143.9
click at [187, 37] on div "Factures 202404780 Actions" at bounding box center [662, 44] width 1134 height 41
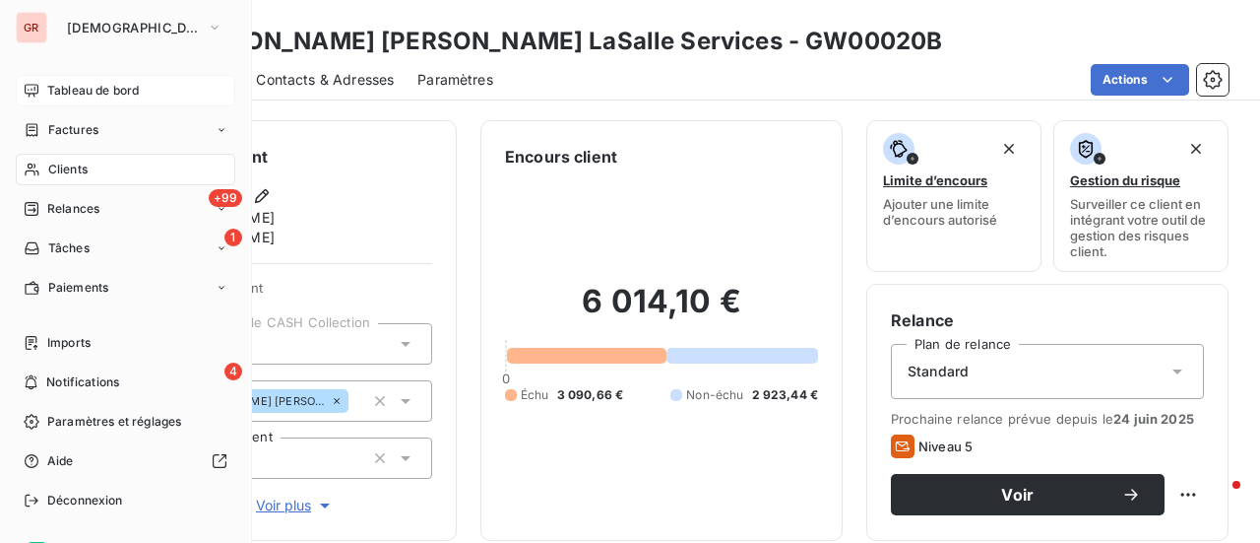
click at [77, 130] on span "Factures" at bounding box center [73, 130] width 50 height 18
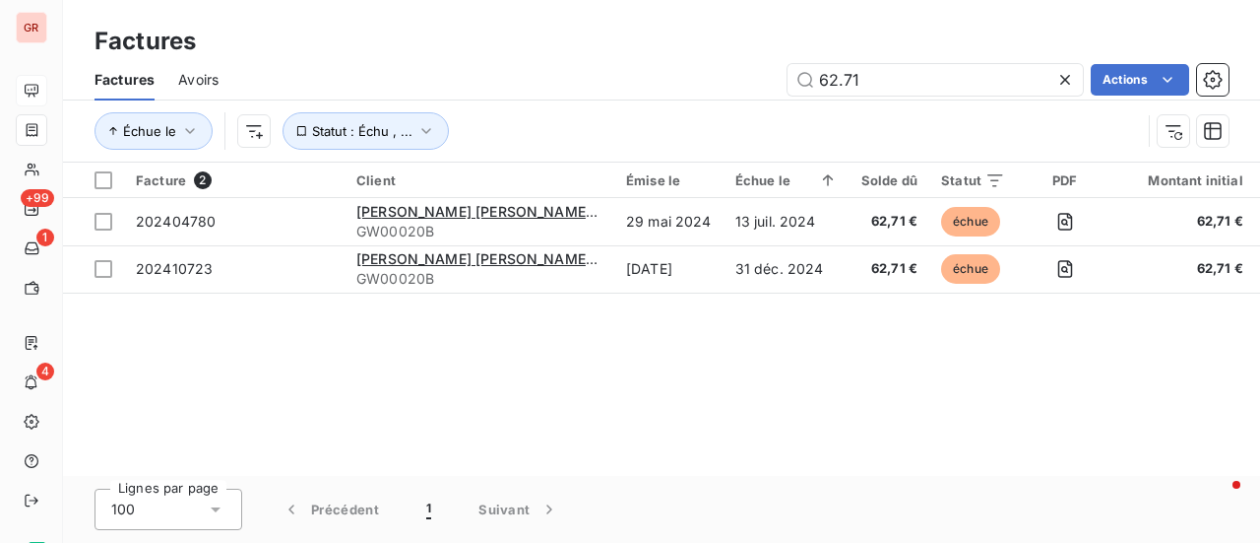
drag, startPoint x: 872, startPoint y: 80, endPoint x: 650, endPoint y: 86, distance: 222.6
click at [656, 86] on div "62.71 Actions" at bounding box center [735, 80] width 987 height 32
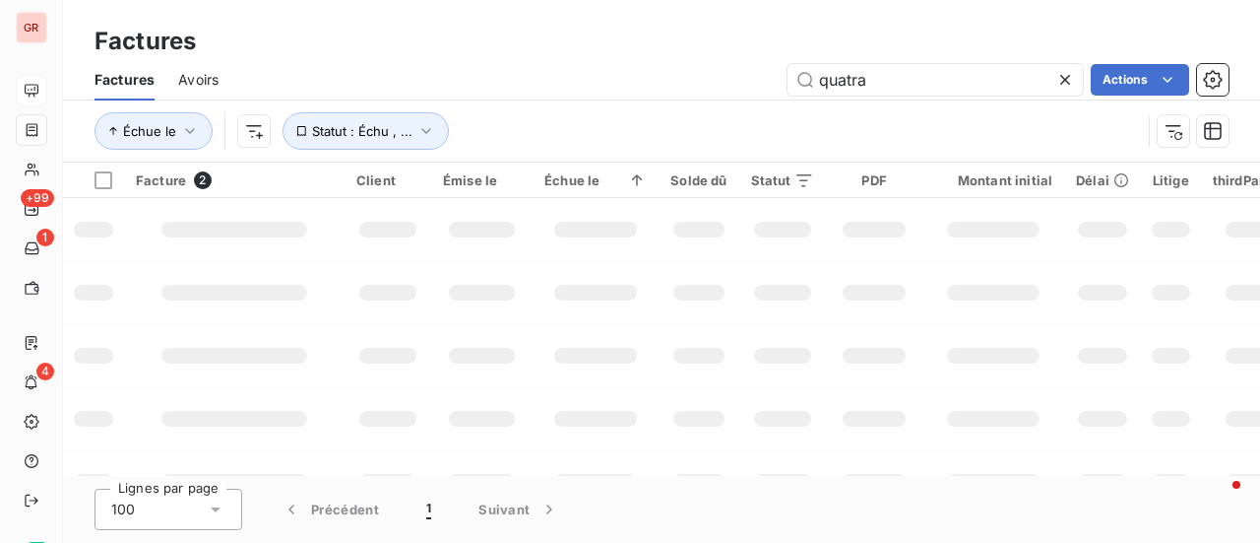
type input "quatra"
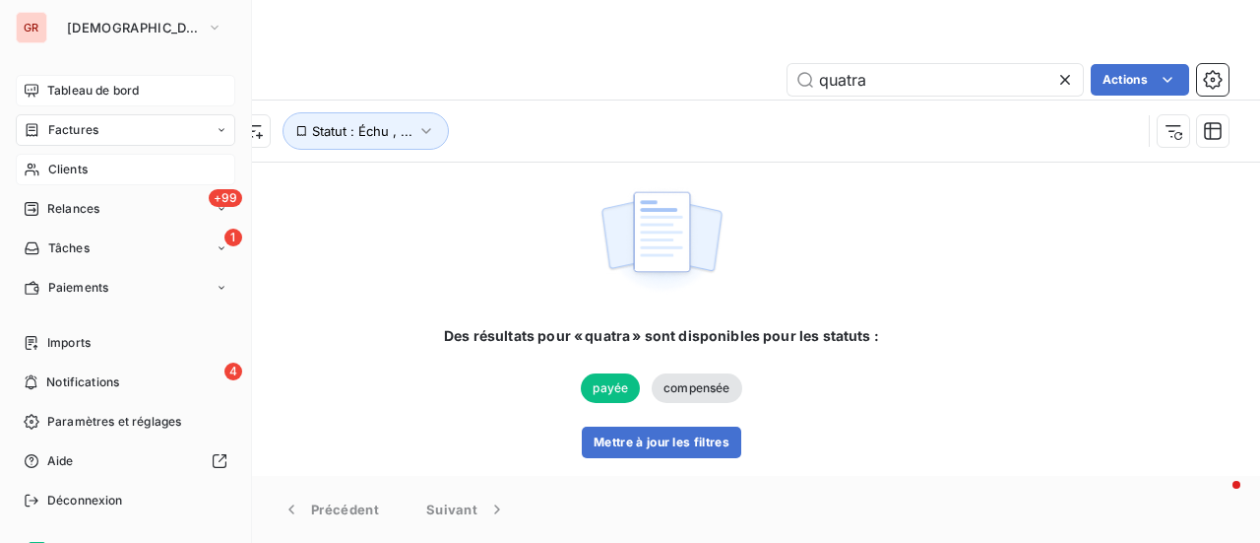
click at [67, 166] on span "Clients" at bounding box center [67, 169] width 39 height 18
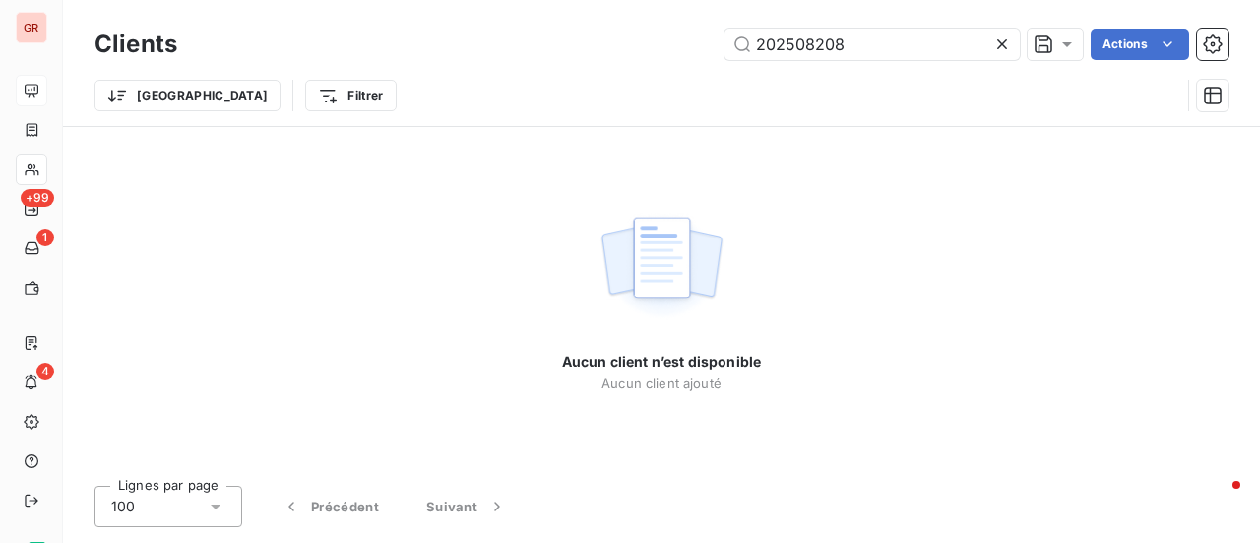
drag, startPoint x: 807, startPoint y: 44, endPoint x: 581, endPoint y: 64, distance: 227.3
click at [609, 58] on div "202508208 Actions" at bounding box center [715, 45] width 1028 height 32
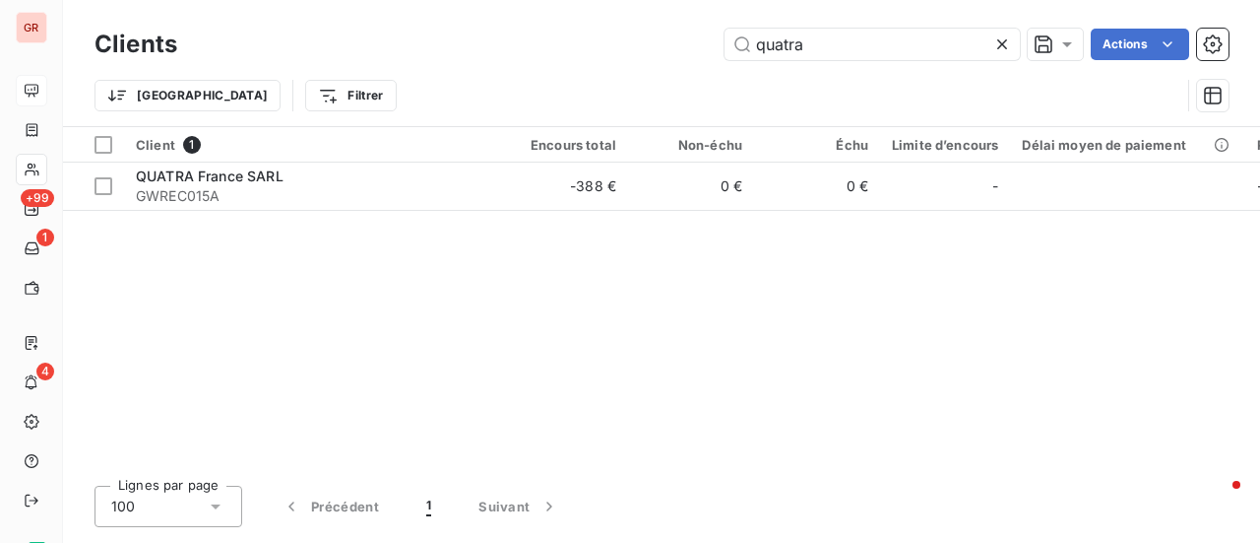
type input "quatra"
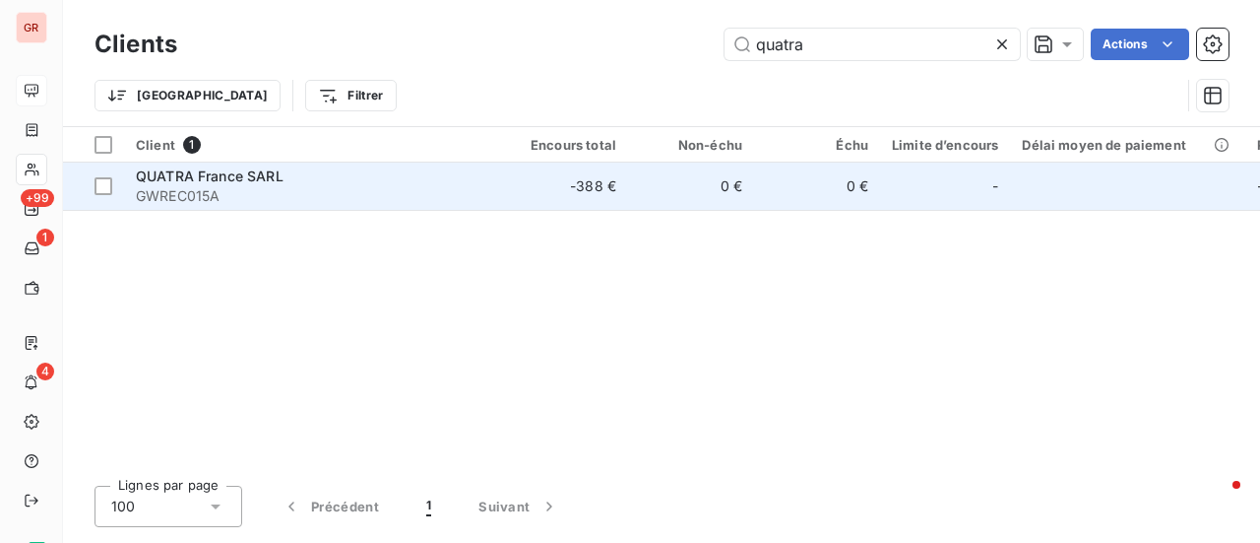
click at [191, 177] on span "QUATRA France SARL" at bounding box center [210, 175] width 148 height 17
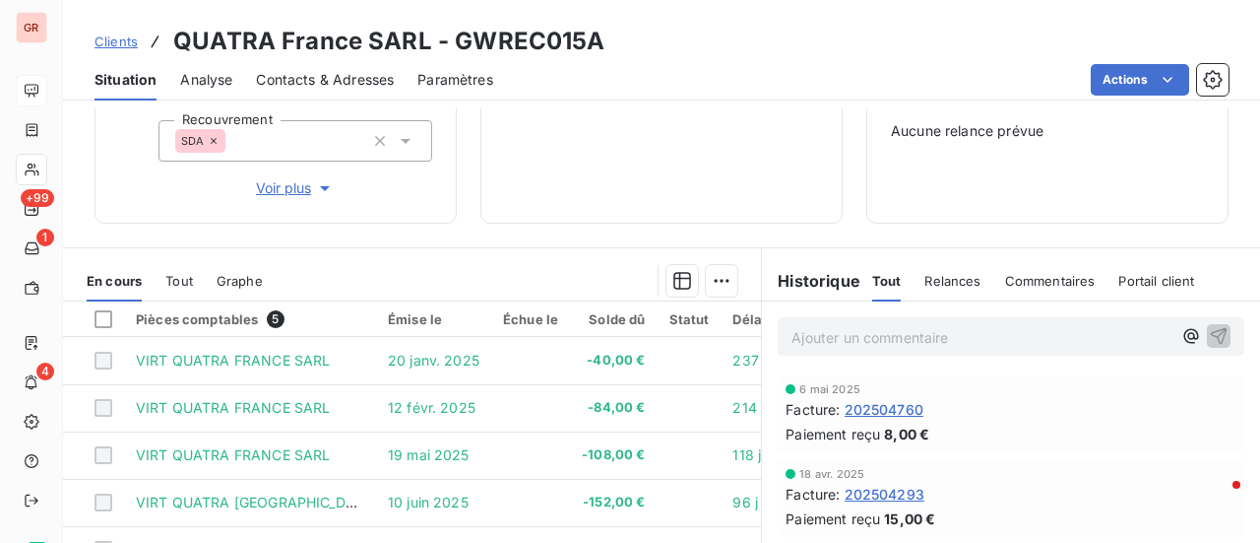
scroll to position [295, 0]
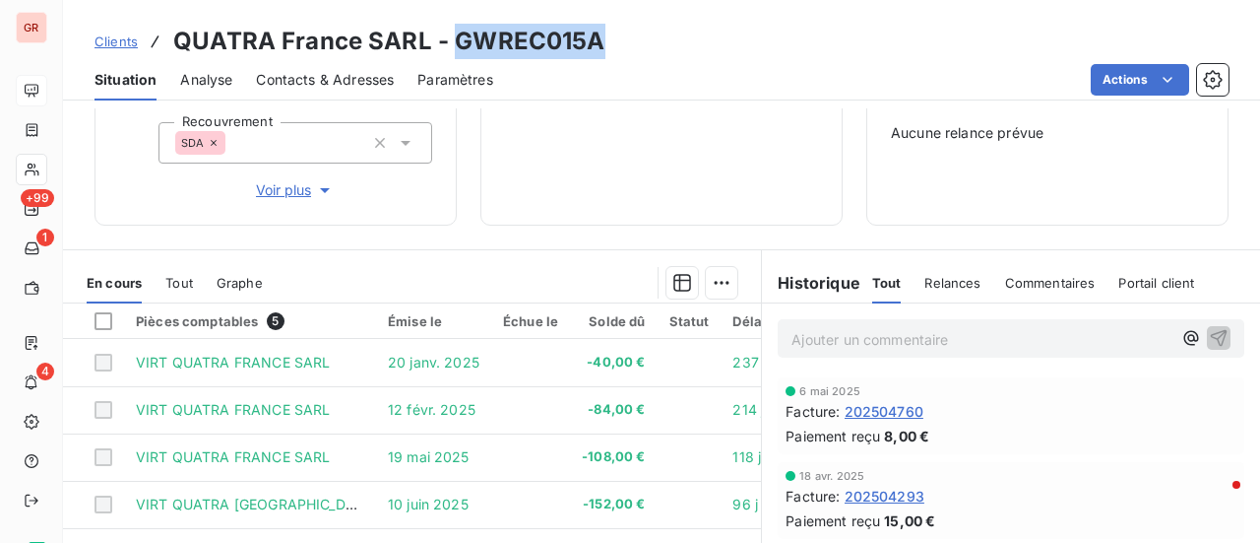
drag, startPoint x: 614, startPoint y: 47, endPoint x: 454, endPoint y: 42, distance: 160.6
click at [454, 42] on div "Clients QUATRA [GEOGRAPHIC_DATA] SARL - GWREC015A" at bounding box center [661, 41] width 1197 height 35
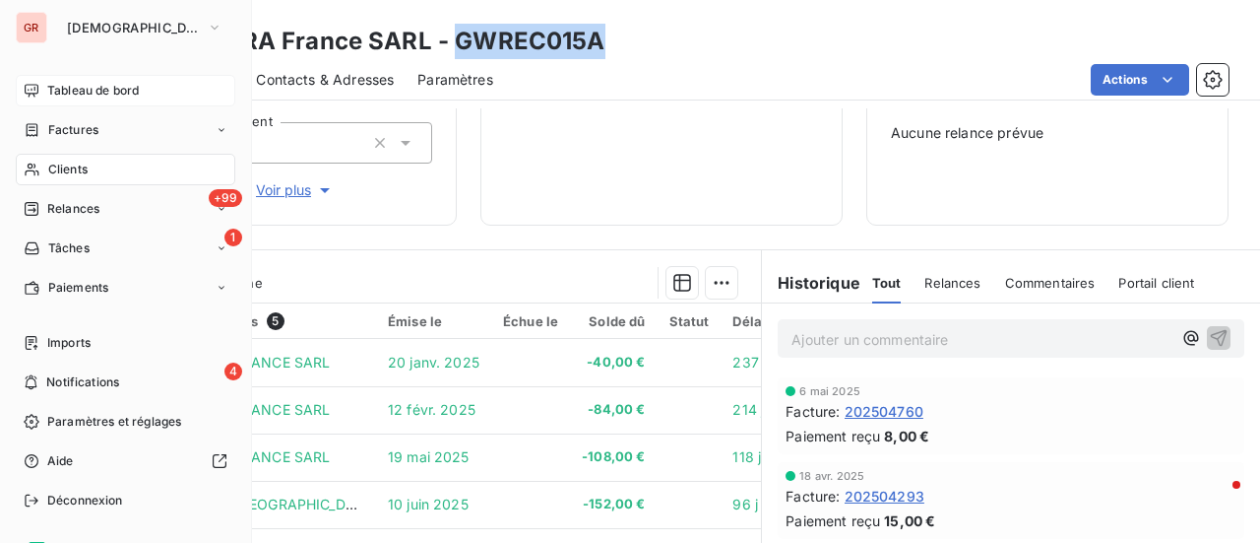
click at [81, 167] on span "Clients" at bounding box center [67, 169] width 39 height 18
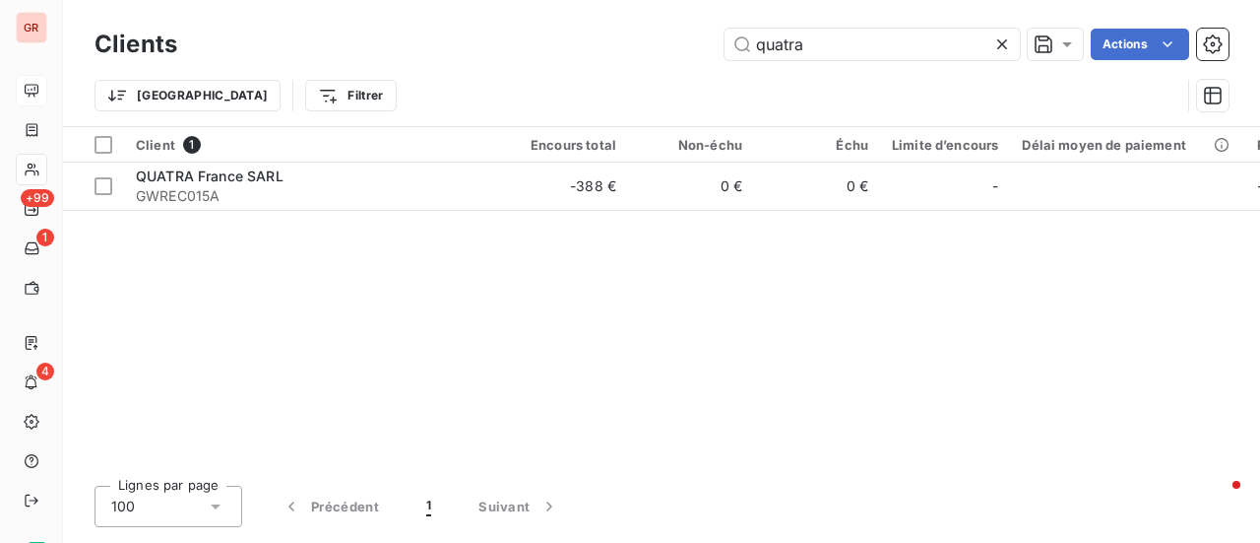
drag, startPoint x: 819, startPoint y: 43, endPoint x: 680, endPoint y: 60, distance: 139.8
click at [680, 60] on div "Clients quatra Actions" at bounding box center [662, 44] width 1134 height 41
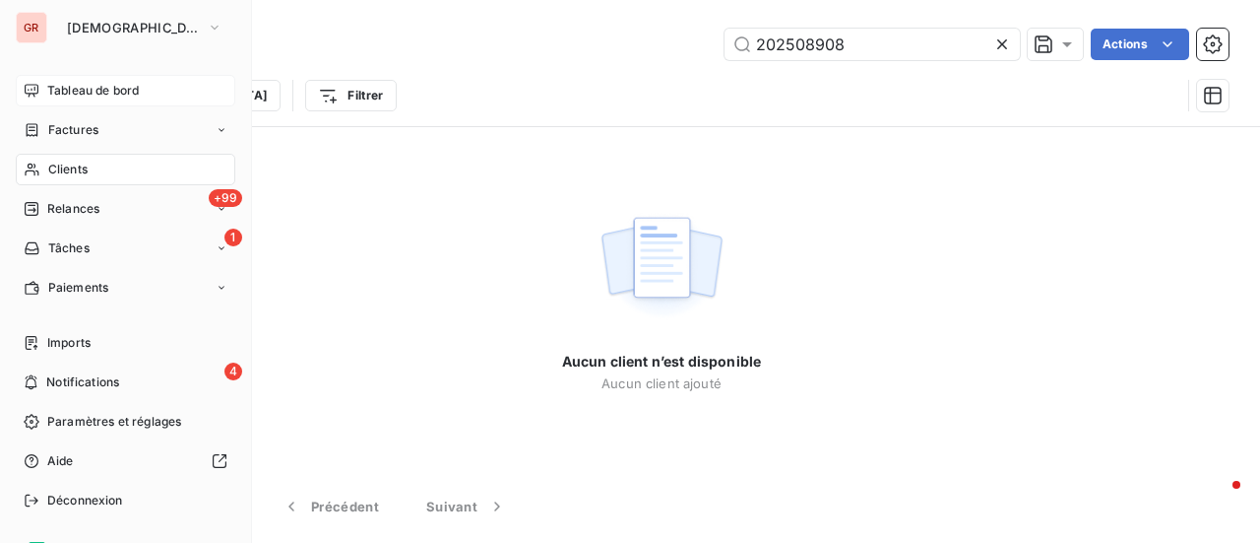
type input "202508908"
click at [95, 129] on span "Factures" at bounding box center [73, 130] width 50 height 18
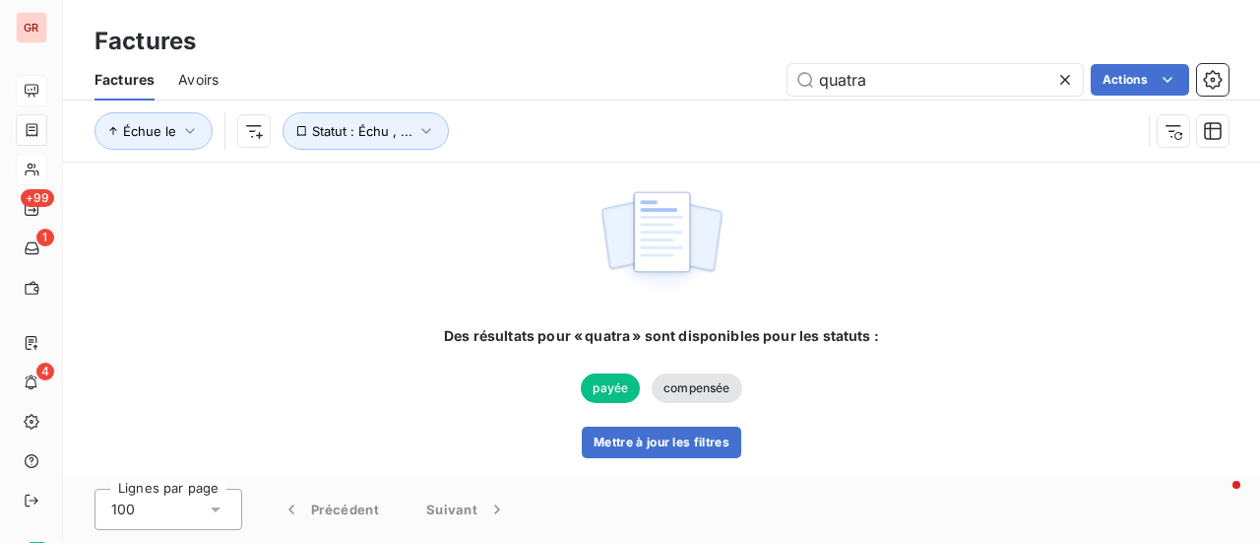
drag, startPoint x: 914, startPoint y: 80, endPoint x: 737, endPoint y: 84, distance: 177.3
click at [737, 84] on div "quatra Actions" at bounding box center [735, 80] width 987 height 32
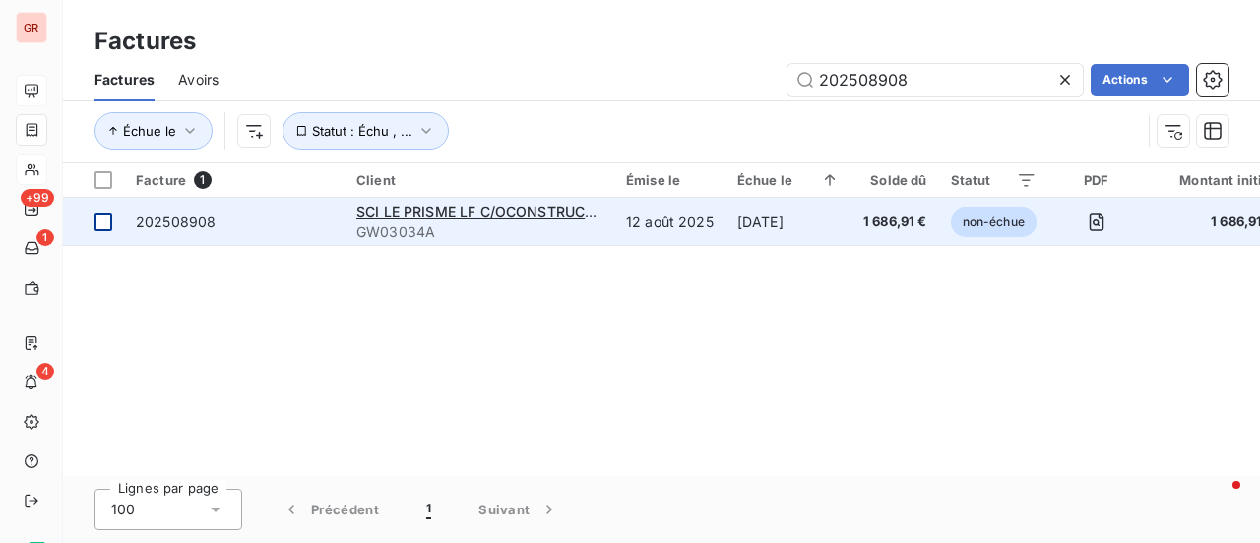
type input "202508908"
click at [99, 224] on div at bounding box center [104, 222] width 18 height 18
click at [406, 215] on span "SCI LE PRISME LF C/OCONSTRUCTA ASSET MANAGEMENT" at bounding box center [557, 211] width 402 height 17
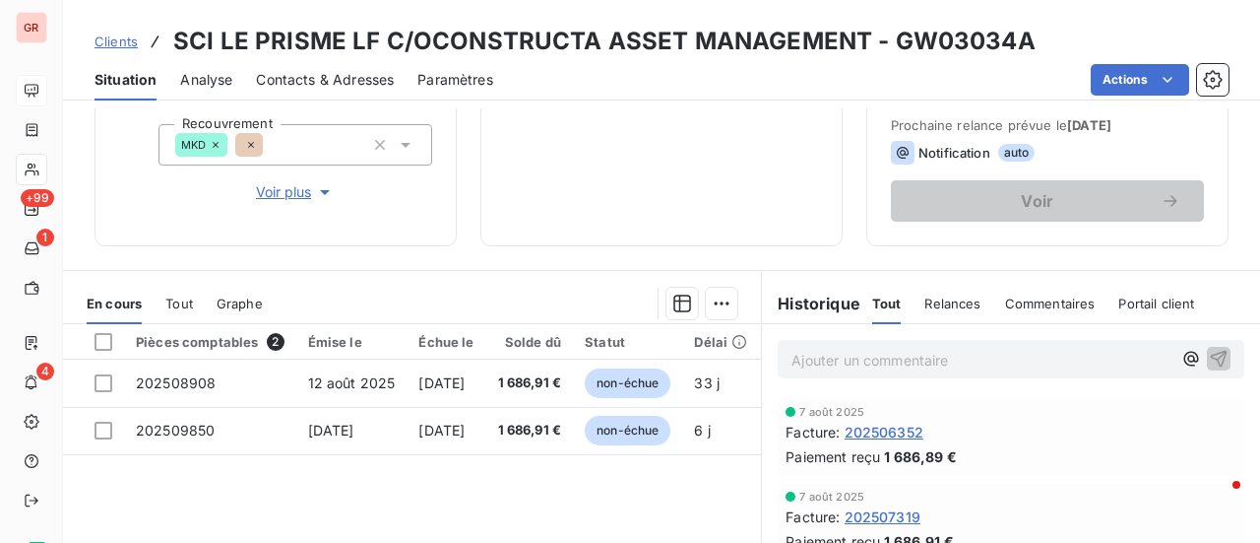
scroll to position [295, 0]
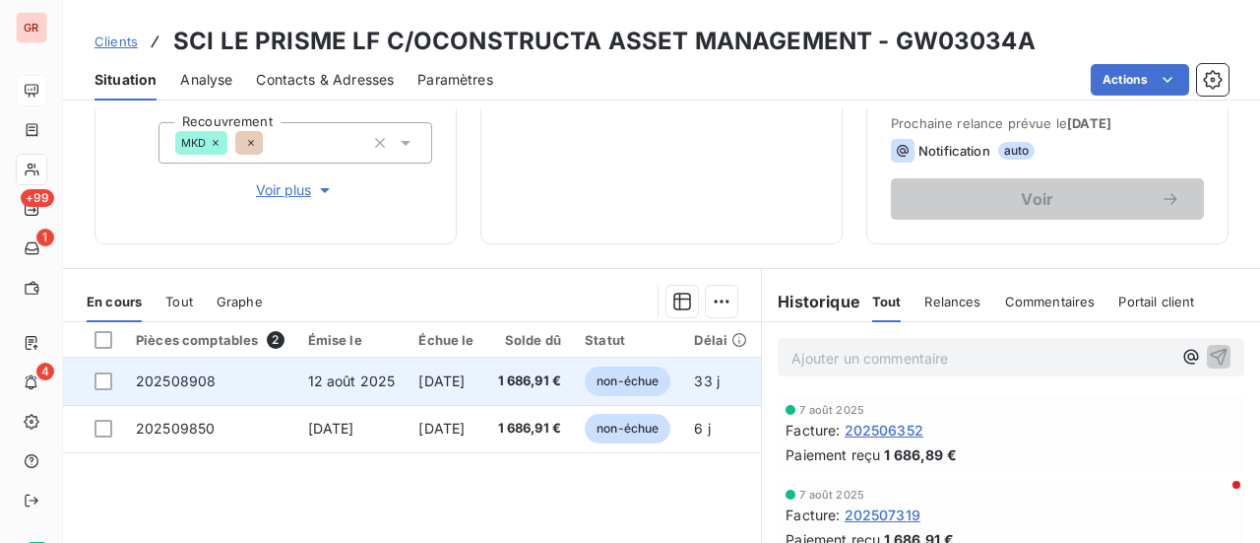
click at [112, 376] on td at bounding box center [93, 380] width 61 height 47
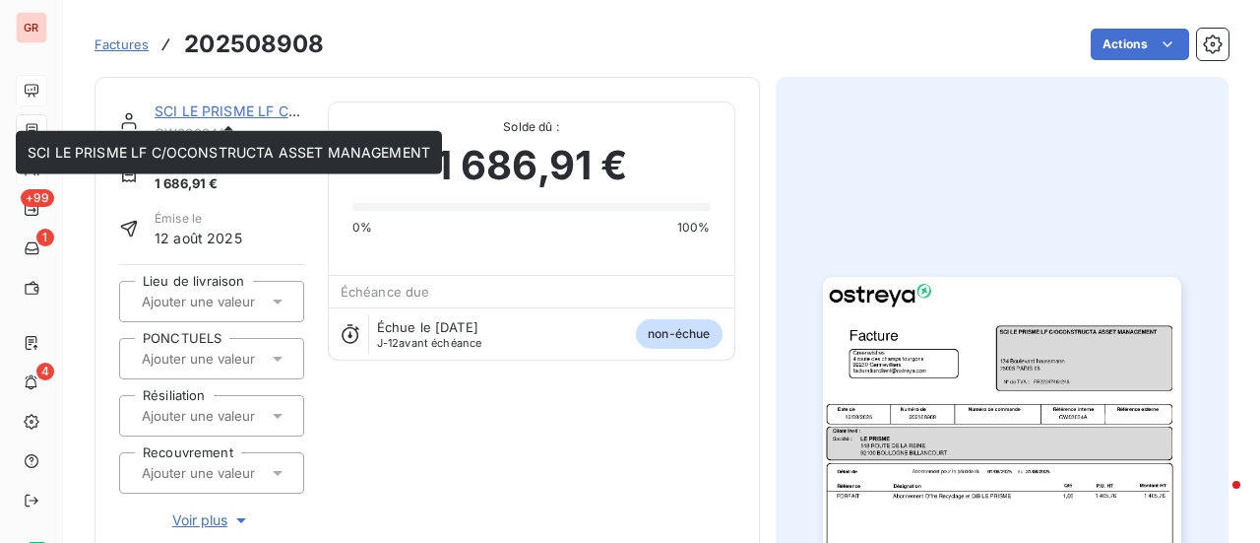
click at [252, 108] on link "SCI LE PRISME LF C/OCONSTRUCTA ASSET MANAGEMENT" at bounding box center [356, 110] width 403 height 17
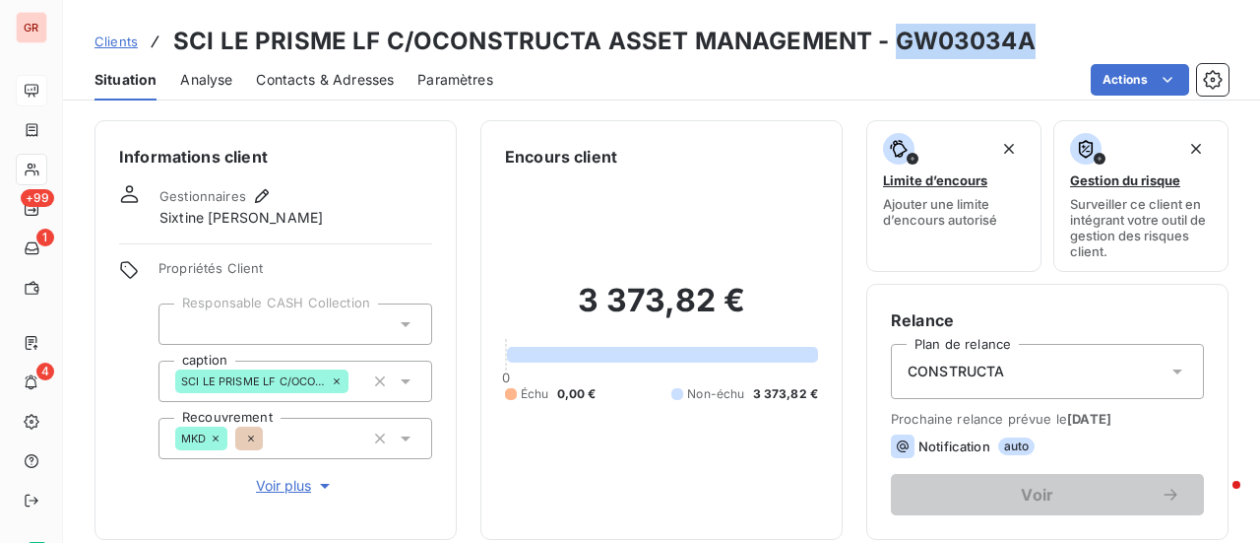
drag, startPoint x: 1032, startPoint y: 45, endPoint x: 914, endPoint y: 44, distance: 118.2
click at [890, 44] on div "Clients SCI LE PRISME LF C/OCONSTRUCTA ASSET MANAGEMENT - GW03034A" at bounding box center [661, 41] width 1197 height 35
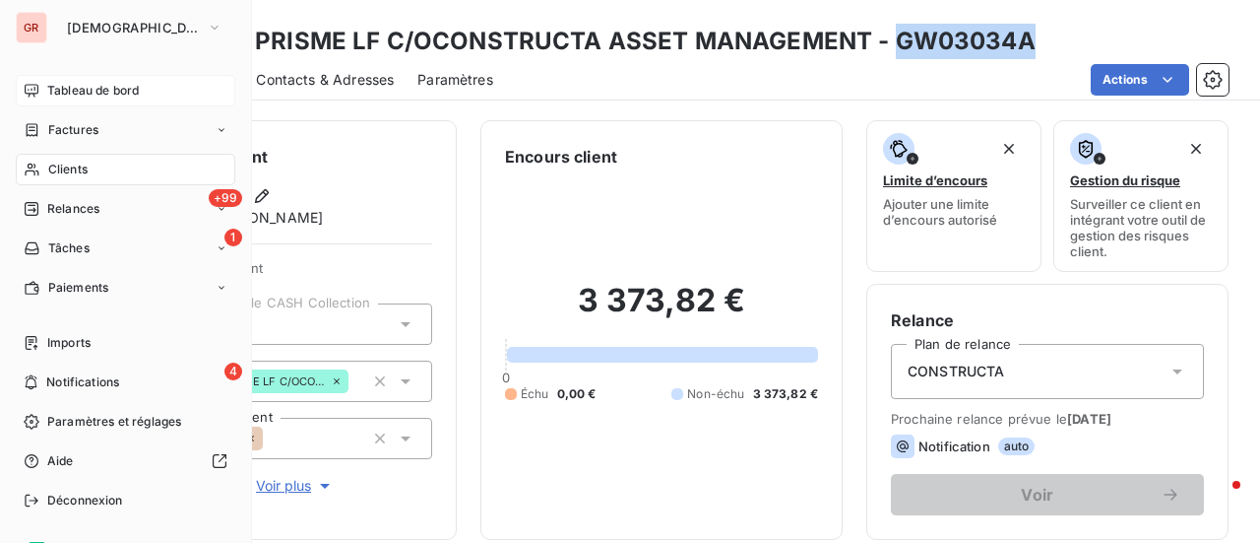
drag, startPoint x: 81, startPoint y: 125, endPoint x: 181, endPoint y: 119, distance: 100.6
click at [81, 125] on span "Factures" at bounding box center [73, 130] width 50 height 18
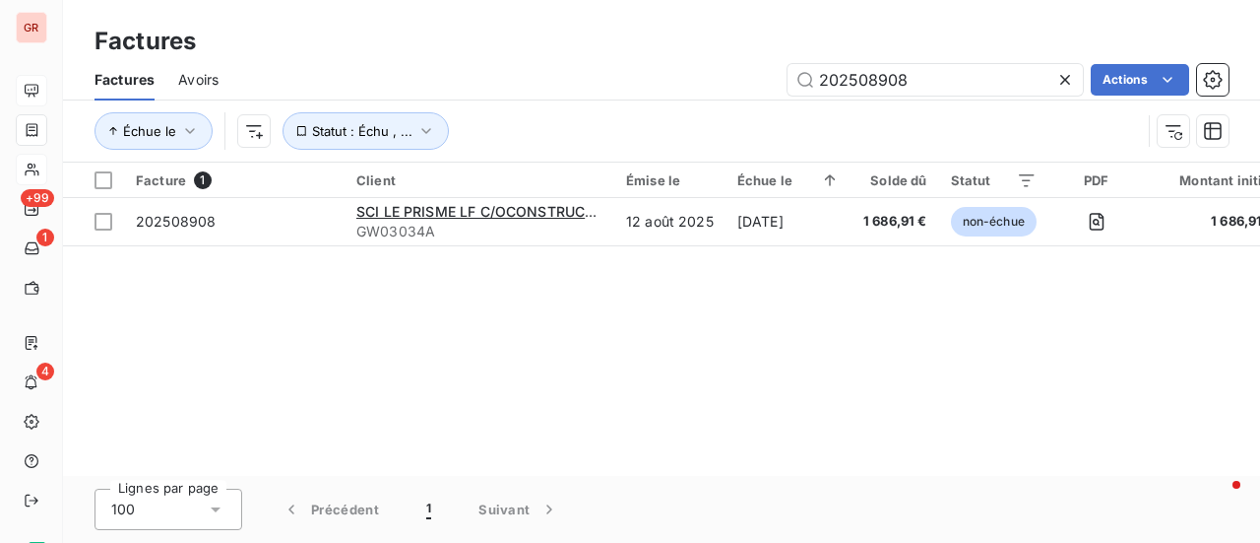
drag, startPoint x: 907, startPoint y: 89, endPoint x: 731, endPoint y: 85, distance: 176.3
click at [735, 88] on div "202508908 Actions" at bounding box center [735, 80] width 987 height 32
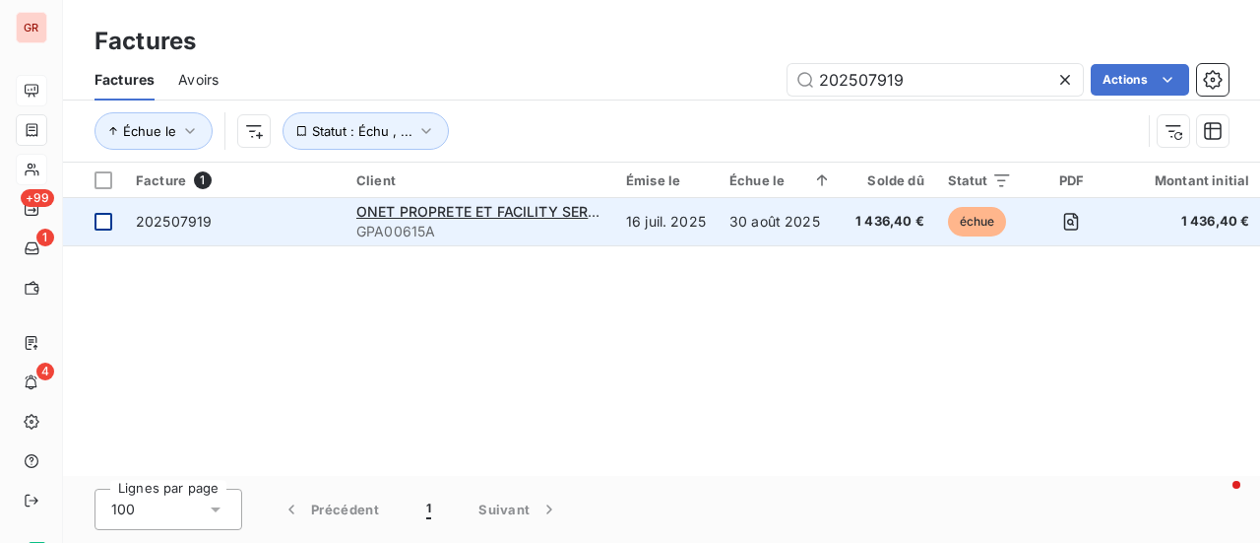
type input "202507919"
click at [110, 225] on div at bounding box center [104, 222] width 18 height 18
click at [465, 209] on span "ONET PROPRETE ET FACILITY SERVICES" at bounding box center [492, 211] width 273 height 17
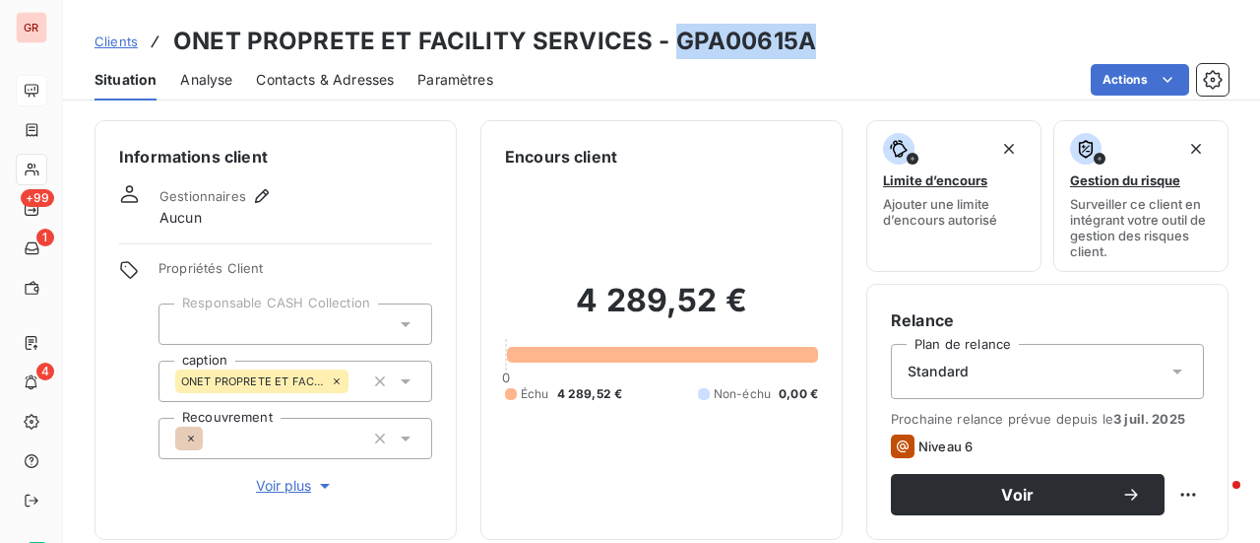
drag, startPoint x: 809, startPoint y: 54, endPoint x: 686, endPoint y: 48, distance: 123.2
click at [671, 49] on div "Clients ONET PROPRETE ET FACILITY SERVICES - GPA00615A" at bounding box center [661, 41] width 1197 height 35
click at [807, 37] on div "Clients ONET PROPRETE ET FACILITY SERVICES - GPA00615A" at bounding box center [661, 41] width 1197 height 35
drag, startPoint x: 806, startPoint y: 46, endPoint x: 672, endPoint y: 45, distance: 134.9
click at [672, 45] on div "Clients ONET PROPRETE ET FACILITY SERVICES - GPA00615A" at bounding box center [661, 41] width 1197 height 35
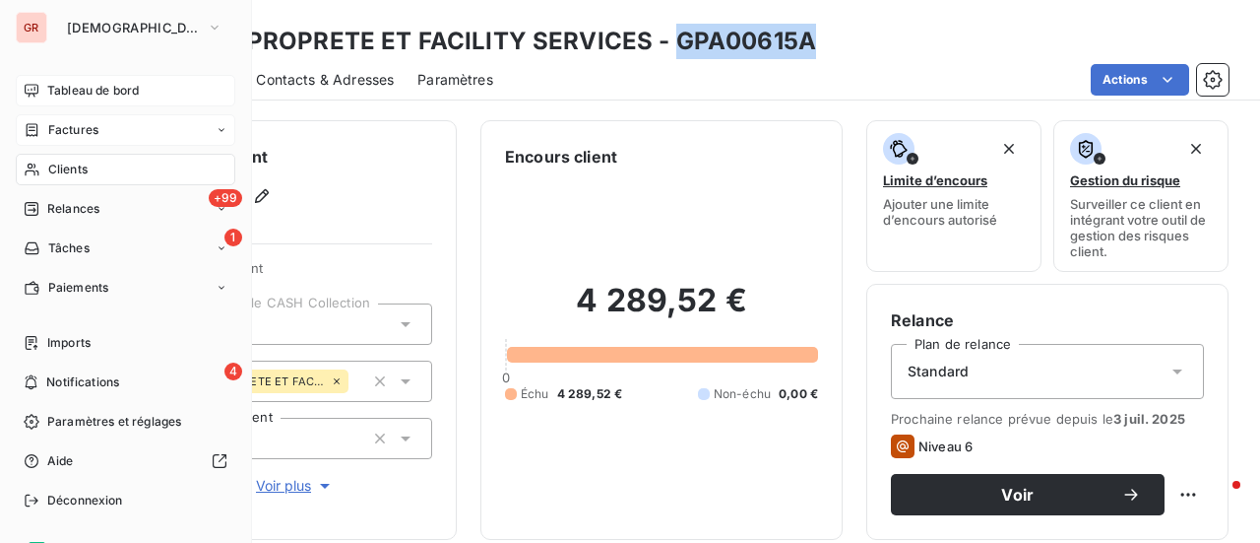
click at [67, 126] on span "Factures" at bounding box center [73, 130] width 50 height 18
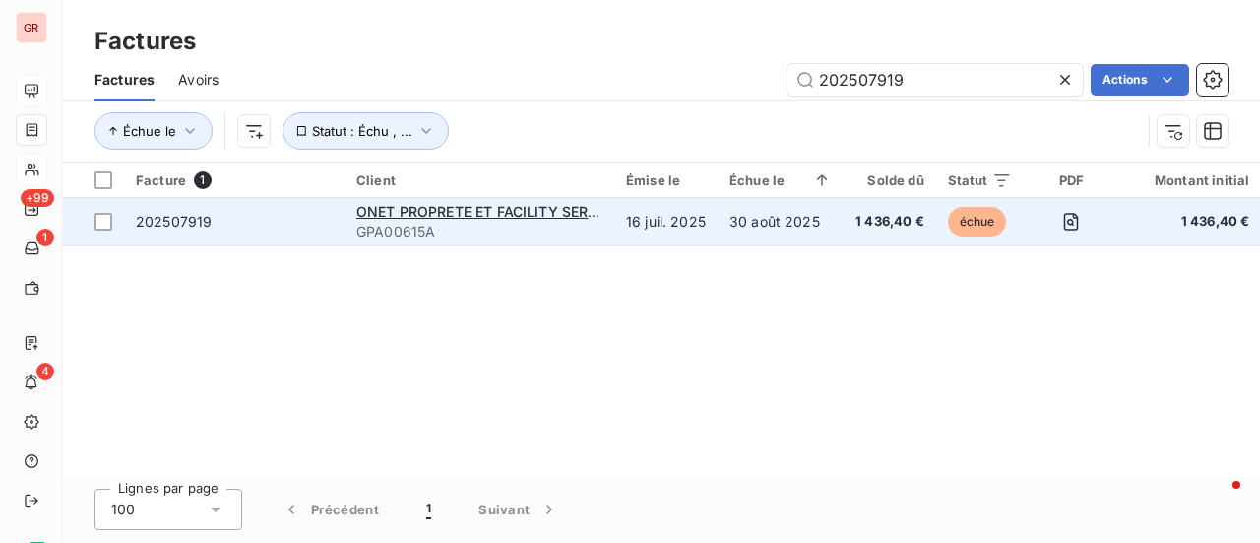
click at [429, 222] on span "GPA00615A" at bounding box center [479, 232] width 246 height 20
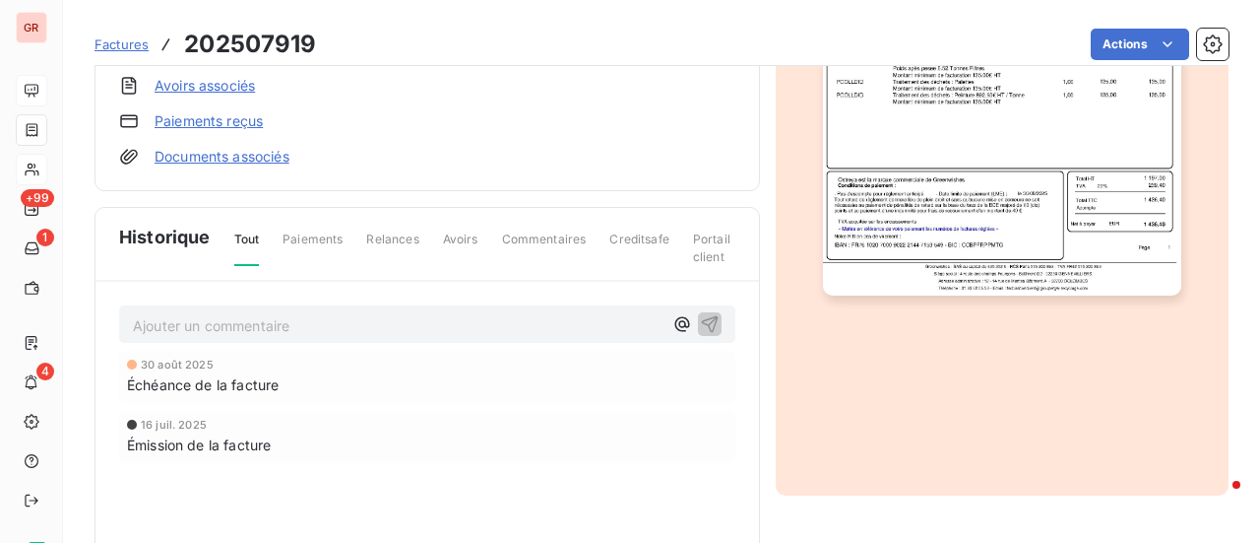
scroll to position [494, 0]
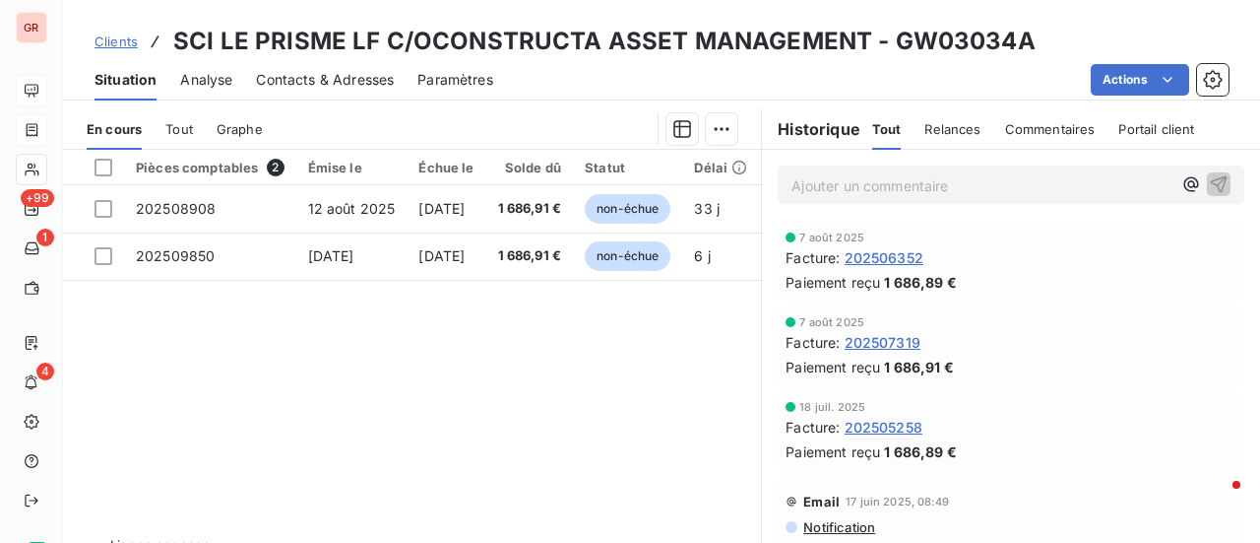
scroll to position [492, 0]
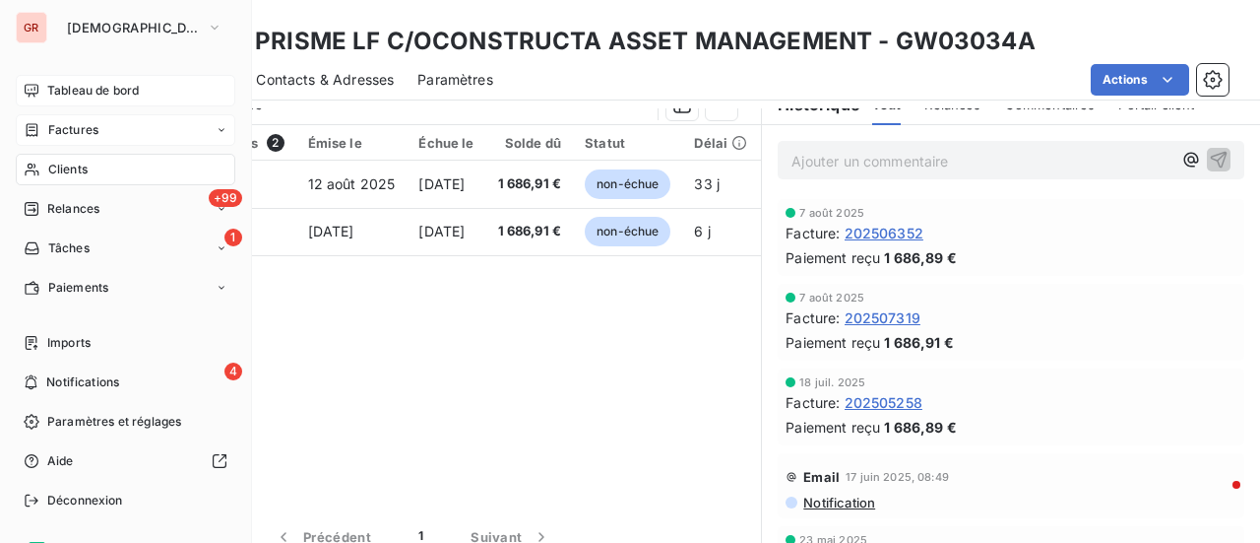
drag, startPoint x: 75, startPoint y: 123, endPoint x: 96, endPoint y: 124, distance: 21.7
click at [75, 123] on span "Factures" at bounding box center [73, 130] width 50 height 18
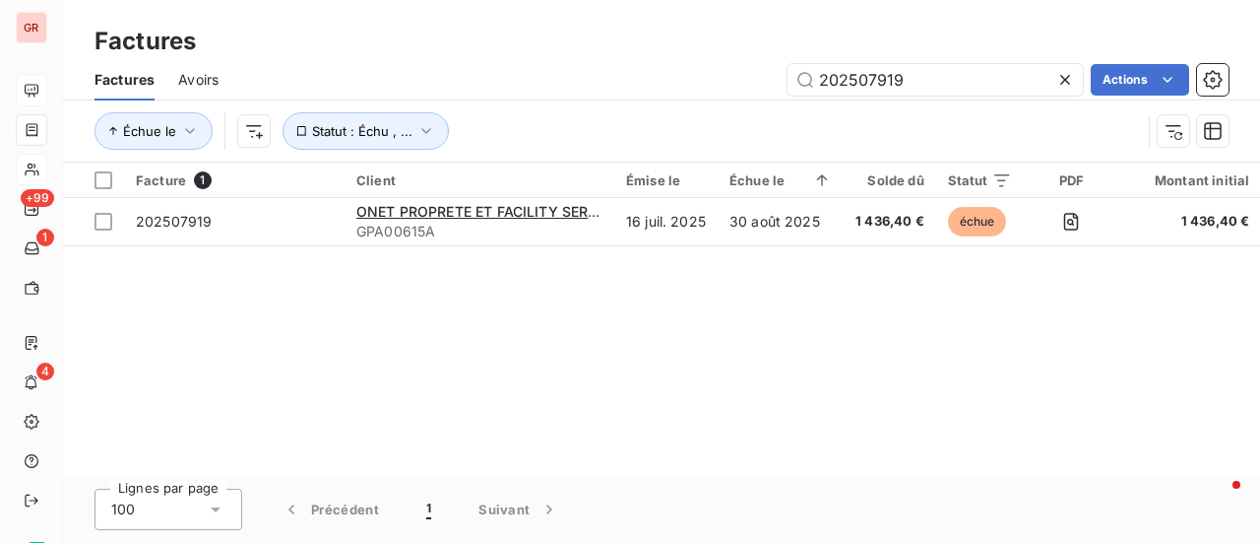
drag, startPoint x: 937, startPoint y: 96, endPoint x: 722, endPoint y: 89, distance: 215.7
click at [726, 89] on div "Factures Avoirs 202507919 Actions" at bounding box center [661, 79] width 1197 height 41
click at [965, 86] on input "202507919" at bounding box center [935, 80] width 295 height 32
drag, startPoint x: 949, startPoint y: 82, endPoint x: 703, endPoint y: 64, distance: 246.8
click at [718, 64] on div "202507919 Actions" at bounding box center [735, 80] width 987 height 32
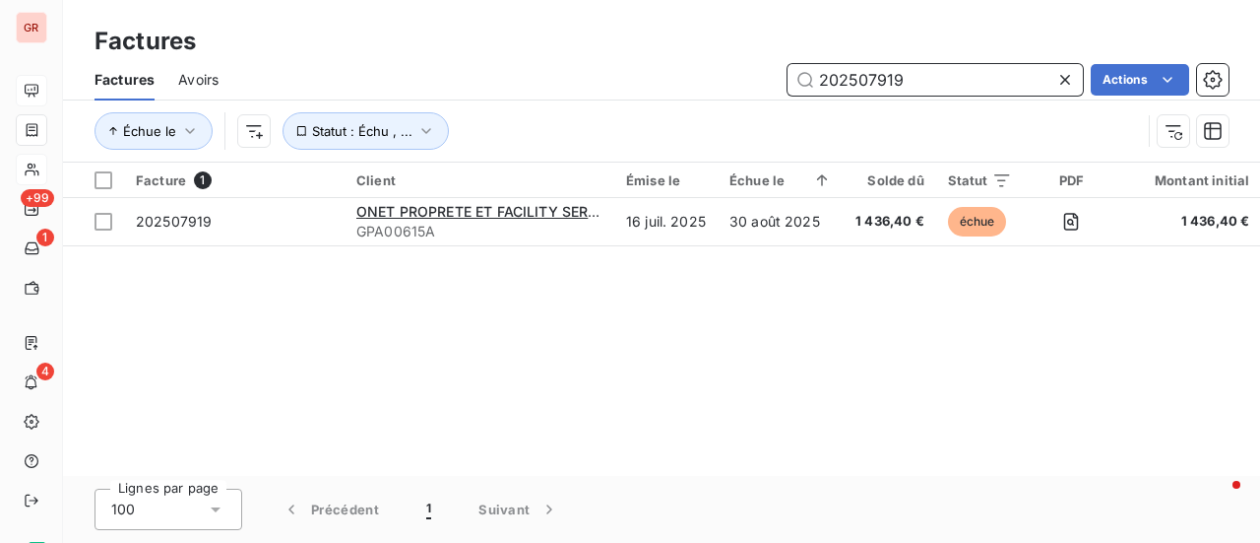
paste input "8568"
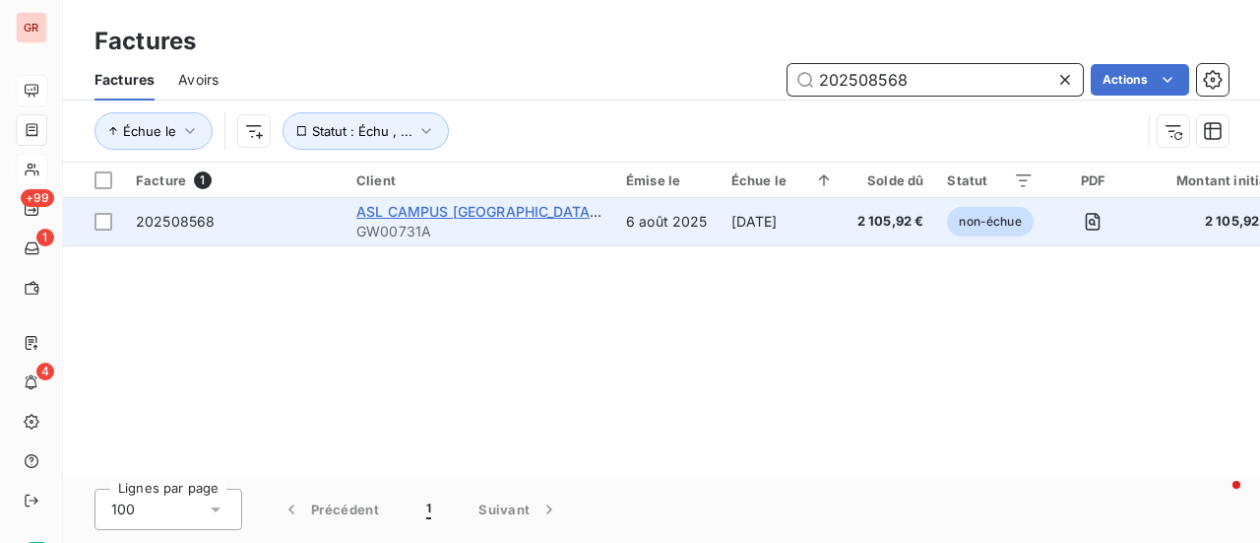
type input "202508568"
click at [497, 206] on span "ASL CAMPUS [GEOGRAPHIC_DATA] CHEZ SEPTIME" at bounding box center [585, 211] width 459 height 17
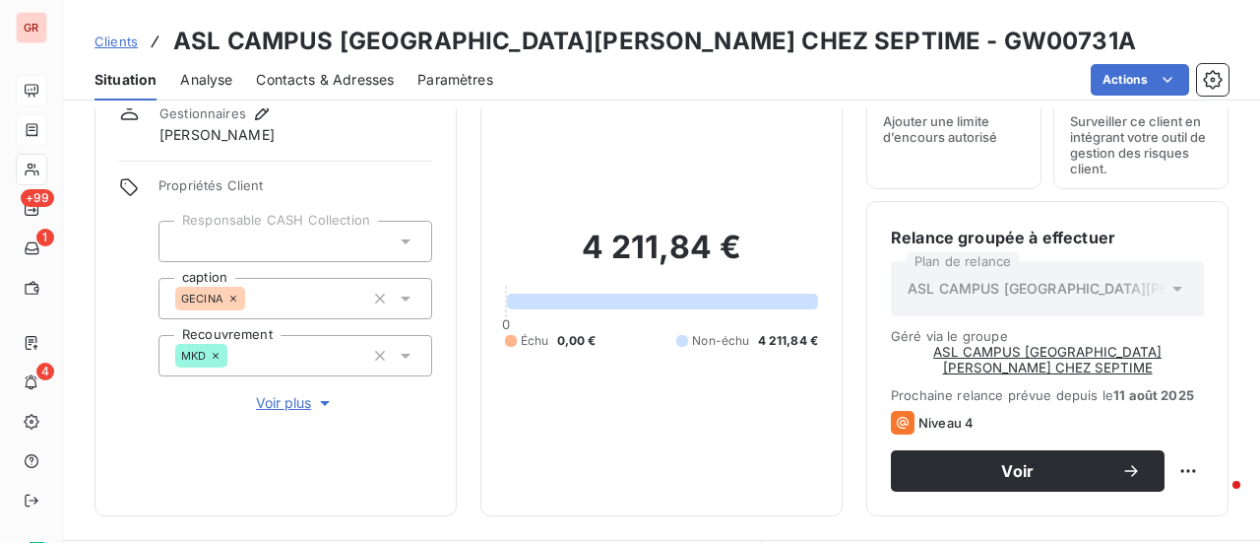
scroll to position [394, 0]
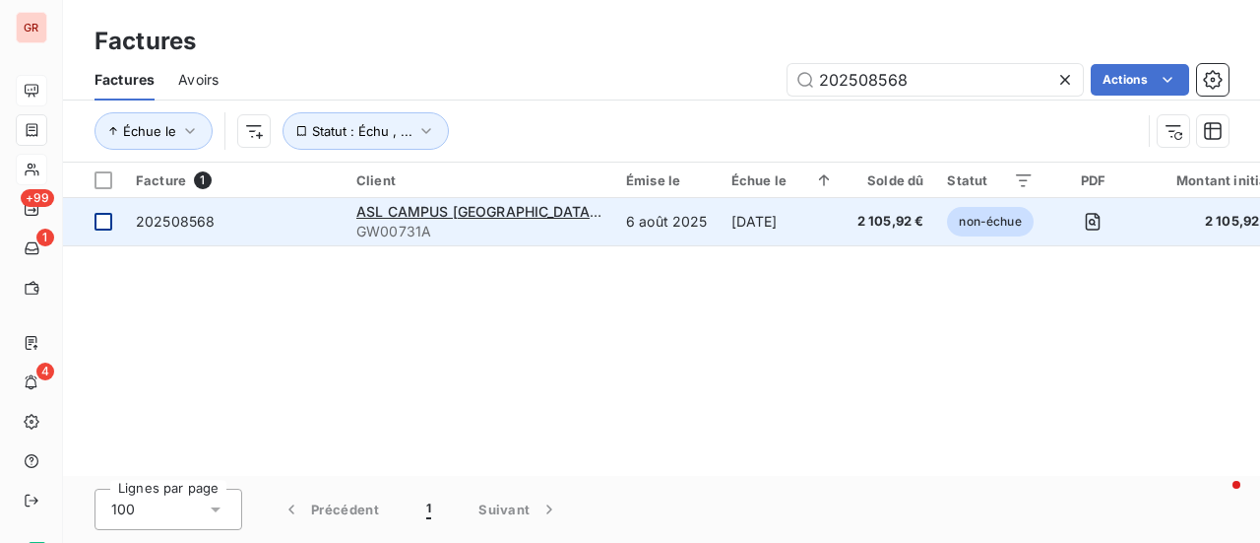
click at [105, 216] on div at bounding box center [104, 222] width 18 height 18
click at [443, 215] on span "ASL CAMPUS [GEOGRAPHIC_DATA] CHEZ SEPTIME" at bounding box center [585, 211] width 459 height 17
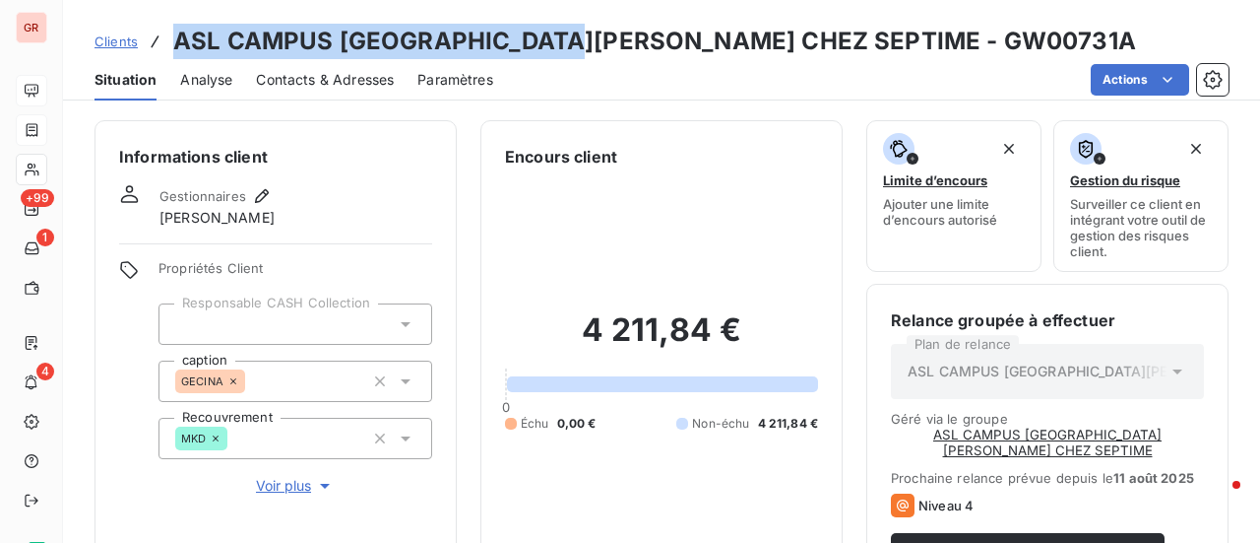
drag, startPoint x: 569, startPoint y: 48, endPoint x: 171, endPoint y: 43, distance: 397.8
click at [171, 43] on div "Clients ASL CAMPUS SAINT CHRISTOPHE CHEZ SEPTIME - GW00731A" at bounding box center [616, 41] width 1042 height 35
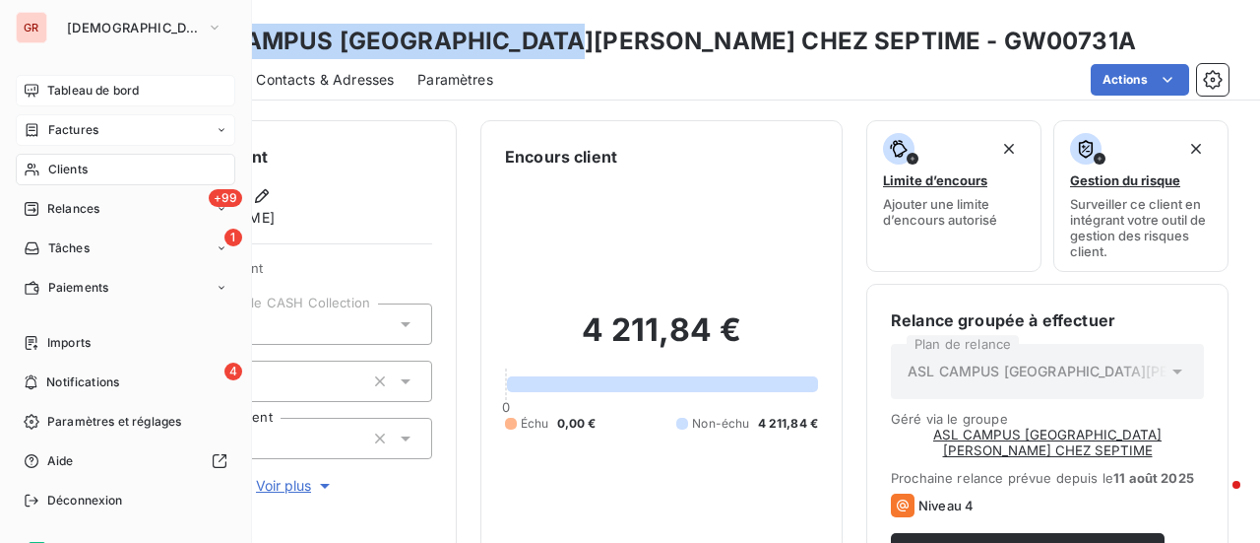
click at [78, 126] on span "Factures" at bounding box center [73, 130] width 50 height 18
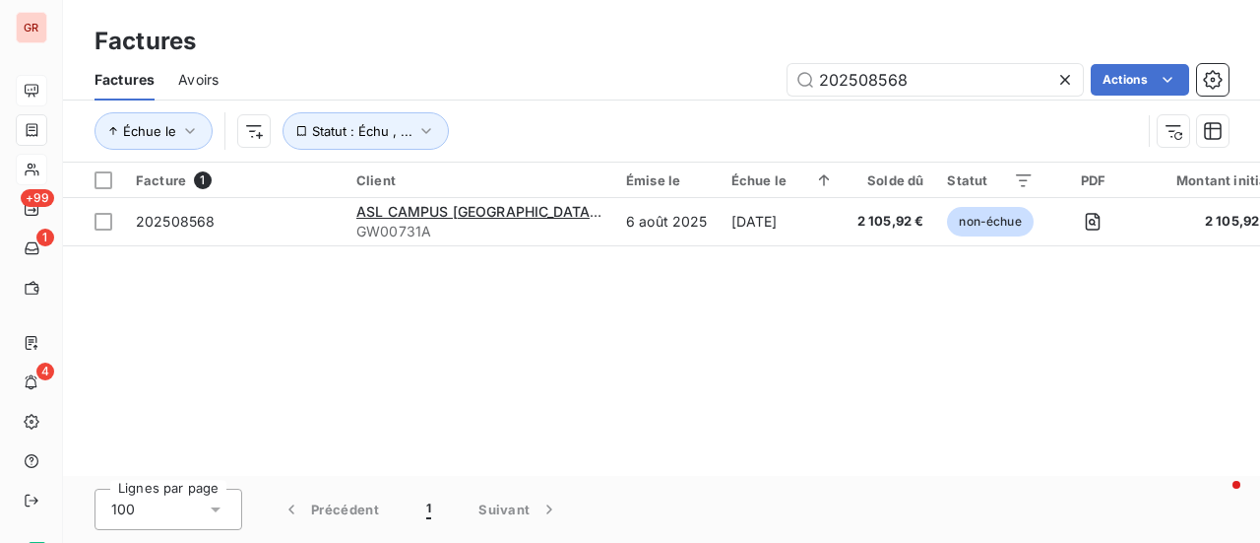
drag, startPoint x: 928, startPoint y: 84, endPoint x: 660, endPoint y: 101, distance: 268.4
click at [674, 98] on div "Factures Avoirs 202508568 Actions" at bounding box center [661, 79] width 1197 height 41
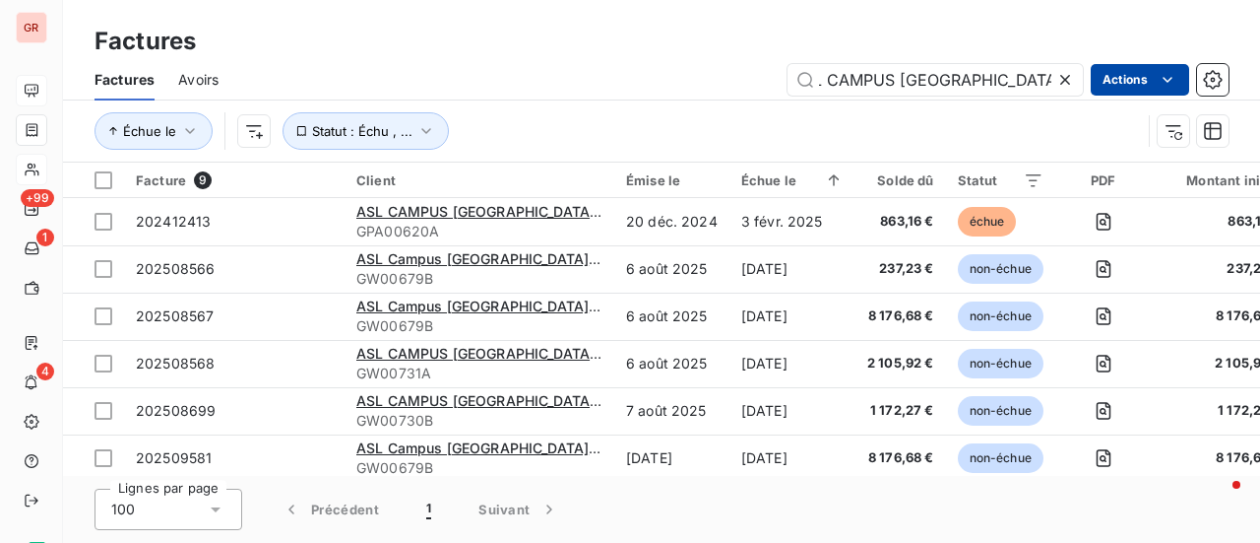
type input "ASL CAMPUS SAINT CHRISTOPHE"
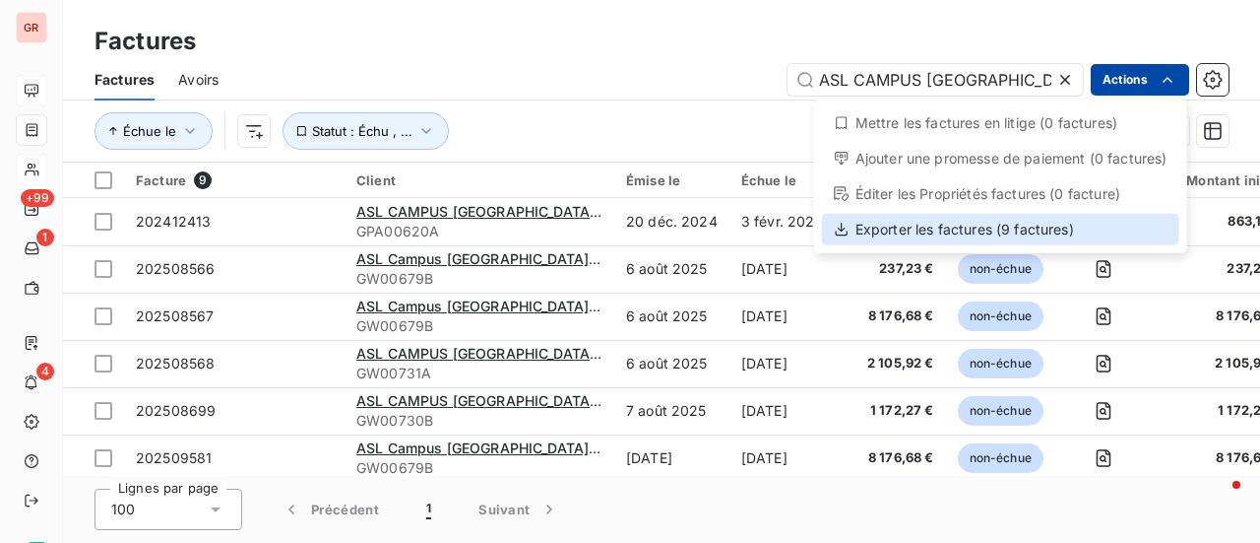
click at [930, 226] on div "Exporter les factures (9 factures)" at bounding box center [1000, 230] width 357 height 32
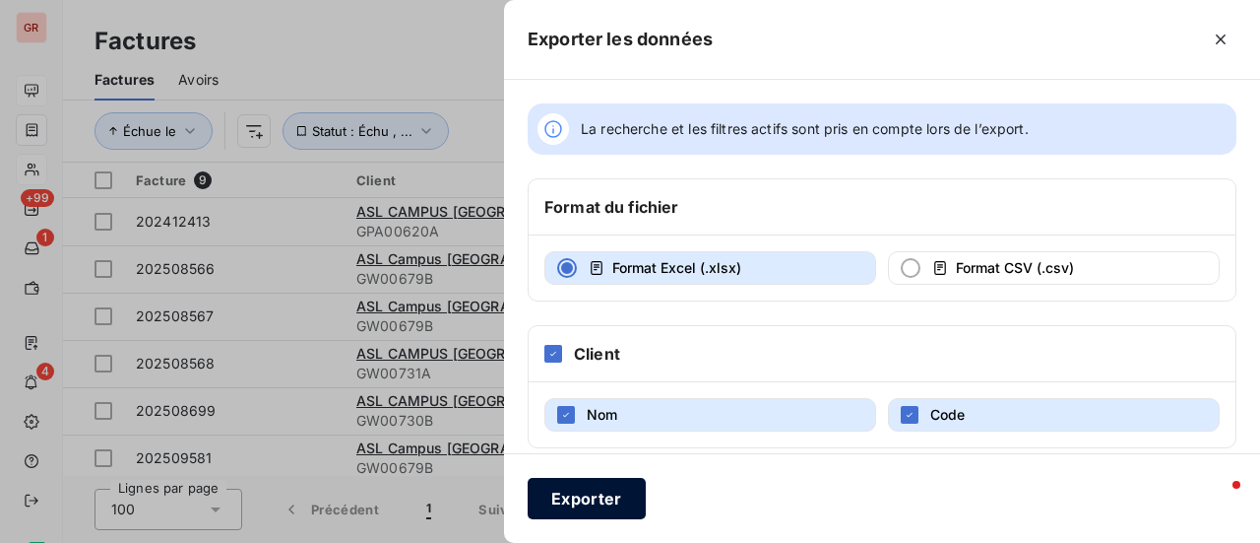
click at [609, 490] on button "Exporter" at bounding box center [587, 498] width 118 height 41
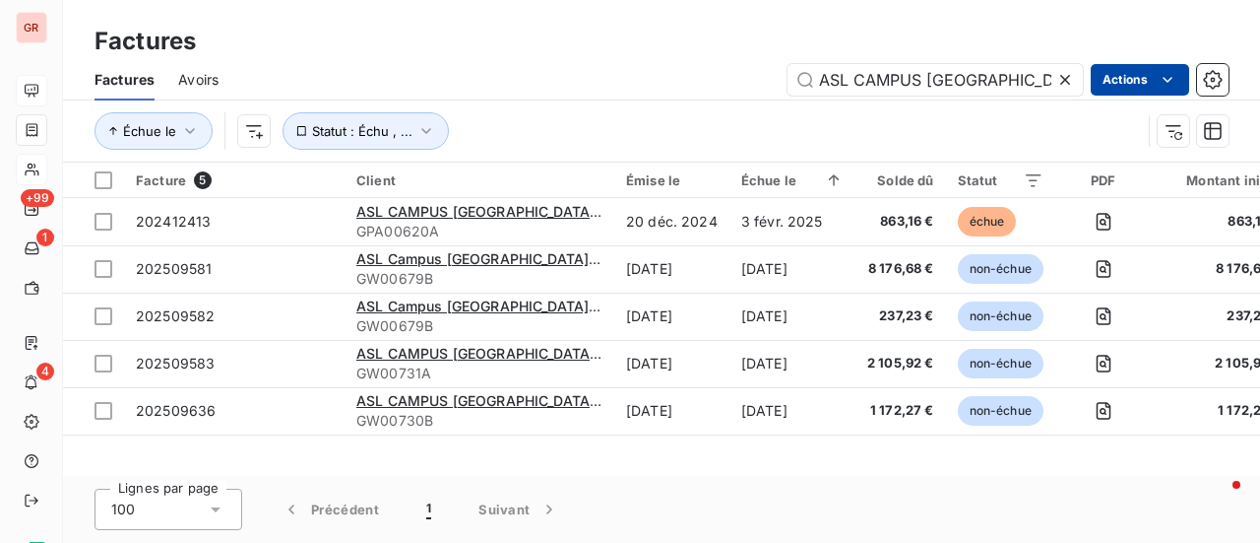
click at [1060, 83] on icon at bounding box center [1065, 80] width 10 height 10
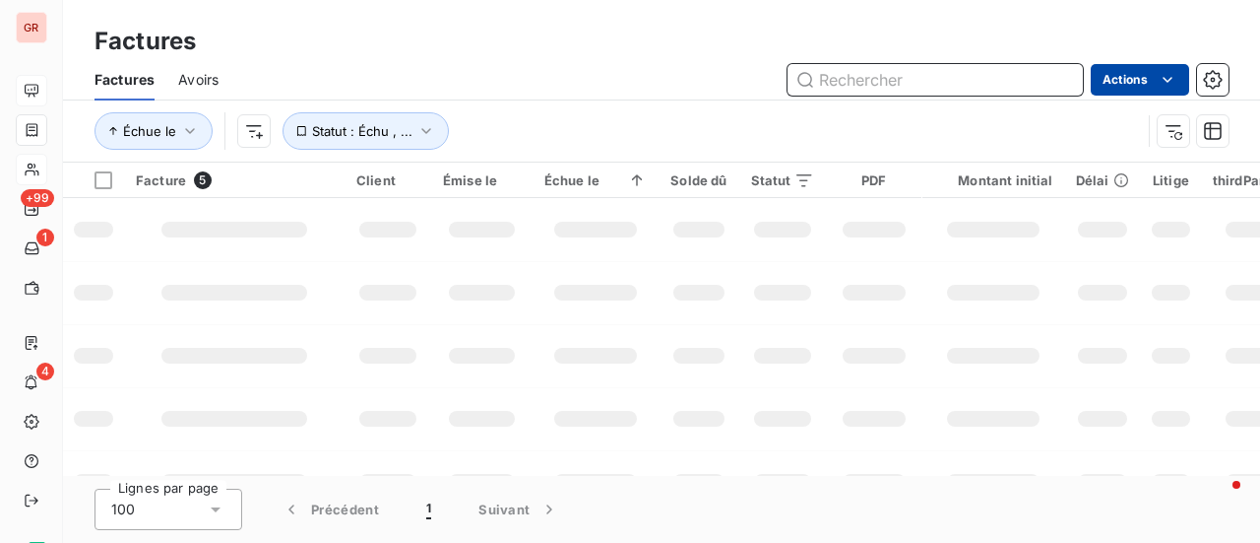
click at [960, 84] on input "text" at bounding box center [935, 80] width 295 height 32
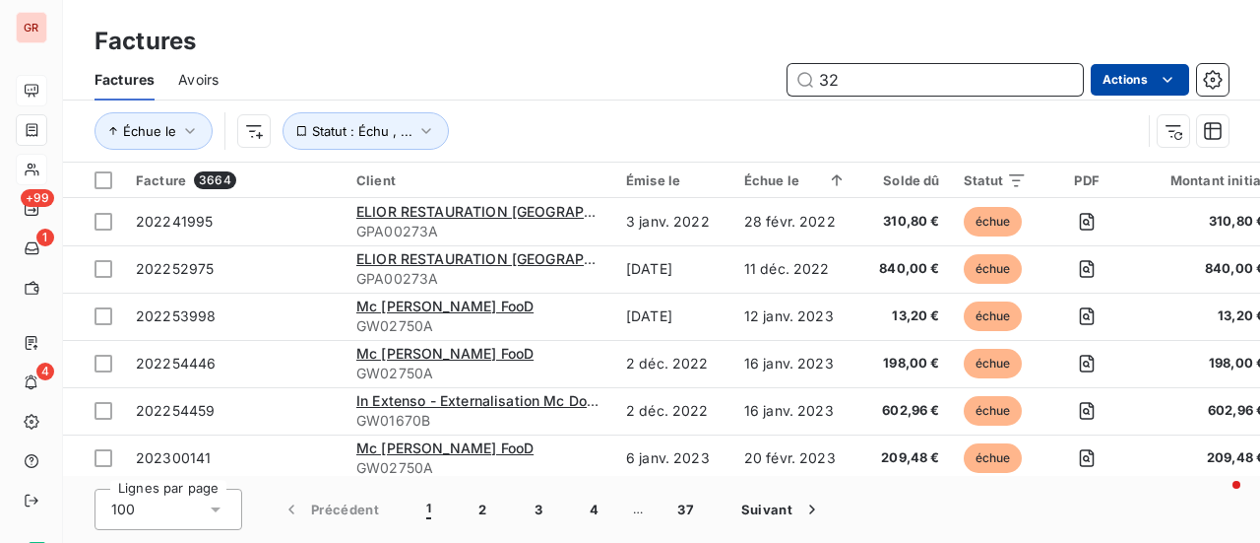
type input "326"
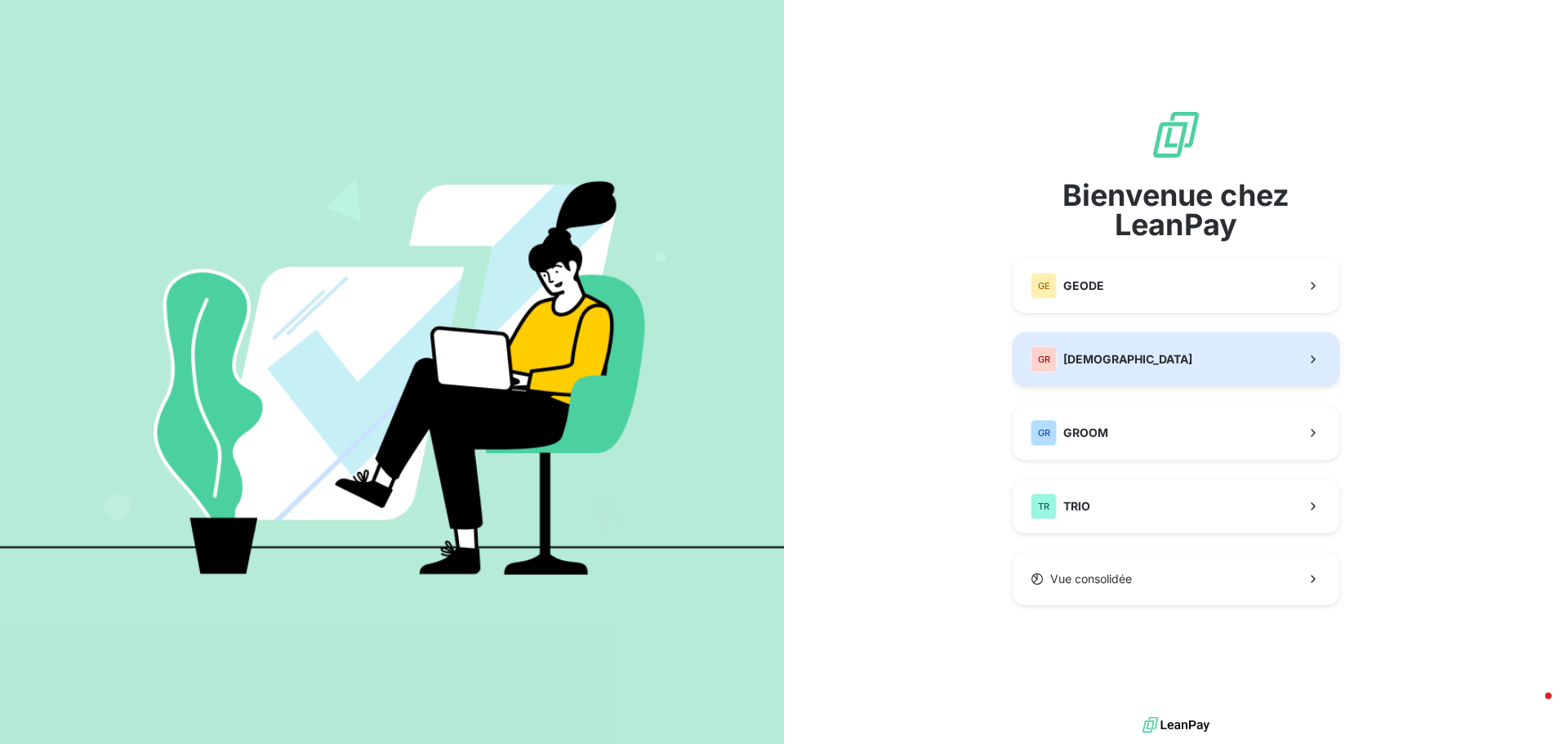
click at [1114, 360] on span "[DEMOGRAPHIC_DATA]" at bounding box center [1128, 359] width 129 height 17
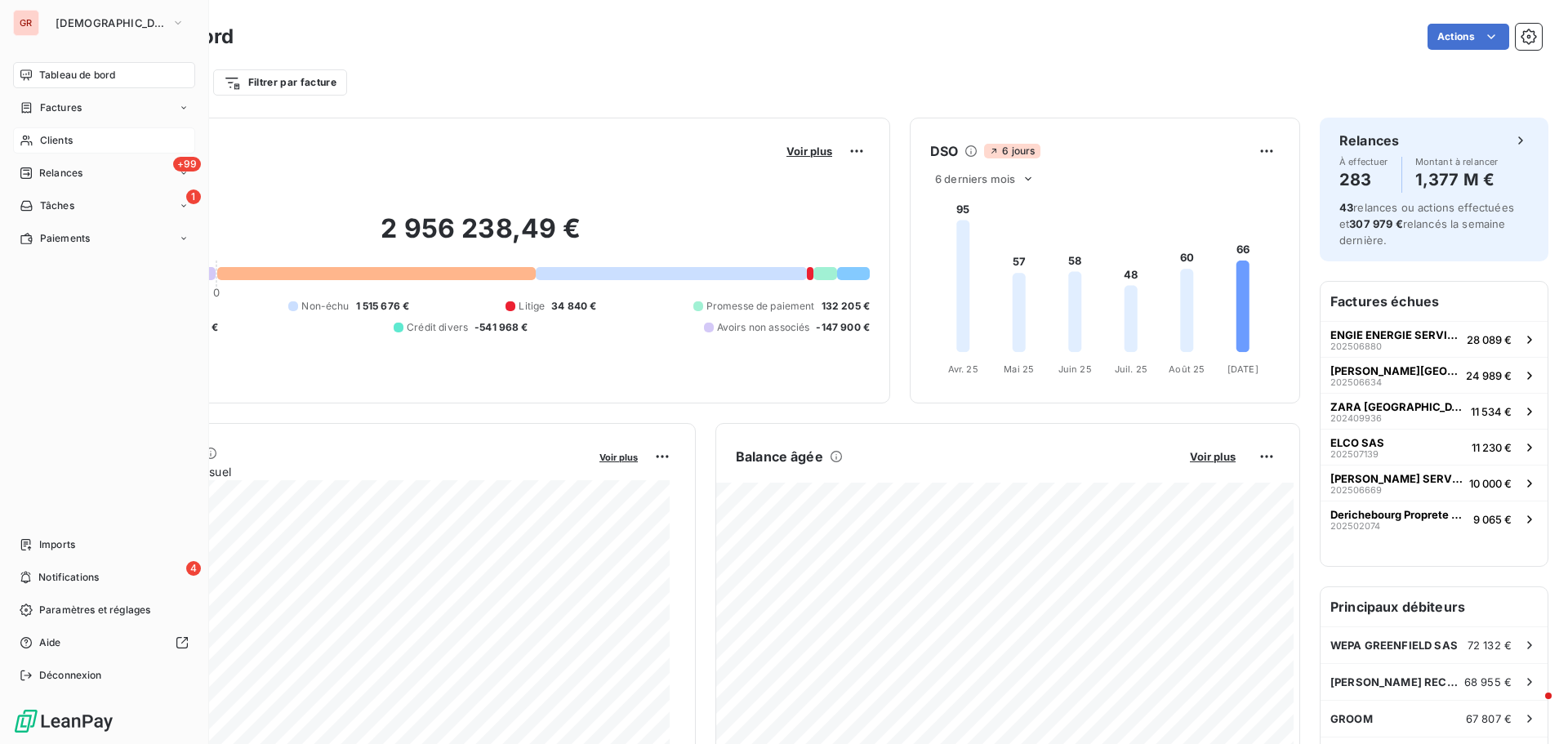
click at [66, 143] on span "Clients" at bounding box center [56, 140] width 32 height 15
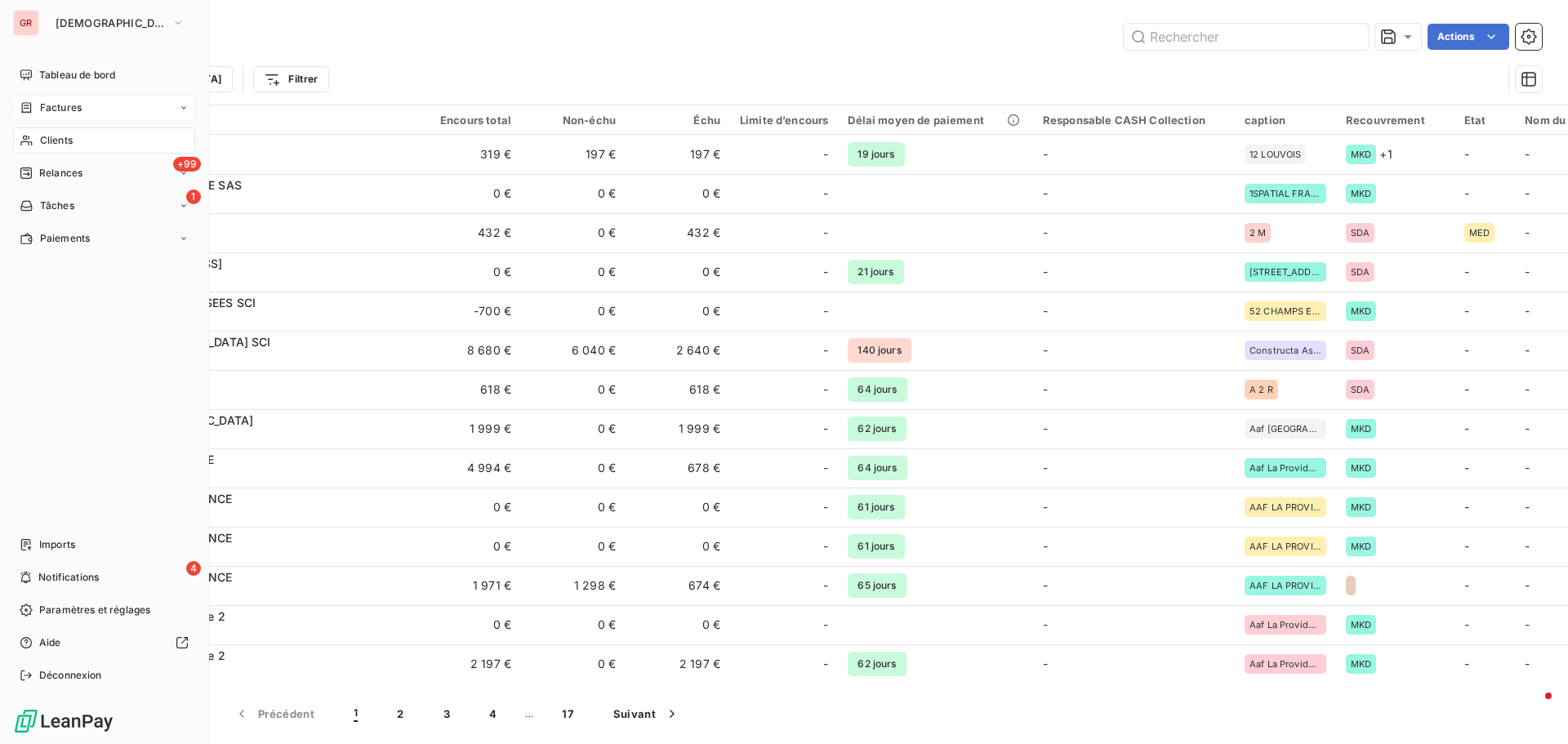
click at [51, 105] on span "Factures" at bounding box center [61, 108] width 41 height 15
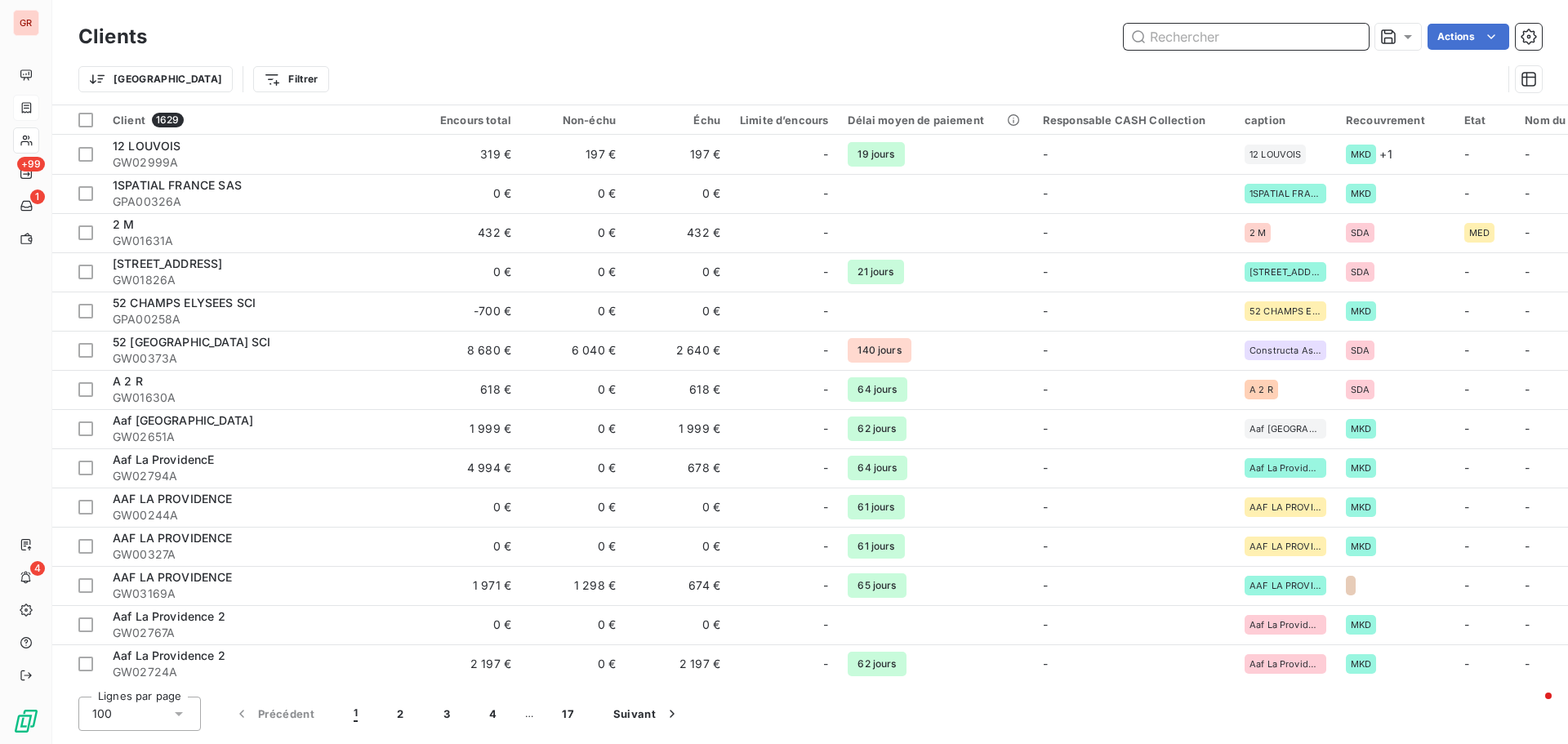
click at [1197, 31] on input "text" at bounding box center [1245, 37] width 245 height 27
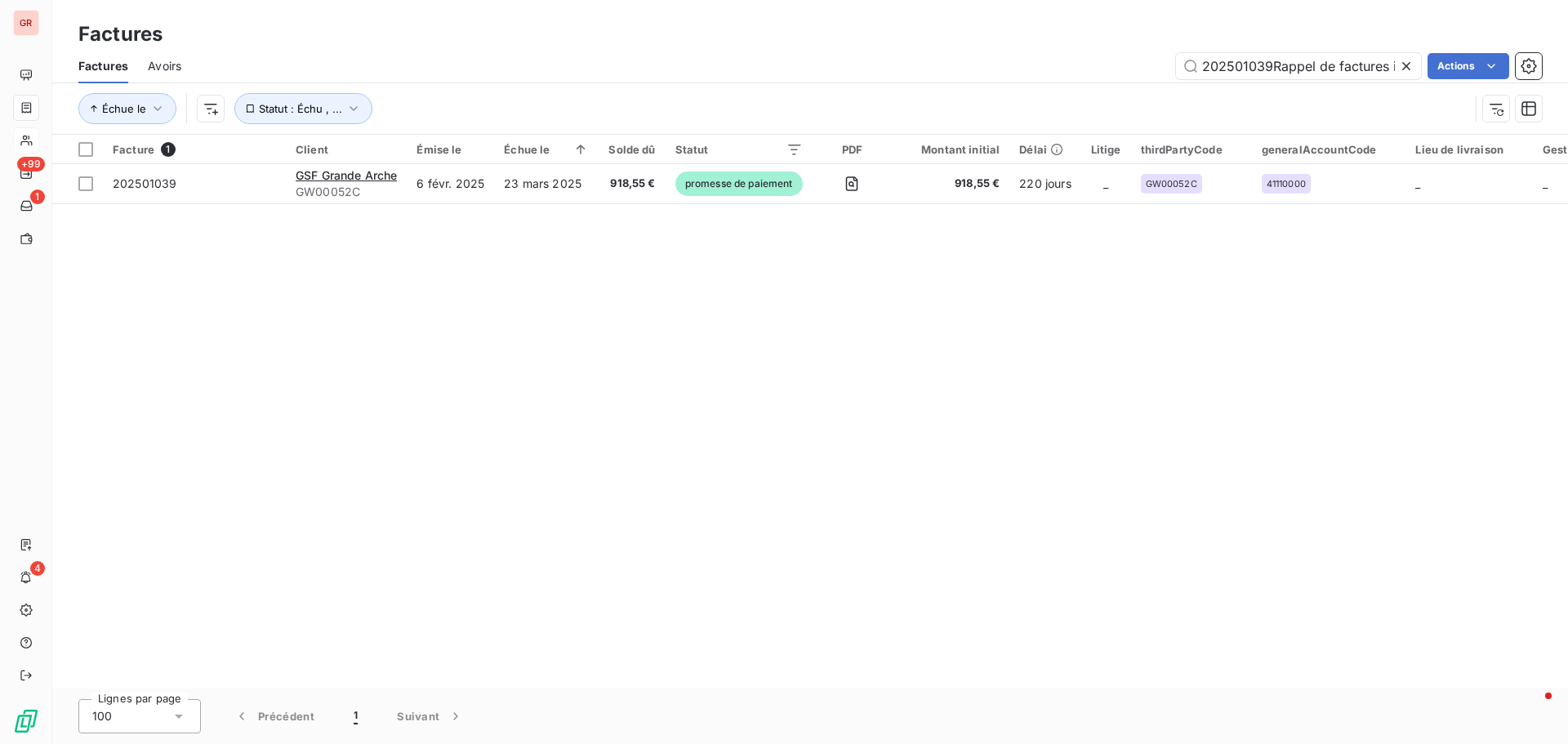
scroll to position [0, 56]
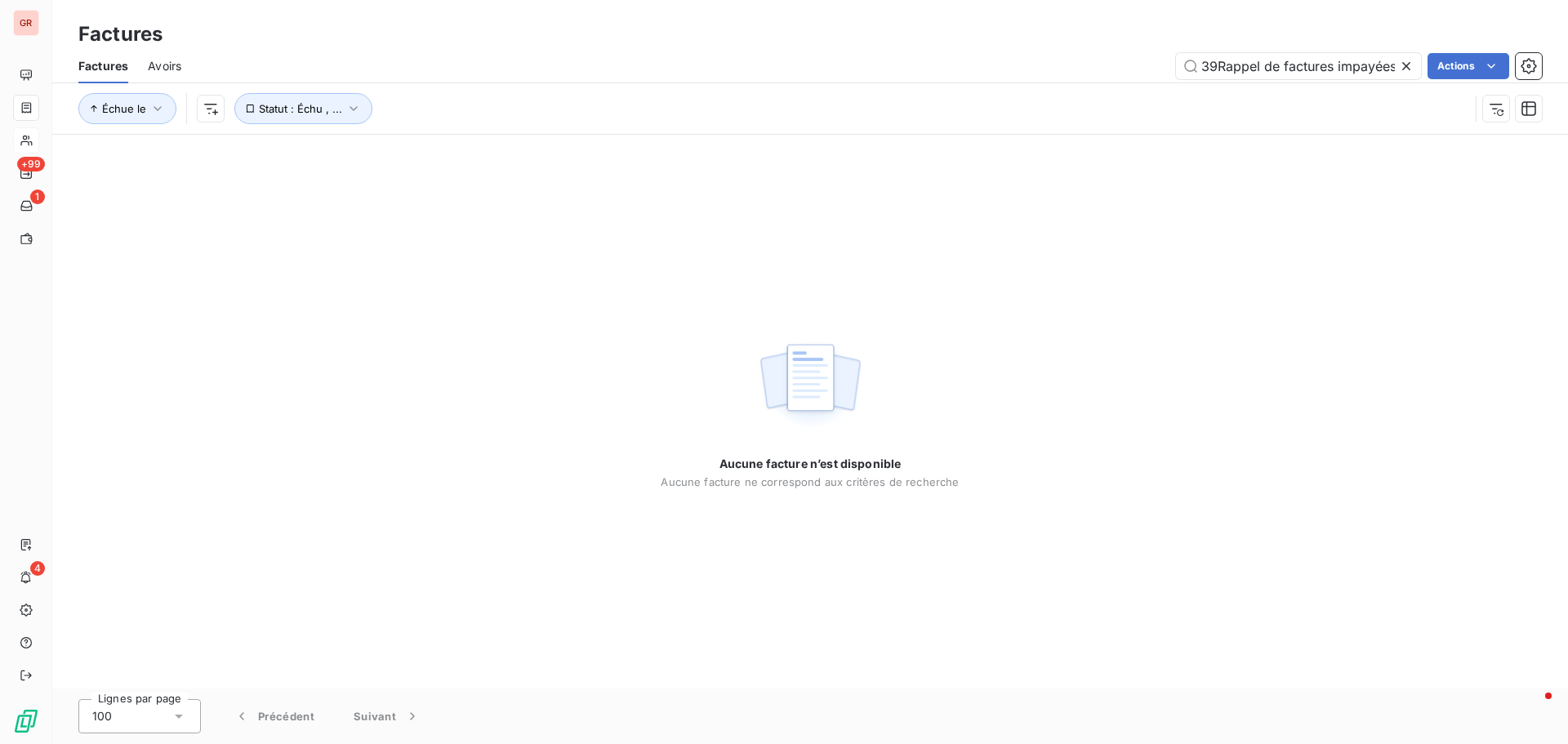
type input "202501039Rappel de factures impayées"
click at [1408, 65] on icon at bounding box center [1406, 66] width 17 height 17
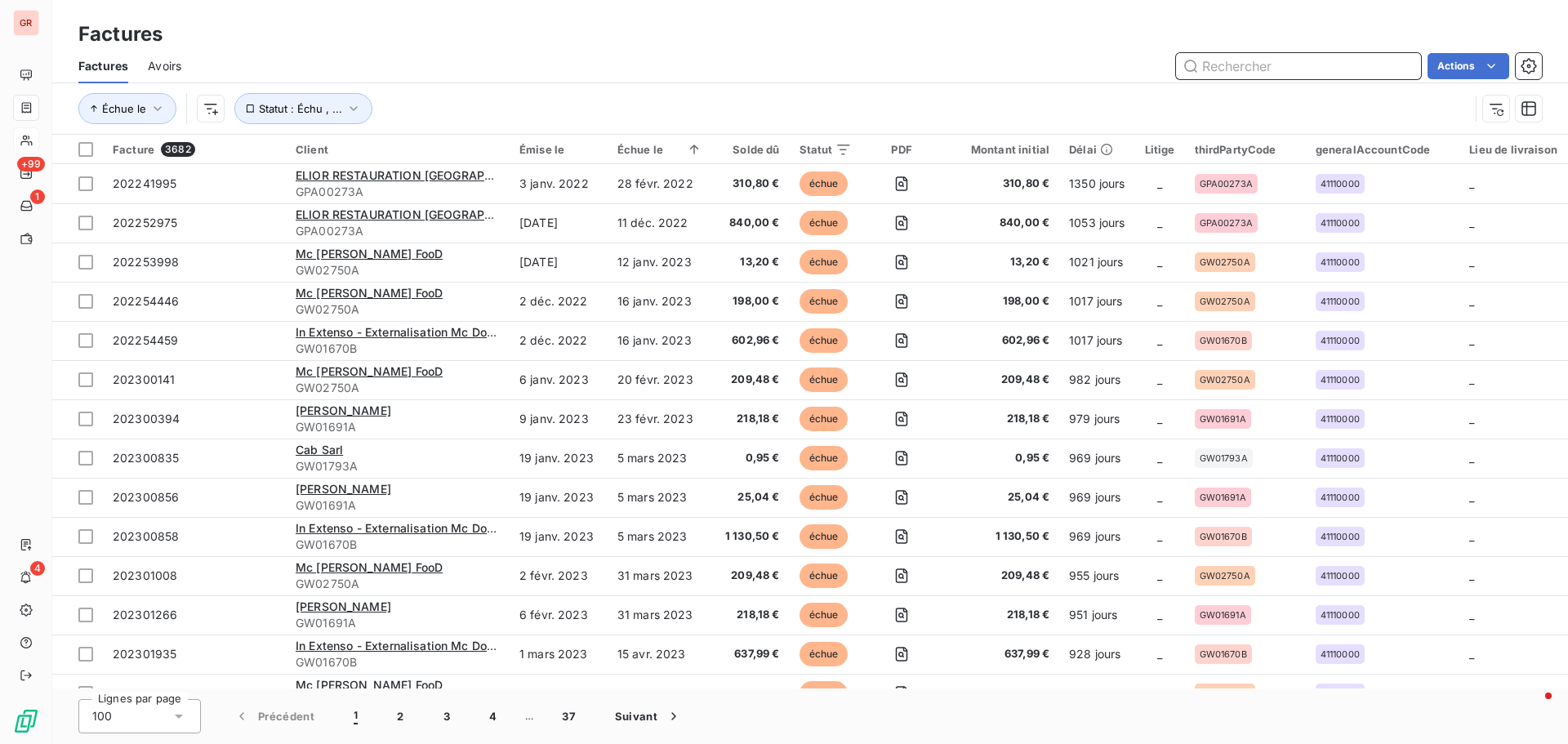
click at [1220, 56] on input "text" at bounding box center [1298, 66] width 245 height 27
paste input "202501039"
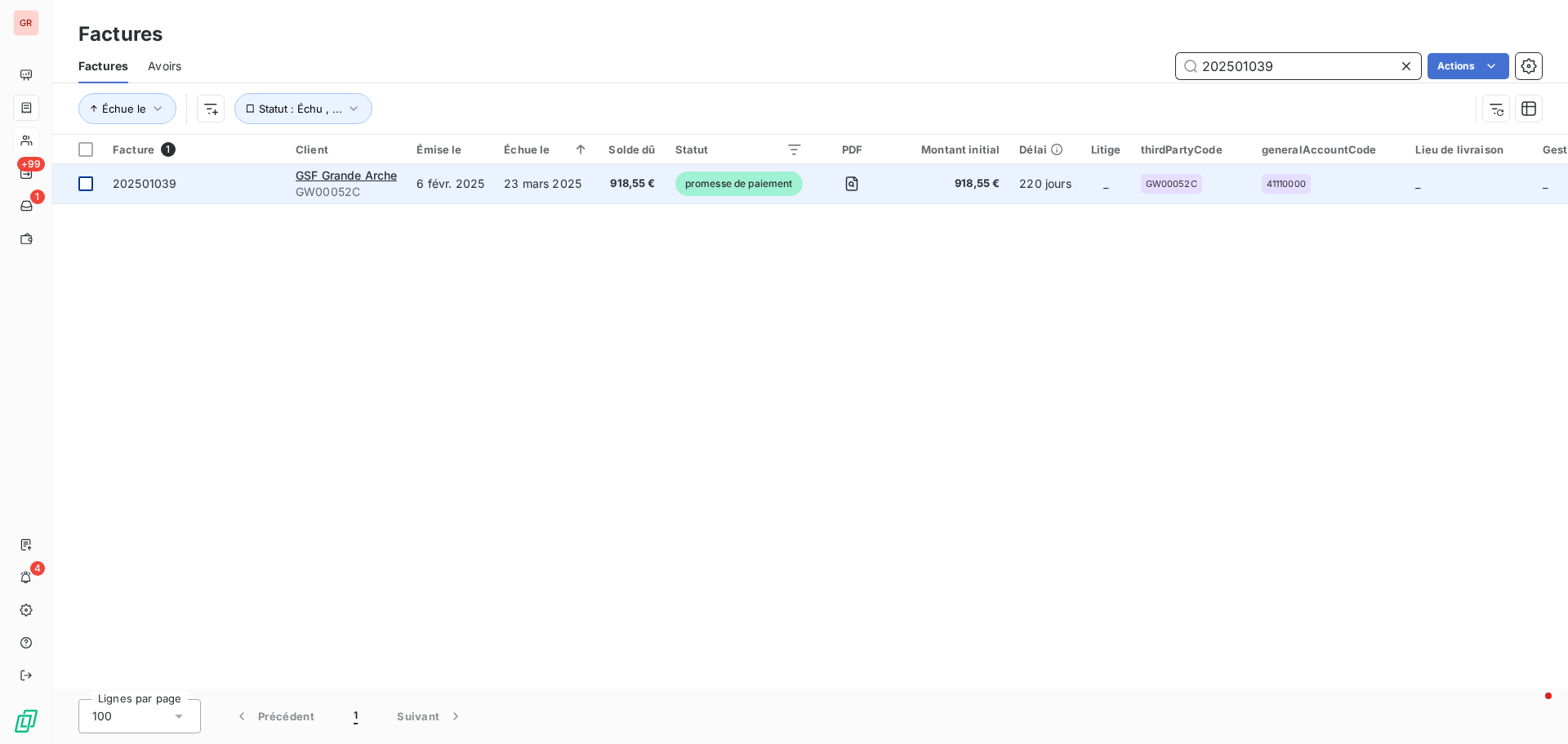
type input "202501039"
click at [88, 182] on div at bounding box center [86, 184] width 15 height 15
click at [346, 186] on span "GW00052C" at bounding box center [346, 192] width 101 height 17
click at [322, 184] on span "GW00052C" at bounding box center [346, 192] width 101 height 17
click at [80, 181] on div at bounding box center [86, 184] width 15 height 15
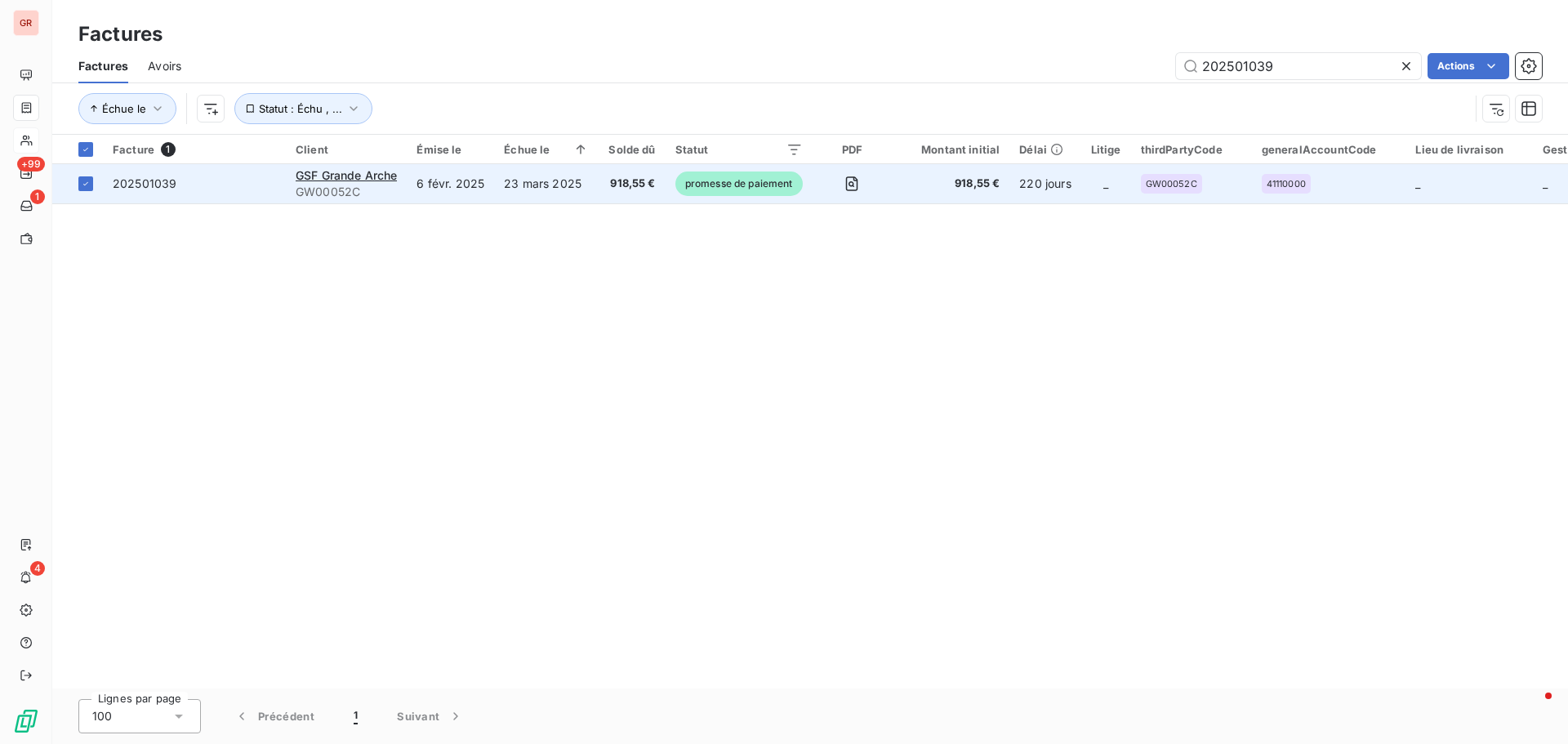
click at [331, 186] on span "GW00052C" at bounding box center [346, 192] width 101 height 17
click at [374, 173] on span "GSF Grande Arche" at bounding box center [346, 175] width 101 height 14
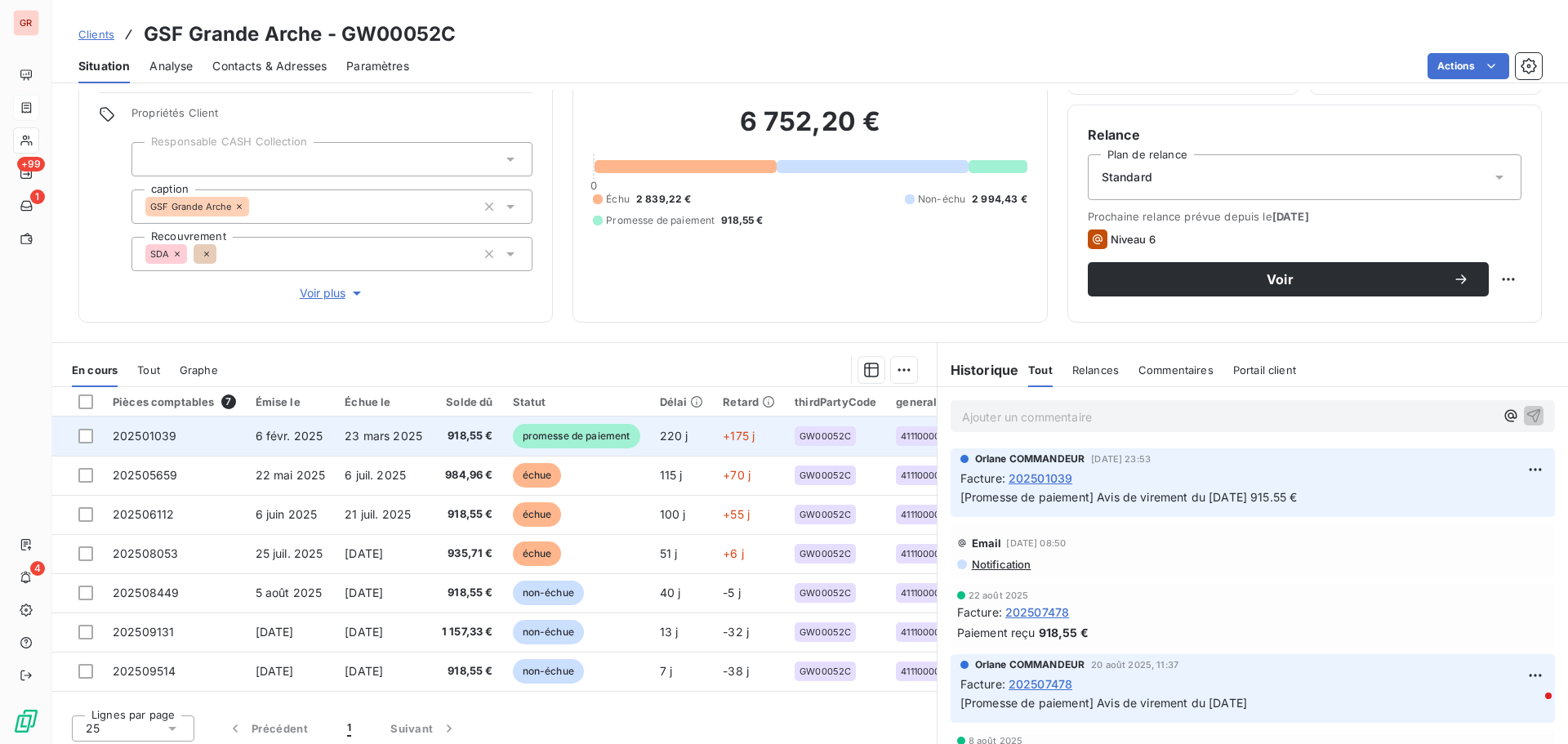
scroll to position [116, 0]
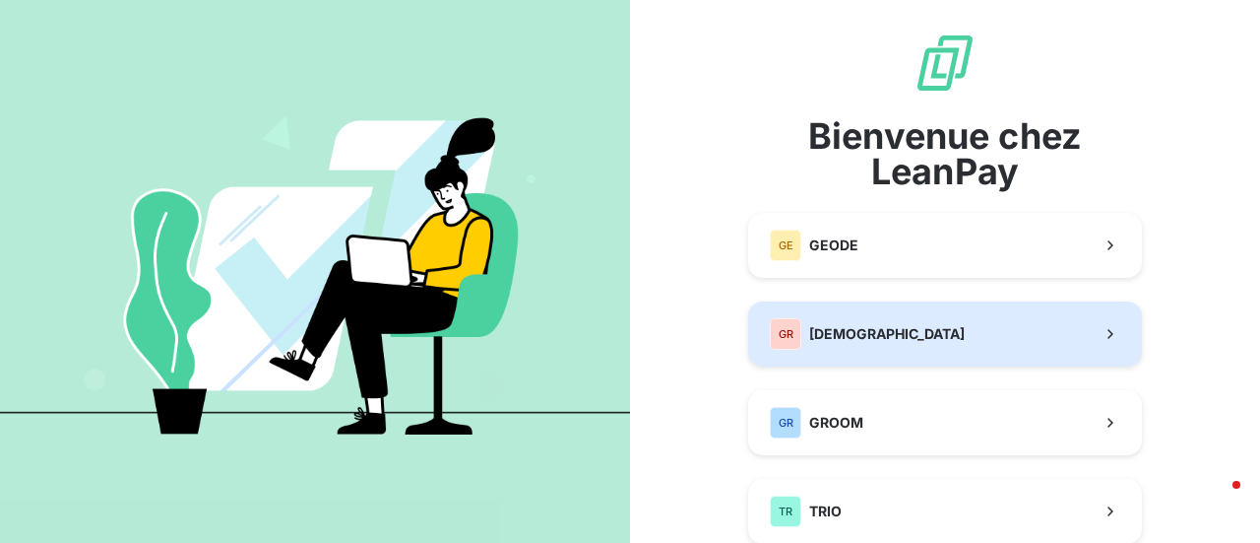
click at [883, 344] on div "GR GREENWISHES" at bounding box center [867, 334] width 195 height 32
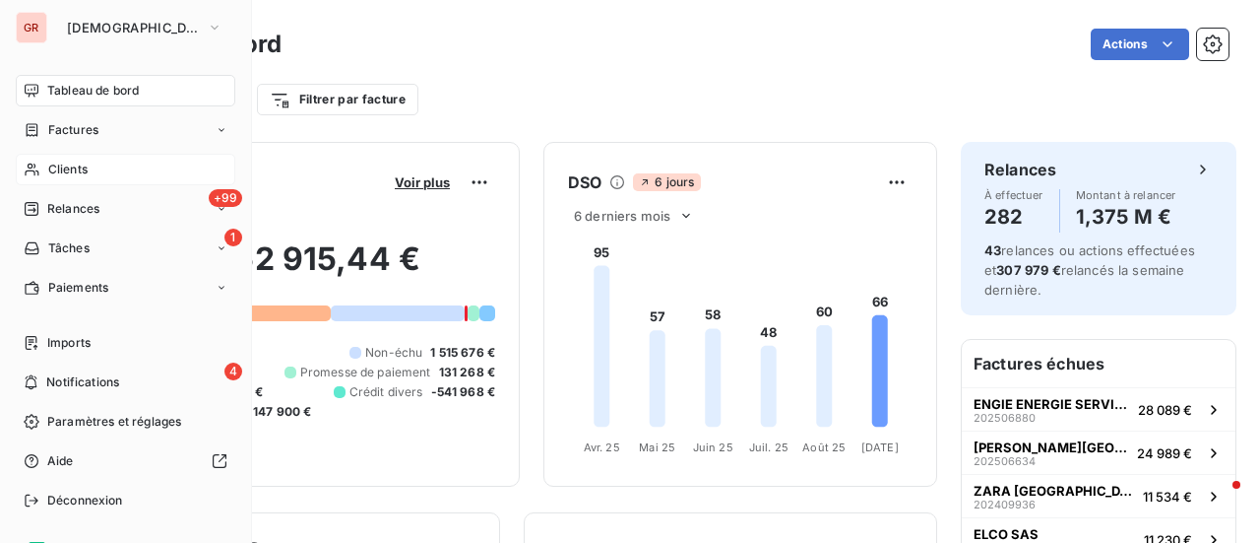
click at [89, 172] on div "Clients" at bounding box center [126, 170] width 220 height 32
click at [84, 131] on span "Factures" at bounding box center [73, 130] width 50 height 18
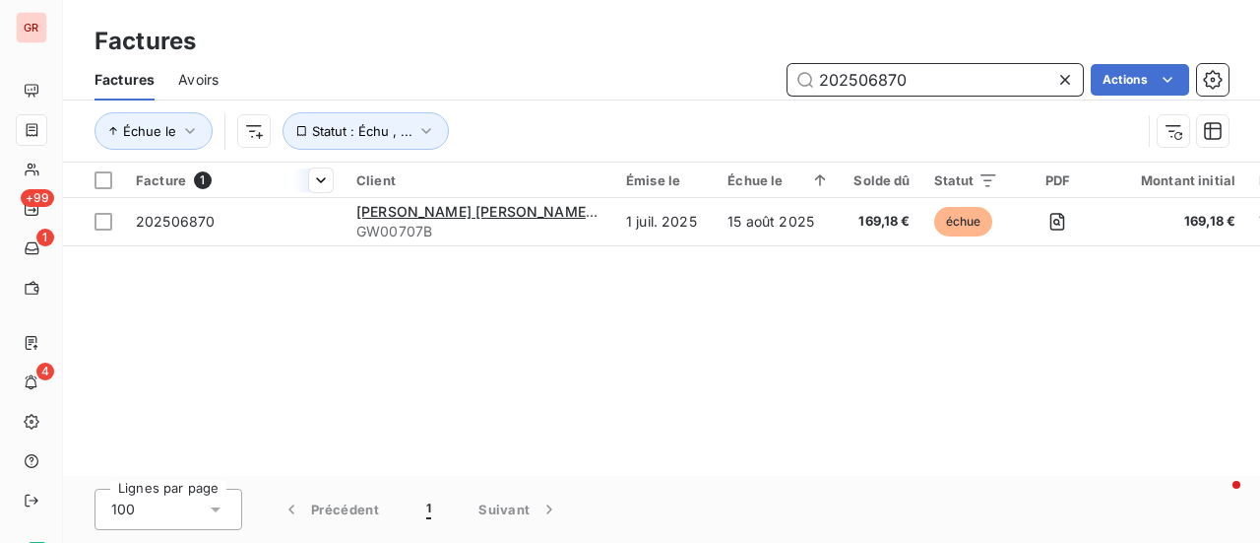
drag, startPoint x: 929, startPoint y: 72, endPoint x: 307, endPoint y: 163, distance: 628.0
click at [311, 162] on div "Factures Factures Avoirs 202506870 Actions Échue le Statut : Échu , ... Facture…" at bounding box center [661, 271] width 1197 height 543
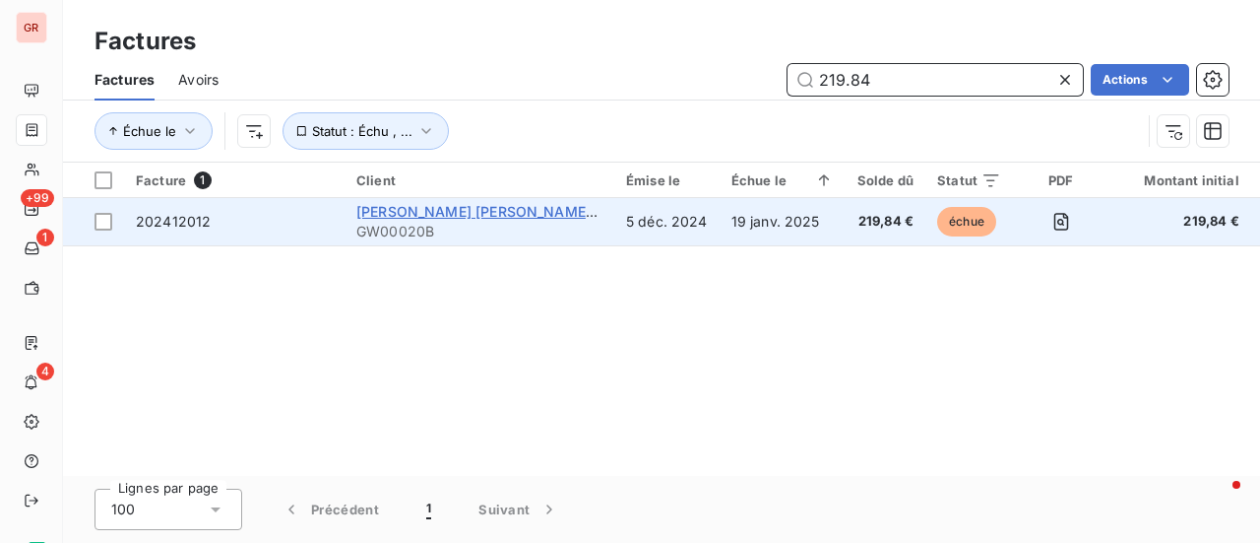
type input "219.84"
click at [407, 216] on span "[PERSON_NAME] [PERSON_NAME] LaSalle Services" at bounding box center [531, 211] width 351 height 17
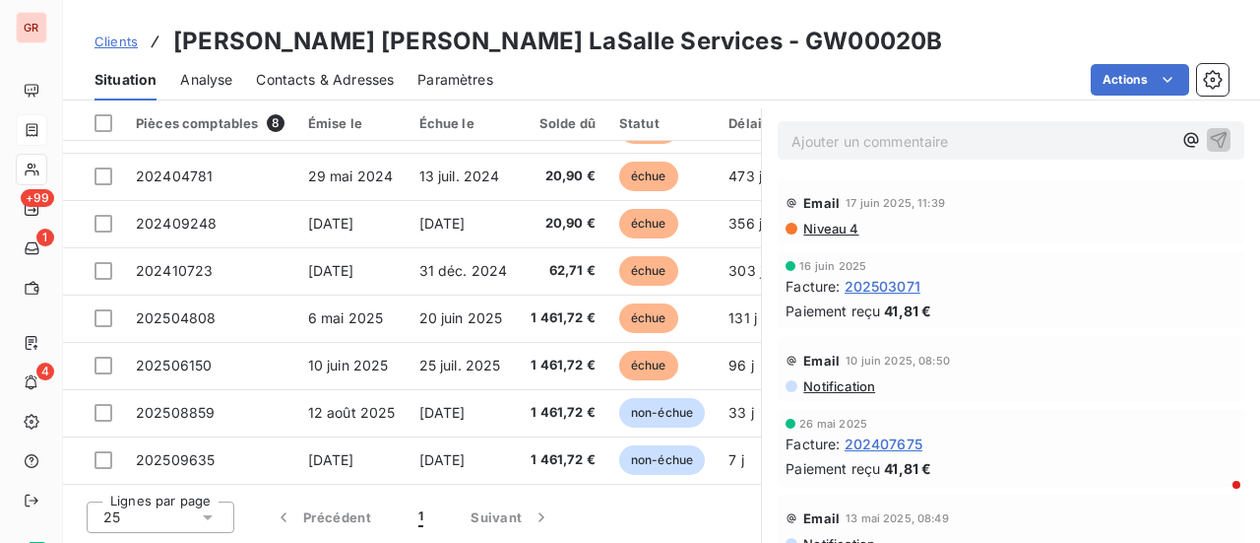
scroll to position [42, 0]
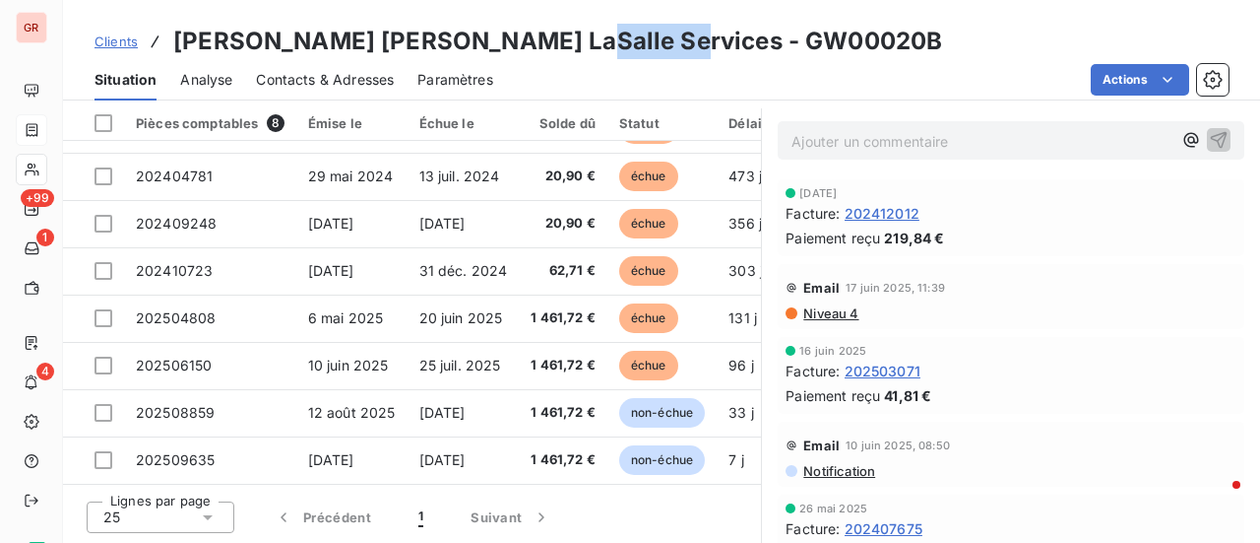
drag, startPoint x: 673, startPoint y: 34, endPoint x: 526, endPoint y: 42, distance: 147.9
click at [526, 42] on div "Clients [PERSON_NAME] [PERSON_NAME] LaSalle Services - GW00020B" at bounding box center [661, 41] width 1197 height 35
copy h3 "GW00020B"
click at [361, 80] on span "Contacts & Adresses" at bounding box center [325, 80] width 138 height 20
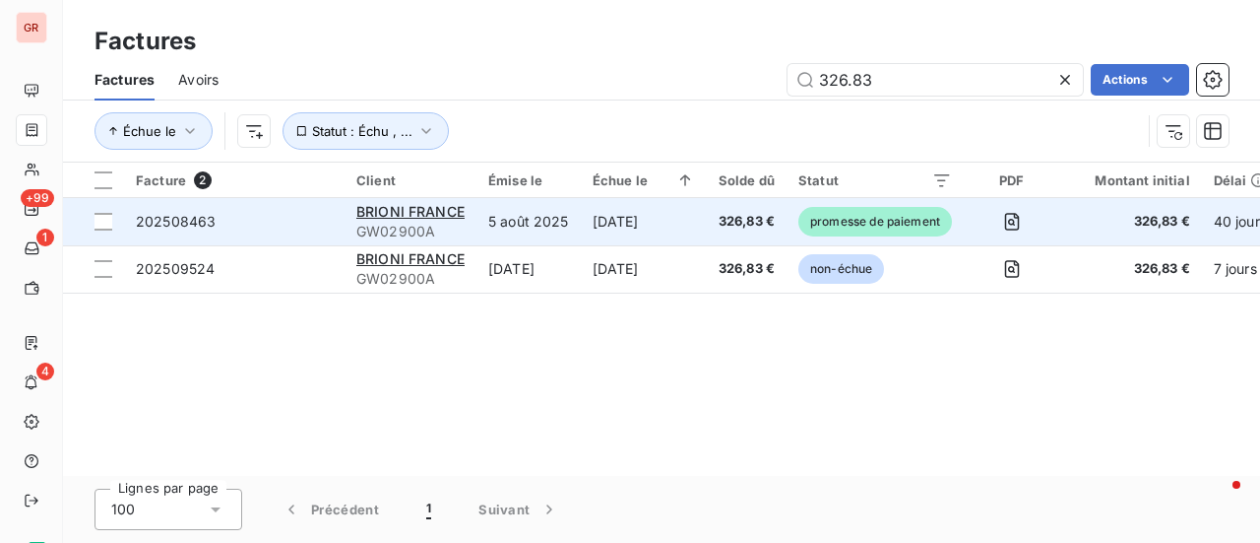
type input "326.83"
click at [408, 215] on span "BRIONI FRANCE" at bounding box center [410, 211] width 108 height 17
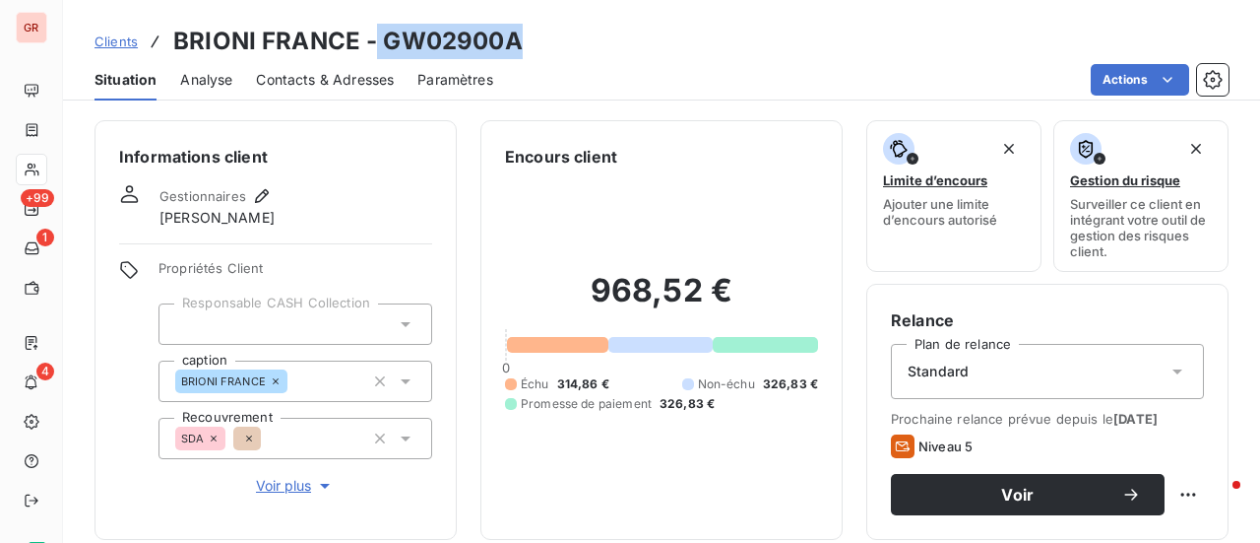
drag, startPoint x: 520, startPoint y: 46, endPoint x: 378, endPoint y: 54, distance: 142.0
click at [374, 44] on div "Clients BRIONI FRANCE - GW02900A" at bounding box center [661, 41] width 1197 height 35
copy h3 "GW02900A"
click at [538, 35] on div "Clients BRIONI FRANCE - GW02900A" at bounding box center [661, 41] width 1197 height 35
drag, startPoint x: 530, startPoint y: 36, endPoint x: 381, endPoint y: 42, distance: 148.8
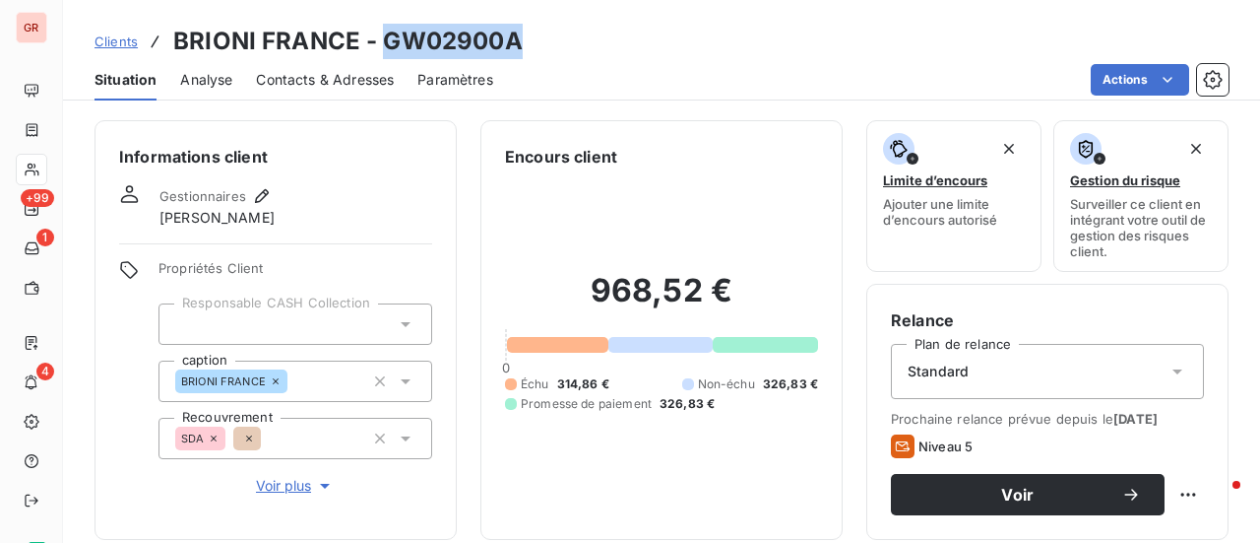
click at [381, 42] on div "Clients BRIONI FRANCE - GW02900A" at bounding box center [661, 41] width 1197 height 35
copy h3 "GW02900A"
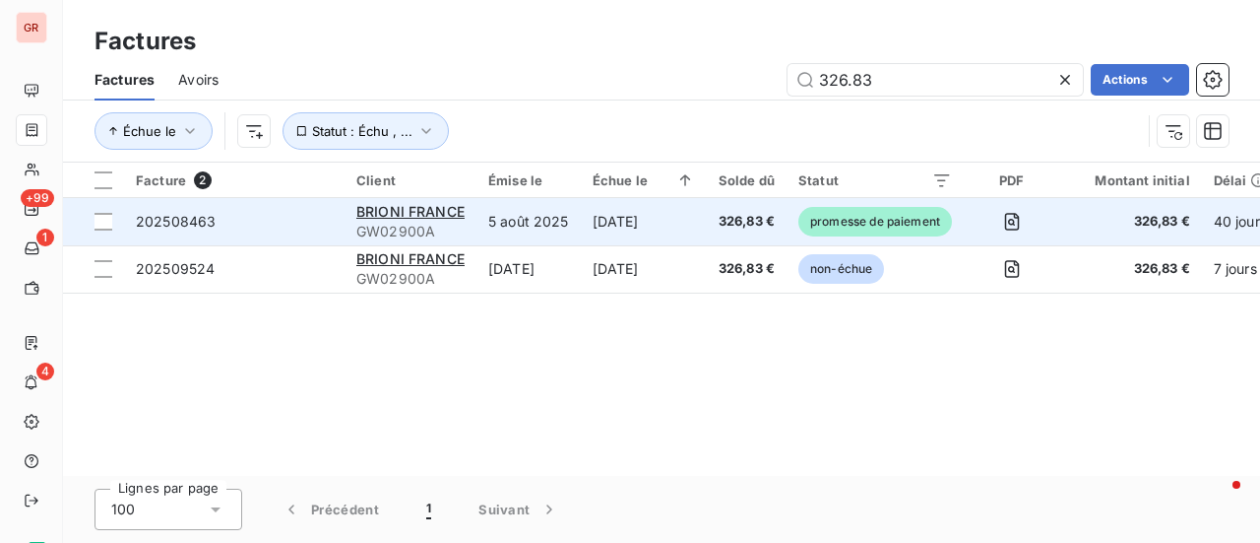
click at [189, 212] on div "202508463" at bounding box center [176, 222] width 80 height 20
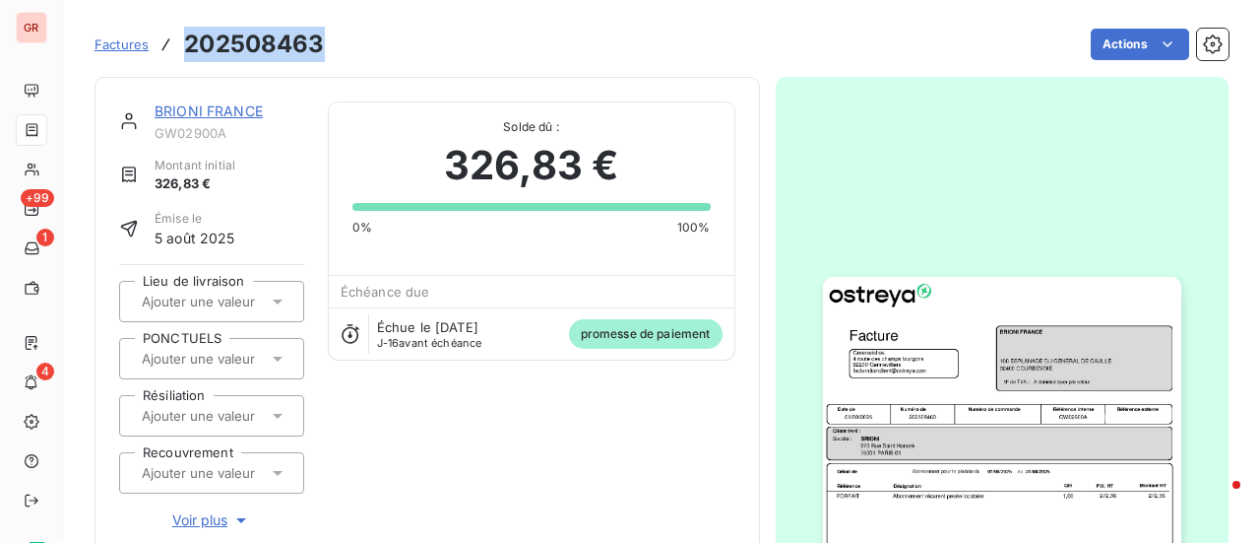
drag, startPoint x: 331, startPoint y: 51, endPoint x: 183, endPoint y: 58, distance: 147.9
click at [183, 58] on div "Factures 202508463 Actions" at bounding box center [662, 44] width 1134 height 41
copy h3 "202508463"
click at [238, 107] on link "BRIONI FRANCE" at bounding box center [209, 110] width 108 height 17
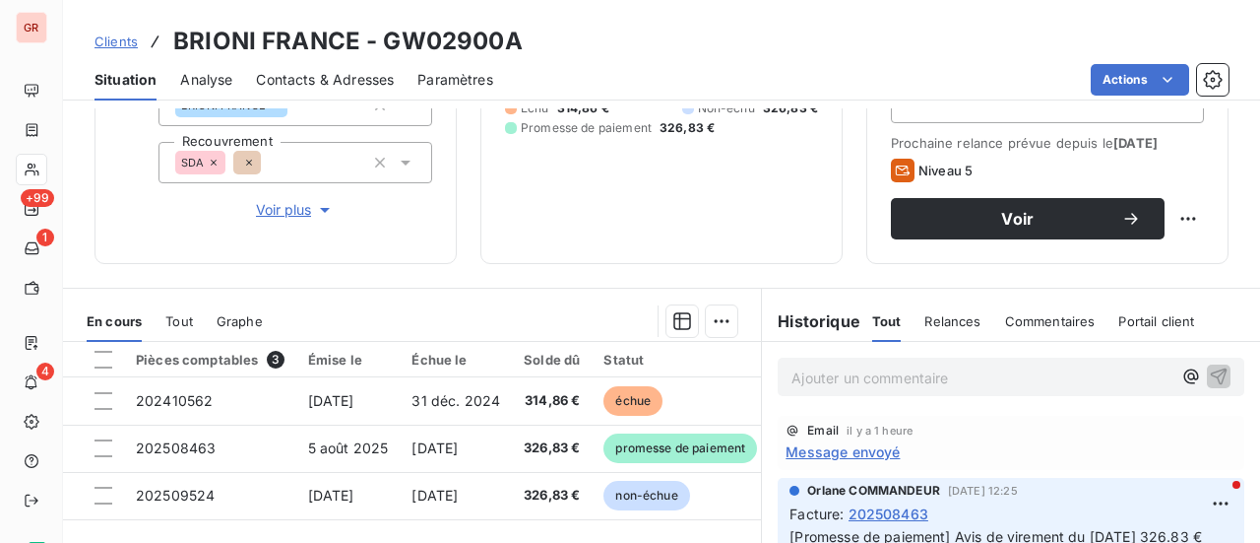
scroll to position [295, 0]
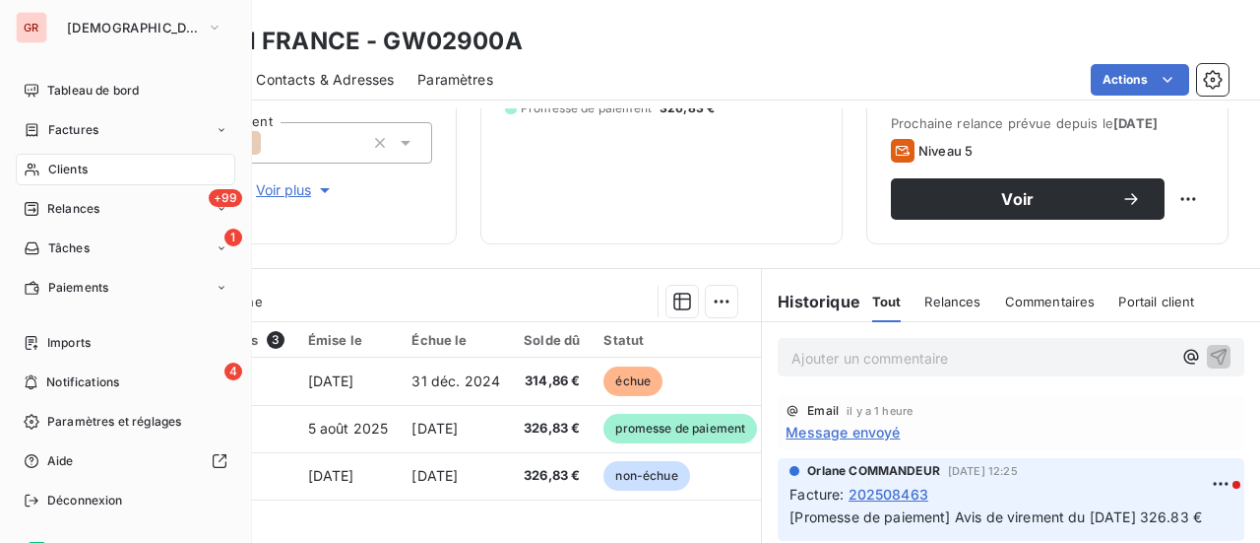
click at [74, 171] on span "Clients" at bounding box center [67, 169] width 39 height 18
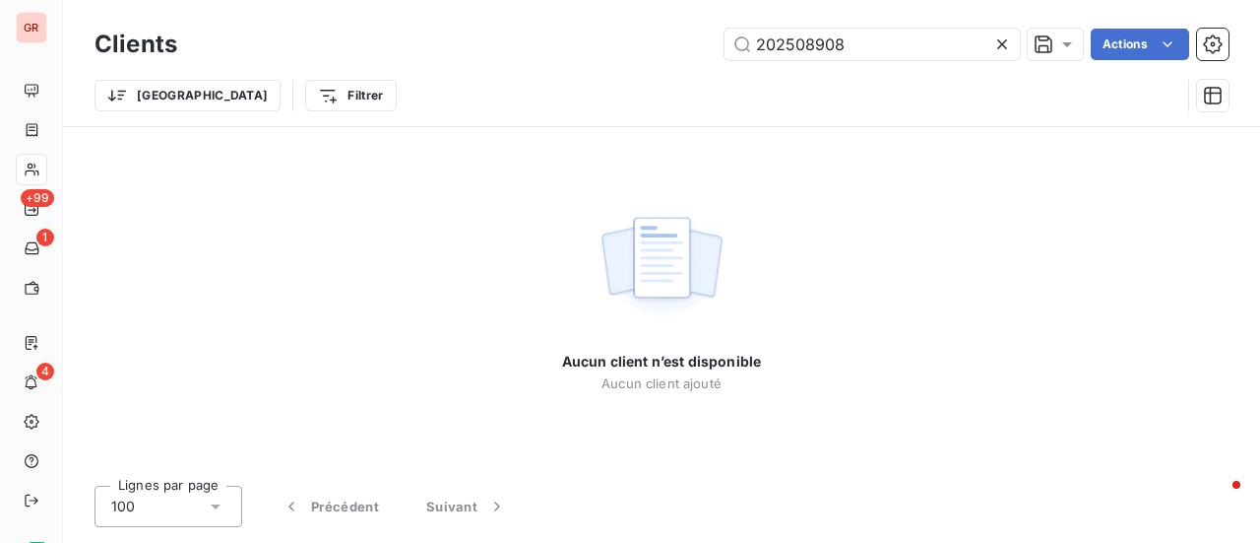
drag, startPoint x: 891, startPoint y: 40, endPoint x: 542, endPoint y: 52, distance: 349.7
click at [546, 52] on div "202508908 Actions" at bounding box center [715, 45] width 1028 height 32
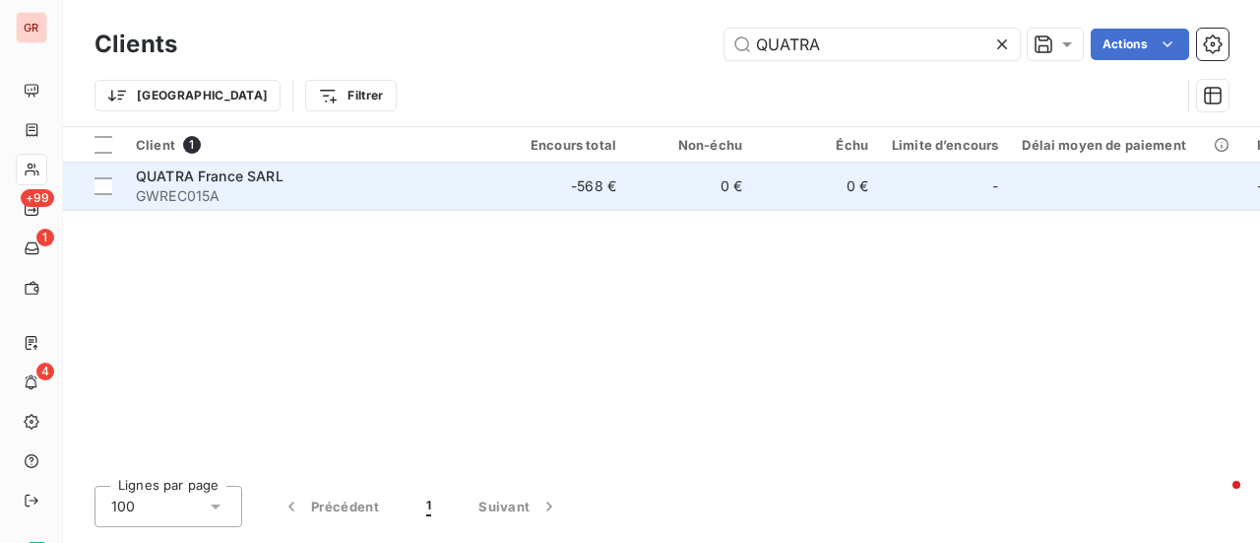
type input "QUATRA"
click at [208, 181] on span "QUATRA France SARL" at bounding box center [210, 175] width 148 height 17
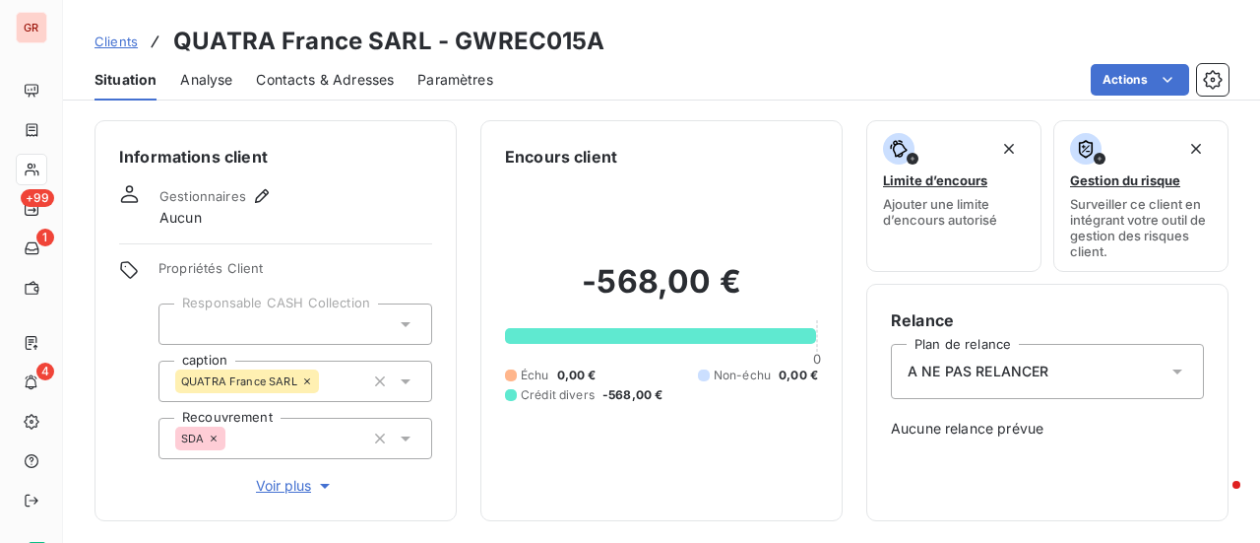
click at [336, 77] on span "Contacts & Adresses" at bounding box center [325, 80] width 138 height 20
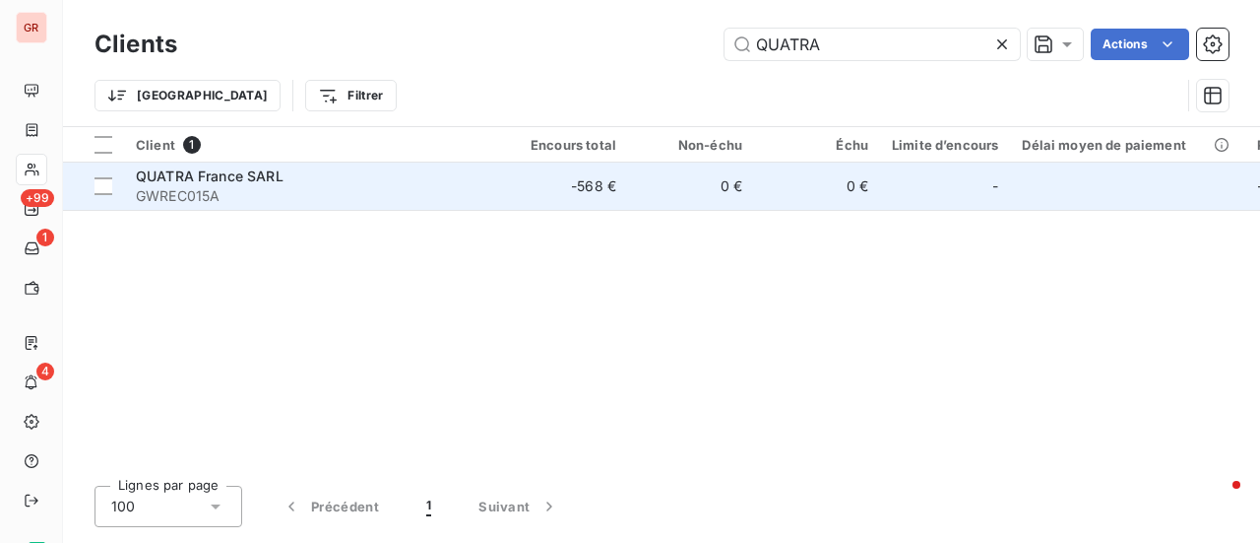
click at [234, 169] on span "QUATRA France SARL" at bounding box center [210, 175] width 148 height 17
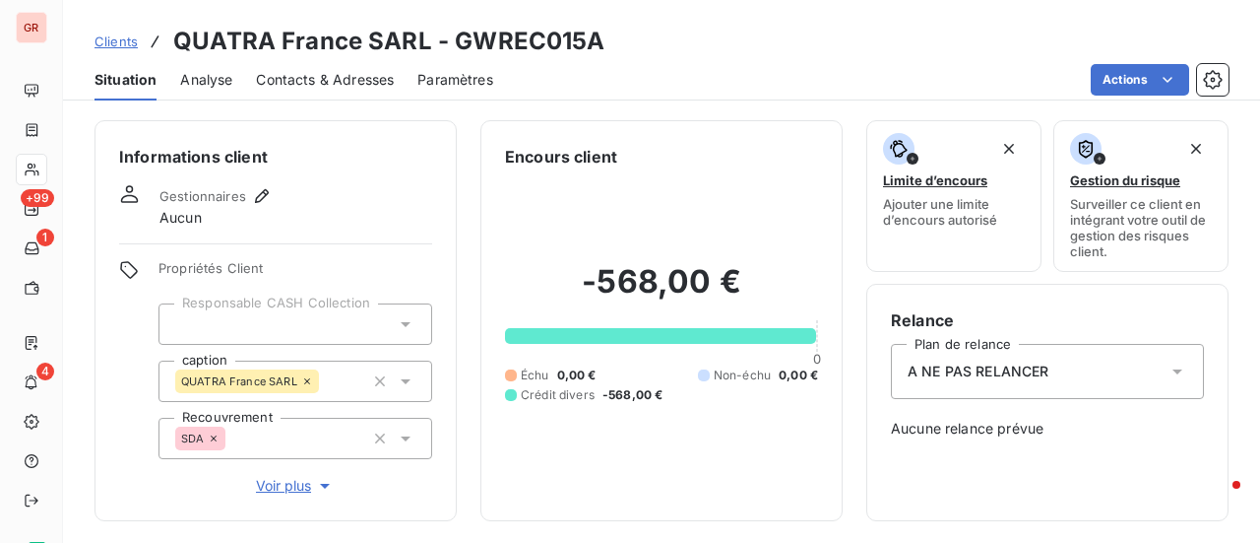
click at [317, 84] on span "Contacts & Adresses" at bounding box center [325, 80] width 138 height 20
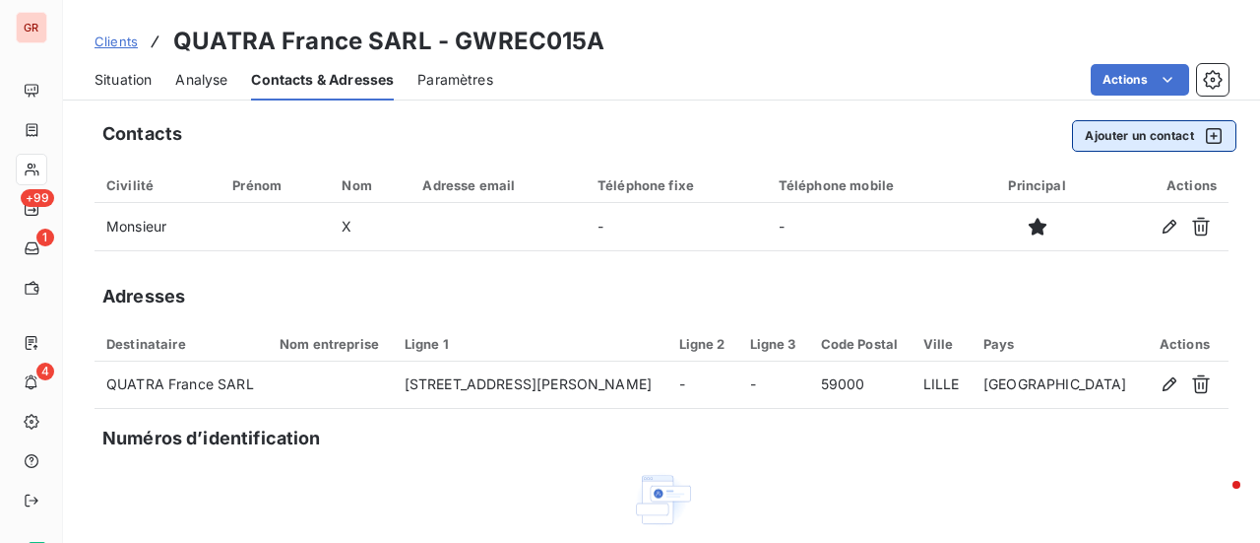
click at [1206, 139] on icon "button" at bounding box center [1214, 136] width 16 height 16
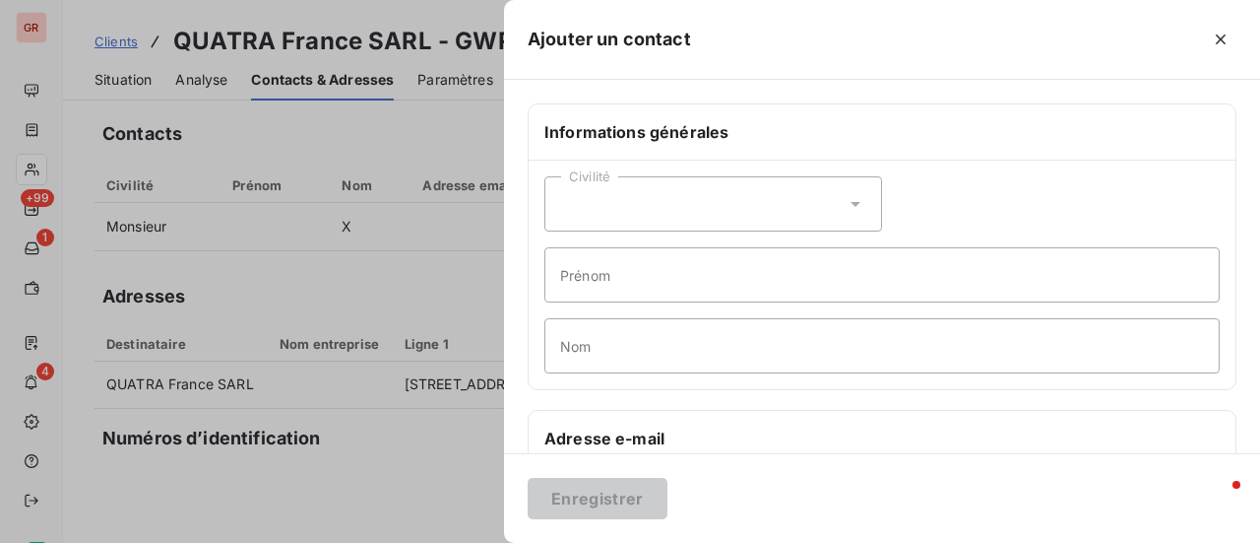
click at [717, 473] on div "Enregistrer" at bounding box center [882, 498] width 756 height 90
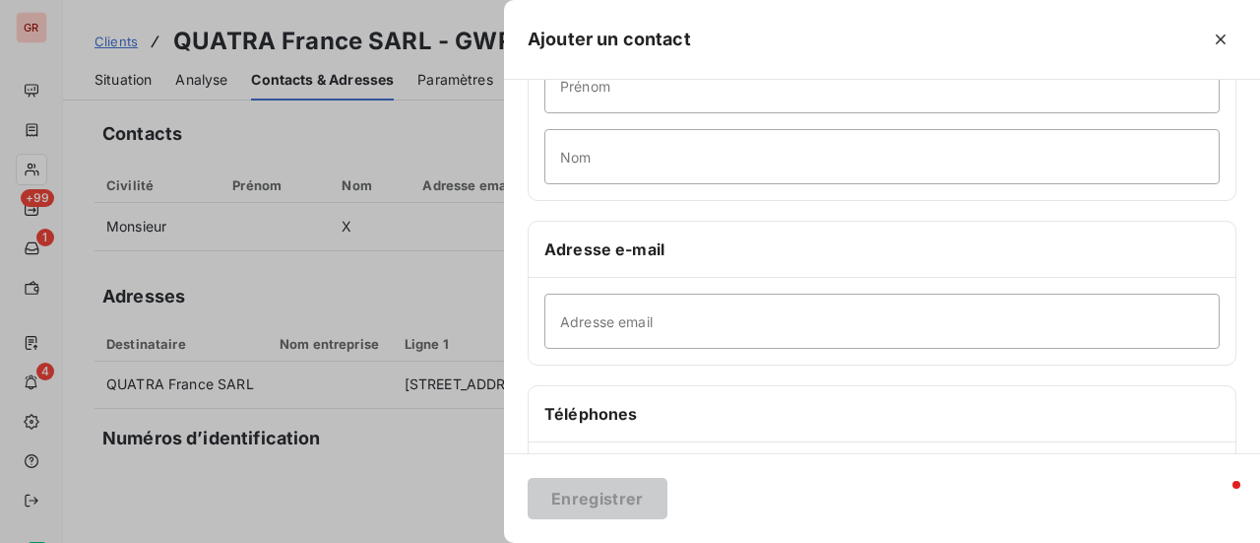
scroll to position [197, 0]
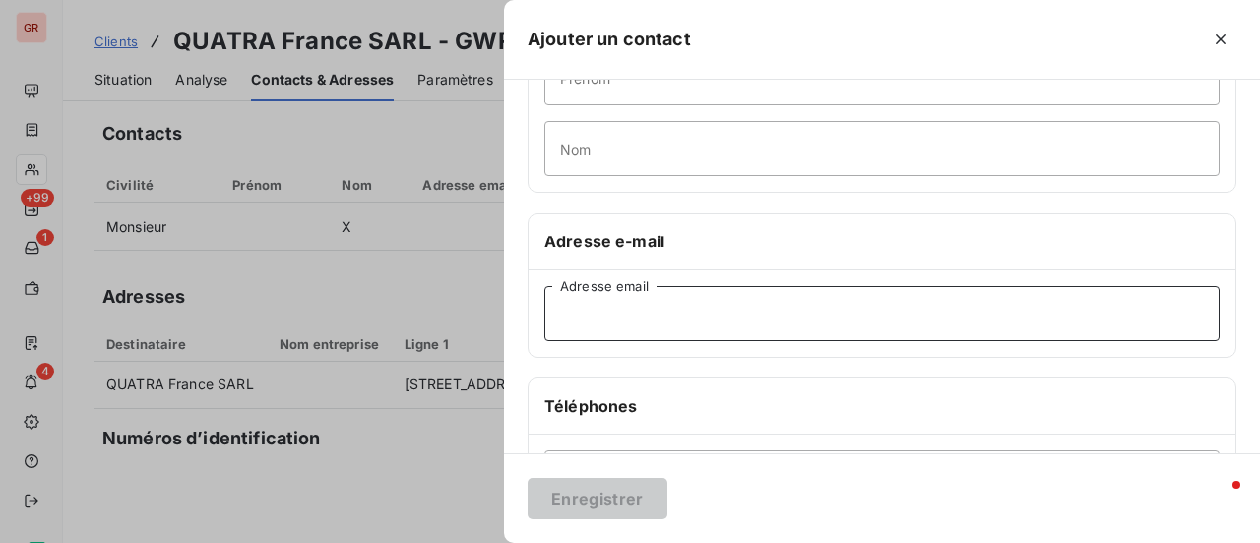
click at [595, 310] on input "Adresse email" at bounding box center [882, 313] width 675 height 55
paste input "[EMAIL_ADDRESS][DOMAIN_NAME]"
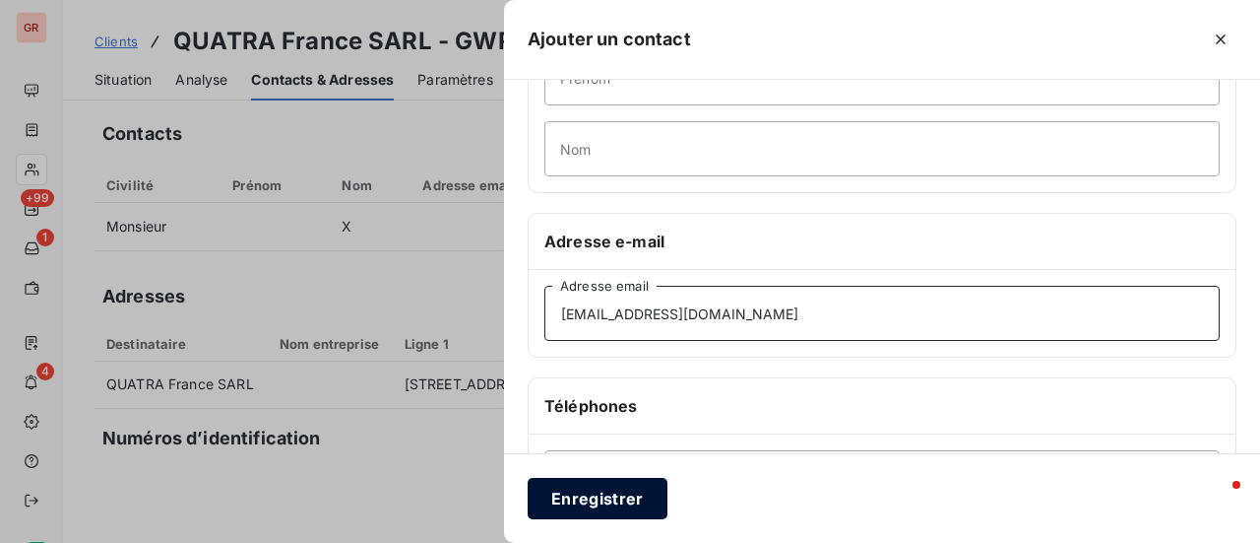
type input "[EMAIL_ADDRESS][DOMAIN_NAME]"
click at [640, 485] on button "Enregistrer" at bounding box center [598, 498] width 140 height 41
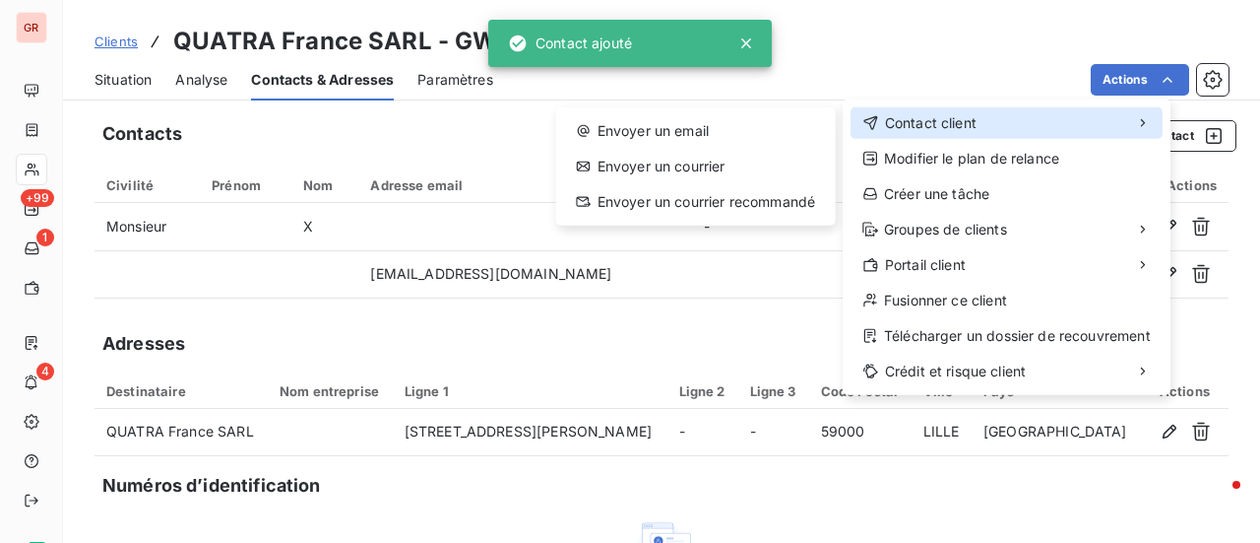
click at [966, 122] on span "Contact client" at bounding box center [931, 123] width 92 height 20
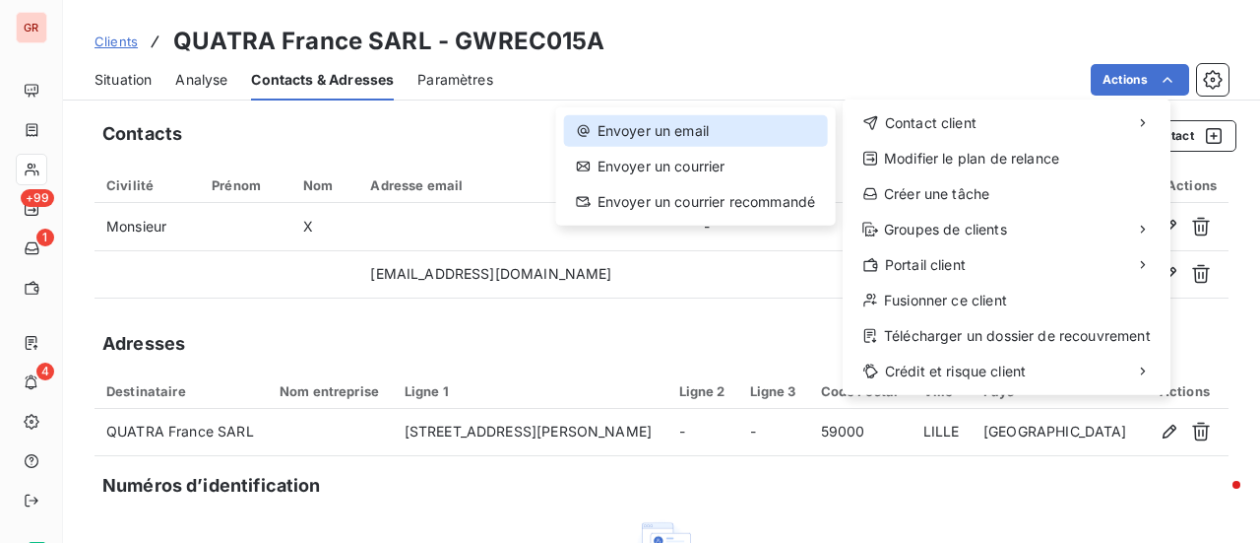
click at [713, 127] on div "Envoyer un email" at bounding box center [696, 131] width 264 height 32
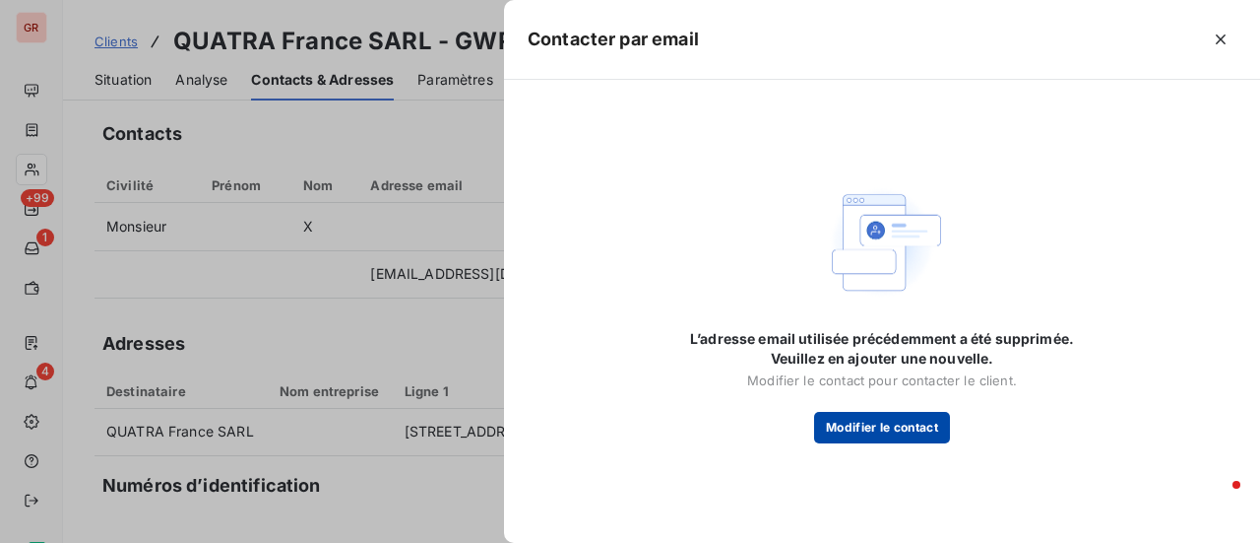
click at [892, 427] on button "Modifier le contact" at bounding box center [882, 428] width 136 height 32
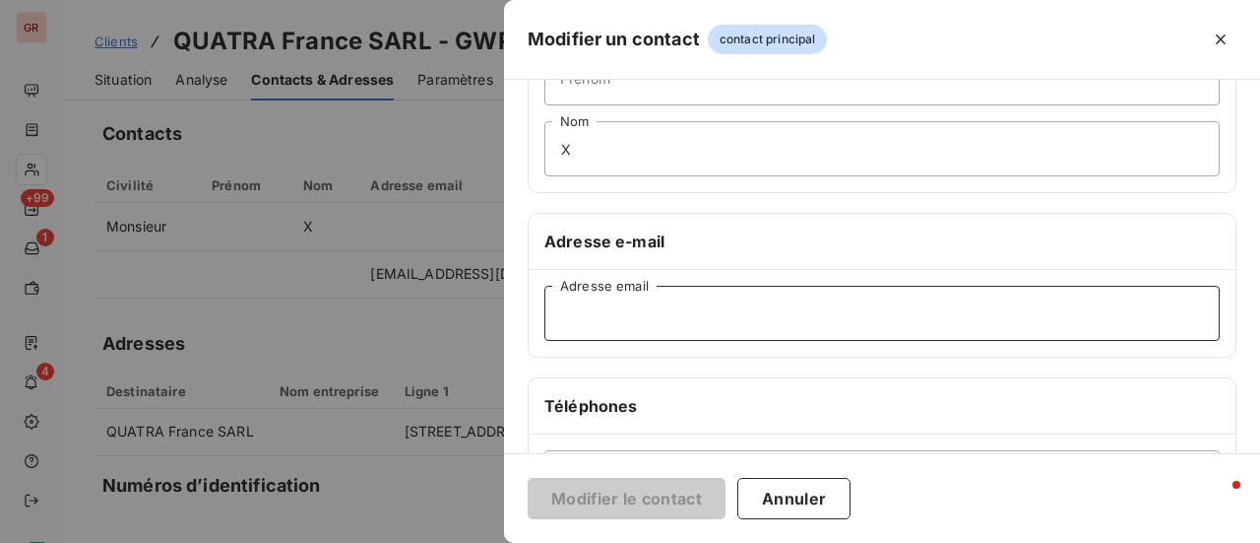
click at [724, 308] on input "Adresse email" at bounding box center [882, 313] width 675 height 55
paste input "[EMAIL_ADDRESS][DOMAIN_NAME]"
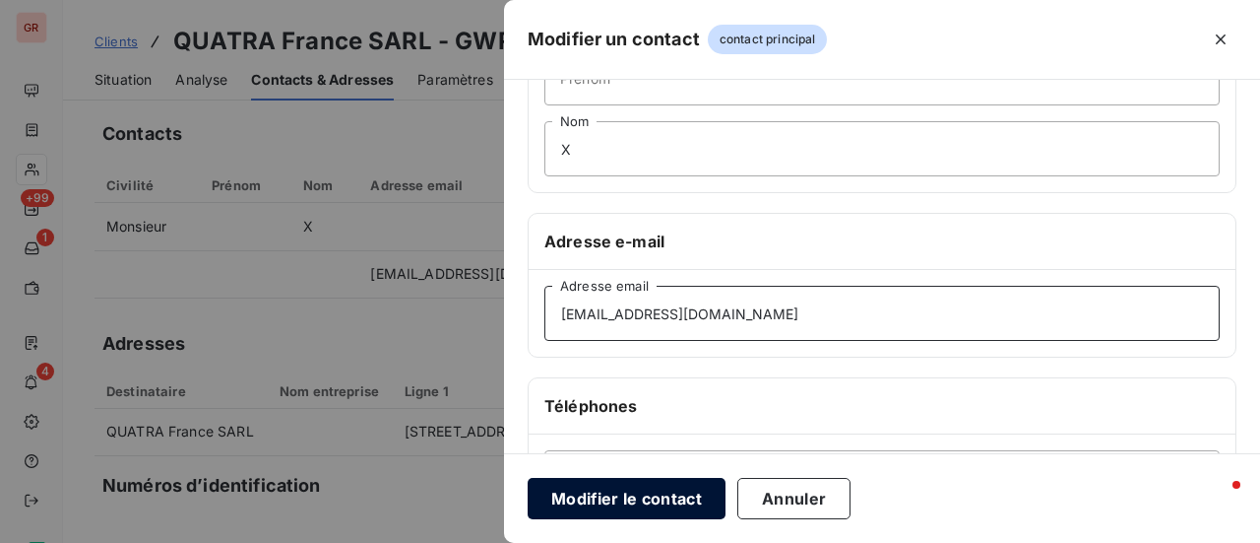
type input "[EMAIL_ADDRESS][DOMAIN_NAME]"
click at [691, 493] on button "Modifier le contact" at bounding box center [627, 498] width 198 height 41
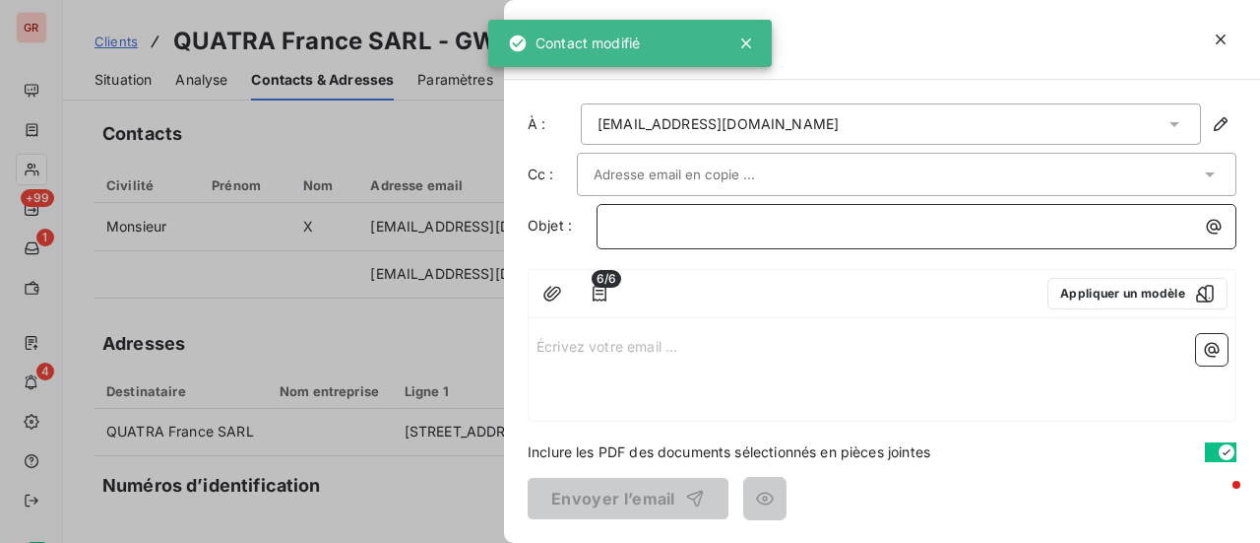
click at [735, 215] on p "﻿" at bounding box center [921, 226] width 616 height 23
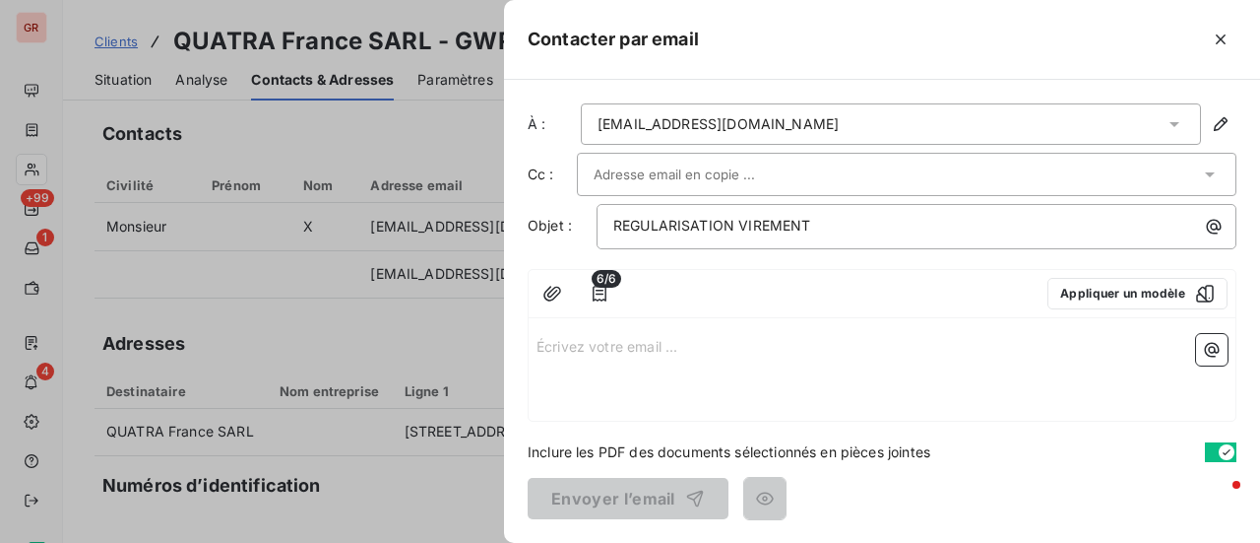
click at [601, 341] on p "Écrivez votre email ... ﻿" at bounding box center [882, 345] width 691 height 23
click at [429, 103] on div at bounding box center [630, 271] width 1260 height 543
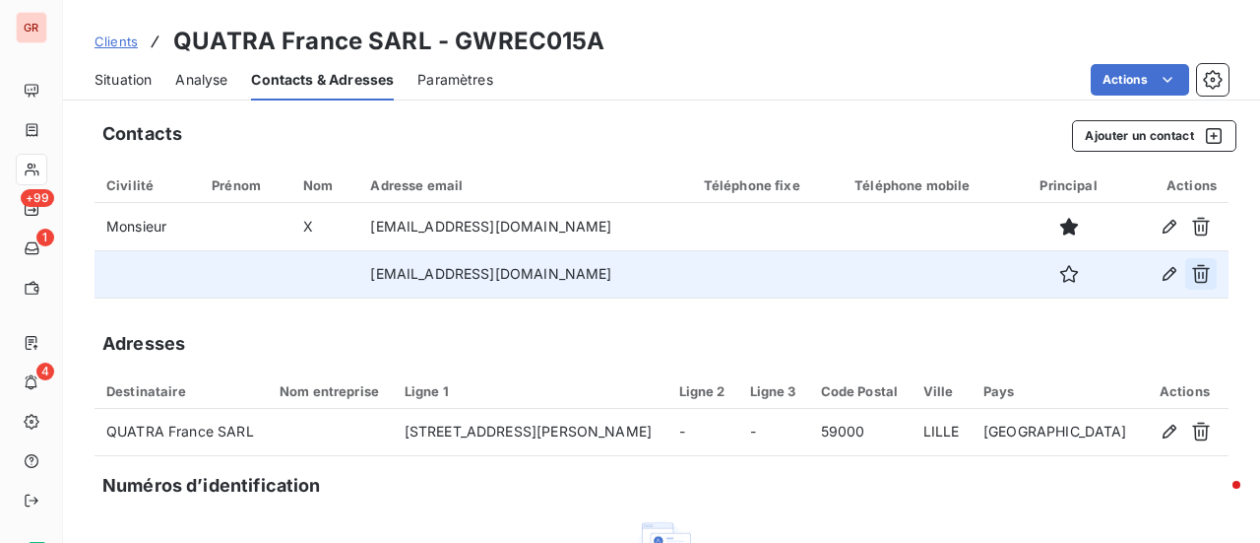
click at [1191, 274] on icon "button" at bounding box center [1201, 274] width 20 height 20
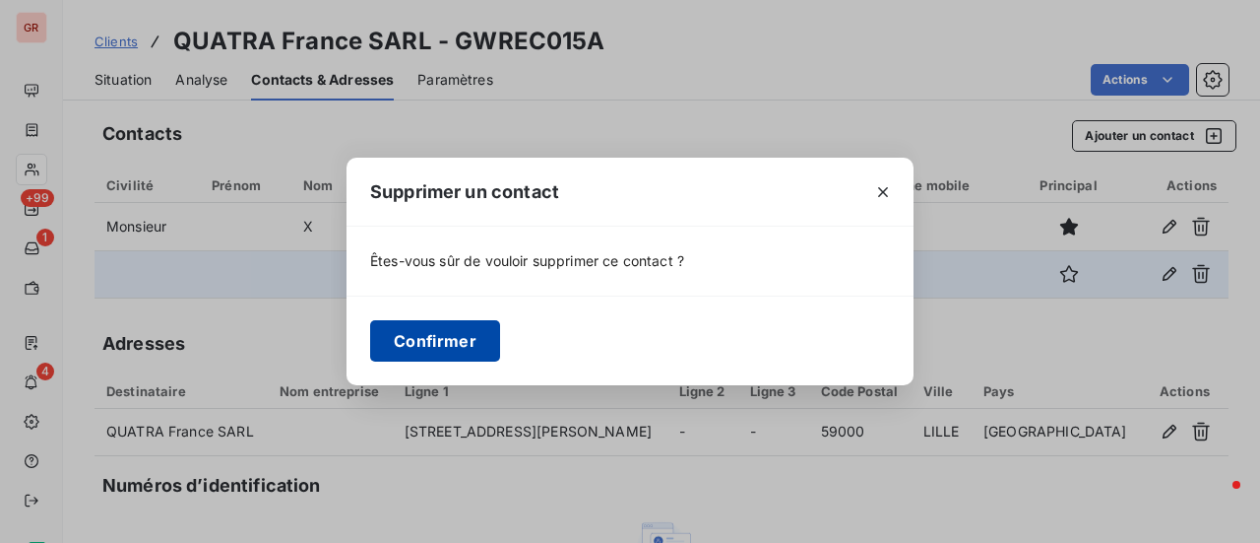
click at [445, 330] on button "Confirmer" at bounding box center [435, 340] width 130 height 41
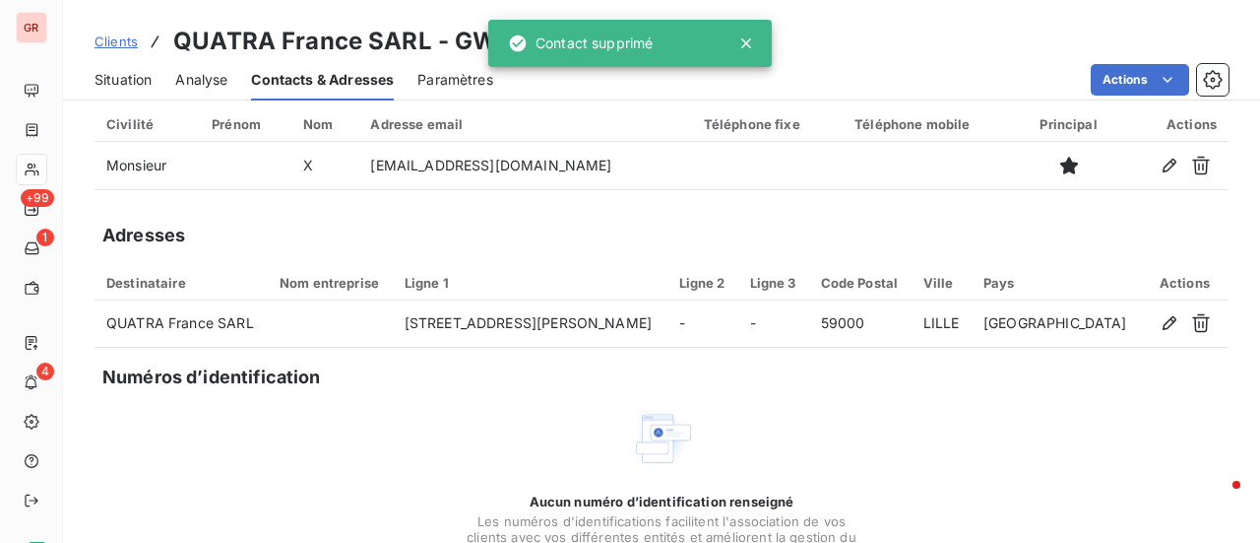
scroll to position [0, 0]
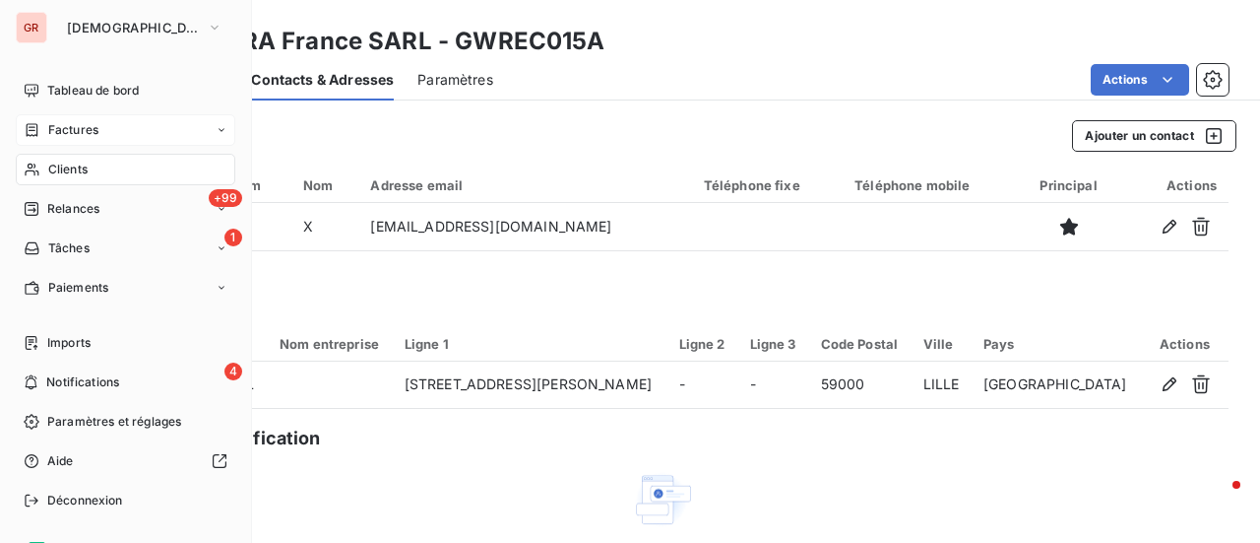
click at [71, 129] on span "Factures" at bounding box center [73, 130] width 50 height 18
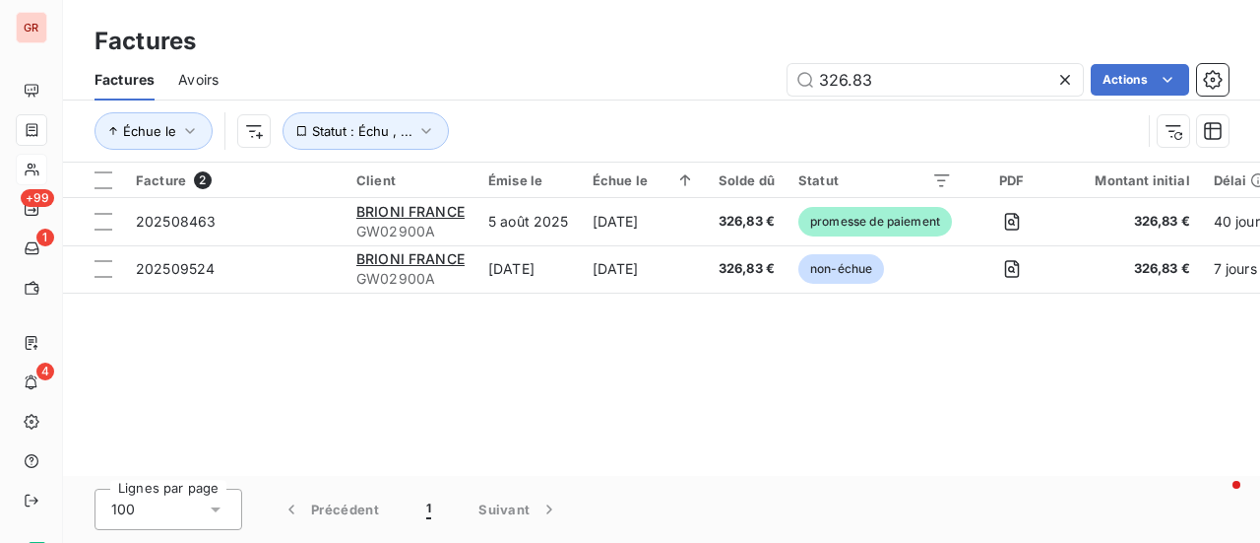
drag, startPoint x: 901, startPoint y: 83, endPoint x: 561, endPoint y: 112, distance: 341.0
click at [647, 108] on div "Factures Avoirs 326.83 Actions Échue le Statut : Échu , ..." at bounding box center [661, 110] width 1197 height 102
type input "quatra"
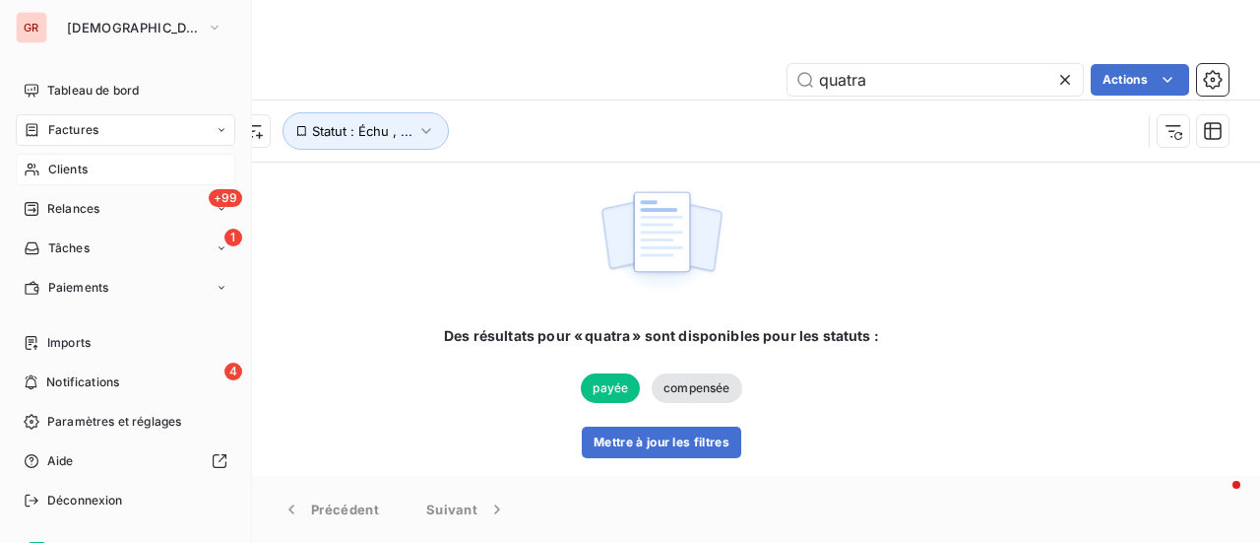
click at [71, 167] on span "Clients" at bounding box center [67, 169] width 39 height 18
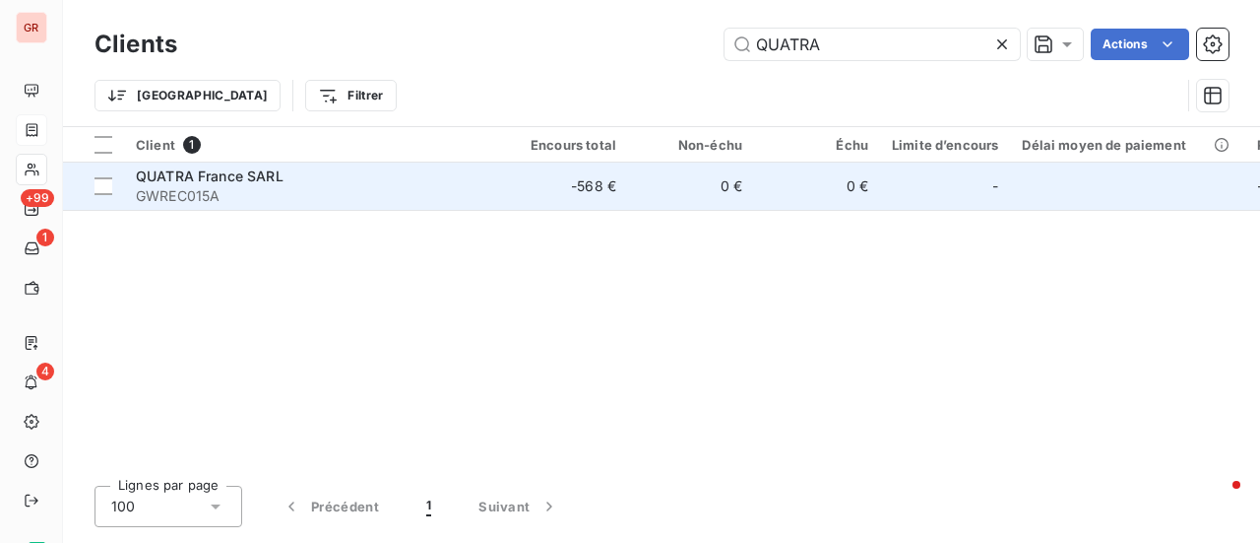
click at [234, 176] on span "QUATRA France SARL" at bounding box center [210, 175] width 148 height 17
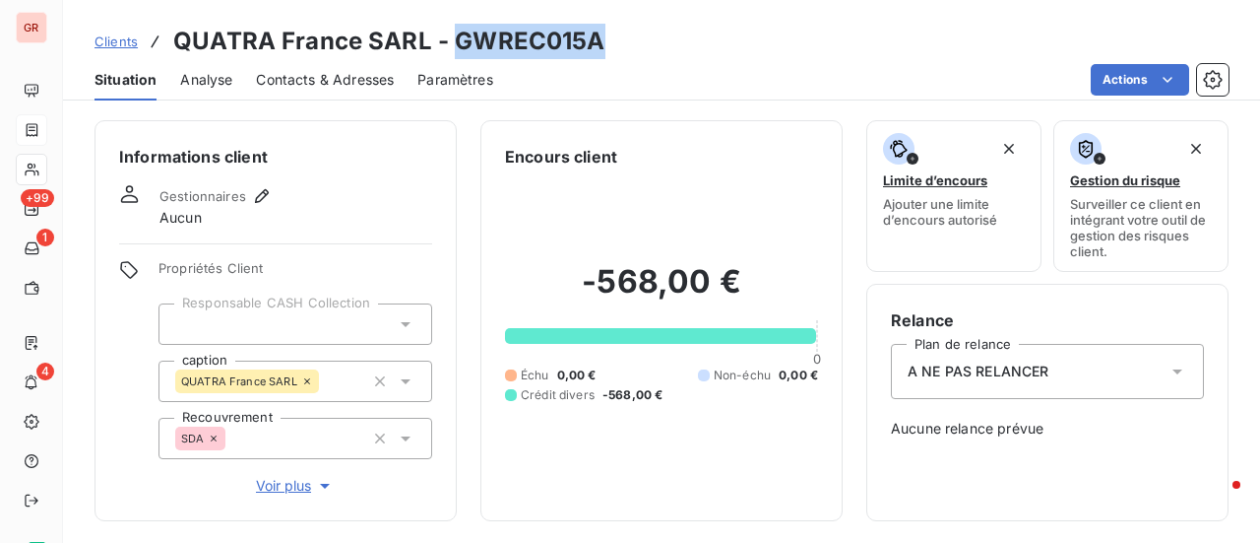
drag, startPoint x: 591, startPoint y: 44, endPoint x: 451, endPoint y: 44, distance: 139.8
click at [451, 44] on h3 "QUATRA France SARL - GWREC015A" at bounding box center [389, 41] width 432 height 35
copy h3 "GWREC015A"
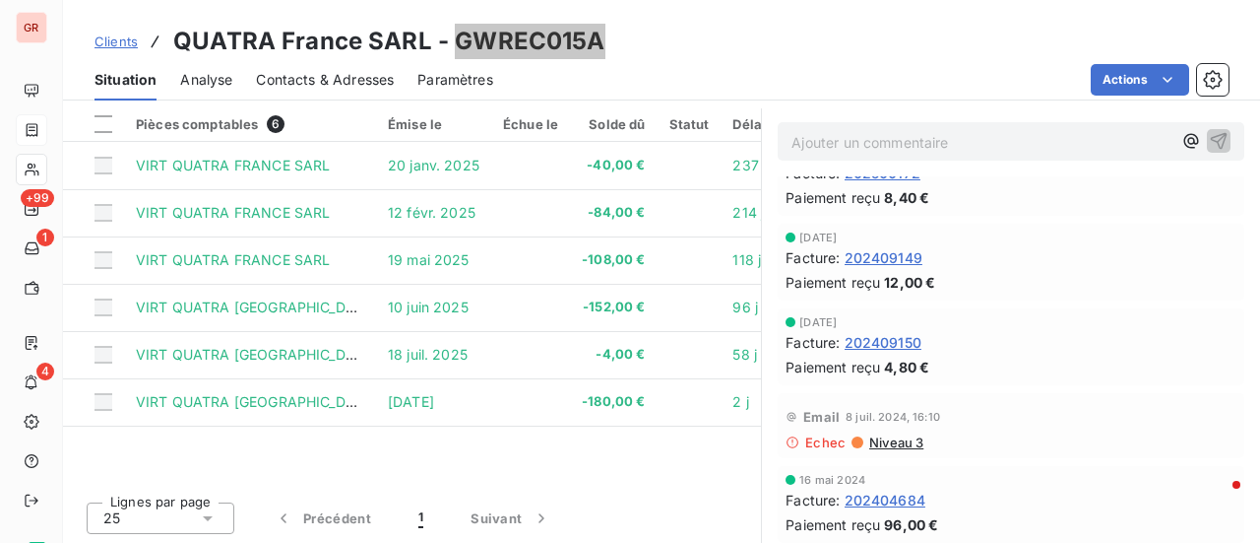
scroll to position [493, 0]
click at [888, 439] on span "Niveau 3" at bounding box center [895, 441] width 56 height 16
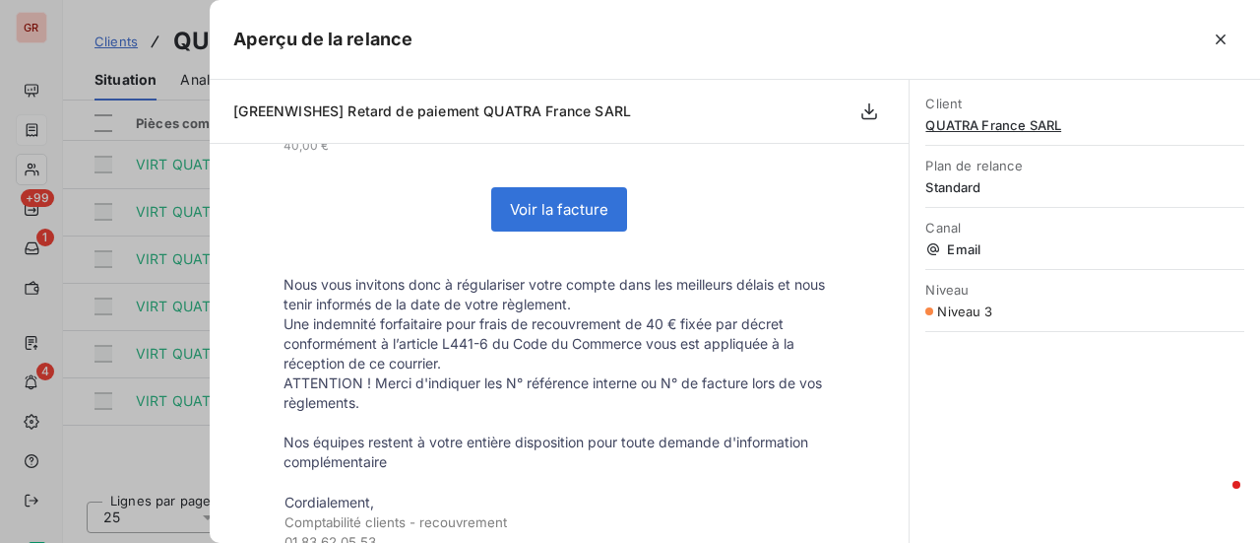
scroll to position [0, 0]
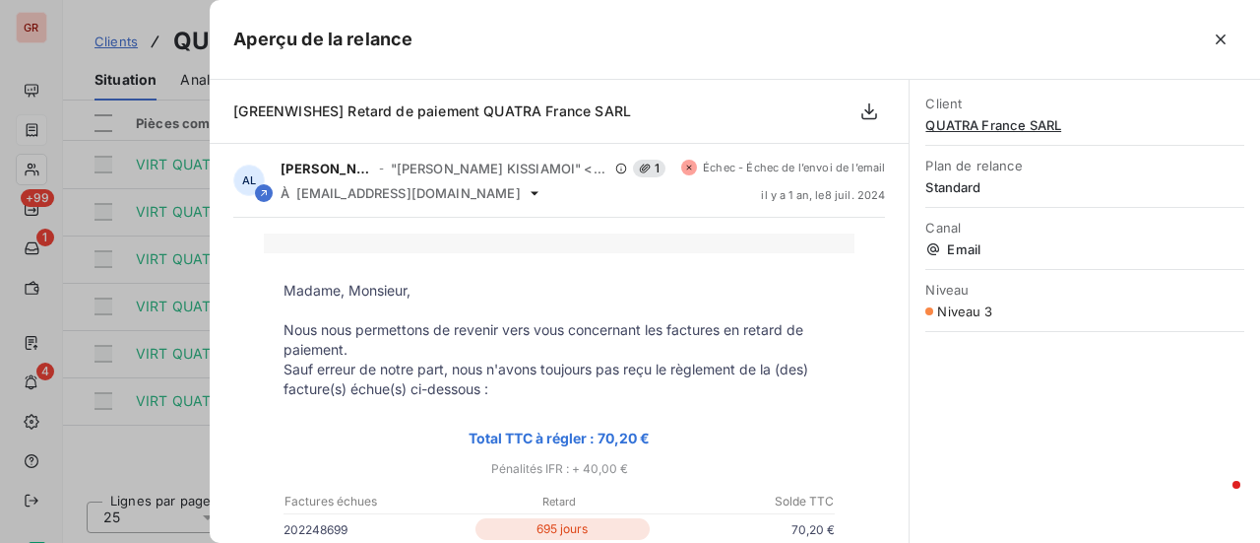
click at [181, 461] on div at bounding box center [630, 271] width 1260 height 543
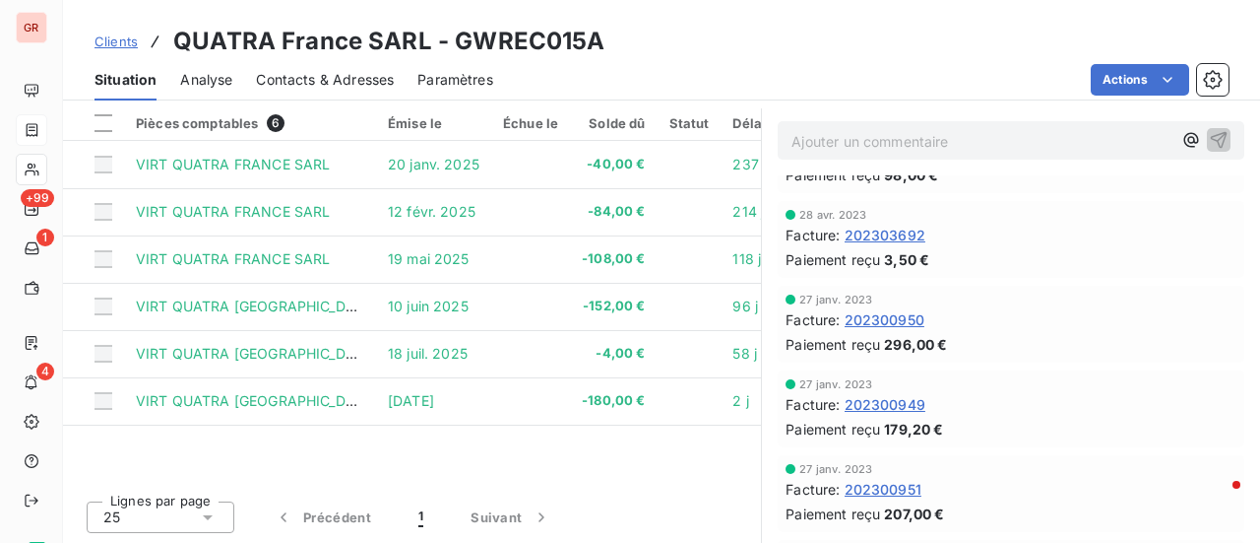
scroll to position [1674, 0]
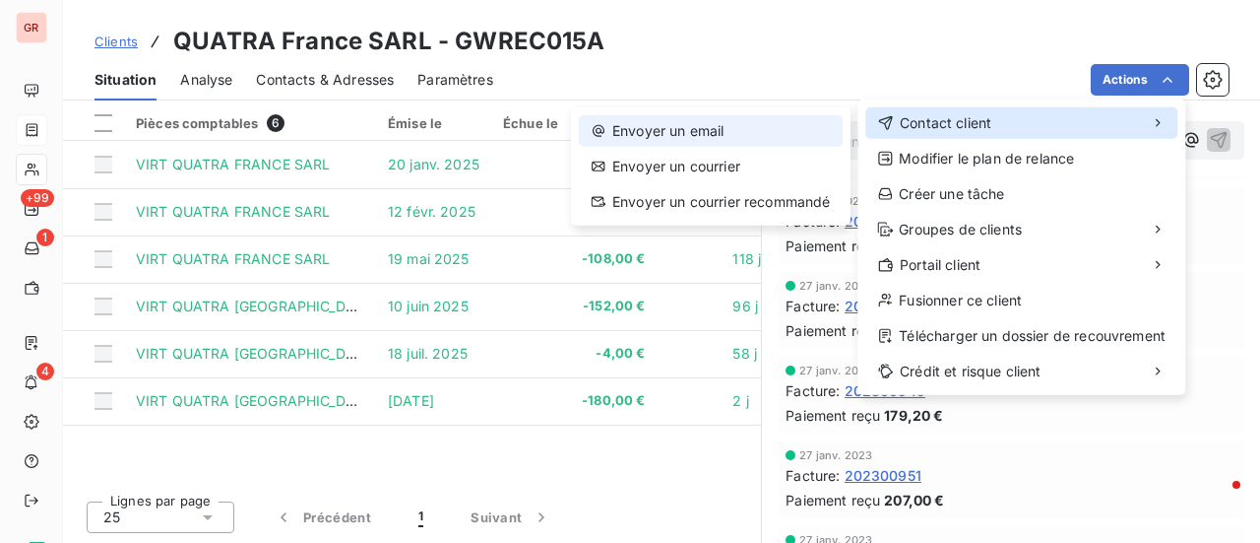
drag, startPoint x: 978, startPoint y: 114, endPoint x: 829, endPoint y: 143, distance: 151.4
click at [978, 115] on span "Contact client" at bounding box center [946, 123] width 92 height 20
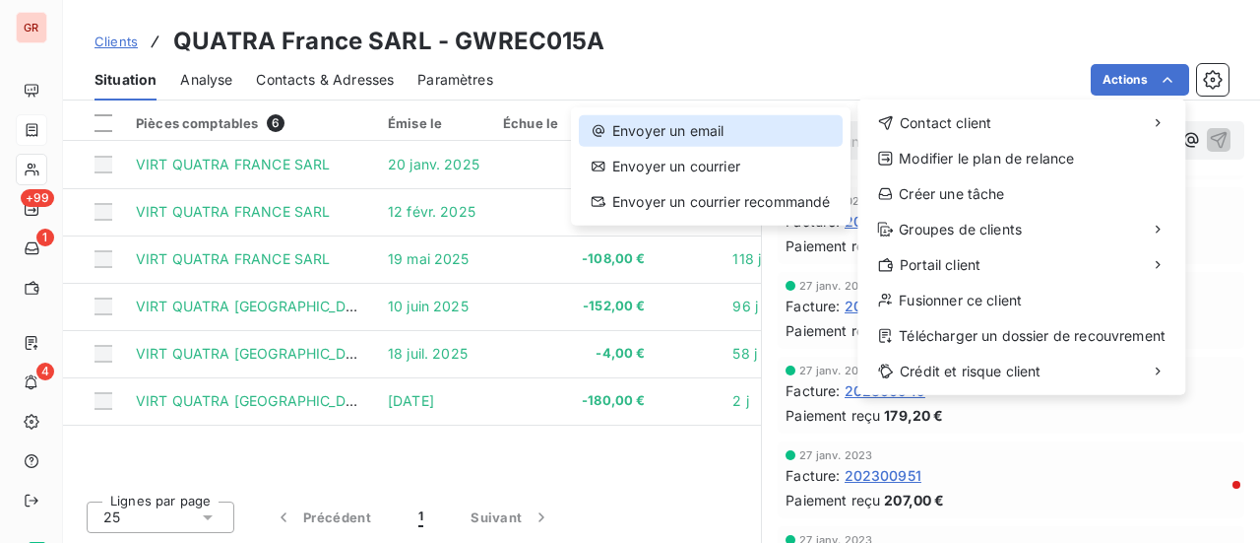
click at [722, 131] on div "Envoyer un email" at bounding box center [711, 131] width 264 height 32
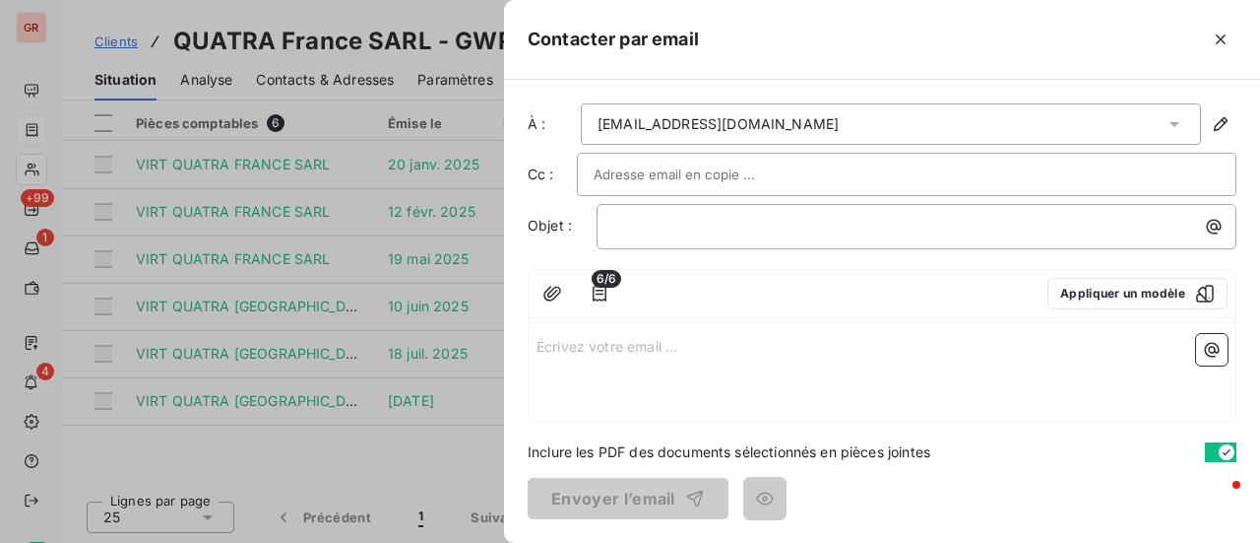
click at [575, 342] on p "Écrivez votre email ... ﻿" at bounding box center [882, 345] width 691 height 23
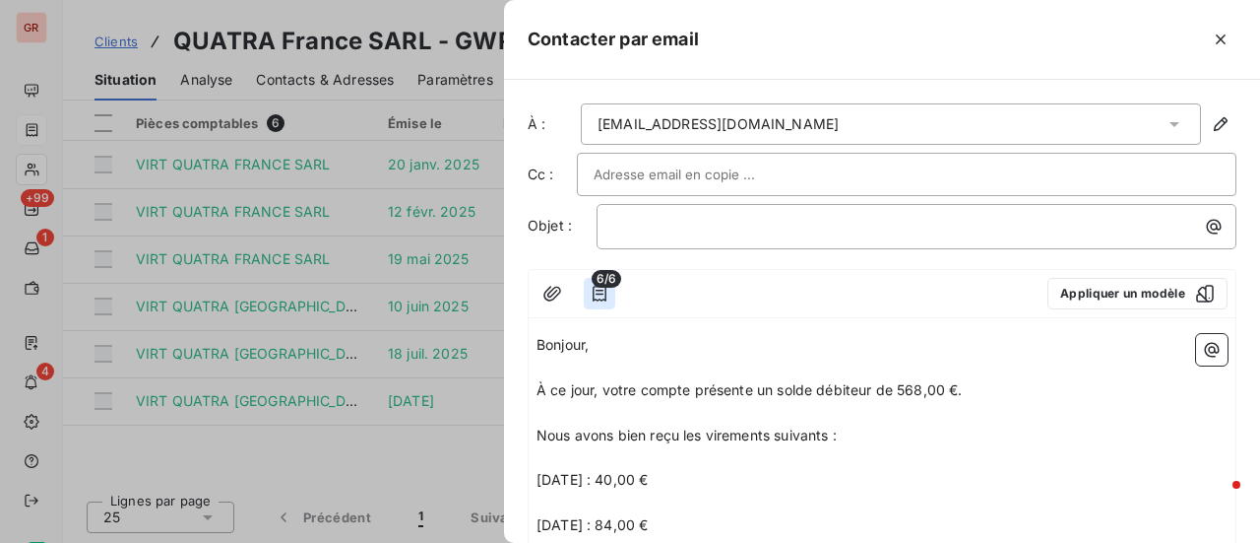
click at [597, 290] on icon "button" at bounding box center [600, 294] width 20 height 20
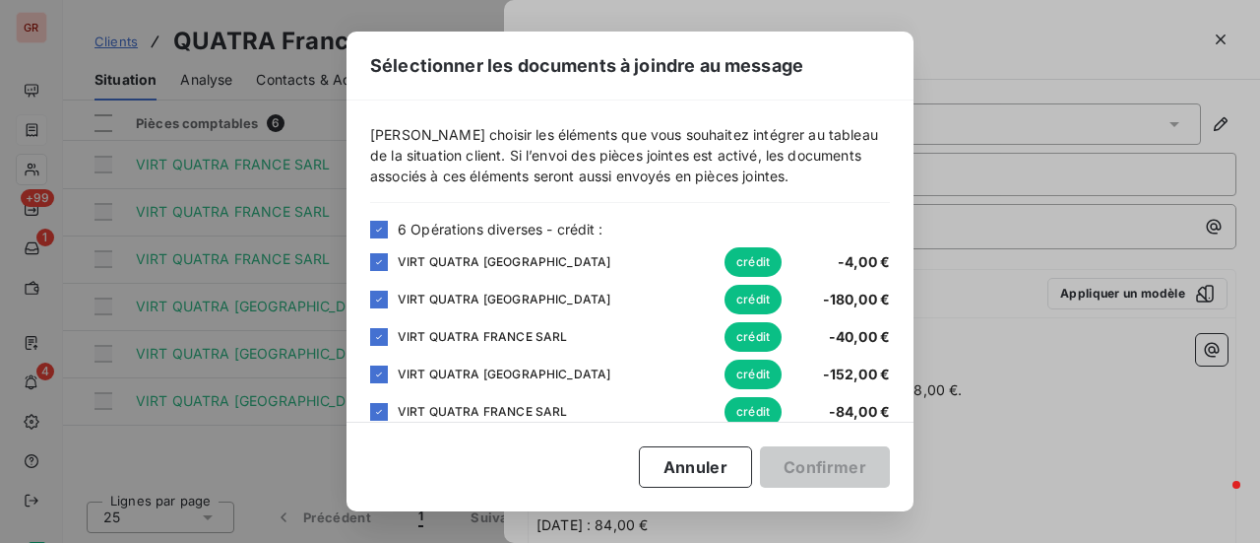
scroll to position [65, 0]
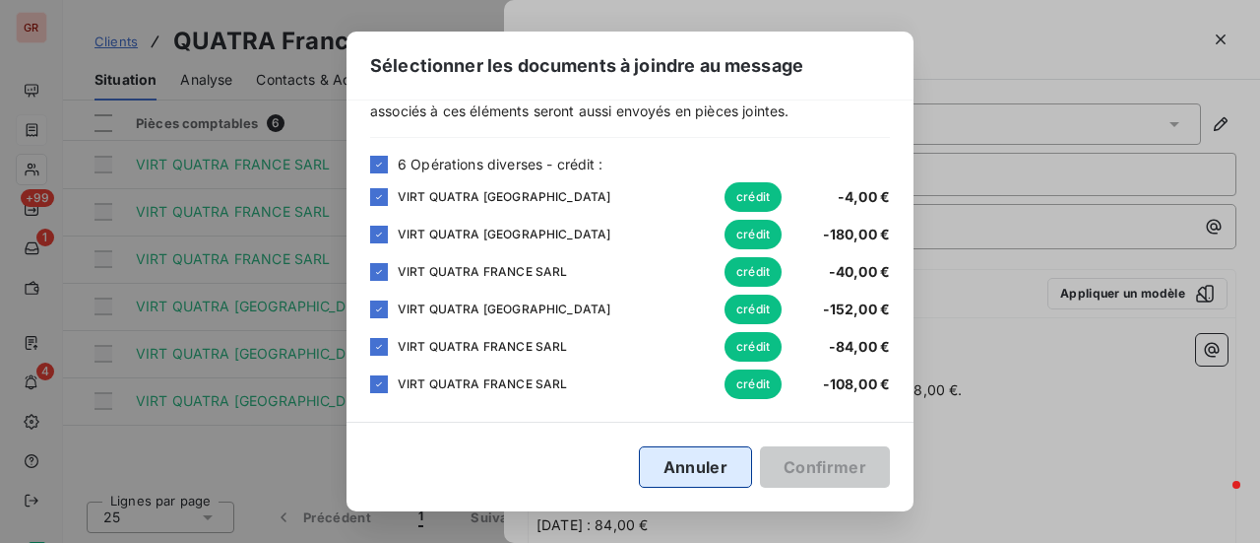
click at [725, 473] on button "Annuler" at bounding box center [695, 466] width 113 height 41
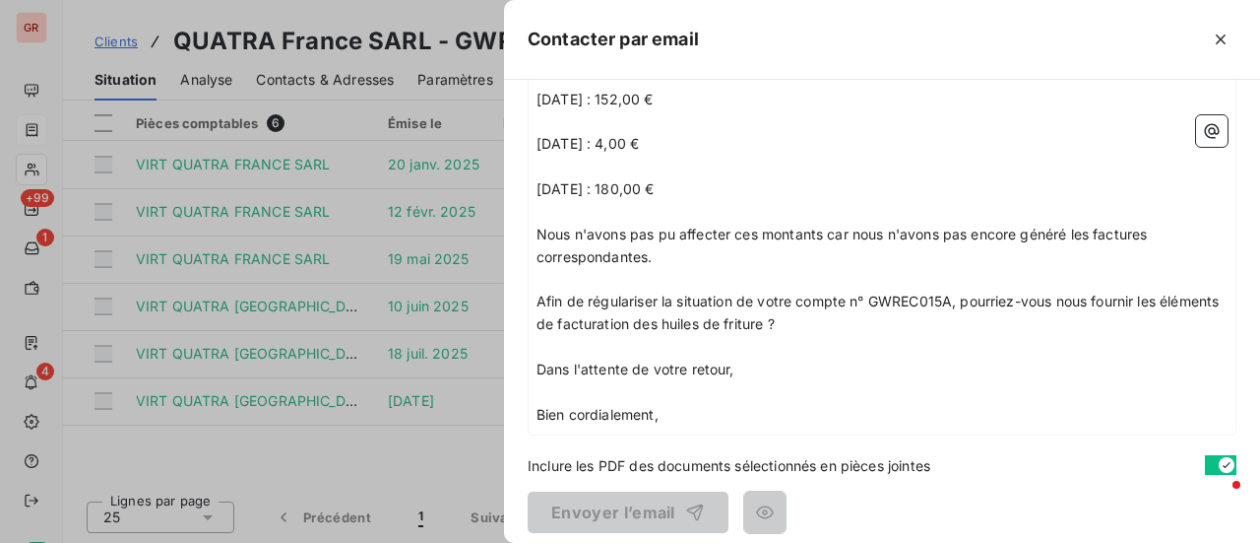
scroll to position [526, 0]
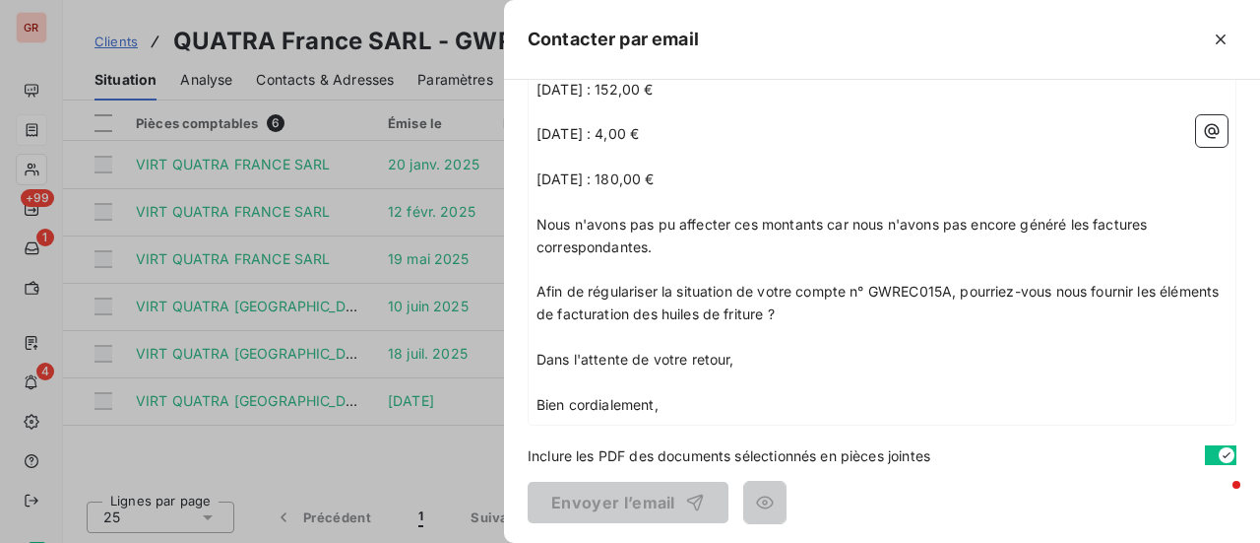
click at [675, 395] on p "Bien cordialement," at bounding box center [882, 405] width 691 height 23
click at [1205, 137] on icon "button" at bounding box center [1212, 131] width 15 height 15
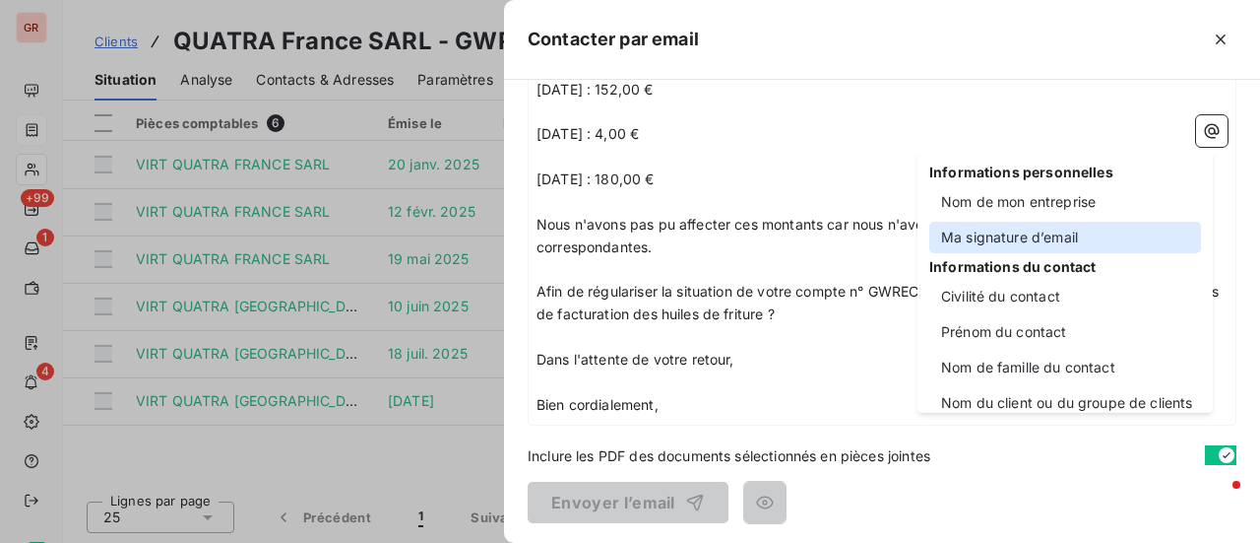
click at [1048, 241] on div "Ma signature d’email" at bounding box center [1066, 238] width 272 height 32
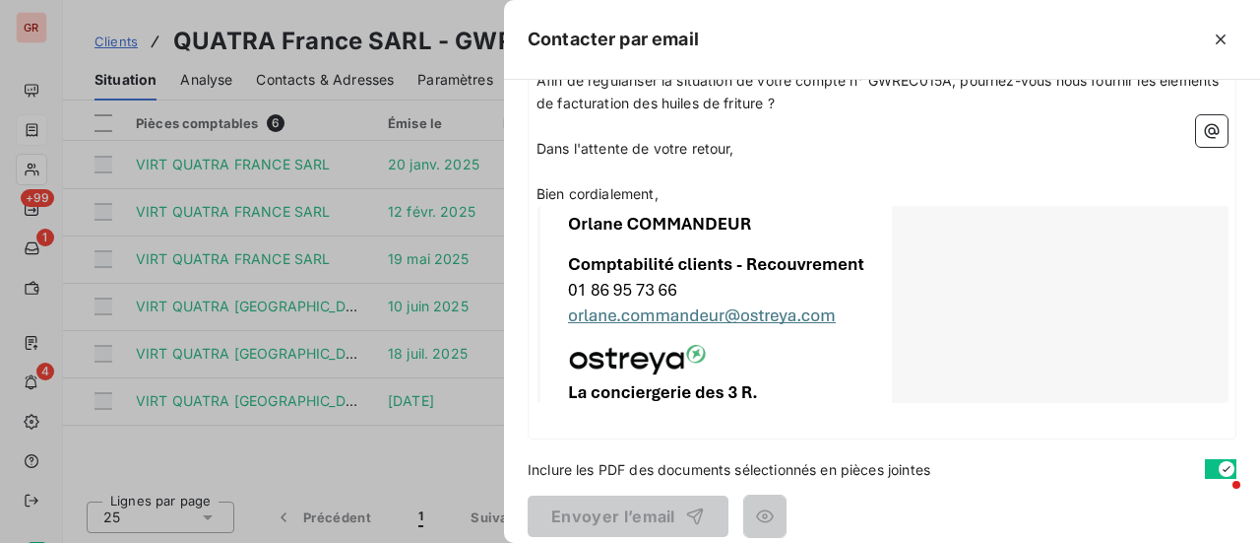
scroll to position [750, 0]
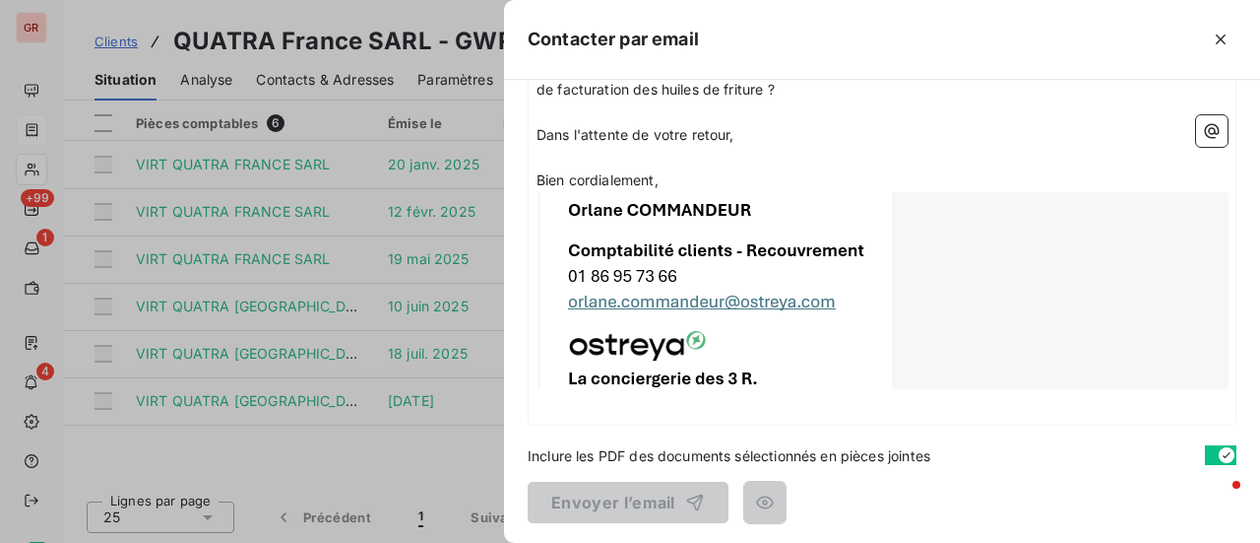
click at [829, 404] on p "﻿" at bounding box center [882, 405] width 691 height 23
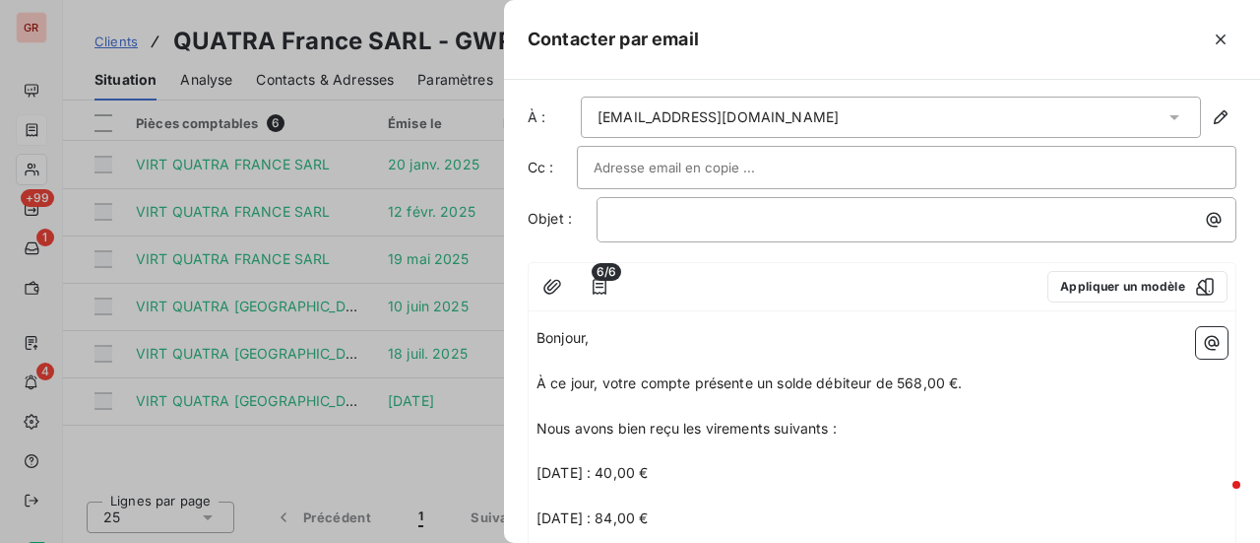
scroll to position [0, 0]
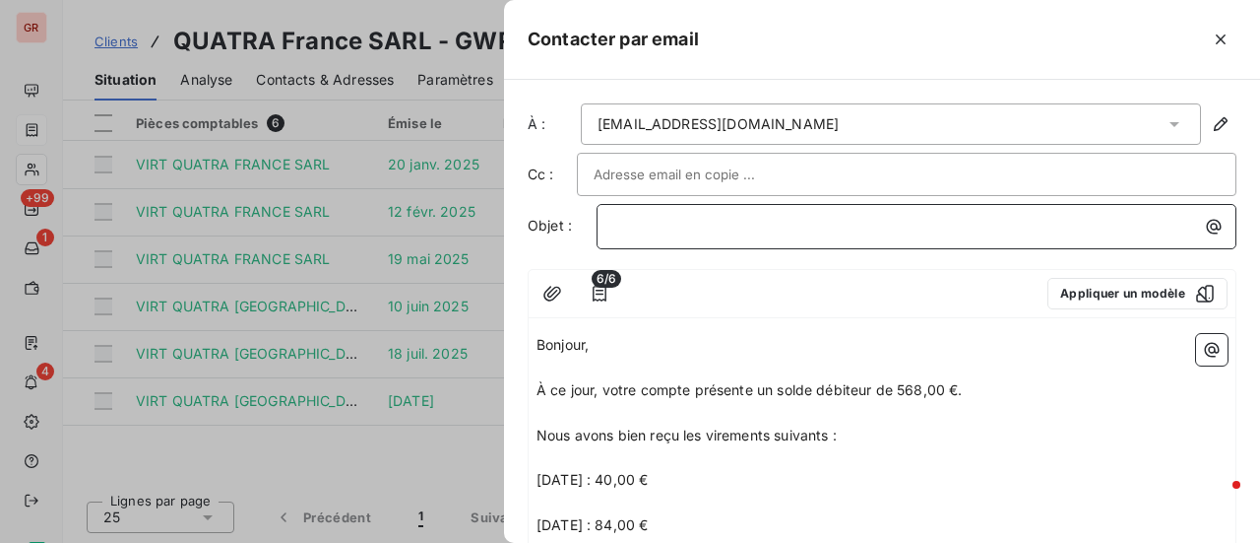
click at [632, 222] on p "﻿" at bounding box center [921, 226] width 616 height 23
click at [659, 220] on p "﻿" at bounding box center [921, 226] width 616 height 23
click at [883, 305] on div at bounding box center [831, 294] width 401 height 32
click at [847, 216] on p "REGULARISATION VIREMENT" at bounding box center [921, 226] width 616 height 23
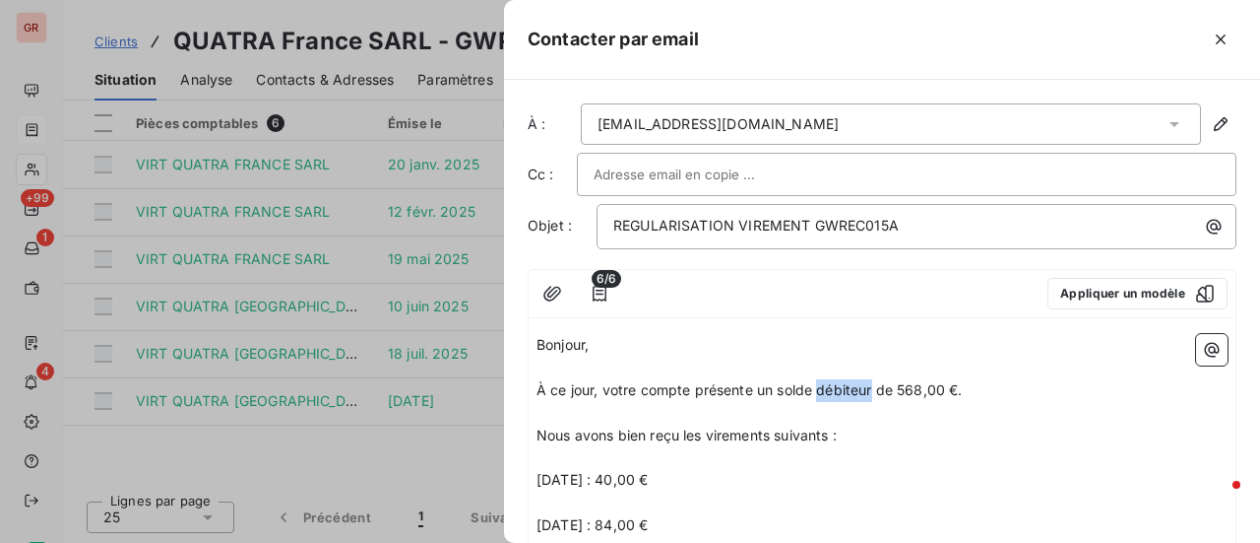
drag, startPoint x: 874, startPoint y: 393, endPoint x: 820, endPoint y: 396, distance: 54.2
click at [820, 396] on p "À ce jour, votre compte présente un solde débiteur de 568,00 €." at bounding box center [882, 390] width 691 height 23
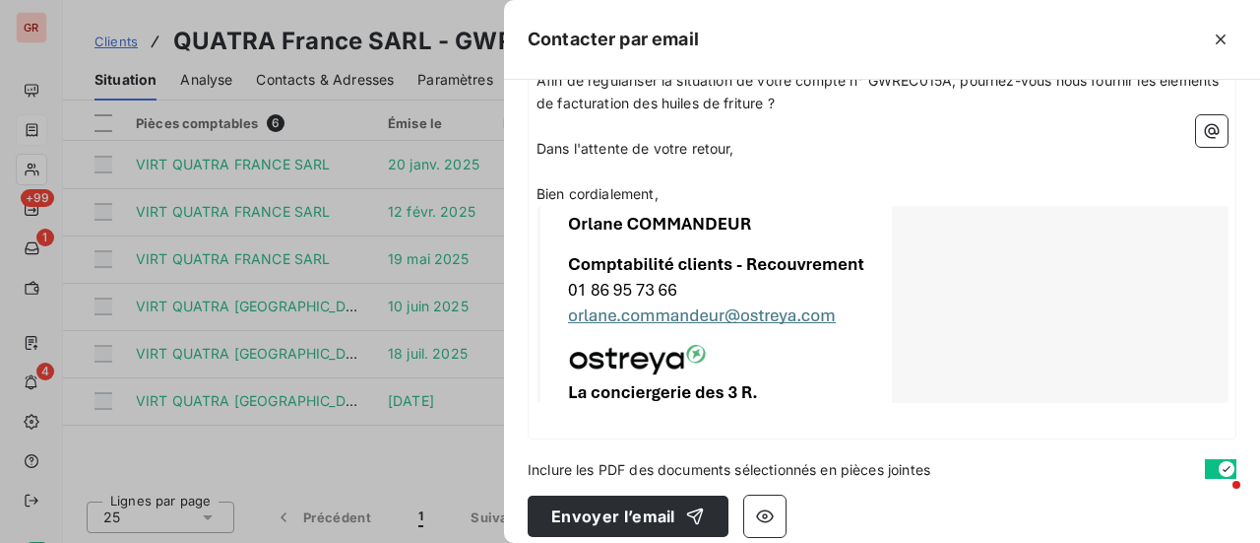
scroll to position [750, 0]
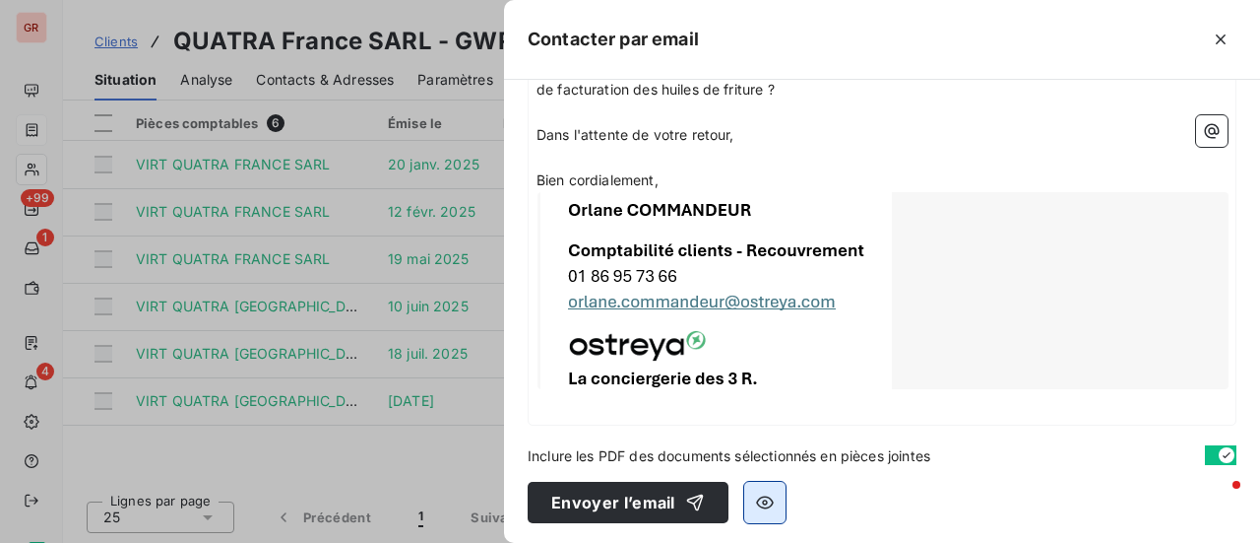
click at [759, 499] on icon "button" at bounding box center [765, 501] width 18 height 13
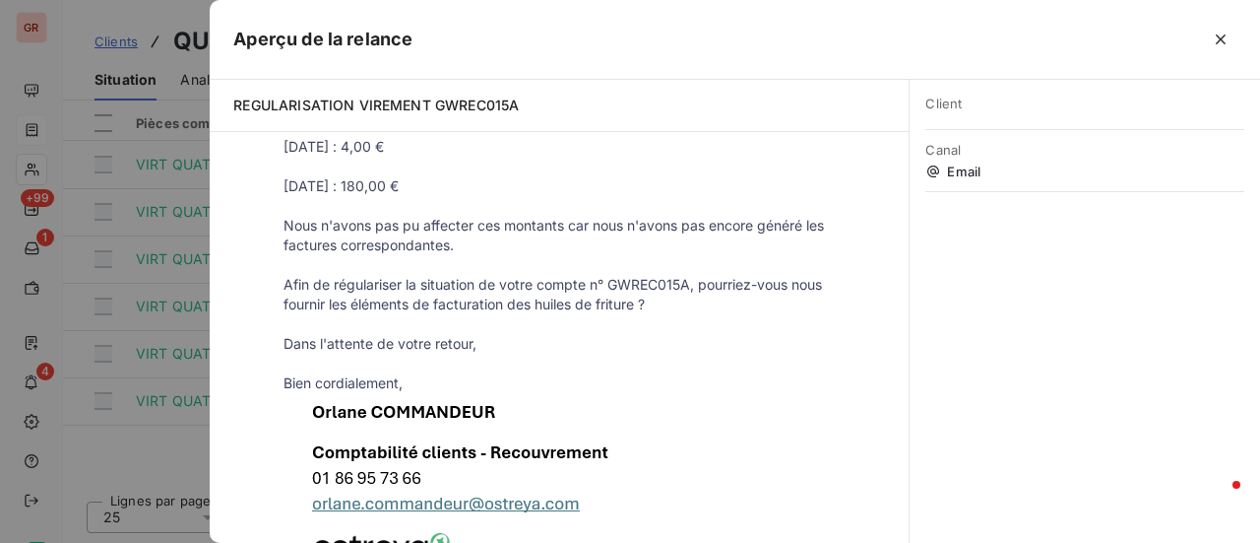
scroll to position [392, 0]
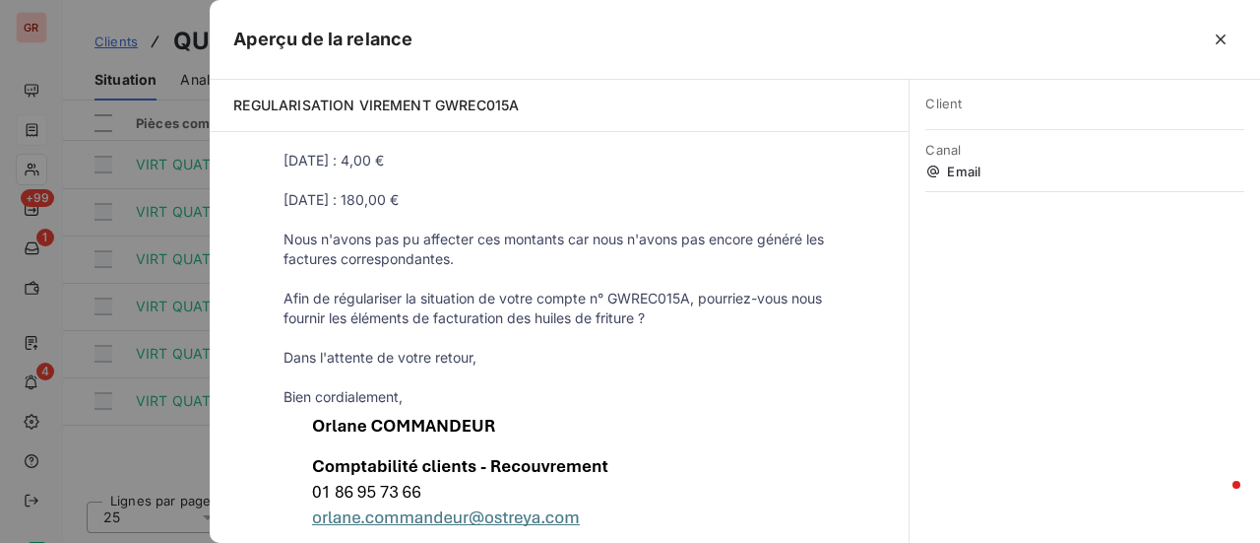
click at [160, 460] on div at bounding box center [630, 271] width 1260 height 543
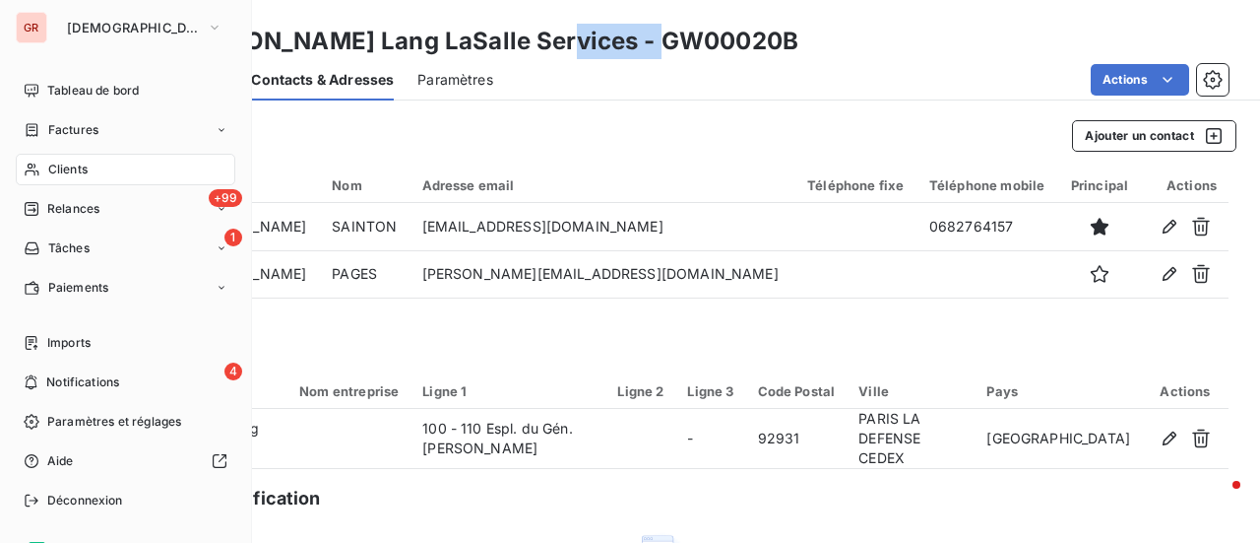
click at [84, 170] on span "Clients" at bounding box center [67, 169] width 39 height 18
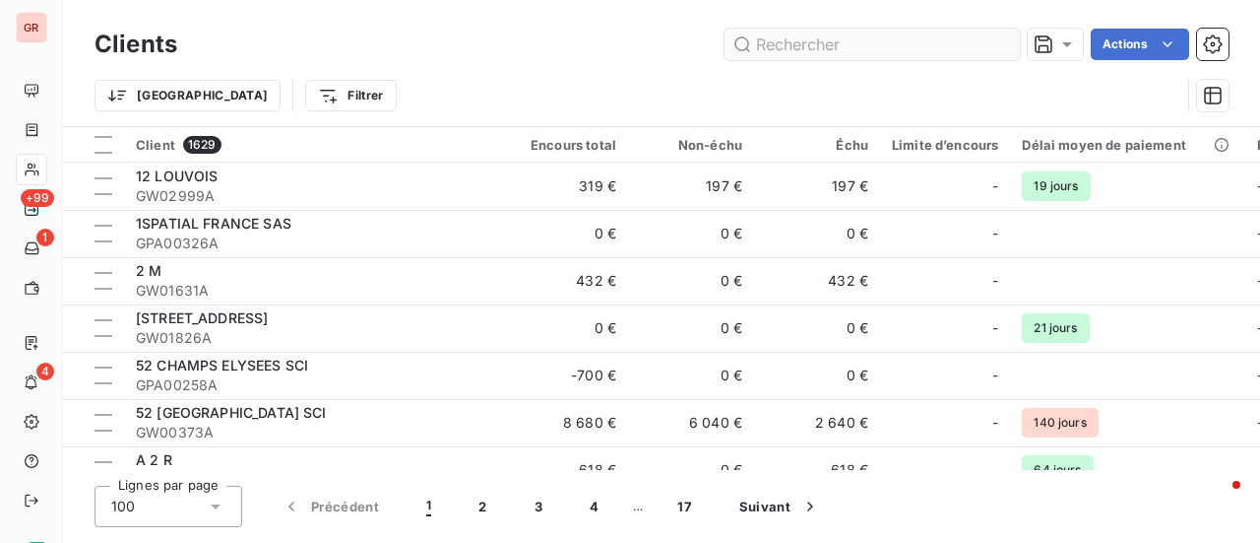
click at [800, 44] on input "text" at bounding box center [872, 45] width 295 height 32
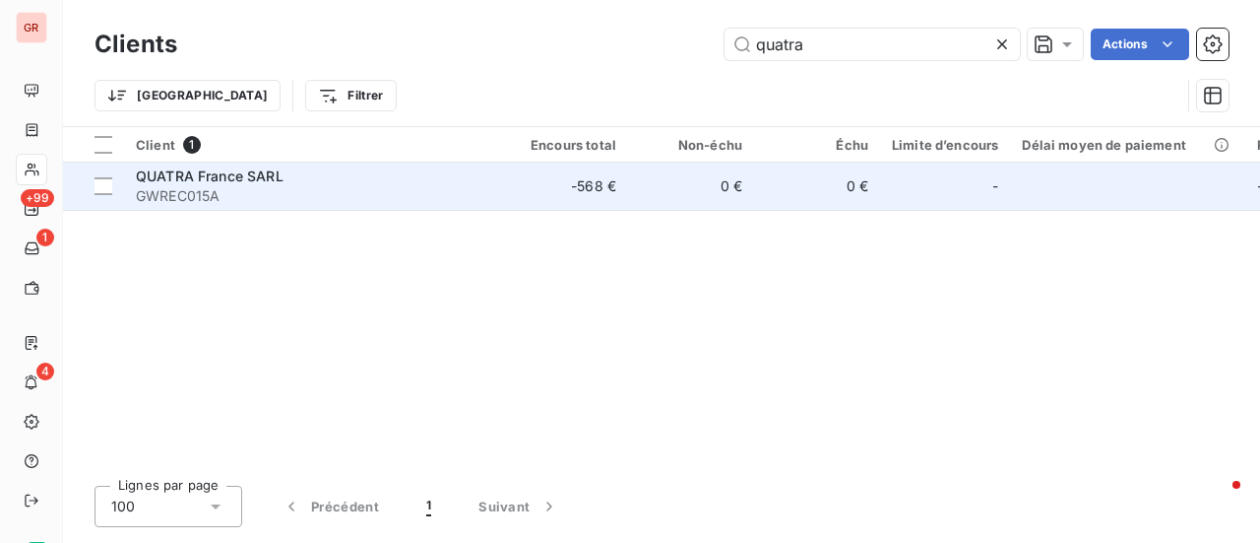
type input "quatra"
click at [240, 176] on span "QUATRA France SARL" at bounding box center [210, 175] width 148 height 17
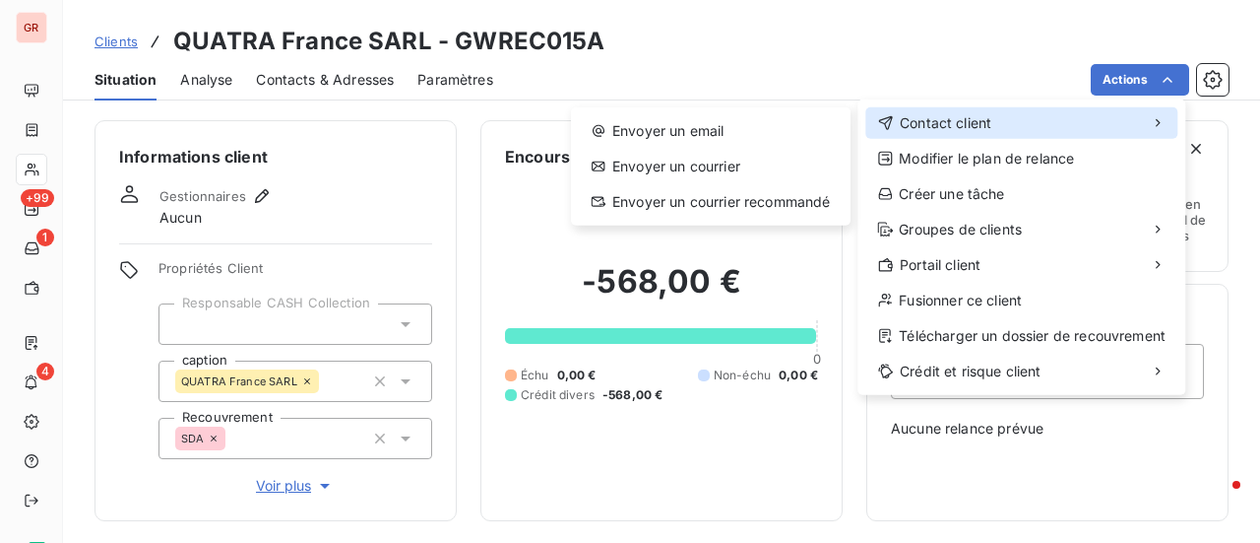
click at [993, 114] on div "Contact client" at bounding box center [1022, 123] width 312 height 32
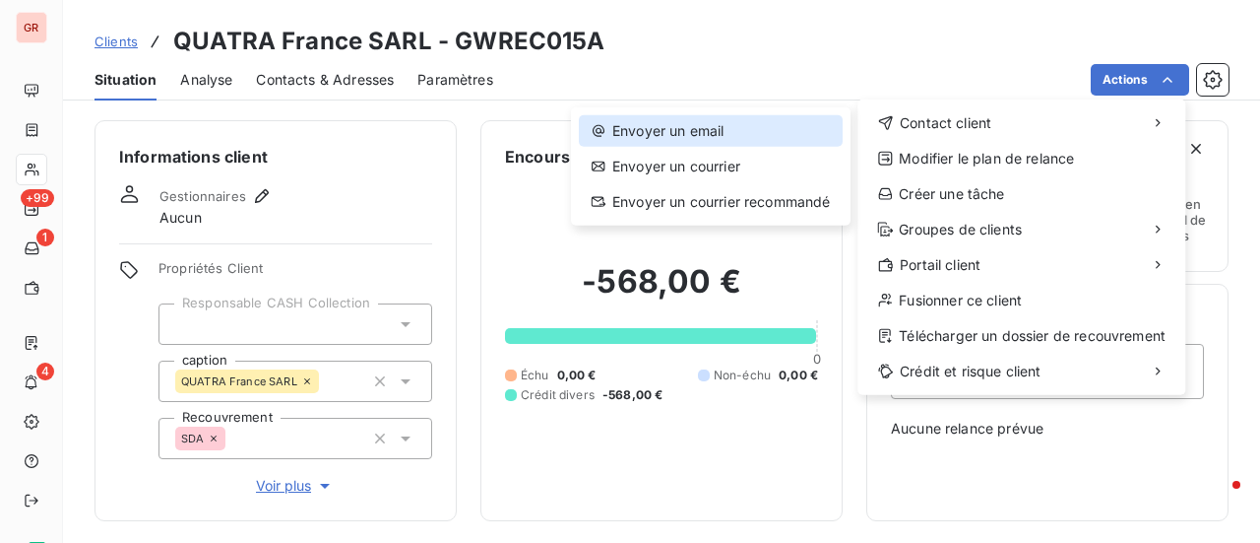
click at [725, 131] on div "Envoyer un email" at bounding box center [711, 131] width 264 height 32
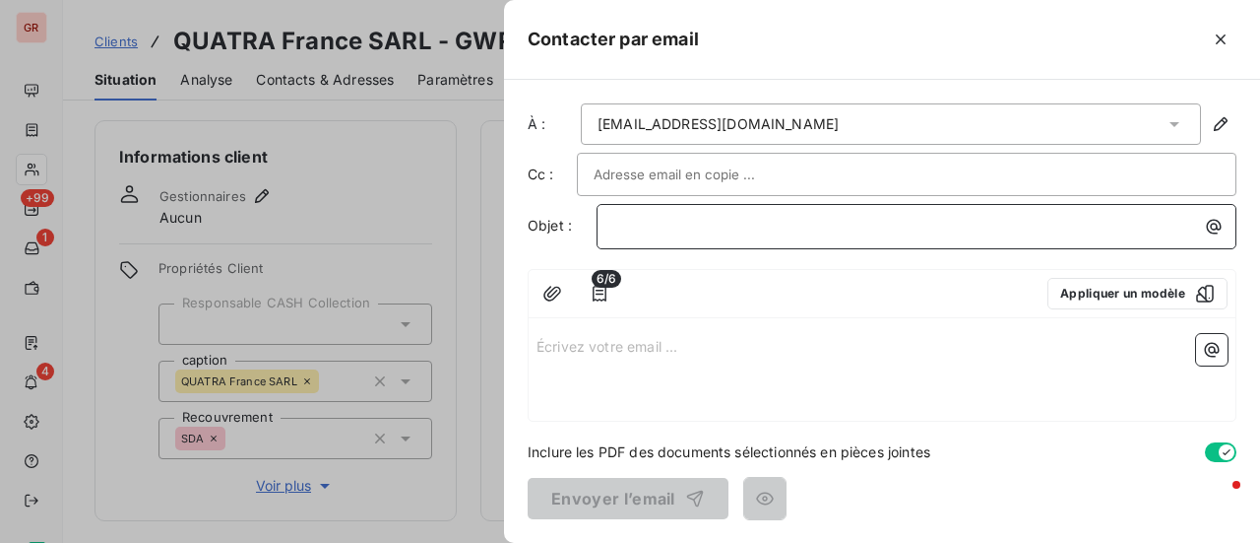
click at [733, 229] on p "﻿" at bounding box center [921, 226] width 616 height 23
click at [620, 223] on span "regularisation" at bounding box center [657, 225] width 89 height 17
click at [628, 226] on span "Regularisation" at bounding box center [659, 225] width 93 height 17
click at [747, 218] on p "Régularisation" at bounding box center [921, 226] width 616 height 23
drag, startPoint x: 752, startPoint y: 227, endPoint x: 713, endPoint y: 227, distance: 39.4
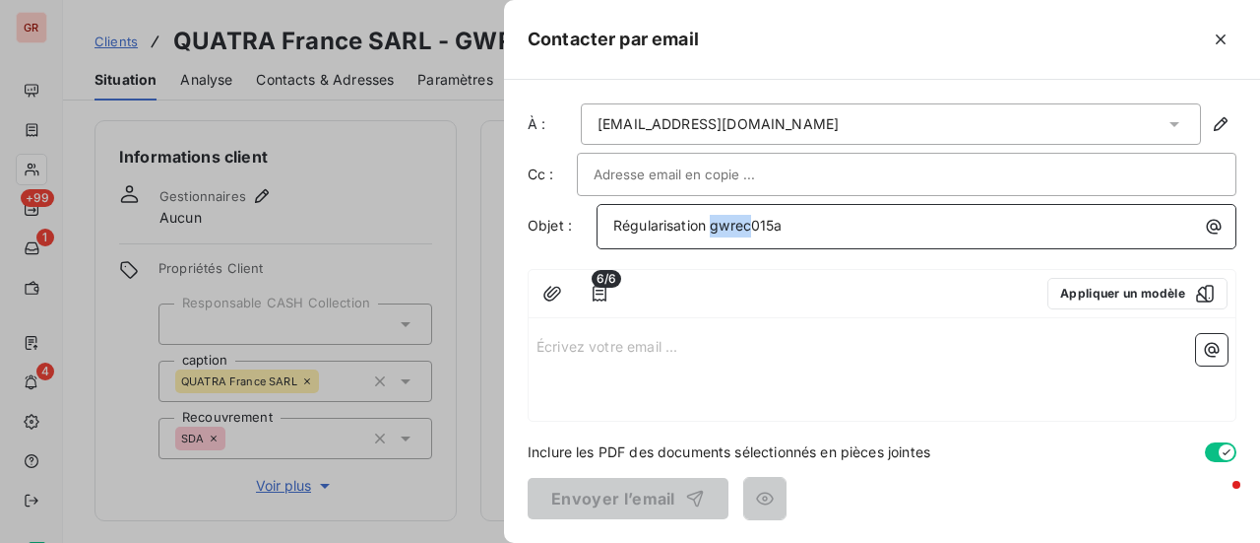
click at [713, 227] on span "Régularisation gwrec015a" at bounding box center [697, 225] width 169 height 17
click at [827, 224] on p "Régularisation GWREC015a" at bounding box center [921, 226] width 616 height 23
click at [627, 348] on p "Écrivez votre email ... ﻿" at bounding box center [882, 345] width 691 height 23
click at [550, 336] on p "Écrivez votre email ... ﻿" at bounding box center [882, 345] width 691 height 23
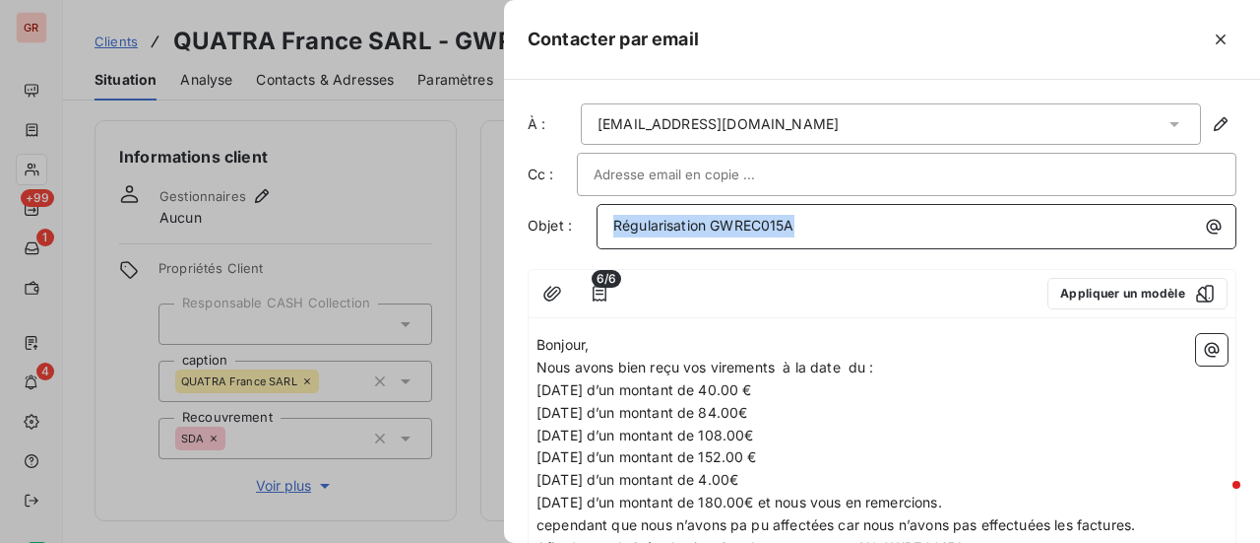
drag, startPoint x: 801, startPoint y: 216, endPoint x: 550, endPoint y: 218, distance: 250.1
click at [561, 218] on div "Objet : Régularisation GWREC015A" at bounding box center [882, 226] width 709 height 45
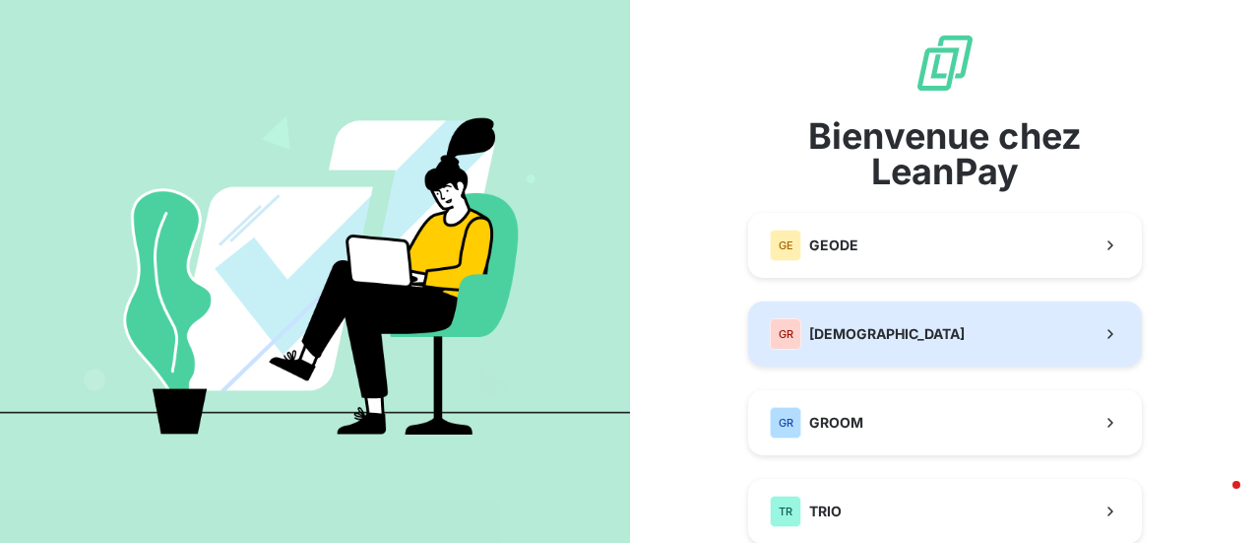
click at [858, 316] on button "GR GREENWISHES" at bounding box center [945, 333] width 394 height 65
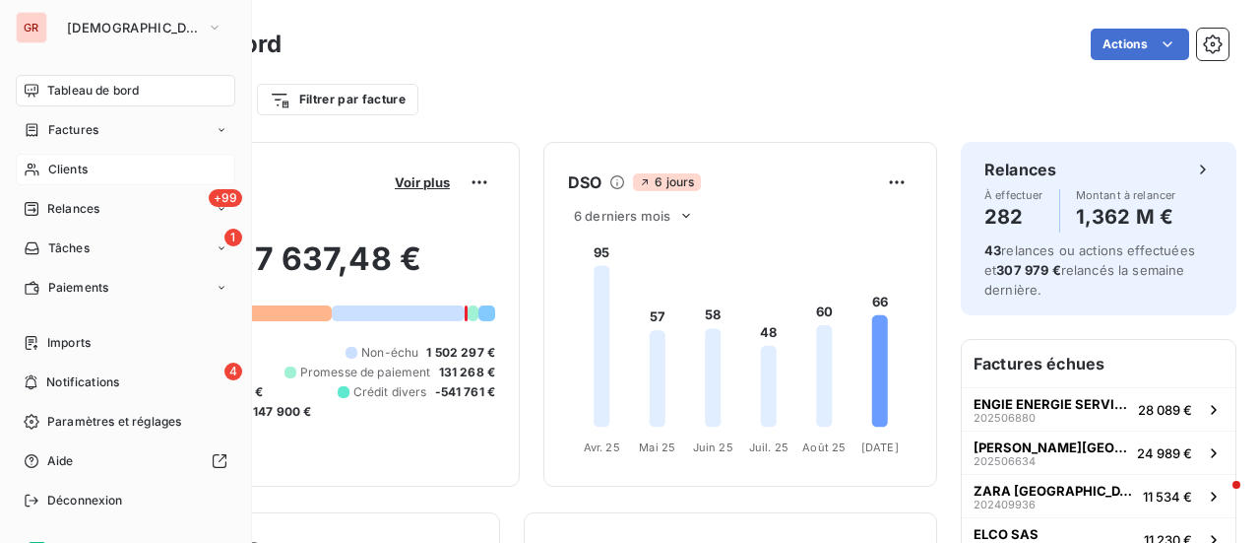
click at [91, 168] on div "Clients" at bounding box center [126, 170] width 220 height 32
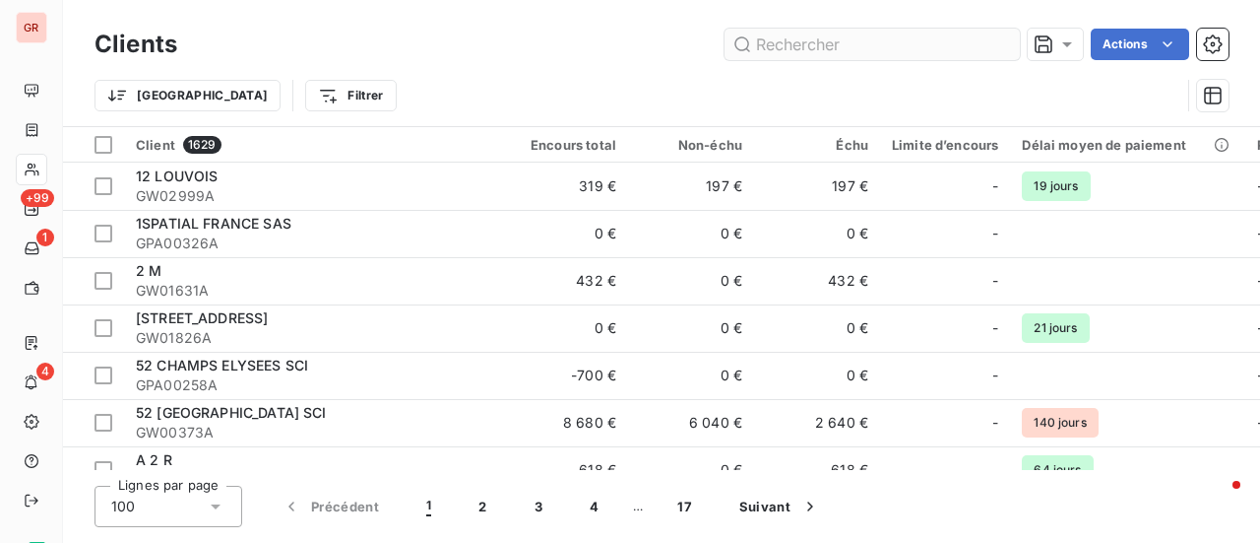
click at [783, 44] on input "text" at bounding box center [872, 45] width 295 height 32
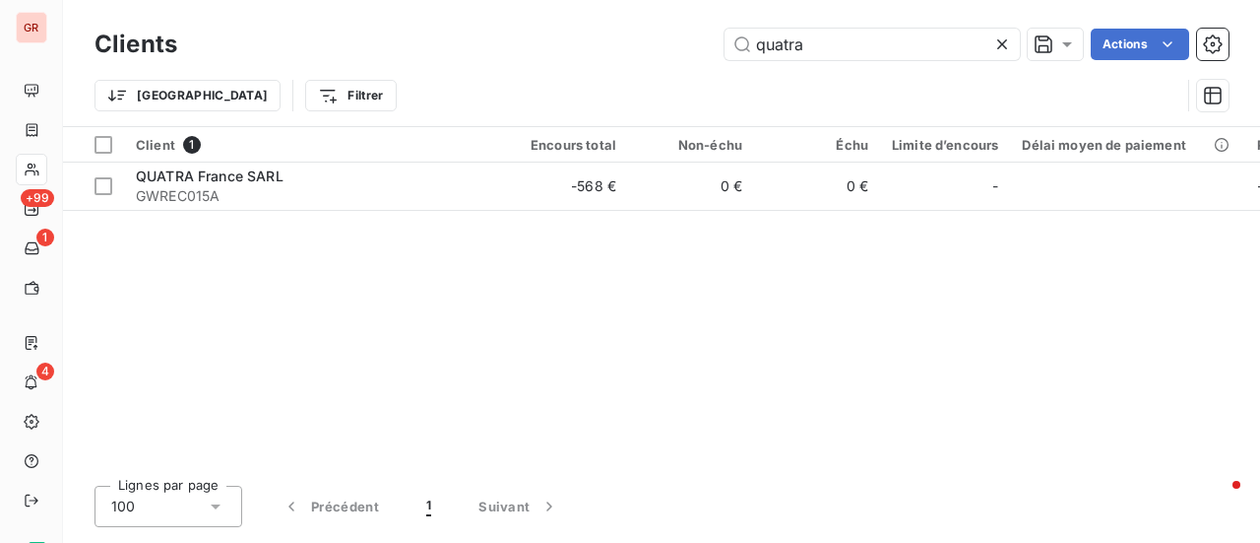
type input "quatra"
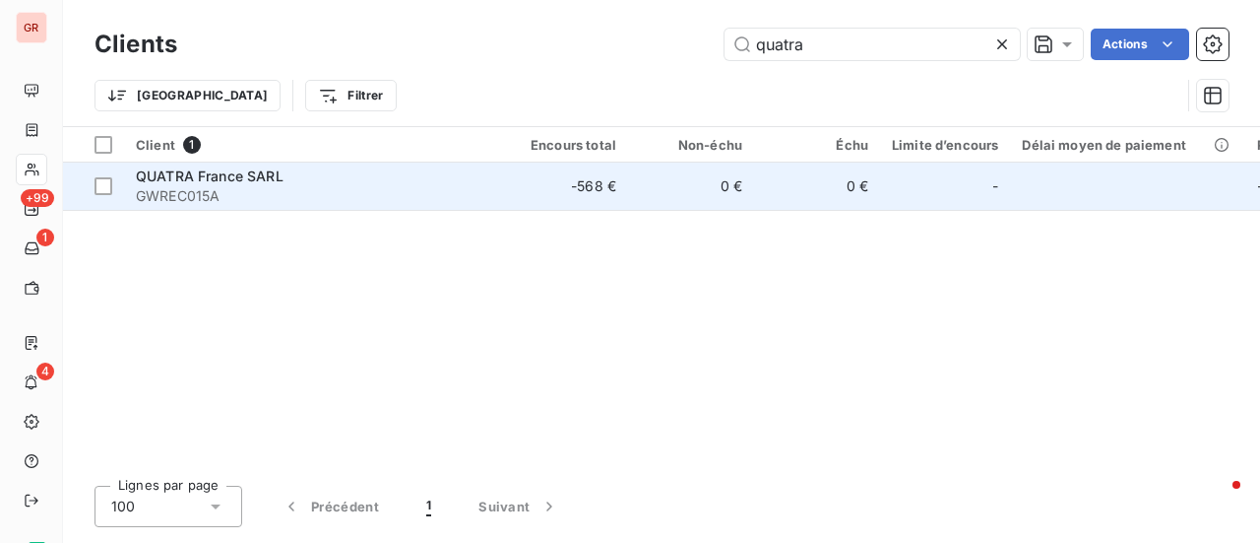
click at [235, 184] on div "QUATRA France SARL" at bounding box center [313, 176] width 354 height 20
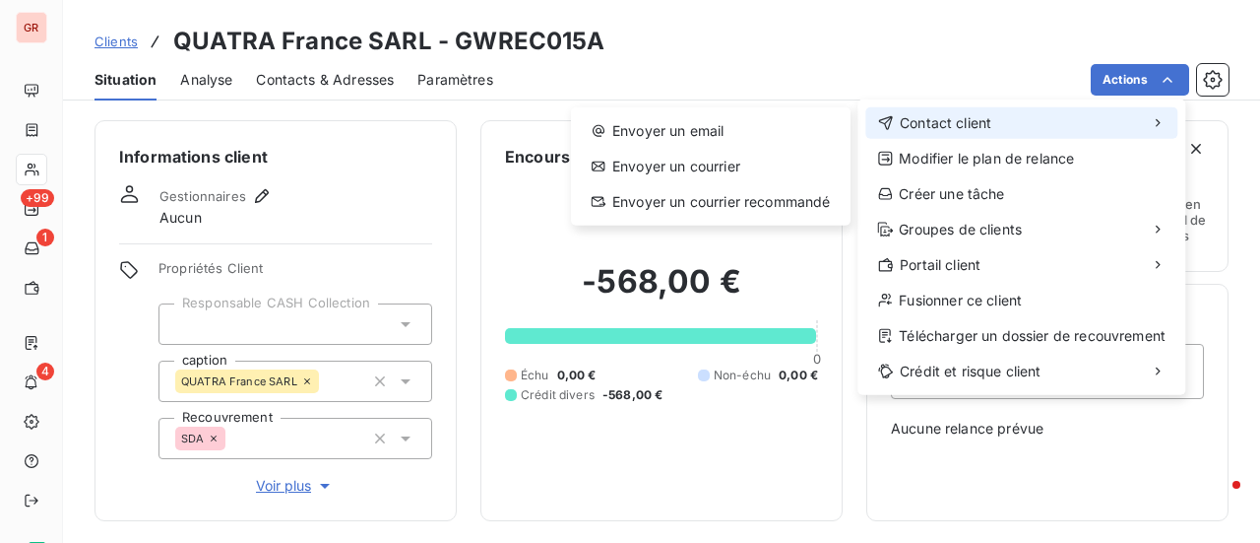
click at [977, 123] on span "Contact client" at bounding box center [946, 123] width 92 height 20
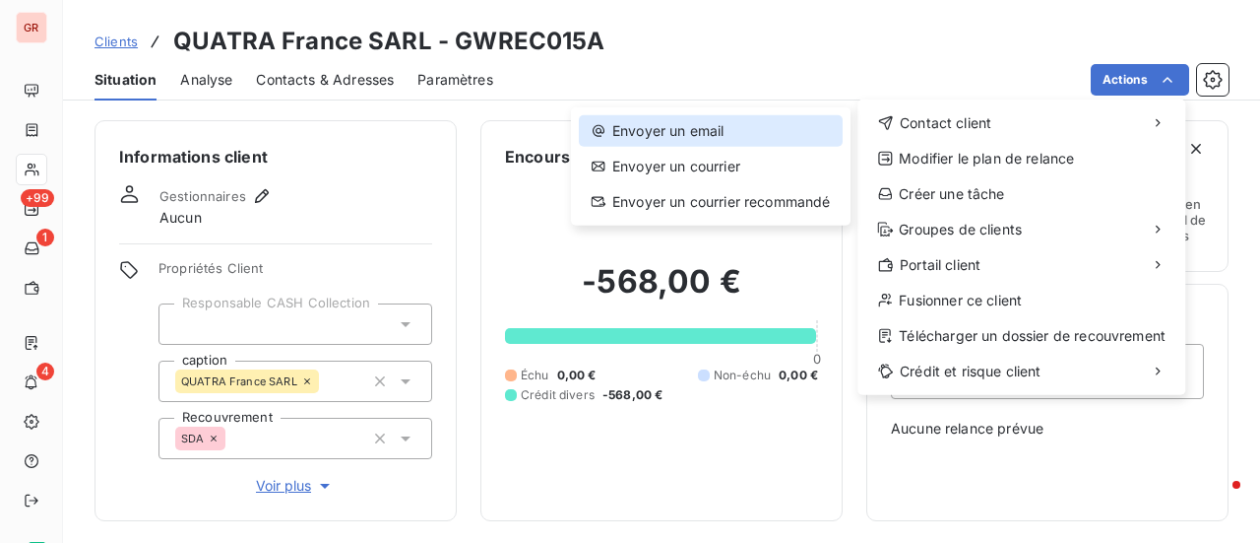
click at [716, 132] on div "Envoyer un email" at bounding box center [711, 131] width 264 height 32
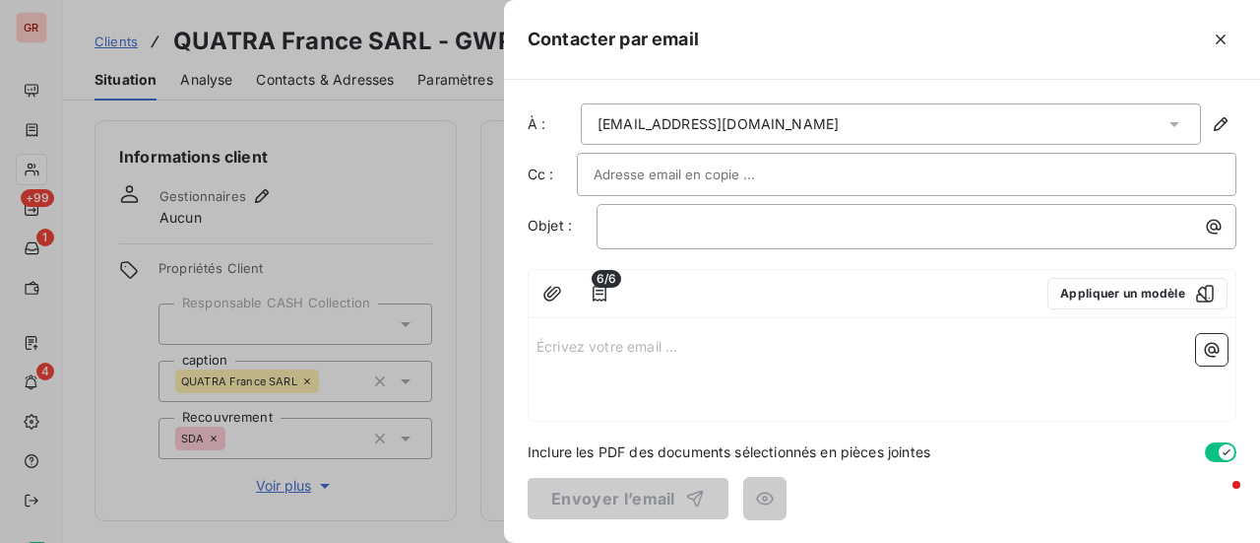
click at [578, 342] on p "Écrivez votre email ... ﻿" at bounding box center [882, 345] width 691 height 23
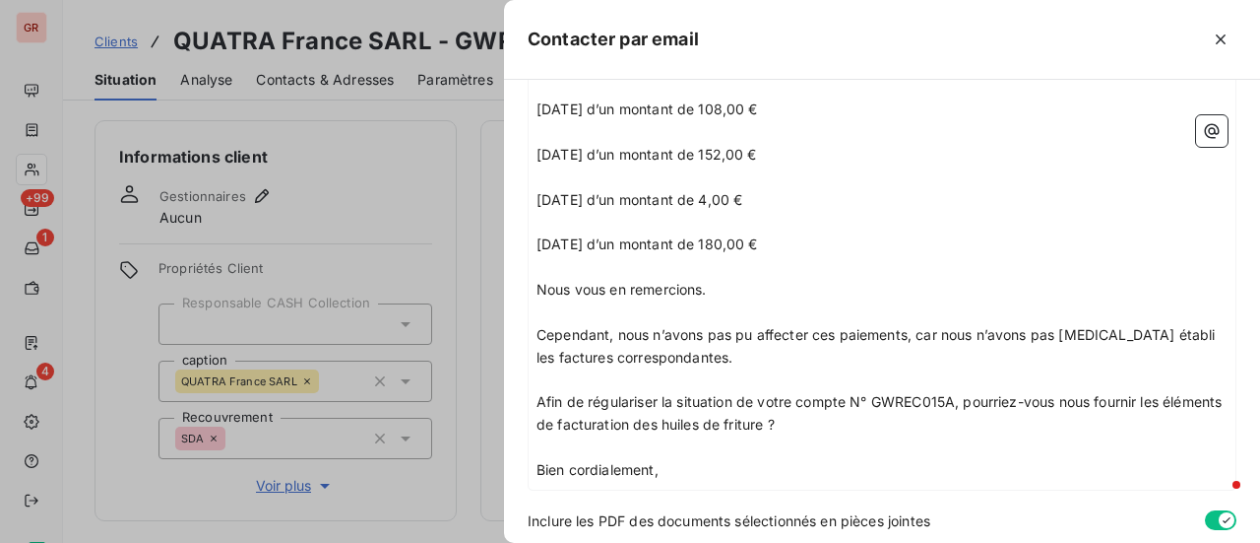
scroll to position [481, 0]
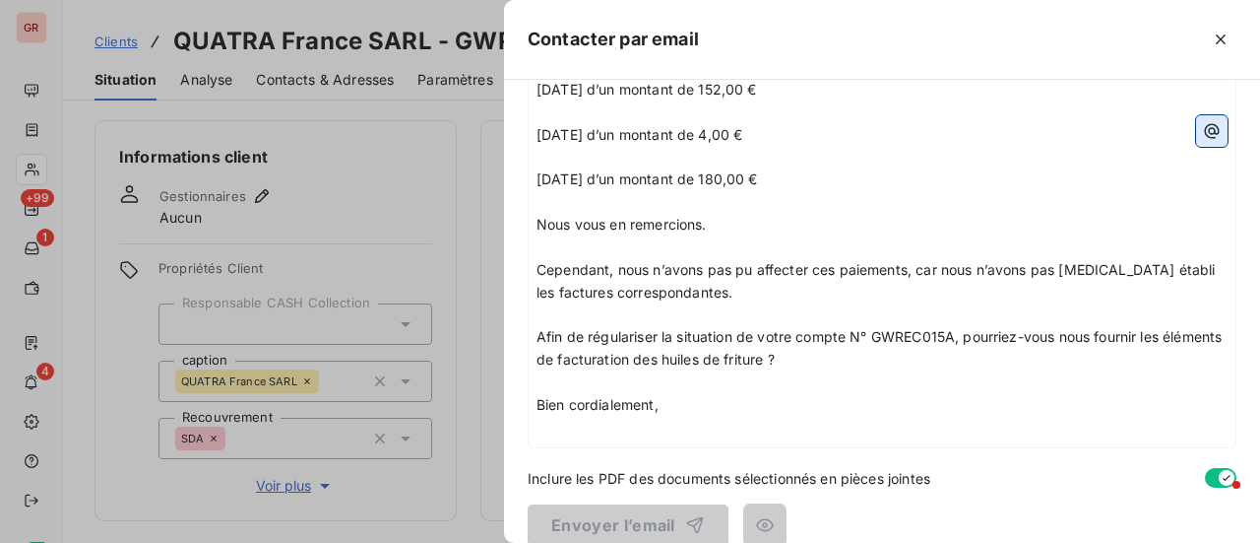
click at [1205, 132] on icon "button" at bounding box center [1212, 131] width 15 height 15
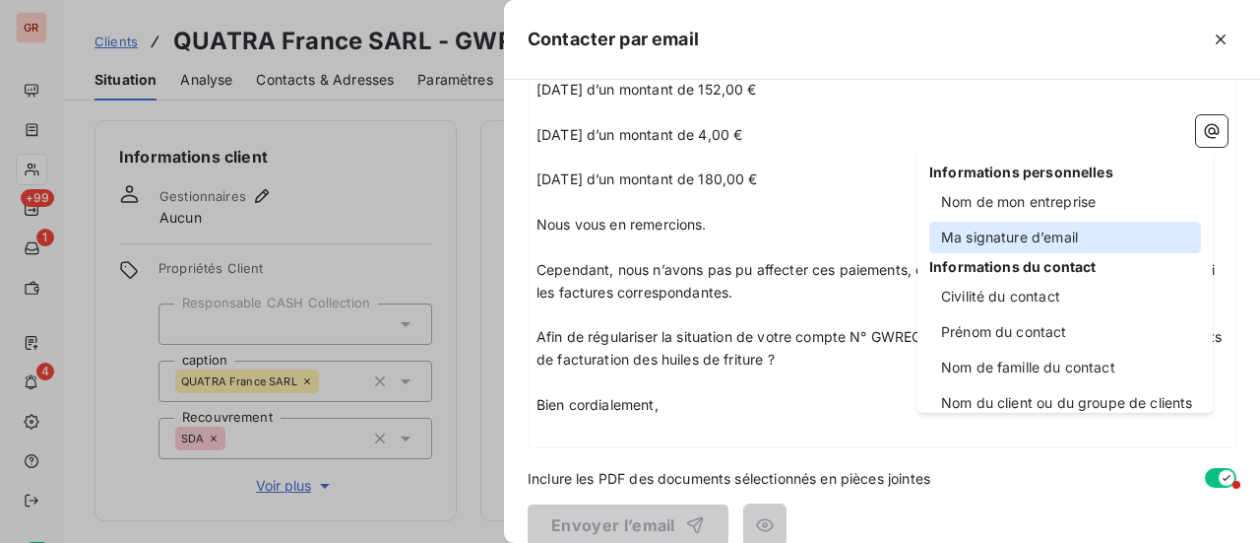
click at [1039, 233] on div "Ma signature d’email" at bounding box center [1066, 238] width 272 height 32
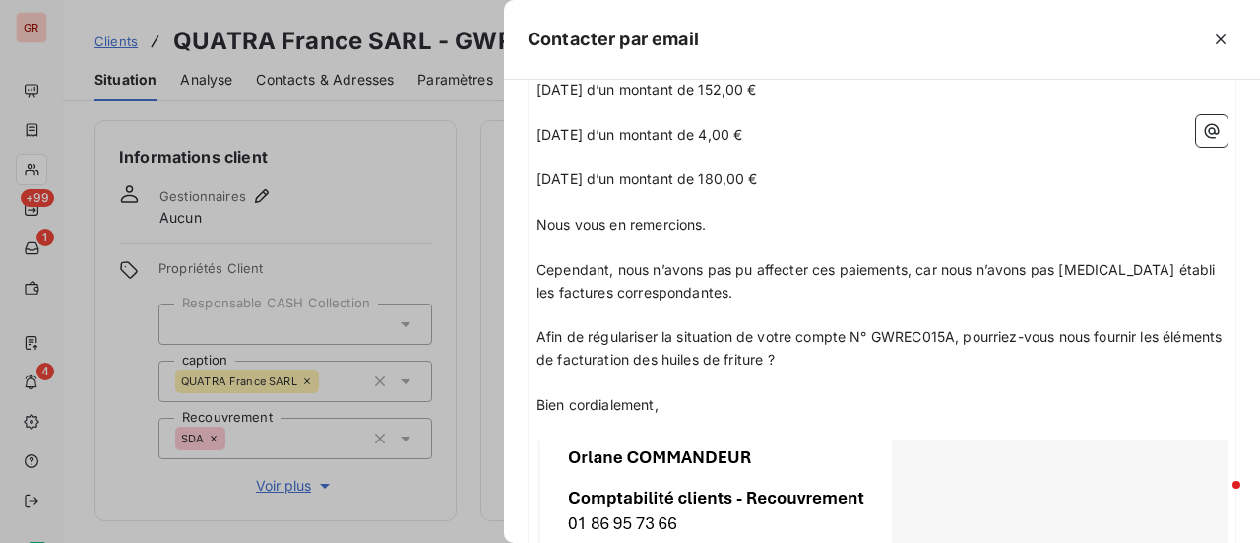
click at [854, 359] on p "Afin de régulariser la situation de votre compte N° GWREC015A, pourriez-vous no…" at bounding box center [882, 348] width 691 height 45
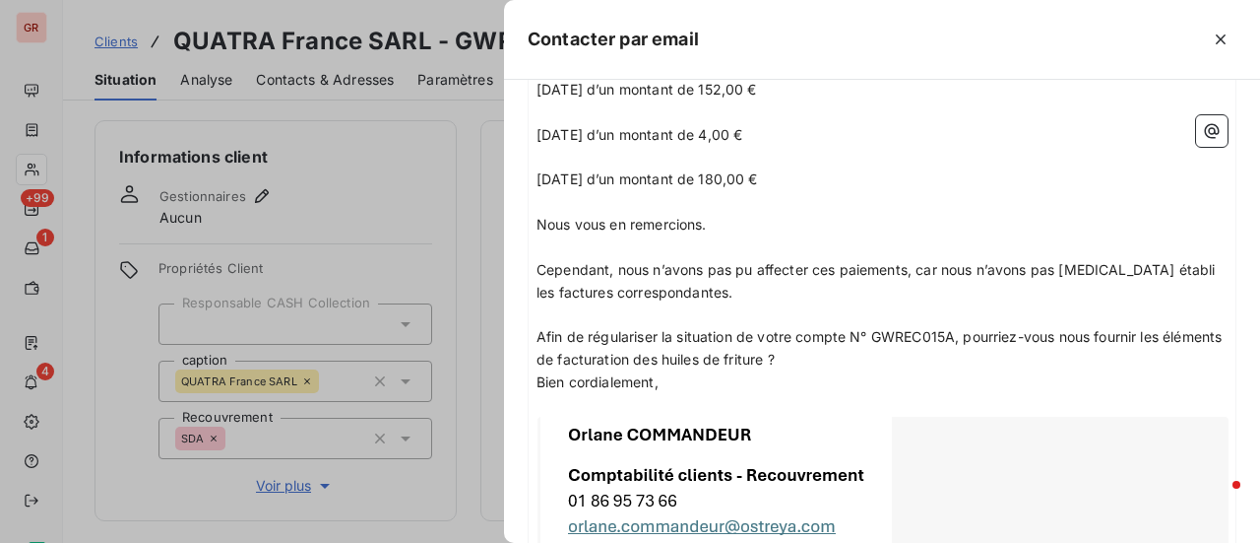
click at [735, 291] on p "Cependant, nous n’avons pas pu affecter ces paiements, car nous n’avons pas [ME…" at bounding box center [882, 281] width 691 height 45
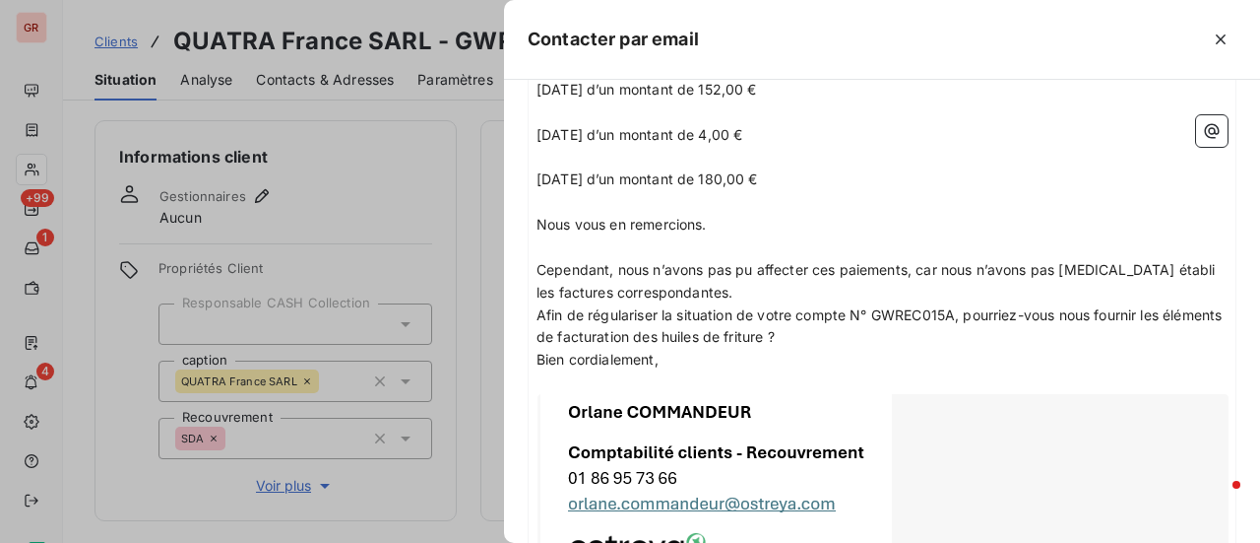
click at [712, 222] on p "Nous vous en remercions." at bounding box center [882, 225] width 691 height 23
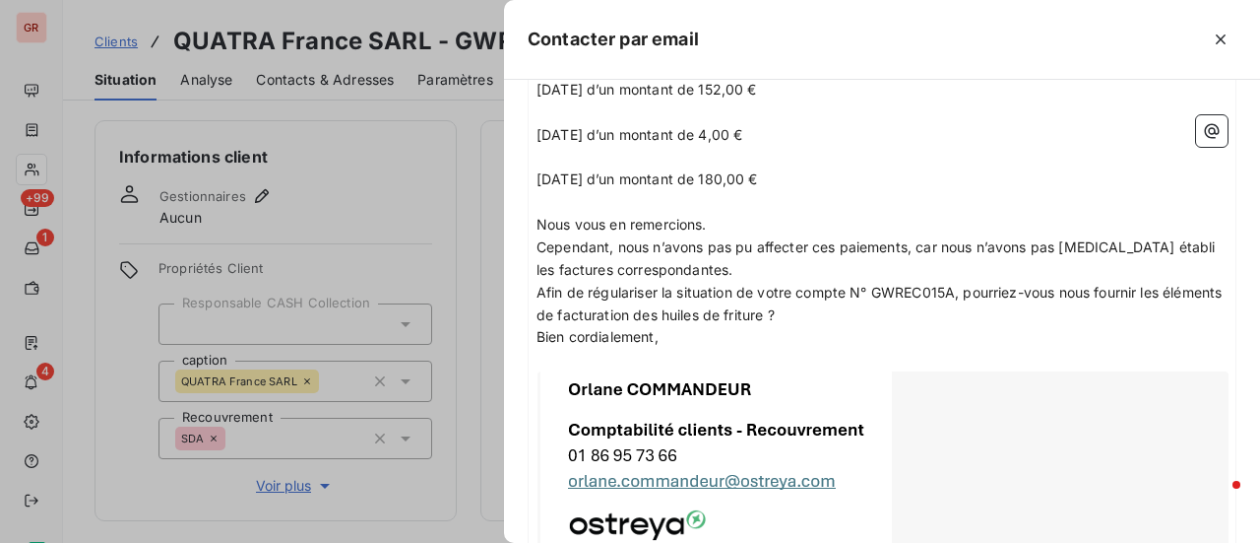
click at [780, 175] on p "[DATE] d’un montant de 180,00 €" at bounding box center [882, 179] width 691 height 23
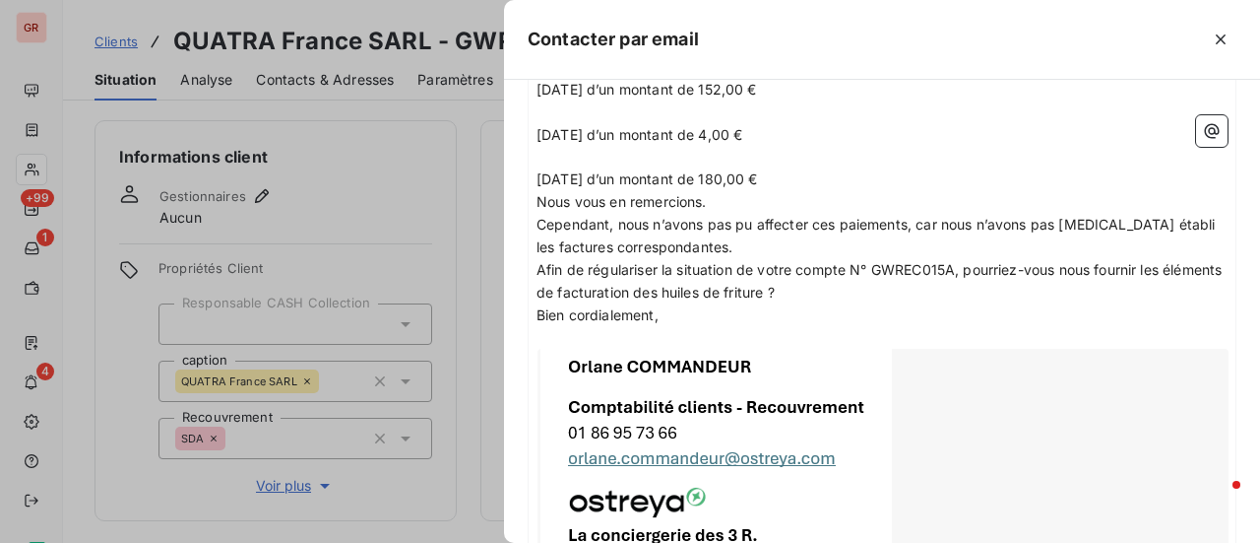
click at [758, 127] on p "[DATE] d’un montant de 4,00 €" at bounding box center [882, 135] width 691 height 23
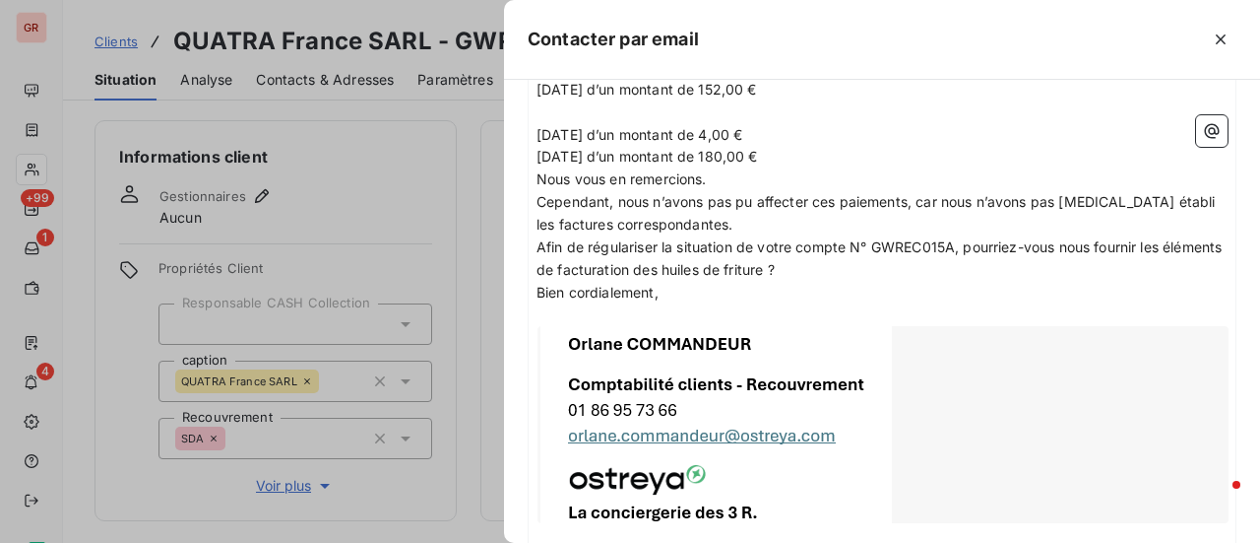
click at [786, 87] on p "[DATE] d’un montant de 152,00 €" at bounding box center [882, 90] width 691 height 23
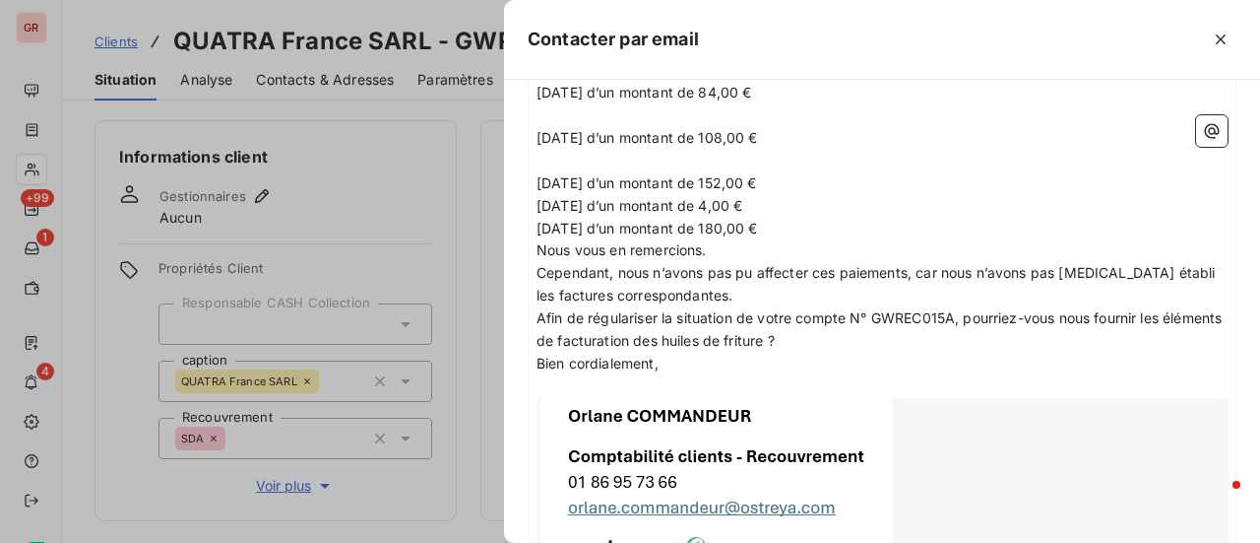
scroll to position [261, 0]
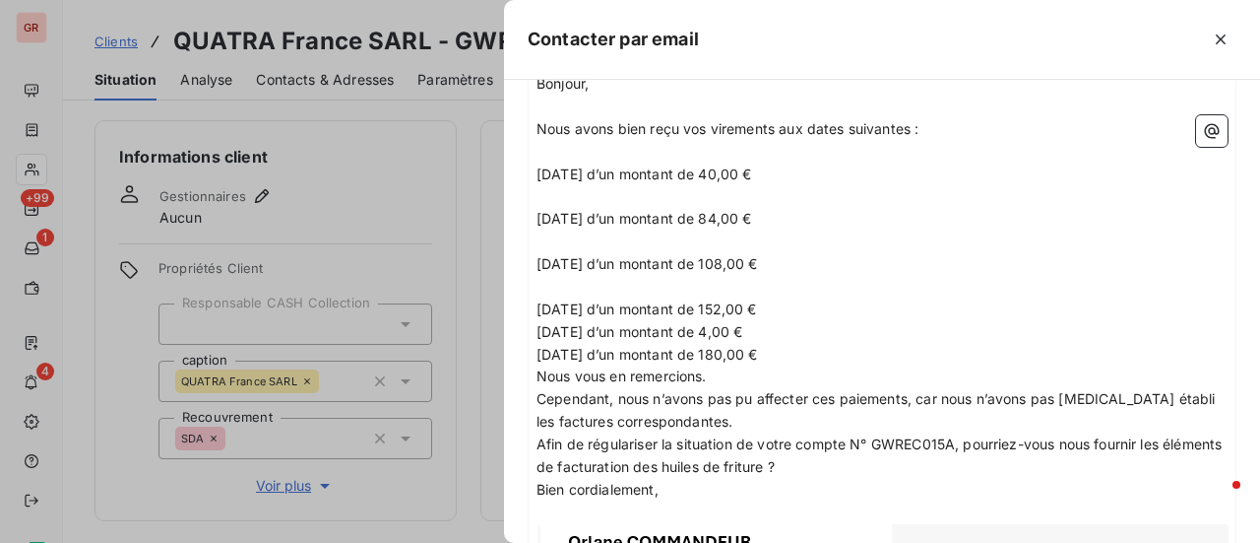
click at [783, 253] on p "[DATE] d’un montant de 108,00 €" at bounding box center [882, 264] width 691 height 23
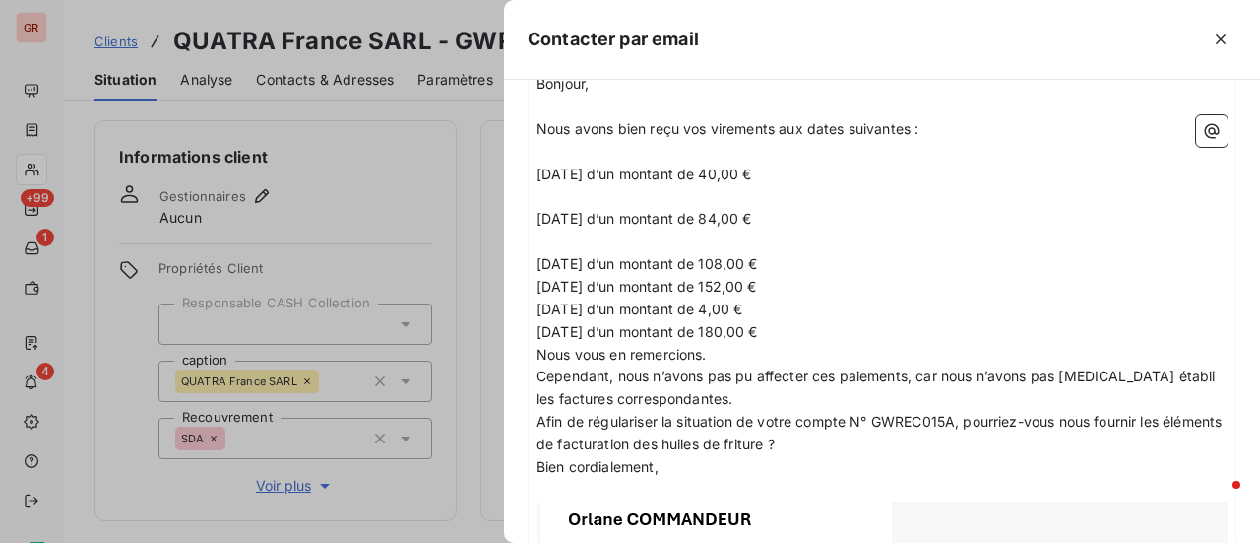
click at [770, 212] on p "[DATE] d’un montant de 84,00 €" at bounding box center [882, 219] width 691 height 23
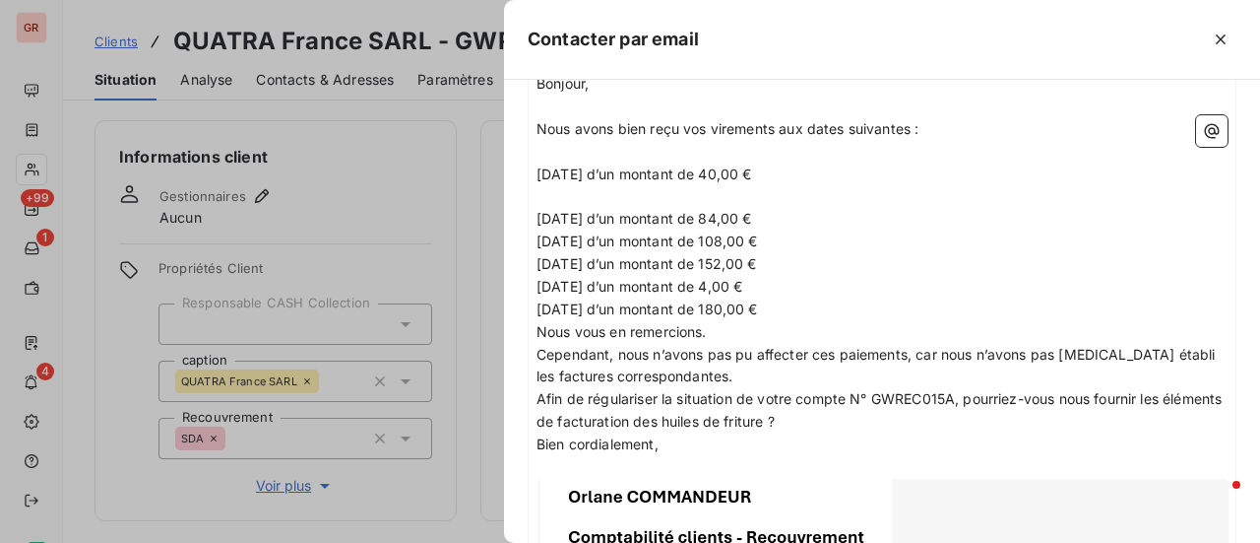
click at [772, 168] on p "[DATE] d’un montant de 40,00 €" at bounding box center [882, 174] width 691 height 23
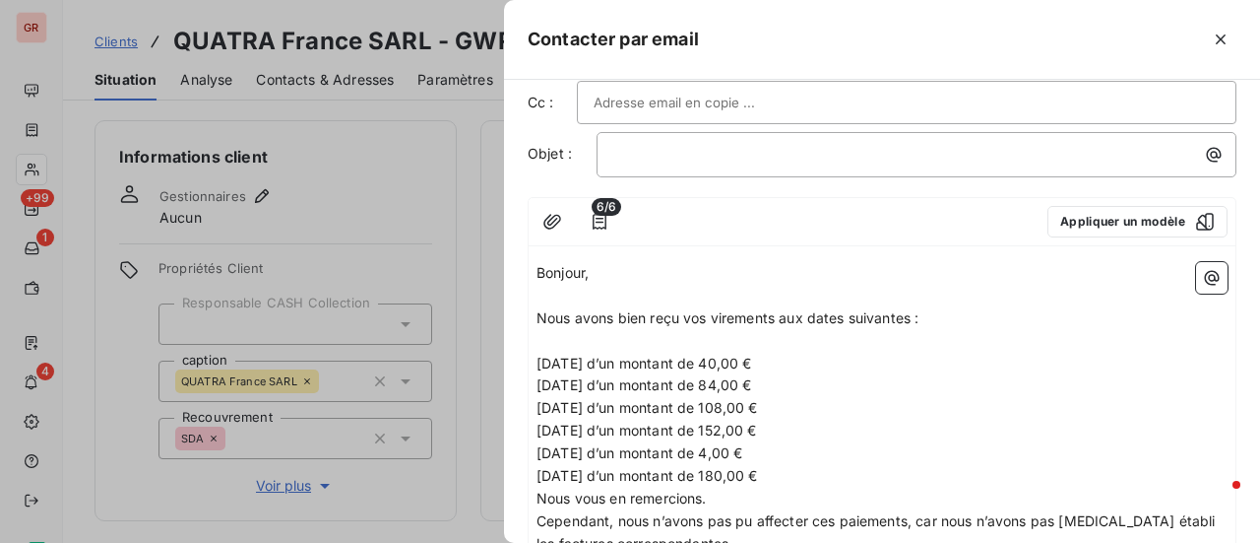
scroll to position [64, 0]
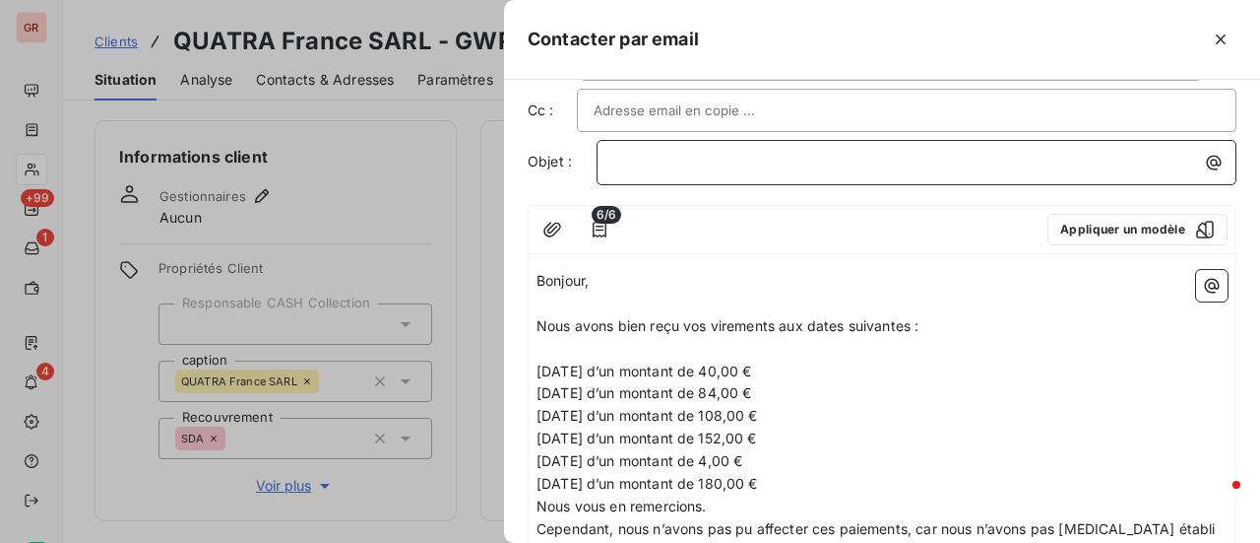
click at [759, 159] on p "﻿" at bounding box center [921, 162] width 616 height 23
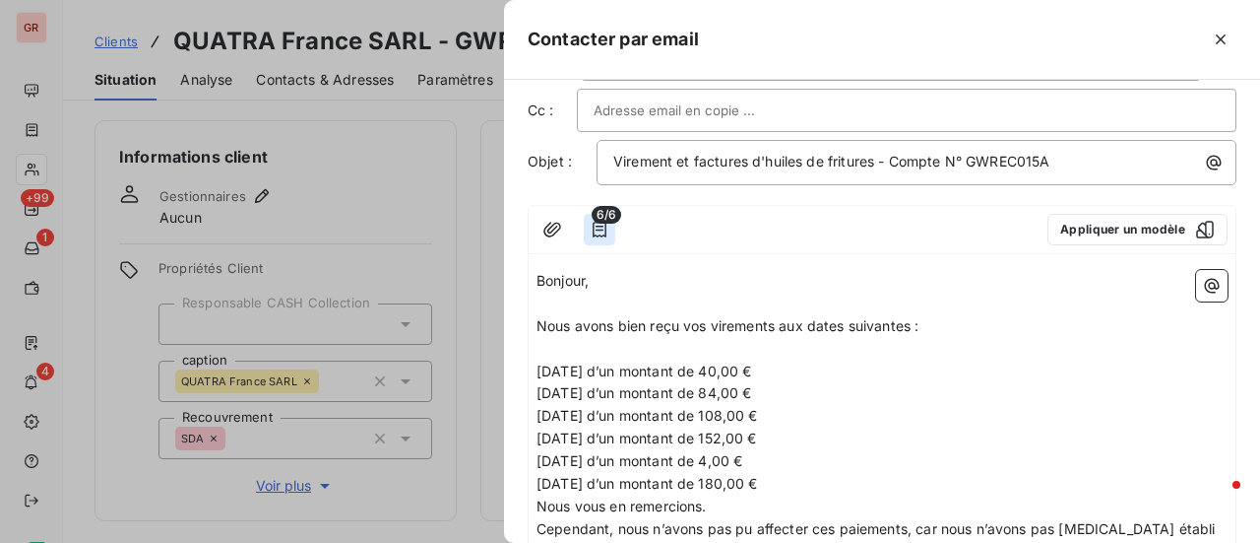
click at [598, 224] on icon "button" at bounding box center [600, 230] width 20 height 20
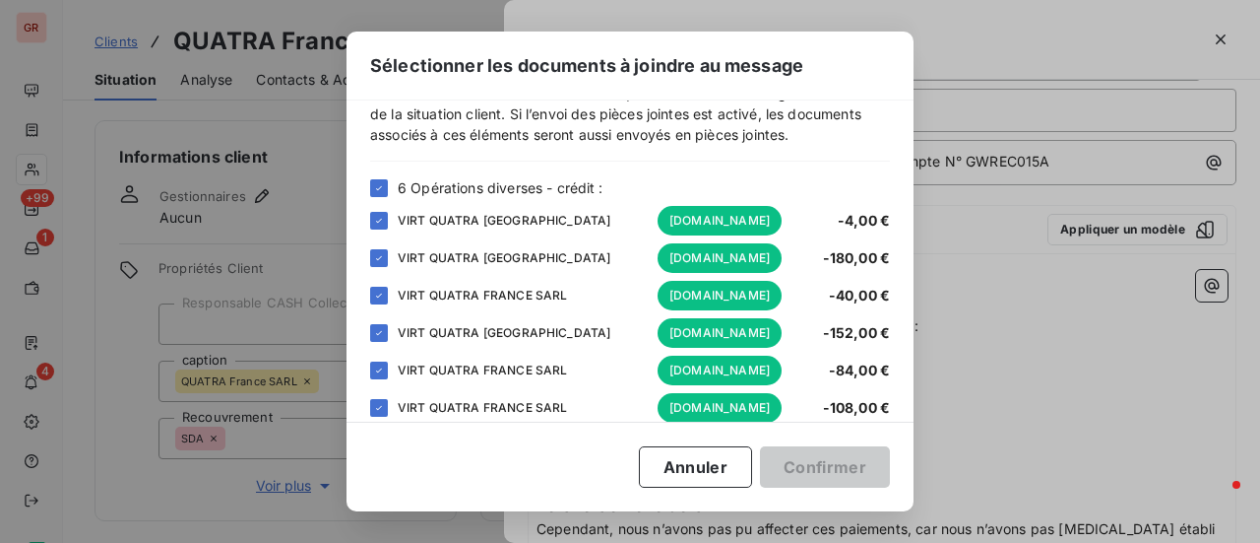
scroll to position [65, 0]
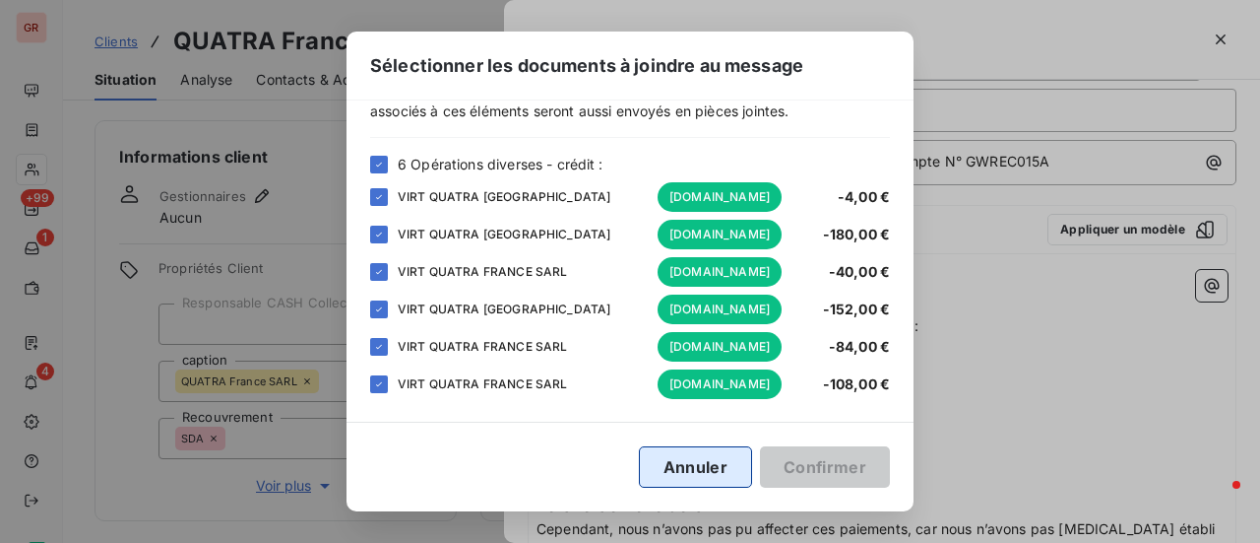
click at [711, 470] on button "Annuler" at bounding box center [695, 466] width 113 height 41
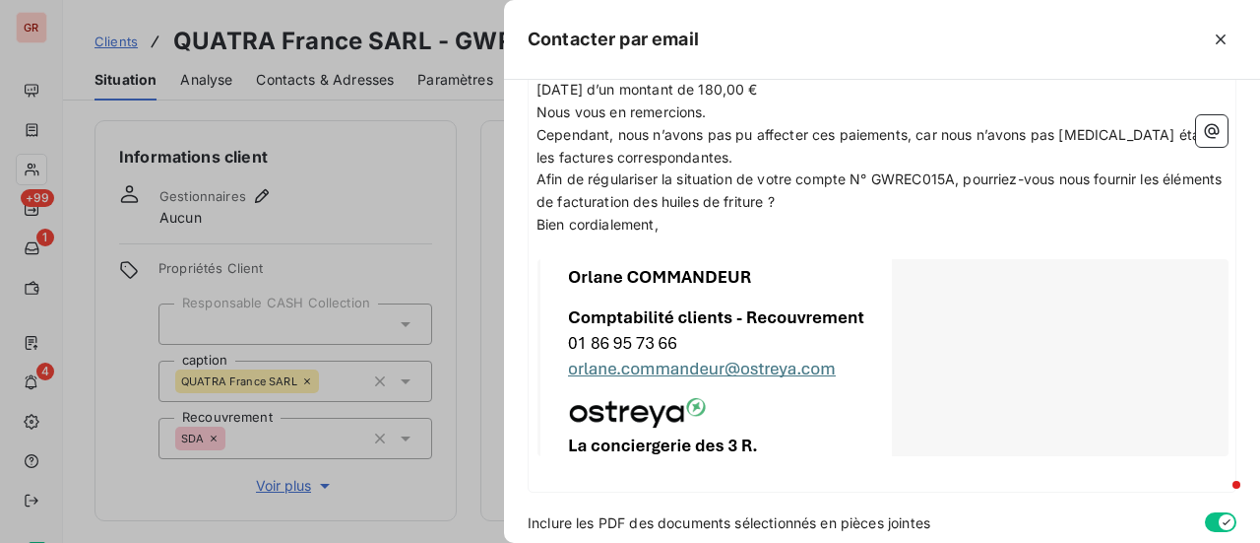
scroll to position [526, 0]
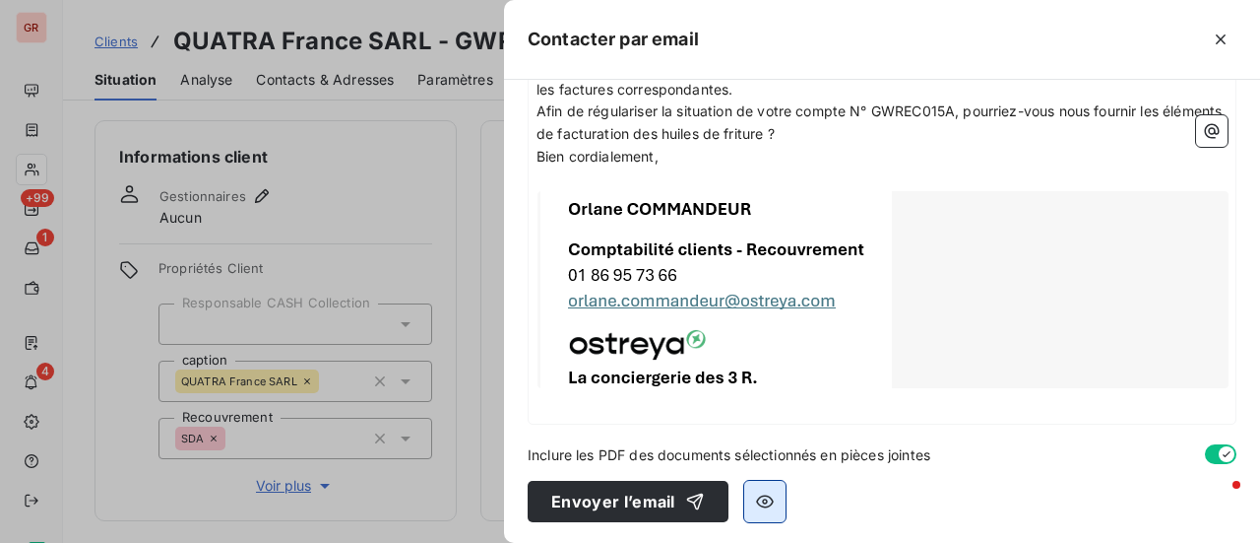
click at [751, 502] on button "button" at bounding box center [764, 501] width 41 height 41
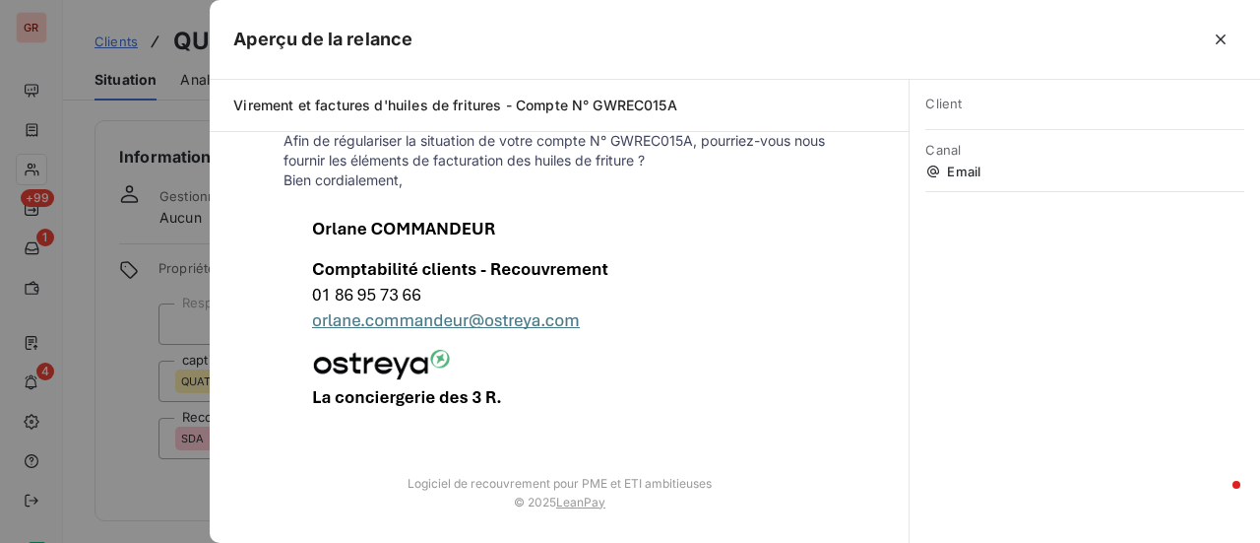
scroll to position [0, 0]
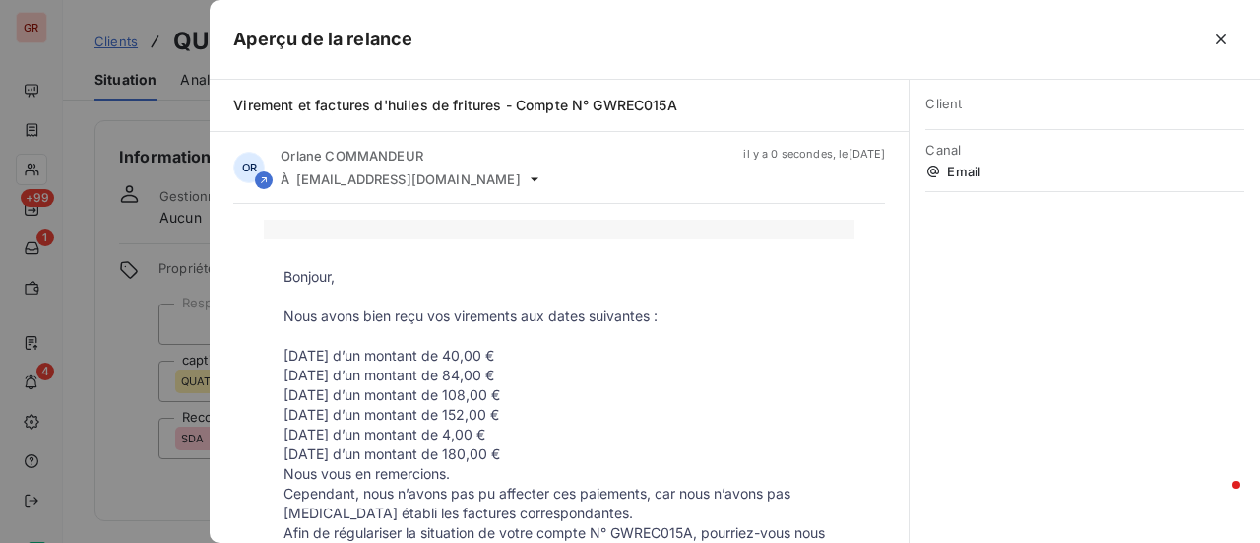
click at [137, 428] on div at bounding box center [630, 271] width 1260 height 543
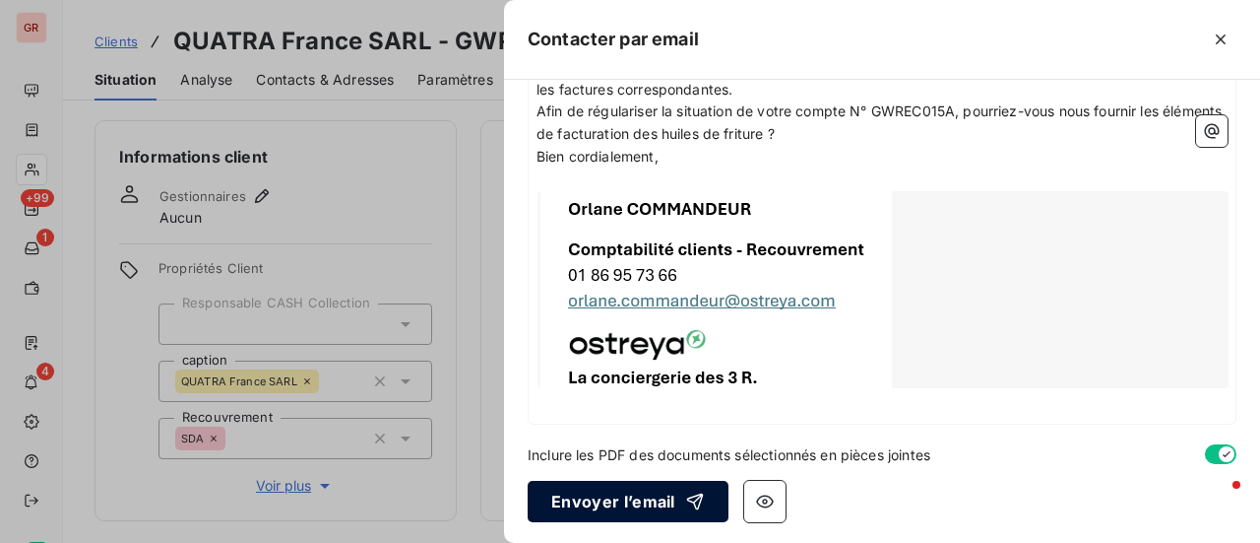
click at [648, 493] on button "Envoyer l’email" at bounding box center [628, 501] width 201 height 41
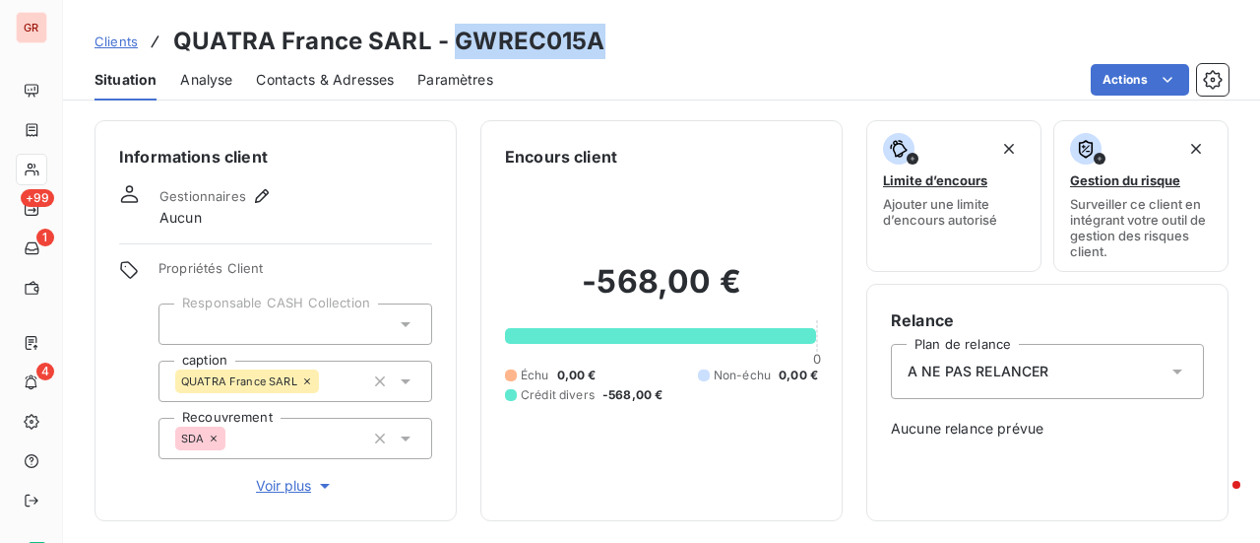
drag, startPoint x: 601, startPoint y: 47, endPoint x: 456, endPoint y: 36, distance: 145.1
click at [456, 36] on div "Clients QUATRA [GEOGRAPHIC_DATA] SARL - GWREC015A" at bounding box center [661, 41] width 1197 height 35
copy h3 "GWREC015A"
click at [319, 77] on span "Contacts & Adresses" at bounding box center [325, 80] width 138 height 20
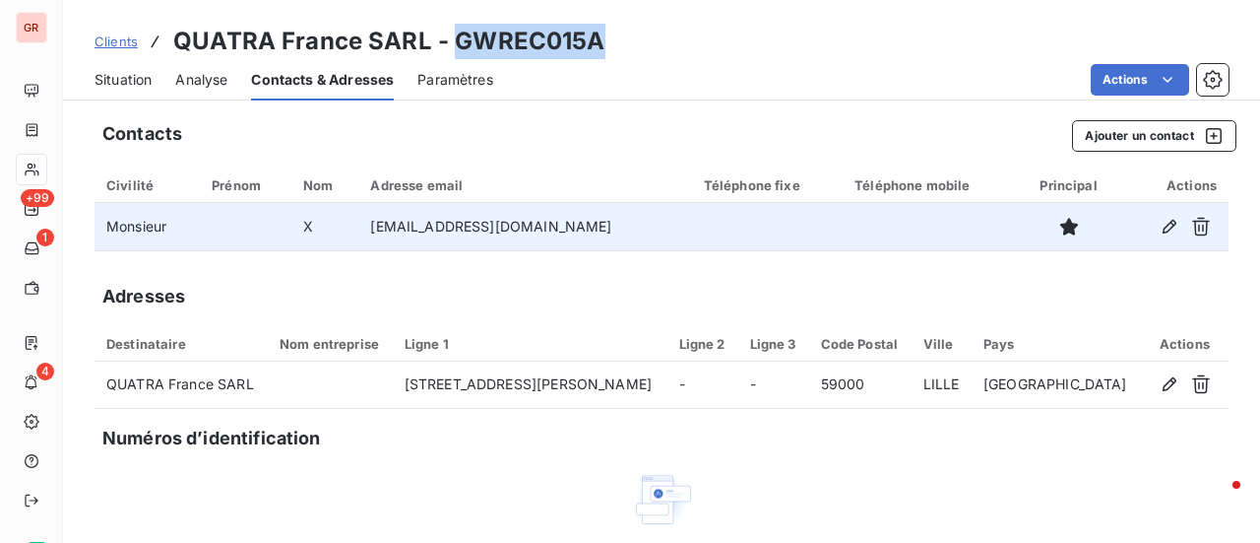
drag, startPoint x: 603, startPoint y: 226, endPoint x: 404, endPoint y: 224, distance: 198.9
click at [378, 236] on td "[EMAIL_ADDRESS][DOMAIN_NAME]" at bounding box center [524, 226] width 333 height 47
copy td "[EMAIL_ADDRESS][DOMAIN_NAME]"
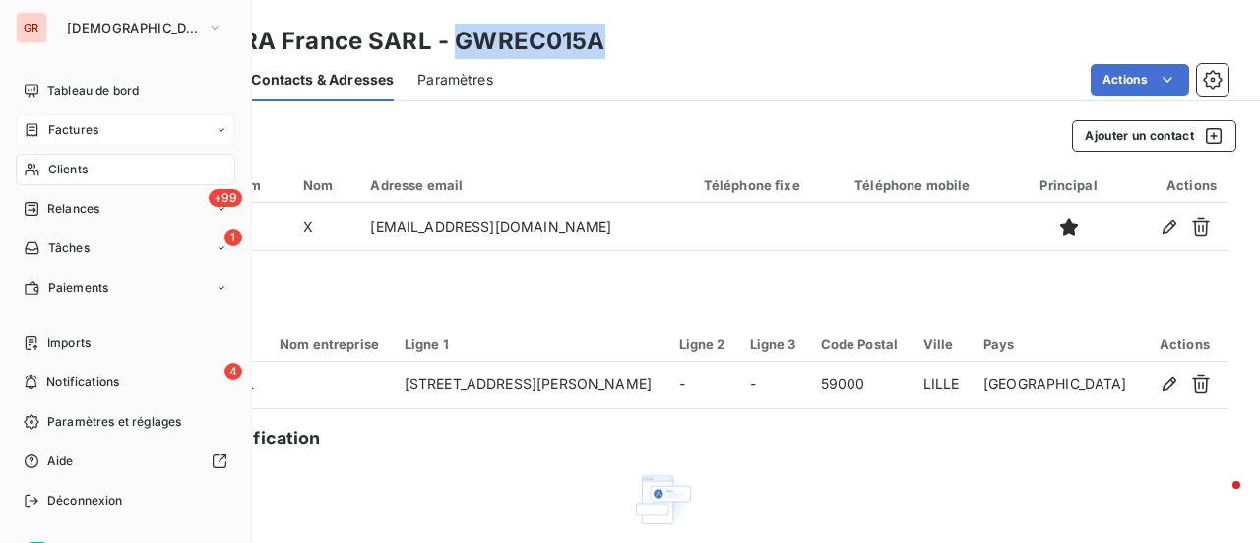
click at [89, 129] on span "Factures" at bounding box center [73, 130] width 50 height 18
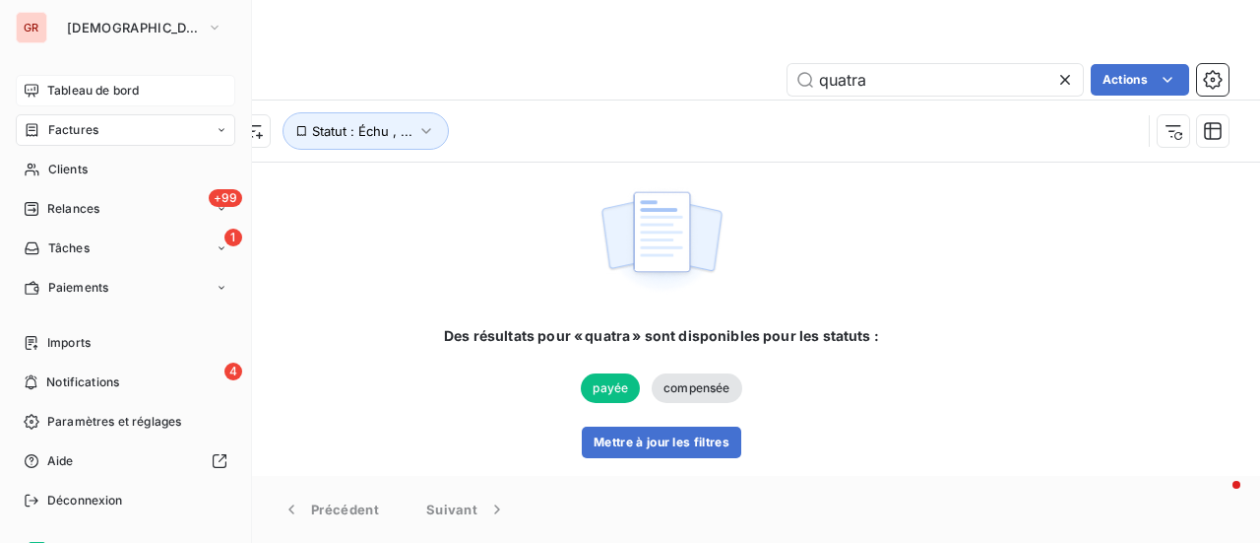
click at [91, 92] on span "Tableau de bord" at bounding box center [93, 91] width 92 height 18
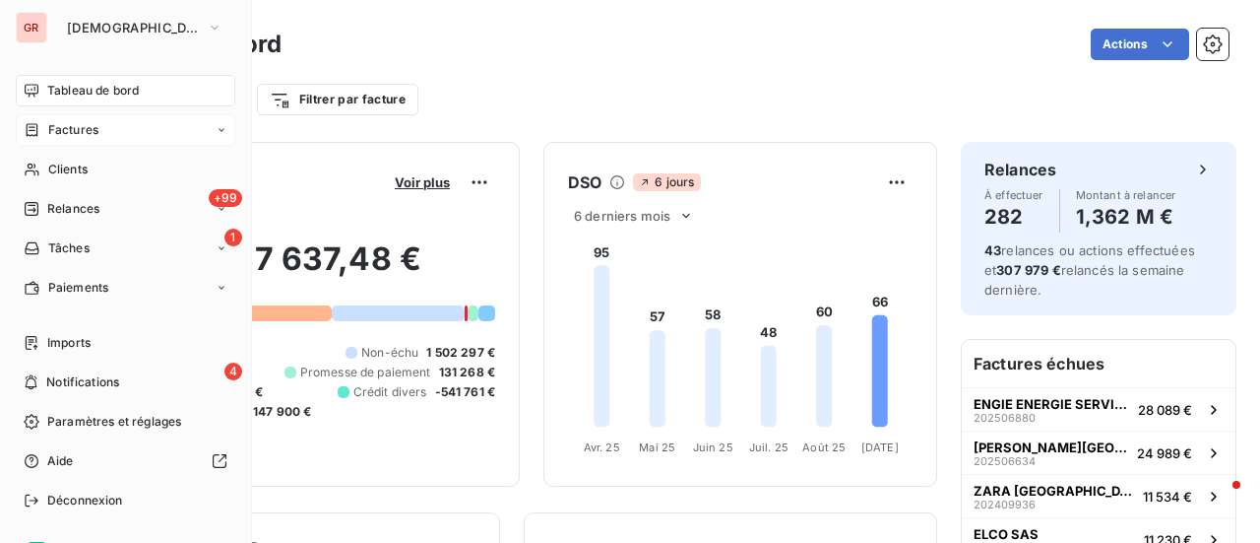
click at [90, 126] on span "Factures" at bounding box center [73, 130] width 50 height 18
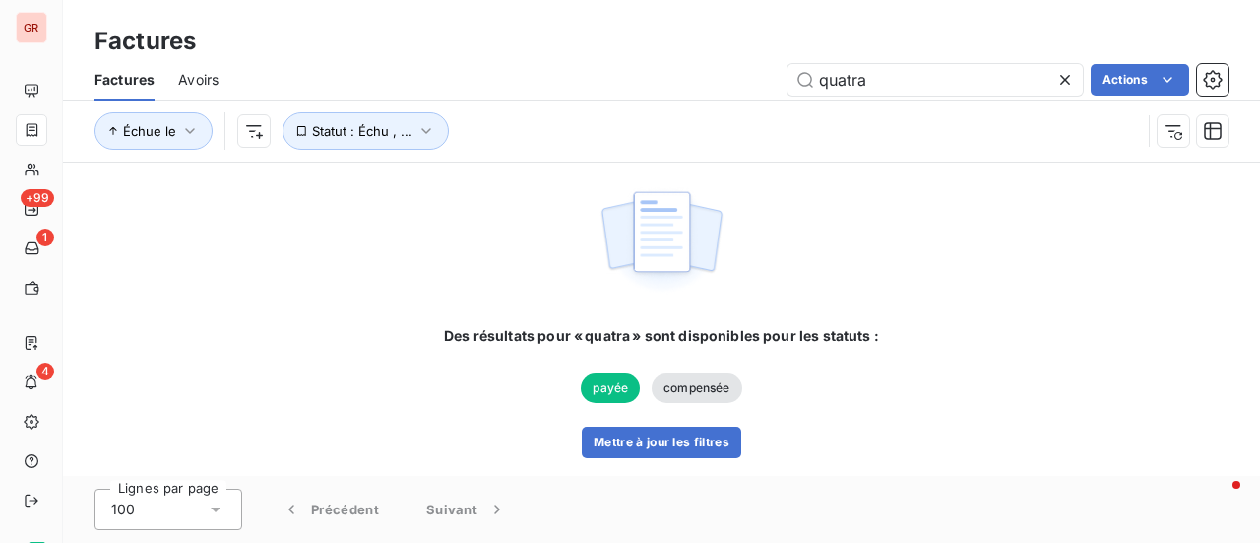
click at [377, 42] on div "Factures" at bounding box center [661, 41] width 1197 height 35
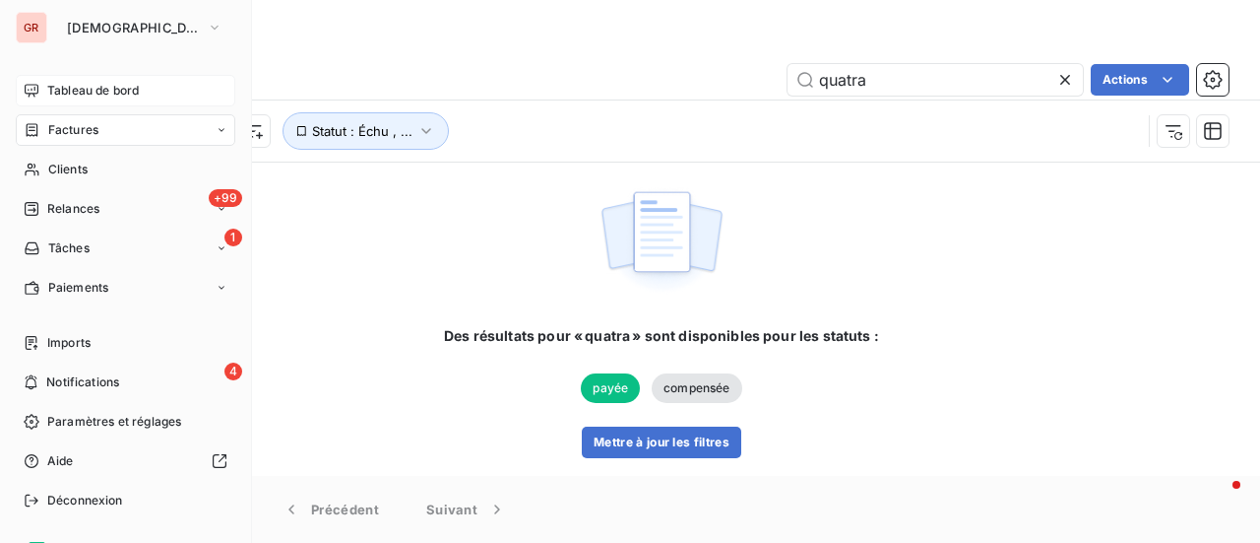
click at [94, 91] on span "Tableau de bord" at bounding box center [93, 91] width 92 height 18
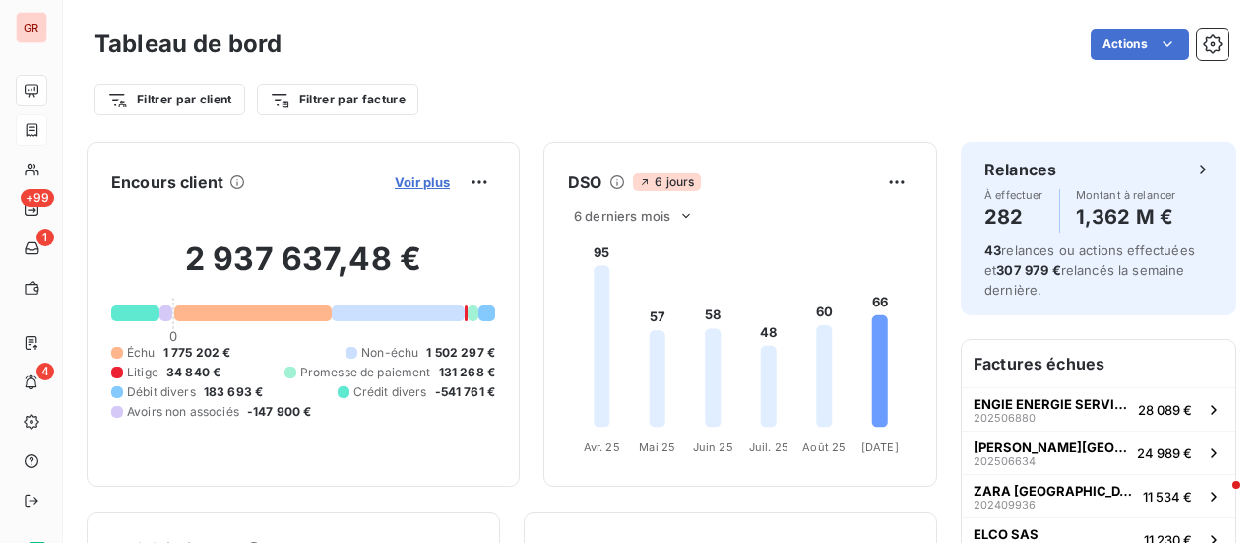
click at [415, 178] on span "Voir plus" at bounding box center [422, 182] width 55 height 16
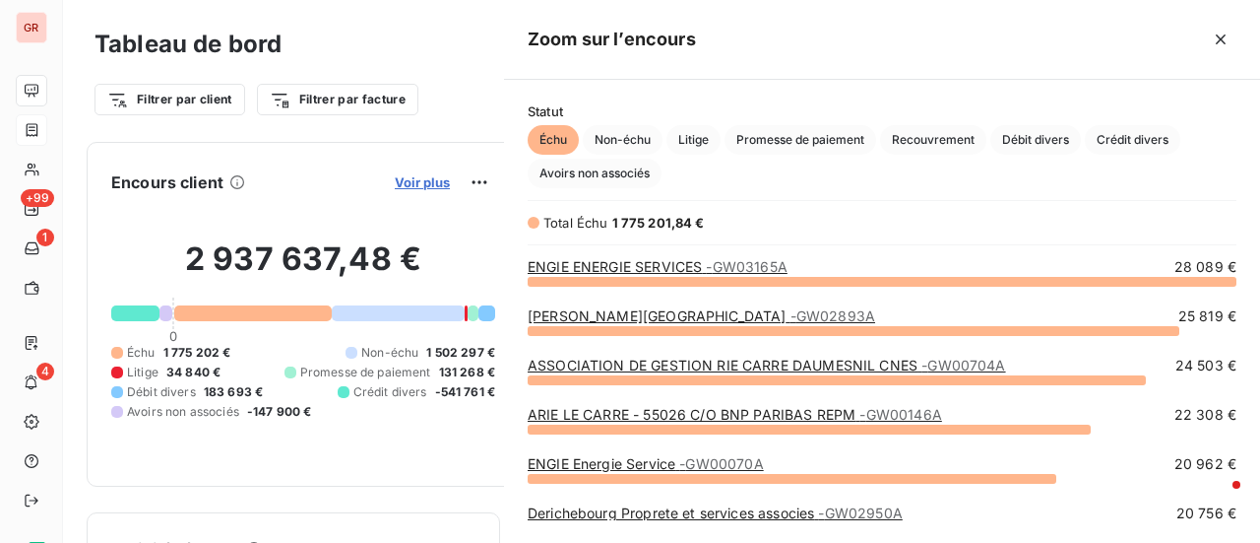
scroll to position [247, 740]
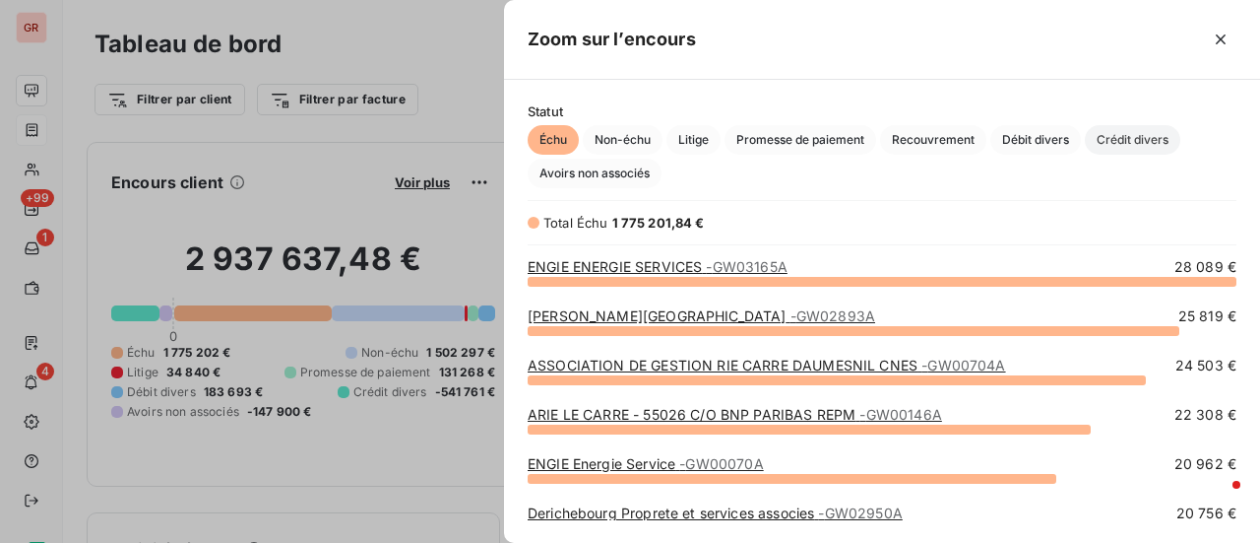
click at [1137, 141] on span "Crédit divers" at bounding box center [1133, 140] width 96 height 30
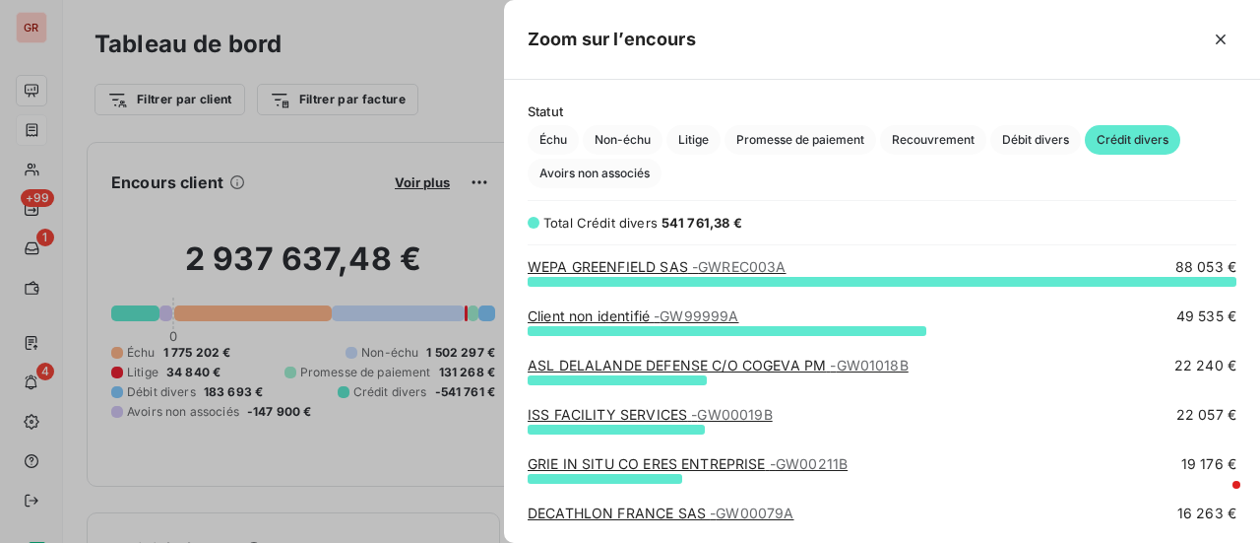
click at [725, 359] on link "ASL DELALANDE DEFENSE C/O COGEVA PM - GW01018B" at bounding box center [718, 364] width 381 height 17
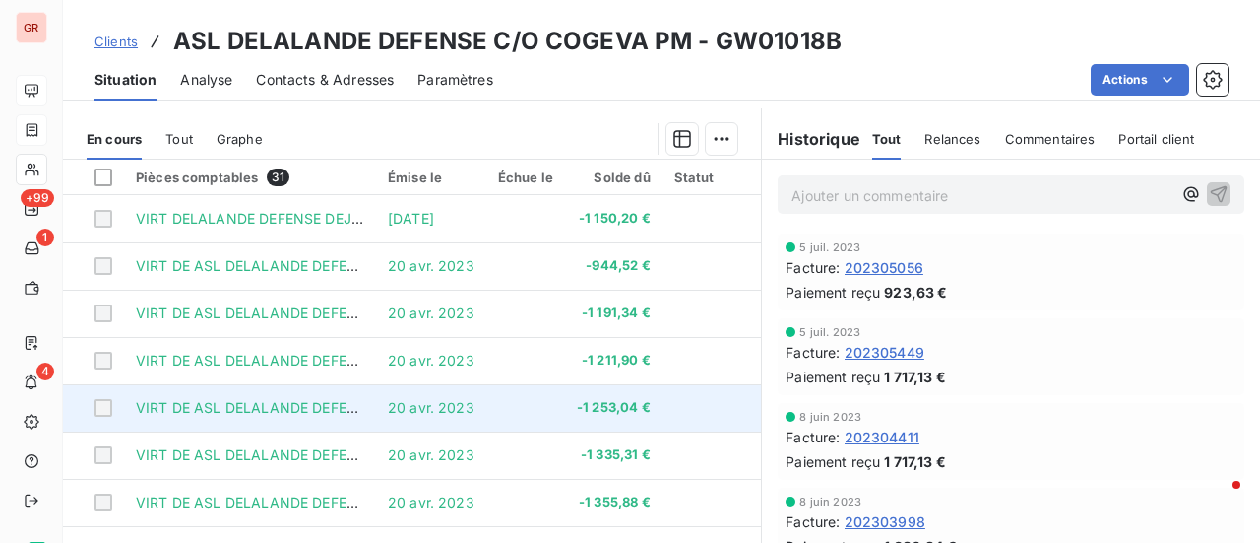
scroll to position [493, 0]
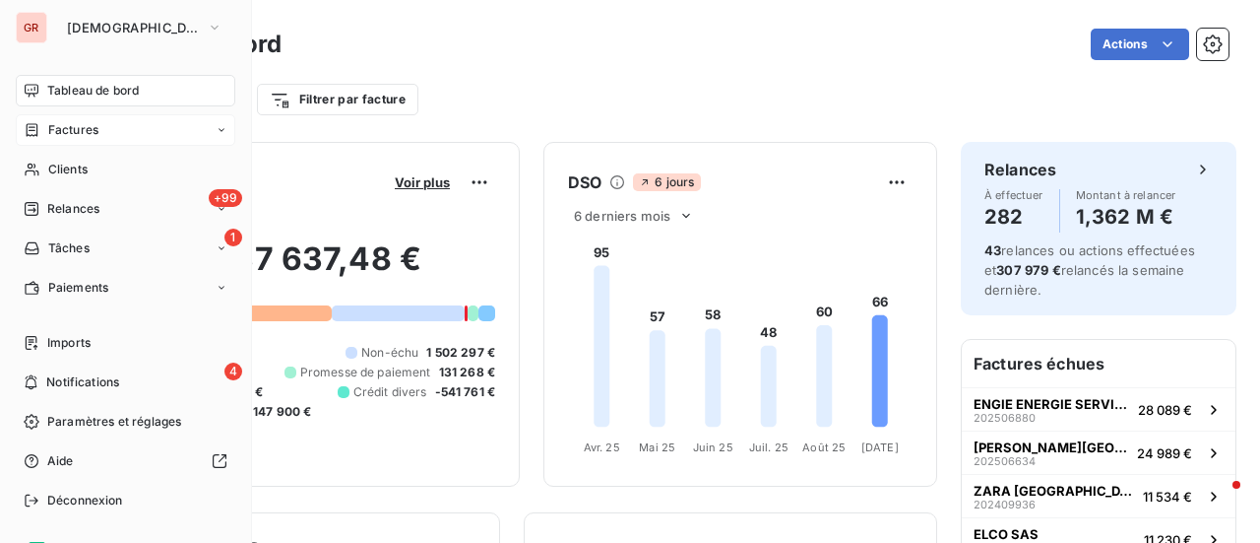
click at [71, 128] on span "Factures" at bounding box center [73, 130] width 50 height 18
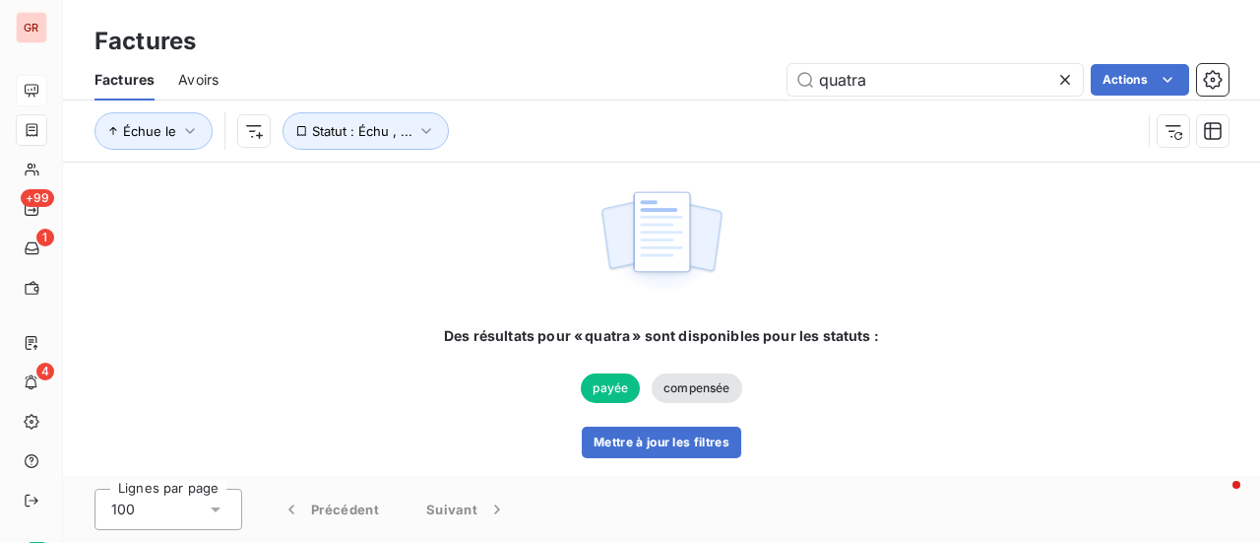
drag, startPoint x: 888, startPoint y: 80, endPoint x: 683, endPoint y: 96, distance: 205.5
click at [685, 96] on div "Factures Avoirs quatra Actions" at bounding box center [661, 79] width 1197 height 41
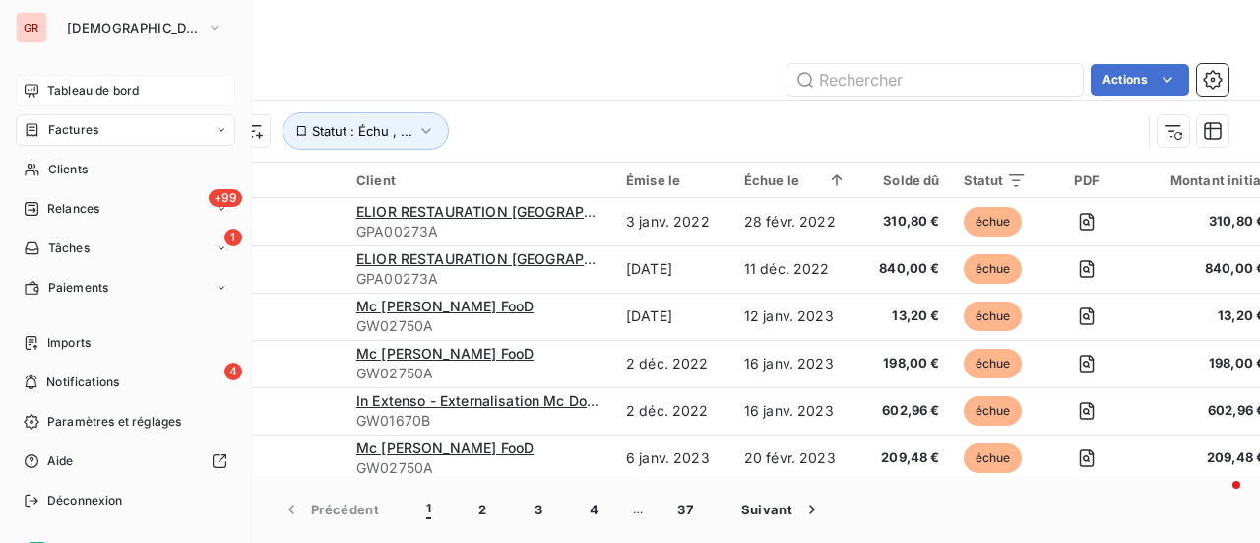
click at [93, 96] on span "Tableau de bord" at bounding box center [93, 91] width 92 height 18
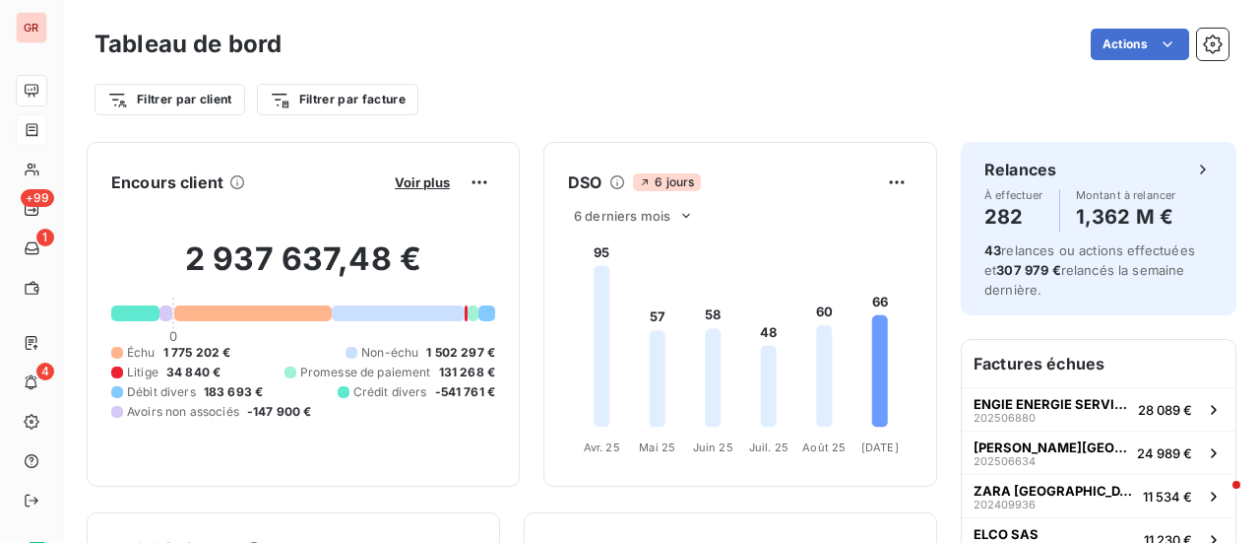
click at [436, 183] on button "Voir plus" at bounding box center [422, 182] width 67 height 18
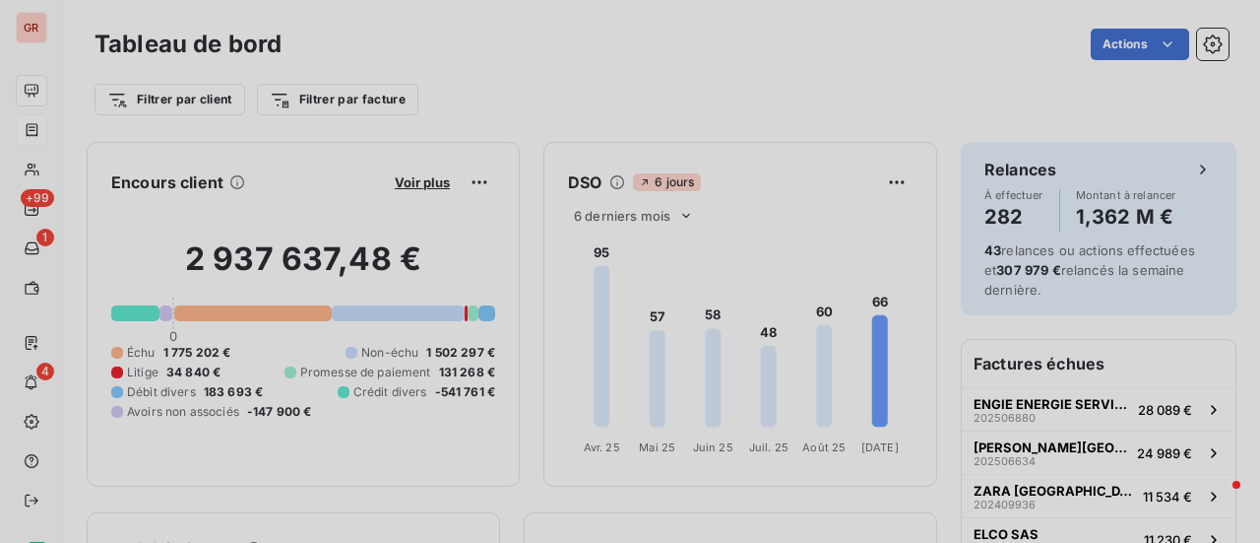
scroll to position [528, 740]
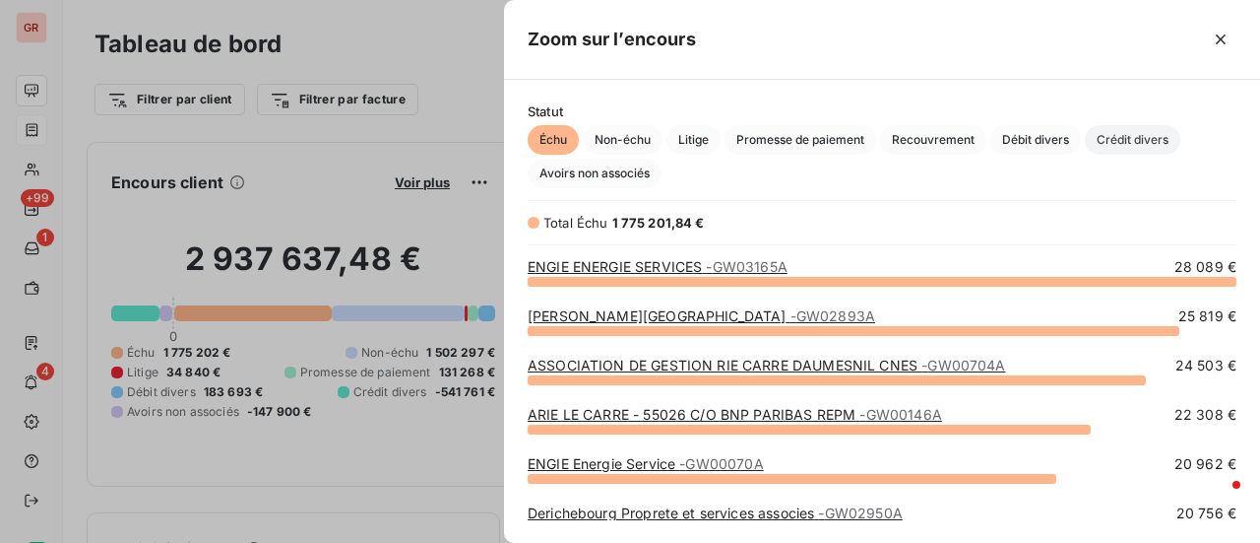
click at [1148, 135] on span "Crédit divers" at bounding box center [1133, 140] width 96 height 30
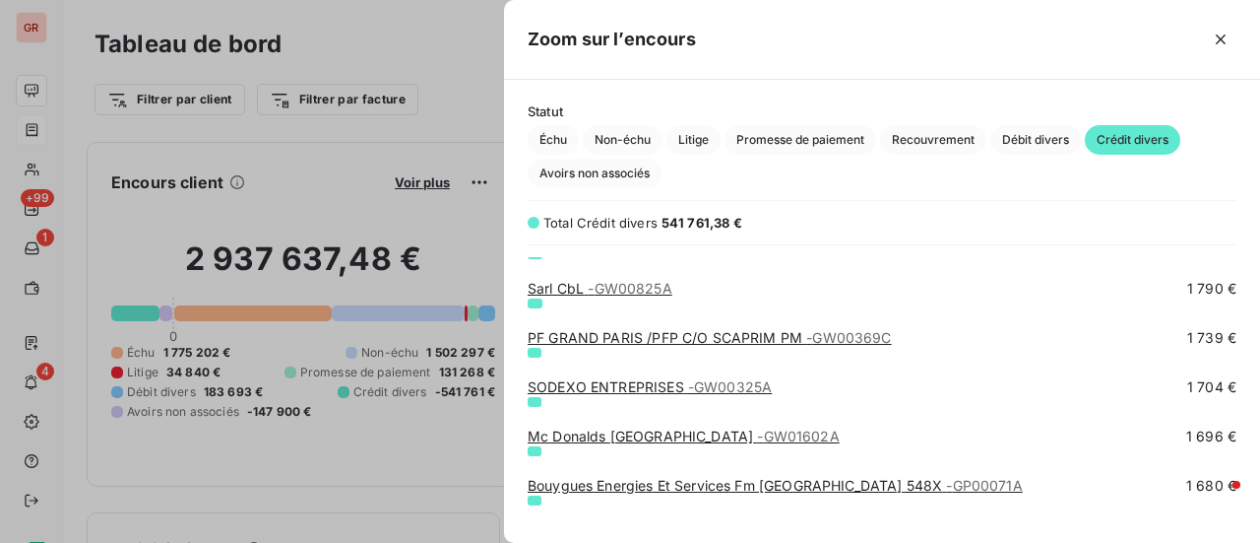
scroll to position [2954, 0]
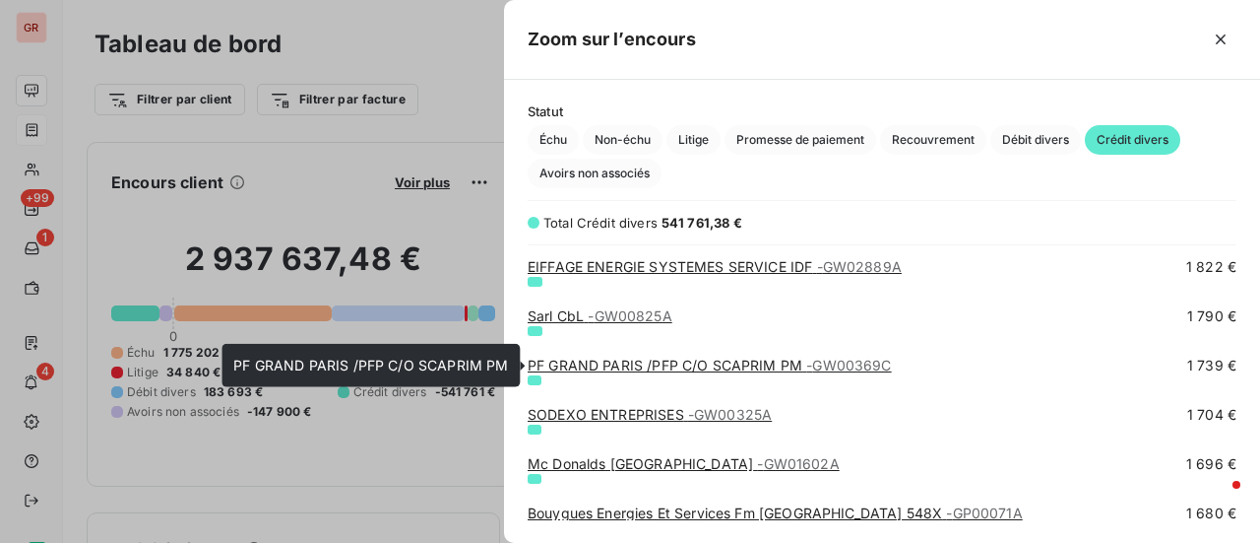
click at [618, 363] on link "PF GRAND PARIS /PFP C/O SCAPRIM PM - GW00369C" at bounding box center [710, 364] width 364 height 17
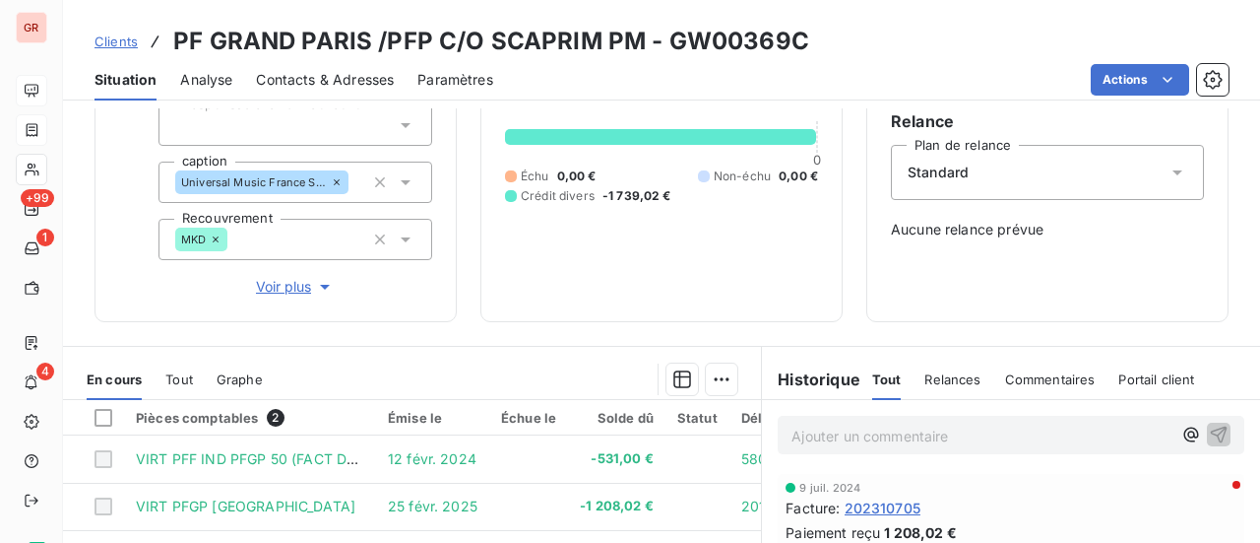
scroll to position [198, 0]
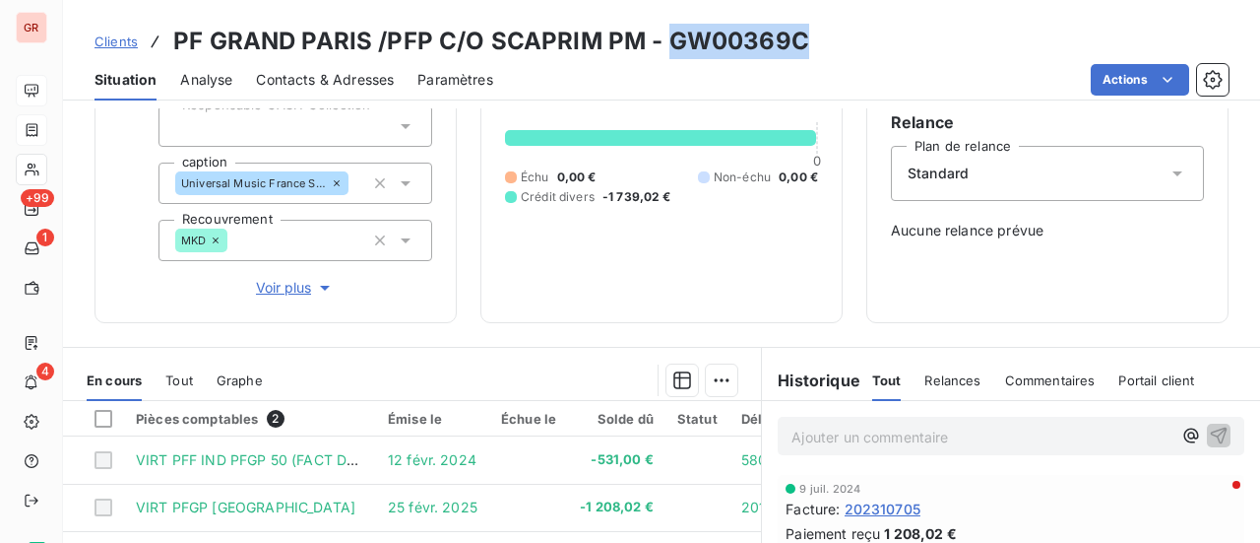
drag, startPoint x: 803, startPoint y: 50, endPoint x: 668, endPoint y: 52, distance: 135.9
click at [668, 52] on div "Clients PF GRAND PARIS /PFP C/O SCAPRIM PM - GW00369C" at bounding box center [661, 41] width 1197 height 35
copy h3 "GW00369C"
click at [350, 75] on span "Contacts & Adresses" at bounding box center [325, 80] width 138 height 20
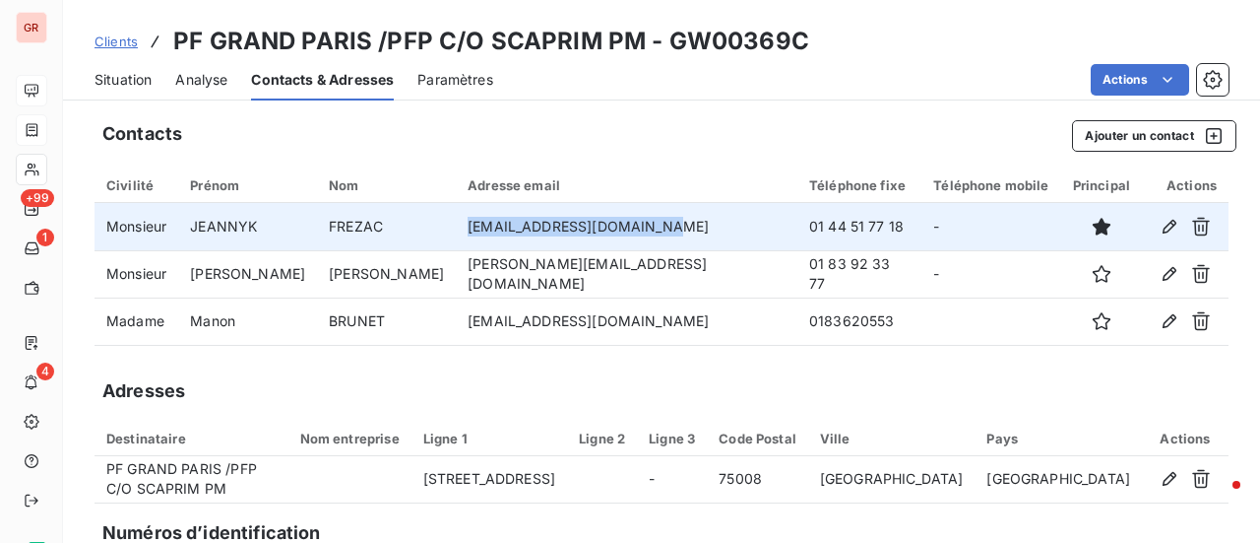
drag, startPoint x: 632, startPoint y: 229, endPoint x: 463, endPoint y: 225, distance: 169.4
click at [463, 225] on td "[EMAIL_ADDRESS][DOMAIN_NAME]" at bounding box center [627, 226] width 342 height 47
copy td "[EMAIL_ADDRESS][DOMAIN_NAME]"
drag, startPoint x: 825, startPoint y: 227, endPoint x: 725, endPoint y: 226, distance: 100.4
click at [798, 226] on td "01 44 51 77 18" at bounding box center [860, 226] width 124 height 47
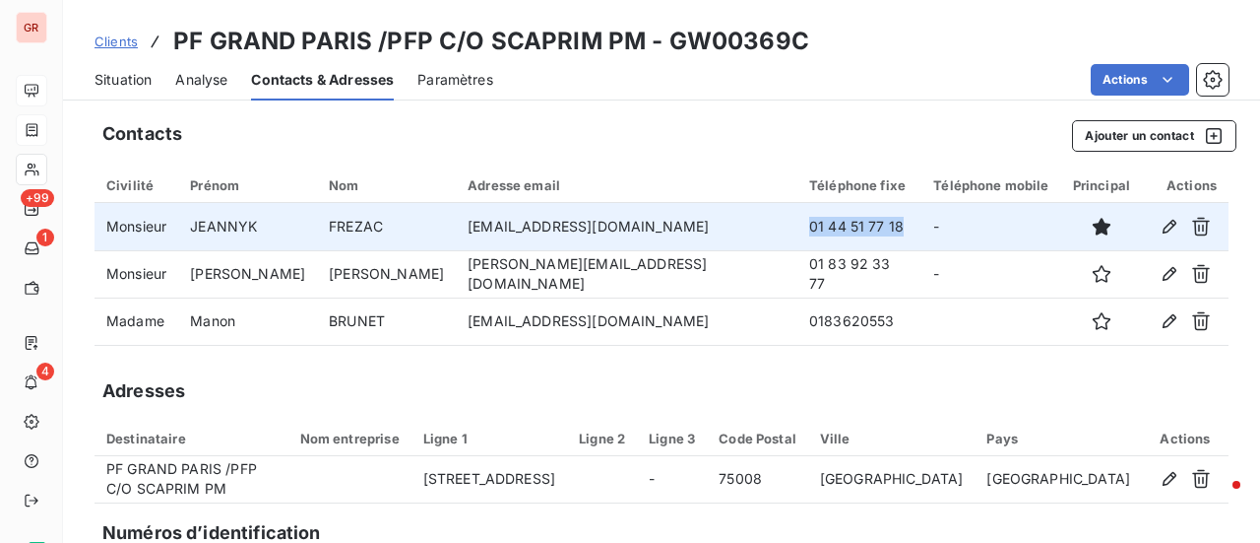
copy td "01 44 51 77 18"
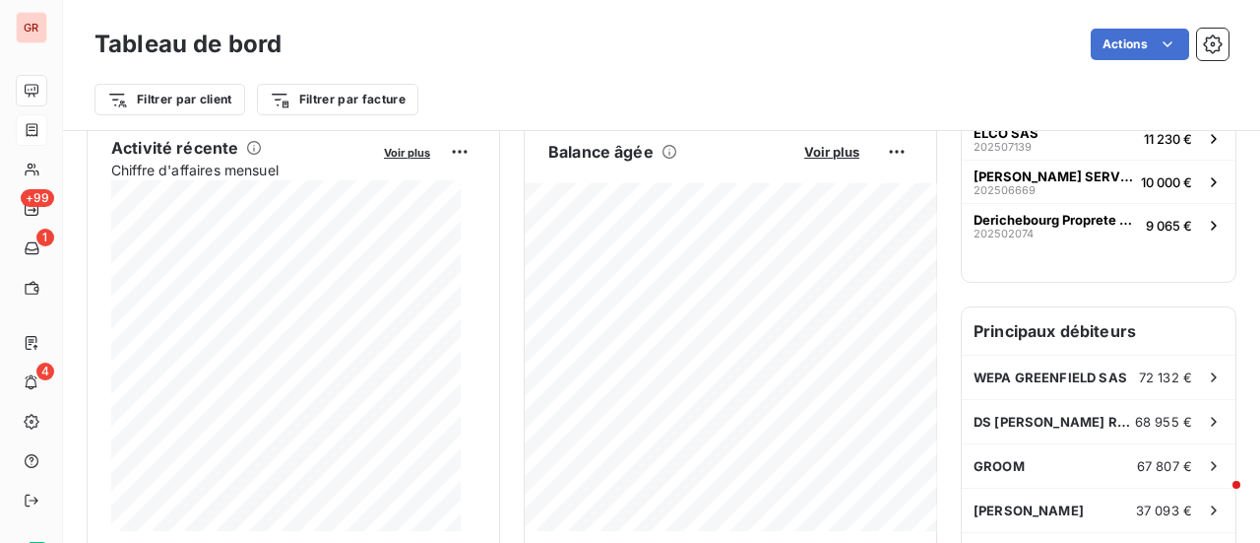
scroll to position [394, 0]
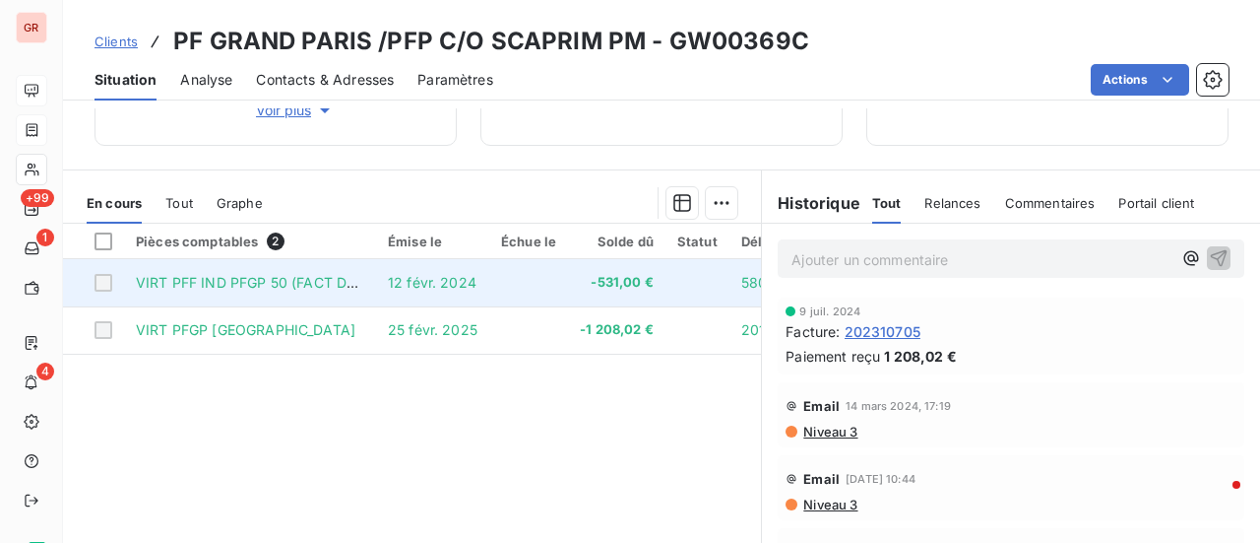
scroll to position [394, 0]
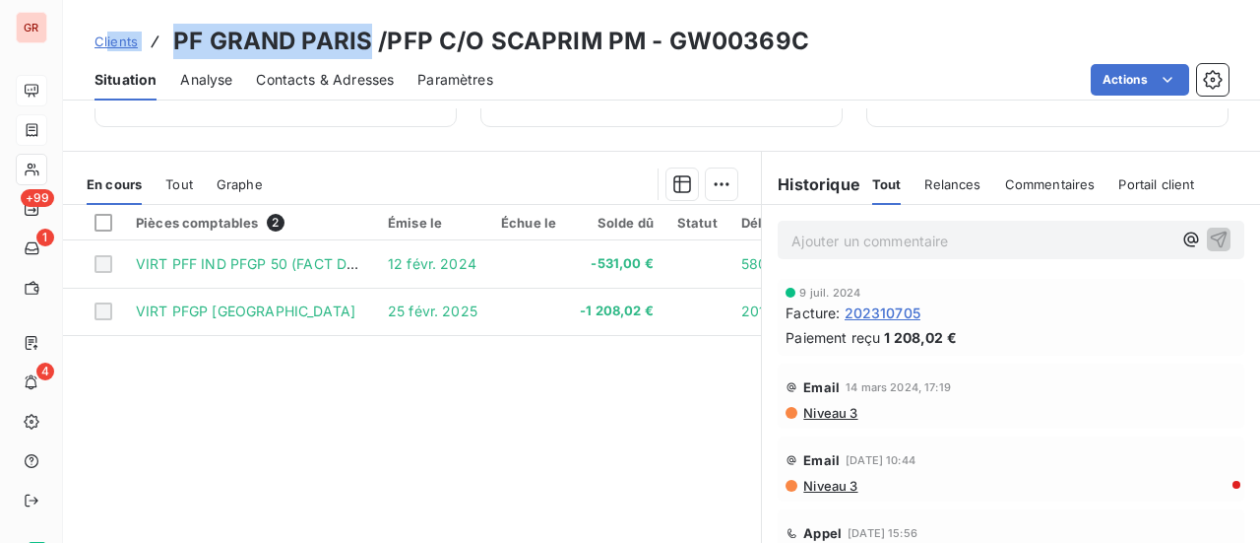
drag, startPoint x: 367, startPoint y: 36, endPoint x: 108, endPoint y: 40, distance: 259.0
click at [108, 40] on div "Clients PF GRAND PARIS /PFP C/O SCAPRIM PM - GW00369C" at bounding box center [452, 41] width 715 height 35
click at [364, 32] on h3 "PF GRAND PARIS /PFP C/O SCAPRIM PM - GW00369C" at bounding box center [491, 41] width 636 height 35
drag, startPoint x: 371, startPoint y: 36, endPoint x: 169, endPoint y: 38, distance: 201.9
click at [169, 38] on div "Clients PF GRAND PARIS /PFP C/O SCAPRIM PM - GW00369C" at bounding box center [452, 41] width 715 height 35
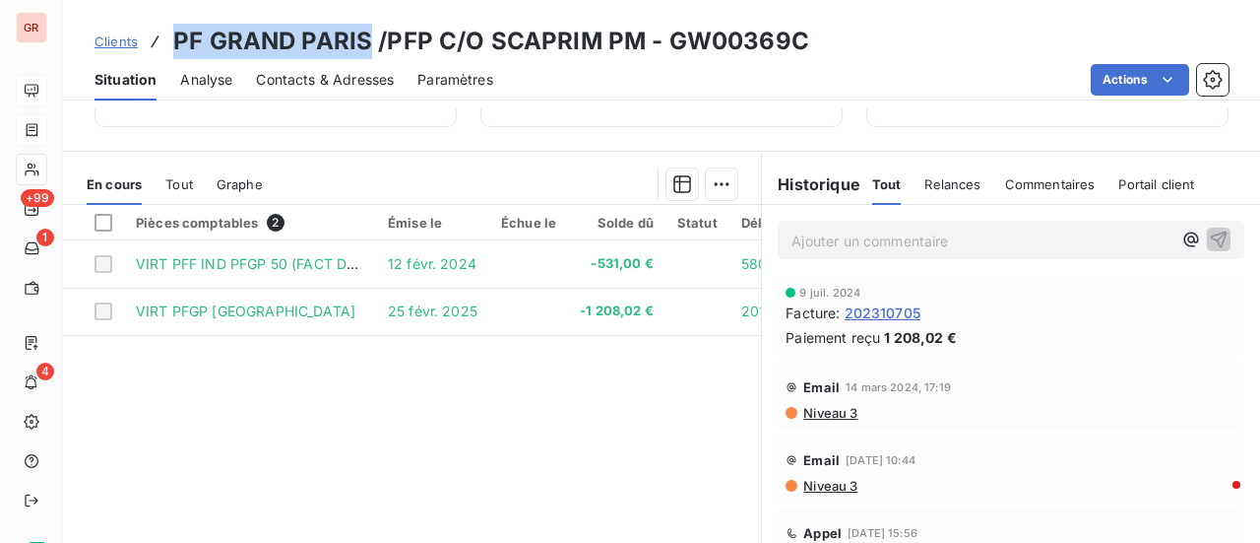
copy h3 "PF [GEOGRAPHIC_DATA]"
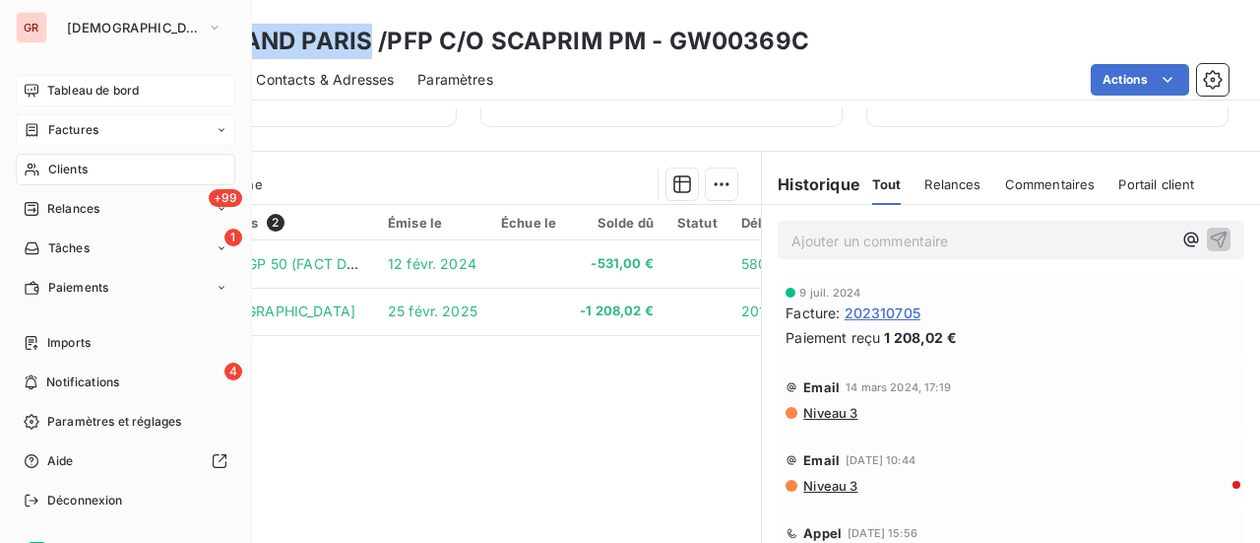
click at [75, 129] on span "Factures" at bounding box center [73, 130] width 50 height 18
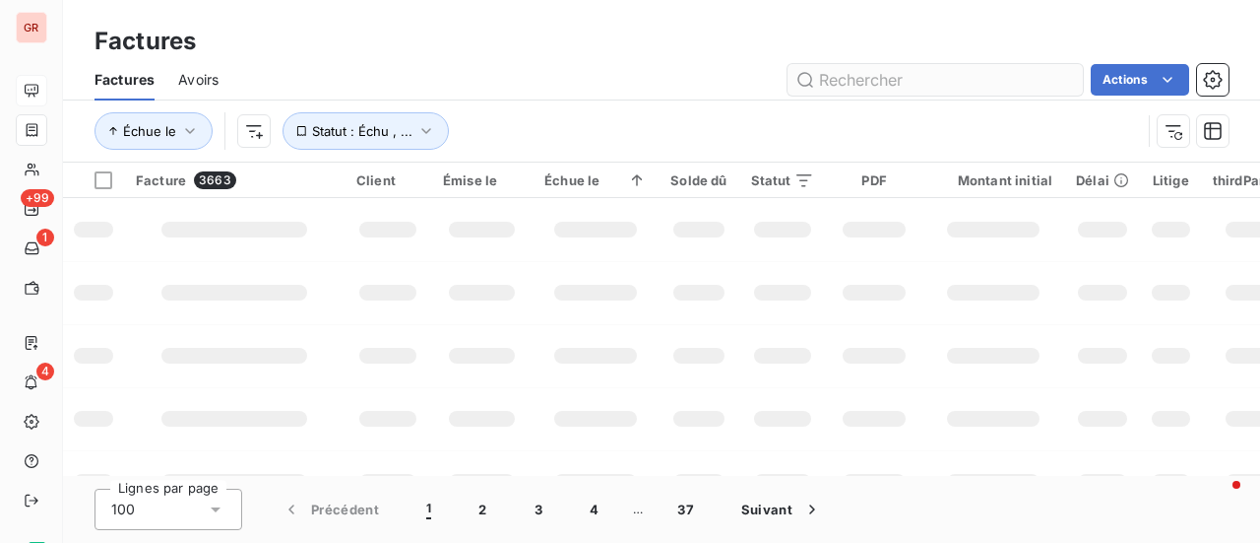
click at [849, 78] on input "text" at bounding box center [935, 80] width 295 height 32
type input "PF [GEOGRAPHIC_DATA]"
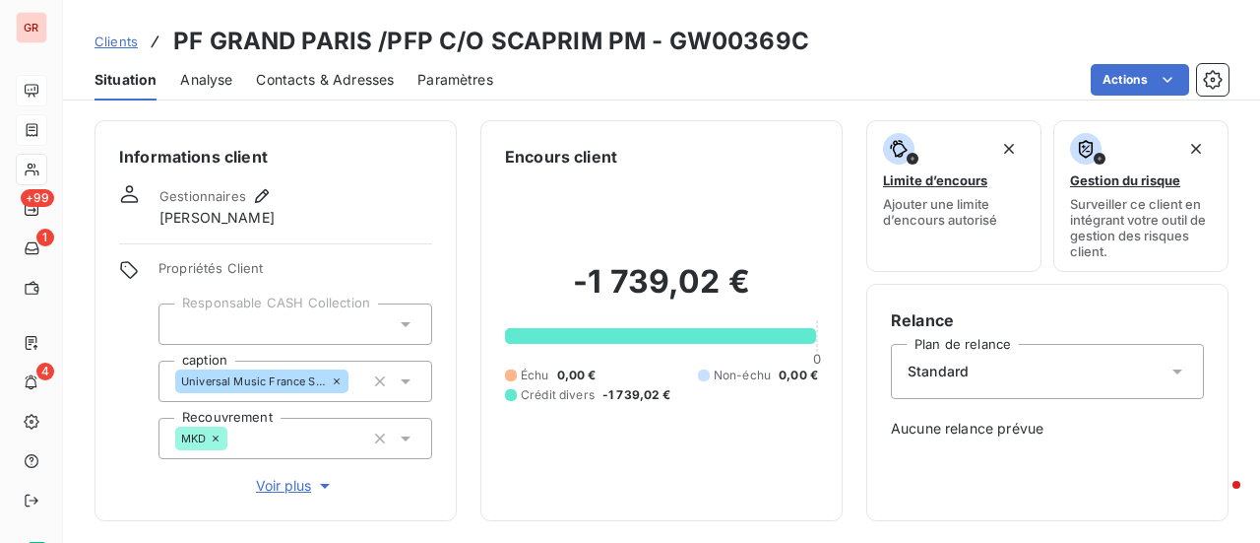
scroll to position [197, 0]
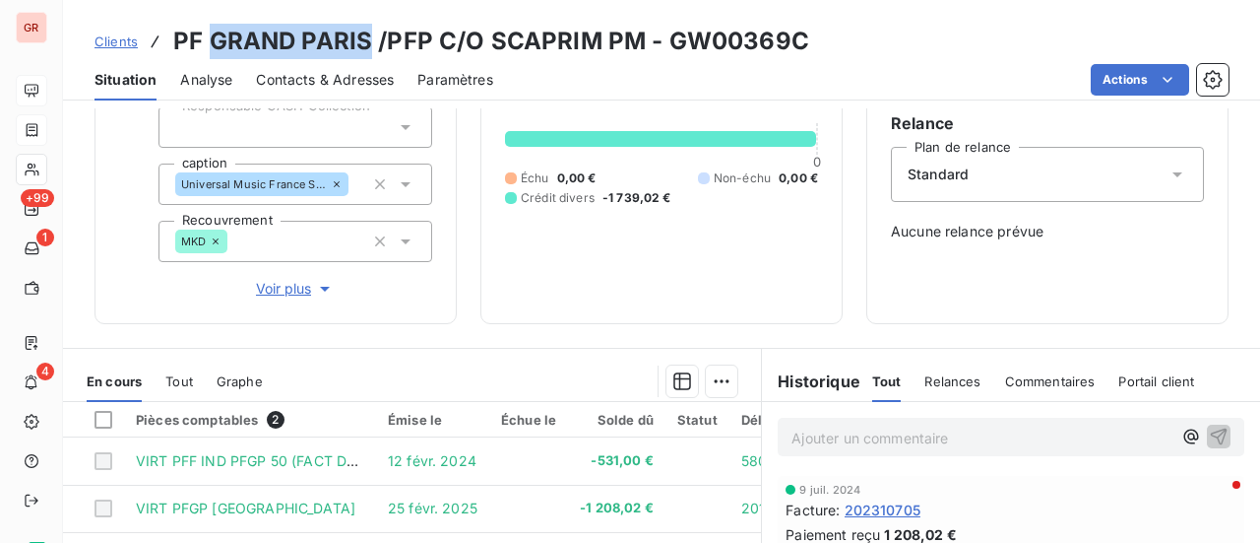
drag, startPoint x: 367, startPoint y: 41, endPoint x: 209, endPoint y: 43, distance: 158.5
click at [209, 43] on h3 "PF GRAND PARIS /PFP C/O SCAPRIM PM - GW00369C" at bounding box center [491, 41] width 636 height 35
copy h3 "GRAND [GEOGRAPHIC_DATA]"
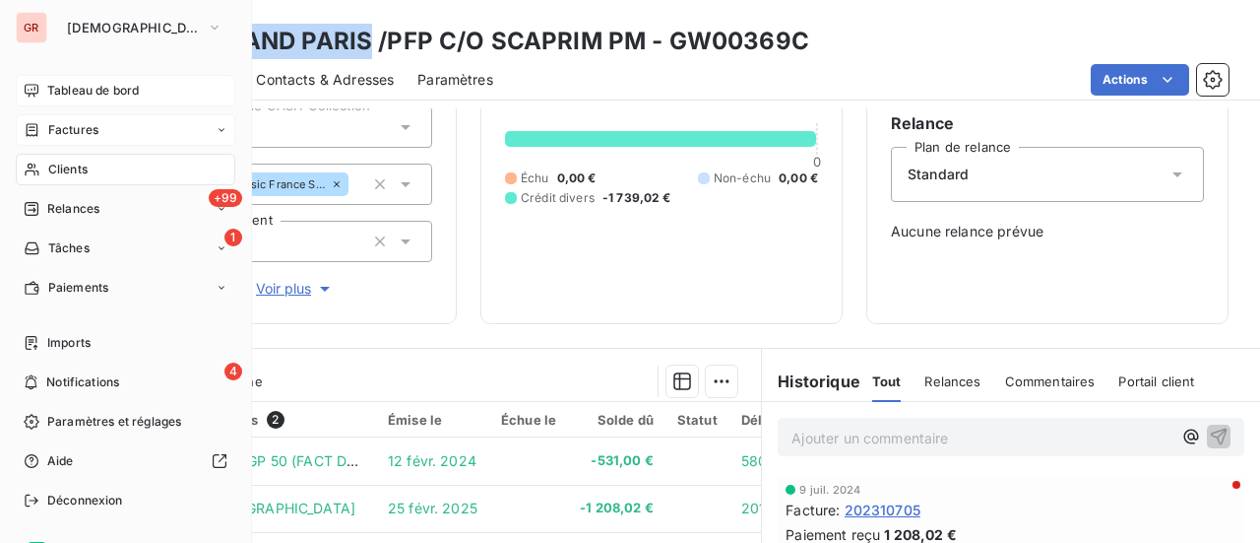
drag, startPoint x: 85, startPoint y: 127, endPoint x: 97, endPoint y: 127, distance: 12.8
click at [85, 127] on span "Factures" at bounding box center [73, 130] width 50 height 18
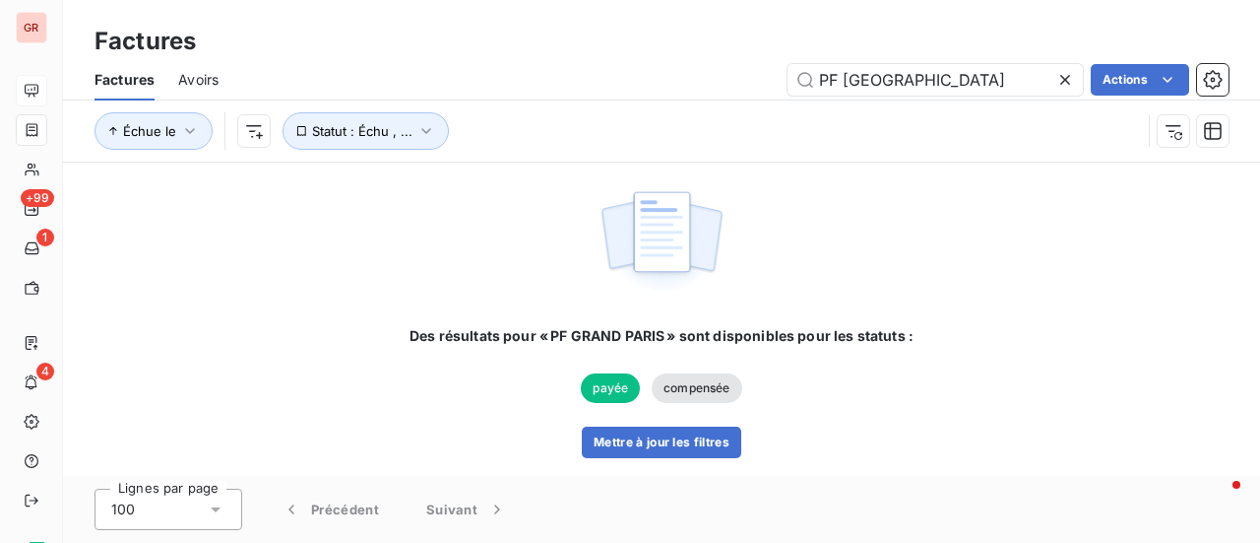
drag, startPoint x: 970, startPoint y: 88, endPoint x: 530, endPoint y: 103, distance: 440.4
click at [530, 103] on div "Factures Avoirs PF GRAND PARIS Actions Échue le Statut : Échu , ..." at bounding box center [661, 110] width 1197 height 102
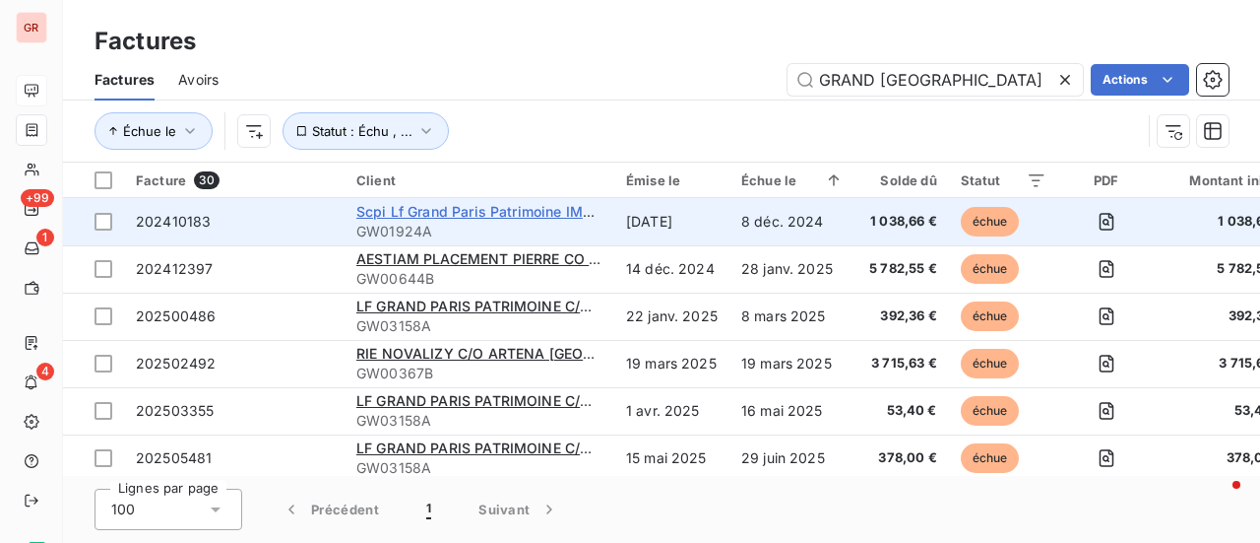
type input "GRAND [GEOGRAPHIC_DATA]"
click at [524, 210] on span "Scpi Lf Grand Paris Patrimoine IMM00107 Co HumakeY" at bounding box center [541, 211] width 370 height 17
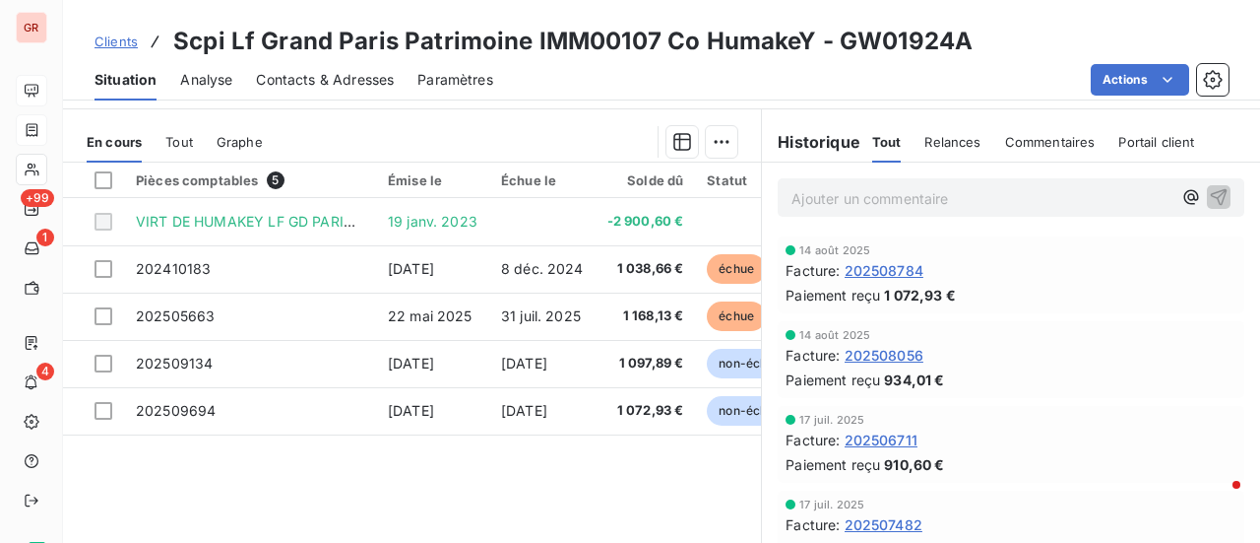
scroll to position [440, 0]
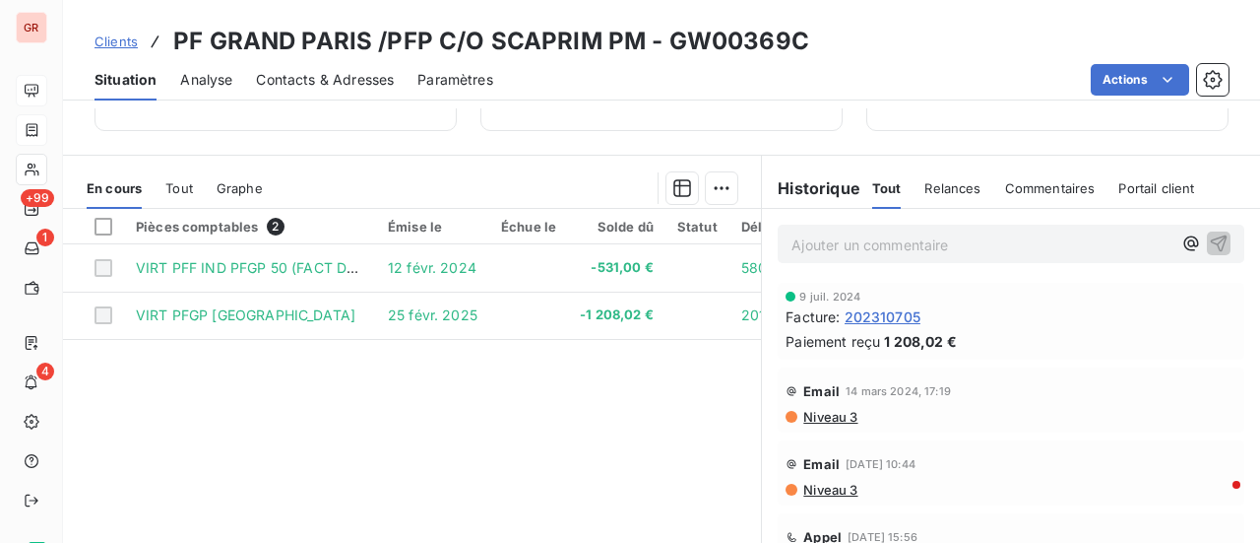
scroll to position [394, 0]
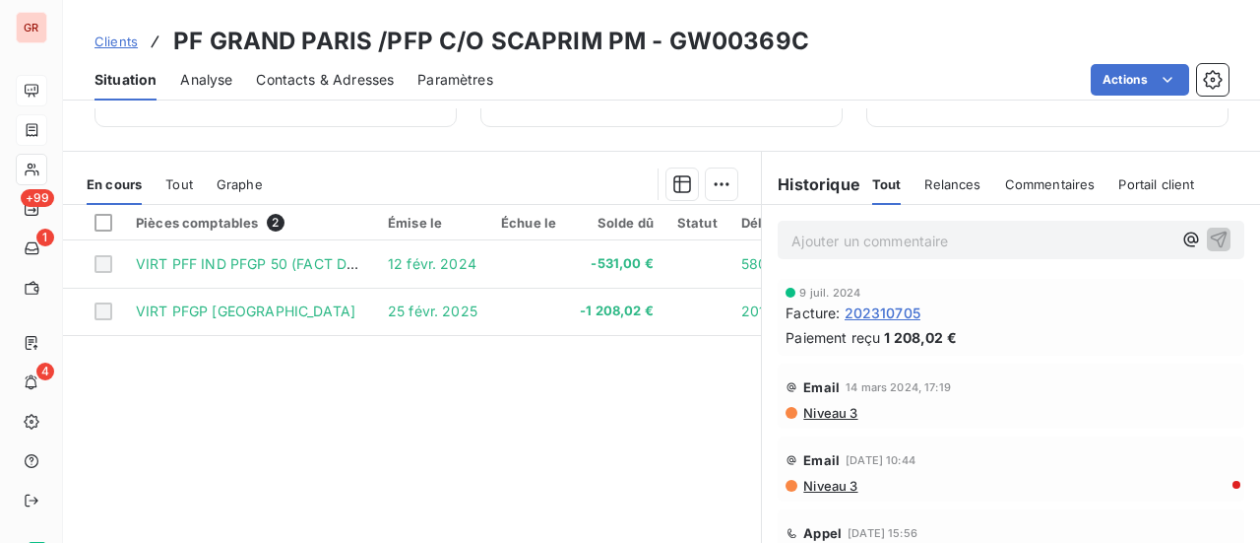
click at [356, 81] on span "Contacts & Adresses" at bounding box center [325, 80] width 138 height 20
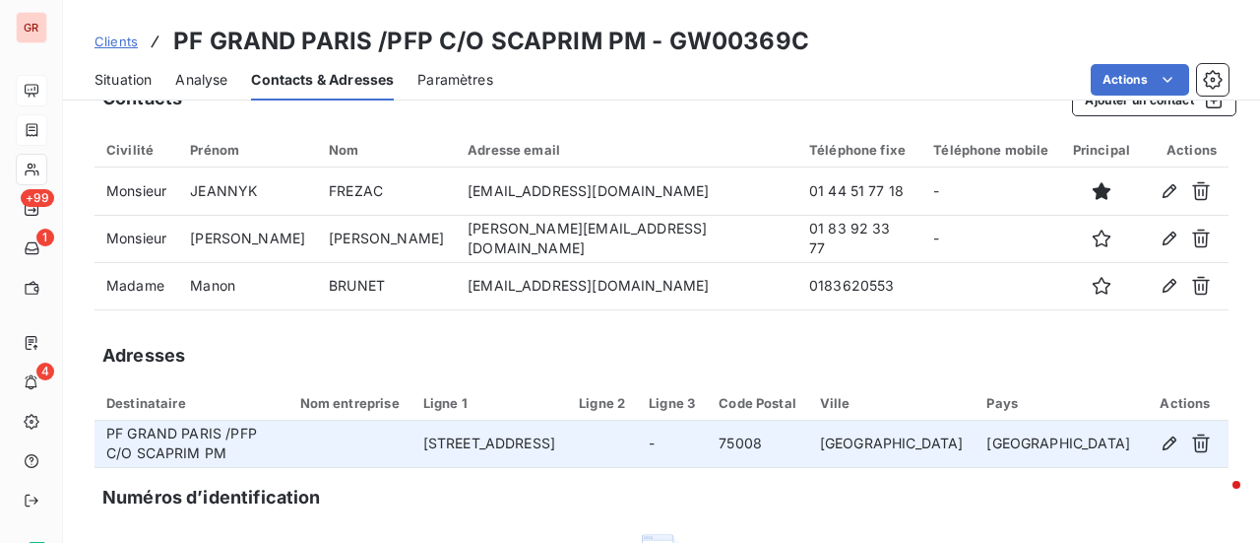
scroll to position [0, 0]
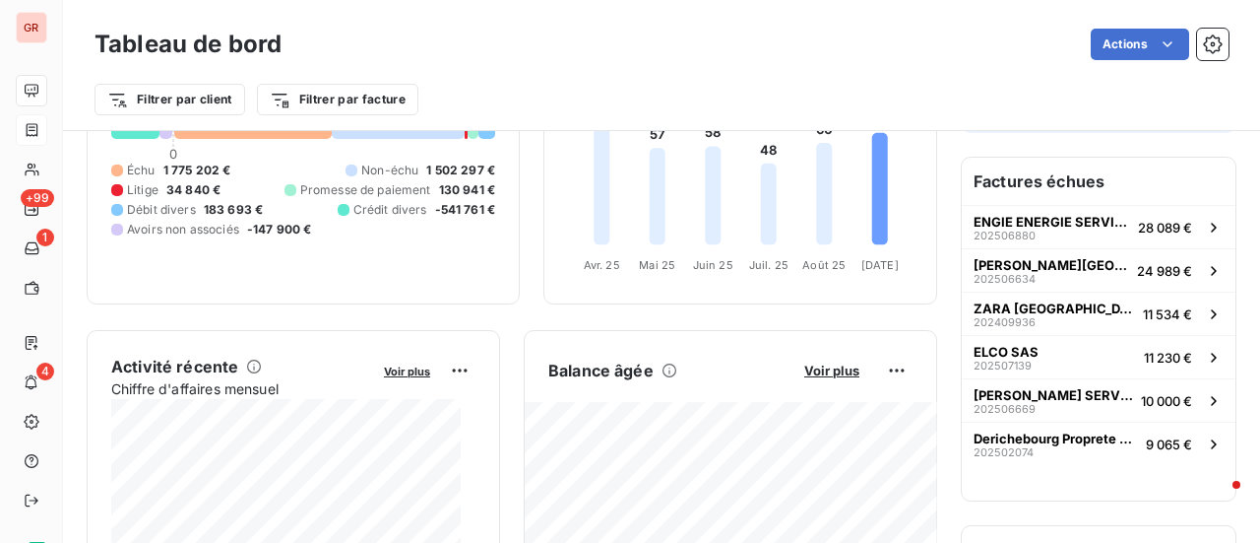
scroll to position [98, 0]
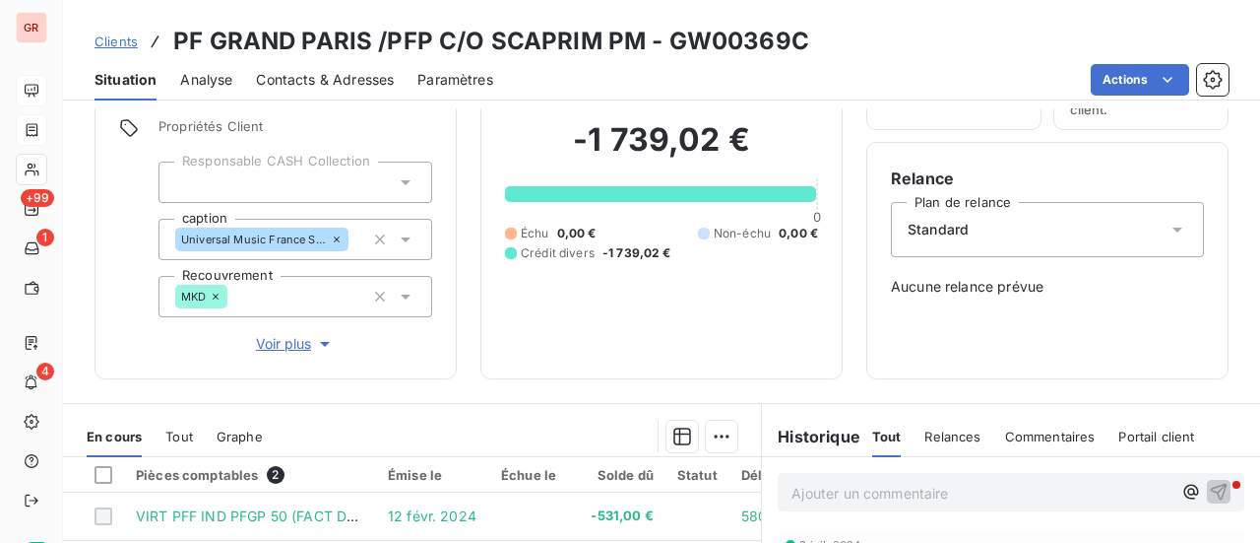
scroll to position [295, 0]
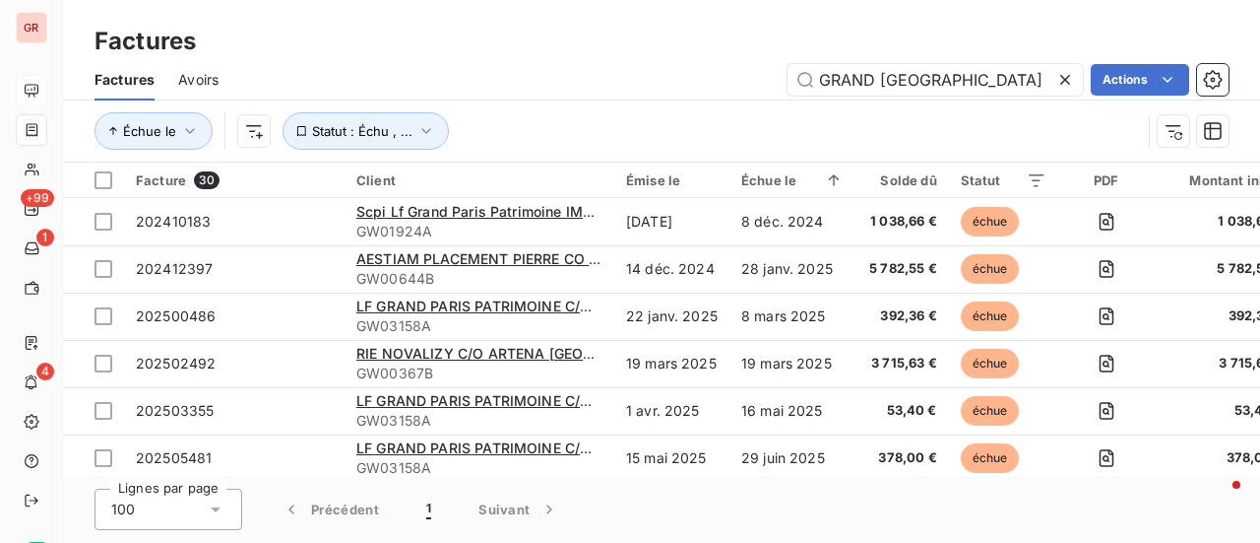
drag, startPoint x: 941, startPoint y: 88, endPoint x: 628, endPoint y: 123, distance: 315.1
click at [628, 123] on div "Factures Avoirs GRAND PARIS Actions Échue le Statut : Échu , ..." at bounding box center [661, 110] width 1197 height 102
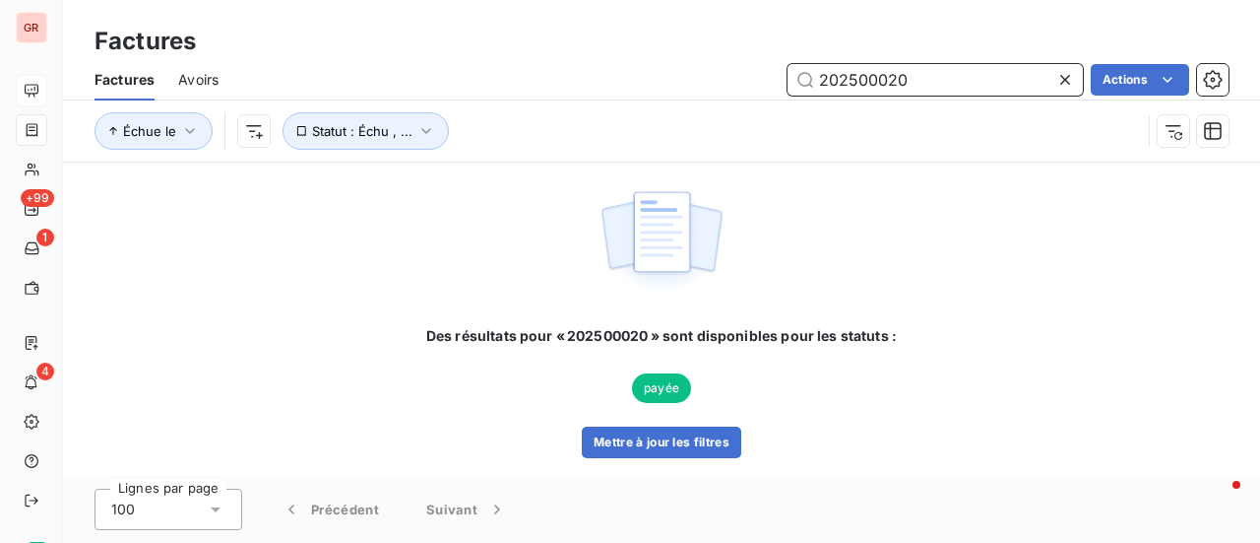
drag, startPoint x: 932, startPoint y: 90, endPoint x: 639, endPoint y: 103, distance: 293.7
click at [651, 101] on div "Factures Avoirs 202500020 Actions Échue le Statut : Échu , ..." at bounding box center [661, 110] width 1197 height 102
paste input "31176"
drag, startPoint x: 899, startPoint y: 81, endPoint x: 721, endPoint y: 74, distance: 178.4
click at [722, 74] on div "202311760 Actions" at bounding box center [735, 80] width 987 height 32
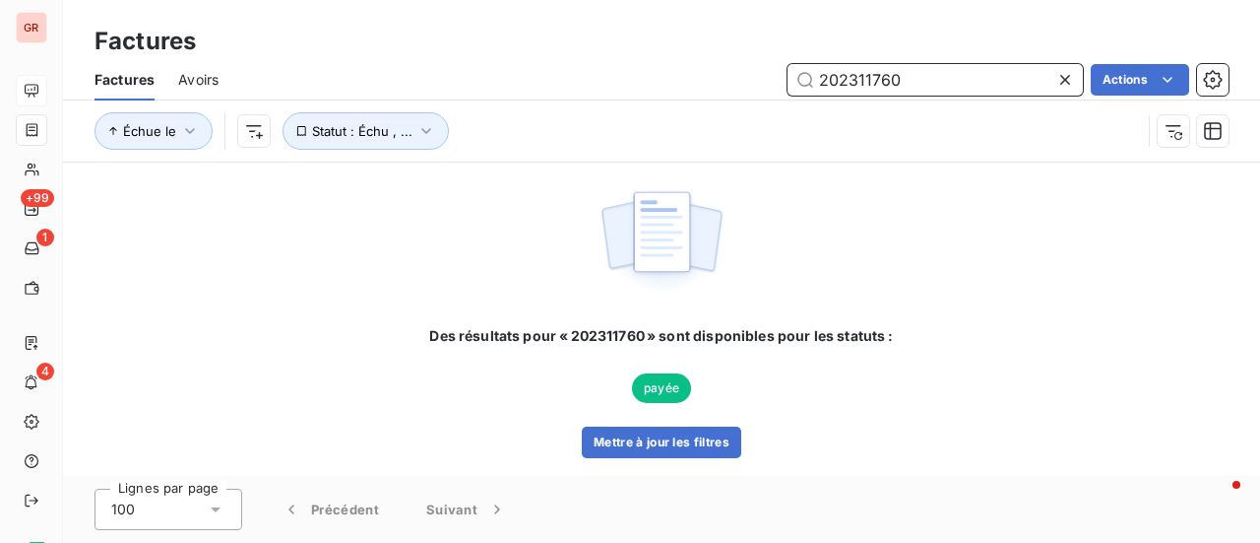
paste input "400568"
drag, startPoint x: 805, startPoint y: 88, endPoint x: 634, endPoint y: 93, distance: 171.4
click at [634, 93] on div "202400568 Actions" at bounding box center [735, 80] width 987 height 32
paste input "500020"
type input "202500020"
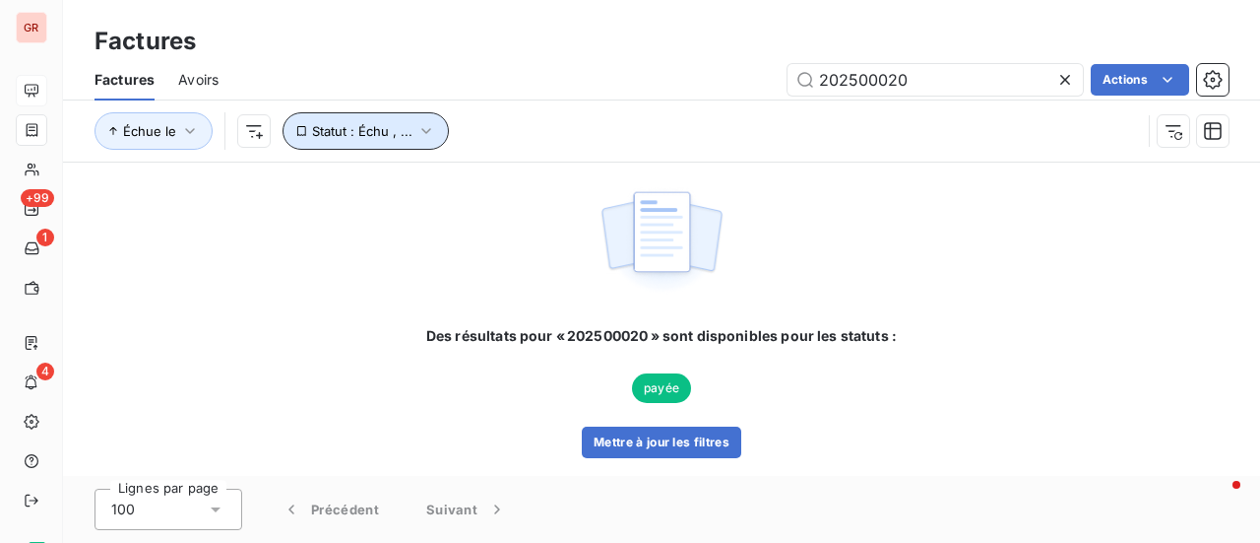
click at [419, 140] on icon "button" at bounding box center [427, 131] width 20 height 20
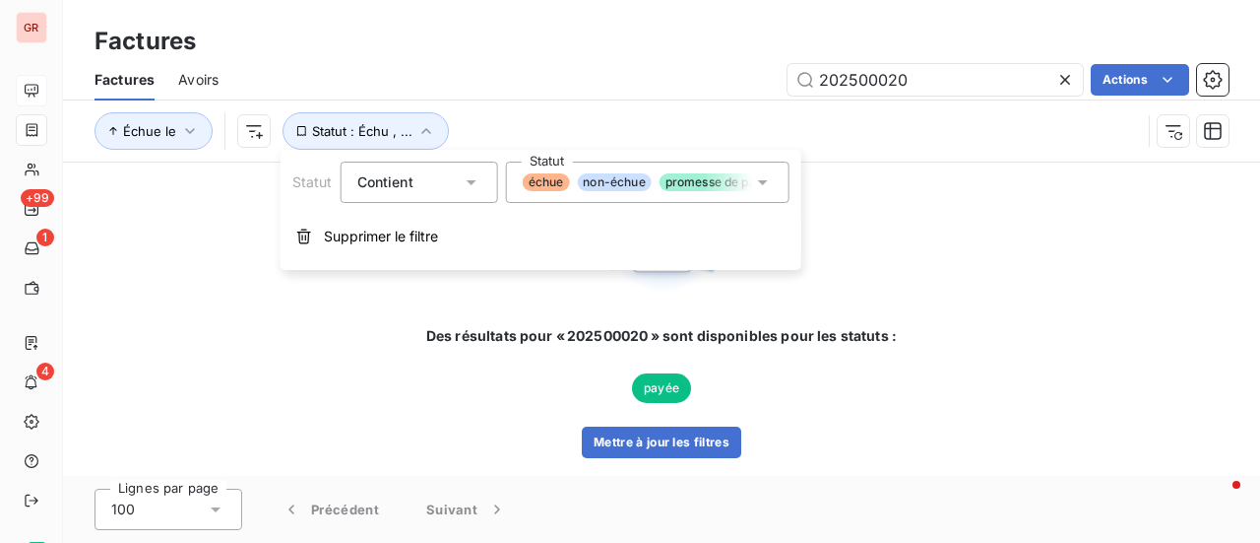
click at [768, 186] on icon at bounding box center [763, 182] width 20 height 20
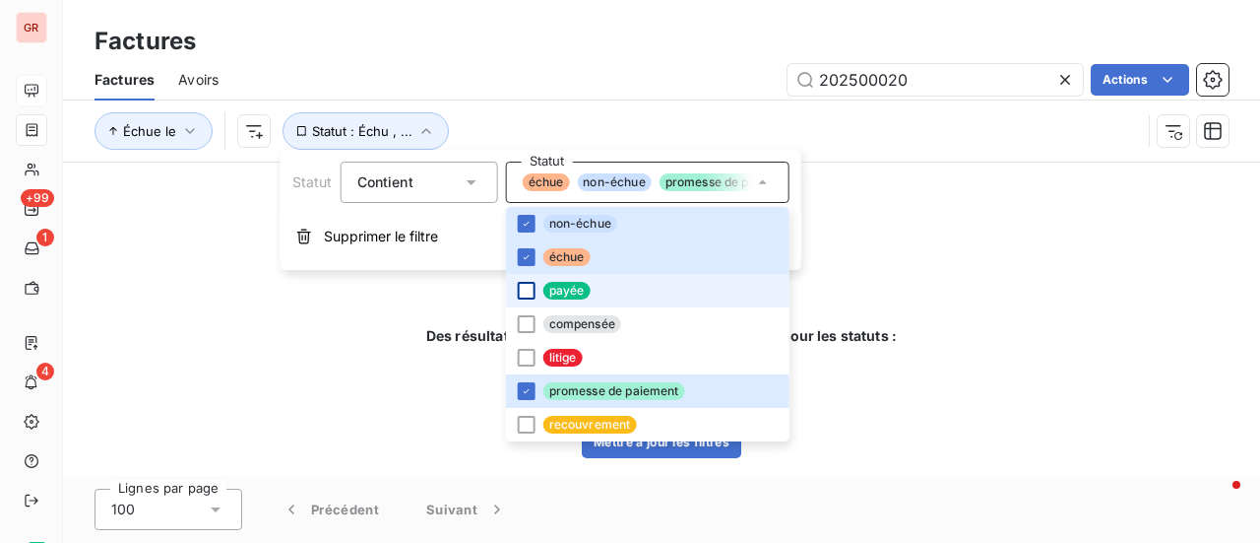
click at [528, 291] on div at bounding box center [527, 291] width 18 height 18
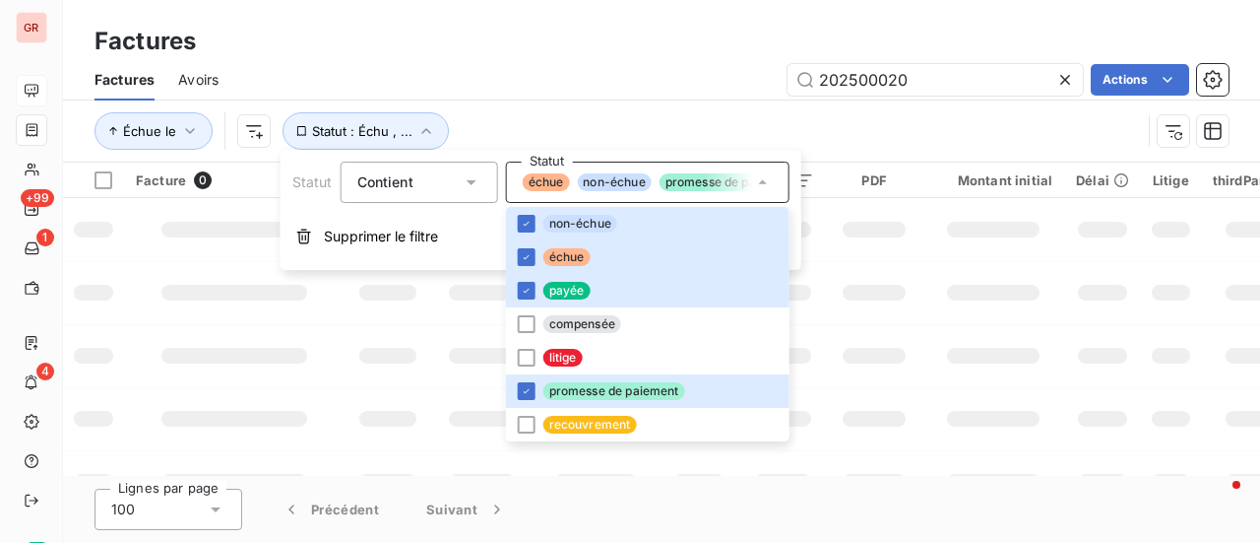
drag, startPoint x: 891, startPoint y: 338, endPoint x: 872, endPoint y: 337, distance: 18.7
click at [892, 338] on td at bounding box center [874, 355] width 96 height 63
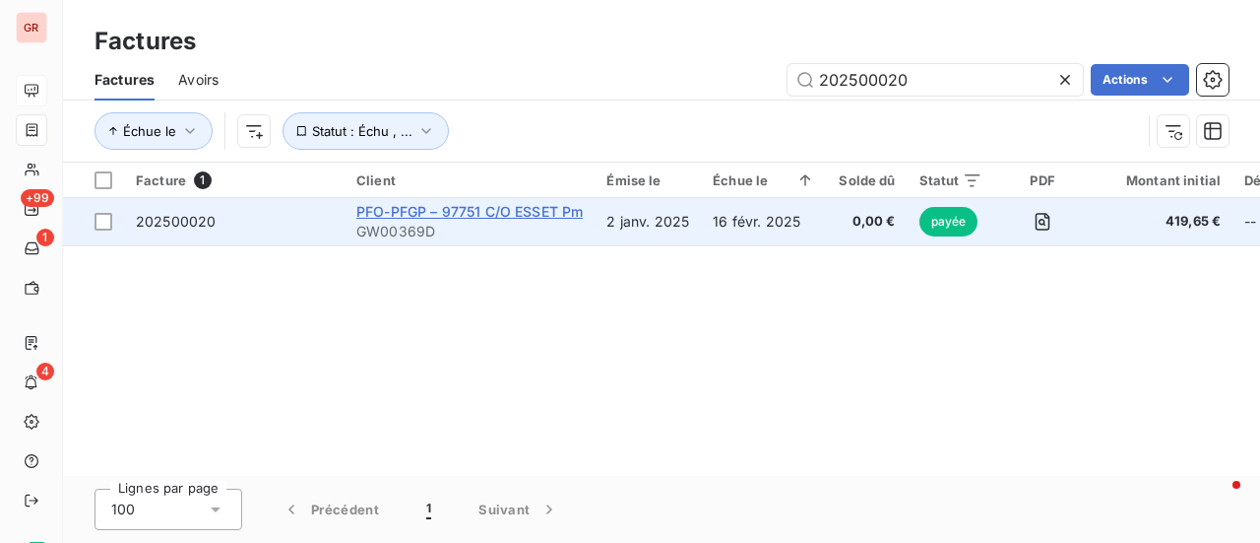
click at [449, 212] on span "PFO-PFGP – 97751 C/O ESSET Pm" at bounding box center [469, 211] width 226 height 17
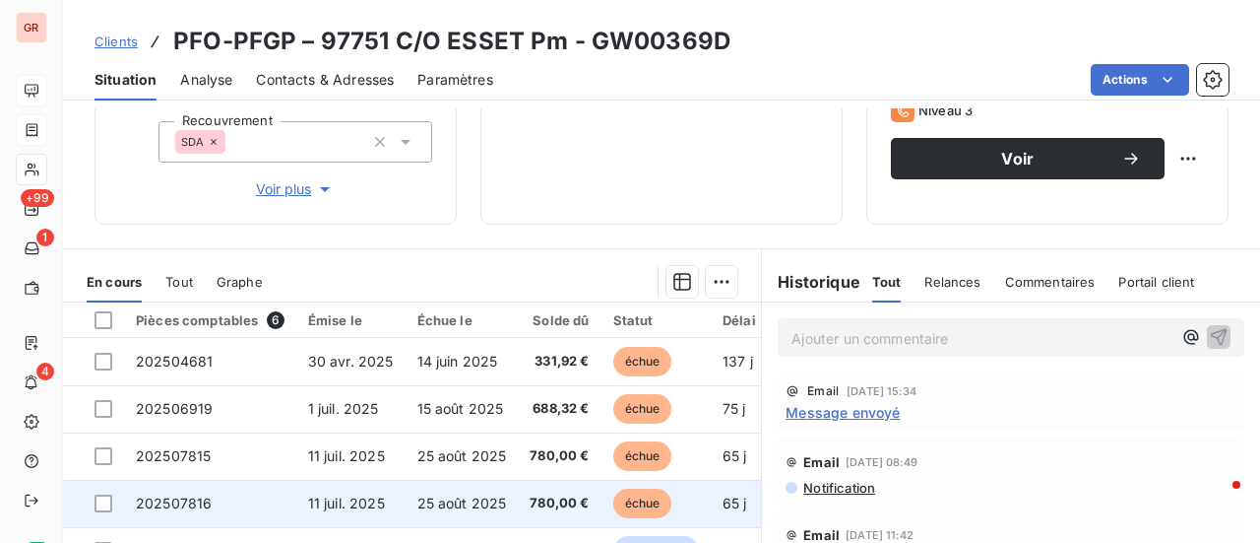
scroll to position [434, 0]
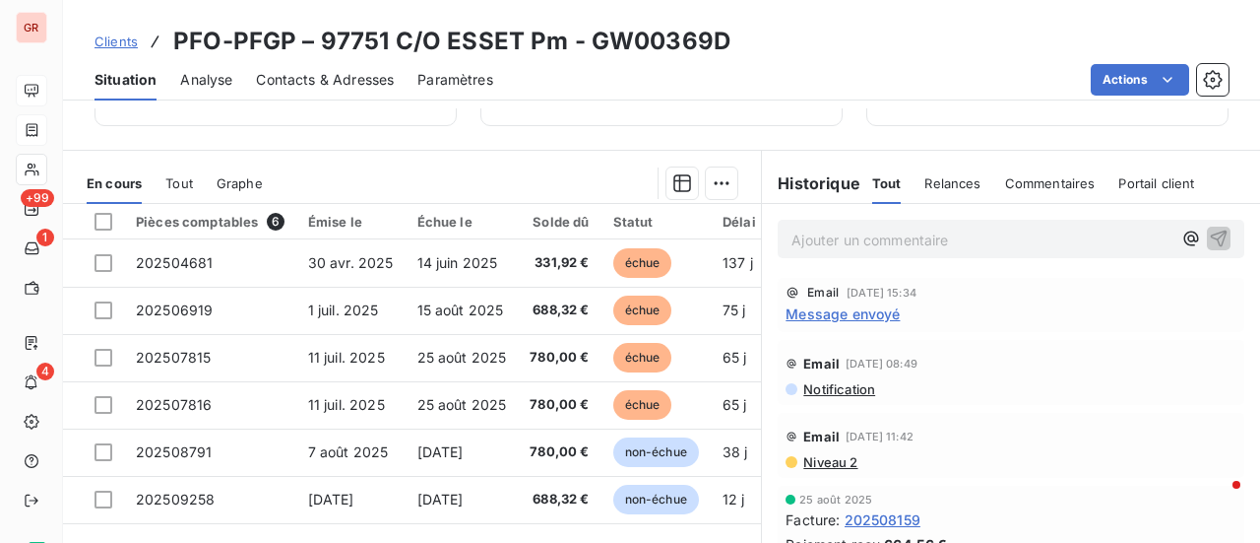
click at [873, 316] on span "Message envoyé" at bounding box center [843, 313] width 114 height 21
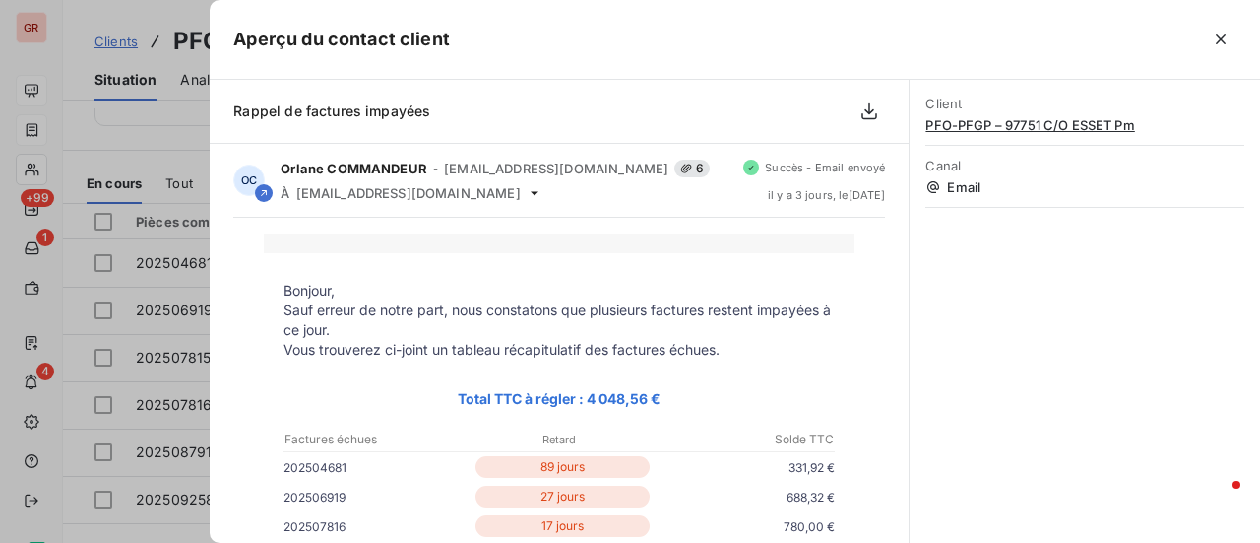
click at [113, 113] on div at bounding box center [630, 271] width 1260 height 543
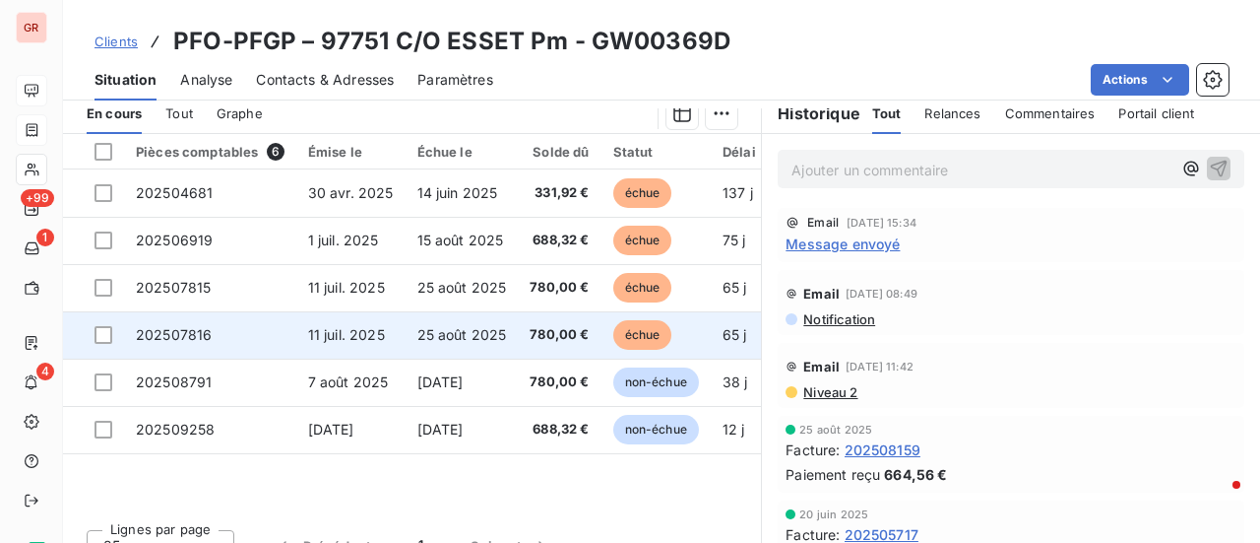
scroll to position [533, 0]
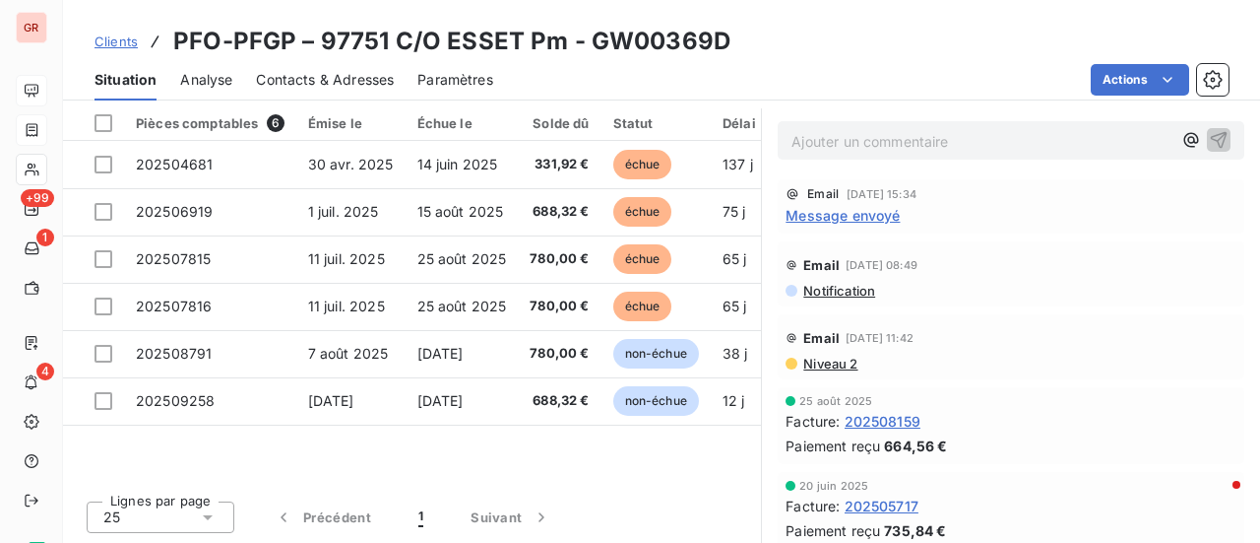
click at [825, 362] on span "Niveau 2" at bounding box center [829, 363] width 56 height 16
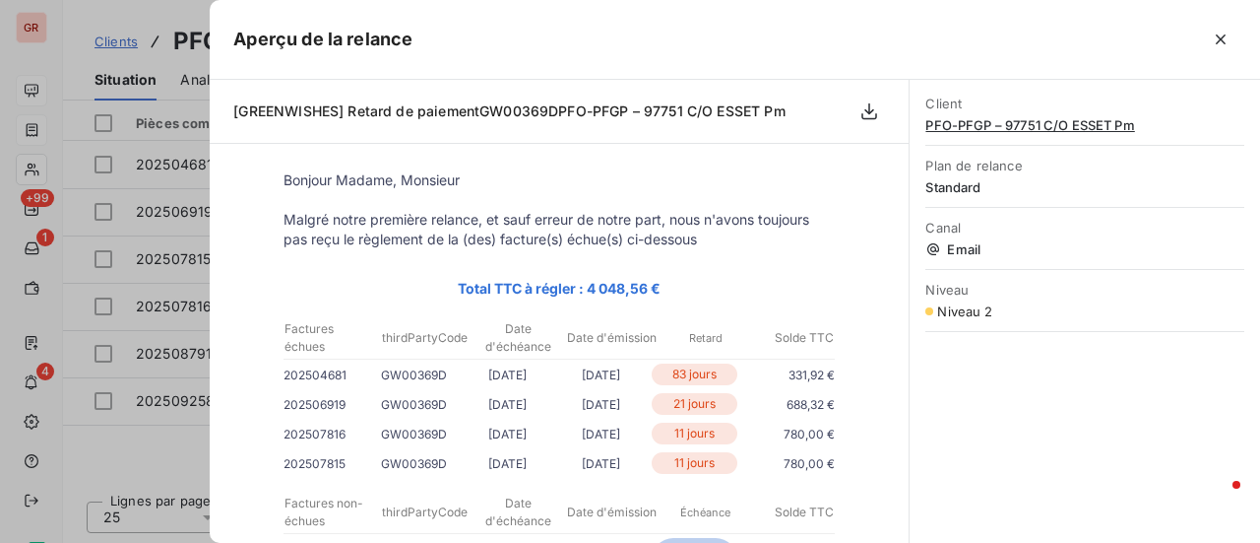
scroll to position [0, 0]
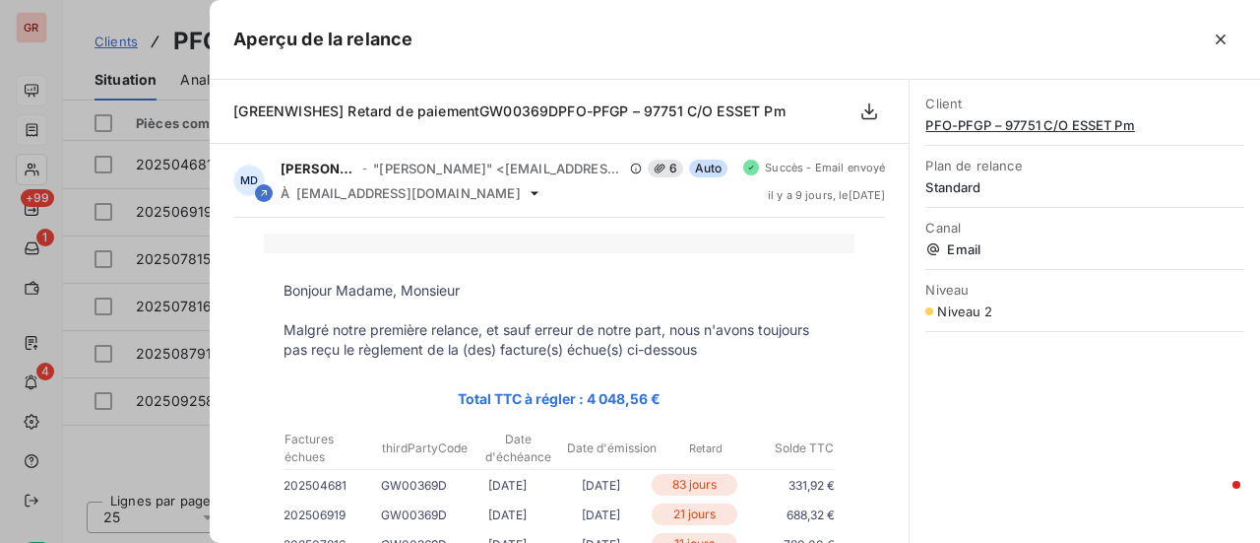
click at [180, 457] on div at bounding box center [630, 271] width 1260 height 543
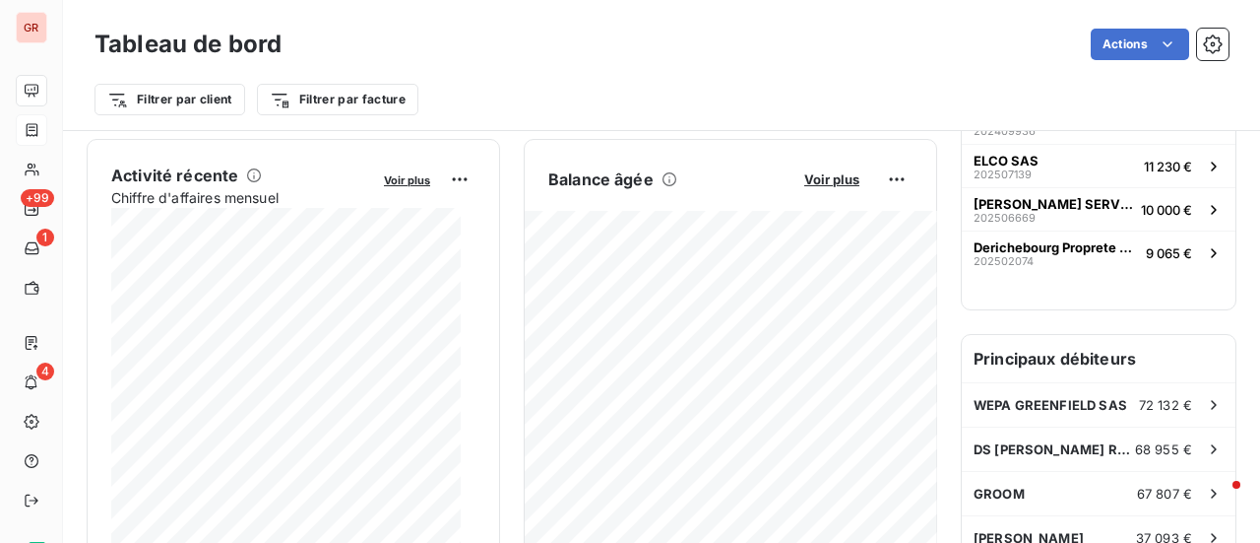
scroll to position [396, 0]
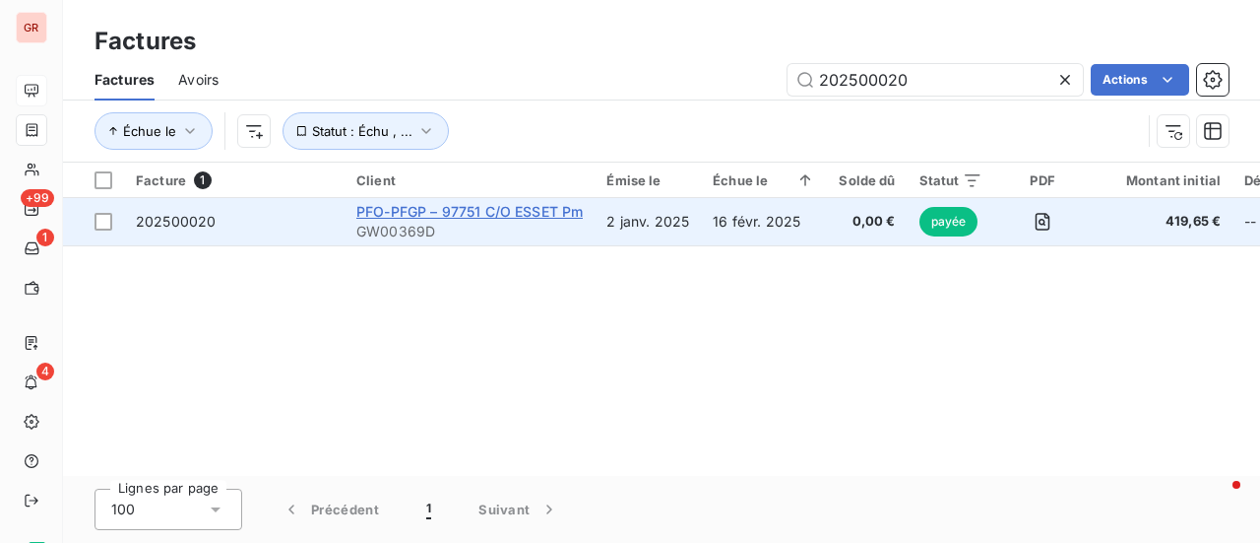
click at [455, 216] on span "PFO-PFGP – 97751 C/O ESSET Pm" at bounding box center [469, 211] width 226 height 17
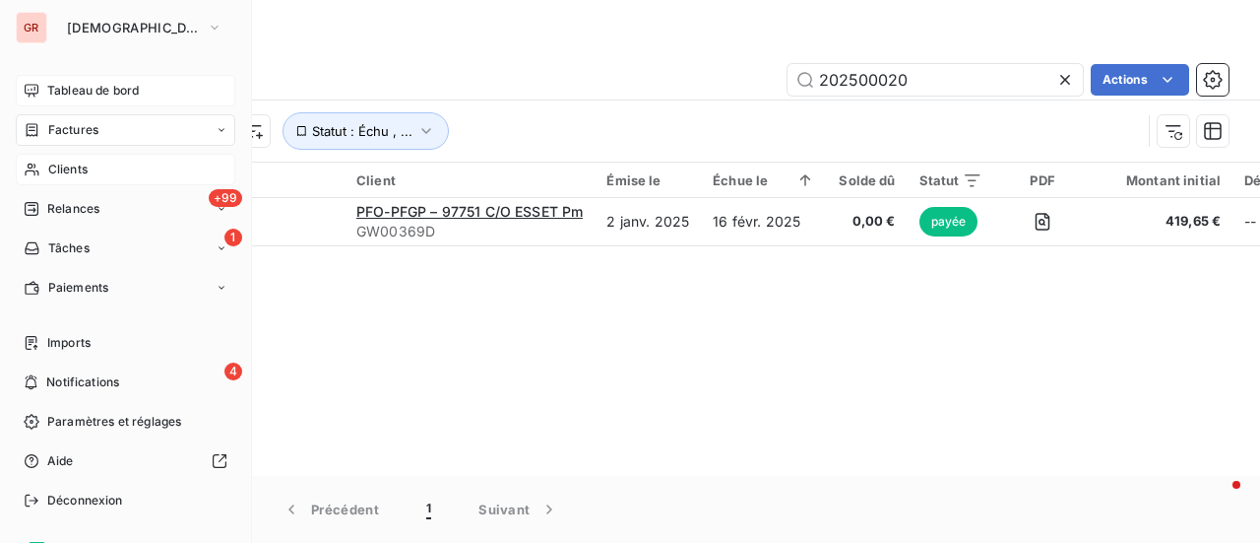
click at [93, 169] on div "Clients" at bounding box center [126, 170] width 220 height 32
click at [87, 89] on span "Tableau de bord" at bounding box center [93, 91] width 92 height 18
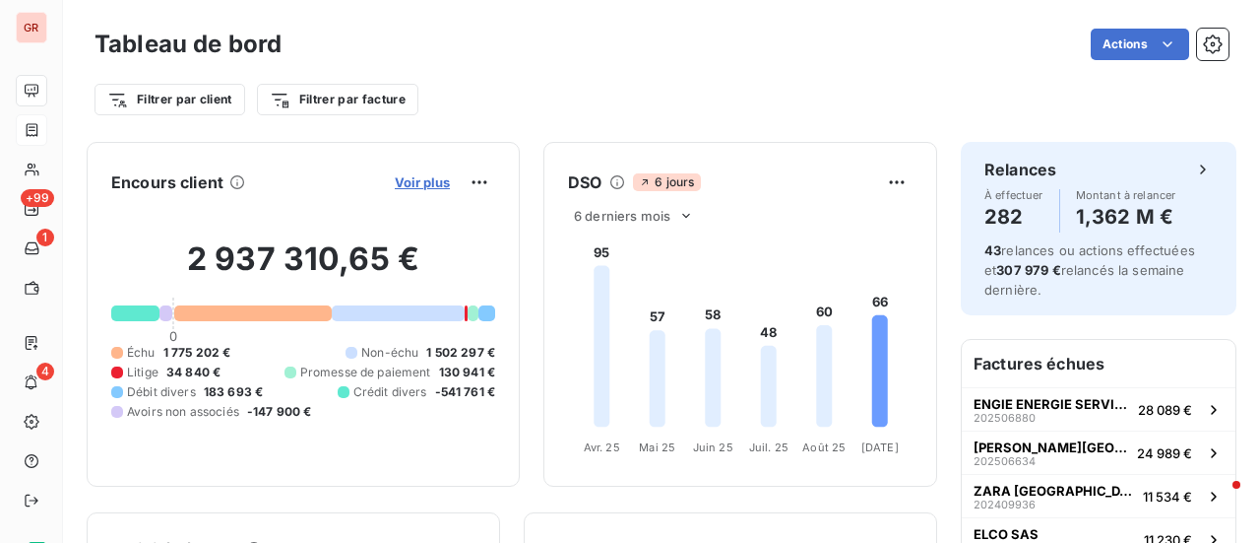
click at [425, 182] on span "Voir plus" at bounding box center [422, 182] width 55 height 16
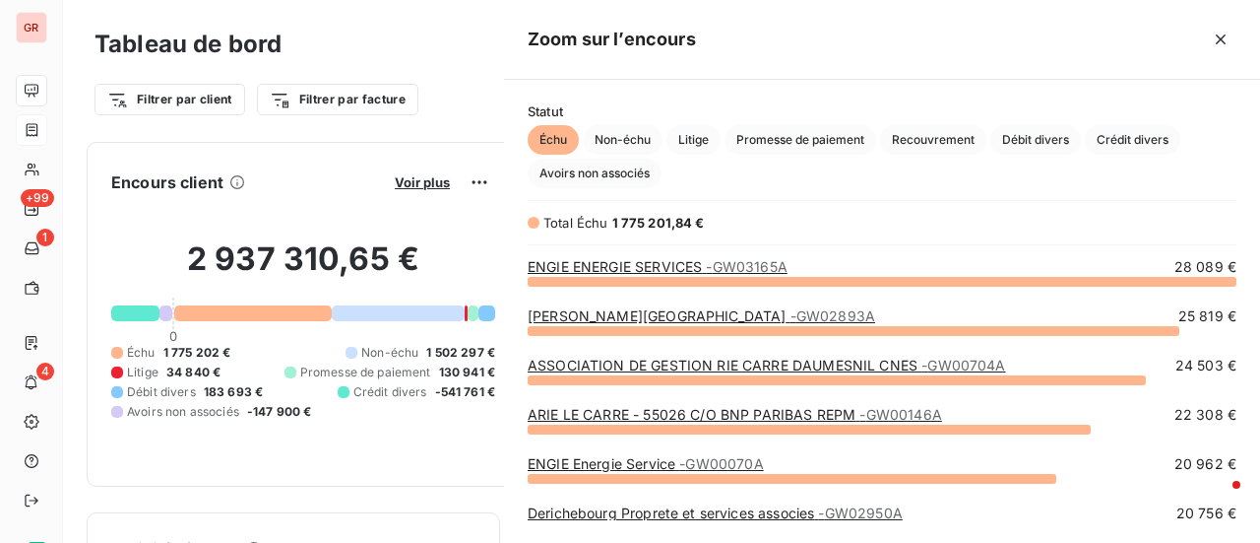
scroll to position [247, 740]
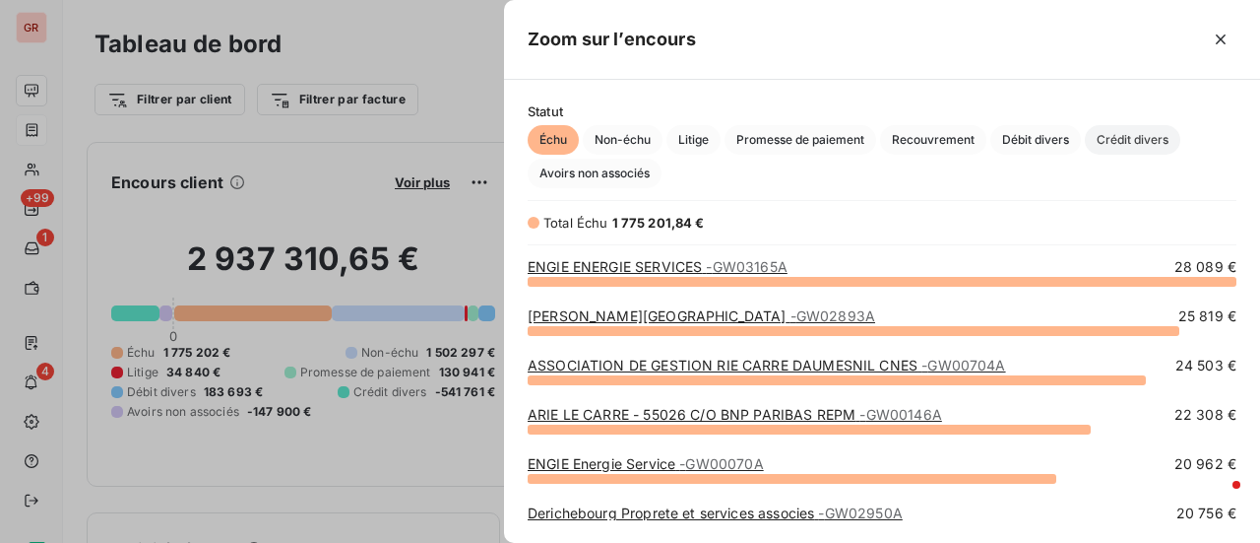
click at [1114, 145] on span "Crédit divers" at bounding box center [1133, 140] width 96 height 30
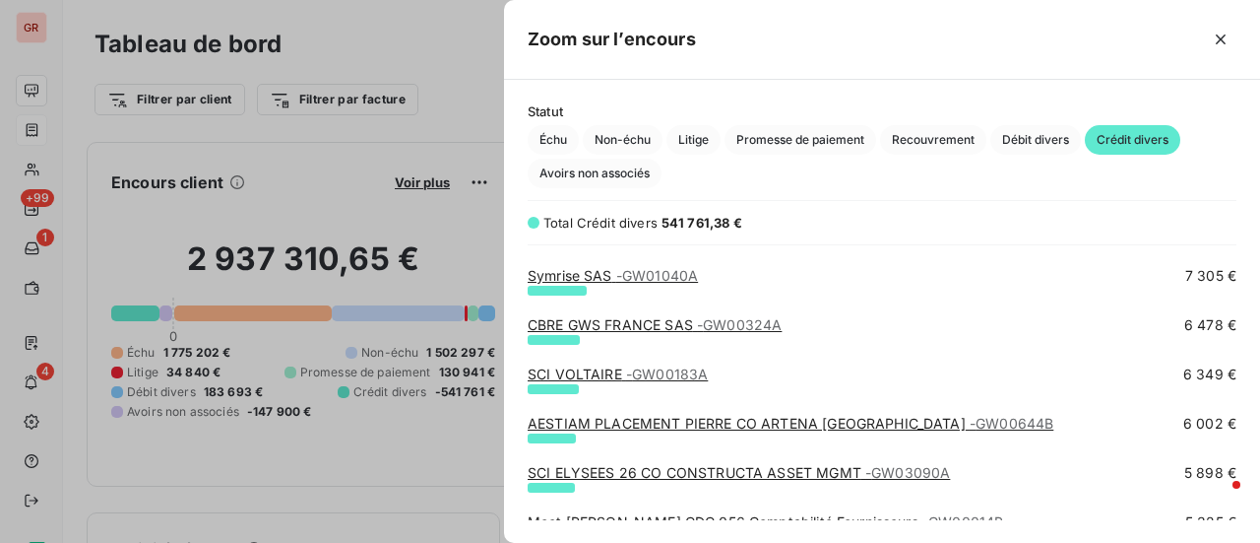
scroll to position [591, 0]
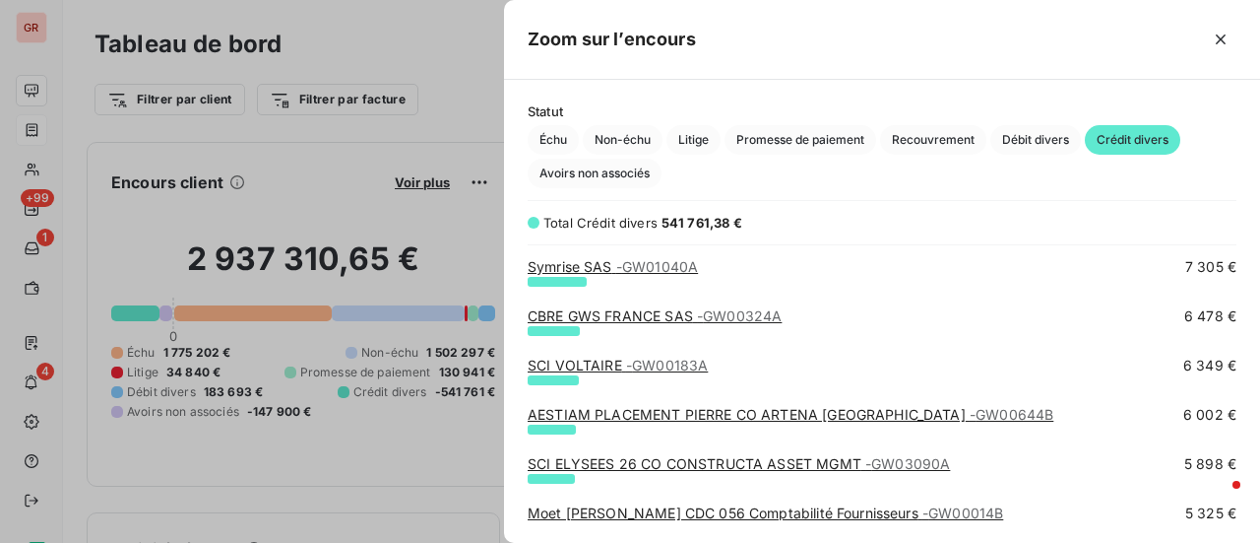
click at [600, 360] on link "SCI VOLTAIRE - GW00183A" at bounding box center [618, 364] width 180 height 17
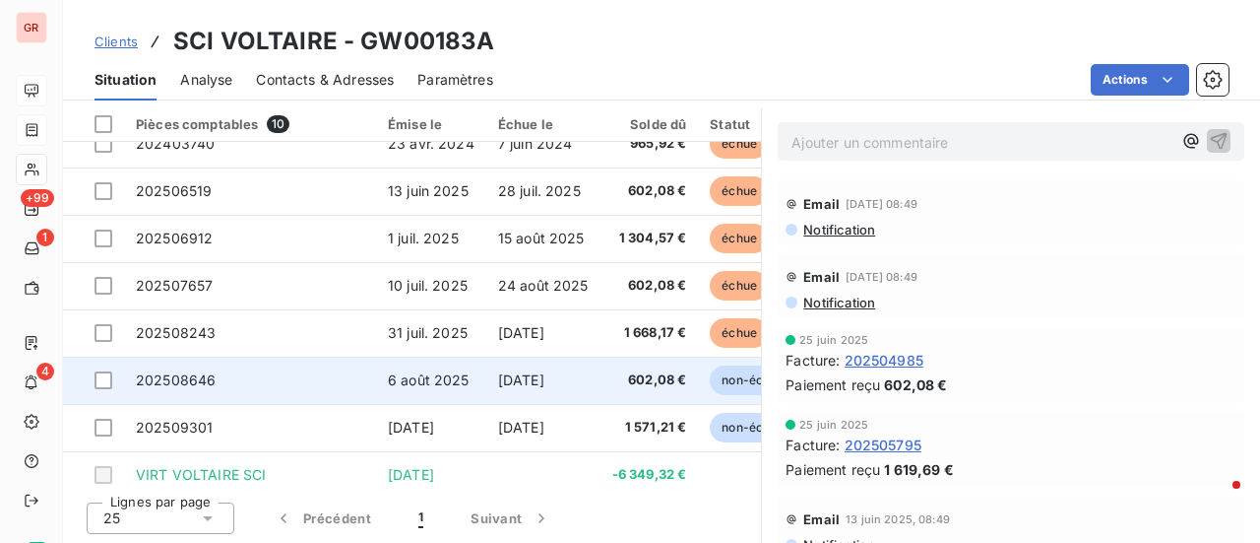
scroll to position [137, 0]
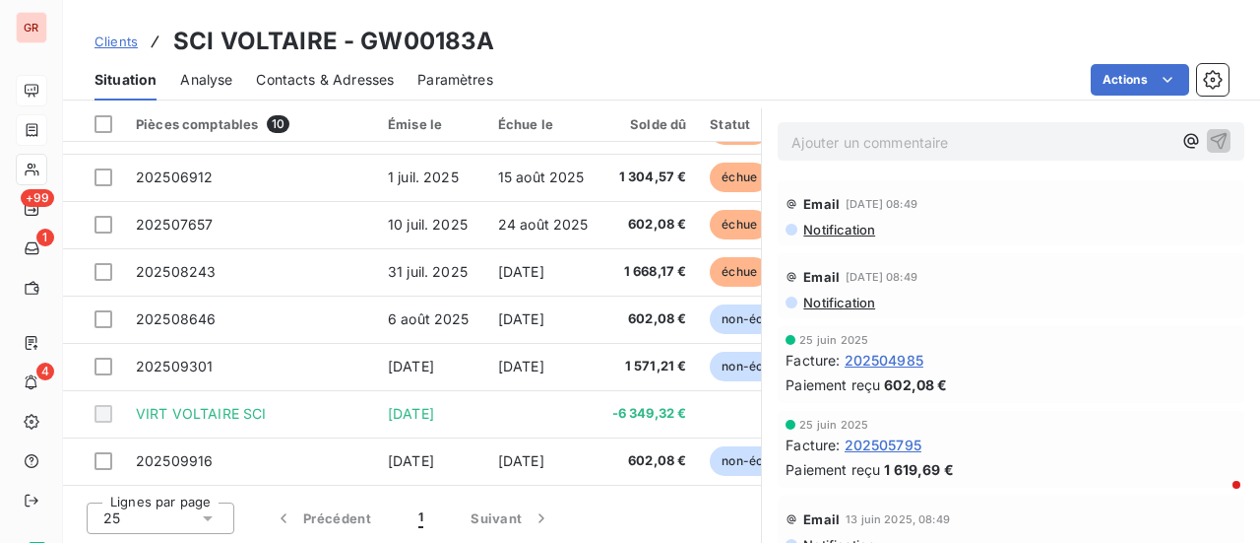
click at [857, 300] on span "Notification" at bounding box center [838, 302] width 74 height 16
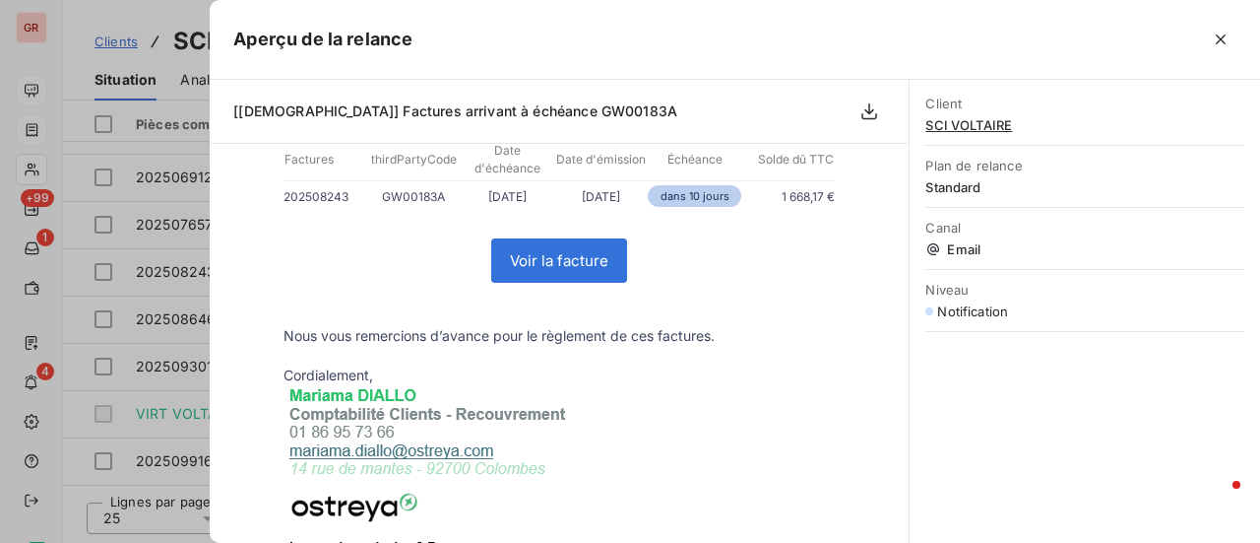
scroll to position [197, 0]
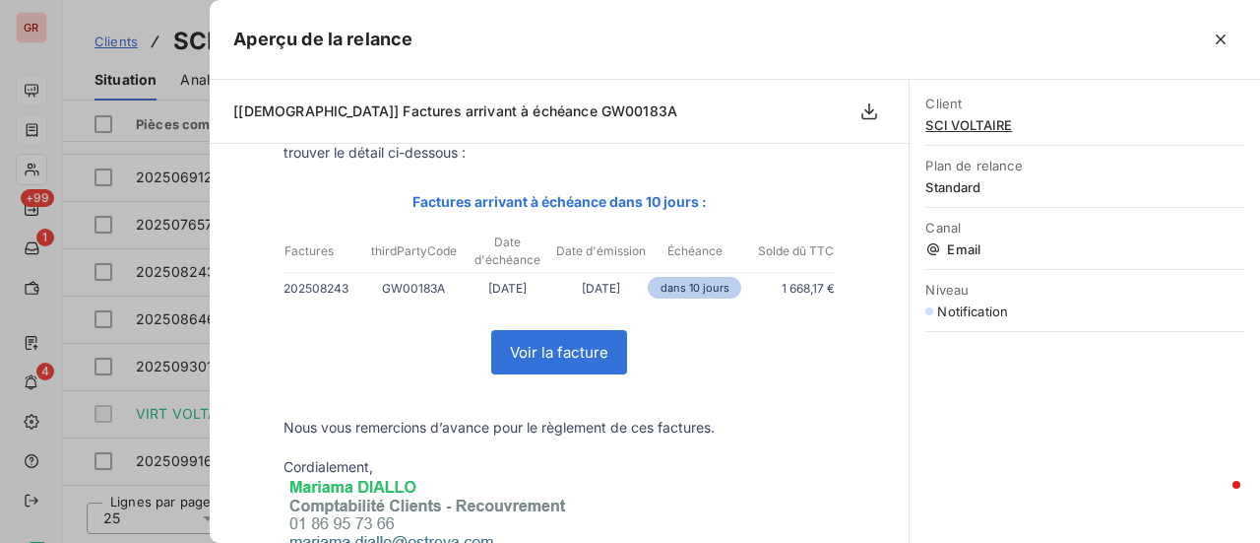
click at [87, 442] on div at bounding box center [630, 271] width 1260 height 543
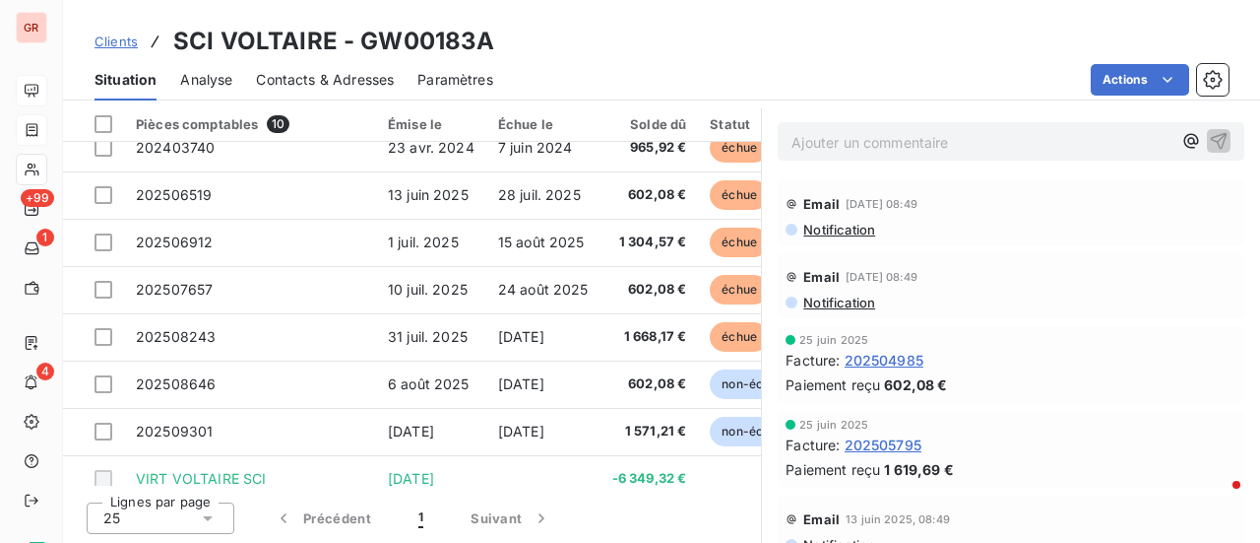
scroll to position [0, 0]
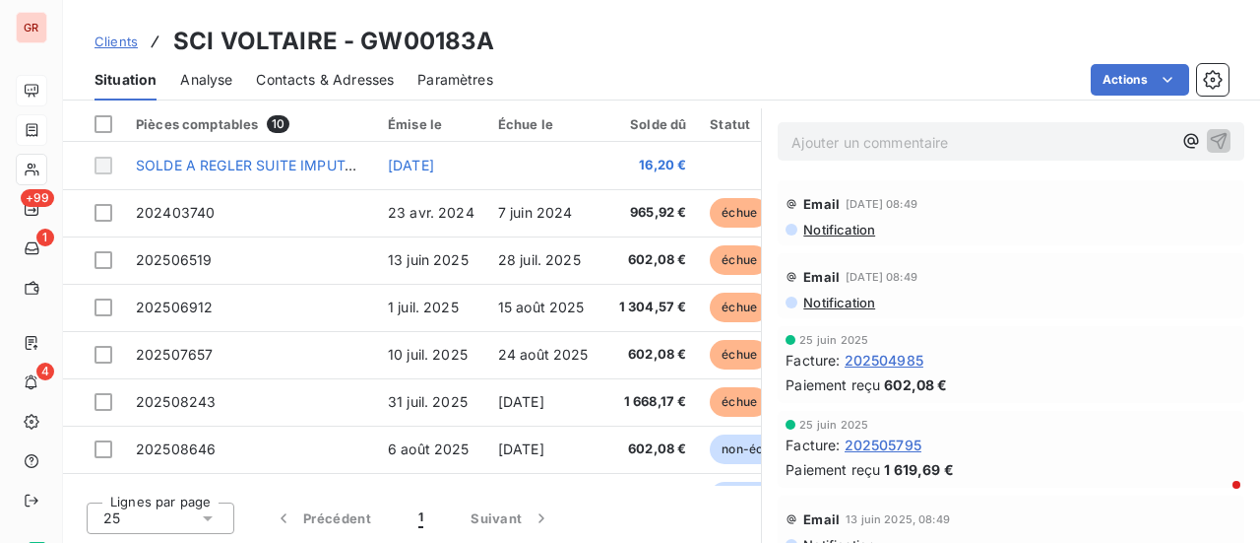
click at [830, 231] on span "Notification" at bounding box center [838, 230] width 74 height 16
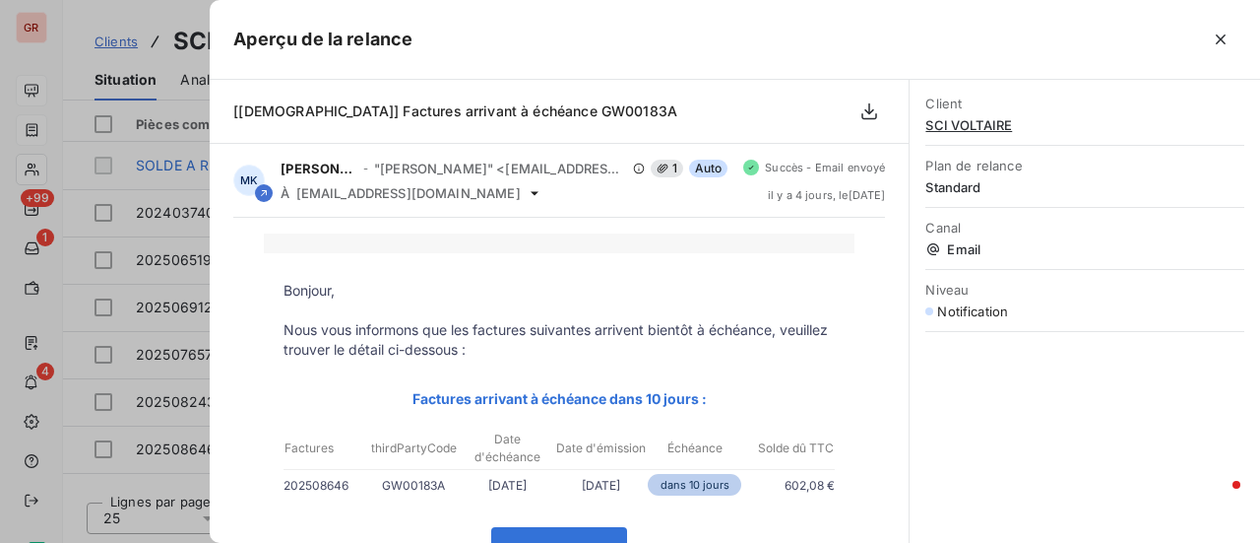
click at [125, 385] on div at bounding box center [630, 271] width 1260 height 543
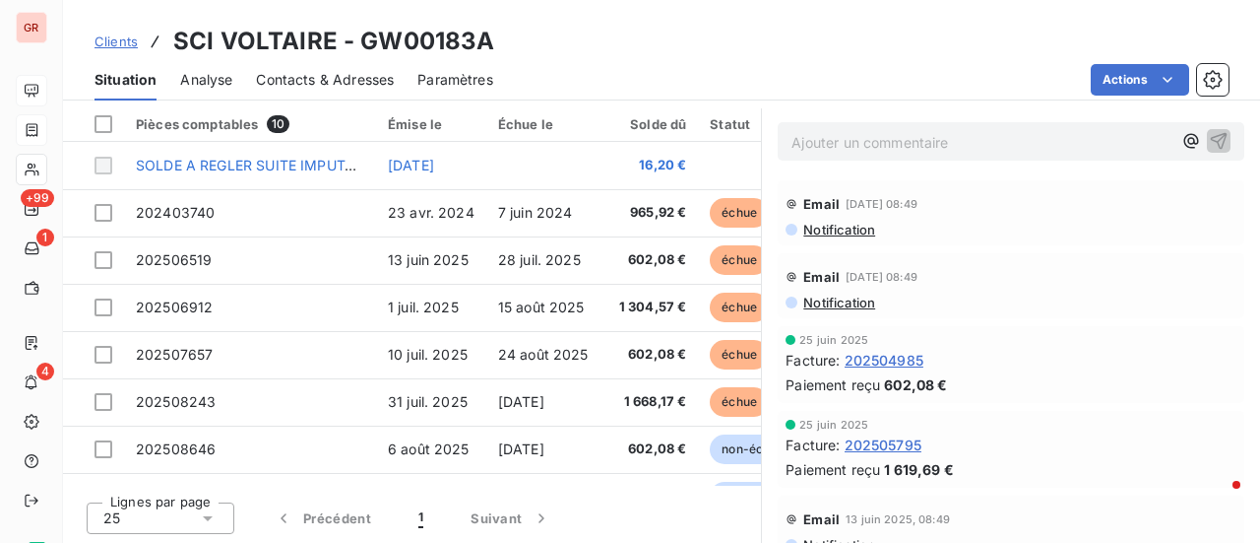
click at [569, 29] on div "Clients SCI VOLTAIRE - GW00183A" at bounding box center [661, 41] width 1197 height 35
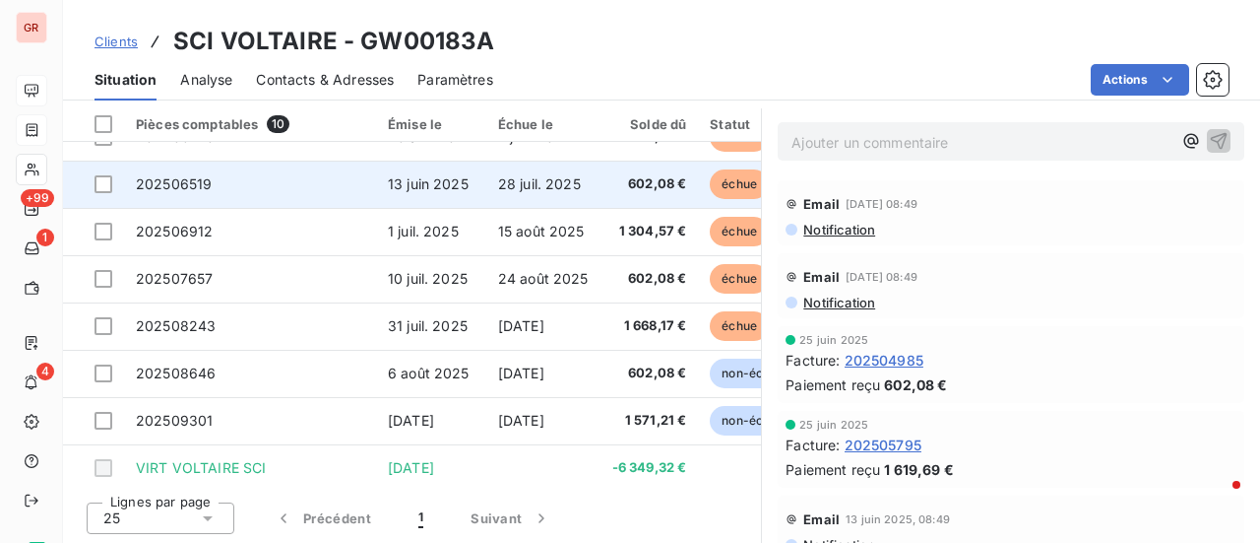
scroll to position [137, 0]
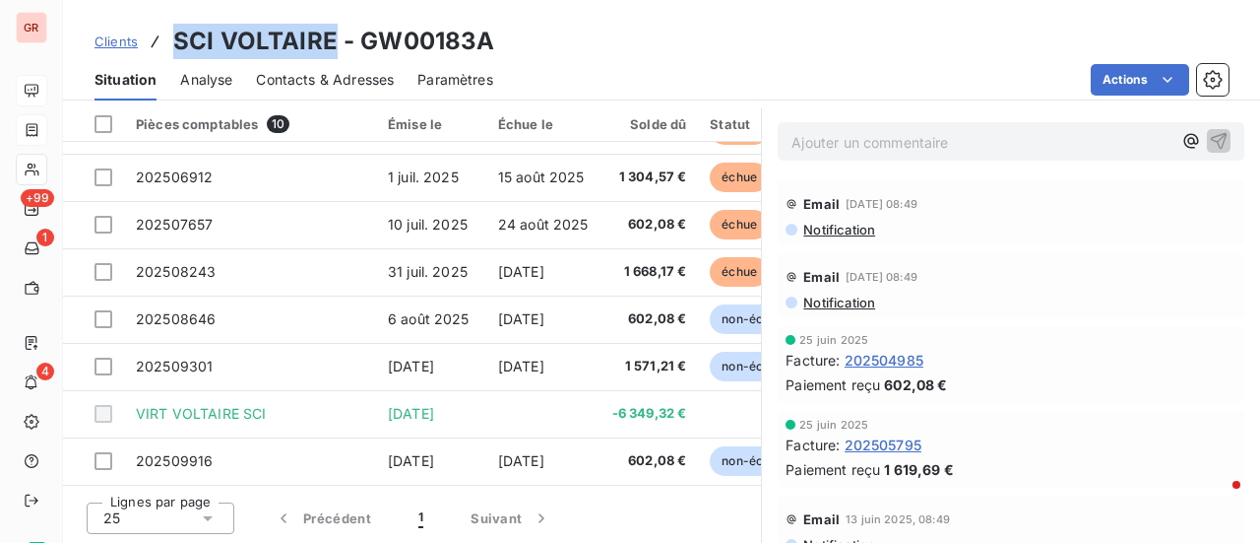
drag, startPoint x: 333, startPoint y: 53, endPoint x: 172, endPoint y: 48, distance: 160.6
click at [173, 48] on h3 "SCI VOLTAIRE - GW00183A" at bounding box center [333, 41] width 321 height 35
copy h3 "SCI VOLTAIRE"
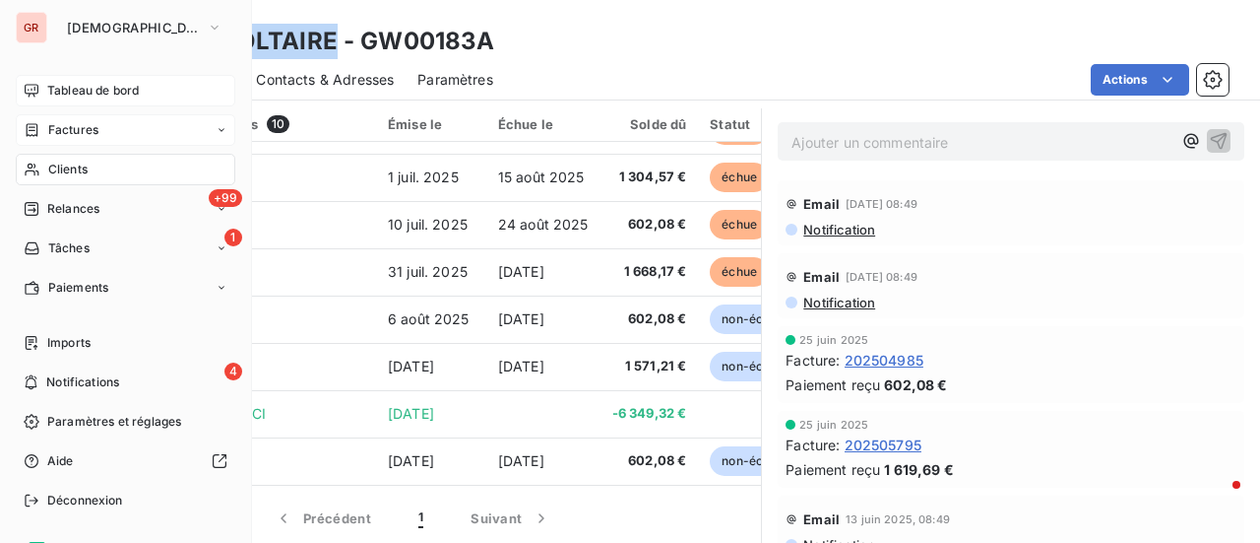
click at [79, 124] on span "Factures" at bounding box center [73, 130] width 50 height 18
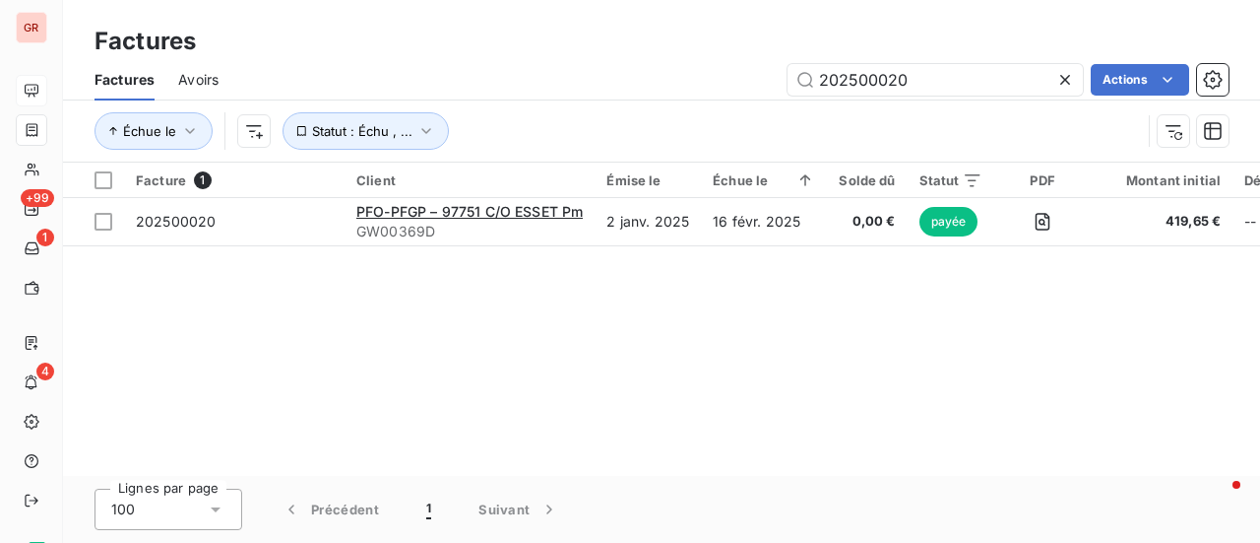
drag, startPoint x: 948, startPoint y: 81, endPoint x: 596, endPoint y: 103, distance: 353.2
click at [597, 102] on div "Factures Avoirs 202500020 Actions Échue le Statut : Échu , ..." at bounding box center [661, 110] width 1197 height 102
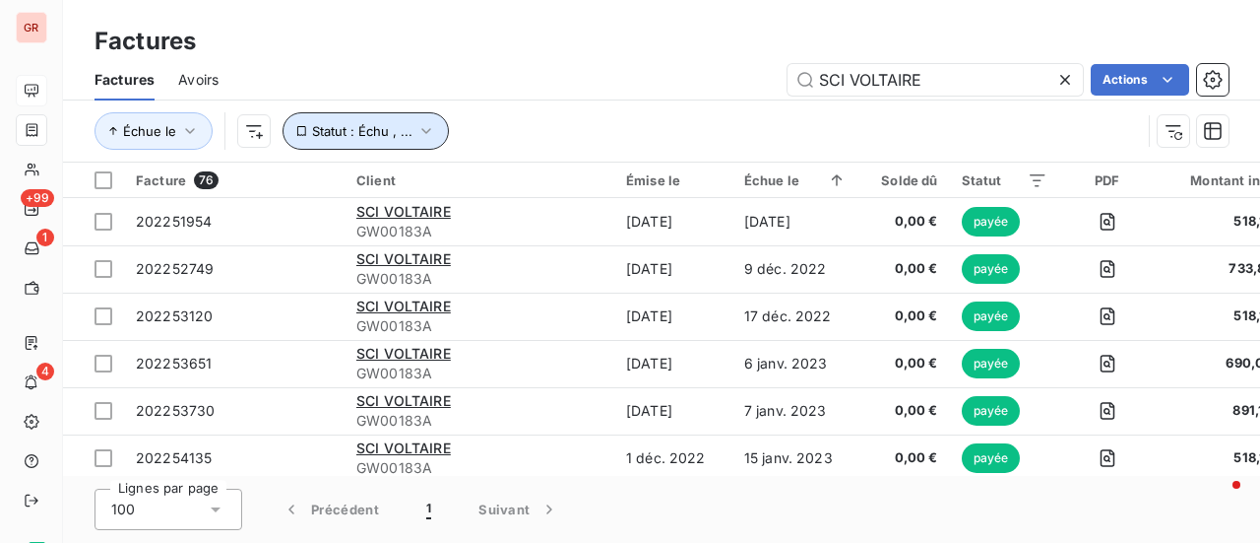
click at [417, 127] on icon "button" at bounding box center [427, 131] width 20 height 20
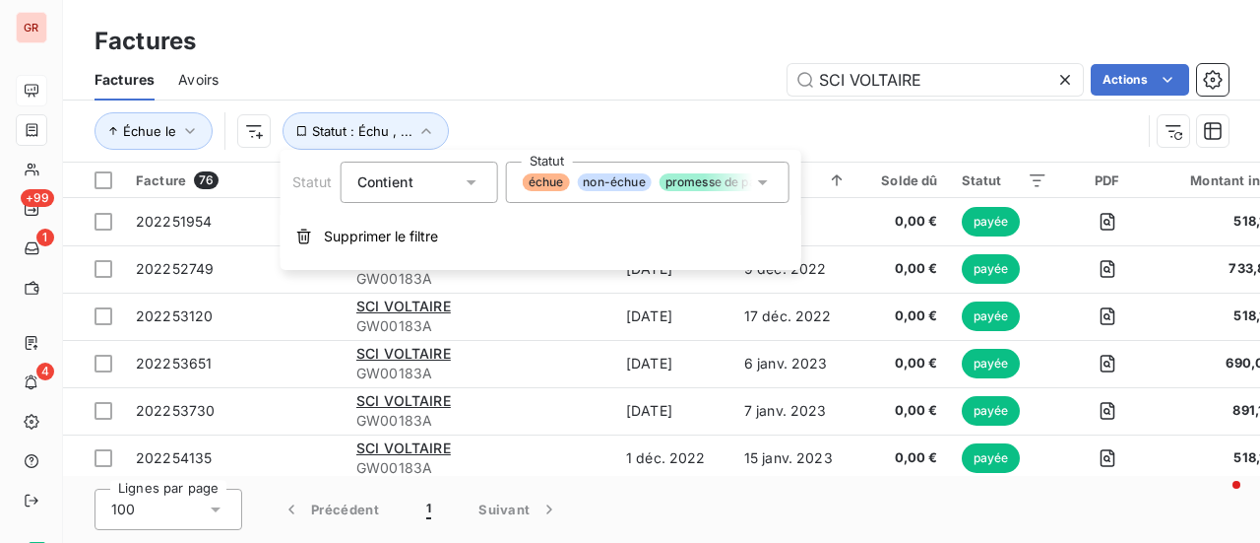
click at [770, 180] on icon at bounding box center [763, 182] width 20 height 20
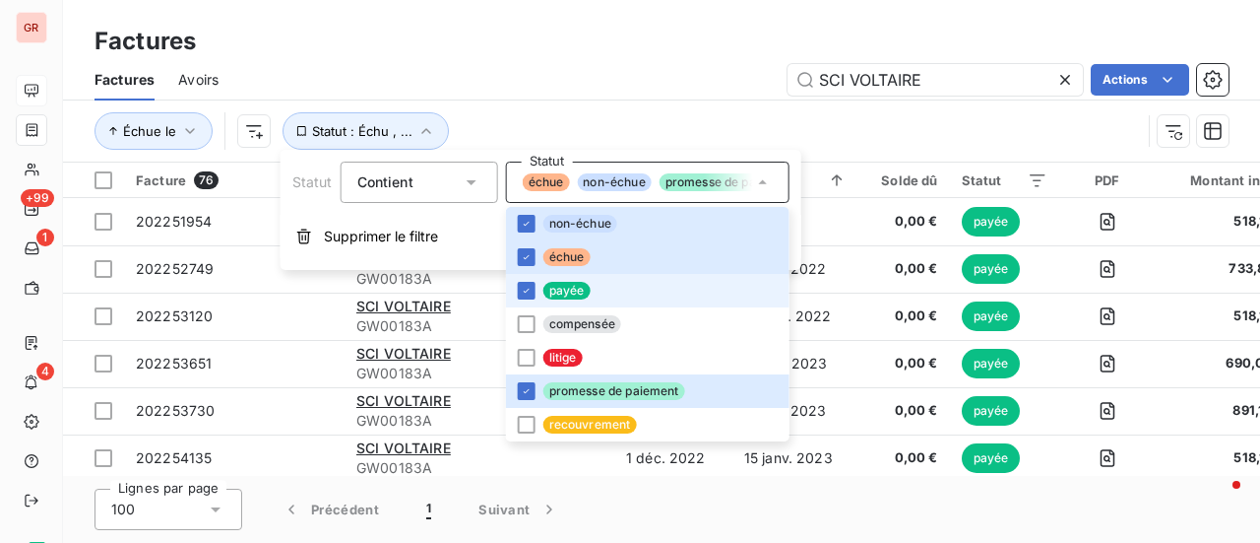
click at [544, 289] on span "payée" at bounding box center [567, 291] width 47 height 18
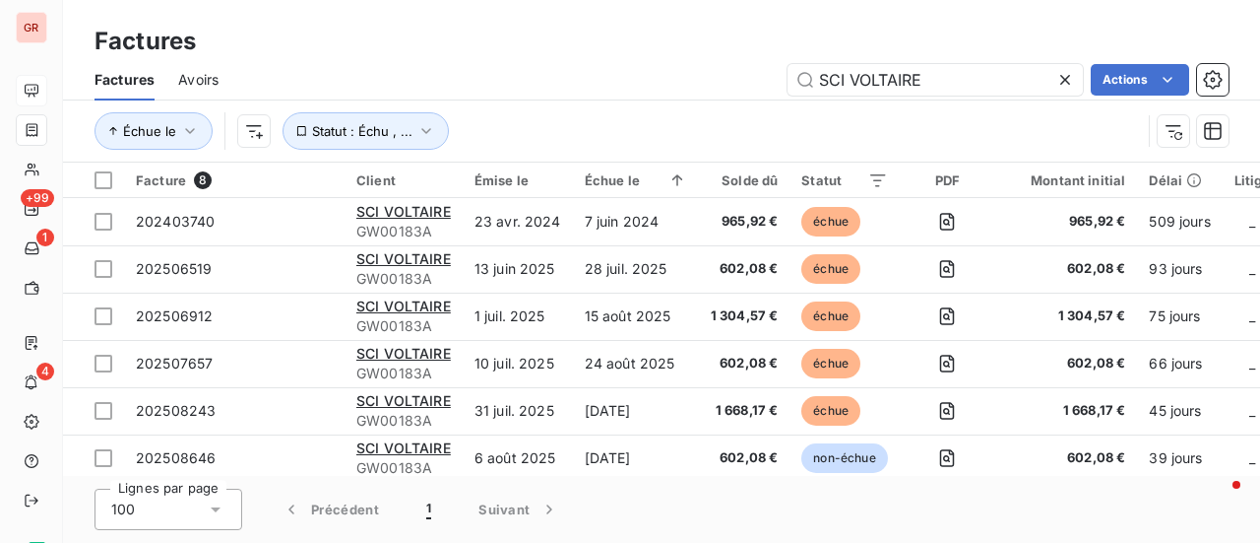
click at [975, 108] on div "Échue le Statut : Échu , ..." at bounding box center [662, 130] width 1134 height 61
drag, startPoint x: 847, startPoint y: 80, endPoint x: 681, endPoint y: 102, distance: 167.0
click at [719, 85] on div "SCI VOLTAIRE Actions" at bounding box center [735, 80] width 987 height 32
type input "[PERSON_NAME]"
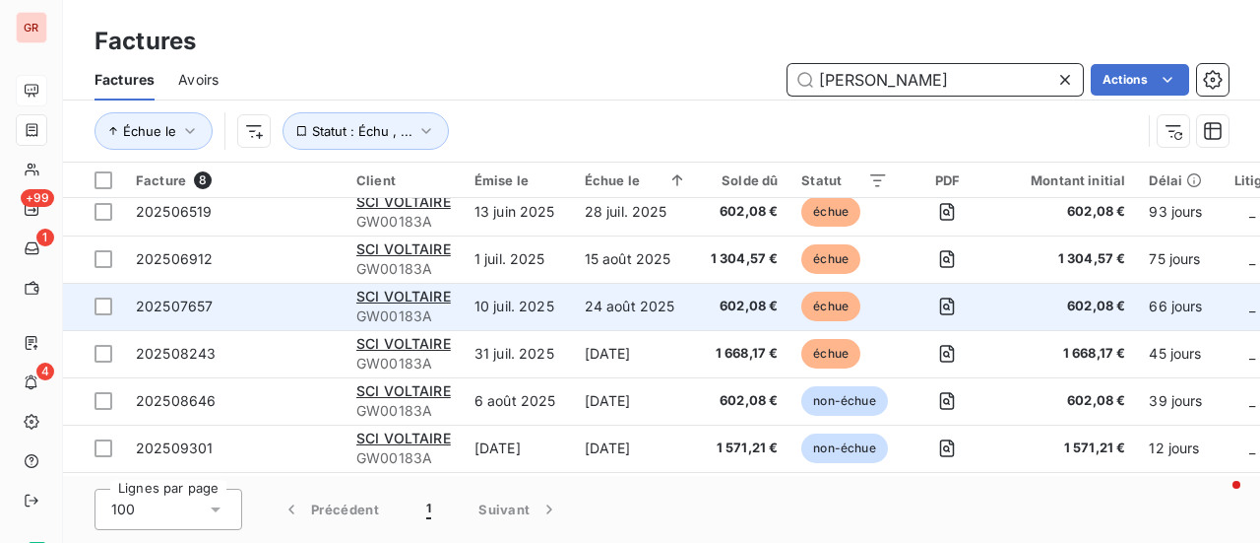
scroll to position [108, 0]
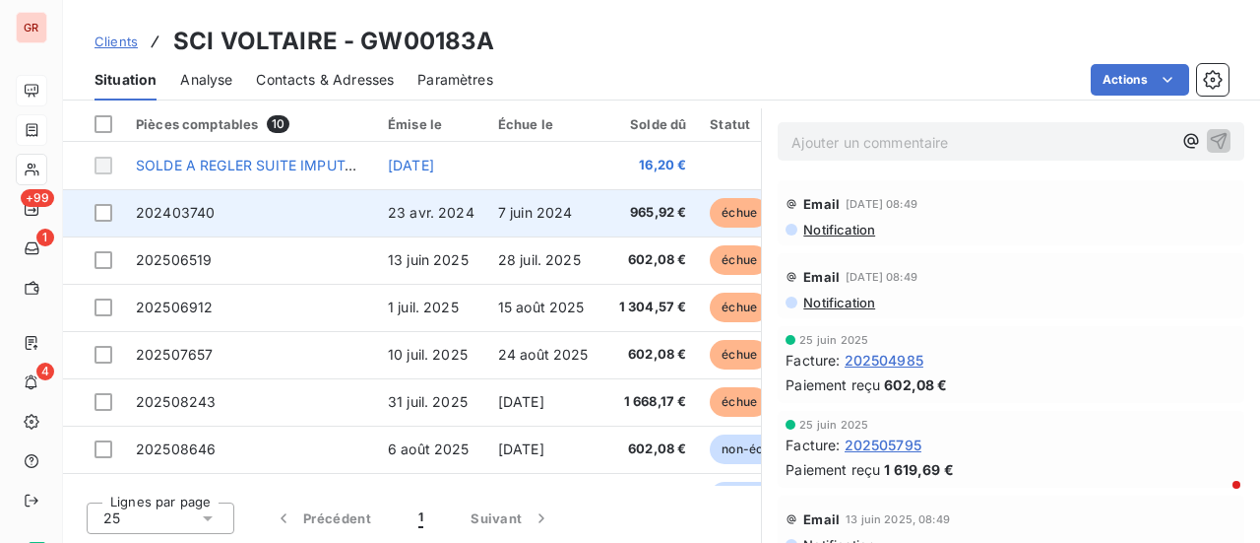
click at [517, 210] on span "7 juin 2024" at bounding box center [535, 212] width 75 height 17
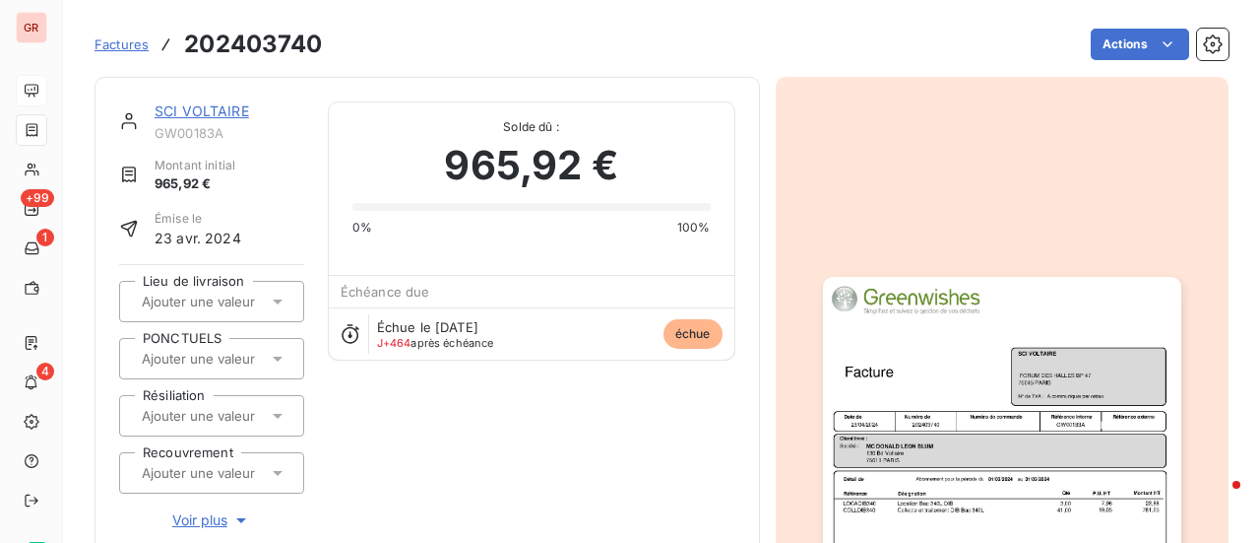
click at [1032, 379] on img "button" at bounding box center [1002, 530] width 358 height 506
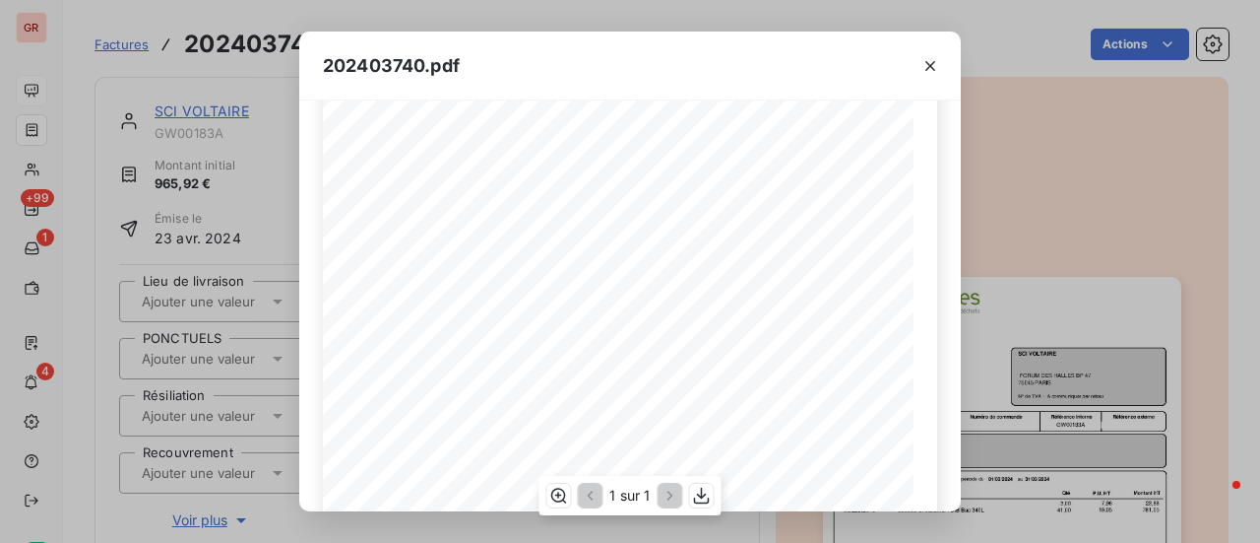
scroll to position [98, 0]
drag, startPoint x: 510, startPoint y: 306, endPoint x: 413, endPoint y: 301, distance: 97.6
click at [413, 301] on span "MC [PERSON_NAME]" at bounding box center [453, 302] width 92 height 9
click at [934, 68] on icon "button" at bounding box center [931, 66] width 20 height 20
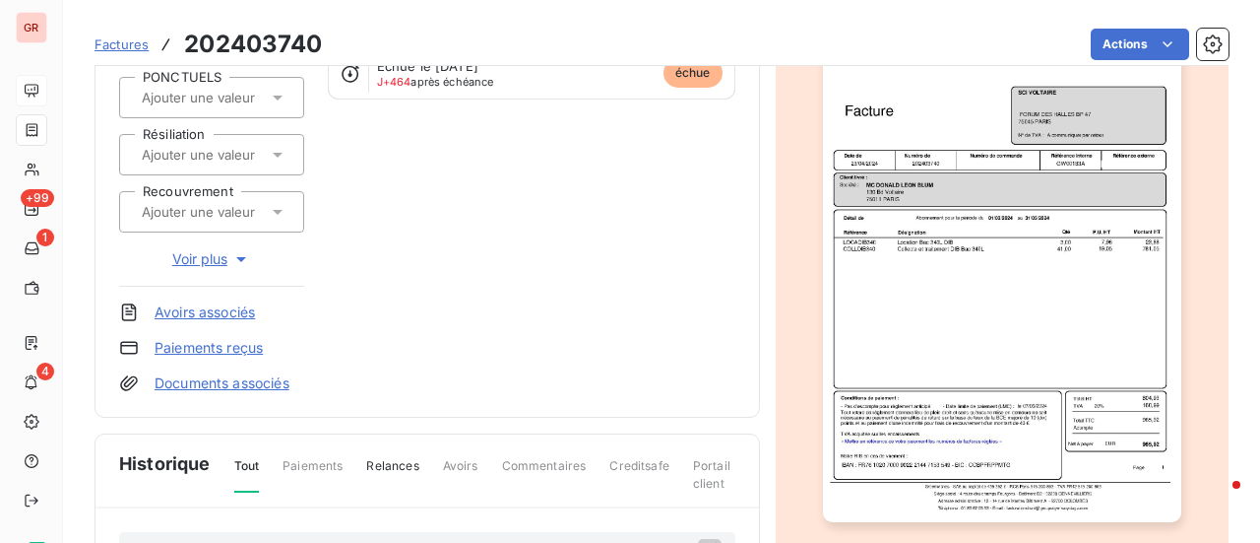
scroll to position [147, 0]
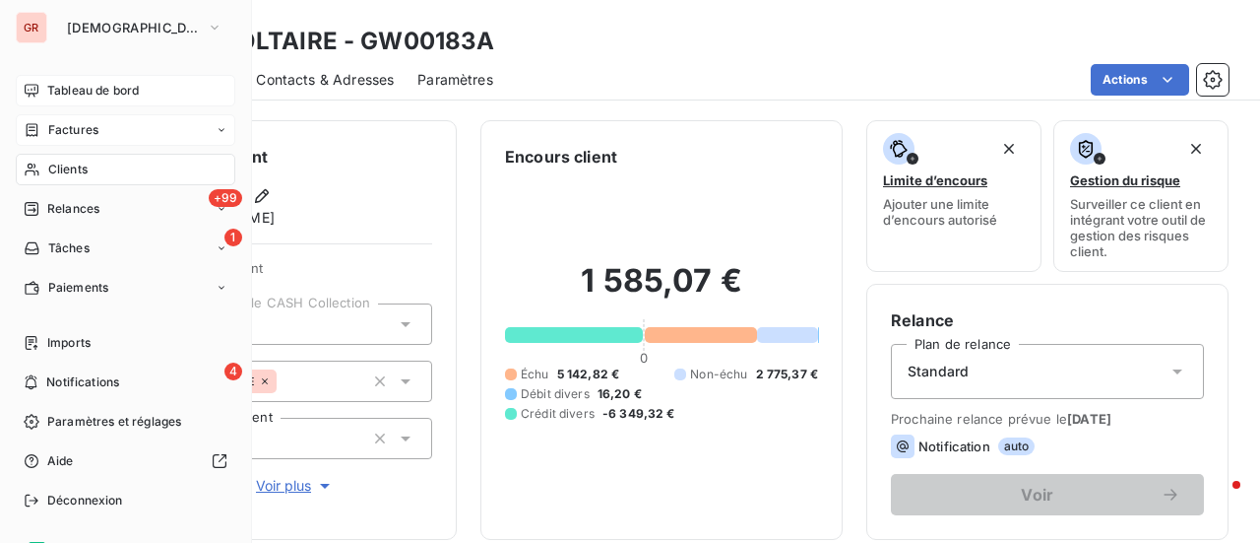
click at [74, 169] on span "Clients" at bounding box center [67, 169] width 39 height 18
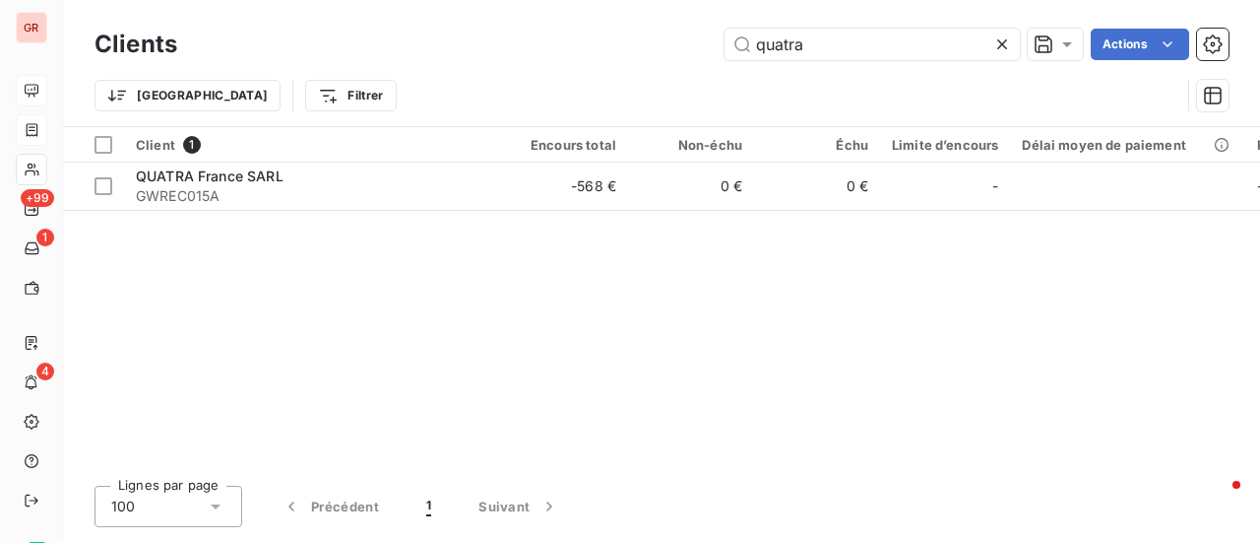
drag, startPoint x: 811, startPoint y: 45, endPoint x: 425, endPoint y: 76, distance: 387.2
click at [438, 74] on div "Clients quatra Actions Trier Filtrer" at bounding box center [662, 75] width 1134 height 102
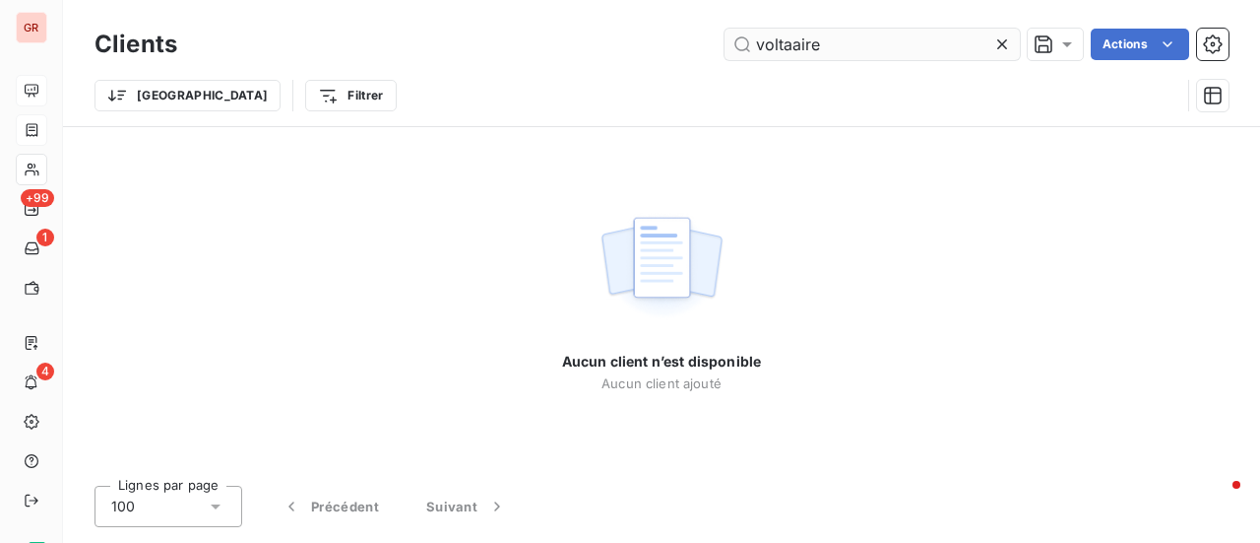
click at [791, 55] on input "voltaaire" at bounding box center [872, 45] width 295 height 32
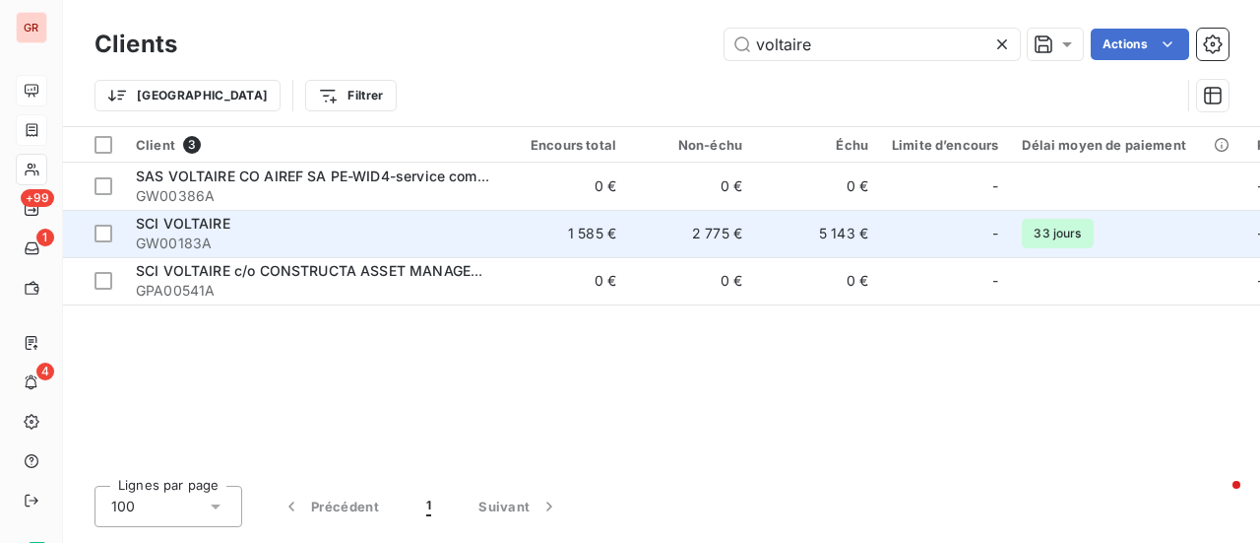
type input "voltaire"
click at [181, 229] on span "SCI VOLTAIRE" at bounding box center [183, 223] width 95 height 17
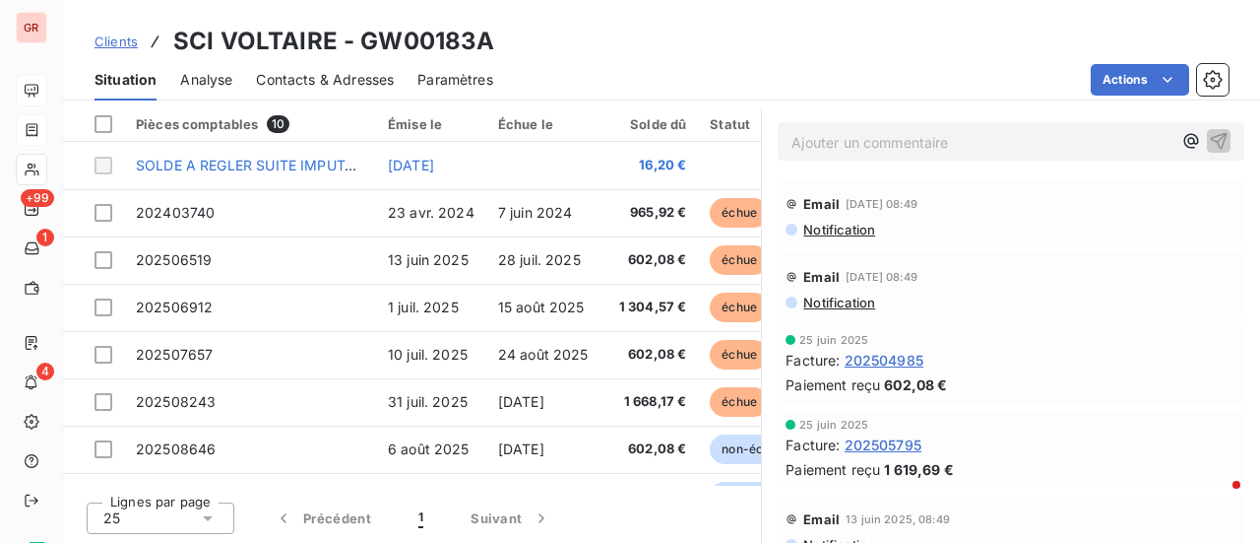
click at [348, 82] on span "Contacts & Adresses" at bounding box center [325, 80] width 138 height 20
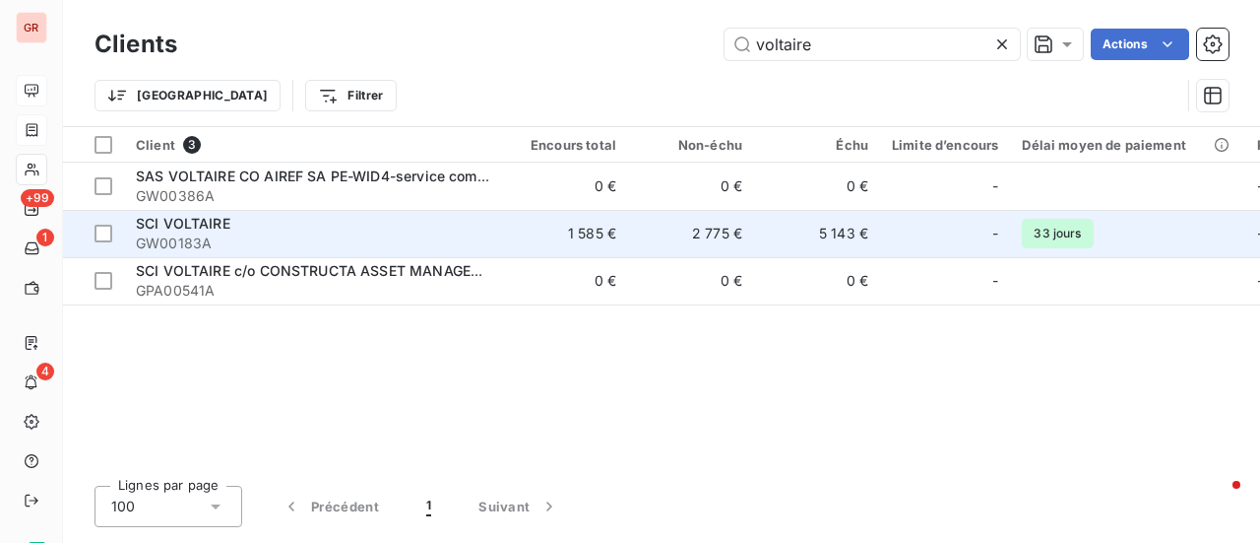
click at [192, 228] on span "SCI VOLTAIRE" at bounding box center [183, 223] width 95 height 17
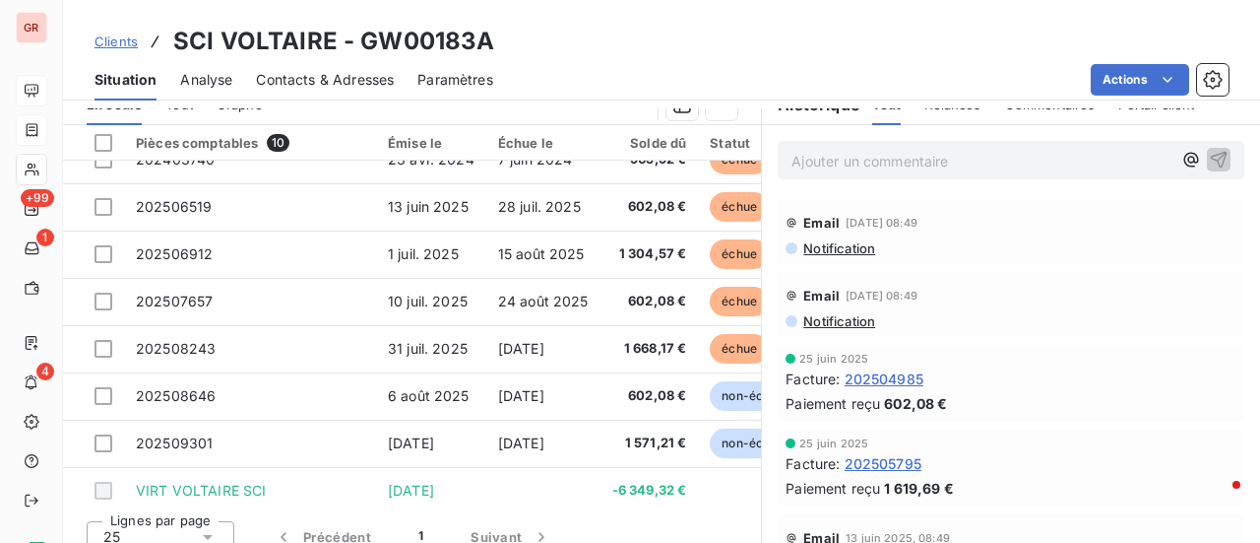
scroll to position [137, 0]
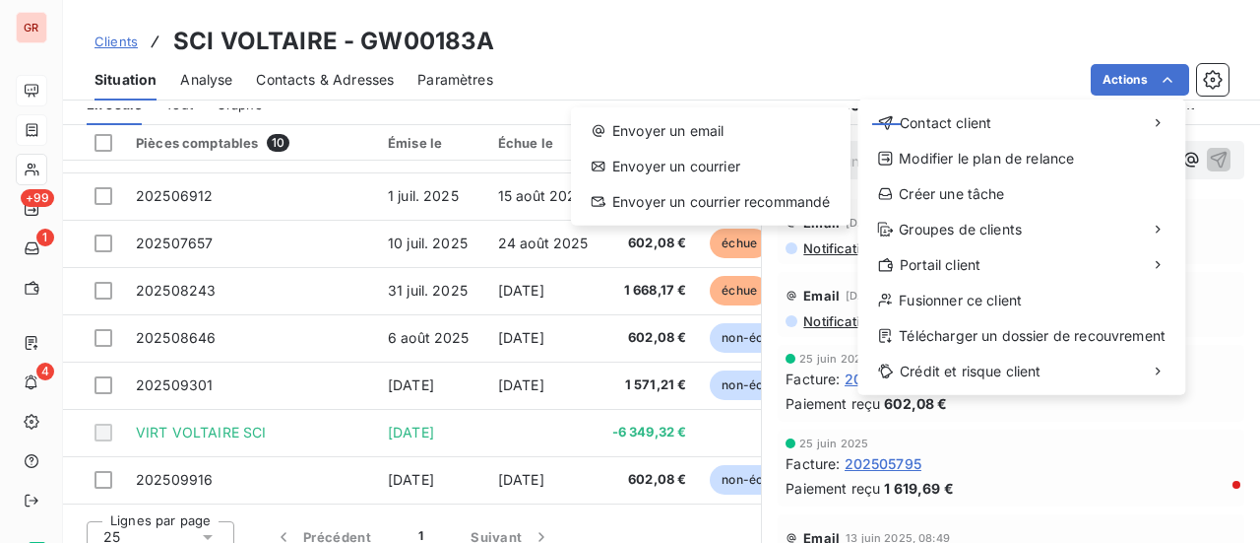
click at [639, 23] on html "GR +99 1 4 Clients SCI VOLTAIRE - GW00183A Situation Analyse Contacts & Adresse…" at bounding box center [630, 271] width 1260 height 543
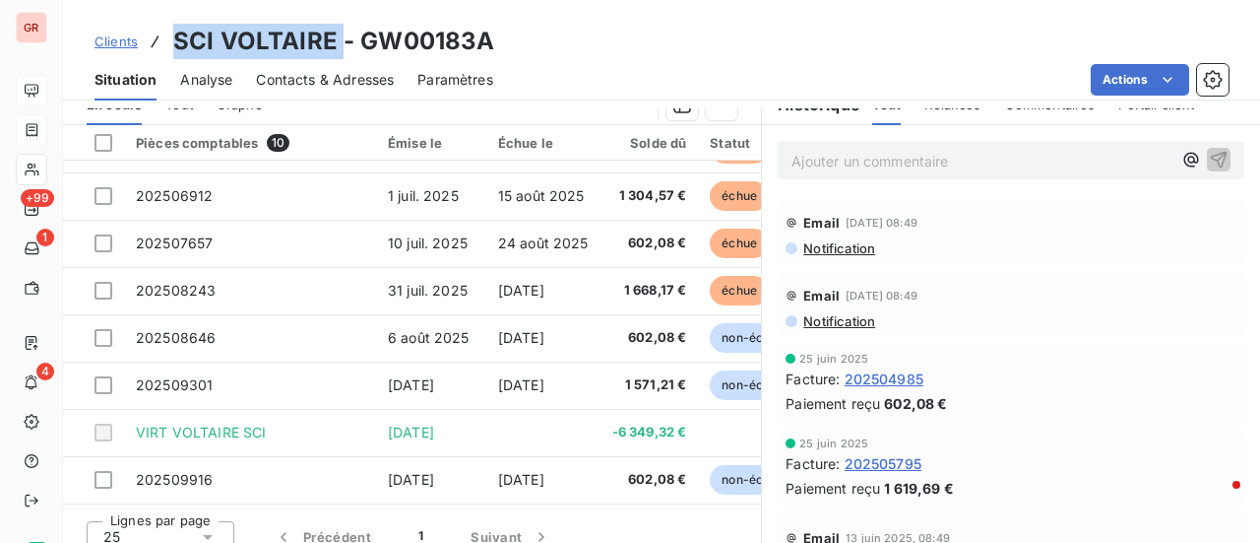
drag, startPoint x: 337, startPoint y: 42, endPoint x: 146, endPoint y: 45, distance: 191.0
click at [152, 44] on div "Clients SCI VOLTAIRE - GW00183A" at bounding box center [295, 41] width 401 height 35
copy h3 "SCI VOLTAIRE"
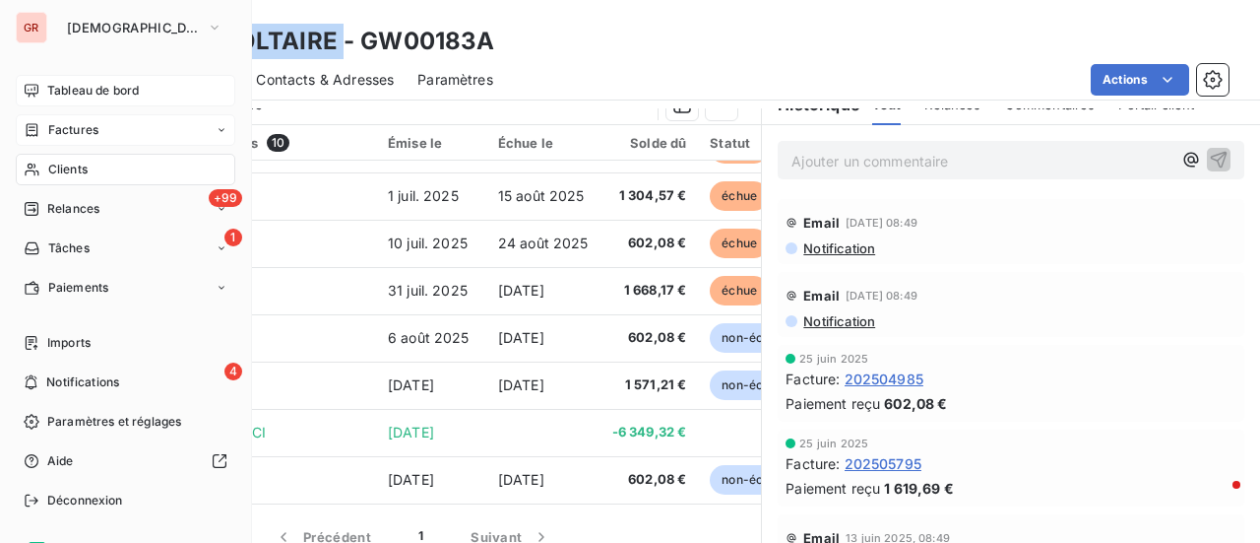
click at [83, 127] on span "Factures" at bounding box center [73, 130] width 50 height 18
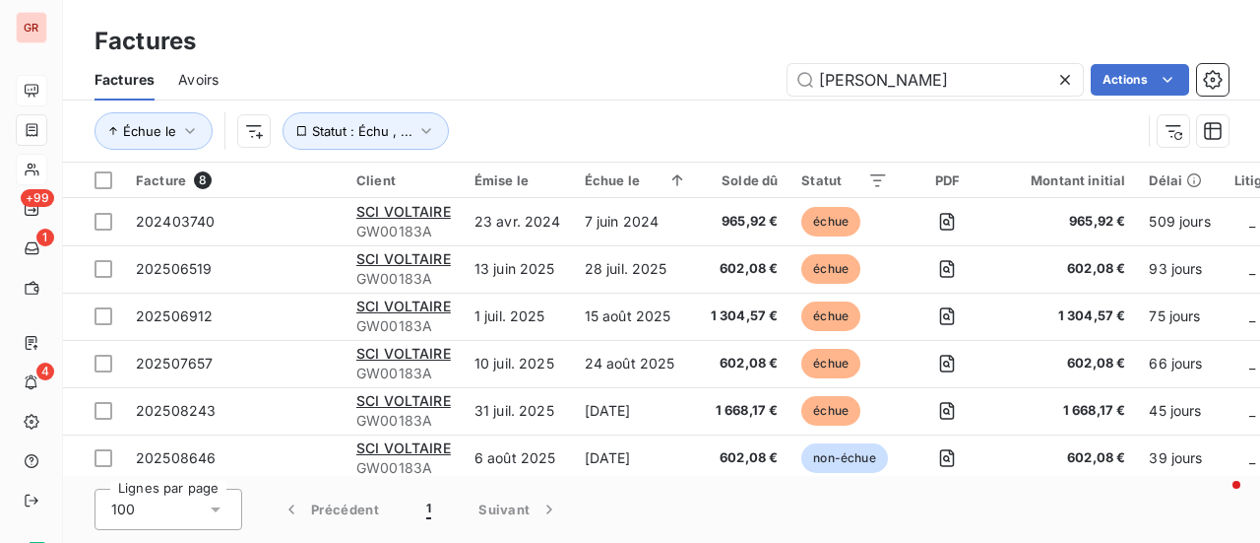
drag, startPoint x: 933, startPoint y: 86, endPoint x: 518, endPoint y: 103, distance: 415.9
click at [519, 103] on div "Factures Avoirs VOLTAIRE Actions Échue le Statut : Échu , ..." at bounding box center [661, 110] width 1197 height 102
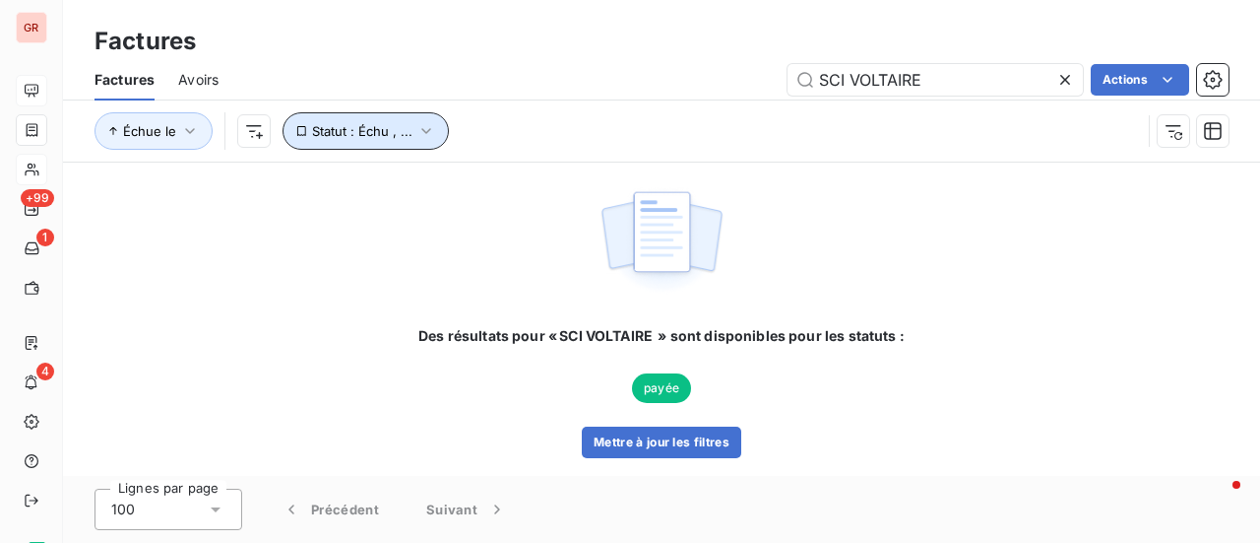
click at [426, 123] on icon "button" at bounding box center [427, 131] width 20 height 20
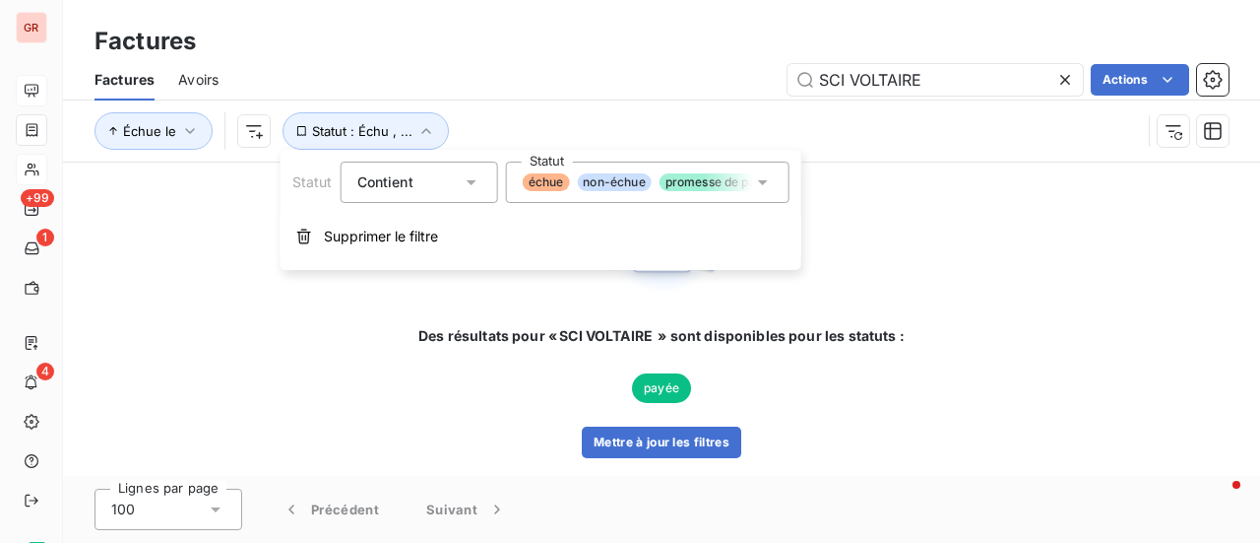
click at [766, 178] on icon at bounding box center [763, 182] width 20 height 20
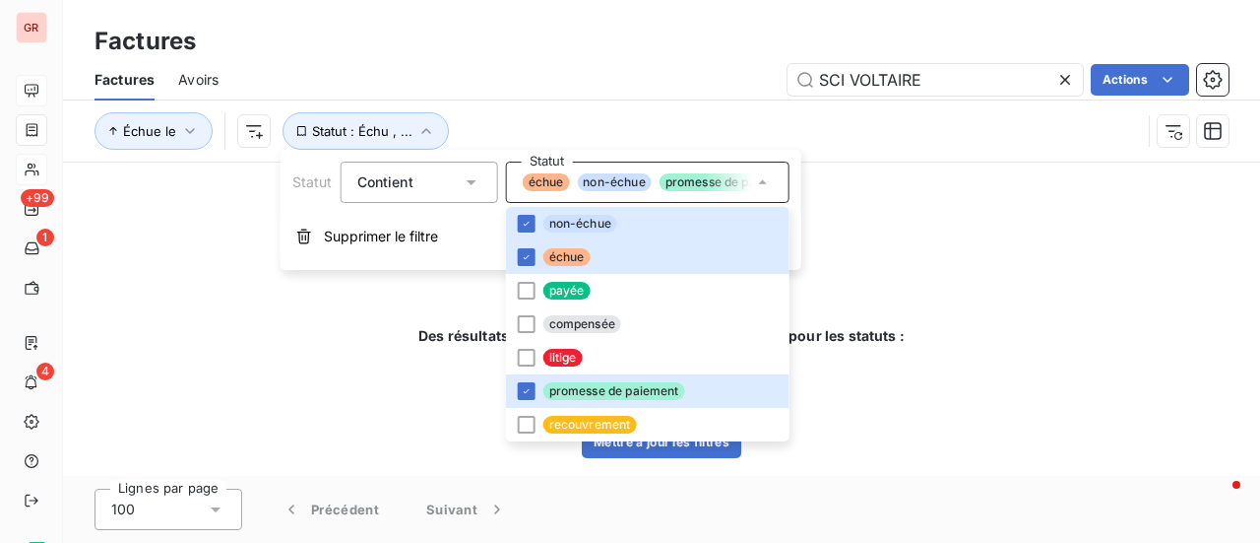
click at [923, 257] on div "Des résultats pour « SCI VOLTAIRE  » sont disponibles pour les statuts : payée …" at bounding box center [661, 318] width 1197 height 313
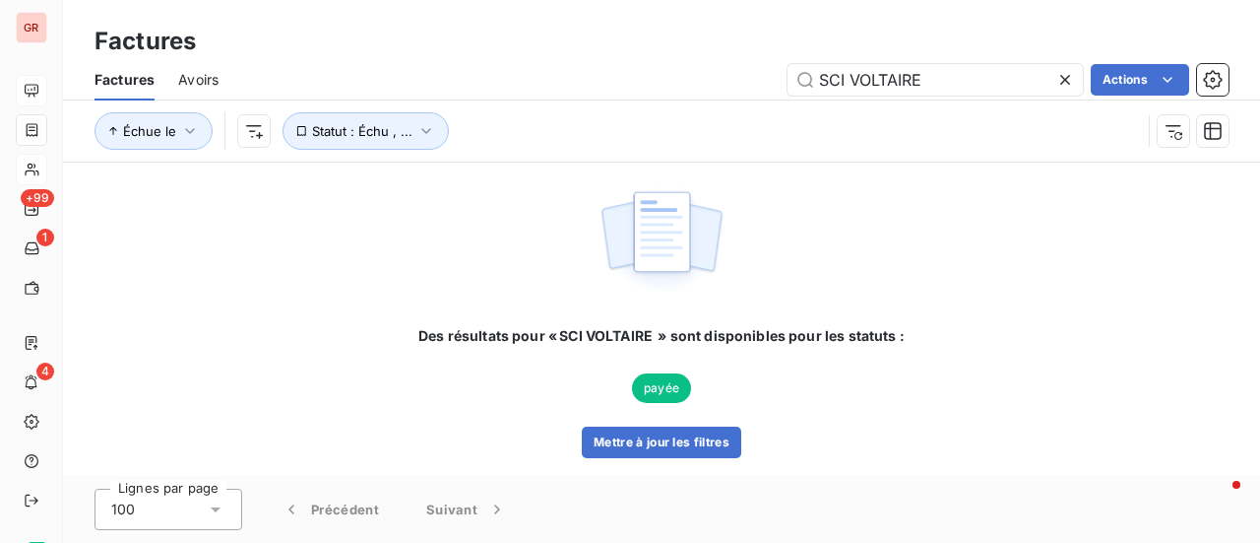
click at [645, 152] on html "GR +99 1 4 Factures Factures Avoirs SCI VOLTAIRE Actions Échue le Statut : Échu…" at bounding box center [630, 271] width 1260 height 543
drag, startPoint x: 851, startPoint y: 82, endPoint x: 675, endPoint y: 90, distance: 175.4
click at [676, 90] on div "SCI VOLTAIRE Actions" at bounding box center [735, 80] width 987 height 32
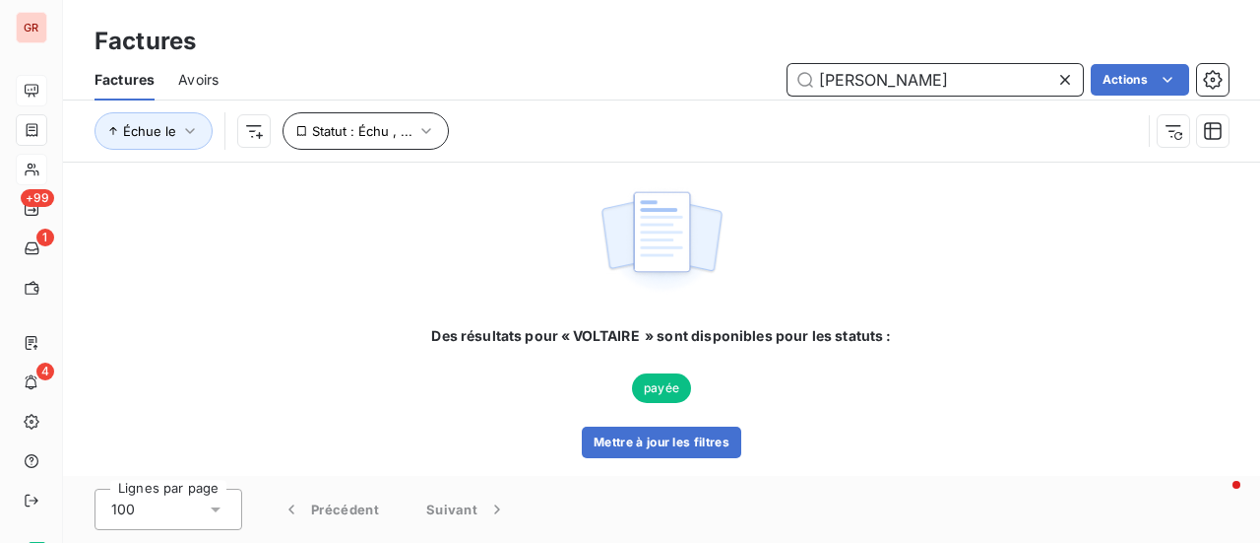
type input "[PERSON_NAME]"
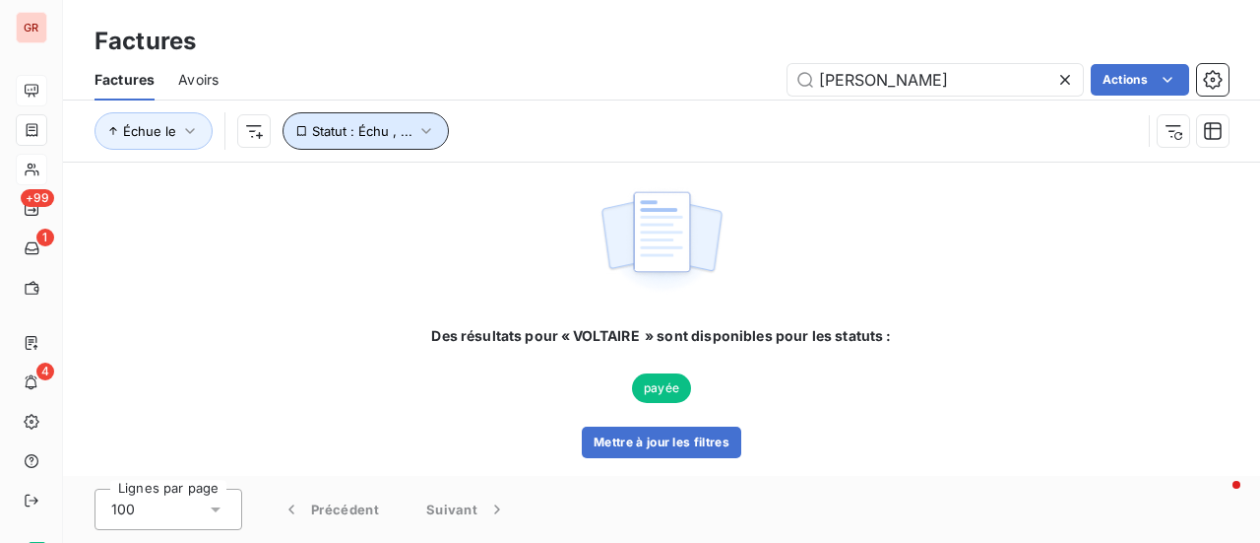
click at [421, 129] on icon "button" at bounding box center [427, 131] width 20 height 20
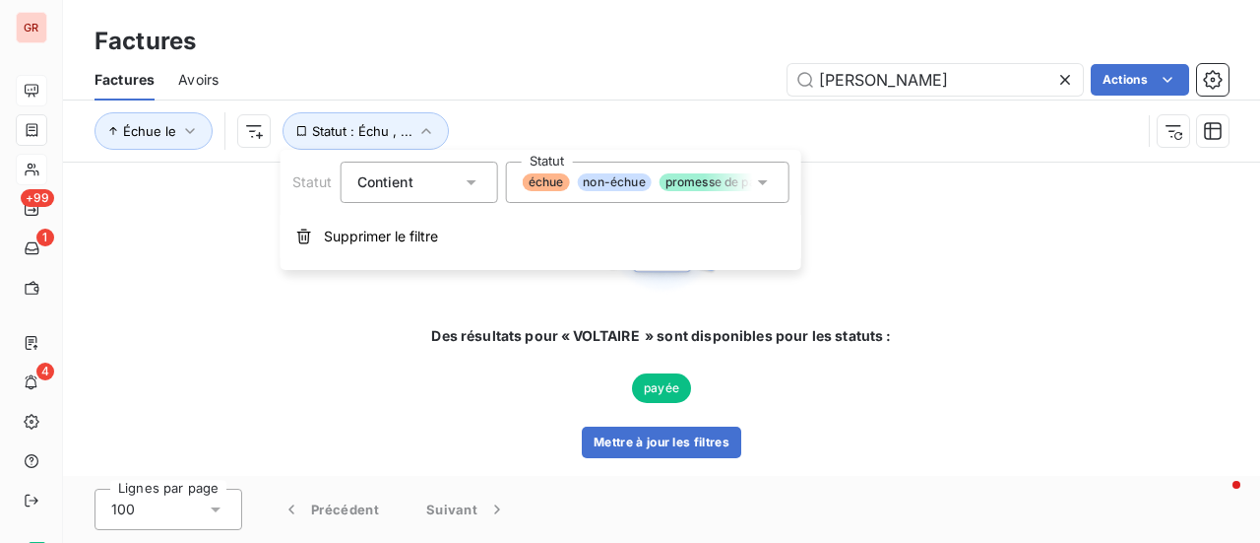
click at [770, 187] on icon at bounding box center [763, 182] width 20 height 20
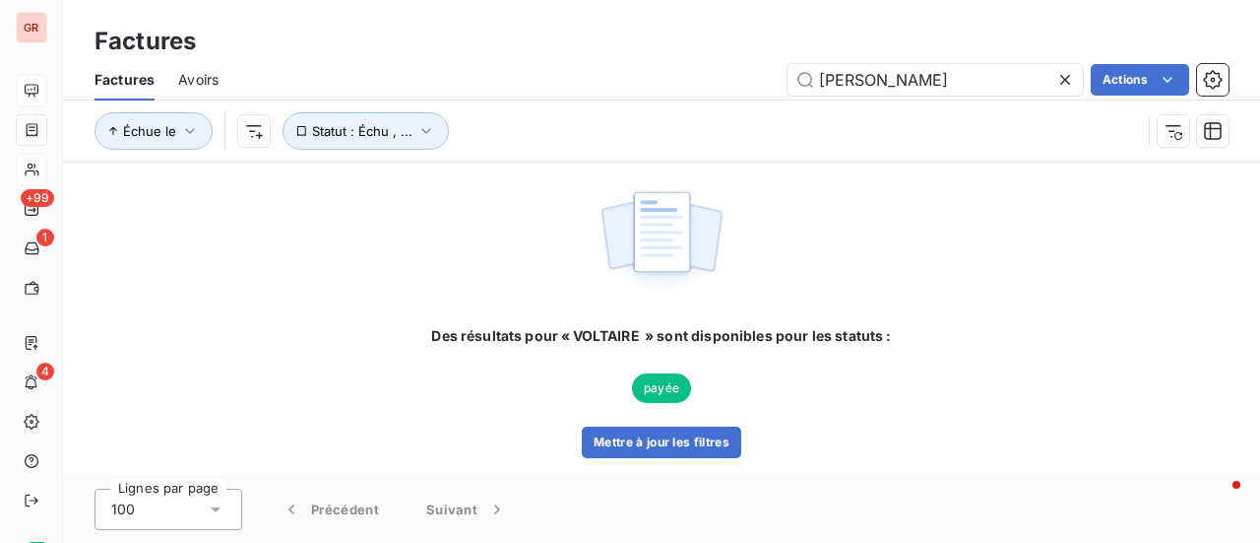
click at [866, 266] on div "Des résultats pour « VOLTAIRE  » sont disponibles pour les statuts : payée Mett…" at bounding box center [661, 319] width 460 height 278
click at [693, 432] on button "Mettre à jour les filtres" at bounding box center [662, 442] width 160 height 32
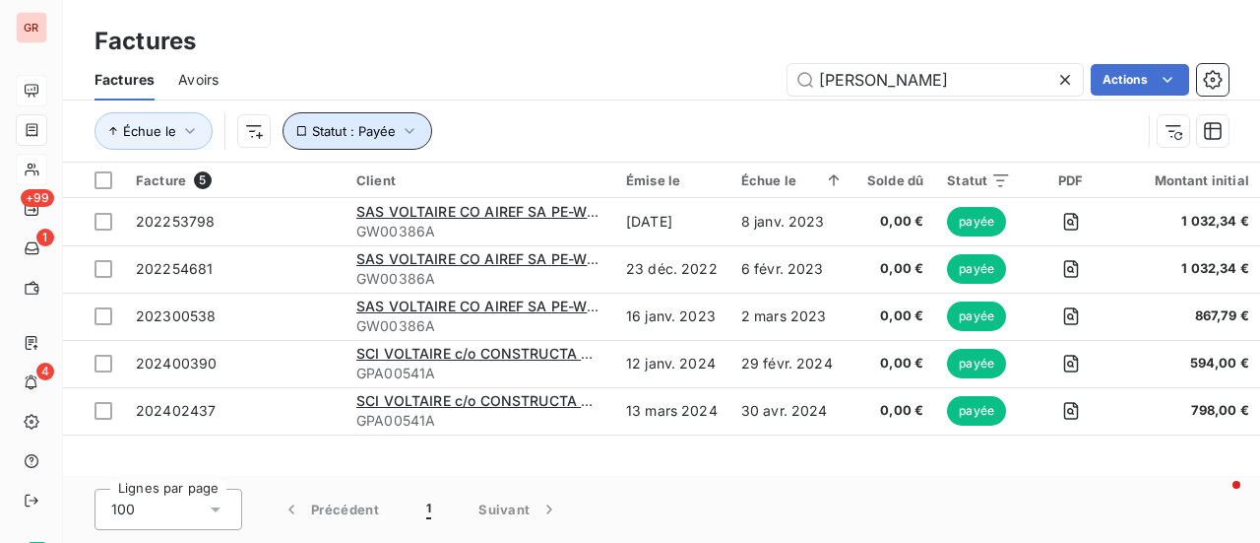
click at [410, 125] on icon "button" at bounding box center [410, 131] width 20 height 20
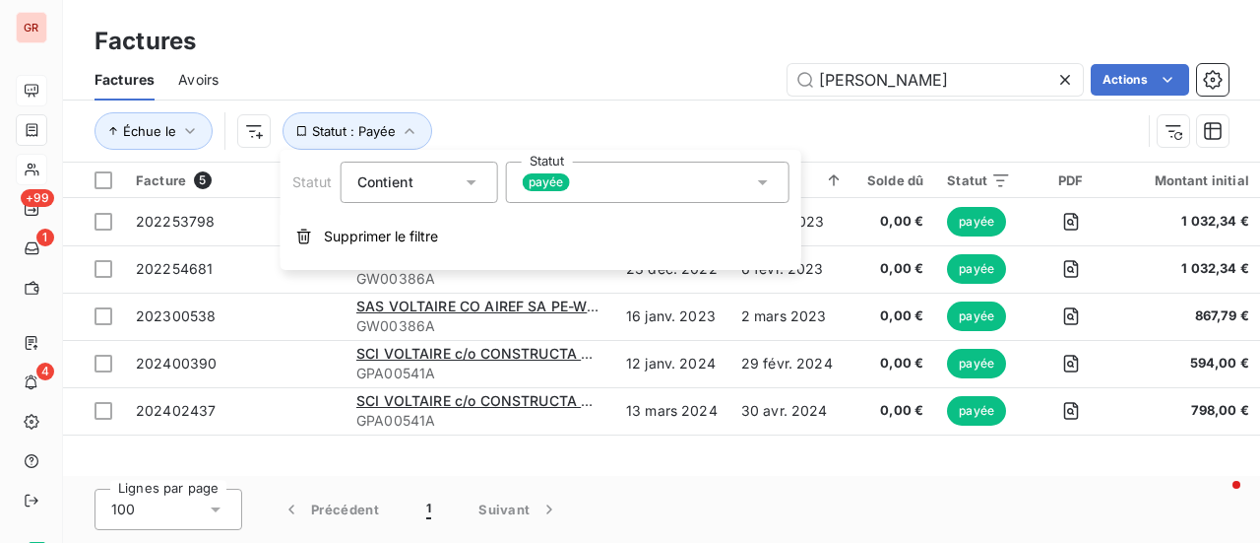
click at [764, 179] on icon at bounding box center [763, 182] width 20 height 20
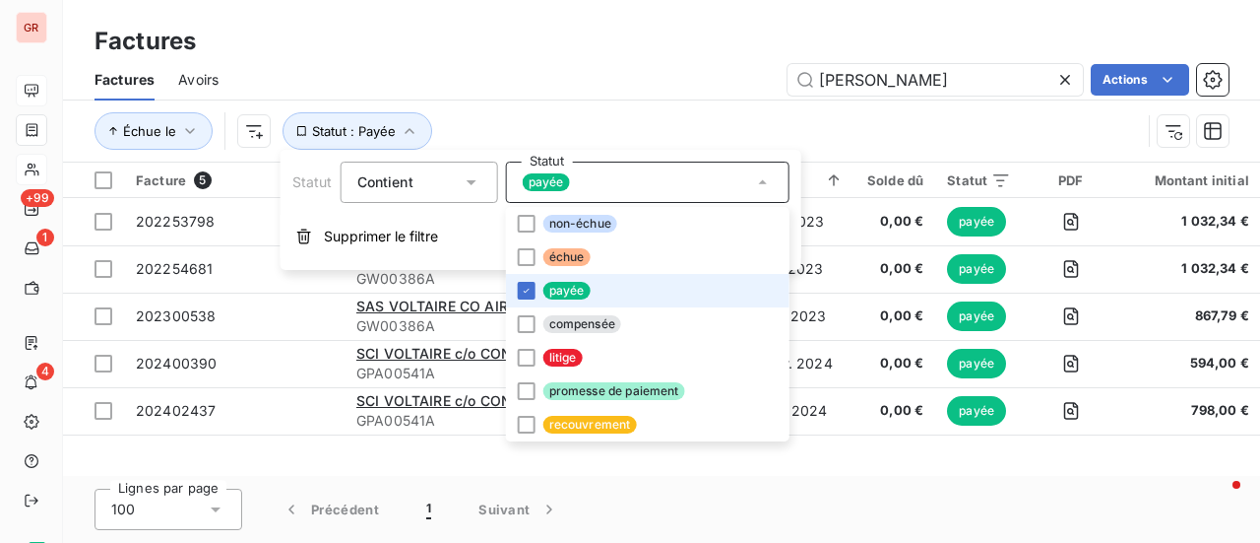
click at [537, 287] on li "payée" at bounding box center [648, 290] width 284 height 33
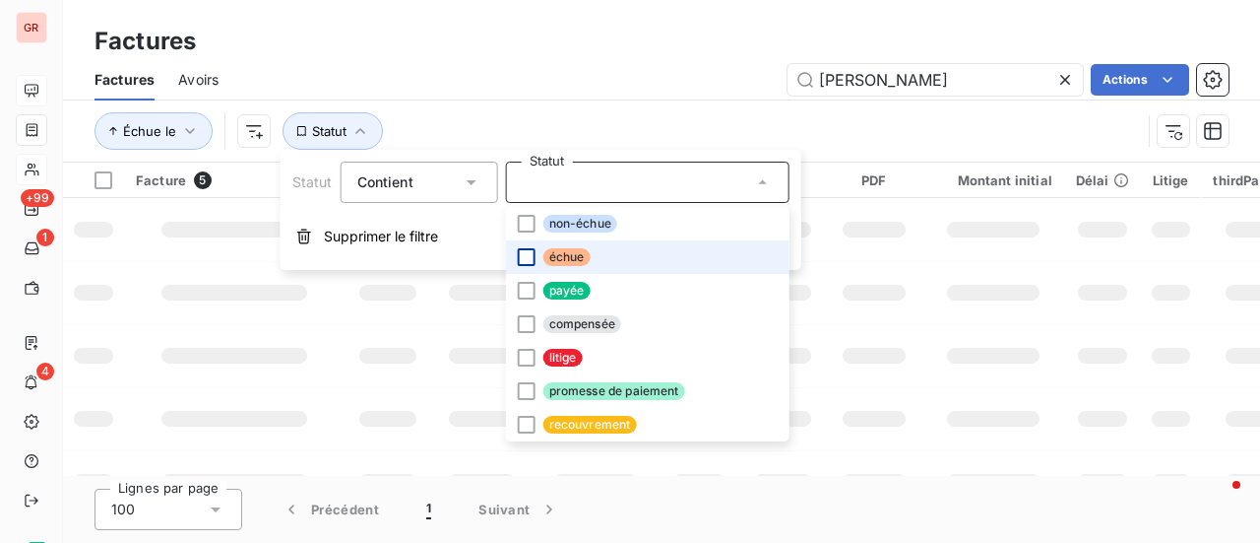
click at [530, 255] on div at bounding box center [527, 257] width 18 height 18
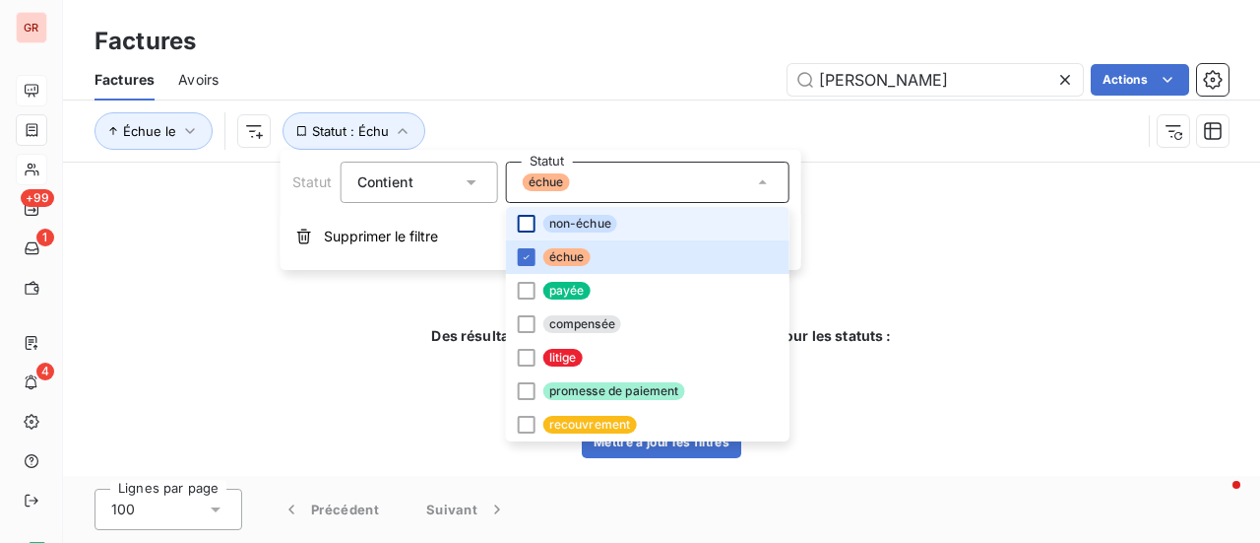
click at [528, 222] on div at bounding box center [527, 224] width 18 height 18
click at [1036, 286] on div "Des résultats pour « VOLTAIRE  » sont disponibles pour les statuts : payée Mett…" at bounding box center [661, 318] width 1197 height 313
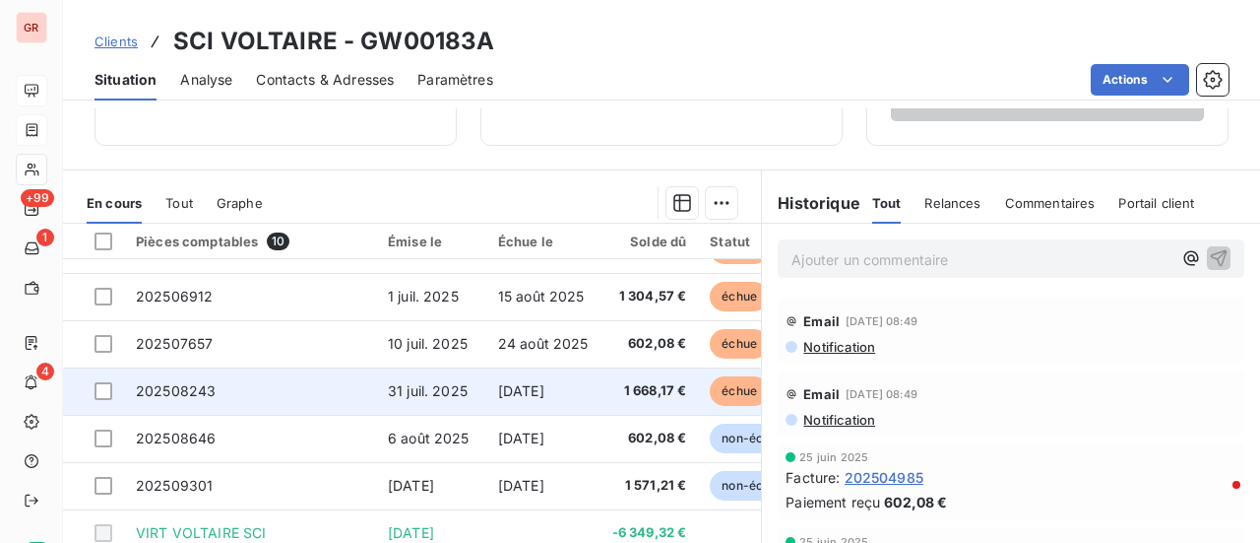
scroll to position [137, 0]
click at [458, 380] on span "31 juil. 2025" at bounding box center [428, 388] width 80 height 17
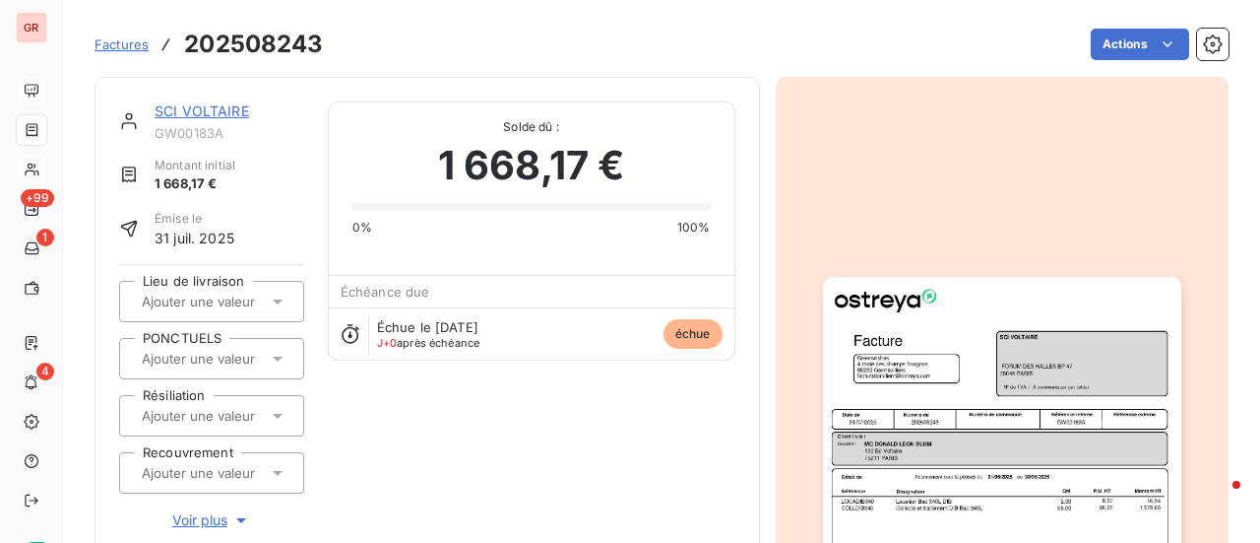
click at [210, 115] on link "SCI VOLTAIRE" at bounding box center [202, 110] width 95 height 17
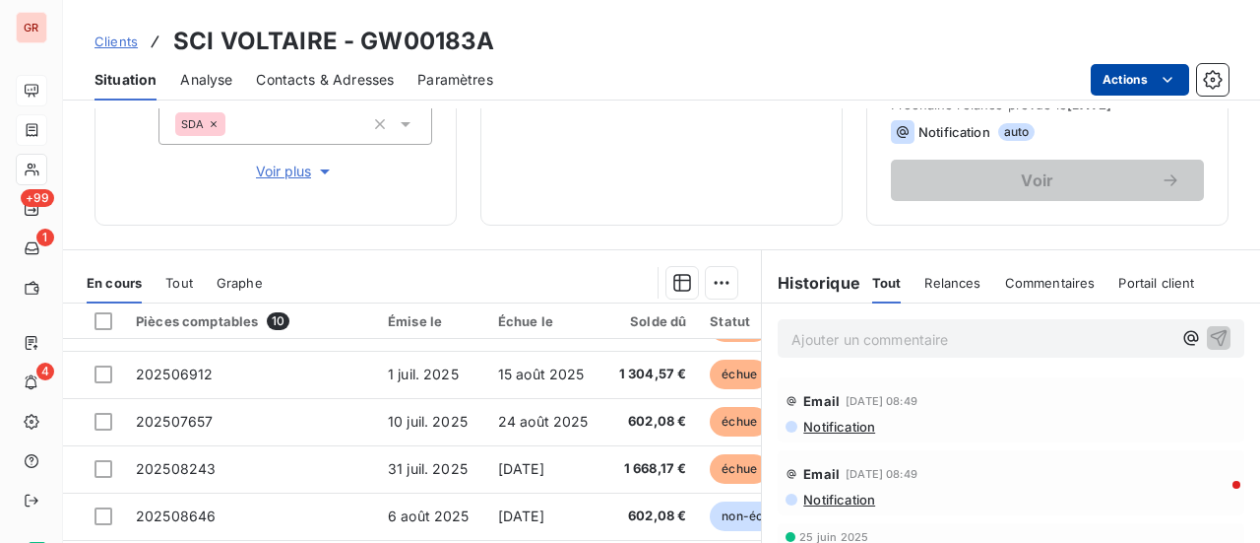
scroll to position [295, 0]
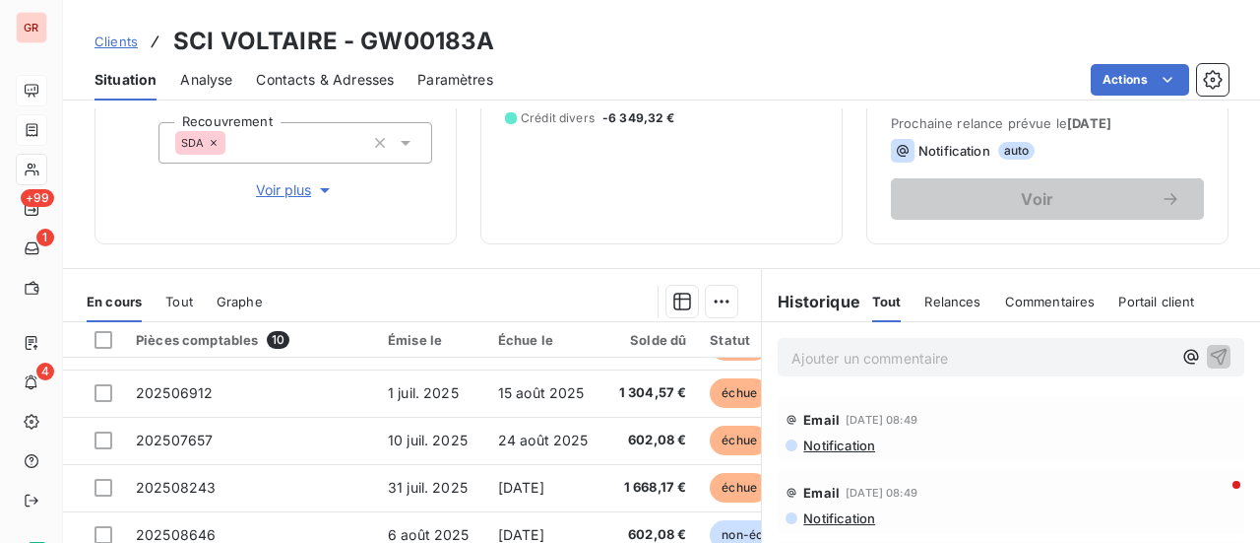
click at [646, 247] on html "GR +99 1 4 Clients SCI VOLTAIRE - GW00183A Situation Analyse Contacts & Adresse…" at bounding box center [630, 271] width 1260 height 543
drag, startPoint x: 327, startPoint y: 38, endPoint x: 149, endPoint y: 38, distance: 178.2
click at [149, 38] on div "Clients SCI VOLTAIRE - GW00183A" at bounding box center [295, 41] width 401 height 35
copy h3 "SCI VOLTAIRE"
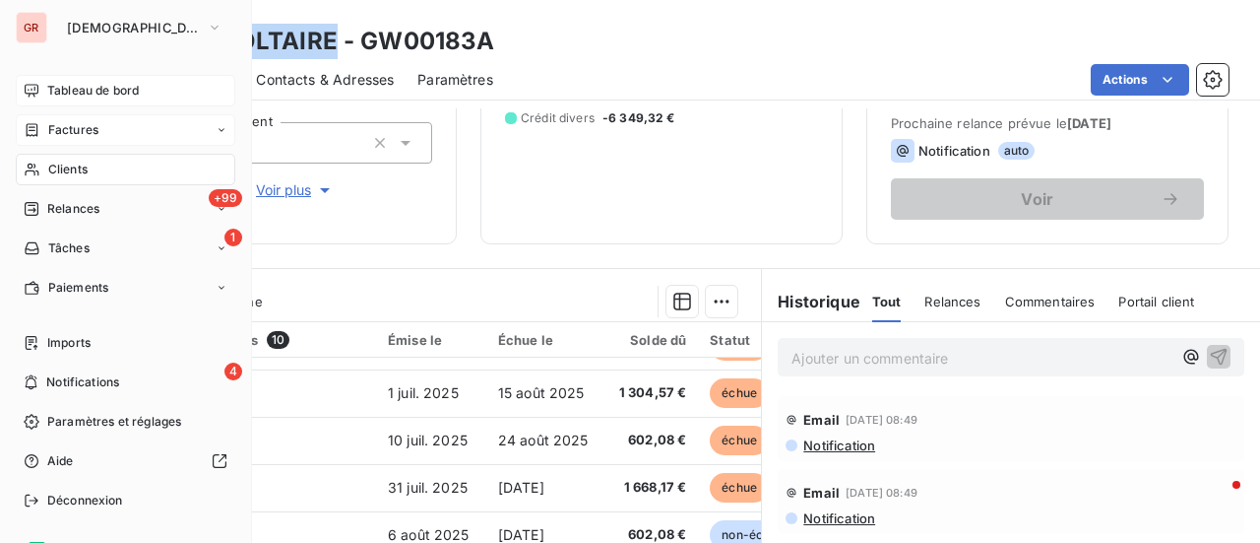
click at [89, 140] on div "Factures" at bounding box center [126, 130] width 220 height 32
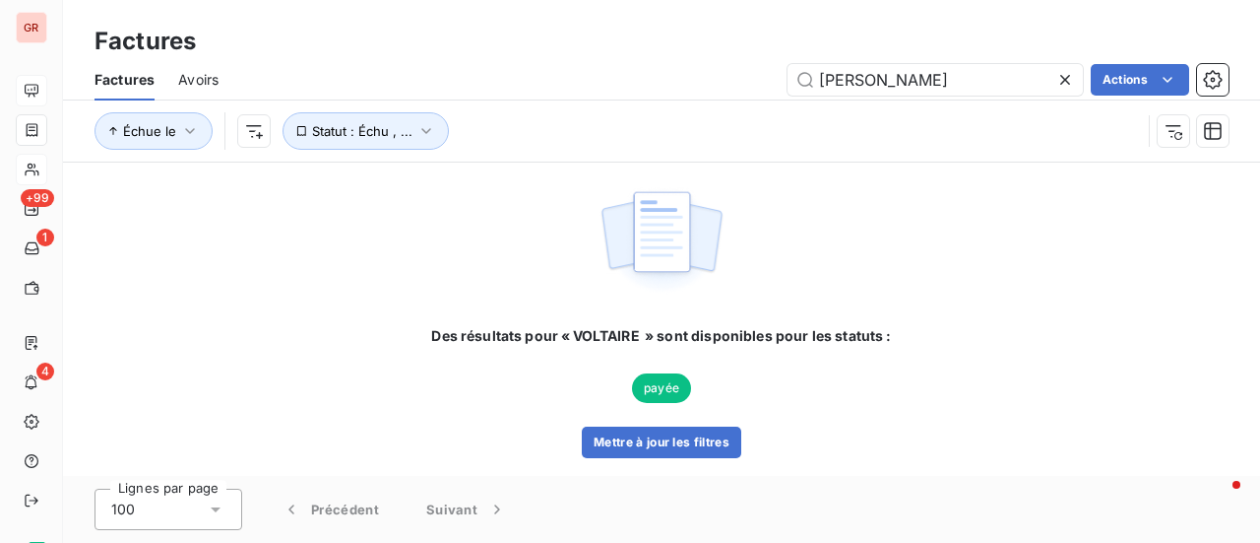
drag, startPoint x: 903, startPoint y: 89, endPoint x: 691, endPoint y: 82, distance: 211.8
click at [705, 80] on div "VOLTAIRE Actions" at bounding box center [735, 80] width 987 height 32
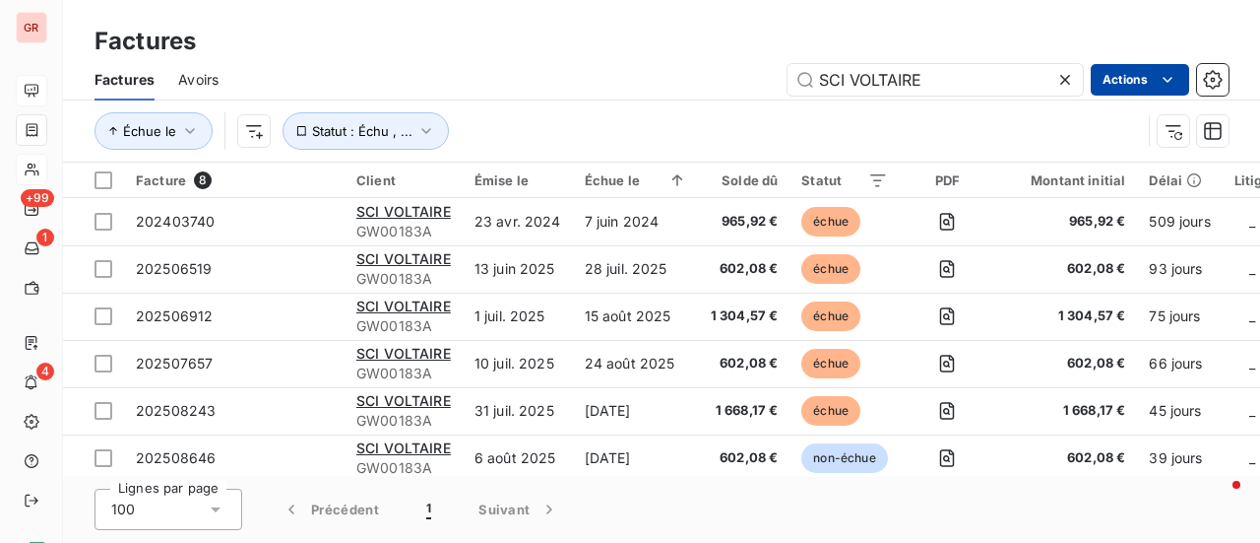
type input "SCI VOLTAIRE"
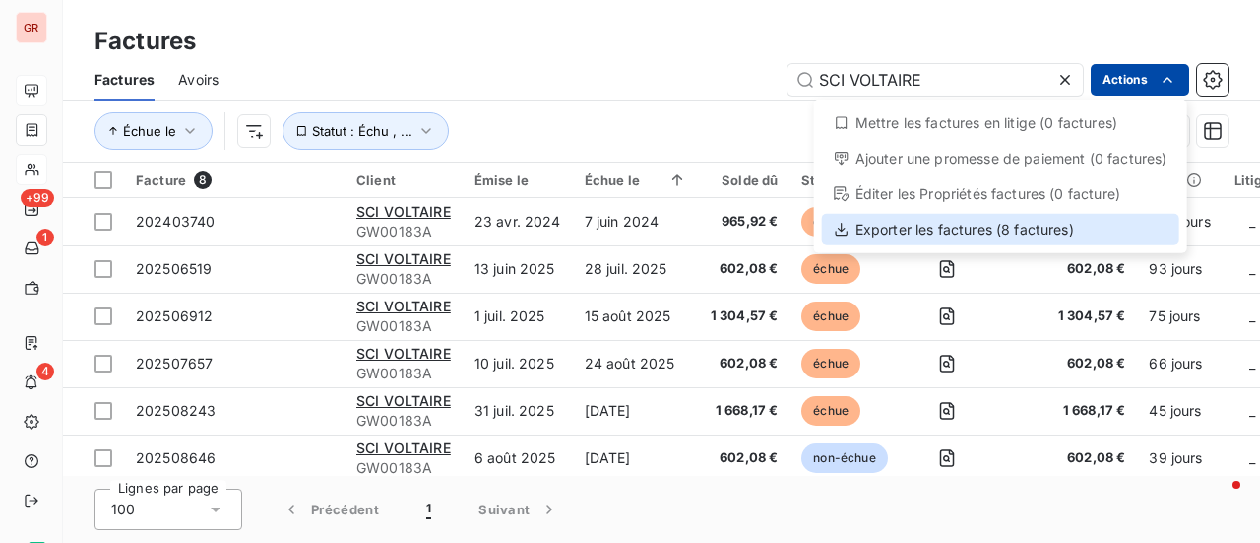
click at [959, 230] on div "Exporter les factures (8 factures)" at bounding box center [1000, 230] width 357 height 32
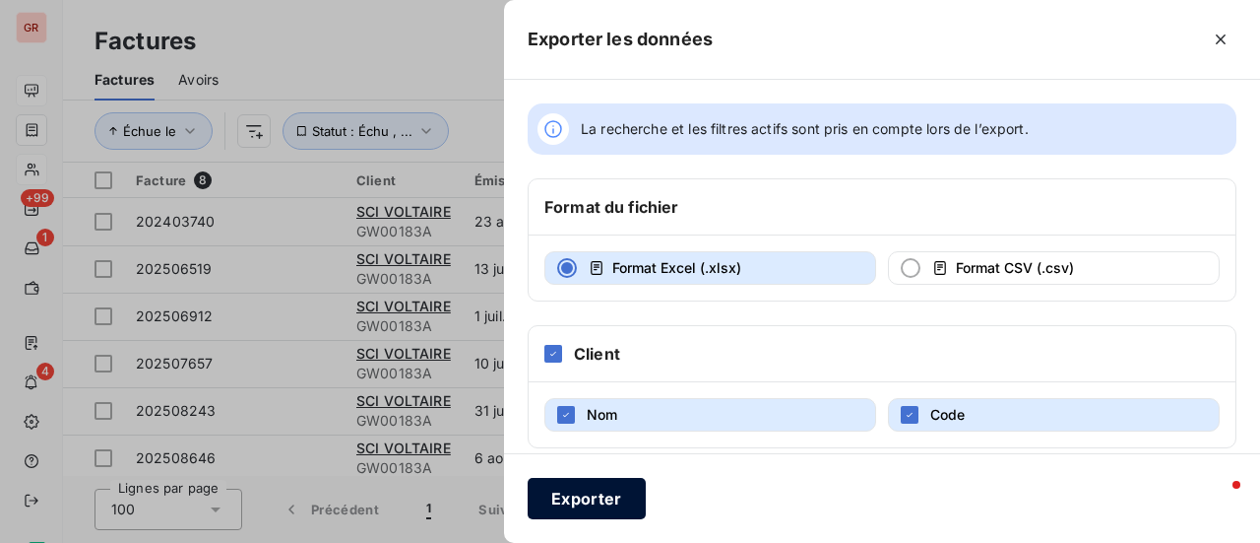
click at [595, 504] on button "Exporter" at bounding box center [587, 498] width 118 height 41
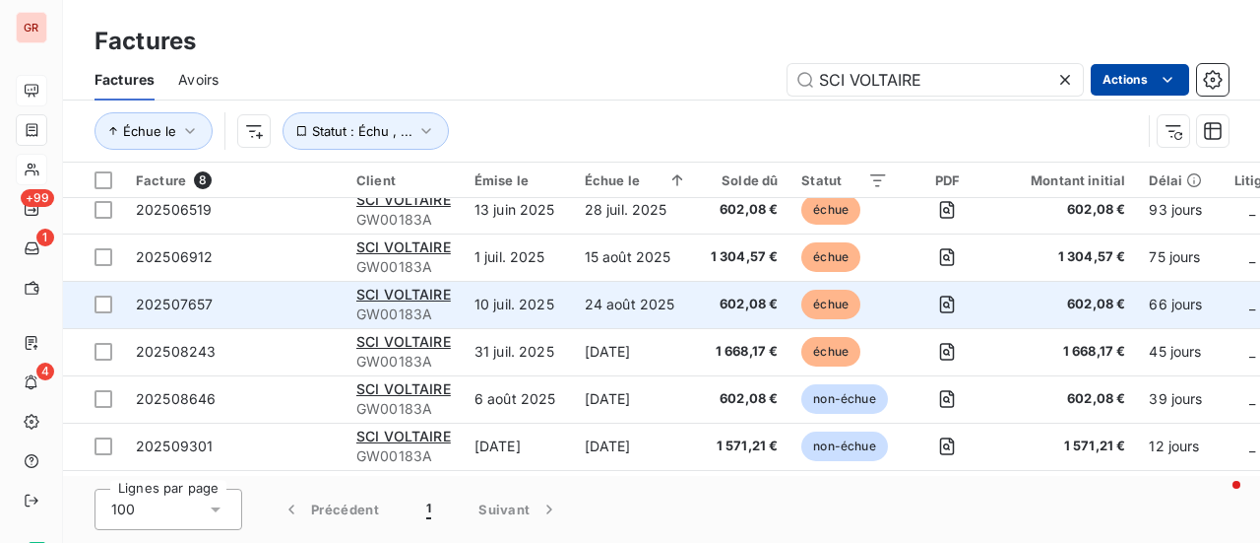
scroll to position [108, 0]
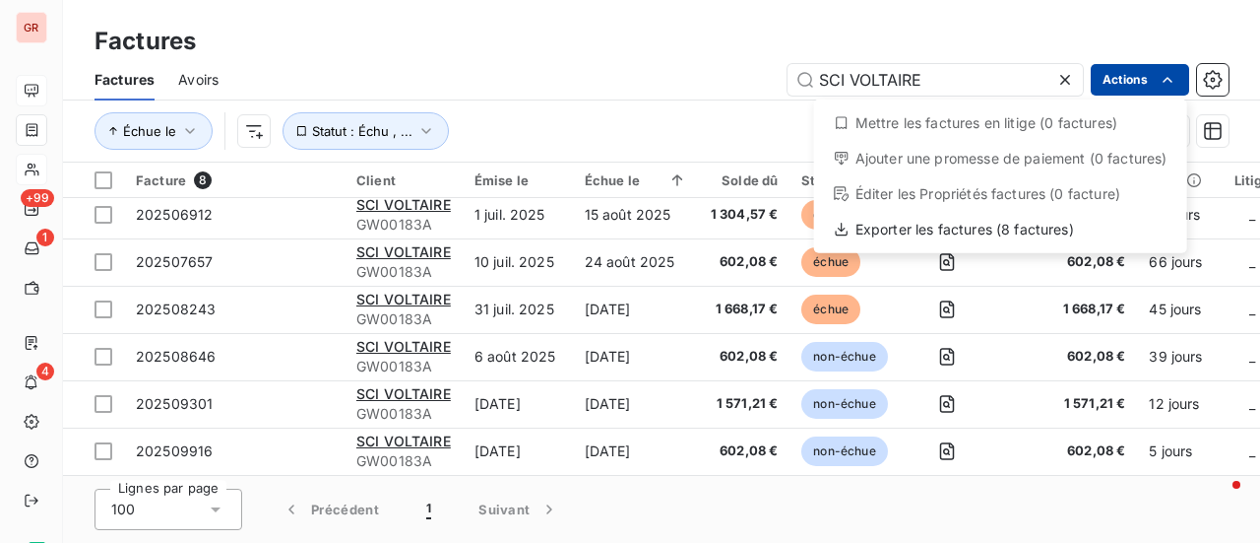
click at [824, 17] on html "GR +99 1 4 Factures Factures Avoirs SCI VOLTAIRE Actions Mettre les factures en…" at bounding box center [630, 271] width 1260 height 543
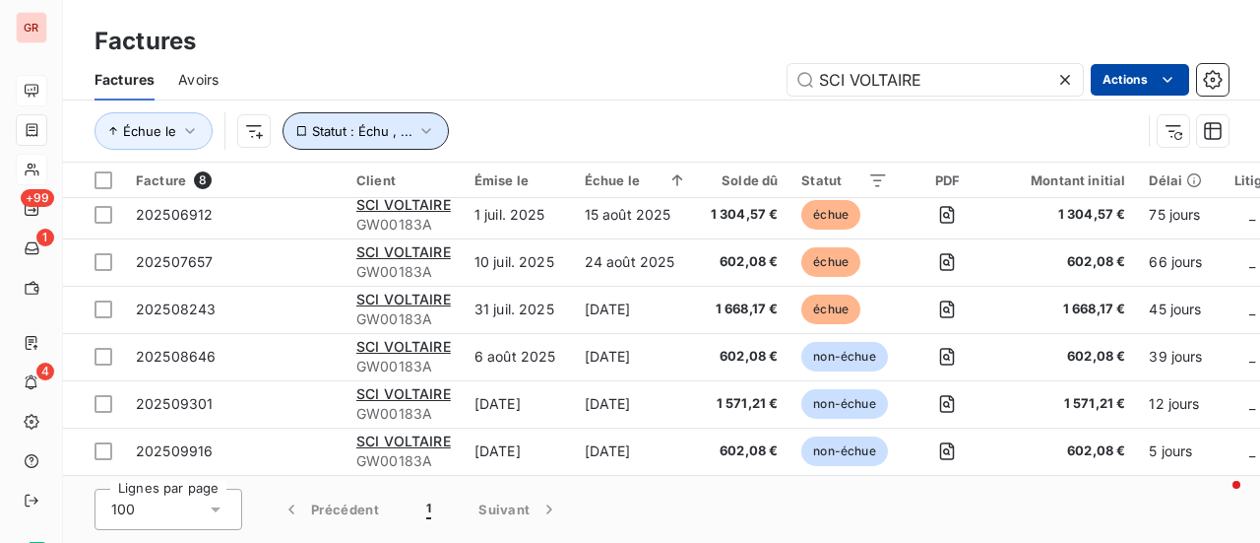
click at [417, 125] on icon "button" at bounding box center [427, 131] width 20 height 20
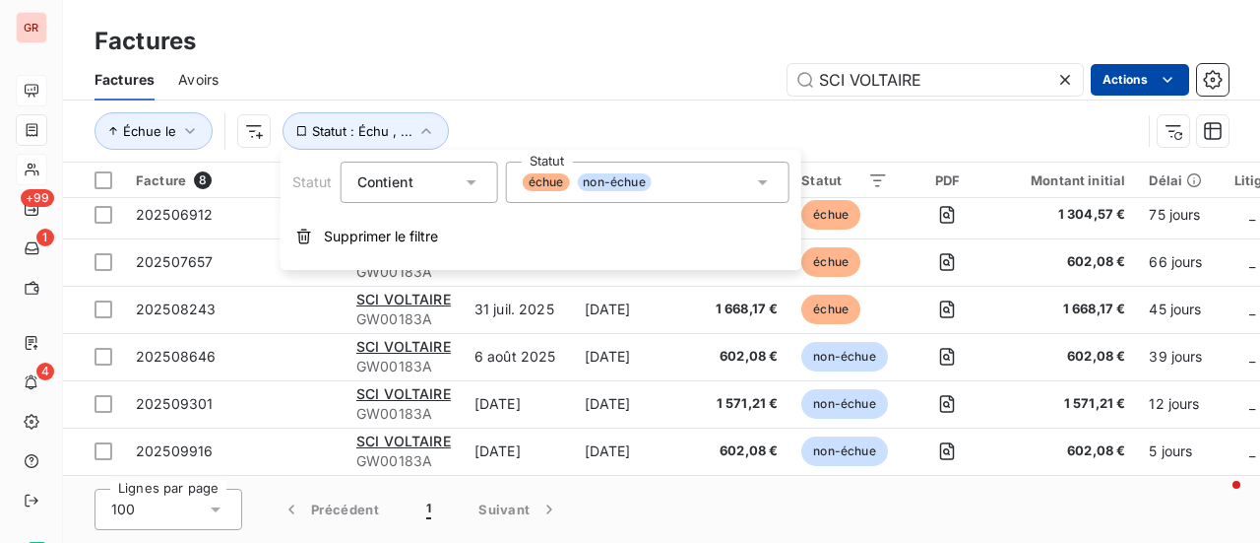
click at [759, 178] on icon at bounding box center [763, 182] width 20 height 20
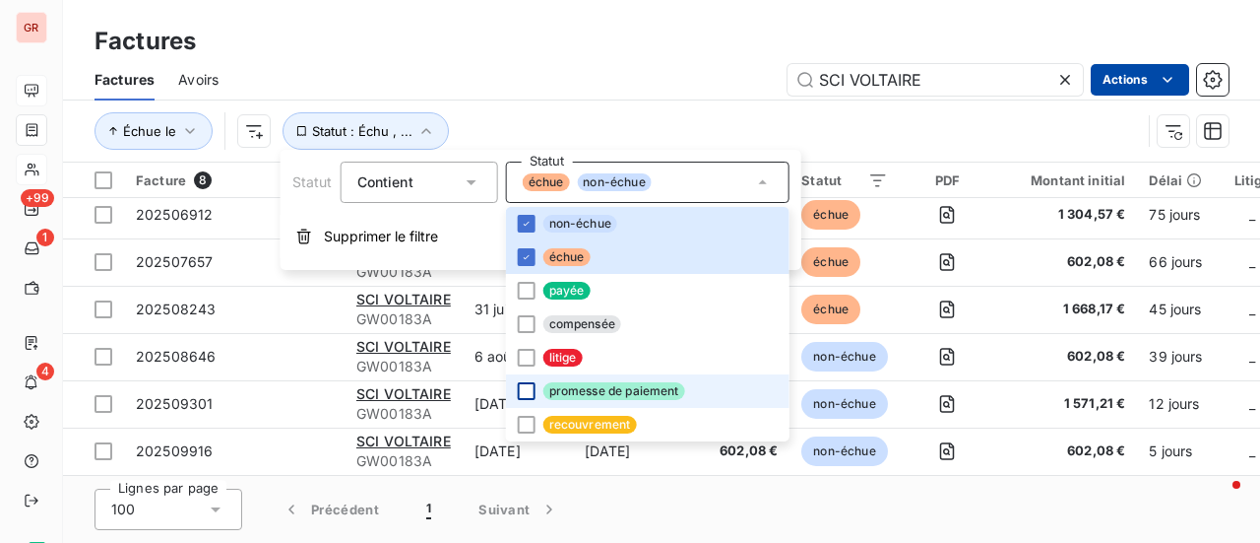
click at [528, 391] on div at bounding box center [527, 391] width 18 height 18
click at [967, 116] on div "Échue le Statut : Échu , ..." at bounding box center [618, 130] width 1047 height 37
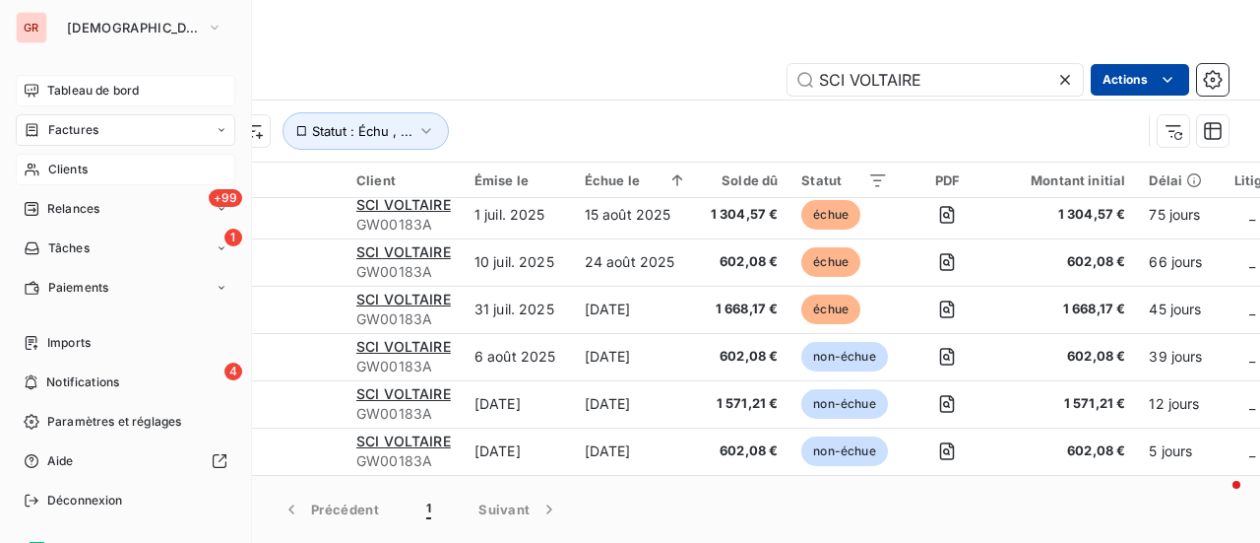
click at [75, 134] on span "Factures" at bounding box center [73, 130] width 50 height 18
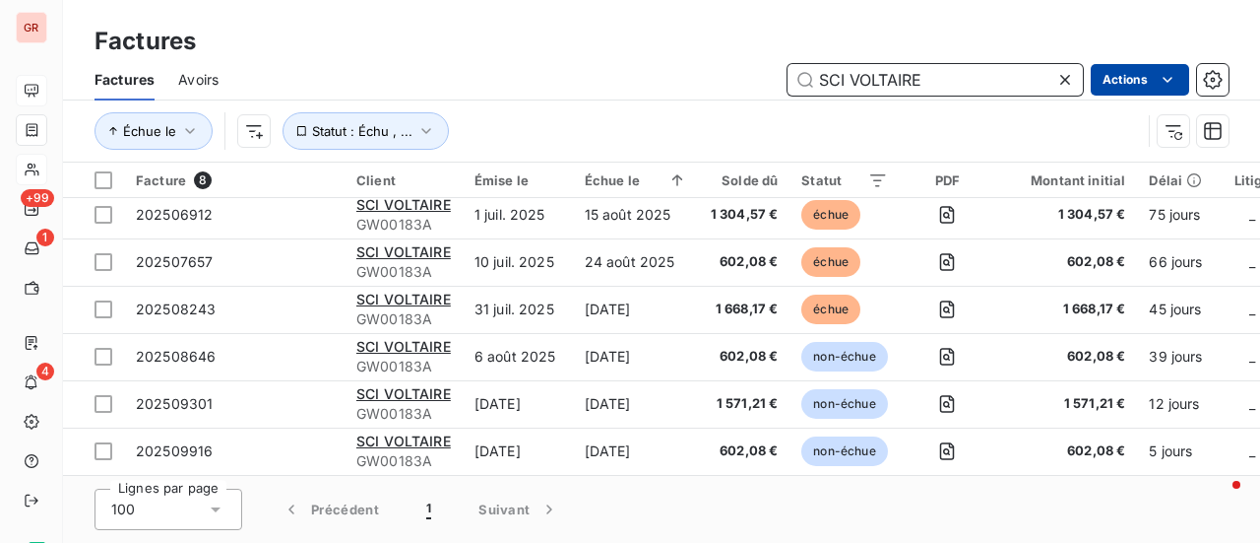
drag, startPoint x: 963, startPoint y: 92, endPoint x: 427, endPoint y: 101, distance: 535.7
click at [443, 97] on div "Factures Avoirs SCI VOLTAIRE Actions" at bounding box center [661, 79] width 1197 height 41
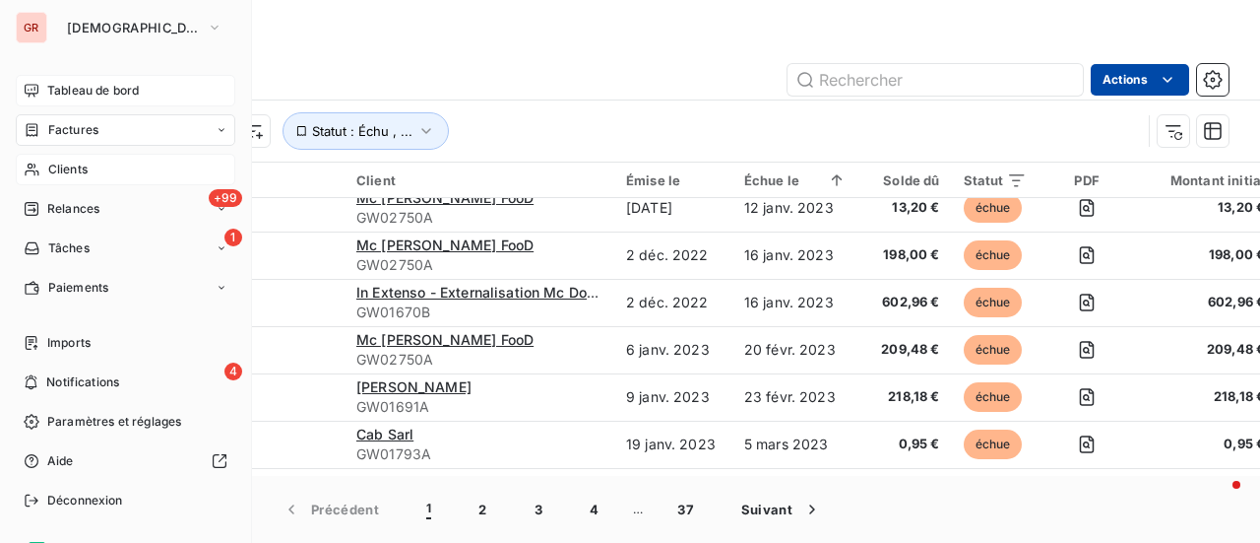
click at [68, 168] on span "Clients" at bounding box center [67, 169] width 39 height 18
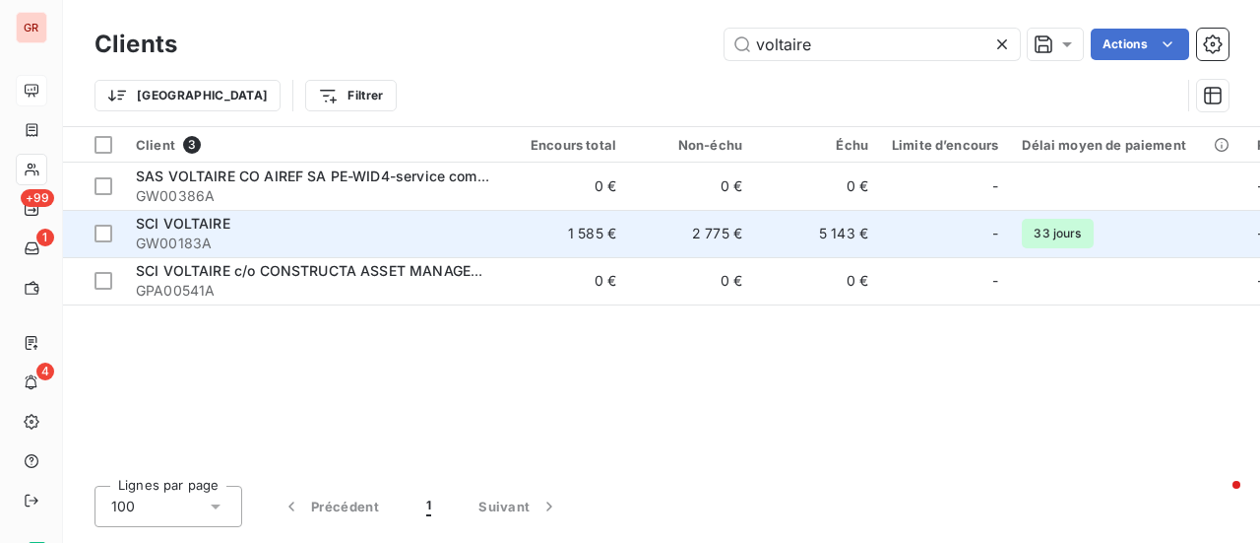
click at [219, 220] on span "SCI VOLTAIRE" at bounding box center [183, 223] width 95 height 17
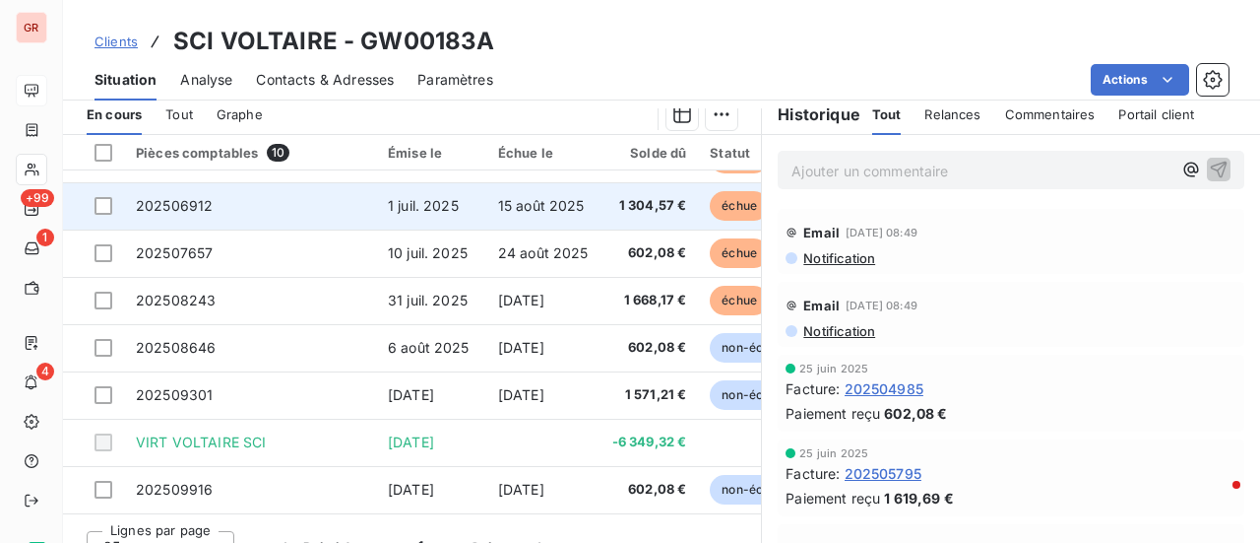
scroll to position [511, 0]
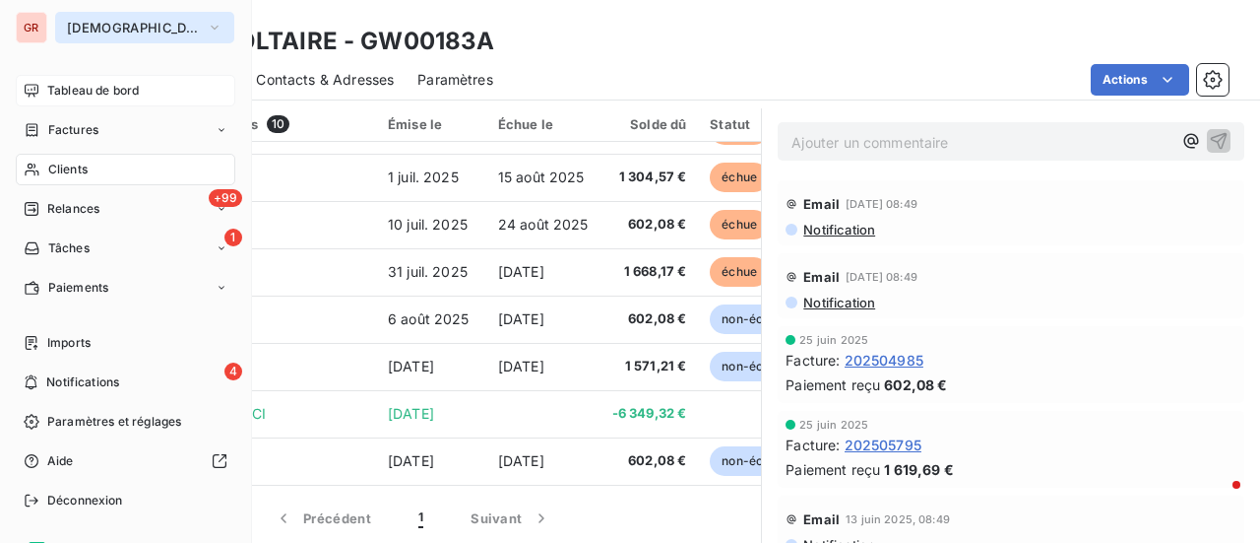
click at [207, 23] on icon "button" at bounding box center [215, 28] width 16 height 20
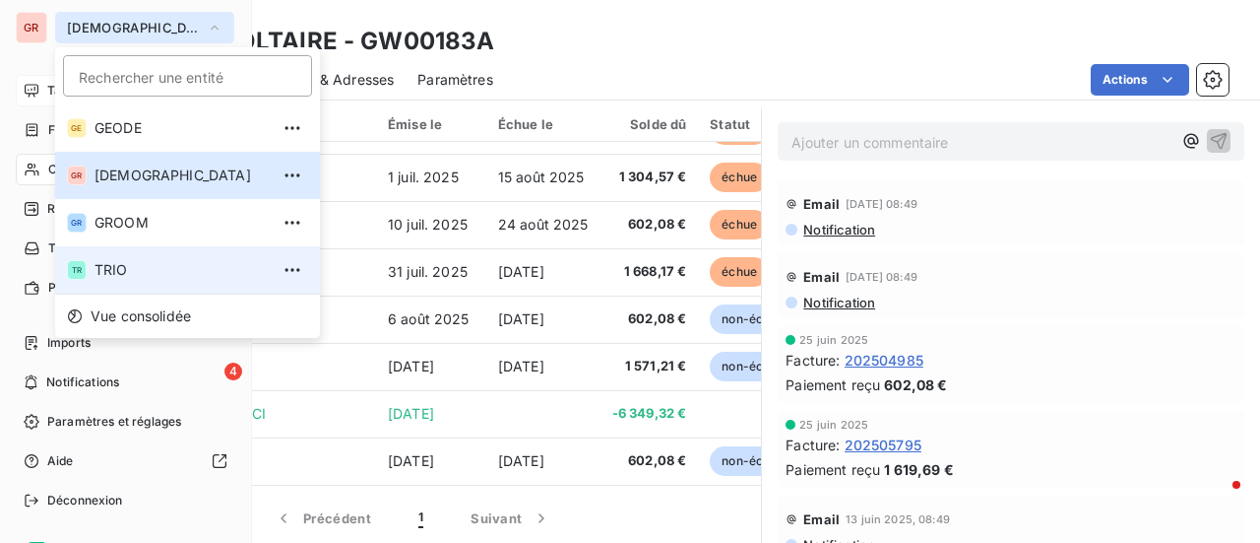
click at [138, 272] on span "TRIO" at bounding box center [182, 270] width 174 height 20
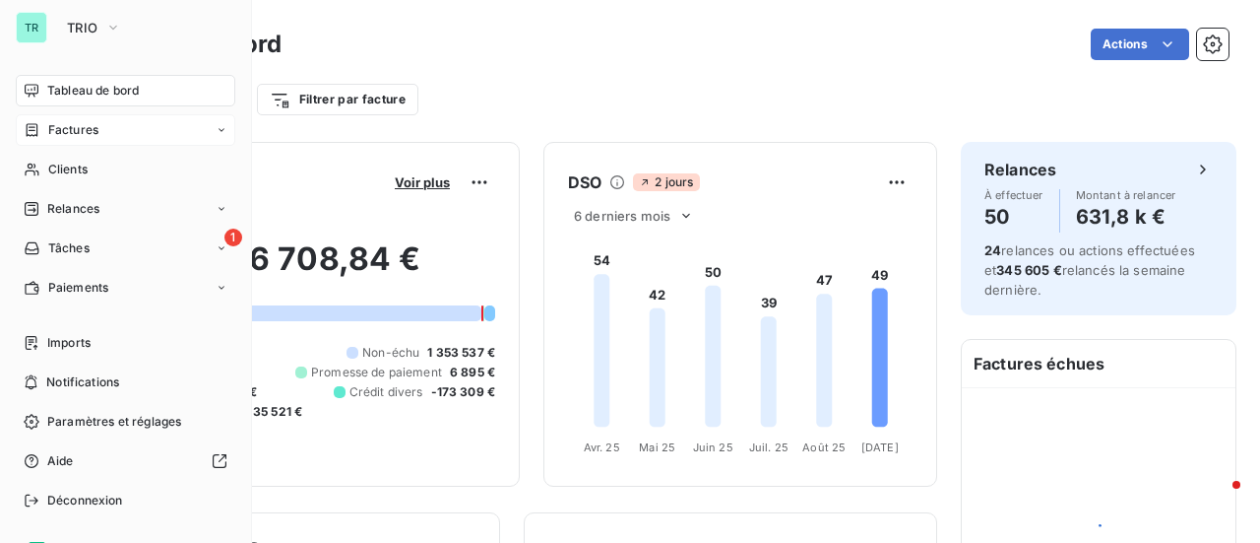
click at [88, 134] on span "Factures" at bounding box center [73, 130] width 50 height 18
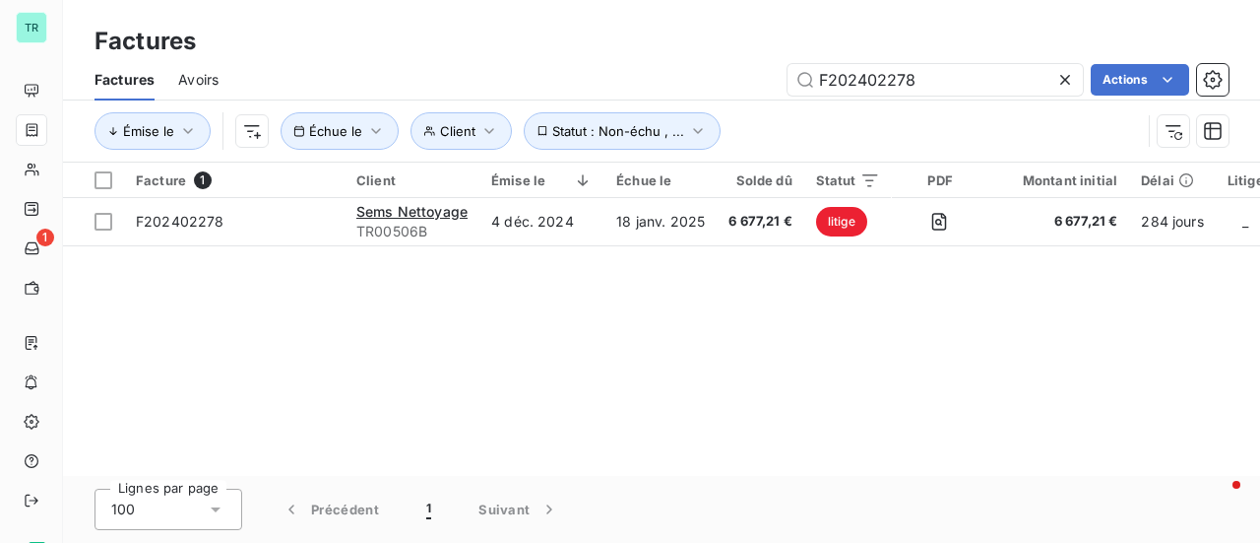
drag, startPoint x: 961, startPoint y: 88, endPoint x: 714, endPoint y: 87, distance: 247.1
click at [712, 90] on div "F202402278 Actions" at bounding box center [735, 80] width 987 height 32
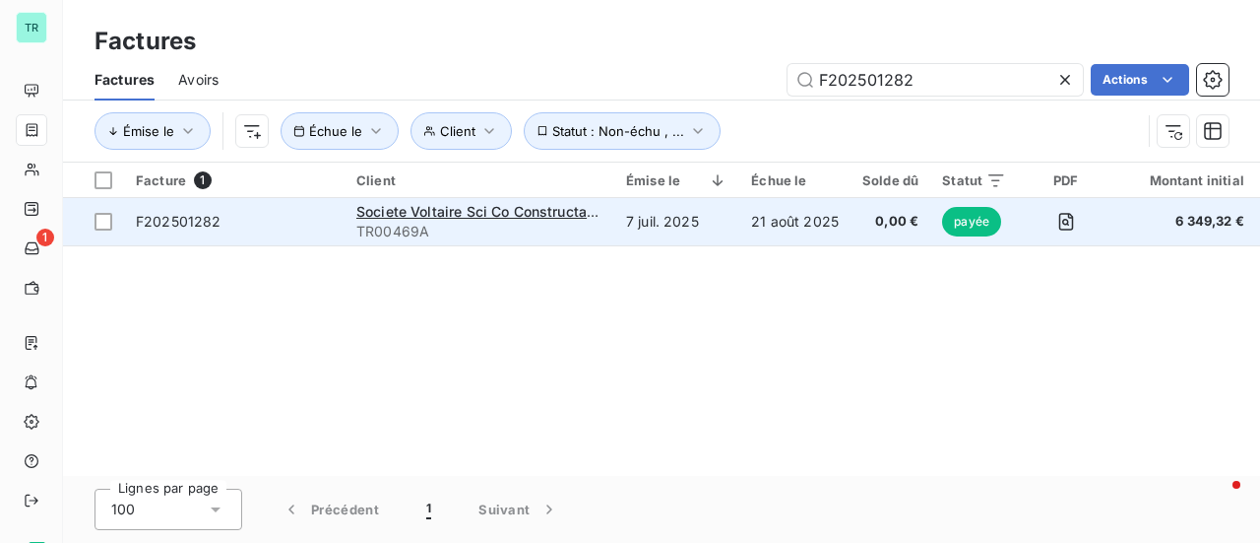
type input "F202501282"
click at [502, 220] on div "Societe Voltaire Sci Co Constructa Asset Management" at bounding box center [479, 212] width 246 height 20
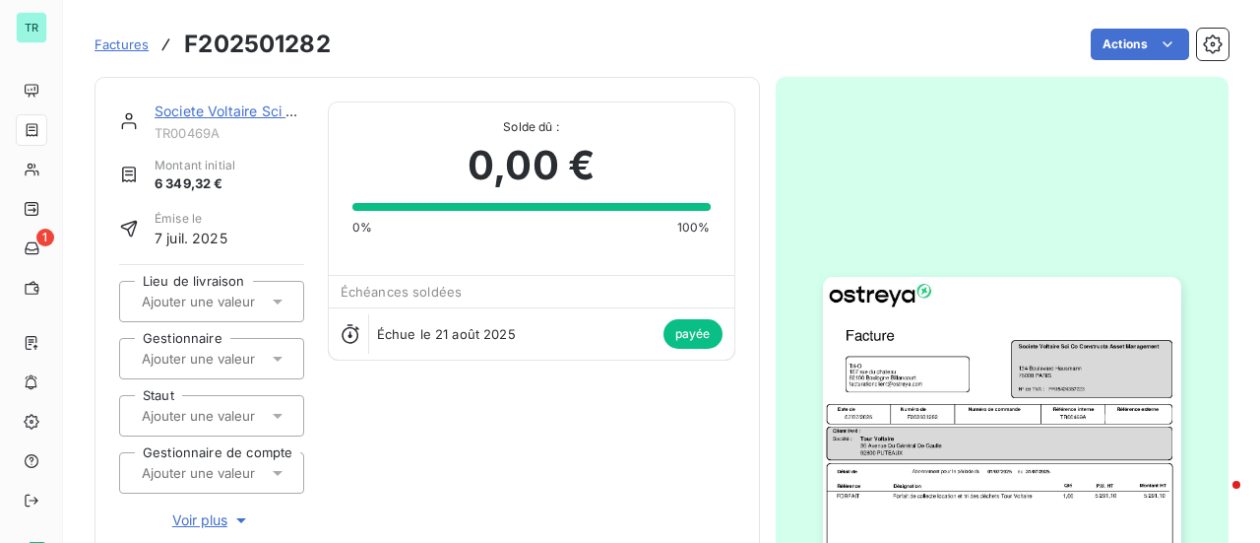
click at [957, 420] on img "button" at bounding box center [1002, 530] width 358 height 506
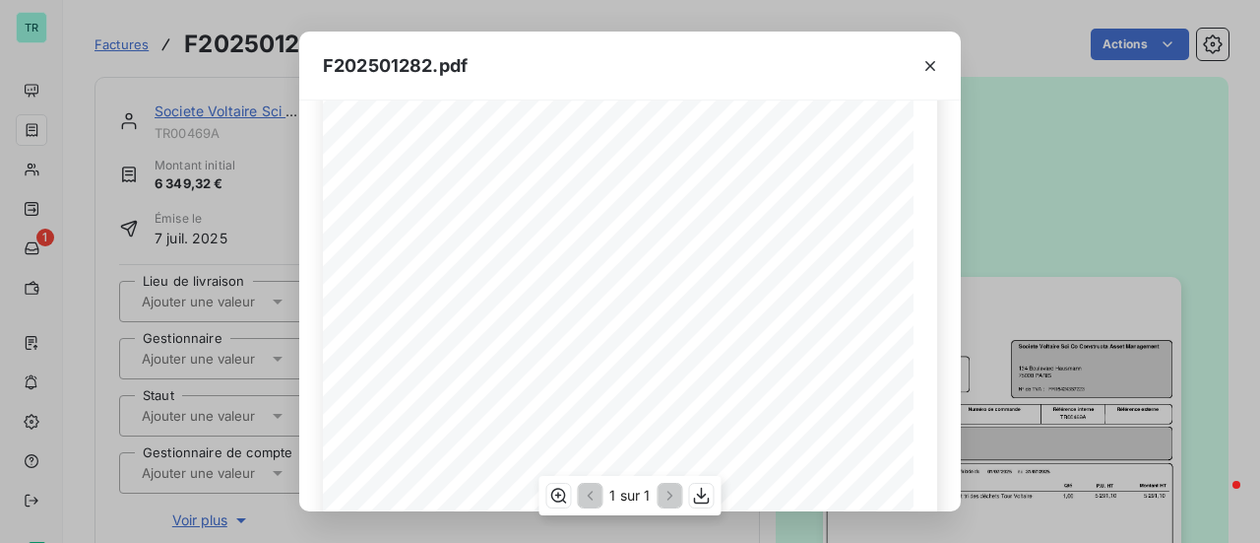
scroll to position [471, 0]
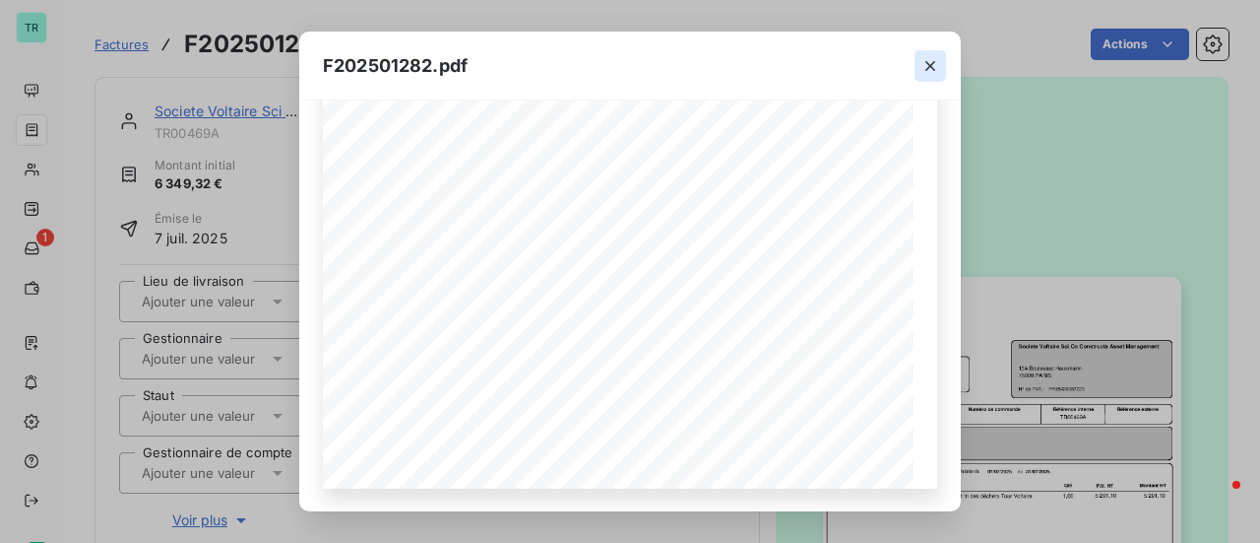
click at [933, 68] on icon "button" at bounding box center [931, 66] width 10 height 10
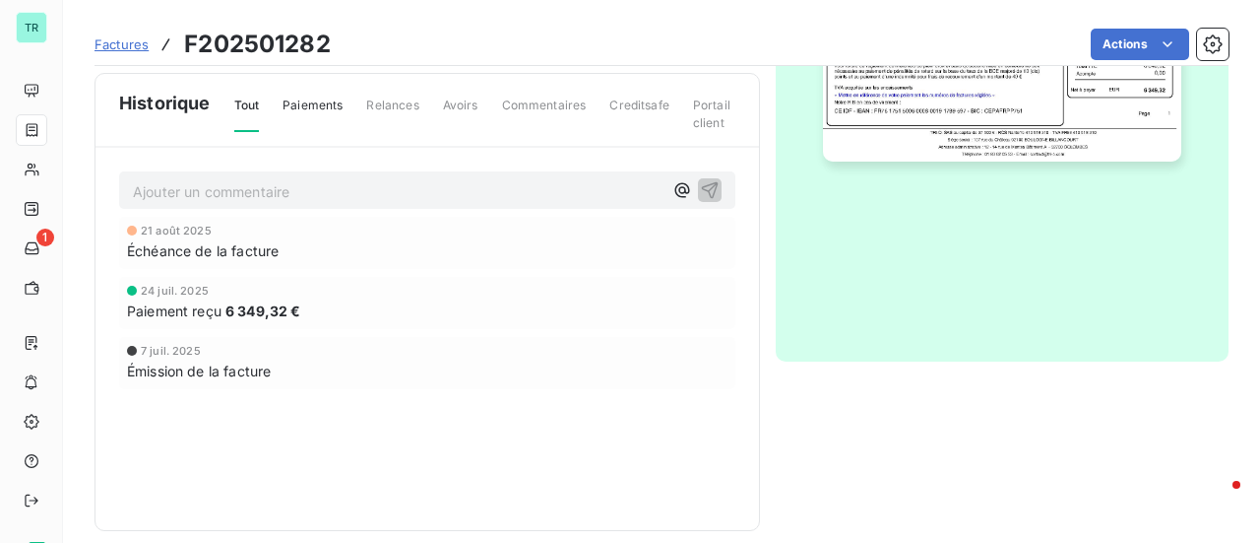
scroll to position [639, 0]
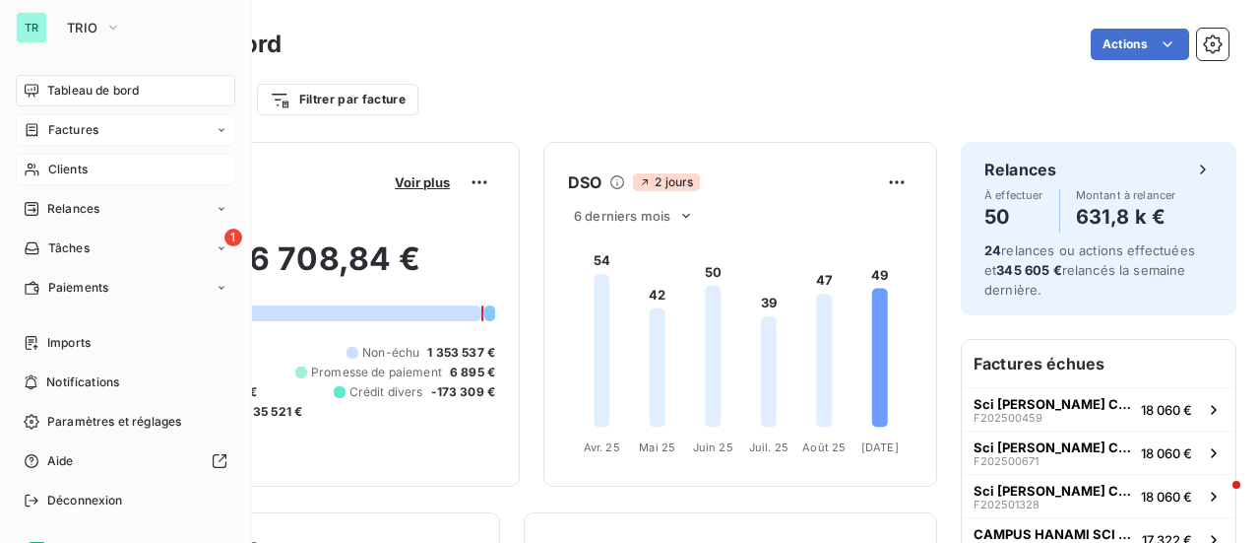
click at [99, 168] on div "Clients" at bounding box center [126, 170] width 220 height 32
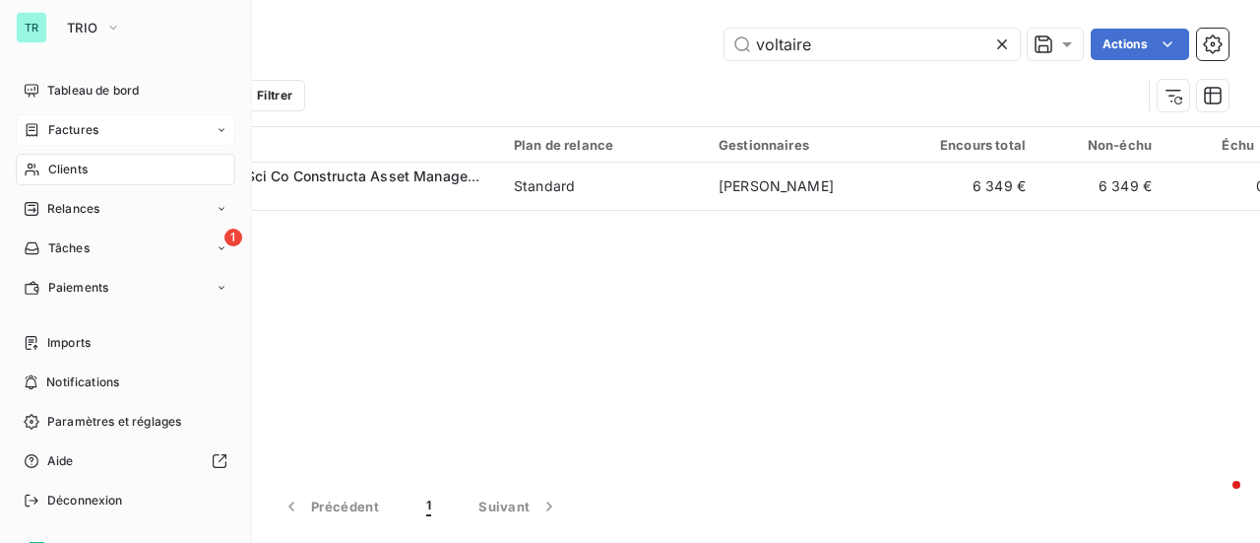
click at [90, 135] on span "Factures" at bounding box center [73, 130] width 50 height 18
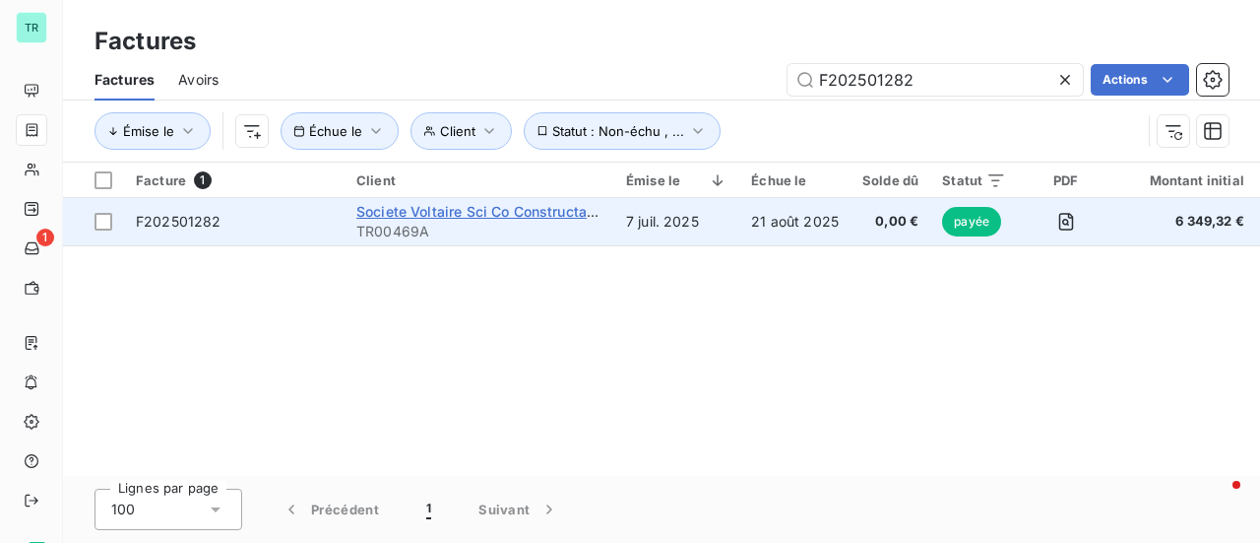
click at [402, 212] on span "Societe Voltaire Sci Co Constructa Asset Management" at bounding box center [538, 211] width 365 height 17
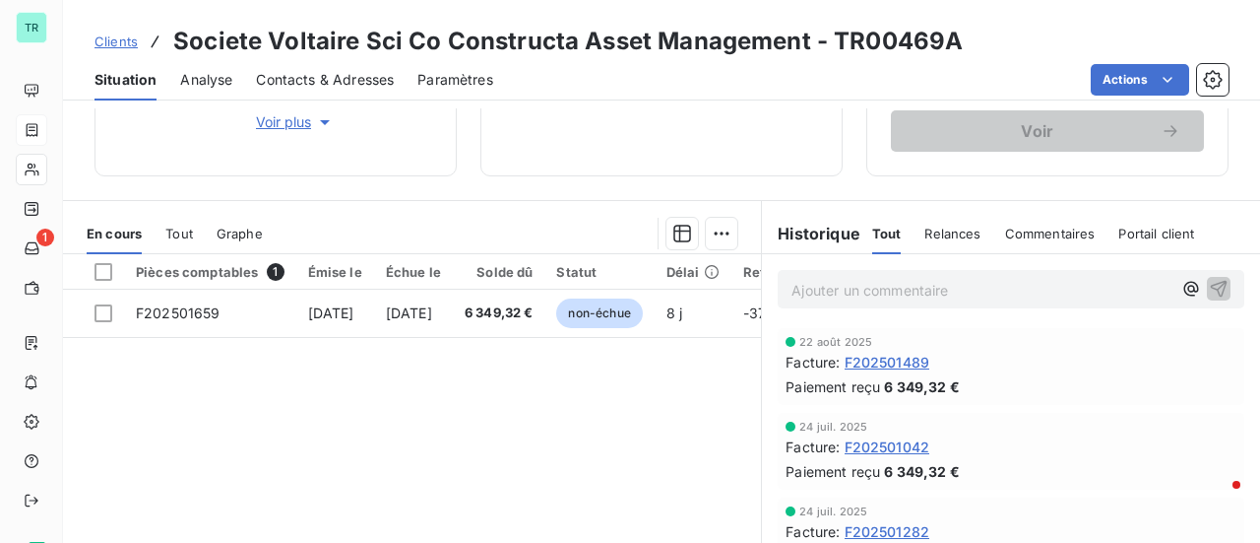
scroll to position [394, 0]
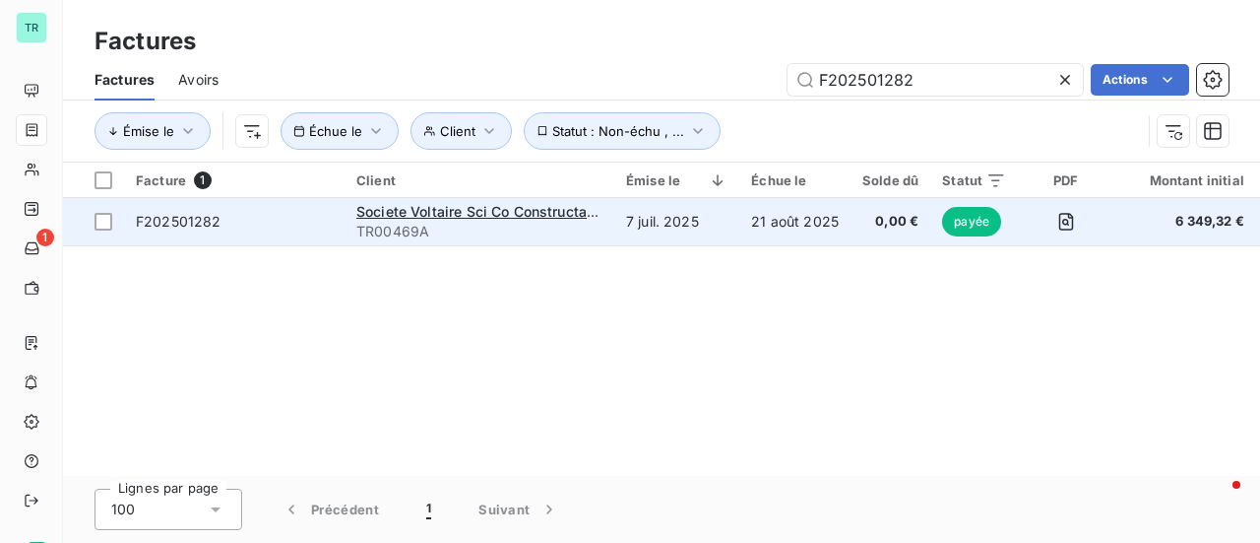
click at [964, 220] on span "payée" at bounding box center [971, 222] width 59 height 30
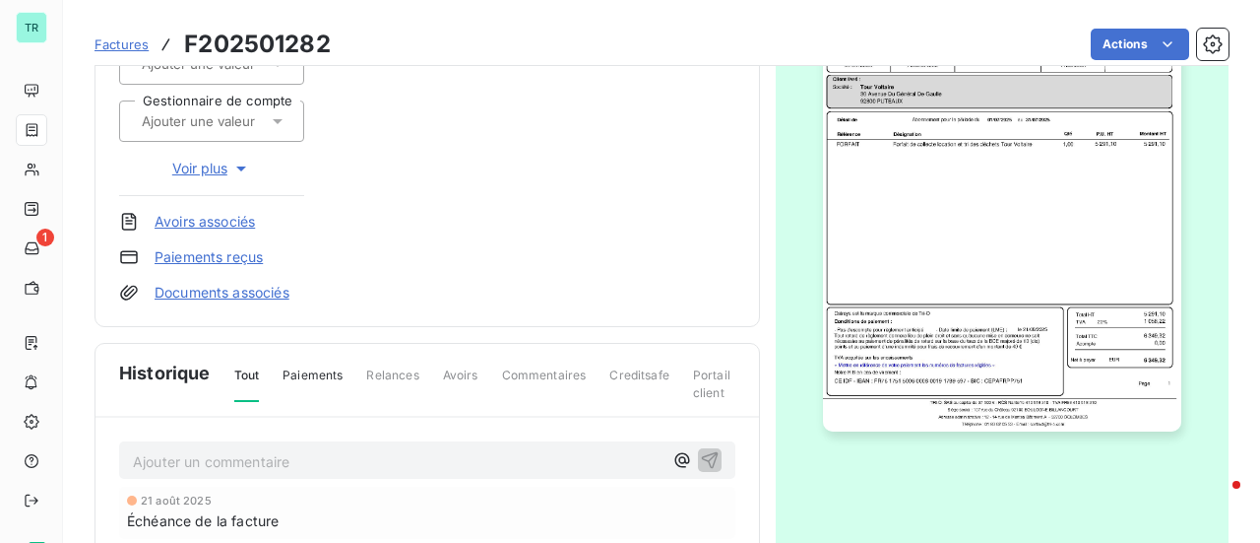
scroll to position [396, 0]
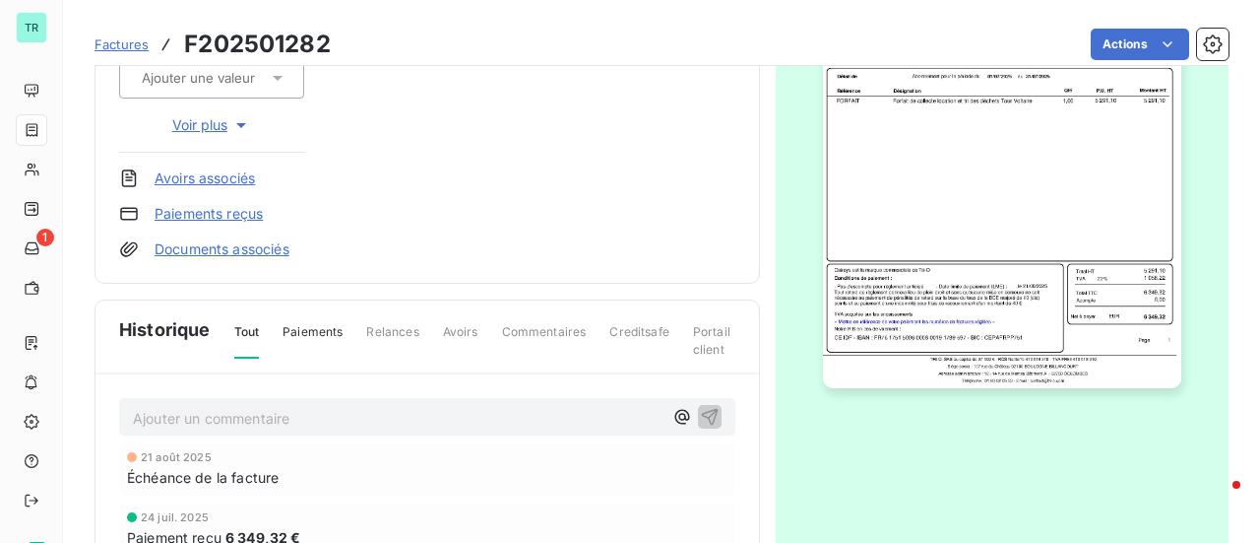
click at [997, 232] on img "button" at bounding box center [1002, 135] width 358 height 506
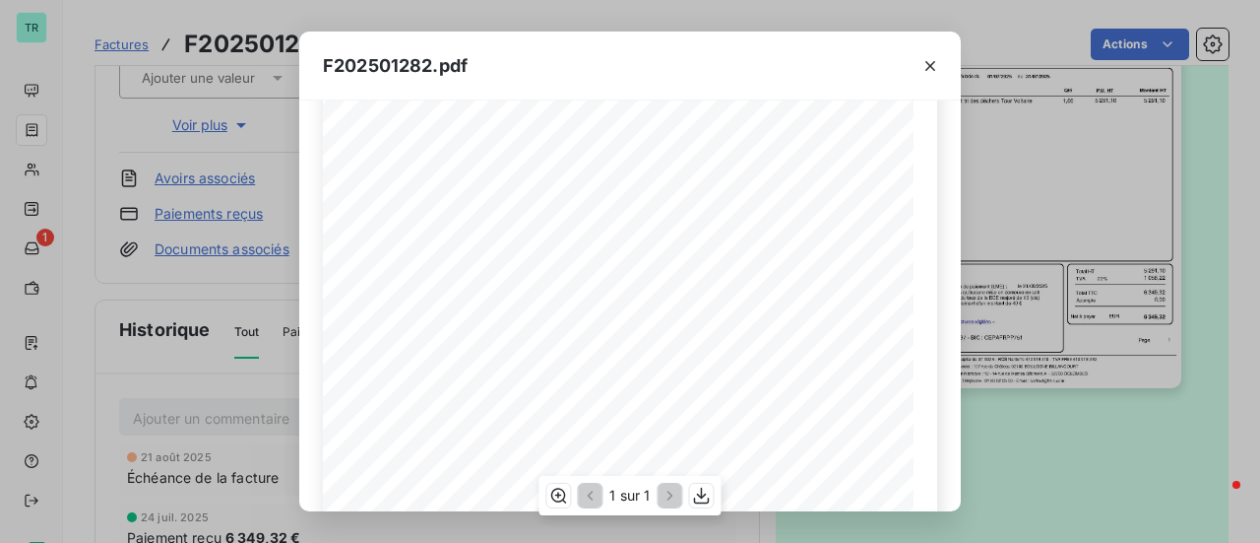
scroll to position [274, 0]
click at [929, 67] on icon "button" at bounding box center [931, 66] width 10 height 10
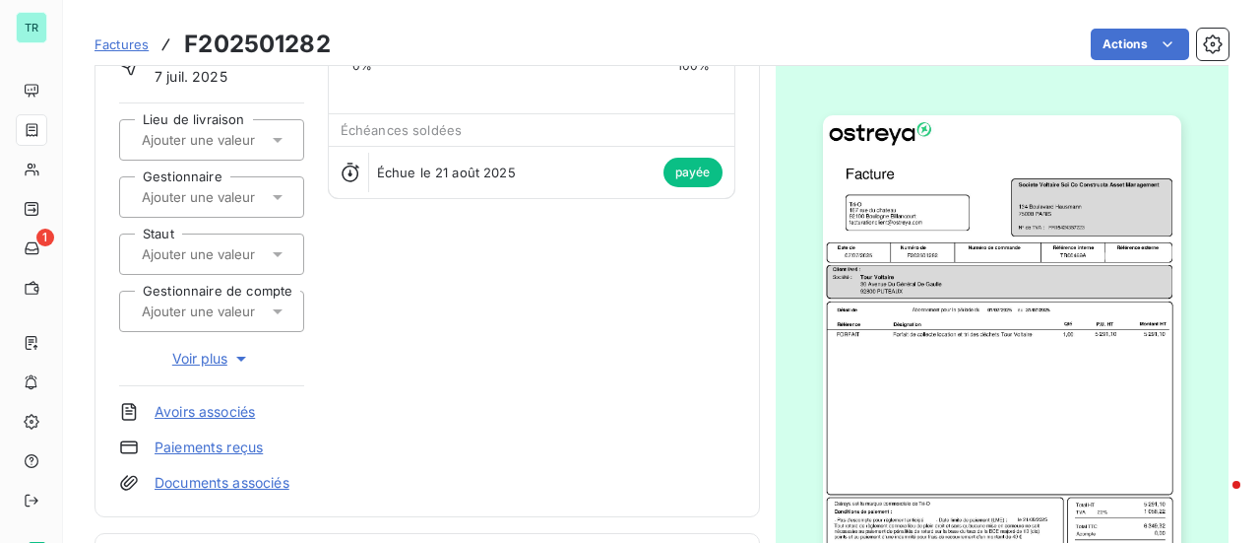
scroll to position [245, 0]
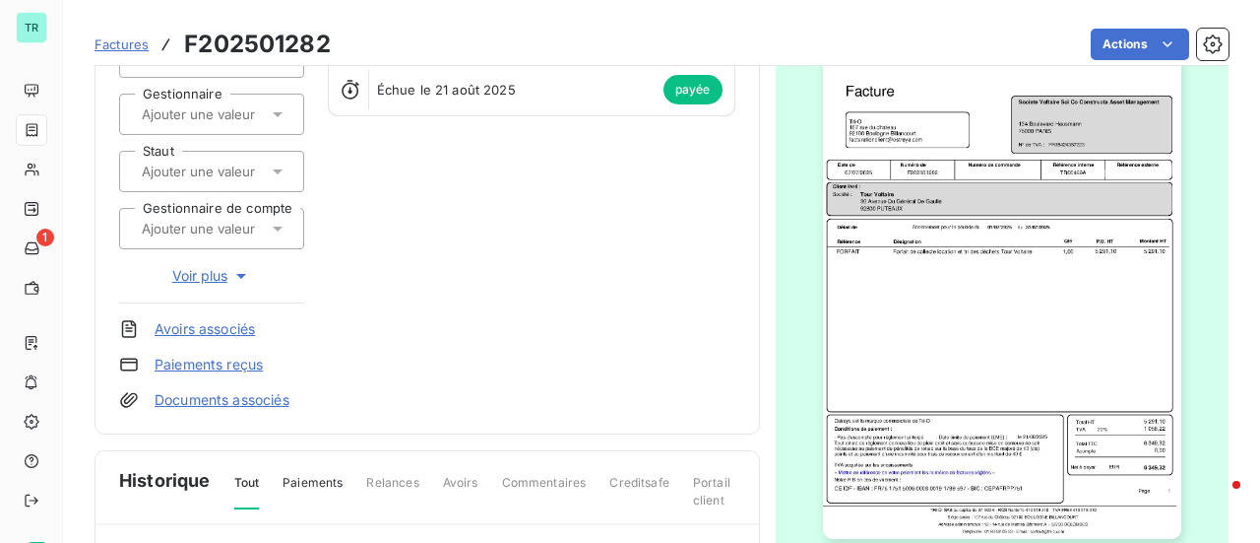
click at [961, 249] on img "button" at bounding box center [1002, 285] width 358 height 506
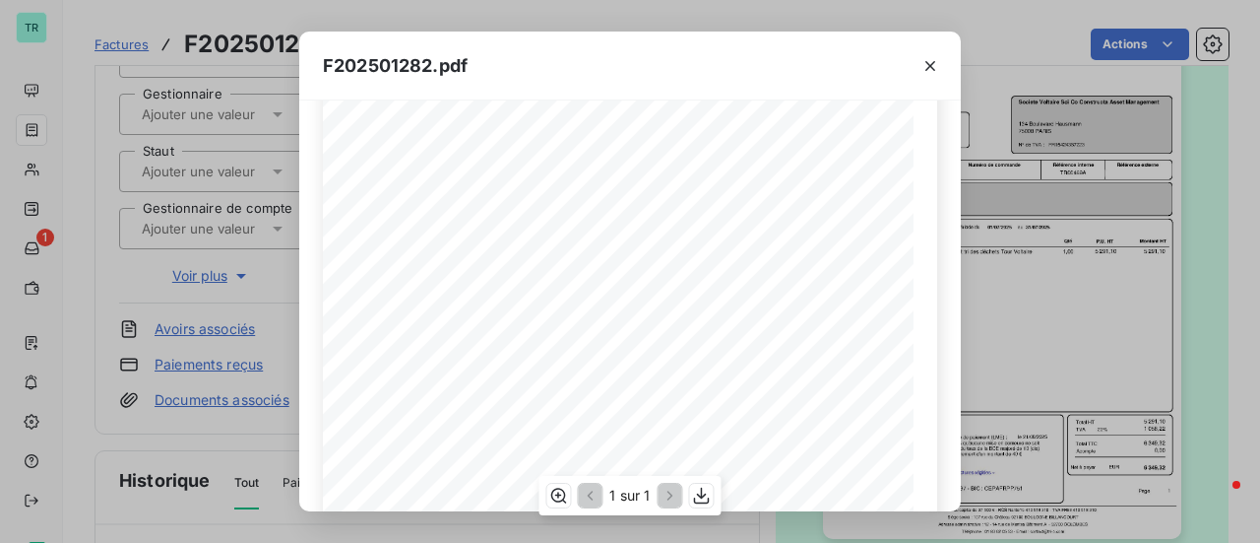
scroll to position [471, 0]
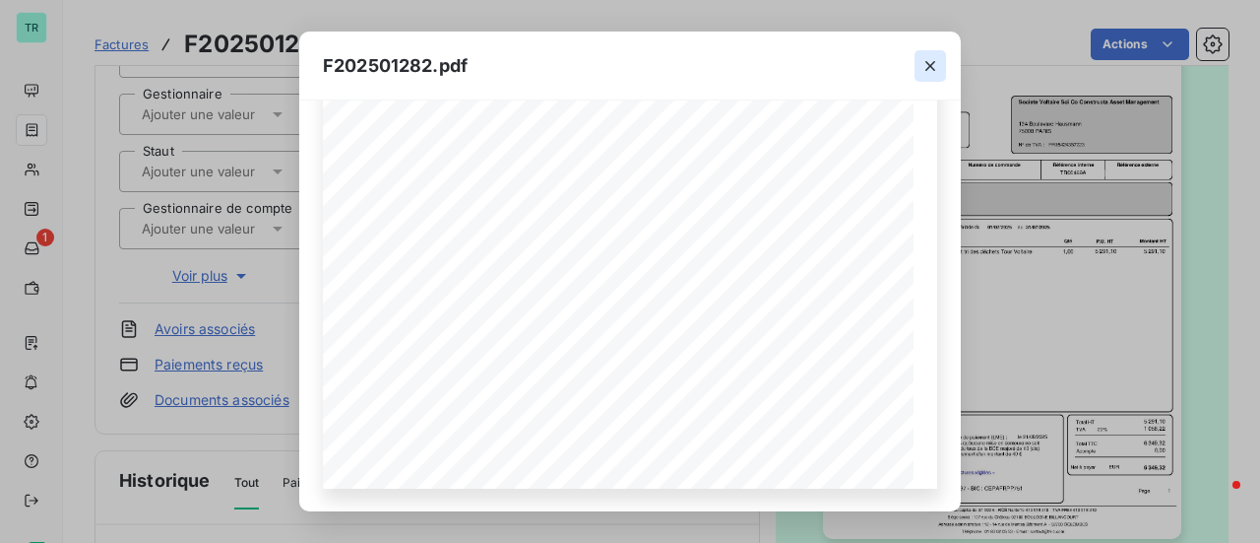
click at [930, 70] on icon "button" at bounding box center [931, 66] width 20 height 20
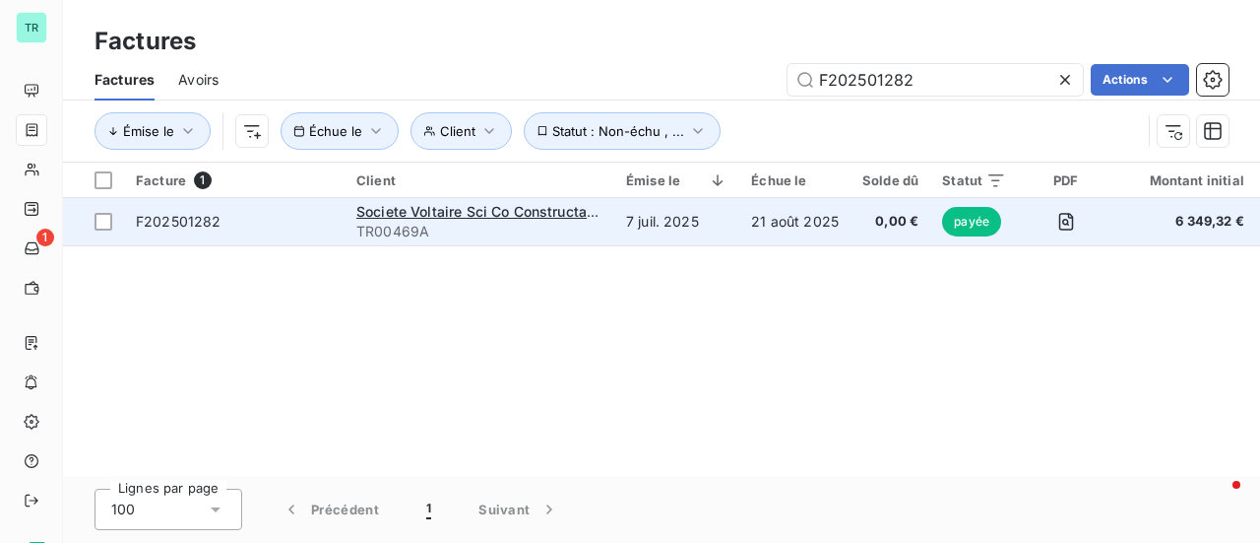
click at [197, 218] on span "F202501282" at bounding box center [179, 221] width 86 height 17
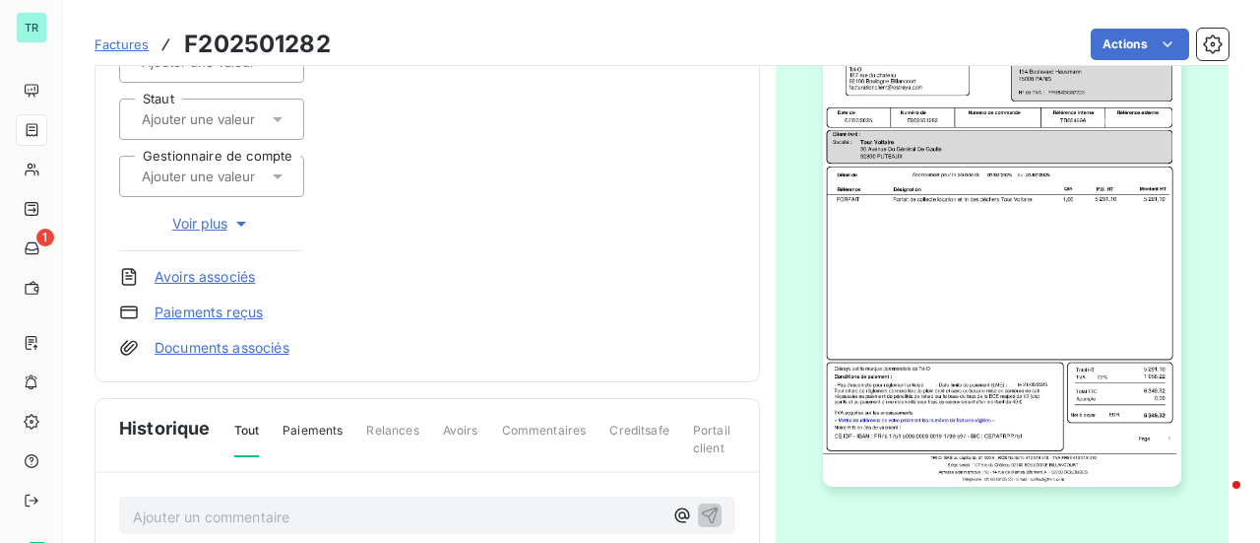
scroll to position [639, 0]
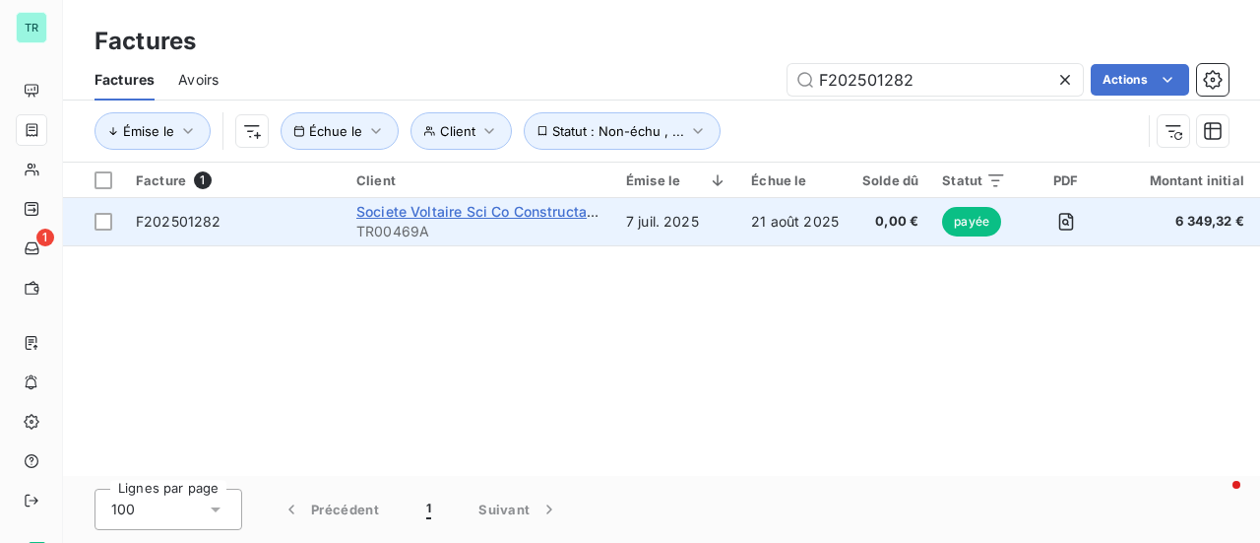
click at [451, 216] on span "Societe Voltaire Sci Co Constructa Asset Management" at bounding box center [538, 211] width 365 height 17
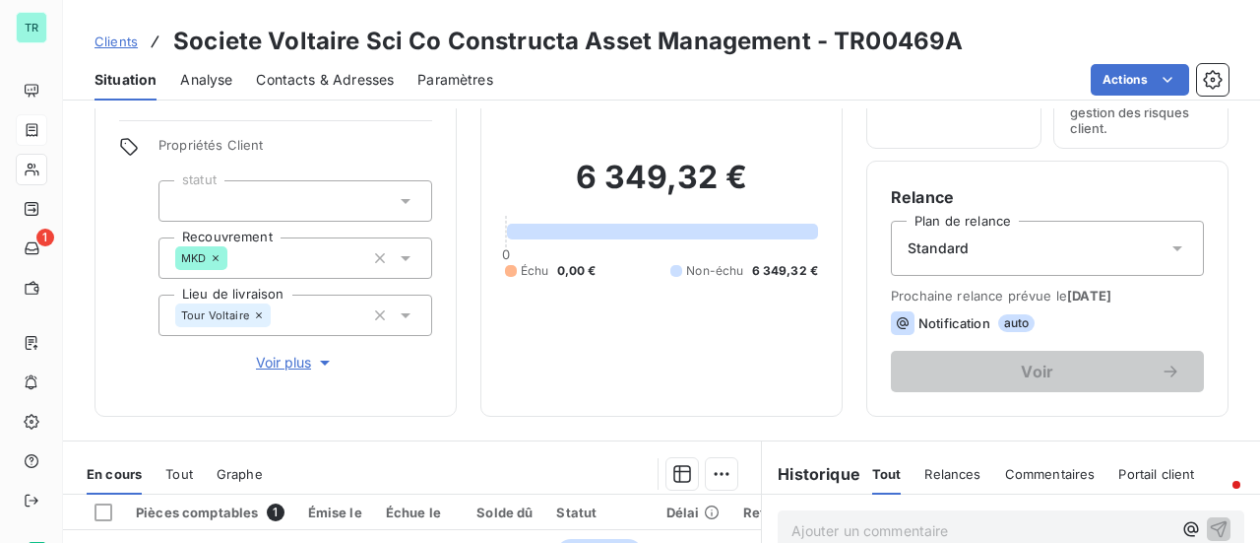
scroll to position [98, 0]
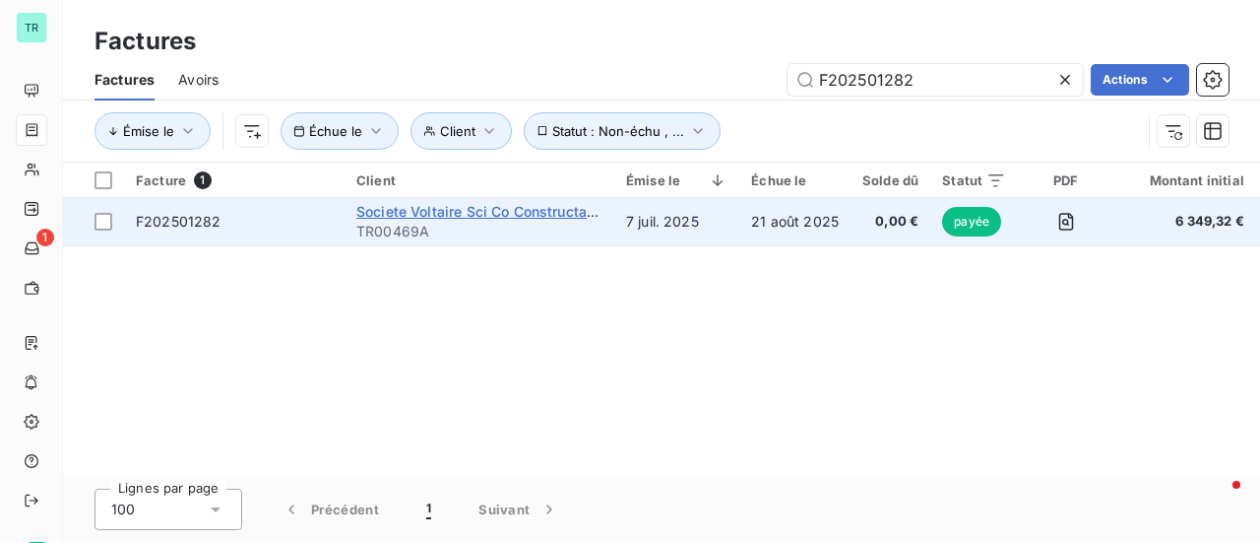
click at [494, 214] on span "Societe Voltaire Sci Co Constructa Asset Management" at bounding box center [538, 211] width 365 height 17
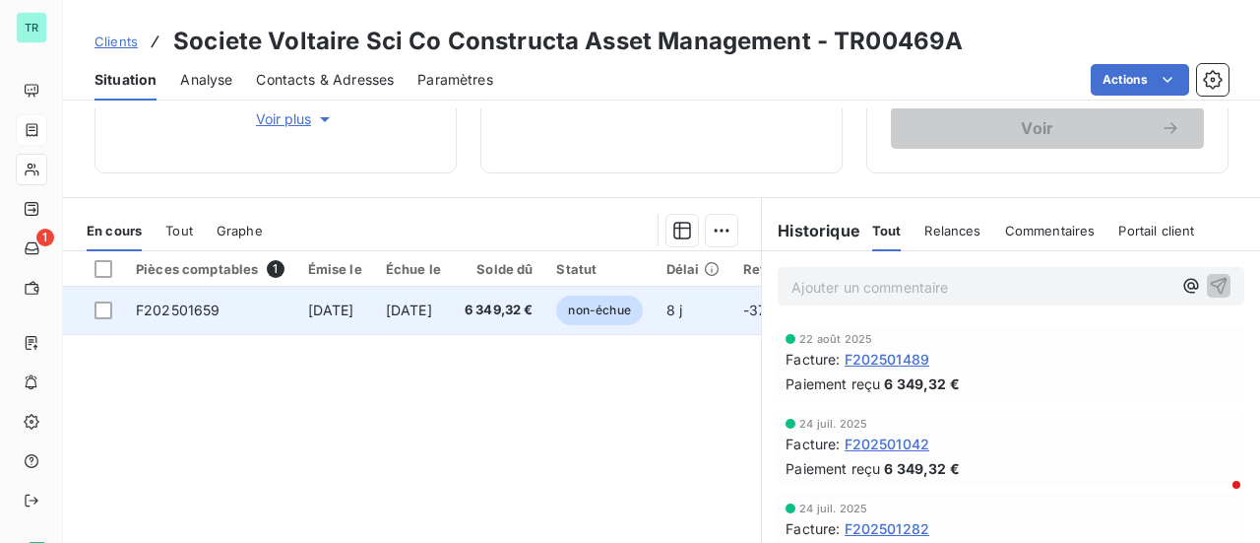
scroll to position [394, 0]
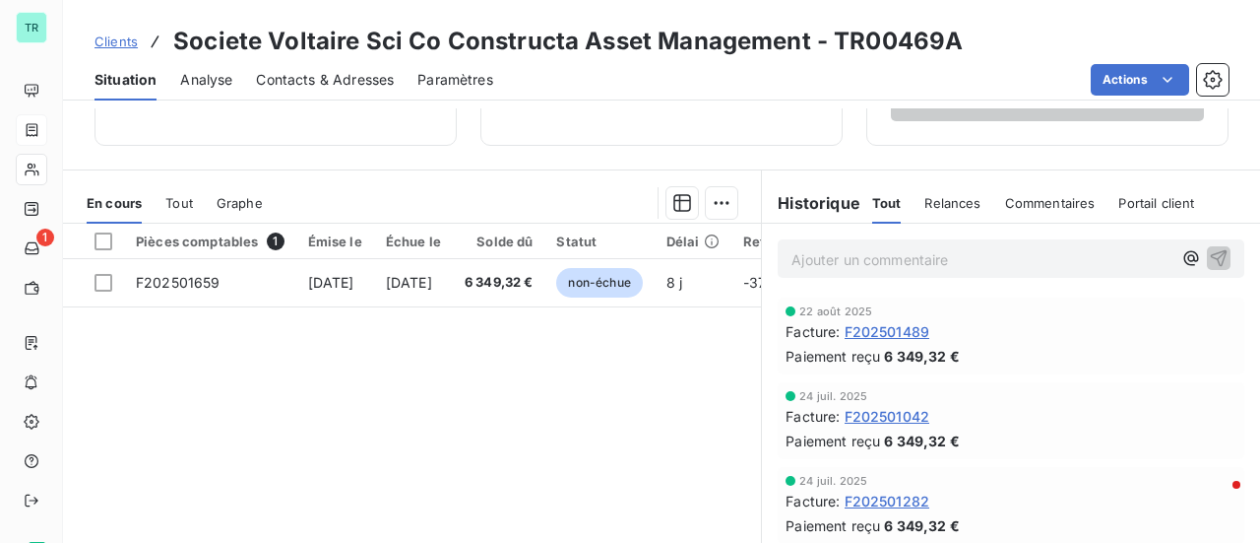
click at [894, 332] on span "F202501489" at bounding box center [888, 331] width 86 height 21
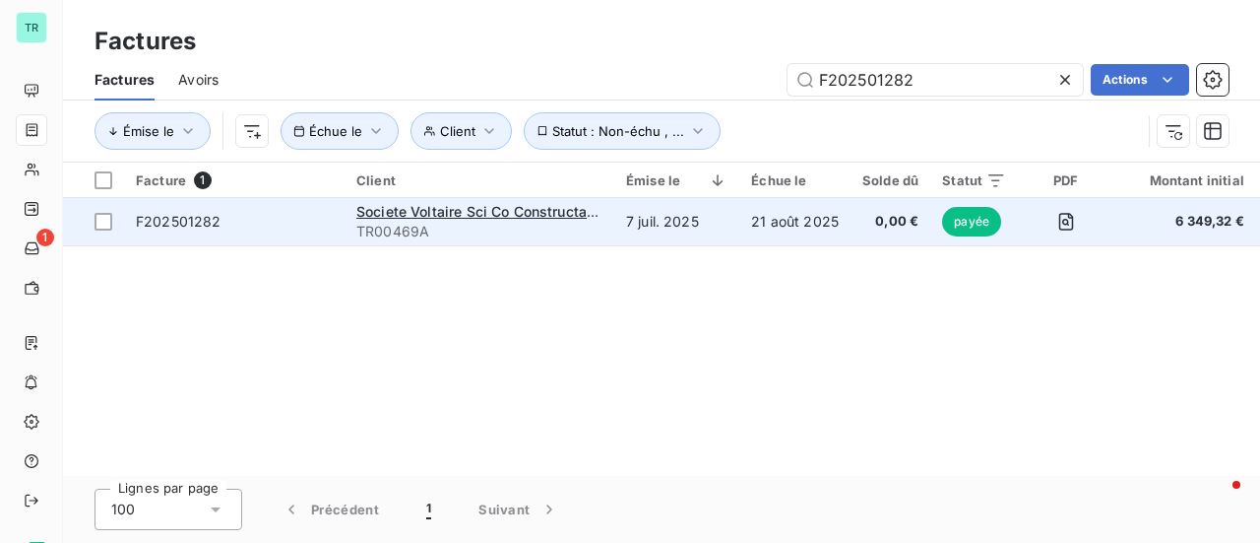
click at [437, 222] on span "TR00469A" at bounding box center [479, 232] width 246 height 20
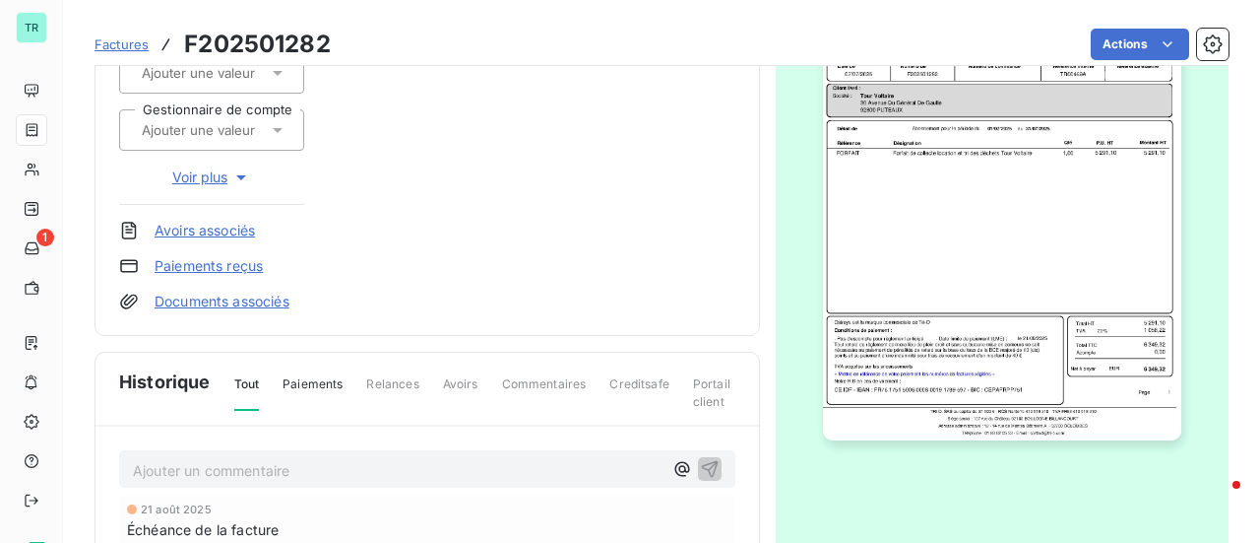
scroll to position [48, 0]
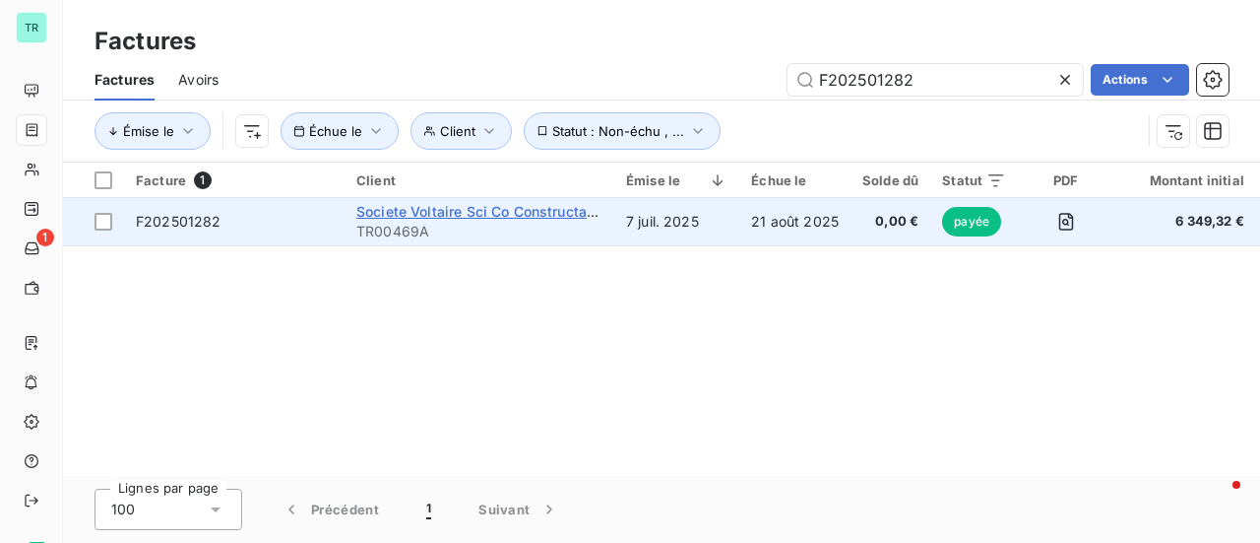
click at [481, 213] on span "Societe Voltaire Sci Co Constructa Asset Management" at bounding box center [538, 211] width 365 height 17
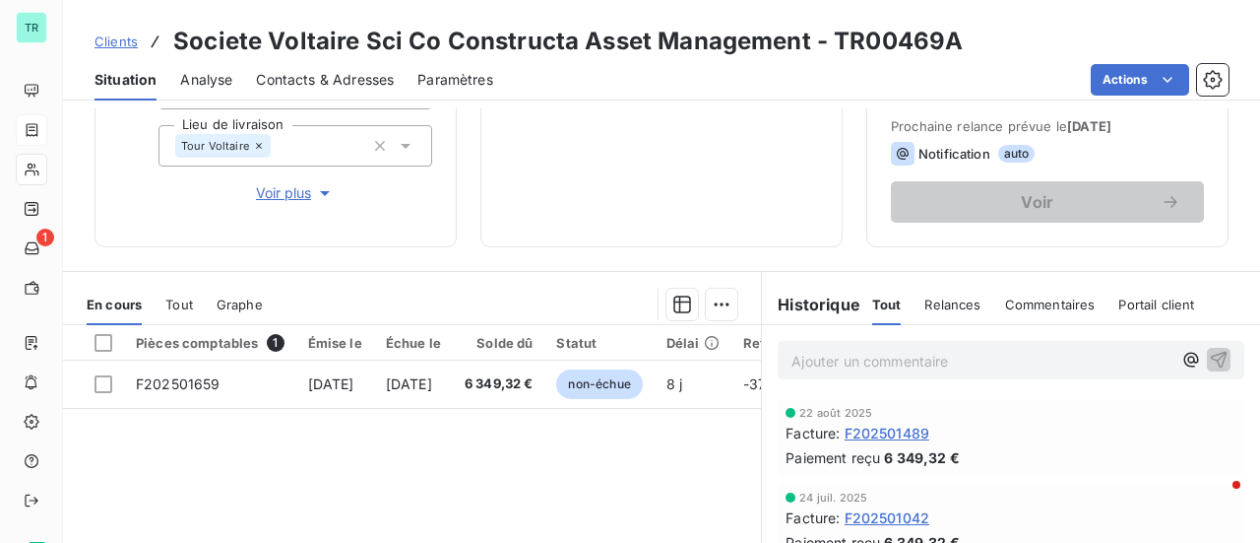
scroll to position [295, 0]
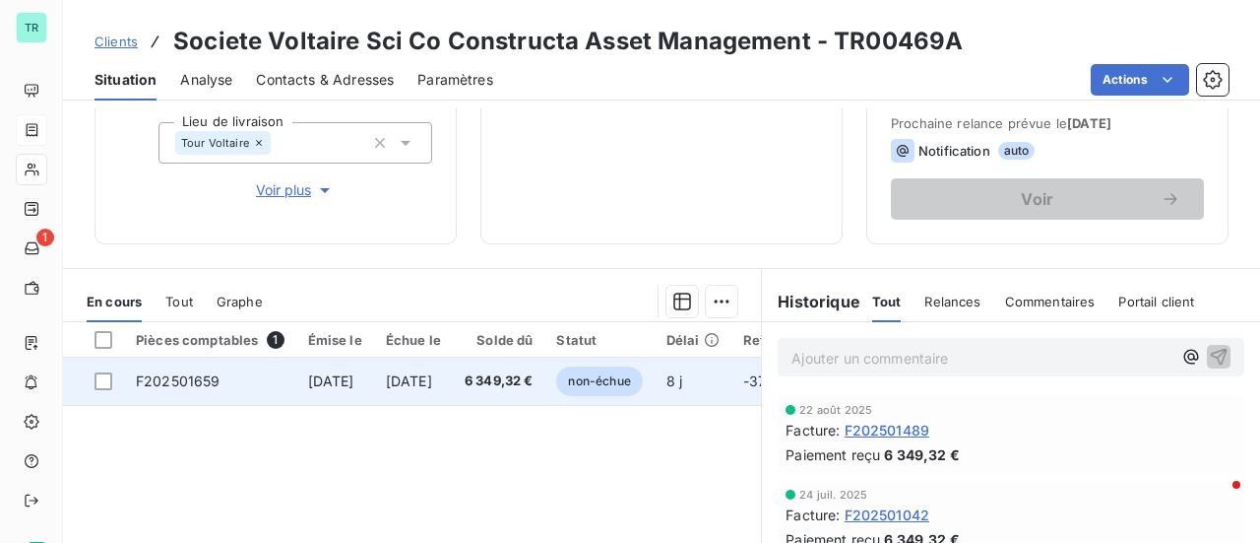
click at [354, 377] on span "[DATE]" at bounding box center [331, 380] width 46 height 17
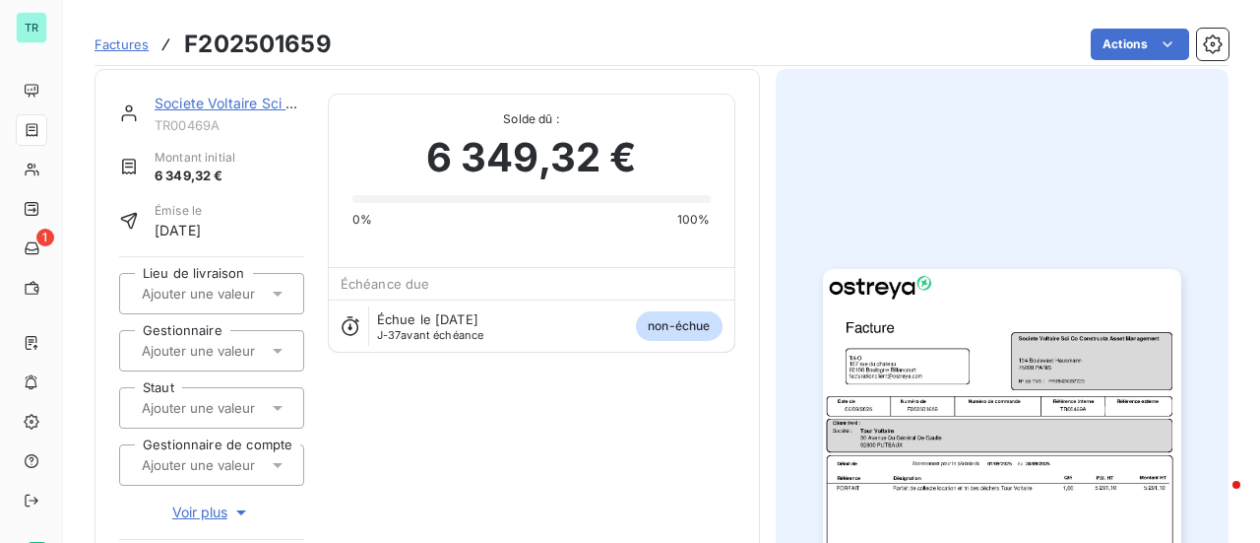
scroll to position [2, 0]
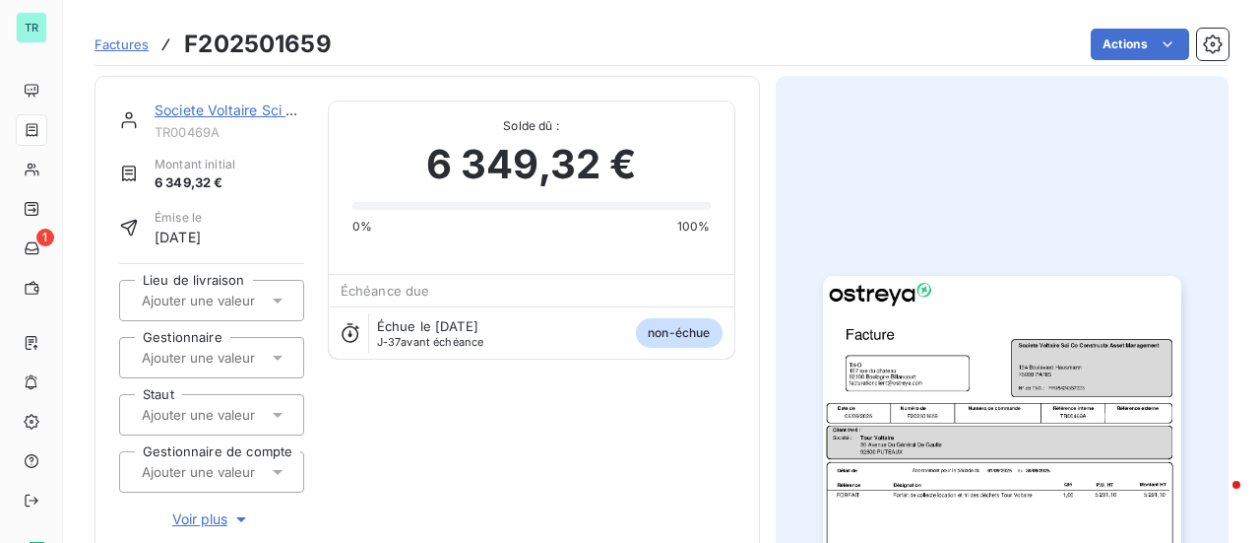
click at [976, 340] on img "button" at bounding box center [1002, 529] width 358 height 506
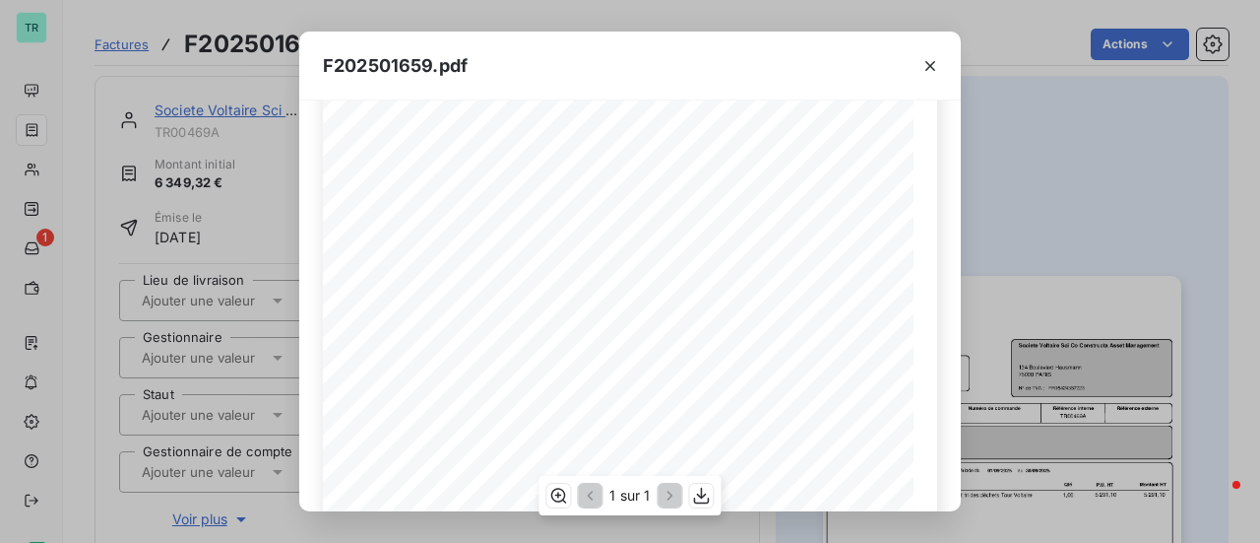
scroll to position [394, 0]
click at [930, 56] on icon "button" at bounding box center [931, 66] width 20 height 20
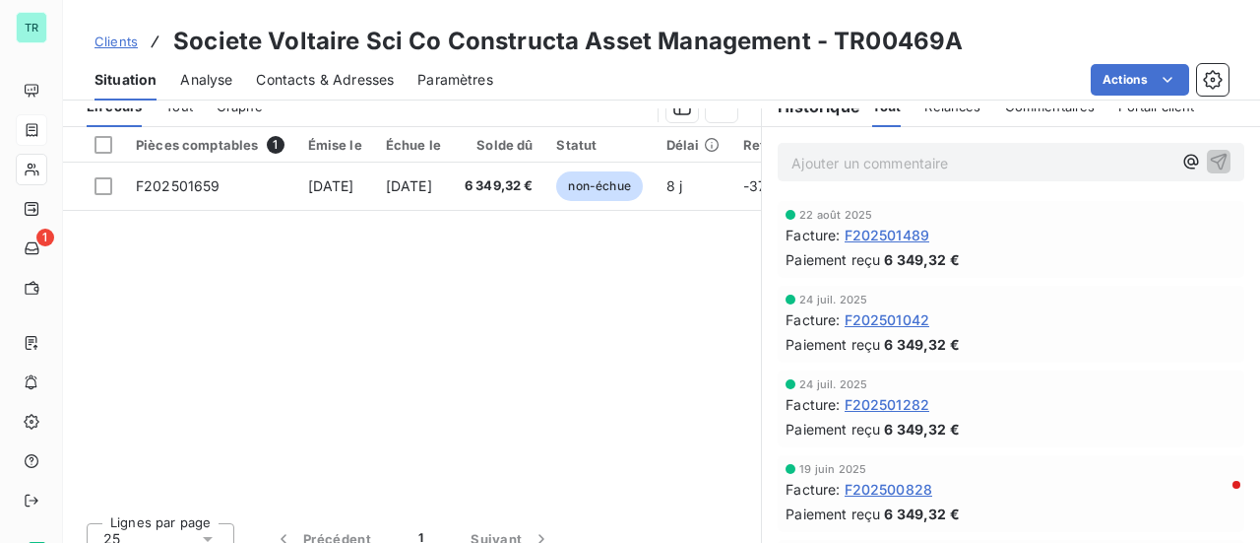
scroll to position [492, 0]
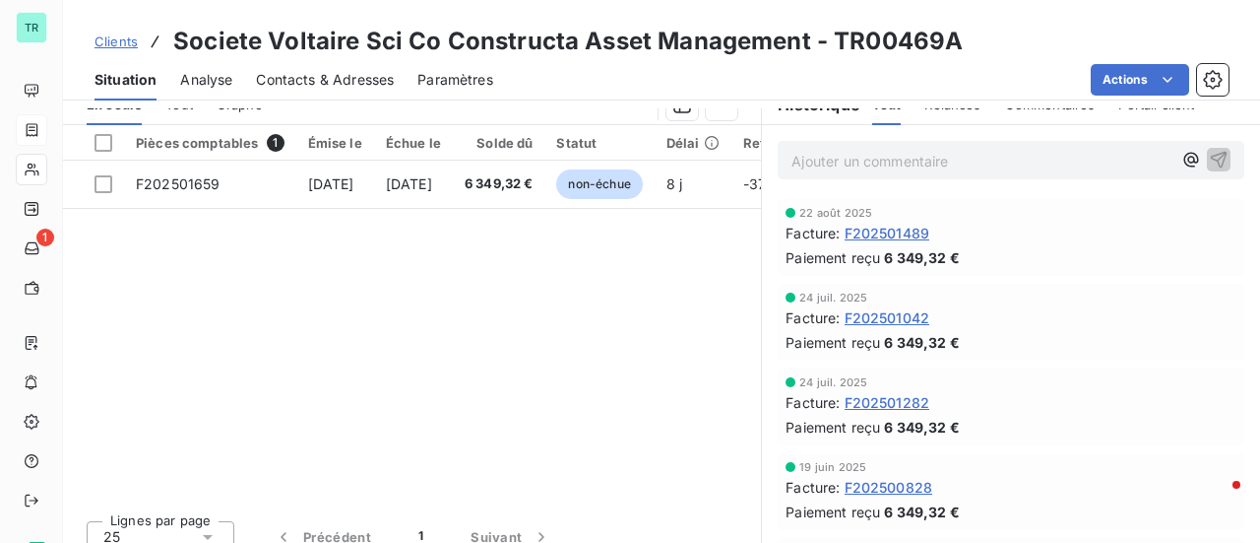
click at [896, 324] on span "F202501042" at bounding box center [888, 317] width 86 height 21
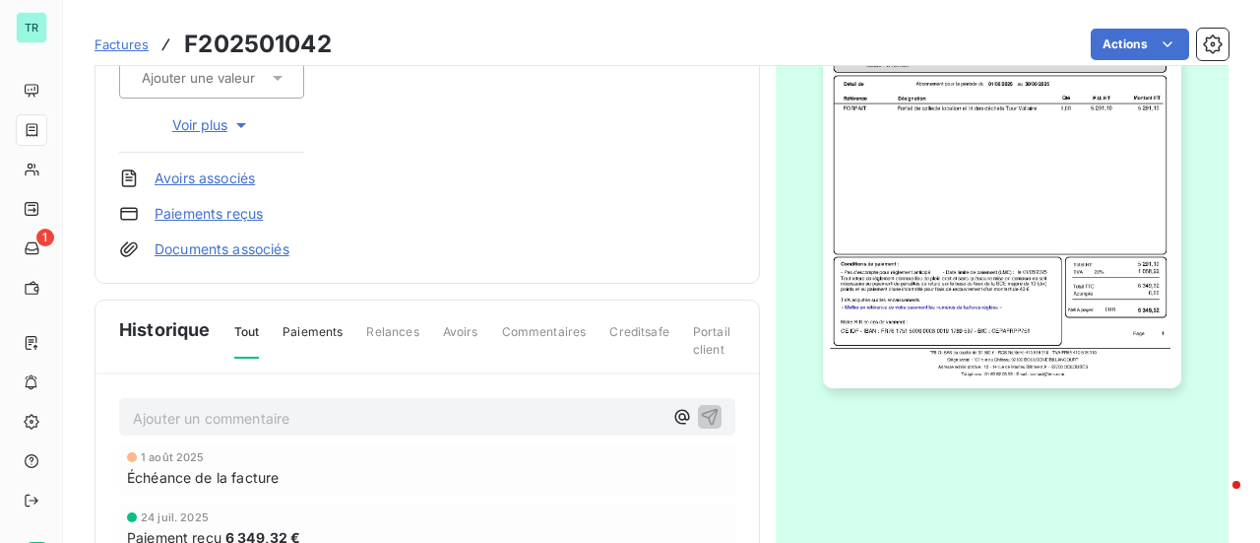
scroll to position [593, 0]
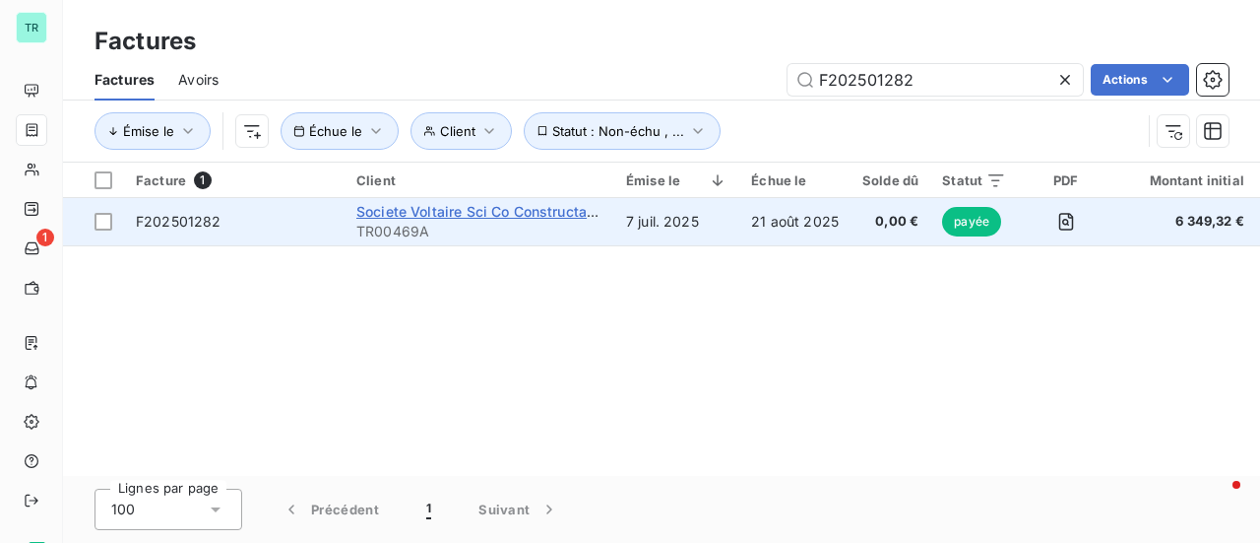
click at [521, 214] on span "Societe Voltaire Sci Co Constructa Asset Management" at bounding box center [538, 211] width 365 height 17
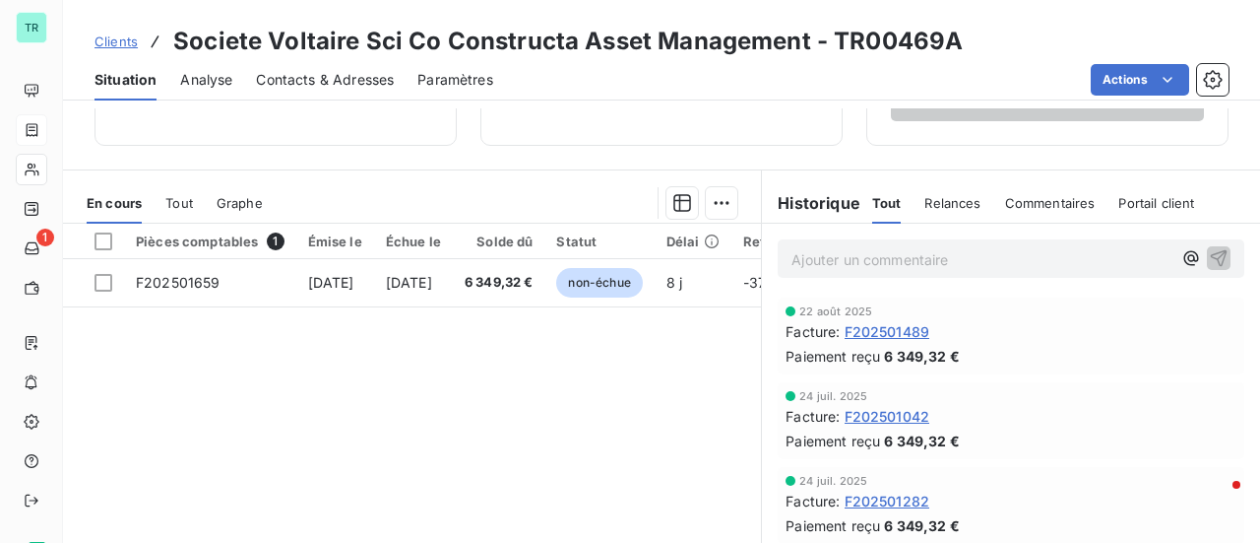
scroll to position [98, 0]
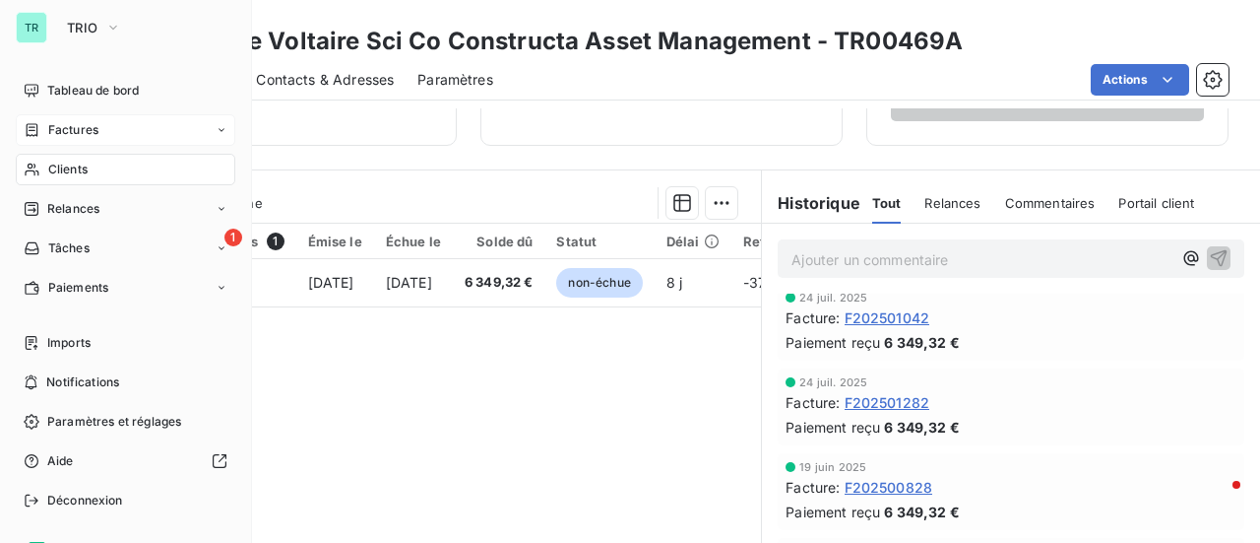
click at [75, 164] on span "Clients" at bounding box center [67, 169] width 39 height 18
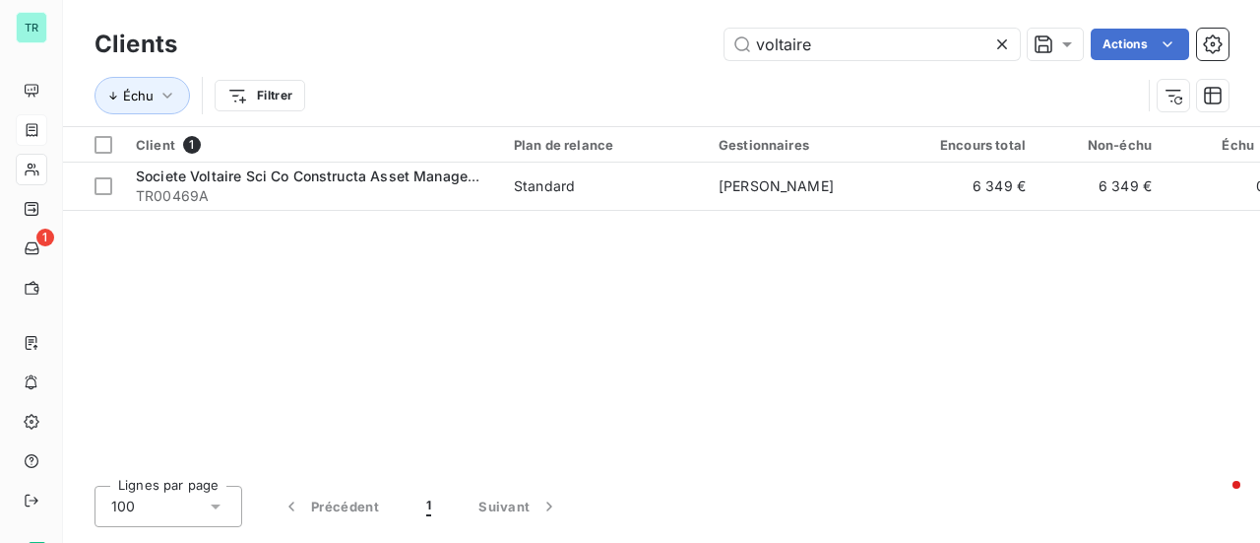
drag, startPoint x: 845, startPoint y: 50, endPoint x: 609, endPoint y: 74, distance: 237.5
click at [633, 52] on div "voltaire Actions" at bounding box center [715, 45] width 1028 height 32
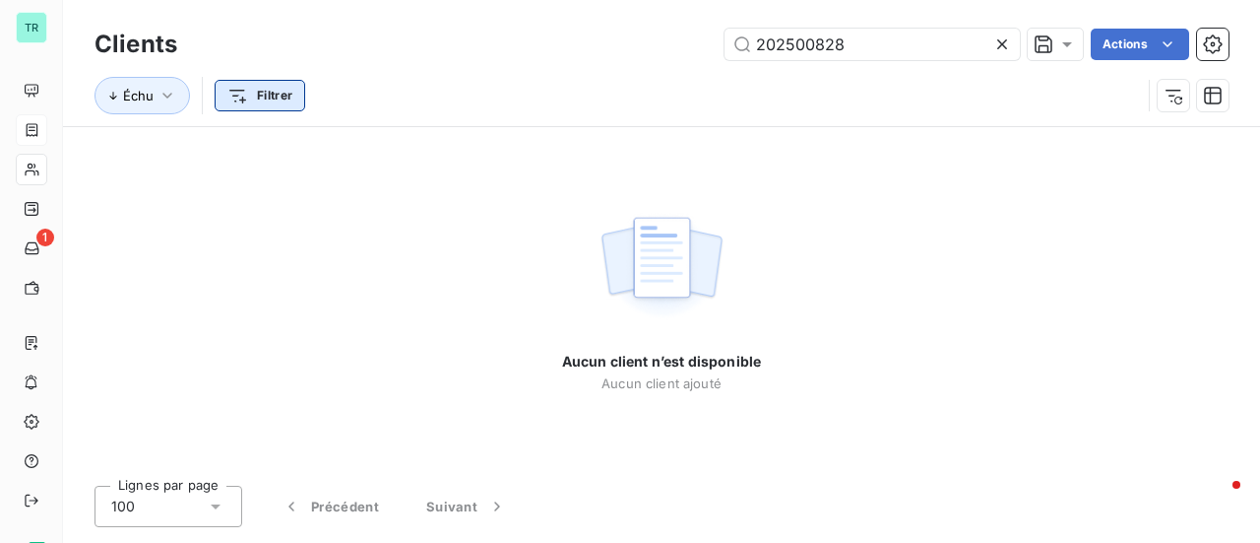
type input "202500828"
click at [283, 94] on html "TR 1 Clients 202500828 Actions Échu Filtrer Aucun client n’est disponible Aucun…" at bounding box center [630, 271] width 1260 height 543
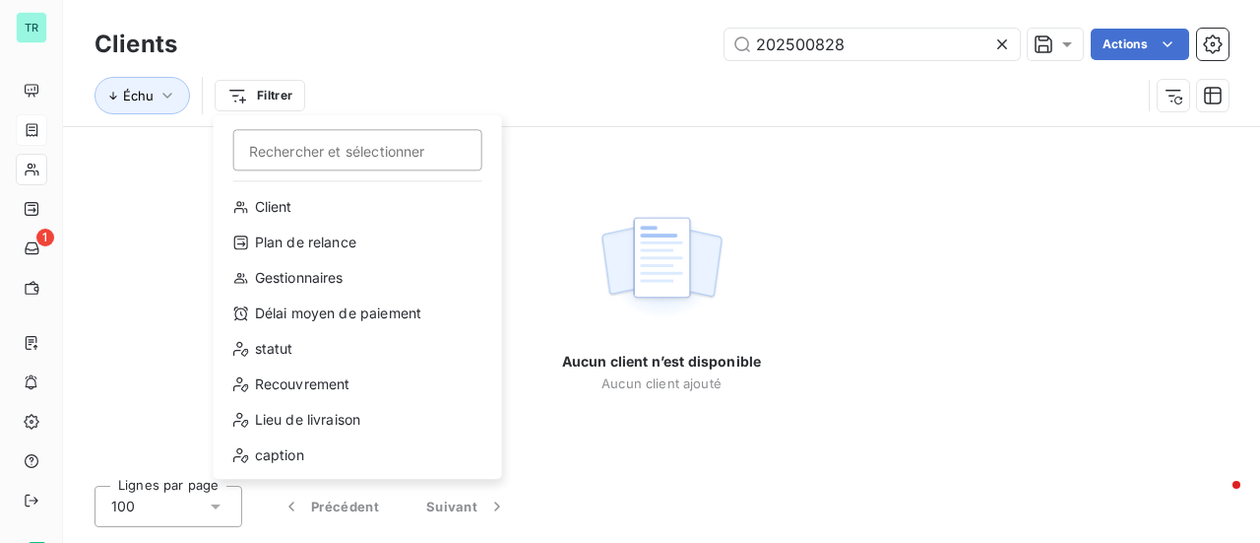
click at [198, 19] on html "TR 1 Clients 202500828 Actions Échu Filtrer Rechercher et sélectionner Client P…" at bounding box center [630, 271] width 1260 height 543
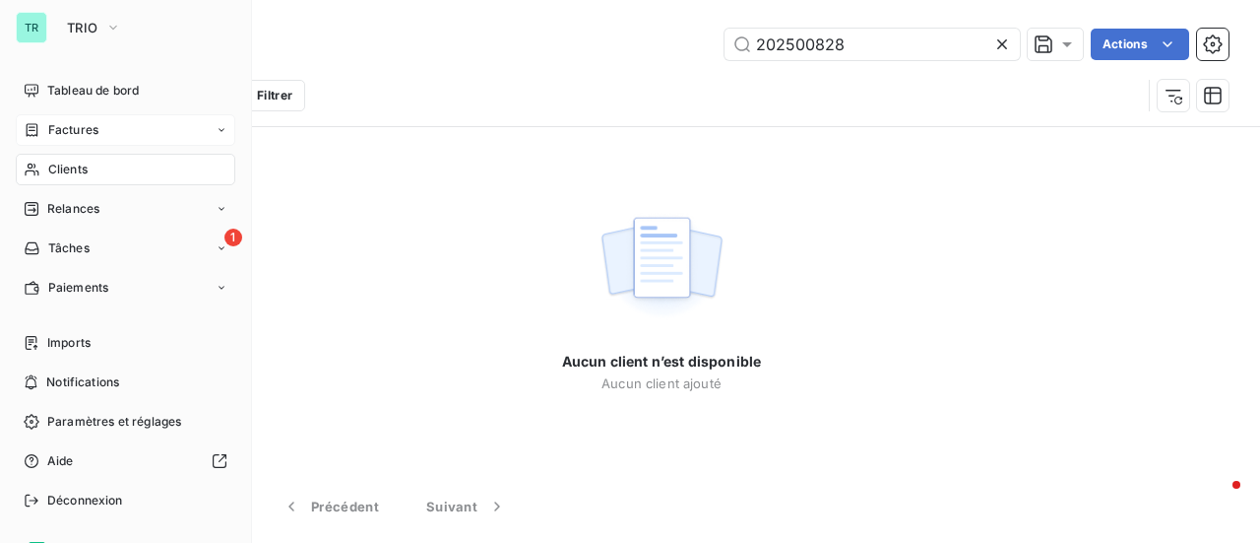
click at [89, 136] on span "Factures" at bounding box center [73, 130] width 50 height 18
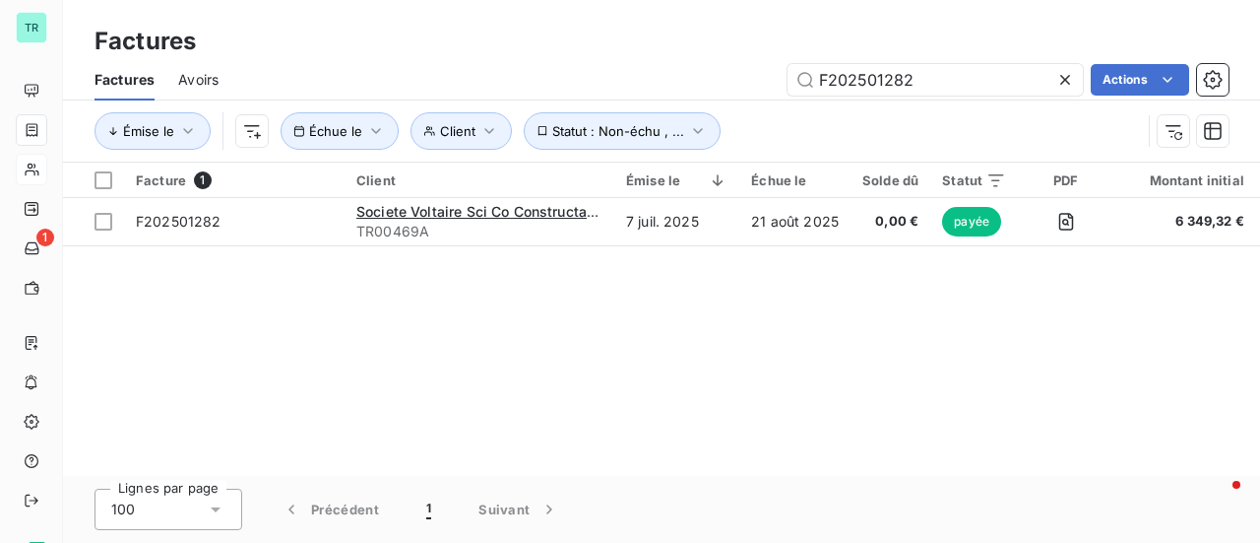
drag, startPoint x: 926, startPoint y: 85, endPoint x: 609, endPoint y: 97, distance: 317.3
click at [618, 94] on div "F202501282 Actions" at bounding box center [735, 80] width 987 height 32
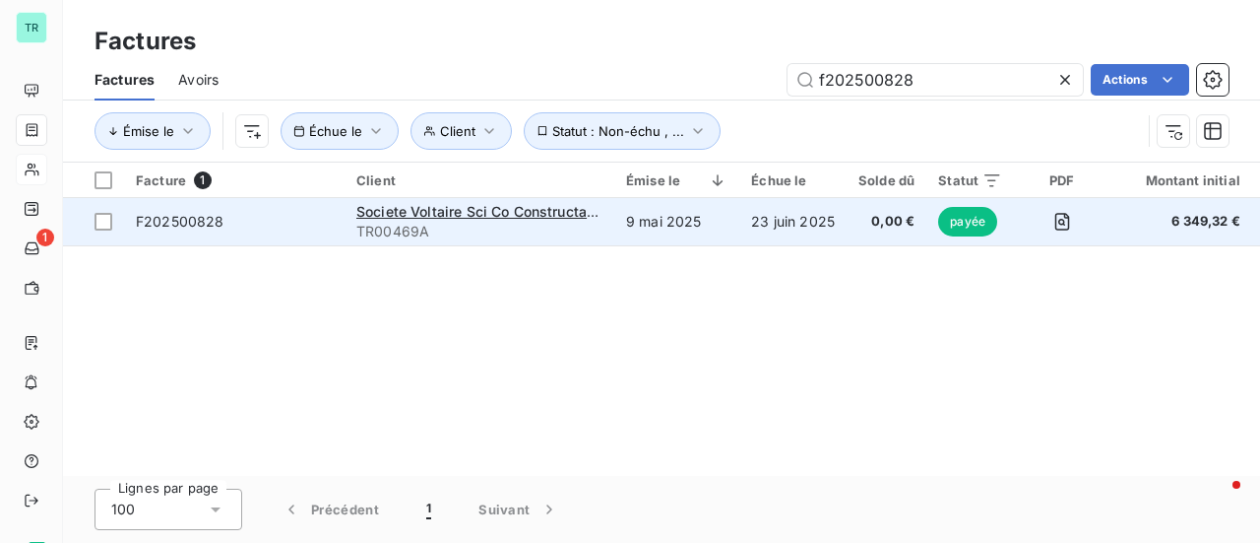
type input "f202500828"
click at [140, 225] on span "F202500828" at bounding box center [180, 221] width 89 height 17
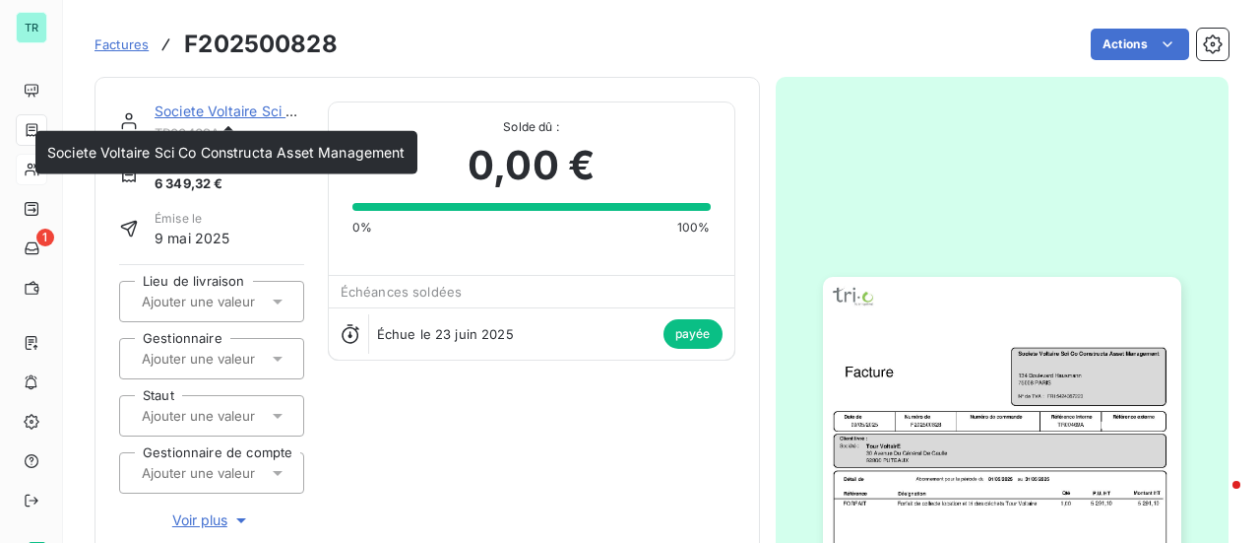
click at [232, 111] on link "Societe Voltaire Sci Co Constructa Asset Management" at bounding box center [334, 110] width 358 height 17
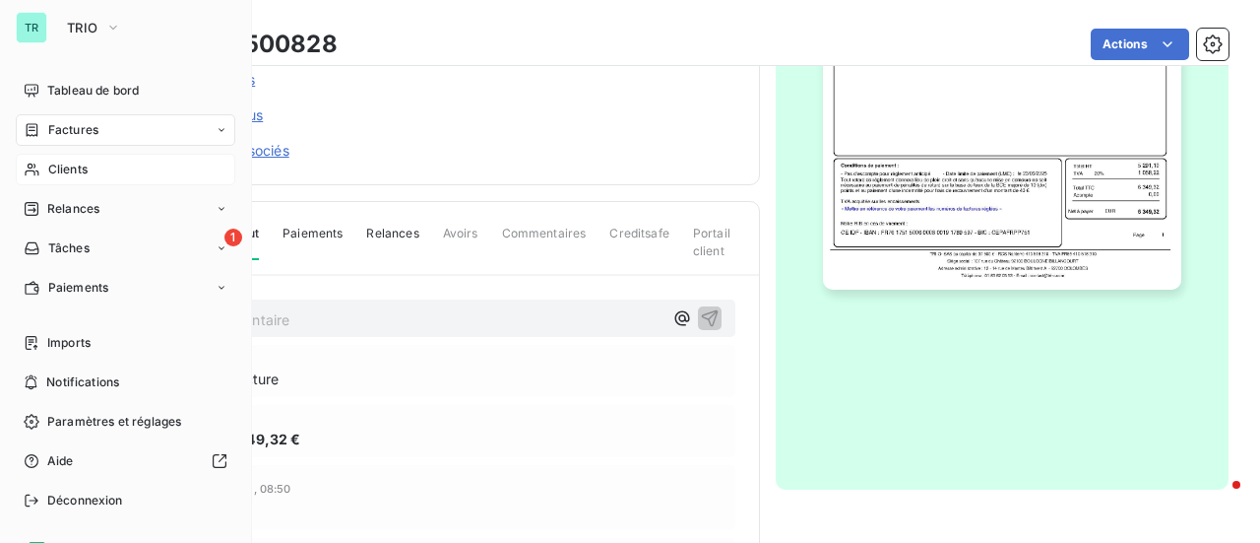
drag, startPoint x: 80, startPoint y: 131, endPoint x: 161, endPoint y: 129, distance: 81.7
click at [80, 131] on span "Factures" at bounding box center [73, 130] width 50 height 18
click at [86, 128] on span "Factures" at bounding box center [73, 130] width 50 height 18
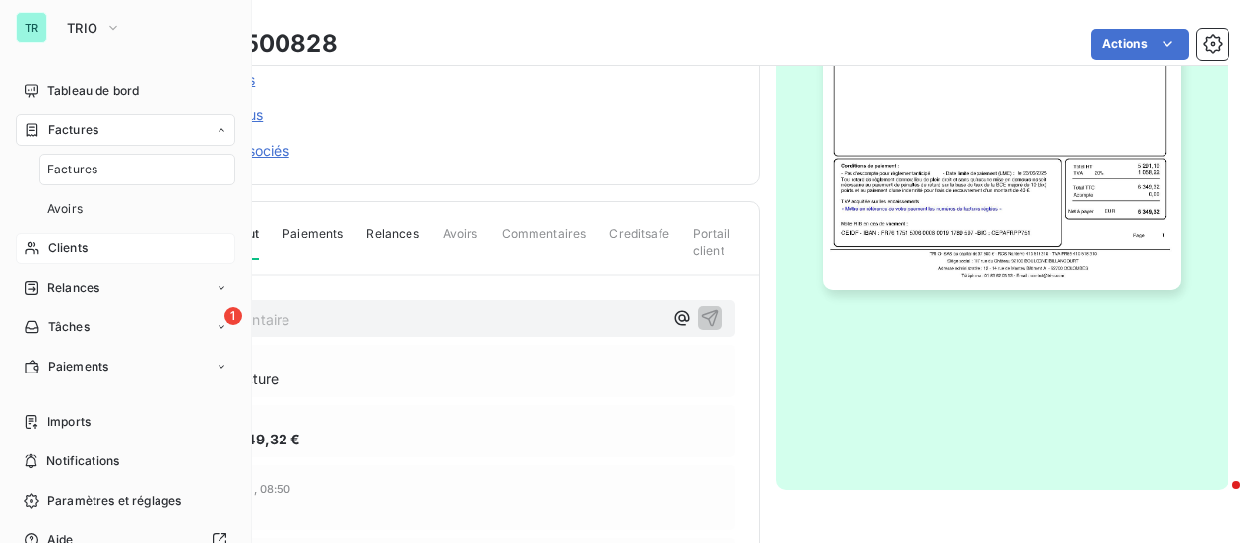
click at [90, 131] on span "Factures" at bounding box center [73, 130] width 50 height 18
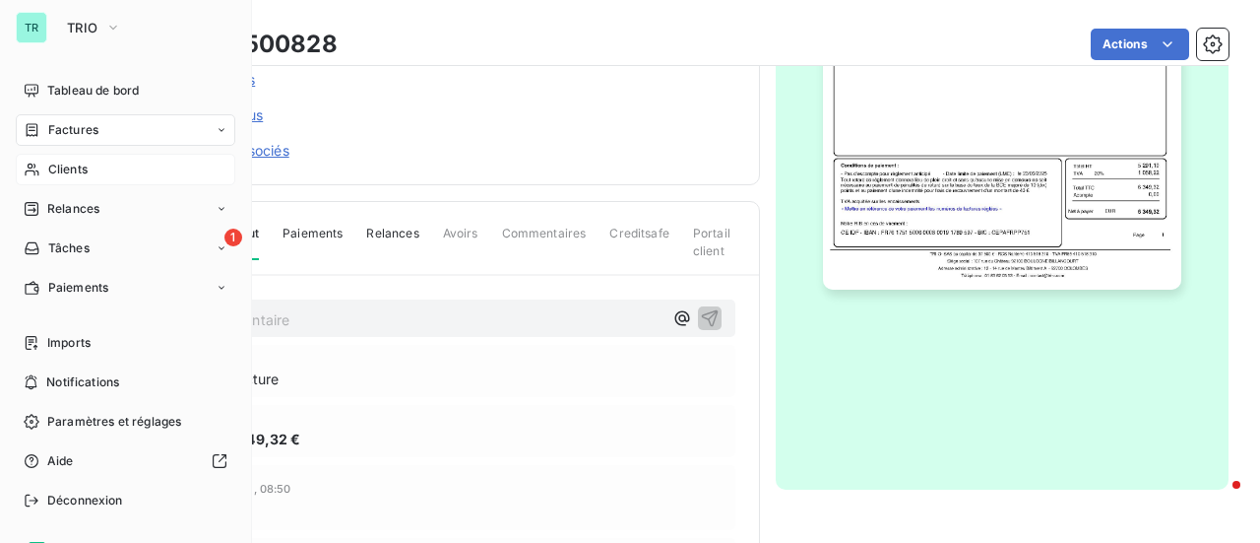
click at [76, 172] on span "Clients" at bounding box center [67, 169] width 39 height 18
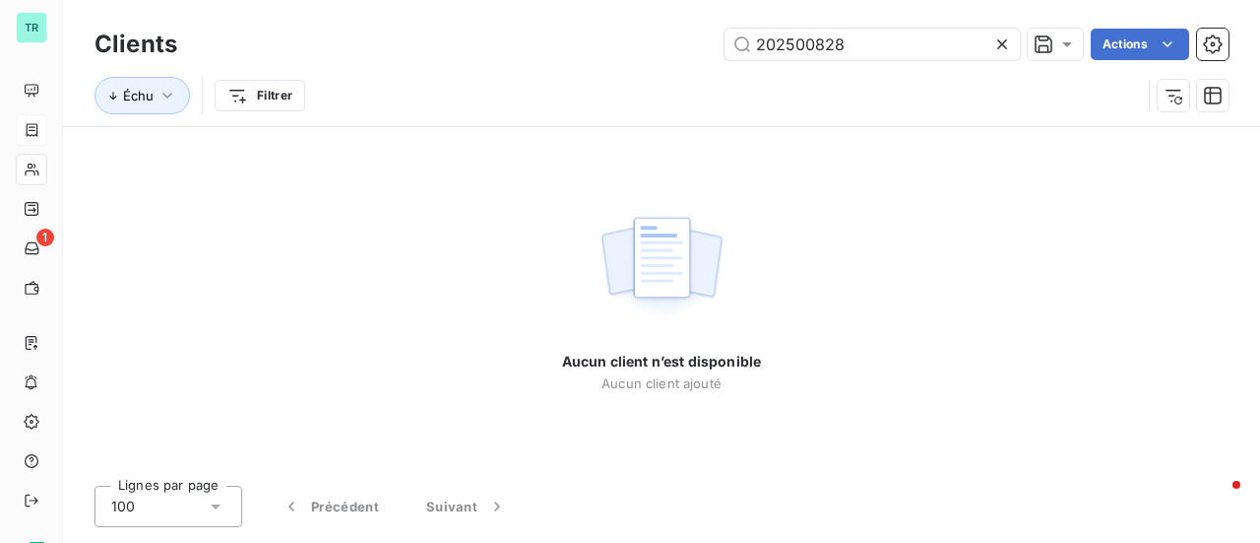
drag, startPoint x: 879, startPoint y: 48, endPoint x: 670, endPoint y: 60, distance: 210.1
click at [671, 60] on div "Clients 202500828 Actions" at bounding box center [662, 44] width 1134 height 41
type input "F202500833"
drag, startPoint x: 872, startPoint y: 44, endPoint x: 592, endPoint y: 101, distance: 286.4
click at [612, 92] on div "Clients F202500833 Actions Échu Filtrer" at bounding box center [662, 75] width 1134 height 102
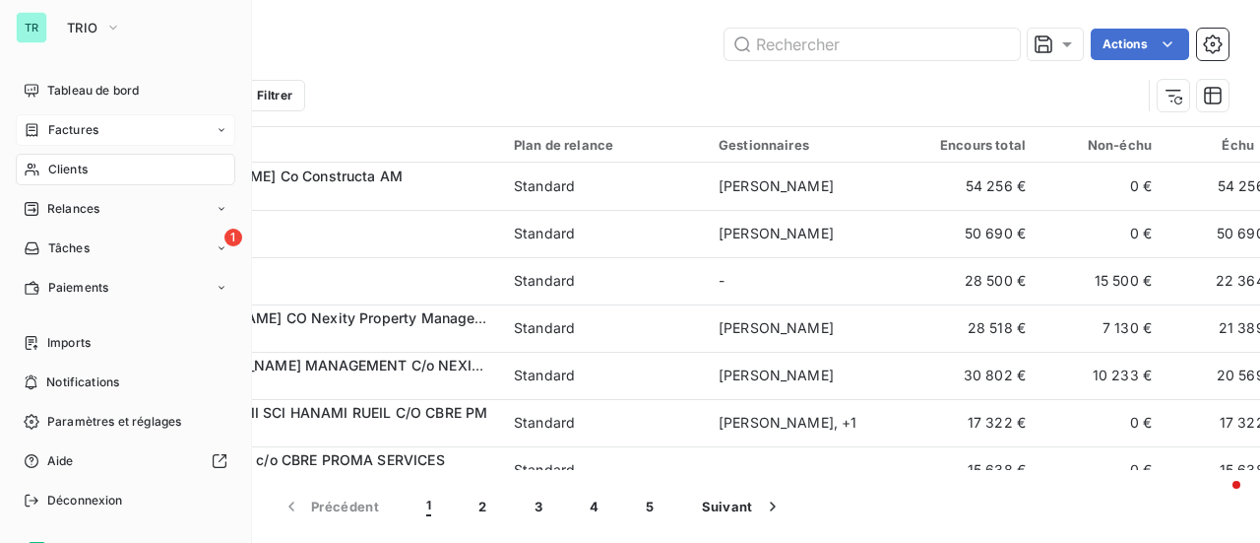
click at [76, 123] on span "Factures" at bounding box center [73, 130] width 50 height 18
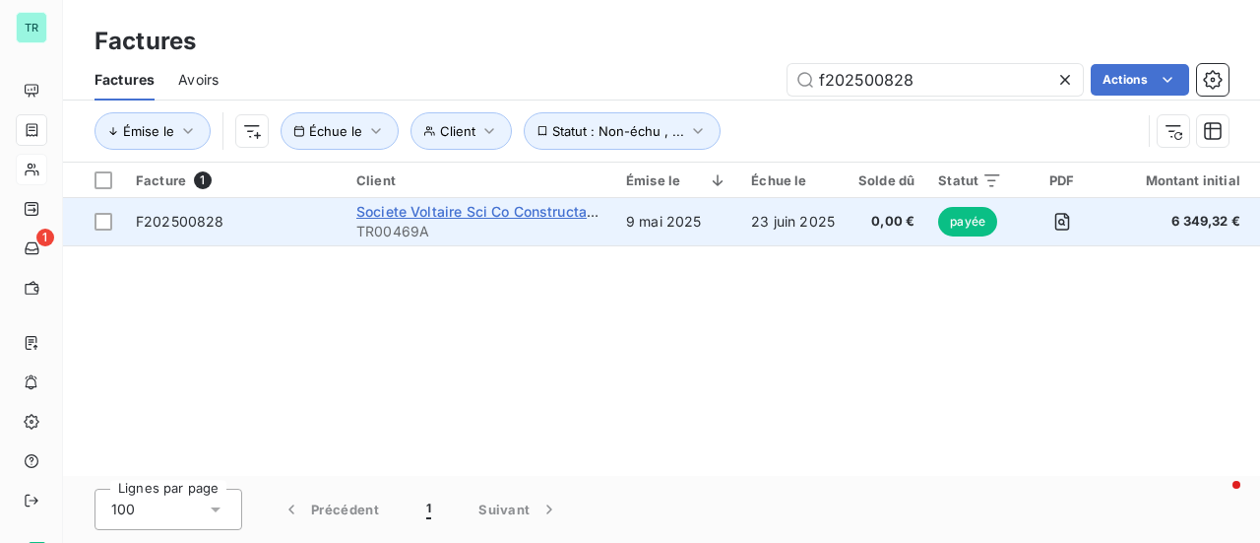
click at [466, 212] on span "Societe Voltaire Sci Co Constructa Asset Management" at bounding box center [538, 211] width 365 height 17
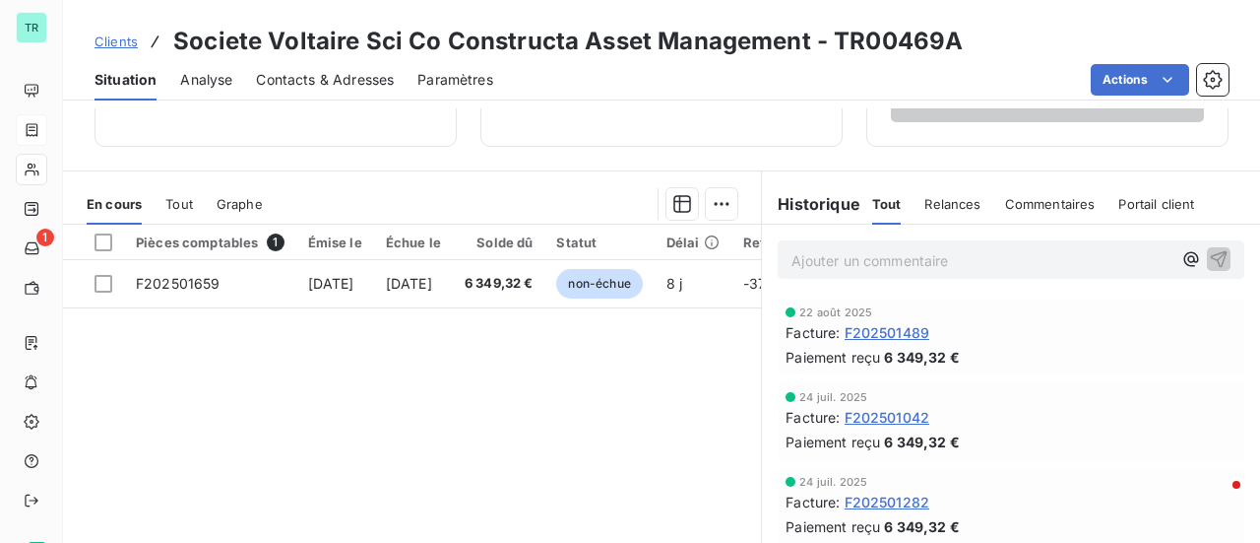
scroll to position [394, 0]
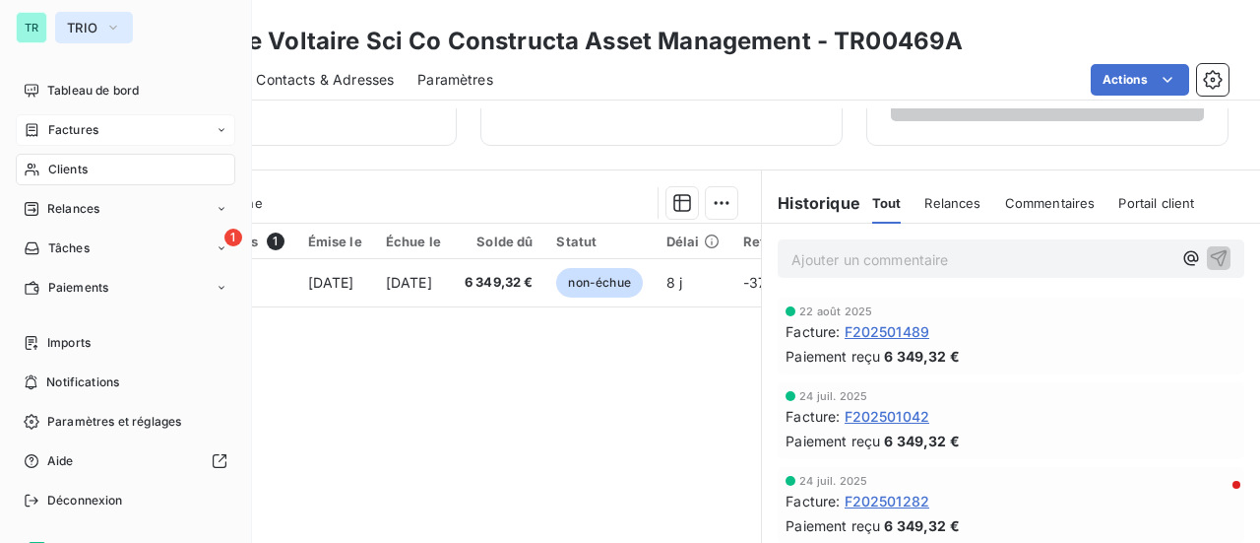
click at [120, 31] on icon "button" at bounding box center [113, 28] width 16 height 20
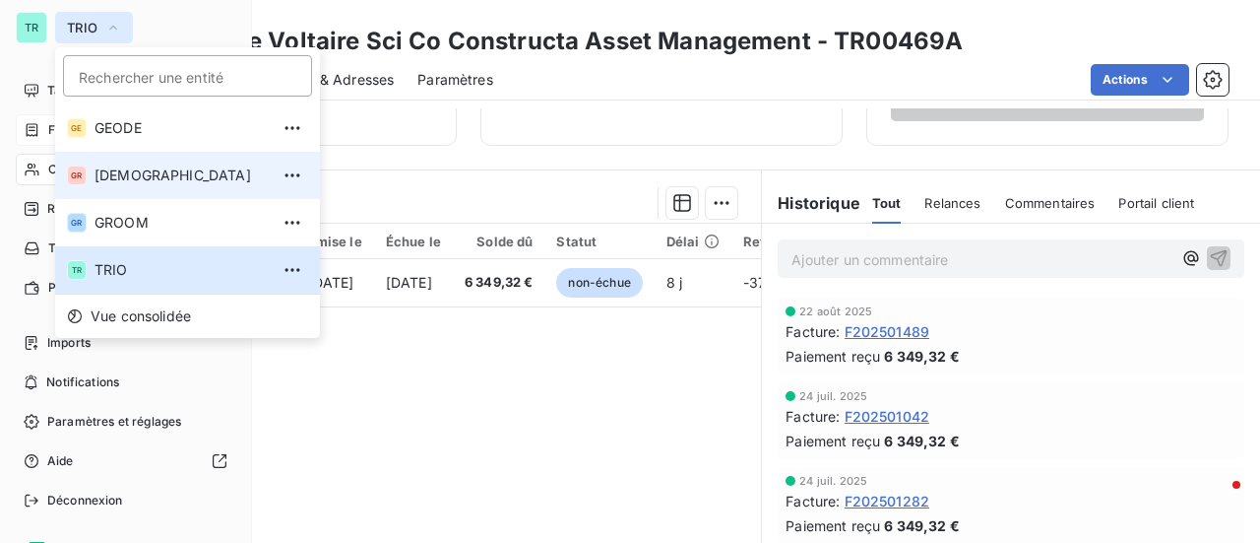
click at [175, 169] on span "[DEMOGRAPHIC_DATA]" at bounding box center [182, 175] width 174 height 20
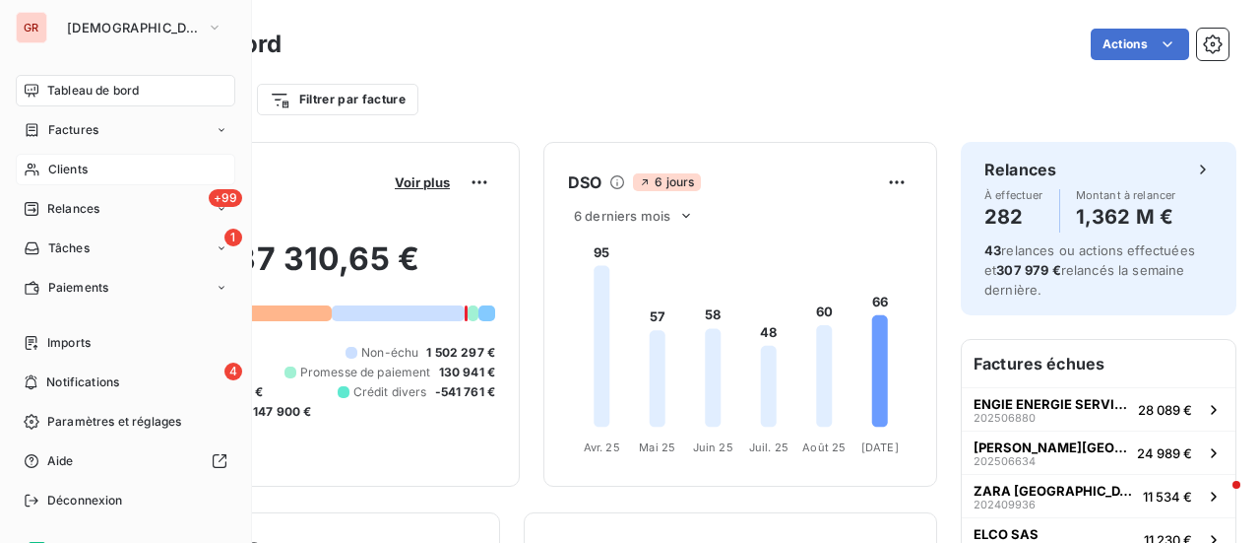
click at [78, 166] on span "Clients" at bounding box center [67, 169] width 39 height 18
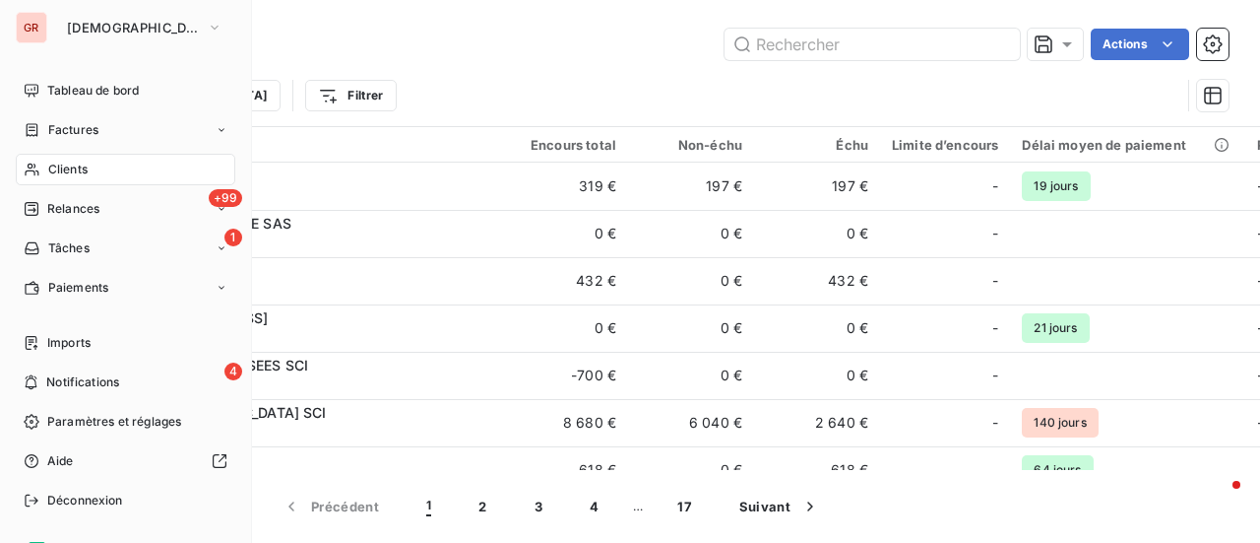
click at [77, 165] on span "Clients" at bounding box center [67, 169] width 39 height 18
click at [85, 123] on span "Factures" at bounding box center [73, 130] width 50 height 18
click at [78, 175] on span "Clients" at bounding box center [67, 169] width 39 height 18
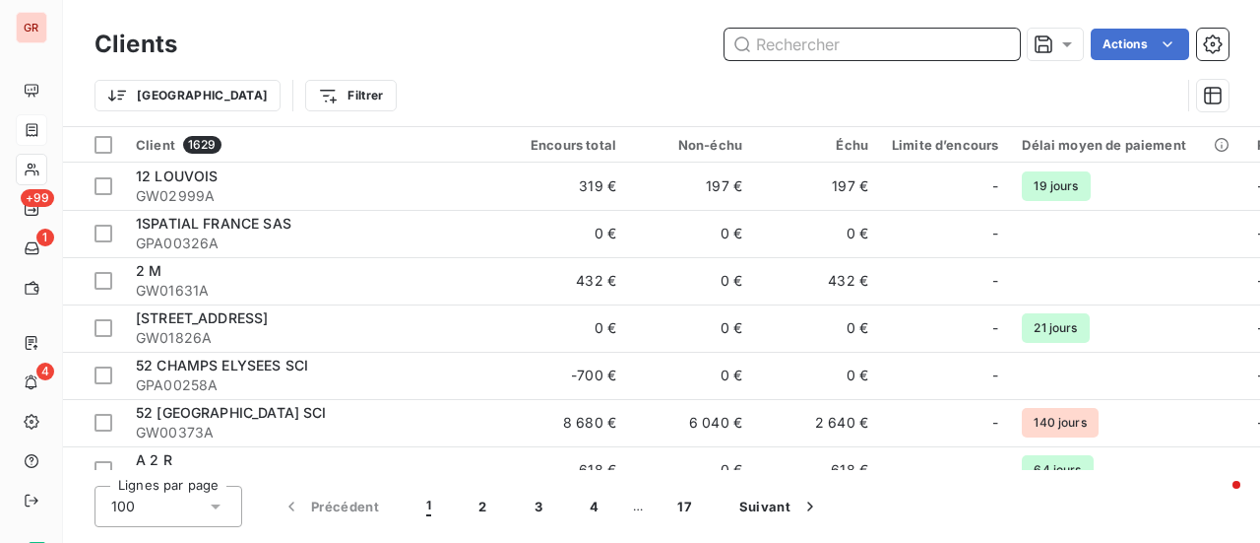
click at [813, 58] on input "text" at bounding box center [872, 45] width 295 height 32
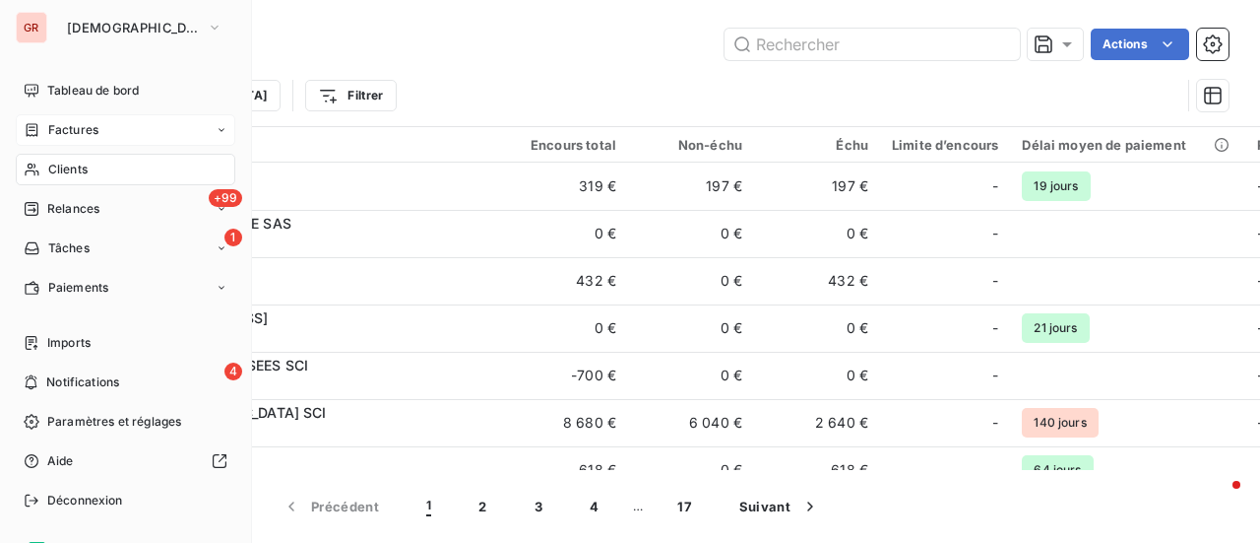
click at [59, 164] on span "Clients" at bounding box center [67, 169] width 39 height 18
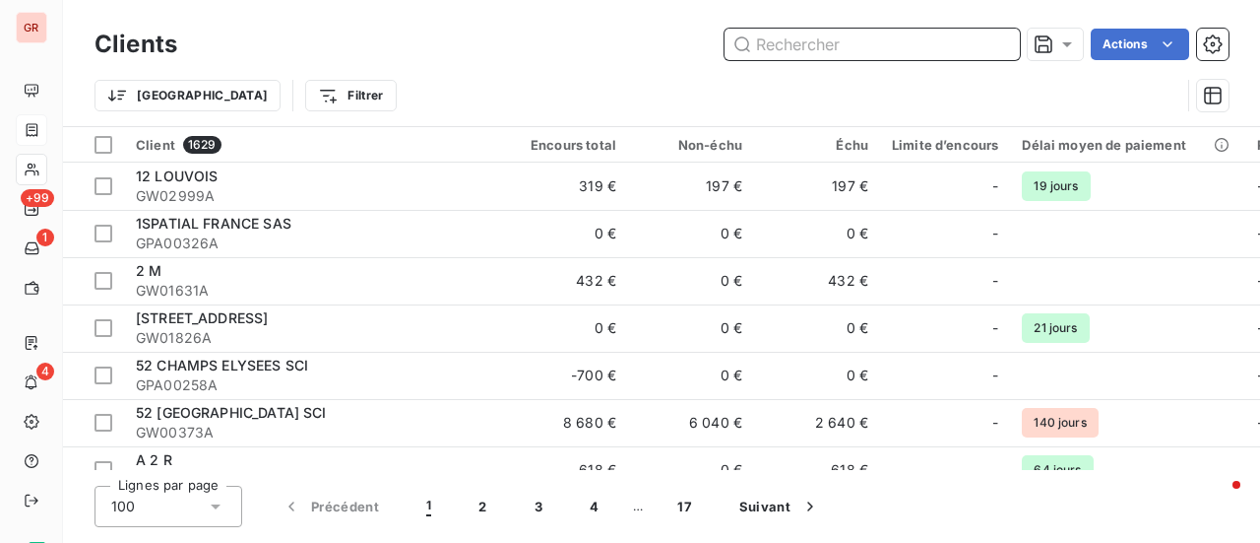
click at [813, 56] on input "text" at bounding box center [872, 45] width 295 height 32
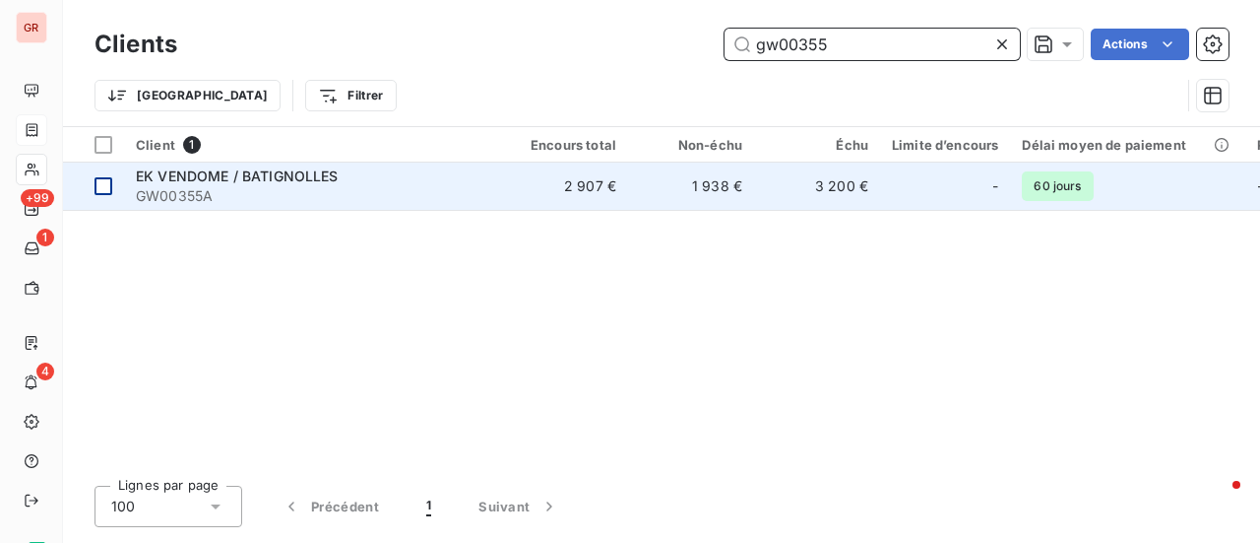
type input "gw00355"
click at [108, 186] on div at bounding box center [104, 186] width 18 height 18
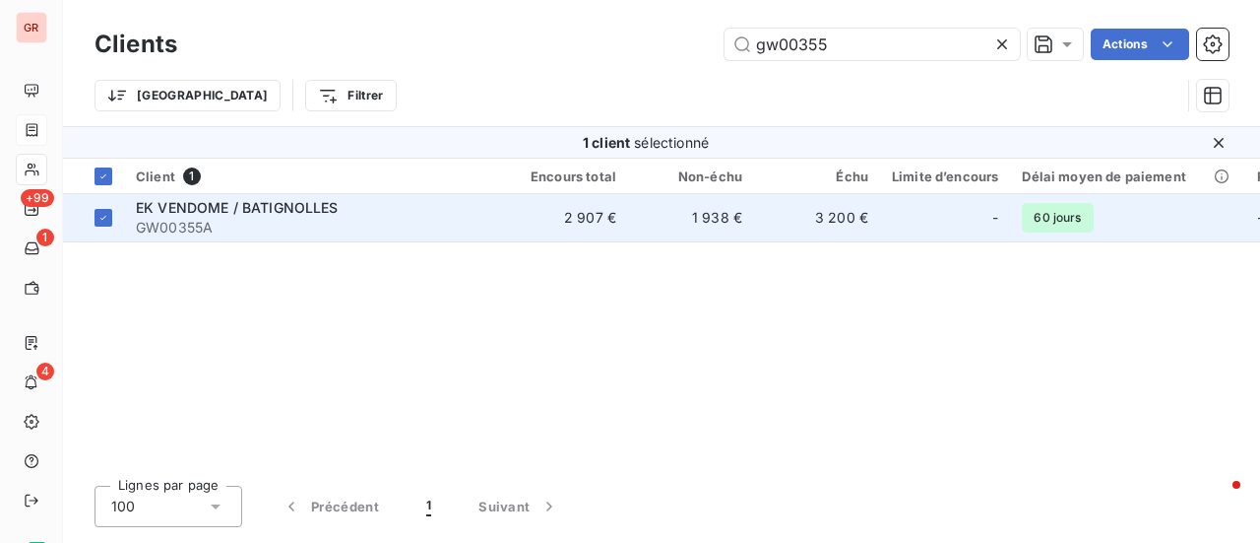
click at [260, 208] on span "EK VENDOME / BATIGNOLLES" at bounding box center [237, 207] width 203 height 17
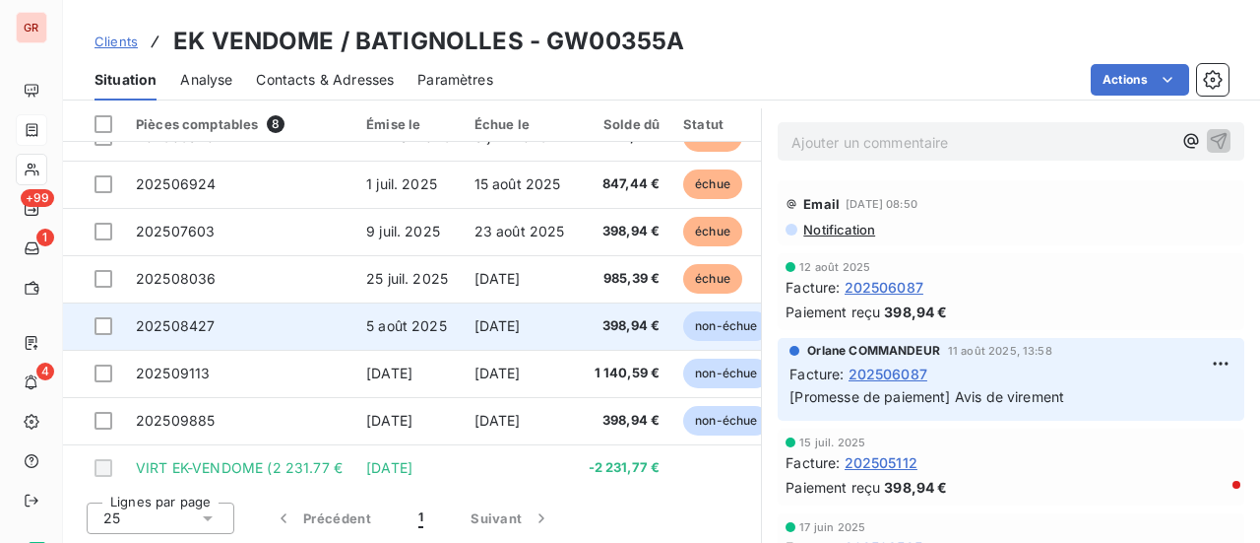
scroll to position [42, 0]
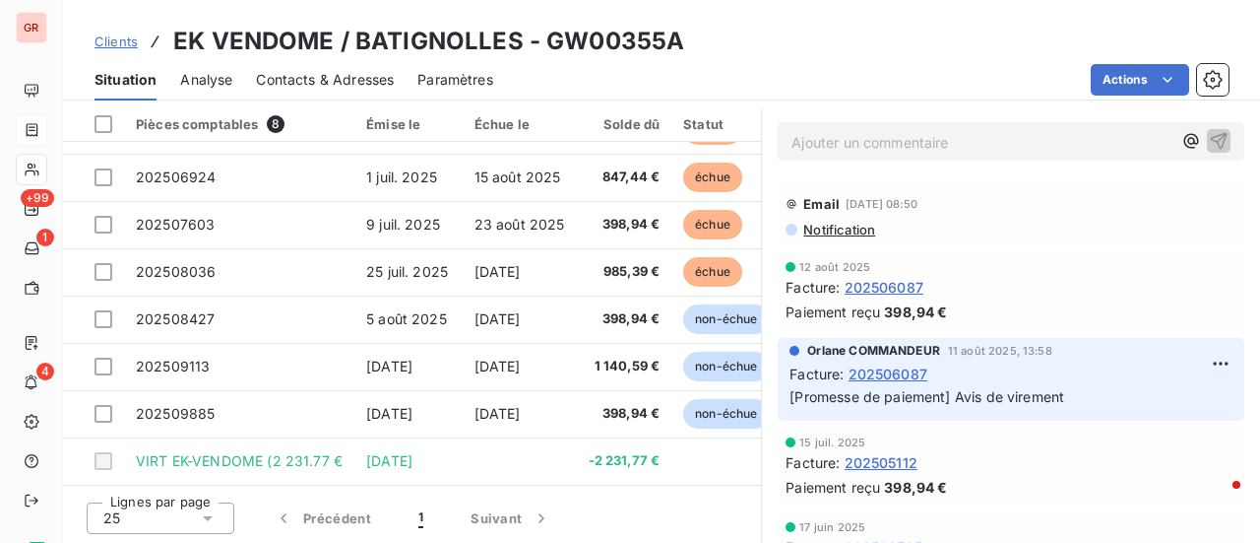
click at [878, 27] on html "GR +99 1 4 Clients EK VENDOME / BATIGNOLLES - GW00355A Situation Analyse Contac…" at bounding box center [630, 271] width 1260 height 543
drag, startPoint x: 329, startPoint y: 42, endPoint x: 163, endPoint y: 29, distance: 166.0
click at [169, 20] on div "Clients EK VENDOME / BATIGNOLLES - GW00355A Situation Analyse Contacts & Adress…" at bounding box center [661, 50] width 1197 height 100
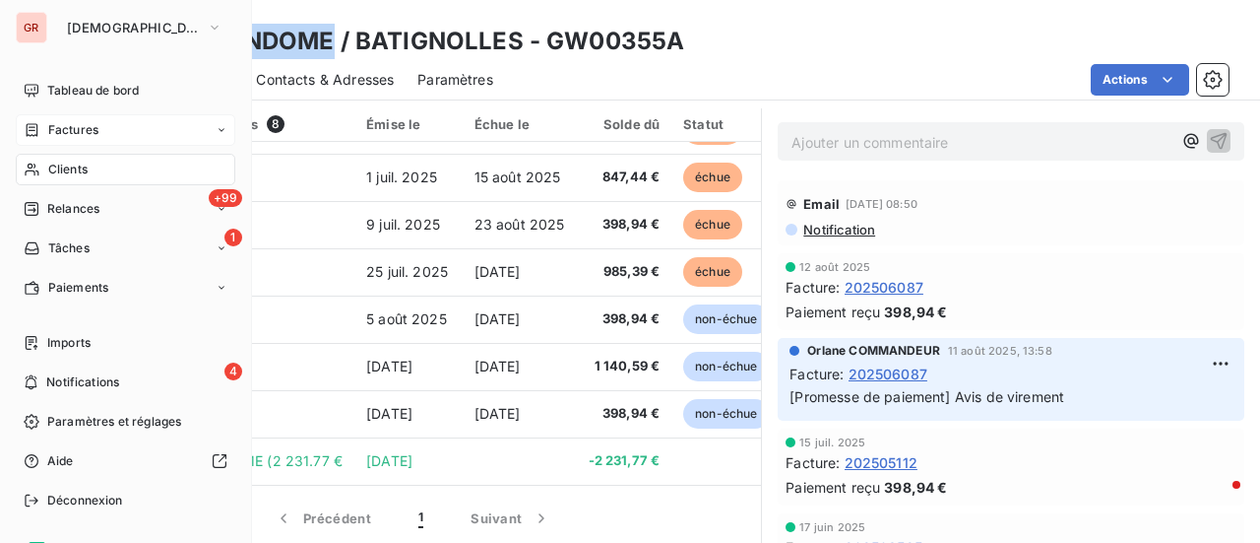
click at [86, 123] on span "Factures" at bounding box center [73, 130] width 50 height 18
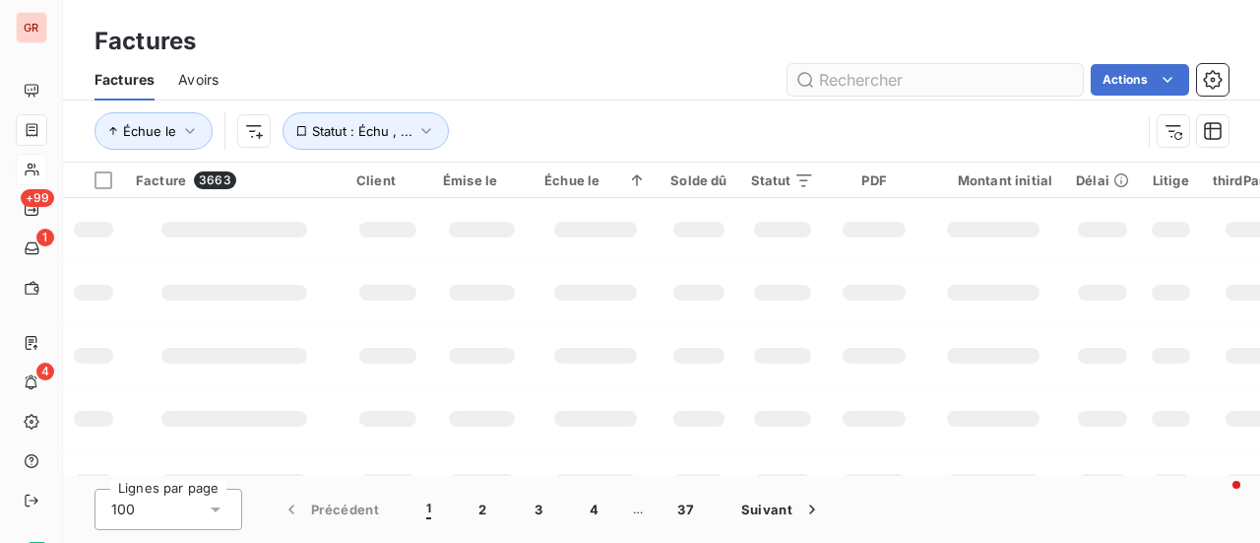
click at [870, 83] on input "text" at bounding box center [935, 80] width 295 height 32
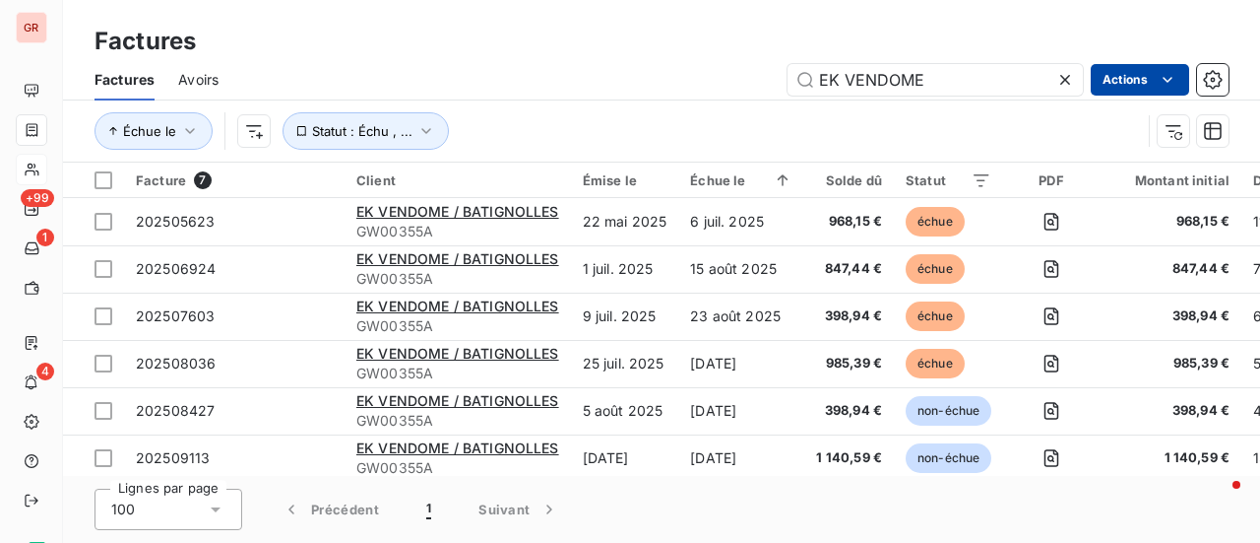
type input "EK VENDOME"
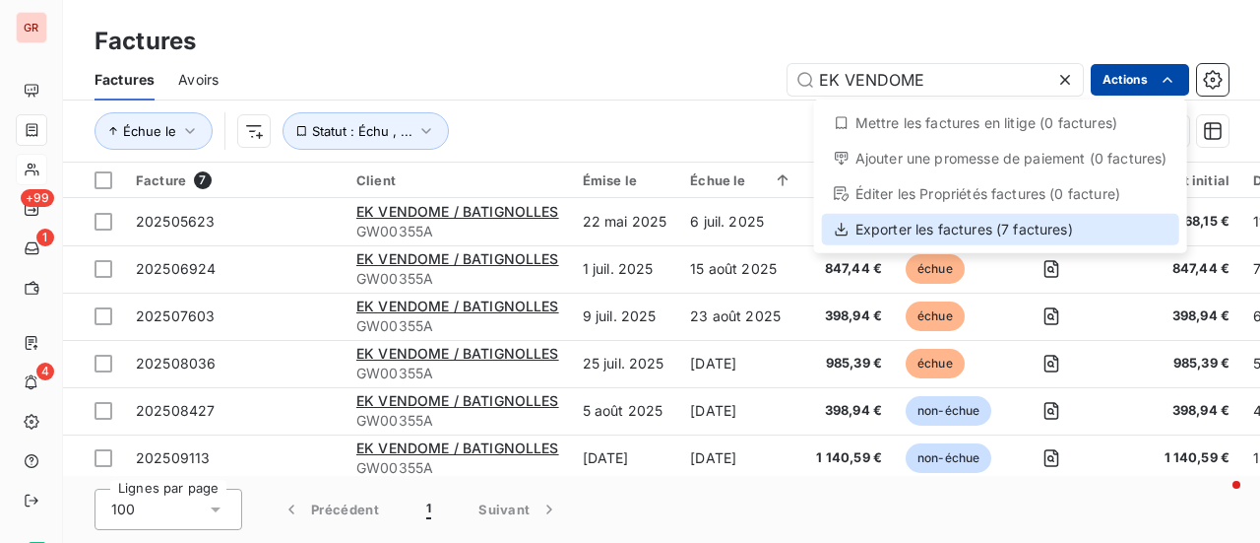
click at [982, 227] on div "Exporter les factures (7 factures)" at bounding box center [1000, 230] width 357 height 32
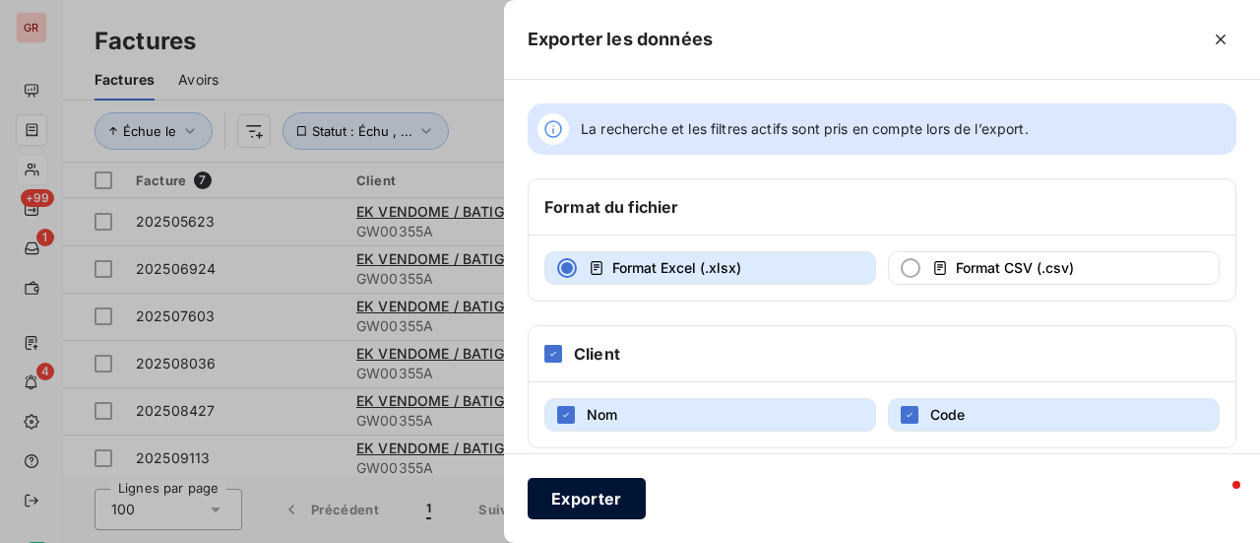
click at [601, 500] on button "Exporter" at bounding box center [587, 498] width 118 height 41
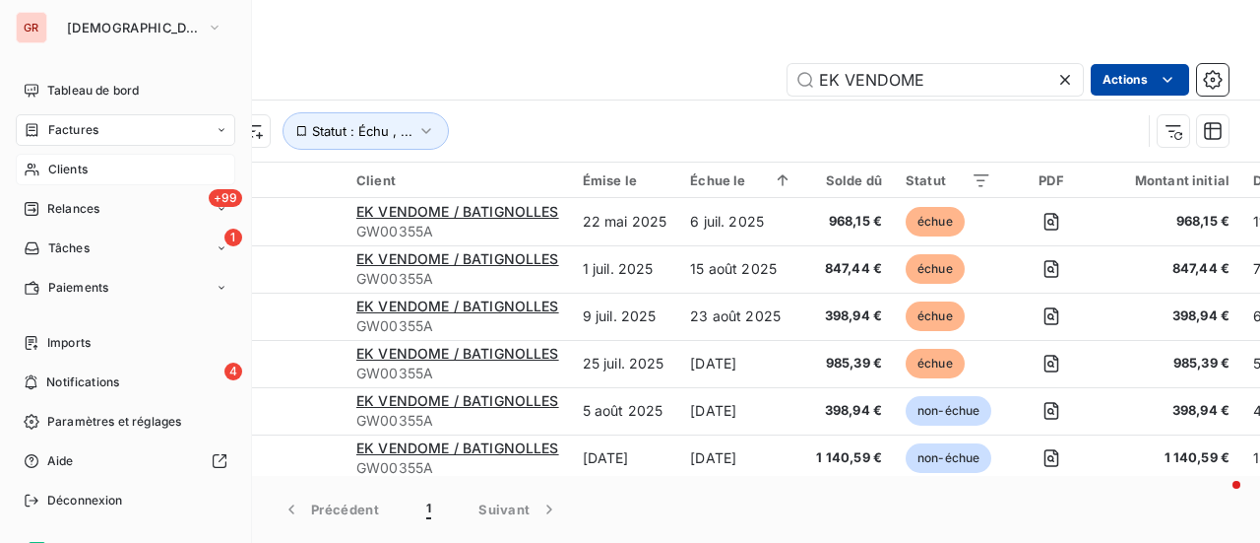
click at [64, 166] on span "Clients" at bounding box center [67, 169] width 39 height 18
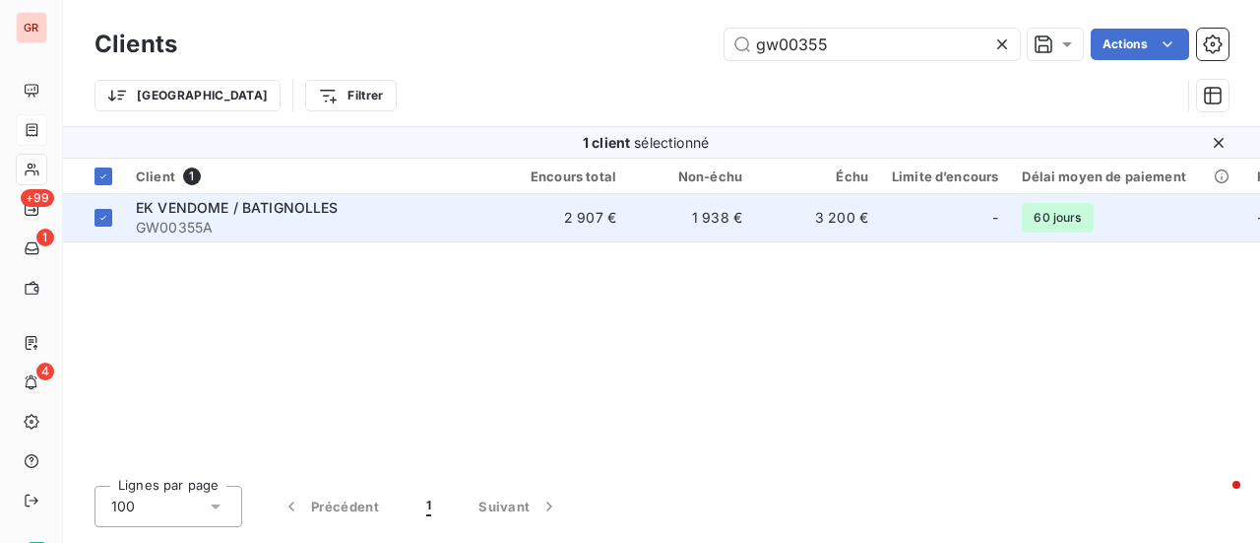
click at [291, 206] on span "EK VENDOME / BATIGNOLLES" at bounding box center [237, 207] width 203 height 17
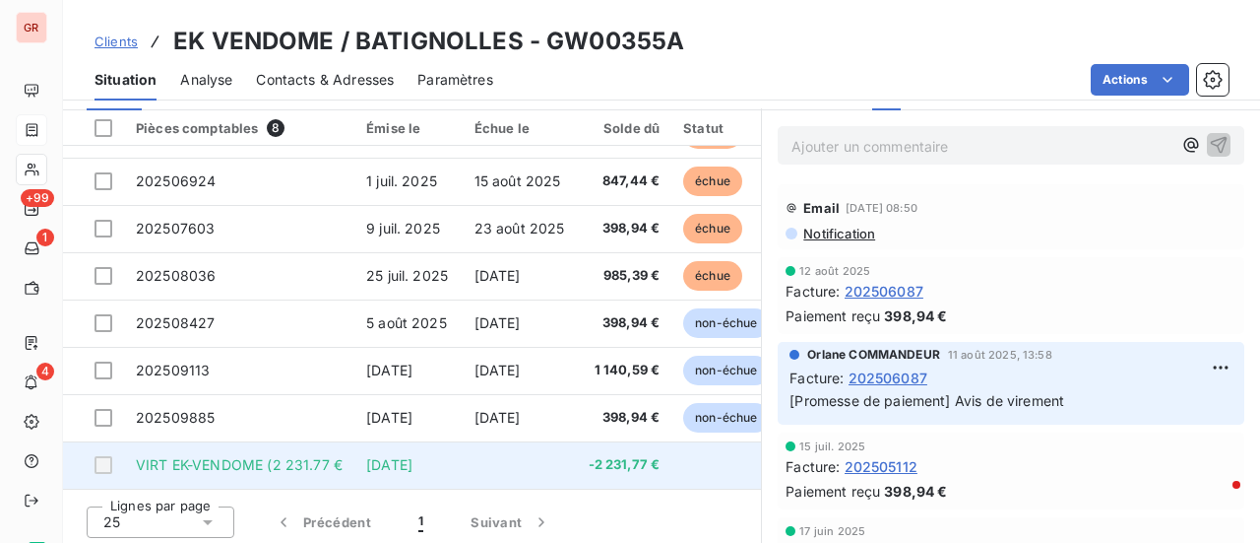
scroll to position [511, 0]
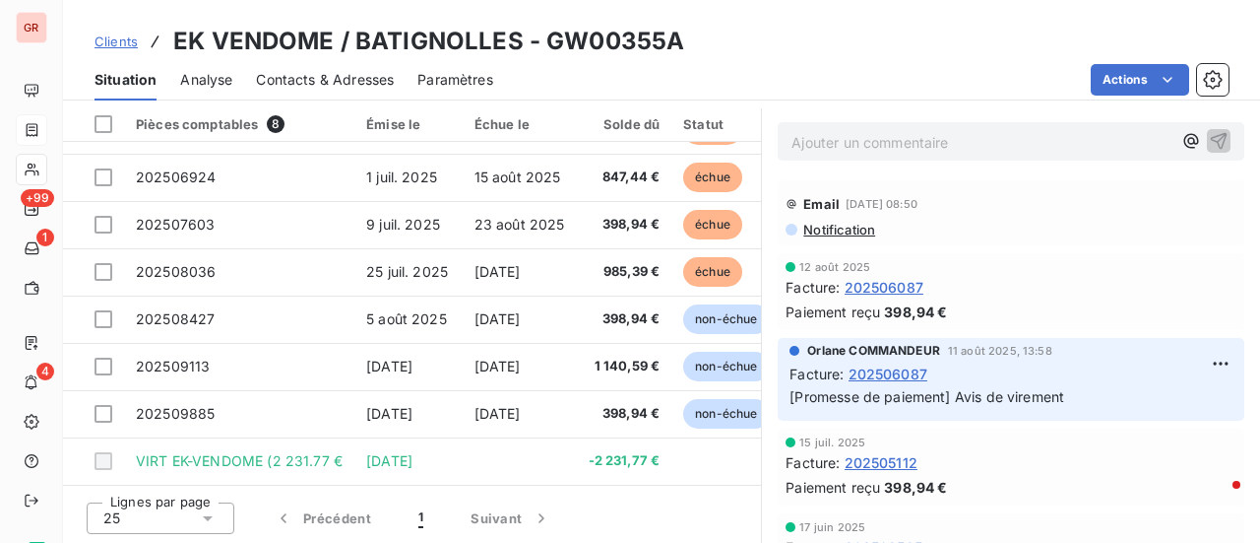
click at [335, 68] on div "Contacts & Adresses" at bounding box center [325, 79] width 138 height 41
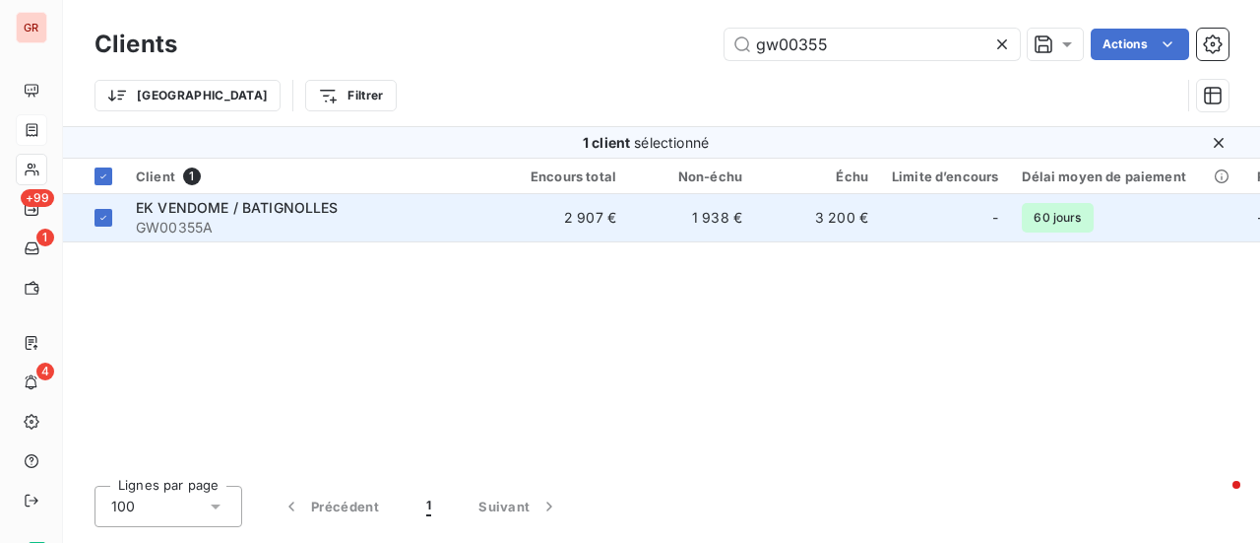
click at [266, 194] on td "EK VENDOME / BATIGNOLLES GW00355A" at bounding box center [313, 217] width 378 height 47
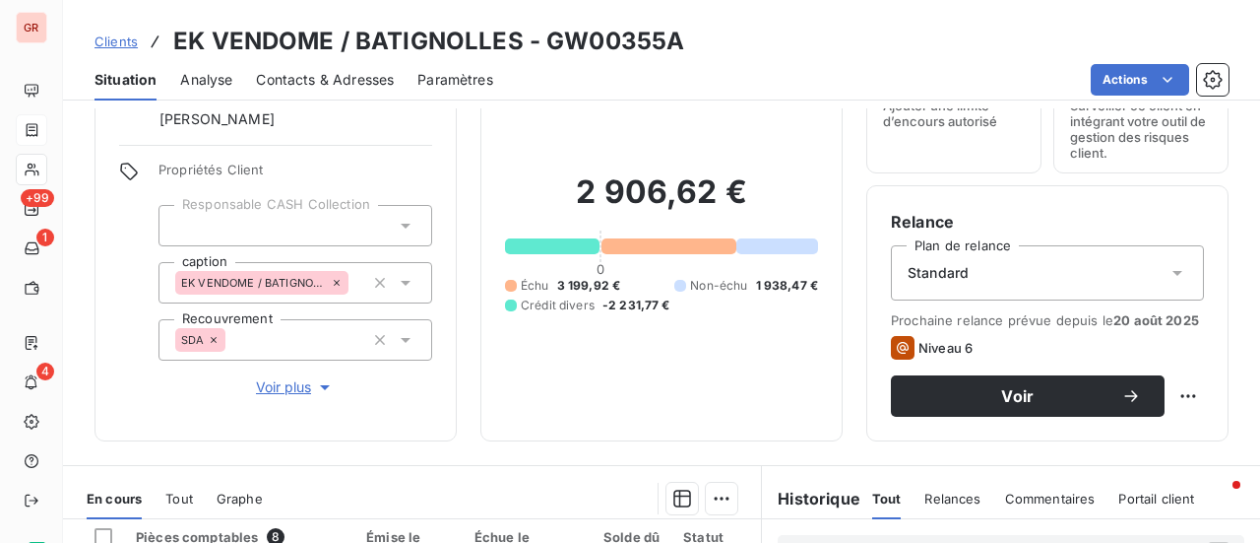
scroll to position [295, 0]
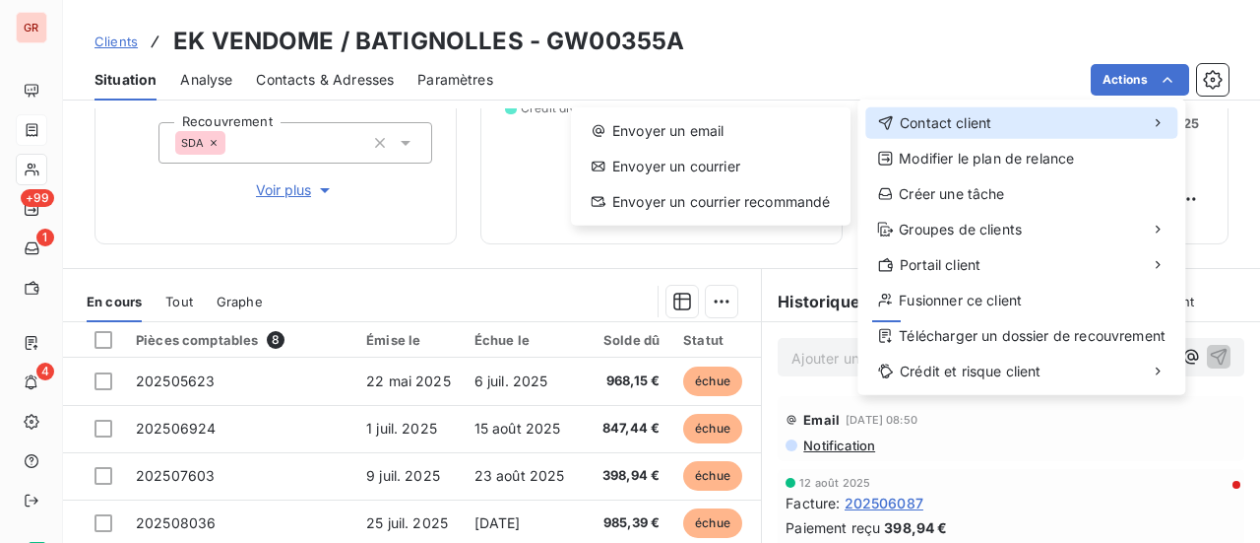
click at [981, 123] on span "Contact client" at bounding box center [946, 123] width 92 height 20
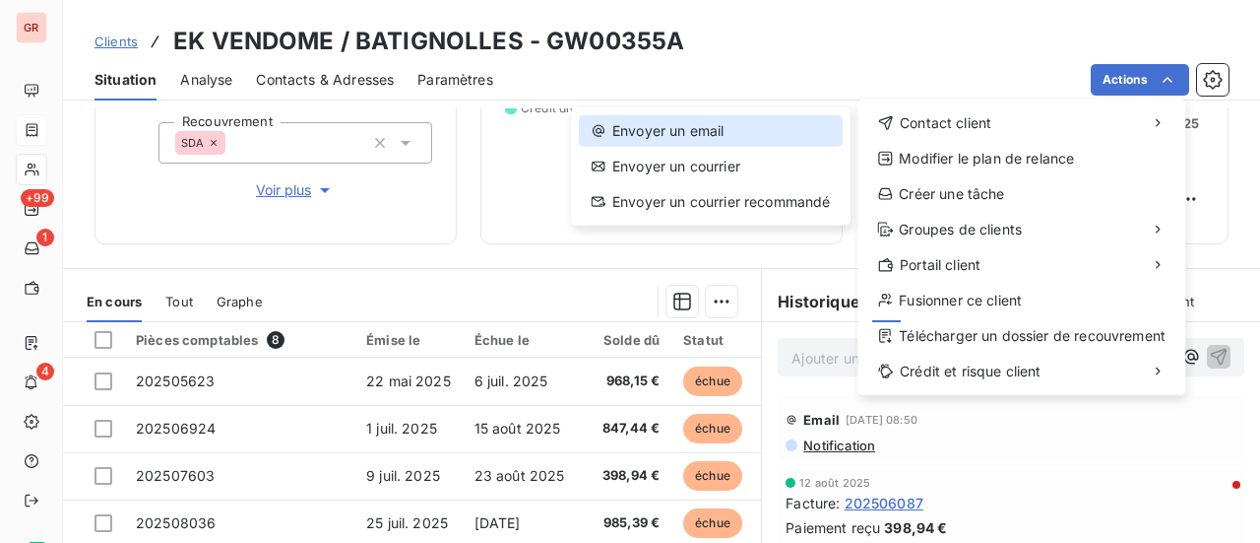
click at [728, 127] on div "Envoyer un email" at bounding box center [711, 131] width 264 height 32
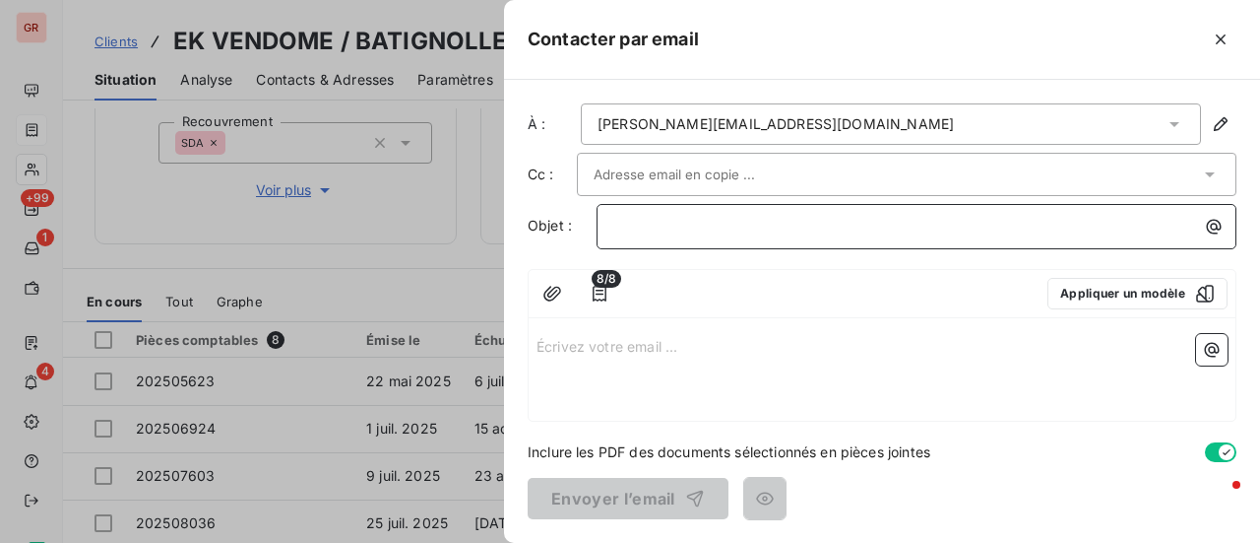
click at [729, 217] on p "﻿" at bounding box center [921, 226] width 616 height 23
click at [690, 227] on span "DETAIL VIRMENT" at bounding box center [671, 225] width 116 height 17
drag, startPoint x: 786, startPoint y: 223, endPoint x: 982, endPoint y: 220, distance: 196.0
click at [794, 224] on p "DETAIL VIREMENT" at bounding box center [921, 226] width 616 height 23
click at [740, 226] on span "DETAIL VIREMENT URGENT" at bounding box center [705, 225] width 185 height 17
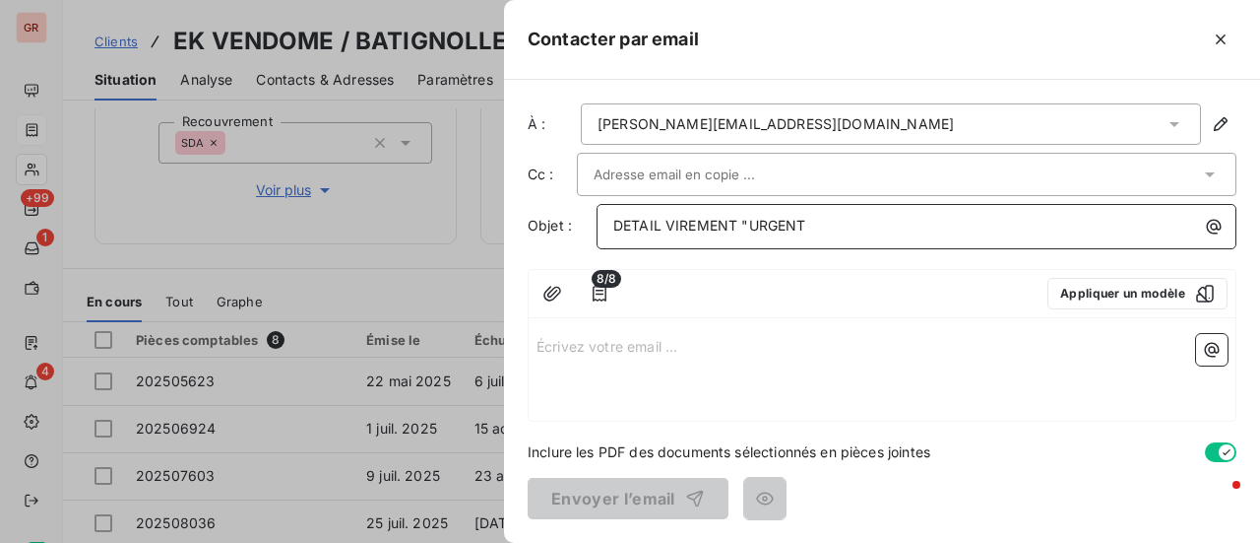
click at [825, 225] on p "DETAIL VIREMENT "URGENT" at bounding box center [921, 226] width 616 height 23
click at [394, 227] on div at bounding box center [630, 271] width 1260 height 543
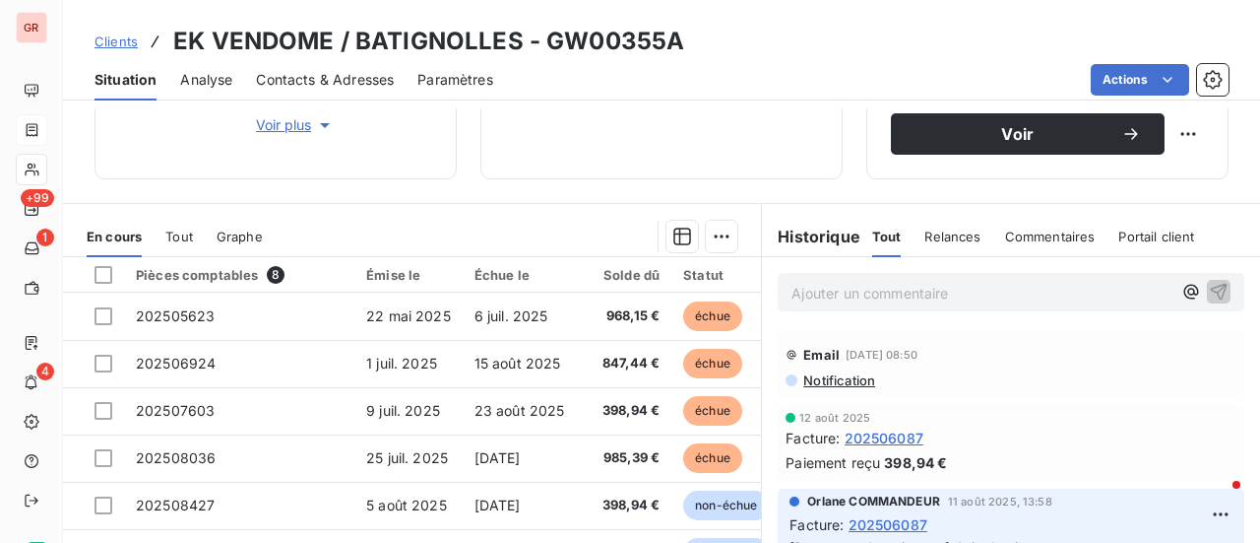
scroll to position [314, 0]
